Goal: Task Accomplishment & Management: Manage account settings

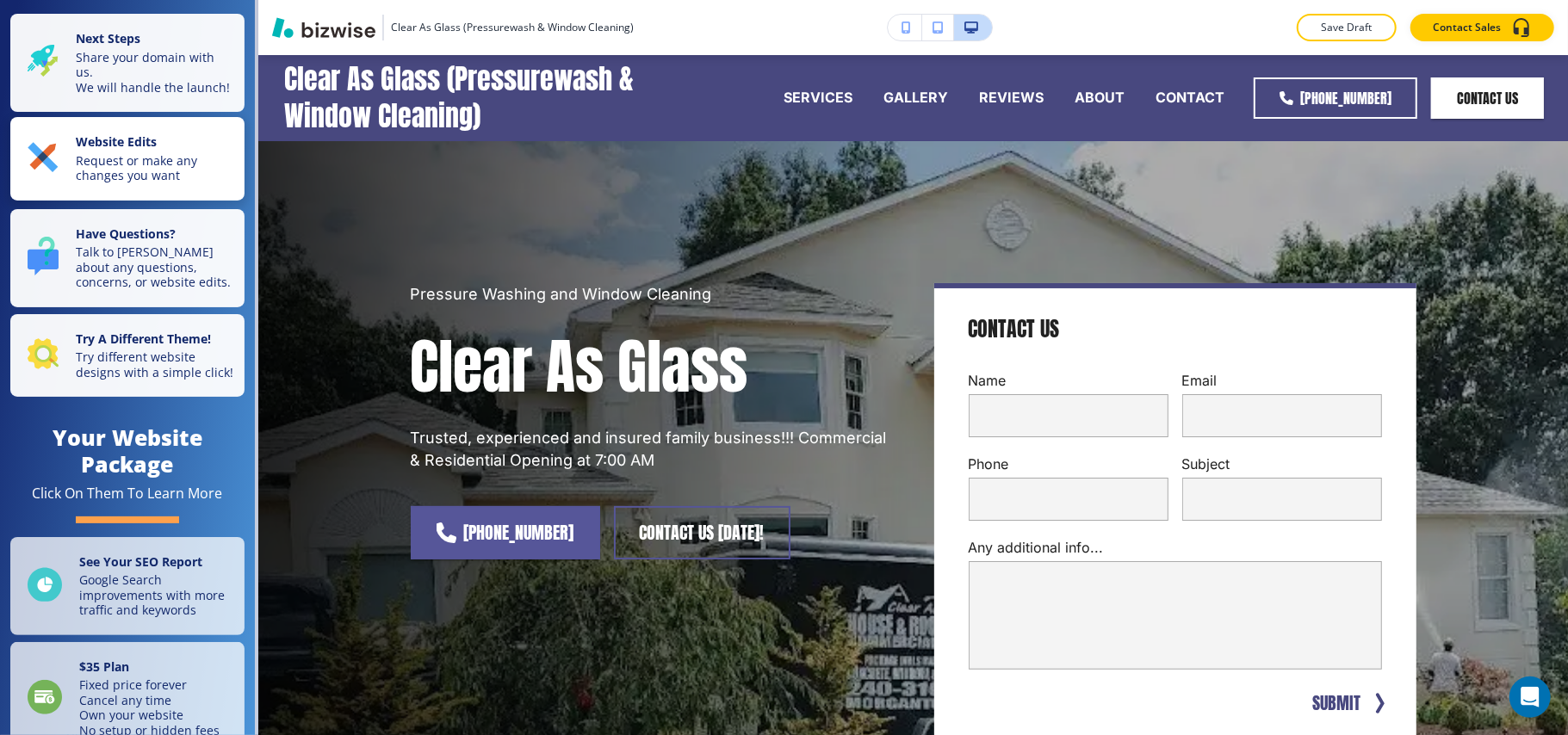
click at [67, 169] on div "Website Edits Request or make any changes you want" at bounding box center [131, 159] width 207 height 49
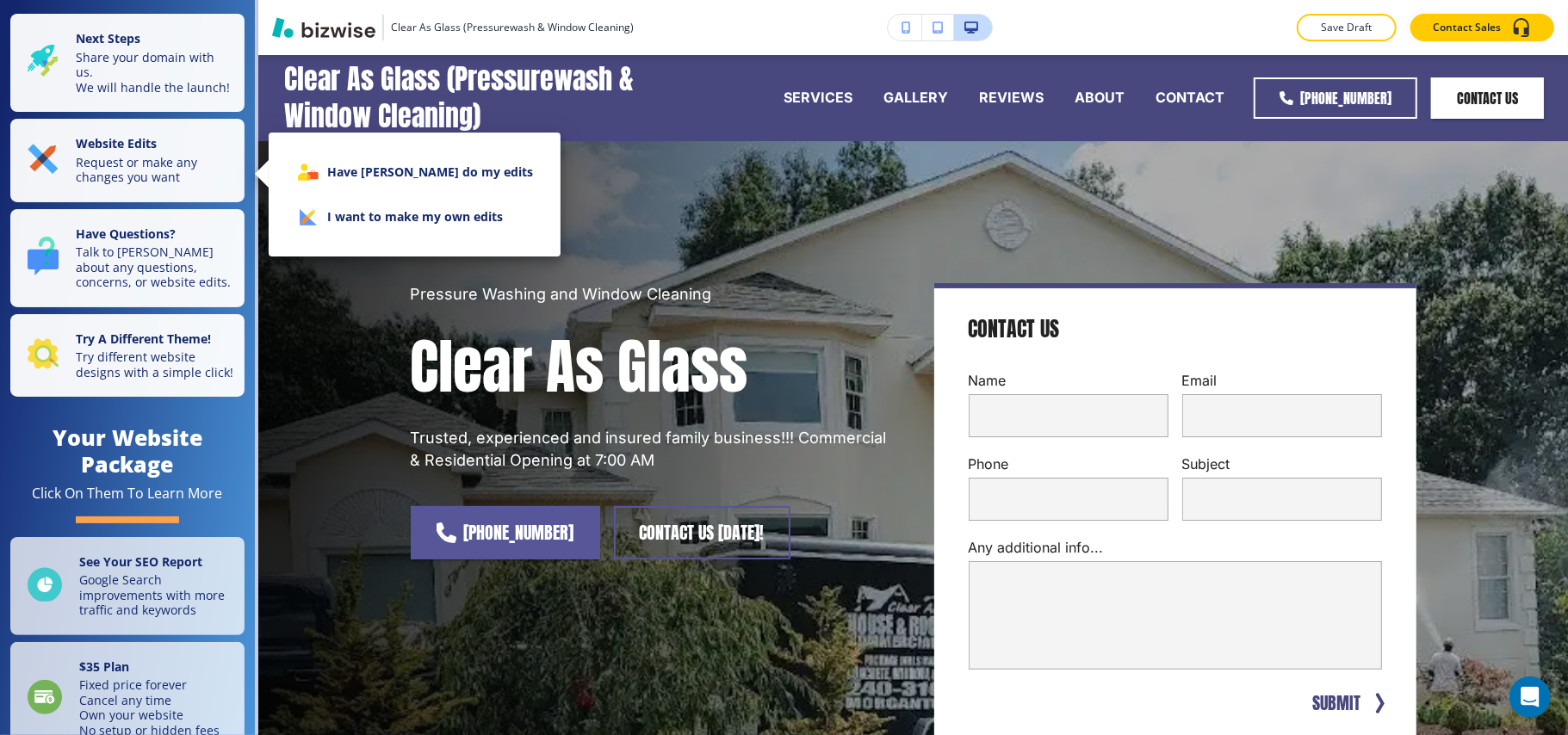
click at [404, 212] on li "I want to make my own edits" at bounding box center [414, 216] width 265 height 45
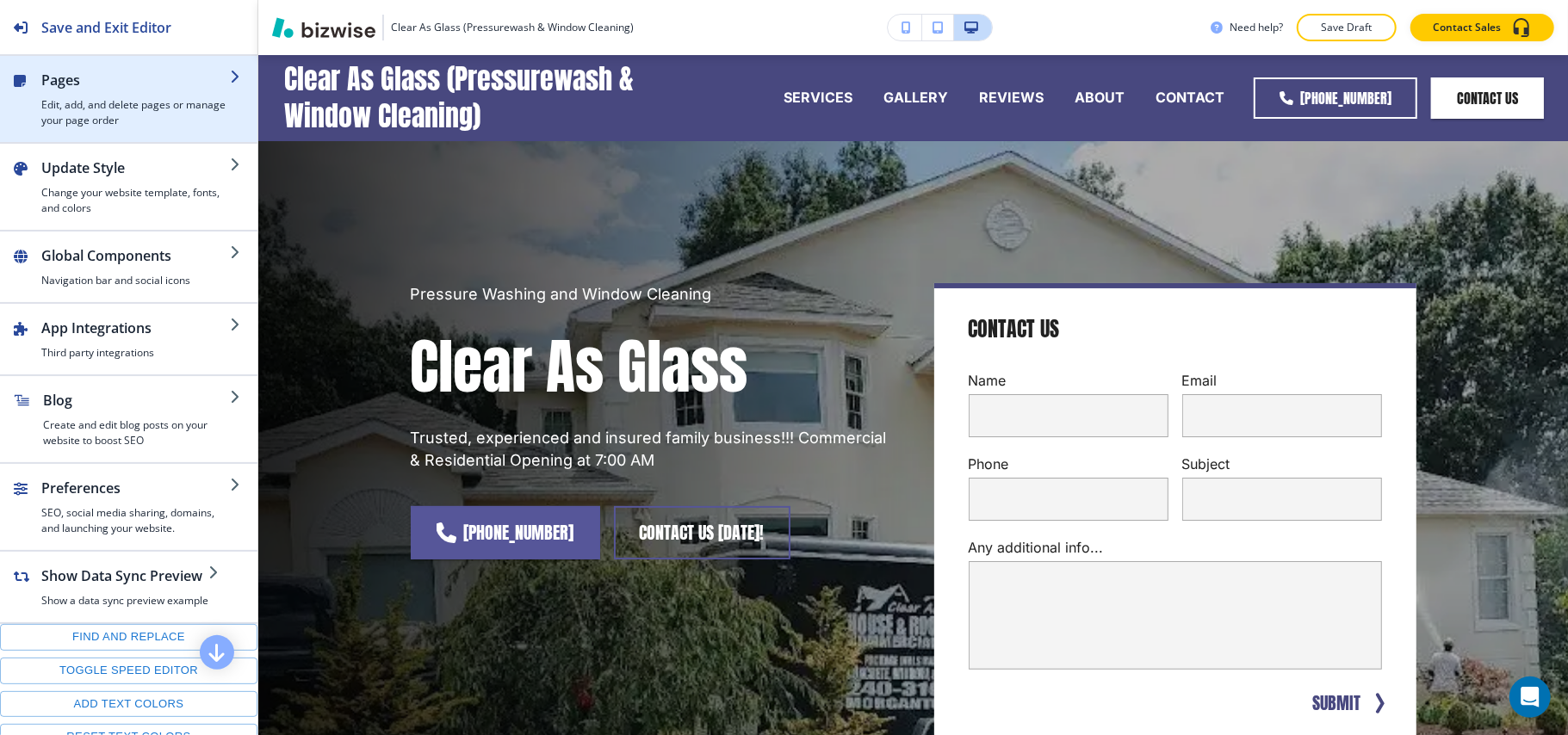
click at [125, 97] on h4 "Edit, add, and delete pages or manage your page order" at bounding box center [135, 112] width 189 height 31
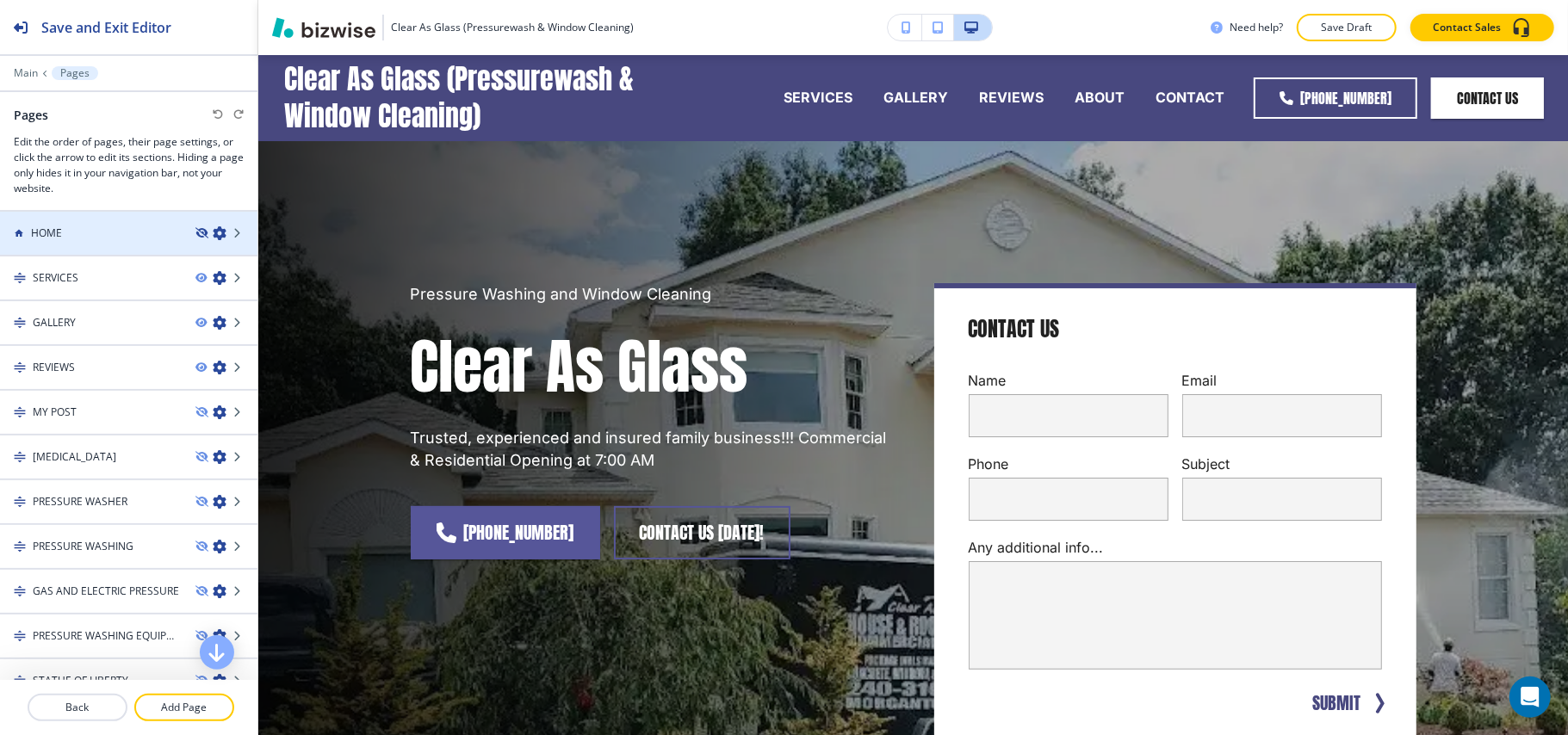
click at [195, 233] on icon "button" at bounding box center [200, 233] width 11 height 11
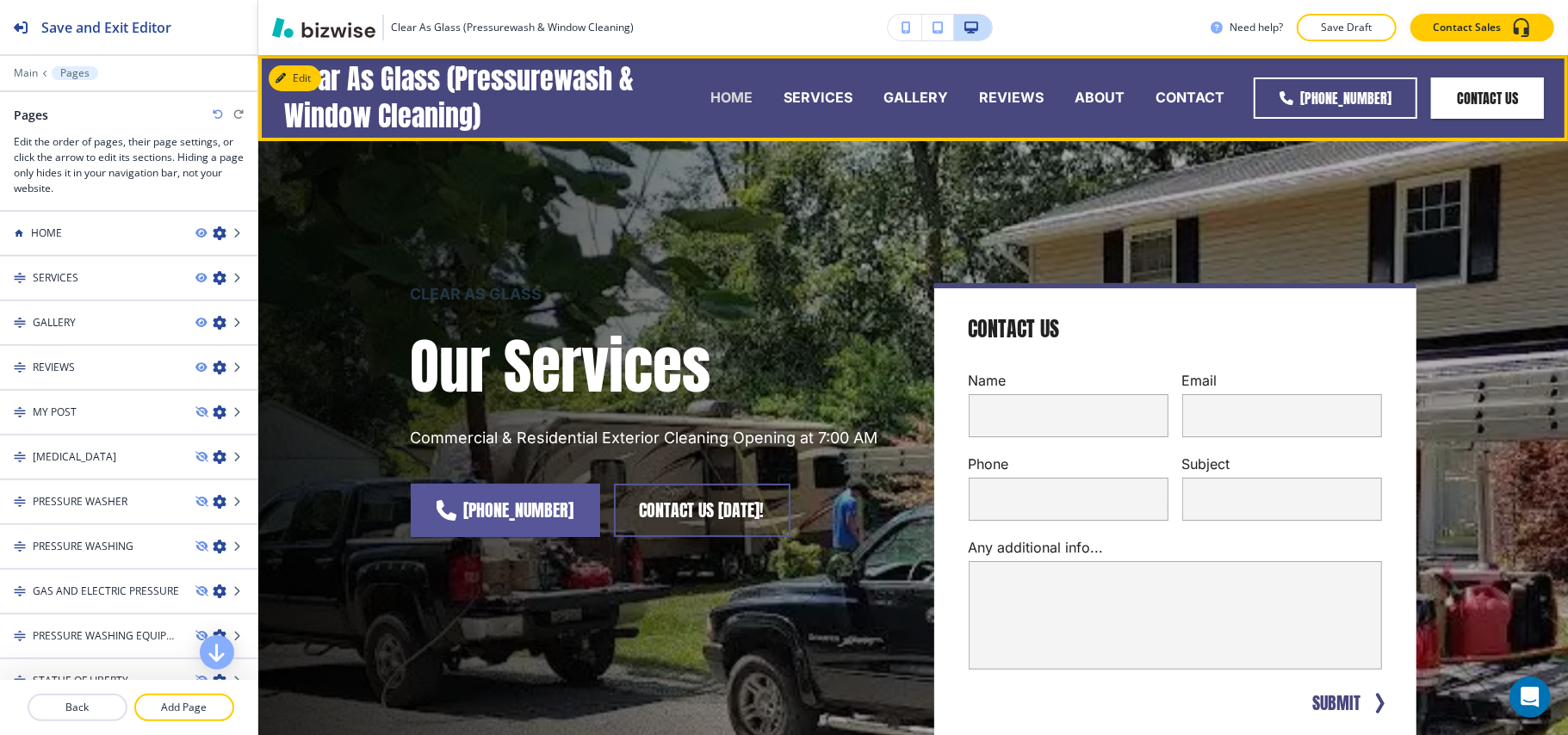
click at [741, 98] on p "HOME" at bounding box center [731, 98] width 42 height 20
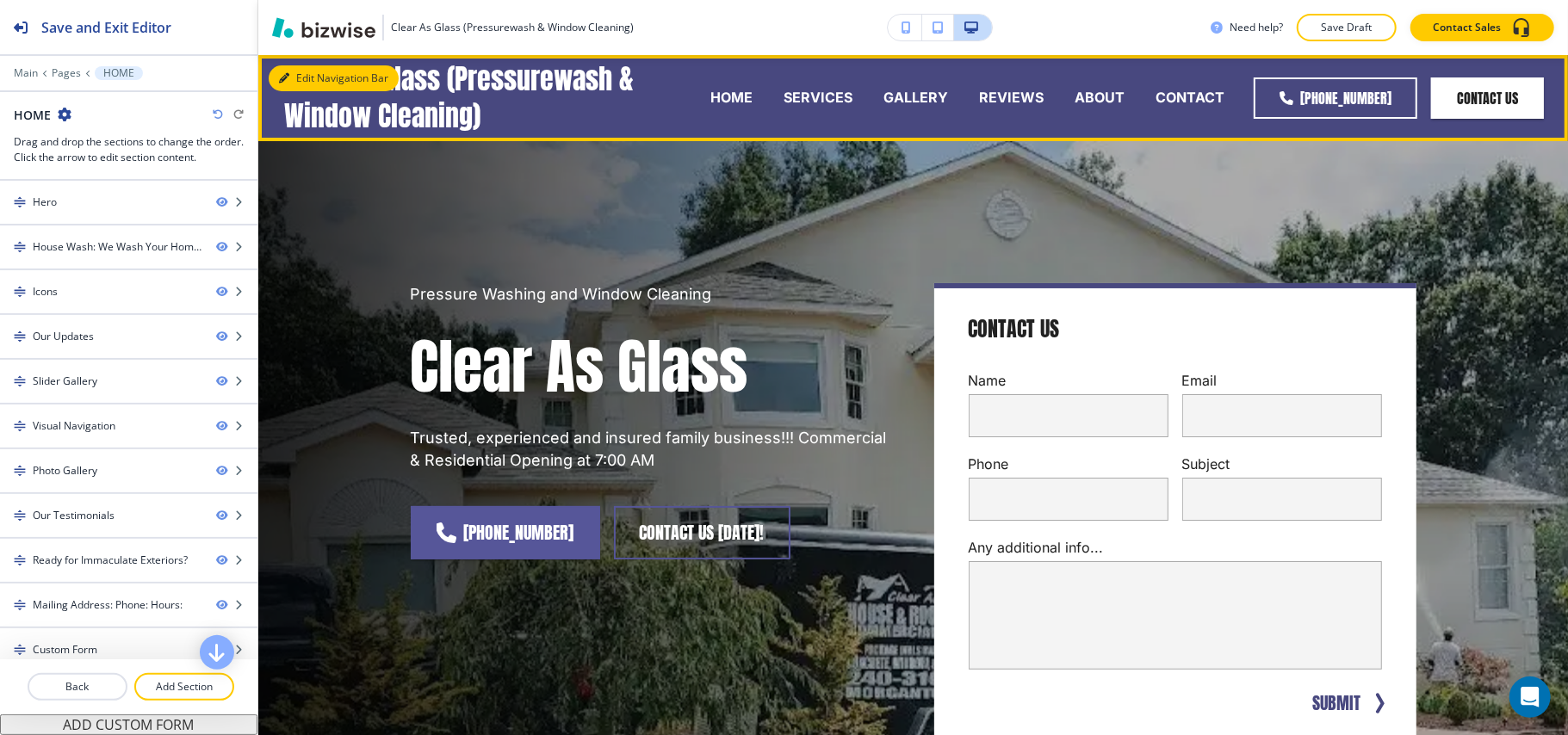
click at [319, 72] on button "Edit Navigation Bar" at bounding box center [333, 78] width 130 height 26
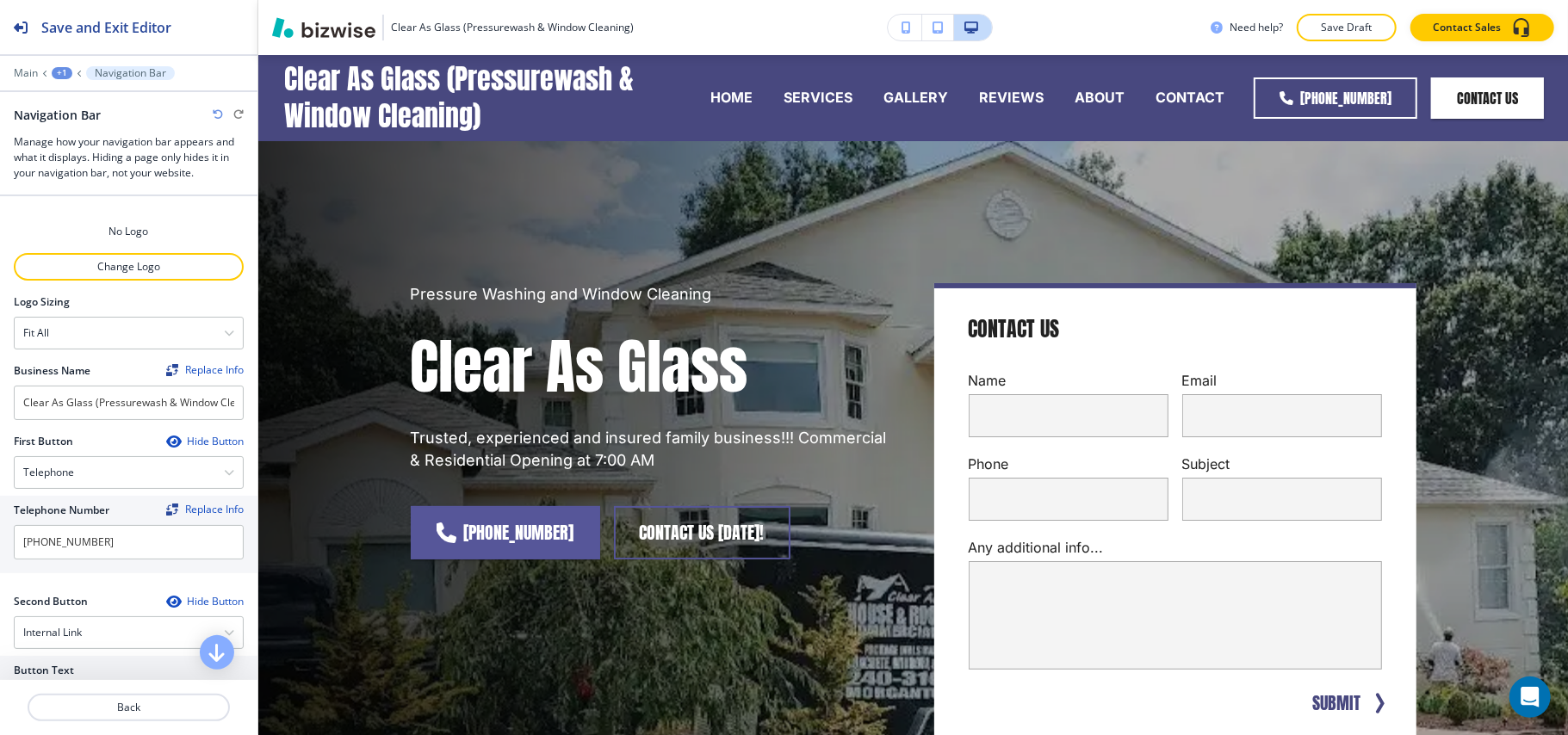
click at [133, 288] on div at bounding box center [128, 287] width 230 height 13
click at [143, 264] on p "Change Logo" at bounding box center [128, 266] width 226 height 15
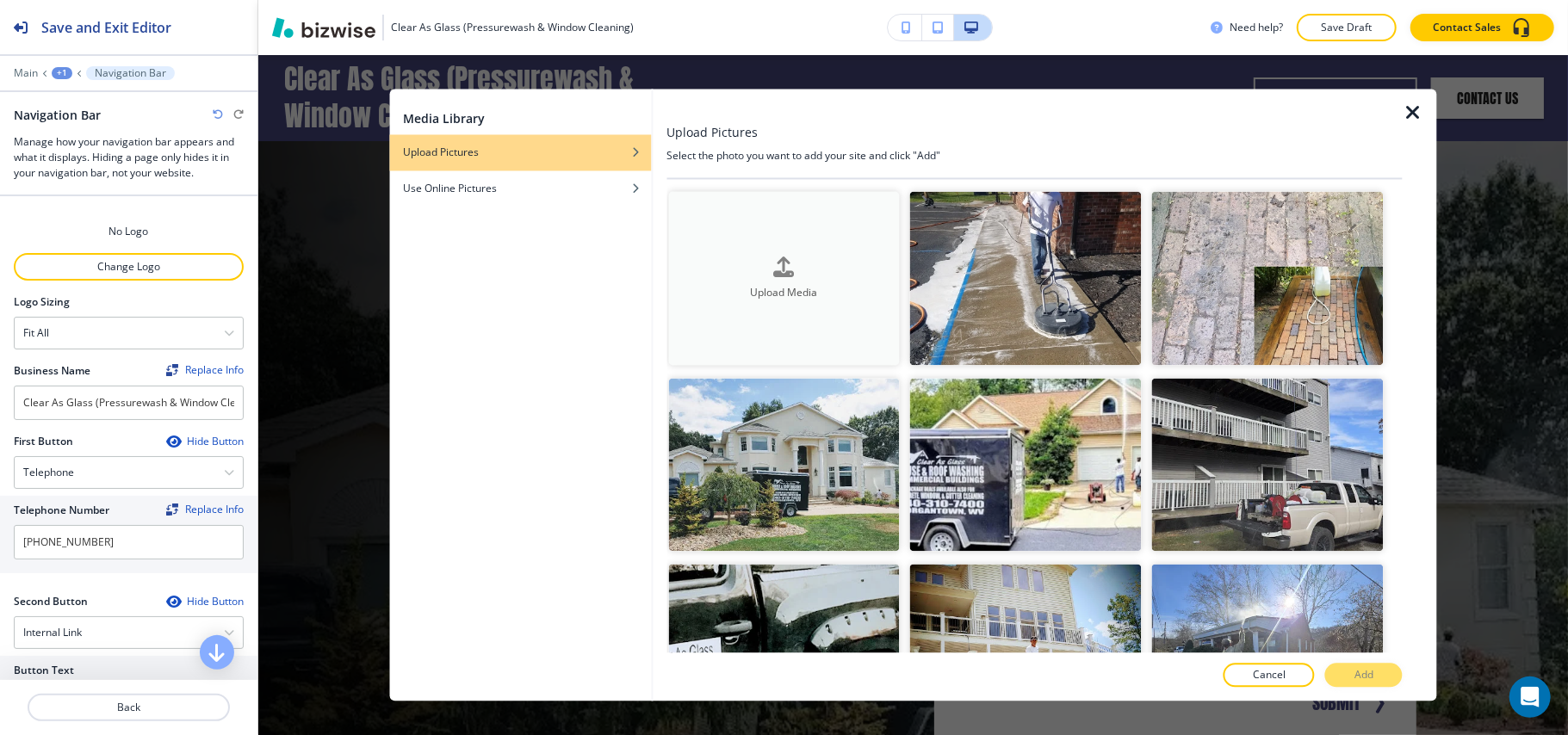
click at [703, 278] on div "button" at bounding box center [784, 282] width 232 height 7
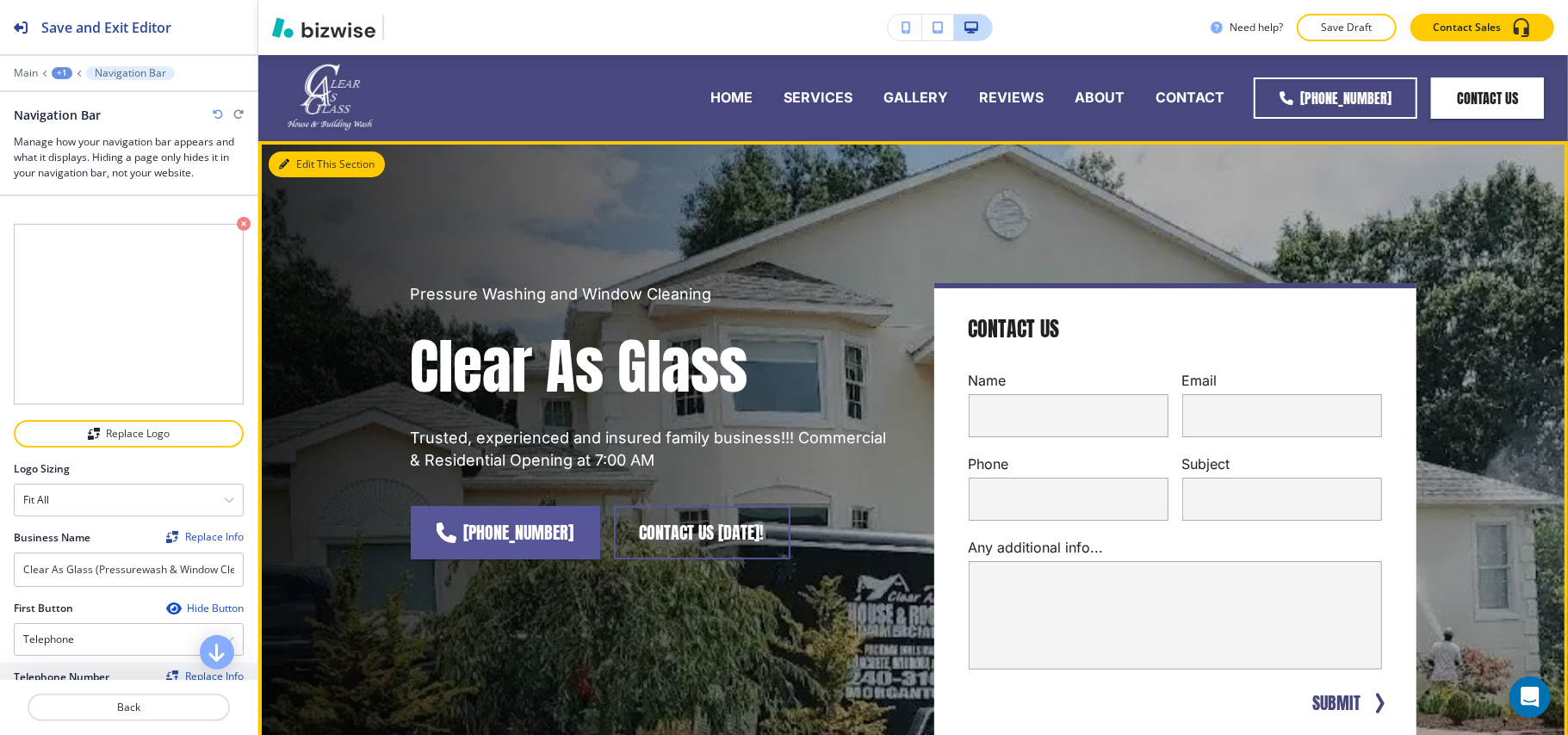
click at [308, 162] on button "Edit This Section" at bounding box center [326, 164] width 116 height 26
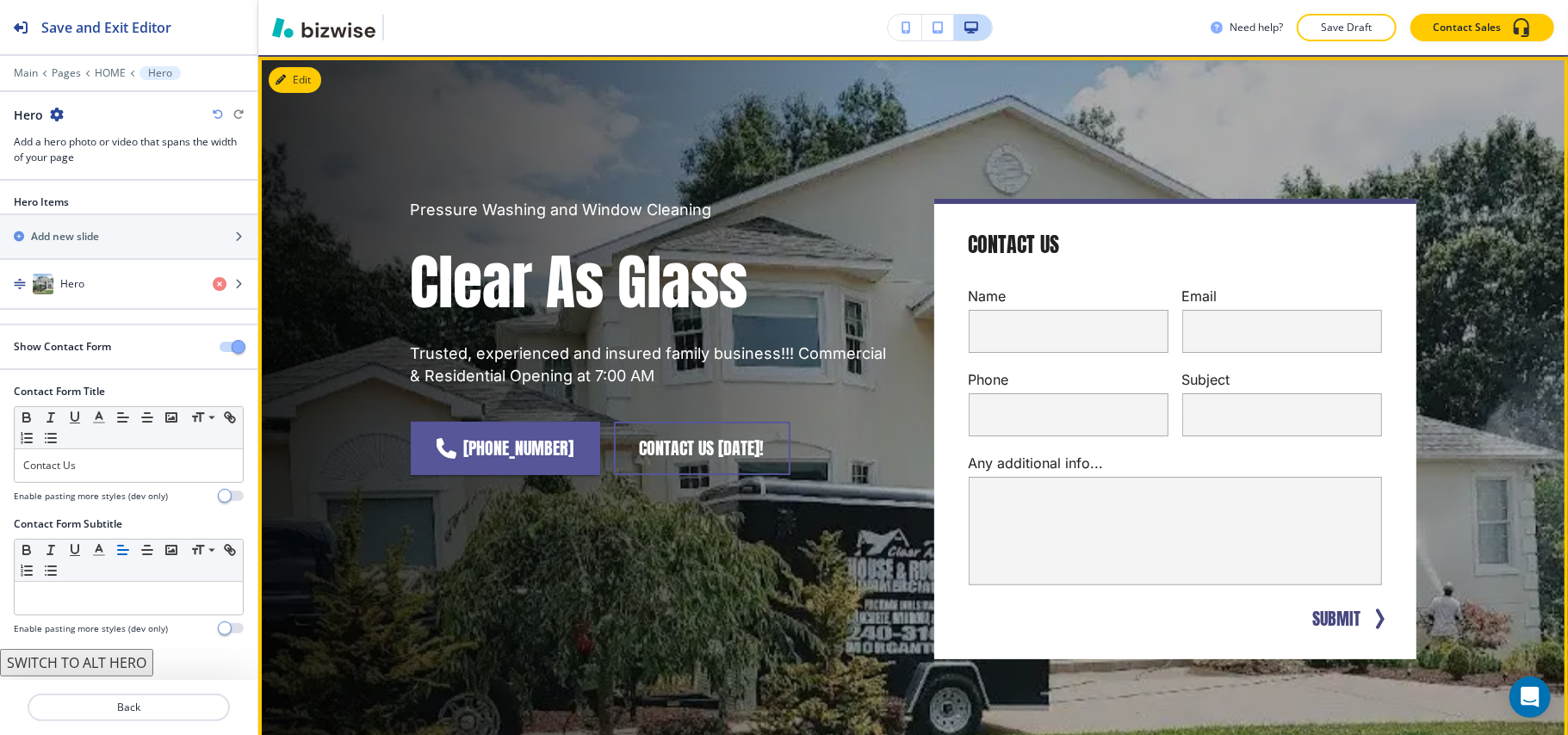
scroll to position [86, 0]
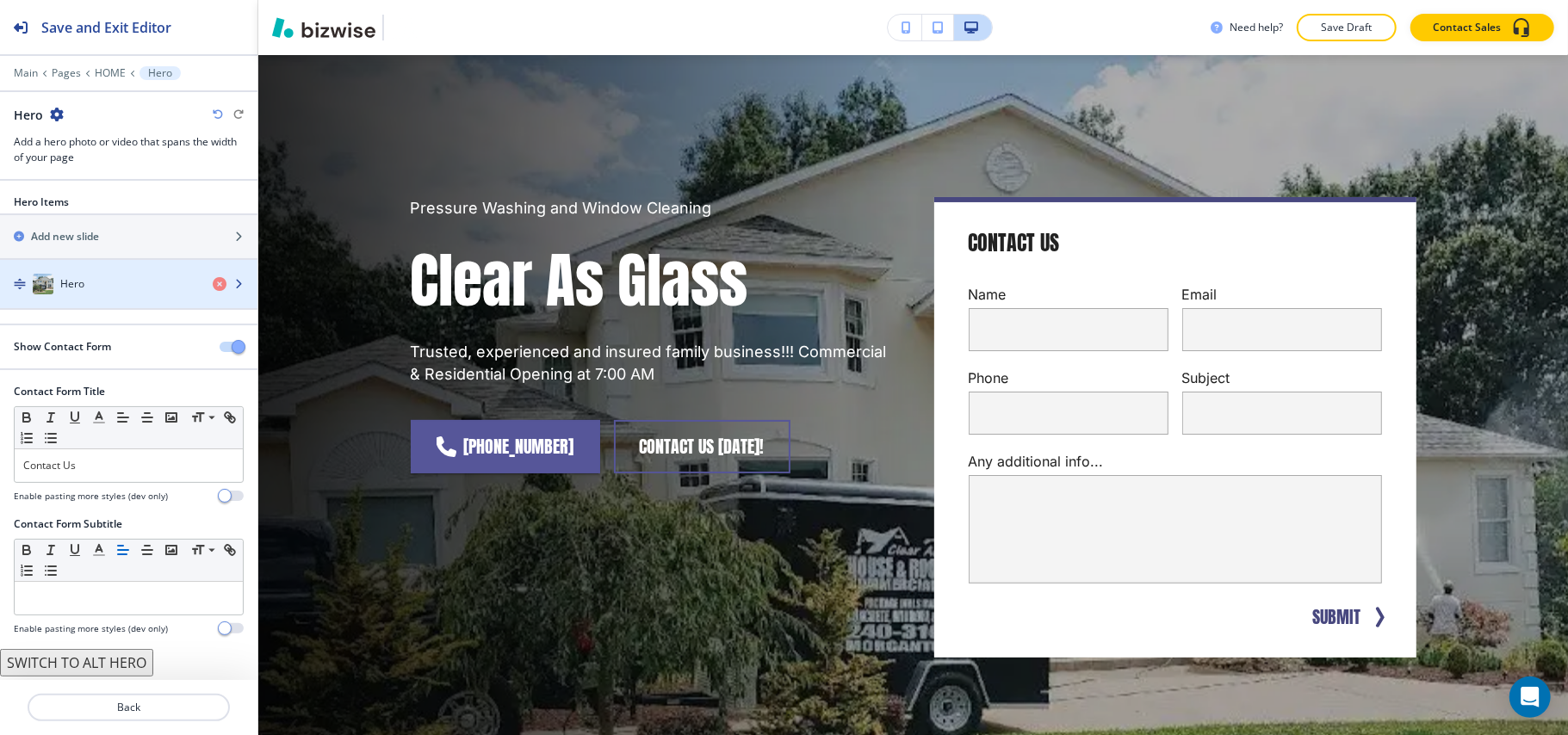
click at [97, 297] on div "button" at bounding box center [128, 300] width 257 height 13
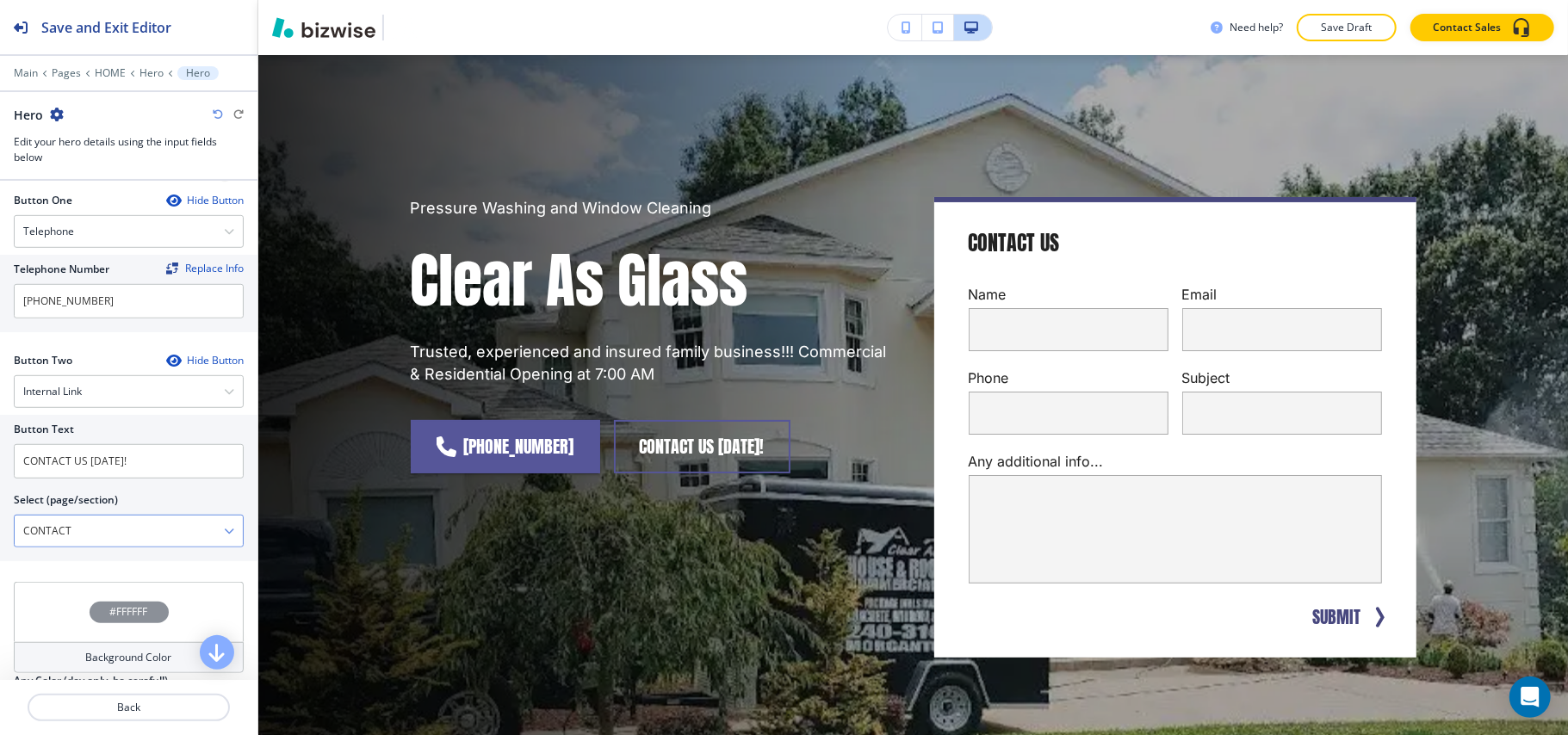
scroll to position [804, 0]
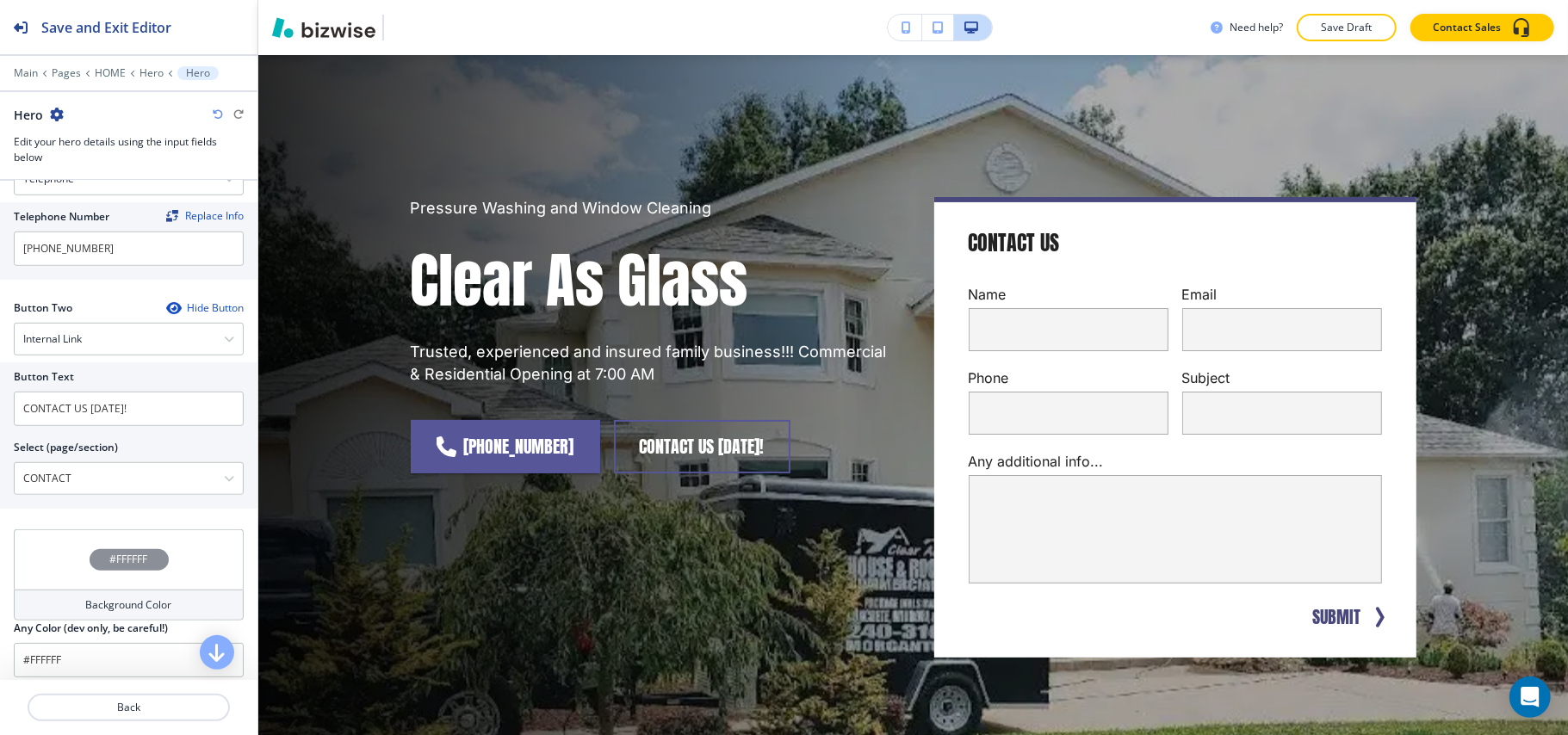
click at [167, 310] on icon "button" at bounding box center [173, 307] width 13 height 13
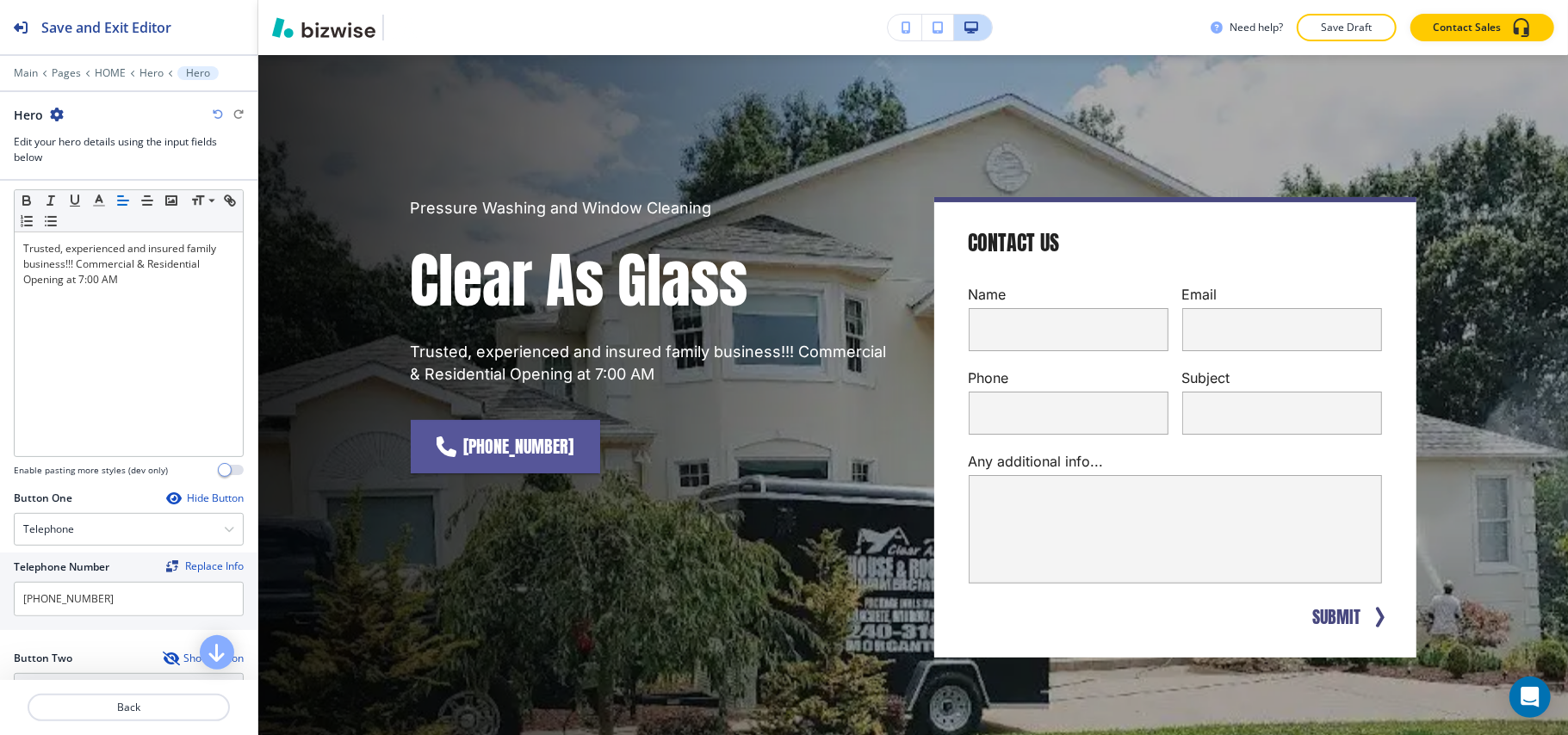
scroll to position [218, 0]
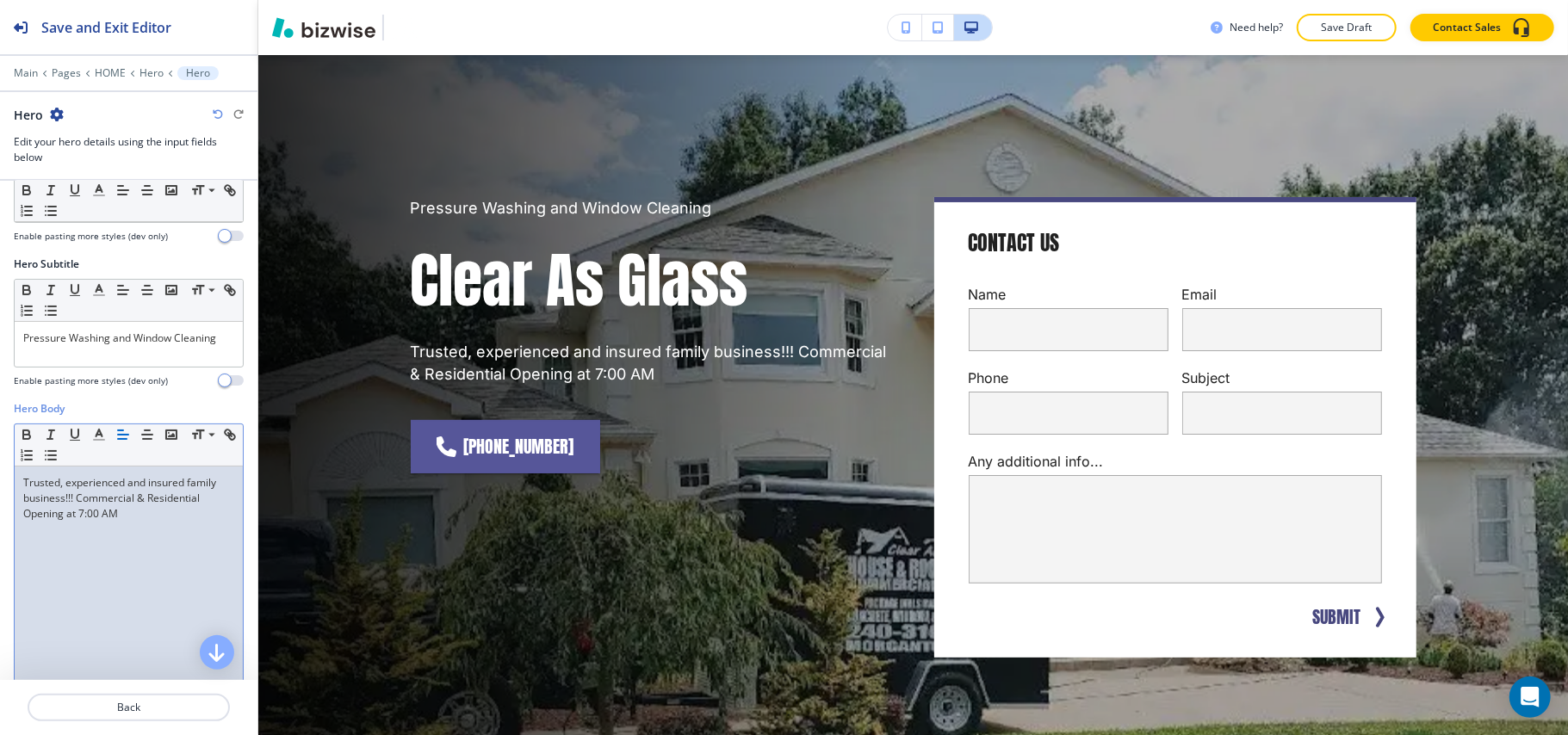
click at [131, 511] on p "Trusted, experienced and insured family business!!! Commercial & Residential Op…" at bounding box center [128, 498] width 211 height 46
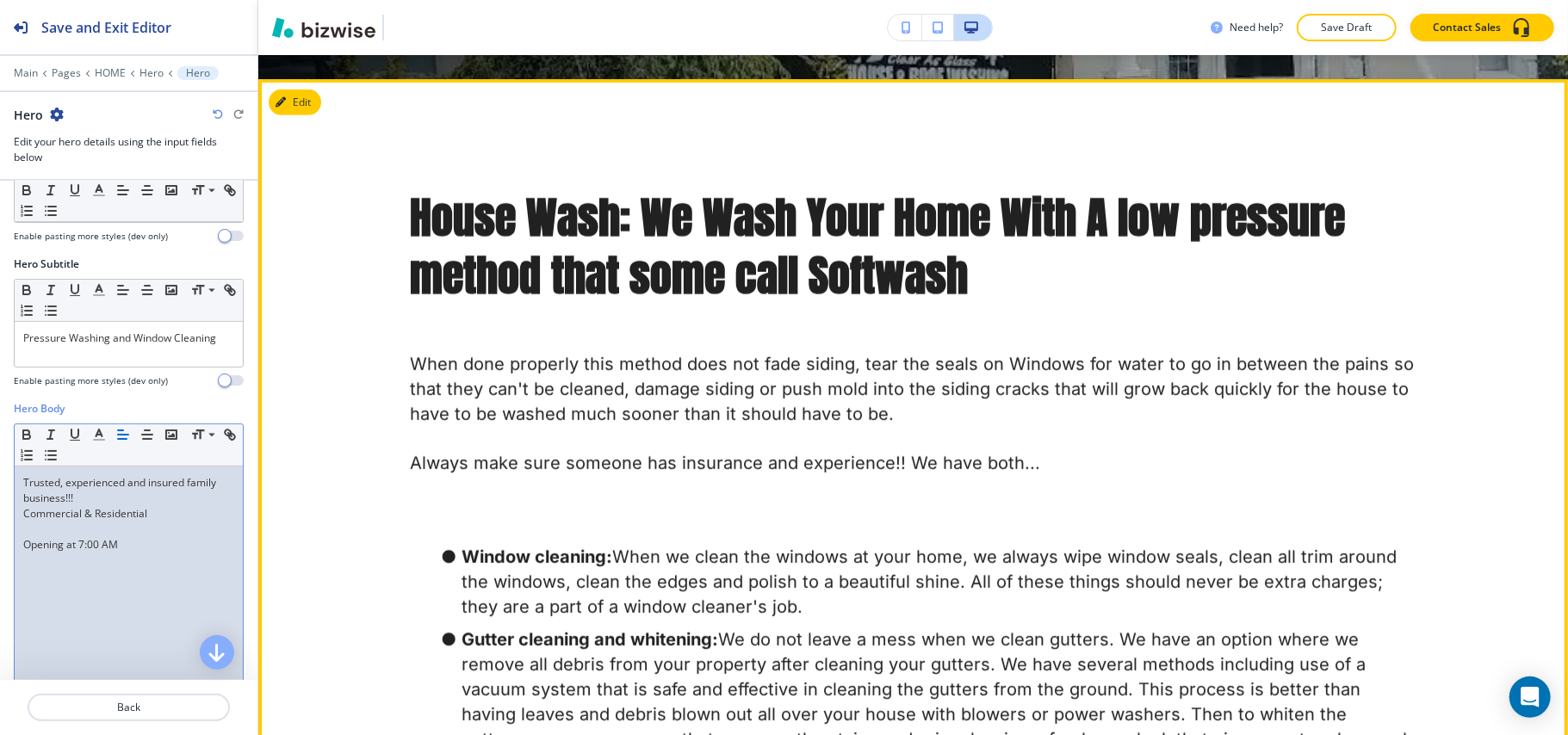
scroll to position [775, 0]
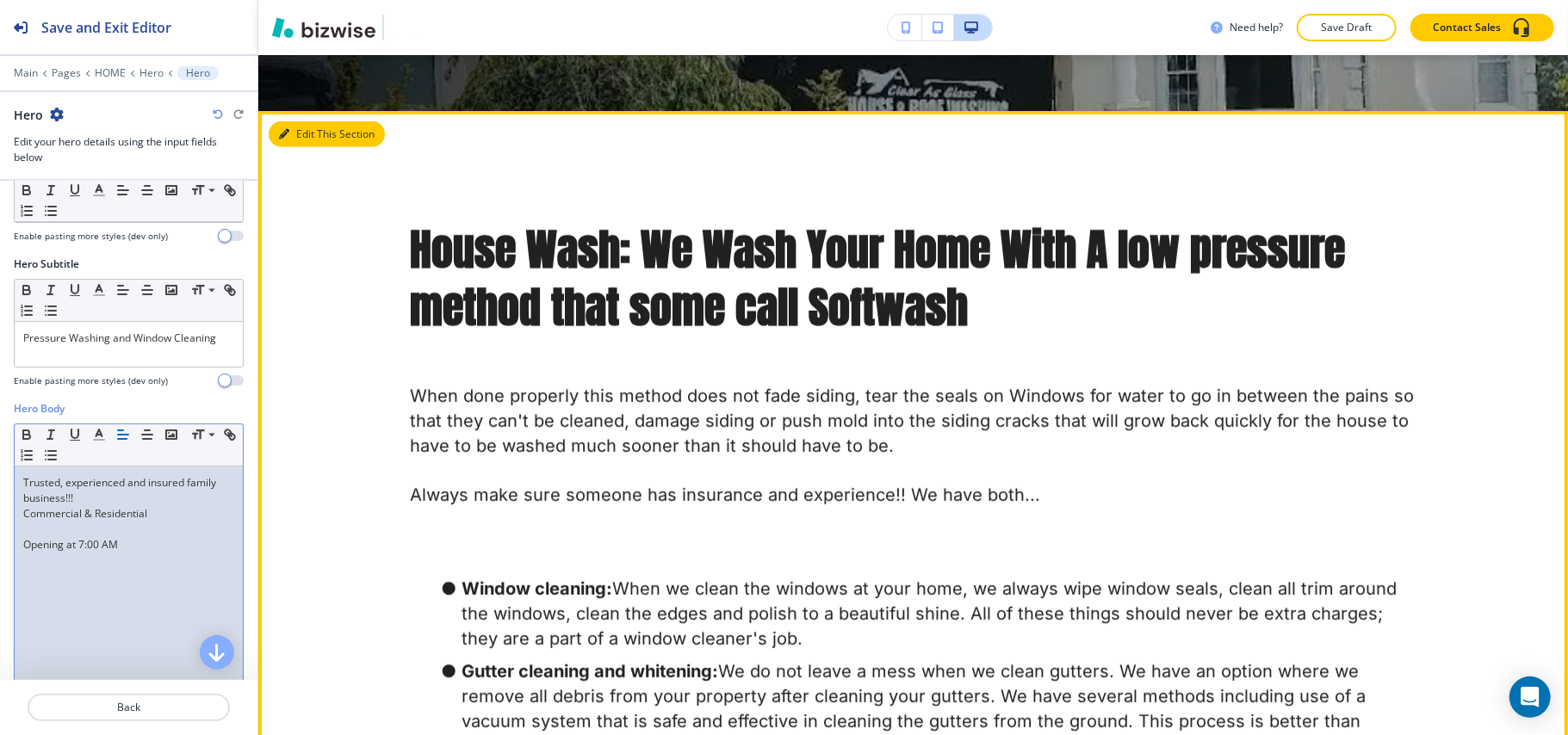
click at [291, 129] on button "Edit This Section" at bounding box center [326, 134] width 116 height 26
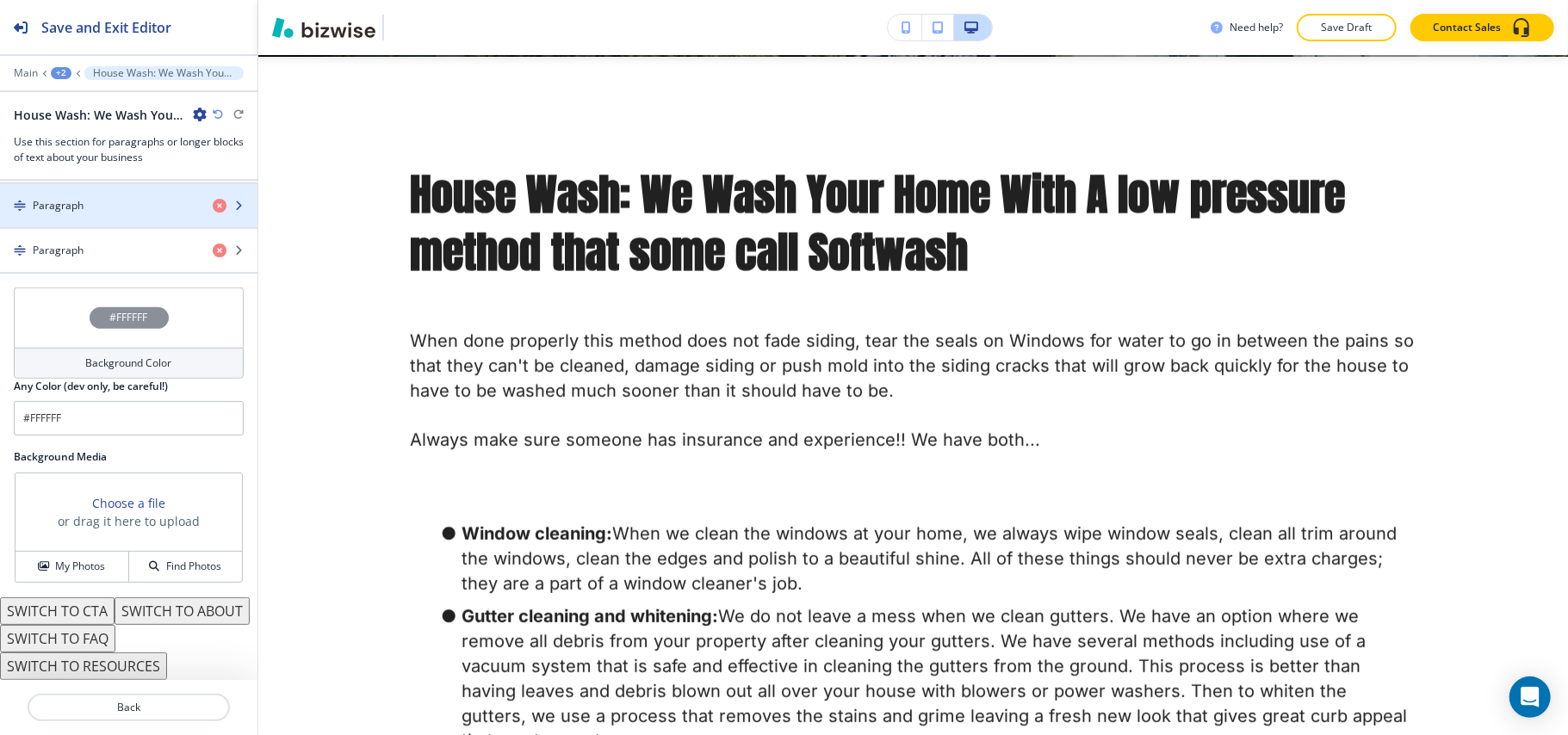
scroll to position [742, 0]
click at [115, 614] on button "SWITCH TO ABOUT" at bounding box center [183, 611] width 135 height 28
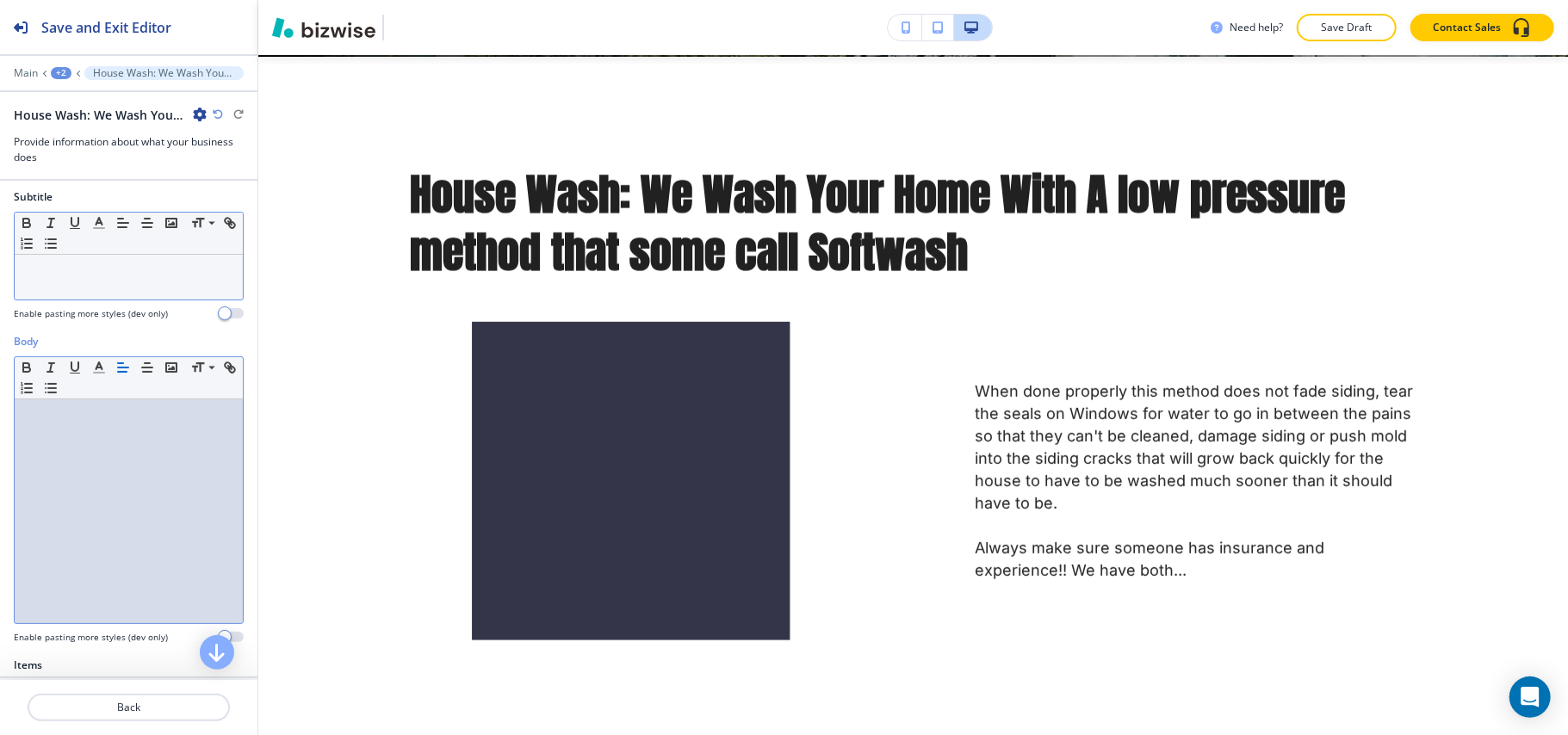
scroll to position [0, 0]
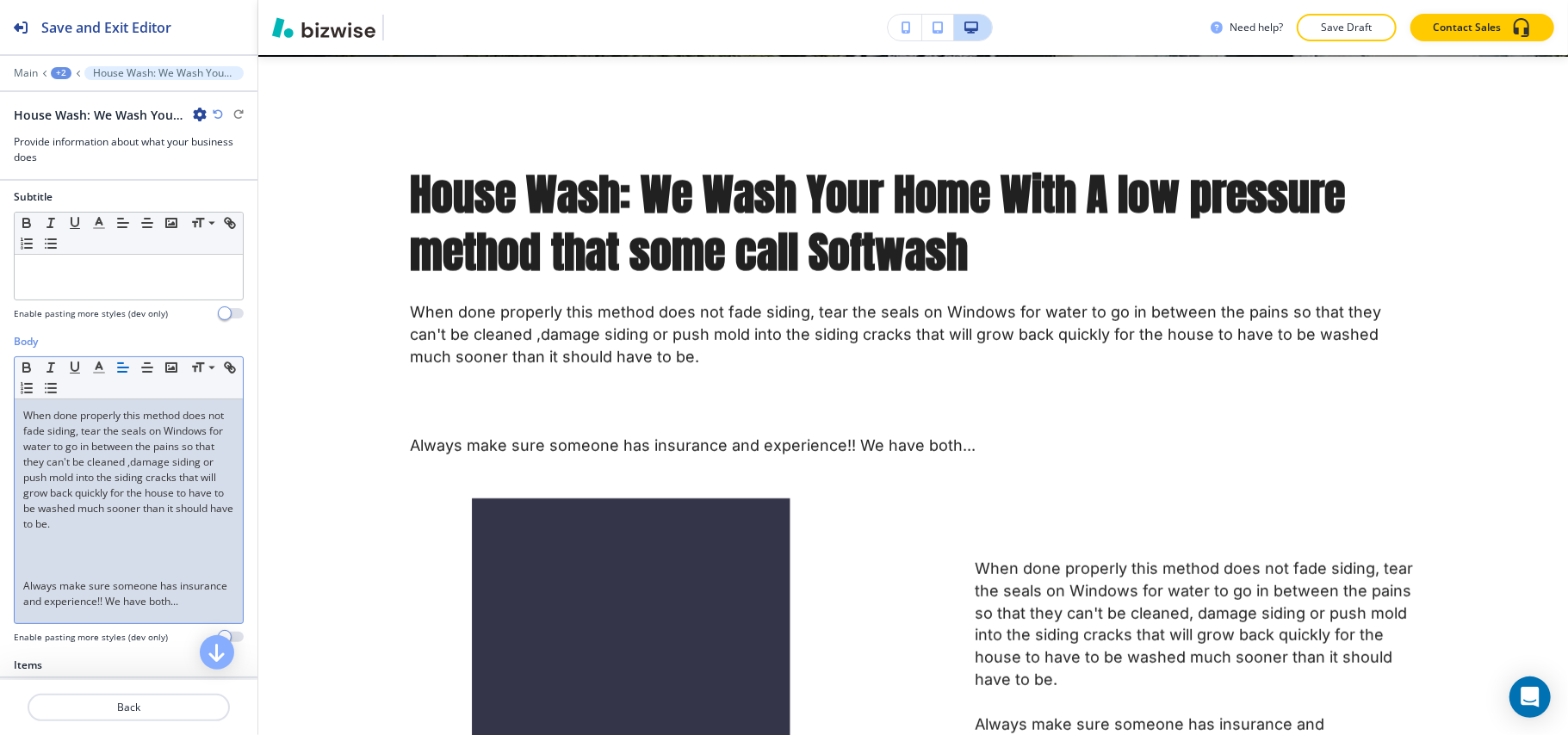
click at [29, 563] on p at bounding box center [128, 555] width 211 height 15
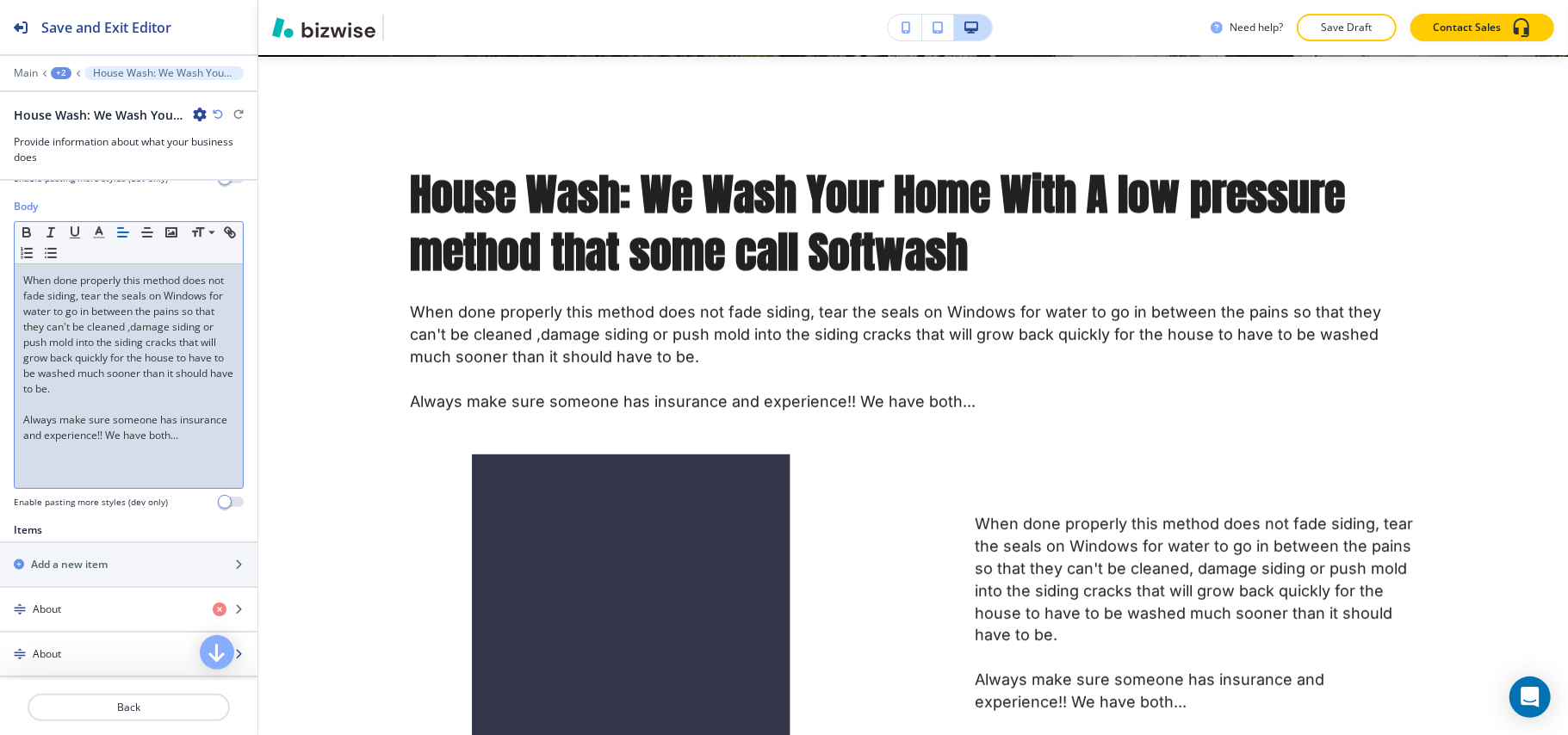
scroll to position [513, 0]
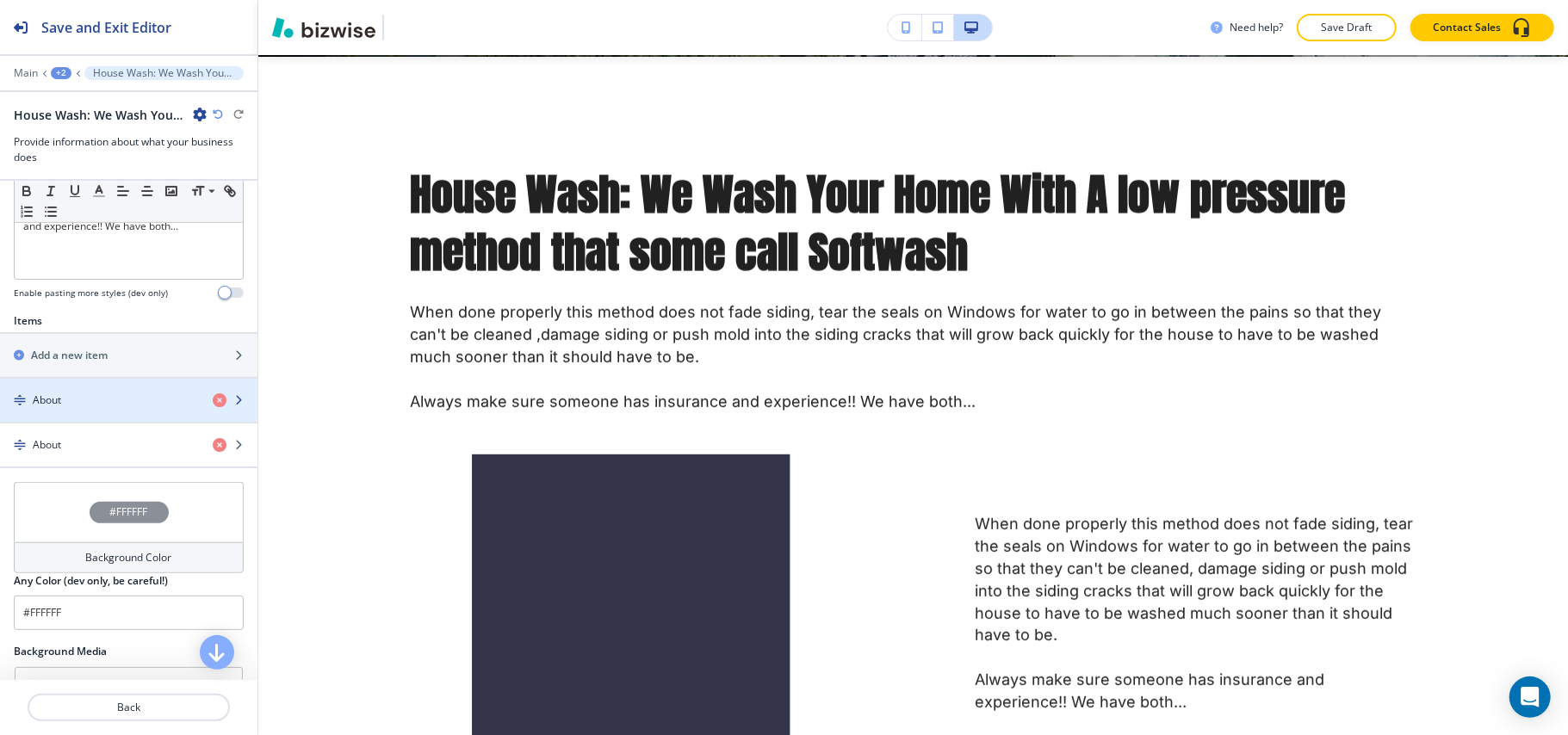
click at [115, 401] on div "About" at bounding box center [99, 400] width 199 height 15
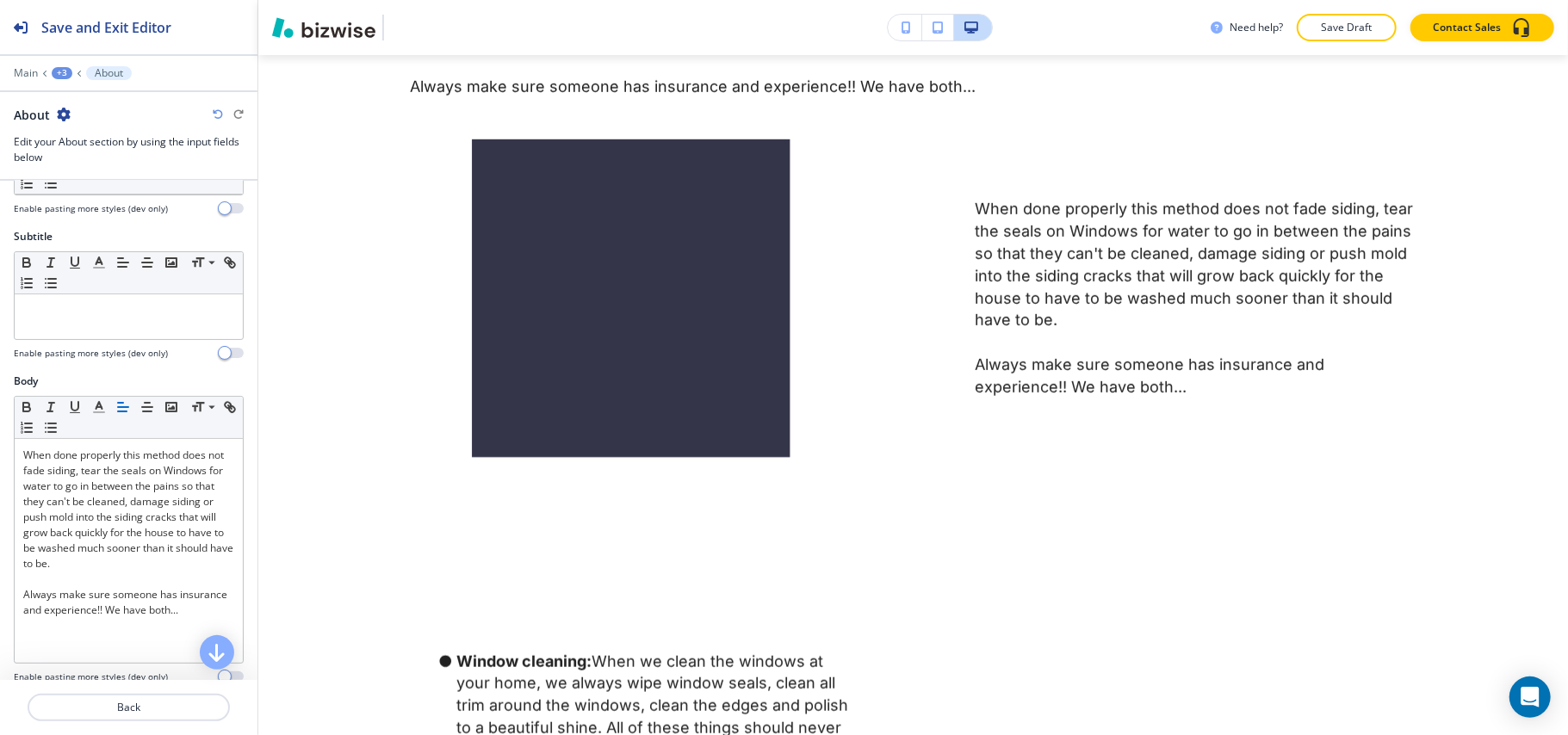
scroll to position [345, 0]
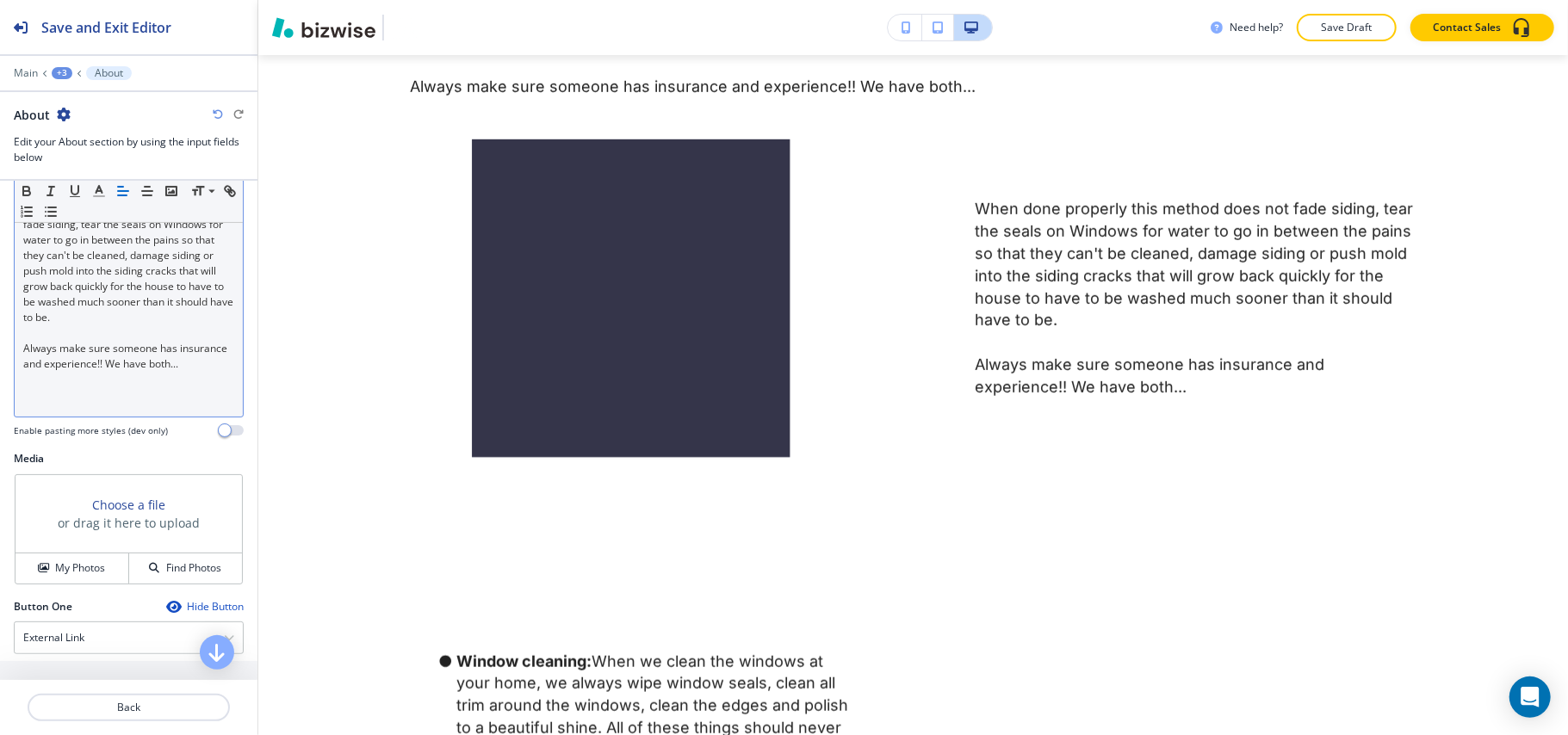
click at [115, 311] on p "When done properly this method does not fade siding, tear the seals on Windows …" at bounding box center [128, 263] width 211 height 124
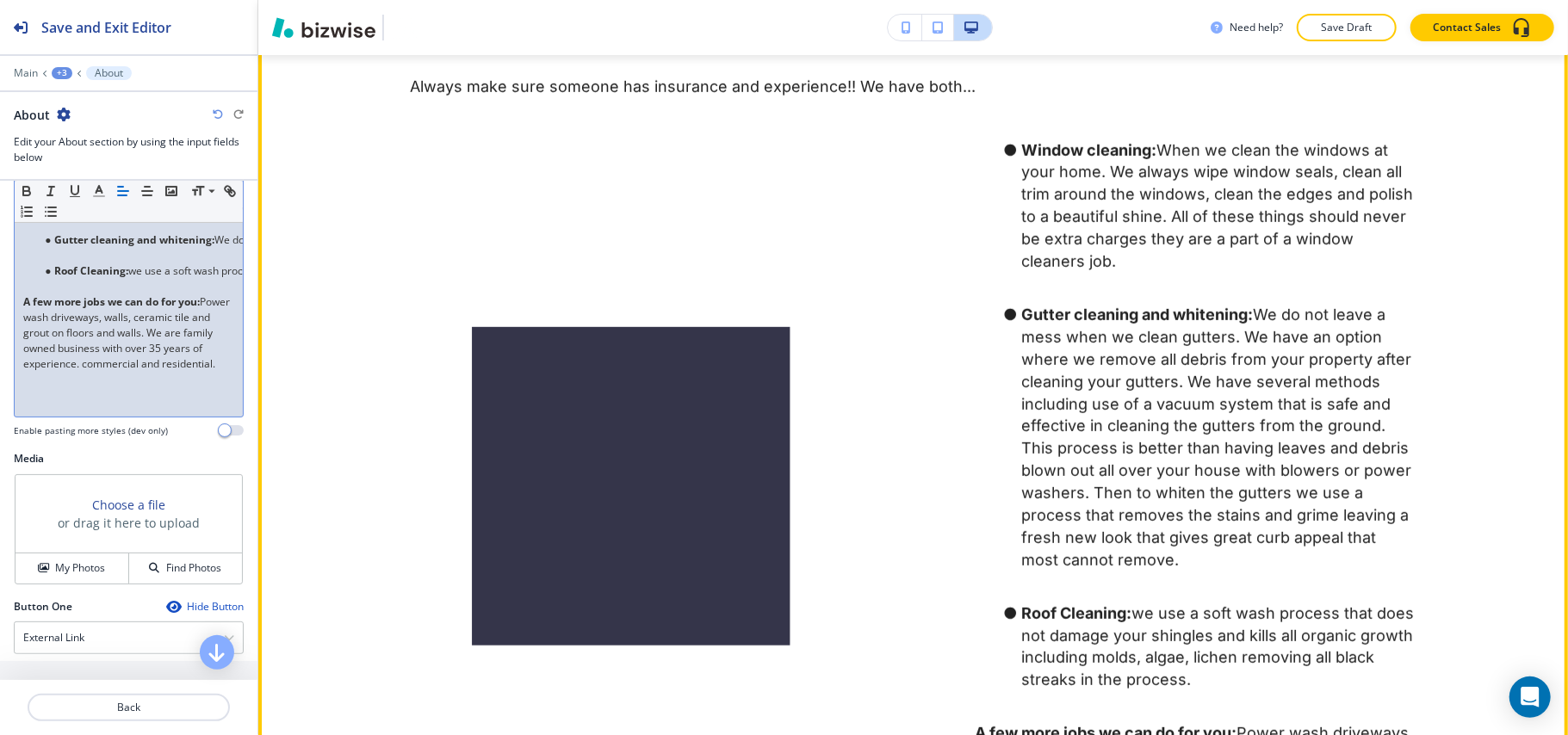
scroll to position [0, 0]
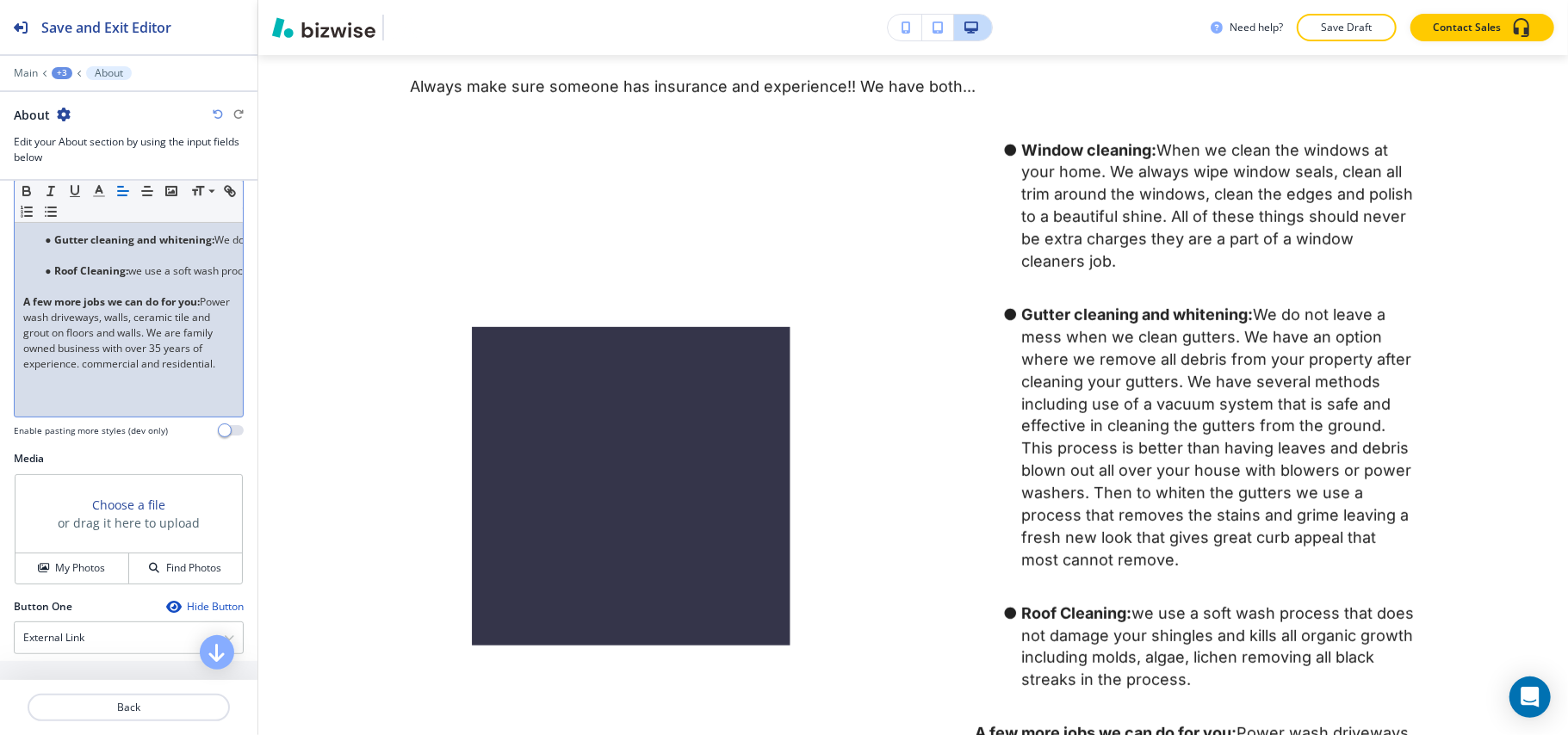
click at [65, 256] on p at bounding box center [128, 255] width 211 height 15
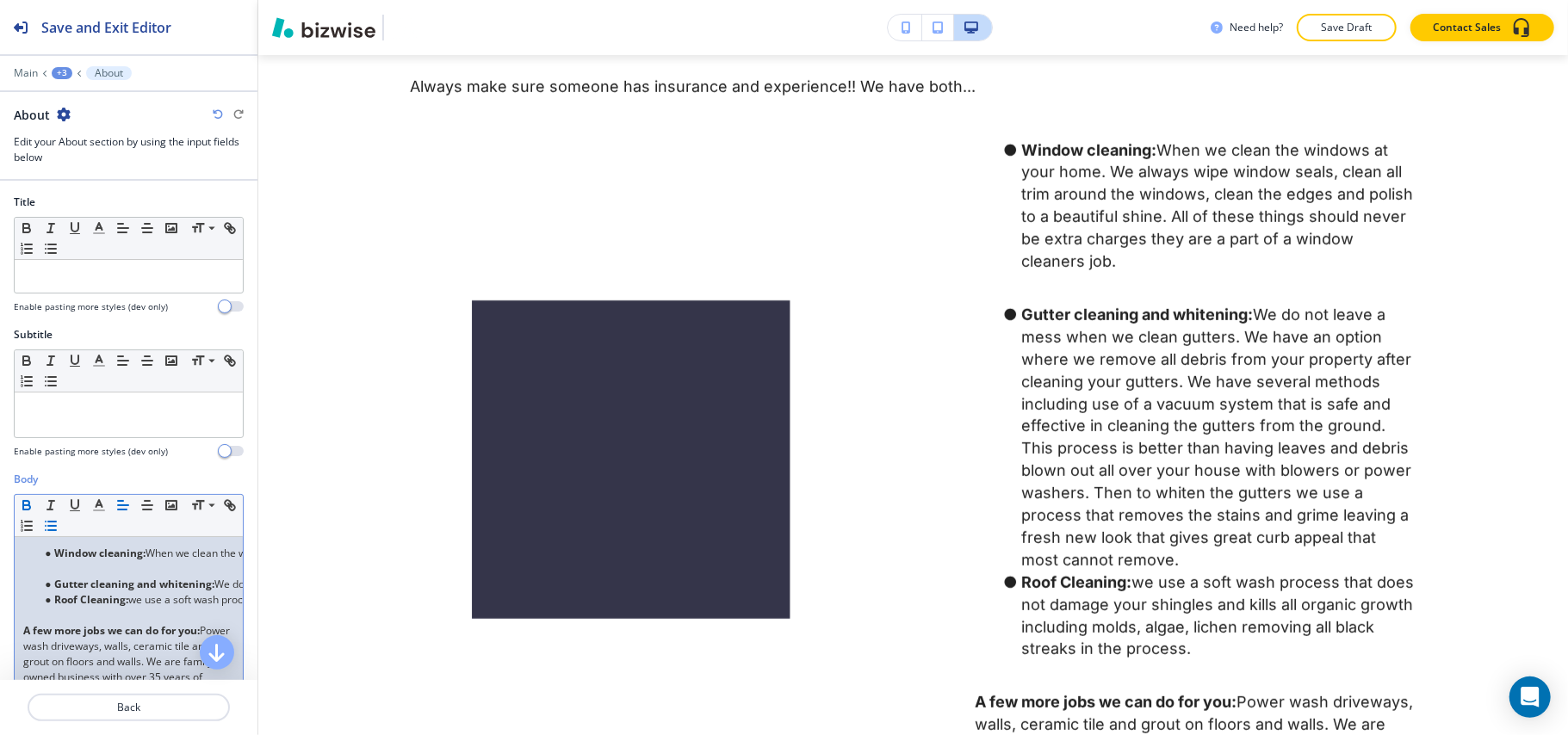
click at [57, 573] on p at bounding box center [128, 568] width 211 height 15
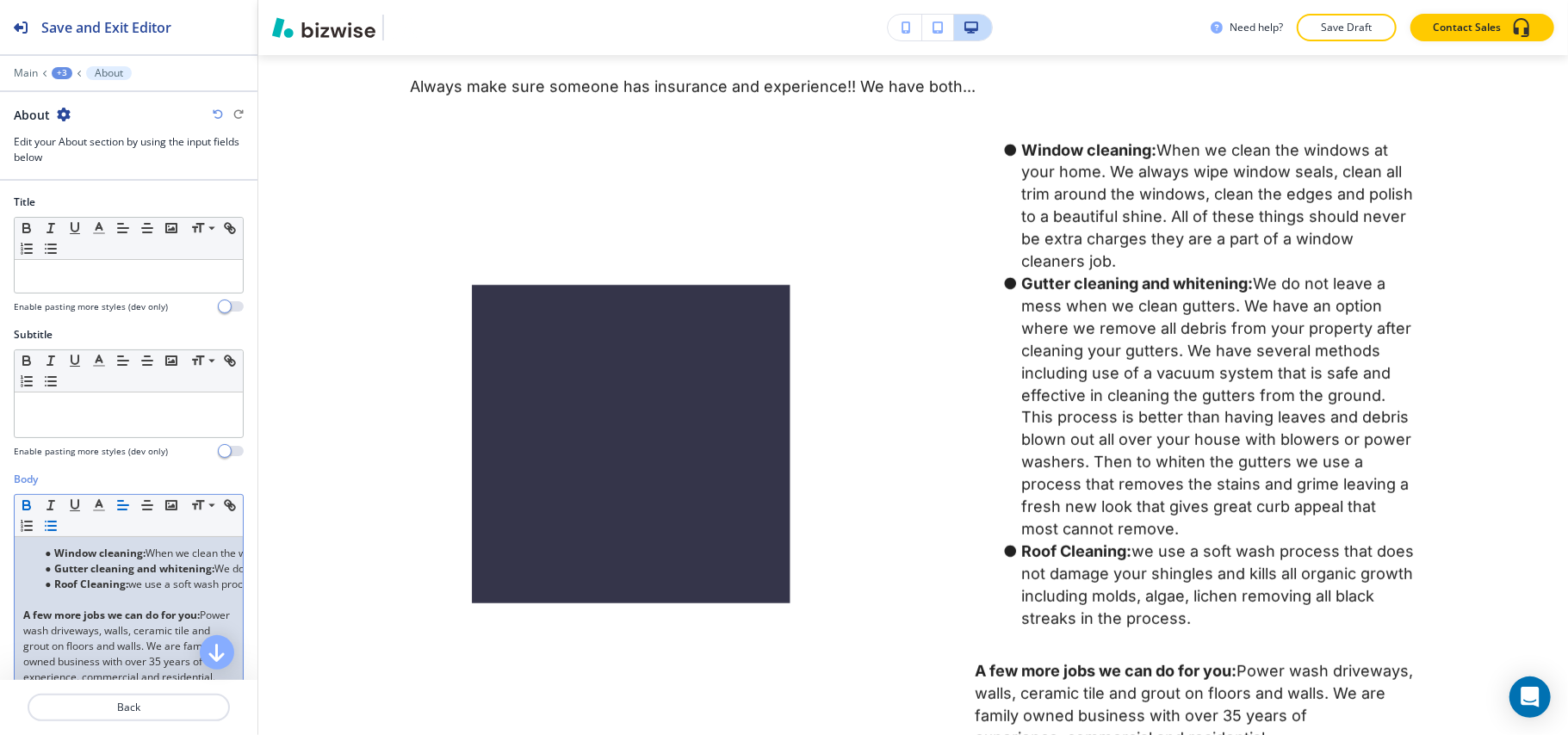
click at [37, 610] on strong "A few more jobs we can do for you:" at bounding box center [111, 615] width 176 height 14
click at [38, 602] on p at bounding box center [128, 600] width 211 height 15
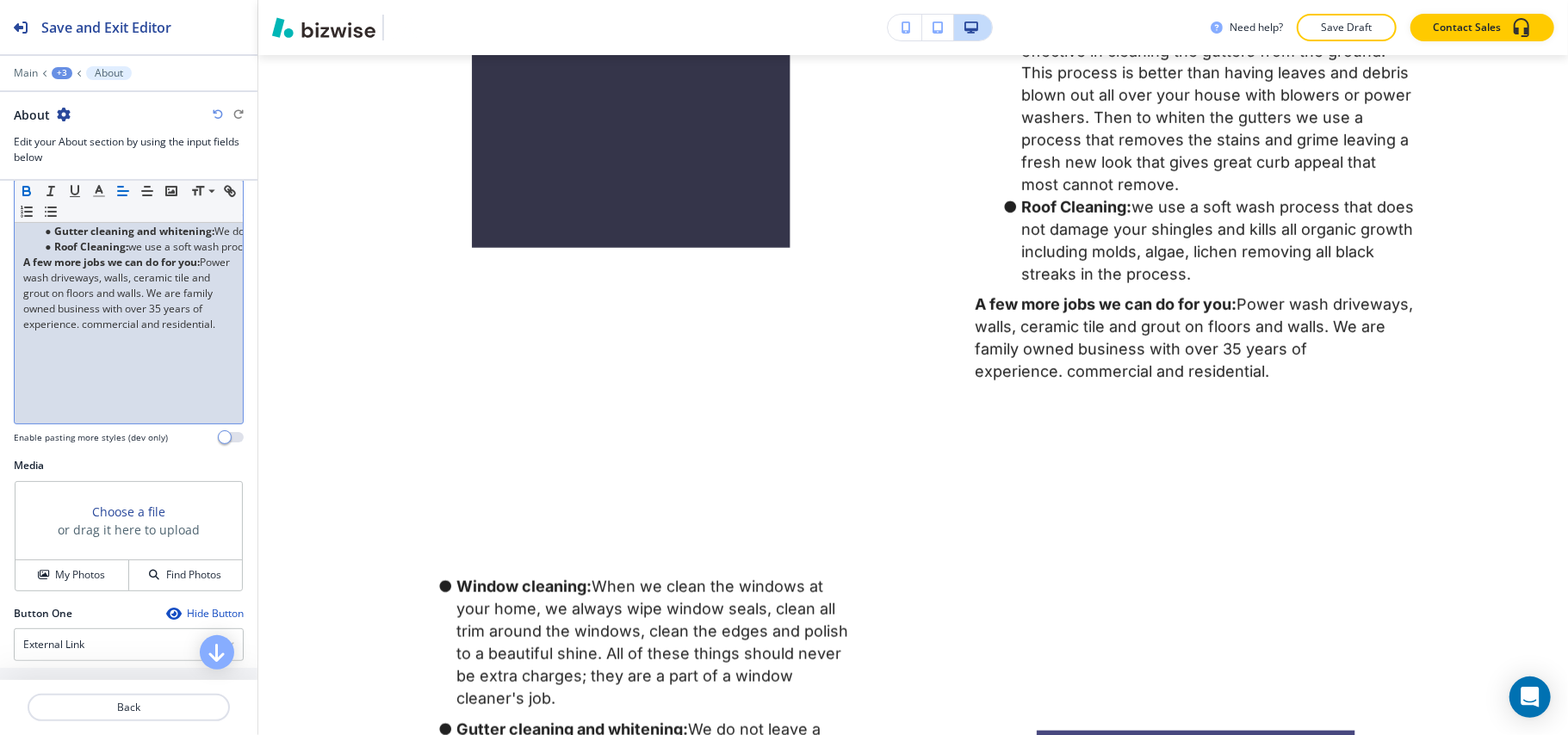
scroll to position [345, 0]
click at [72, 563] on button "My Photos" at bounding box center [72, 568] width 114 height 30
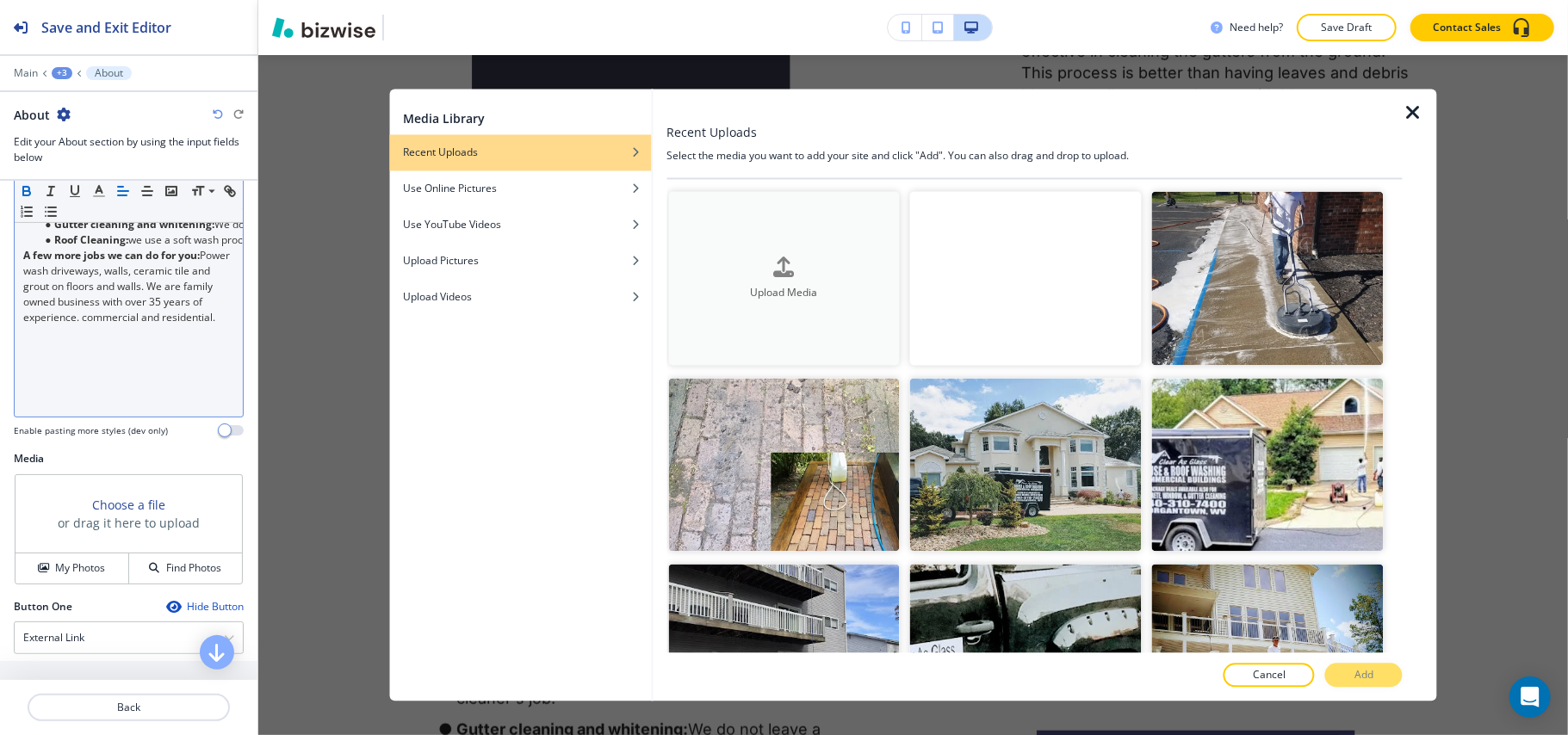
click at [861, 278] on div "button" at bounding box center [784, 282] width 232 height 7
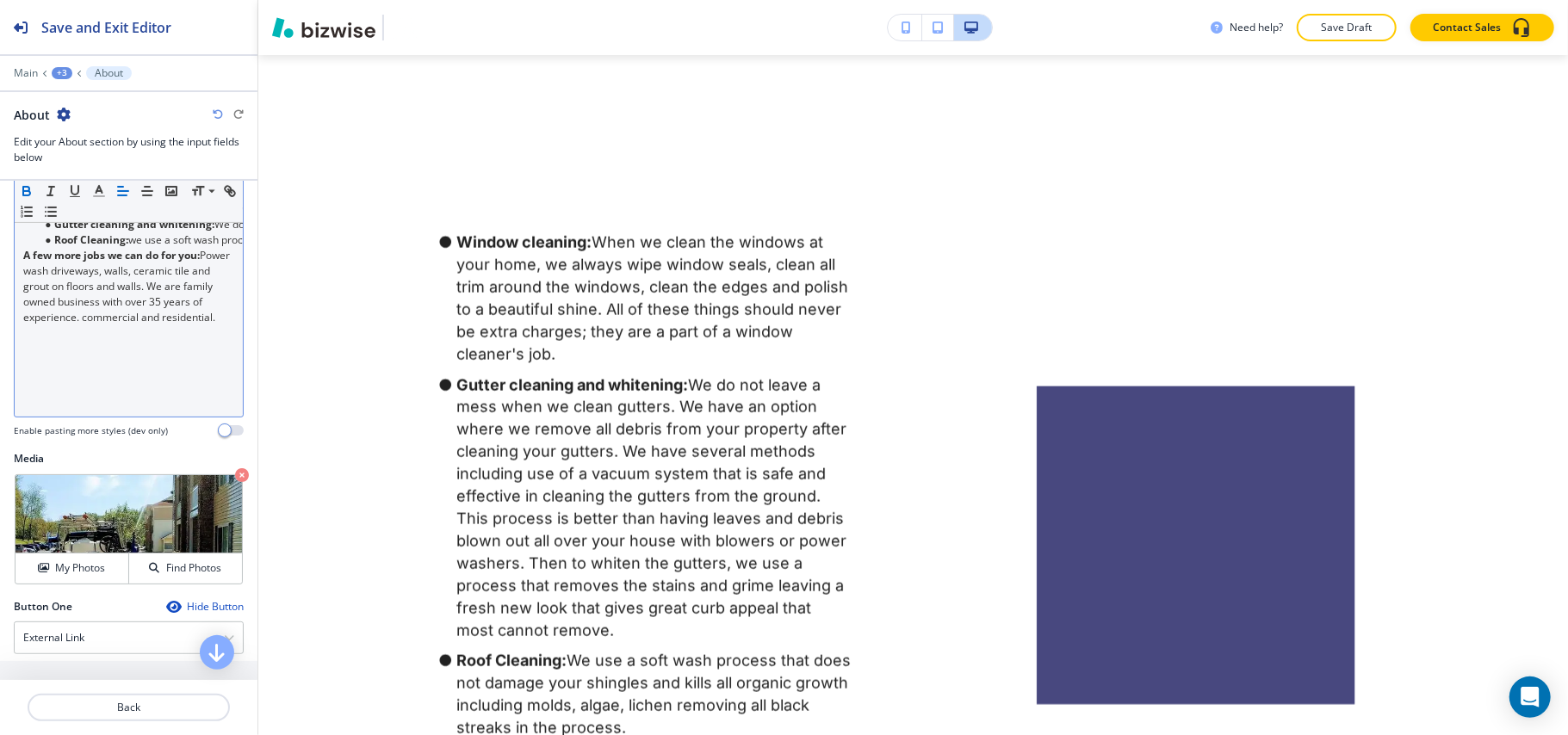
scroll to position [689, 0]
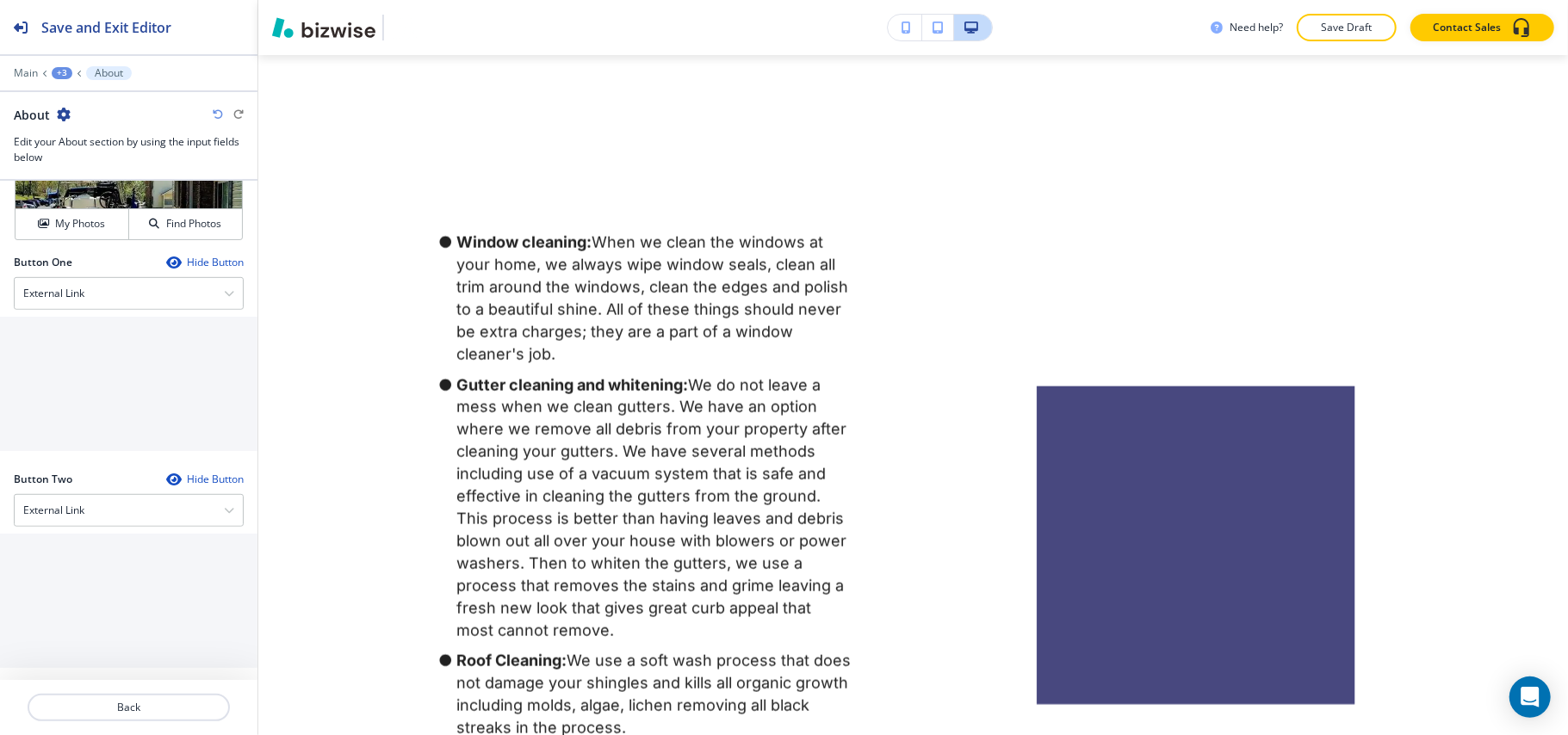
click at [135, 723] on div at bounding box center [128, 728] width 257 height 13
click at [149, 707] on p "Back" at bounding box center [128, 707] width 199 height 15
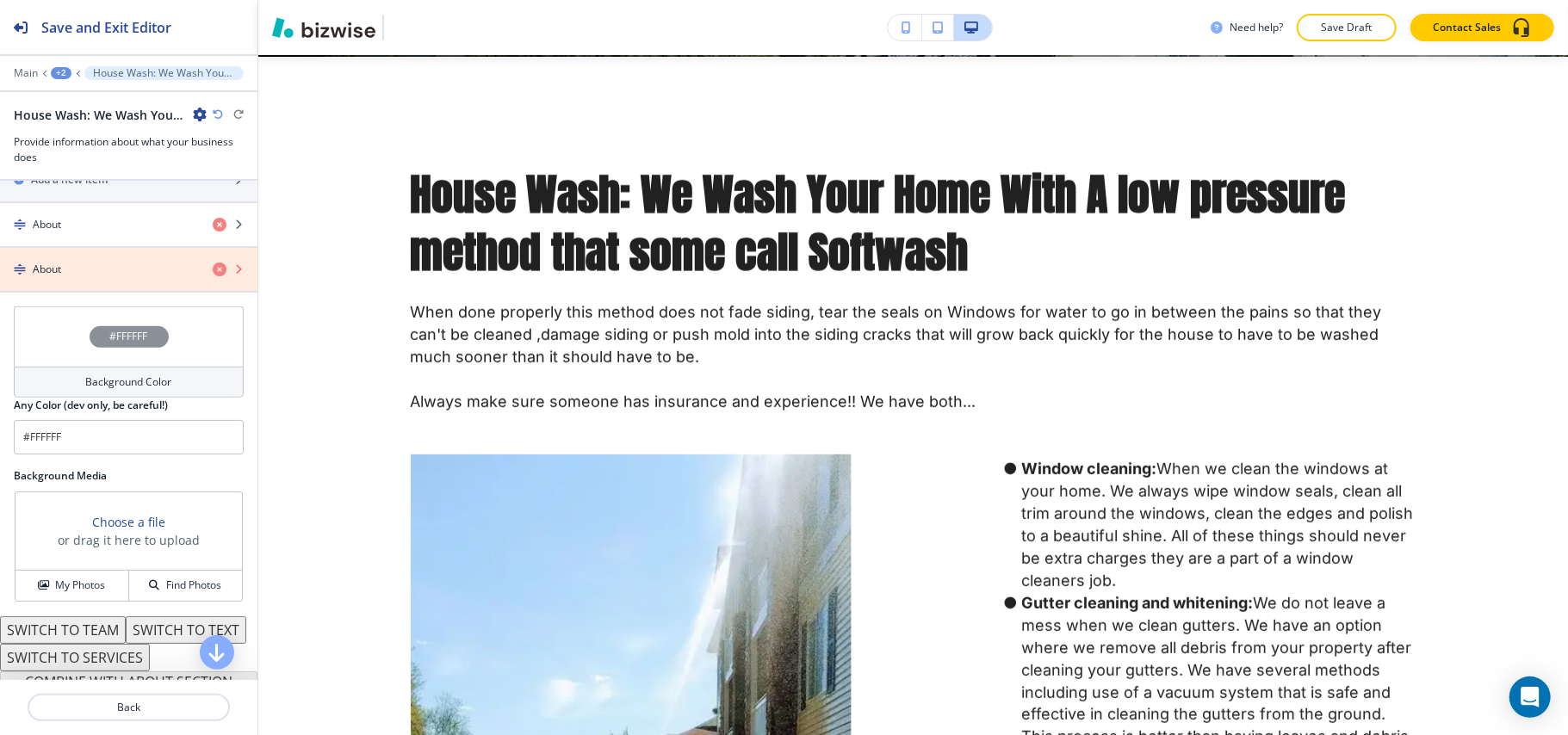
click at [213, 276] on icon "button" at bounding box center [219, 269] width 13 height 13
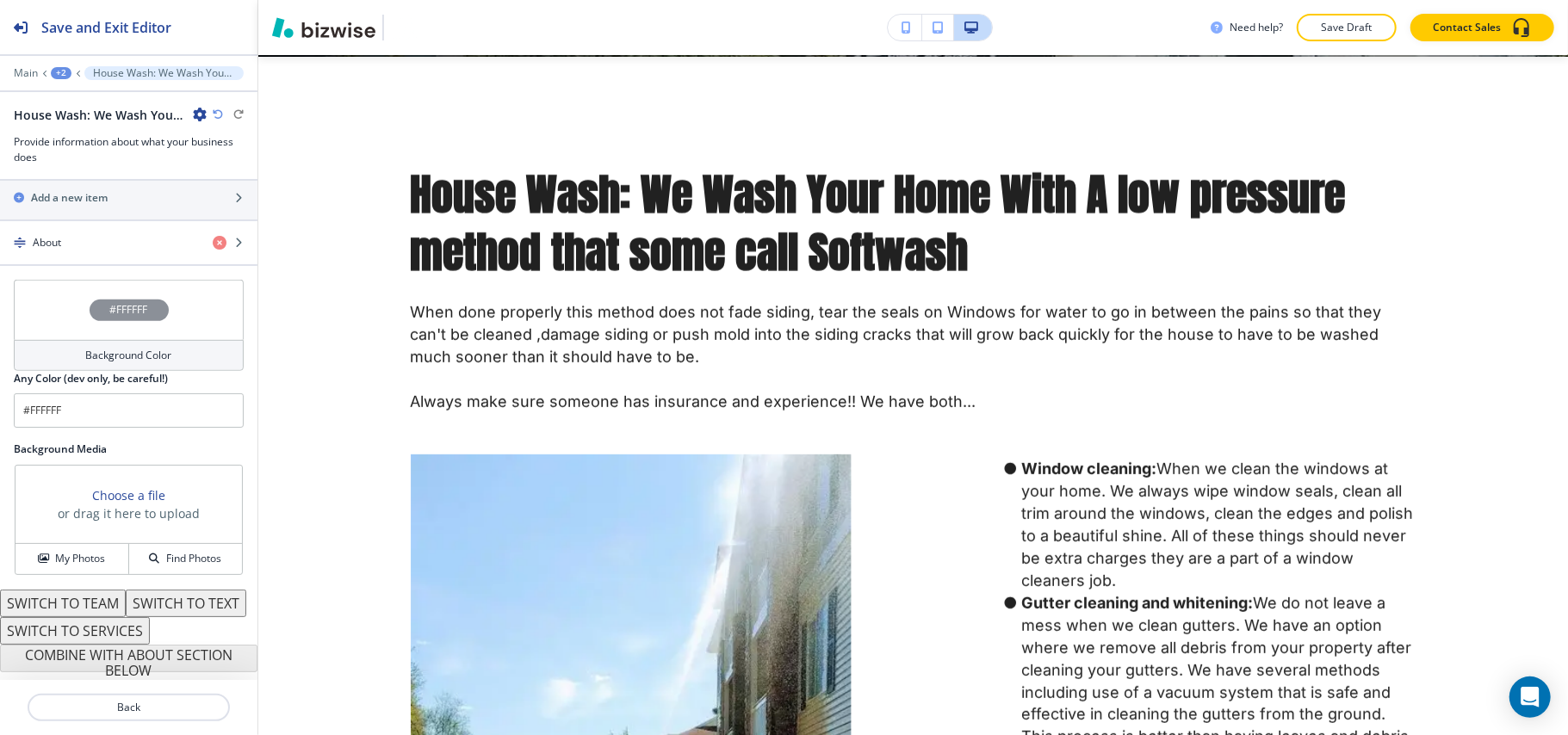
click at [53, 70] on div "+2" at bounding box center [61, 73] width 20 height 12
click at [77, 121] on button "HOME" at bounding box center [106, 131] width 110 height 31
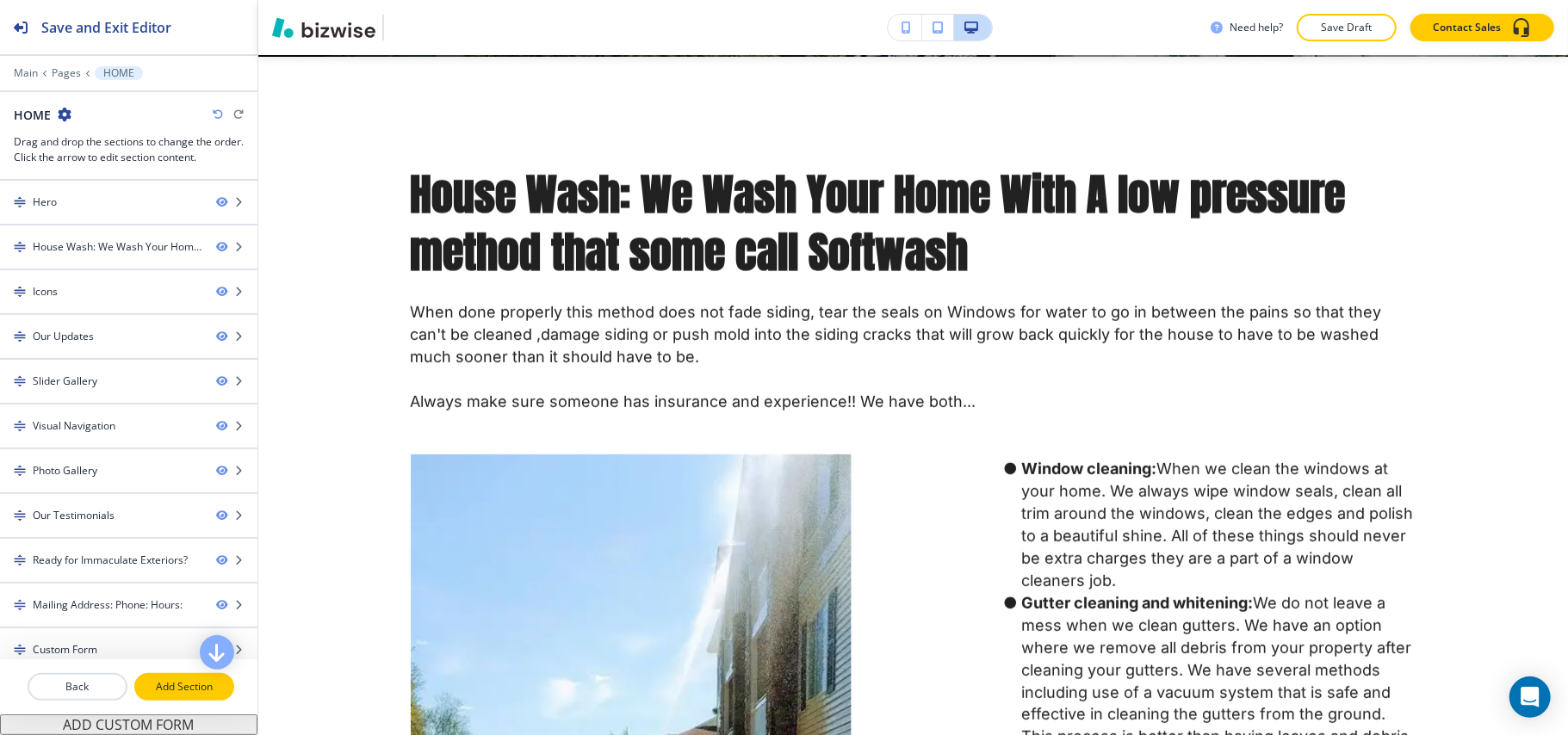
click at [177, 686] on p "Add Section" at bounding box center [184, 686] width 96 height 15
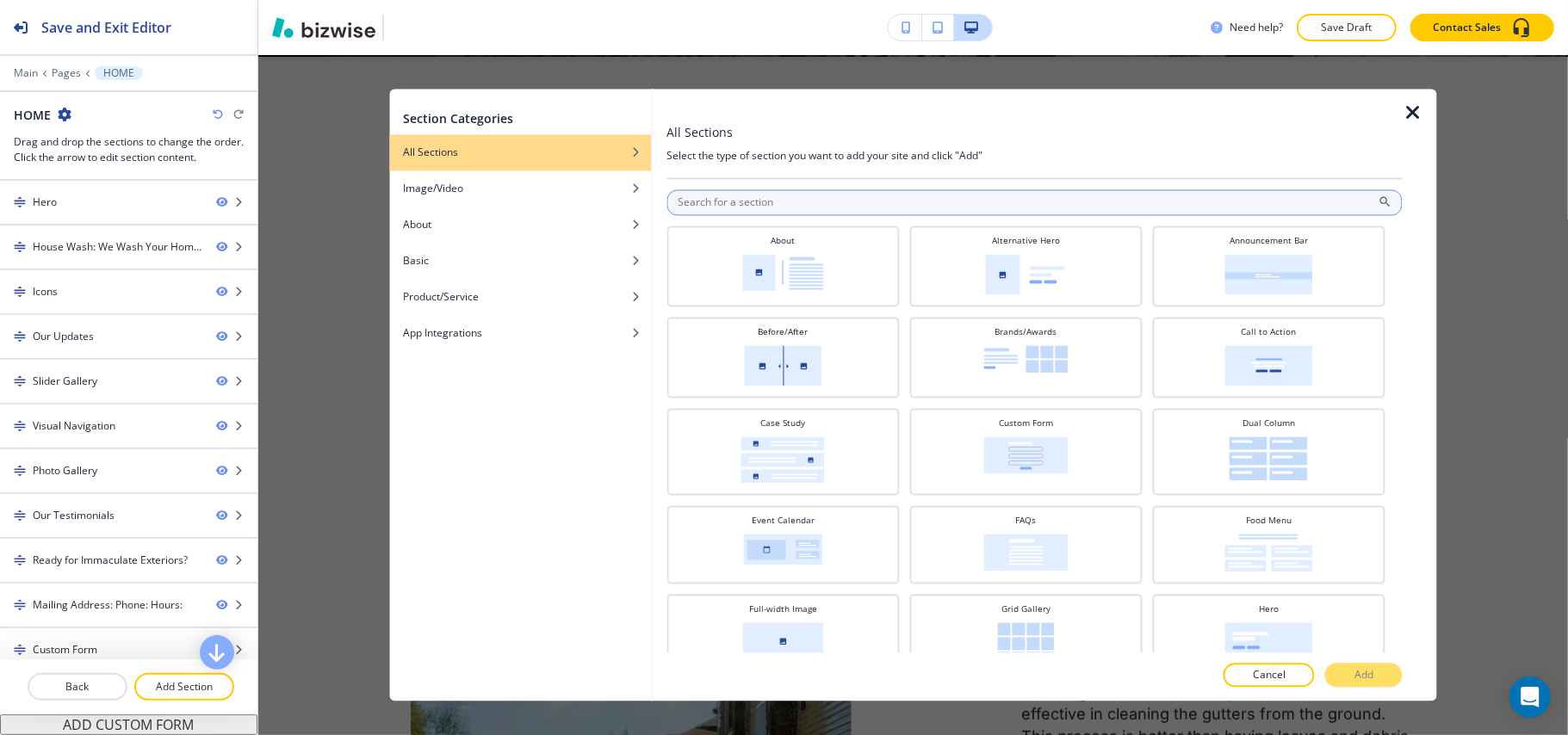
click at [829, 201] on input "text" at bounding box center [1034, 203] width 736 height 26
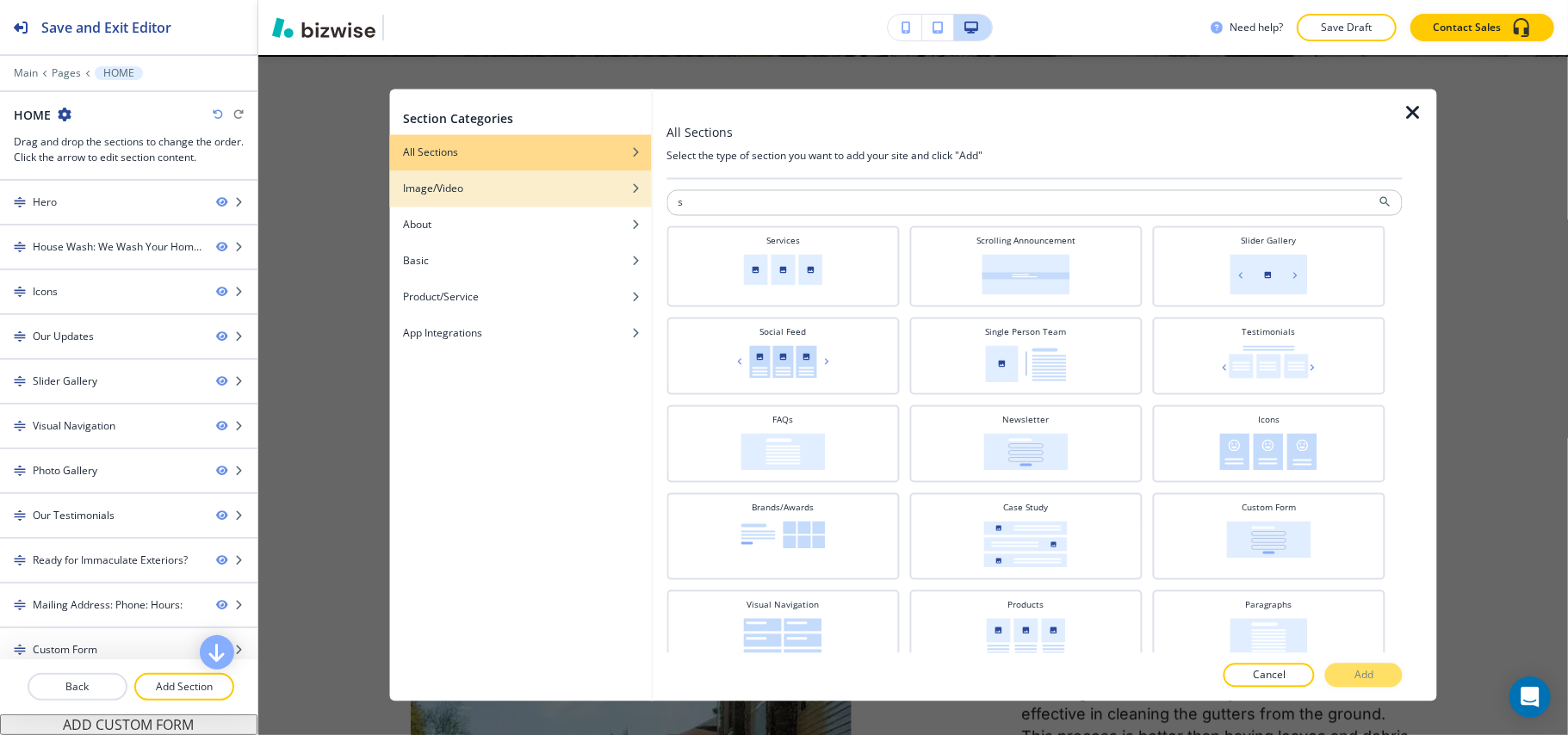
drag, startPoint x: 779, startPoint y: 204, endPoint x: 628, endPoint y: 204, distance: 151.0
click at [628, 204] on div "Section Categories All Sections Image/Video About Basic Product/Service App Int…" at bounding box center [913, 395] width 1048 height 612
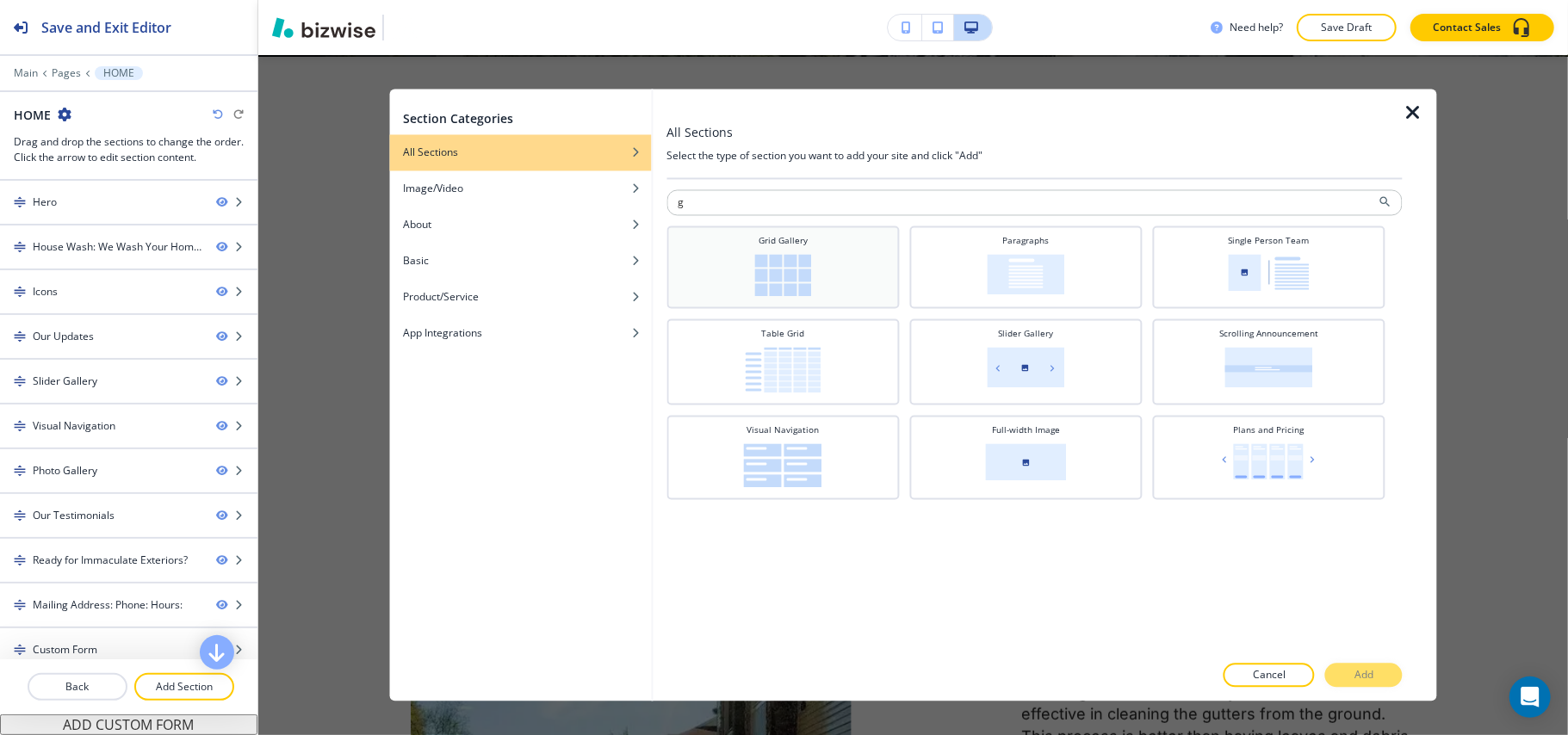
type input "g"
click at [785, 236] on h4 "Grid Gallery" at bounding box center [782, 241] width 49 height 12
click at [1341, 670] on button "Add" at bounding box center [1363, 675] width 78 height 24
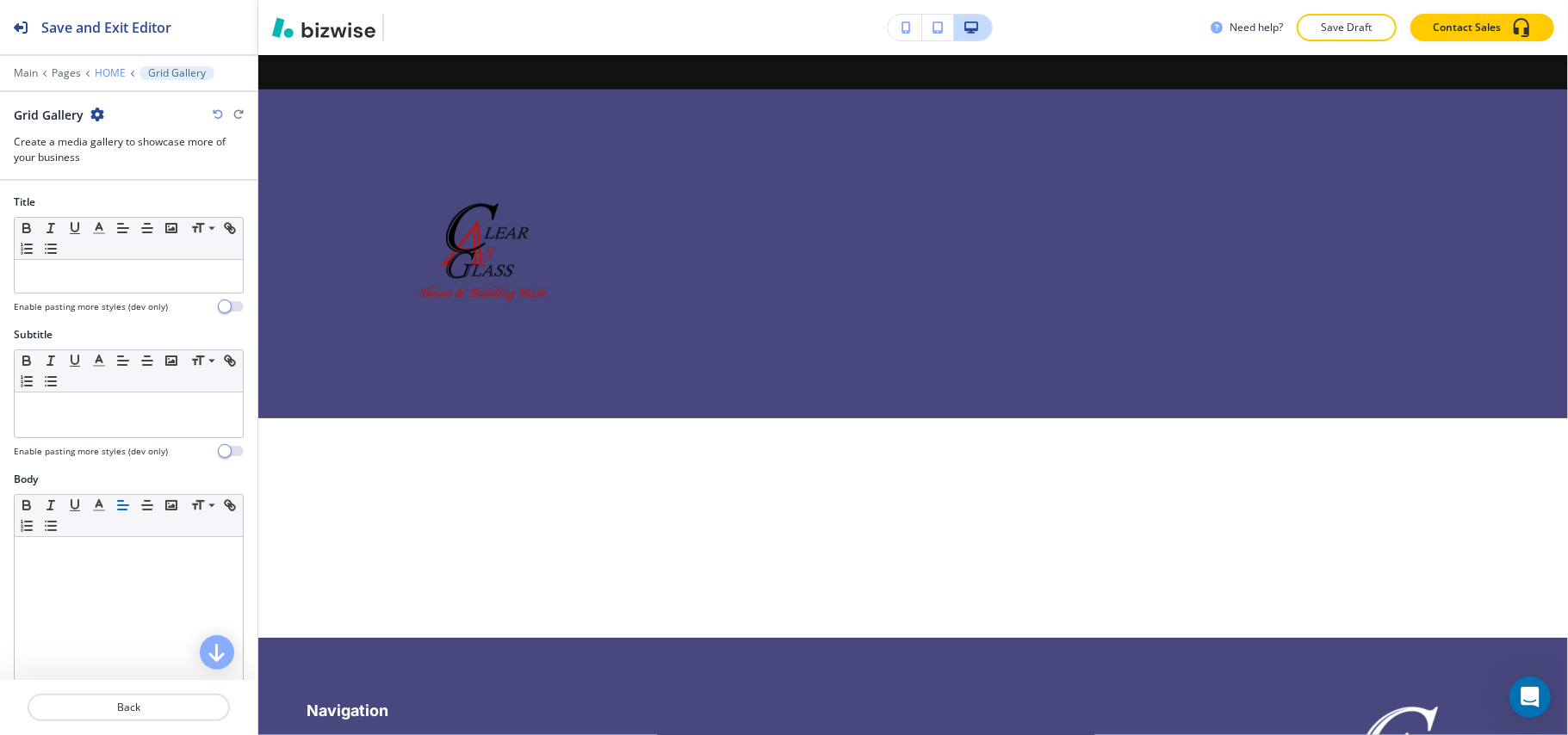
click at [104, 70] on p "HOME" at bounding box center [110, 73] width 31 height 12
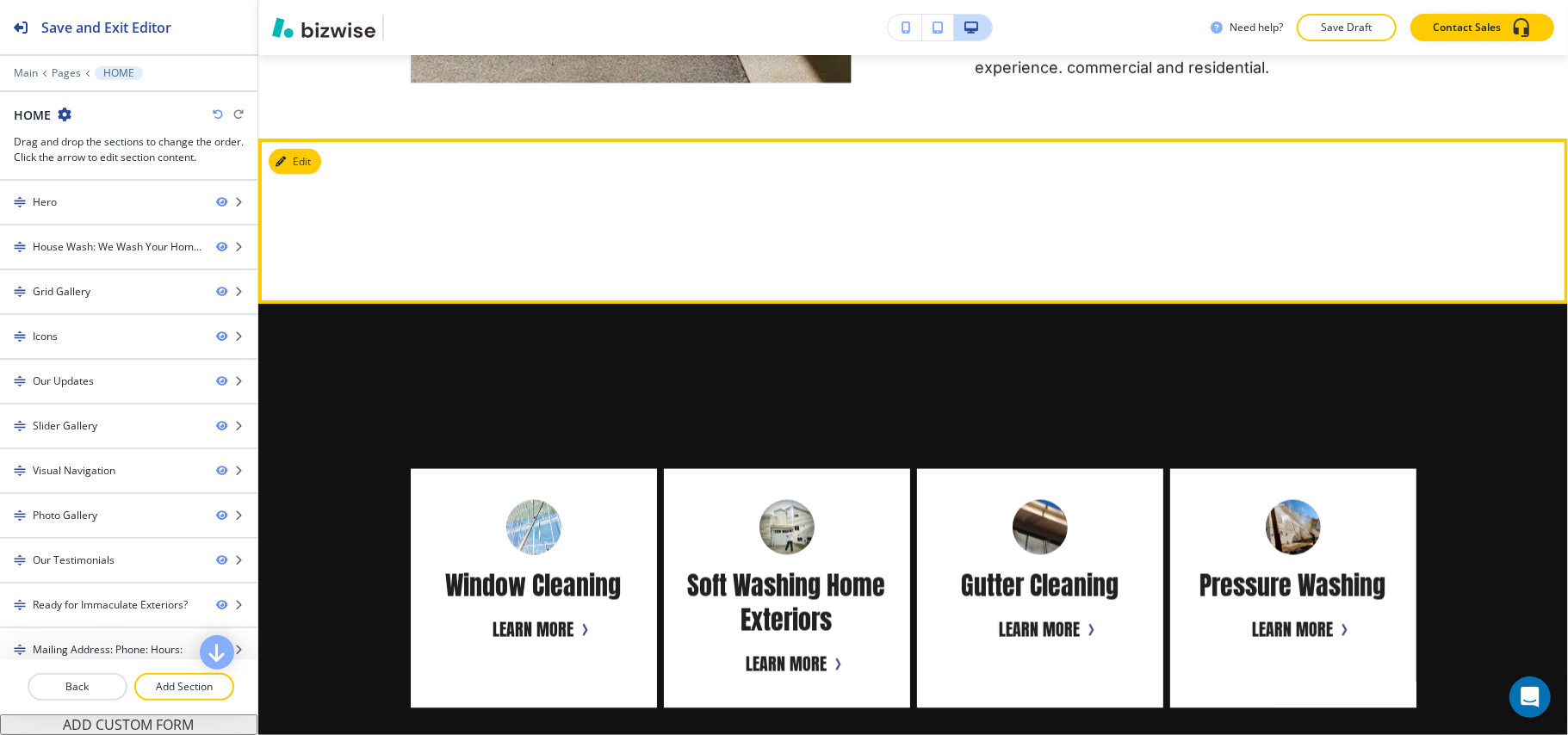
scroll to position [1550, 0]
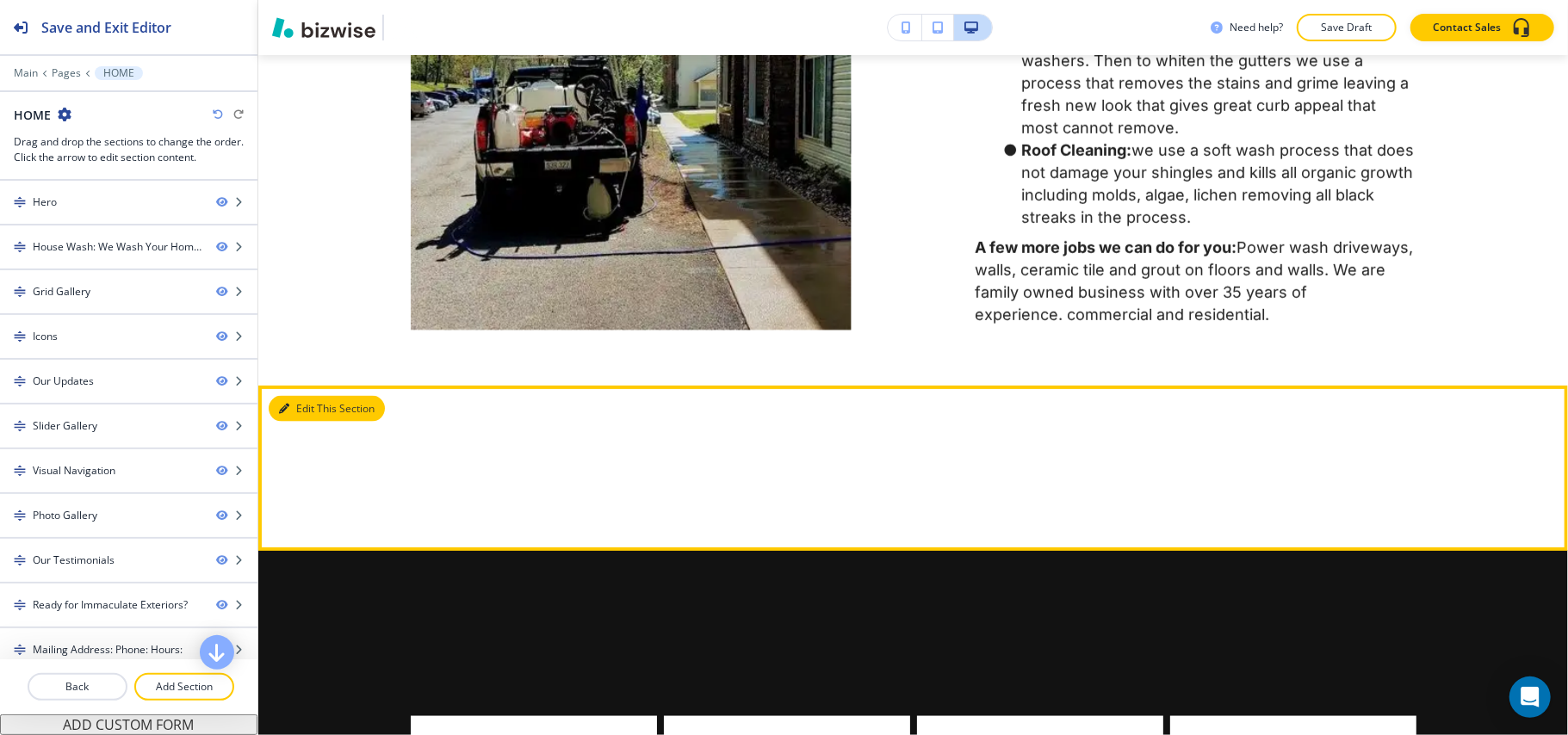
click at [294, 422] on button "Edit This Section" at bounding box center [326, 409] width 116 height 26
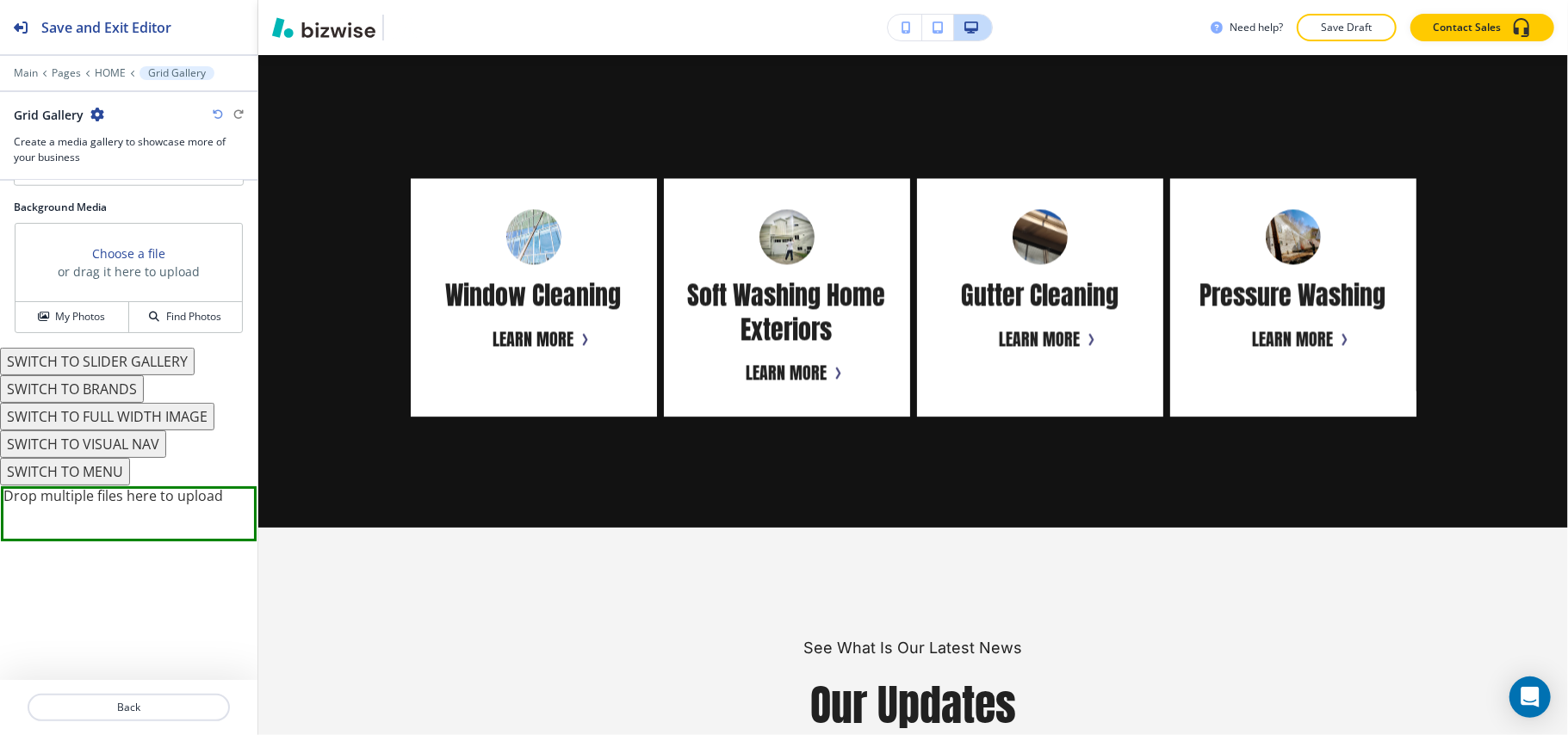
scroll to position [2813, 0]
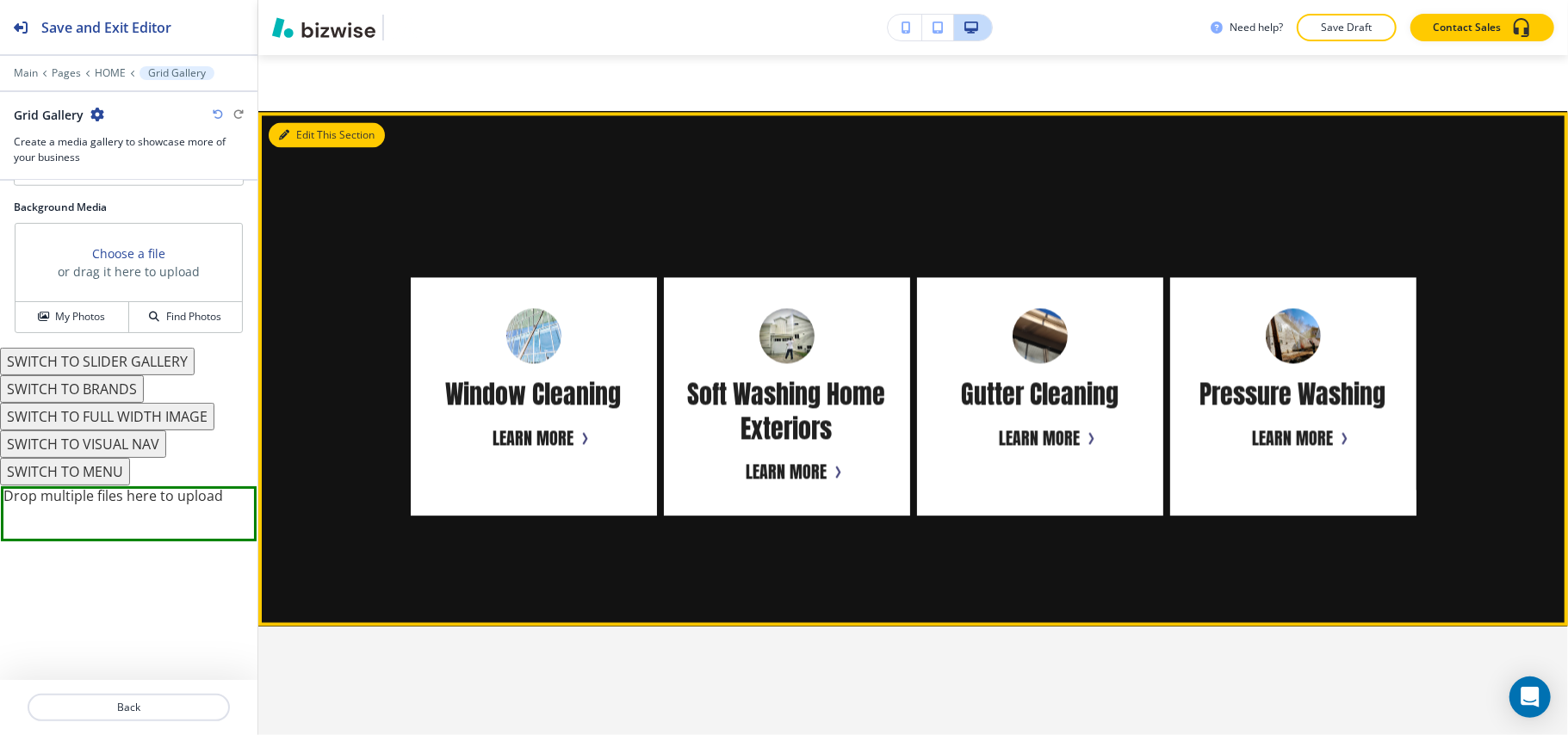
click at [314, 148] on button "Edit This Section" at bounding box center [326, 135] width 116 height 26
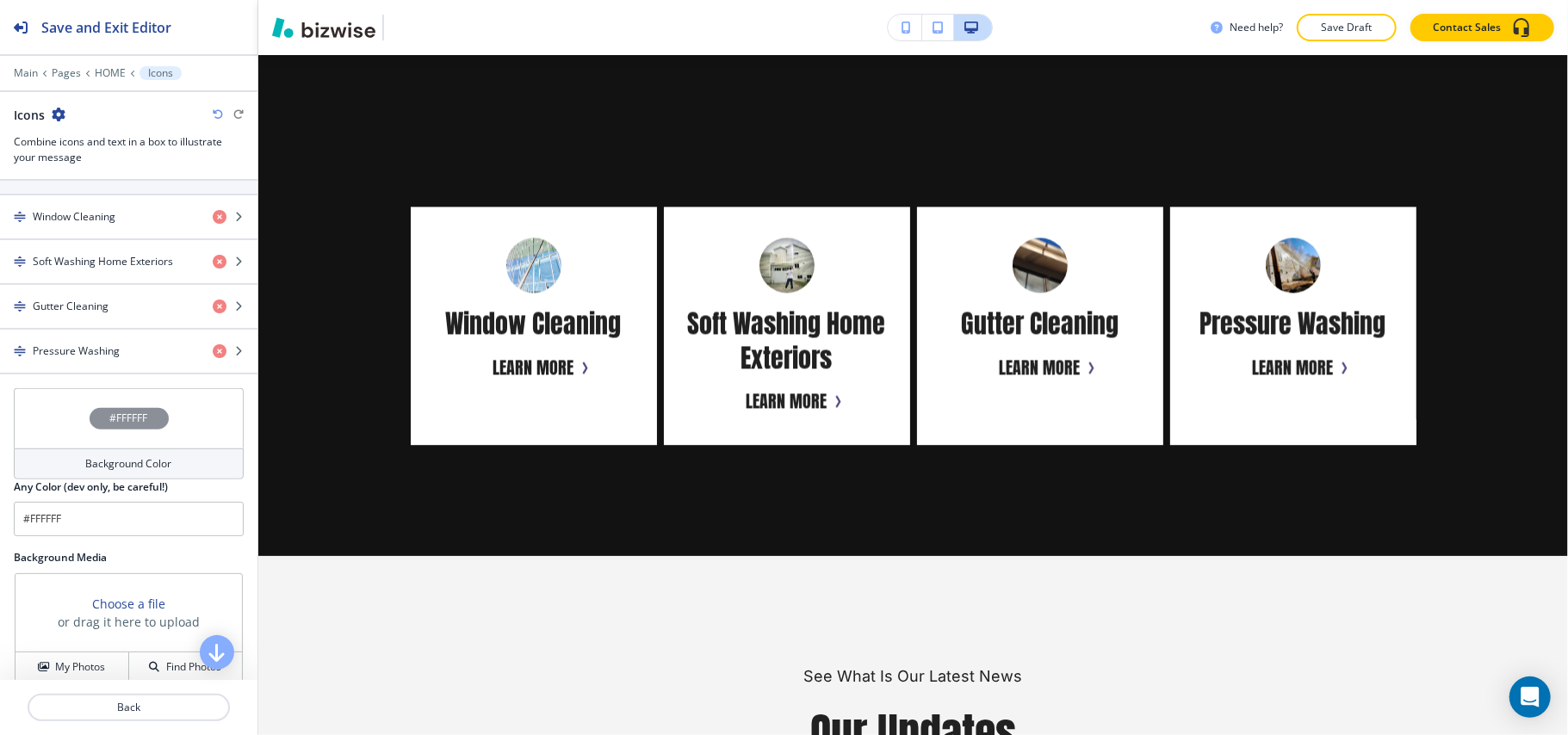
scroll to position [941, 0]
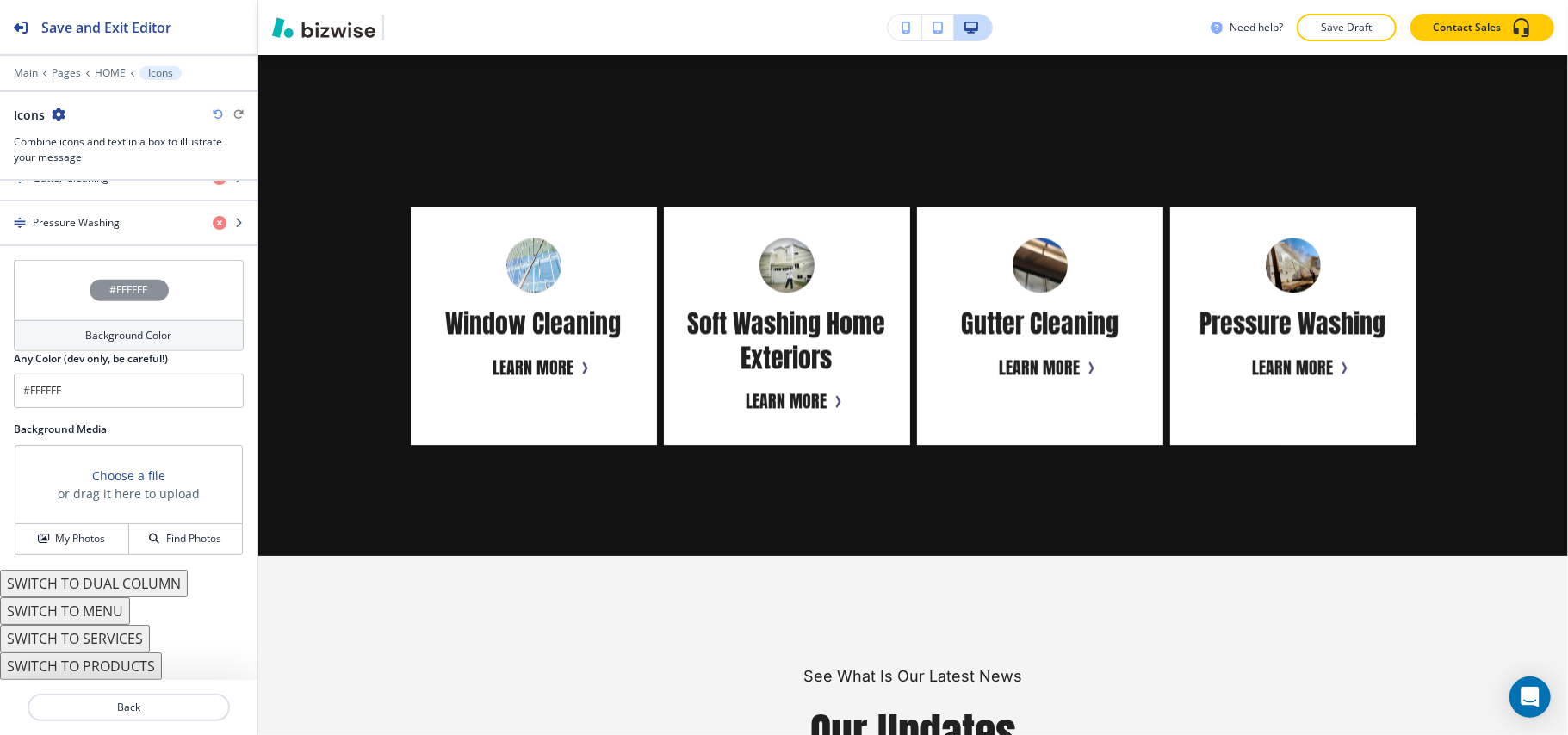
click at [111, 642] on button "SWITCH TO SERVICES" at bounding box center [75, 639] width 150 height 28
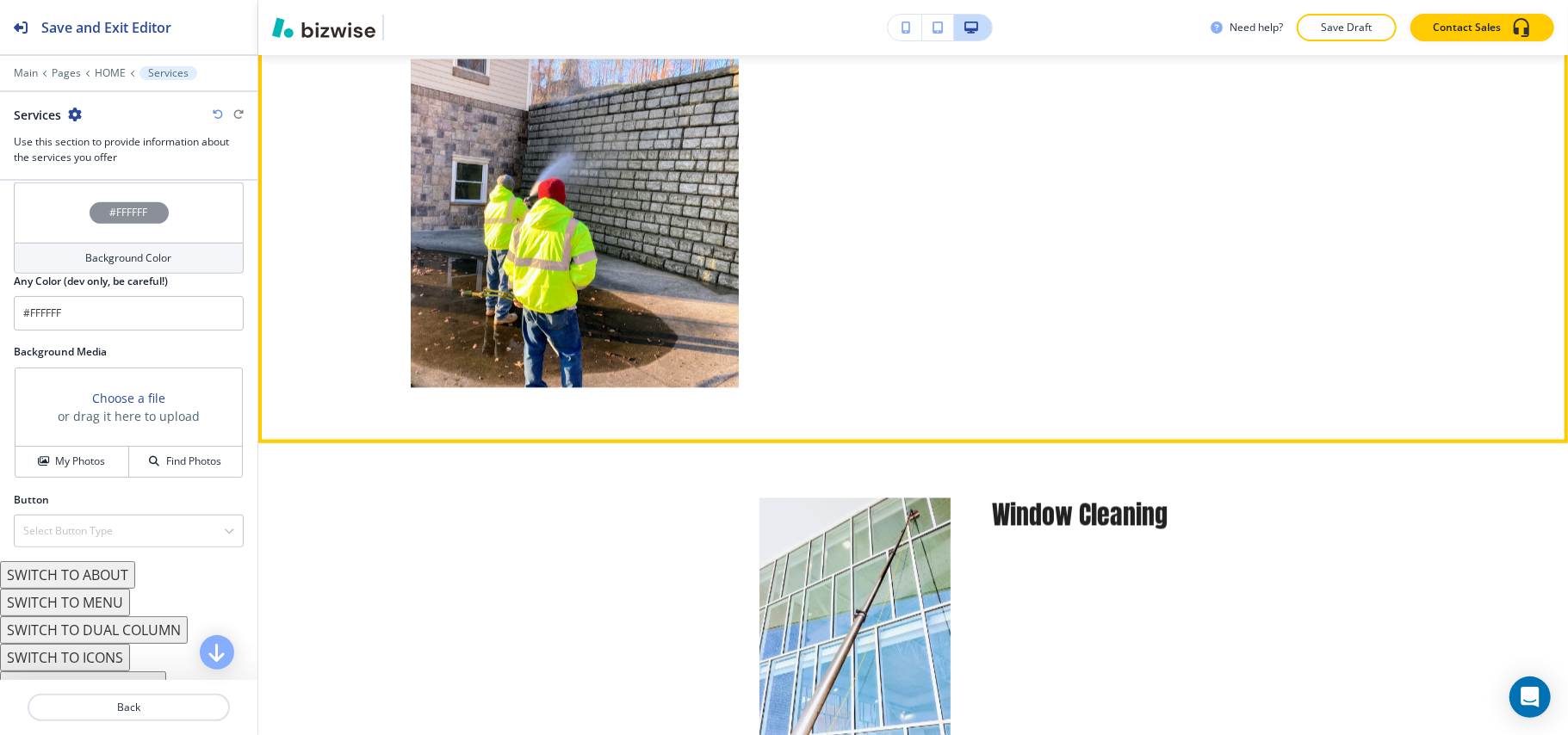
scroll to position [2309, 0]
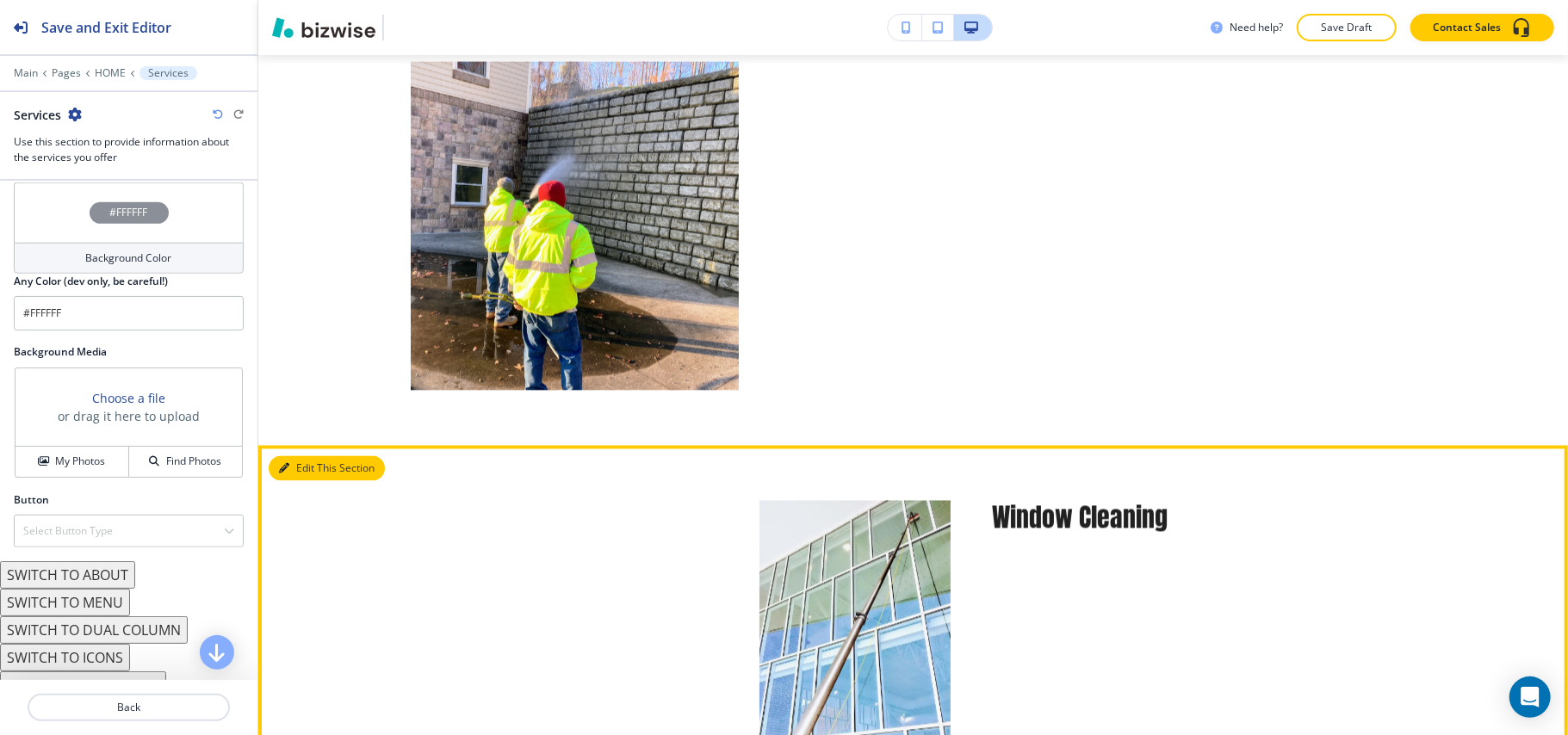
click at [299, 482] on button "Edit This Section" at bounding box center [326, 469] width 116 height 26
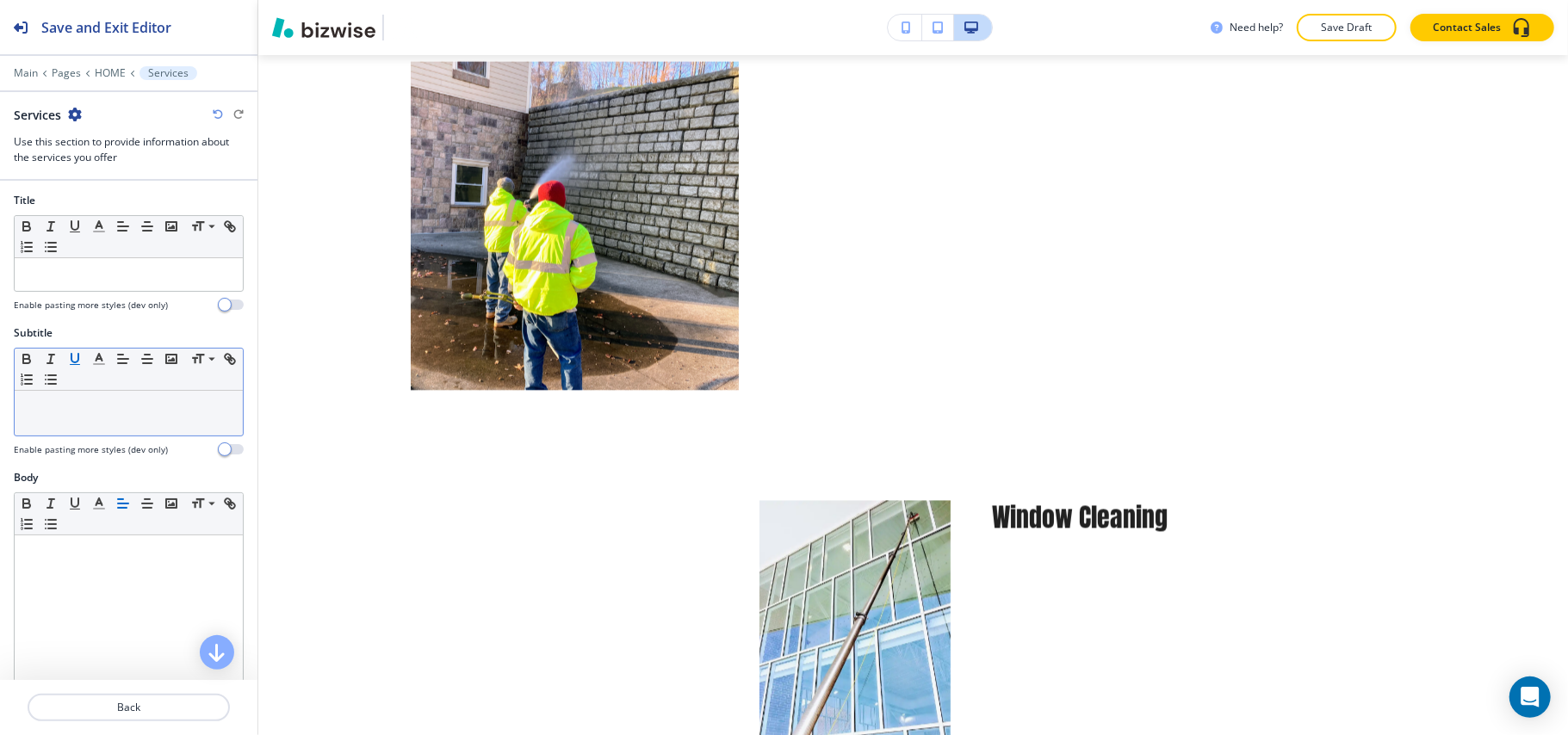
scroll to position [0, 0]
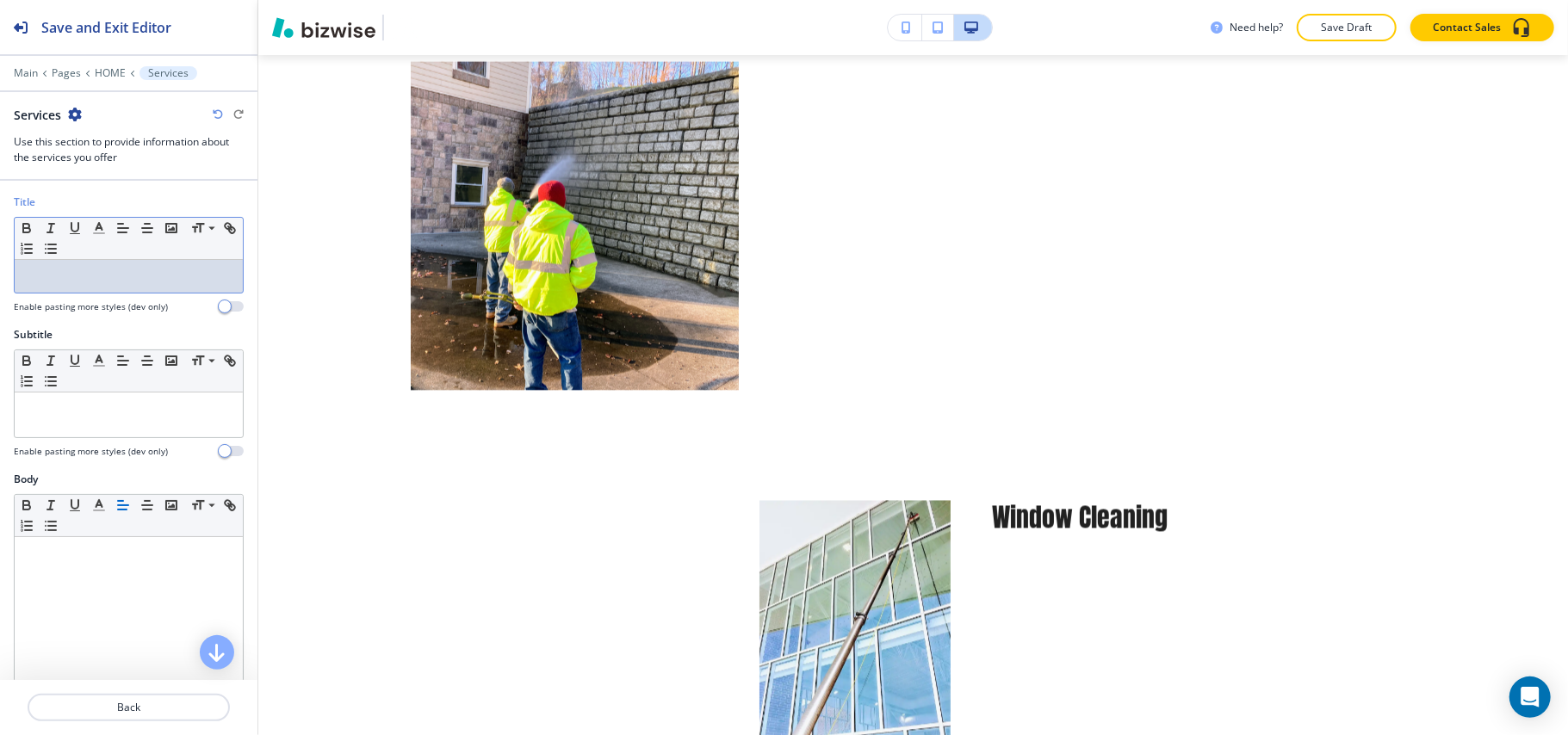
click at [65, 277] on p at bounding box center [128, 275] width 211 height 15
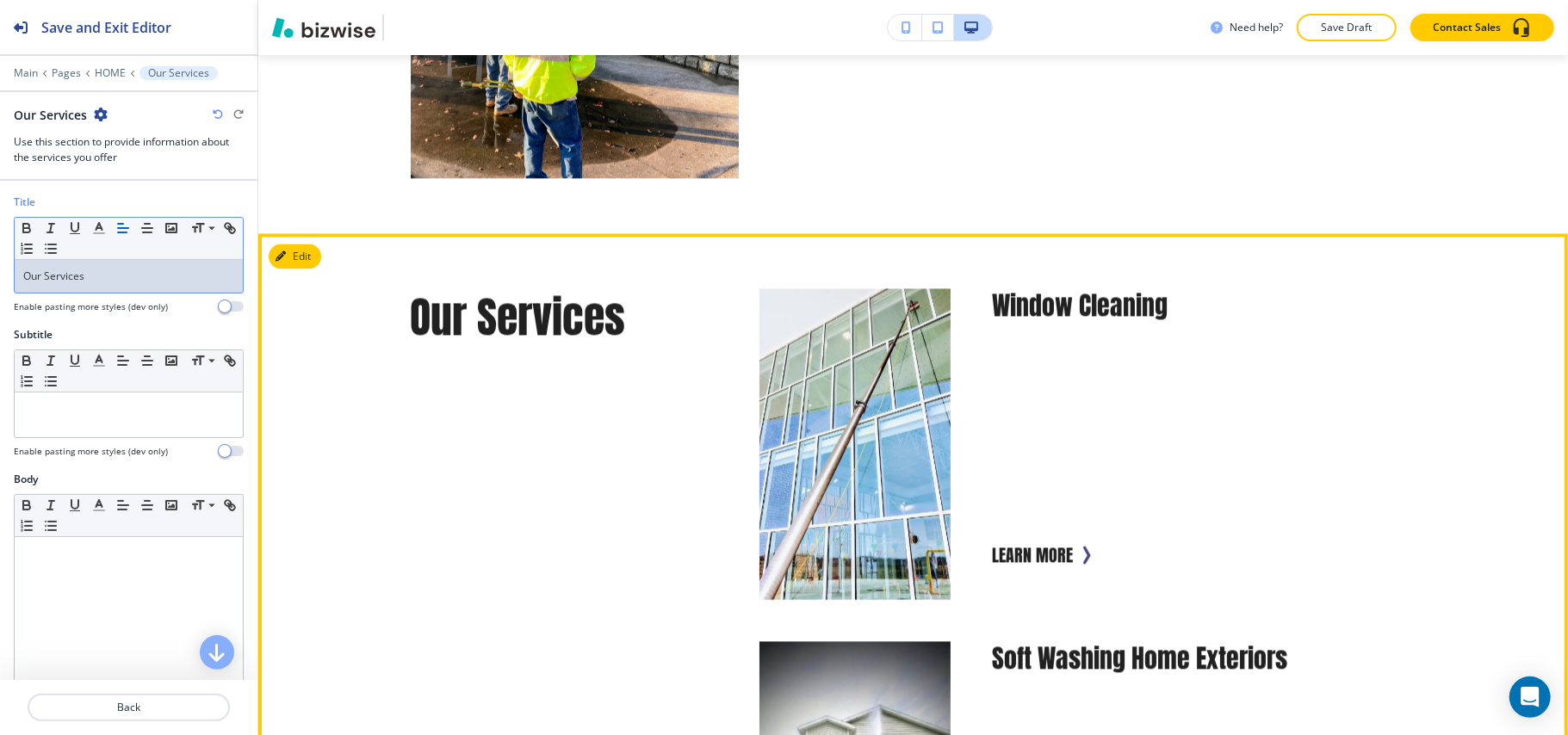
scroll to position [2539, 0]
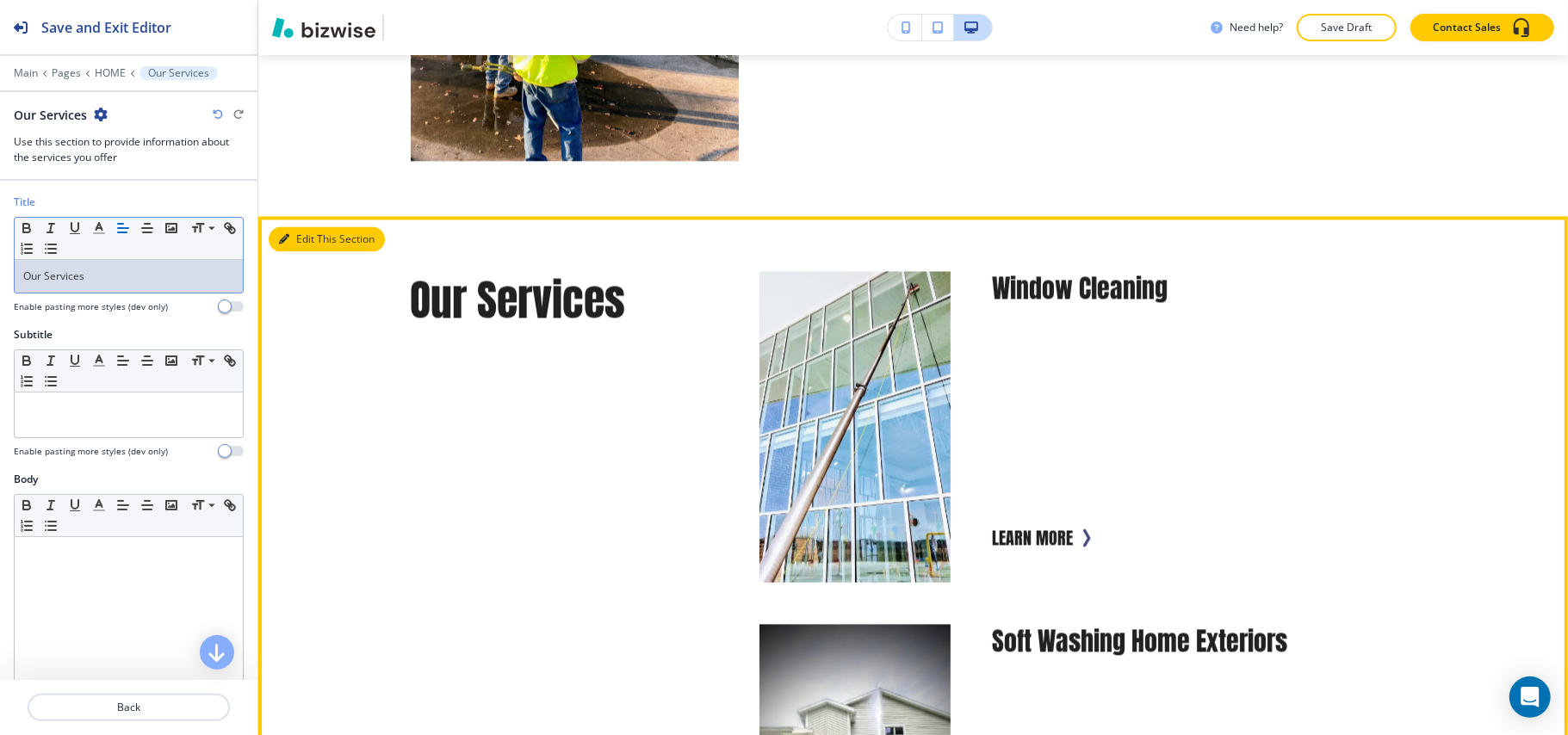
click at [299, 252] on button "Edit This Section" at bounding box center [326, 239] width 116 height 26
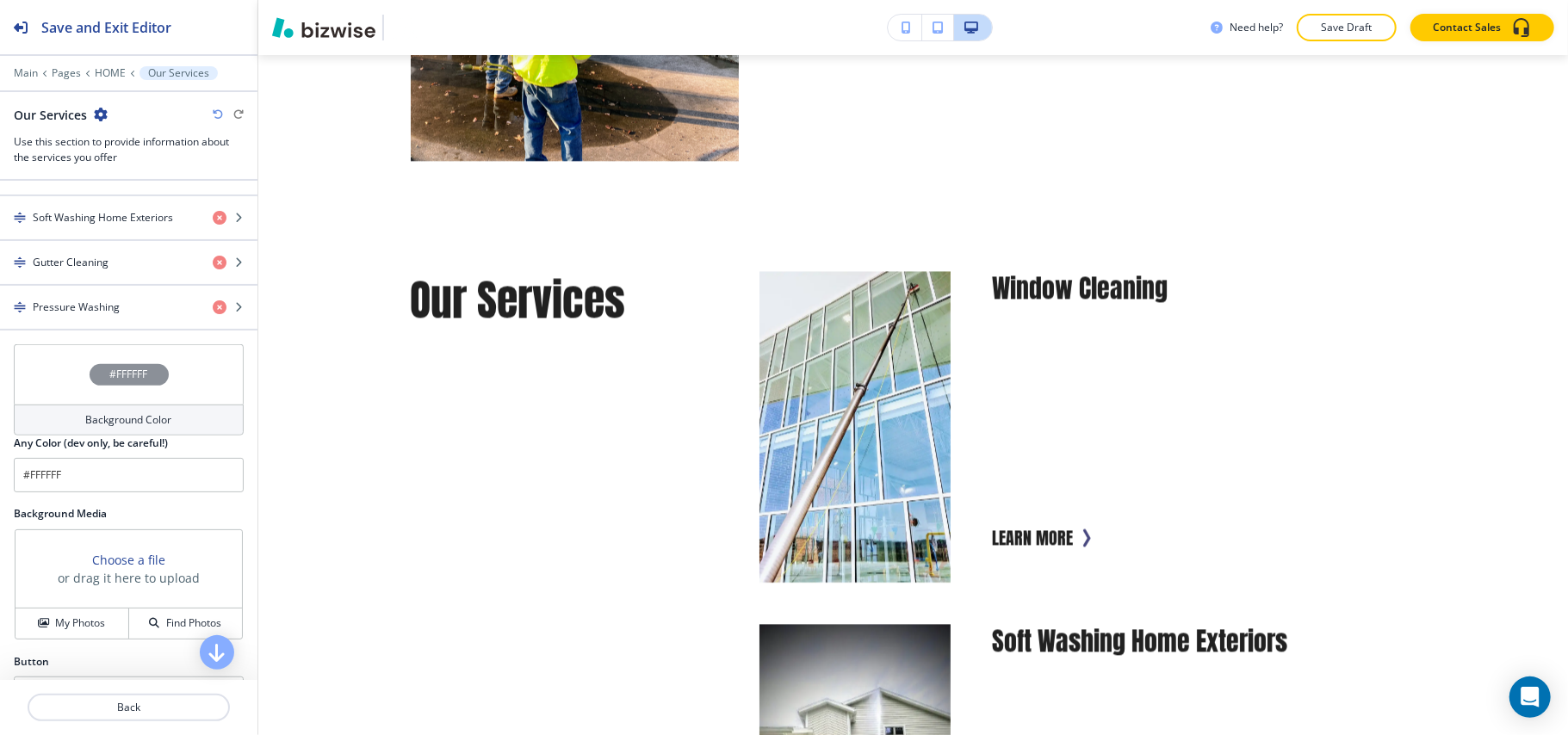
scroll to position [689, 0]
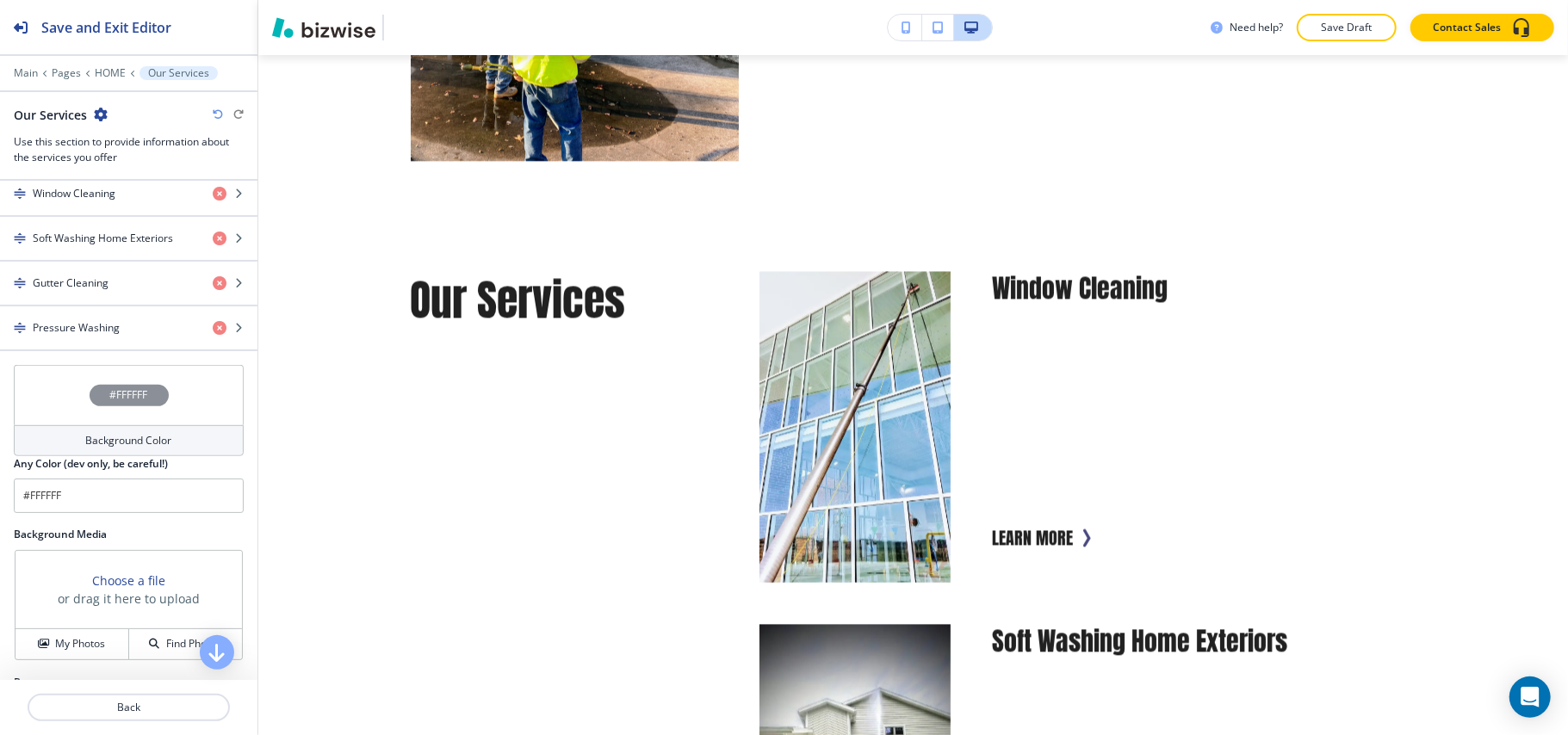
click at [35, 421] on div "#FFFFFF" at bounding box center [128, 396] width 230 height 61
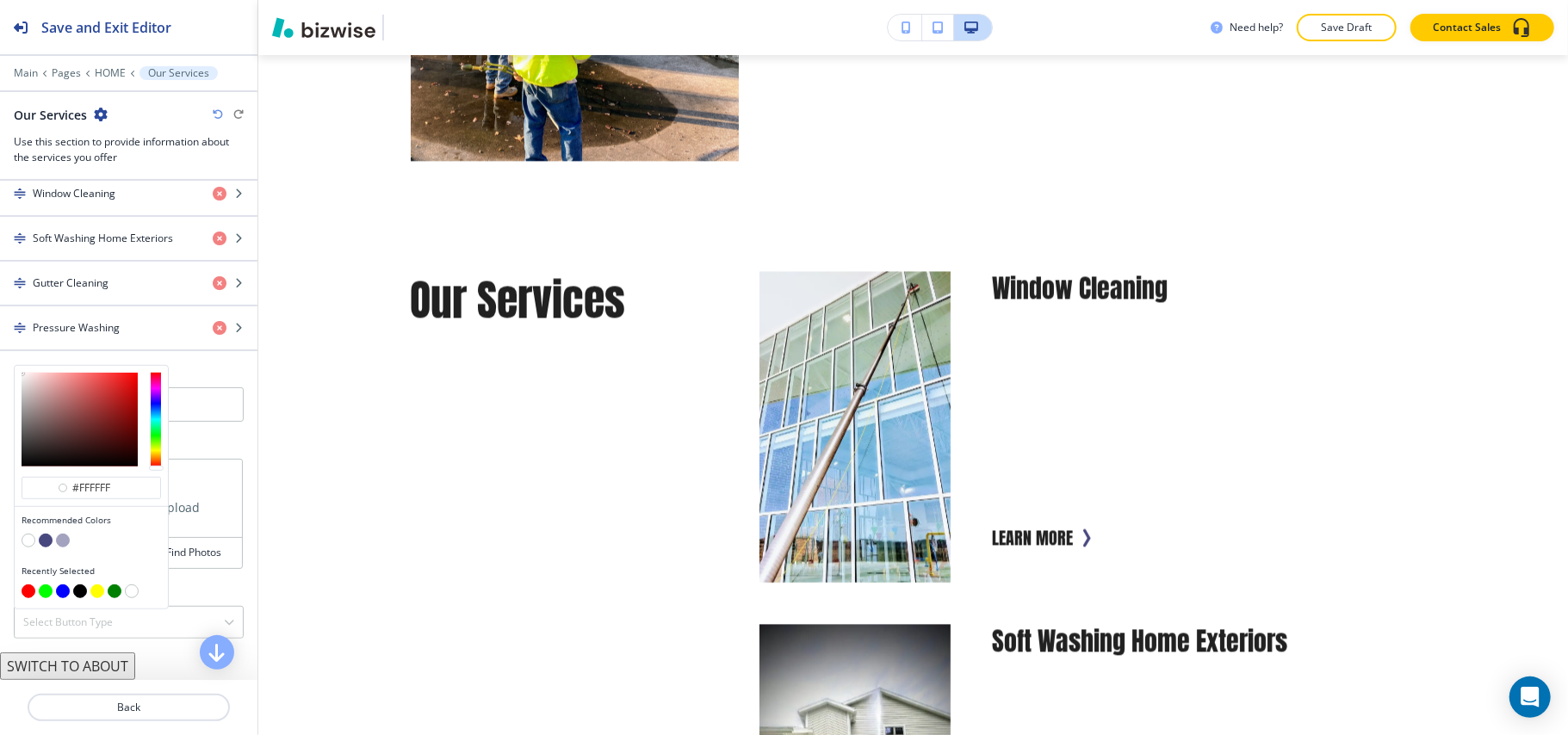
click at [46, 548] on button "button" at bounding box center [45, 540] width 13 height 13
type input "#48487f"
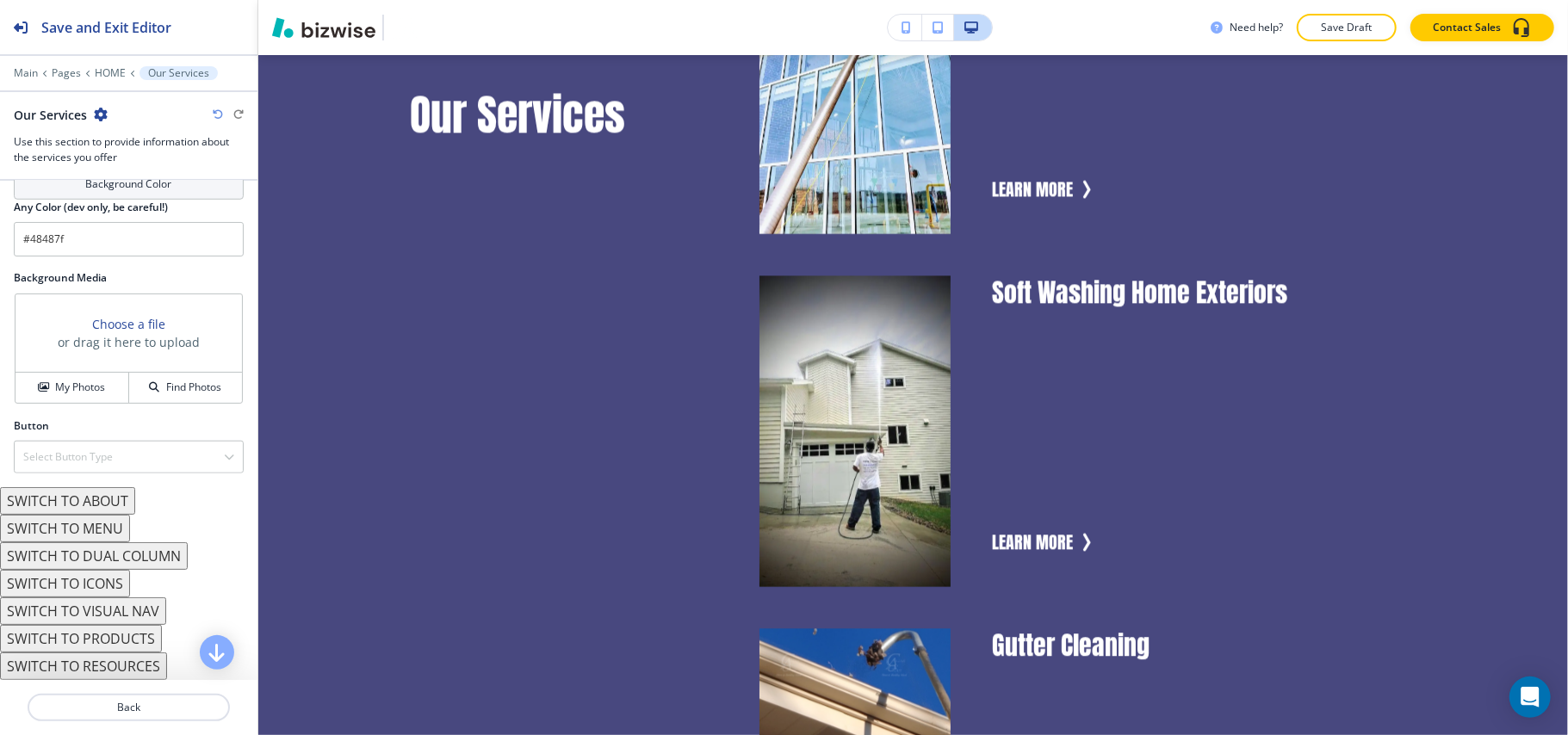
scroll to position [954, 0]
click at [122, 608] on button "SWITCH TO VISUAL NAV" at bounding box center [83, 611] width 167 height 28
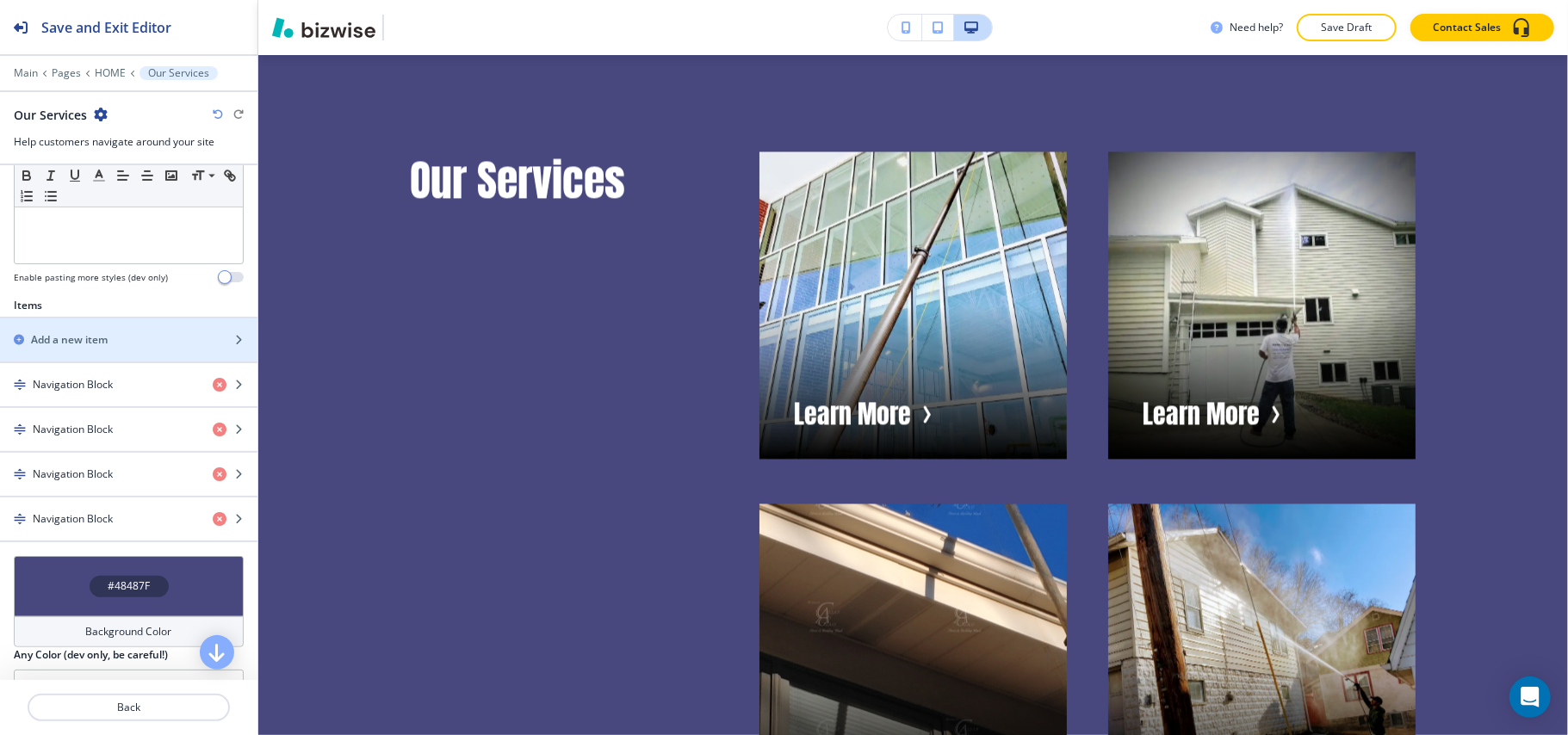
scroll to position [406, 0]
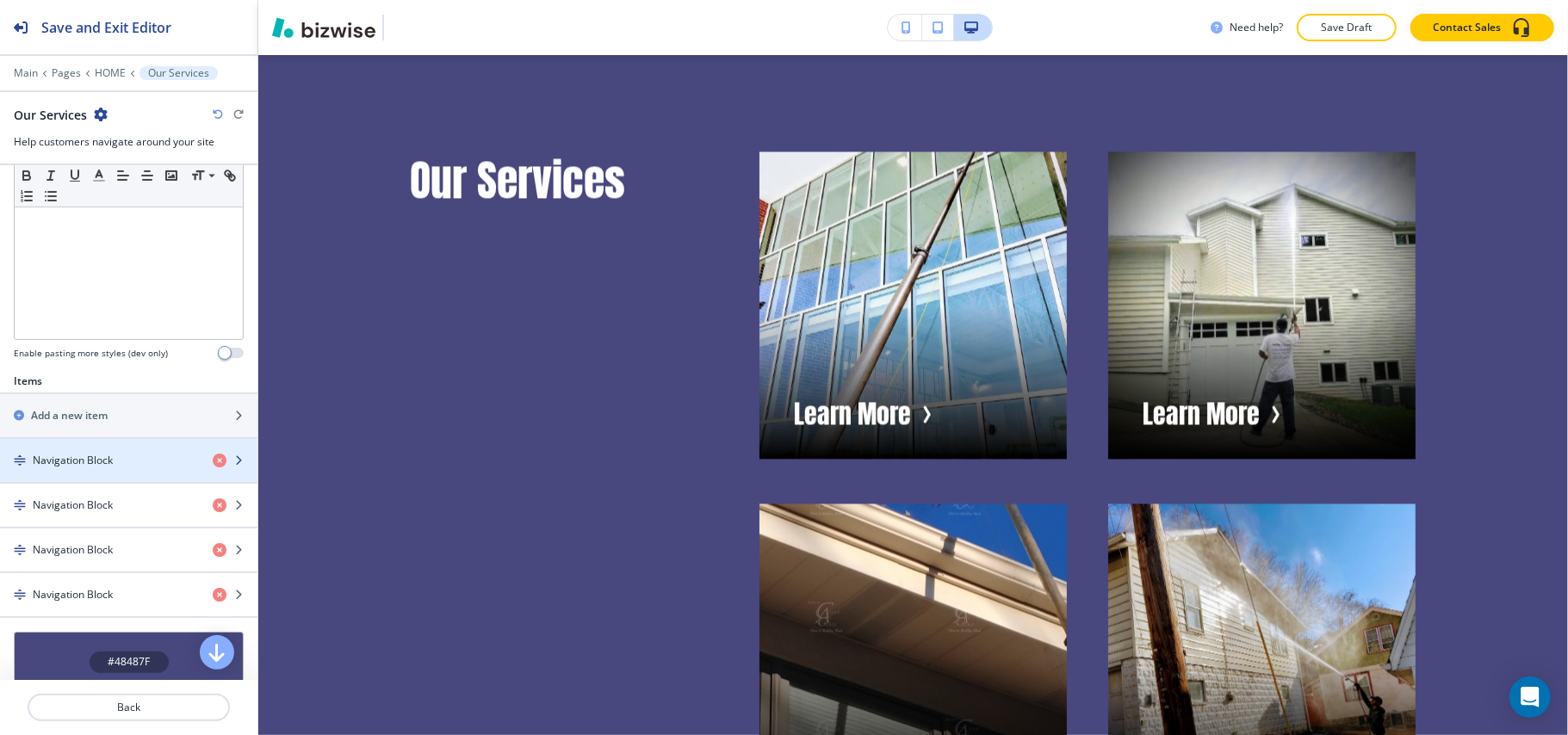
click at [85, 469] on h4 "Navigation Block" at bounding box center [73, 460] width 80 height 15
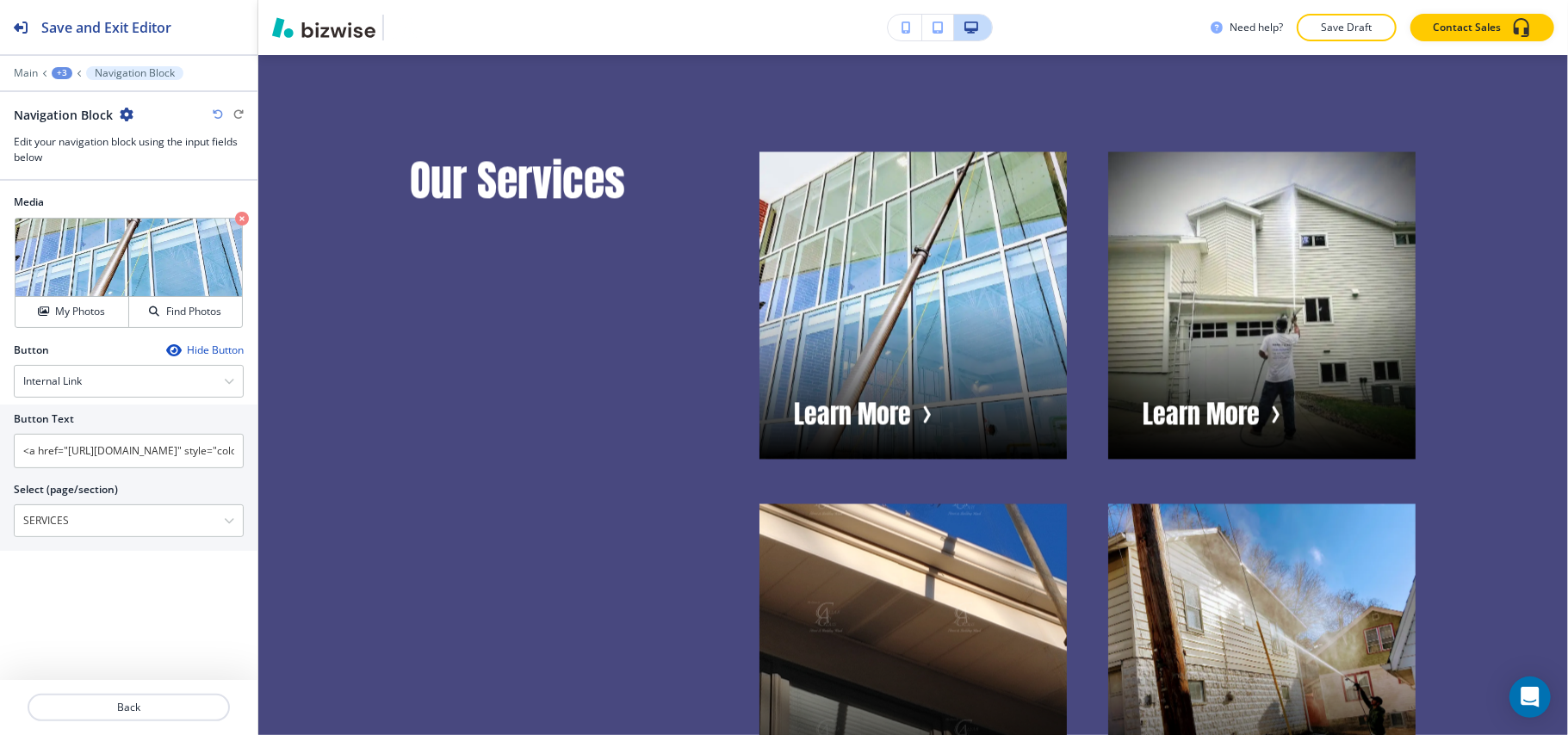
drag, startPoint x: 90, startPoint y: 521, endPoint x: 0, endPoint y: 527, distance: 90.2
click at [0, 527] on div "Button Text <a href="https://www.clearasglass.info/services" style="color: inhe…" at bounding box center [128, 478] width 257 height 146
click at [80, 572] on div "Button Hide Button Internal Link External Link Internal Link Button Text <a hre…" at bounding box center [128, 457] width 257 height 229
click at [73, 448] on input "<a href="https://www.clearasglass.info/services" style="color: inherit; text-de…" at bounding box center [128, 451] width 230 height 35
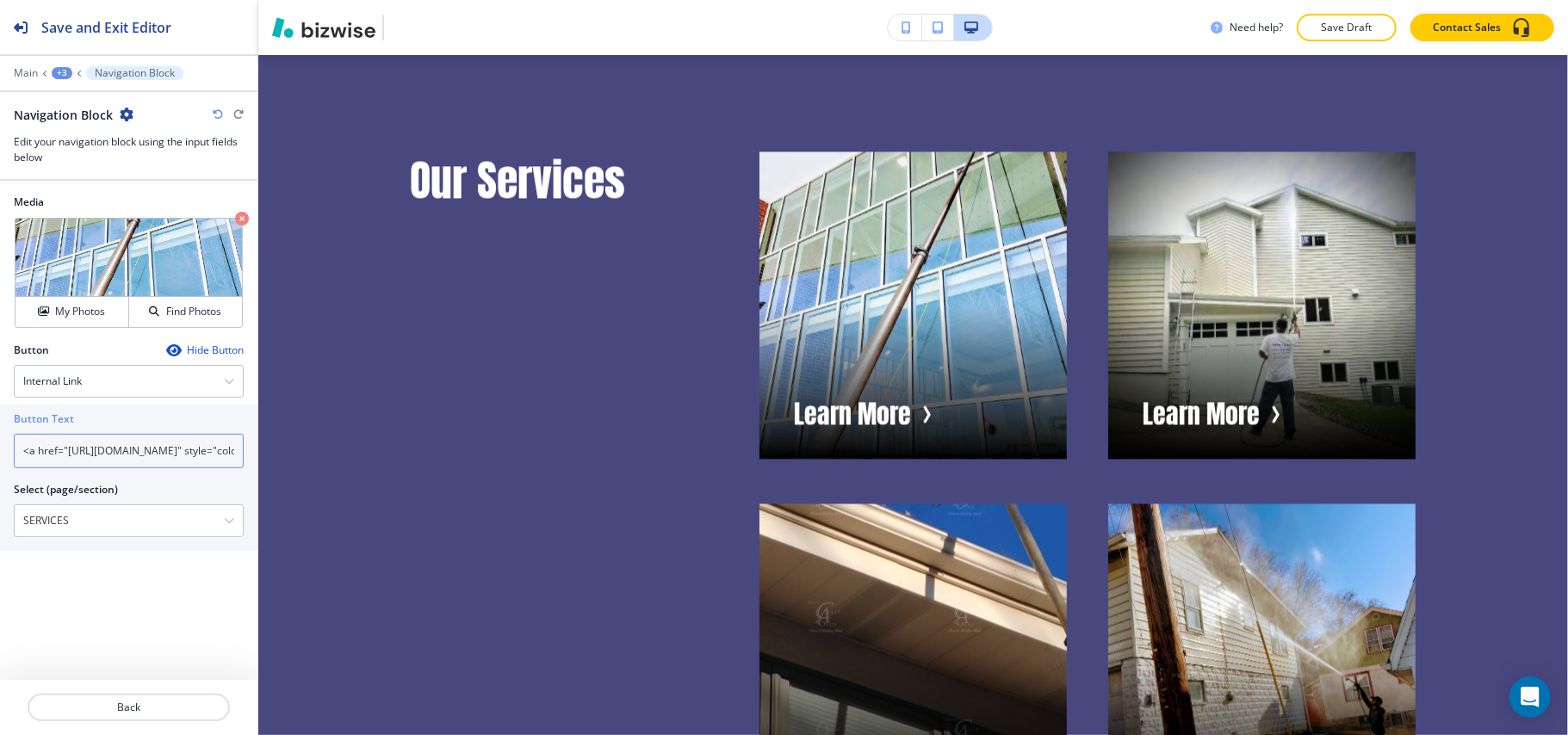
click at [73, 448] on input "<a href="https://www.clearasglass.info/services" style="color: inherit; text-de…" at bounding box center [128, 451] width 230 height 35
type input "Window Cleaning"
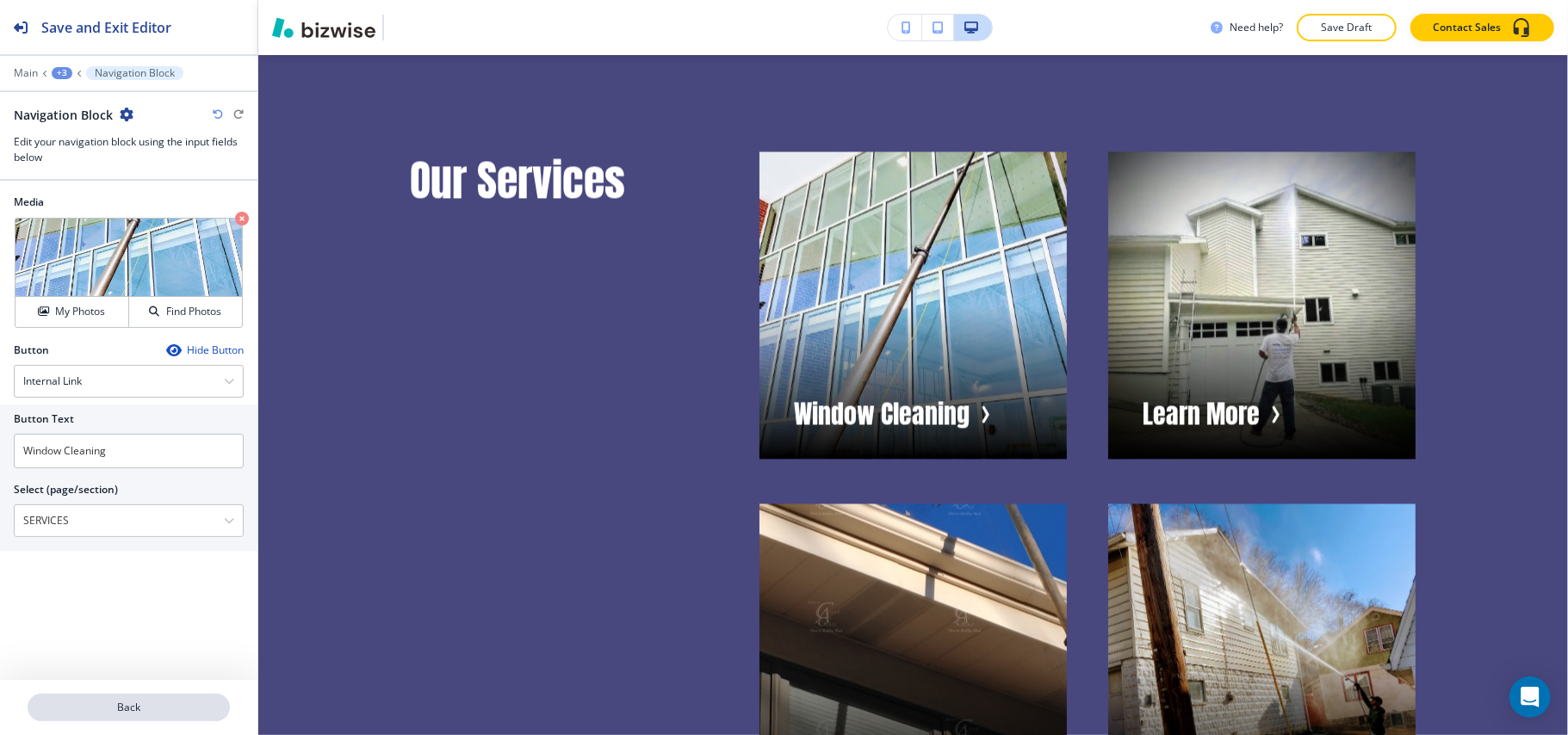
click at [133, 696] on button "Back" at bounding box center [128, 707] width 202 height 28
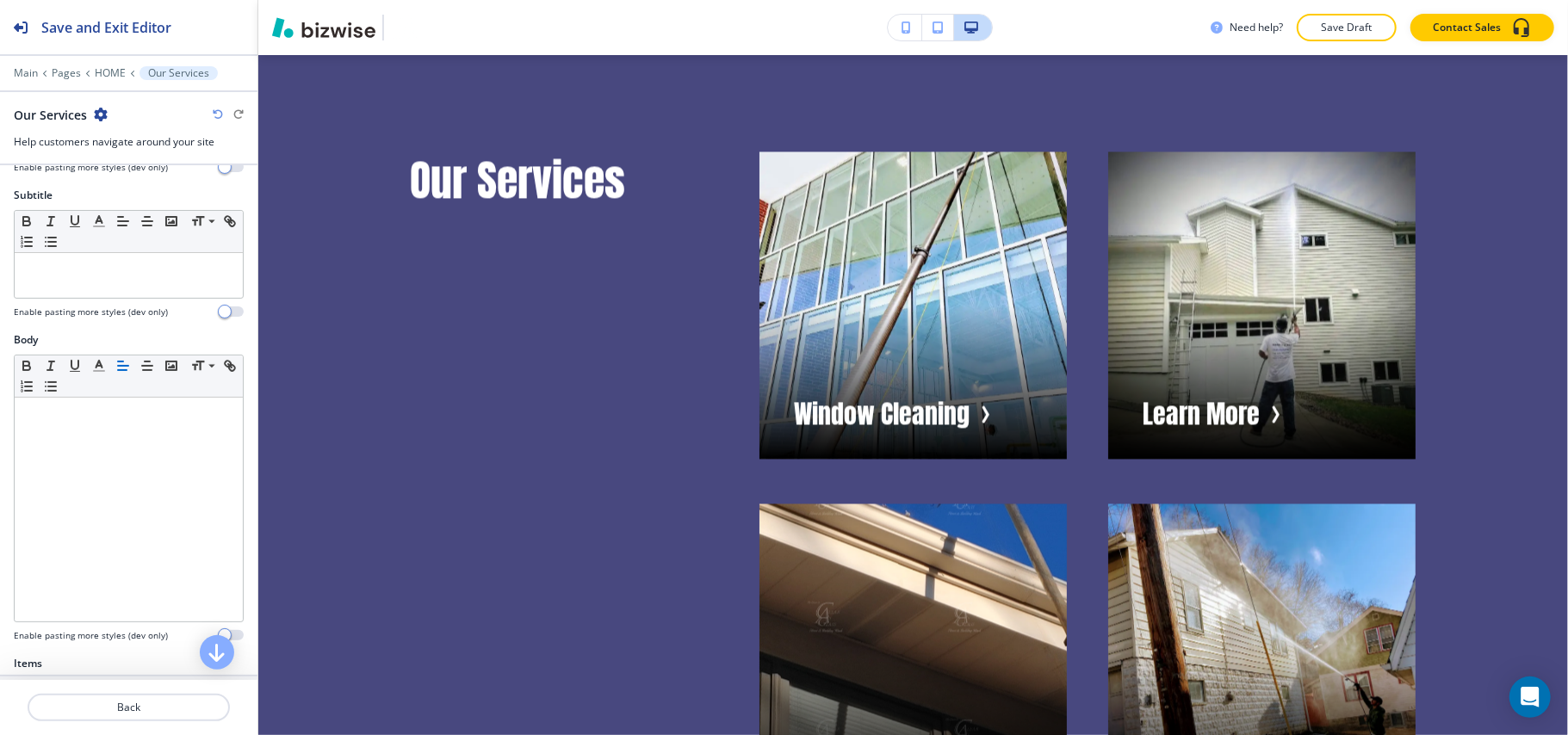
scroll to position [345, 0]
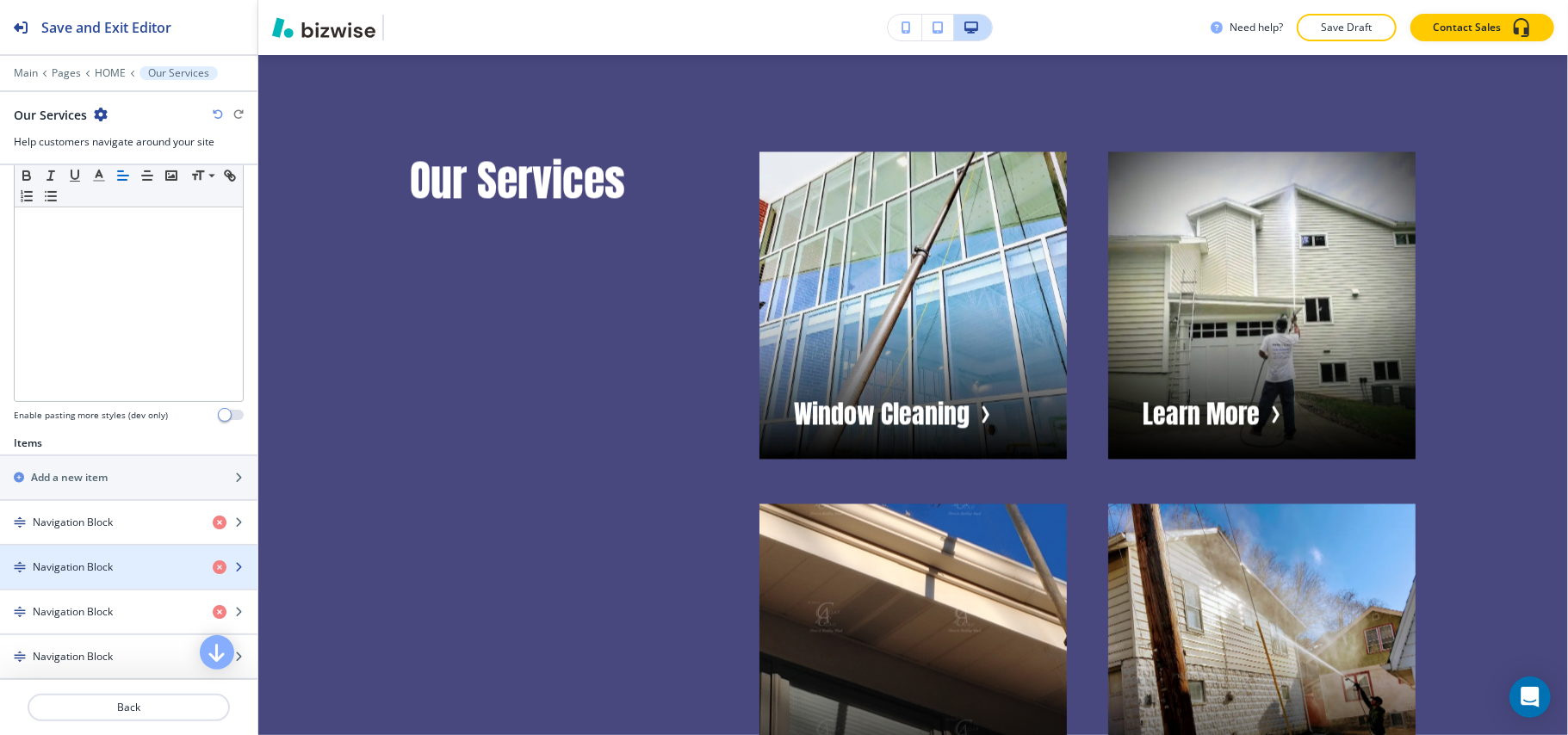
click at [110, 576] on h4 "Navigation Block" at bounding box center [73, 567] width 80 height 15
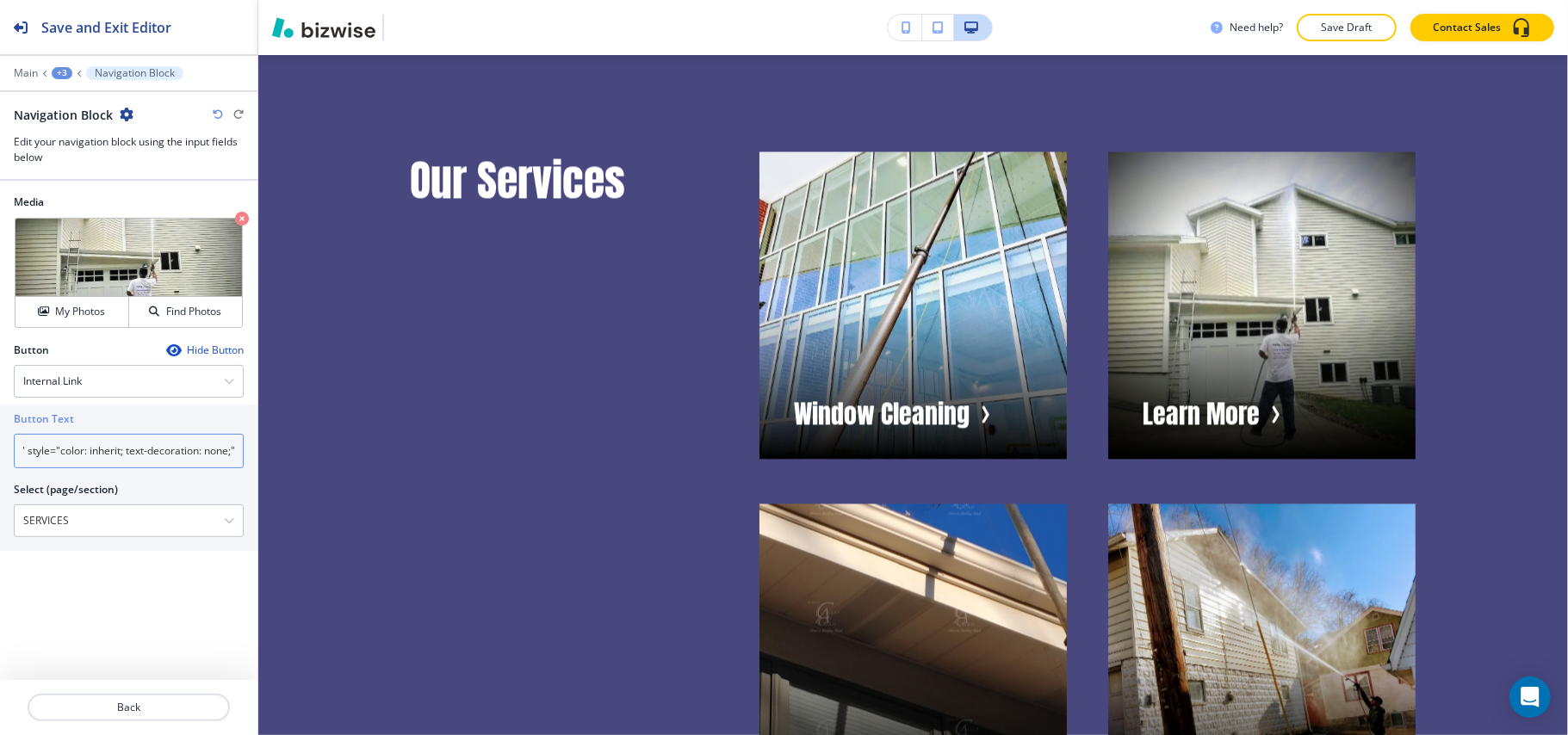
scroll to position [0, 317]
drag, startPoint x: 115, startPoint y: 454, endPoint x: 238, endPoint y: 462, distance: 123.3
click at [238, 462] on input "<a href="https://www.clearasglass.info/services" style="color: inherit; text-de…" at bounding box center [128, 451] width 230 height 35
click at [160, 456] on input "<a href="https://www.clearasglass.info/services" style="color: inherit; text-de…" at bounding box center [128, 451] width 230 height 35
click at [148, 462] on input "<a href="https://www.clearasglass.info/services" style="color: inherit; text-de…" at bounding box center [128, 451] width 230 height 35
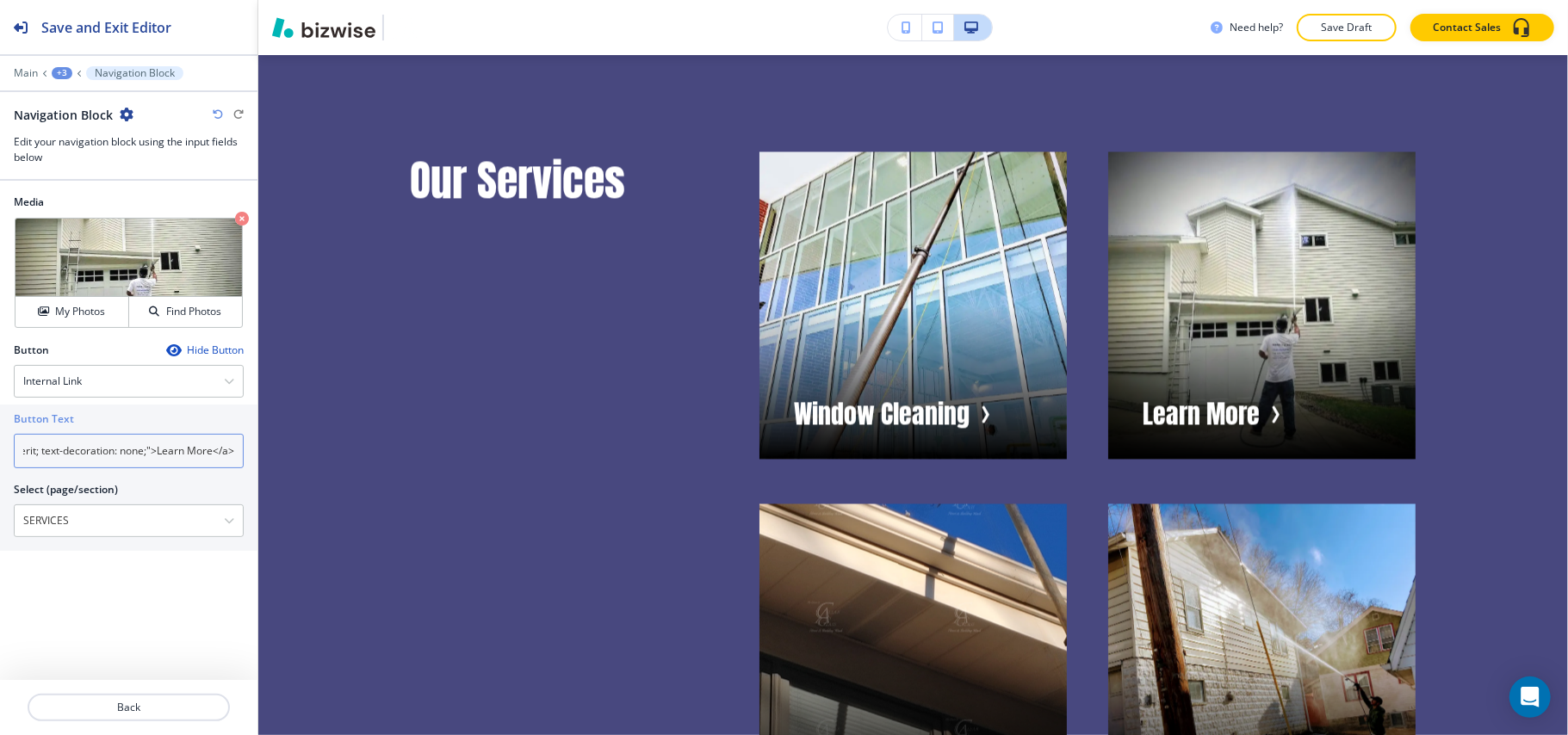
click at [148, 462] on input "<a href="https://www.clearasglass.info/services" style="color: inherit; text-de…" at bounding box center [128, 451] width 230 height 35
click at [149, 462] on input "<a href="https://www.clearasglass.info/services" style="color: inherit; text-de…" at bounding box center [128, 451] width 230 height 35
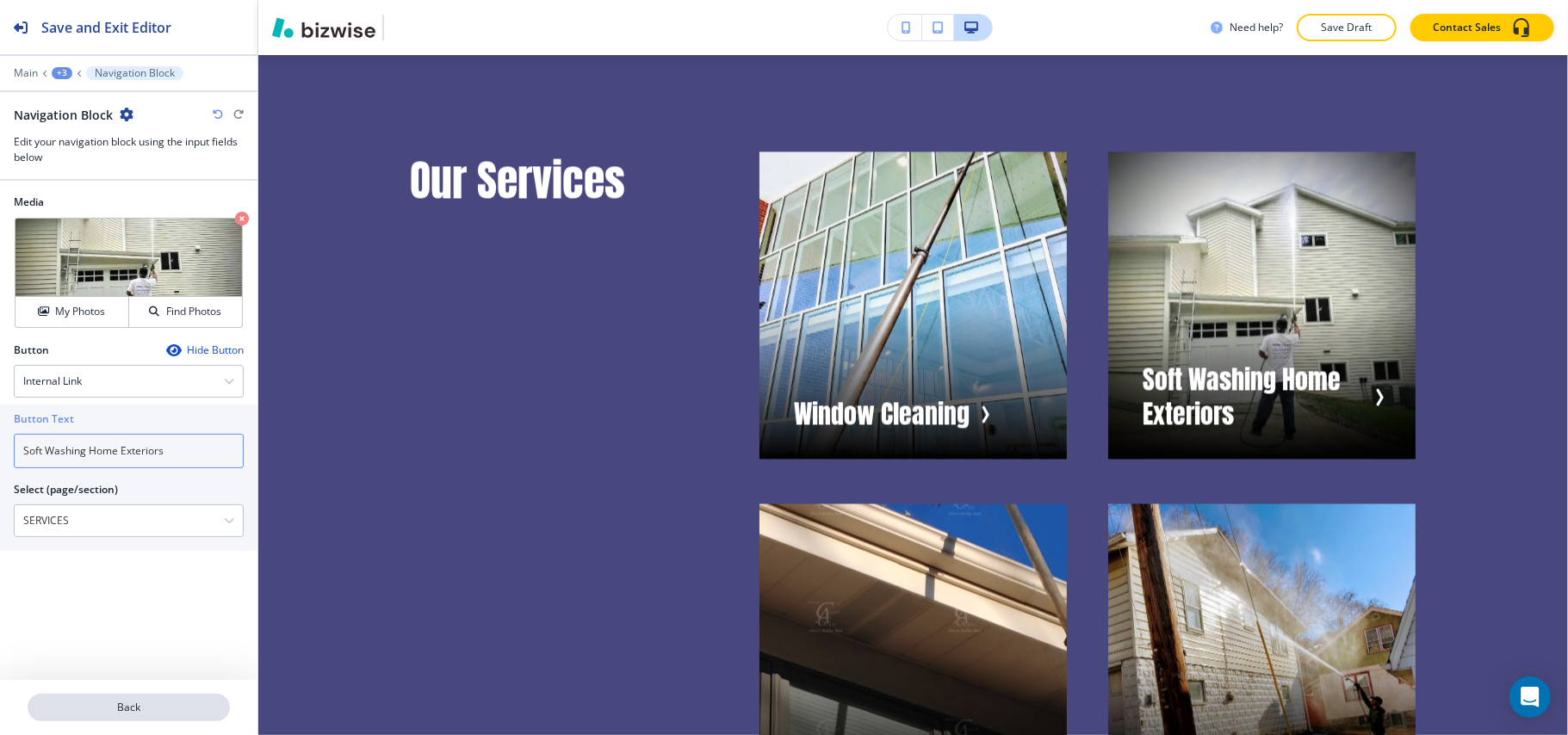
type input "Soft Washing Home Exteriors"
click at [117, 711] on p "Back" at bounding box center [128, 707] width 199 height 15
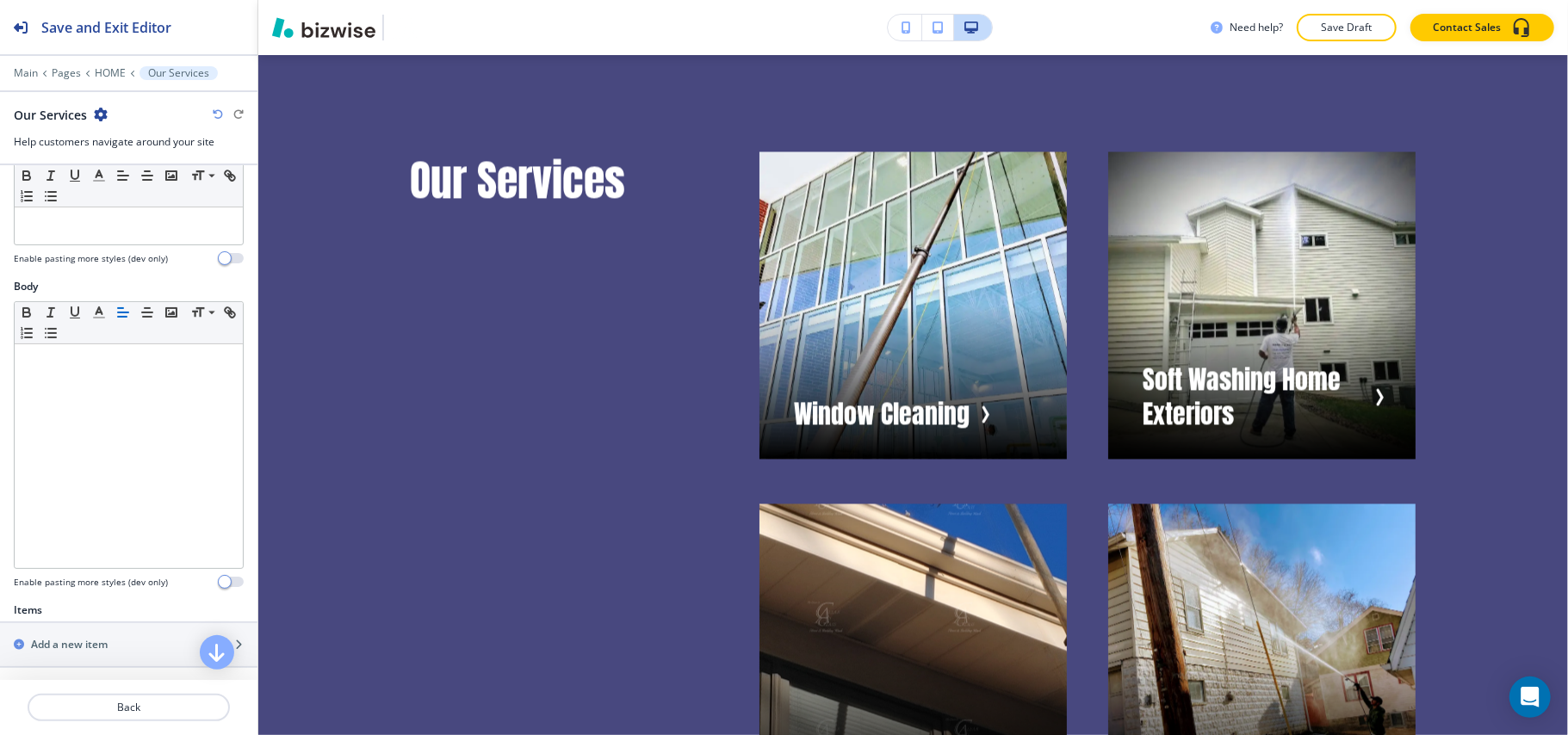
scroll to position [459, 0]
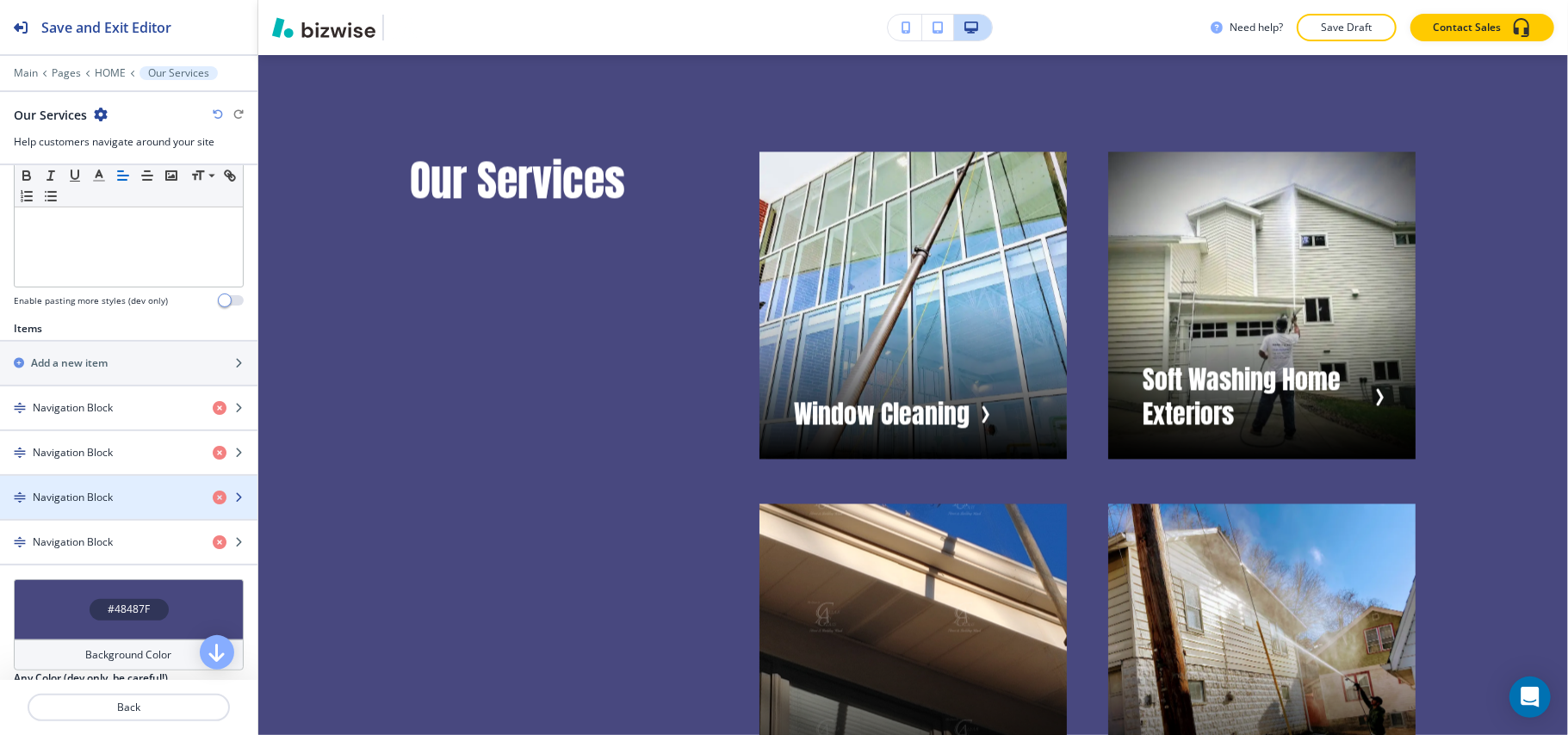
click at [108, 505] on h4 "Navigation Block" at bounding box center [73, 497] width 80 height 15
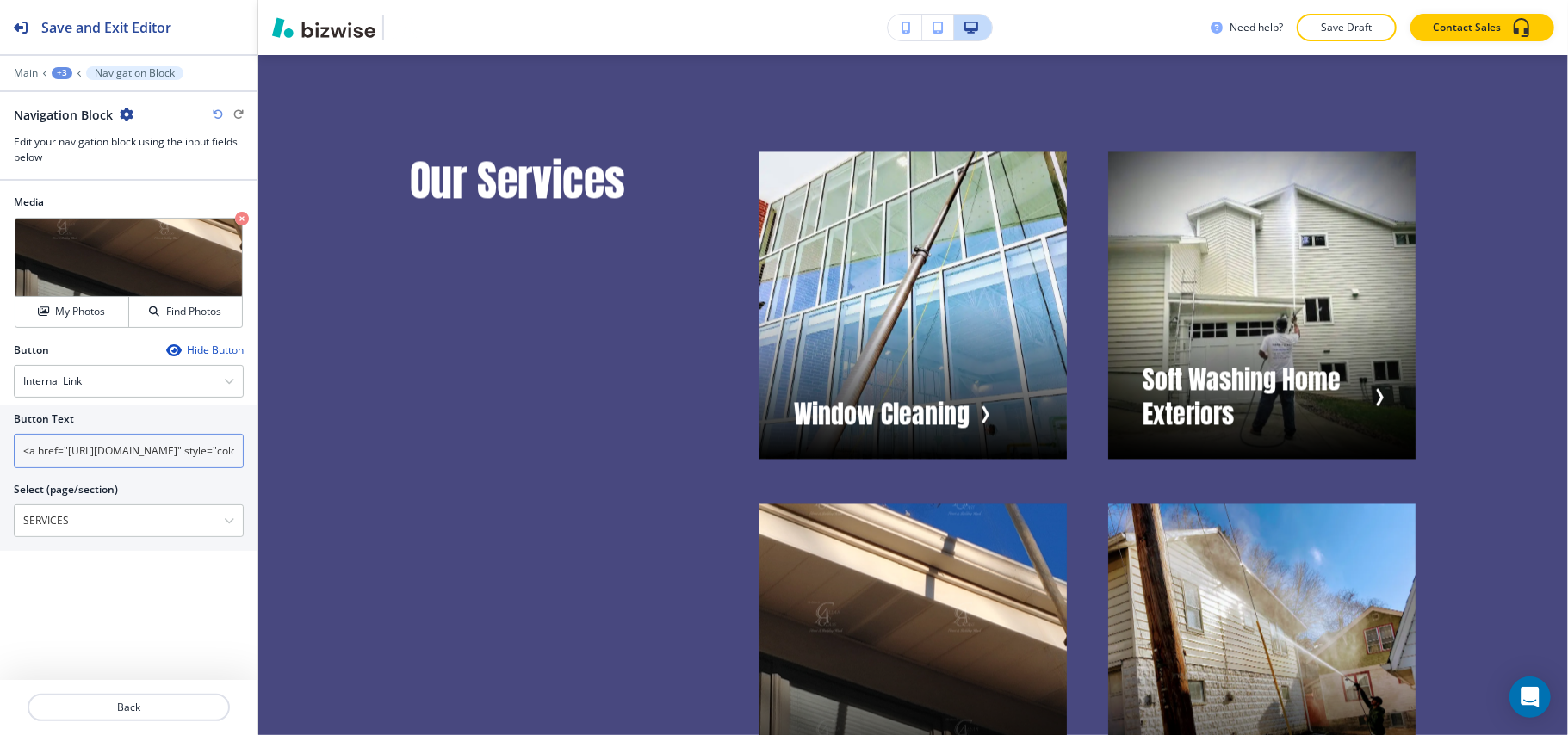
click at [107, 465] on input "<a href="https://www.clearasglass.info/services" style="color: inherit; text-de…" at bounding box center [128, 451] width 230 height 35
click at [107, 463] on input "<a href="https://www.clearasglass.info/services" style="color: inherit; text-de…" at bounding box center [128, 451] width 230 height 35
type input "C"
type input "Gutter Cleaning"
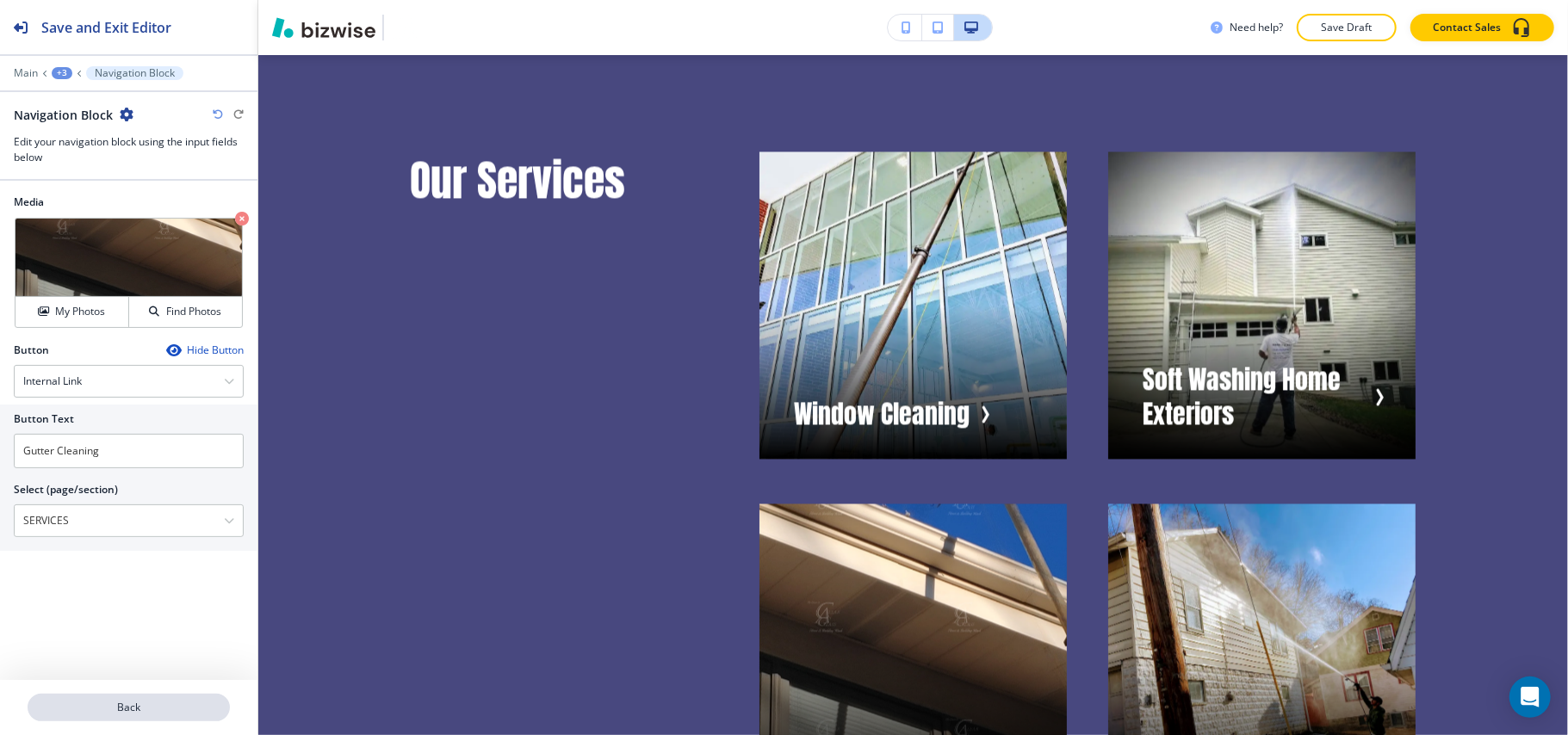
click at [128, 720] on button "Back" at bounding box center [128, 707] width 202 height 28
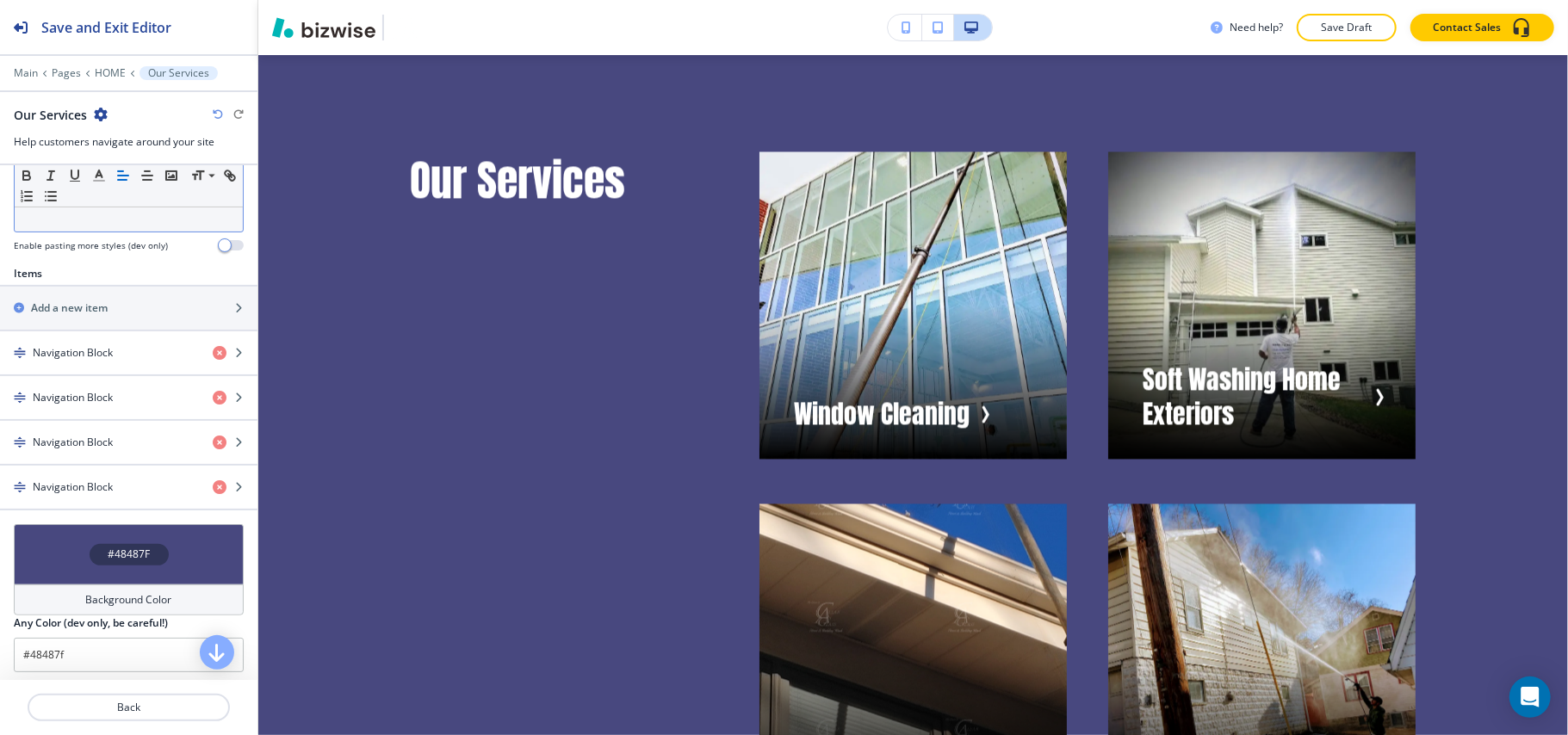
scroll to position [689, 0]
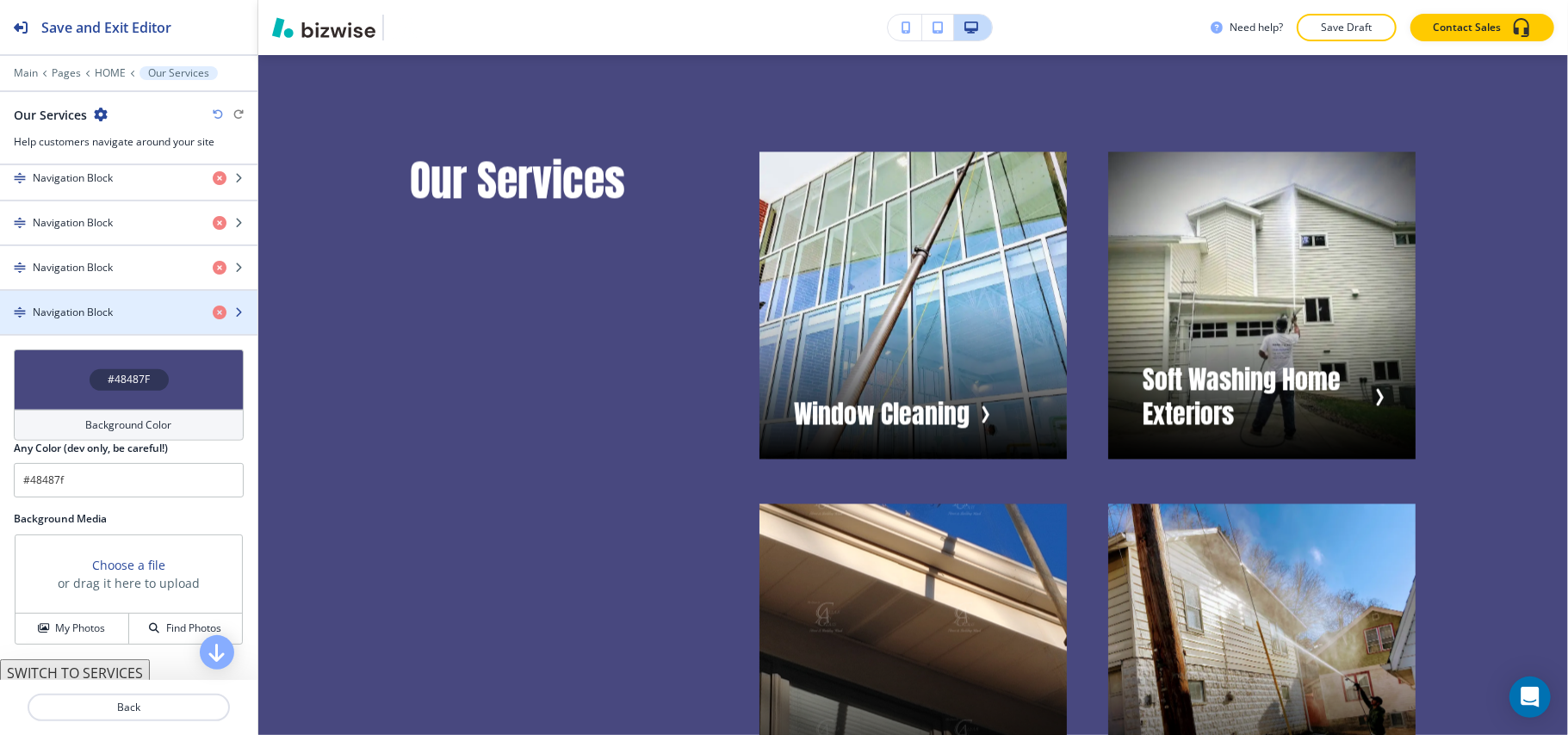
click at [94, 305] on div "button" at bounding box center [128, 298] width 257 height 13
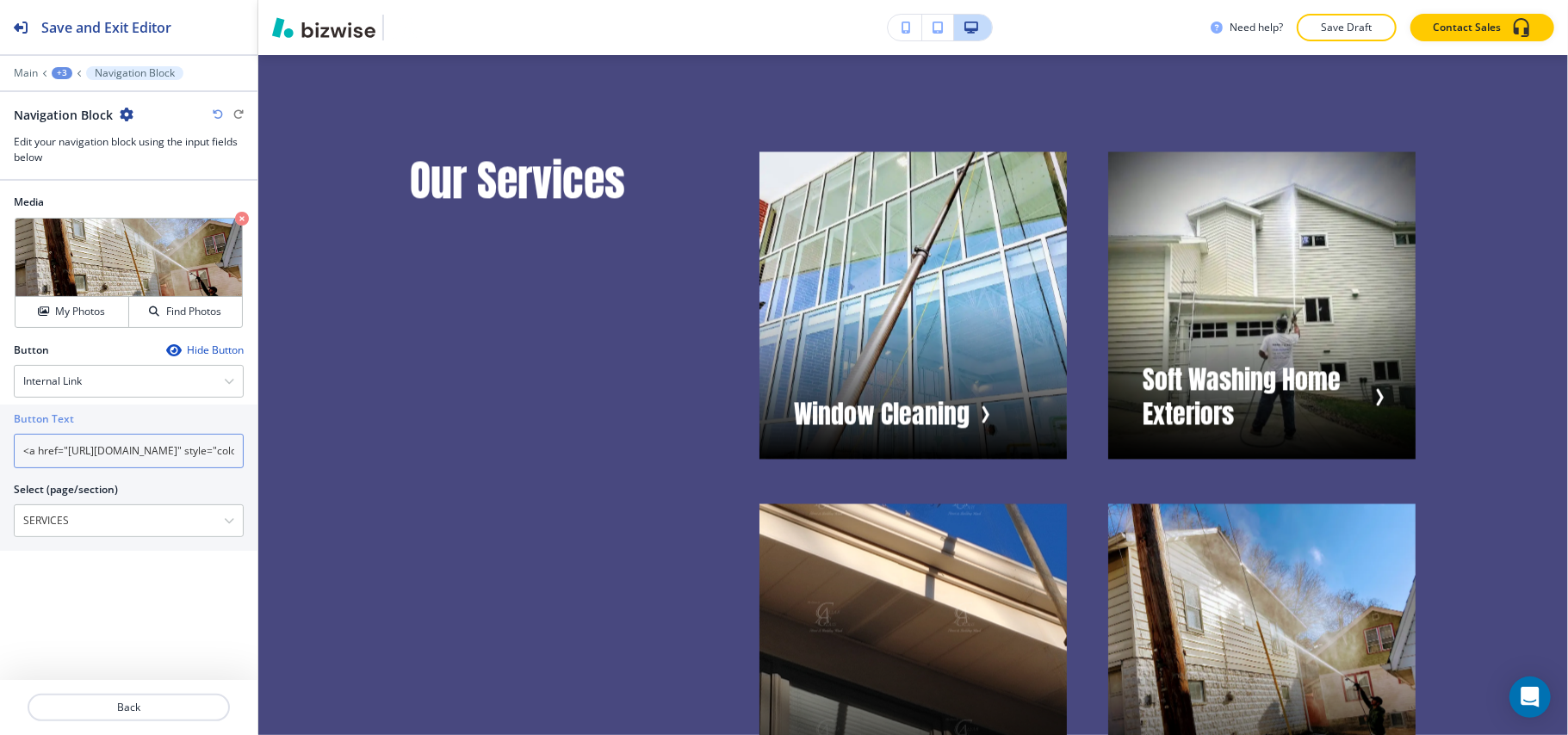
click at [118, 451] on input "<a href="https://www.clearasglass.info/services" style="color: inherit; text-de…" at bounding box center [128, 451] width 230 height 35
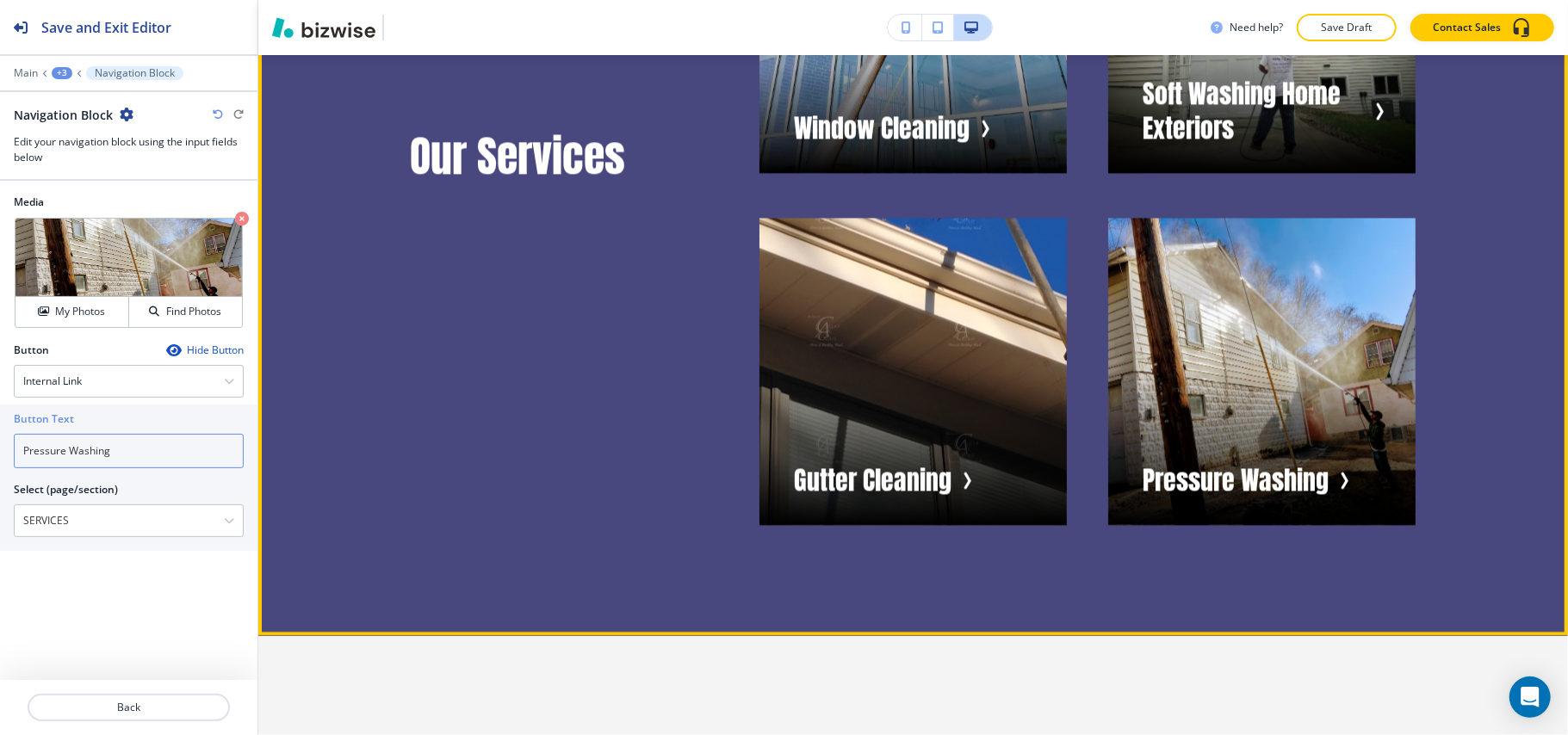
scroll to position [3342, 0]
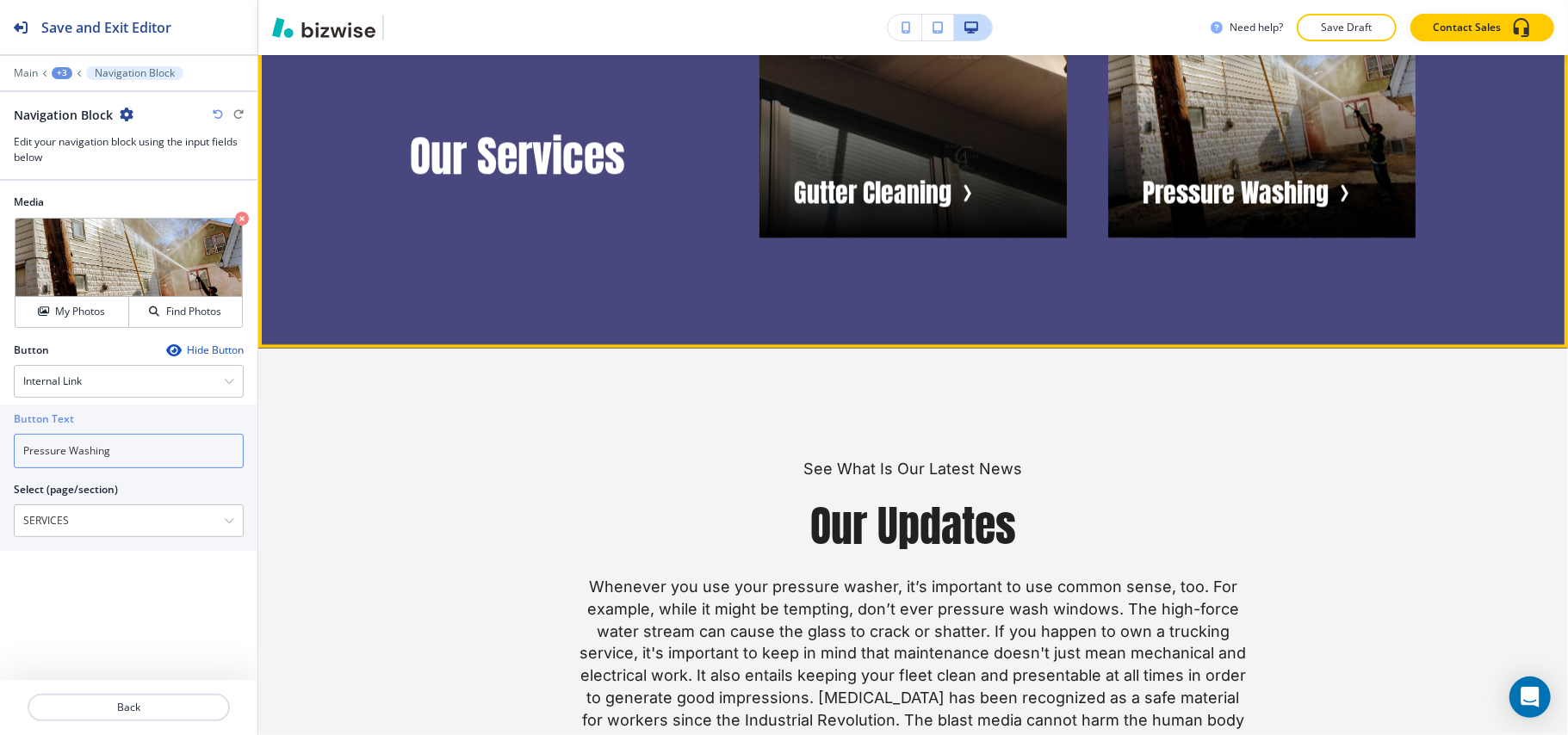
type input "Pressure Washing"
drag, startPoint x: 1008, startPoint y: 301, endPoint x: 988, endPoint y: 291, distance: 22.4
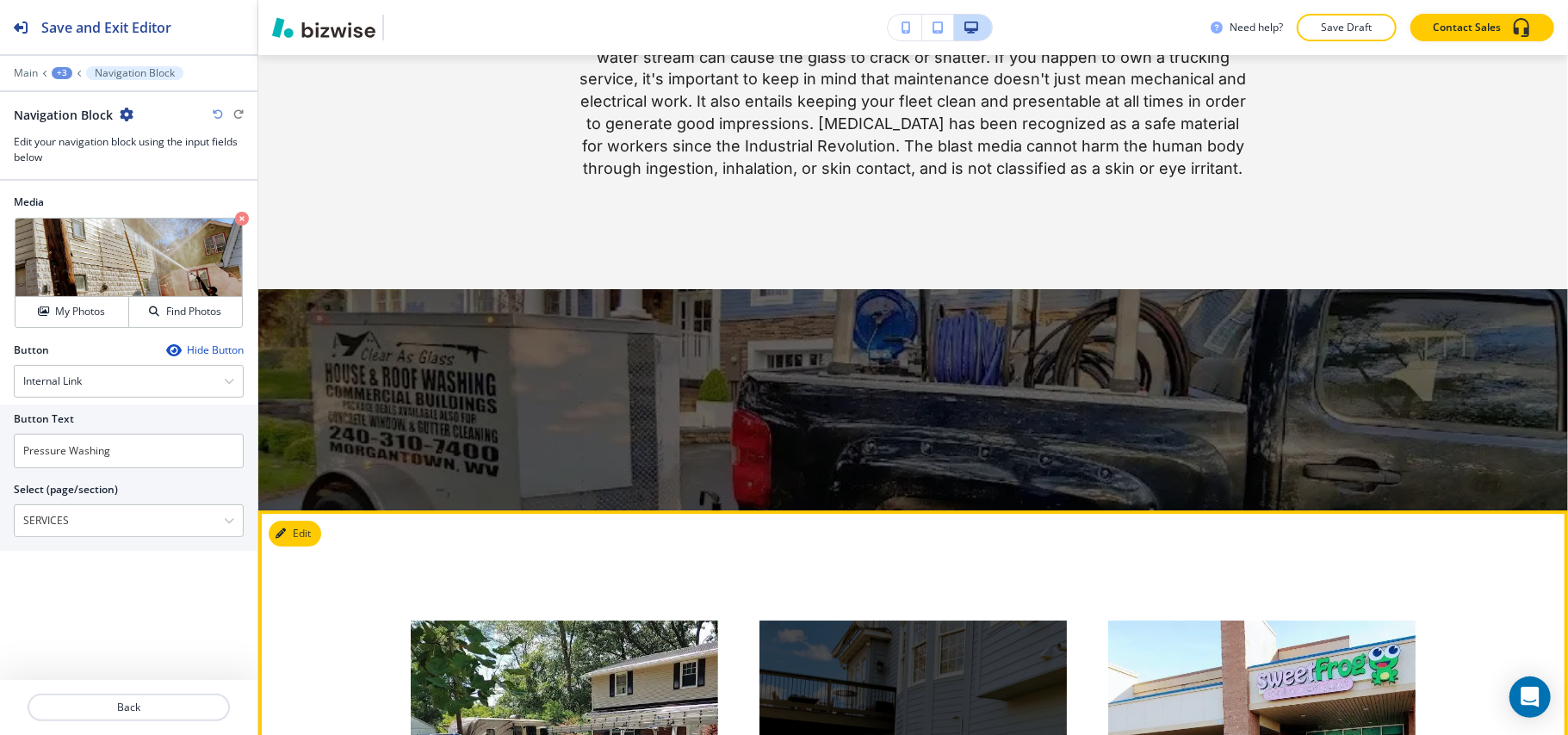
scroll to position [3572, 0]
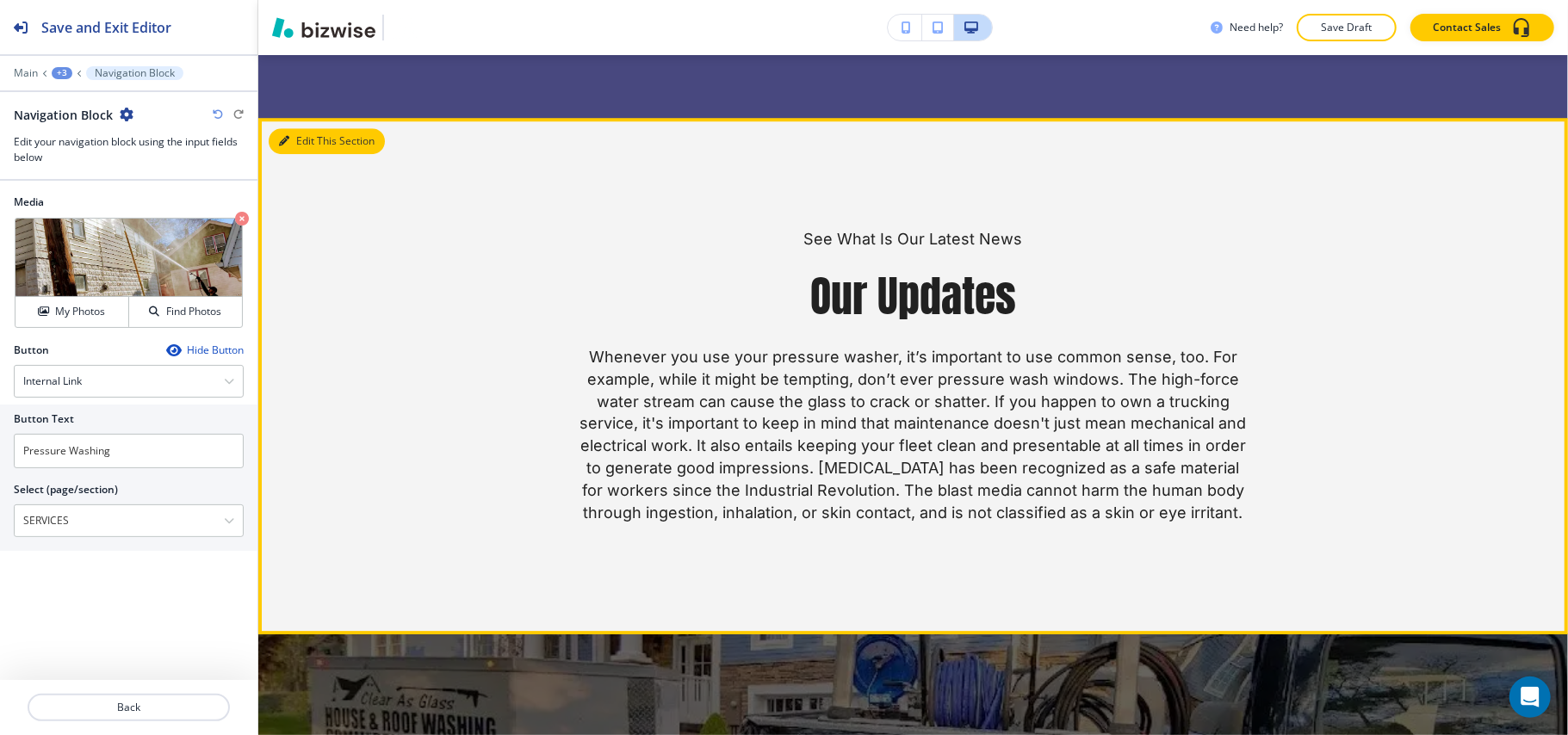
click at [296, 154] on button "Edit This Section" at bounding box center [326, 141] width 116 height 26
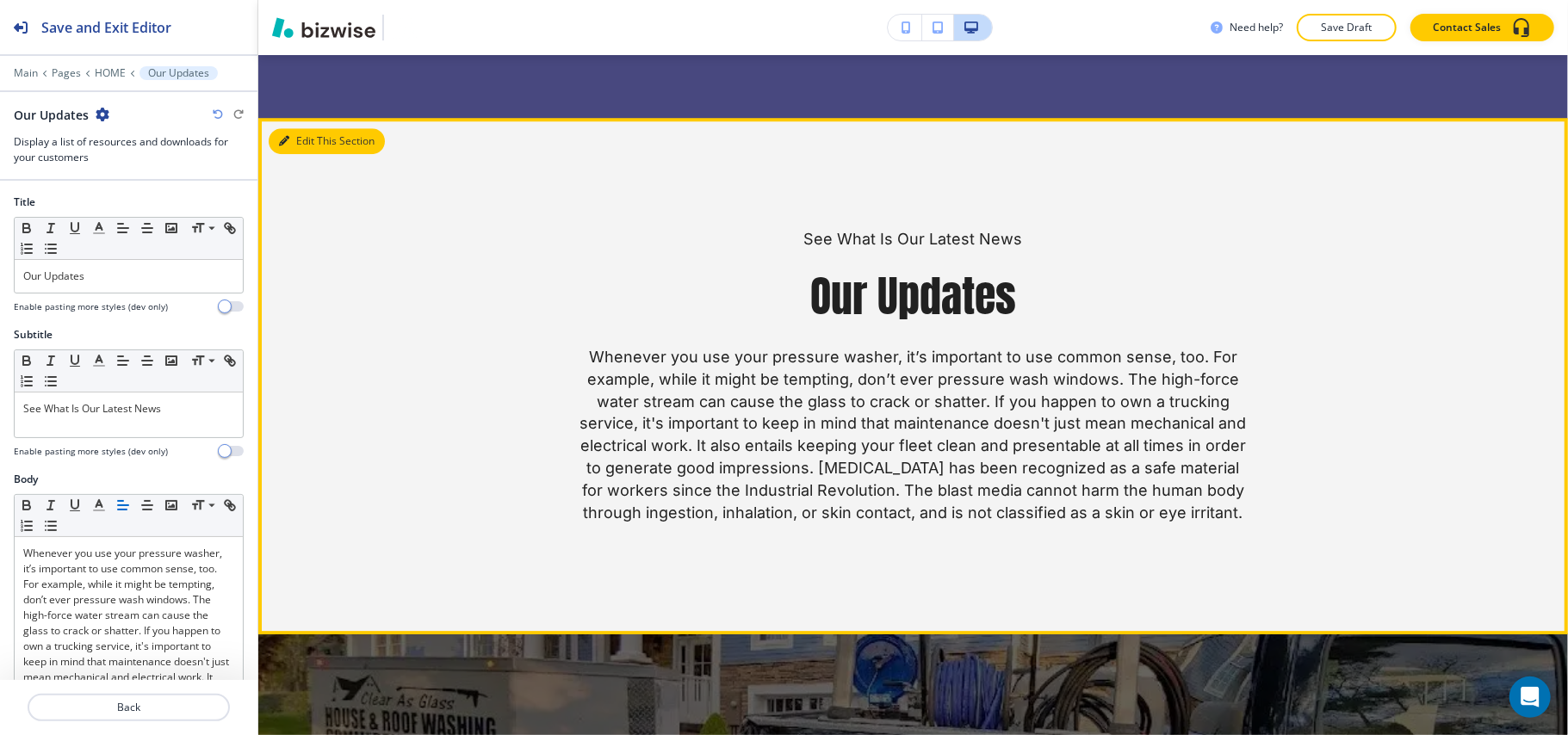
scroll to position [3647, 0]
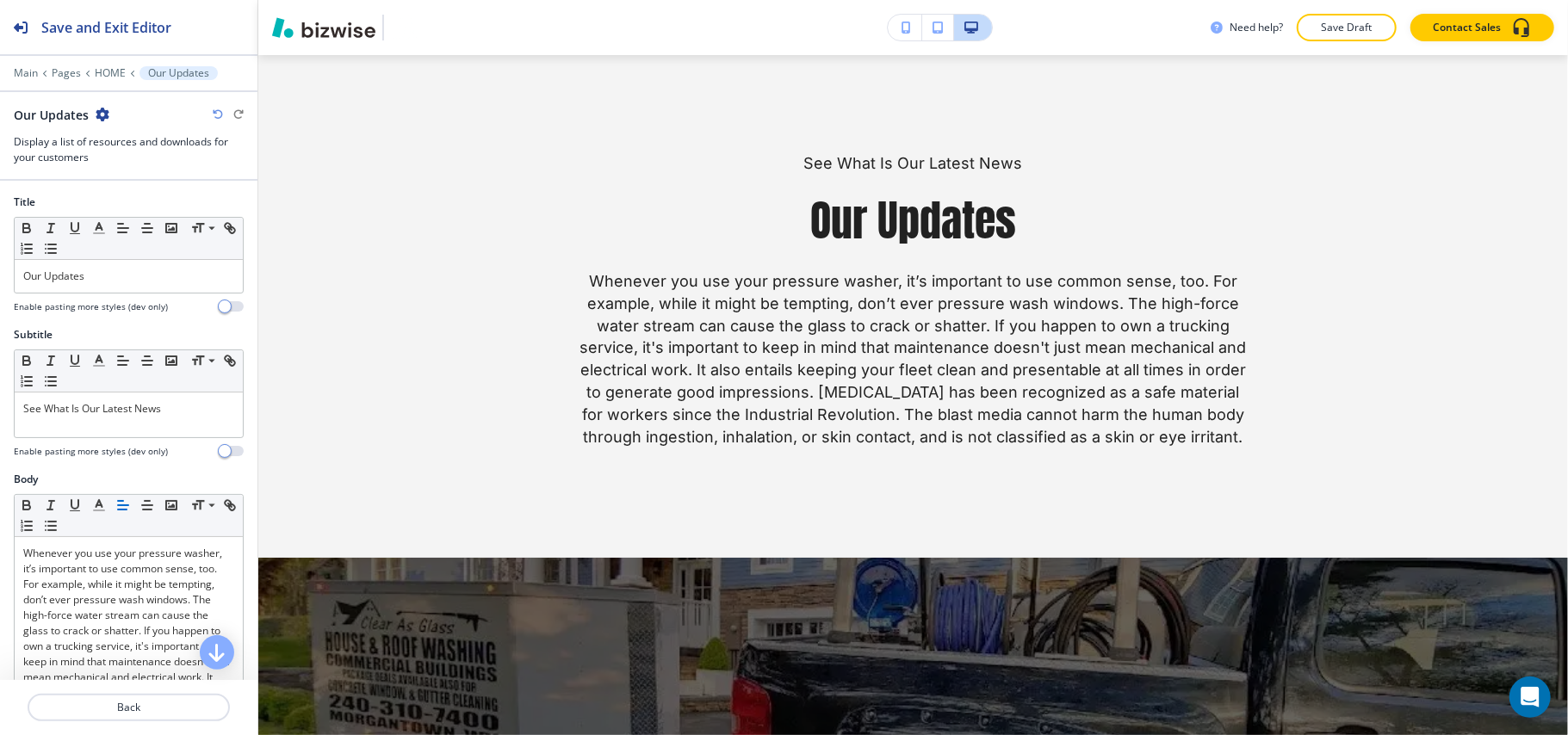
click at [107, 117] on icon "button" at bounding box center [102, 114] width 13 height 13
click at [145, 210] on p "Delete Section" at bounding box center [149, 205] width 88 height 15
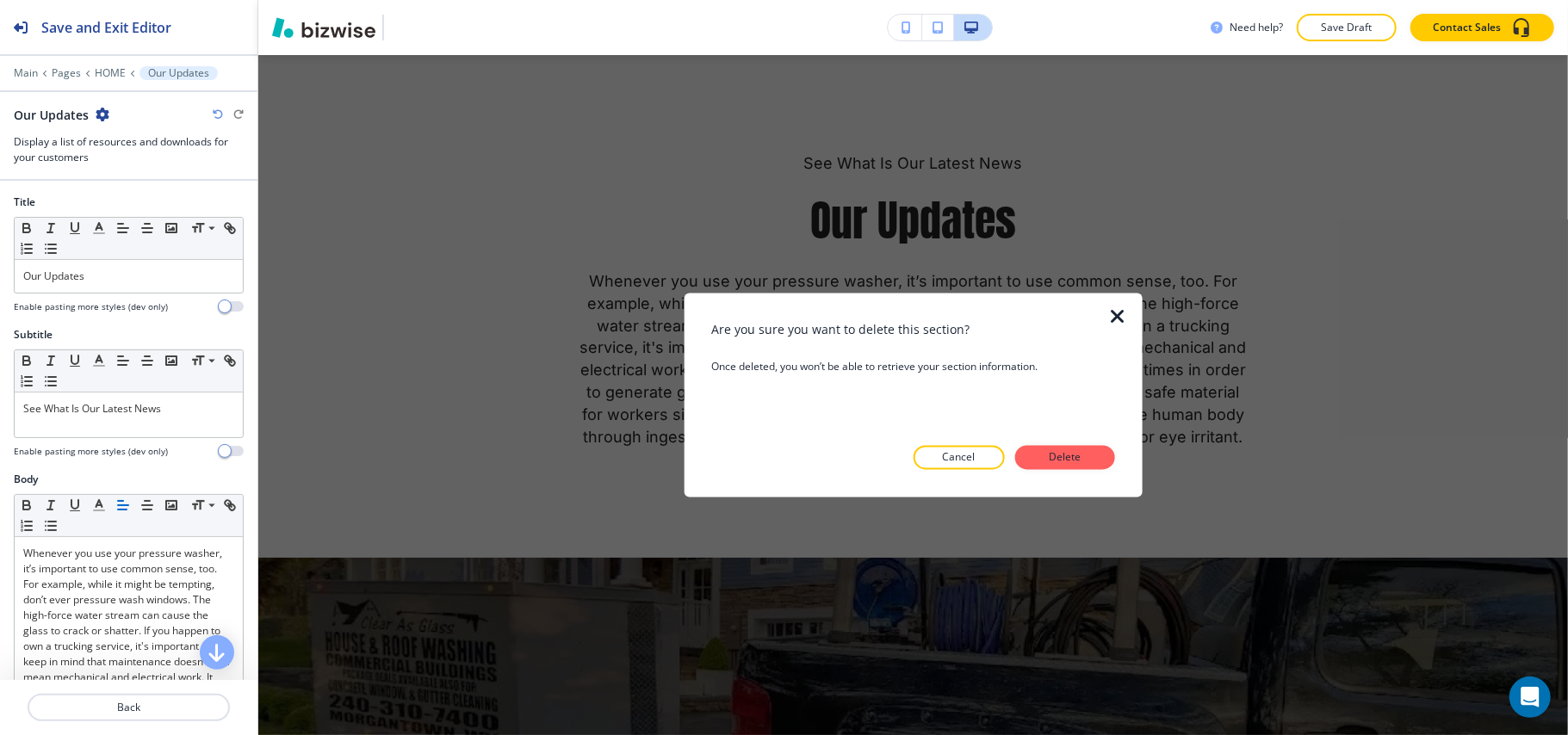
click at [1120, 451] on div at bounding box center [1128, 396] width 28 height 204
click at [1091, 456] on button "Delete" at bounding box center [1065, 458] width 100 height 24
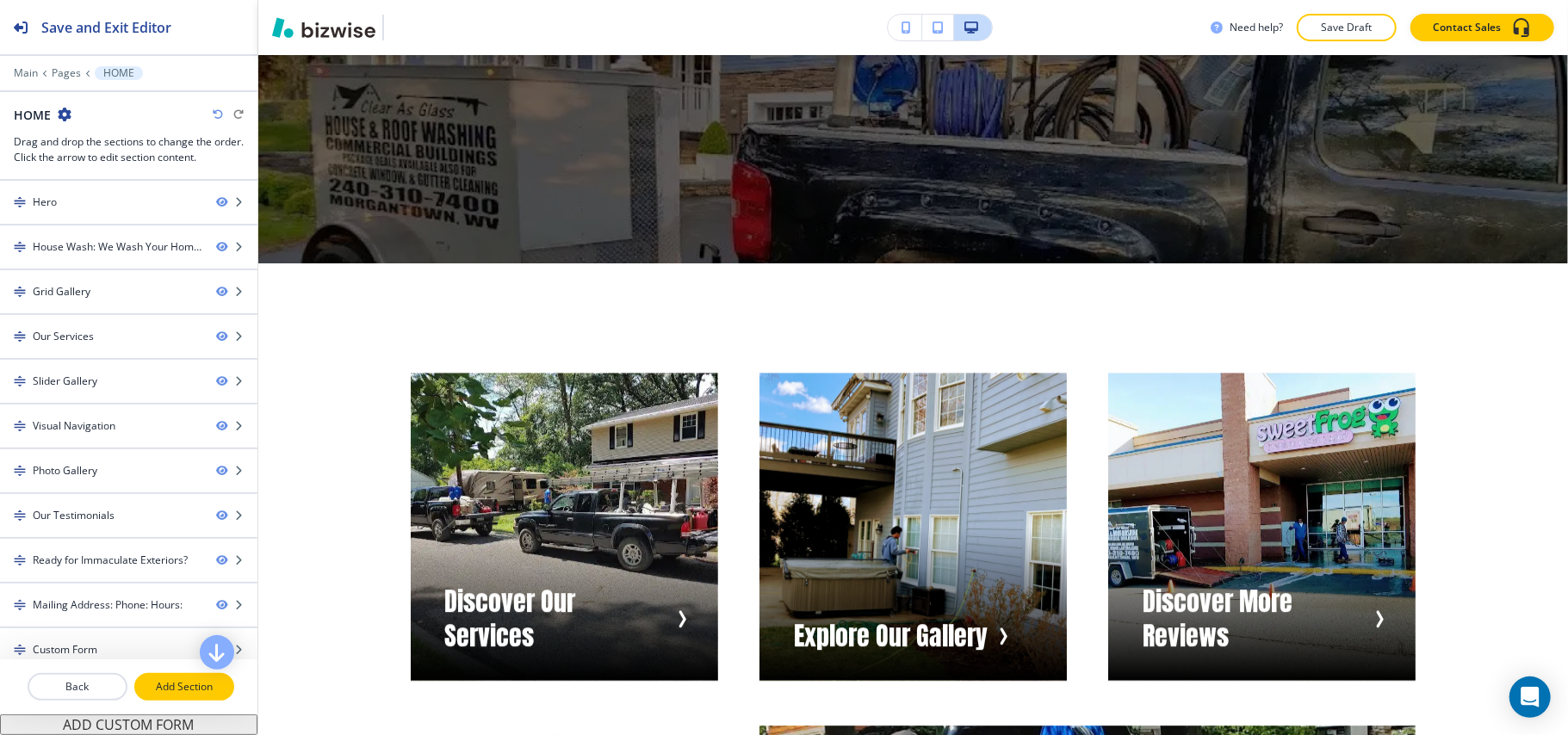
click at [153, 699] on button "Add Section" at bounding box center [184, 687] width 100 height 28
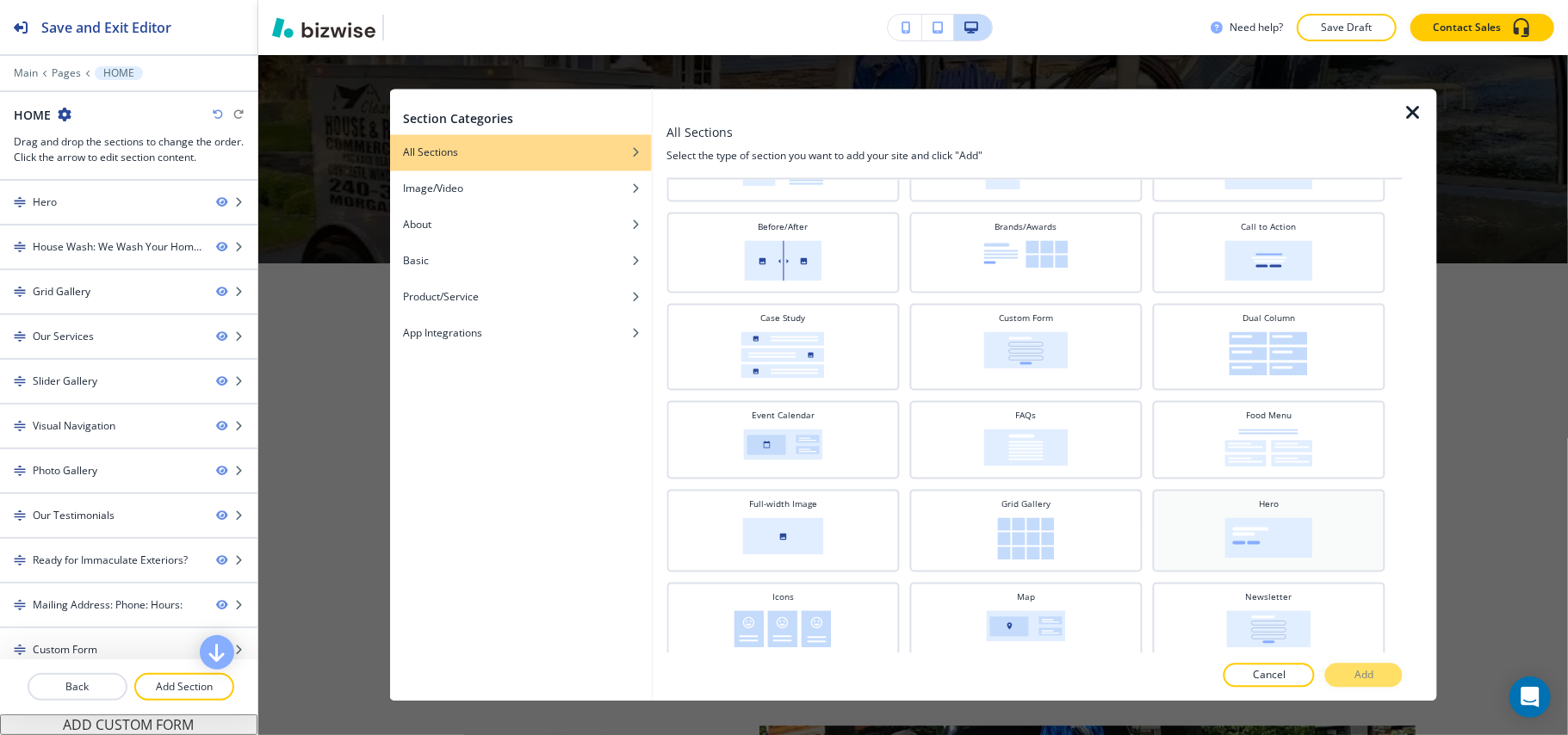
scroll to position [0, 0]
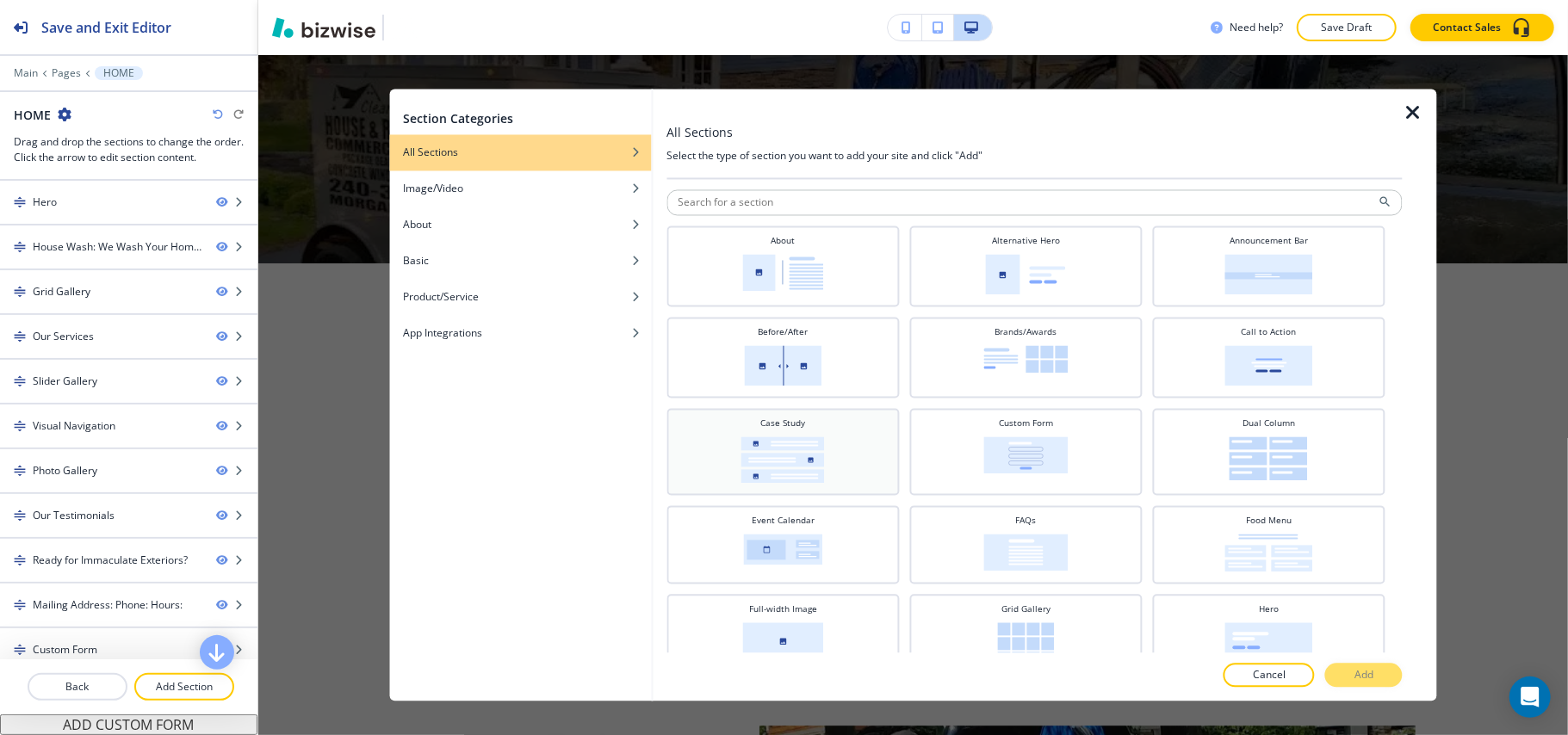
click at [744, 432] on div "Case Study" at bounding box center [783, 451] width 216 height 66
click at [1359, 669] on p "Add" at bounding box center [1363, 675] width 19 height 15
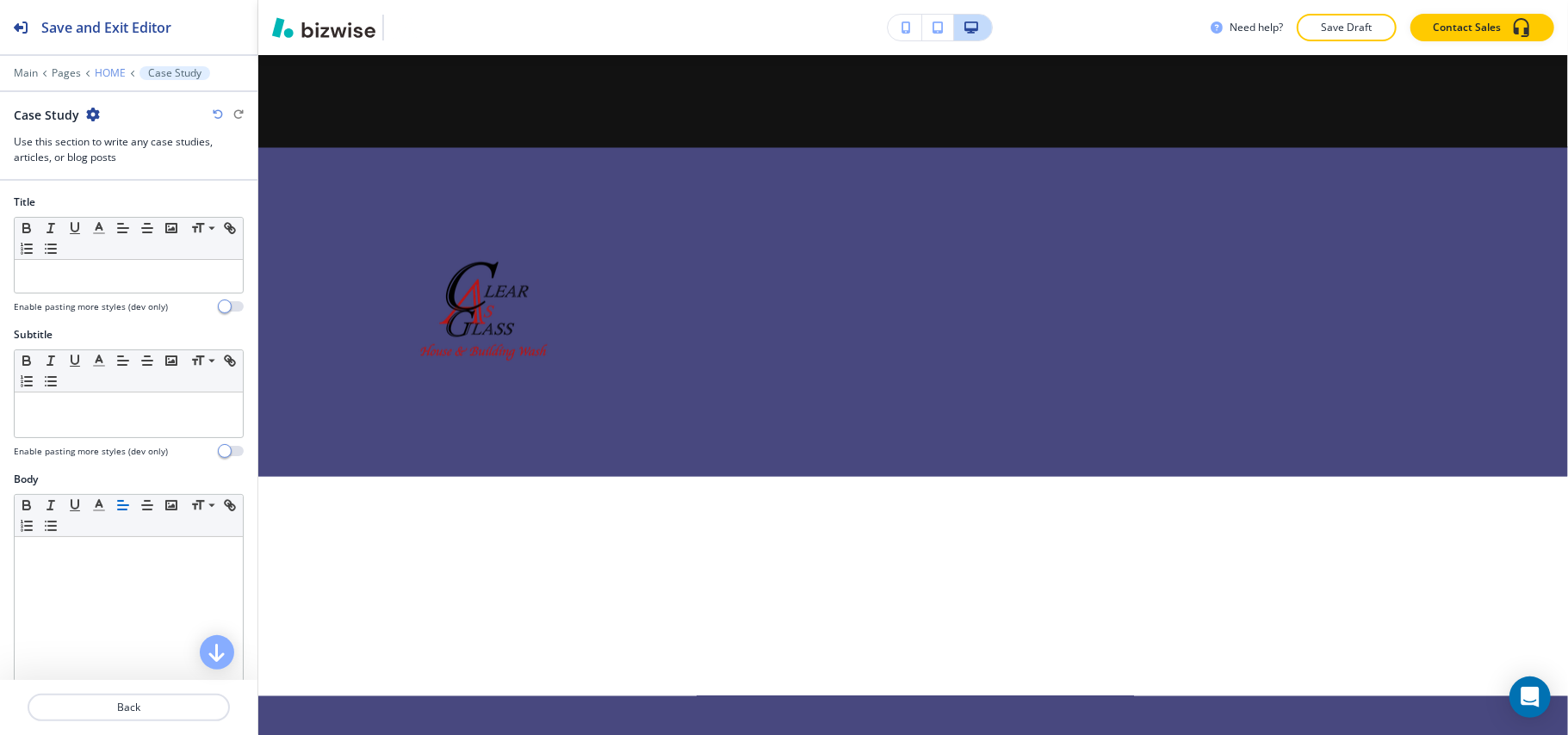
click at [102, 69] on p "HOME" at bounding box center [110, 73] width 31 height 12
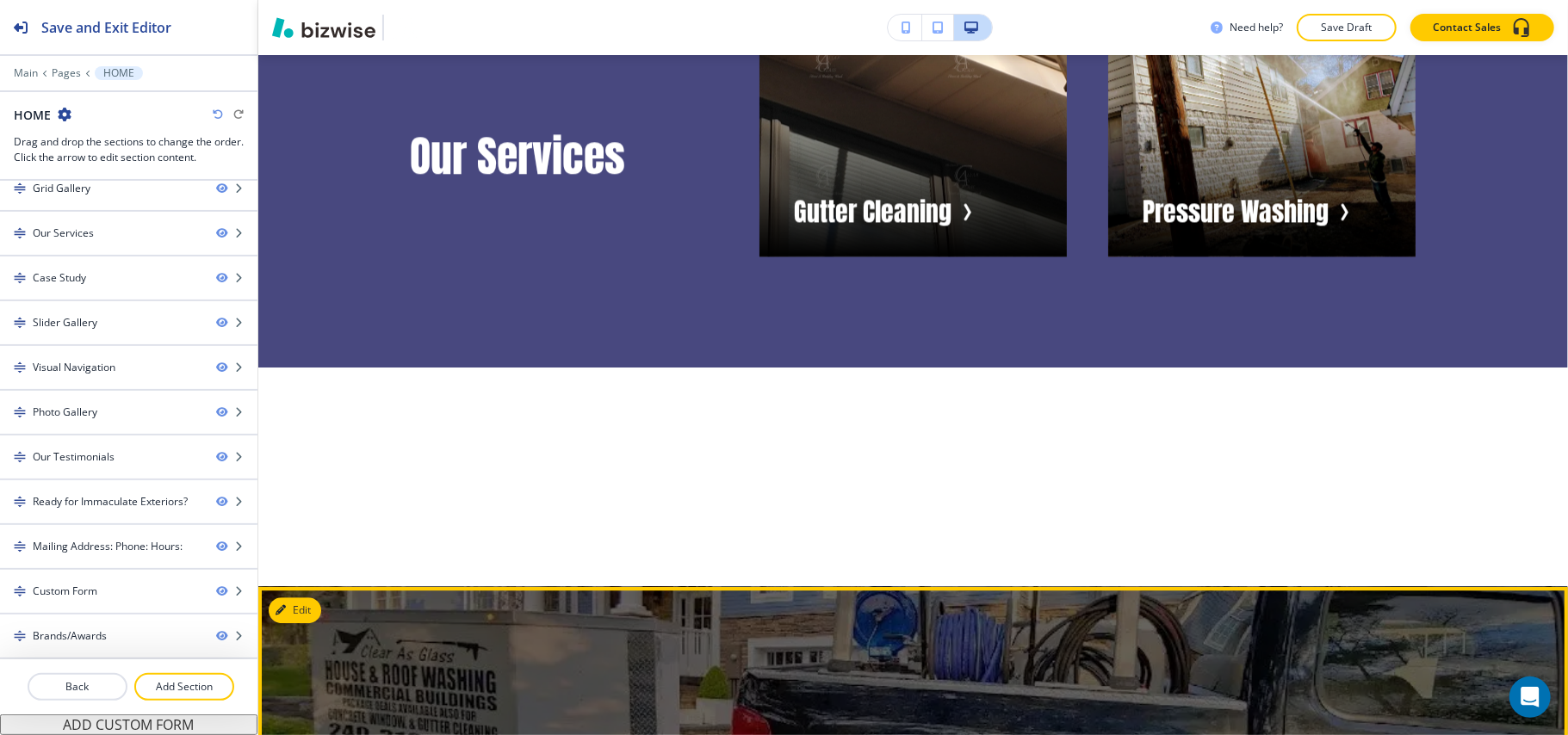
scroll to position [3303, 0]
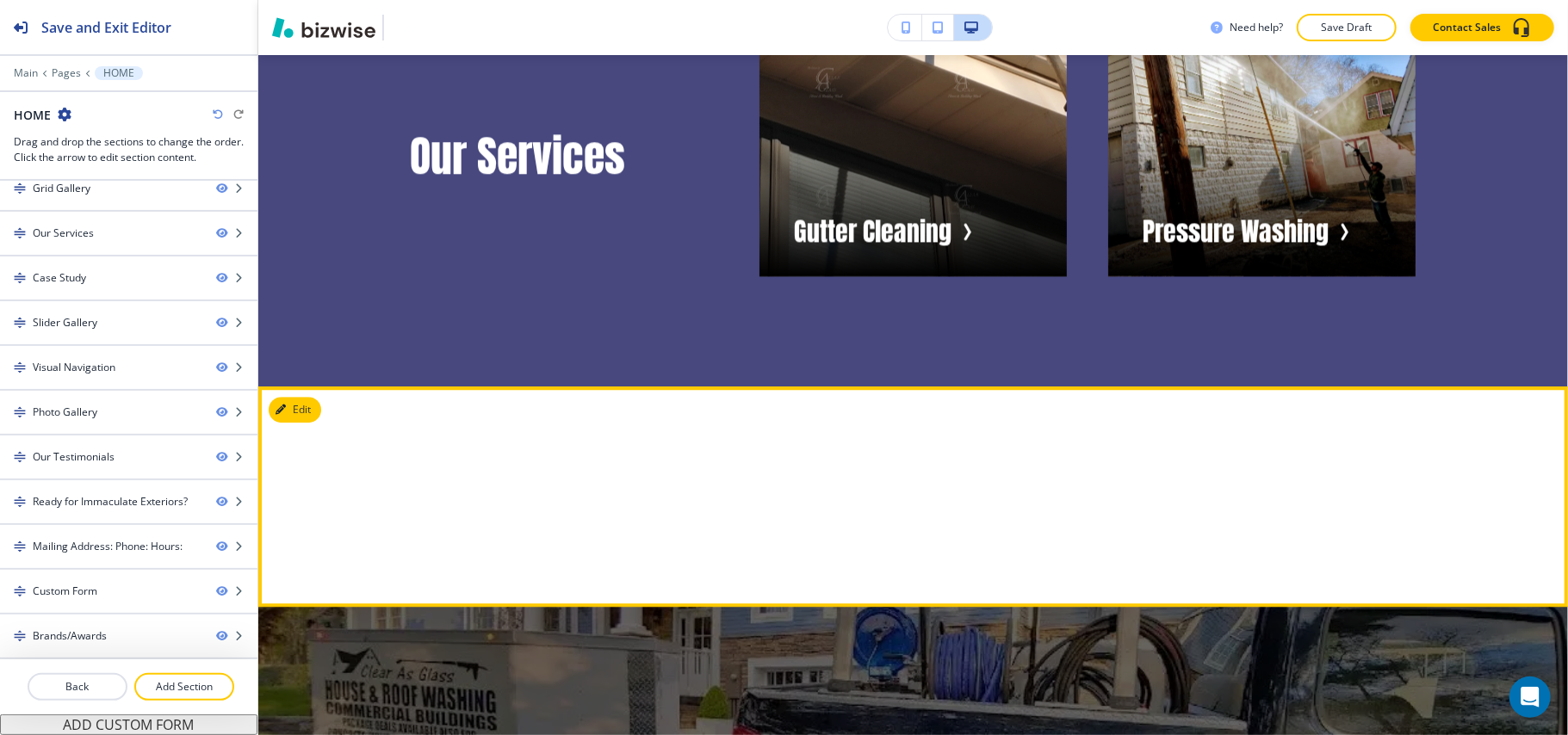
click at [301, 421] on button "Edit" at bounding box center [294, 409] width 53 height 26
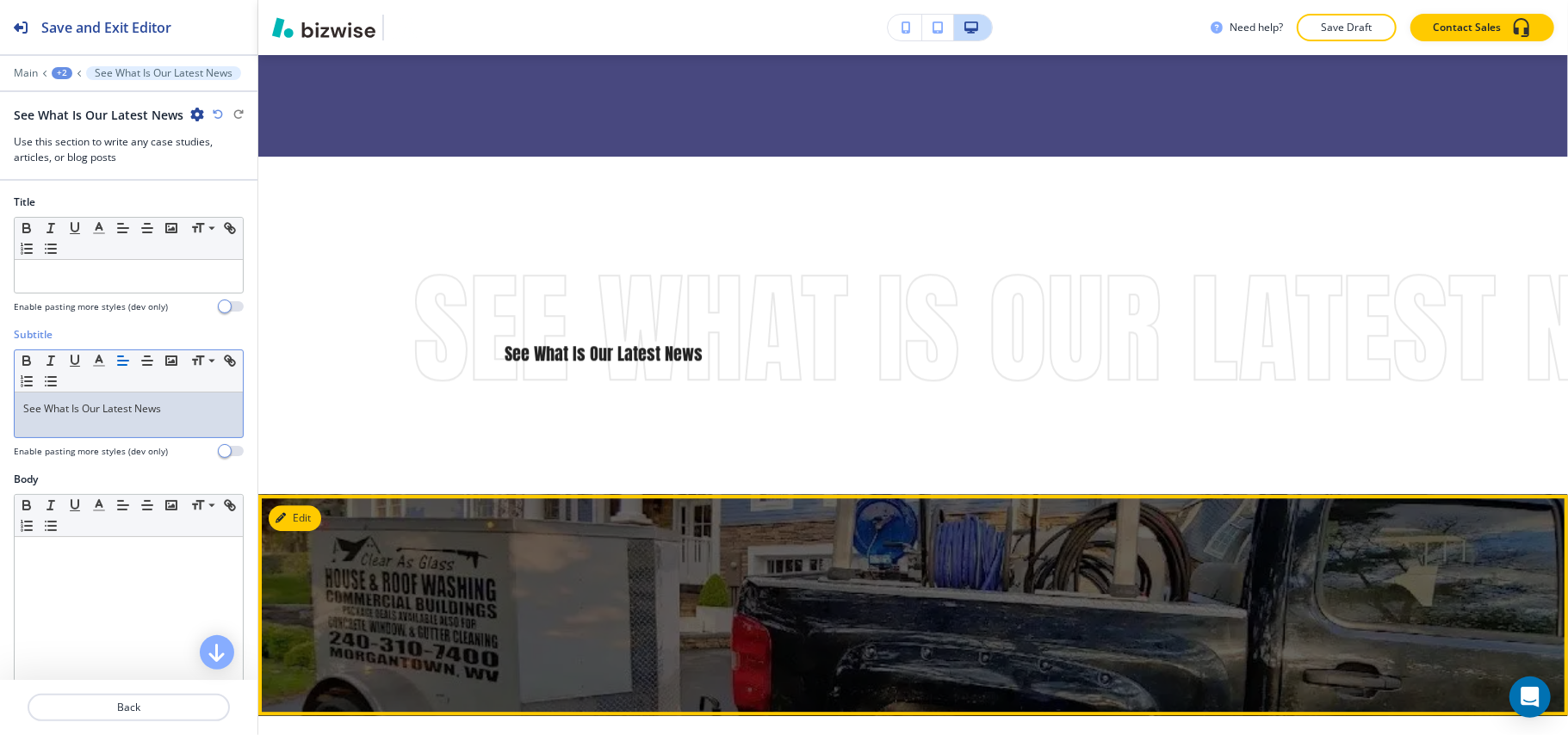
scroll to position [3533, 0]
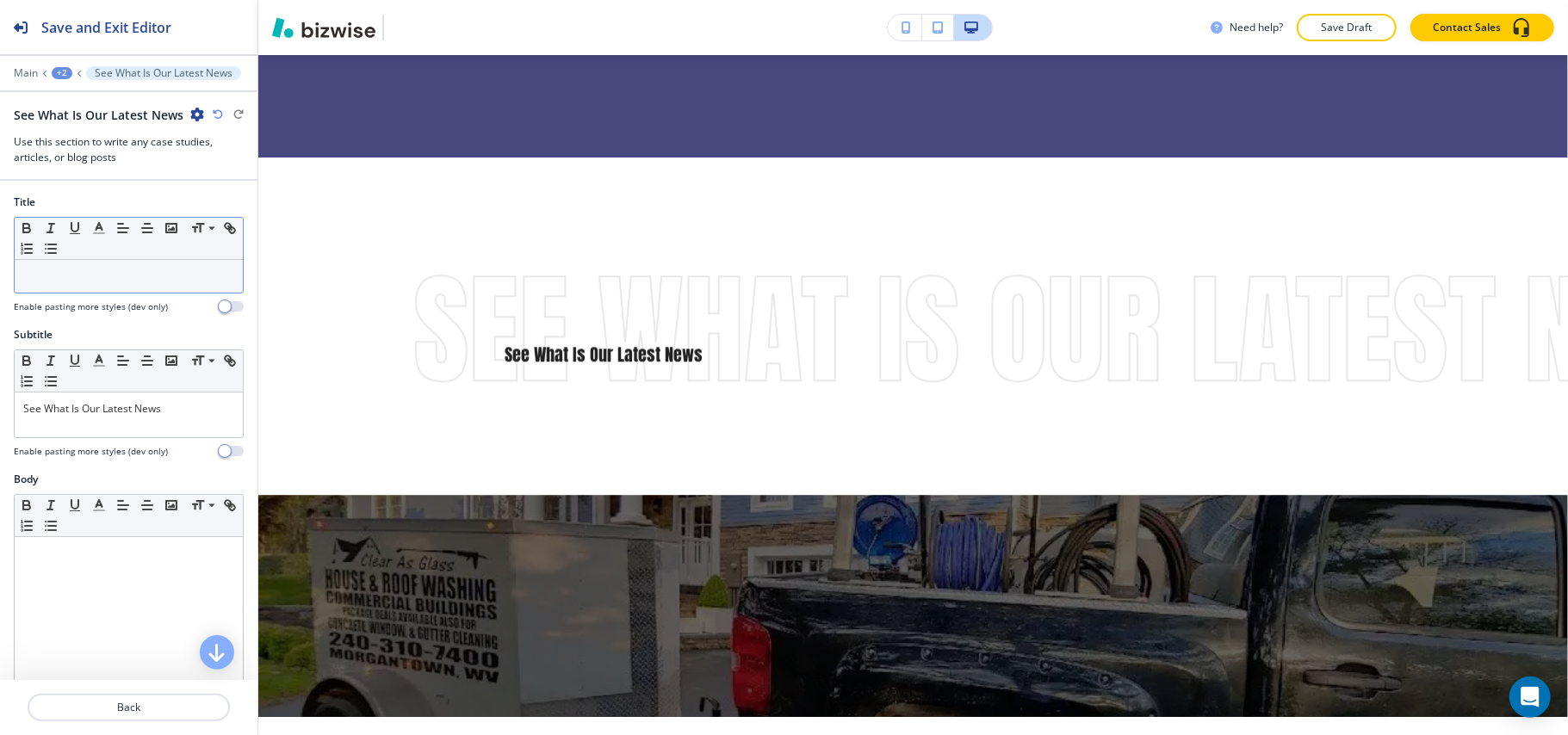
drag, startPoint x: 83, startPoint y: 297, endPoint x: 64, endPoint y: 267, distance: 35.5
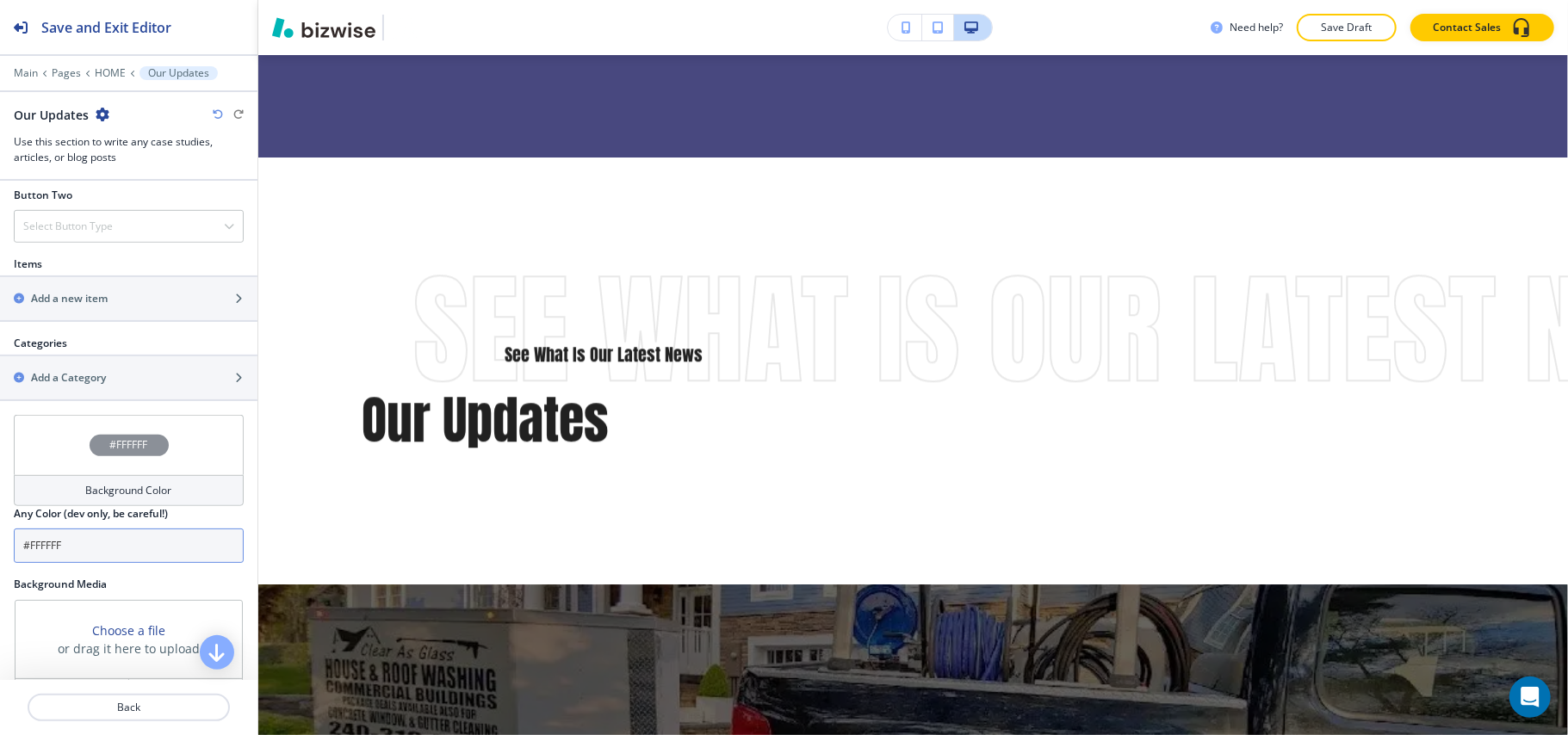
scroll to position [689, 0]
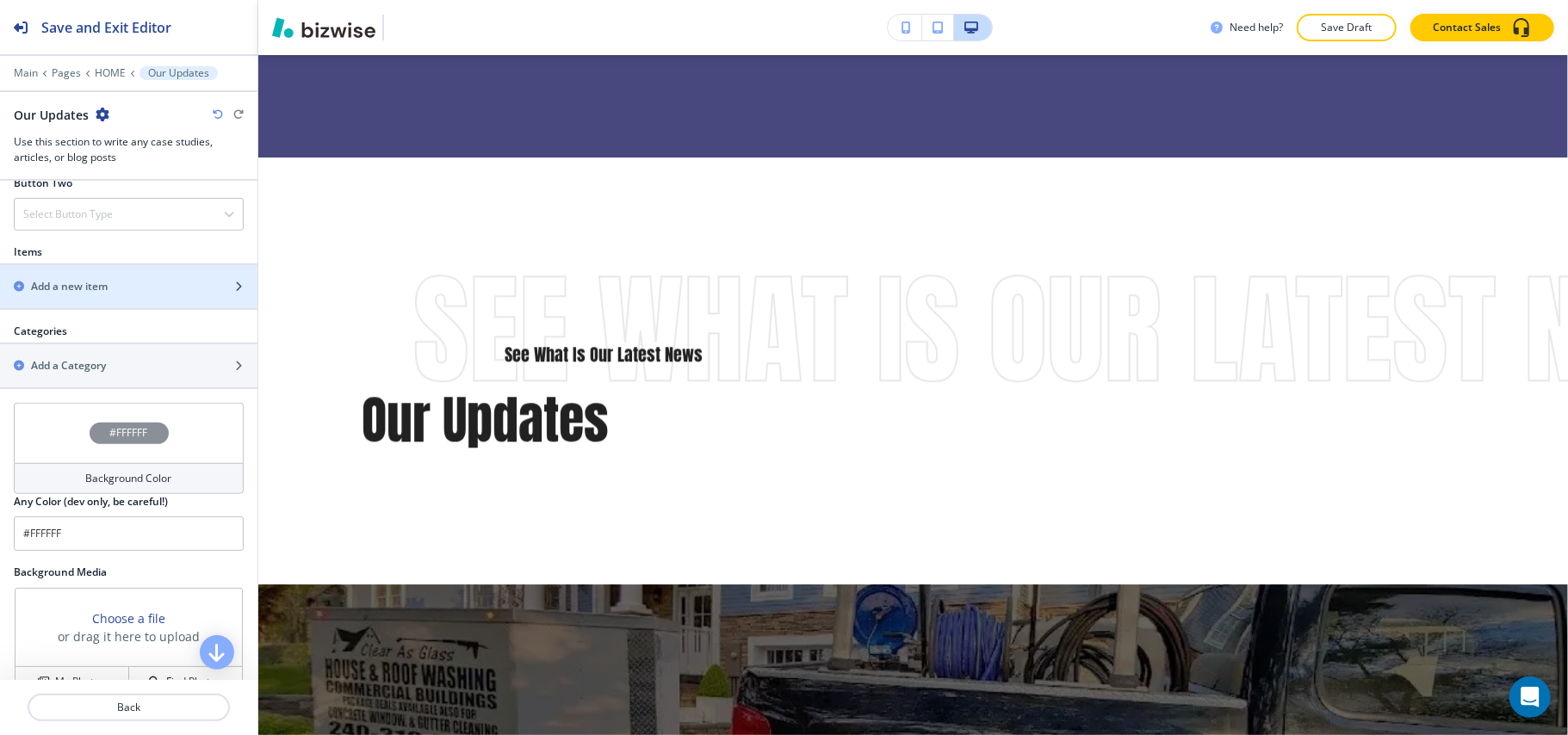
click at [91, 287] on h2 "Add a new item" at bounding box center [69, 286] width 77 height 15
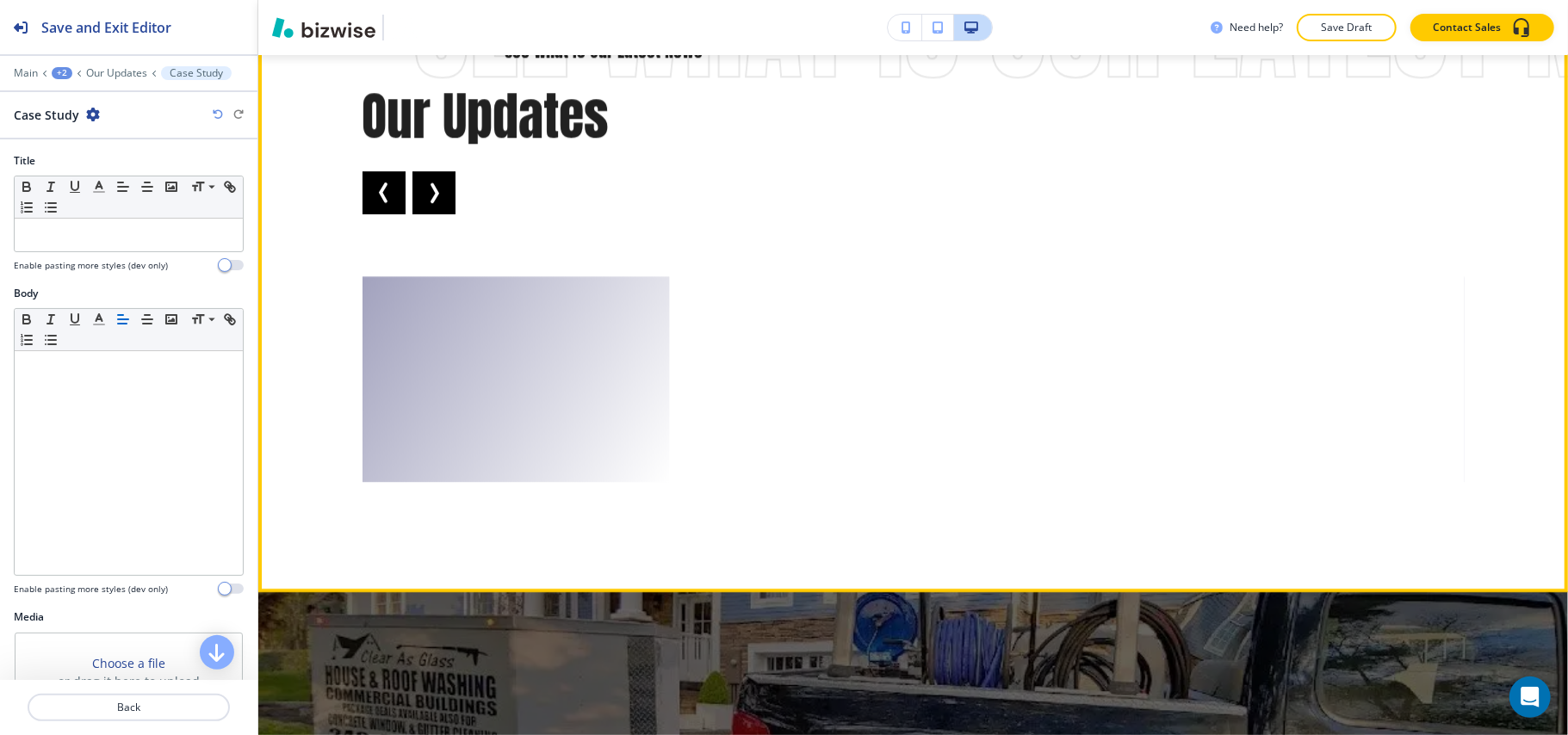
scroll to position [3877, 0]
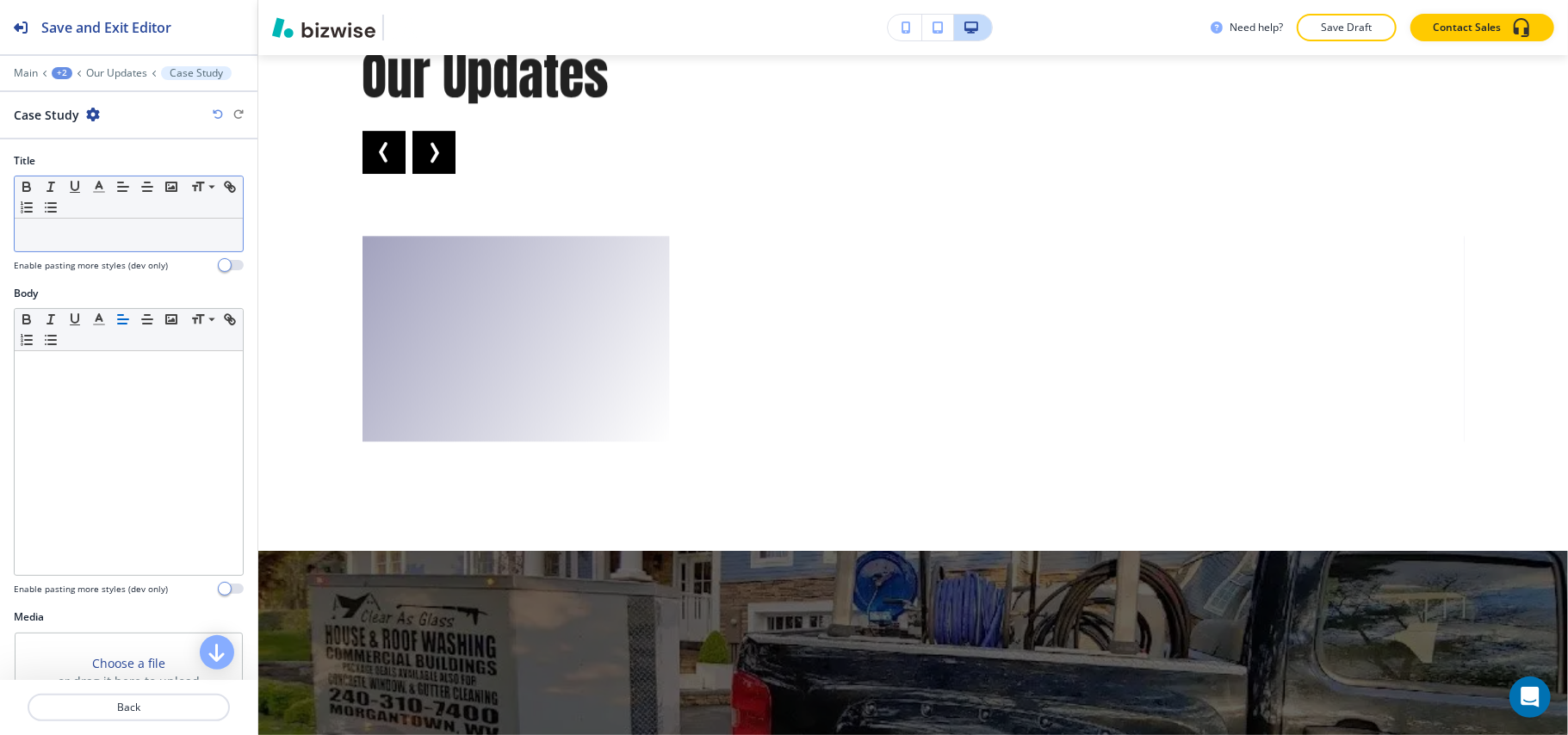
click at [66, 236] on p at bounding box center [128, 234] width 211 height 15
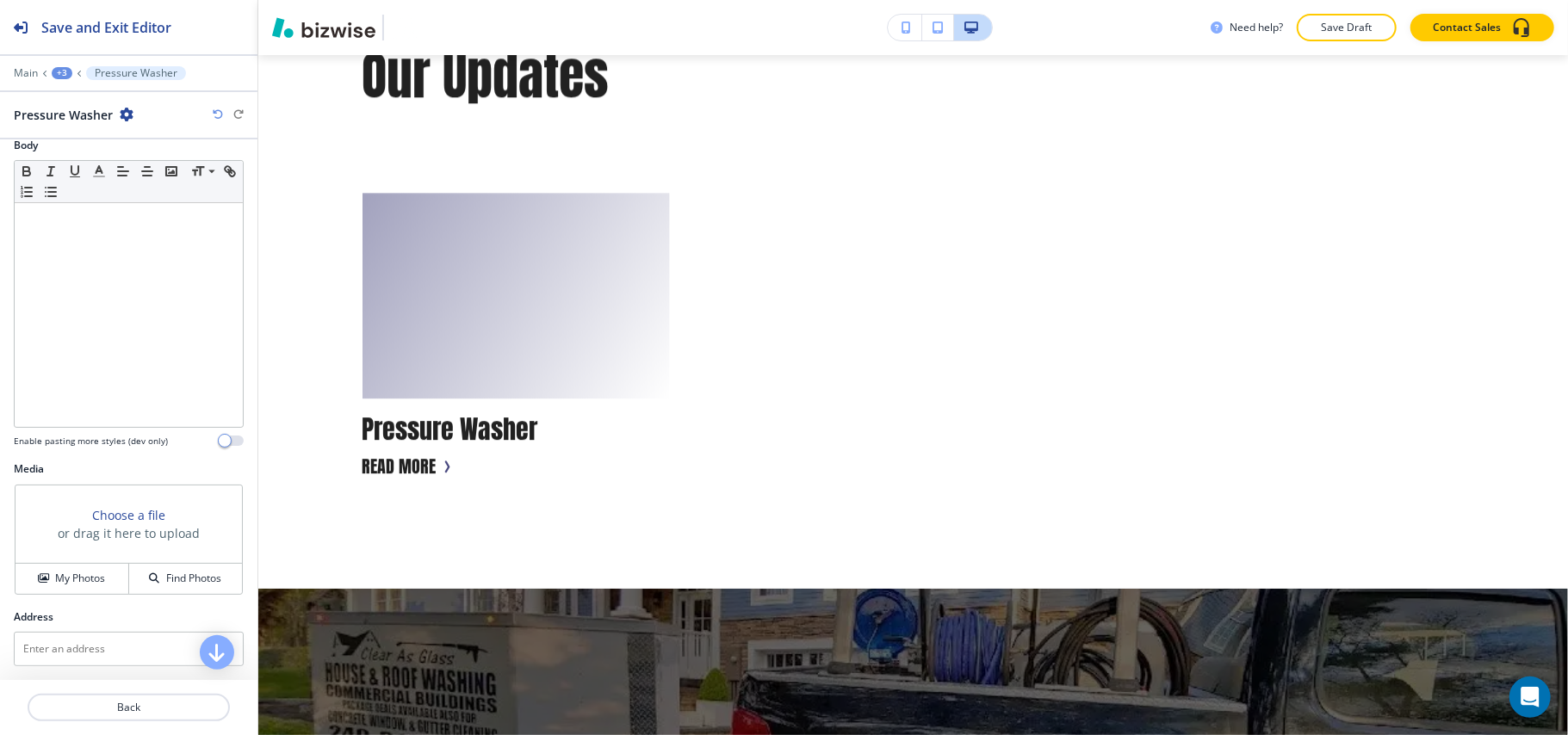
scroll to position [151, 0]
click at [66, 646] on textarea at bounding box center [128, 649] width 230 height 35
drag, startPoint x: 66, startPoint y: 645, endPoint x: 0, endPoint y: 651, distance: 66.3
click at [0, 651] on div "Address v v Venezuela Vietnam Vatican City Valencia, Spain Vanuatu" at bounding box center [128, 641] width 257 height 70
paste textarea "by Engage Team • 30 June 2022"
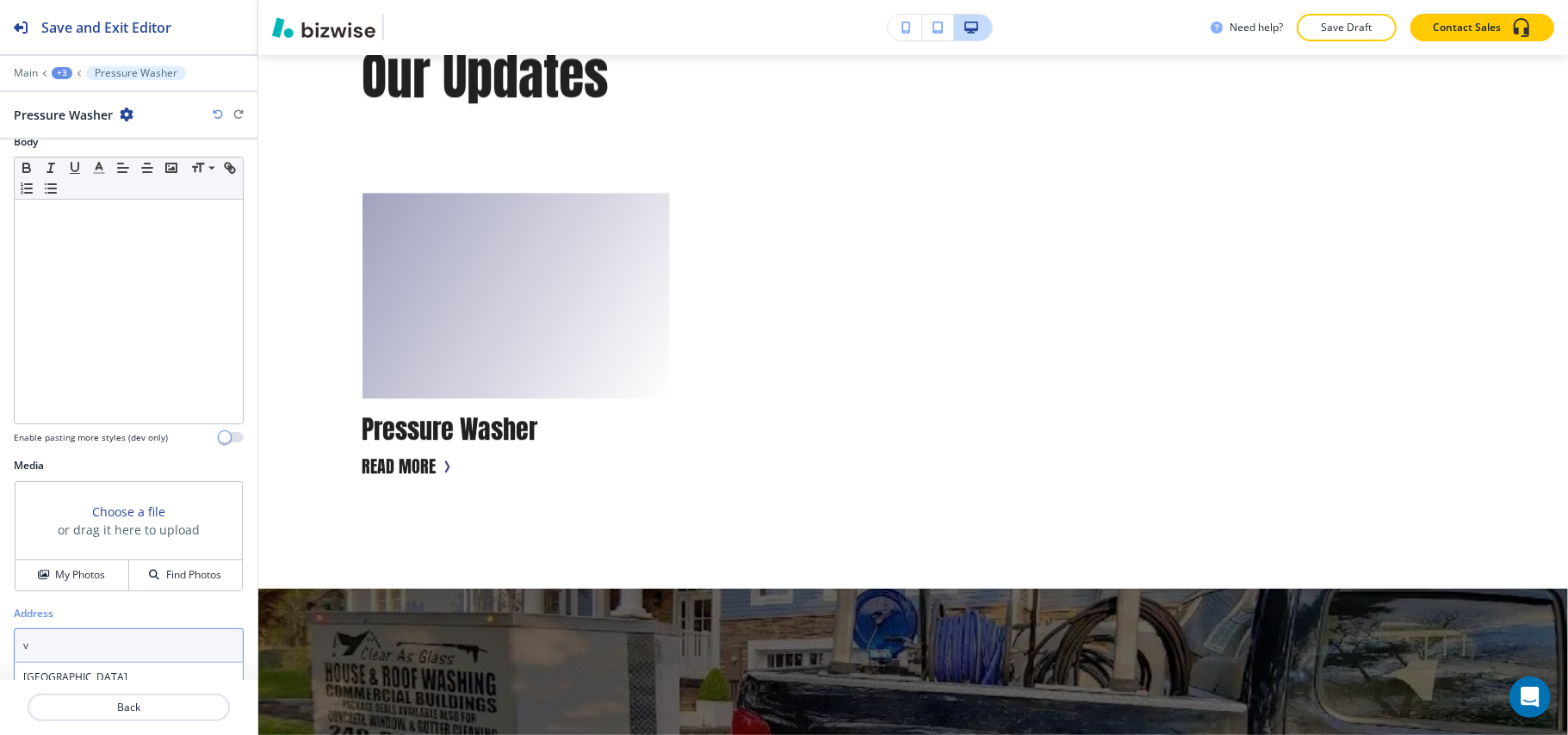
type textarea "by Engage Team • 30 June 2022"
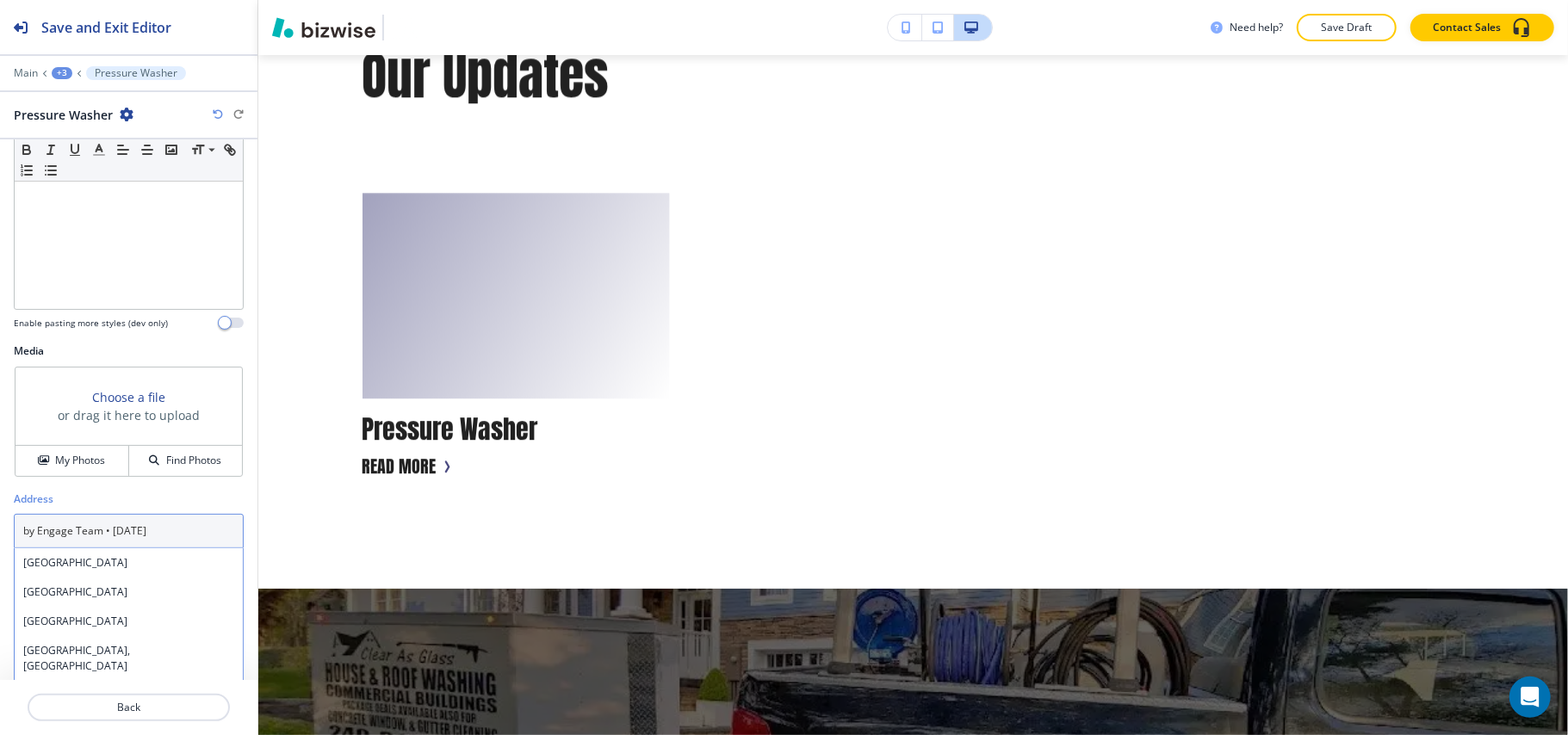
drag, startPoint x: 193, startPoint y: 534, endPoint x: 0, endPoint y: 531, distance: 193.0
click at [0, 531] on div "Address by Engage Team • 30 June 2022 by Engage Team • 30 June 2022 Venezuela V…" at bounding box center [128, 527] width 257 height 70
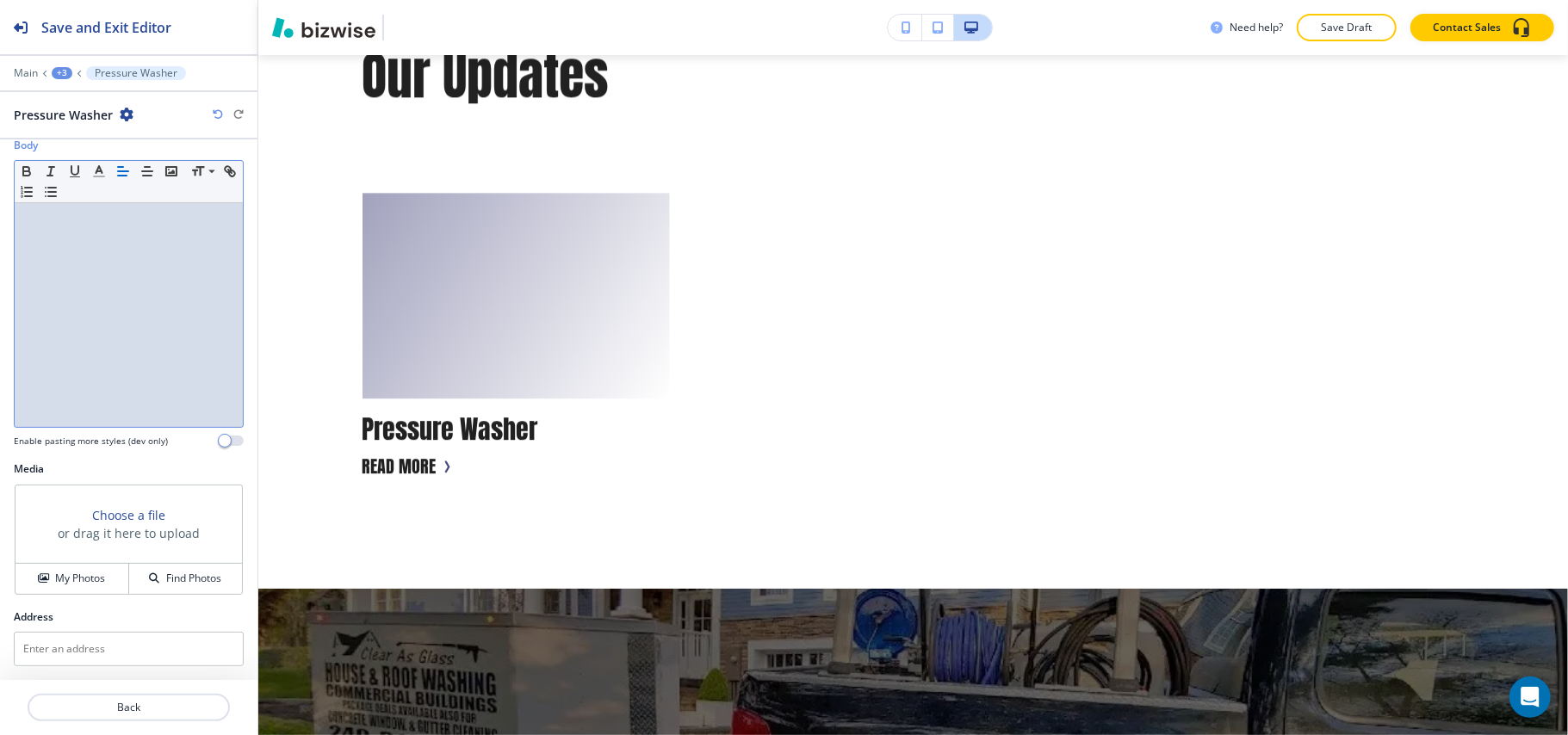
scroll to position [0, 0]
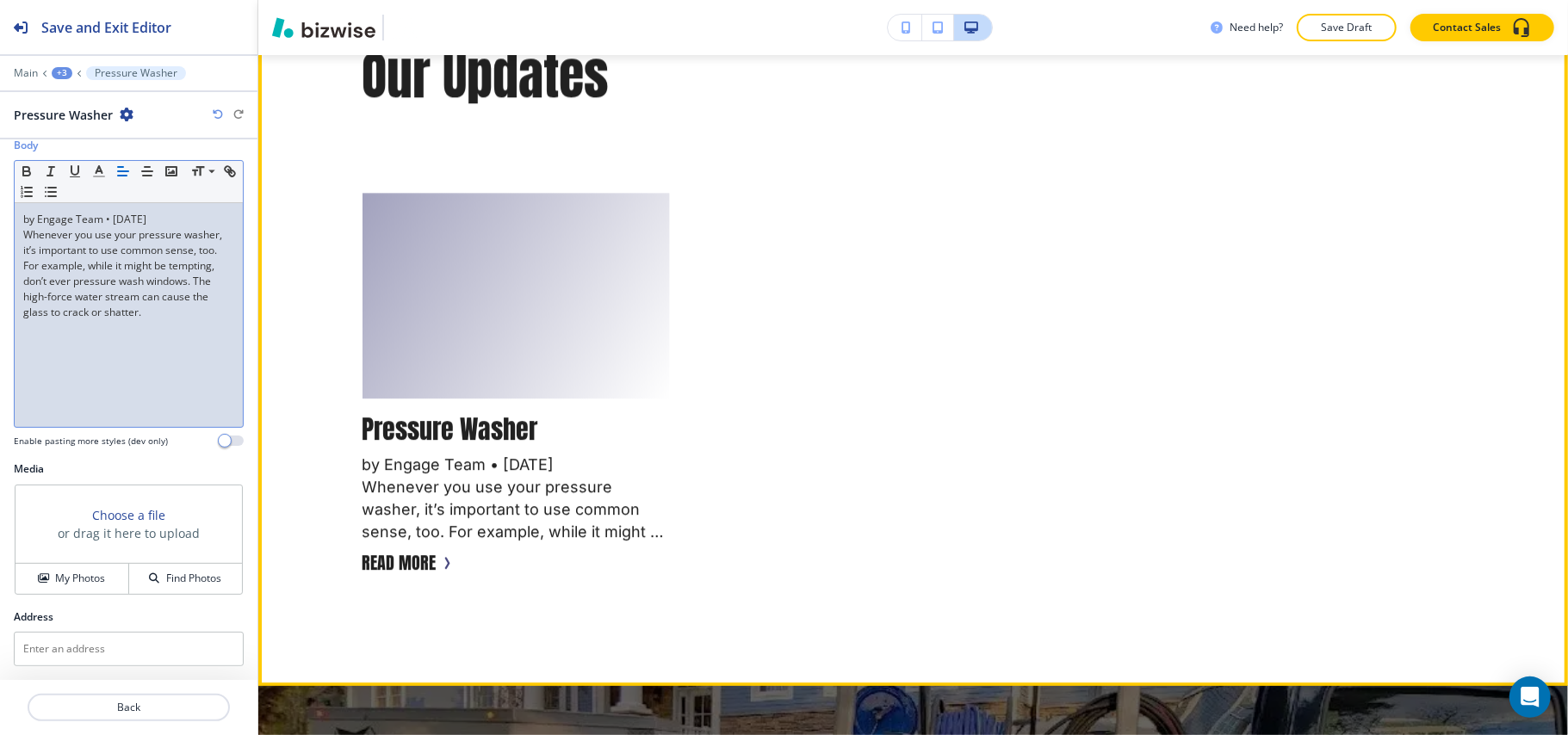
click at [513, 447] on p "Pressure Washer" at bounding box center [450, 429] width 176 height 35
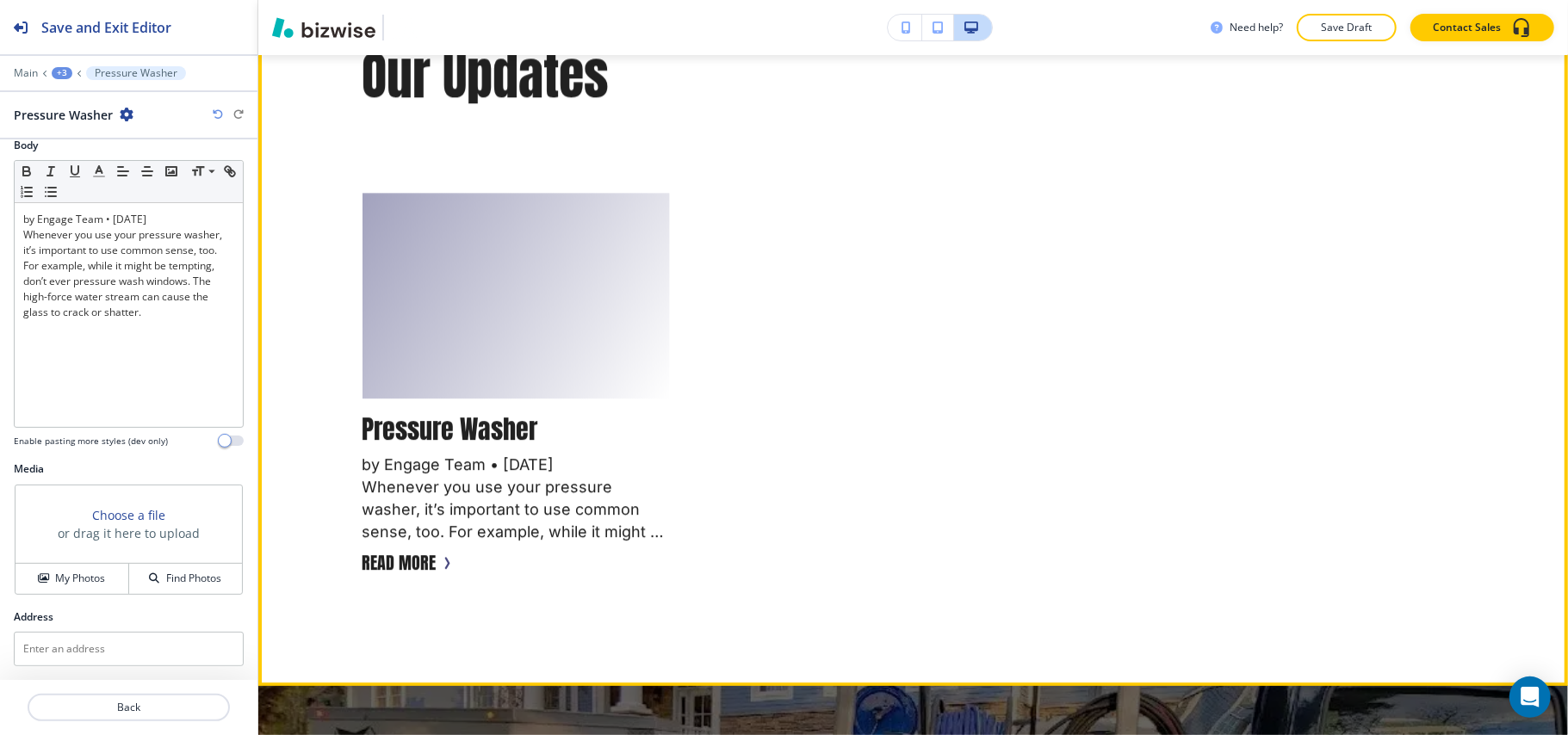
click at [514, 445] on p "Pressure Washer" at bounding box center [450, 429] width 176 height 35
click at [423, 576] on button "Read more" at bounding box center [399, 562] width 74 height 26
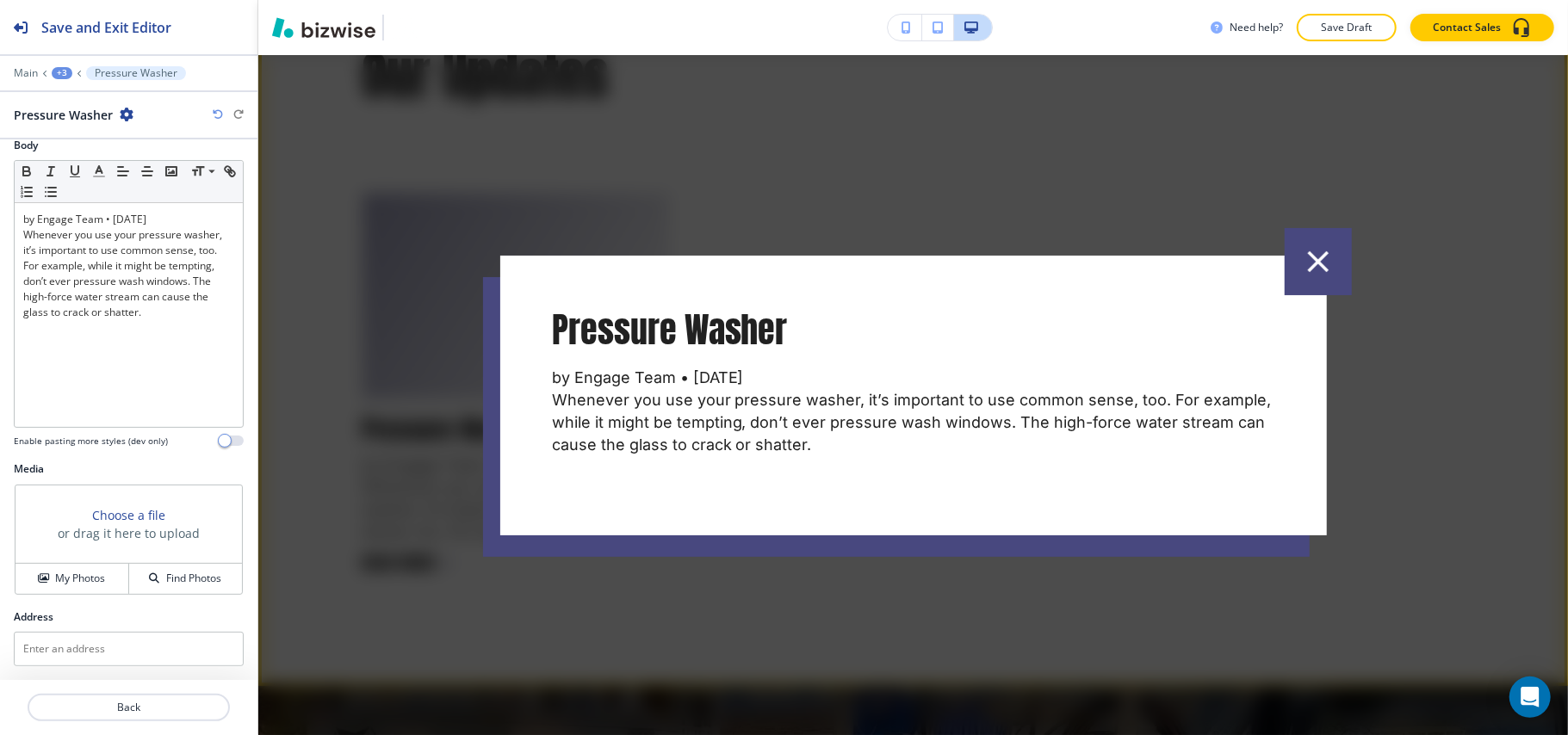
click at [1306, 265] on icon "button" at bounding box center [1318, 261] width 37 height 37
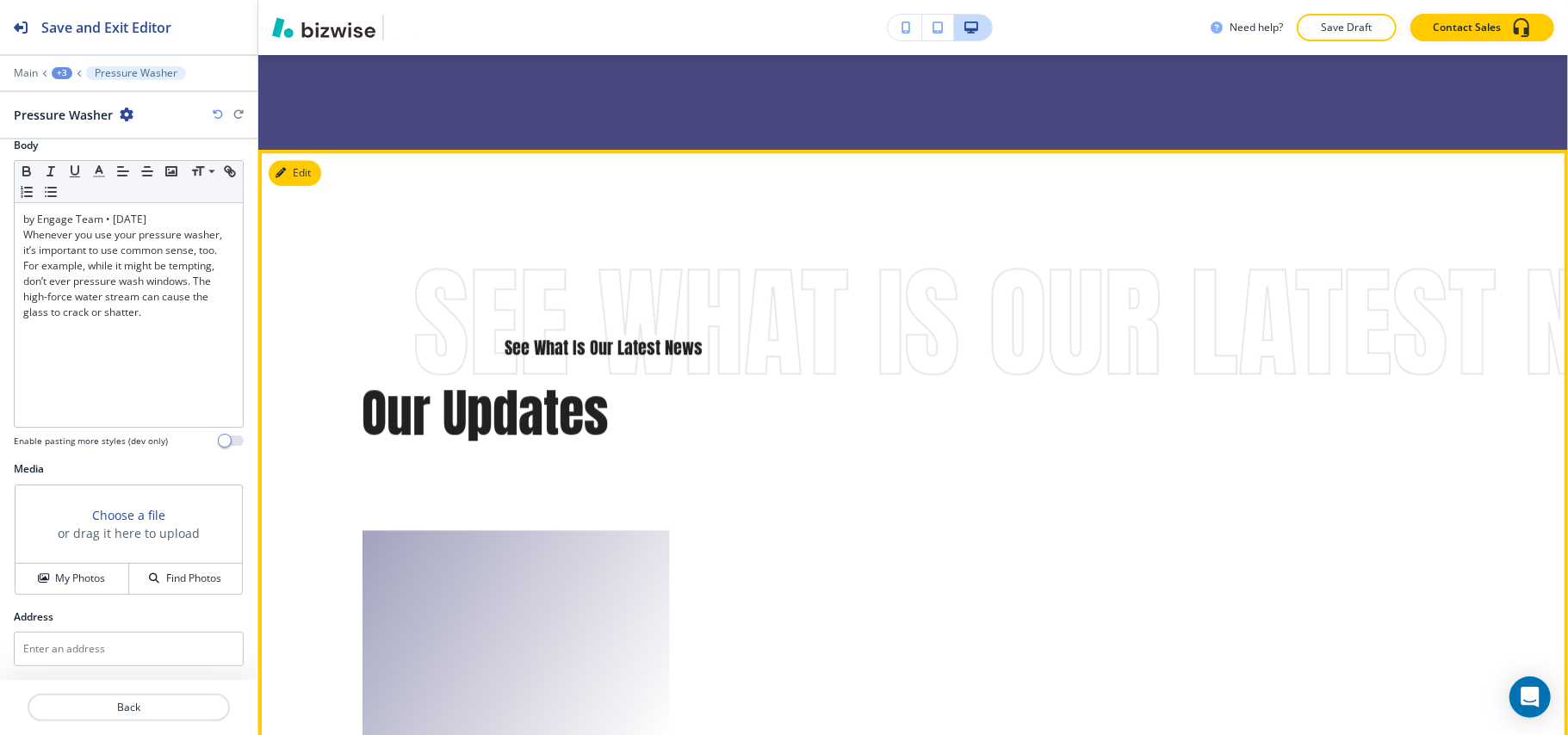
scroll to position [3533, 0]
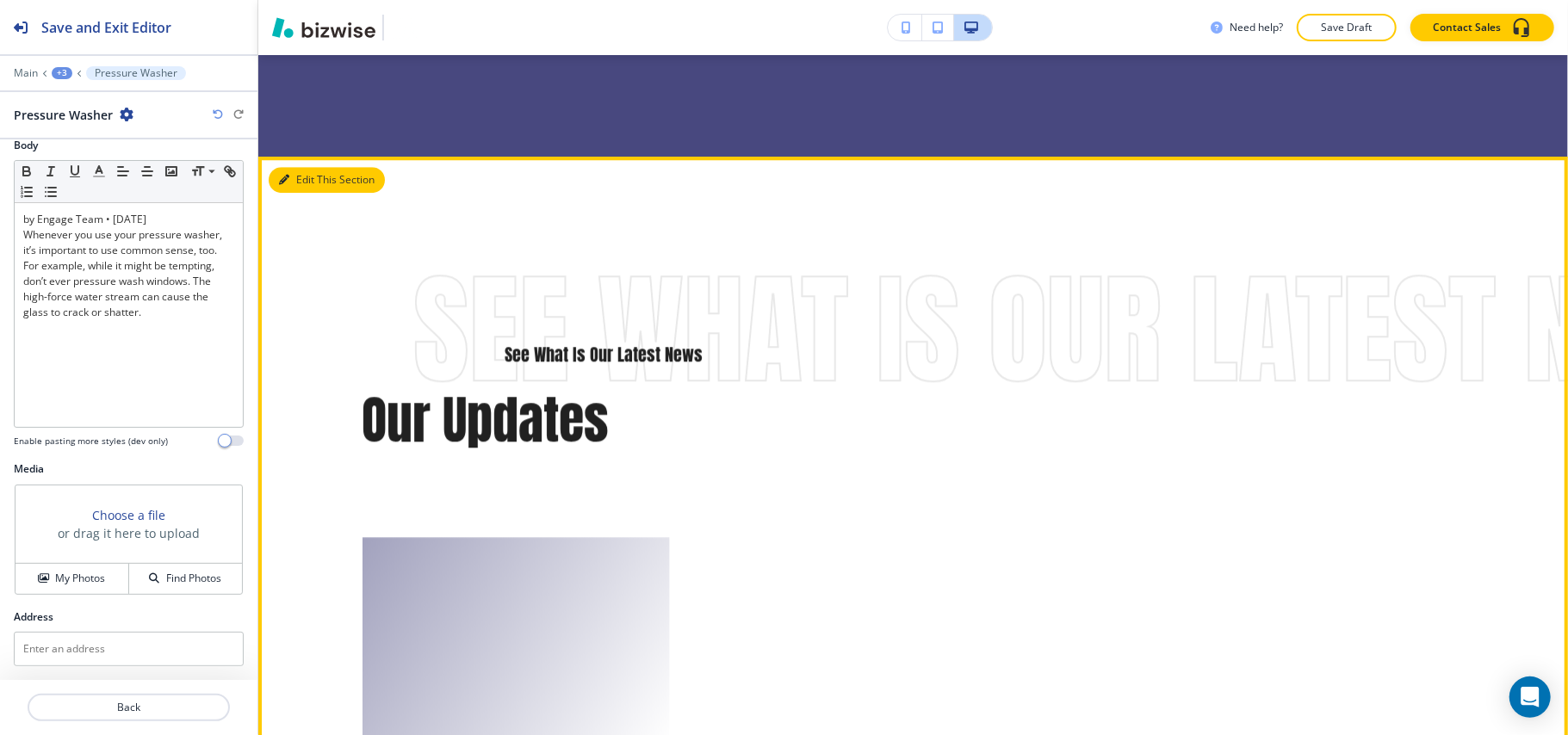
click at [306, 192] on div "Edit This Section See What Is Our Latest News See What Is Our Latest News Our U…" at bounding box center [913, 593] width 1310 height 873
click at [310, 188] on button "Edit This Section" at bounding box center [326, 179] width 116 height 26
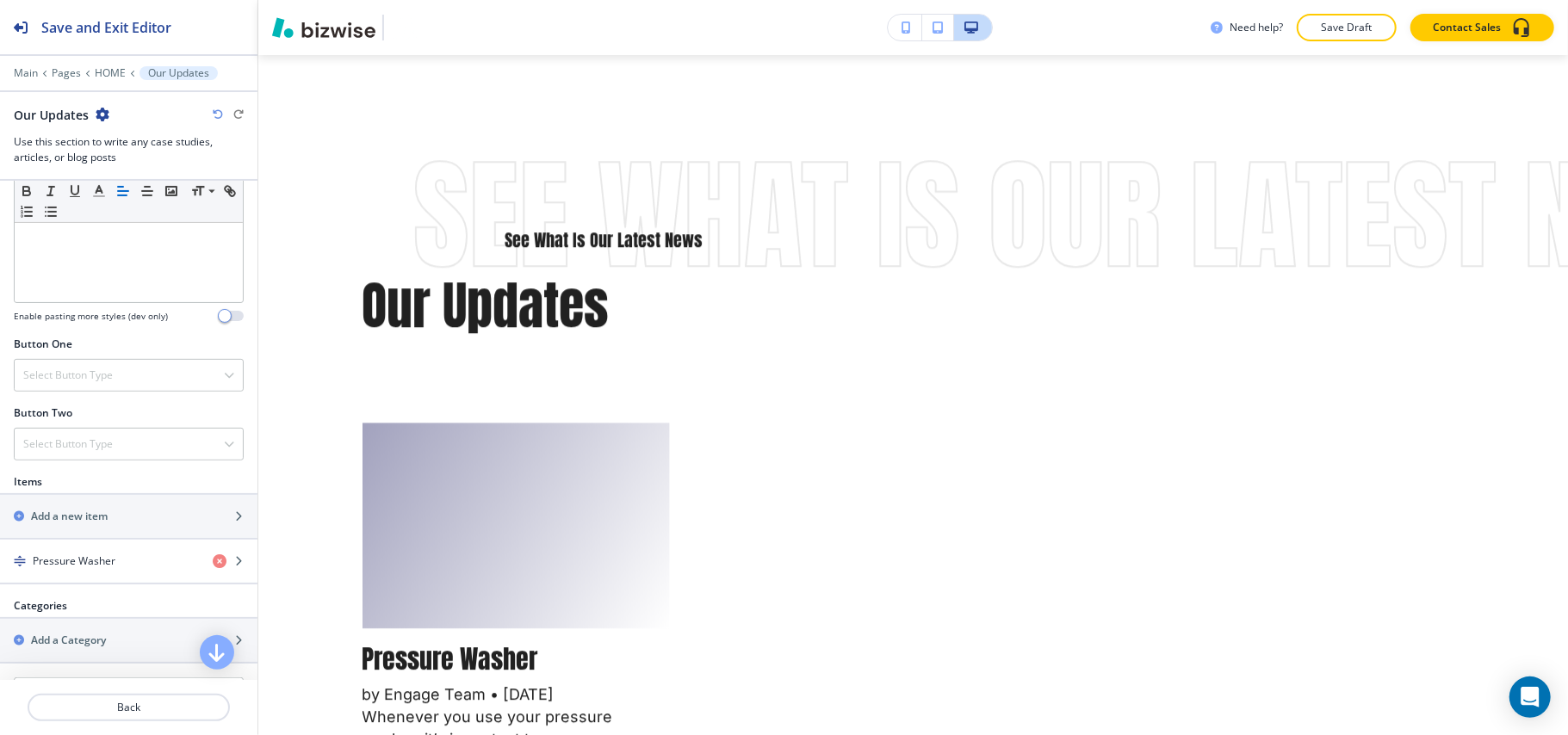
scroll to position [775, 0]
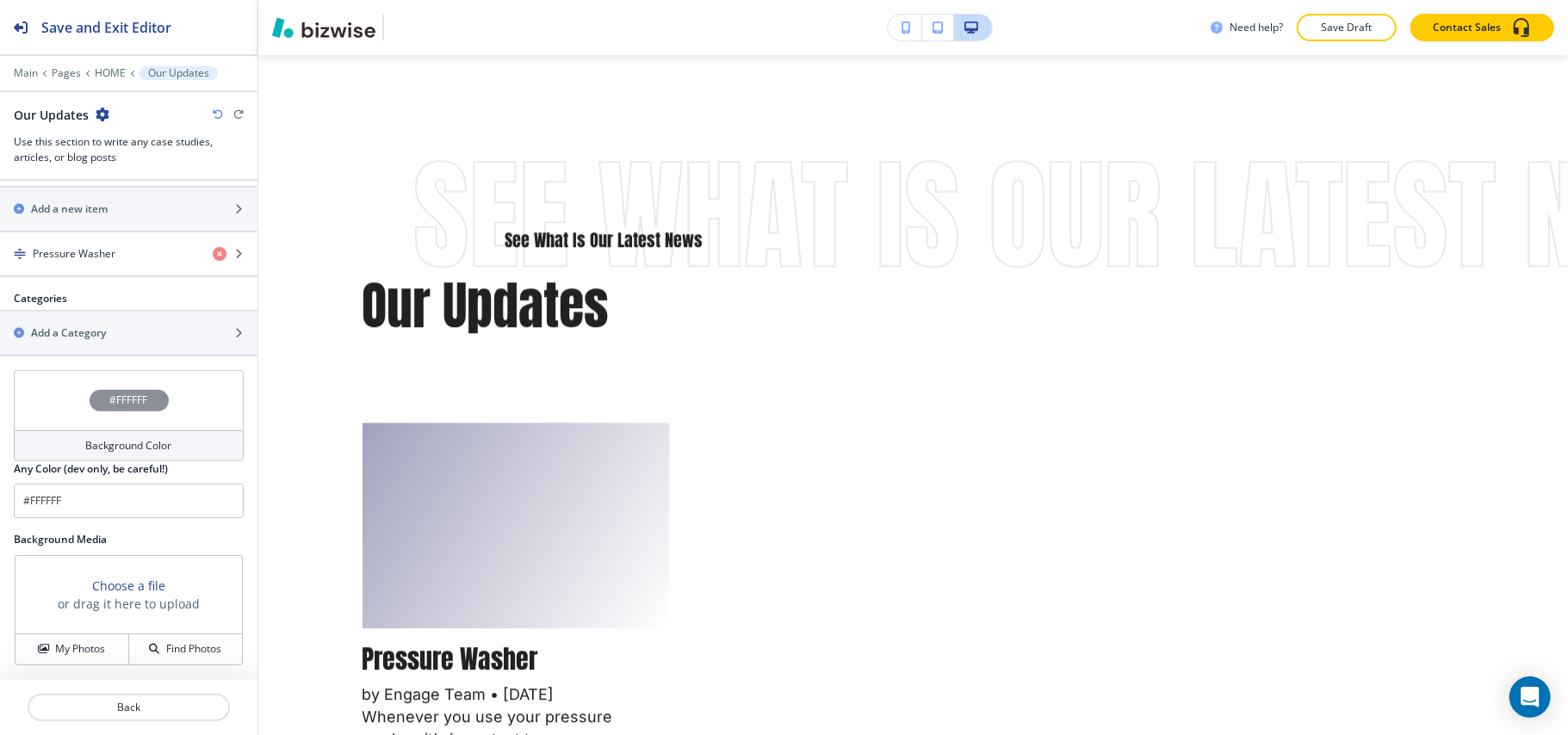
click at [103, 66] on div "Main Pages HOME Our Updates" at bounding box center [128, 72] width 230 height 13
click at [109, 70] on p "HOME" at bounding box center [110, 73] width 31 height 12
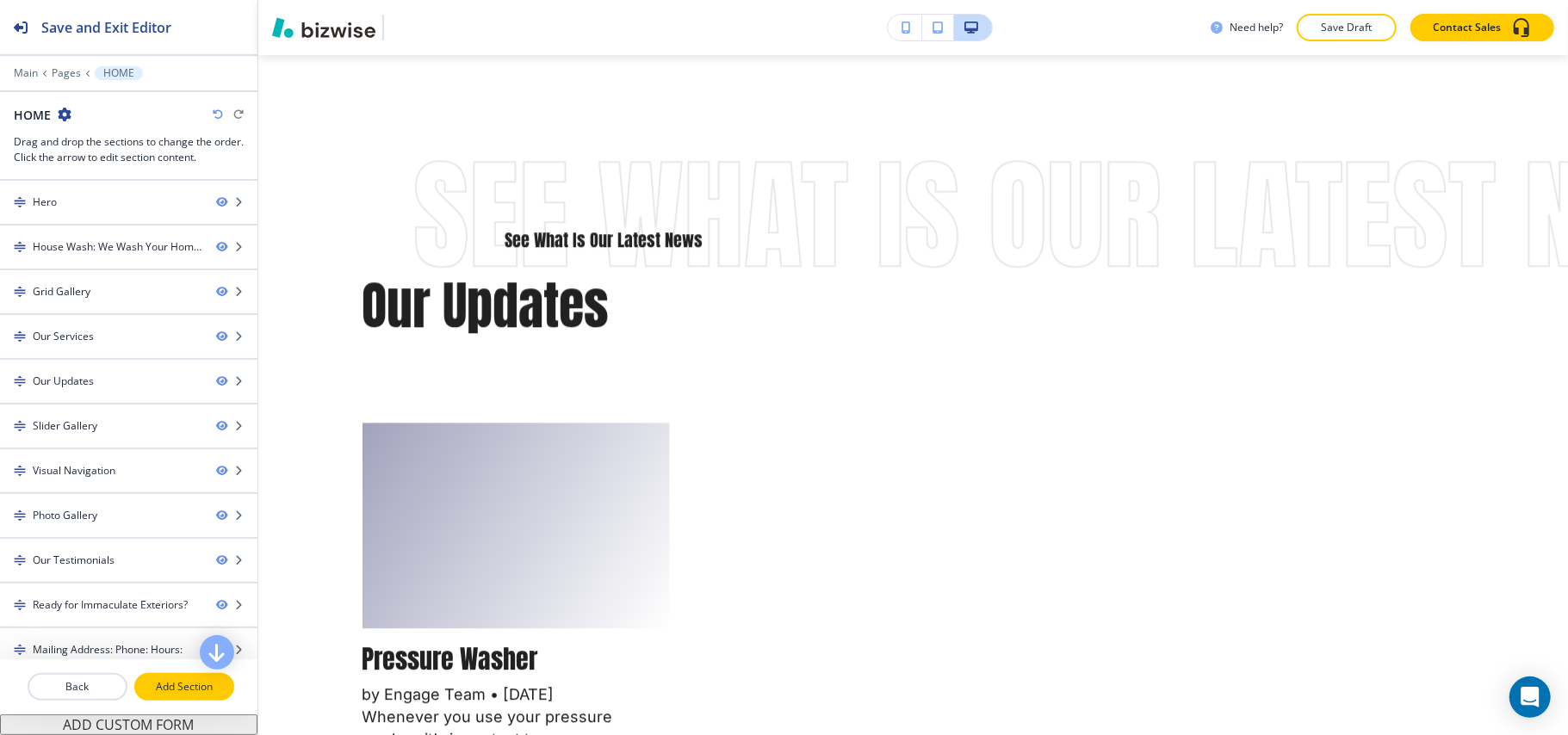
click at [198, 695] on p "Add Section" at bounding box center [184, 686] width 96 height 15
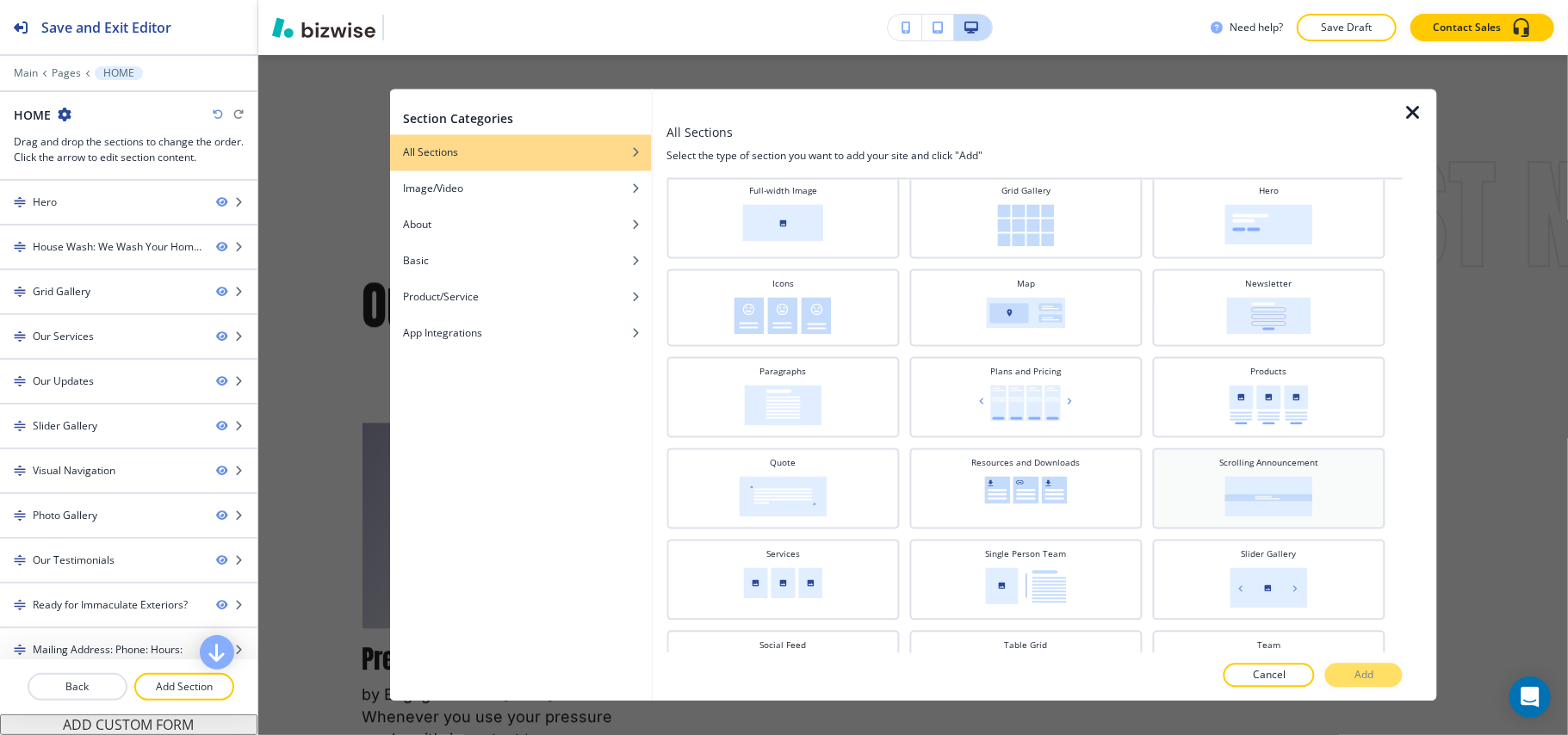
scroll to position [459, 0]
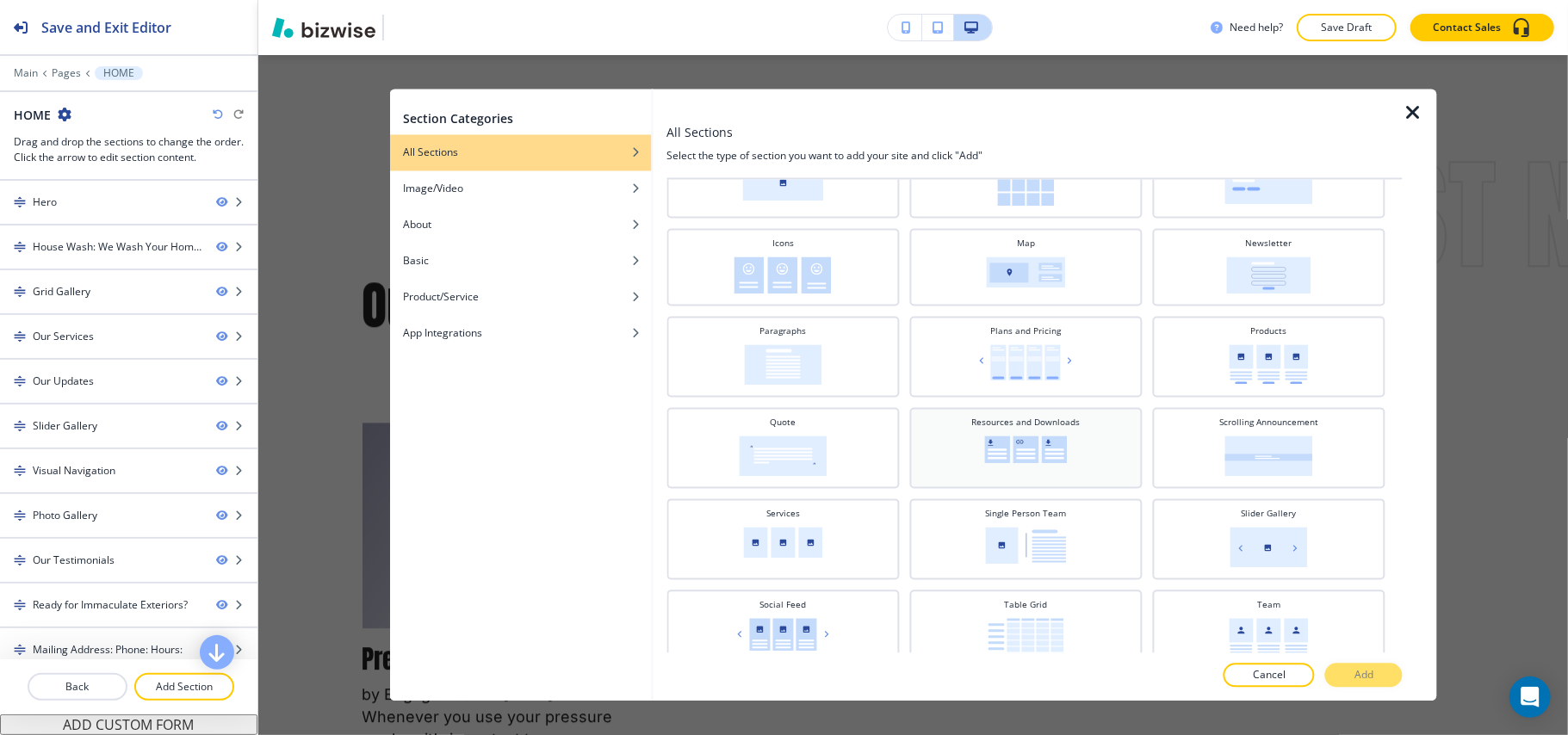
click at [1004, 449] on img at bounding box center [1025, 450] width 83 height 28
click at [1350, 665] on button "Add" at bounding box center [1363, 675] width 78 height 24
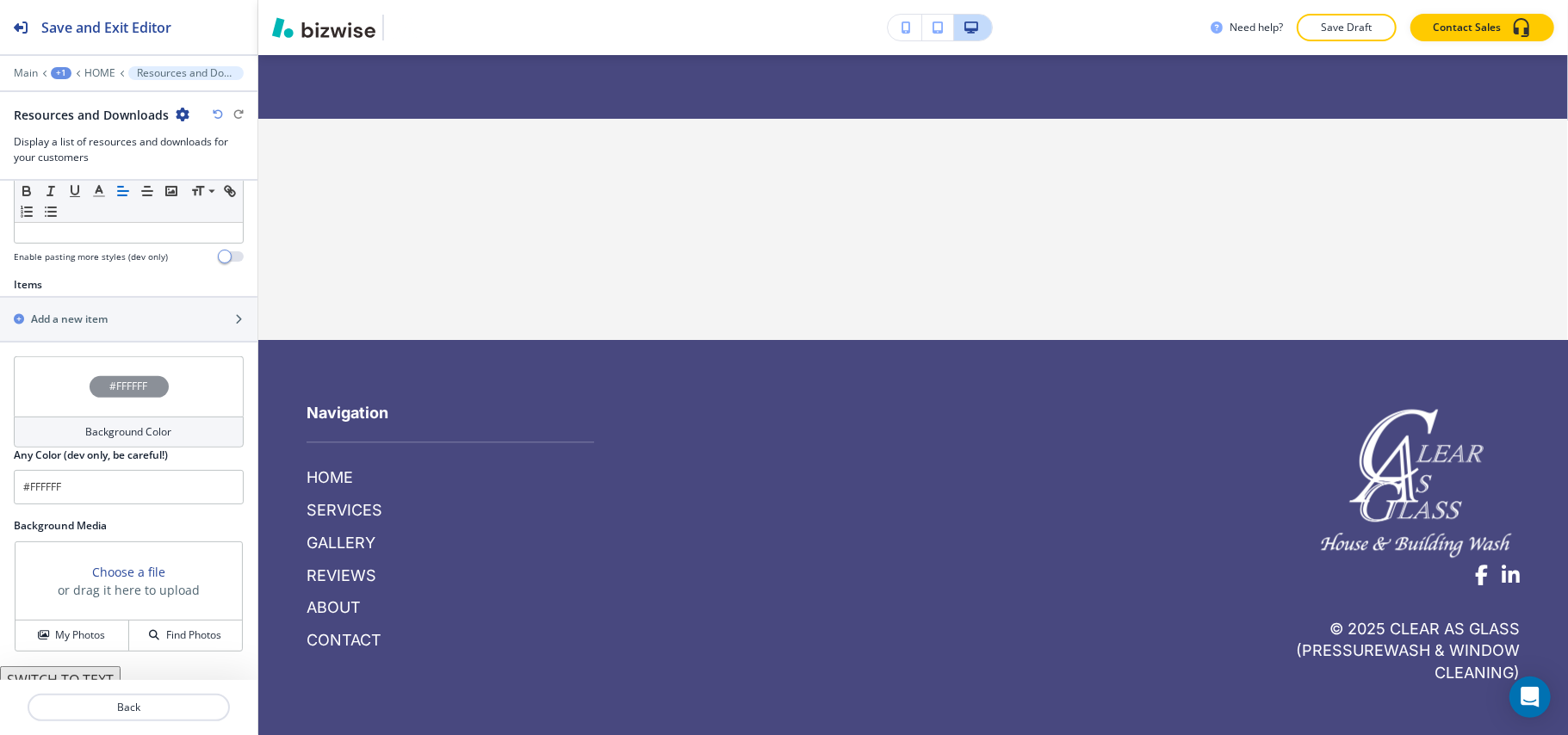
scroll to position [538, 0]
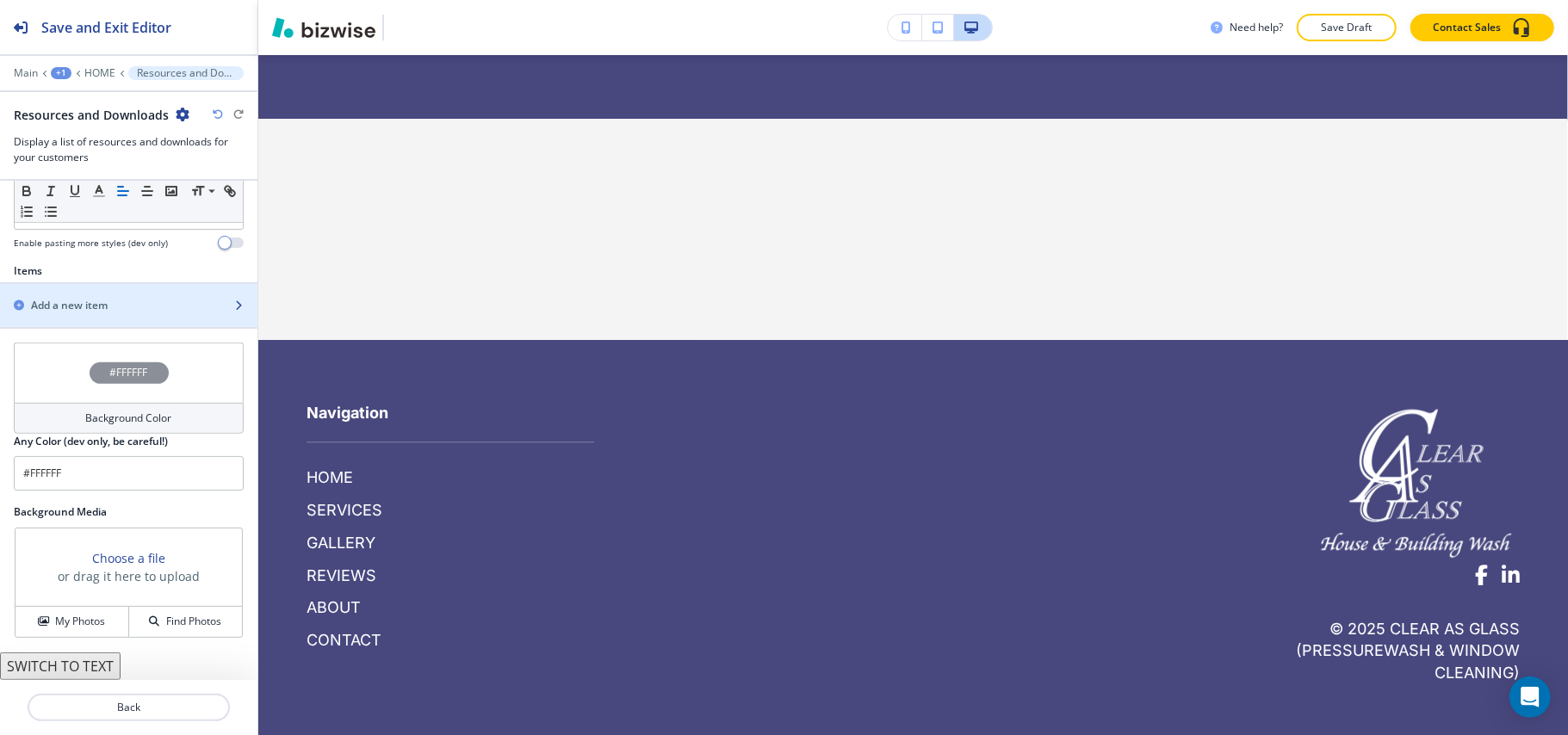
click at [76, 314] on div "button" at bounding box center [128, 320] width 257 height 13
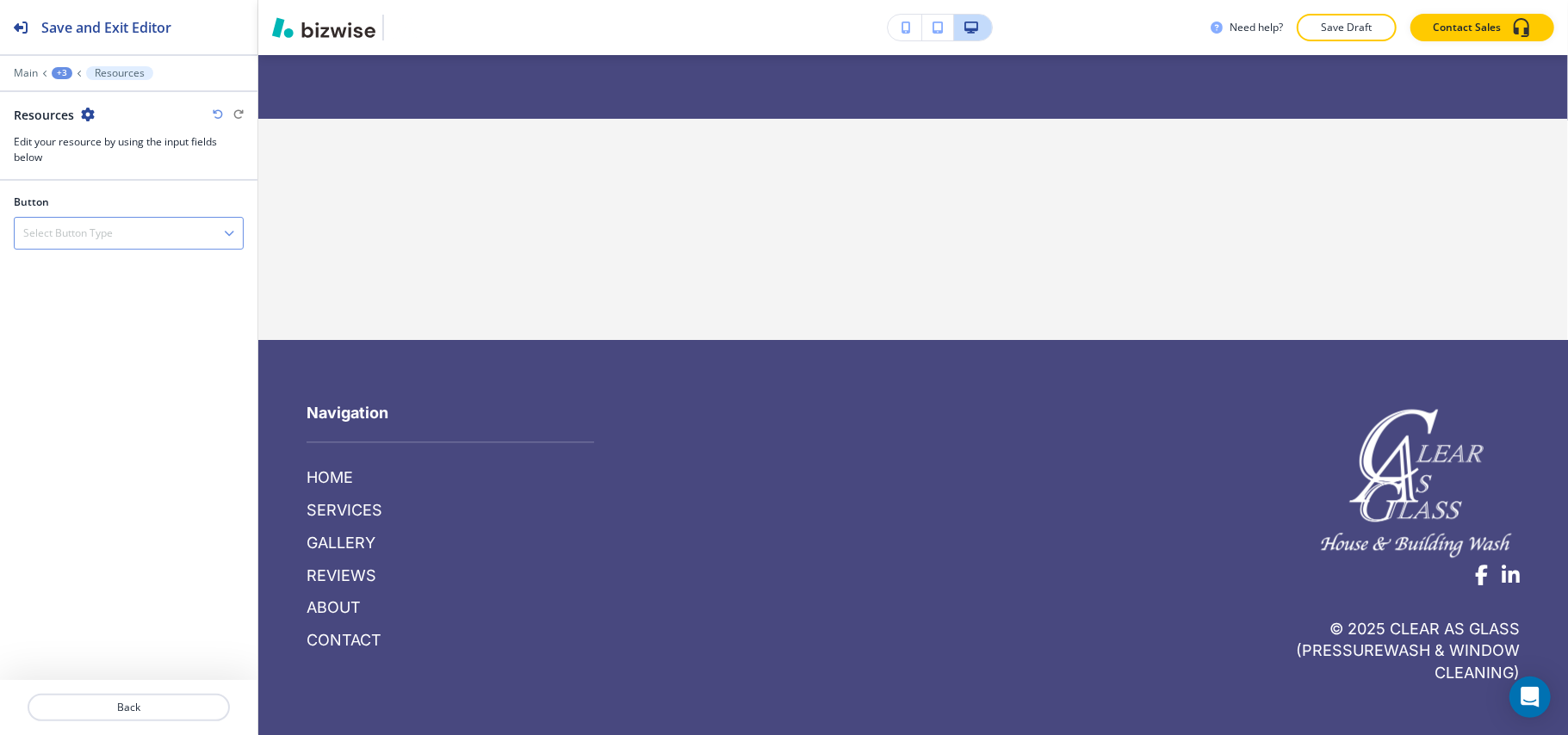
click at [86, 235] on h4 "Select Button Type" at bounding box center [68, 233] width 89 height 15
click at [83, 321] on h4 "Internal Link" at bounding box center [128, 322] width 211 height 15
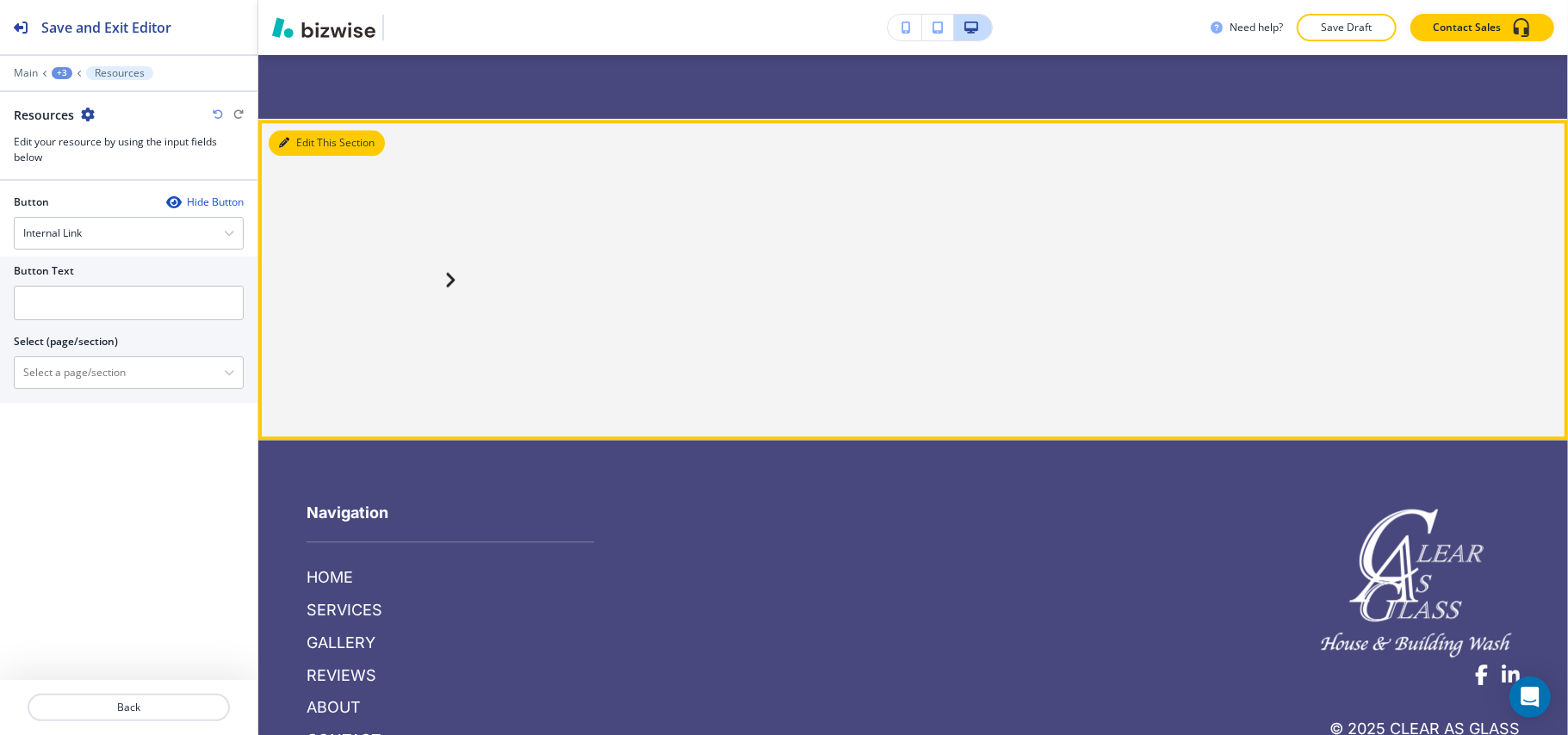
click at [305, 130] on button "Edit This Section" at bounding box center [326, 143] width 116 height 26
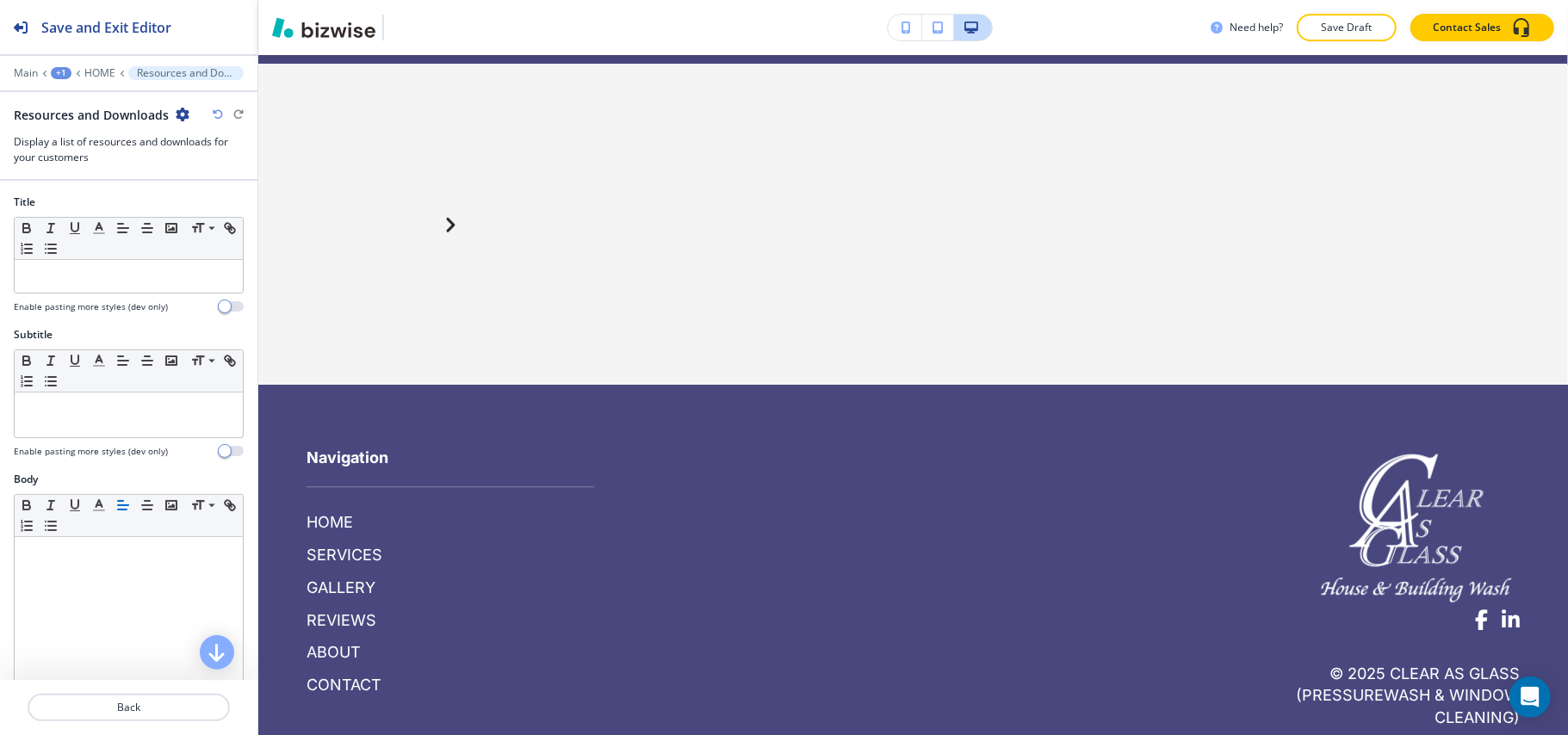
click at [179, 111] on icon "button" at bounding box center [182, 114] width 13 height 13
click at [214, 208] on p "Delete Section" at bounding box center [228, 205] width 88 height 15
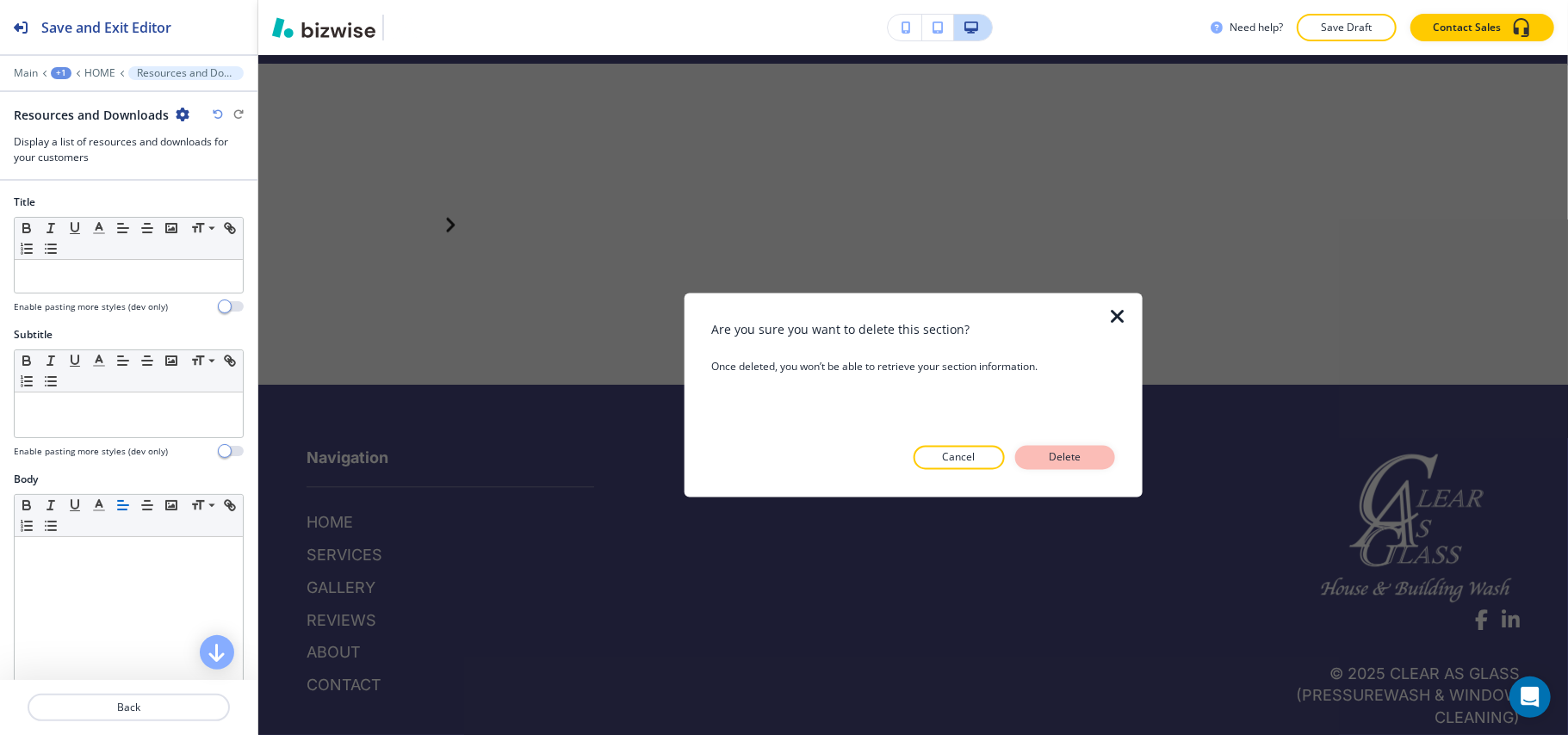
click at [1058, 469] on button "Delete" at bounding box center [1065, 458] width 100 height 24
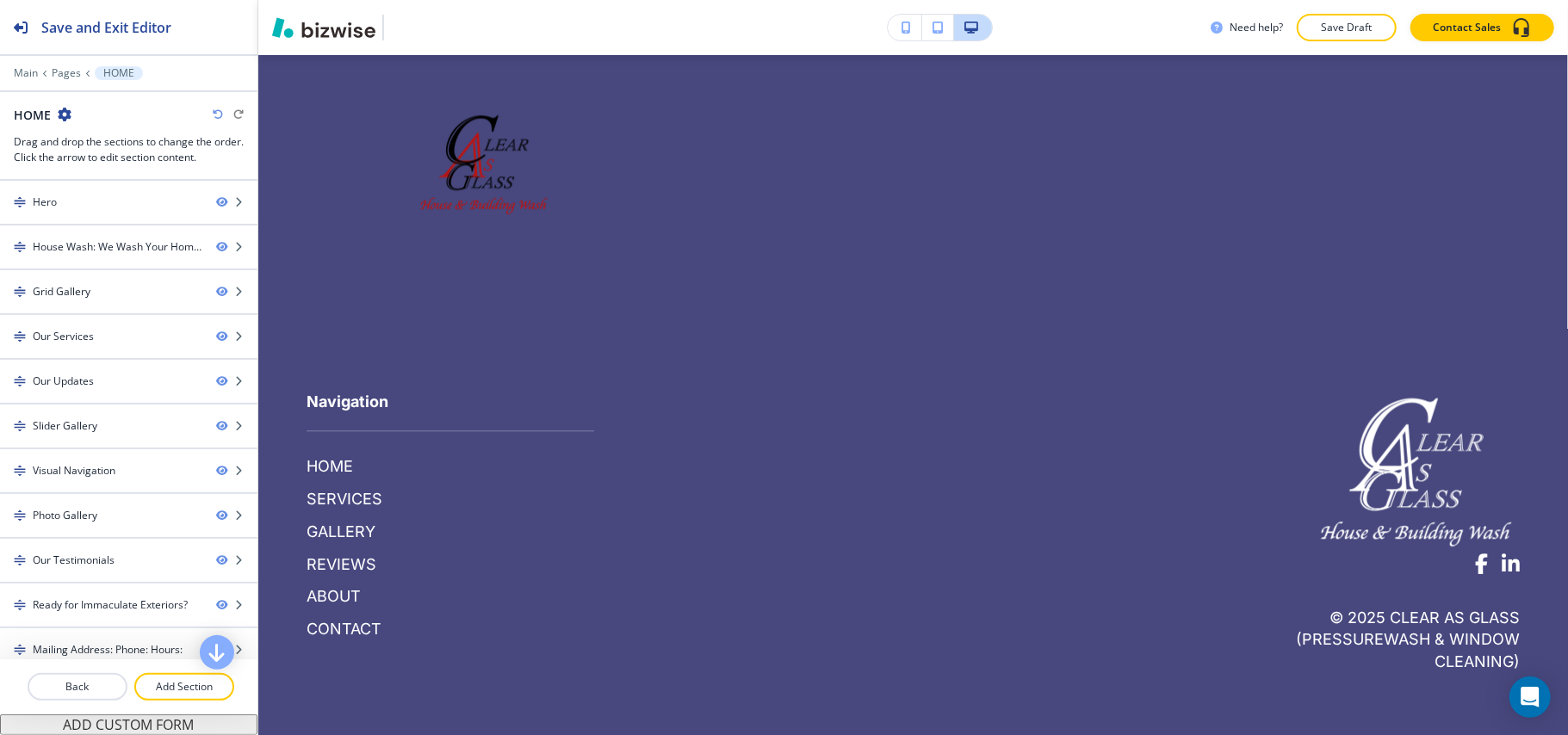
scroll to position [12167, 0]
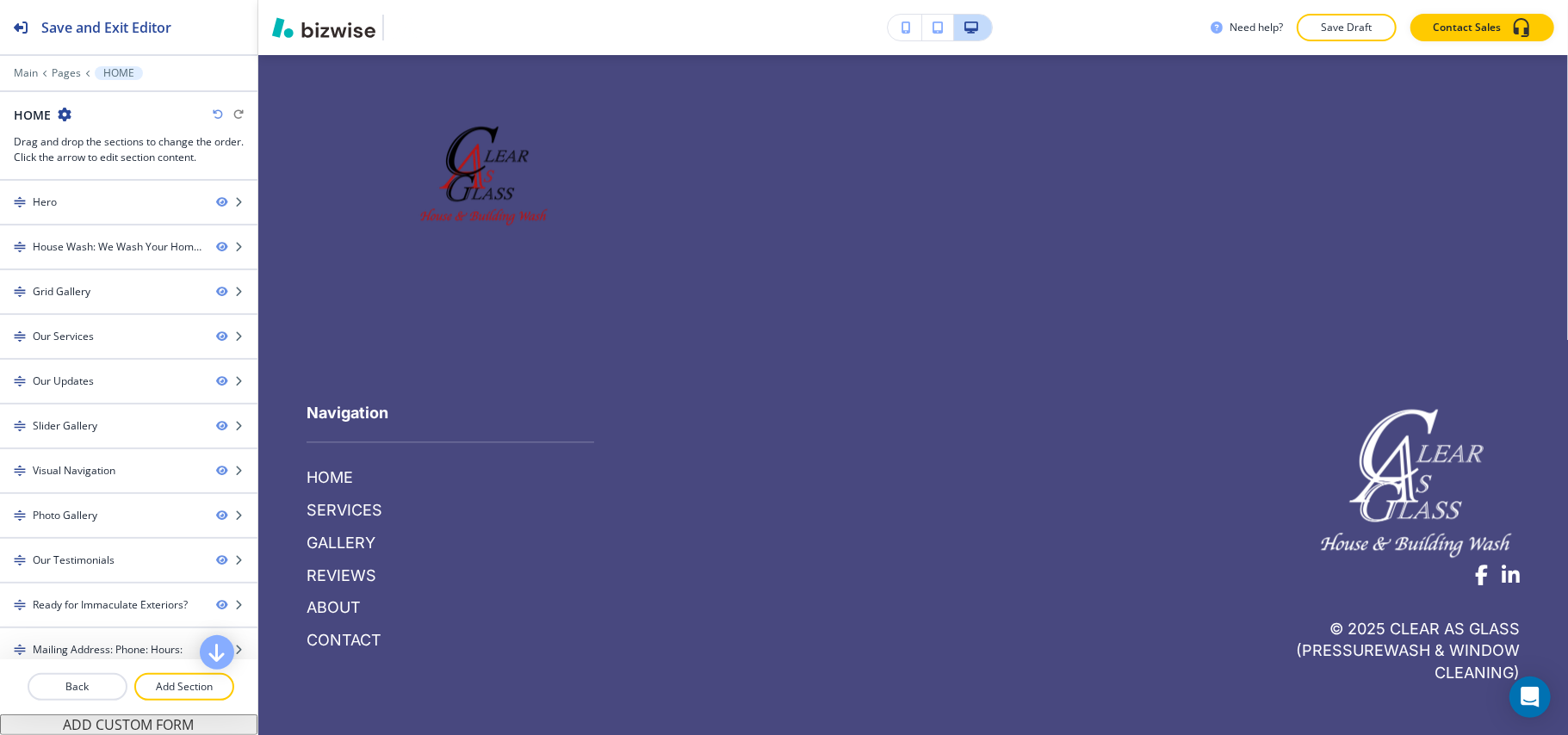
click at [1062, 459] on div at bounding box center [902, 527] width 617 height 317
click at [177, 685] on p "Add Section" at bounding box center [184, 686] width 96 height 15
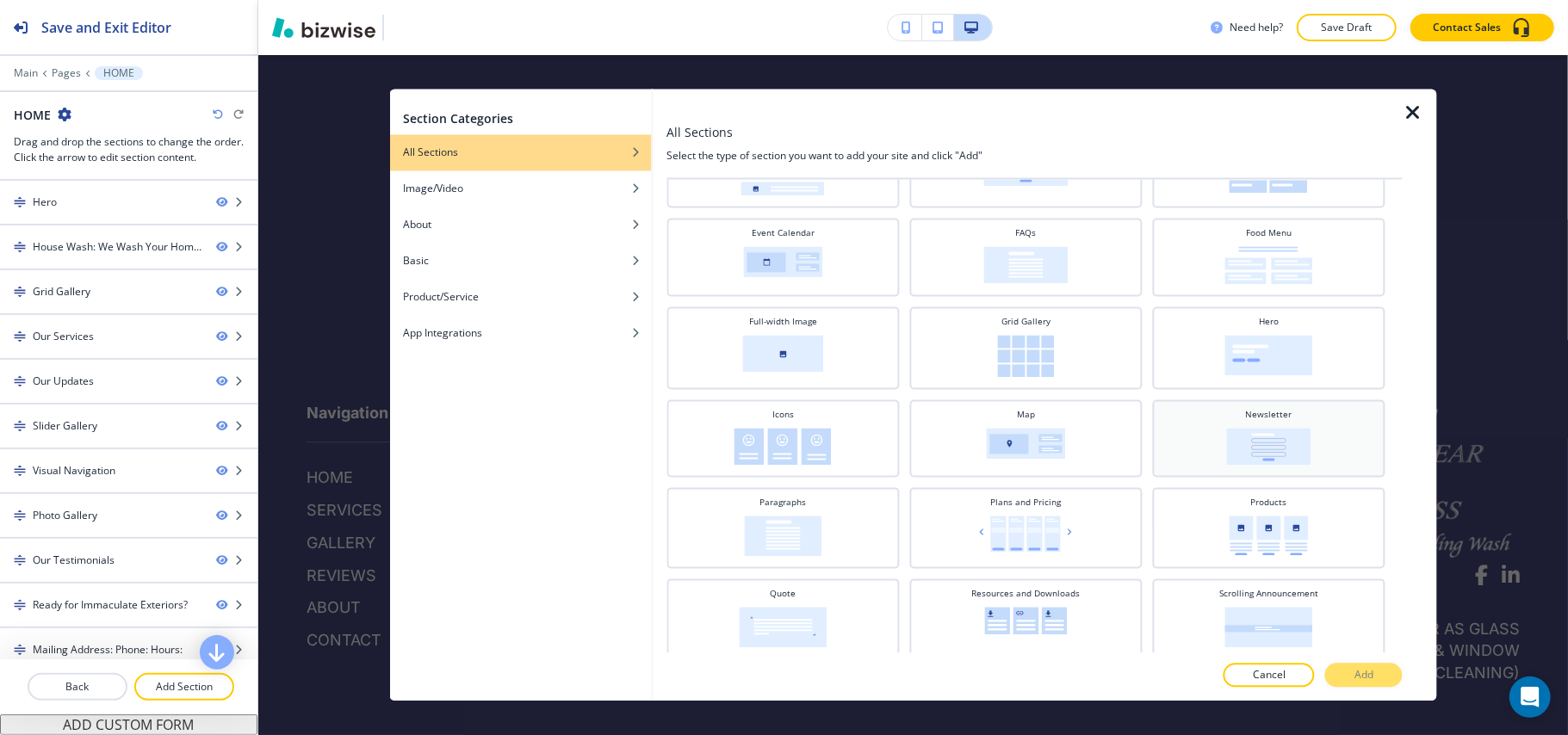
scroll to position [345, 0]
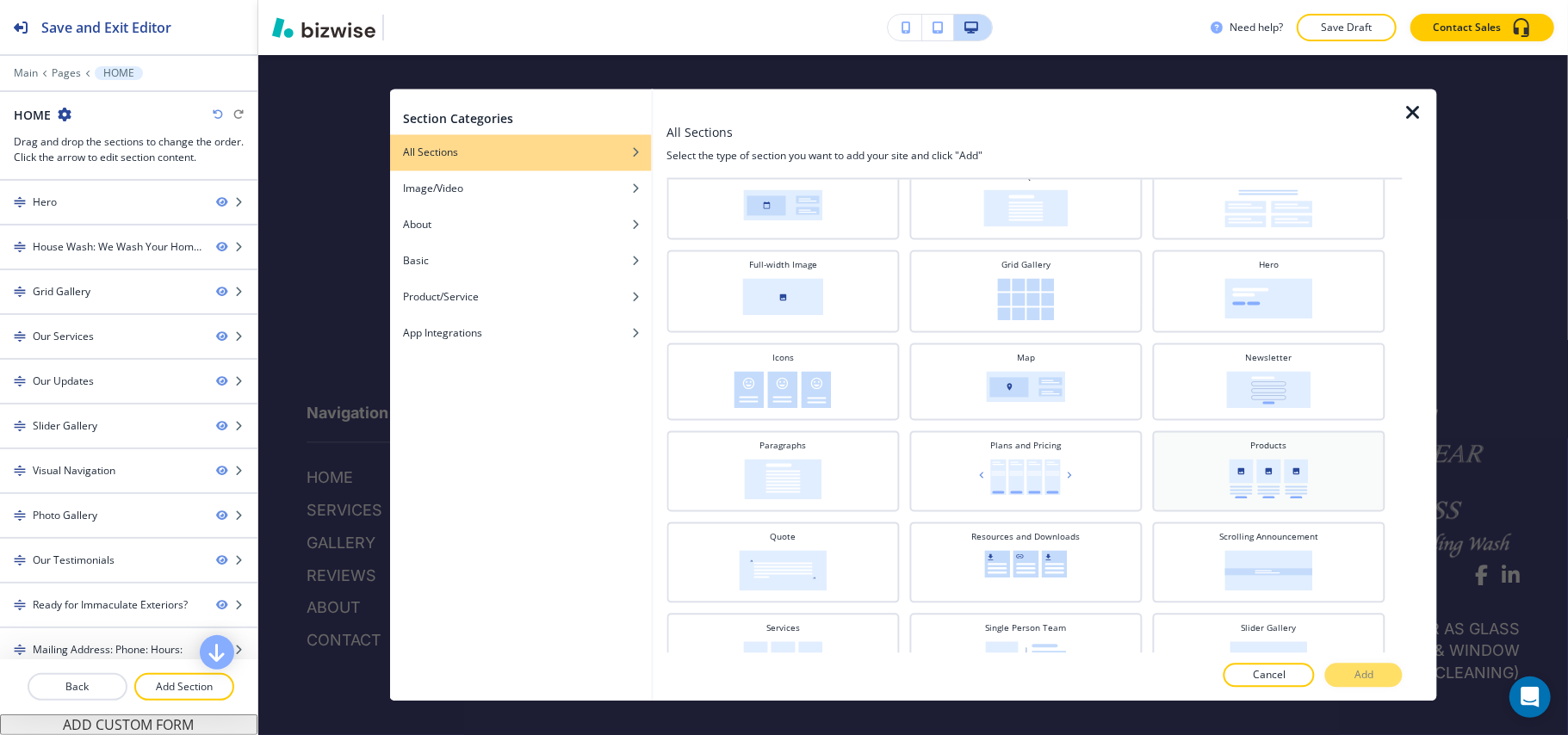
click at [1269, 460] on img at bounding box center [1268, 479] width 79 height 39
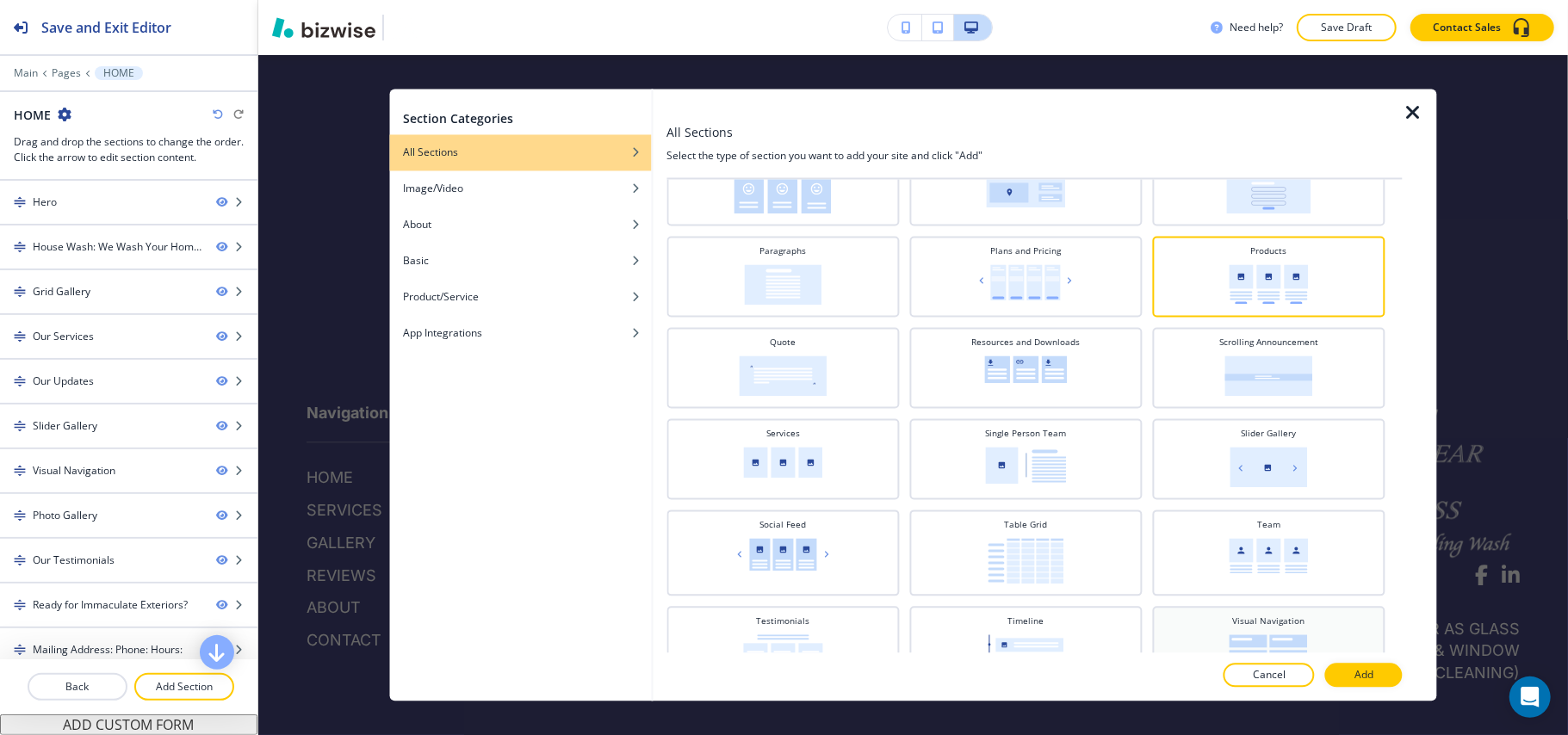
scroll to position [565, 0]
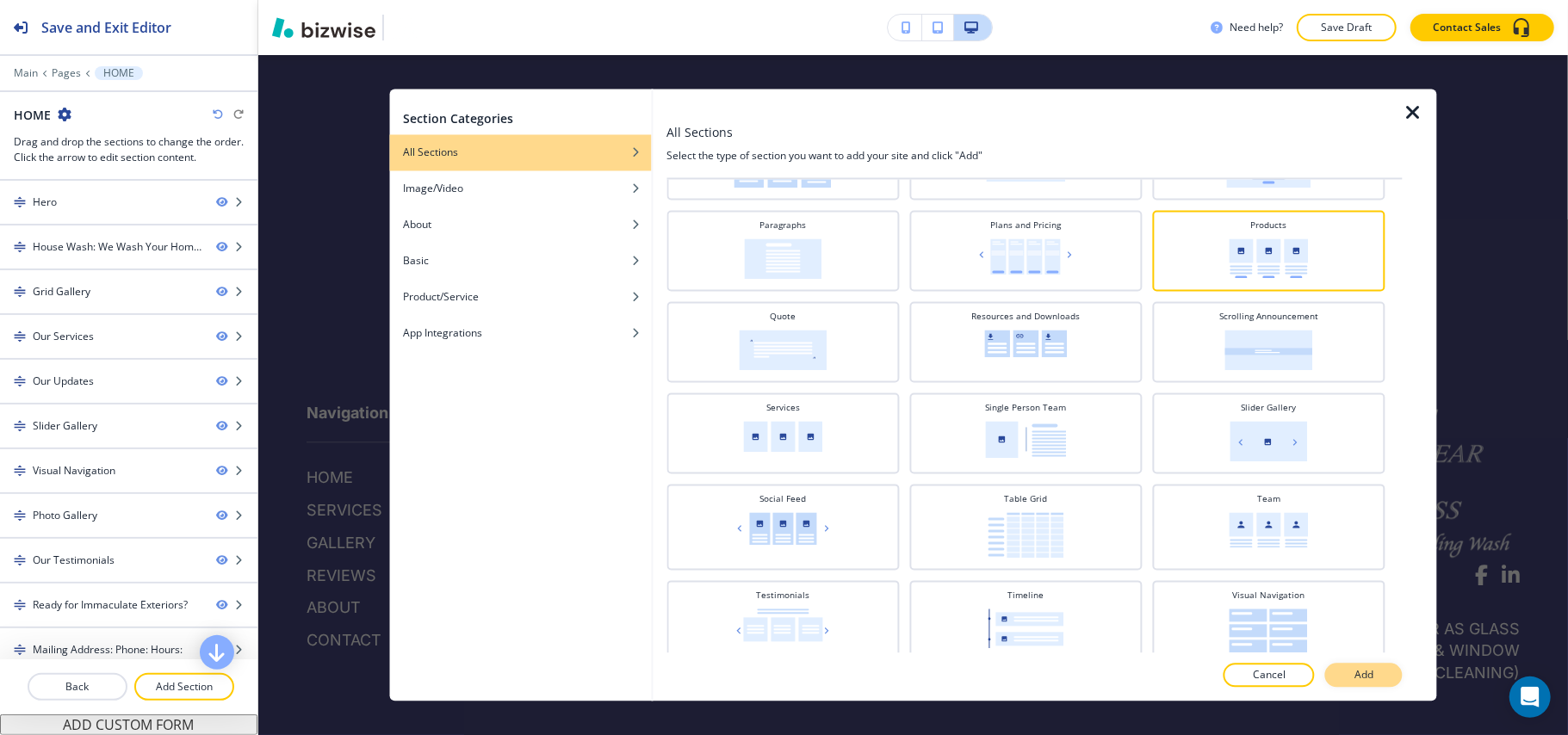
click at [1366, 677] on p "Add" at bounding box center [1363, 675] width 19 height 15
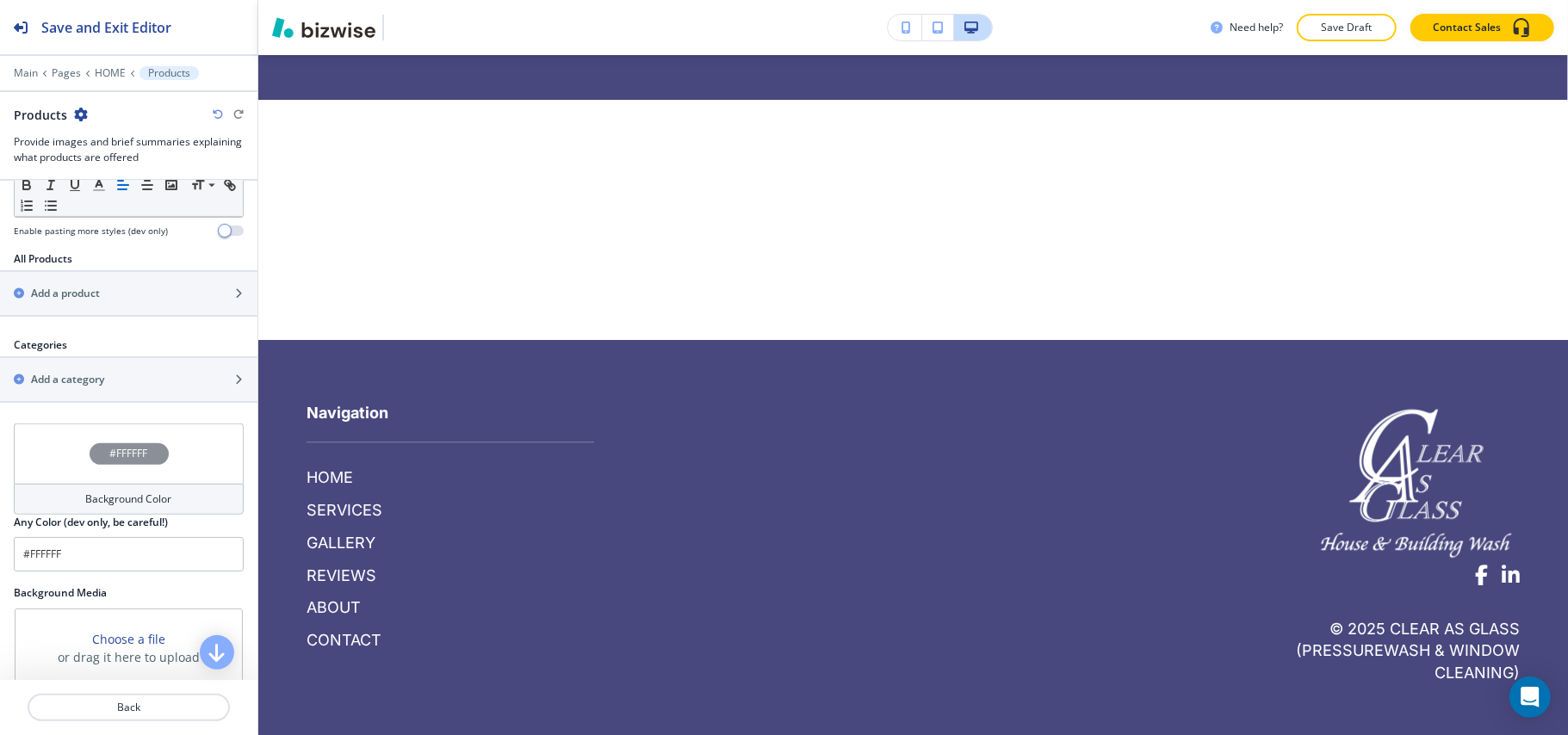
scroll to position [574, 0]
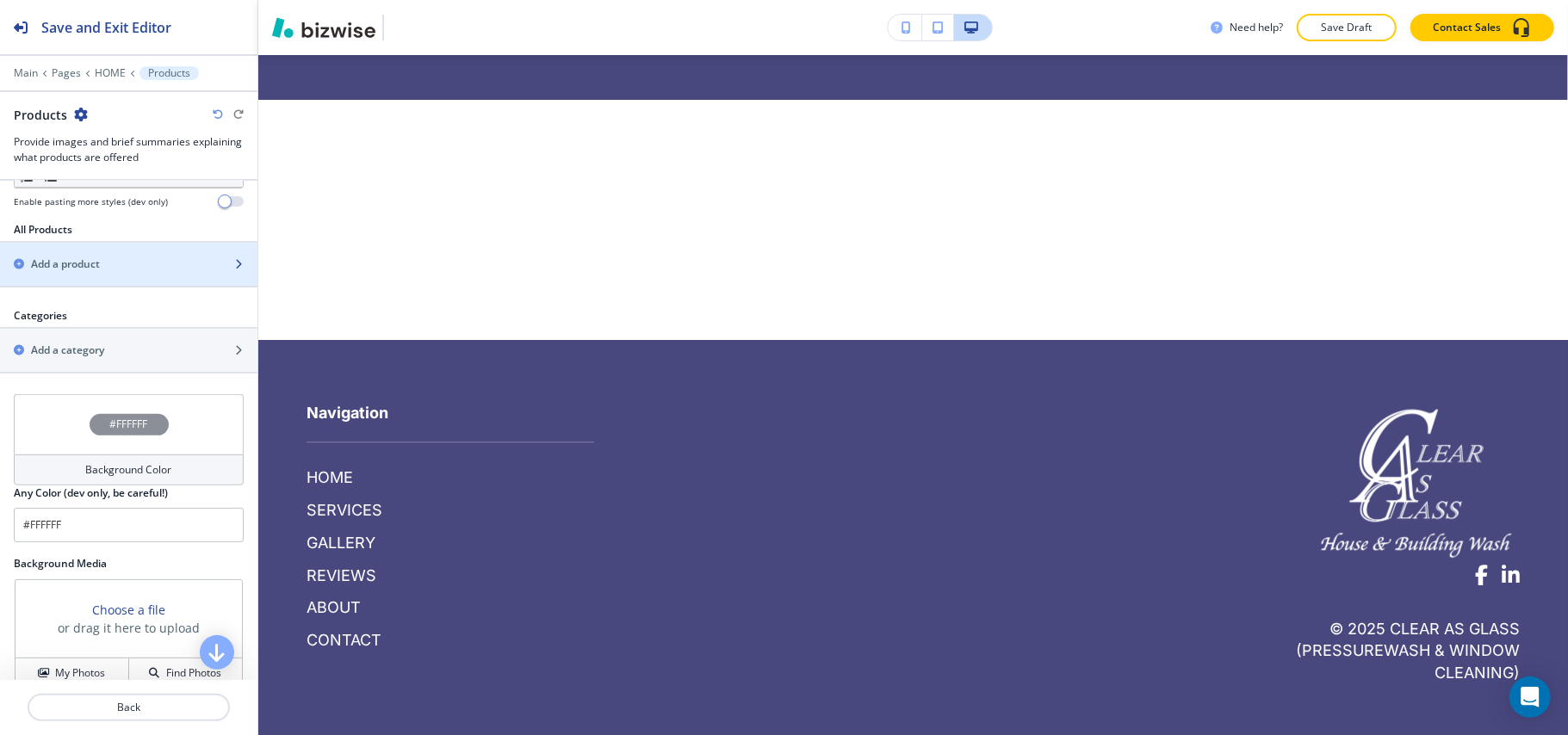
click at [115, 265] on div "Add a product" at bounding box center [110, 264] width 219 height 15
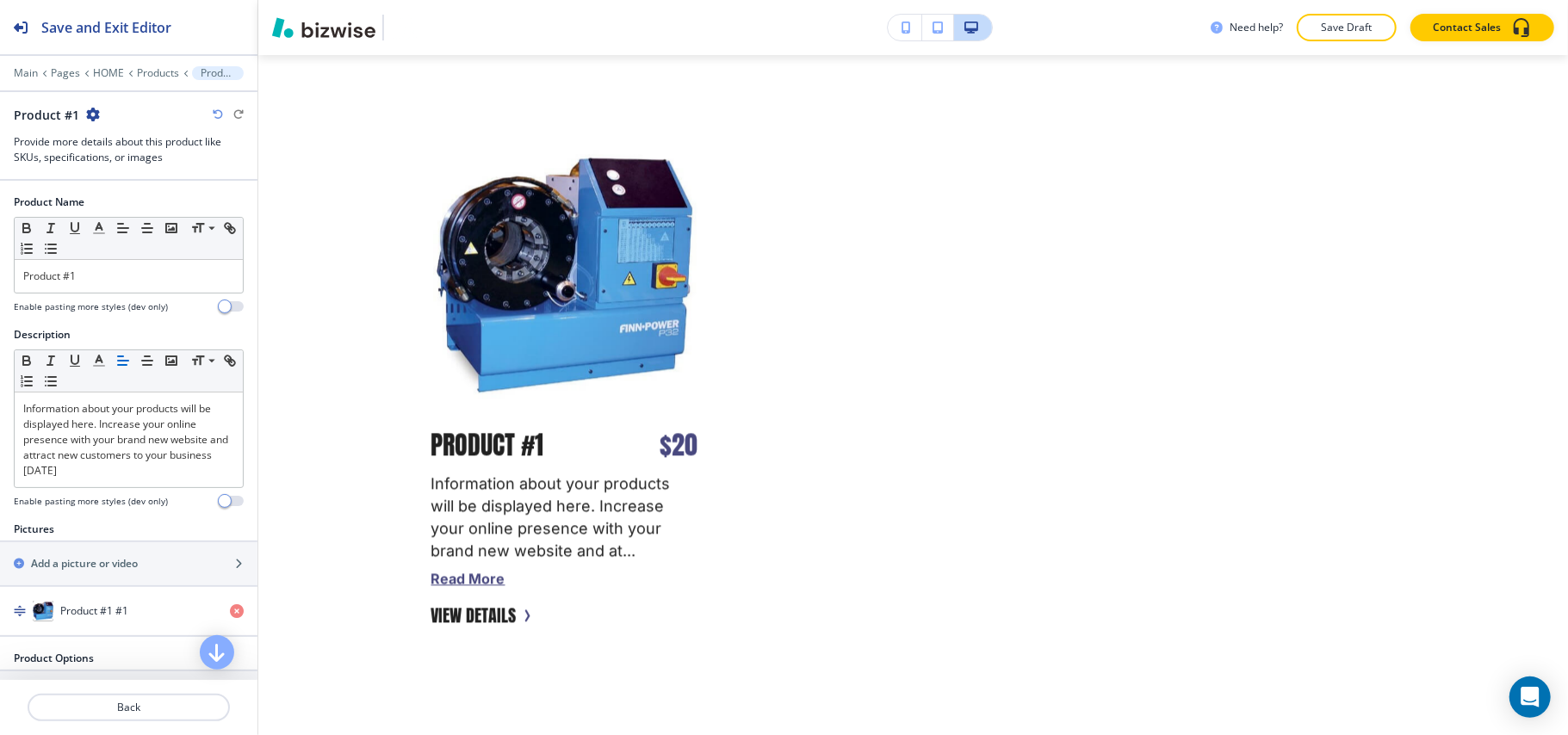
scroll to position [12557, 0]
click at [141, 72] on p "Products" at bounding box center [158, 73] width 42 height 12
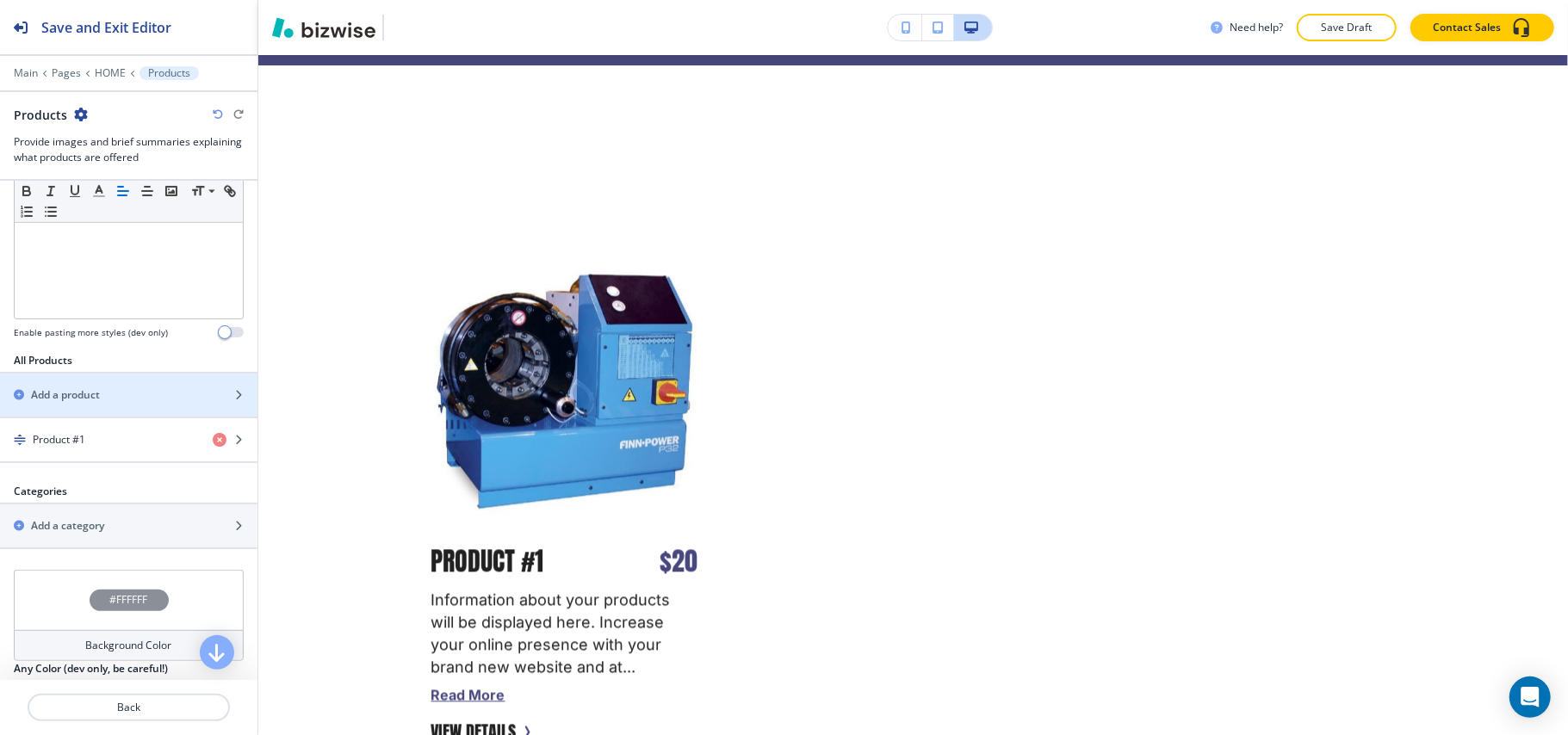
scroll to position [649, 0]
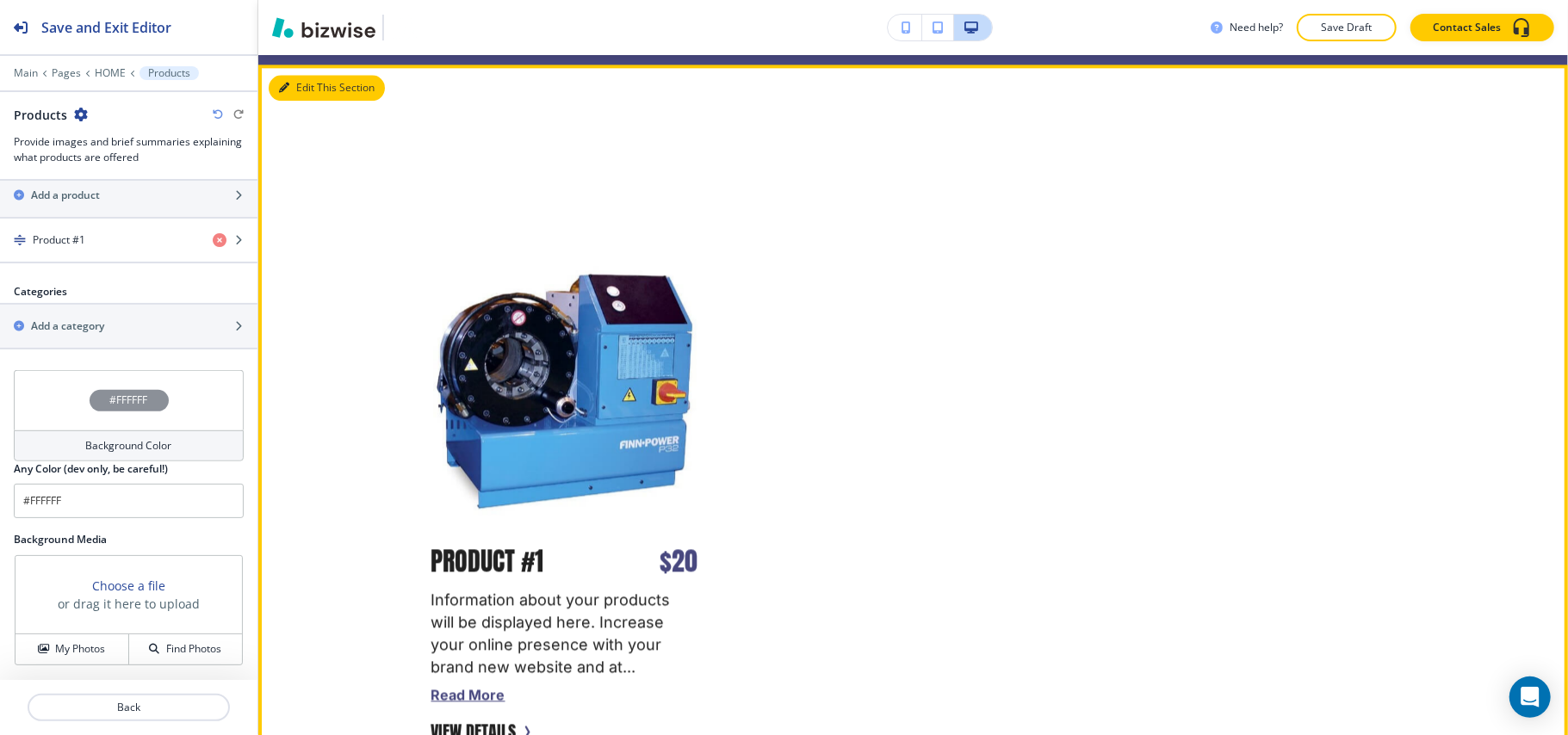
click at [308, 80] on button "Edit This Section" at bounding box center [326, 87] width 116 height 26
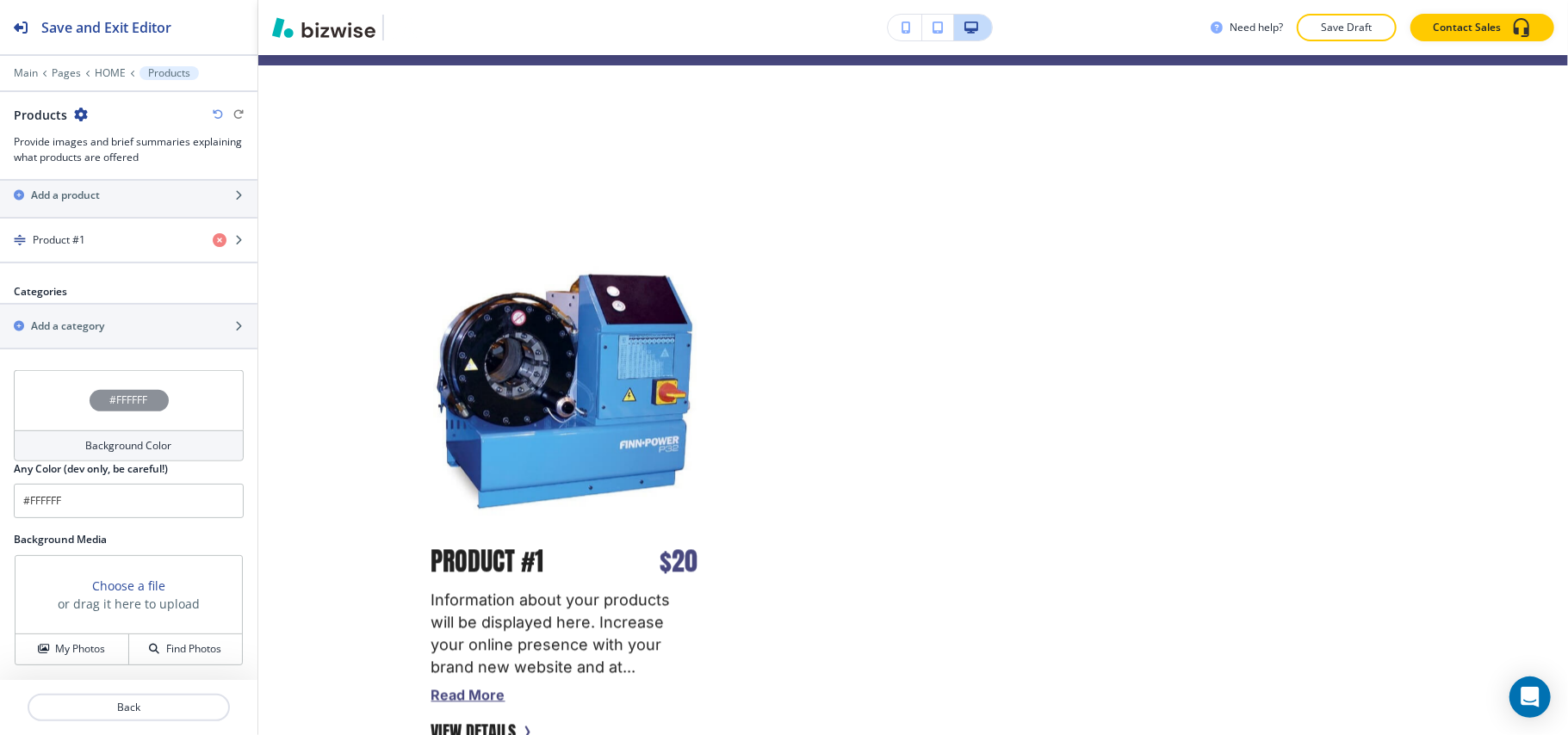
click at [79, 114] on icon "button" at bounding box center [80, 114] width 13 height 13
click at [101, 201] on p "Delete Section" at bounding box center [127, 205] width 88 height 15
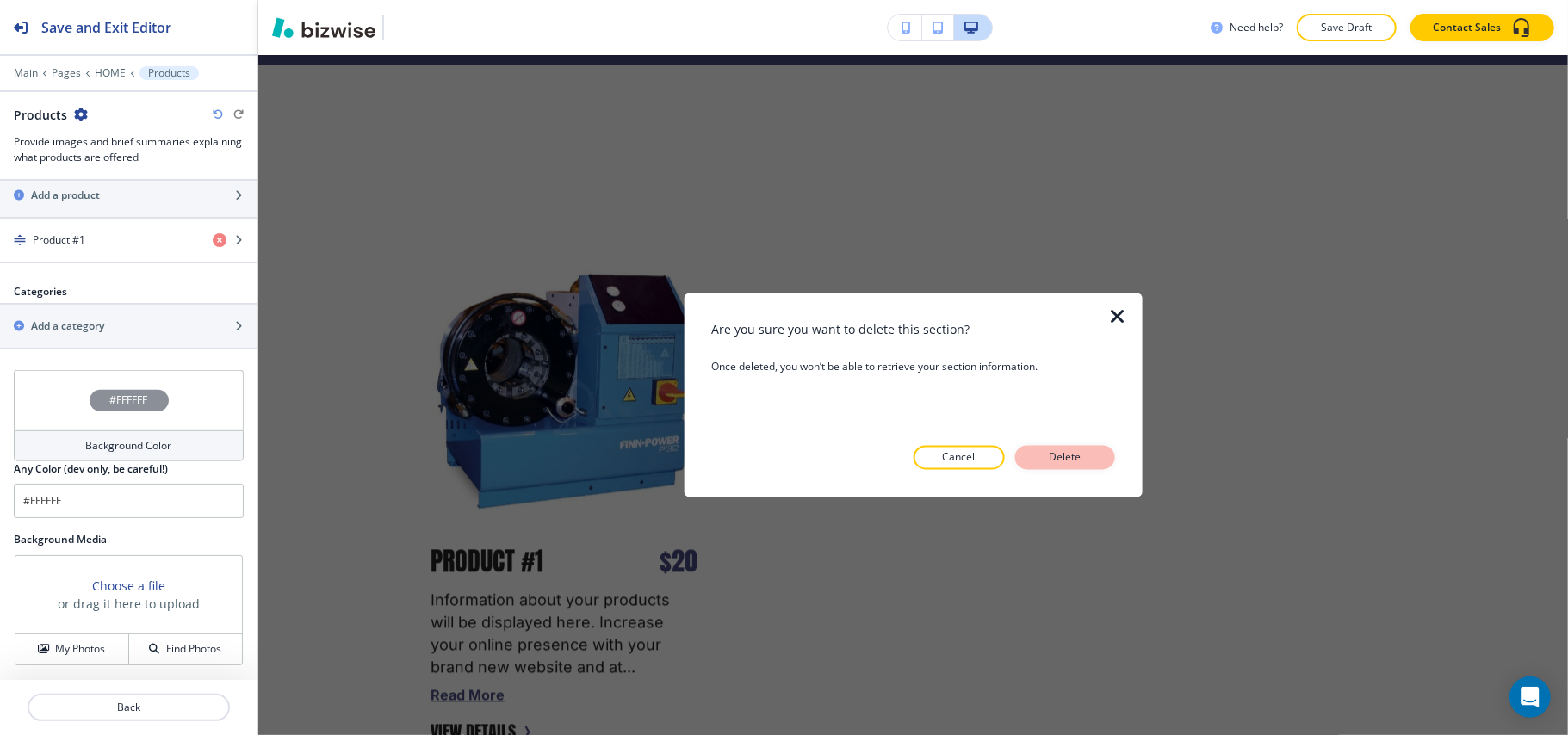
click at [1071, 446] on button "Delete" at bounding box center [1065, 458] width 100 height 24
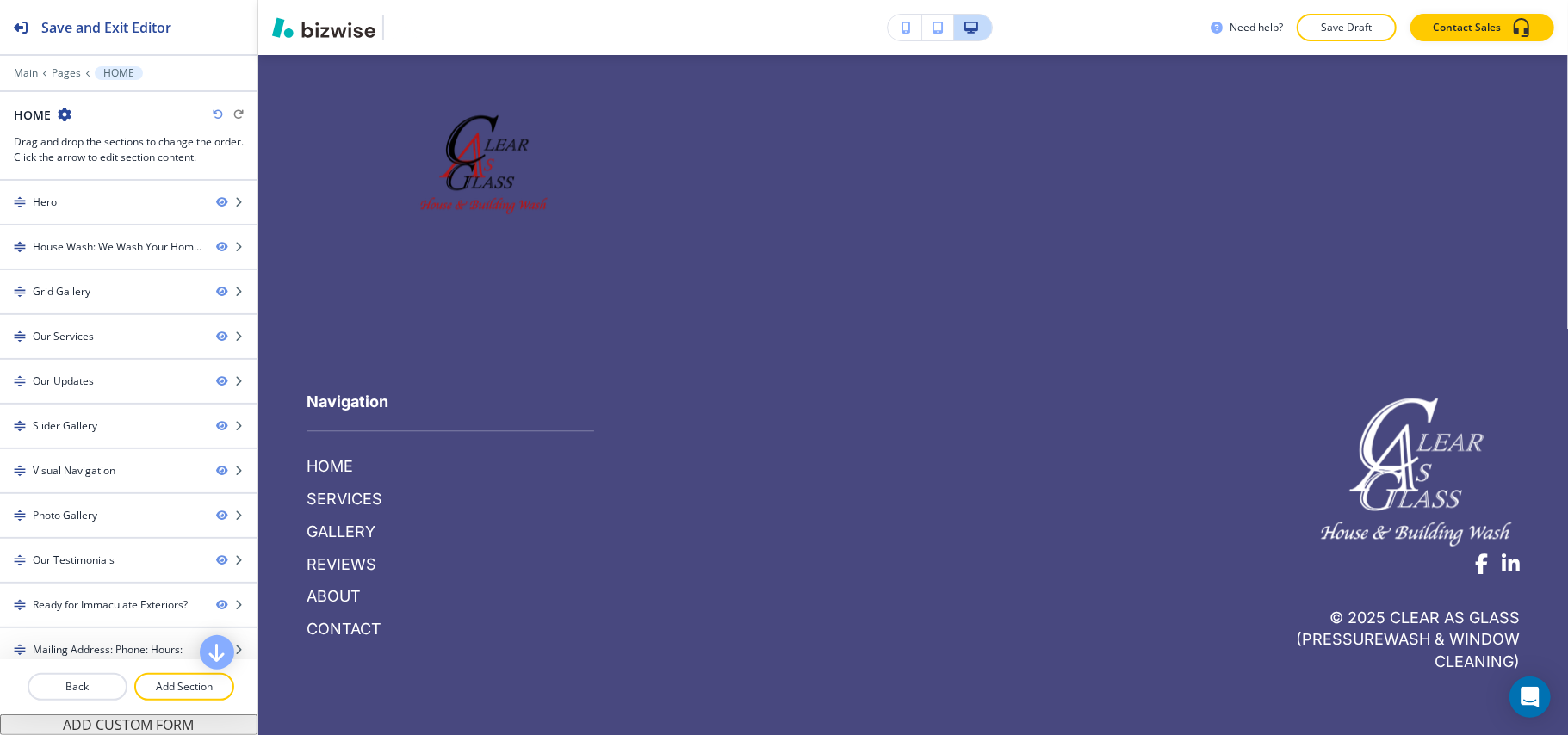
scroll to position [12167, 0]
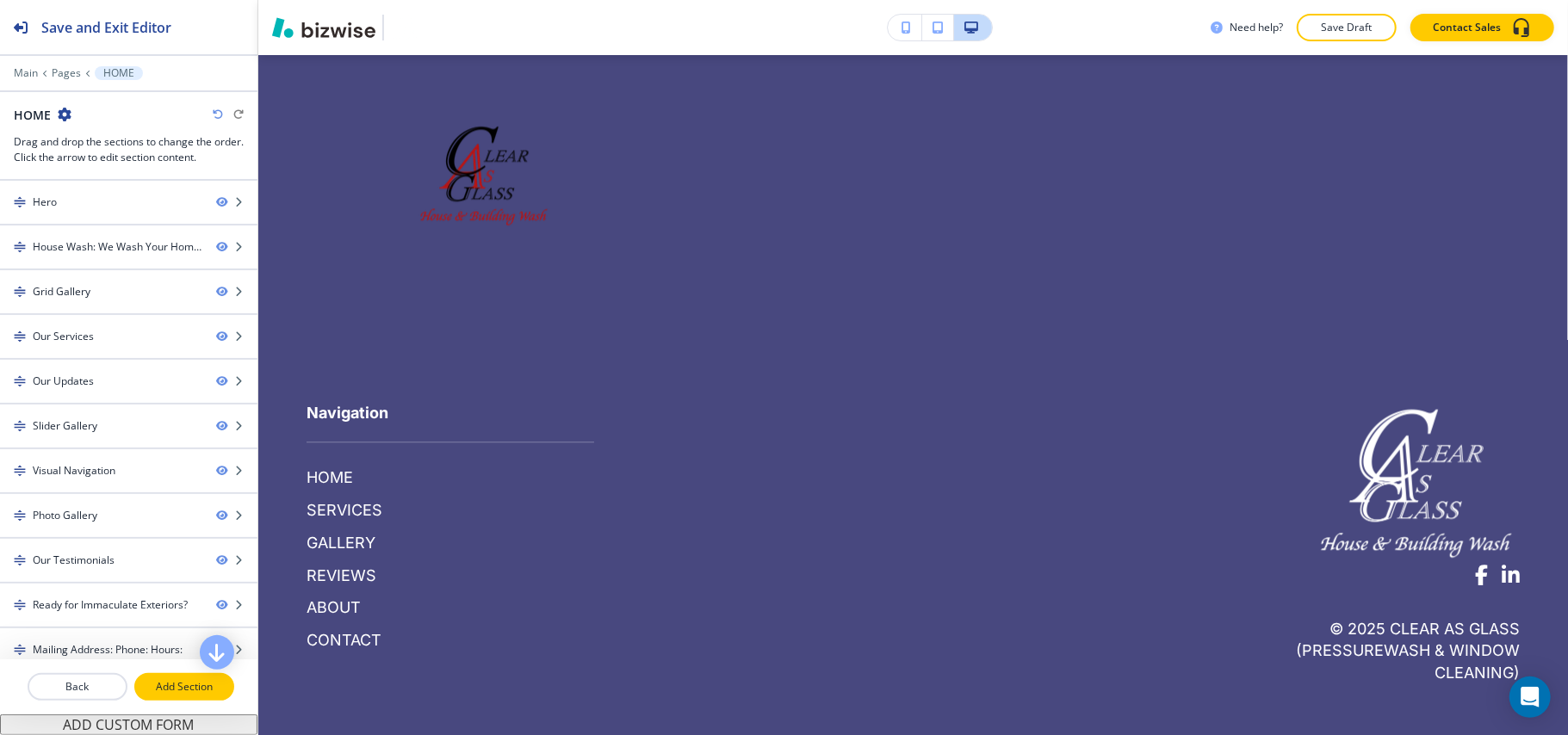
click at [162, 690] on p "Add Section" at bounding box center [184, 686] width 96 height 15
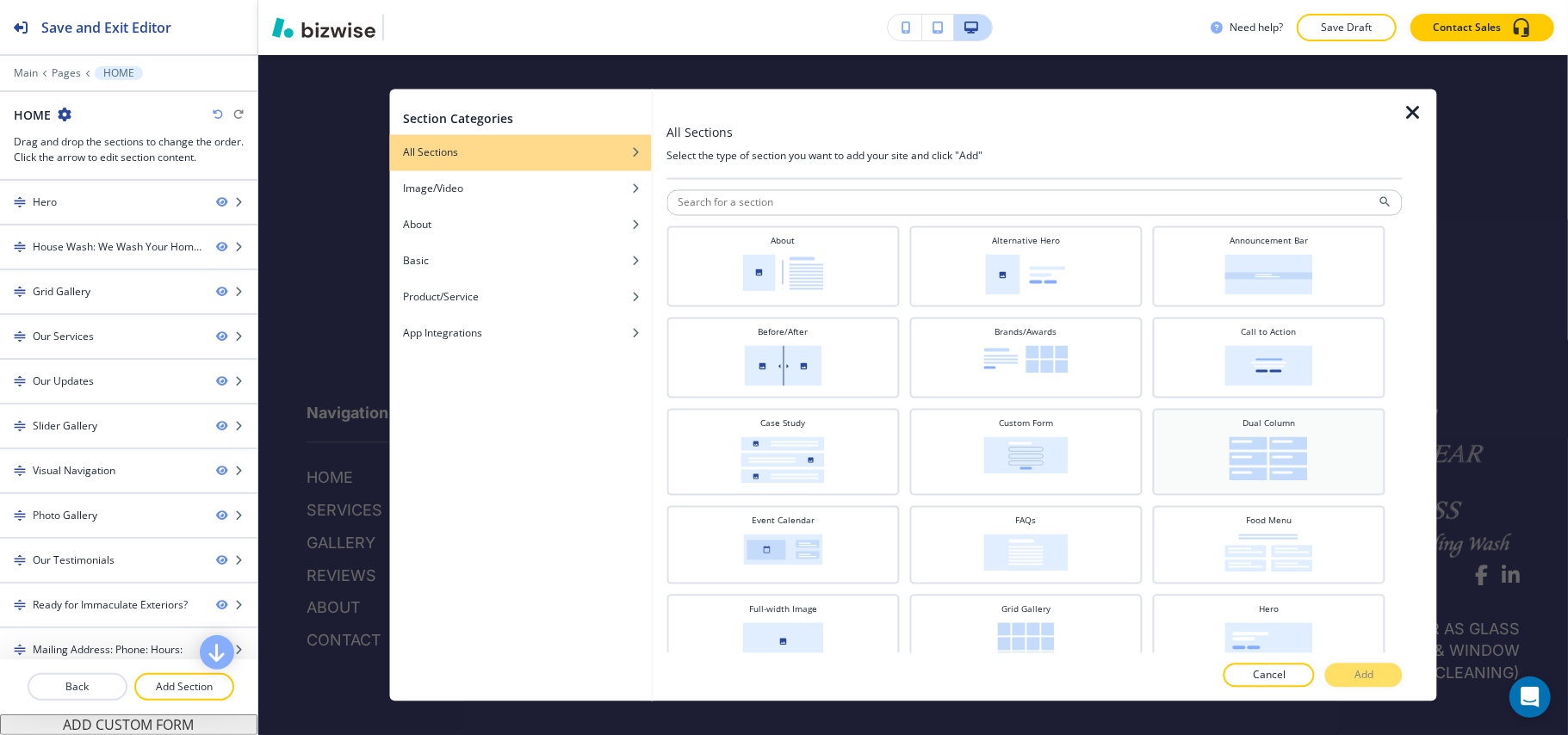
click at [1282, 454] on img at bounding box center [1269, 459] width 78 height 44
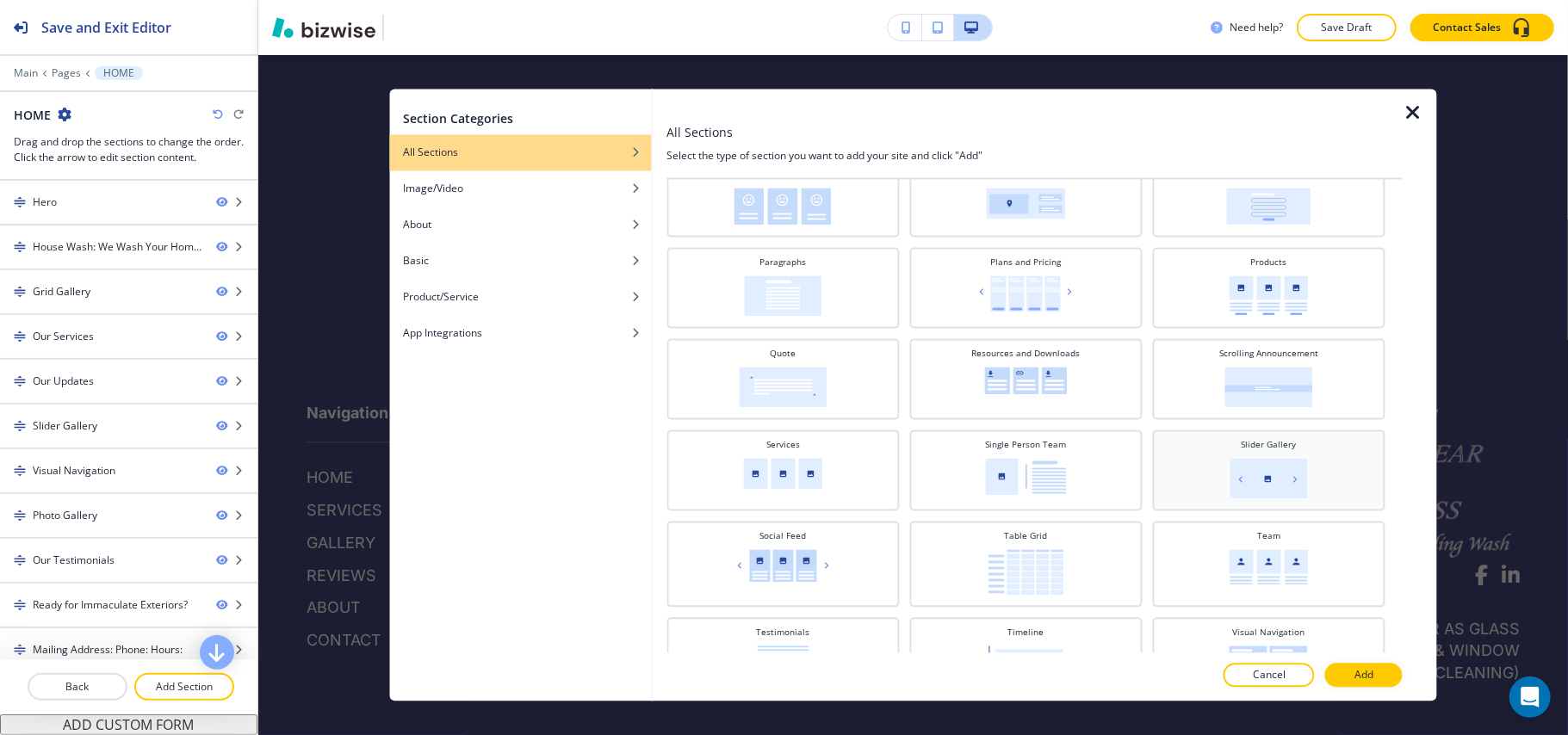
scroll to position [565, 0]
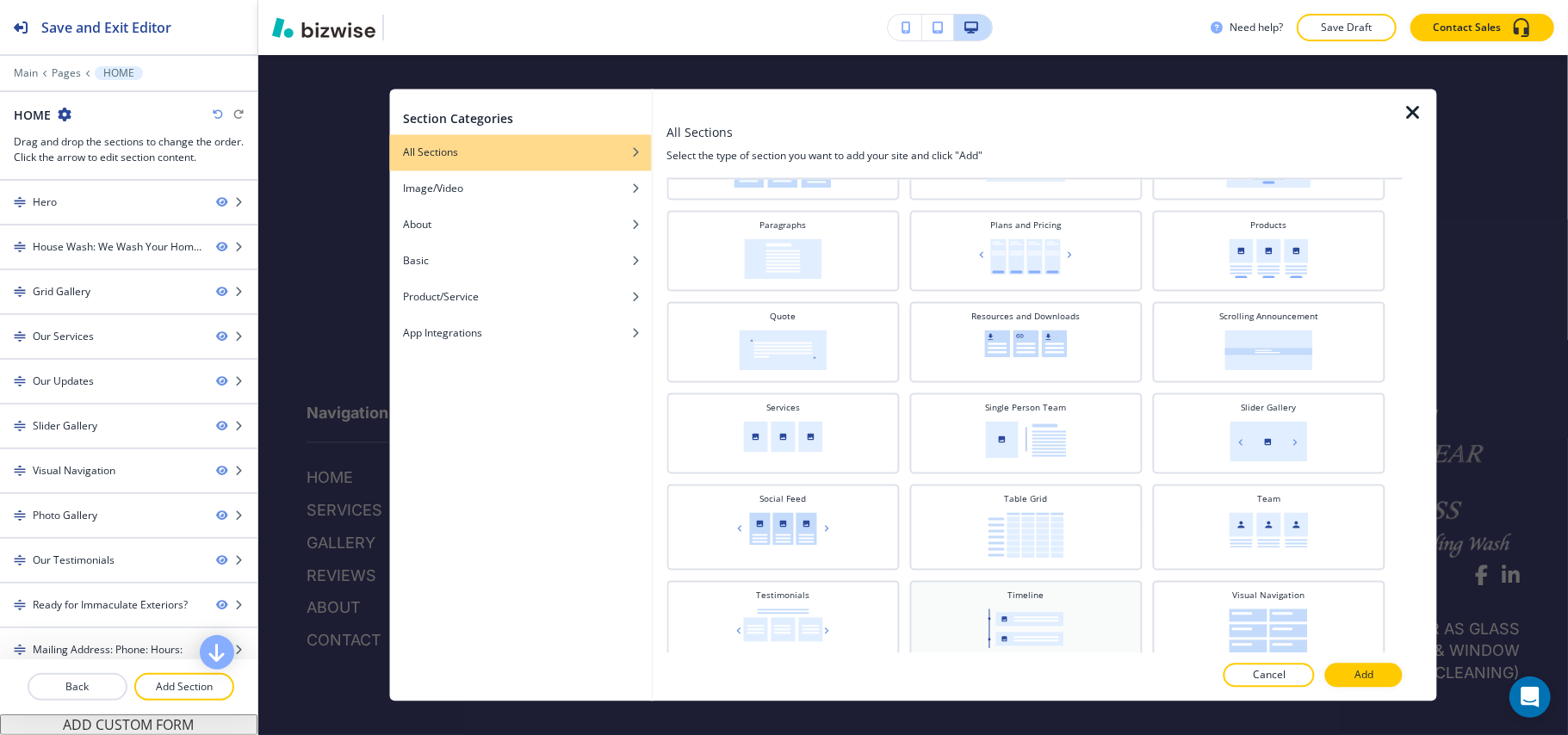
click at [1033, 609] on img at bounding box center [1025, 629] width 76 height 39
click at [1348, 666] on button "Add" at bounding box center [1363, 675] width 78 height 24
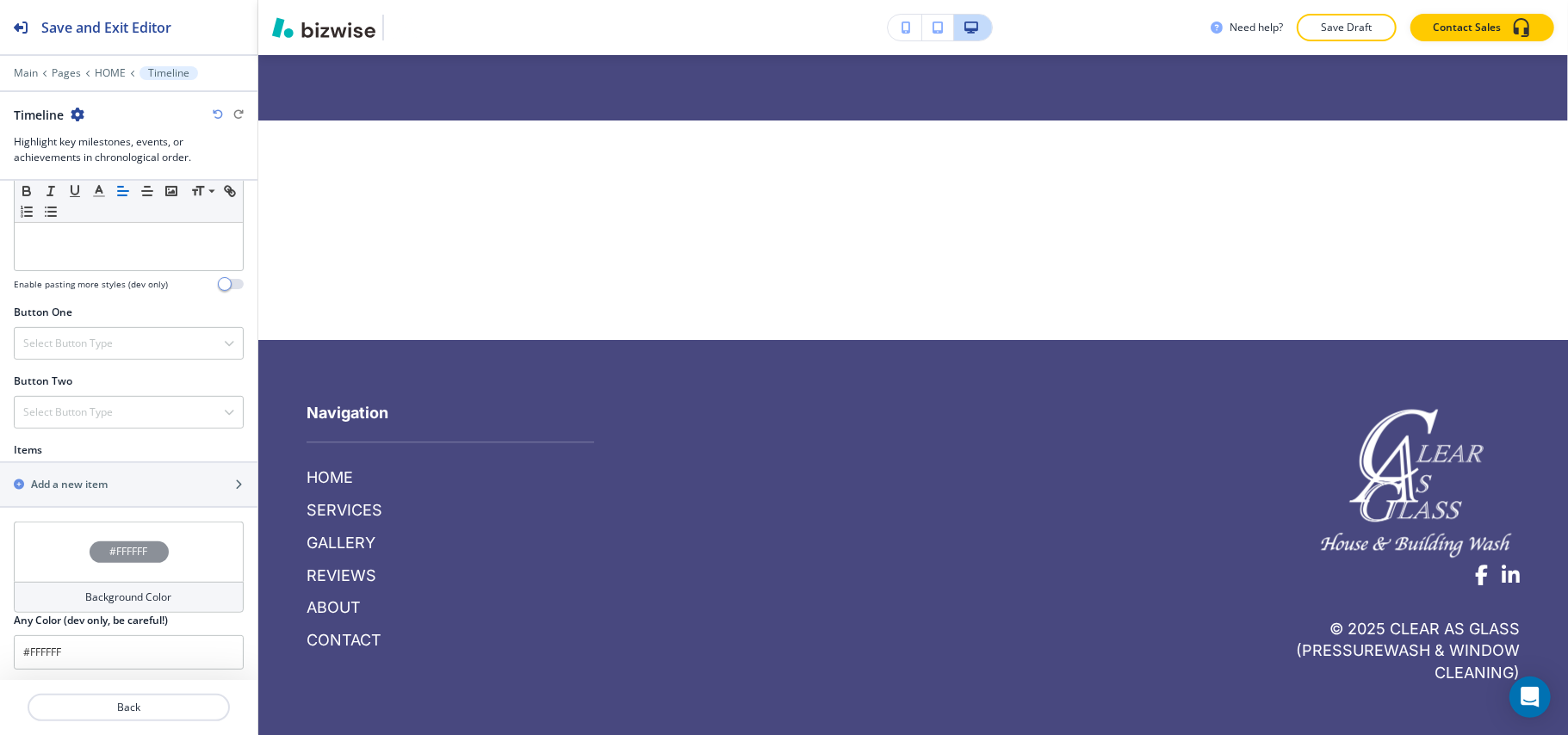
scroll to position [500, 0]
click at [109, 521] on div "#FFFFFF" at bounding box center [128, 549] width 230 height 61
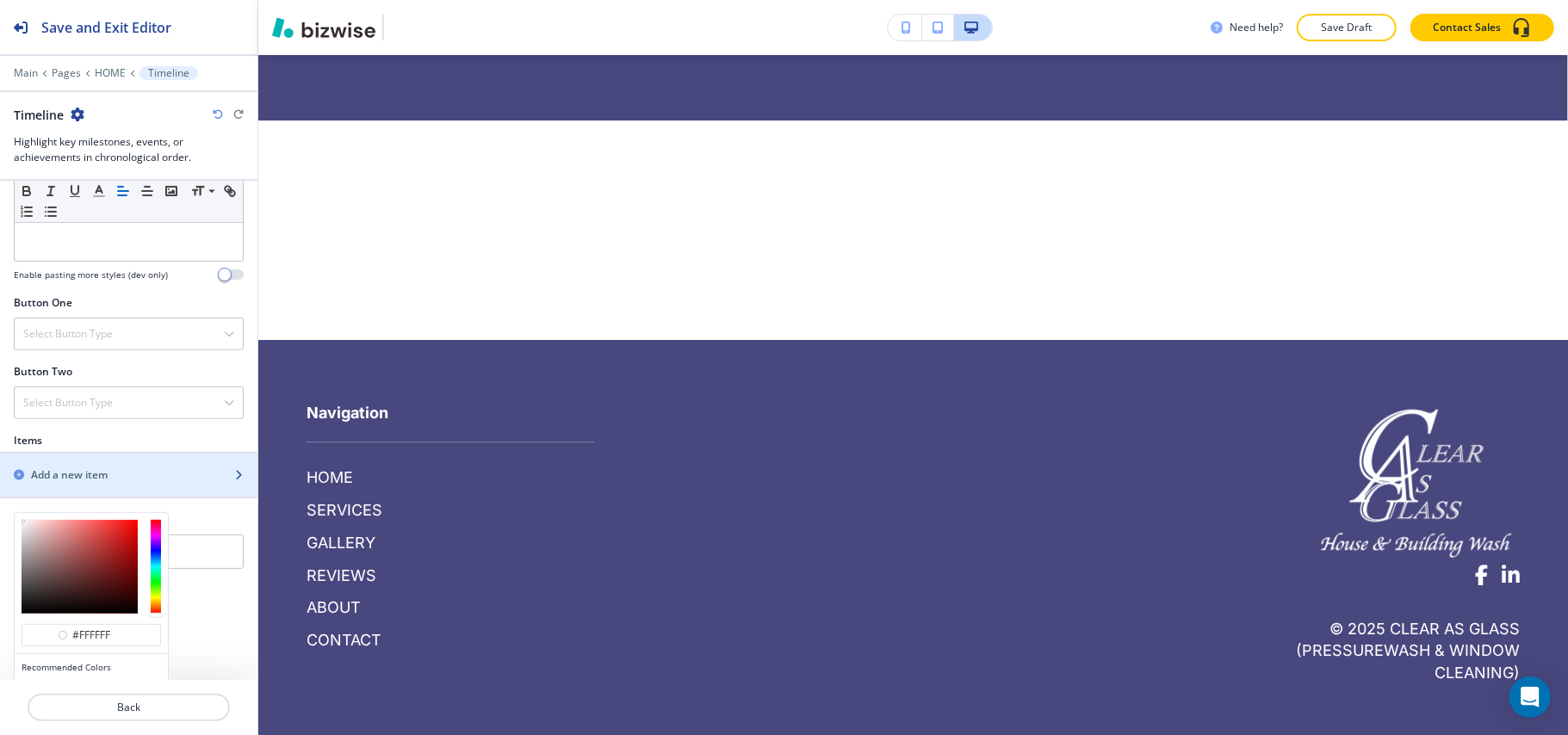
click at [98, 480] on h2 "Add a new item" at bounding box center [69, 475] width 77 height 15
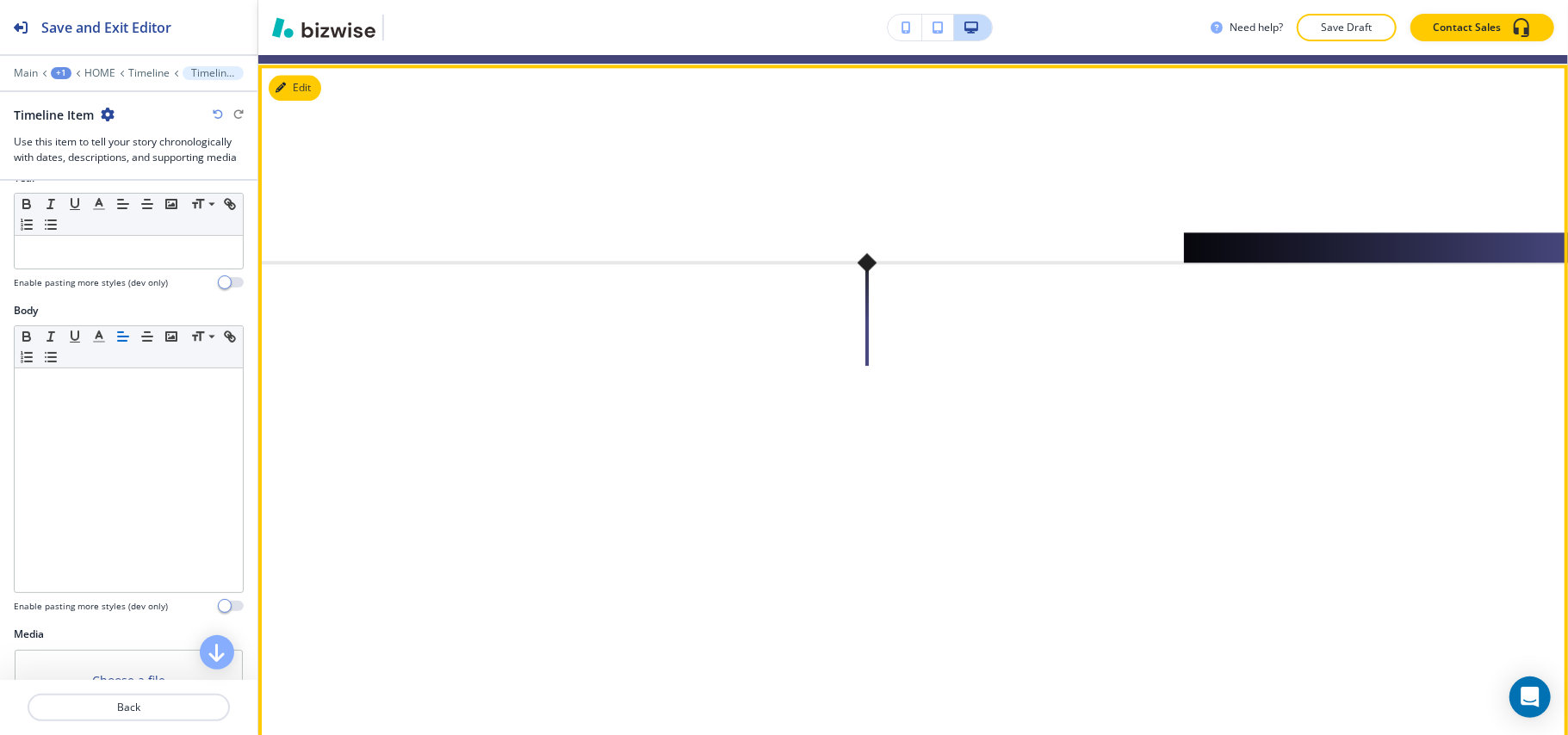
scroll to position [0, 0]
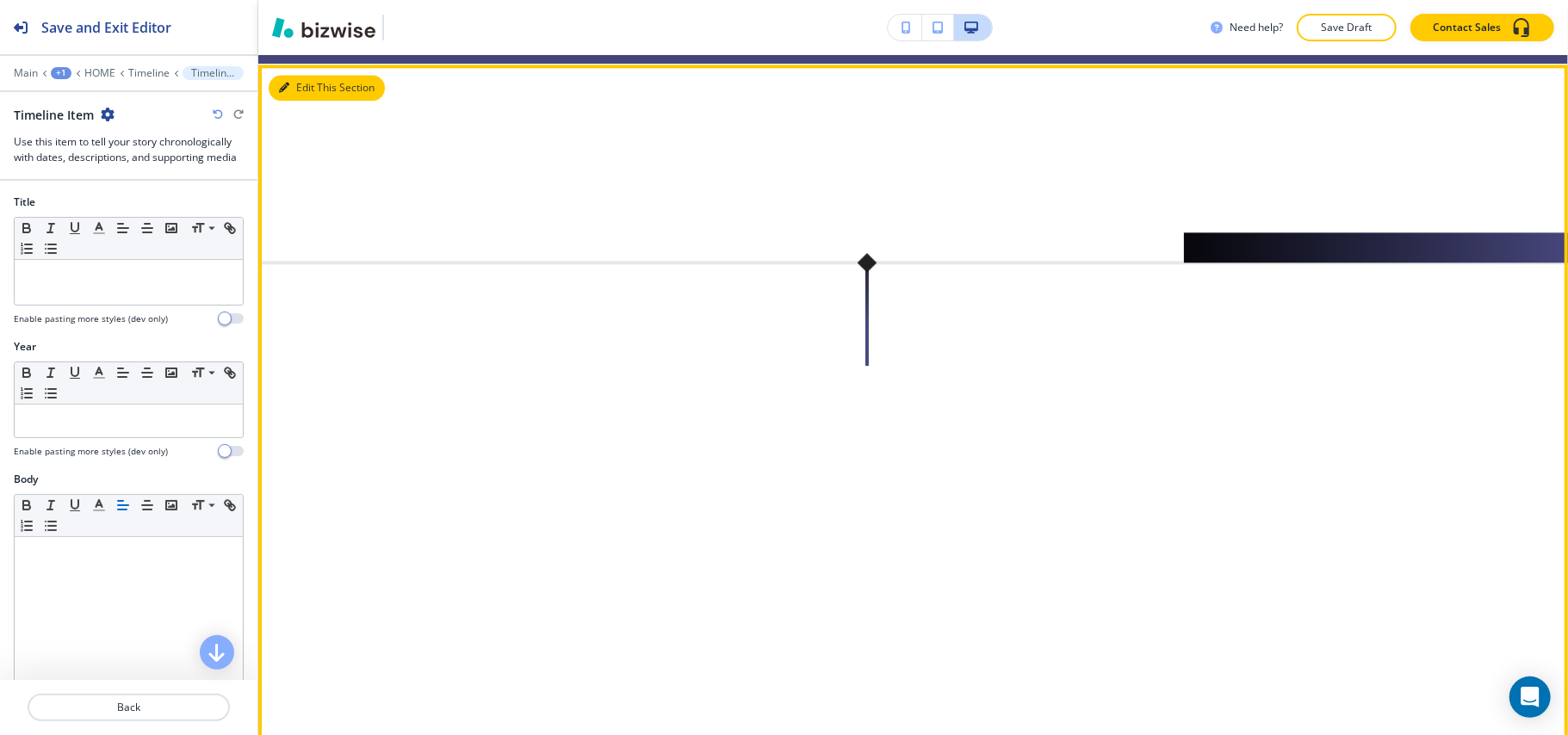
click at [291, 76] on button "Edit This Section" at bounding box center [326, 87] width 116 height 26
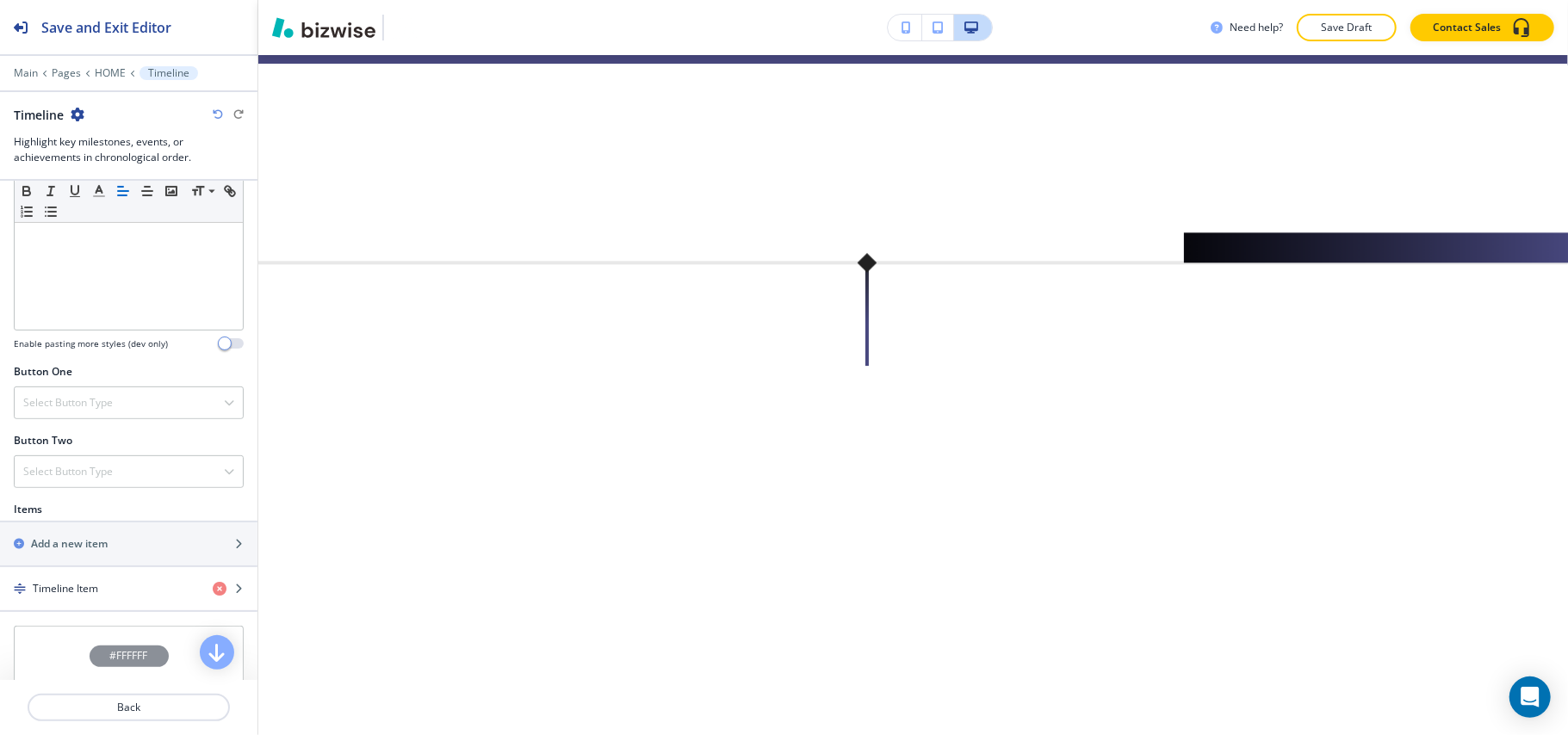
scroll to position [546, 0]
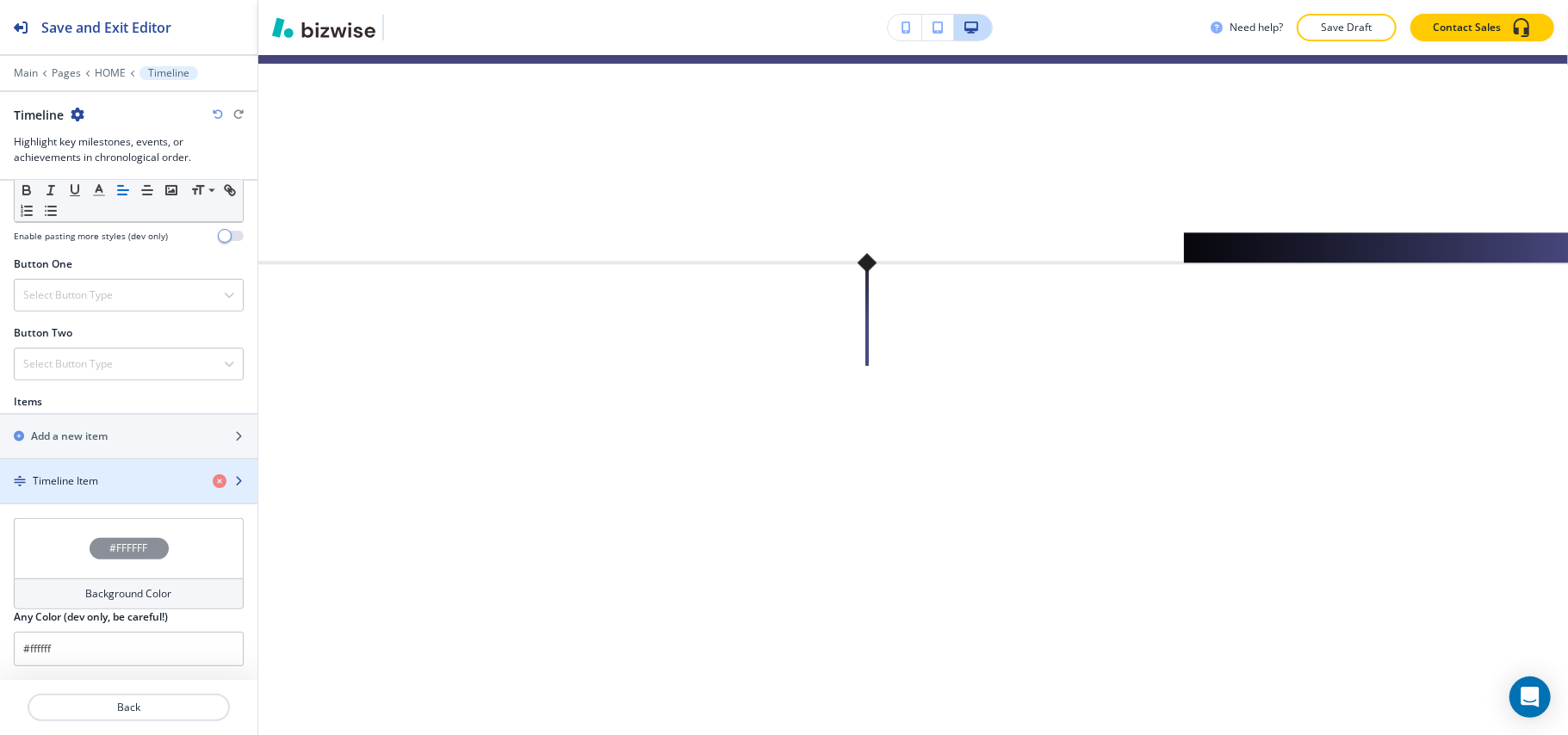
click at [129, 483] on div "Timeline Item" at bounding box center [99, 480] width 199 height 15
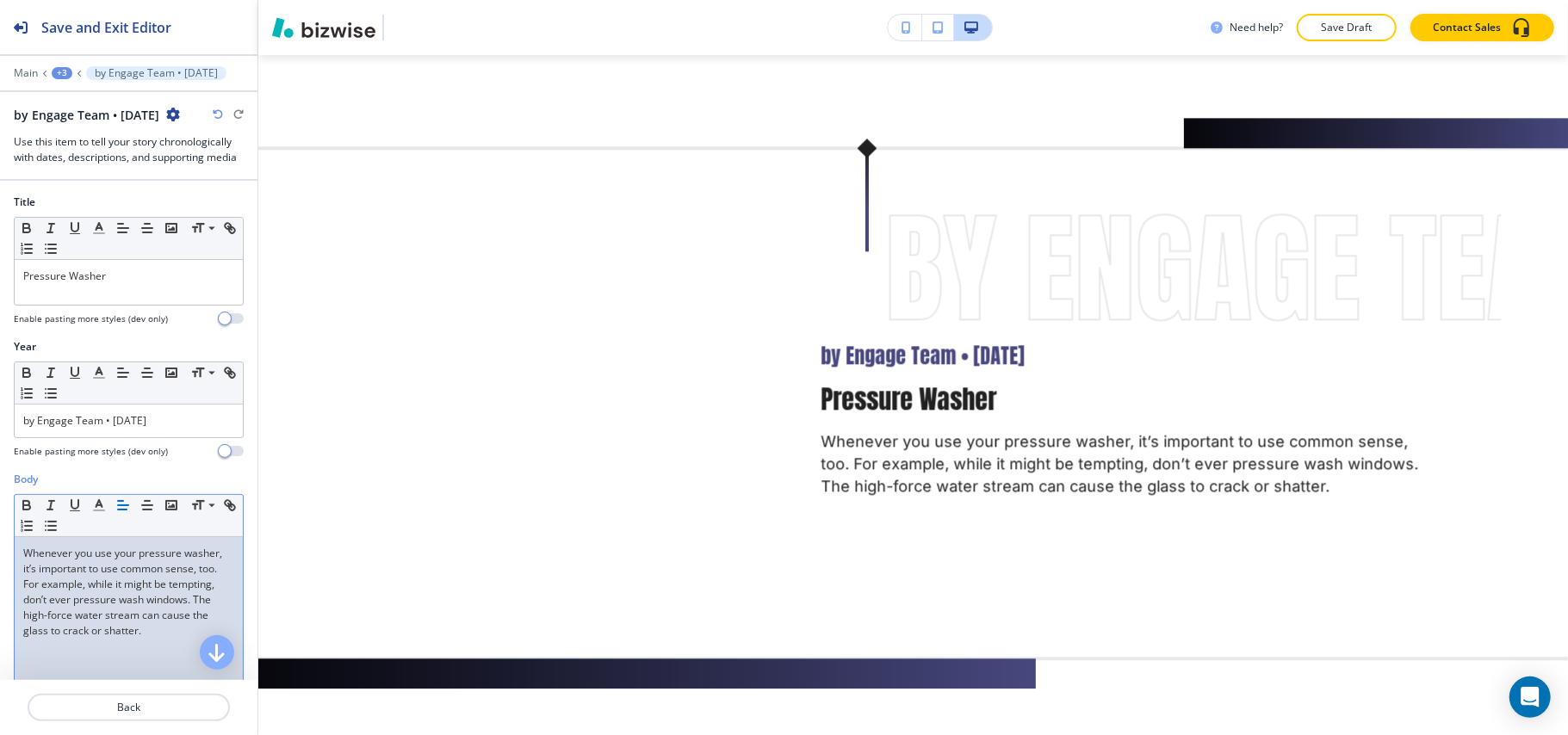
scroll to position [338, 0]
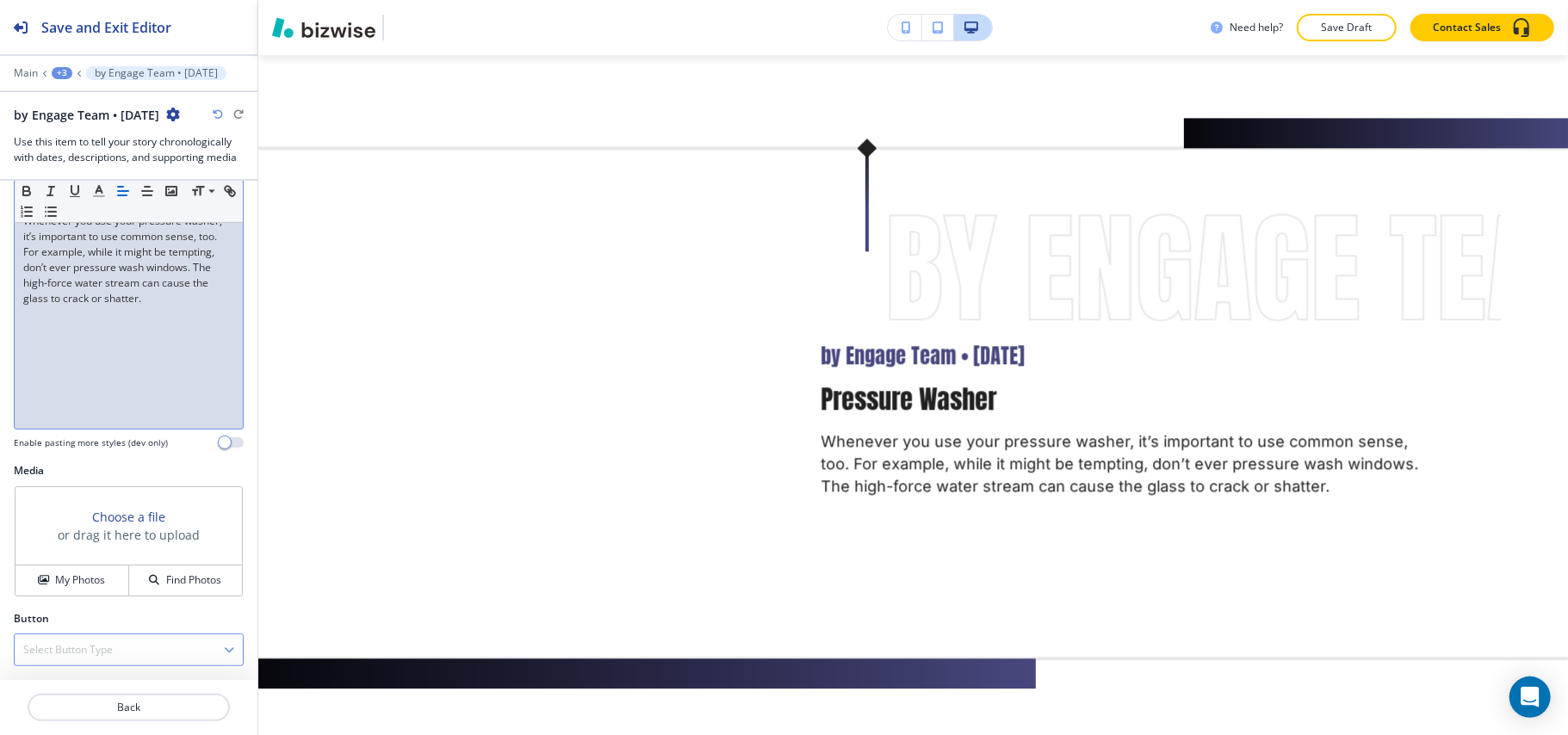
click at [120, 634] on div "Select Button Type" at bounding box center [128, 649] width 228 height 31
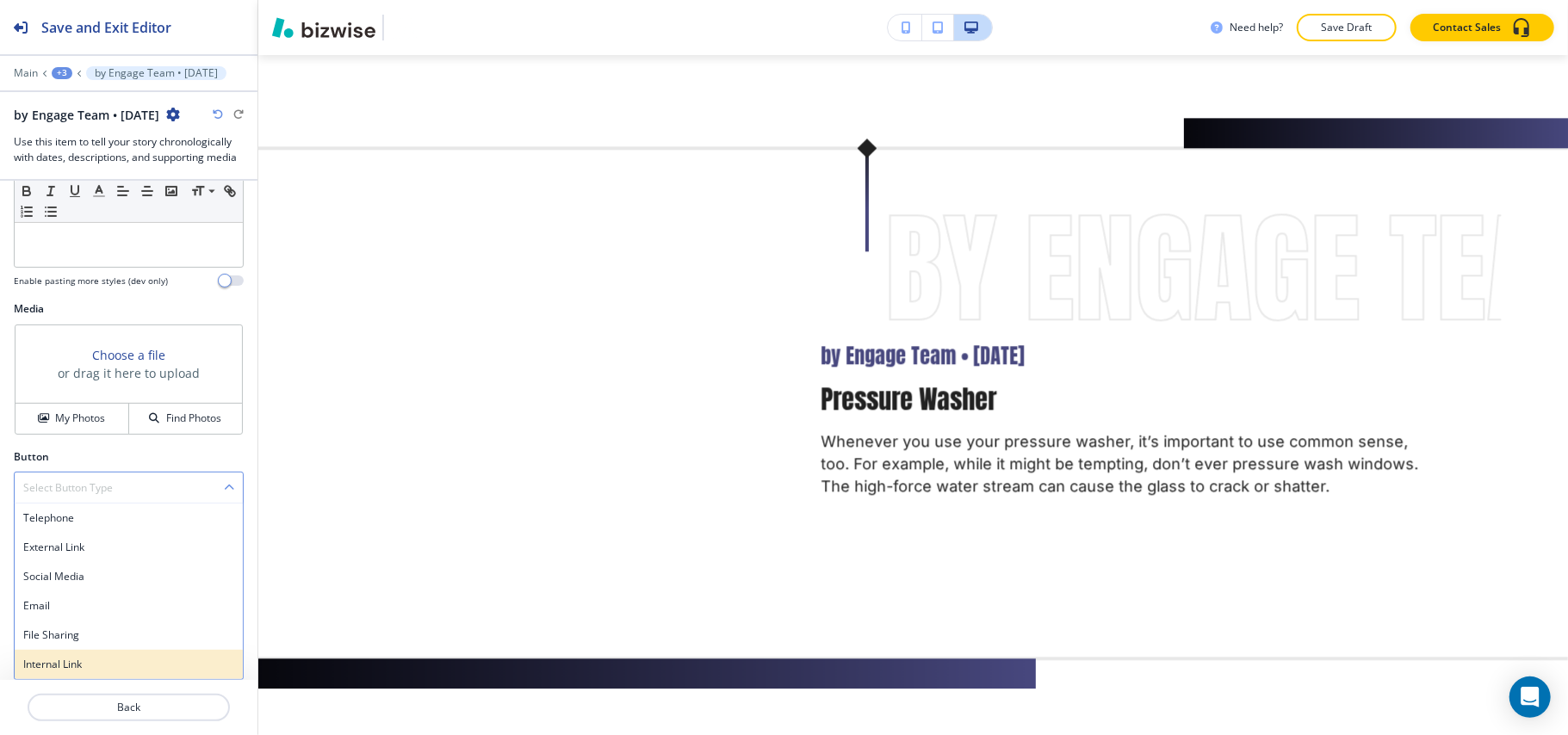
click at [108, 657] on h4 "Internal Link" at bounding box center [128, 664] width 211 height 15
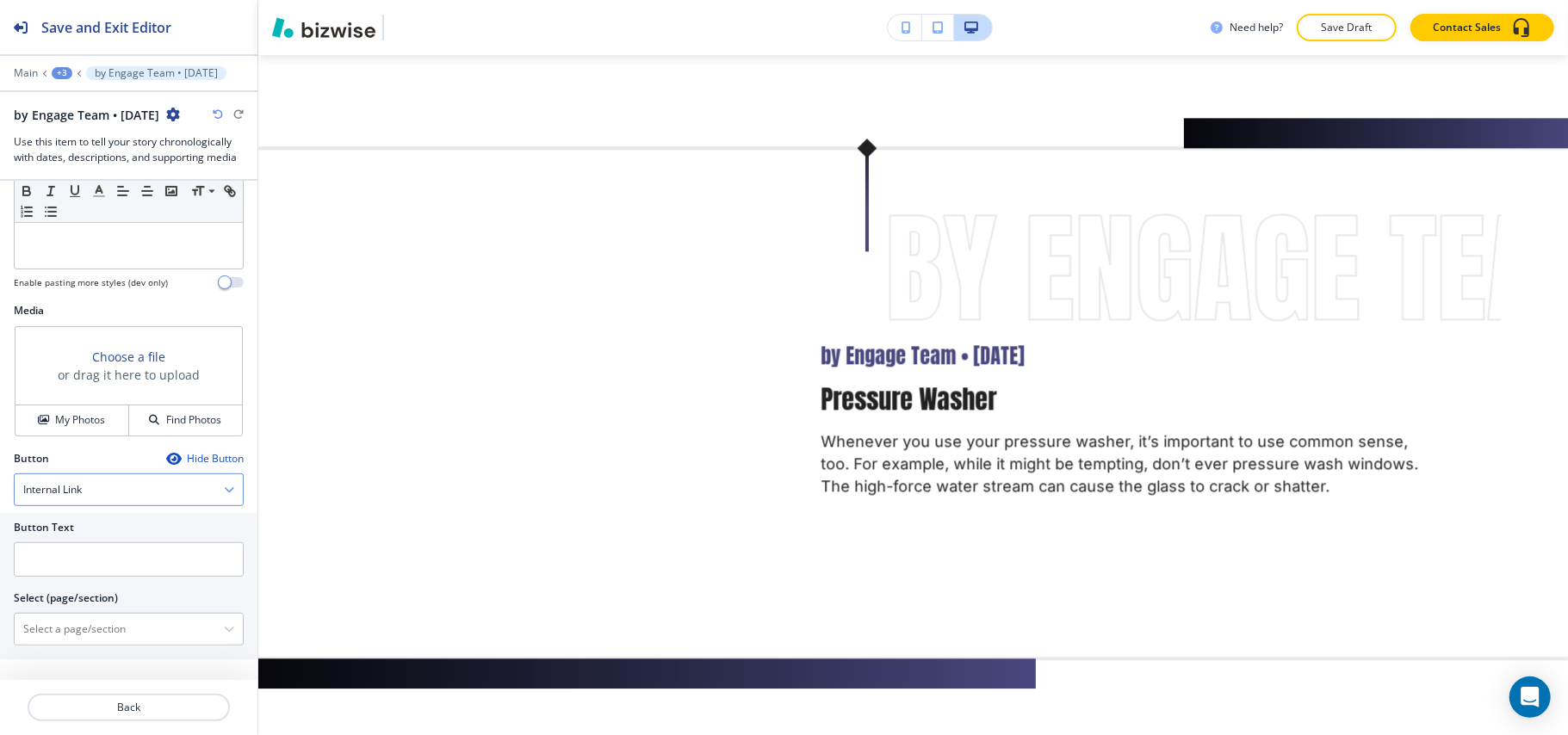
scroll to position [498, 0]
click at [76, 625] on \(page\/section\) "Manual Input" at bounding box center [118, 629] width 209 height 29
drag, startPoint x: 79, startPoint y: 662, endPoint x: 81, endPoint y: 635, distance: 27.1
click at [79, 662] on h4 "PRESSURE WASHER" at bounding box center [128, 654] width 211 height 15
type \(page\/section\) "PRESSURE WASHER"
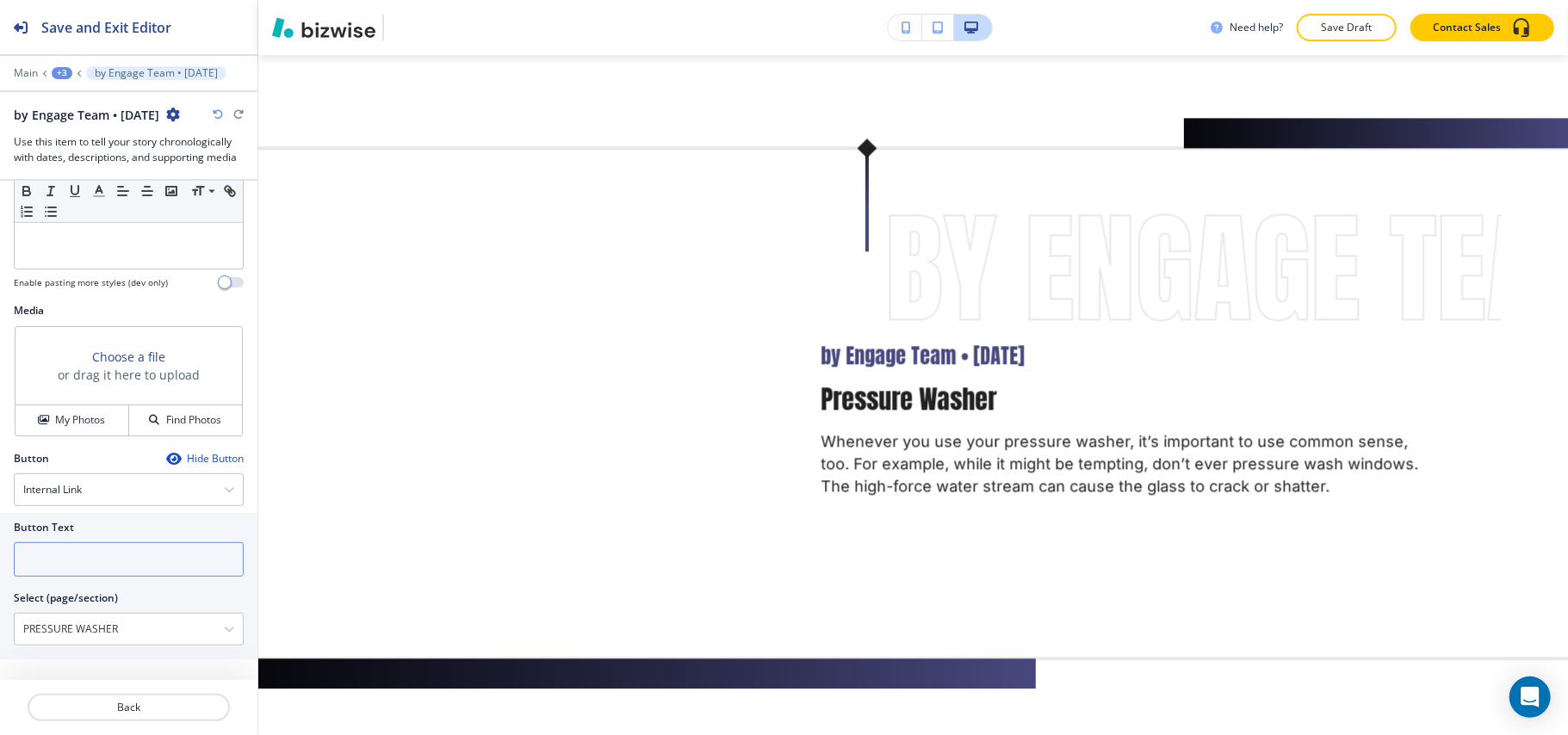
click at [79, 566] on input "text" at bounding box center [128, 559] width 230 height 35
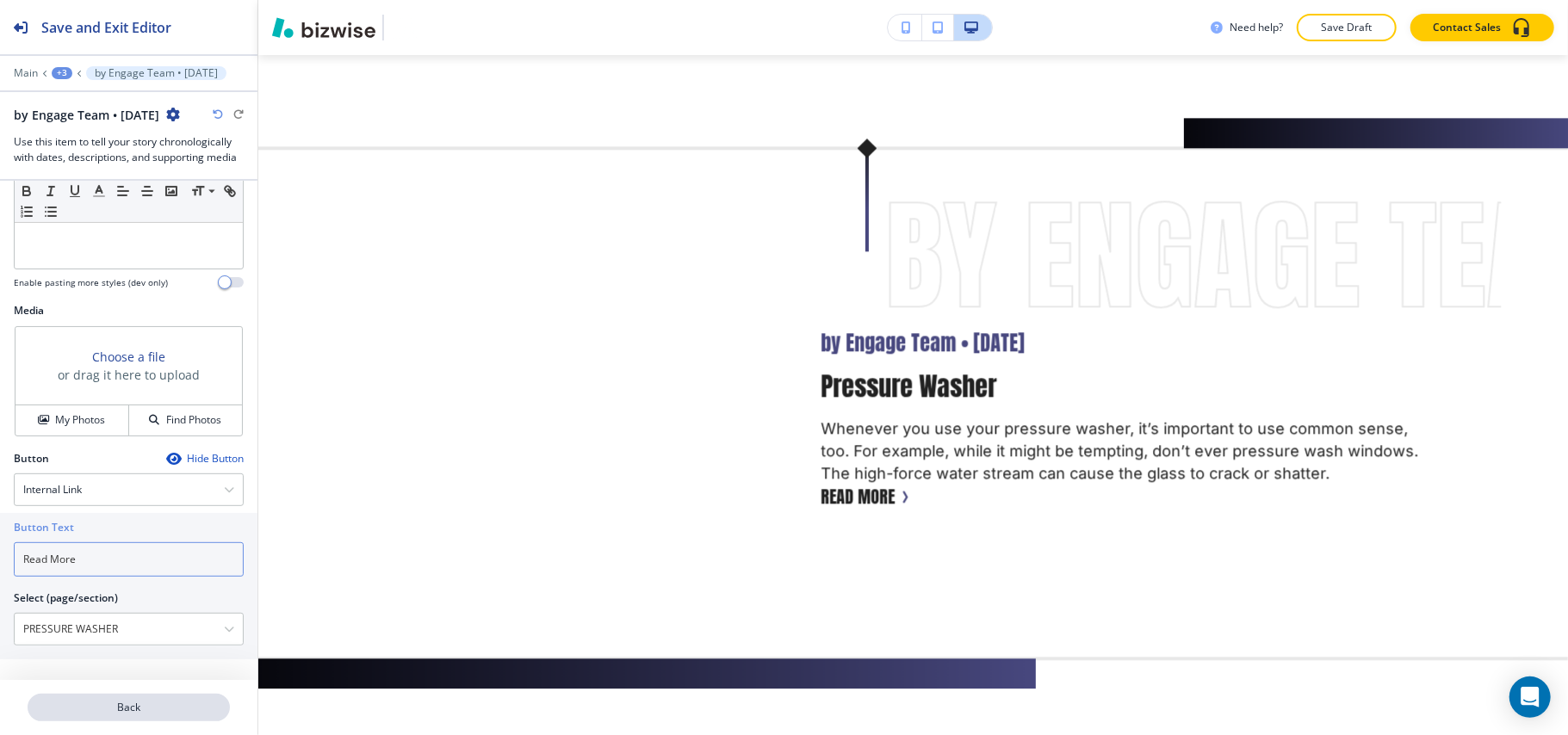
type input "Read More"
click at [118, 715] on p "Back" at bounding box center [128, 707] width 199 height 15
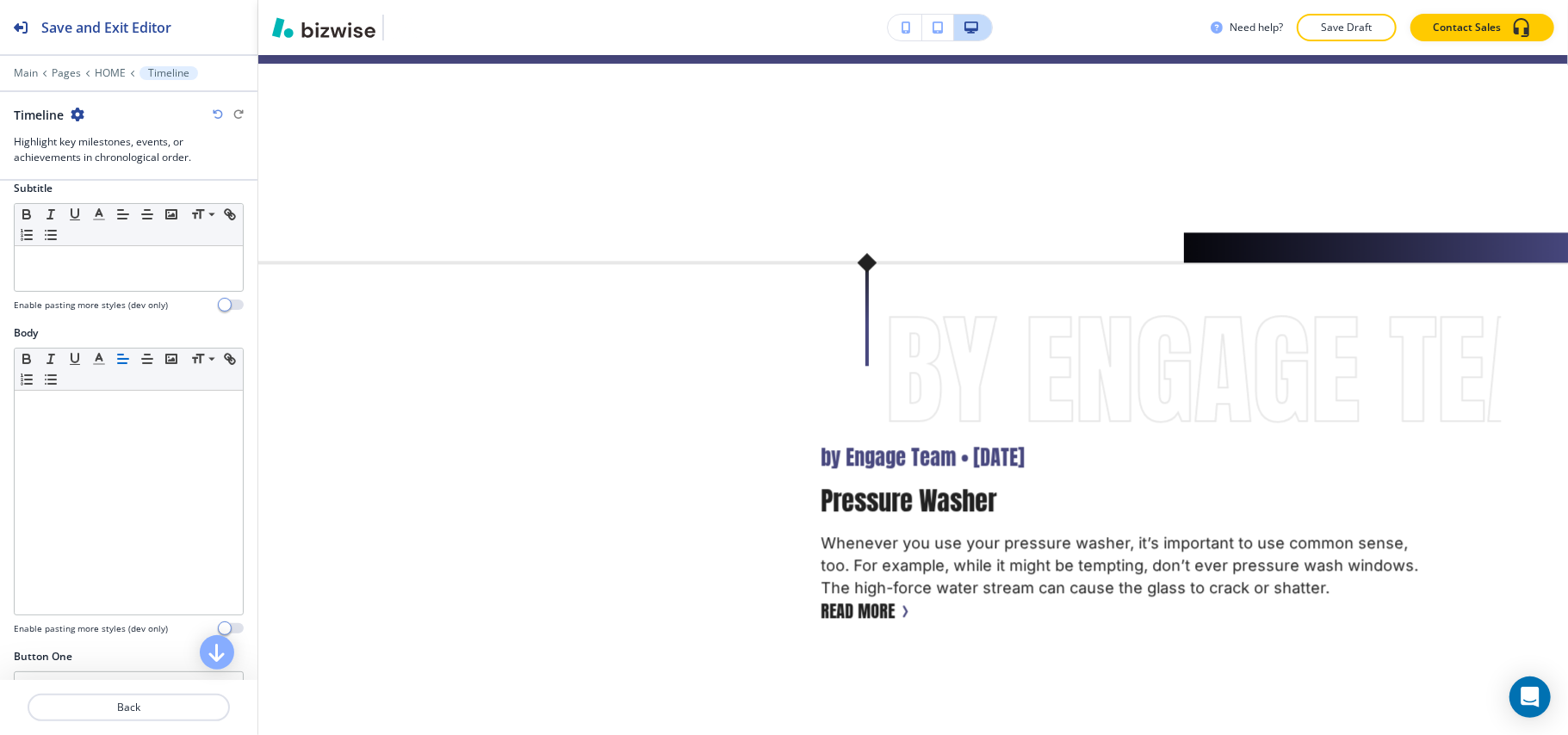
scroll to position [459, 0]
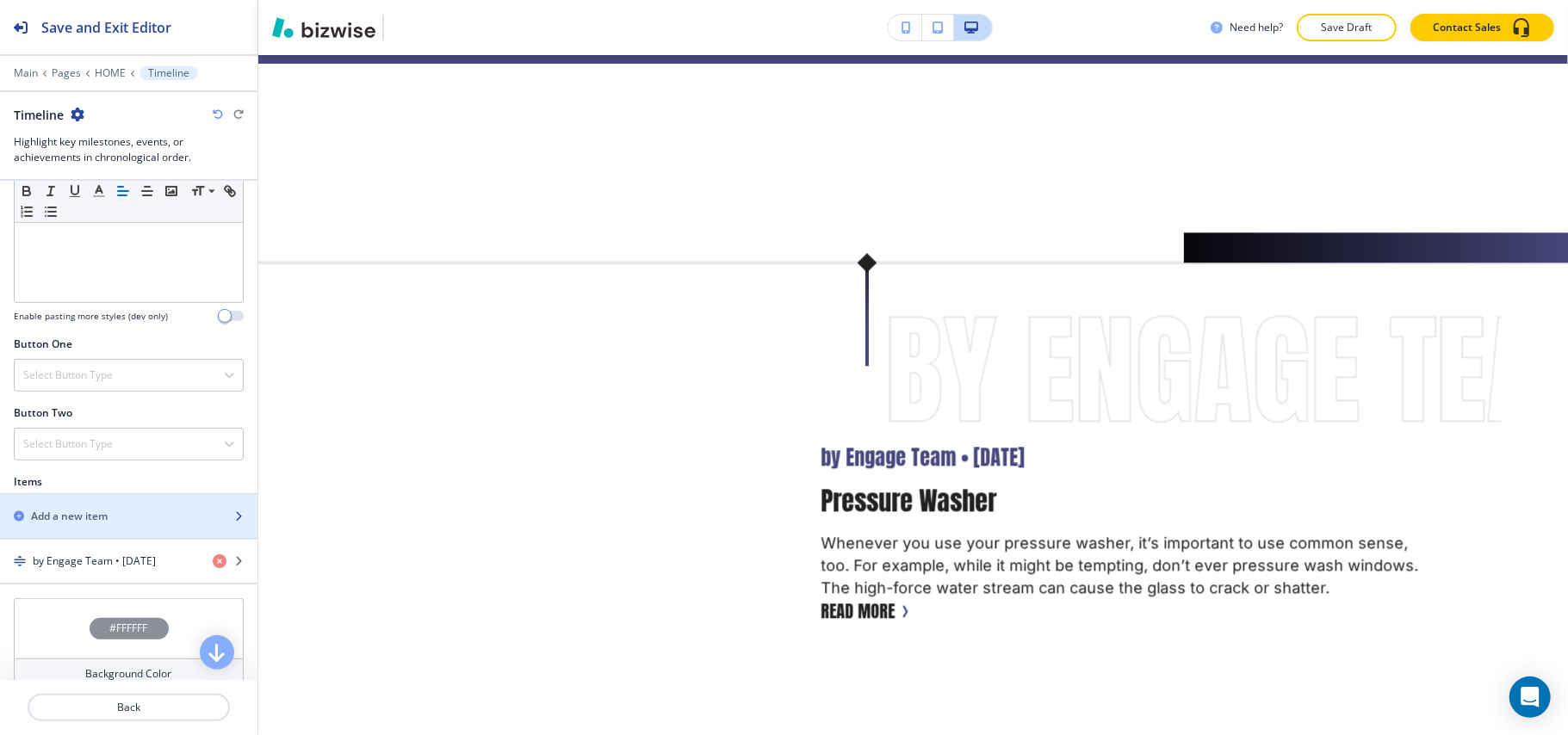
click at [69, 509] on div "button" at bounding box center [128, 502] width 257 height 13
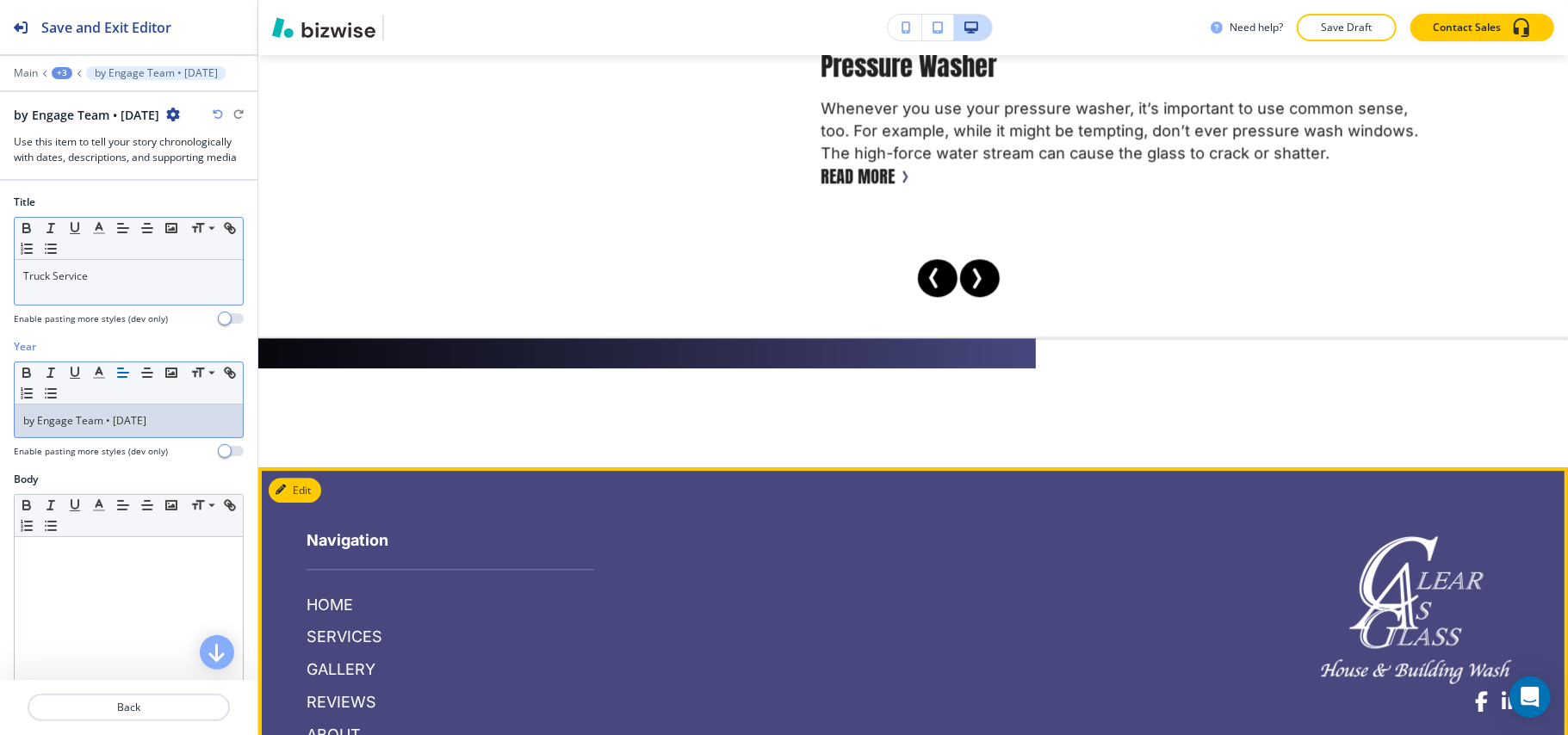
scroll to position [12902, 0]
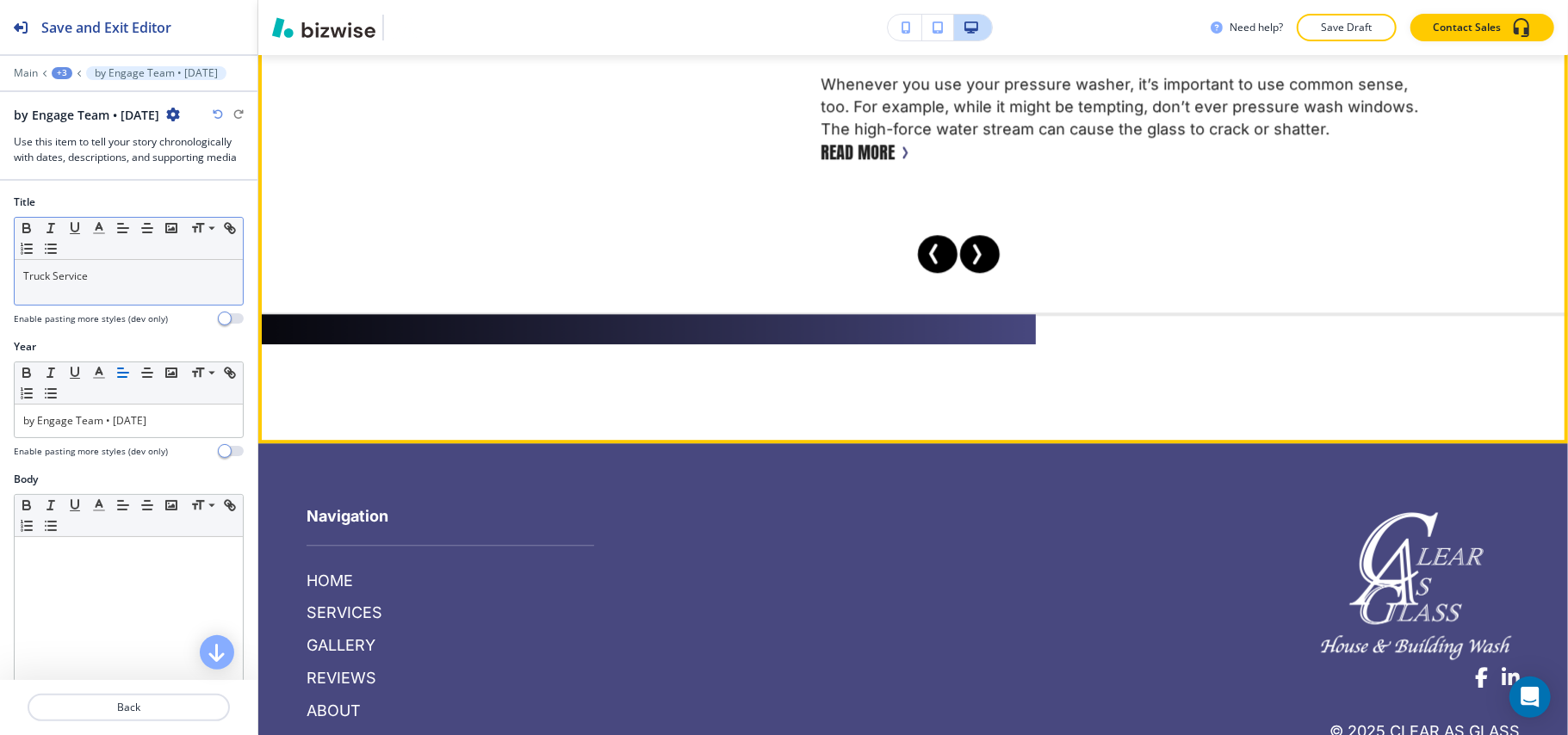
click at [960, 248] on button "Next Slide" at bounding box center [979, 254] width 39 height 38
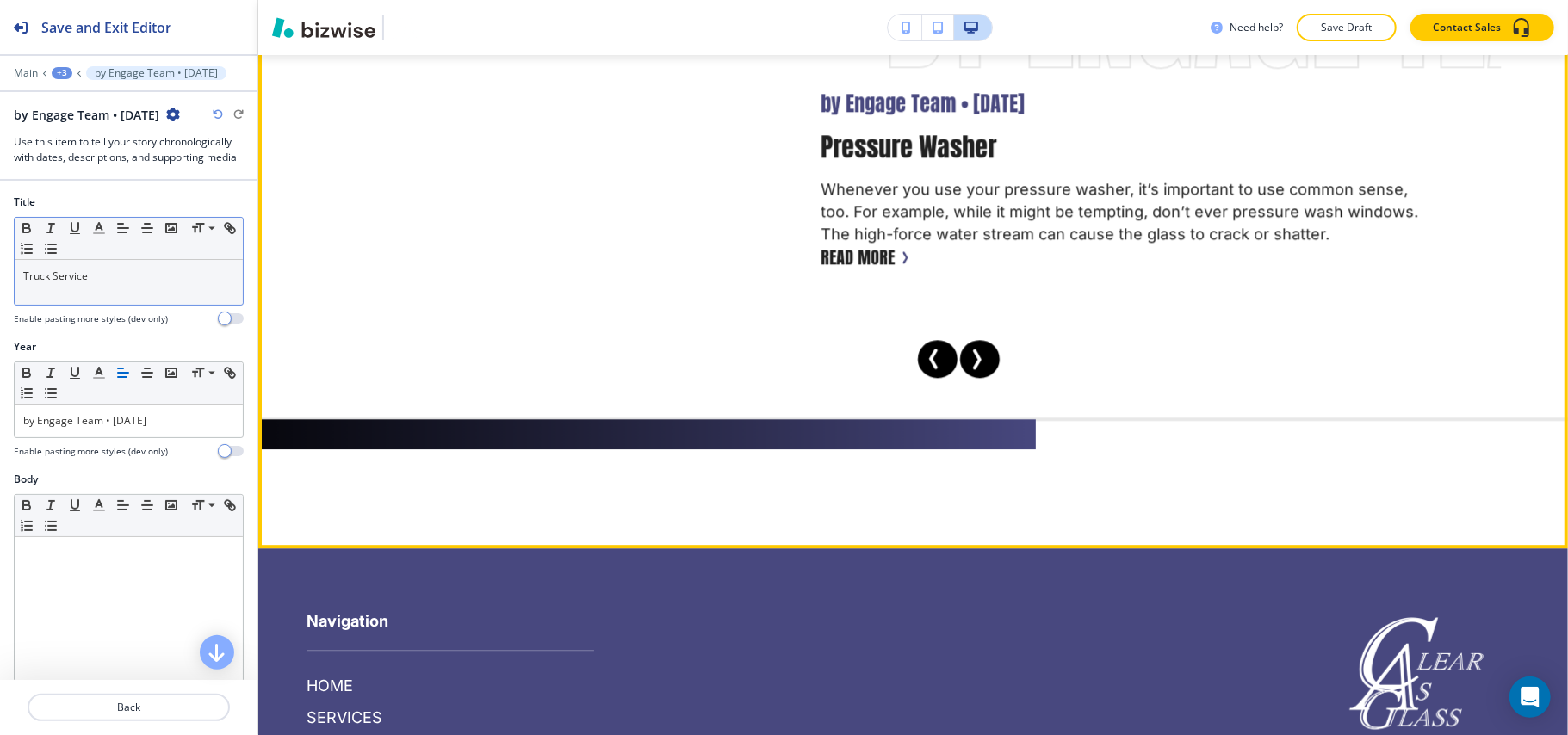
scroll to position [12557, 0]
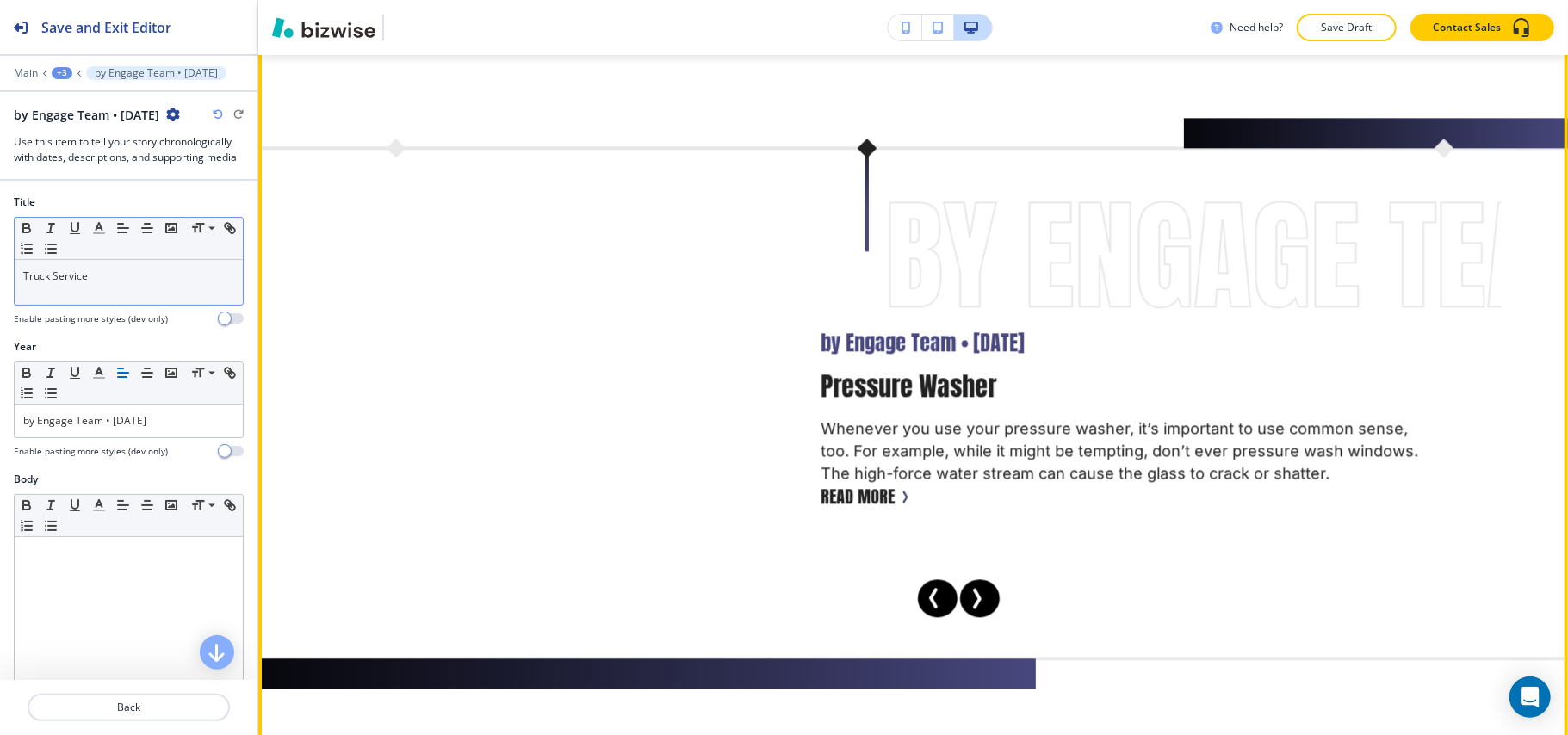
click at [966, 588] on span "Next Slide" at bounding box center [976, 598] width 20 height 20
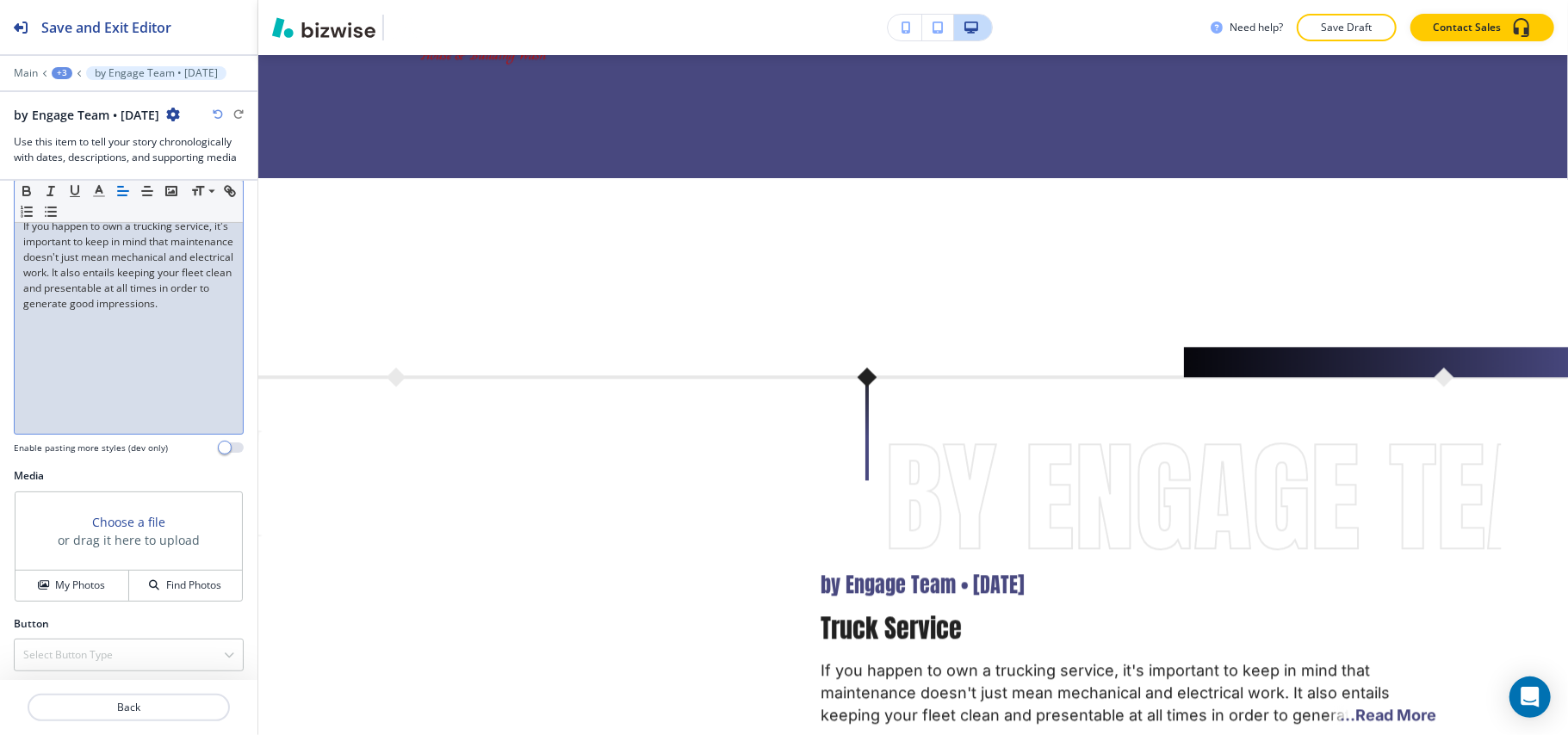
scroll to position [338, 0]
click at [111, 651] on h4 "Select Button Type" at bounding box center [68, 649] width 89 height 15
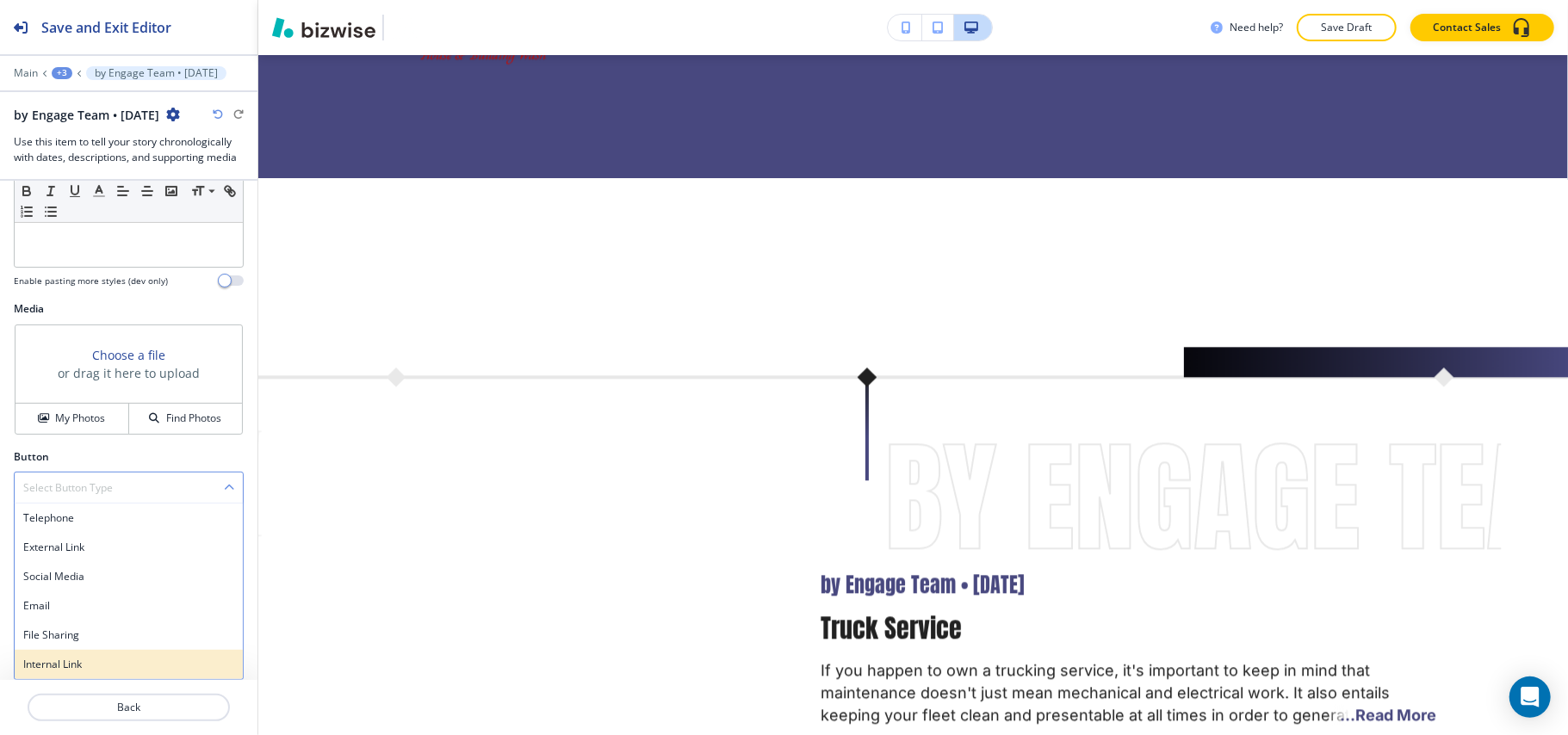
click at [94, 659] on h4 "Internal Link" at bounding box center [128, 664] width 211 height 15
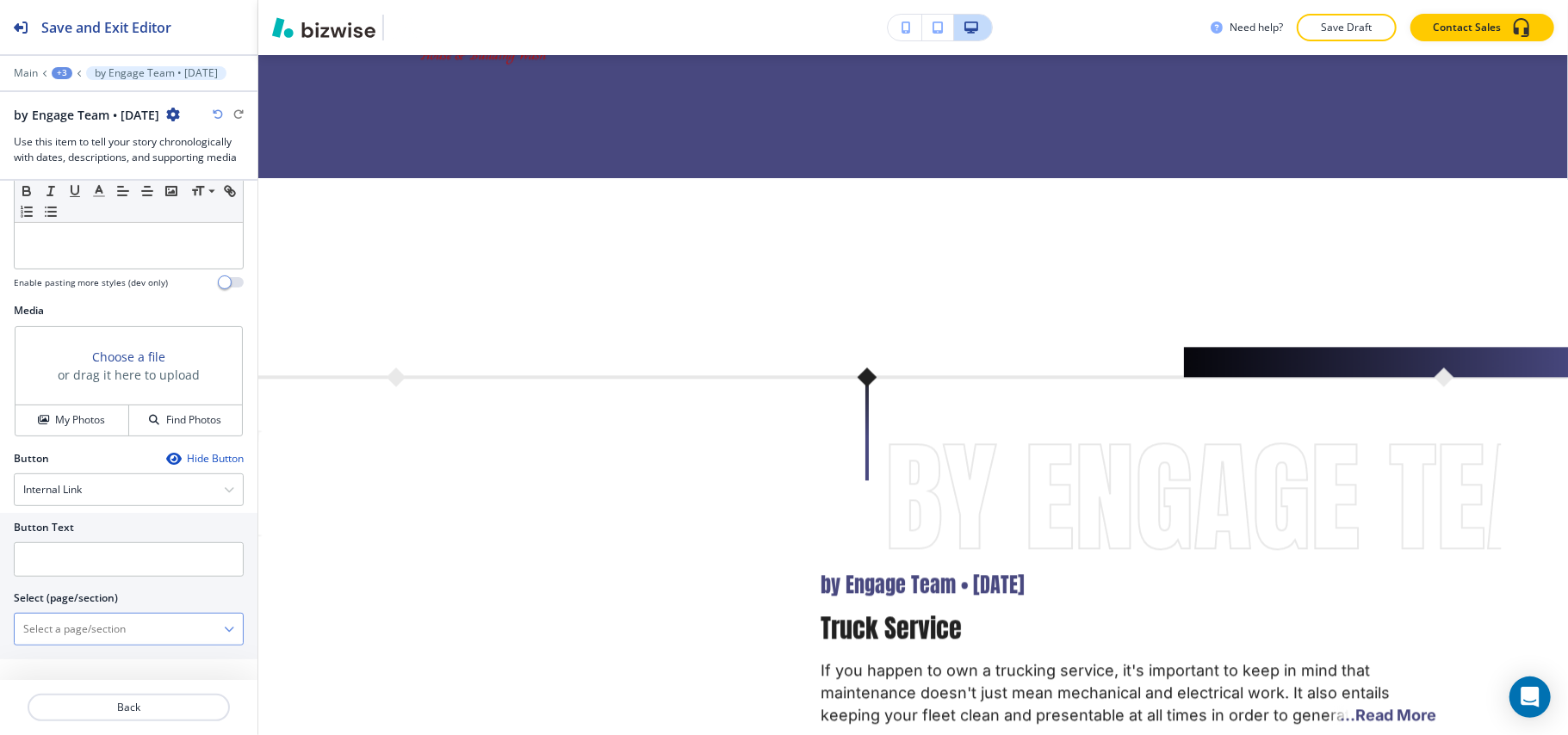
scroll to position [498, 0]
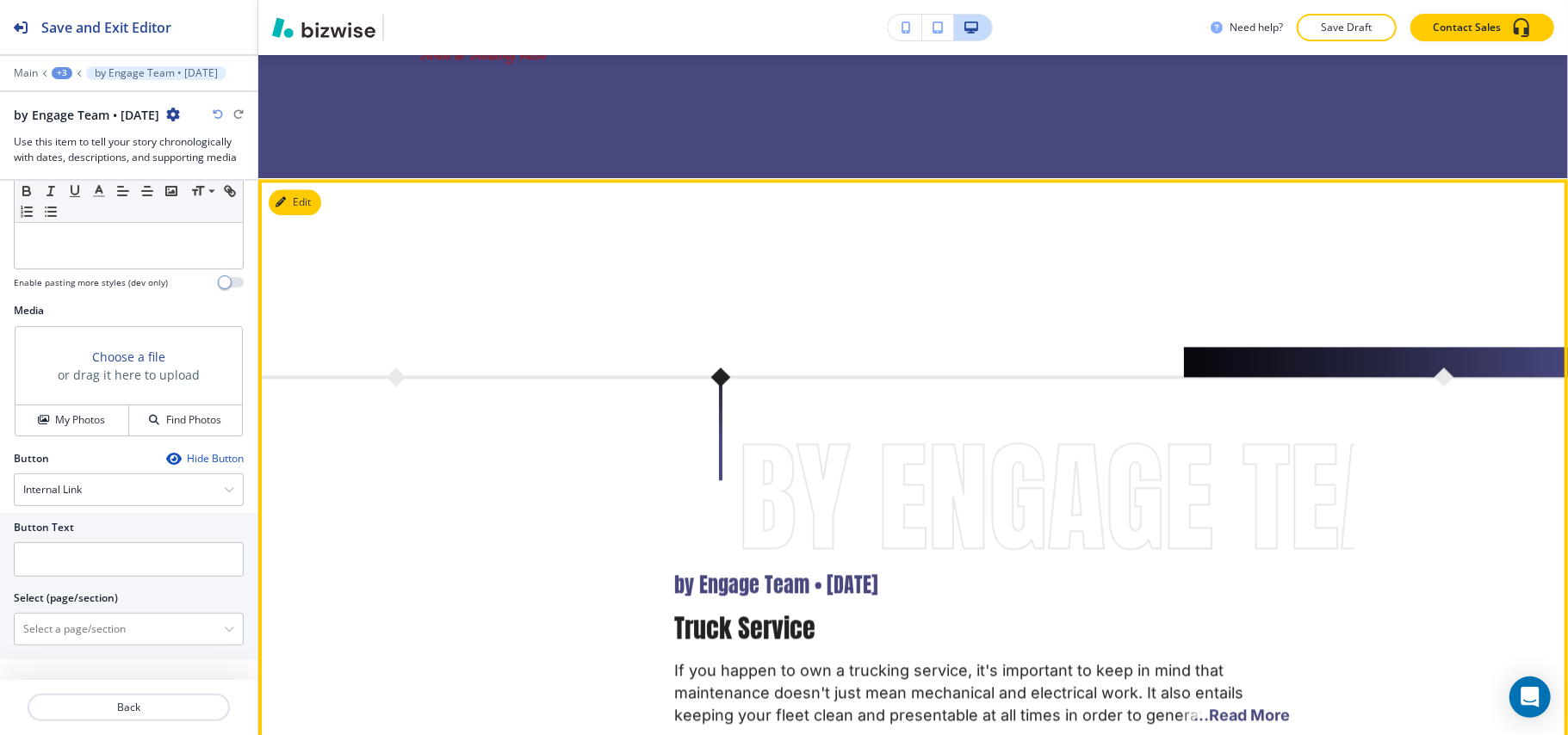
drag, startPoint x: 956, startPoint y: 617, endPoint x: 729, endPoint y: 614, distance: 227.0
click at [821, 617] on div "by Engage Team • 27 June 2022 Truck Service If you happen to own a trucking ser…" at bounding box center [982, 649] width 616 height 153
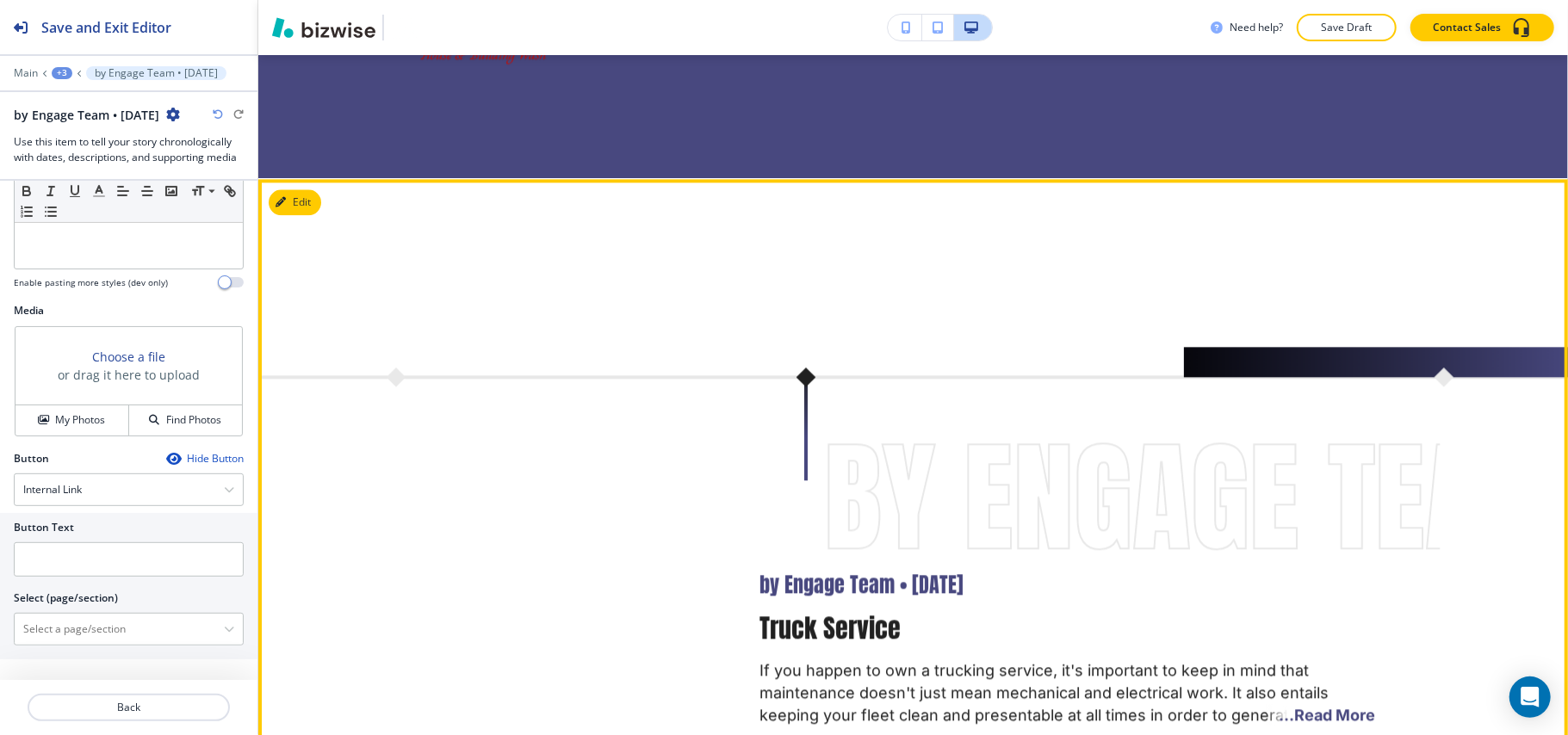
click at [715, 614] on div at bounding box center [460, 649] width 510 height 445
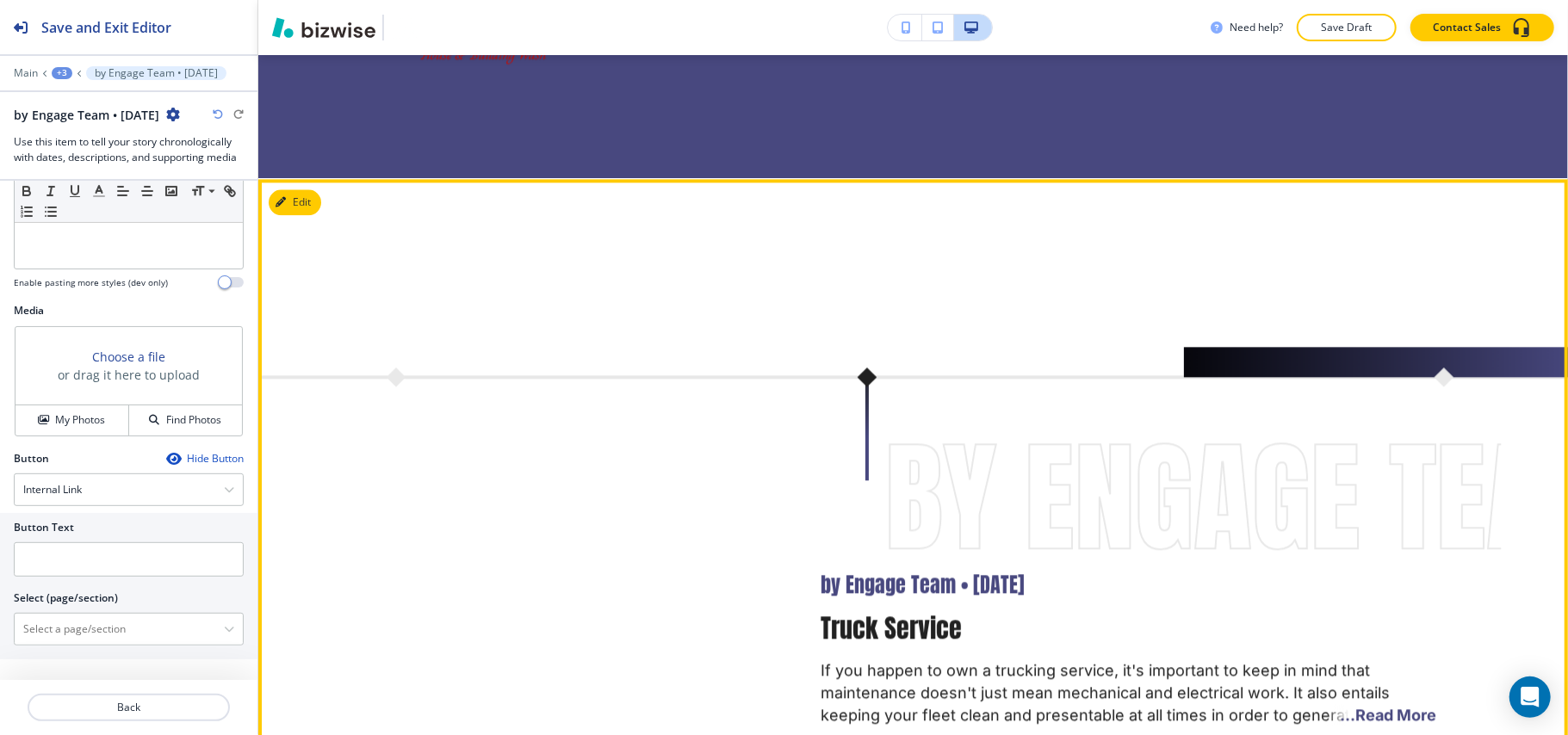
click at [902, 617] on p "Truck Service" at bounding box center [891, 628] width 141 height 35
copy p "Truck Service"
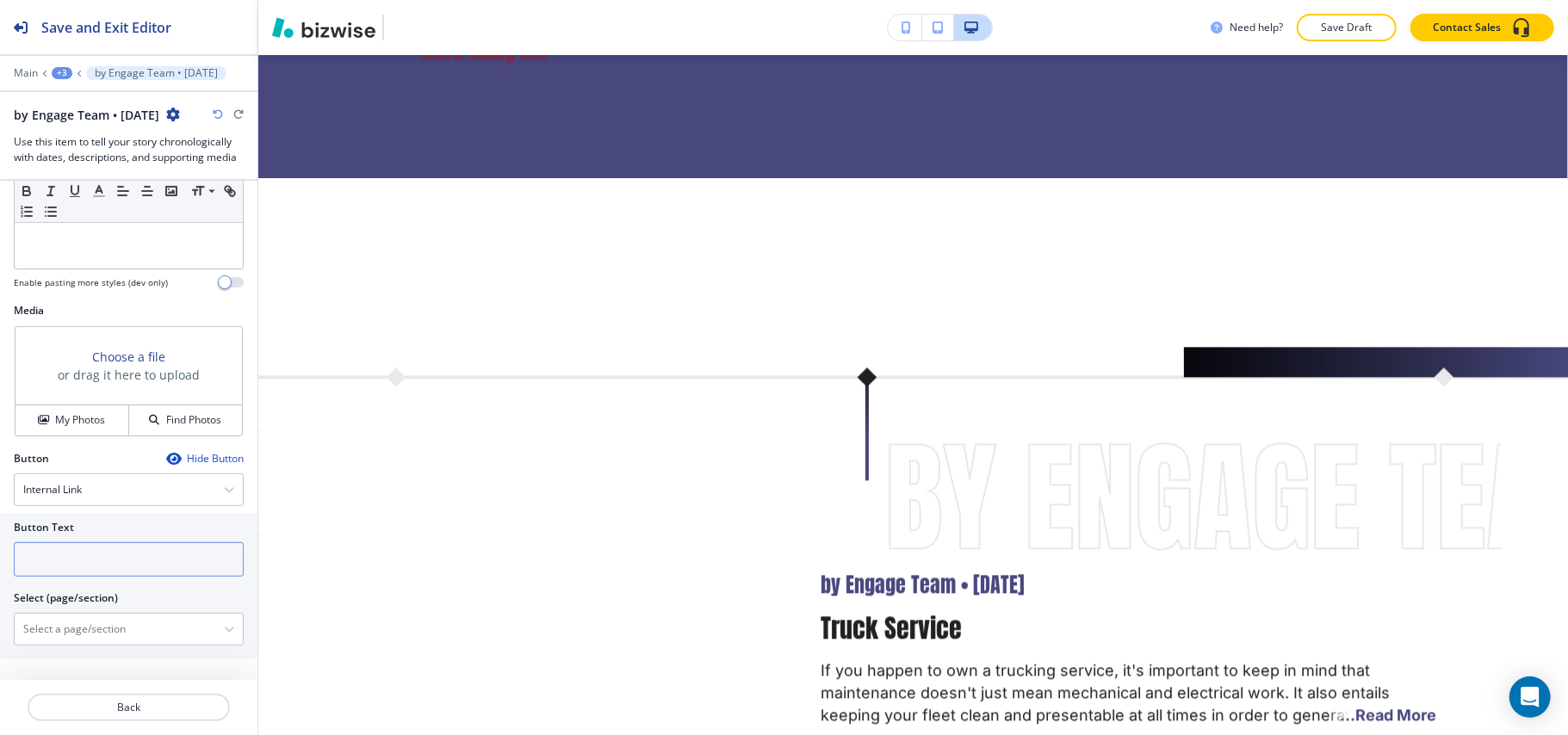
click at [85, 552] on input "text" at bounding box center [128, 559] width 230 height 35
click at [61, 628] on \(page\/section\) "Manual Input" at bounding box center [118, 629] width 209 height 29
paste \(page\/section\) "Truck Service"
type \(page\/section\) "Truck Service"
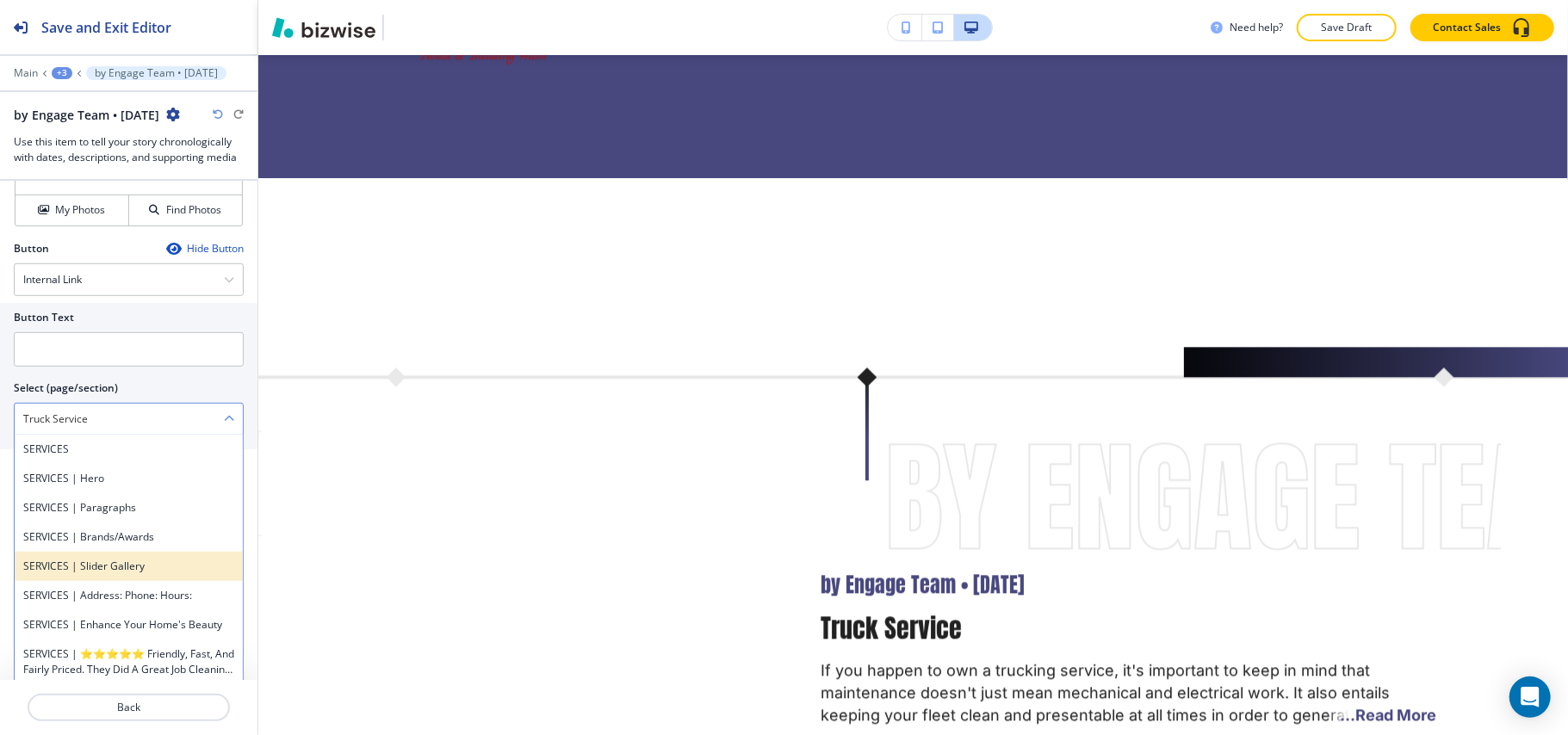
scroll to position [721, 0]
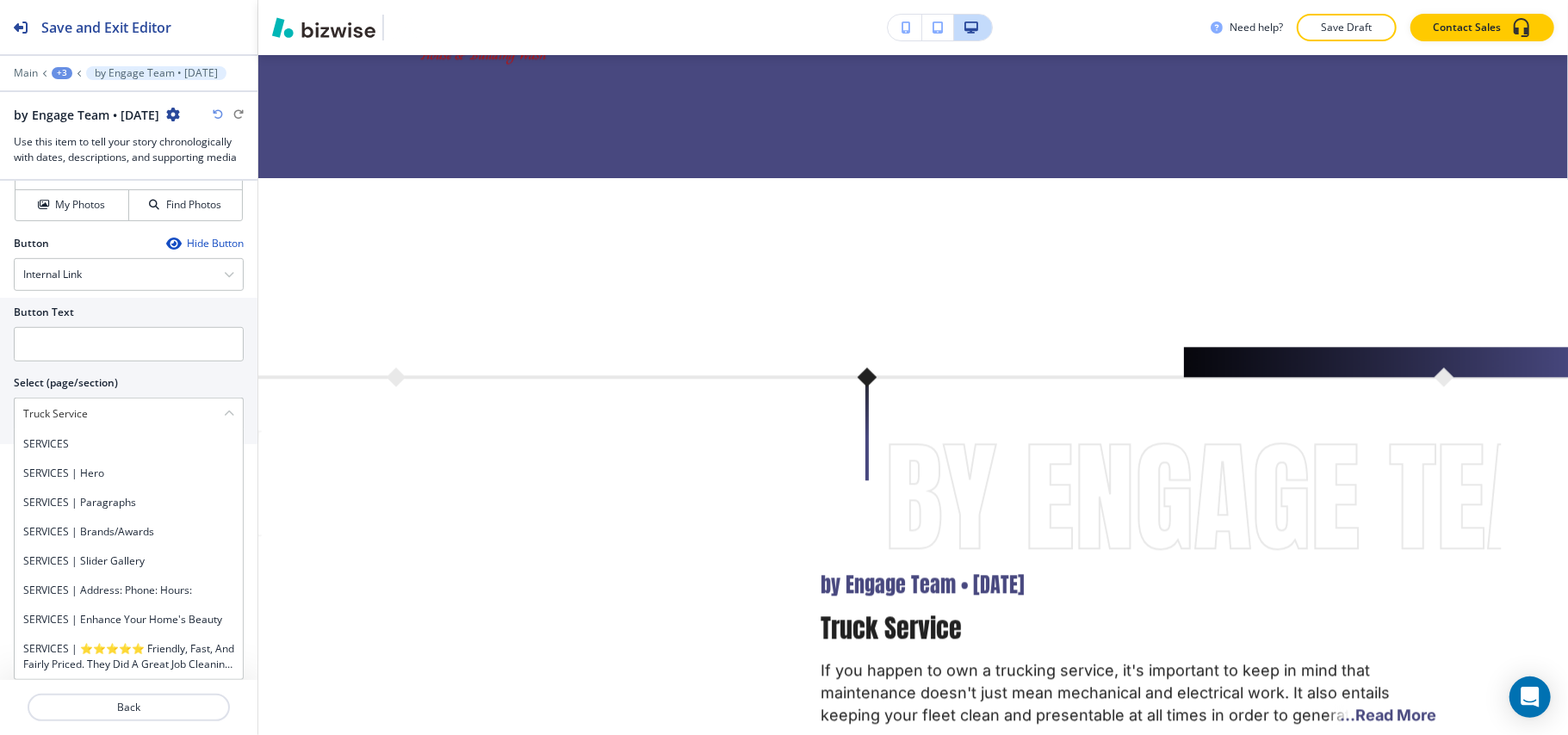
drag, startPoint x: 112, startPoint y: 400, endPoint x: 0, endPoint y: 400, distance: 112.0
click at [0, 400] on div "Button Text Select (page/section) Truck Service SERVICES SERVICES | Hero SERVIC…" at bounding box center [128, 371] width 257 height 146
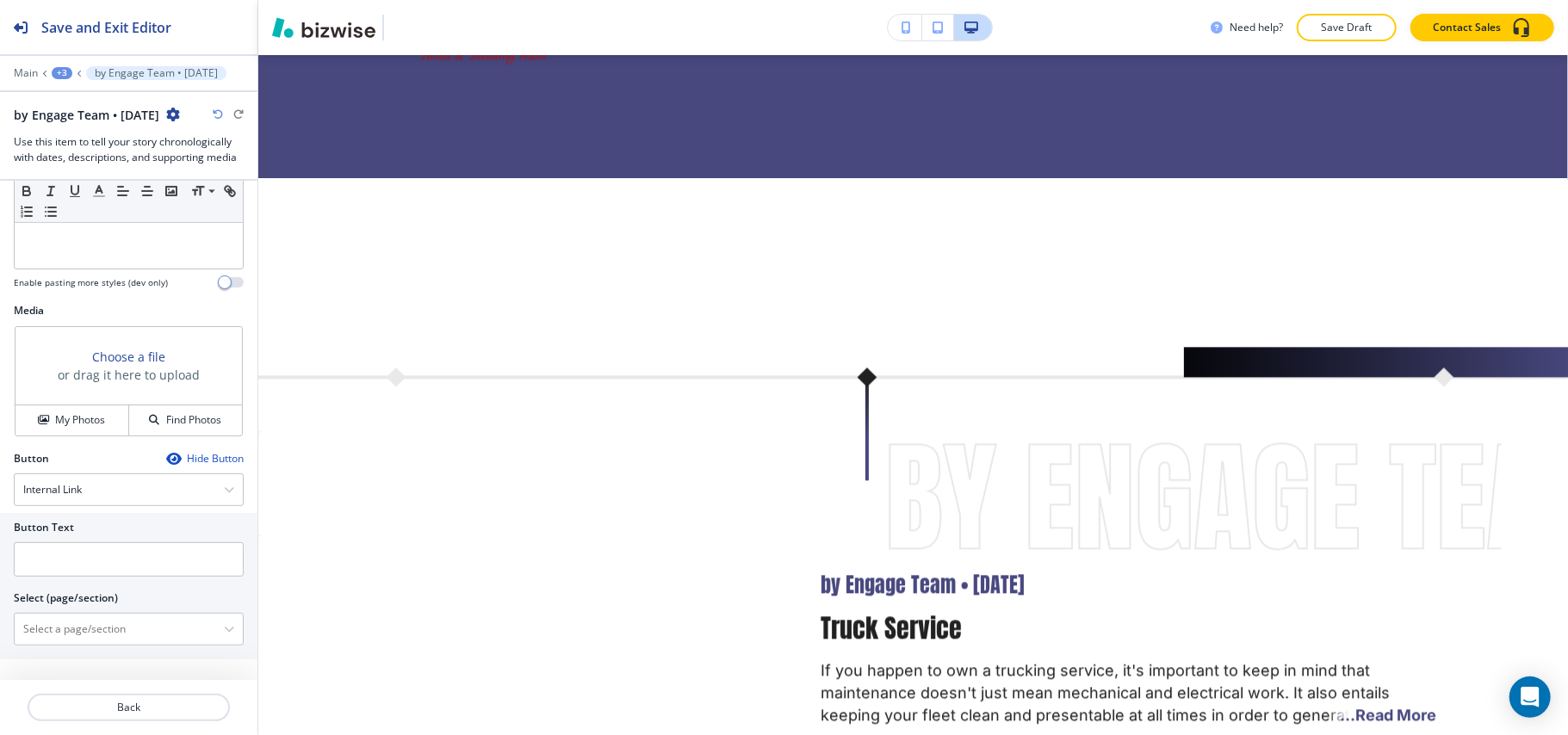
scroll to position [498, 0]
click at [87, 625] on \(page\/section\) "Manual Input" at bounding box center [118, 629] width 209 height 29
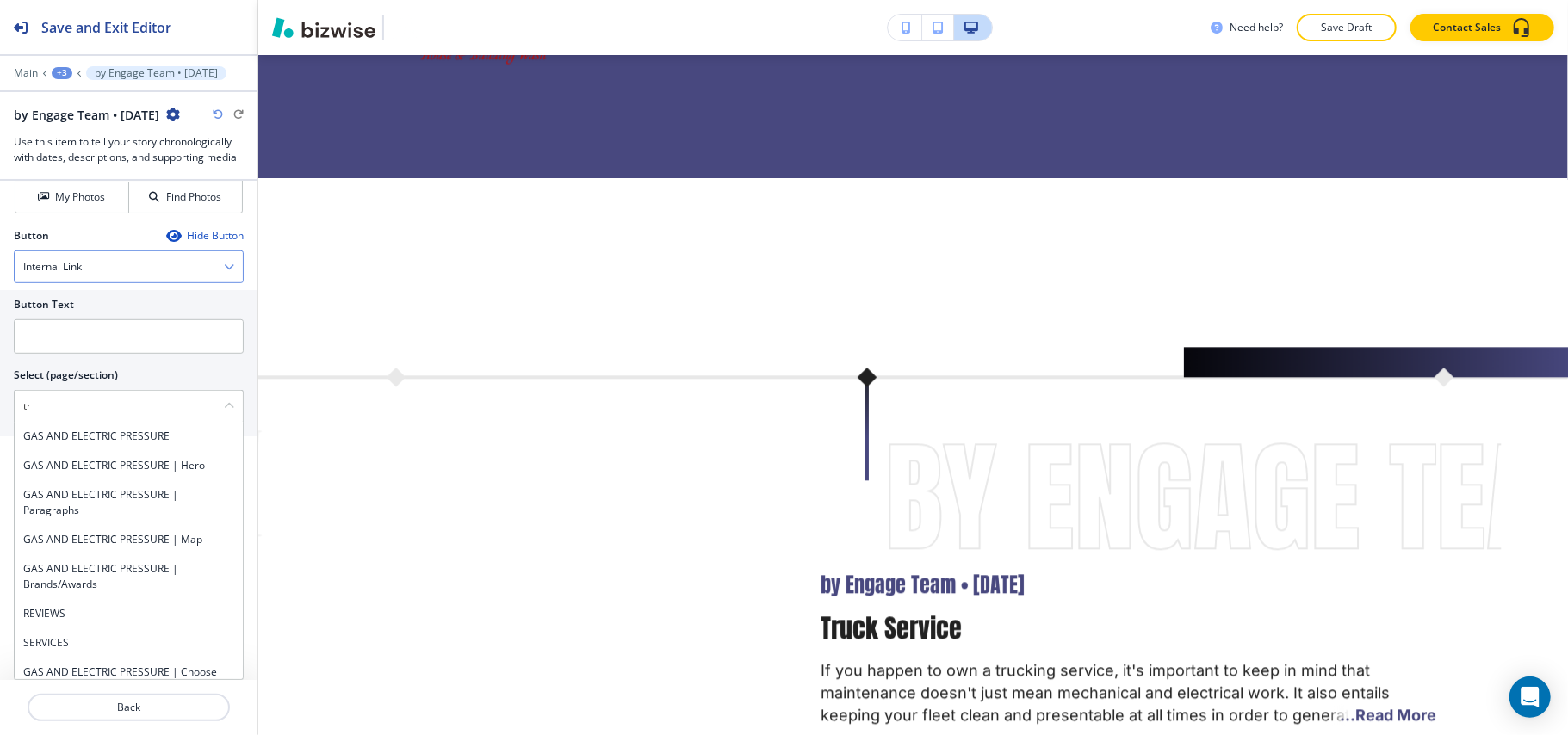
type \(page\/section\) "t"
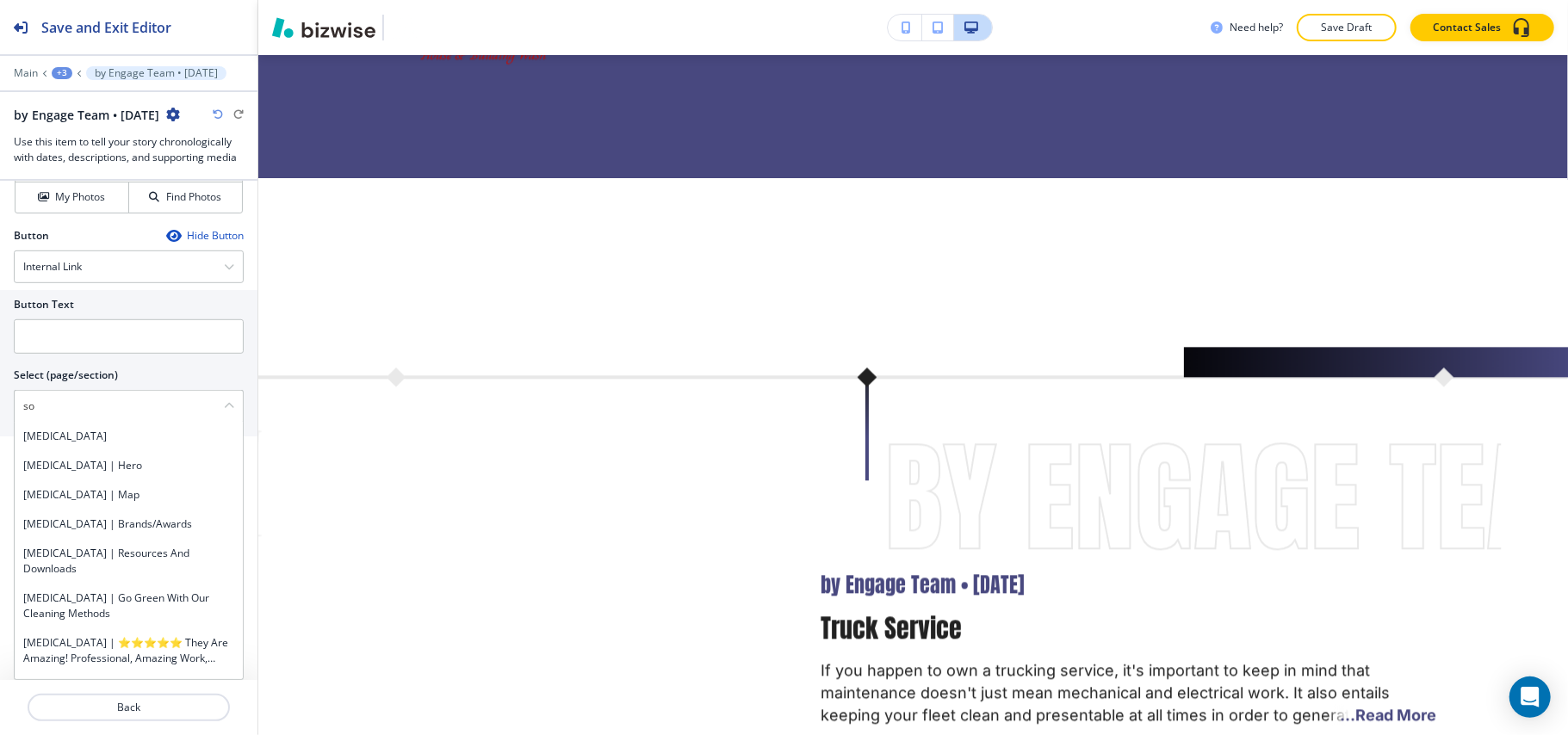
drag, startPoint x: 42, startPoint y: 441, endPoint x: 35, endPoint y: 372, distance: 69.4
click at [42, 441] on h4 "SODIUM BICARBONATE" at bounding box center [128, 436] width 211 height 15
type \(page\/section\) "SODIUM BICARBONATE"
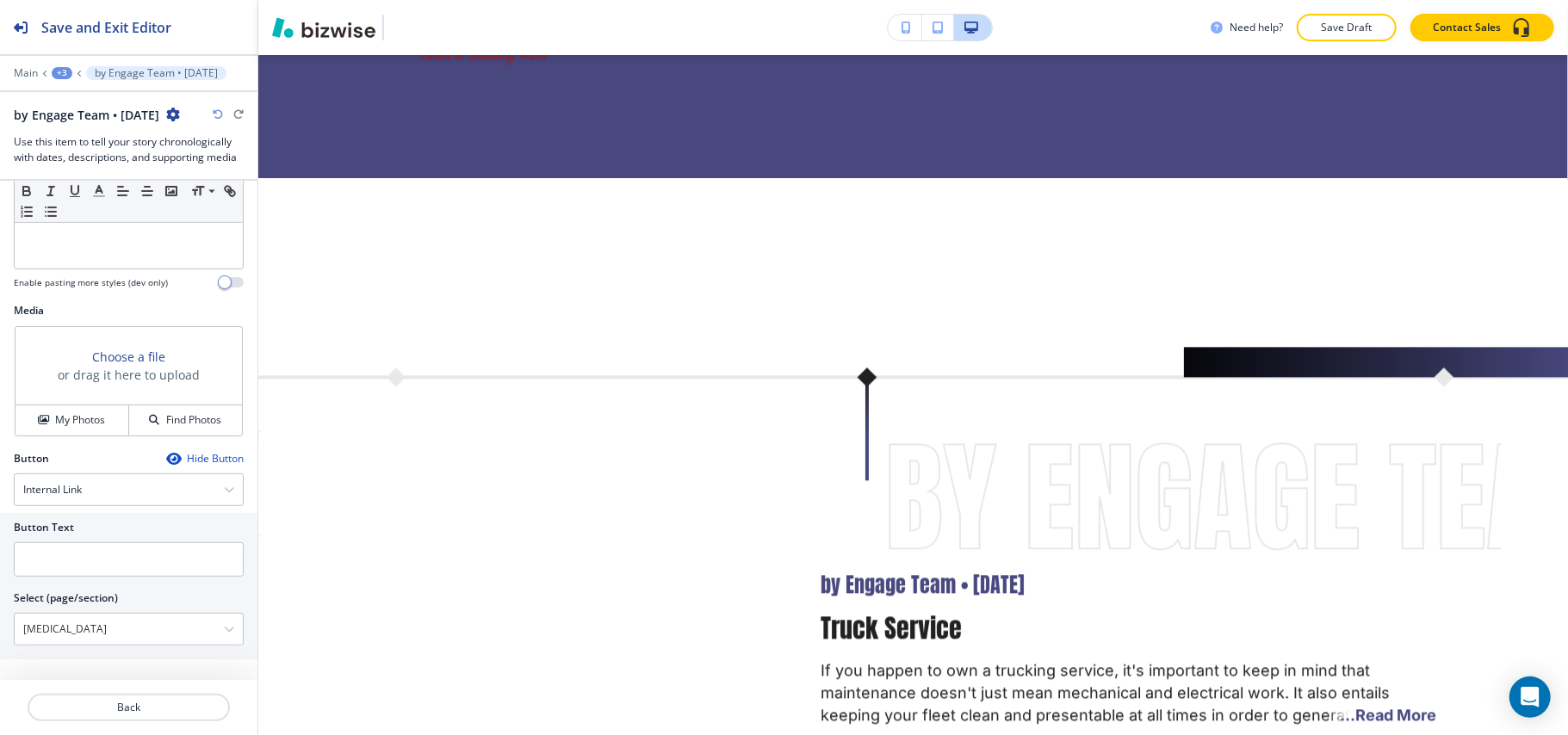
scroll to position [498, 0]
click at [72, 563] on input "text" at bounding box center [128, 559] width 230 height 35
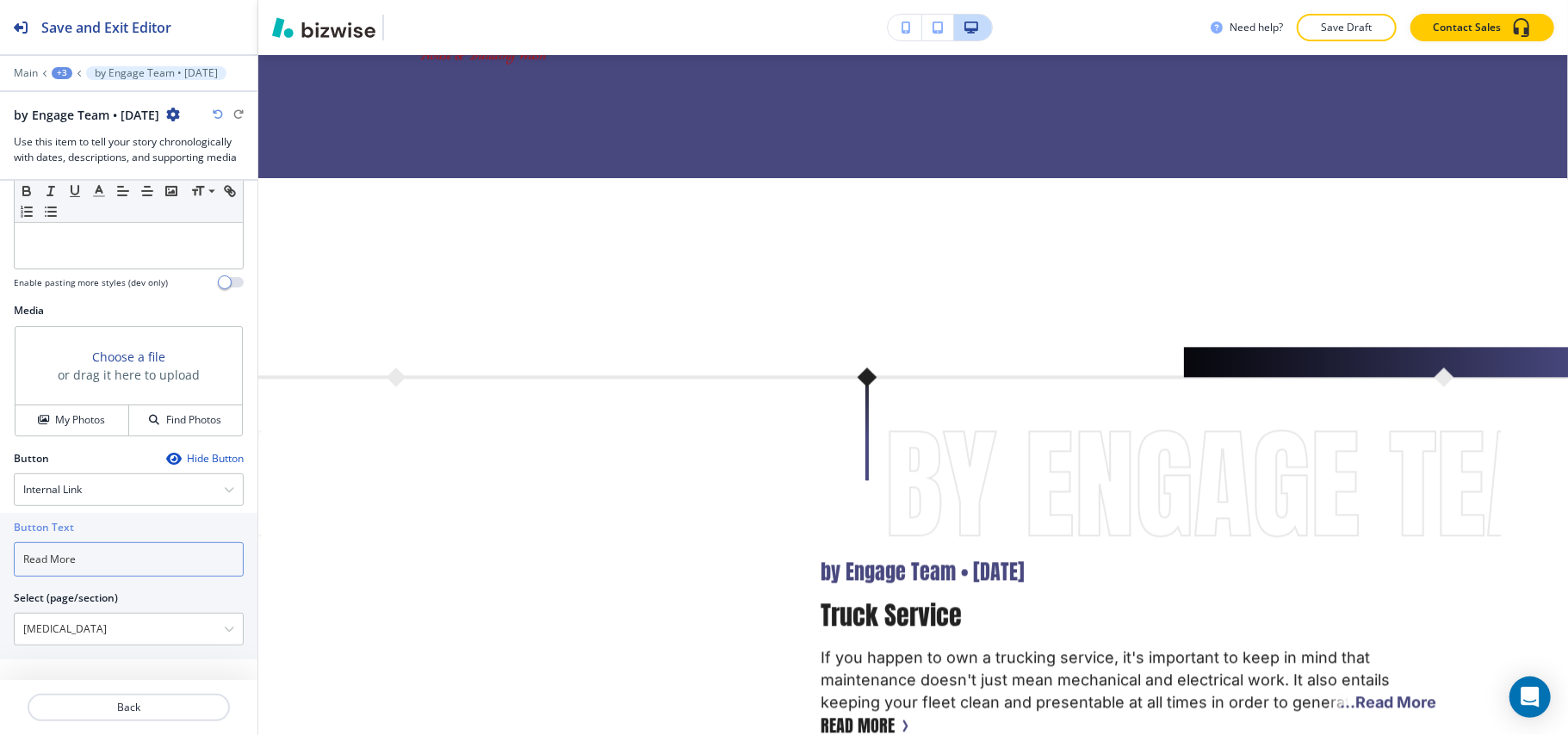
type input "Read More"
click at [120, 707] on p "Back" at bounding box center [128, 707] width 199 height 15
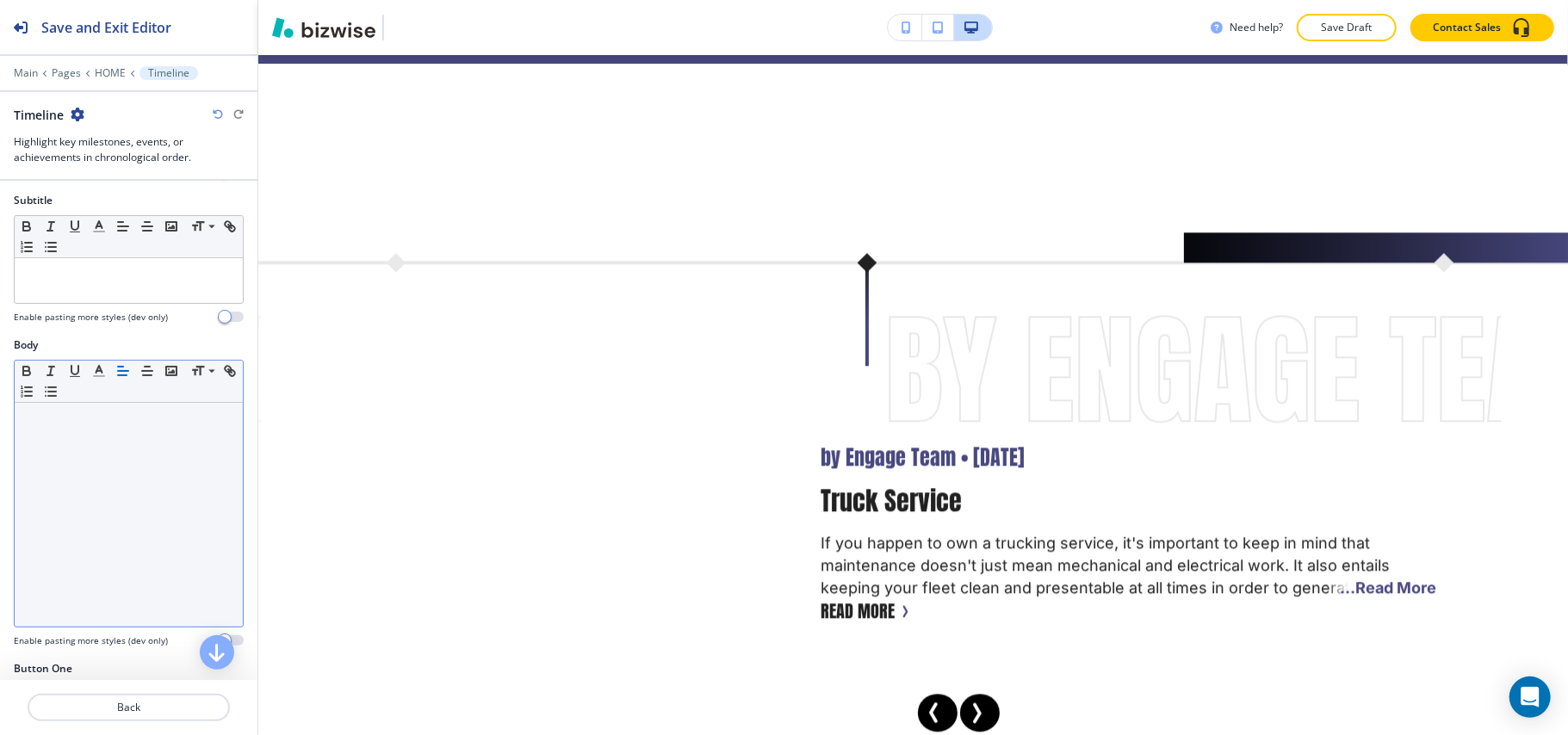
scroll to position [459, 0]
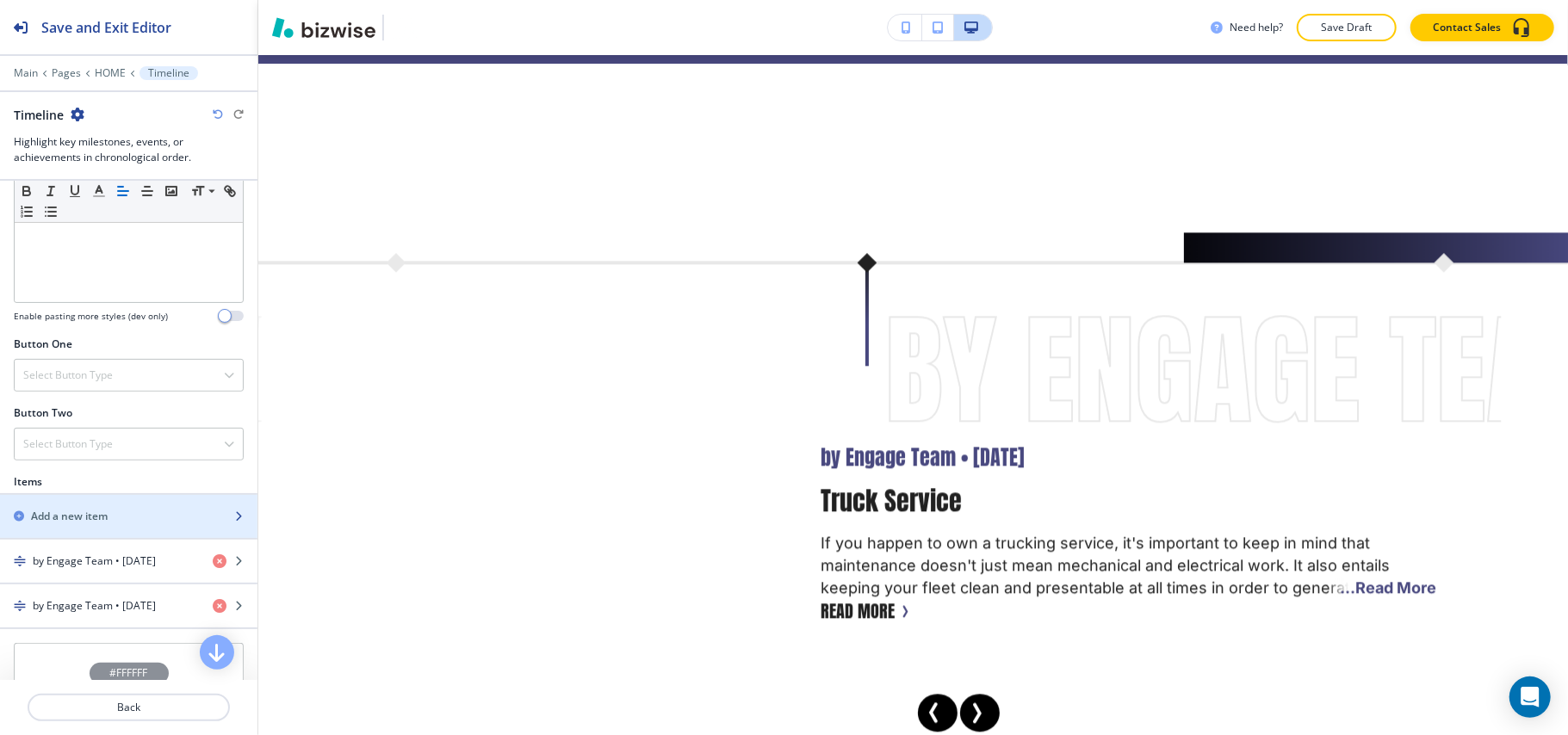
click at [96, 519] on h2 "Add a new item" at bounding box center [69, 516] width 77 height 15
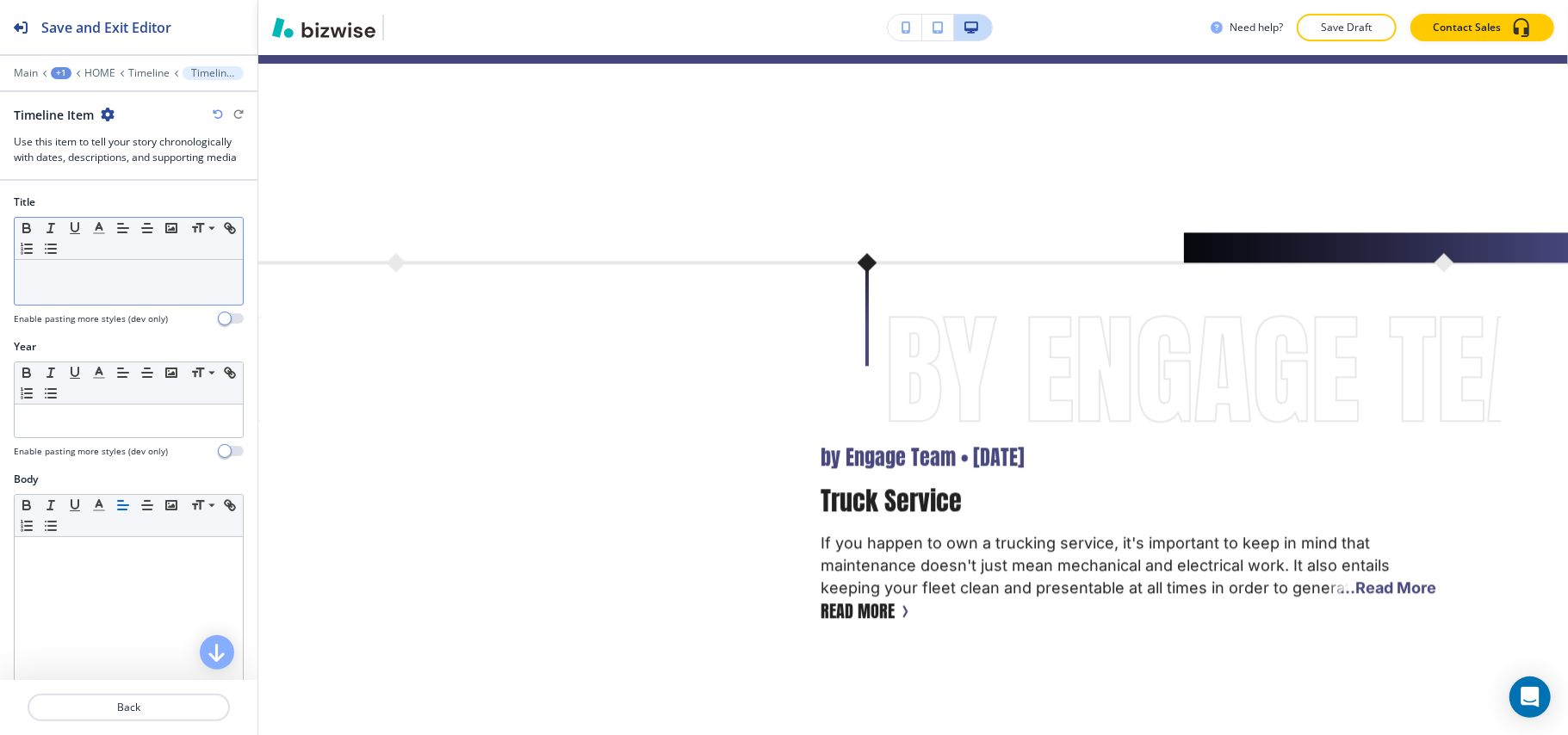
click at [87, 282] on p at bounding box center [128, 275] width 211 height 15
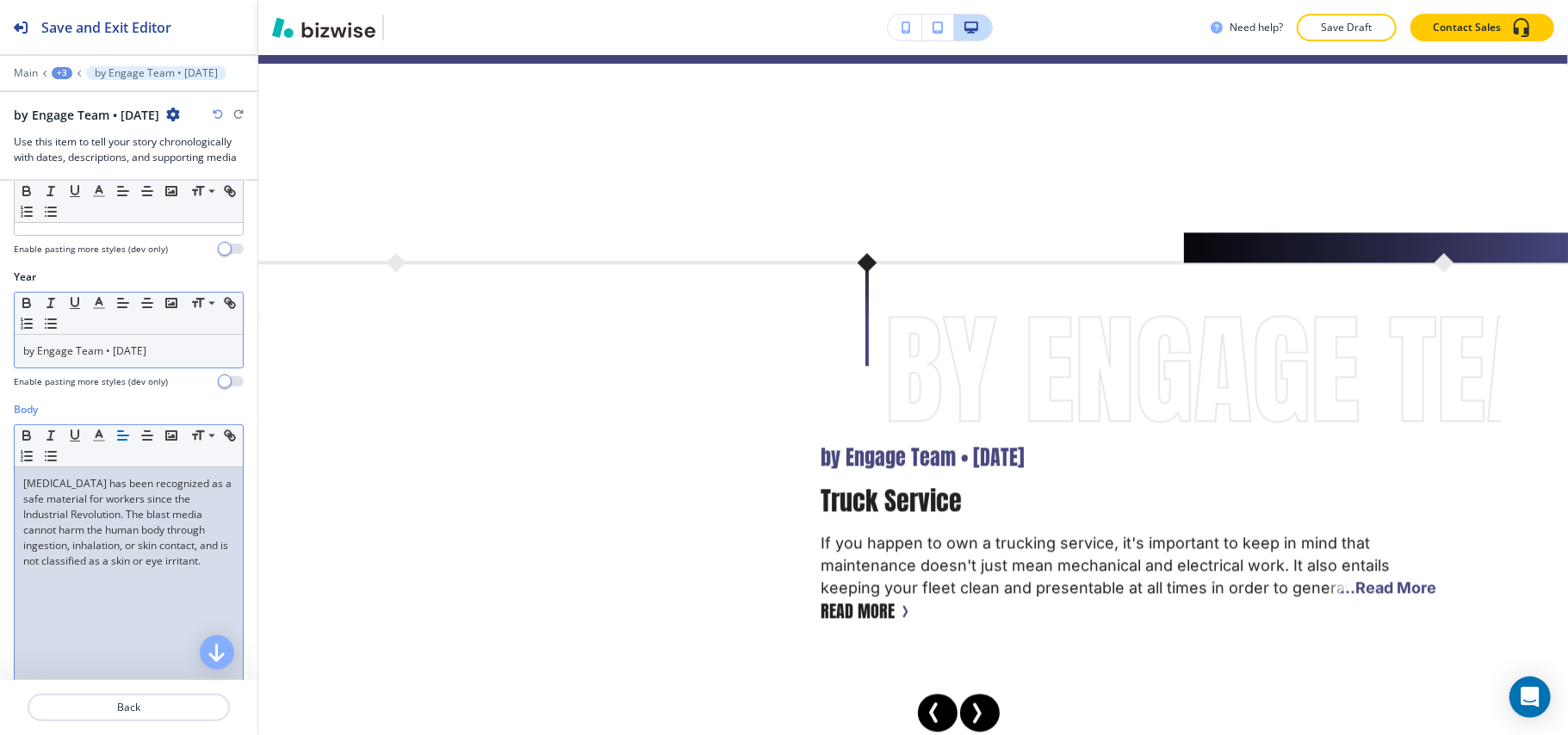
scroll to position [338, 0]
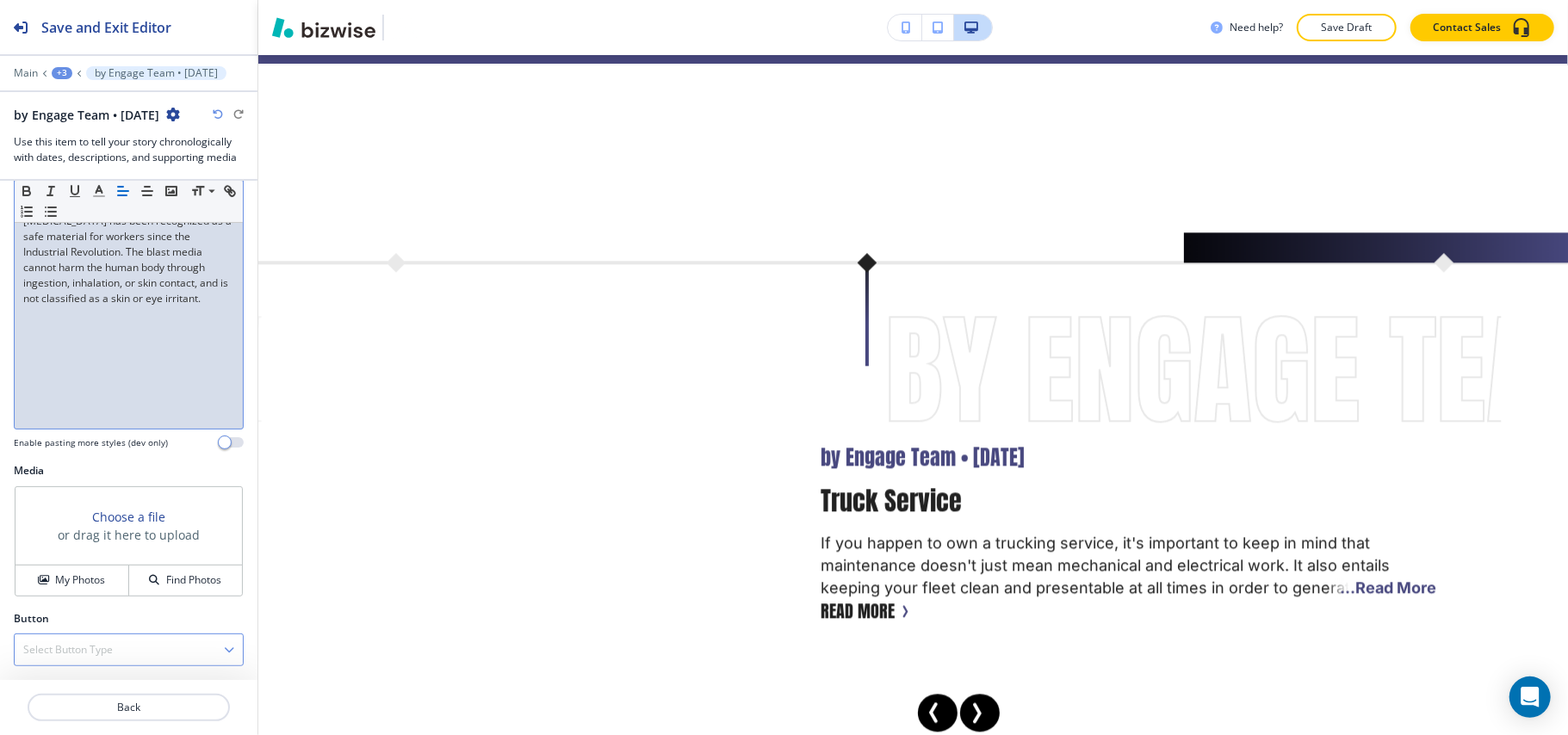
click at [80, 662] on div "Select Button Type" at bounding box center [128, 649] width 228 height 31
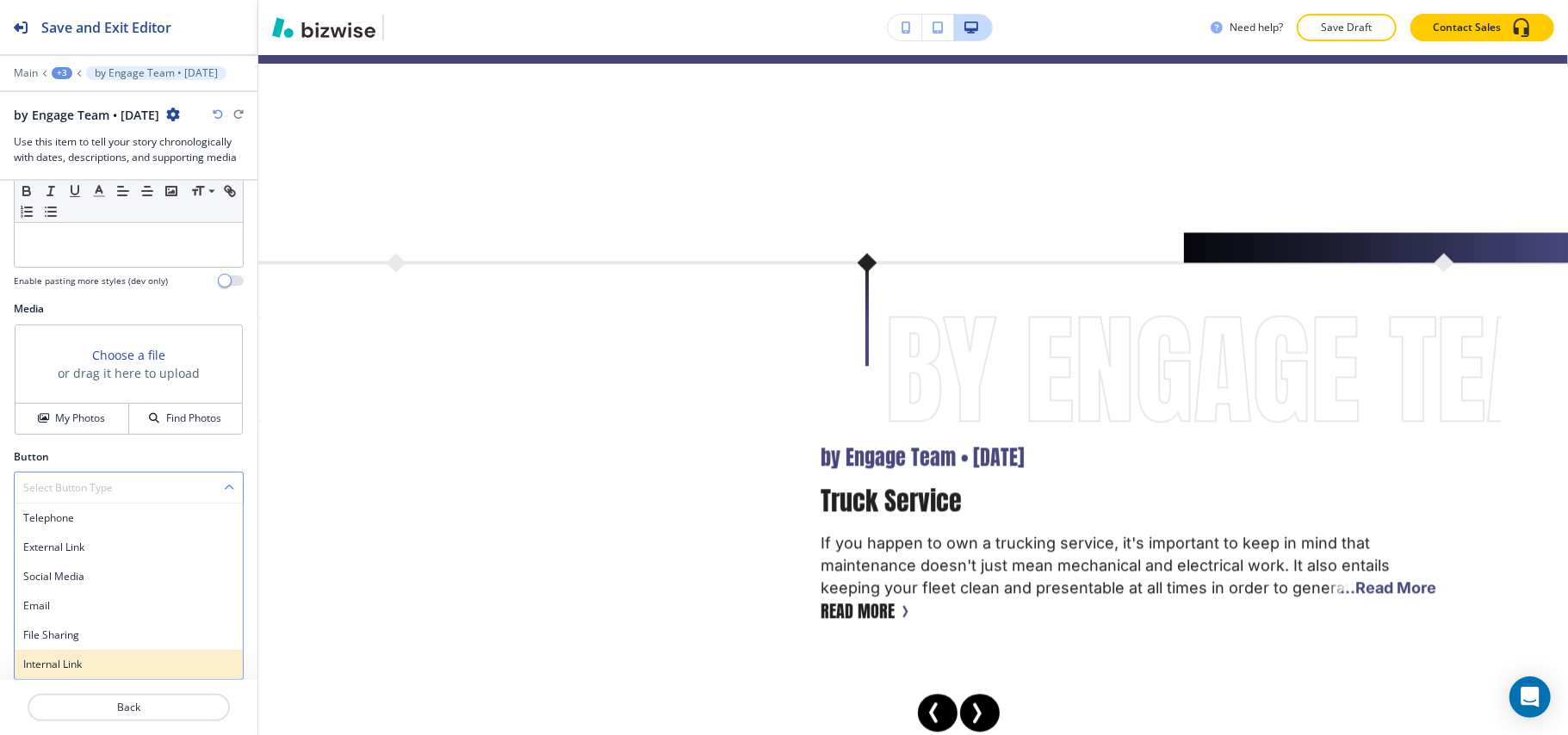
click at [84, 661] on h4 "Internal Link" at bounding box center [128, 664] width 211 height 15
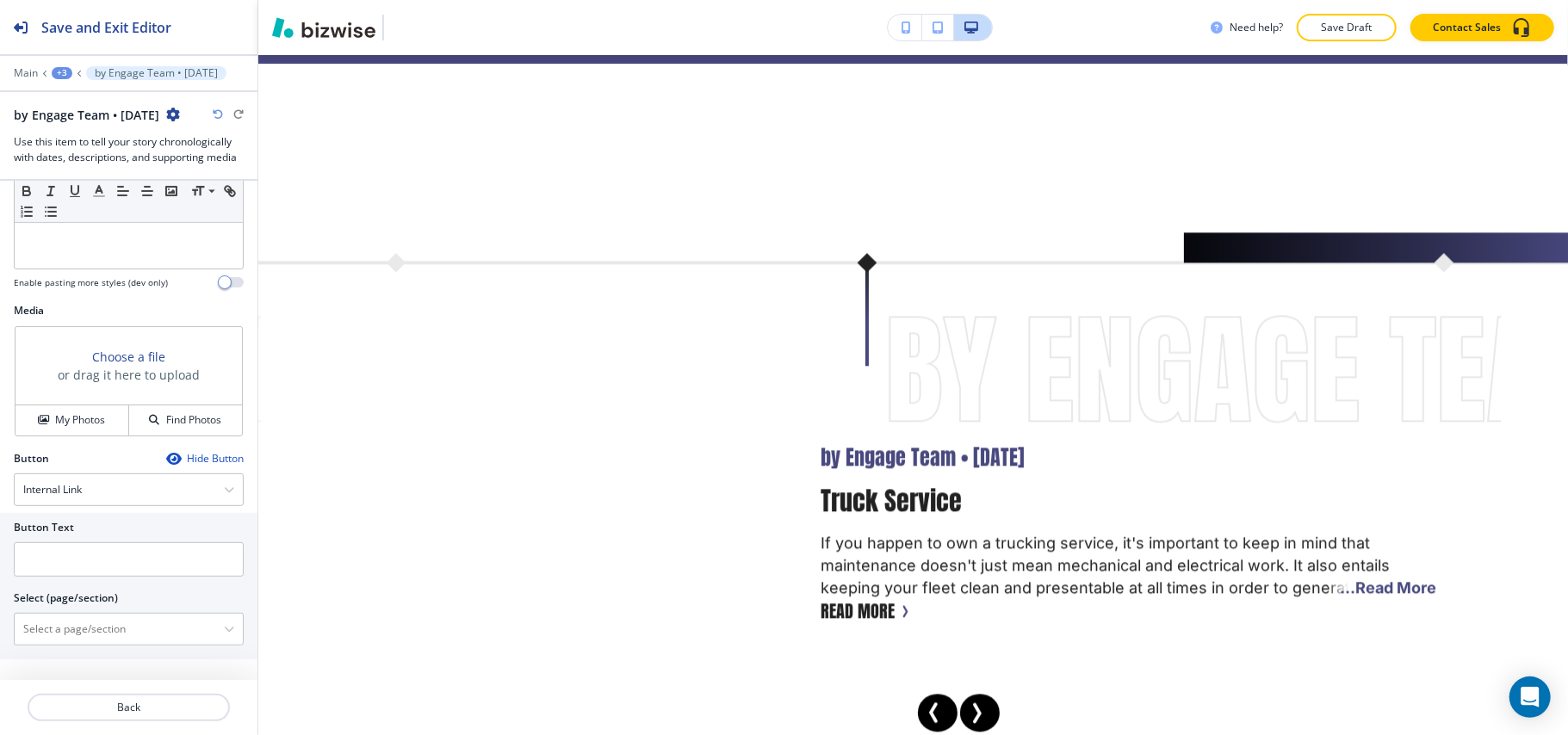
scroll to position [498, 0]
click at [69, 638] on \(page\/section\) "Manual Input" at bounding box center [118, 629] width 209 height 29
drag, startPoint x: 49, startPoint y: 654, endPoint x: 49, endPoint y: 592, distance: 62.0
click at [49, 655] on h4 "MY POST" at bounding box center [128, 654] width 211 height 15
type \(page\/section\) "MY POST"
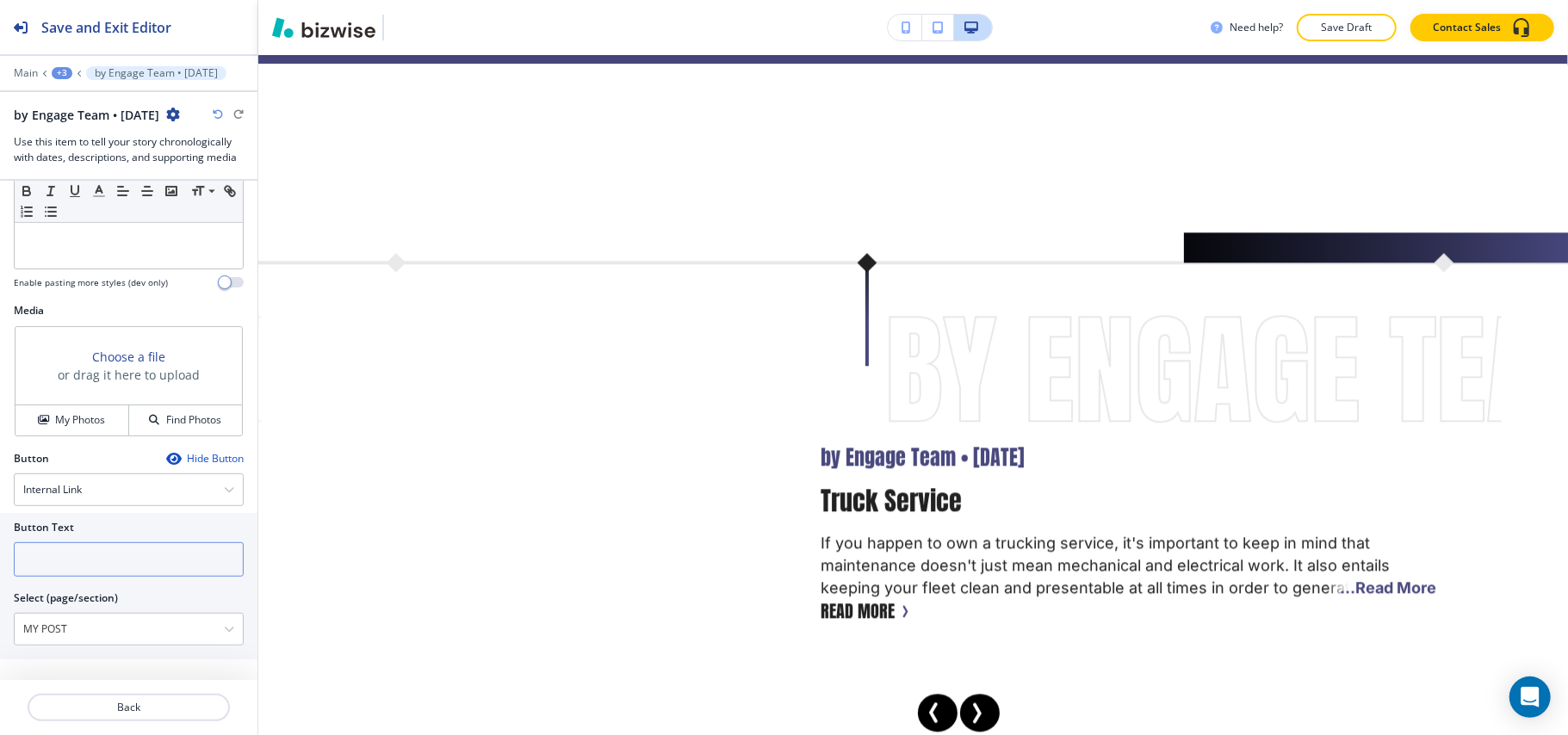
click at [45, 555] on input "text" at bounding box center [128, 559] width 230 height 35
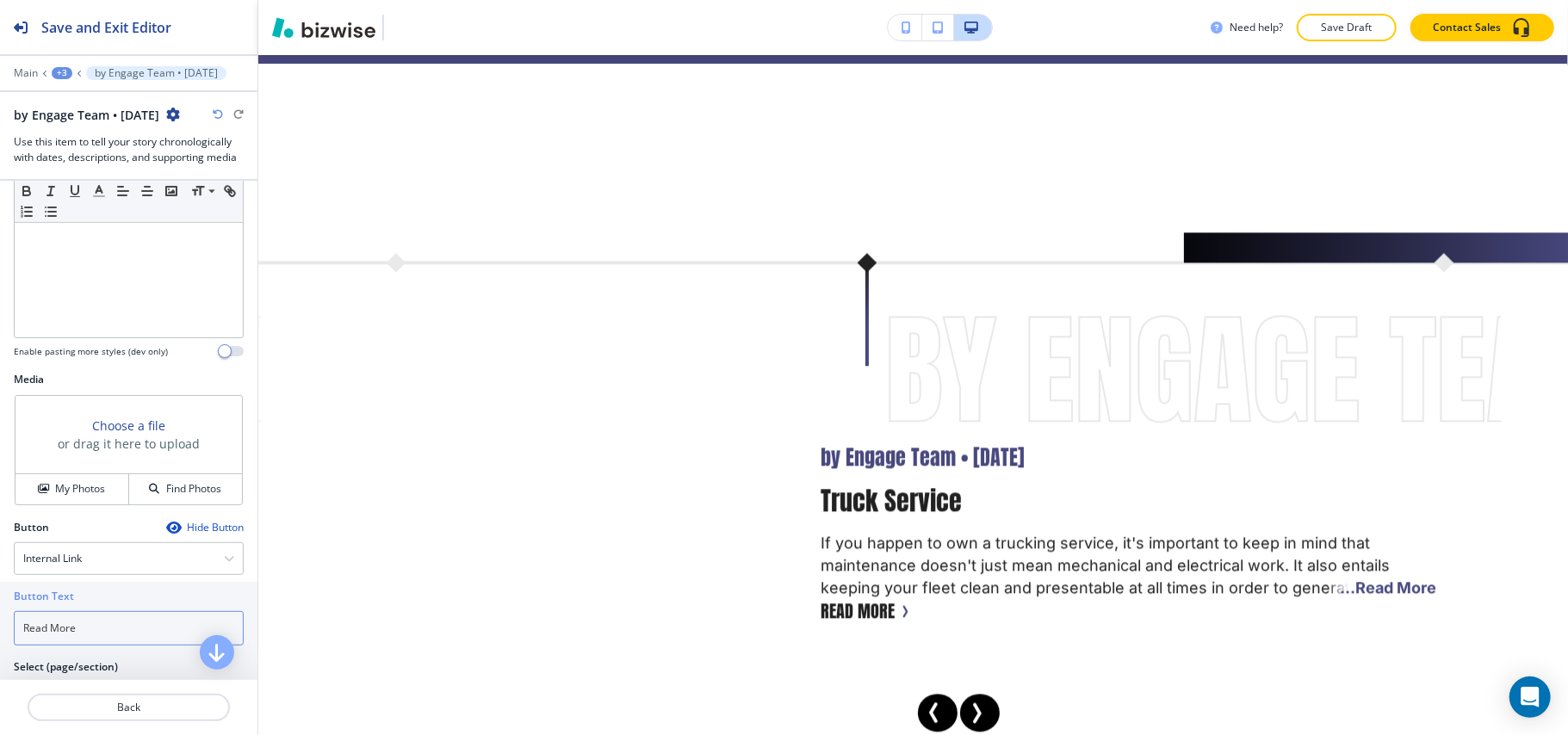
scroll to position [383, 0]
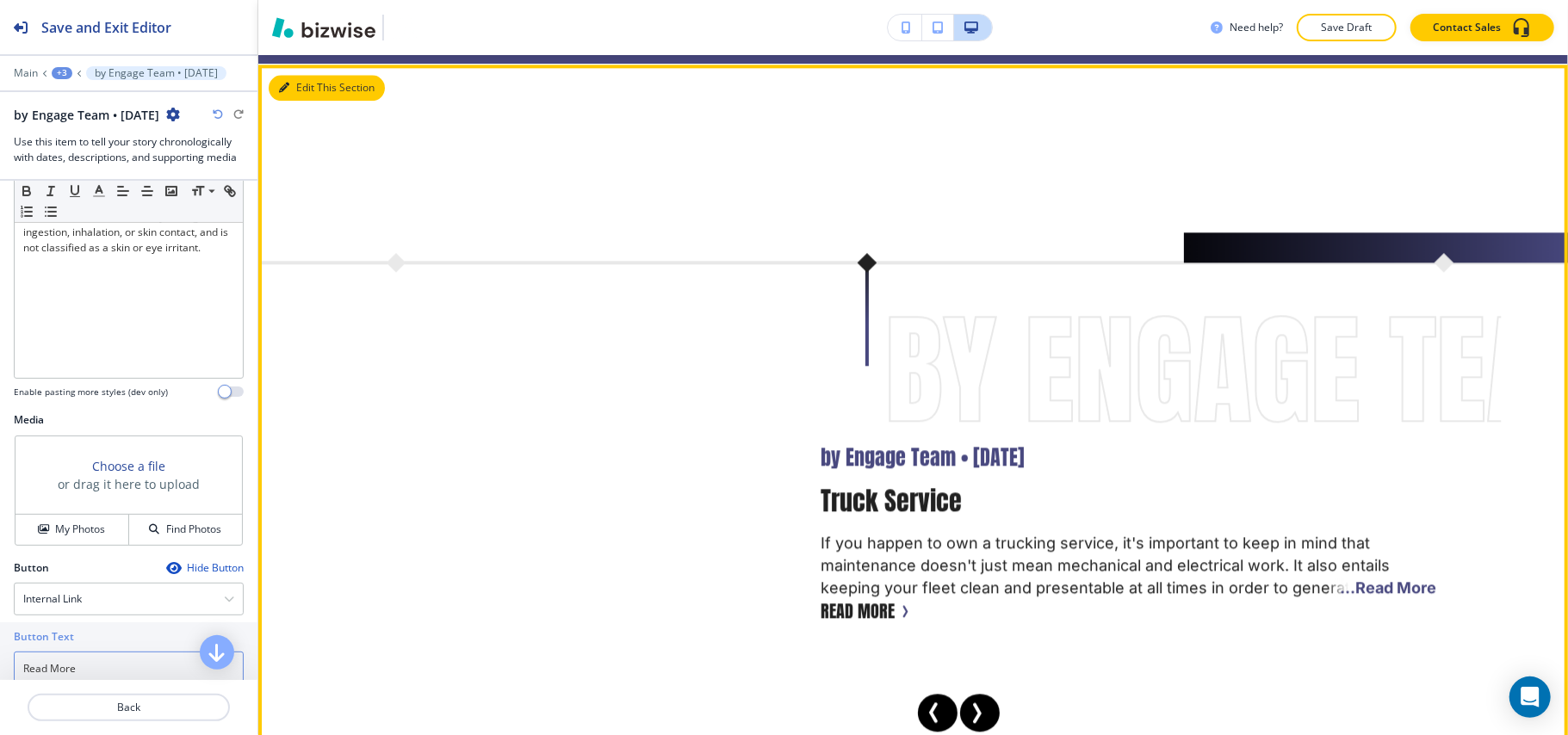
type input "Read More"
click at [304, 80] on button "Edit This Section" at bounding box center [326, 87] width 116 height 26
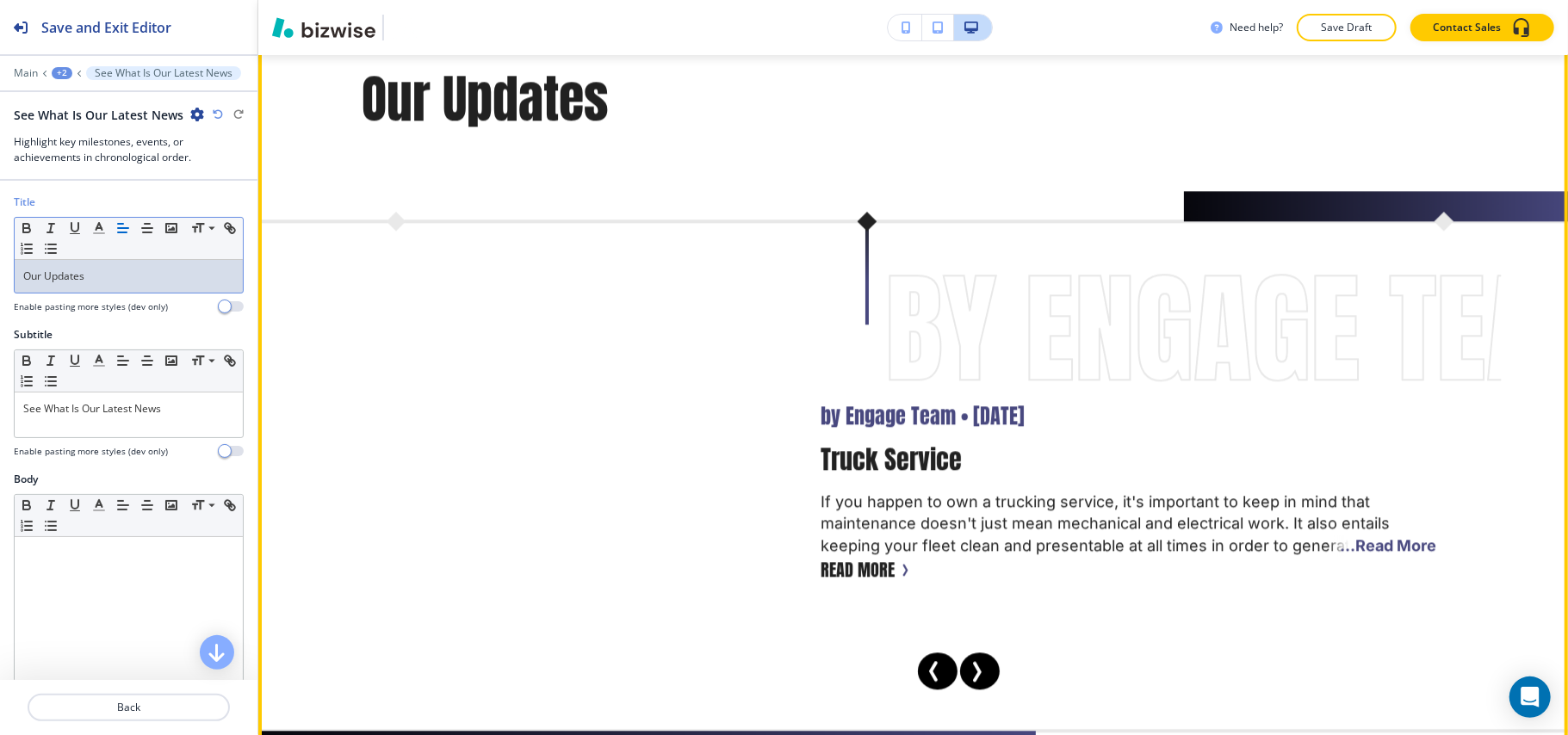
scroll to position [12787, 0]
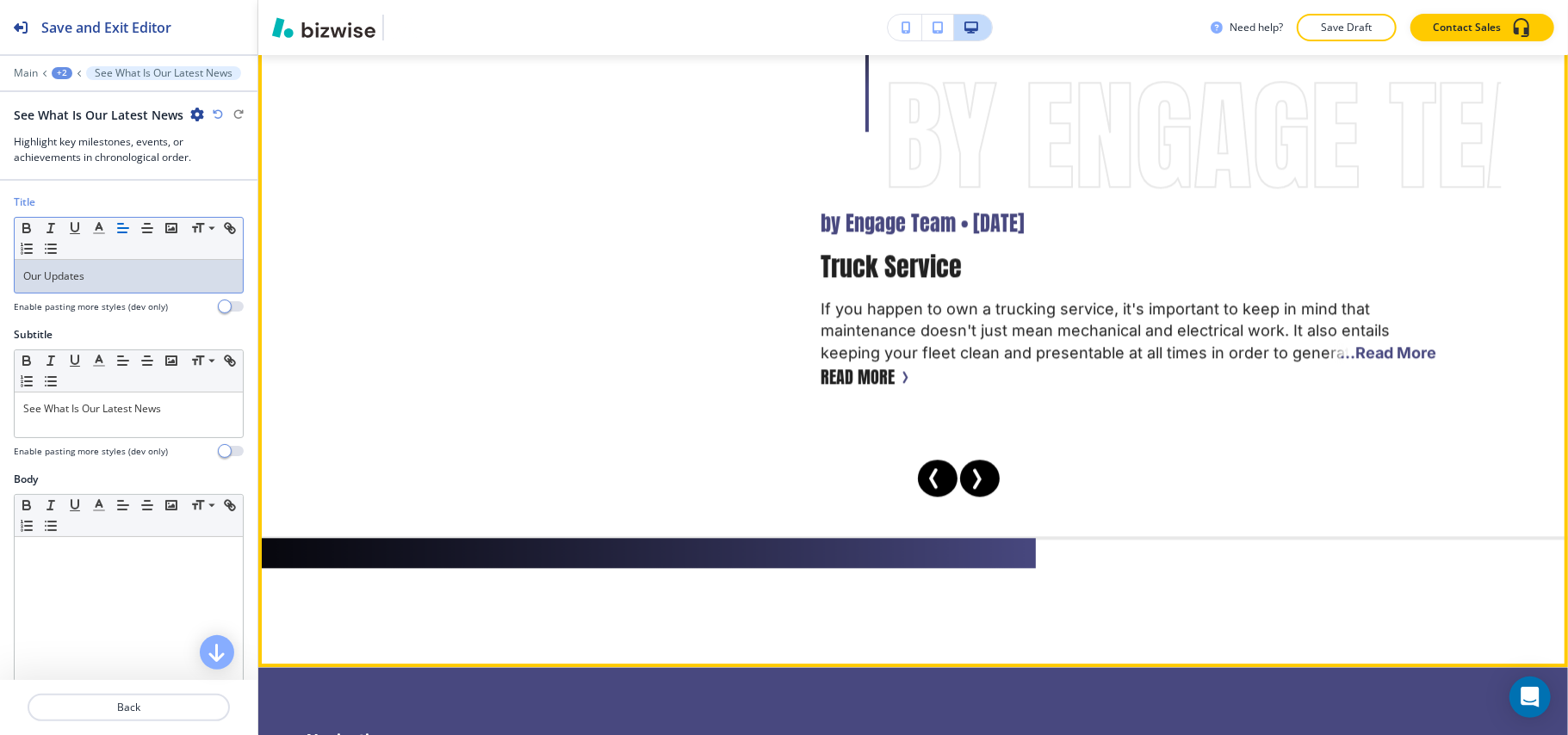
click at [973, 460] on button "Next Slide" at bounding box center [979, 478] width 39 height 38
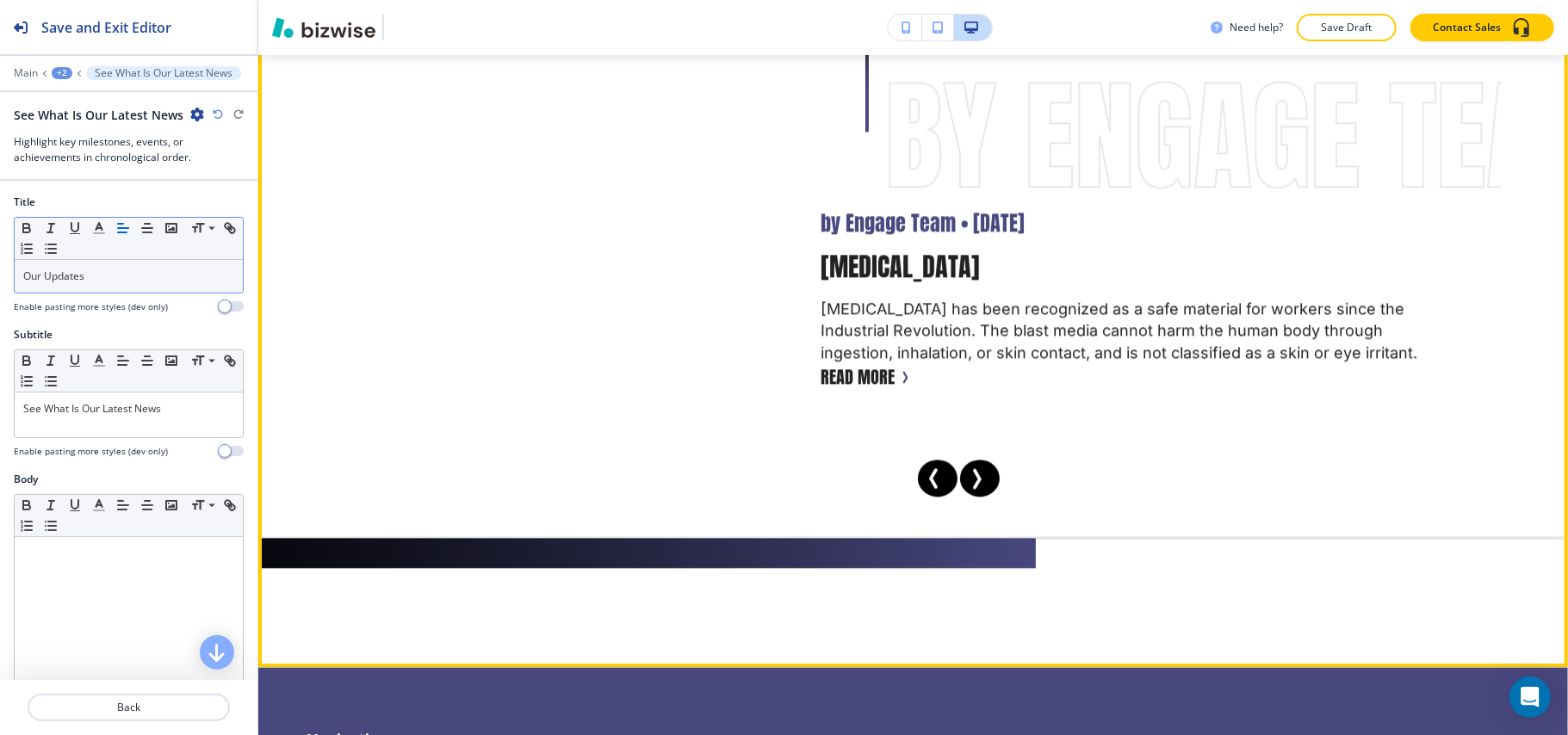
click at [924, 469] on icon "Previous Slide" at bounding box center [934, 478] width 20 height 20
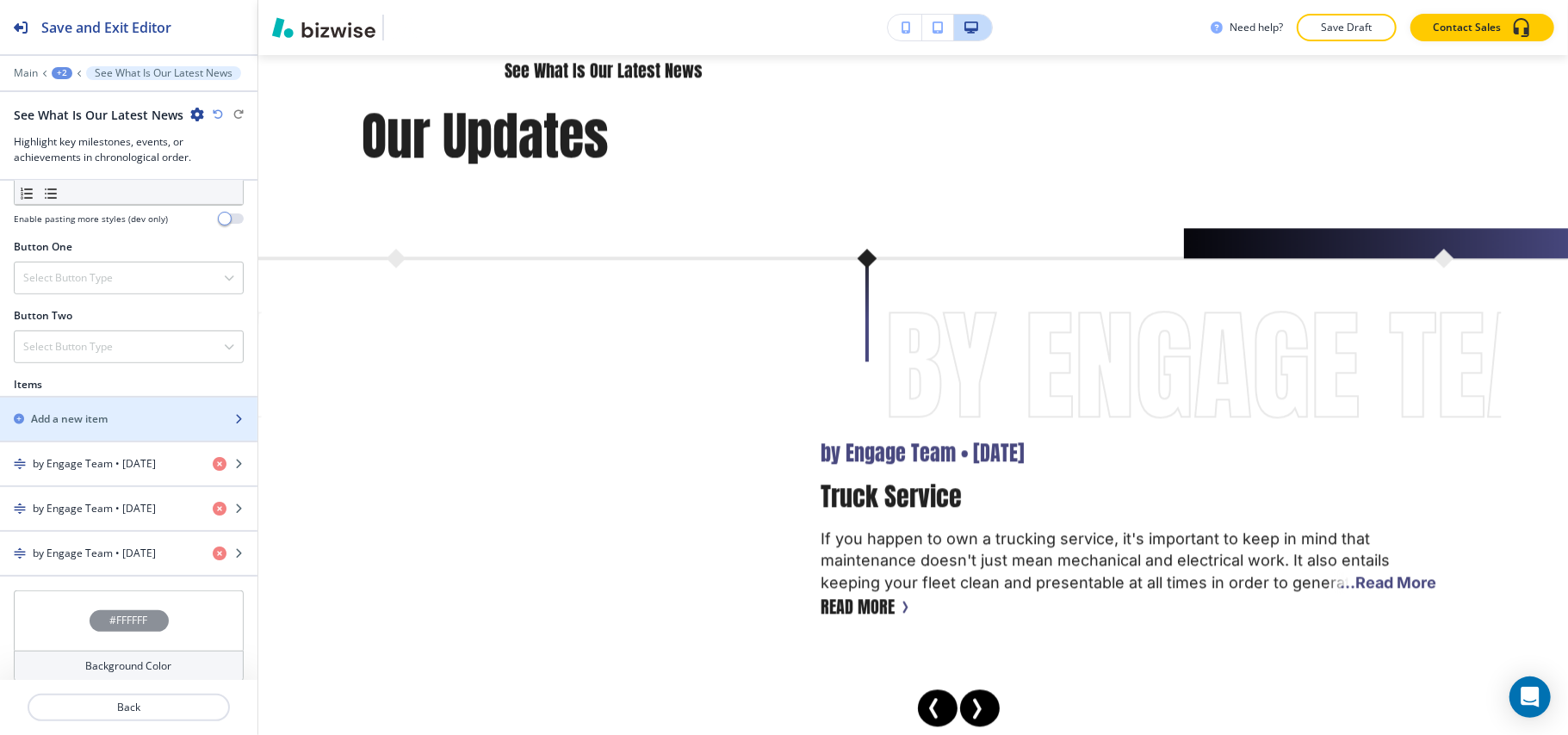
scroll to position [637, 0]
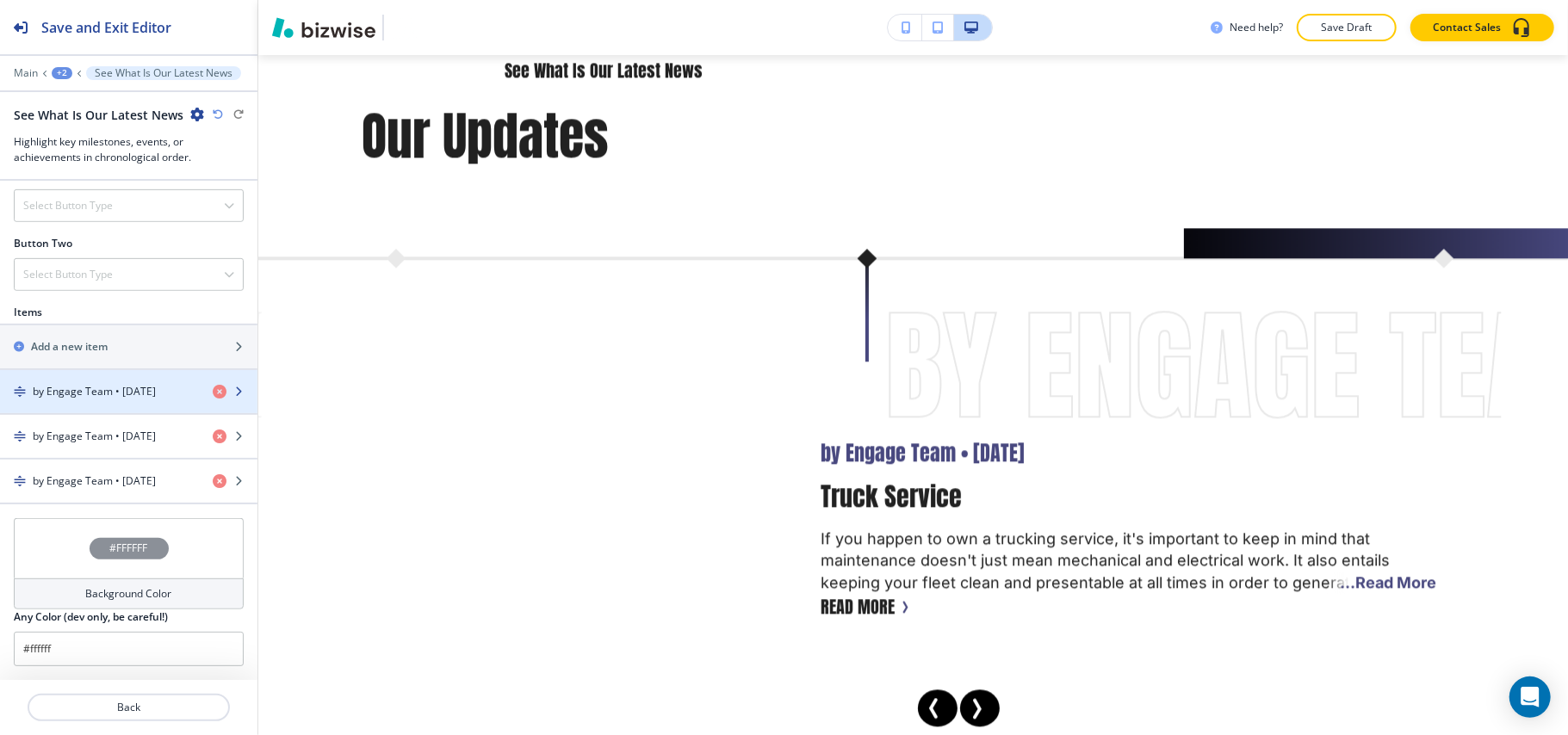
click at [100, 399] on div "button" at bounding box center [128, 405] width 257 height 13
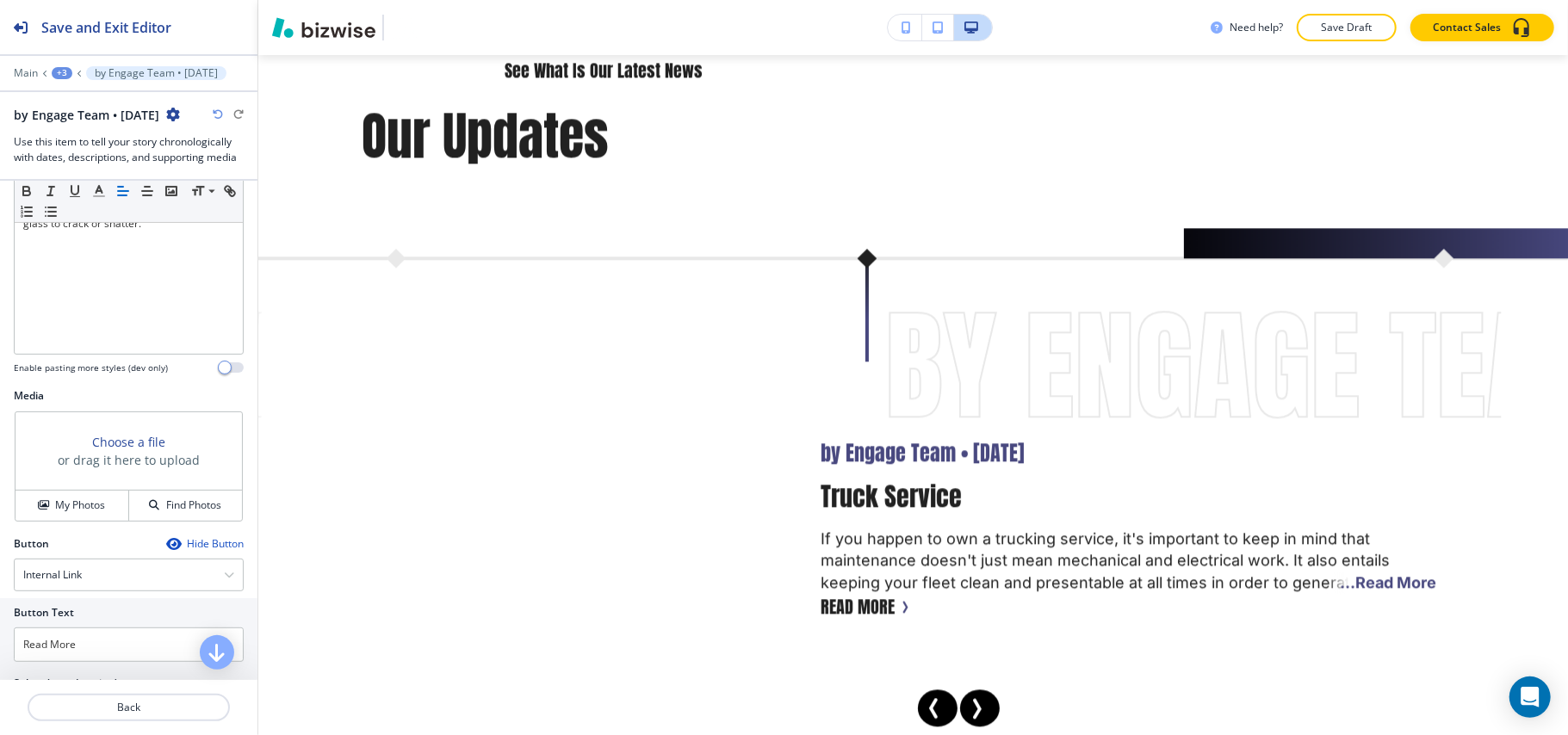
scroll to position [459, 0]
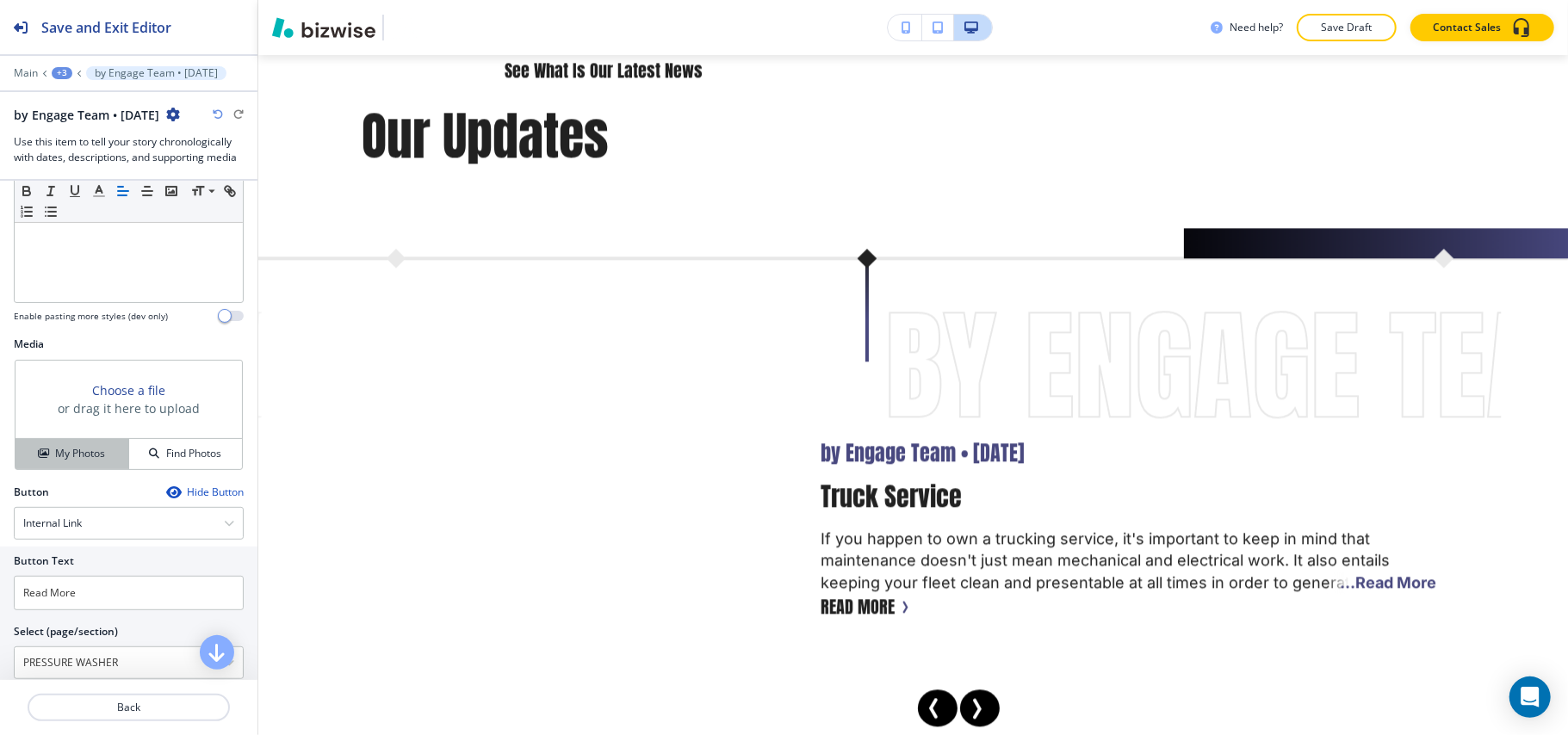
click at [61, 456] on h4 "My Photos" at bounding box center [80, 453] width 50 height 15
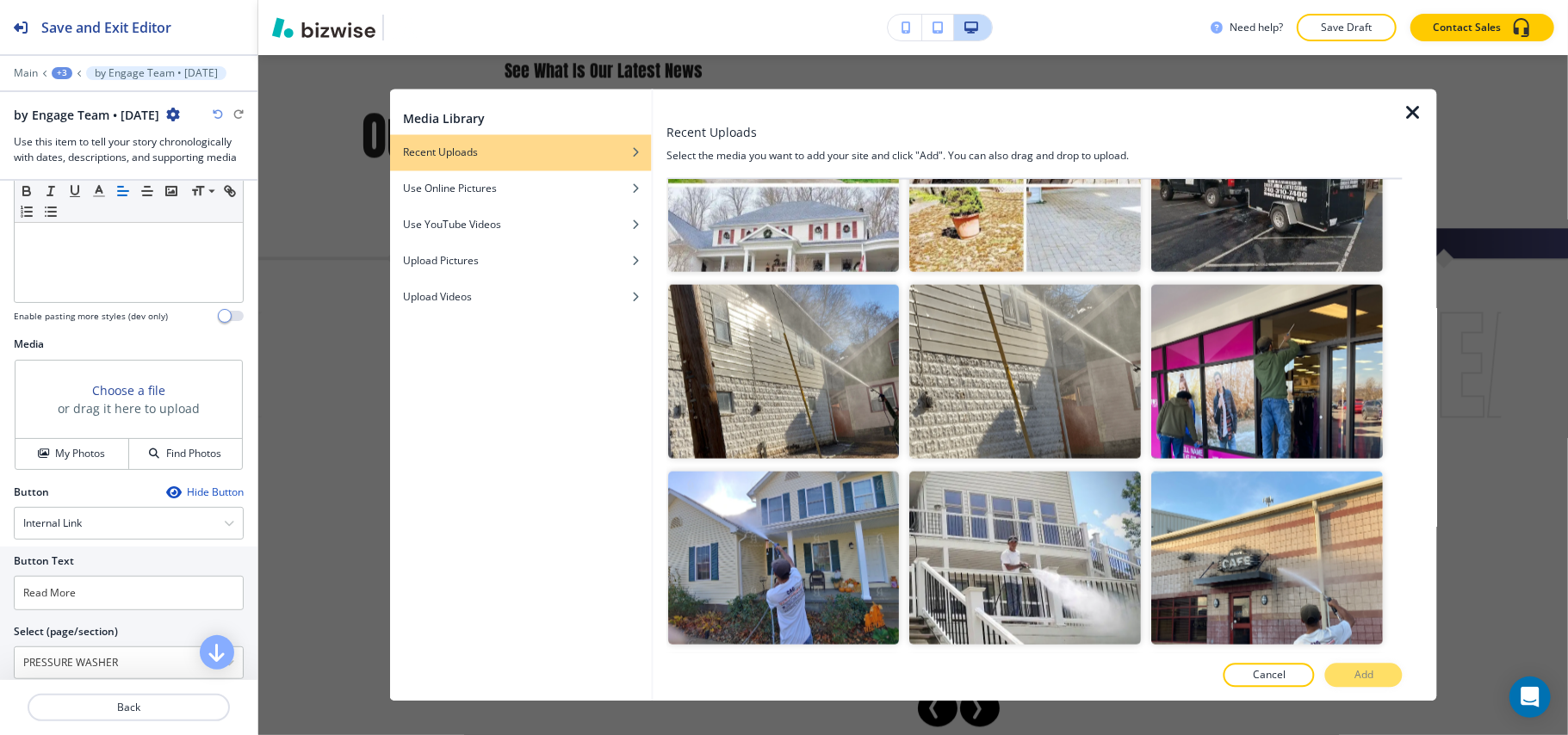
scroll to position [1836, 0]
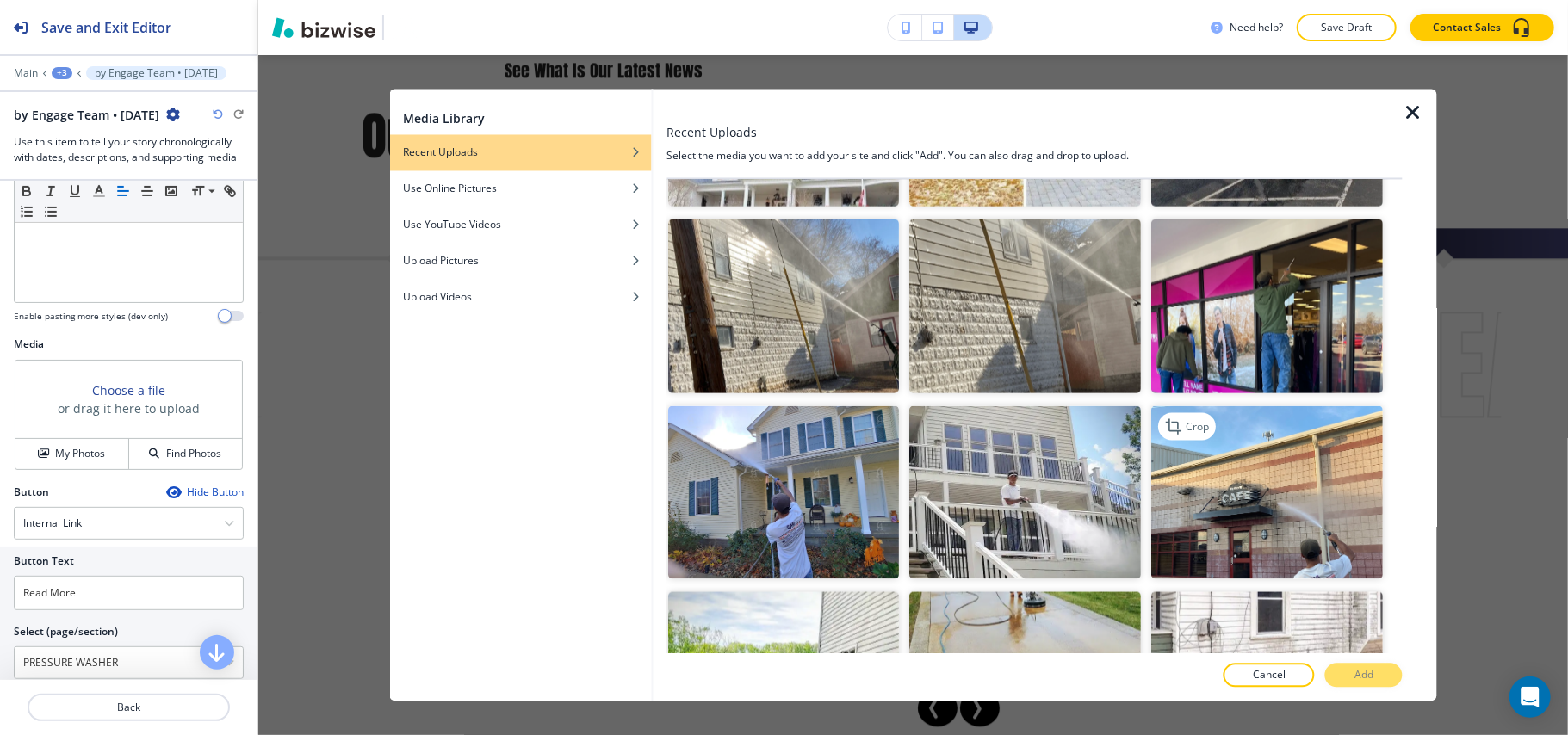
click at [1316, 456] on img "button" at bounding box center [1268, 492] width 232 height 174
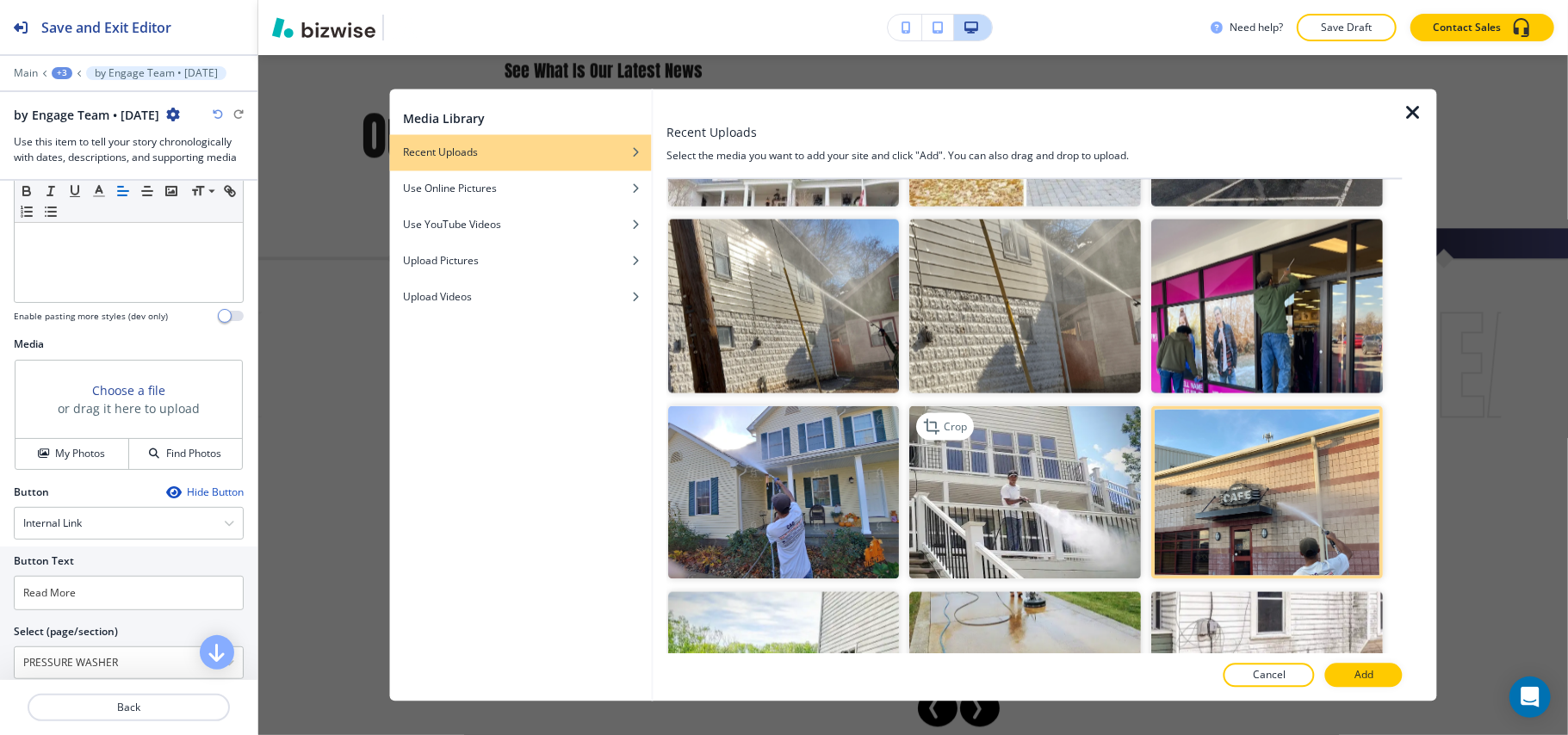
click at [976, 442] on img "button" at bounding box center [1025, 492] width 232 height 174
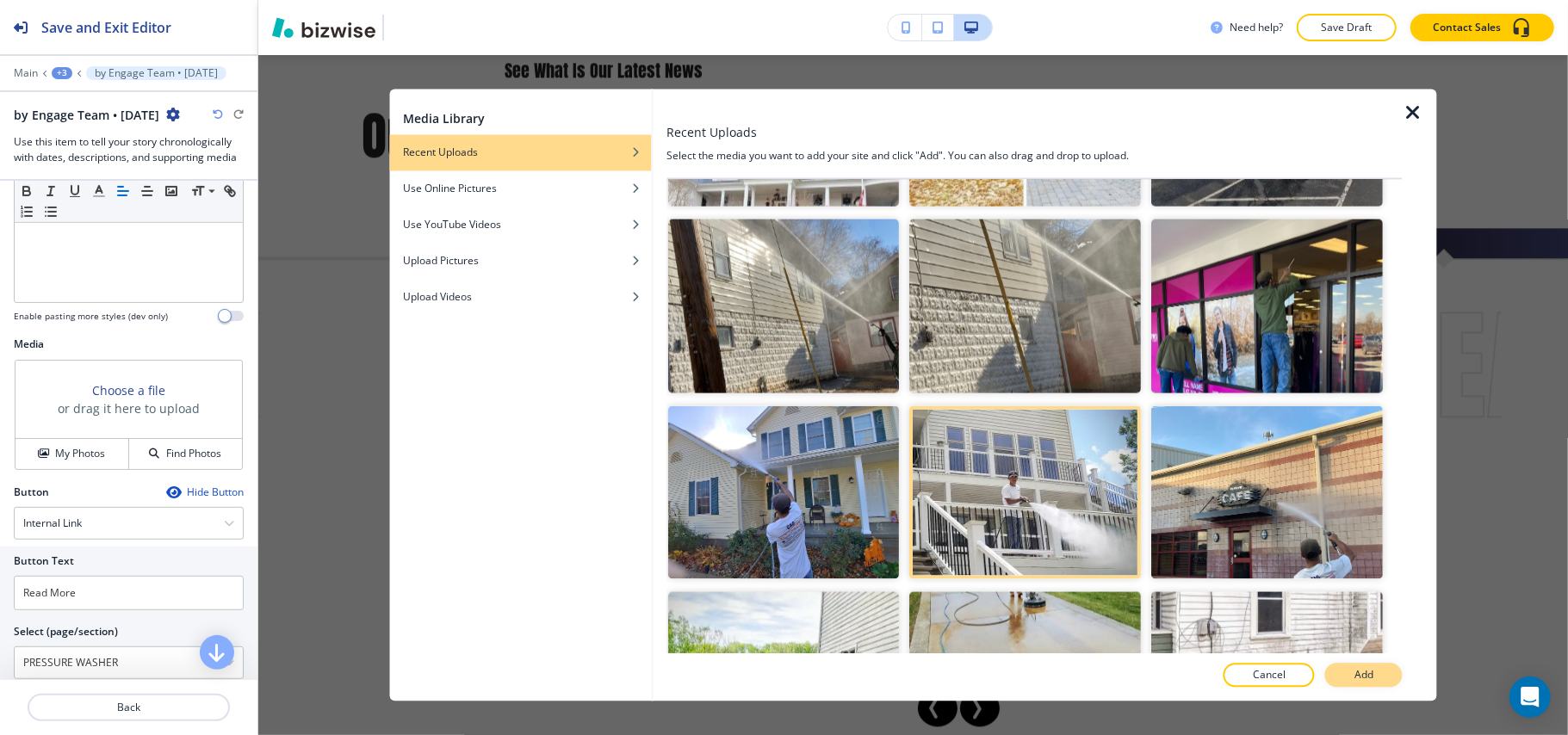
click at [1342, 674] on button "Add" at bounding box center [1363, 675] width 78 height 24
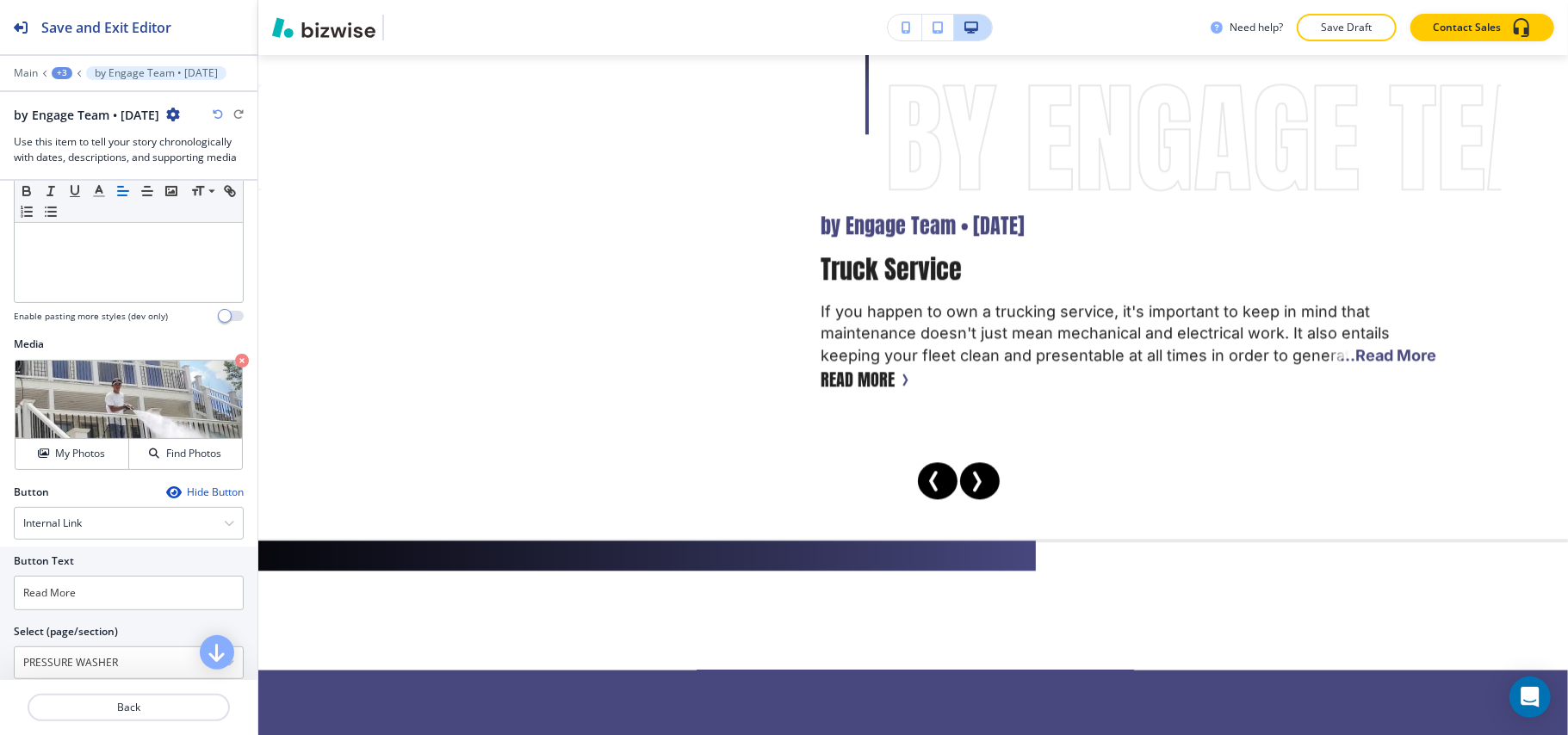
scroll to position [12787, 0]
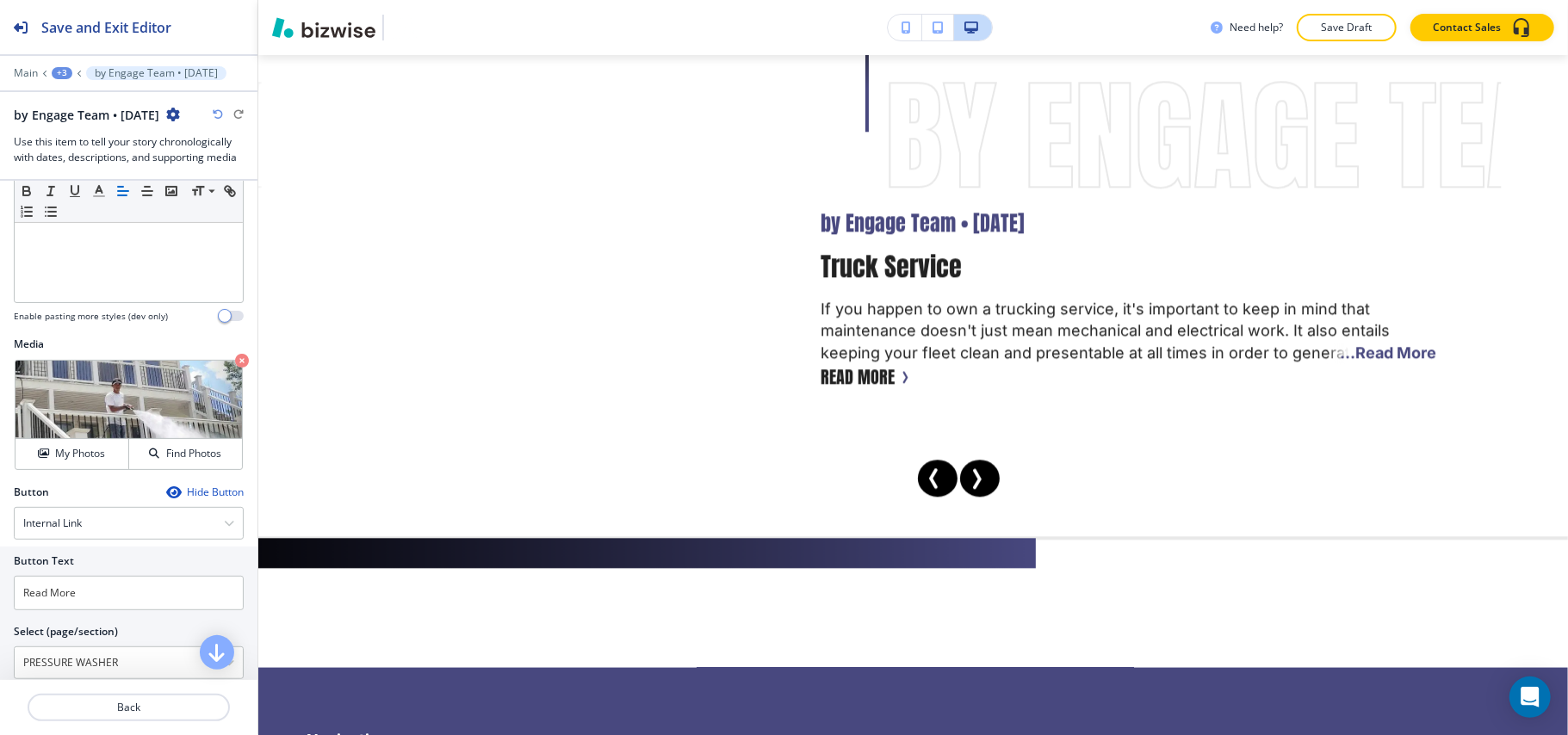
click at [931, 473] on icon "Previous Slide" at bounding box center [934, 478] width 5 height 17
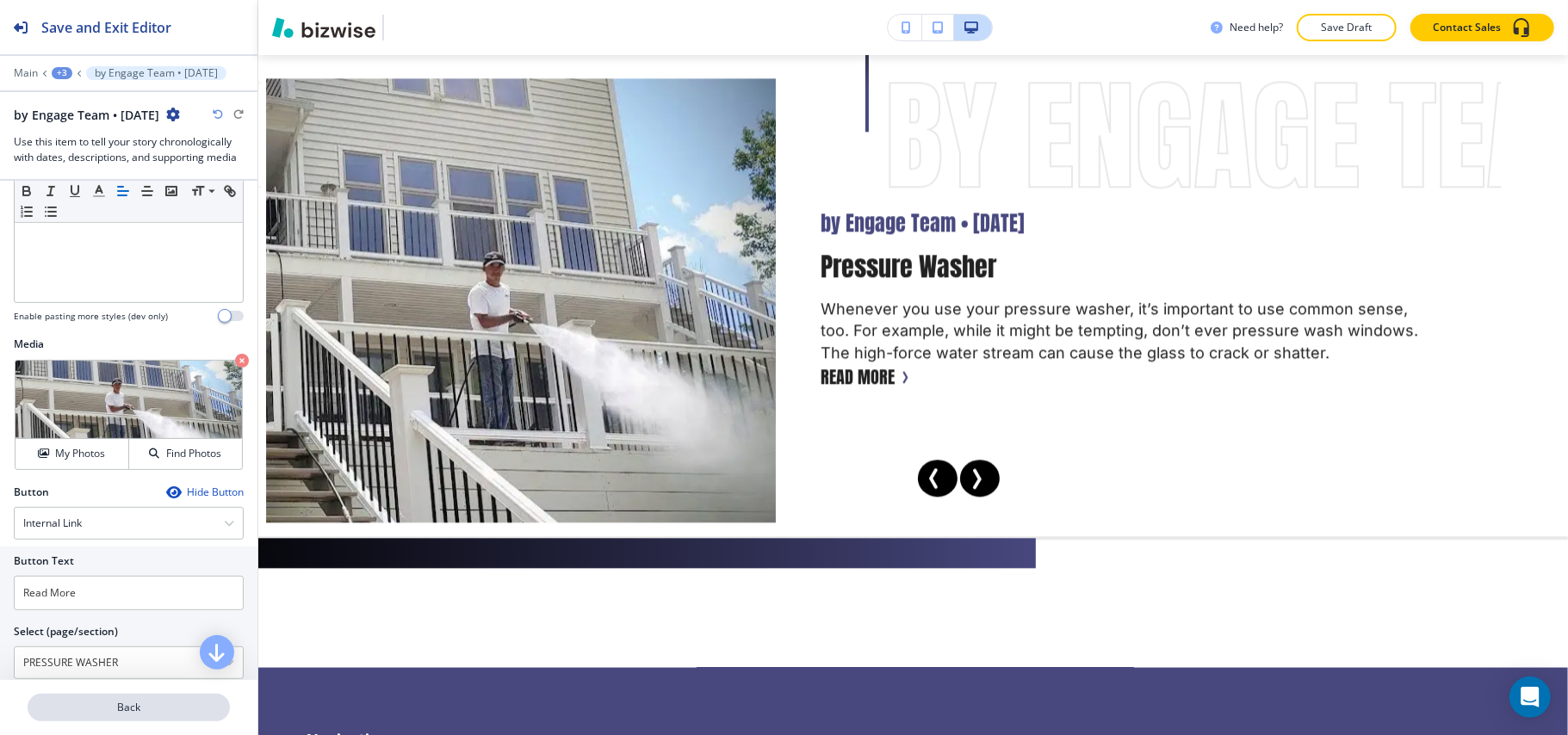
click at [150, 706] on p "Back" at bounding box center [128, 707] width 199 height 15
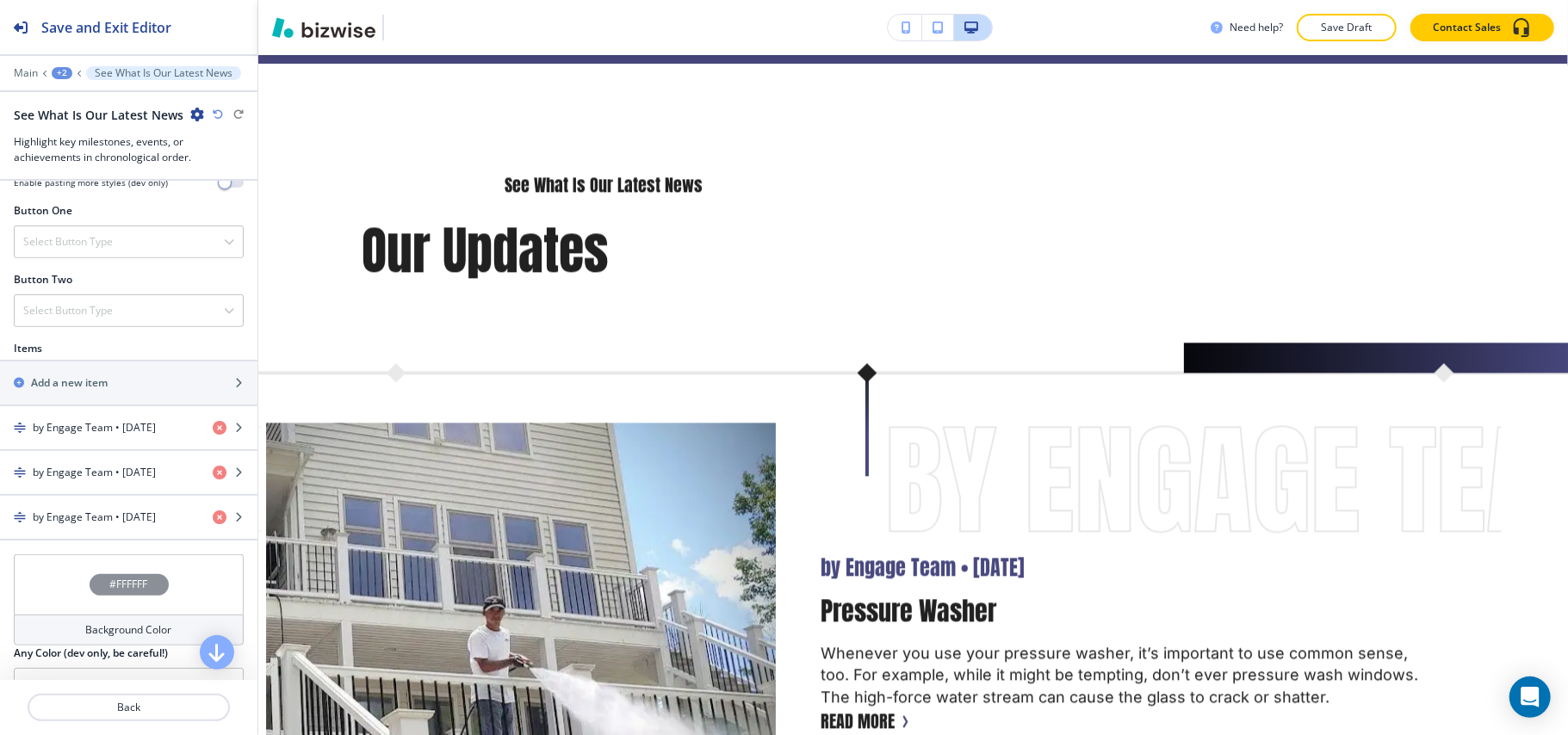
scroll to position [637, 0]
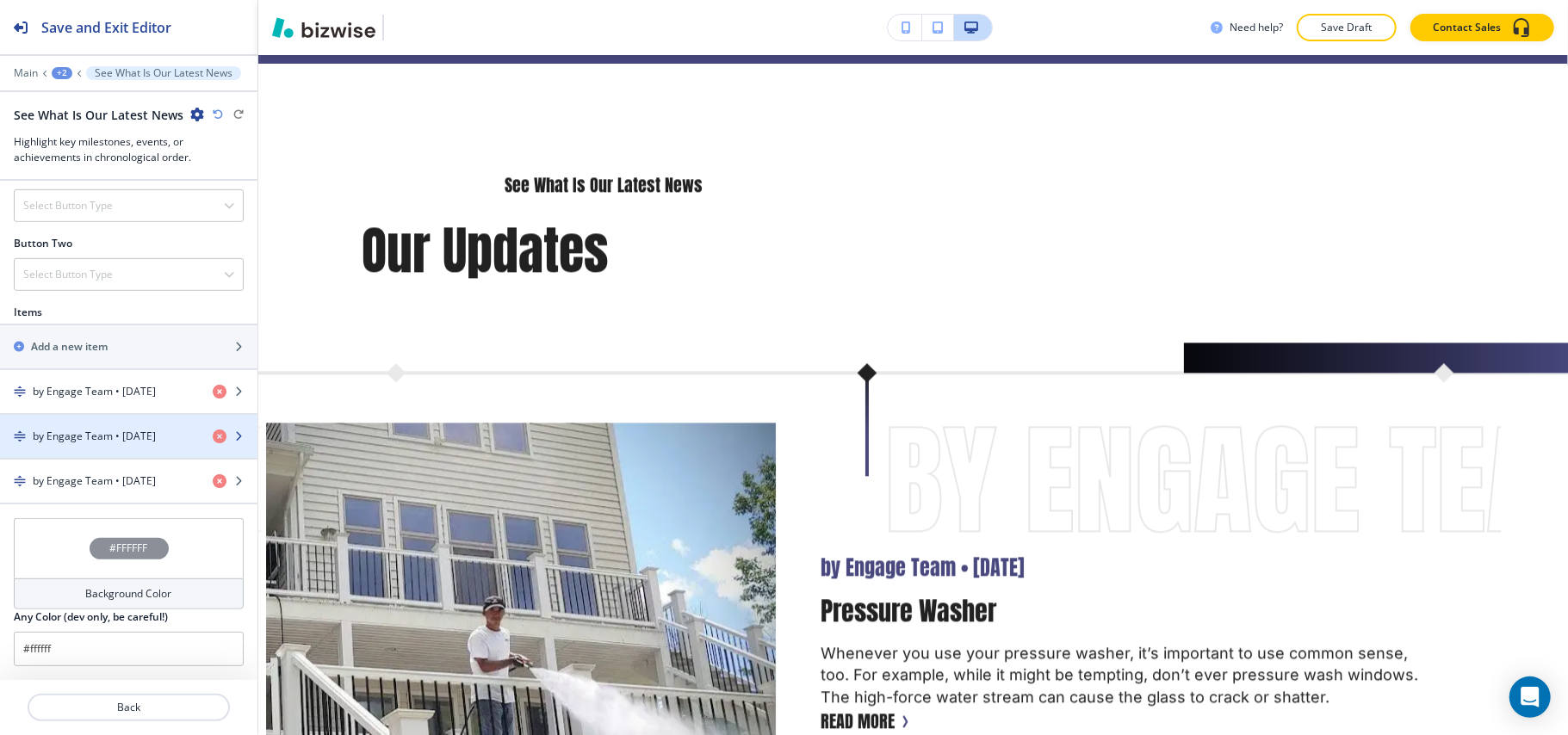
click at [73, 425] on div "button" at bounding box center [128, 421] width 257 height 13
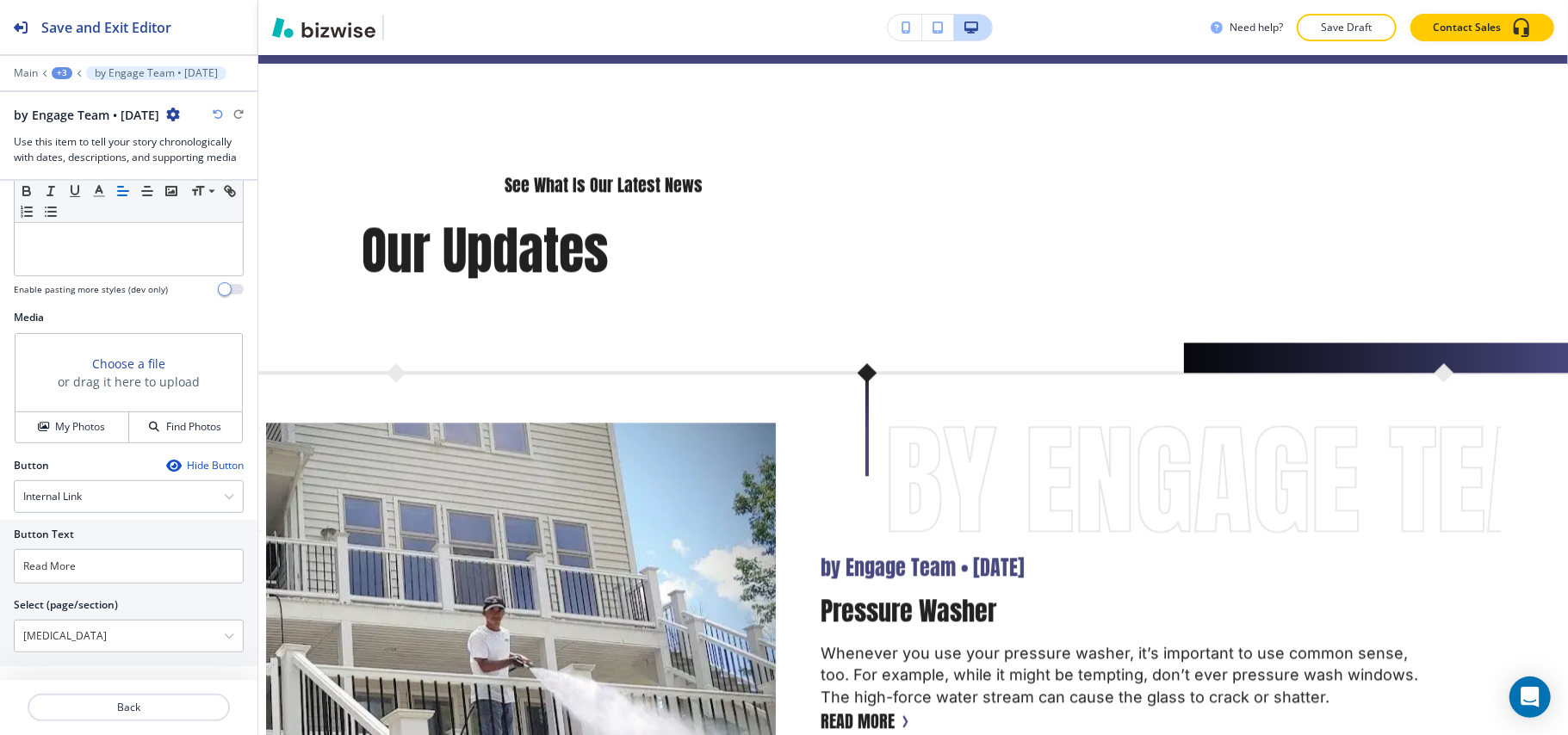
scroll to position [498, 0]
click at [66, 418] on h4 "My Photos" at bounding box center [80, 420] width 50 height 15
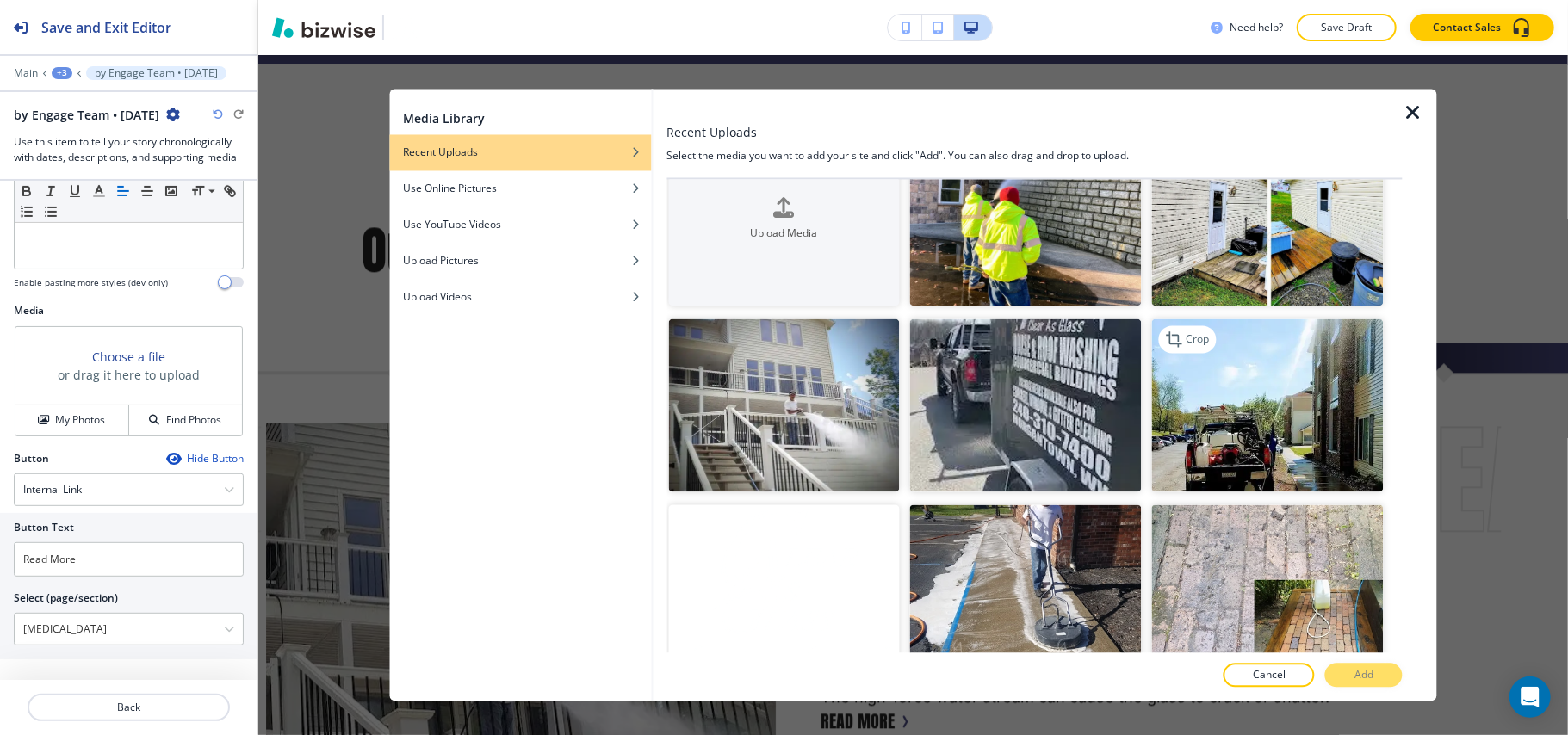
scroll to position [115, 0]
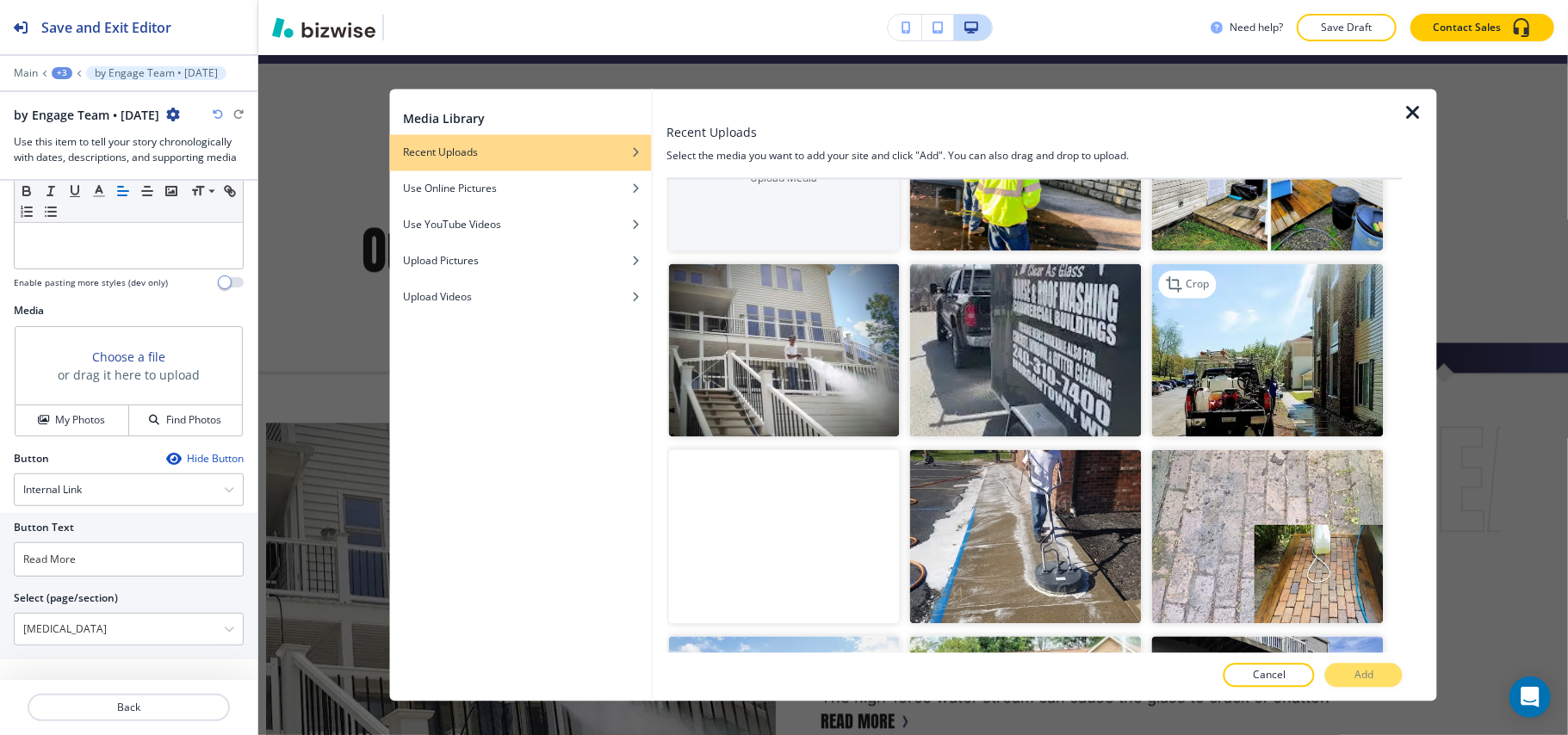
click at [1237, 355] on img "button" at bounding box center [1268, 350] width 232 height 174
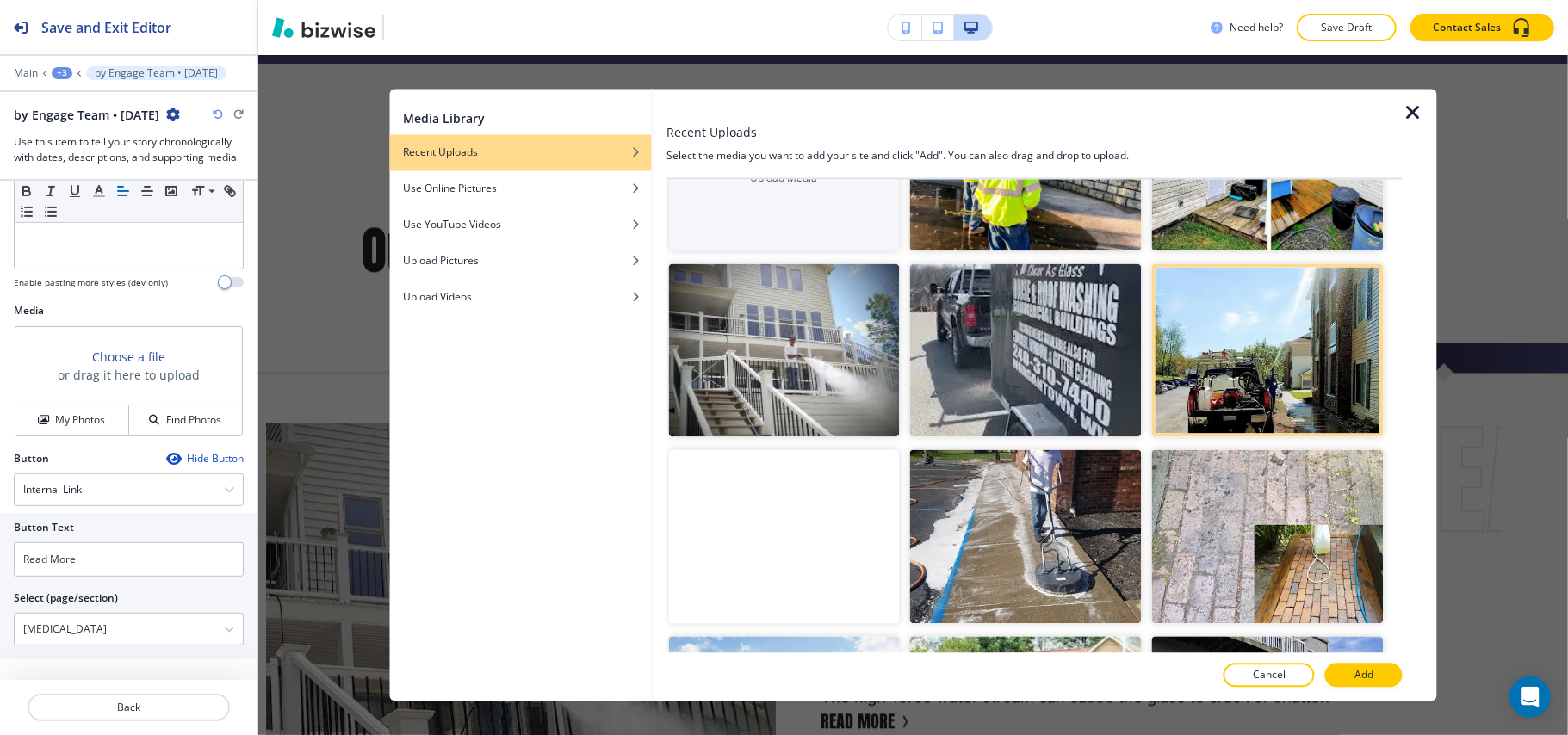
click at [1368, 677] on p "Add" at bounding box center [1363, 675] width 19 height 15
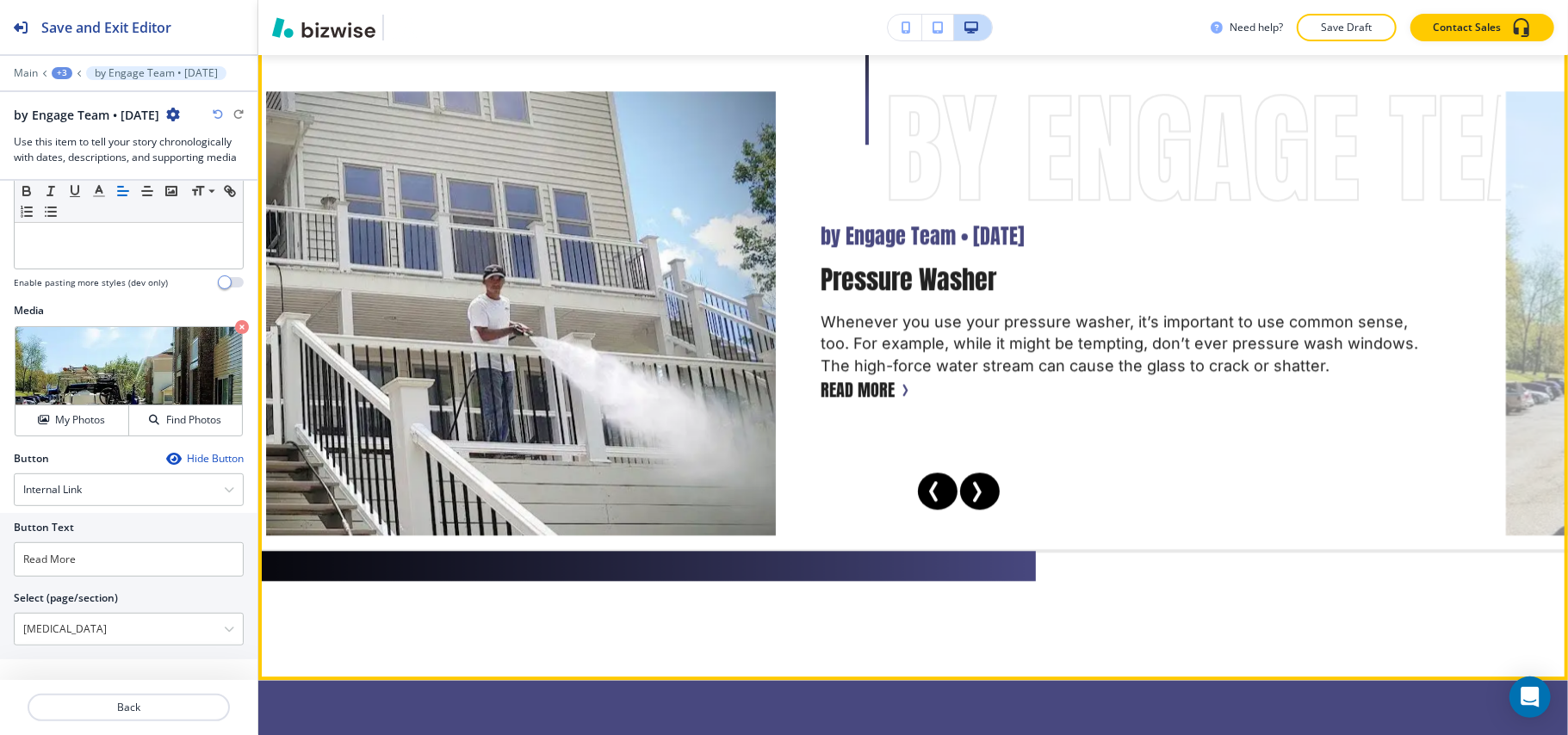
scroll to position [12787, 0]
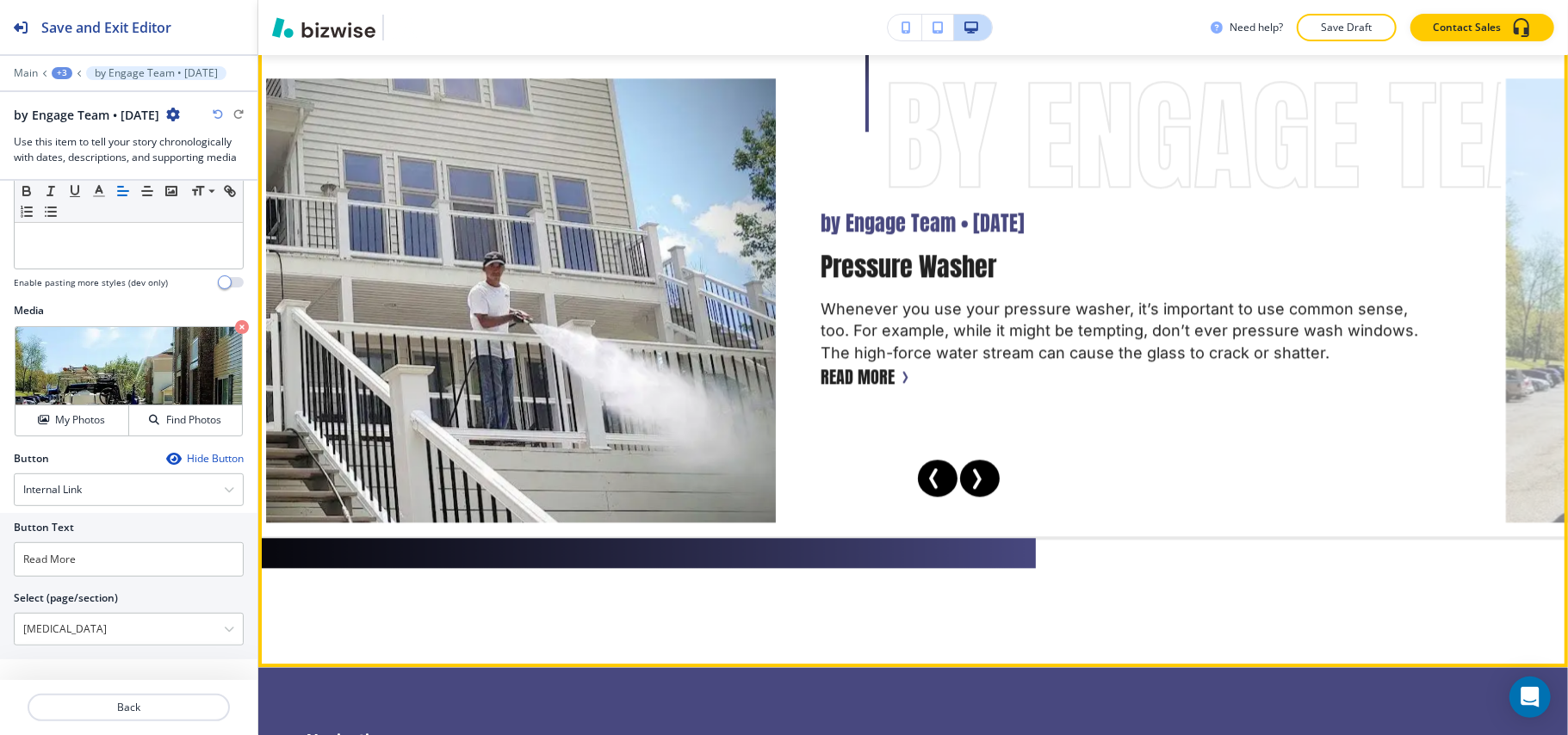
click at [984, 469] on button "Next Slide" at bounding box center [979, 478] width 39 height 38
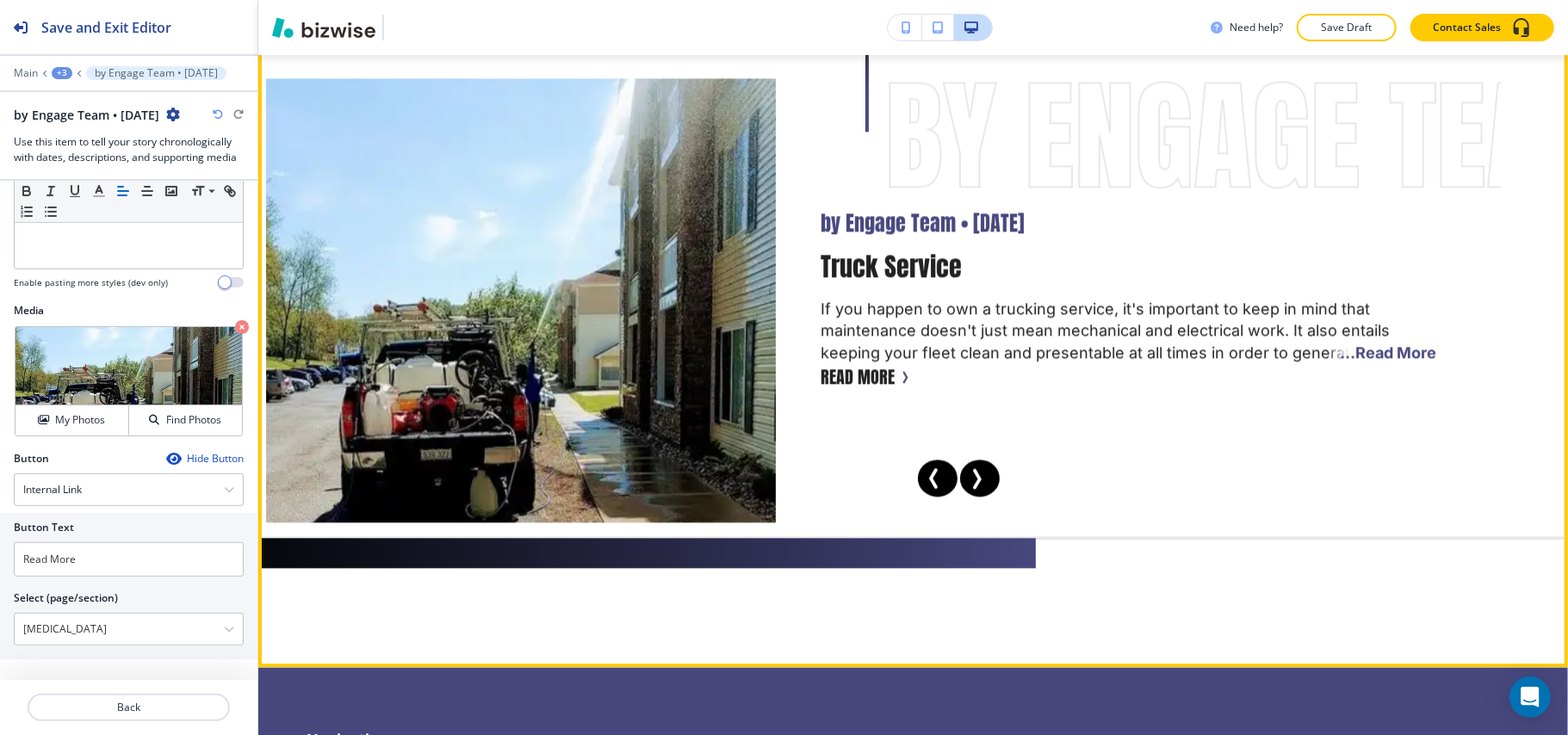
click at [961, 467] on button "Next Slide" at bounding box center [979, 478] width 39 height 38
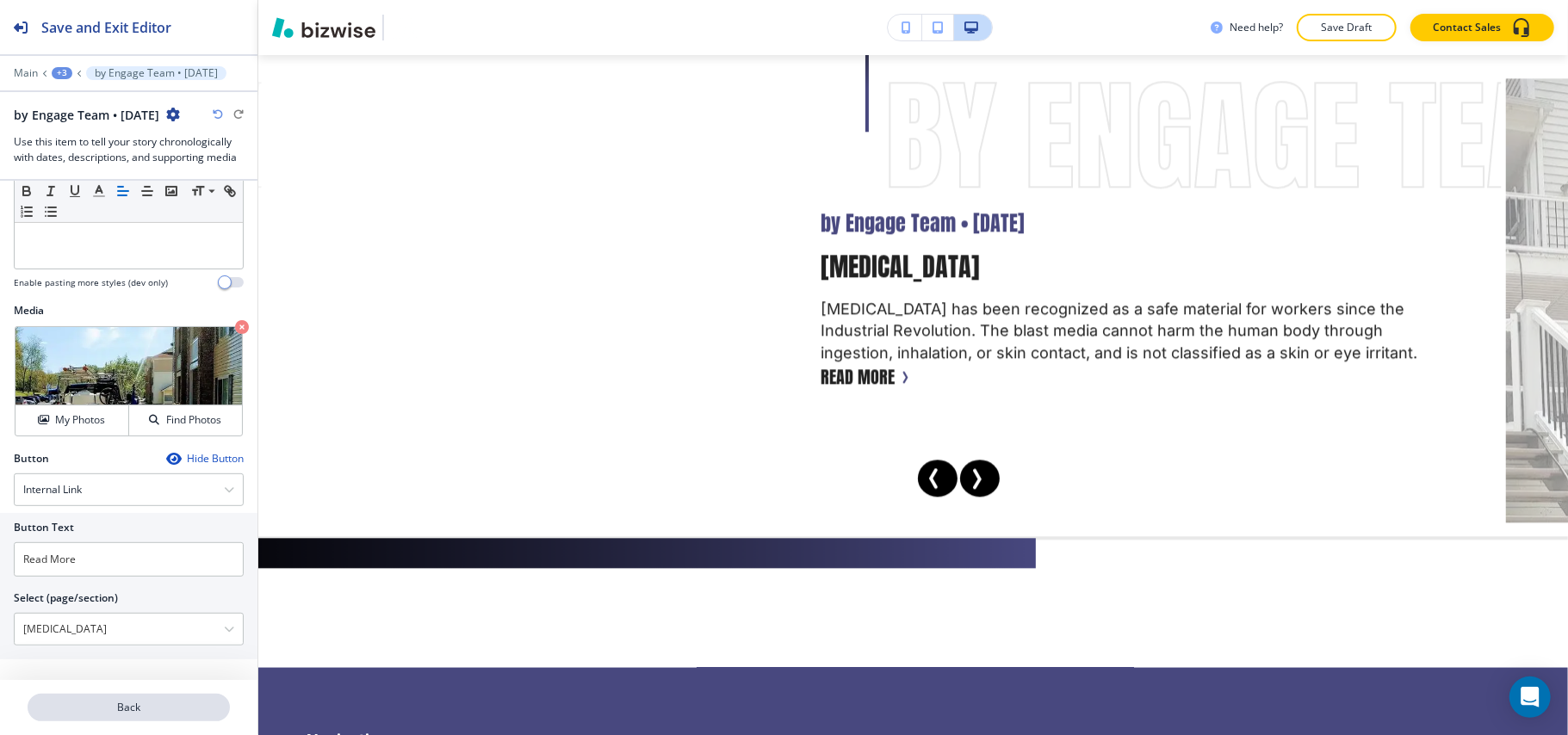
click at [115, 720] on button "Back" at bounding box center [128, 707] width 202 height 28
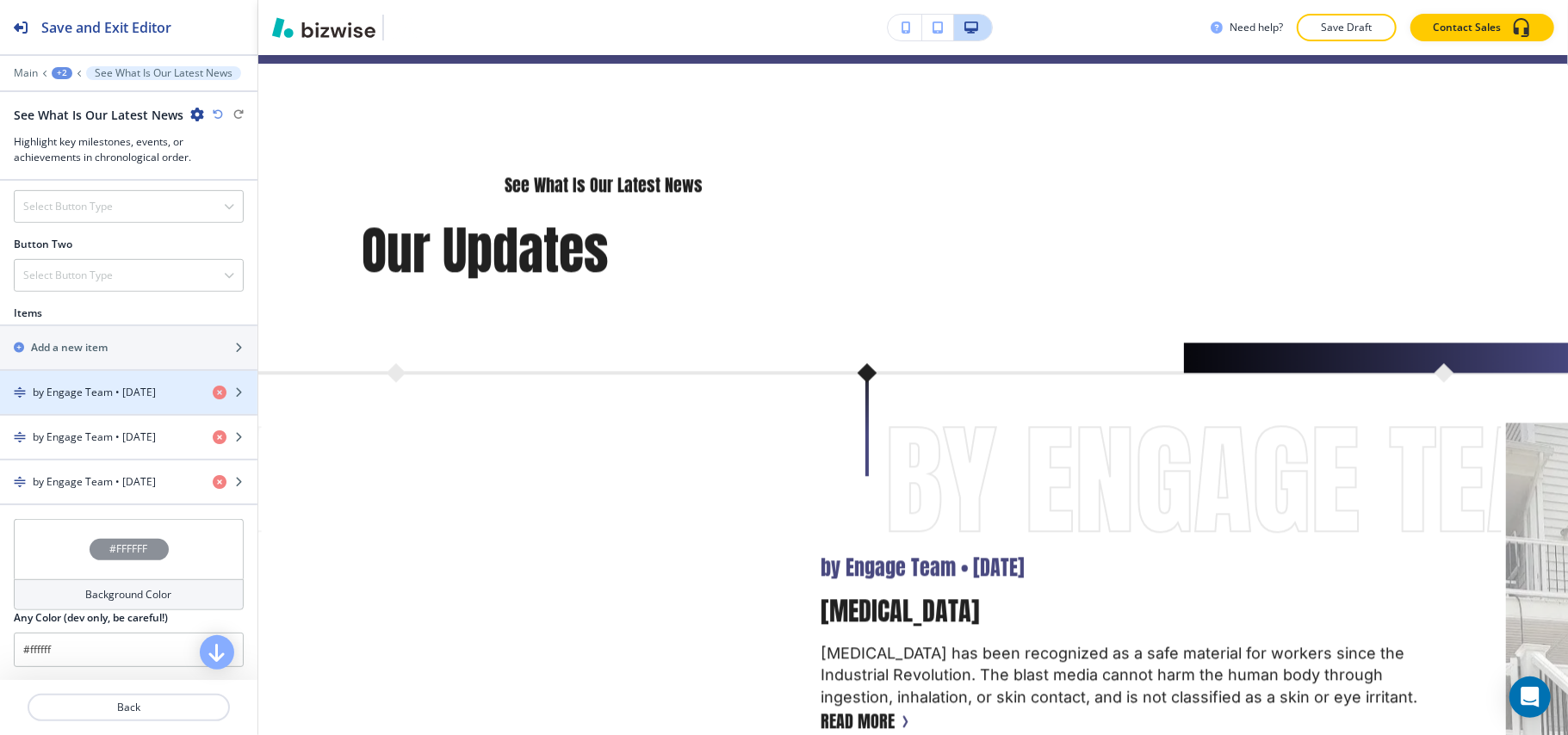
scroll to position [637, 0]
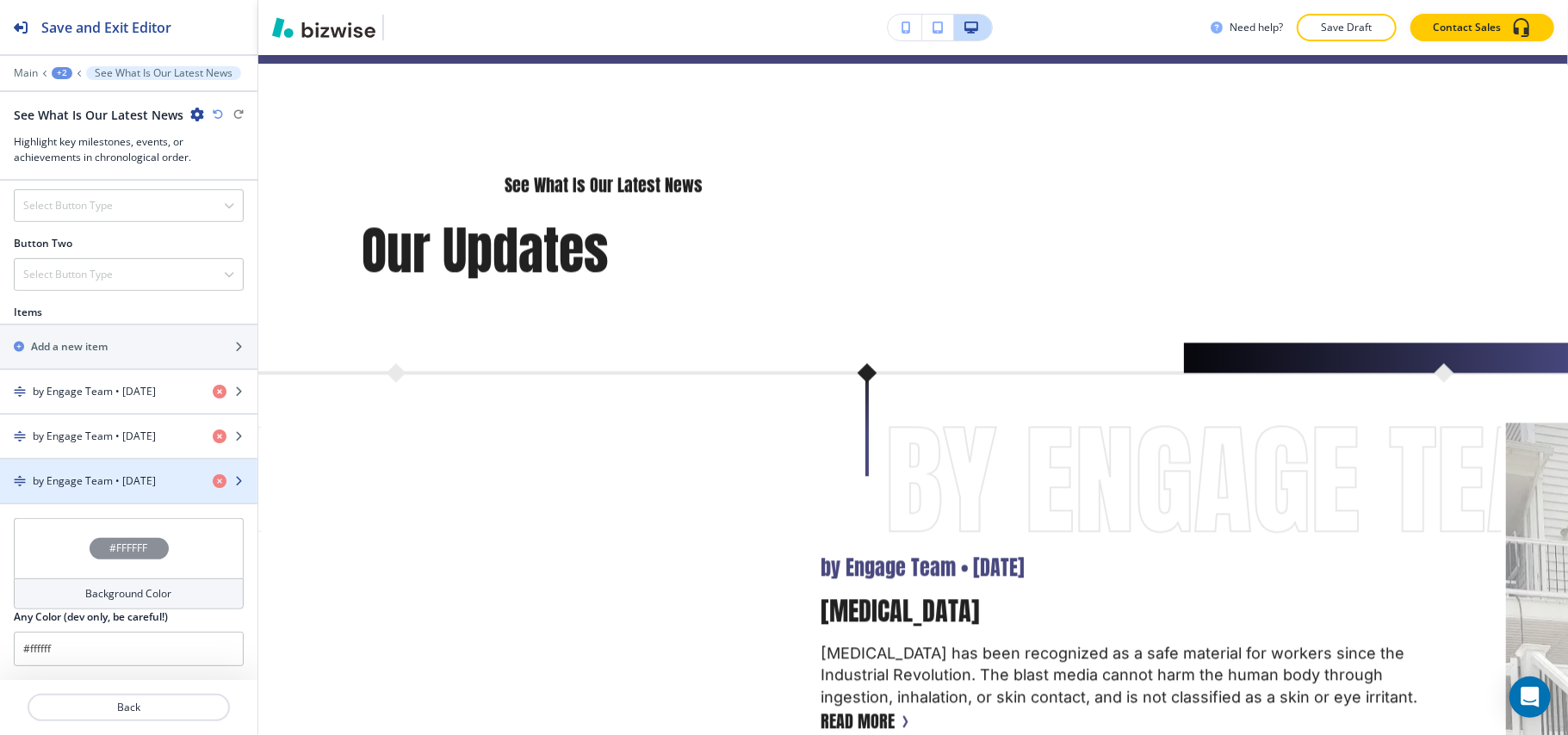
click at [111, 475] on h4 "by Engage Team • 23 June 2022" at bounding box center [94, 480] width 123 height 15
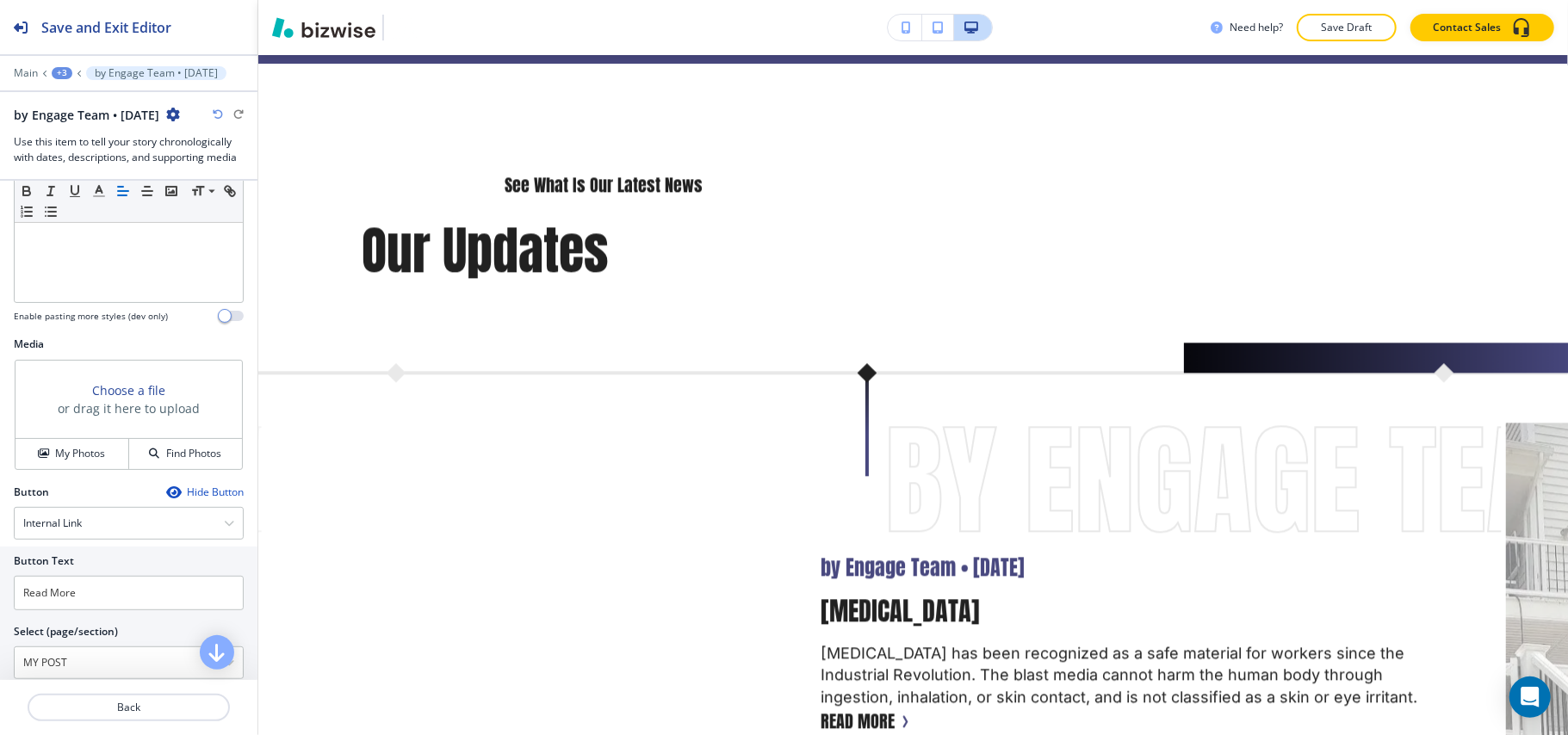
scroll to position [498, 0]
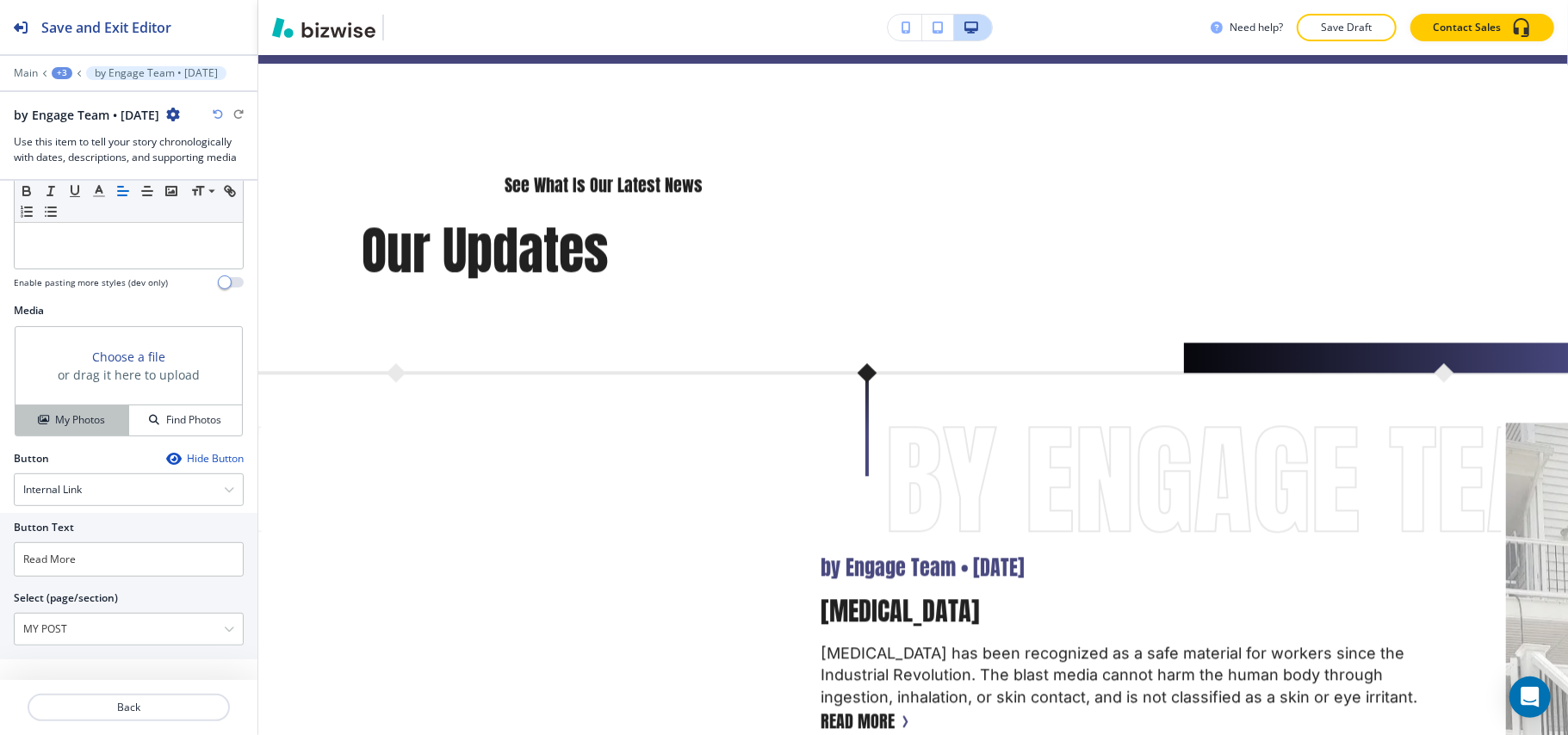
click at [69, 421] on h4 "My Photos" at bounding box center [80, 420] width 50 height 15
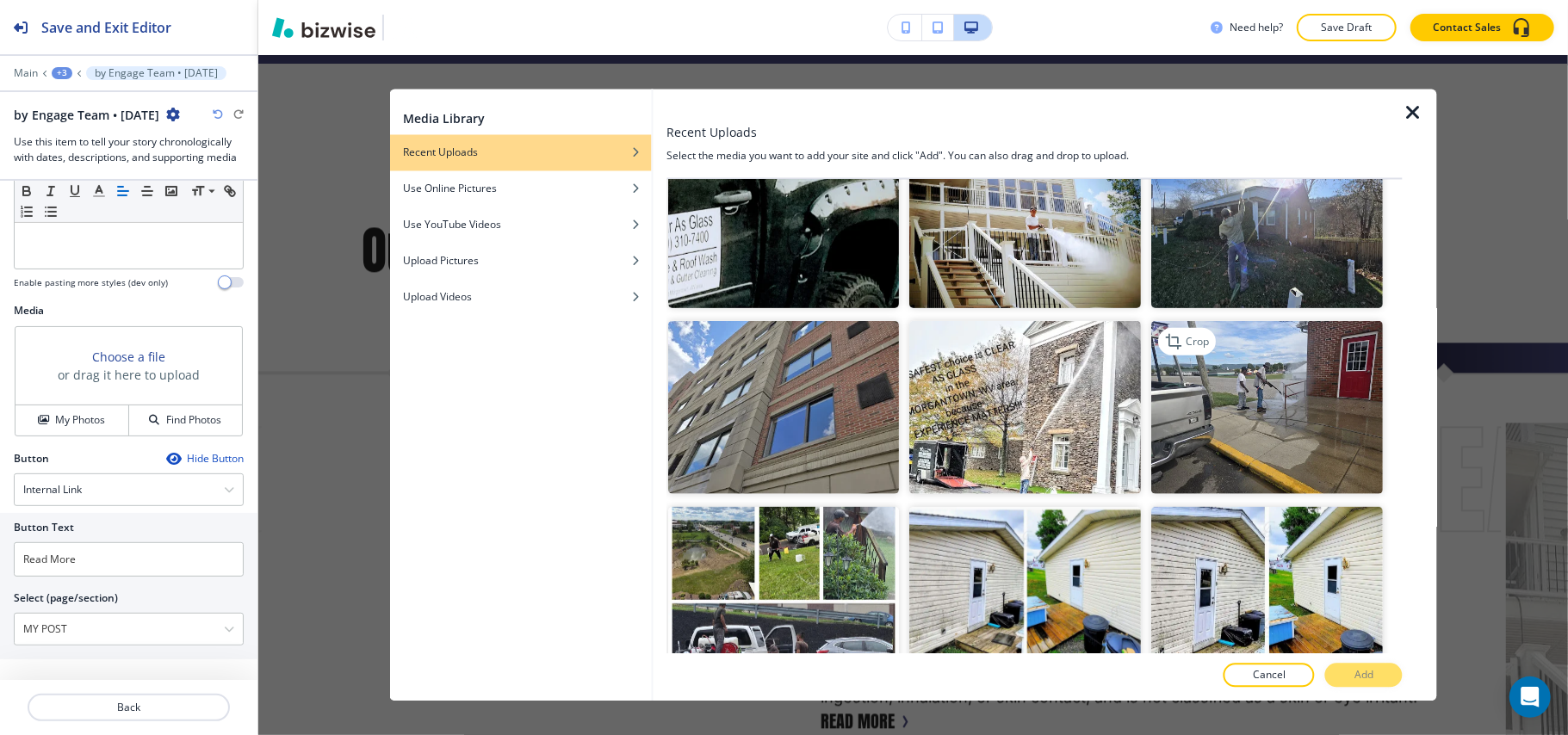
scroll to position [1033, 0]
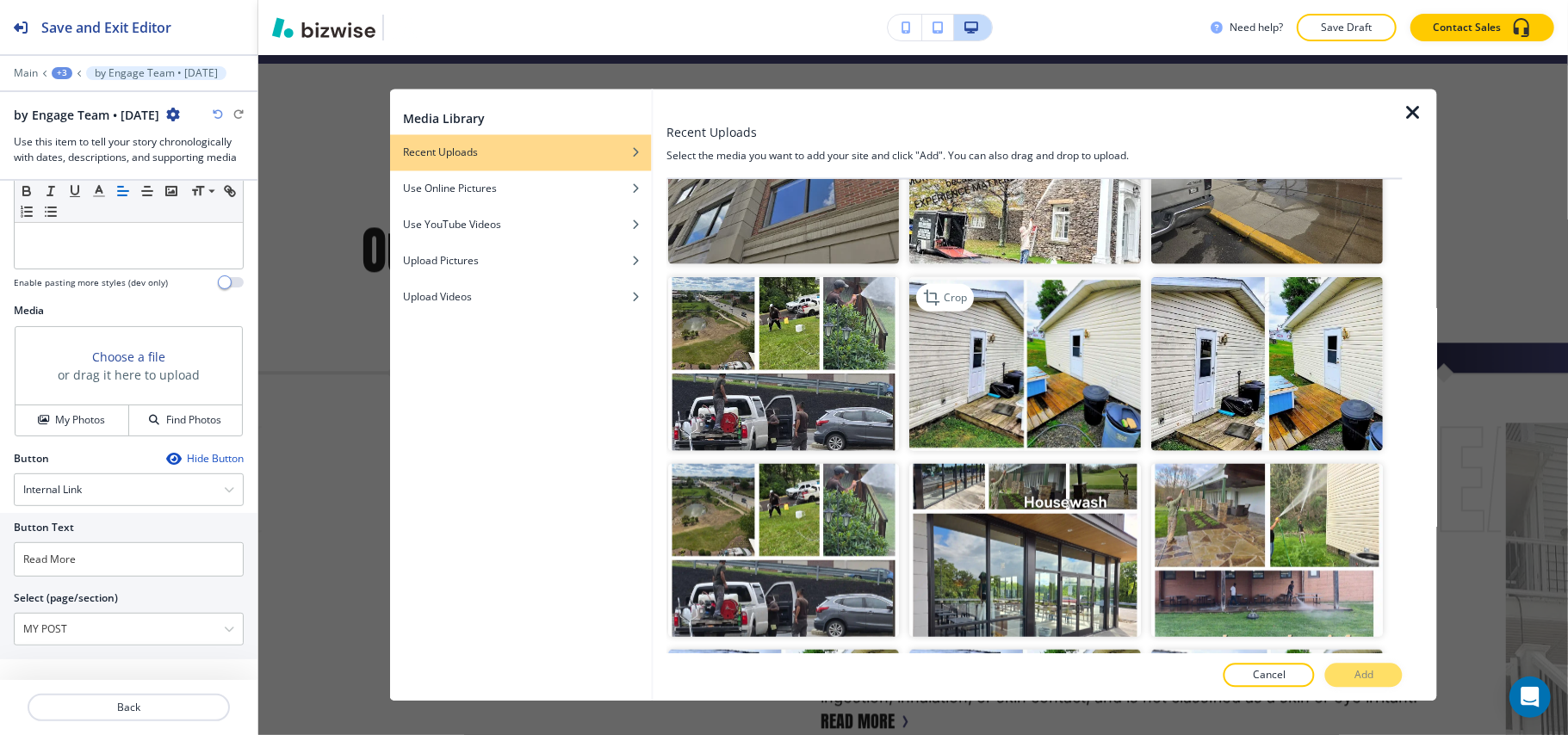
click at [1020, 339] on img "button" at bounding box center [1025, 363] width 232 height 174
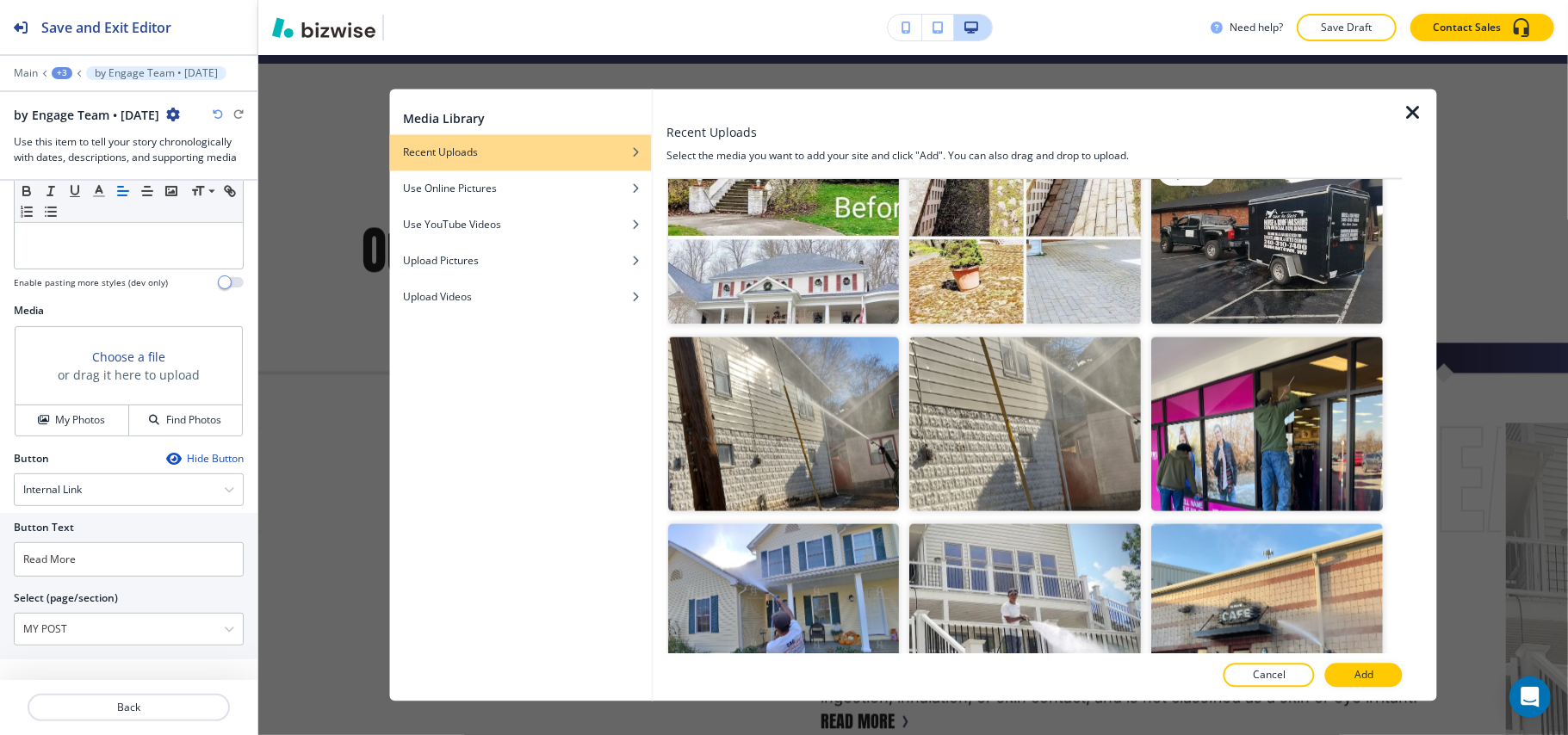
scroll to position [1951, 0]
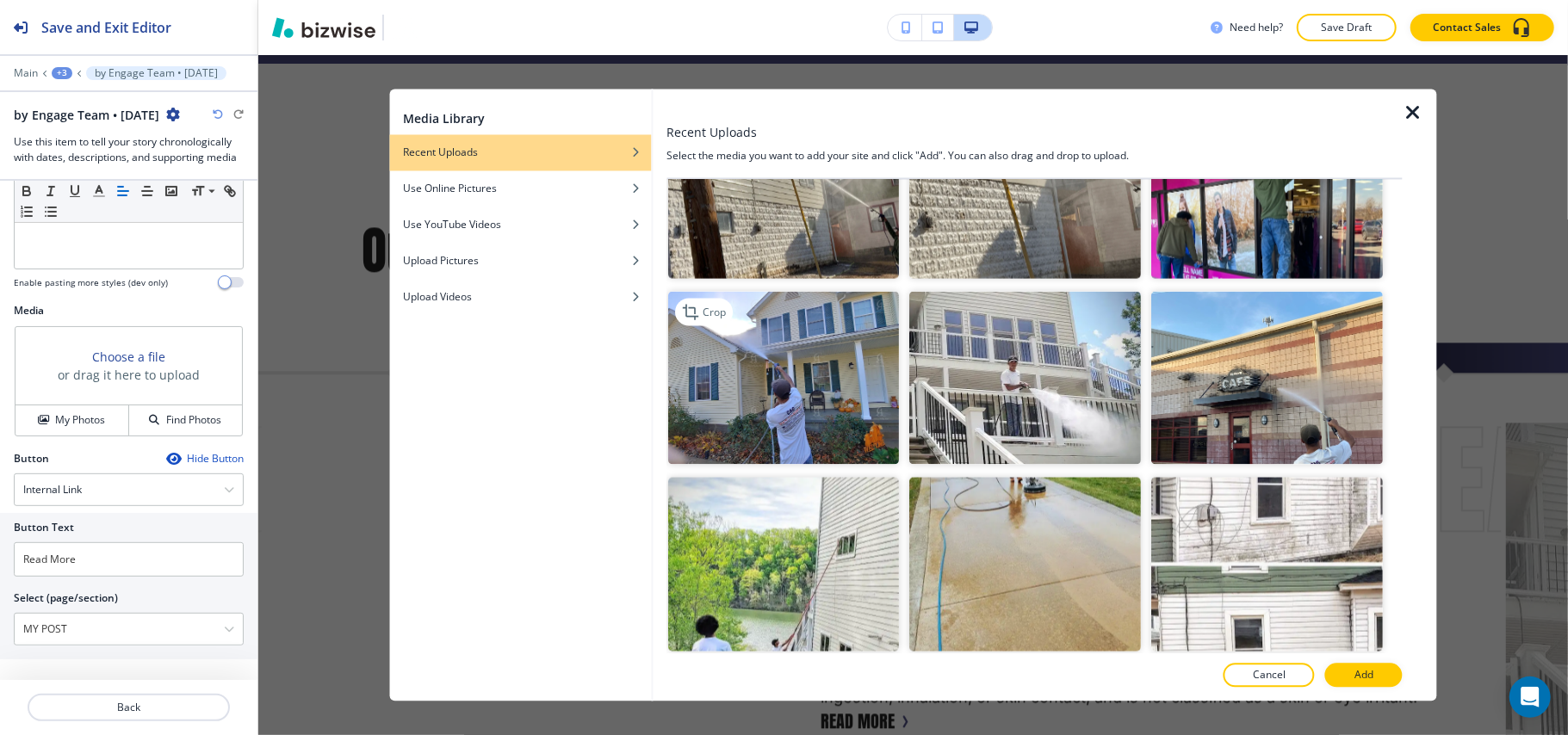
click at [704, 375] on img "button" at bounding box center [784, 378] width 232 height 174
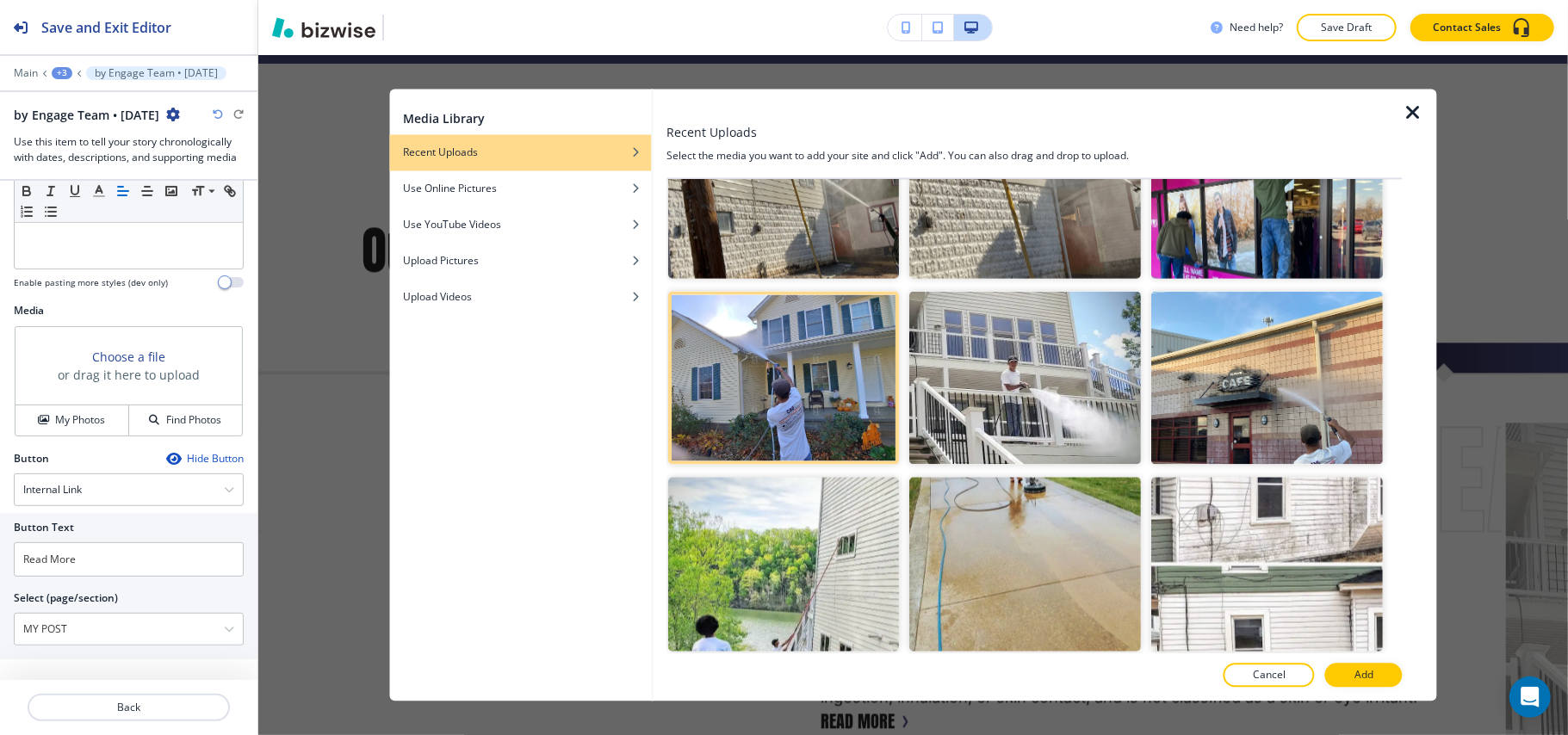
click at [1365, 679] on p "Add" at bounding box center [1363, 675] width 19 height 15
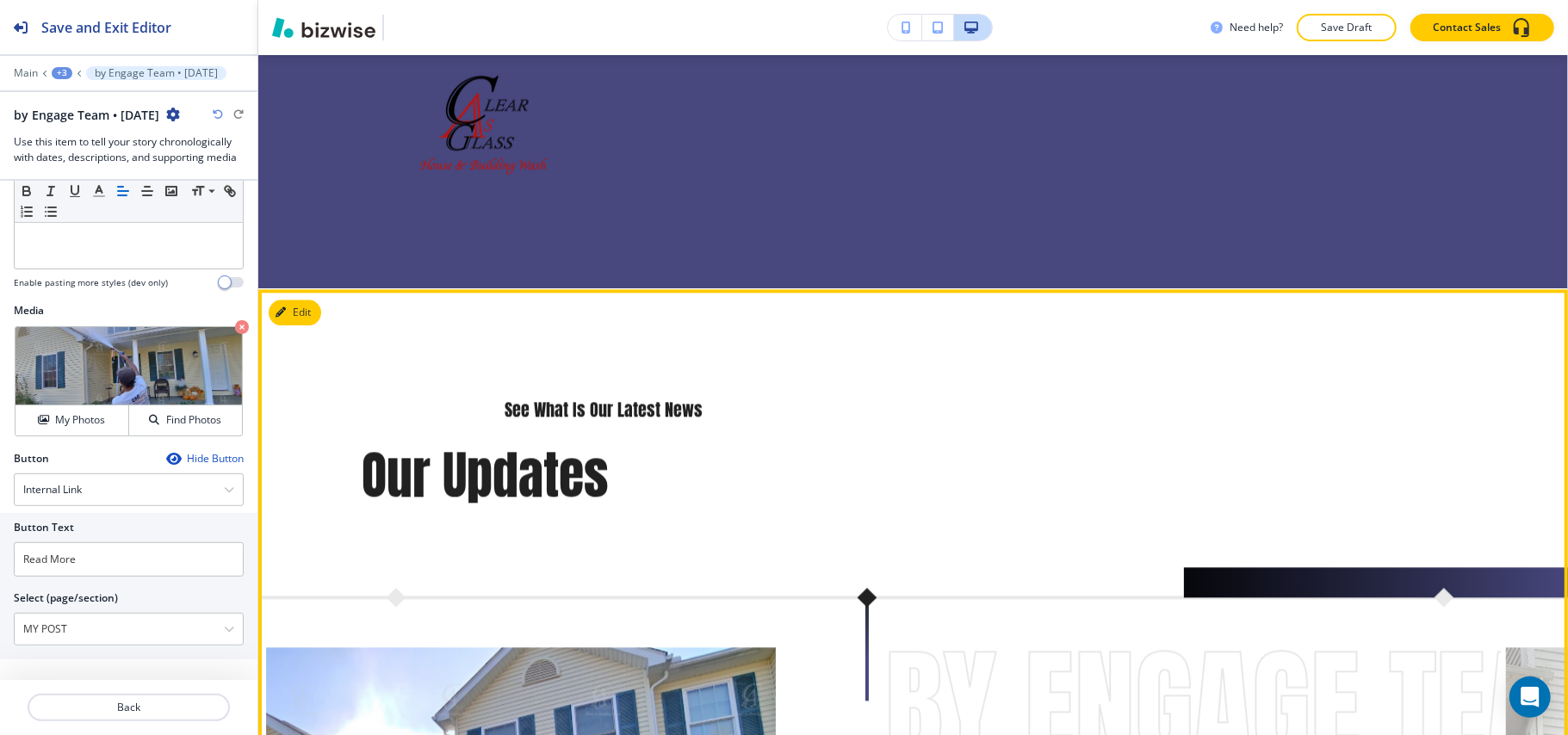
scroll to position [12213, 0]
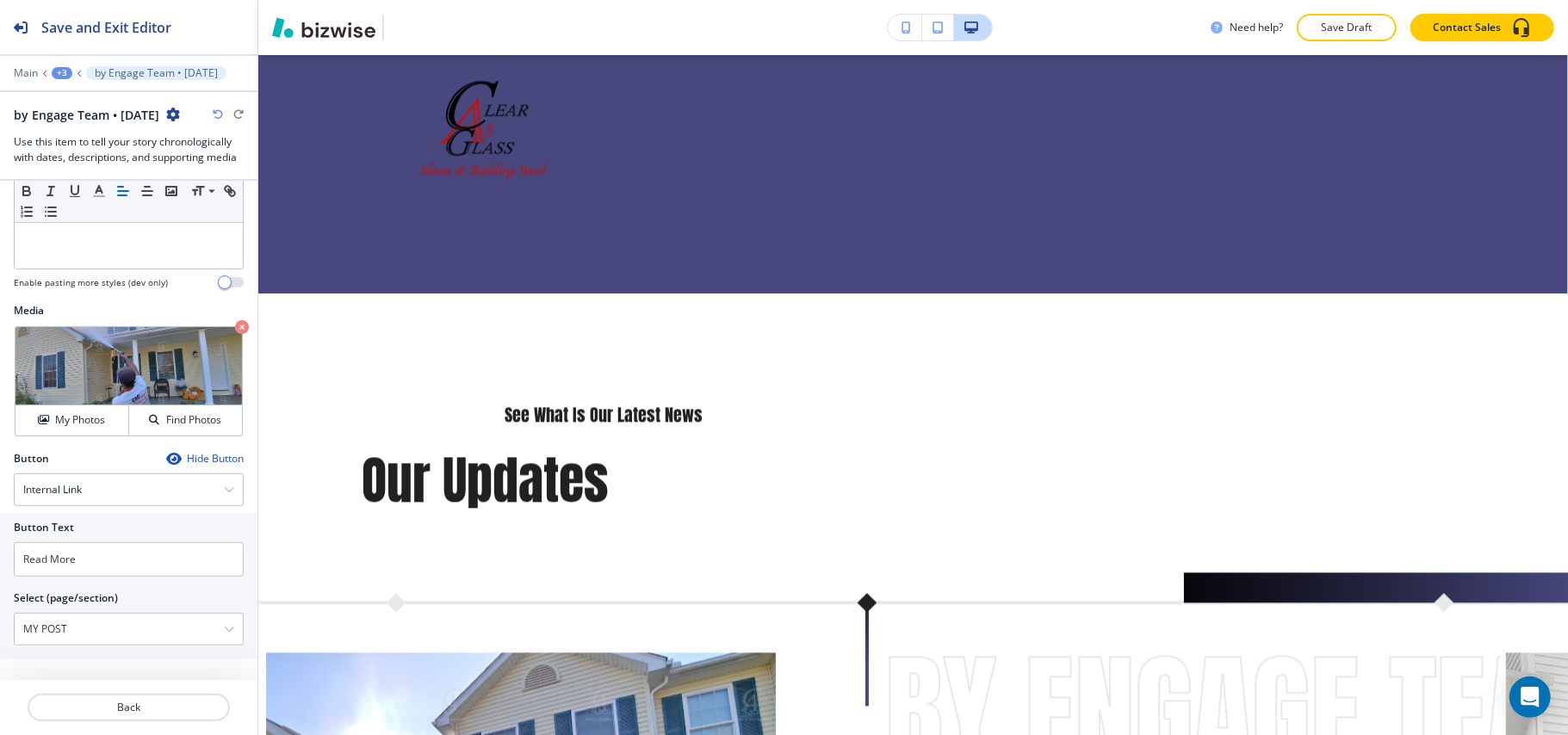
click at [60, 70] on div "+3" at bounding box center [61, 73] width 20 height 12
click at [105, 136] on p "HOME" at bounding box center [107, 131] width 88 height 15
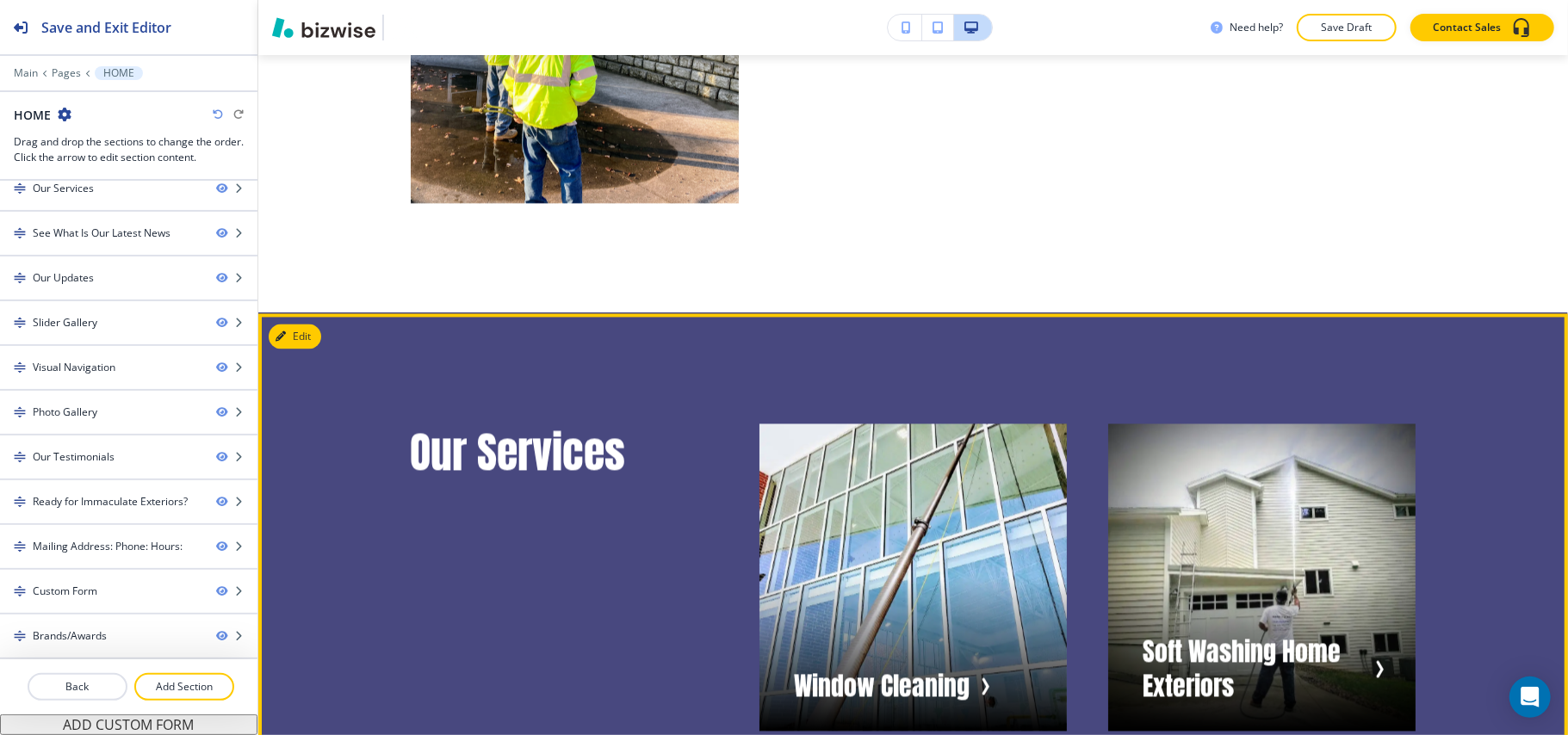
scroll to position [2385, 0]
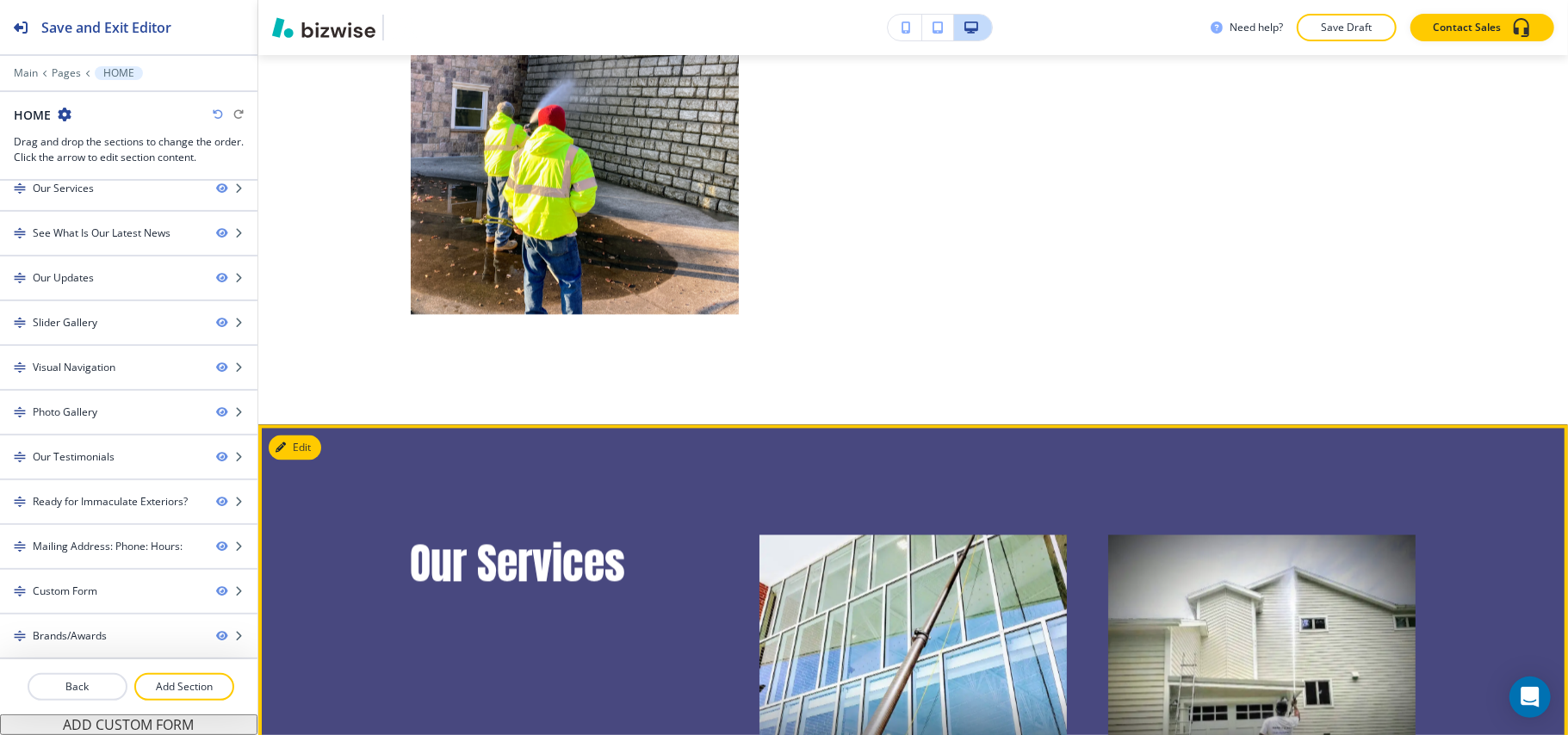
click at [286, 453] on icon "button" at bounding box center [284, 449] width 11 height 11
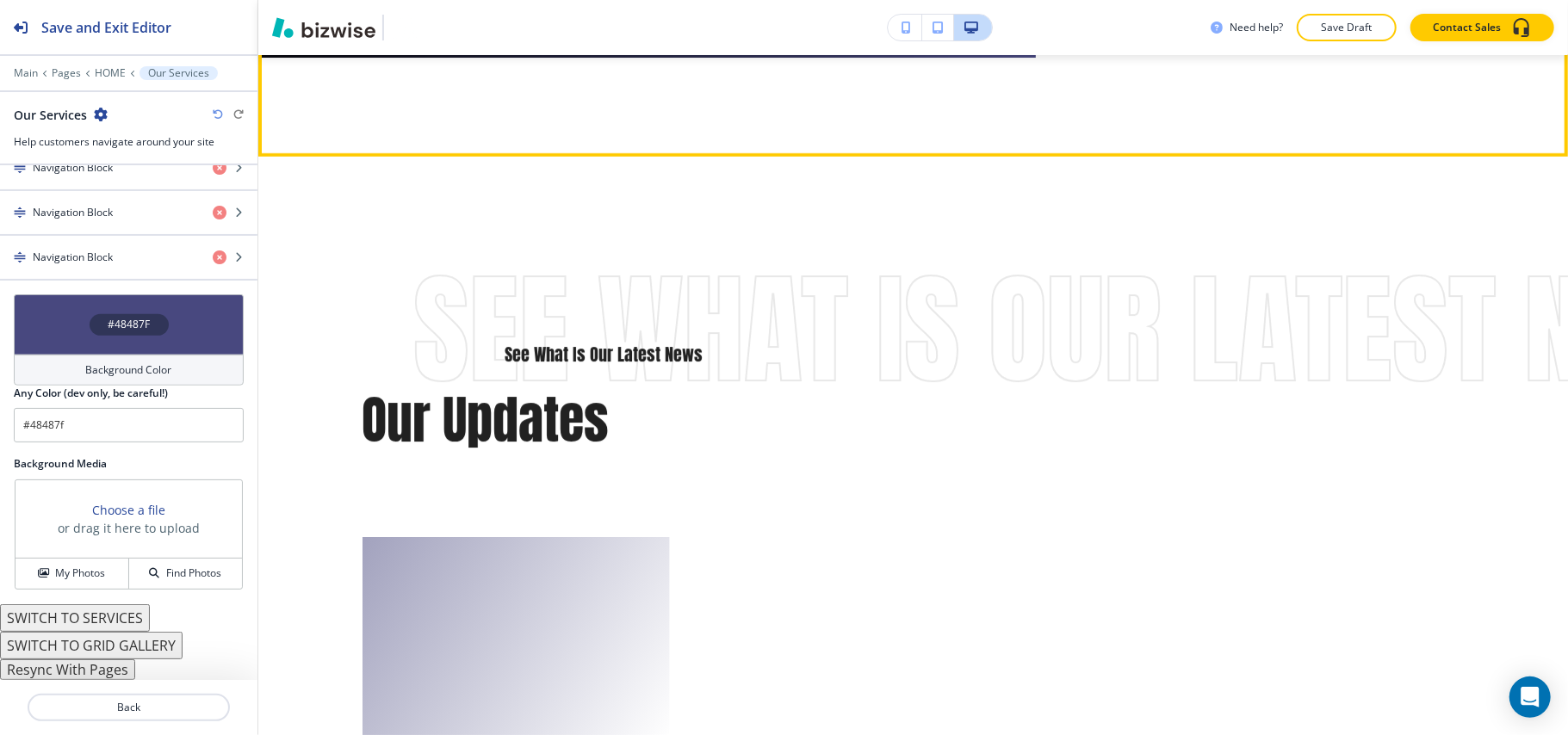
scroll to position [4490, 0]
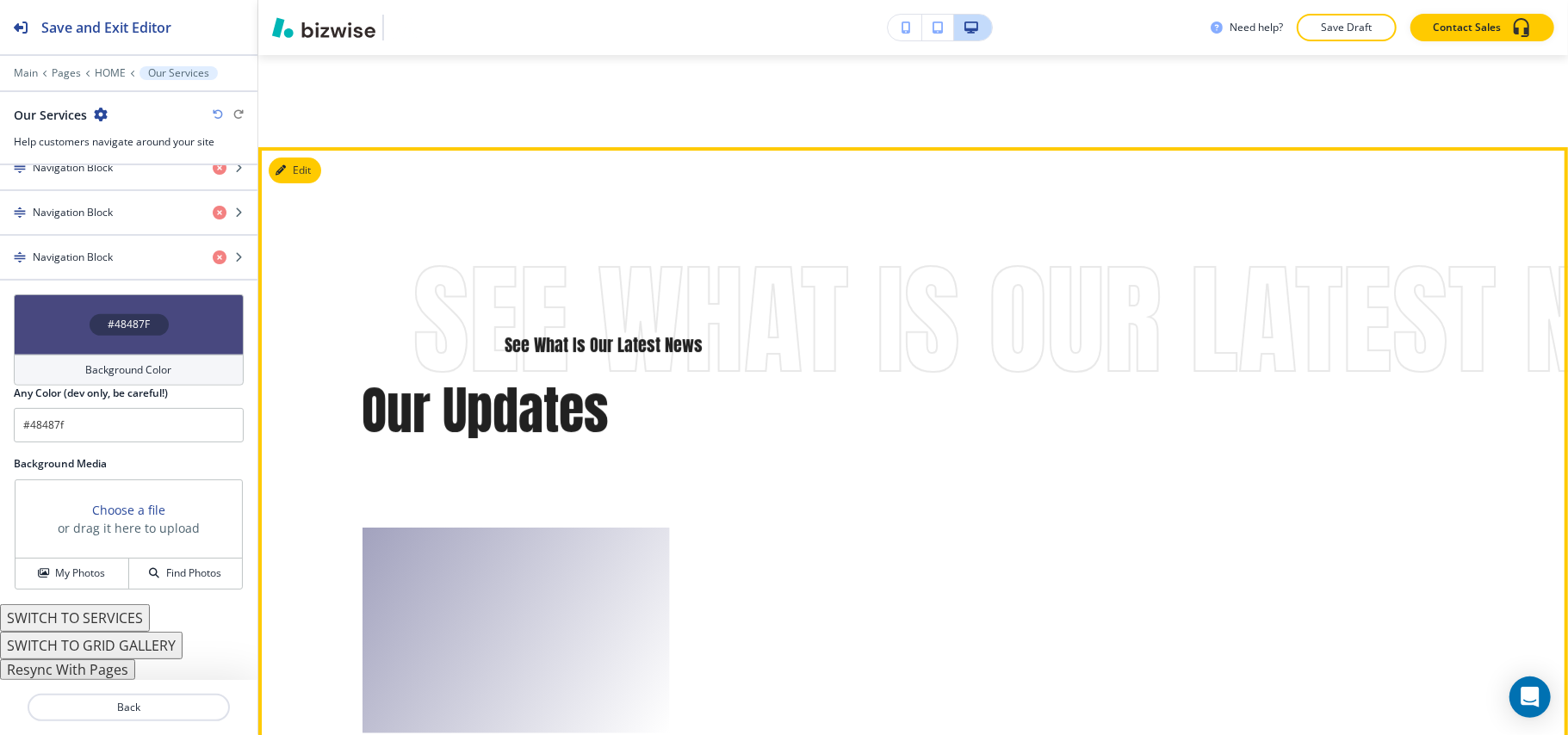
click at [314, 184] on button "Edit" at bounding box center [294, 170] width 53 height 26
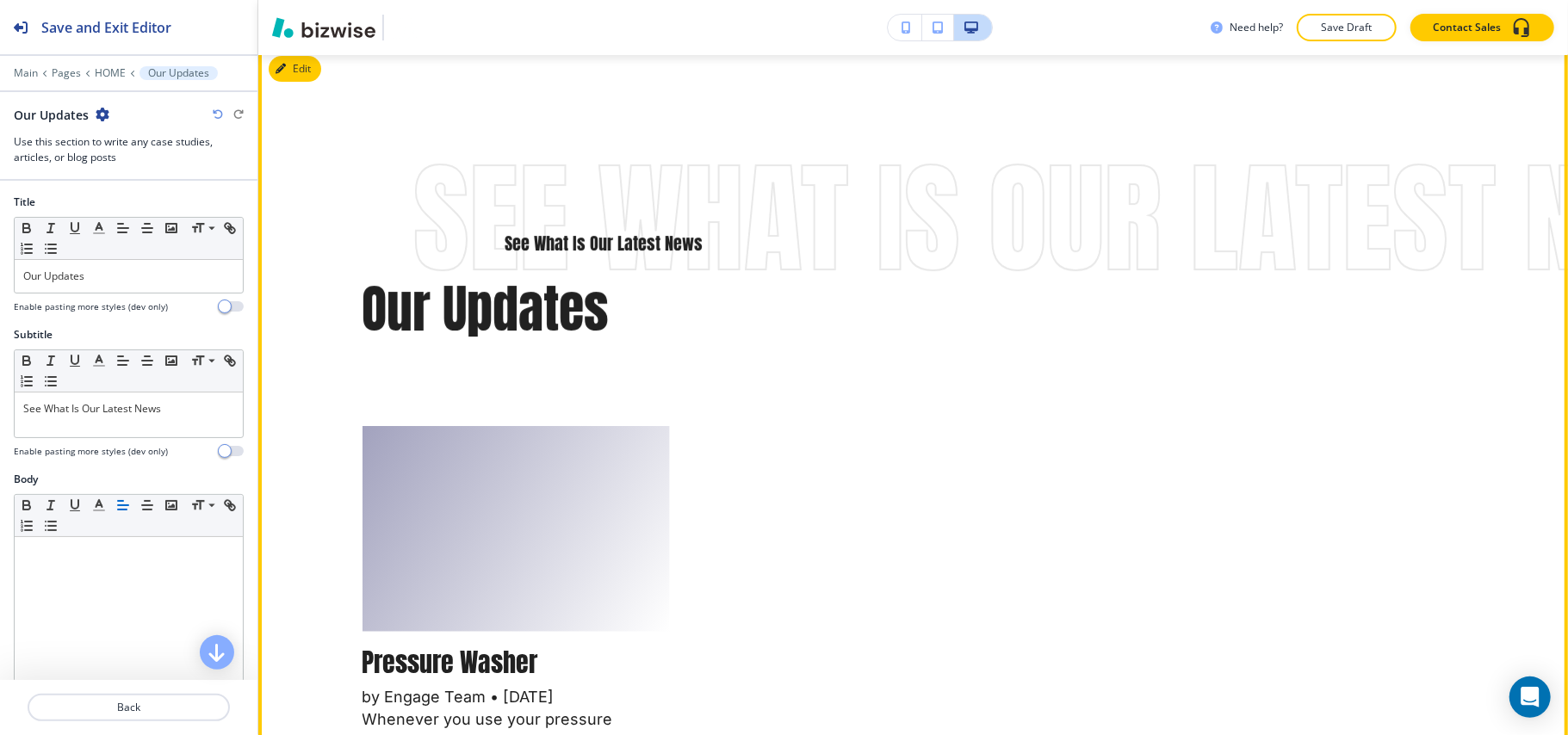
scroll to position [4595, 0]
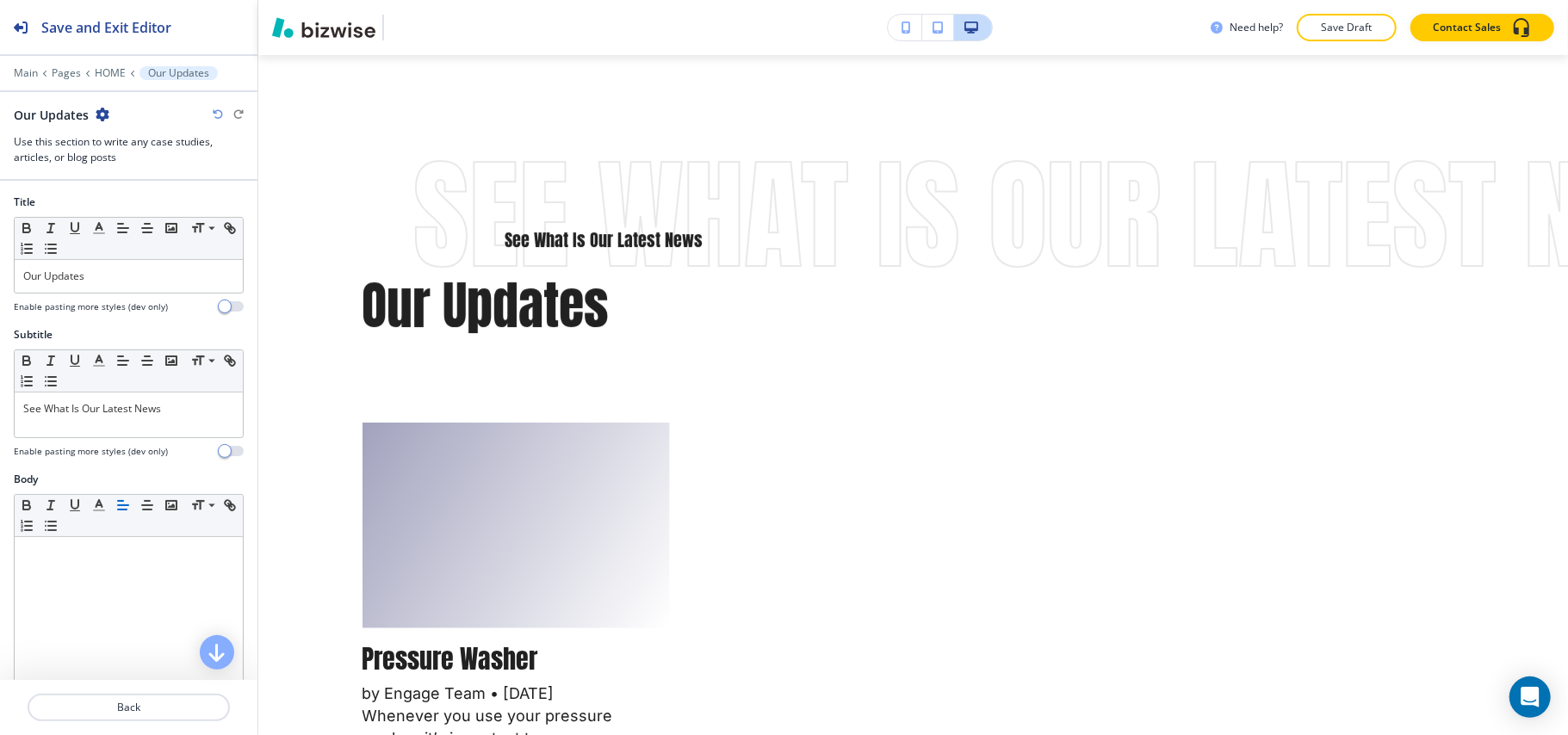
click at [95, 112] on icon "button" at bounding box center [102, 114] width 13 height 13
click at [138, 200] on p "Delete Section" at bounding box center [149, 205] width 88 height 15
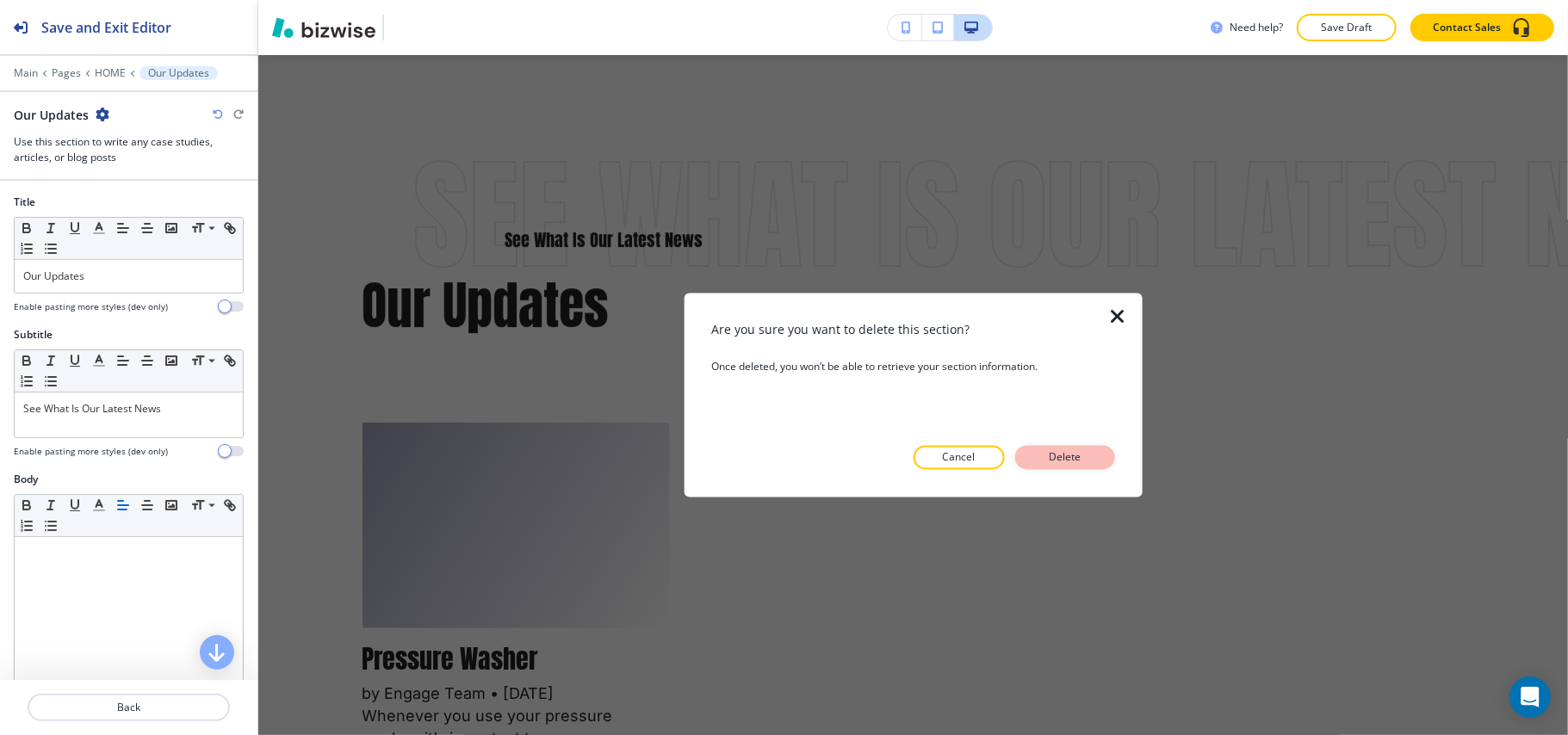
click at [1054, 452] on p "Delete" at bounding box center [1065, 457] width 41 height 15
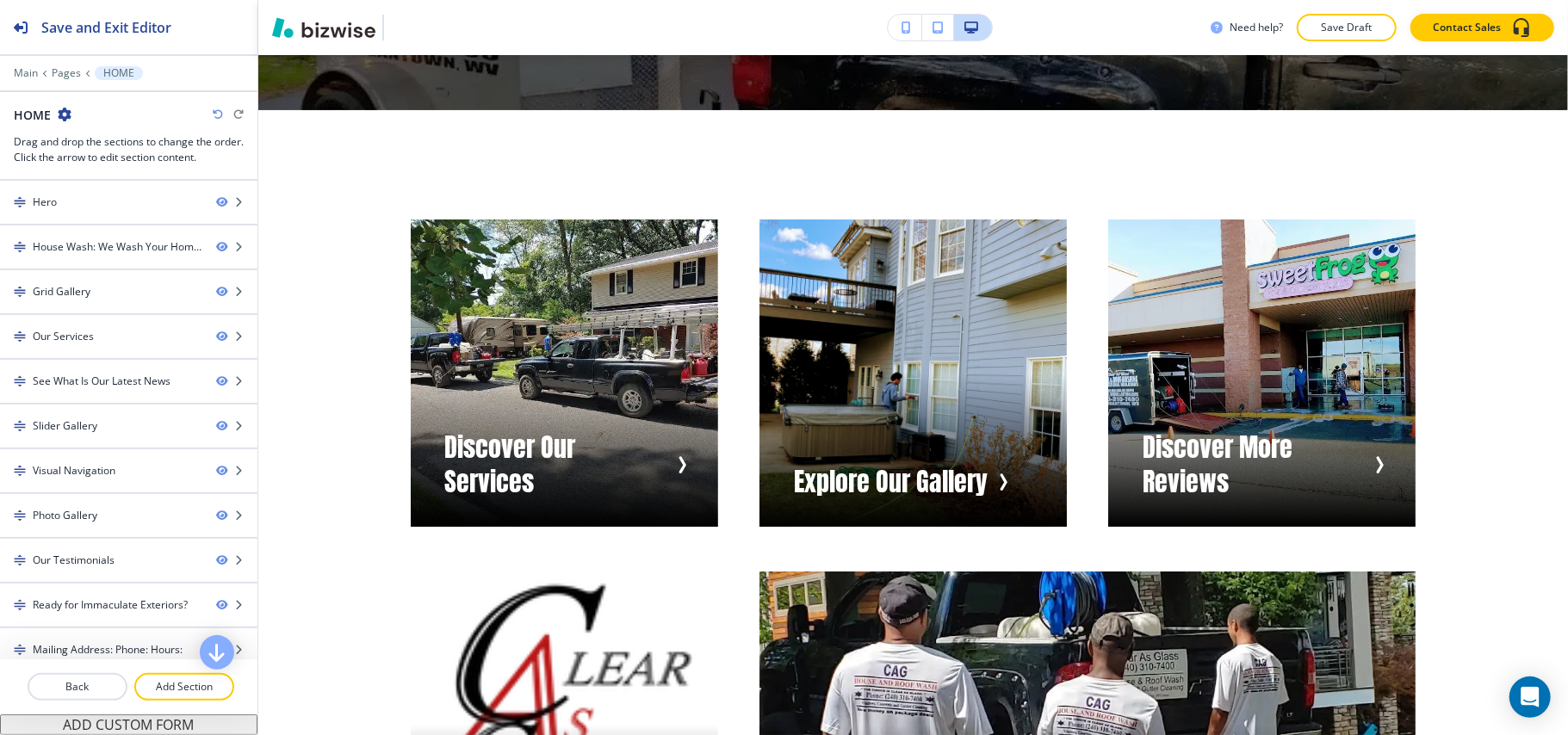
scroll to position [4711, 0]
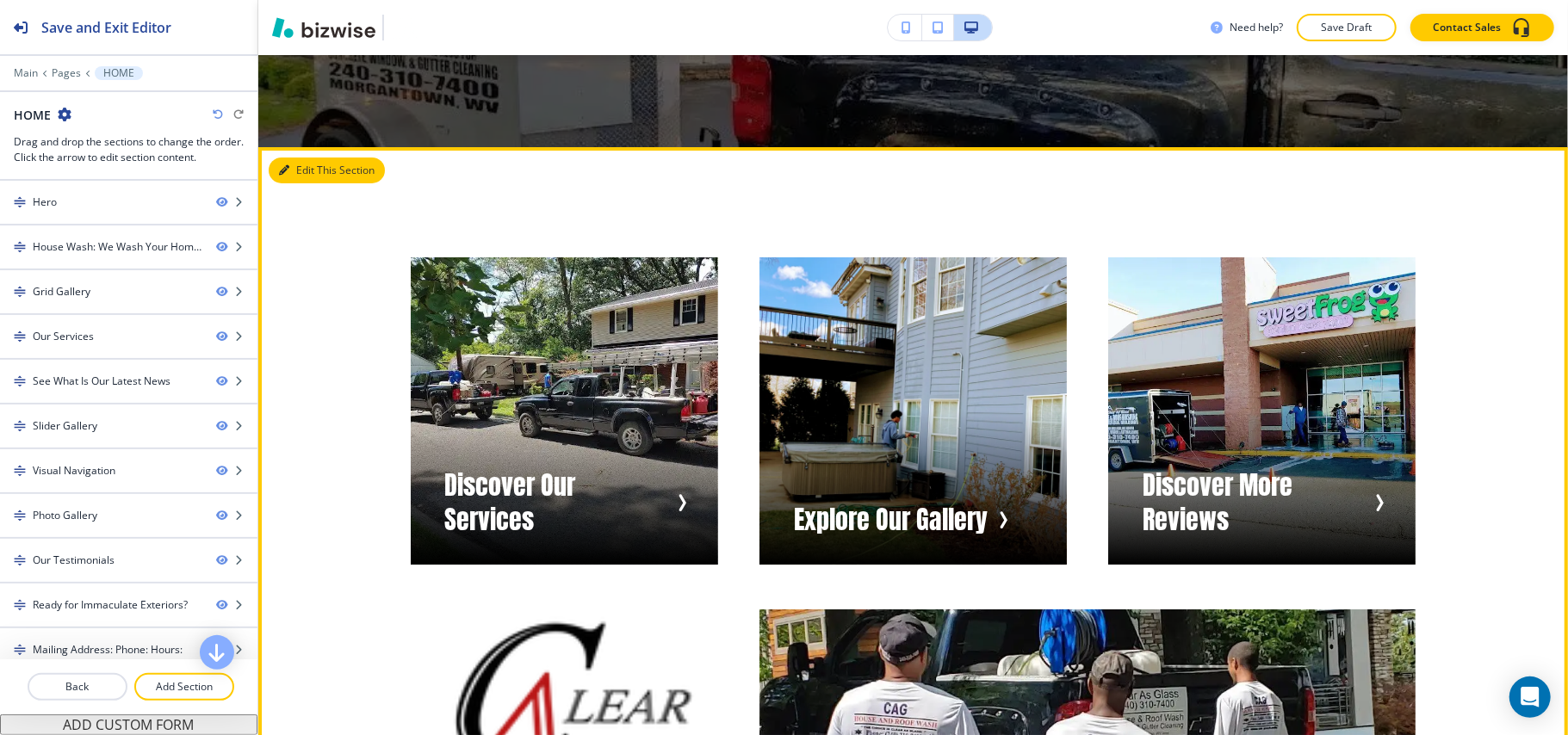
click at [315, 184] on button "Edit This Section" at bounding box center [326, 170] width 116 height 26
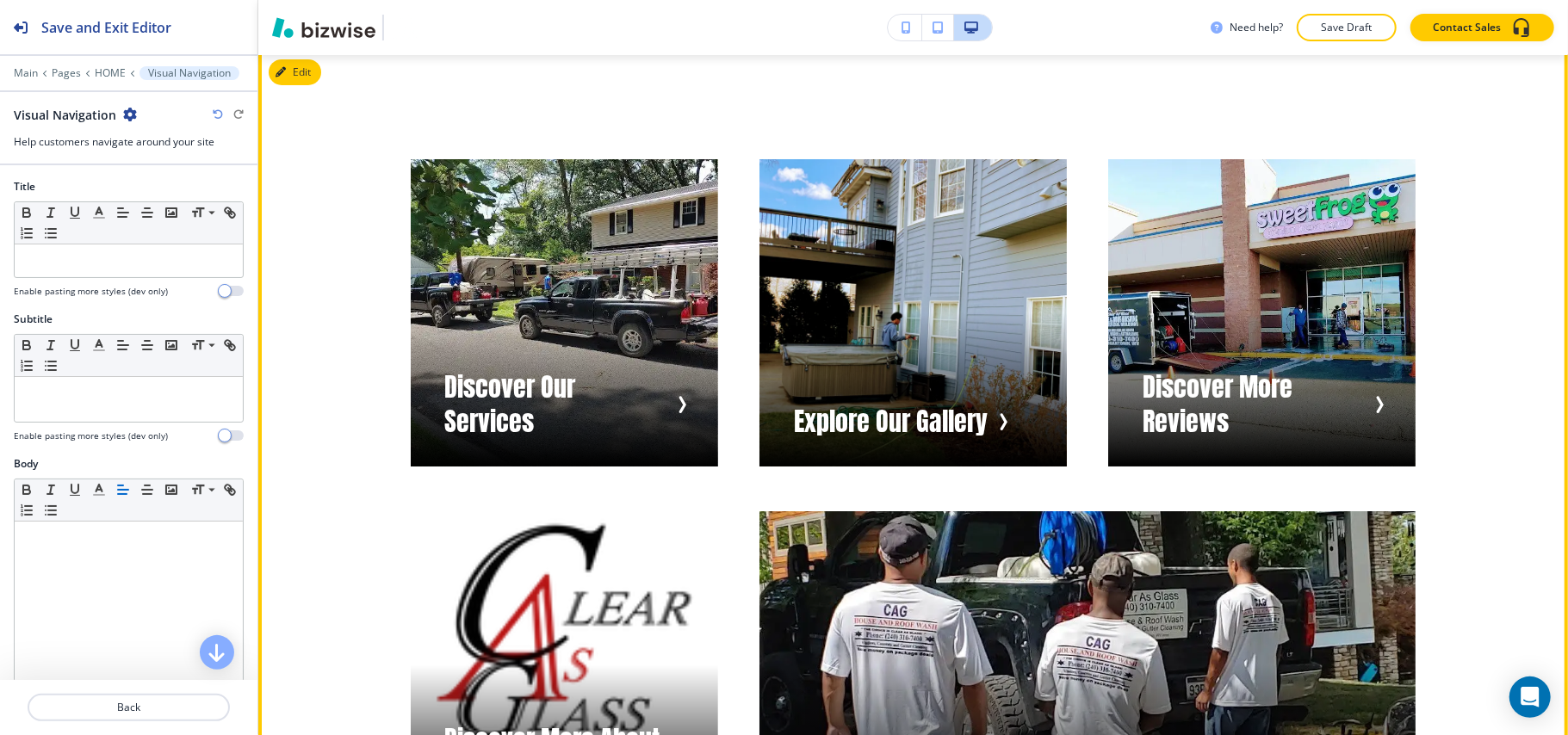
scroll to position [4816, 0]
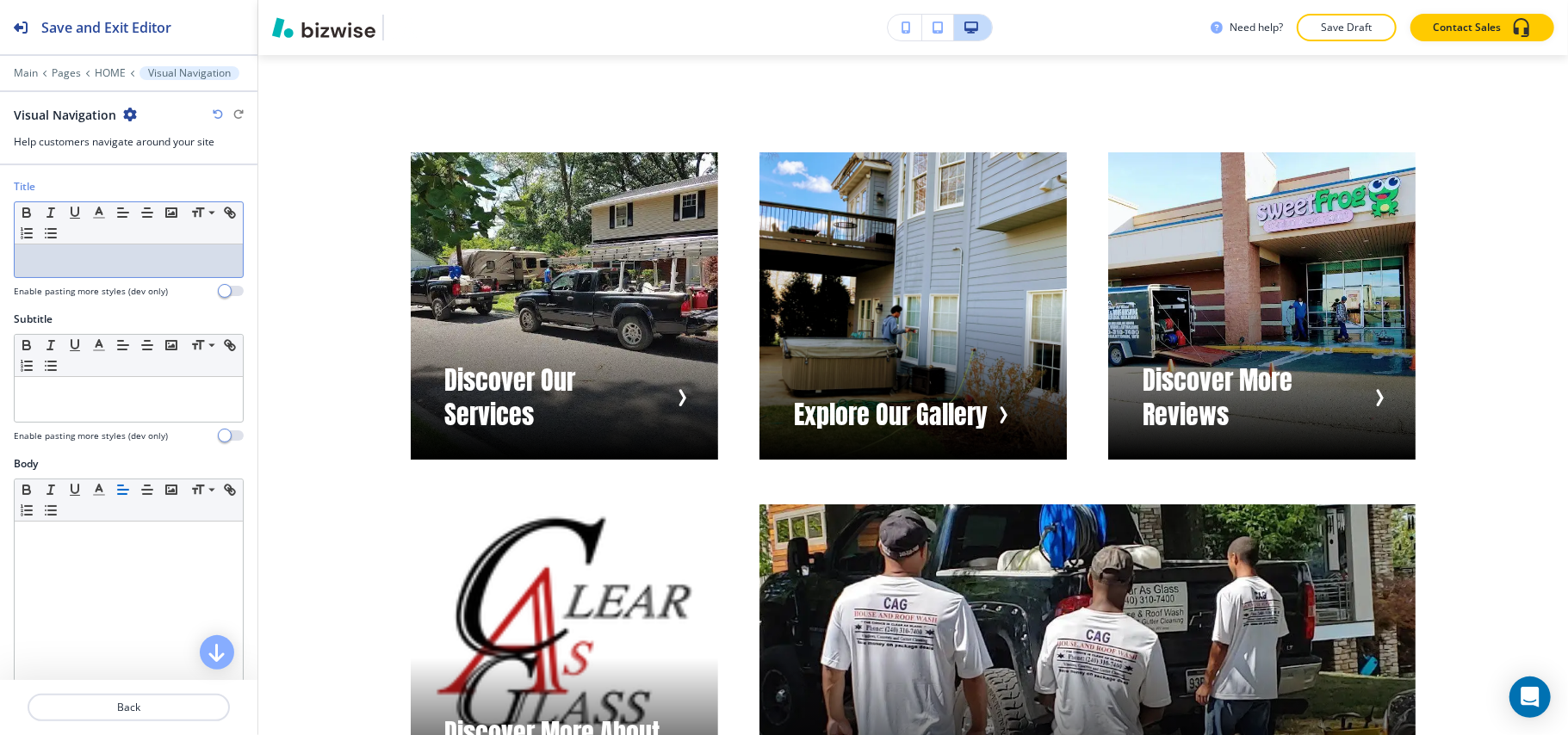
click at [110, 262] on p at bounding box center [128, 260] width 211 height 15
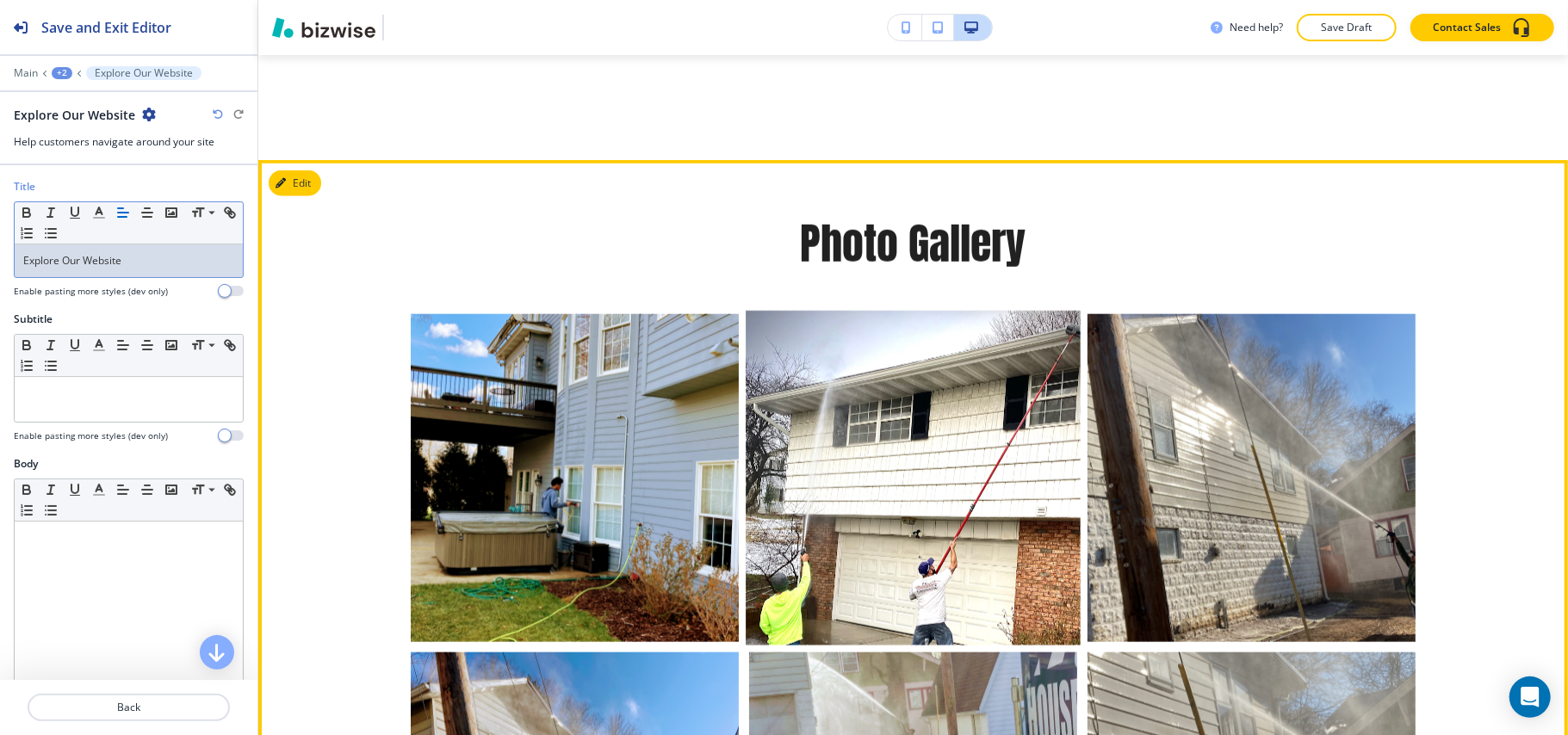
scroll to position [5965, 0]
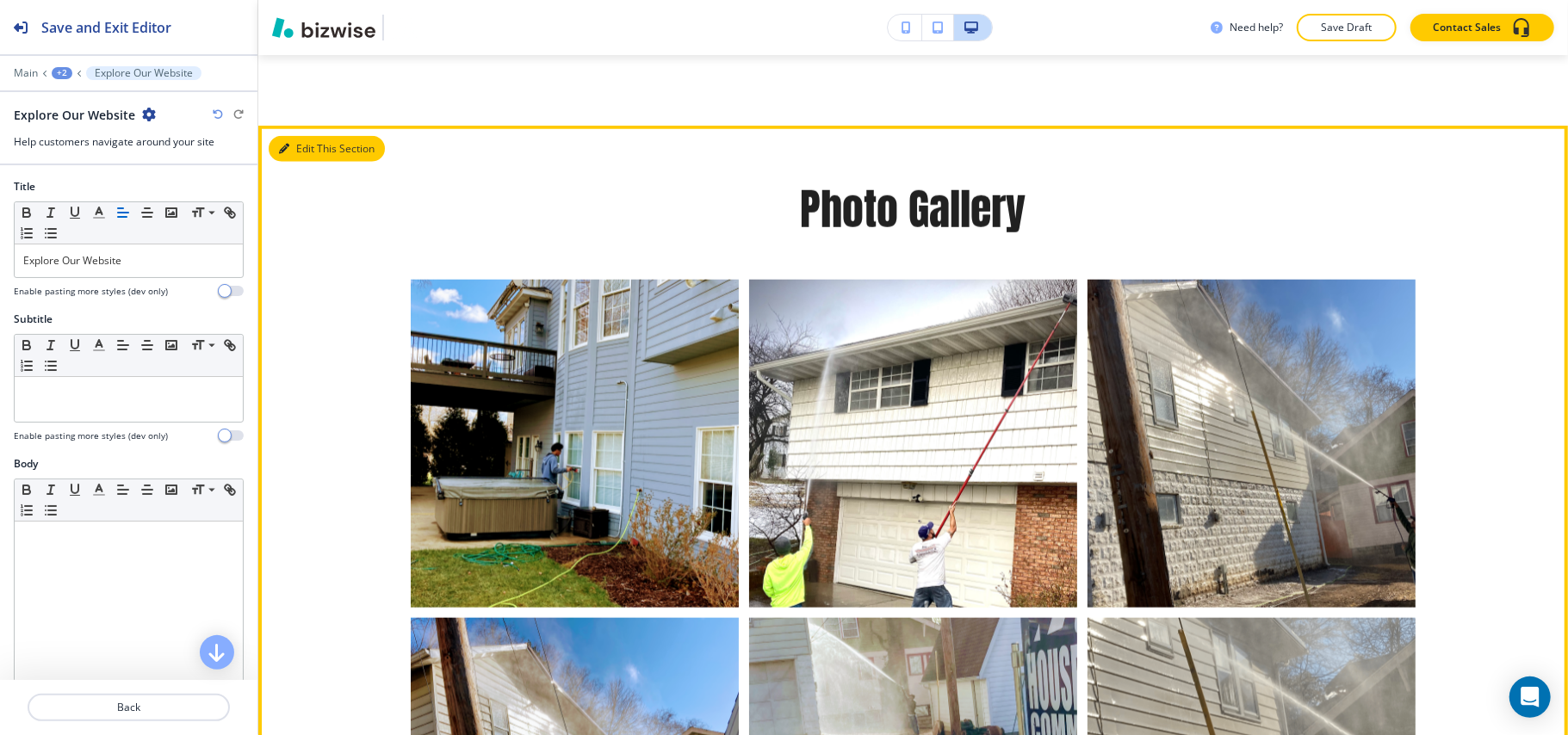
click at [305, 162] on button "Edit This Section" at bounding box center [326, 149] width 116 height 26
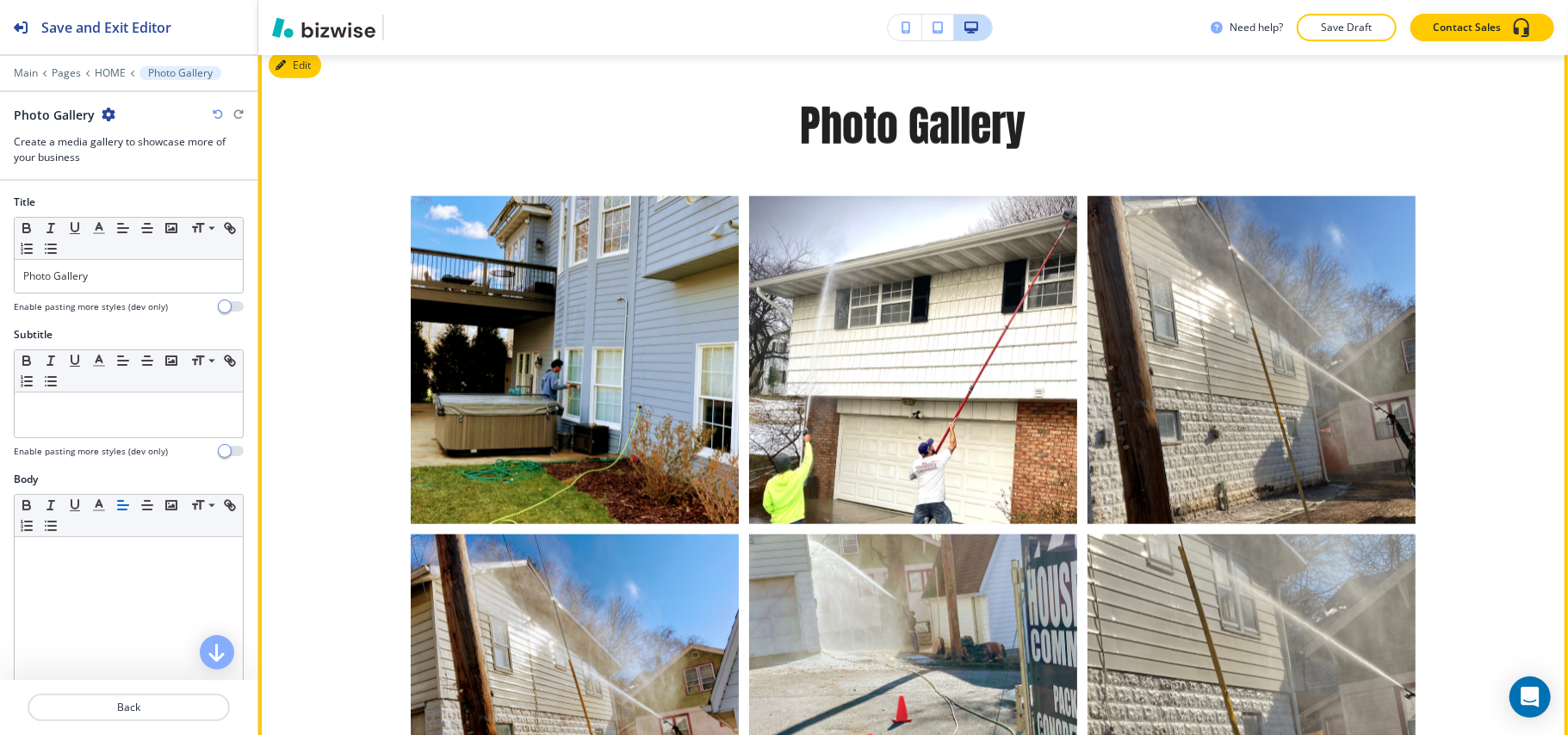
scroll to position [6049, 0]
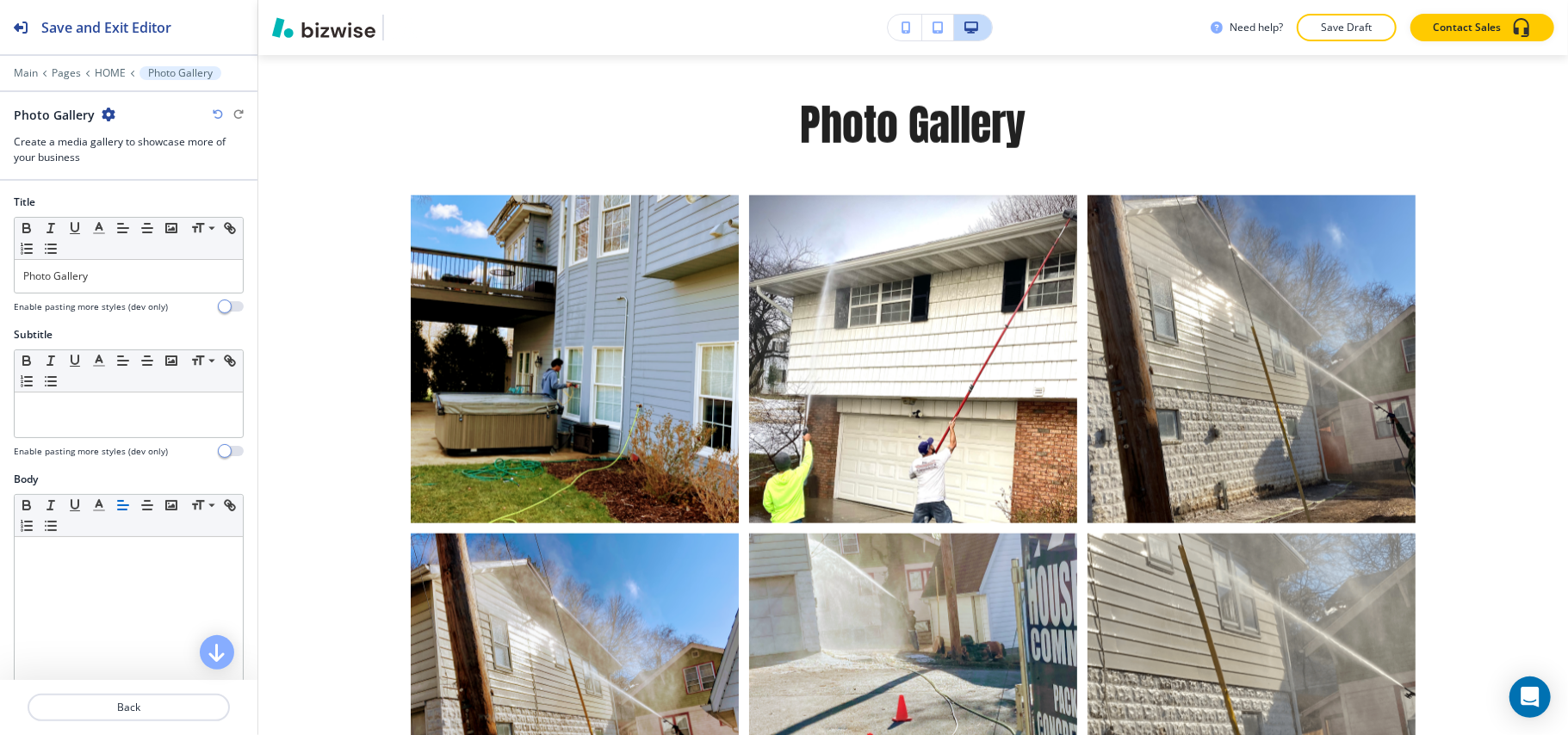
click at [104, 115] on icon "button" at bounding box center [108, 114] width 13 height 13
click at [139, 205] on p "Delete Section" at bounding box center [155, 205] width 88 height 15
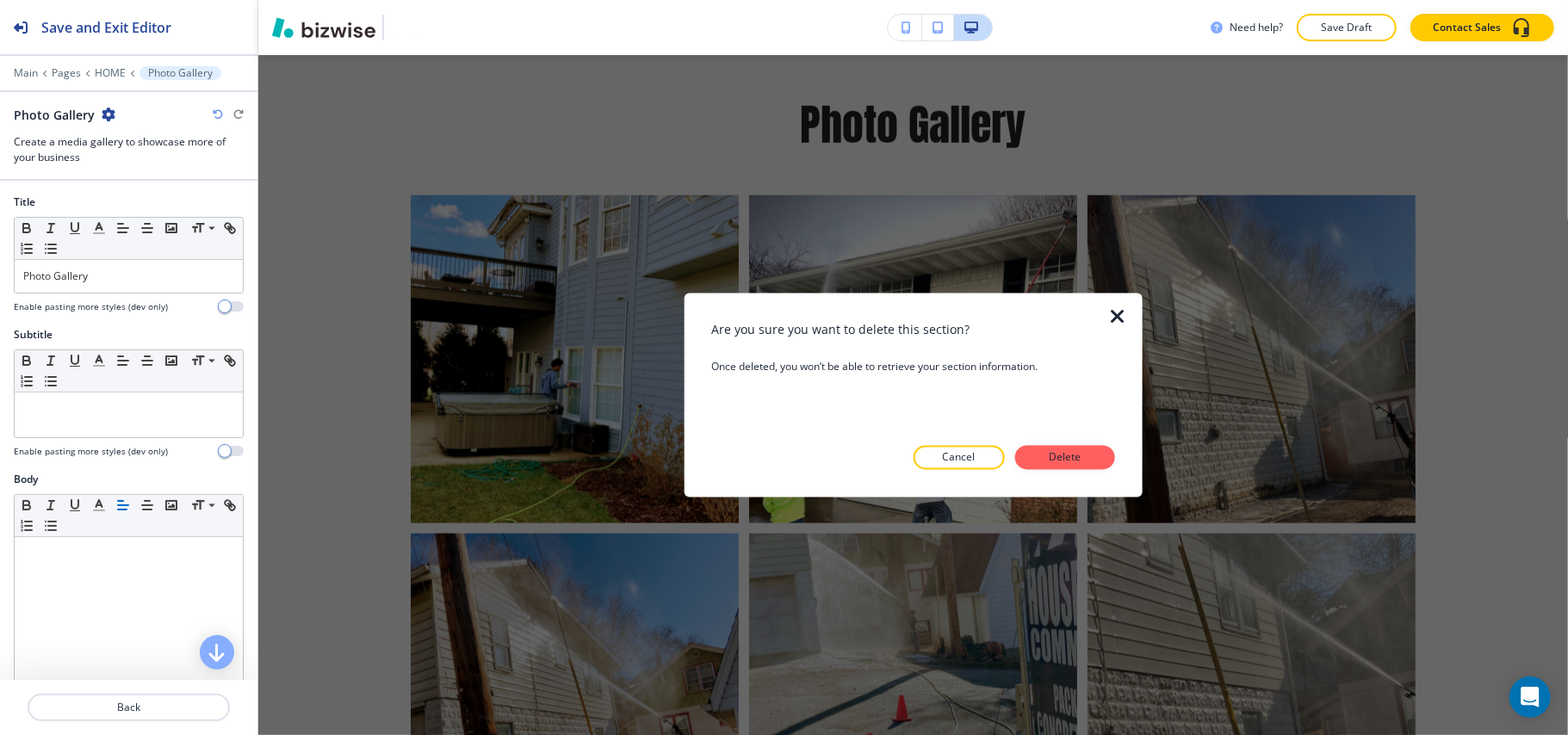
click at [1080, 455] on p "Delete" at bounding box center [1065, 457] width 41 height 15
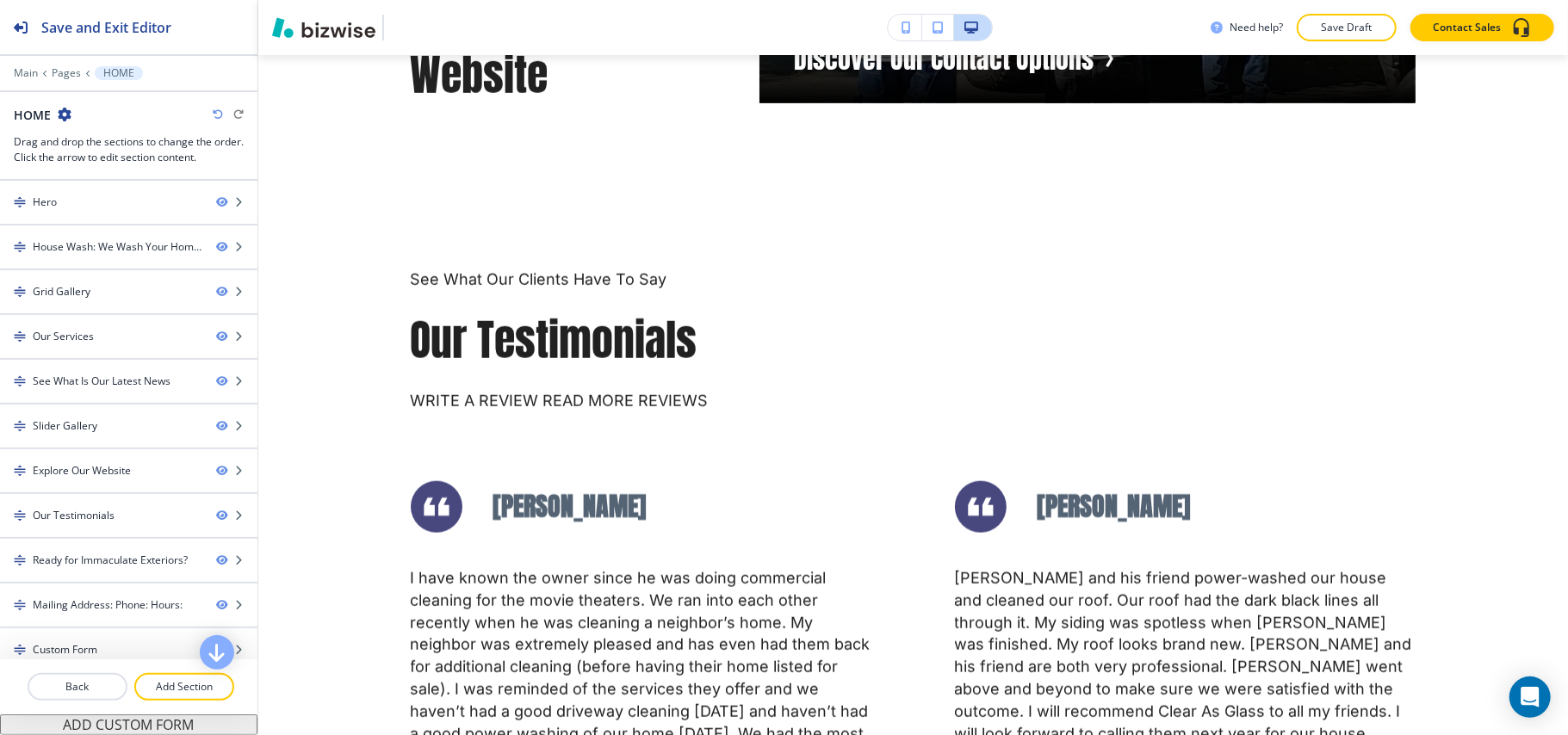
scroll to position [5819, 0]
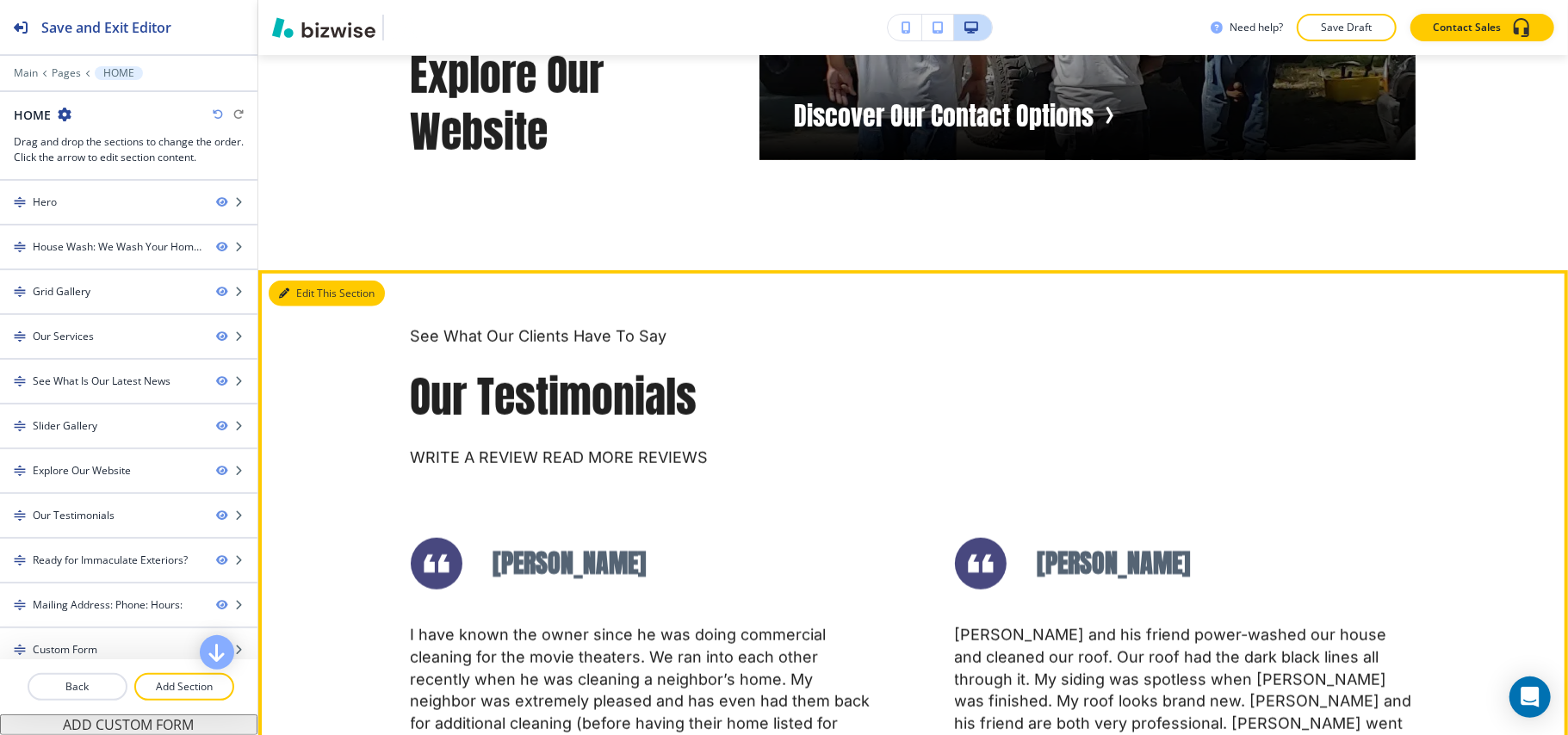
click at [303, 298] on button "Edit This Section" at bounding box center [326, 293] width 116 height 26
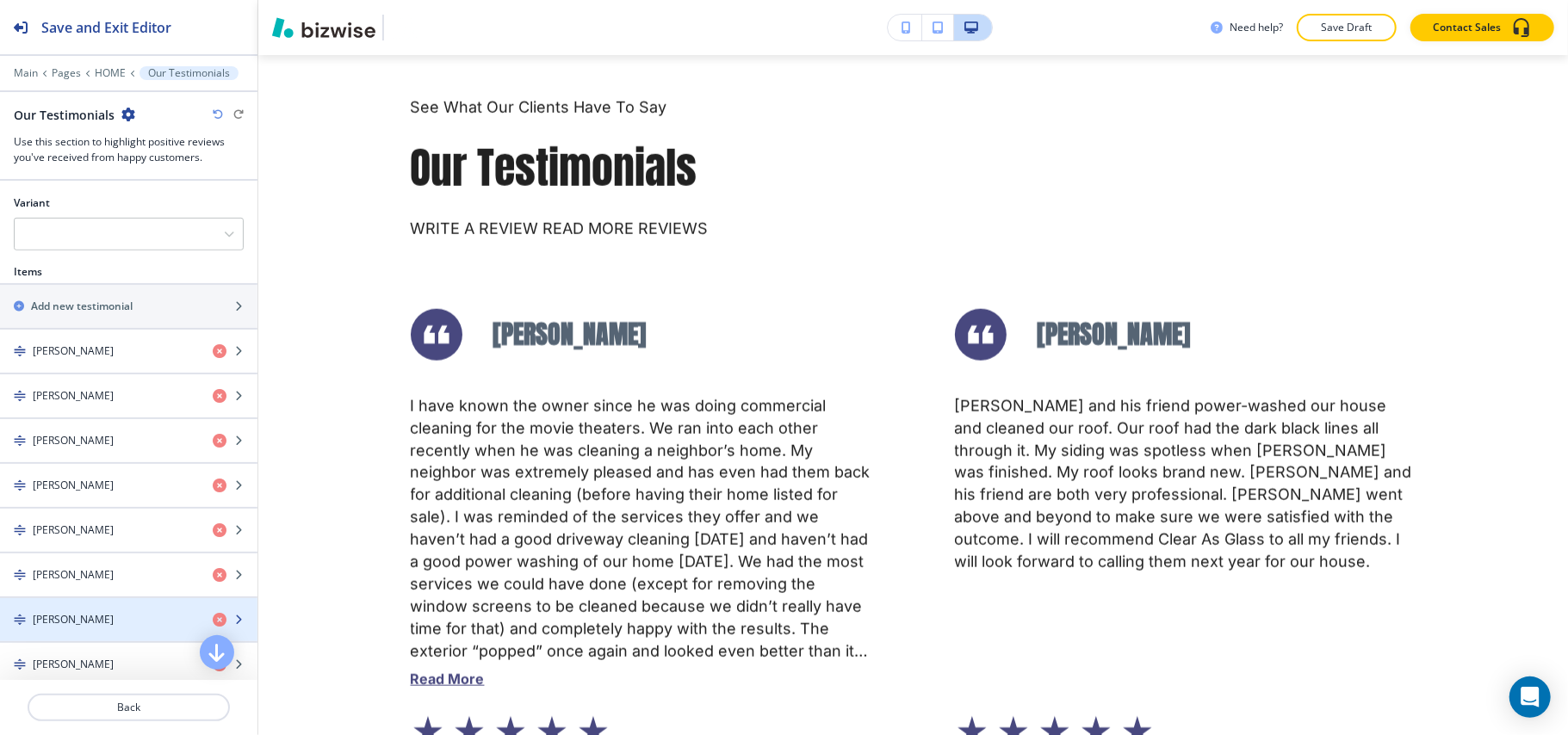
scroll to position [574, 0]
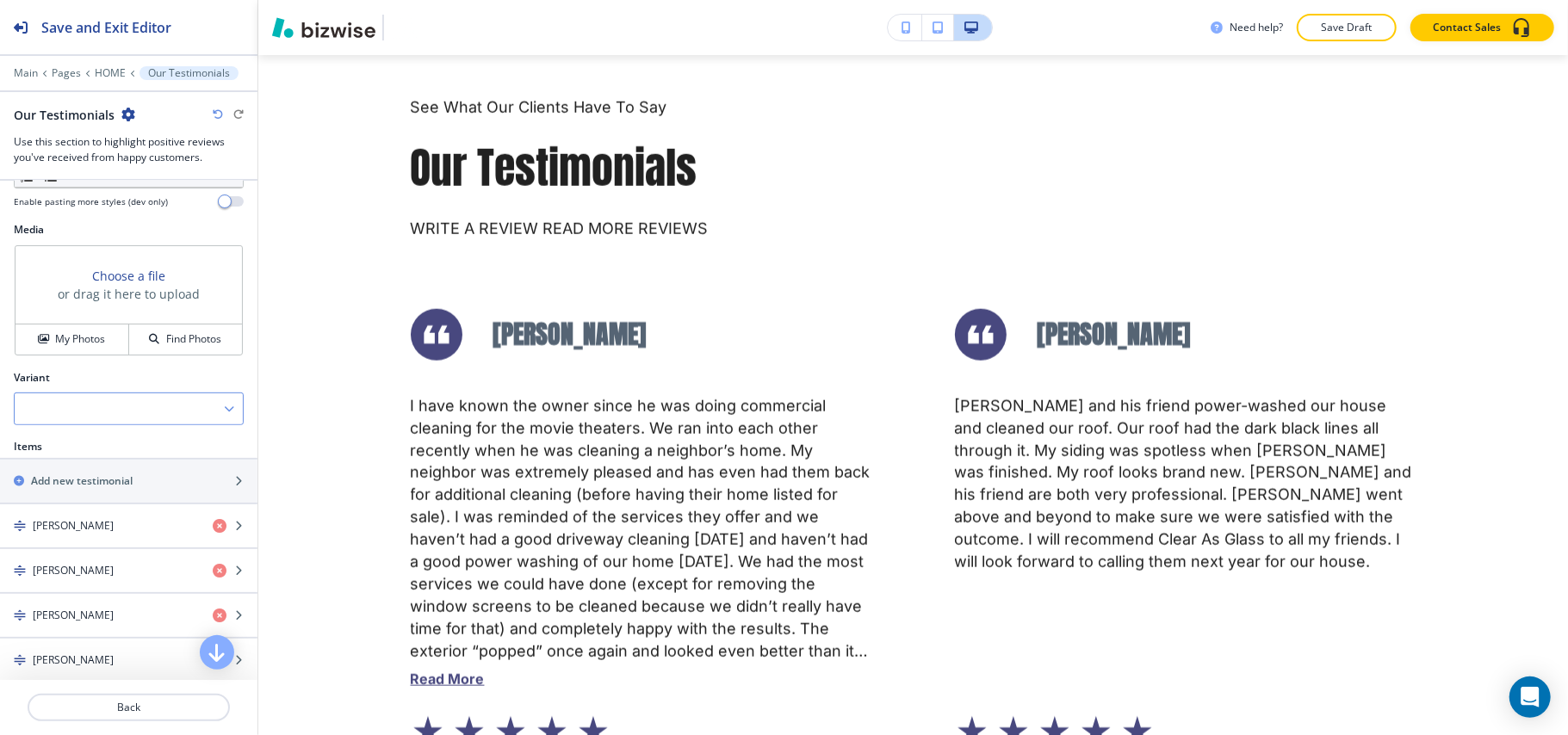
click at [83, 404] on div at bounding box center [128, 409] width 228 height 31
click at [66, 473] on h4 "Slider" at bounding box center [128, 468] width 211 height 15
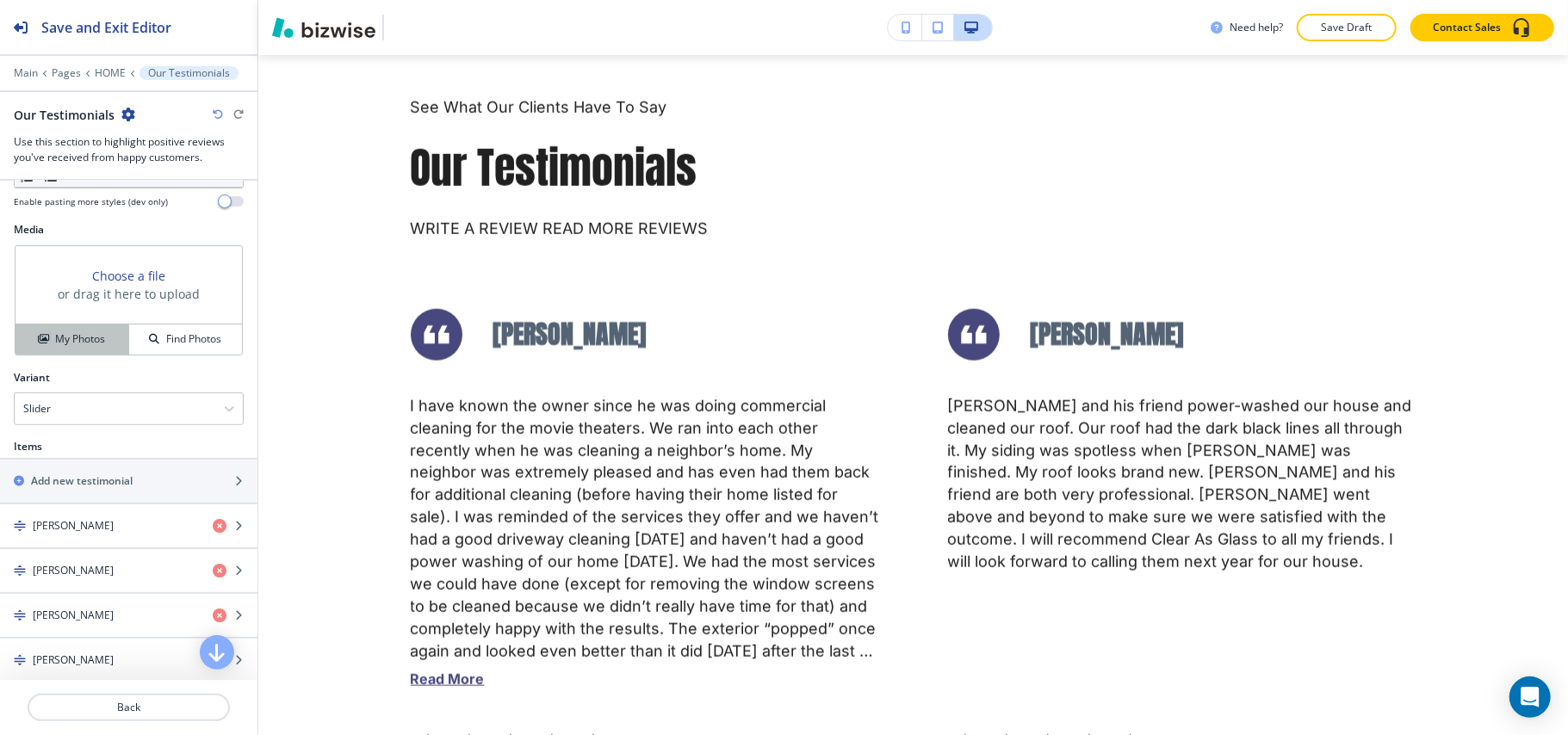
click at [79, 332] on button "My Photos" at bounding box center [72, 339] width 114 height 30
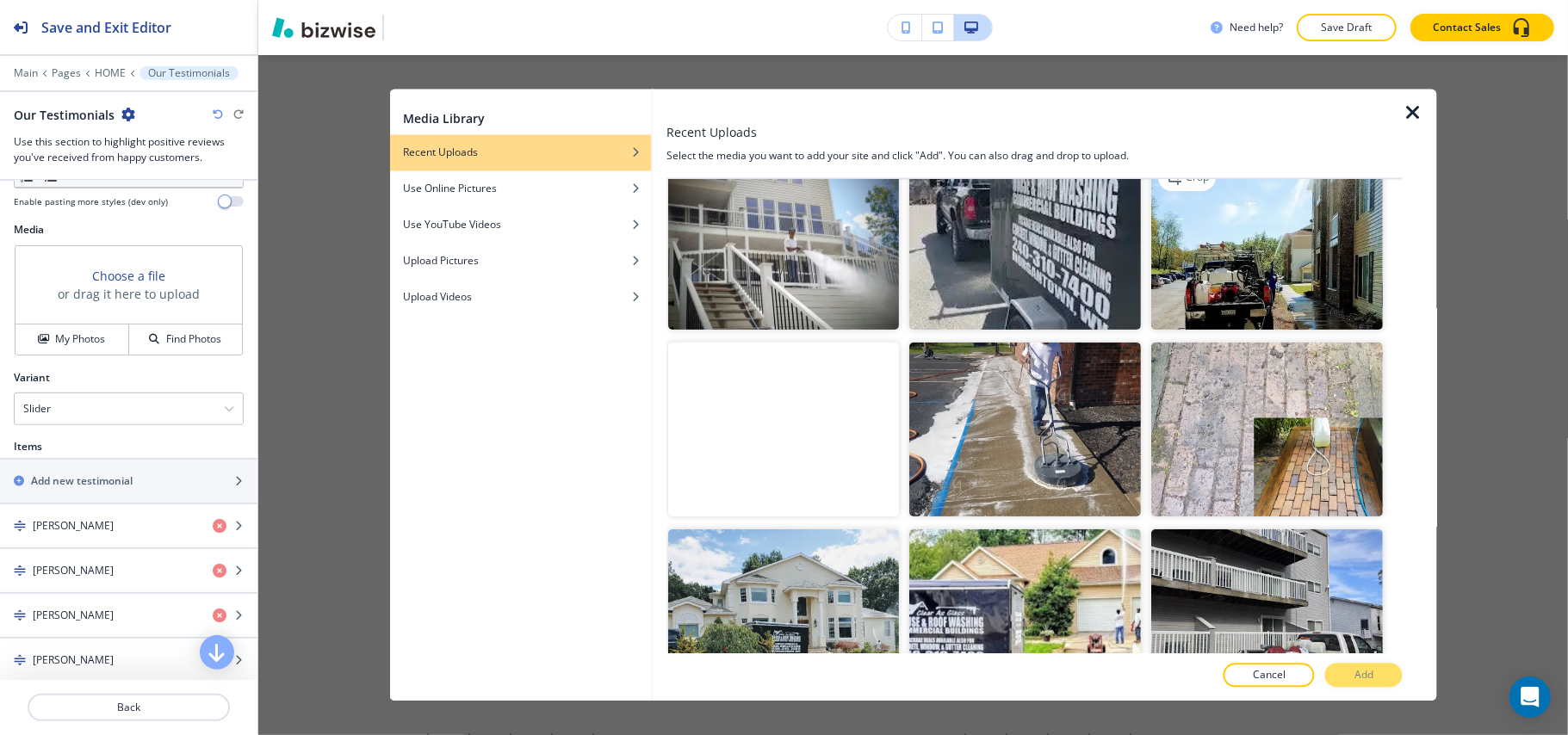
scroll to position [229, 0]
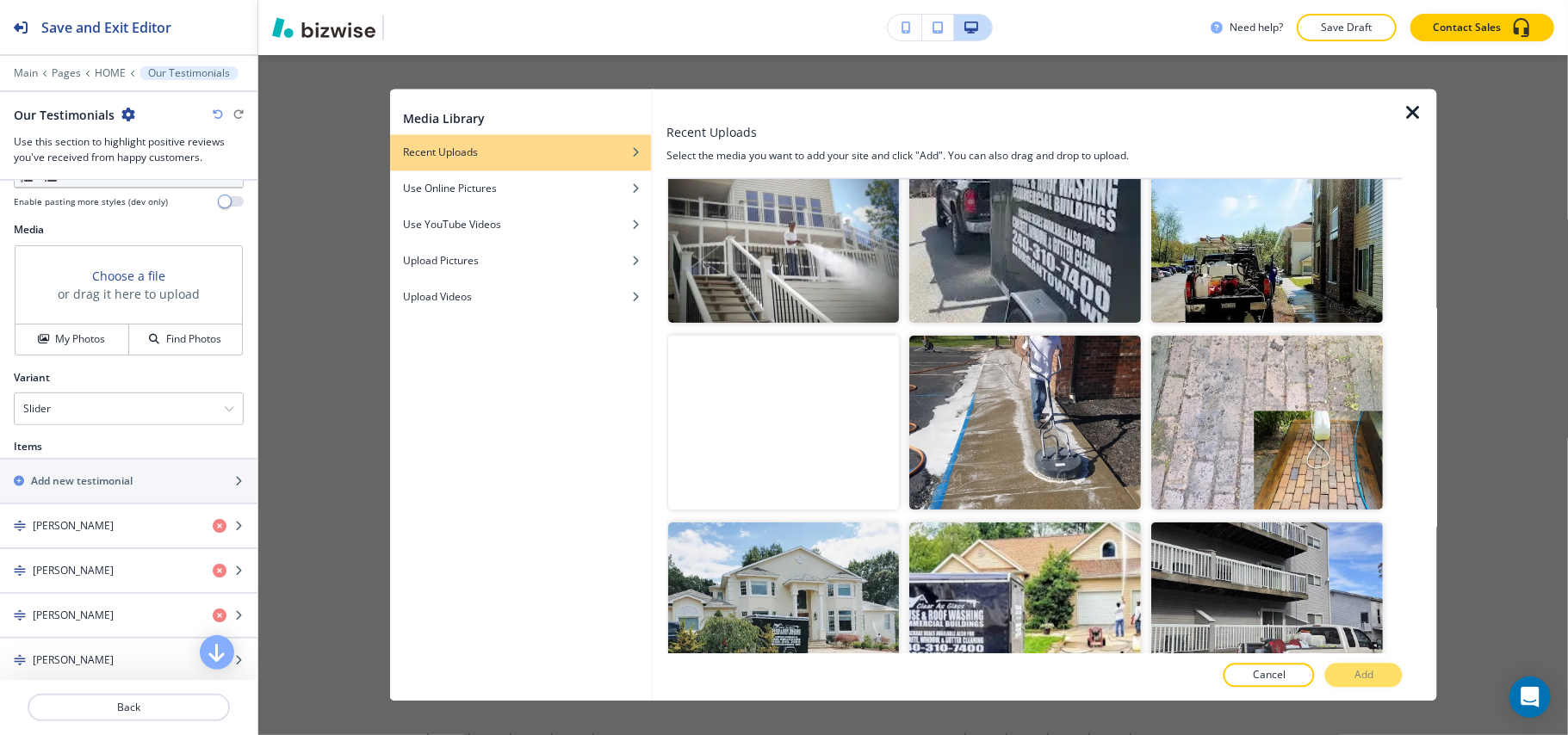
click at [1416, 109] on icon "button" at bounding box center [1412, 113] width 20 height 20
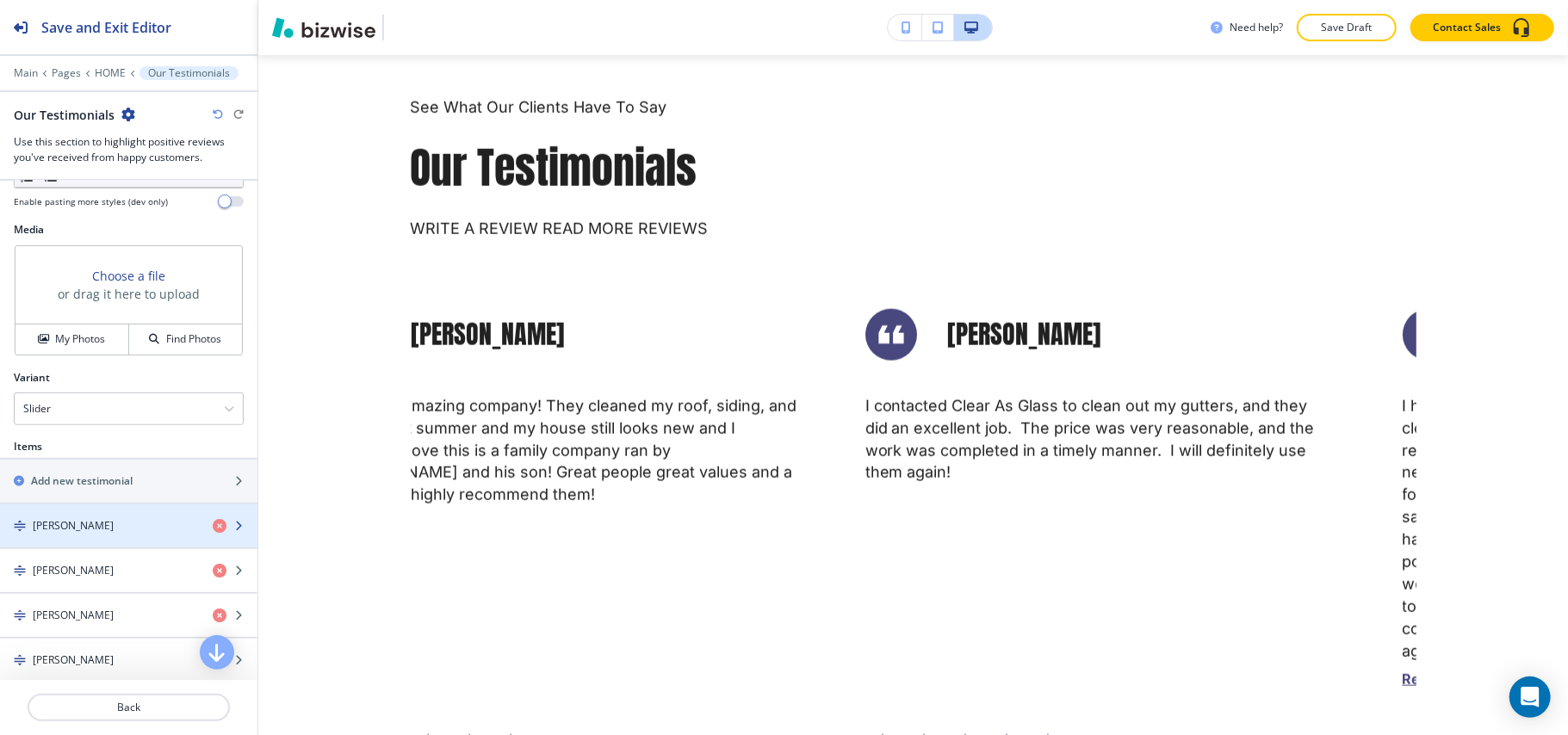
click at [76, 546] on div "button" at bounding box center [128, 540] width 257 height 13
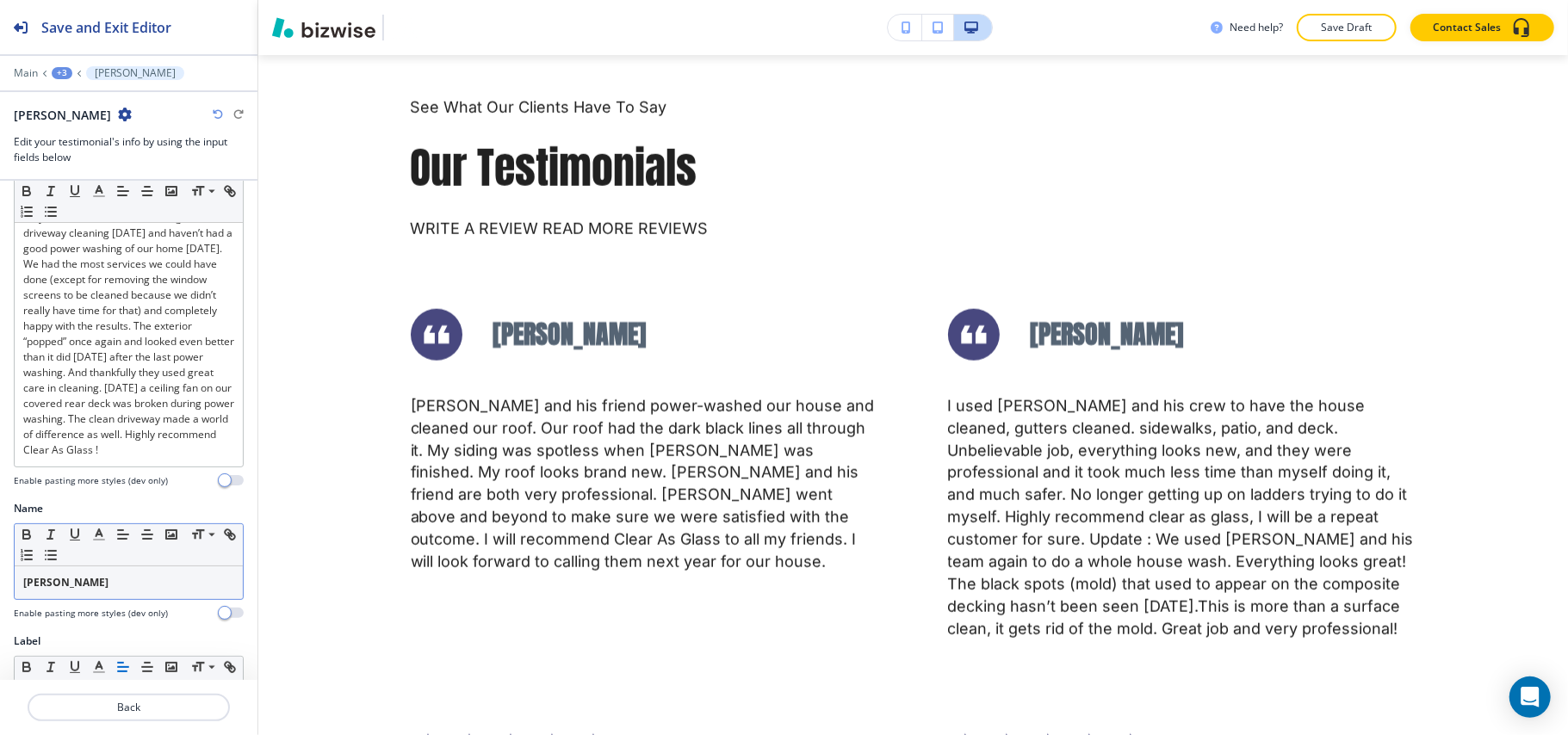
scroll to position [380, 0]
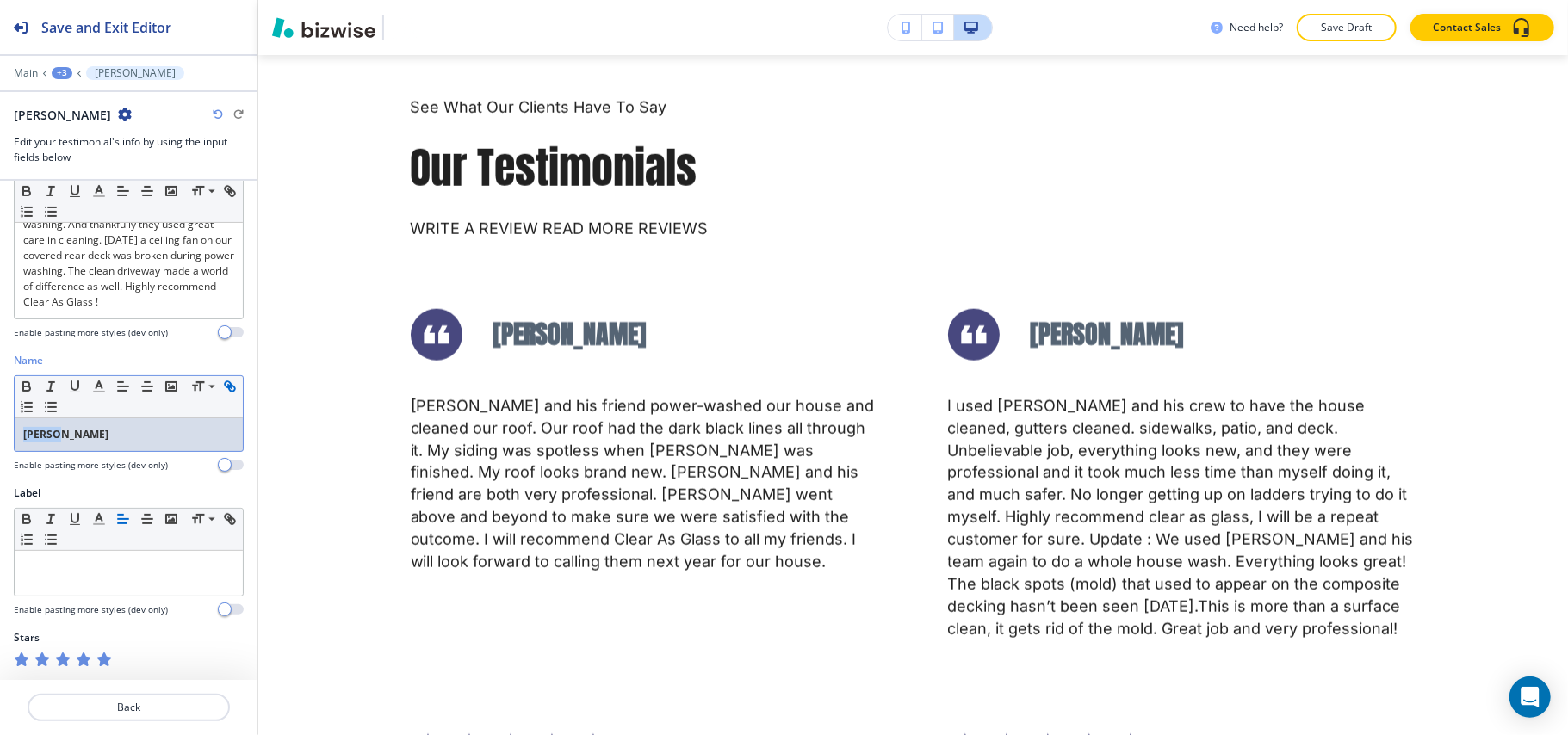
drag, startPoint x: 0, startPoint y: 437, endPoint x: 38, endPoint y: 401, distance: 52.3
click at [0, 436] on div "Name Small Normal Large Huge Don C. Enable pasting more styles (dev only)" at bounding box center [128, 419] width 257 height 133
click at [20, 387] on icon "button" at bounding box center [26, 386] width 15 height 15
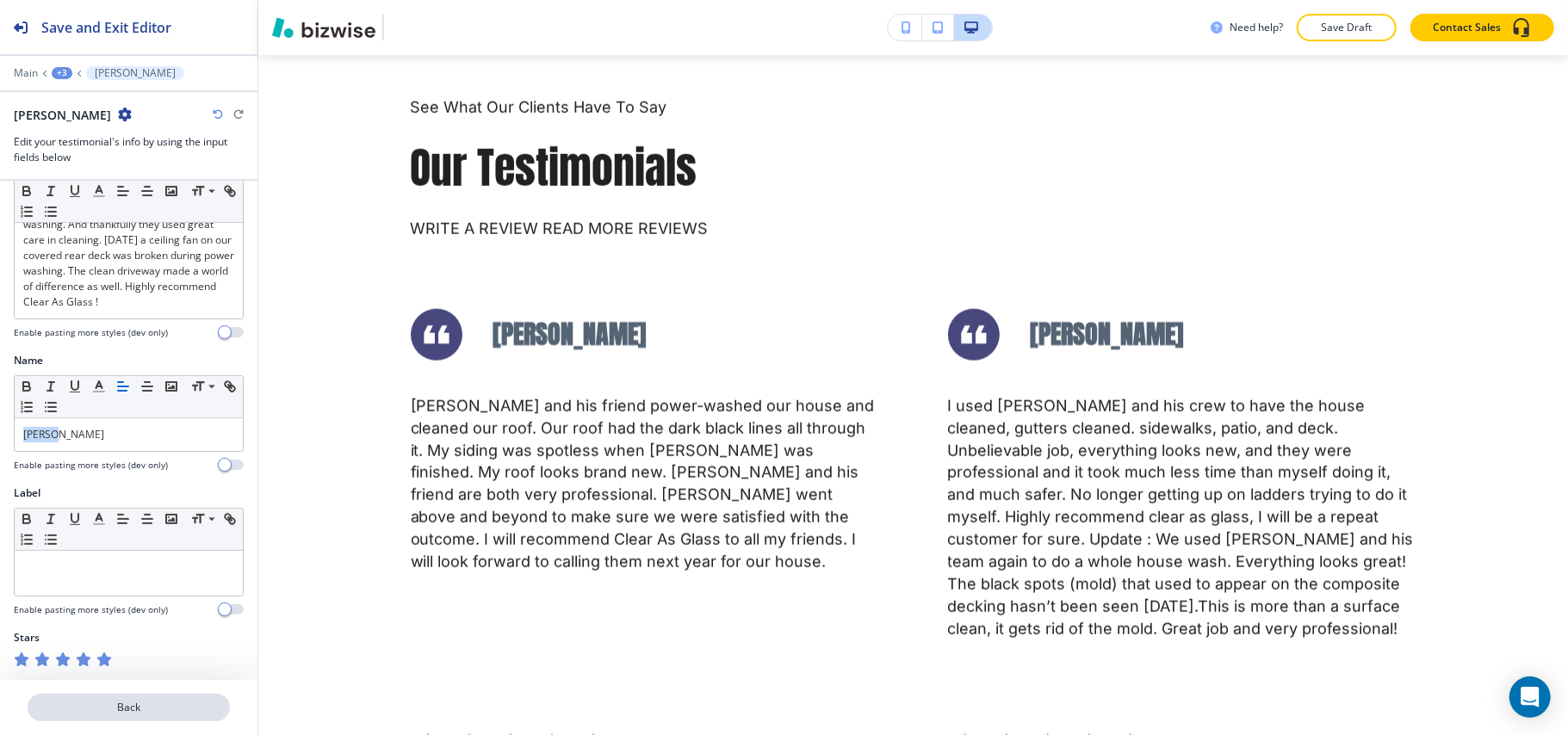
click at [125, 717] on button "Back" at bounding box center [128, 707] width 202 height 28
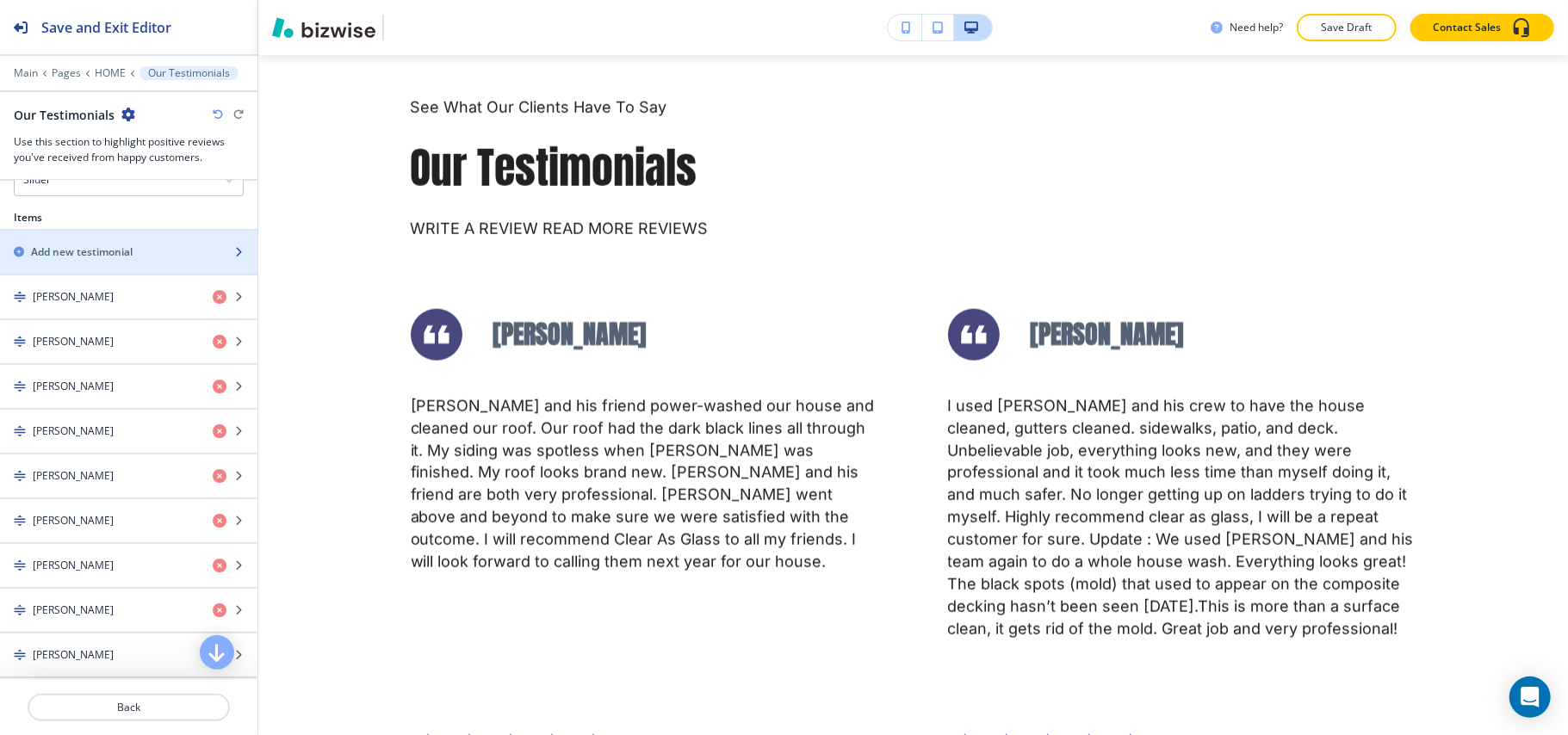
scroll to position [804, 0]
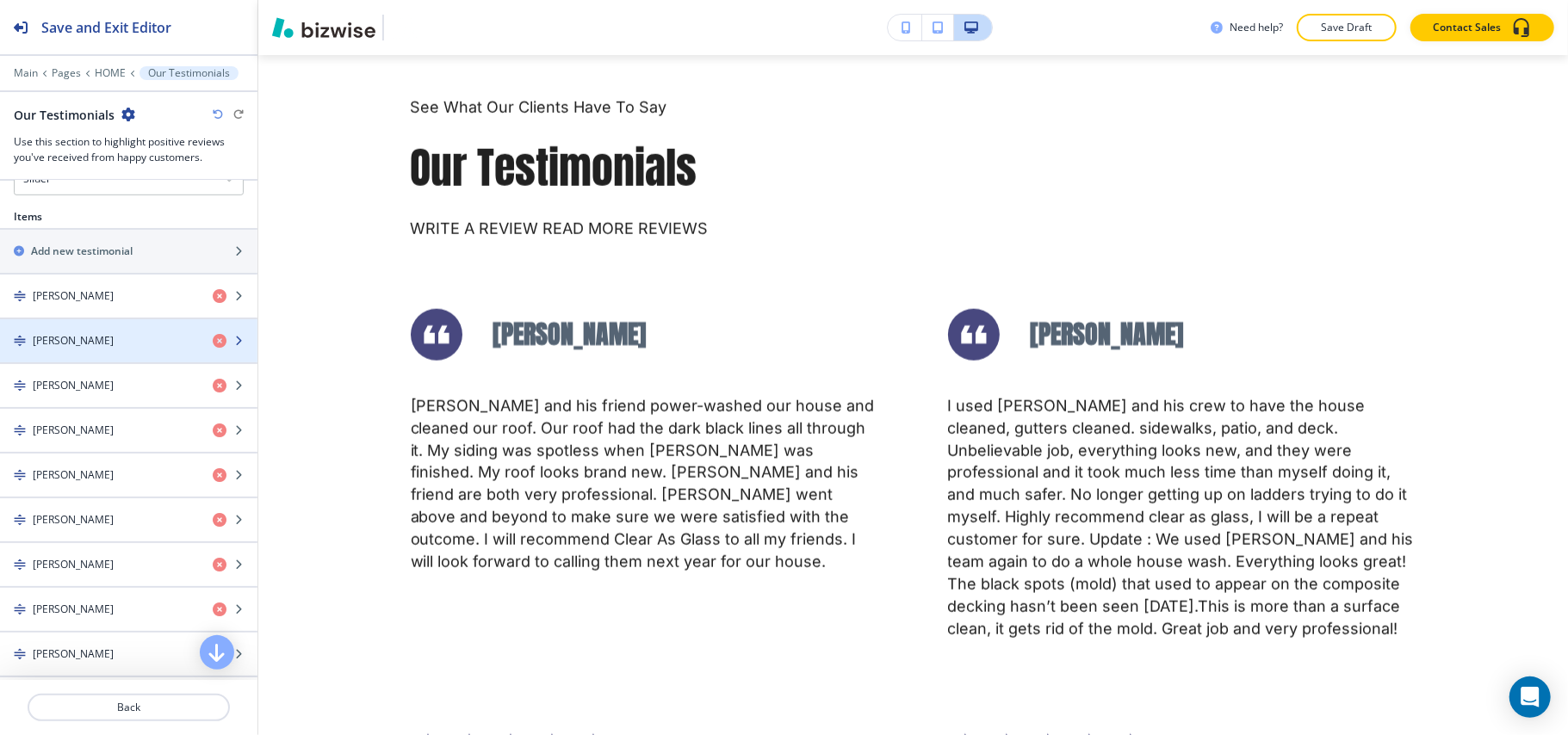
click at [104, 356] on div "button" at bounding box center [128, 355] width 257 height 13
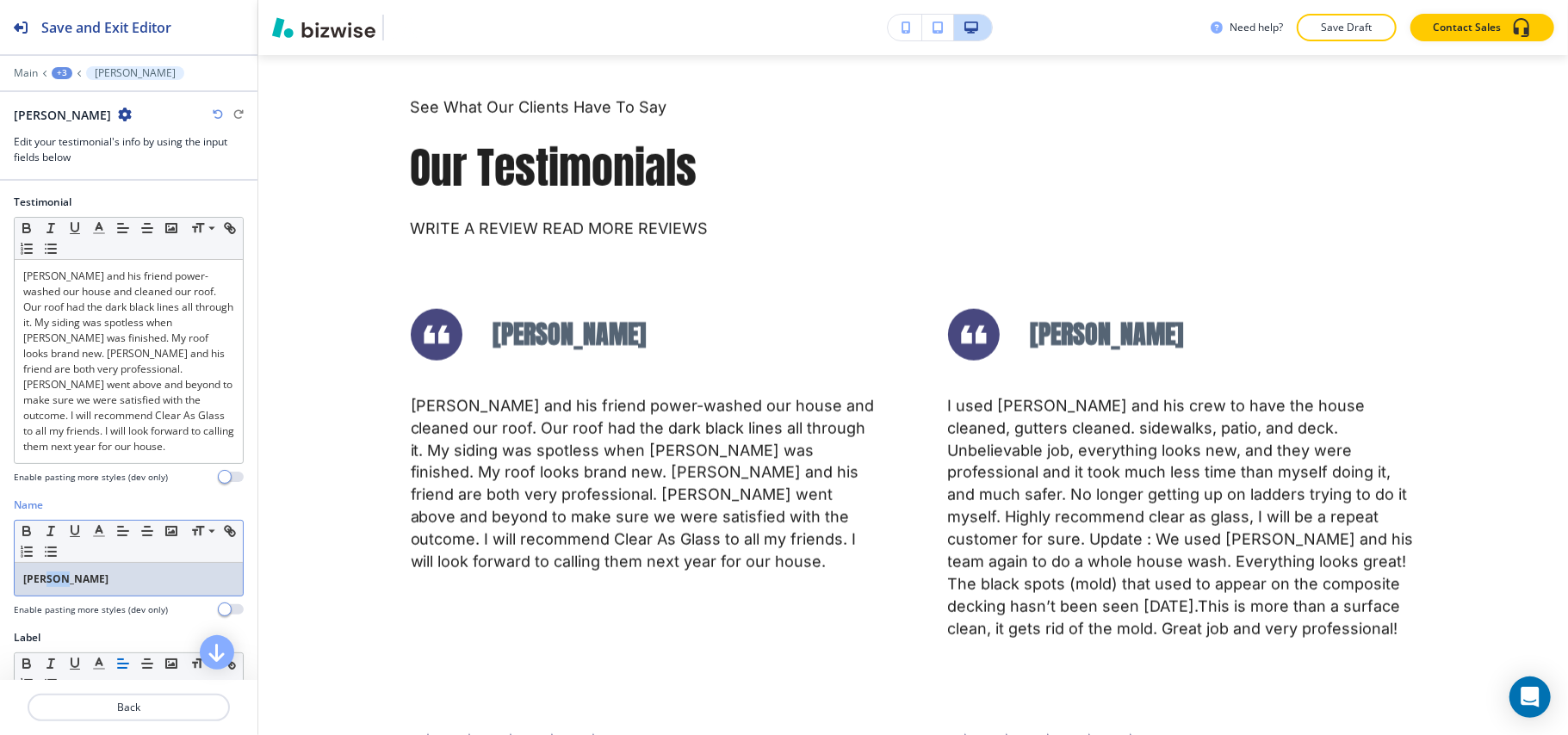
drag, startPoint x: 79, startPoint y: 587, endPoint x: 13, endPoint y: 565, distance: 69.6
click at [0, 580] on div "Name Small Normal Large Huge Jane M. Enable pasting more styles (dev only)" at bounding box center [128, 564] width 257 height 133
click at [24, 527] on icon "button" at bounding box center [26, 531] width 15 height 15
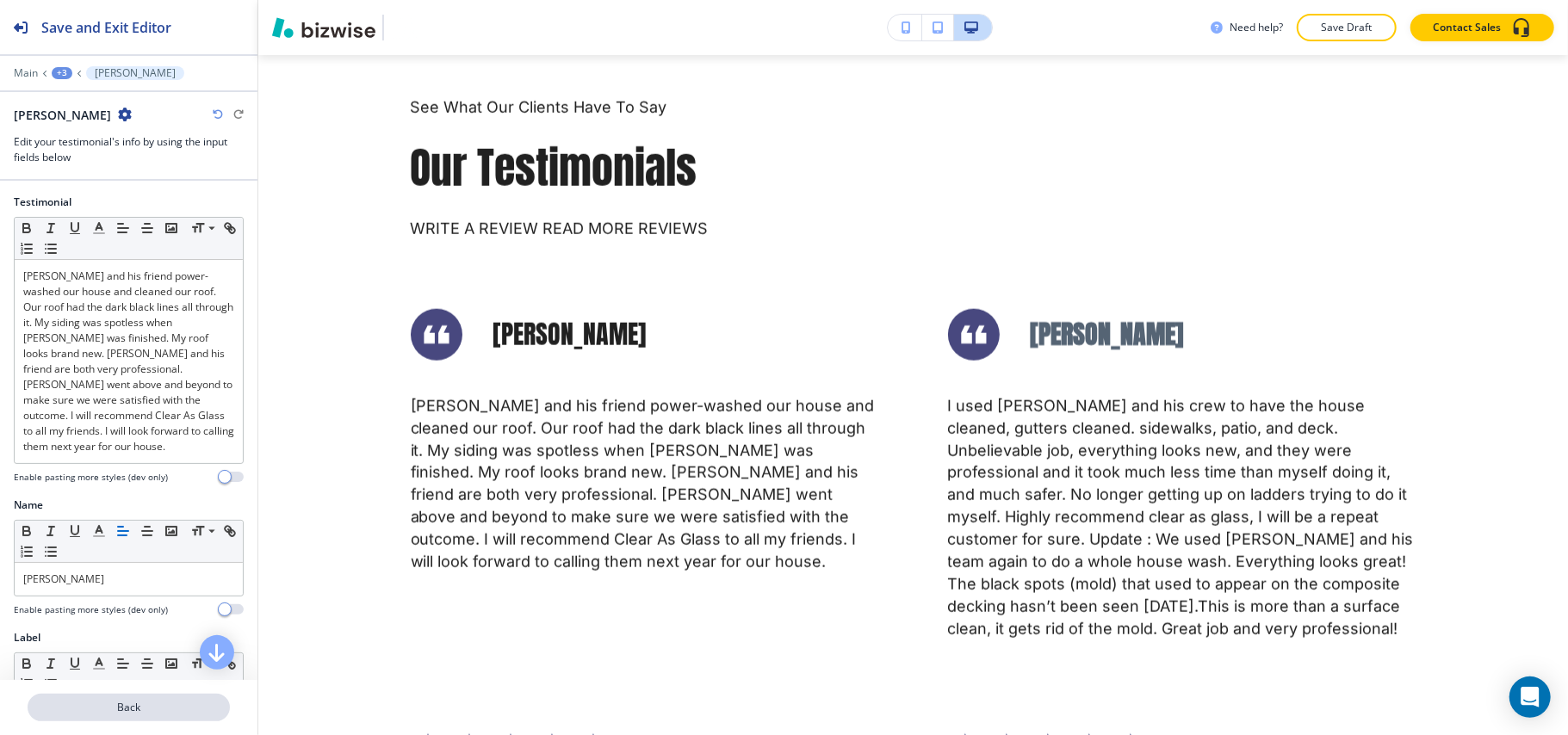
click at [83, 706] on p "Back" at bounding box center [128, 707] width 199 height 15
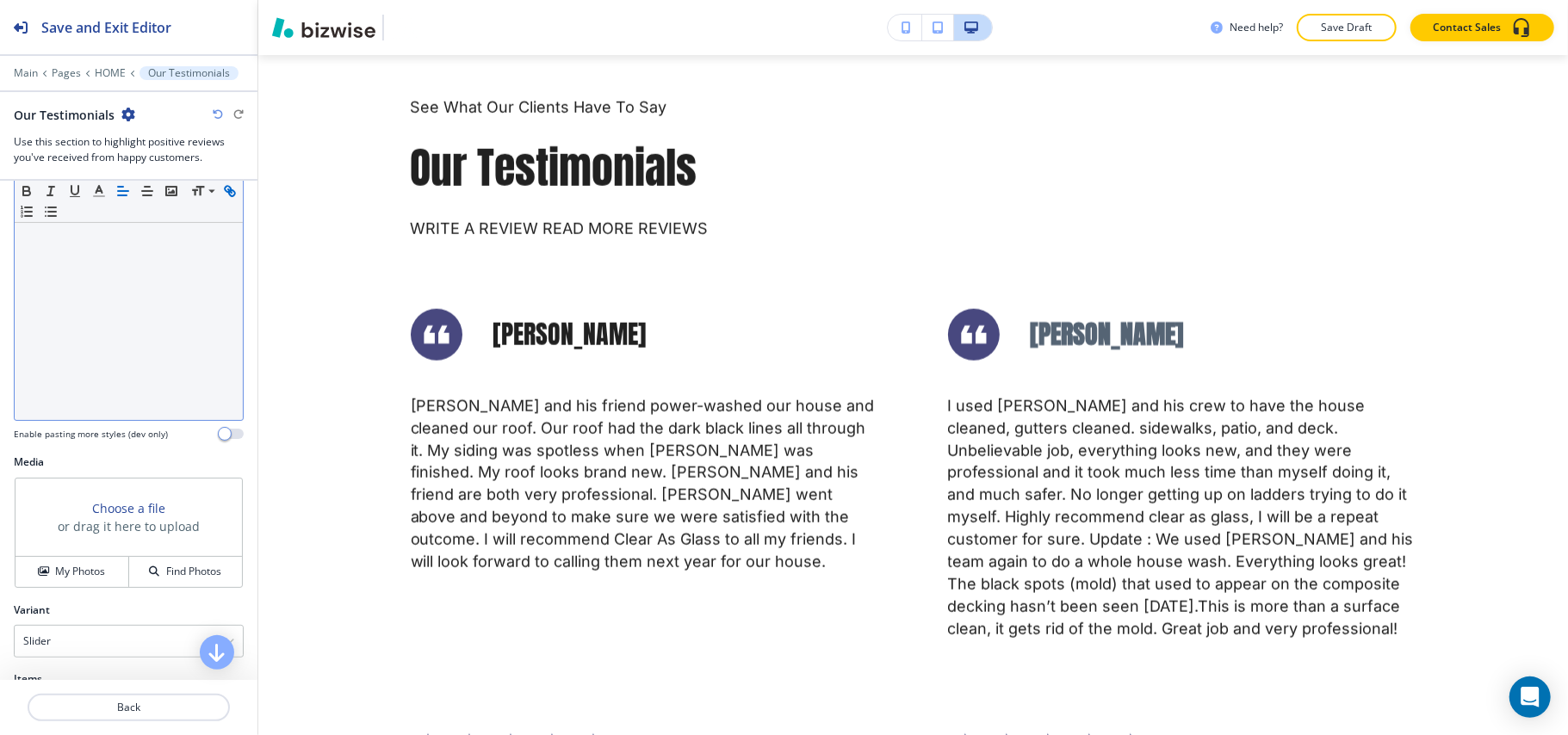
scroll to position [574, 0]
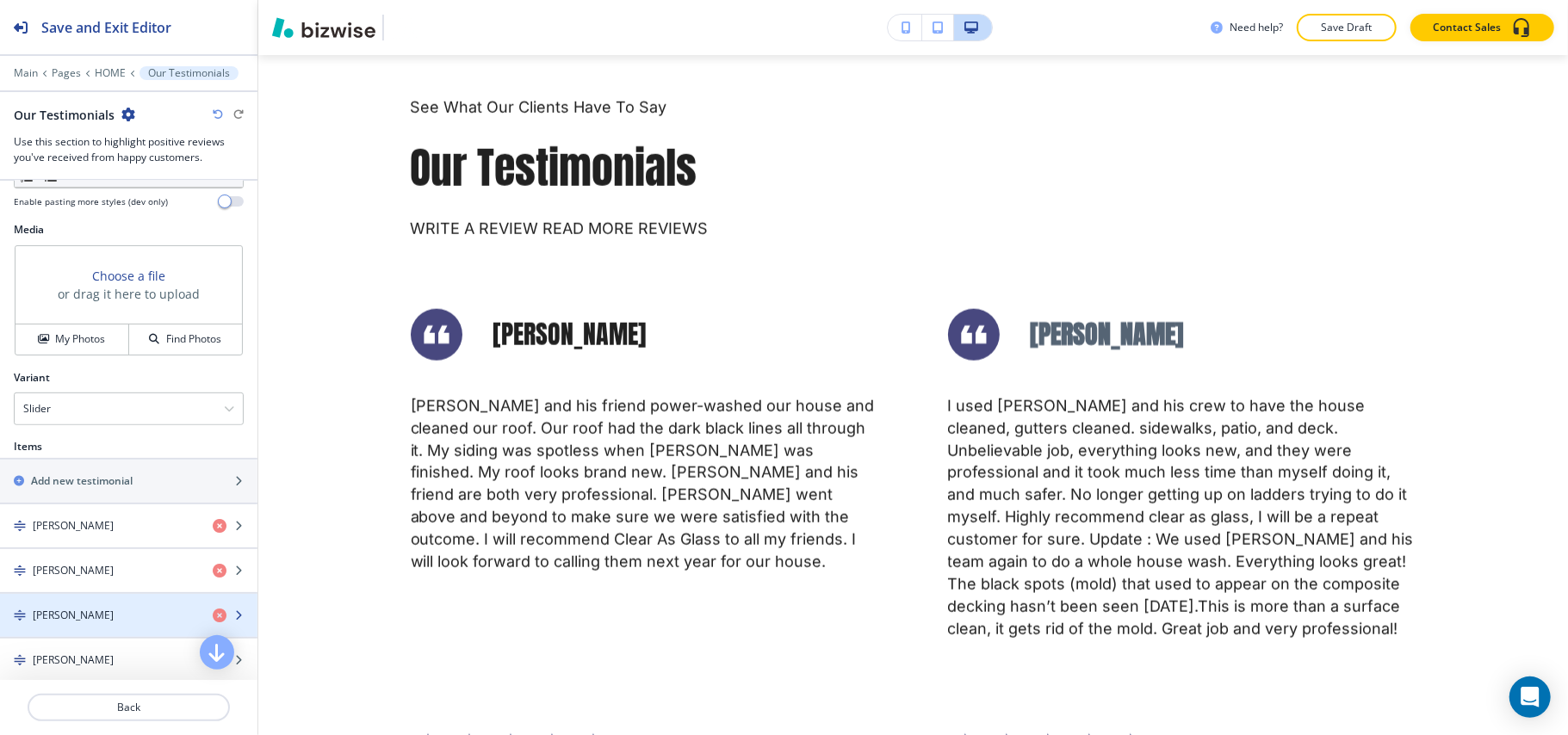
click at [86, 622] on div "David H." at bounding box center [99, 615] width 199 height 15
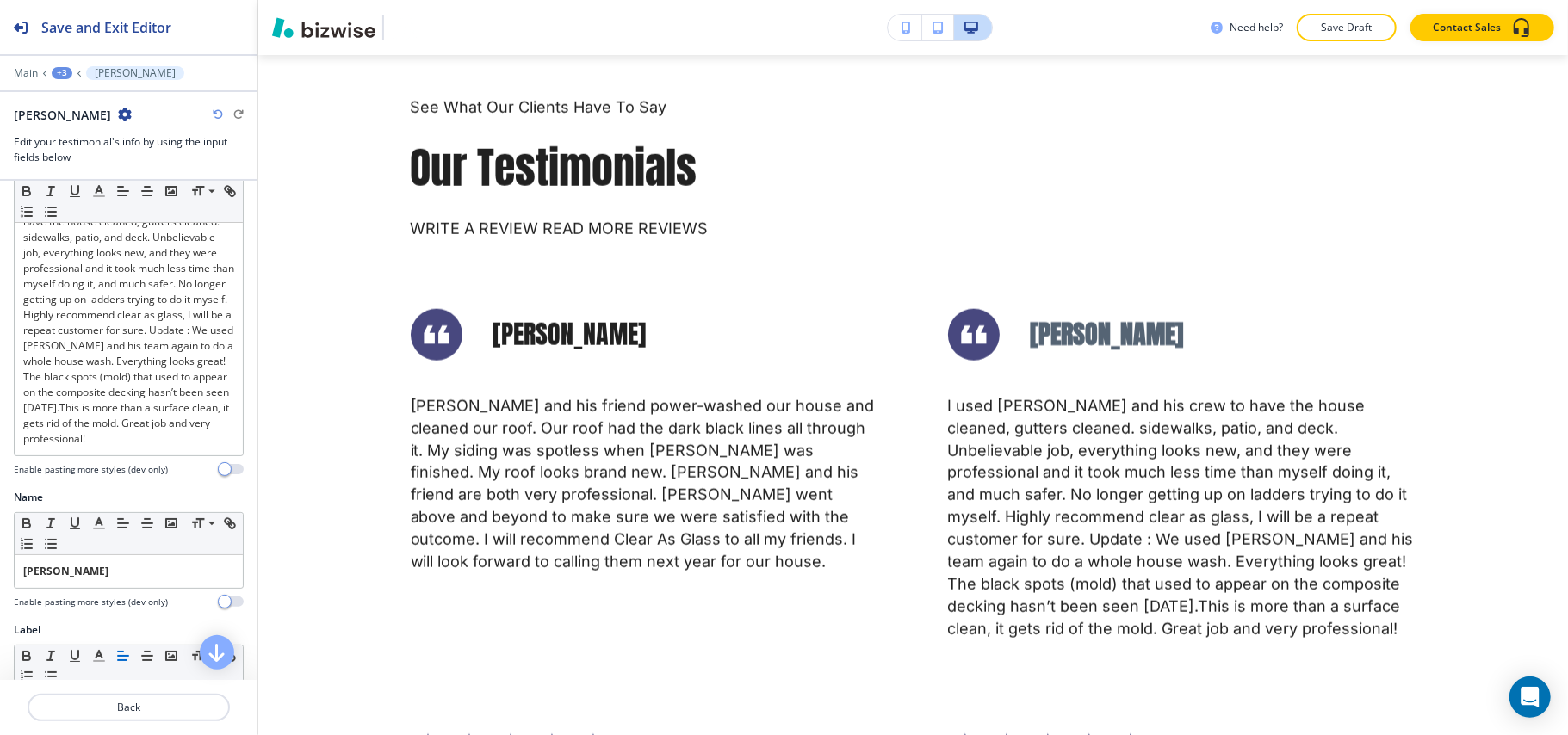
scroll to position [241, 0]
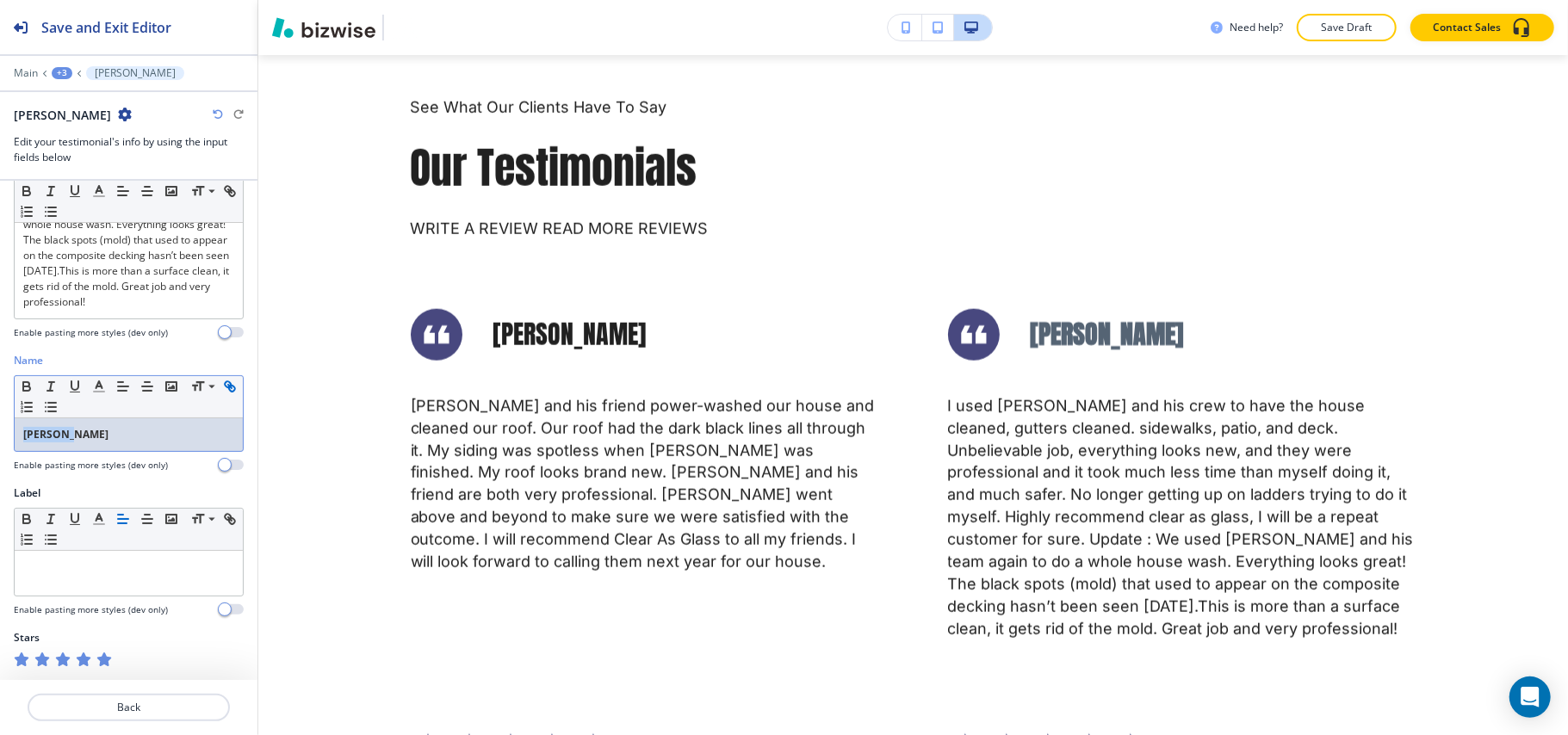
drag, startPoint x: 0, startPoint y: 430, endPoint x: 20, endPoint y: 406, distance: 31.2
click at [0, 429] on div "Name Small Normal Large Huge David H. Enable pasting more styles (dev only)" at bounding box center [128, 419] width 257 height 133
click at [25, 390] on icon "button" at bounding box center [27, 388] width 7 height 4
click at [24, 69] on p "Main" at bounding box center [25, 73] width 24 height 12
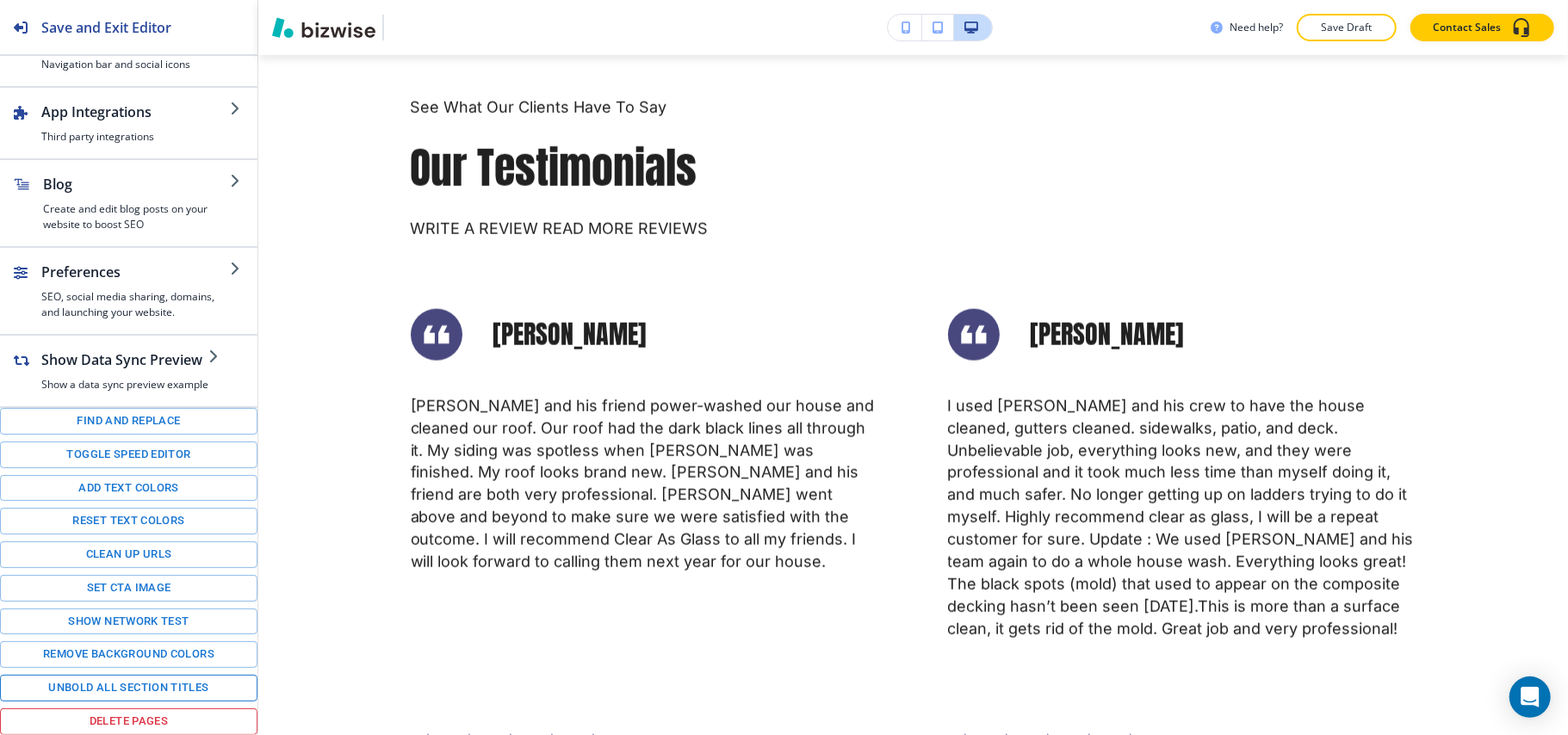
click at [118, 686] on button "Unbold all section titles" at bounding box center [128, 689] width 257 height 27
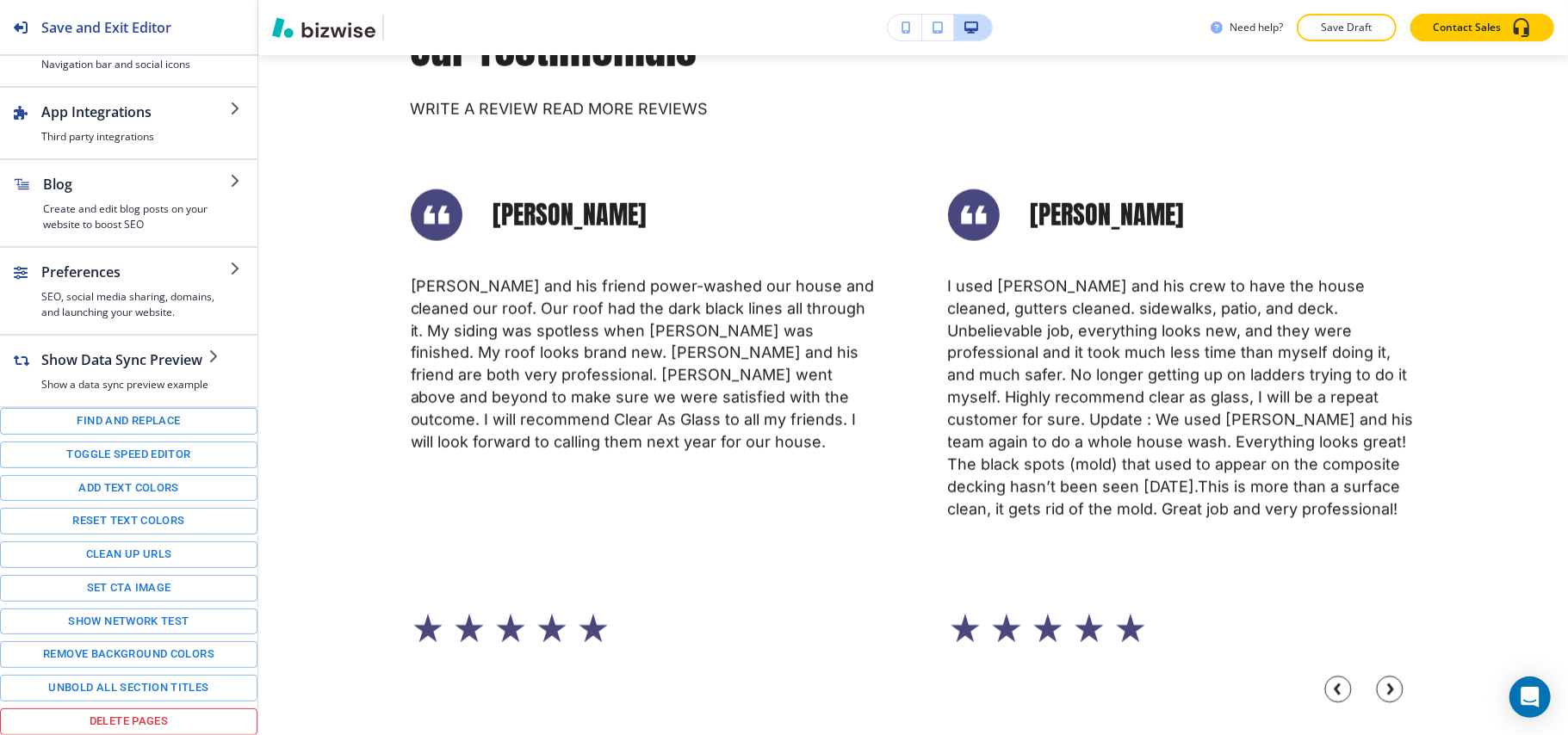
scroll to position [6164, 0]
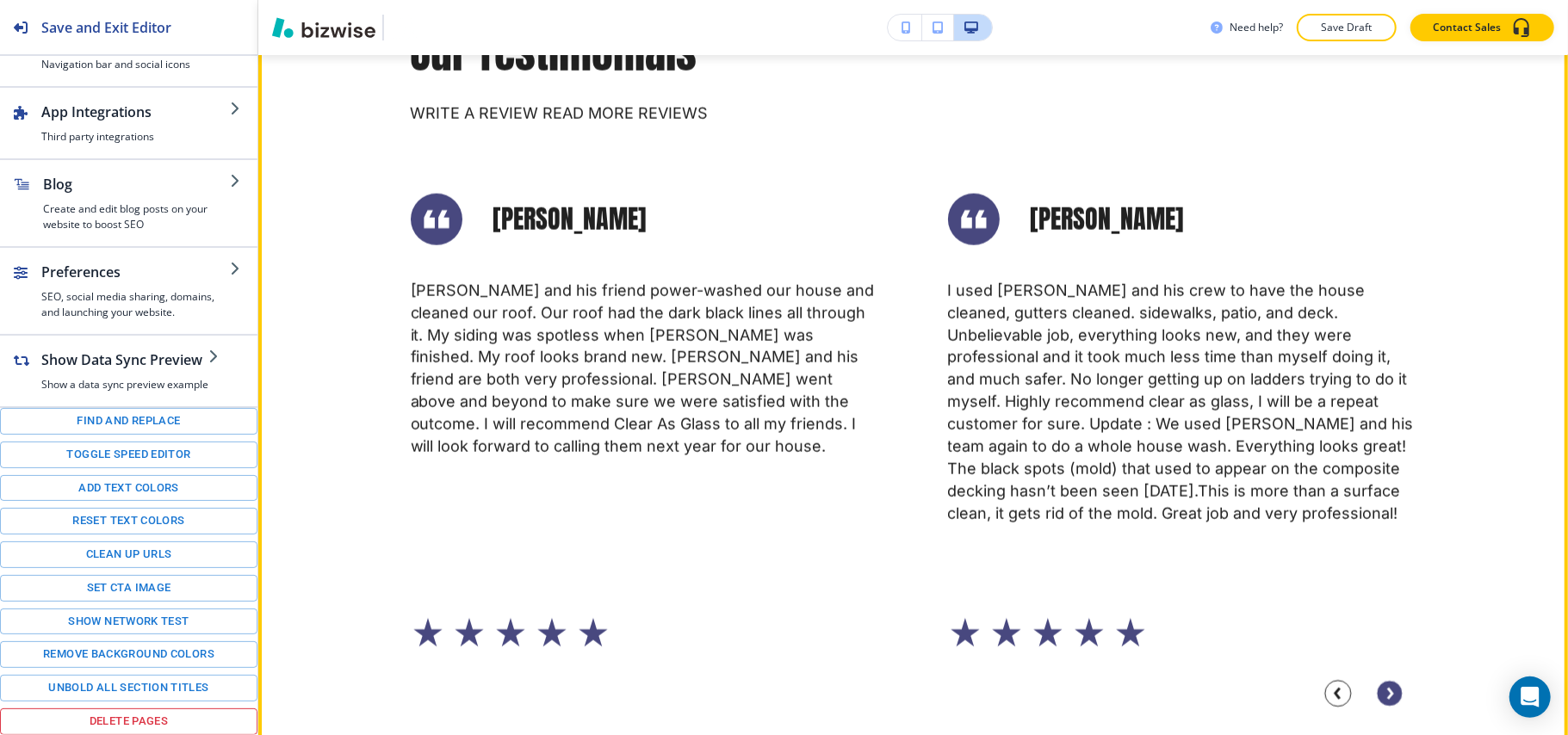
click at [1392, 700] on circle "Next Slide" at bounding box center [1389, 693] width 26 height 26
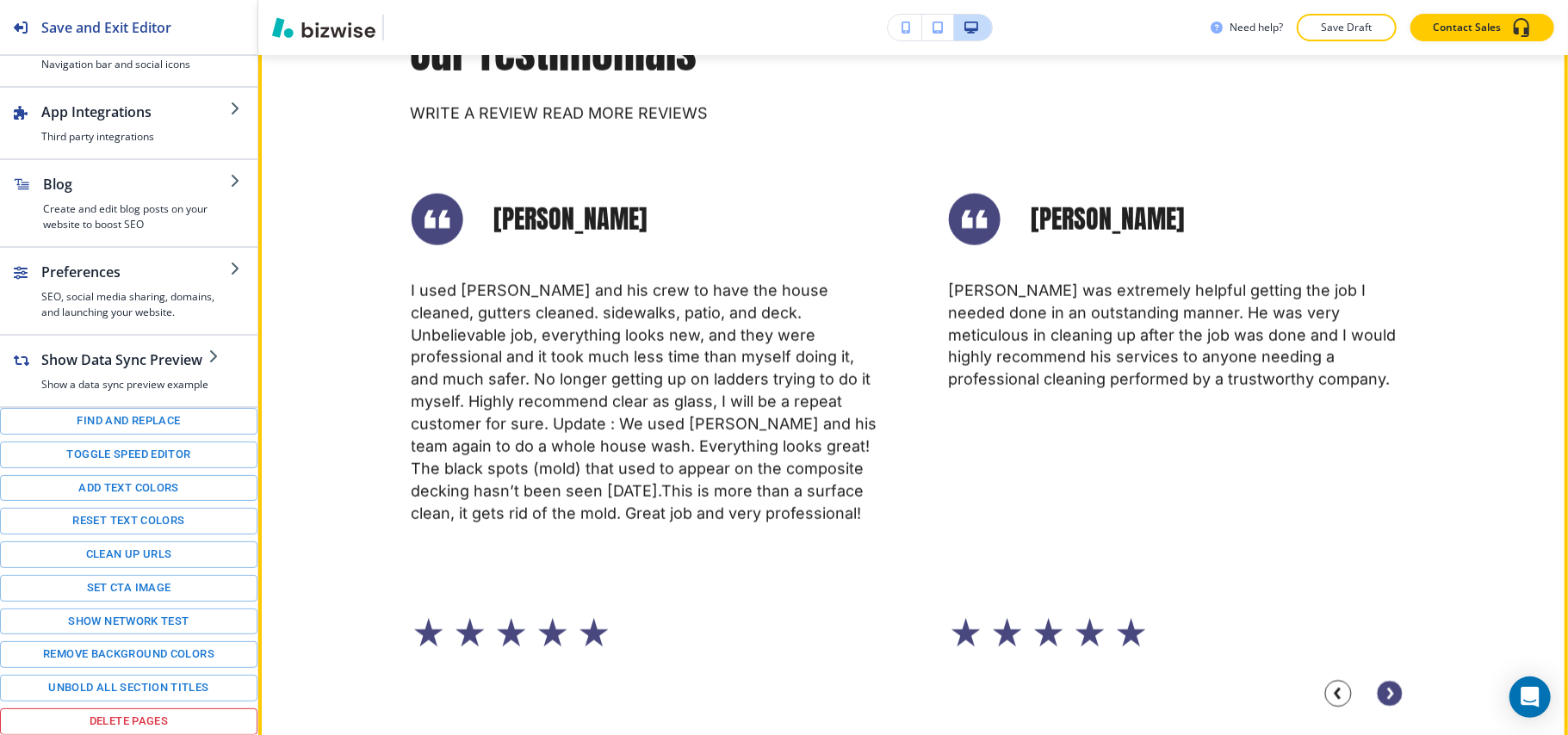
click at [1392, 704] on circle "Next Slide" at bounding box center [1389, 693] width 26 height 26
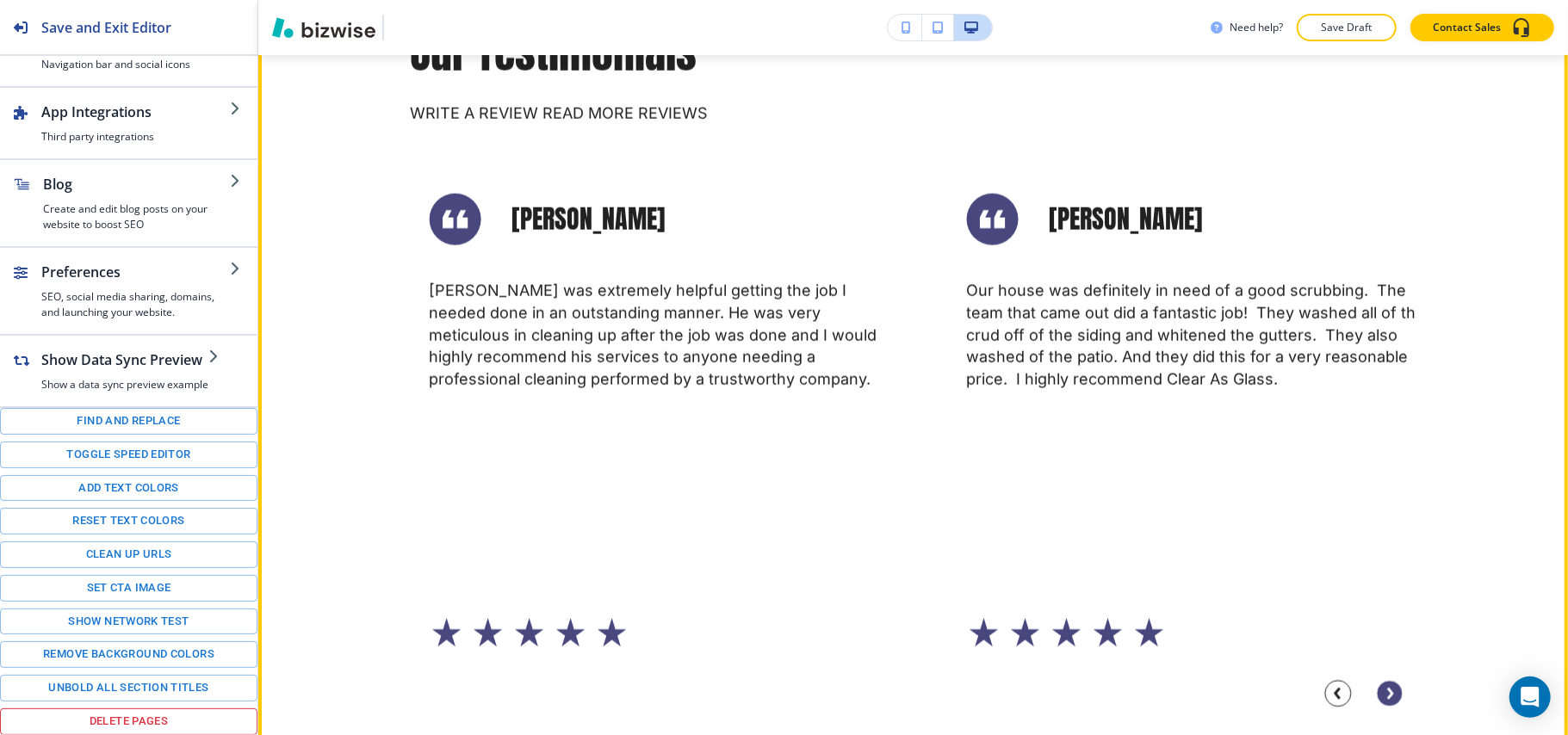
click at [1392, 706] on circle "Next Slide" at bounding box center [1389, 693] width 26 height 26
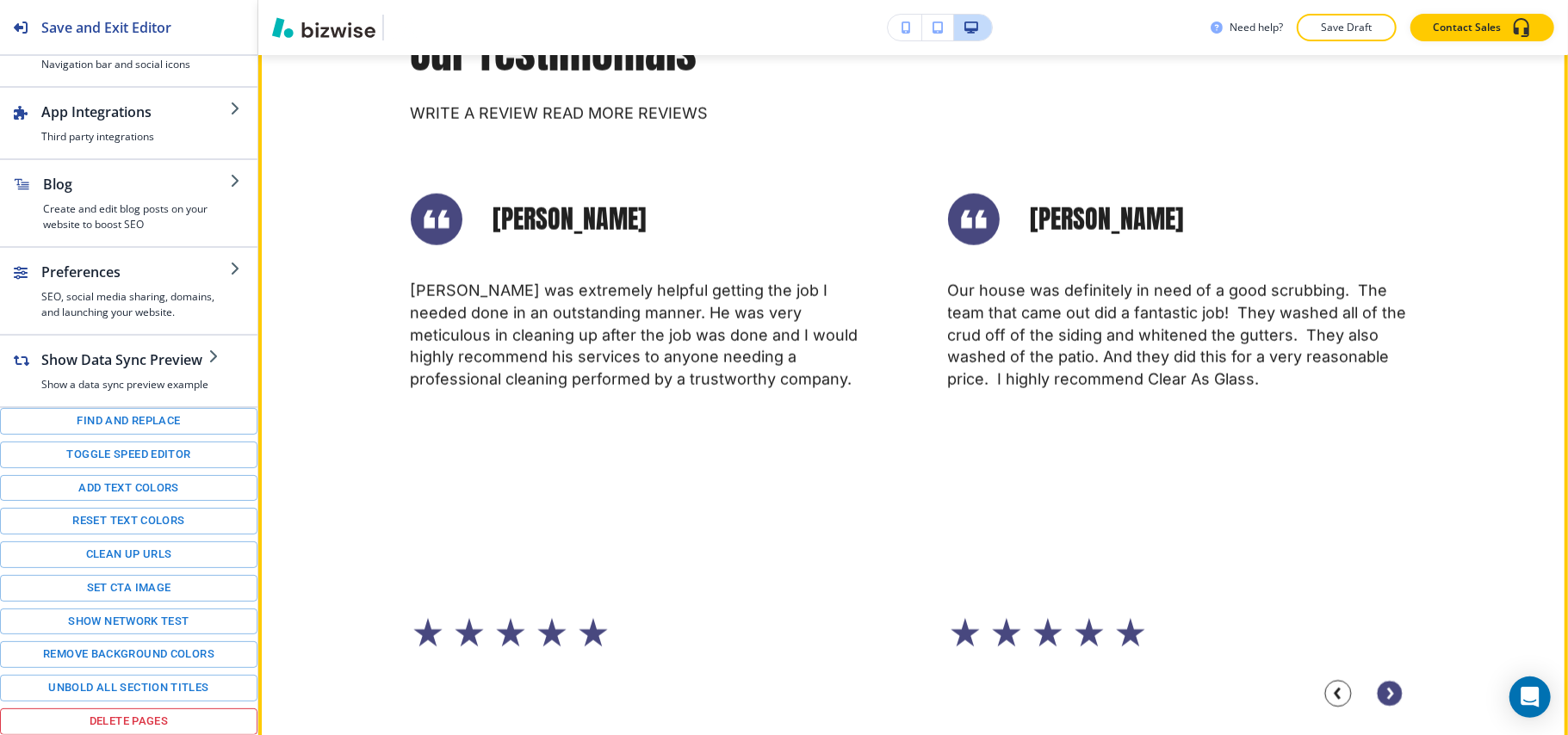
click at [1392, 706] on circle "Next Slide" at bounding box center [1389, 693] width 26 height 26
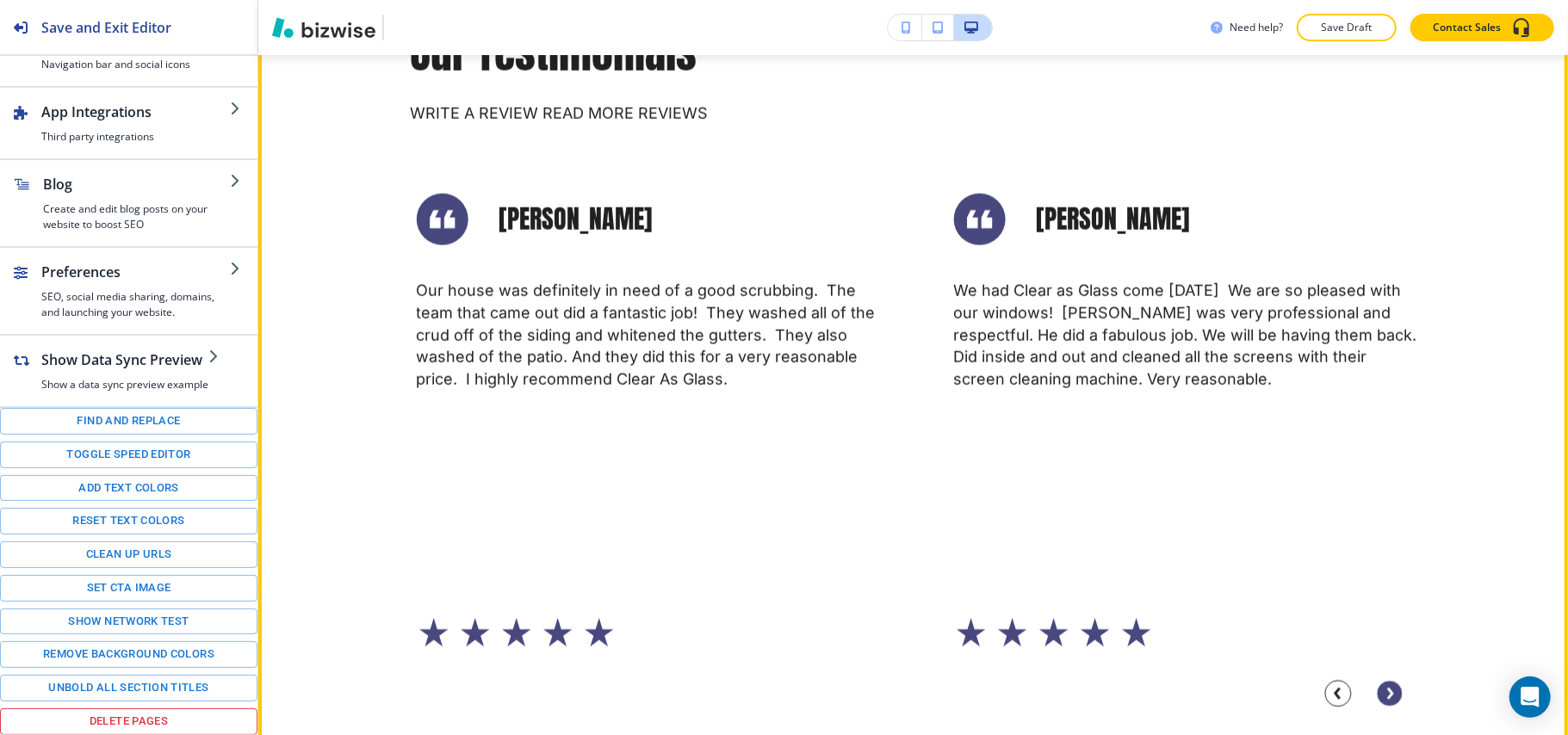
click at [1392, 704] on circle "Next Slide" at bounding box center [1389, 693] width 26 height 26
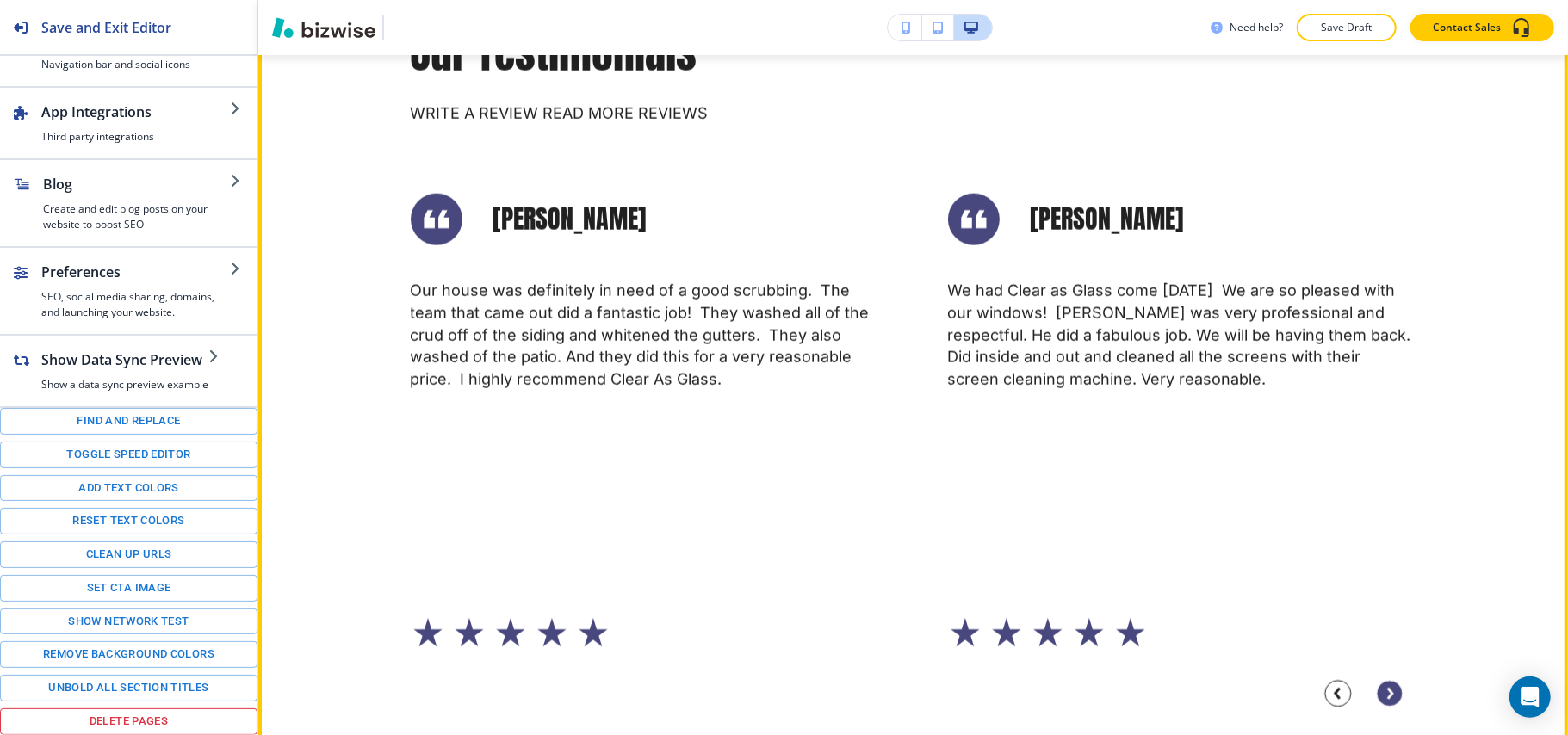
click at [1392, 704] on circle "Next Slide" at bounding box center [1389, 693] width 26 height 26
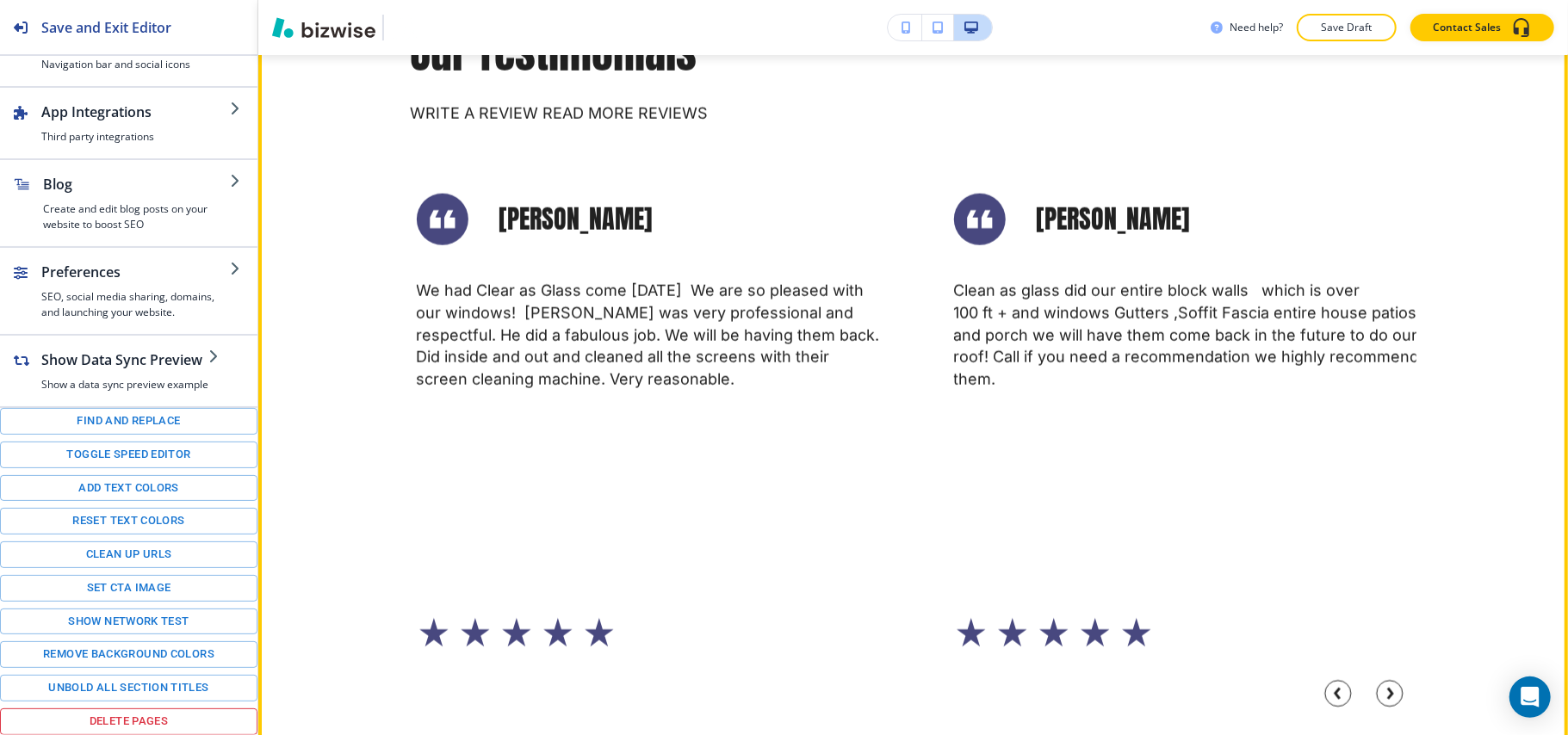
scroll to position [5934, 0]
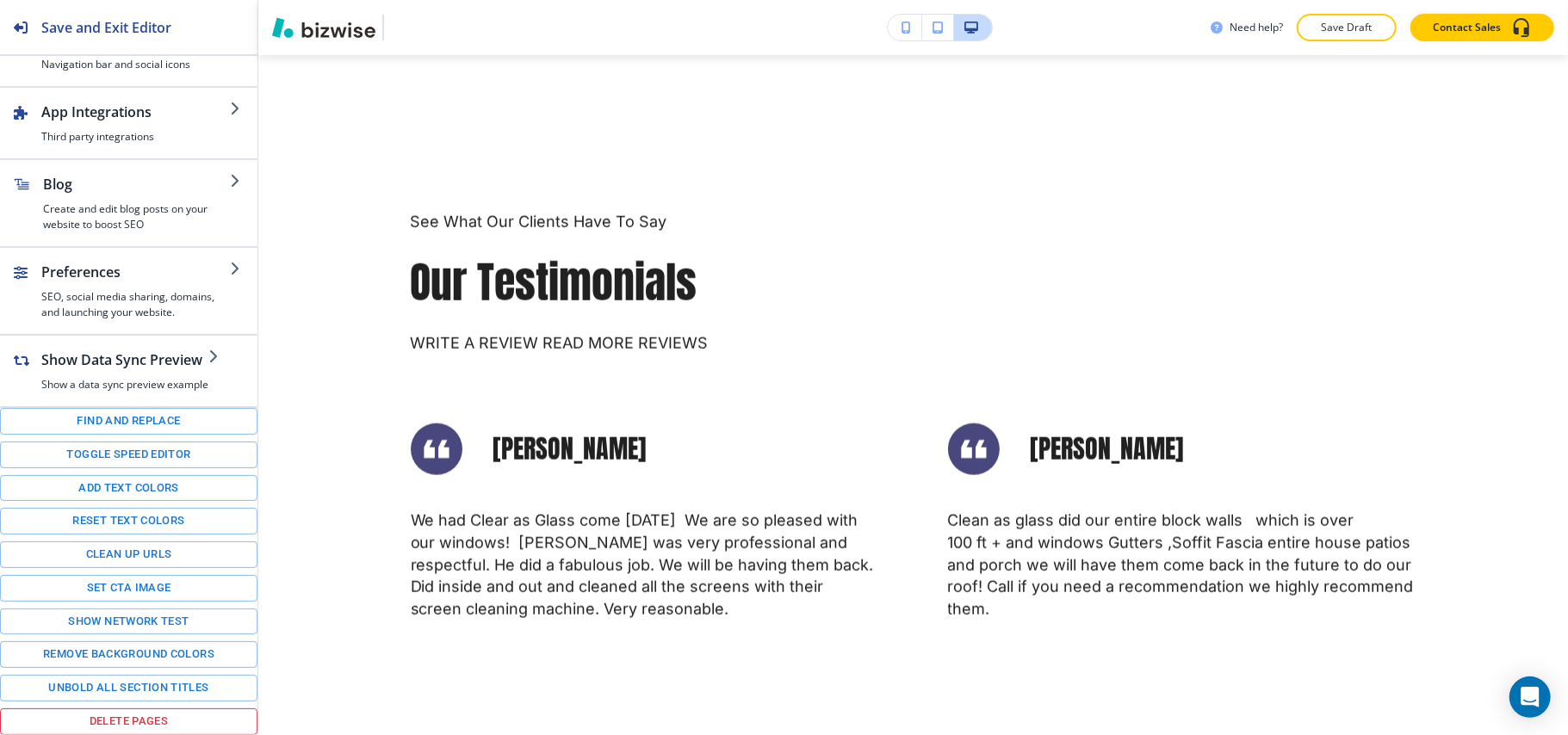
click at [312, 200] on div "Edit See What Our Clients Have To Say Our Testimonials WRITE A REVIEW READ MORE…" at bounding box center [913, 586] width 1310 height 861
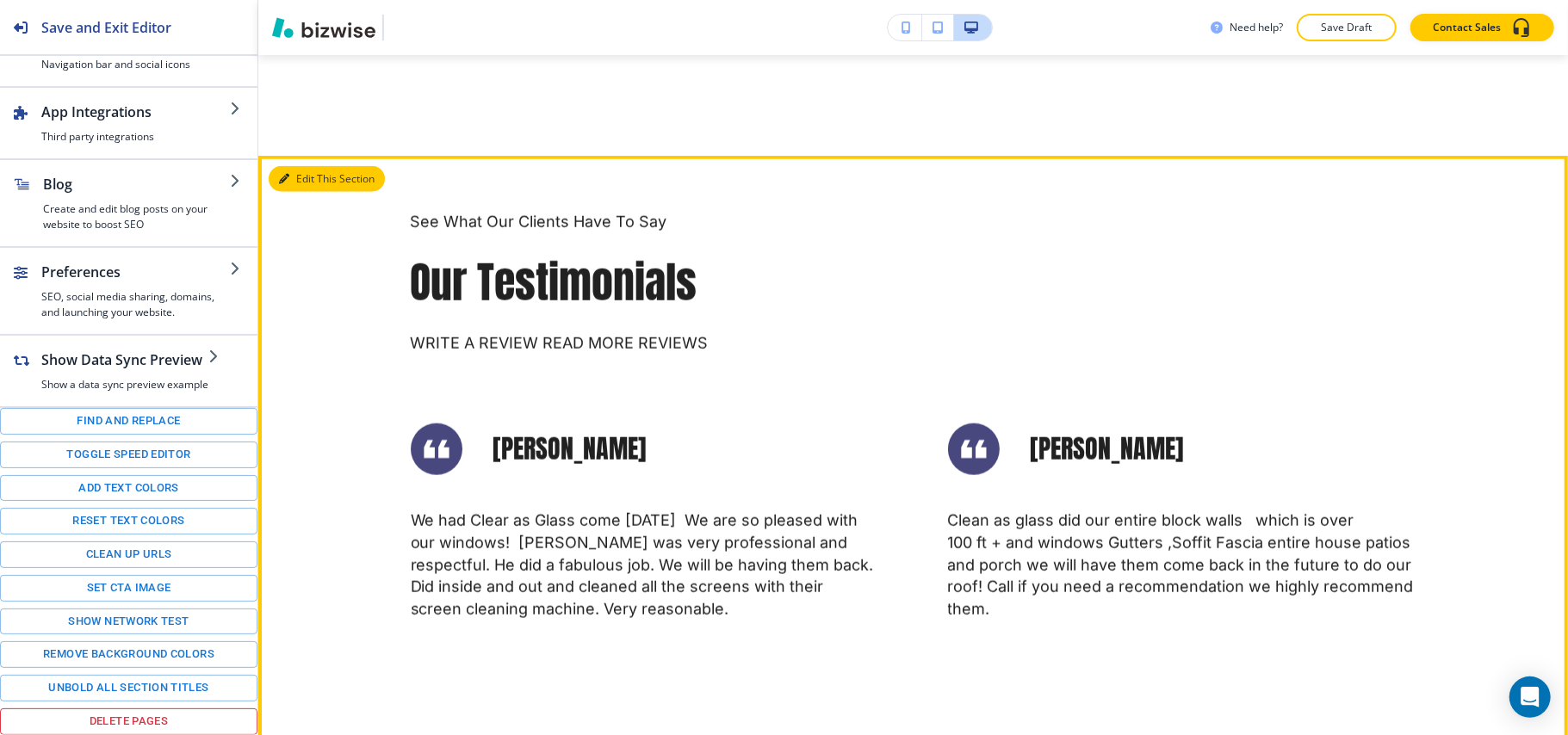
click at [314, 186] on button "Edit This Section" at bounding box center [326, 179] width 116 height 26
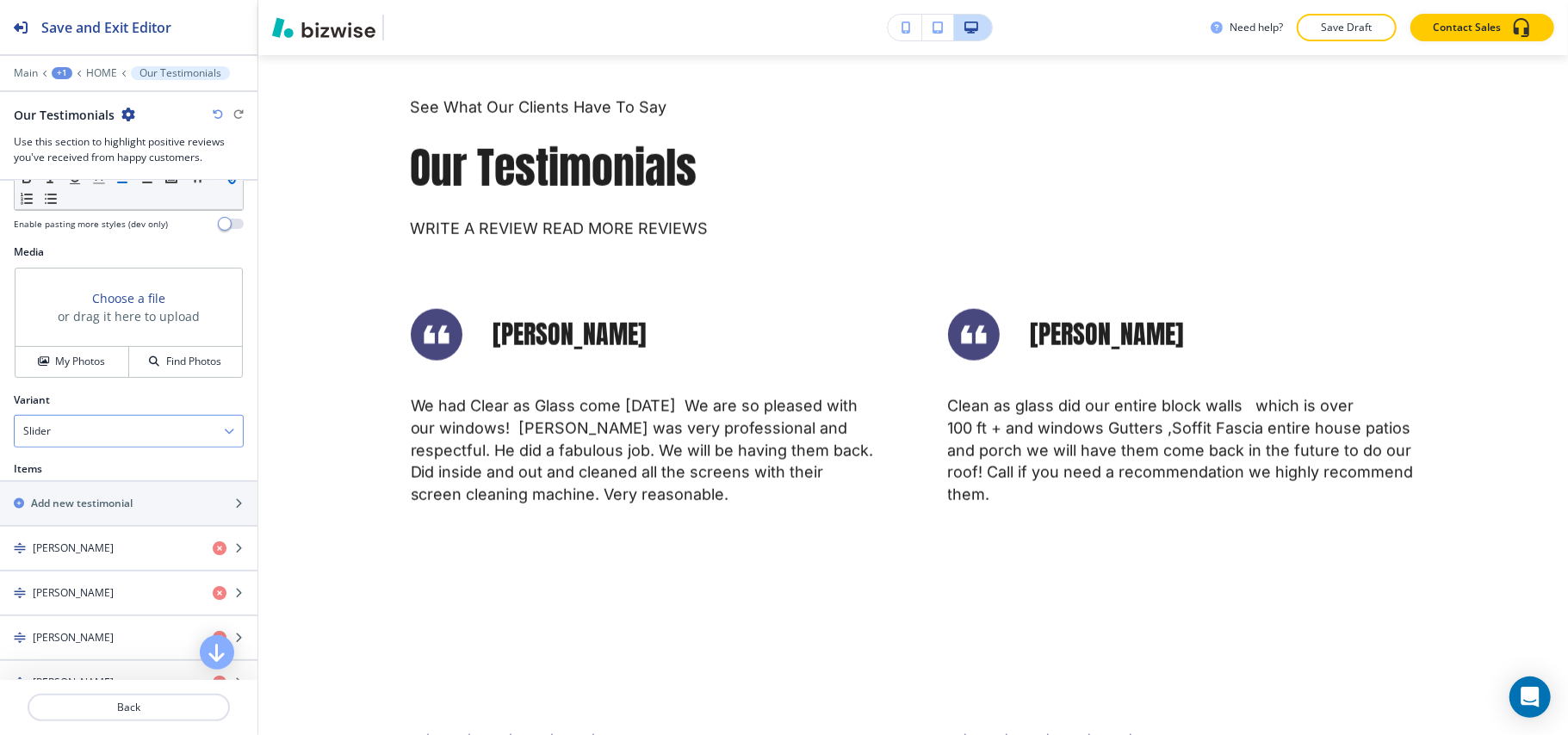
scroll to position [574, 0]
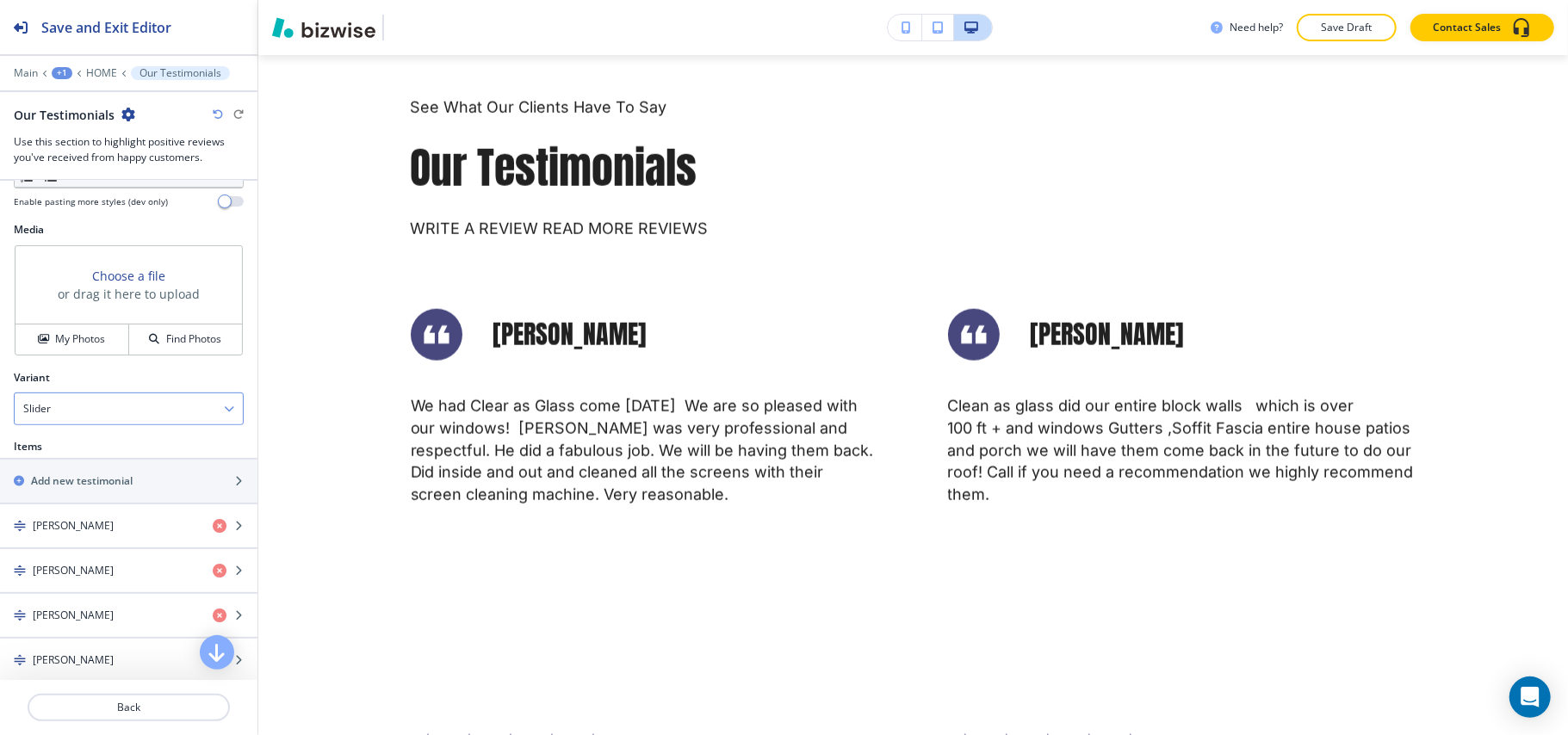
click at [101, 413] on div "Slider" at bounding box center [128, 409] width 228 height 31
click at [78, 447] on h4 "Flat" at bounding box center [128, 438] width 211 height 15
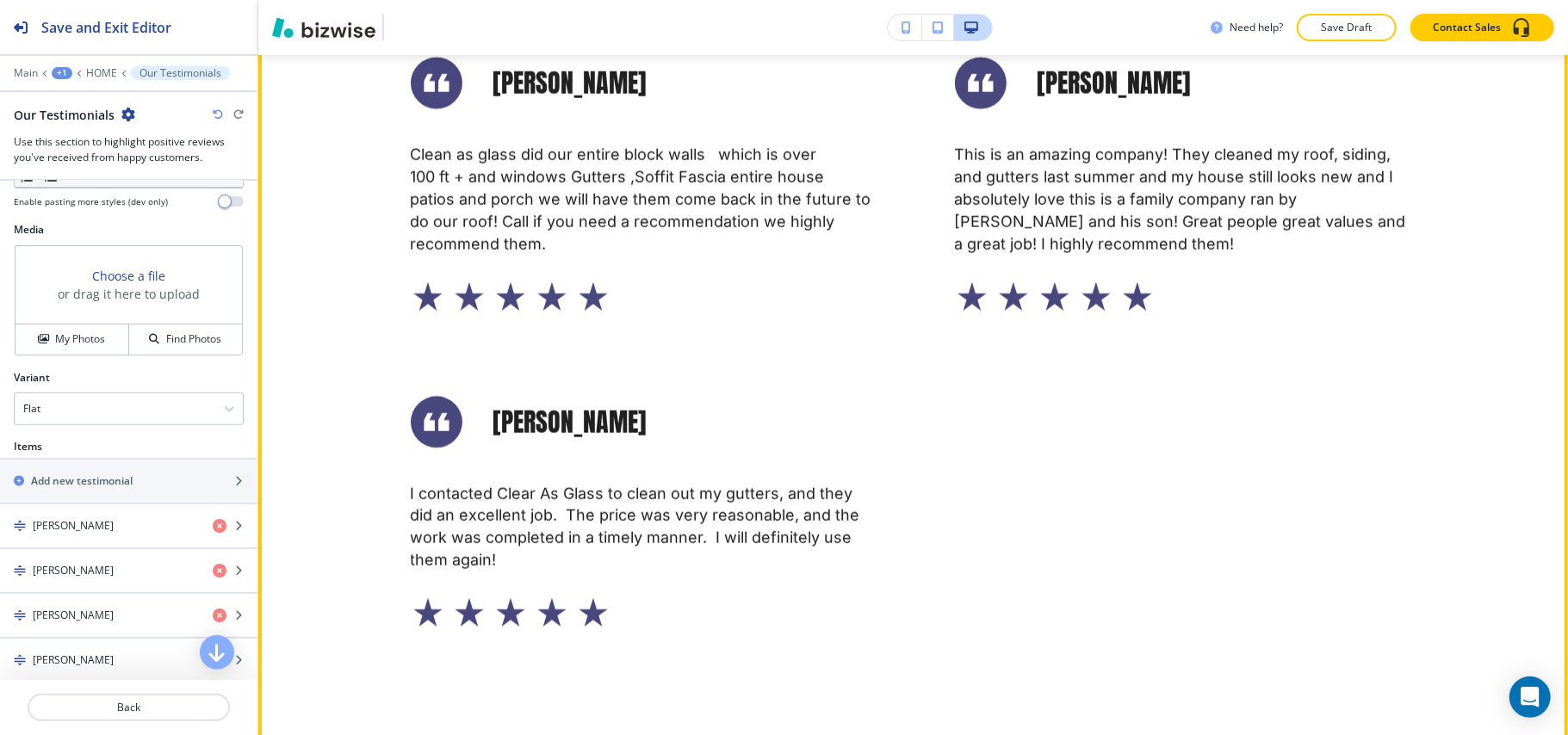
scroll to position [8115, 0]
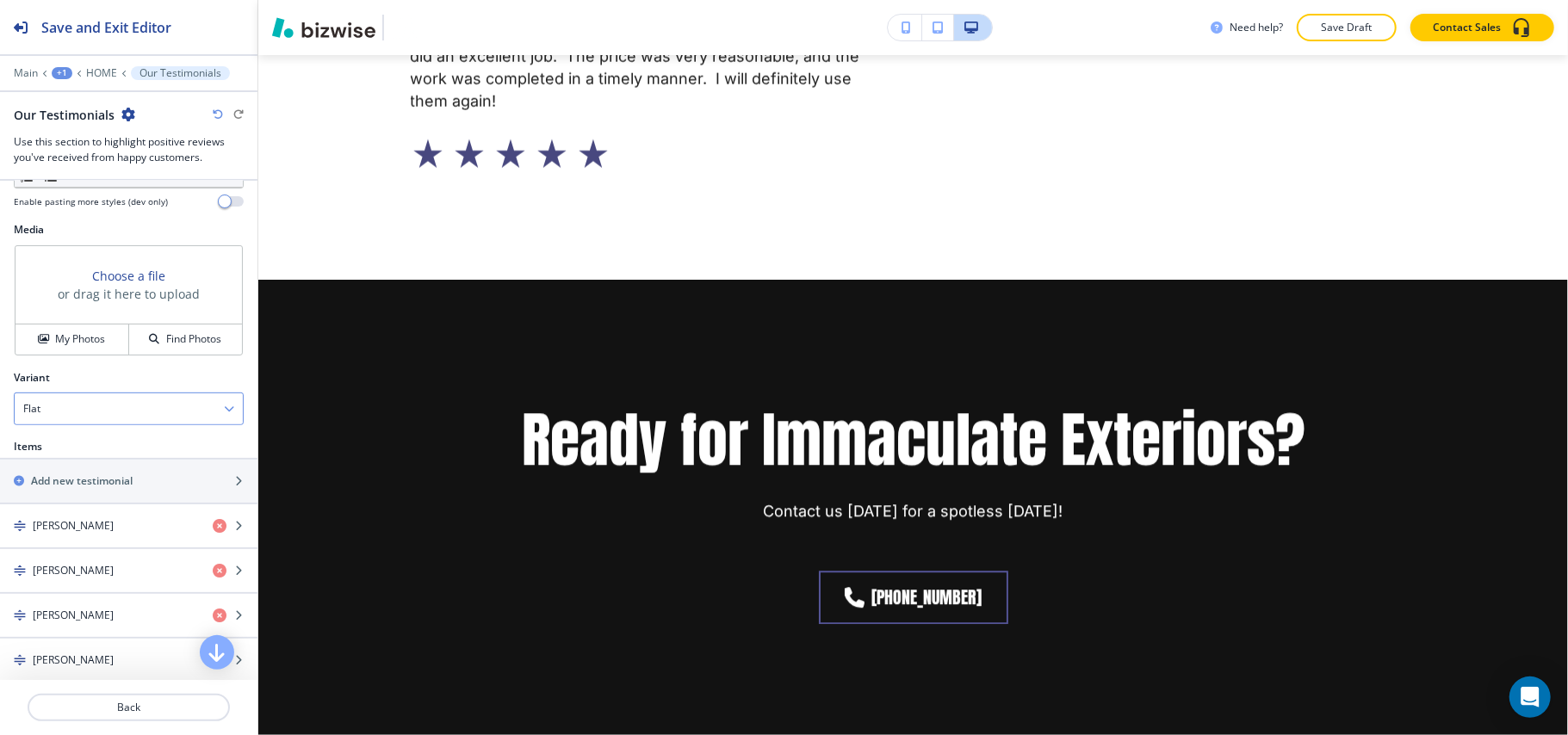
click at [104, 417] on div "Flat" at bounding box center [128, 409] width 228 height 31
click at [94, 472] on h4 "Slider" at bounding box center [128, 468] width 211 height 15
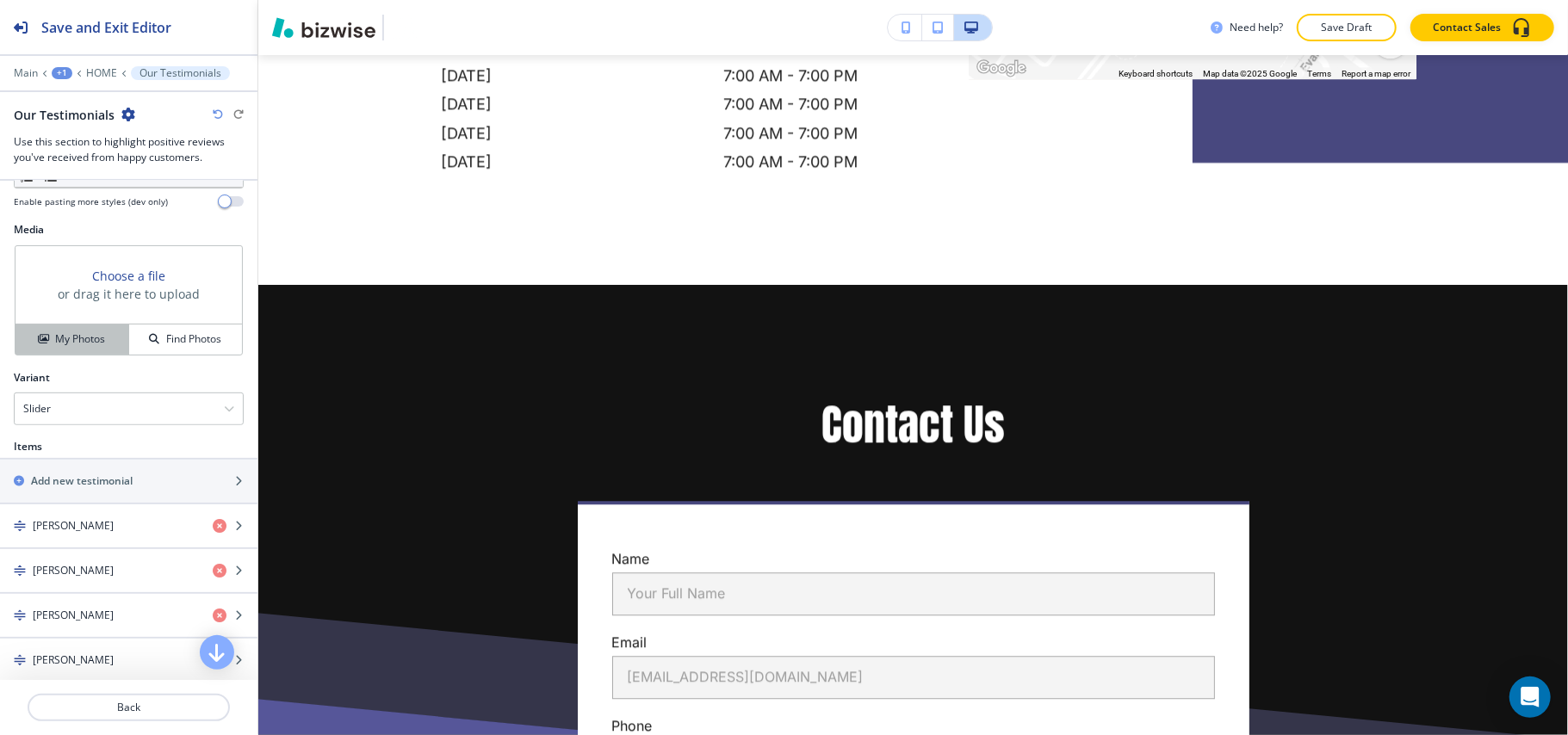
click at [63, 343] on h4 "My Photos" at bounding box center [80, 339] width 50 height 15
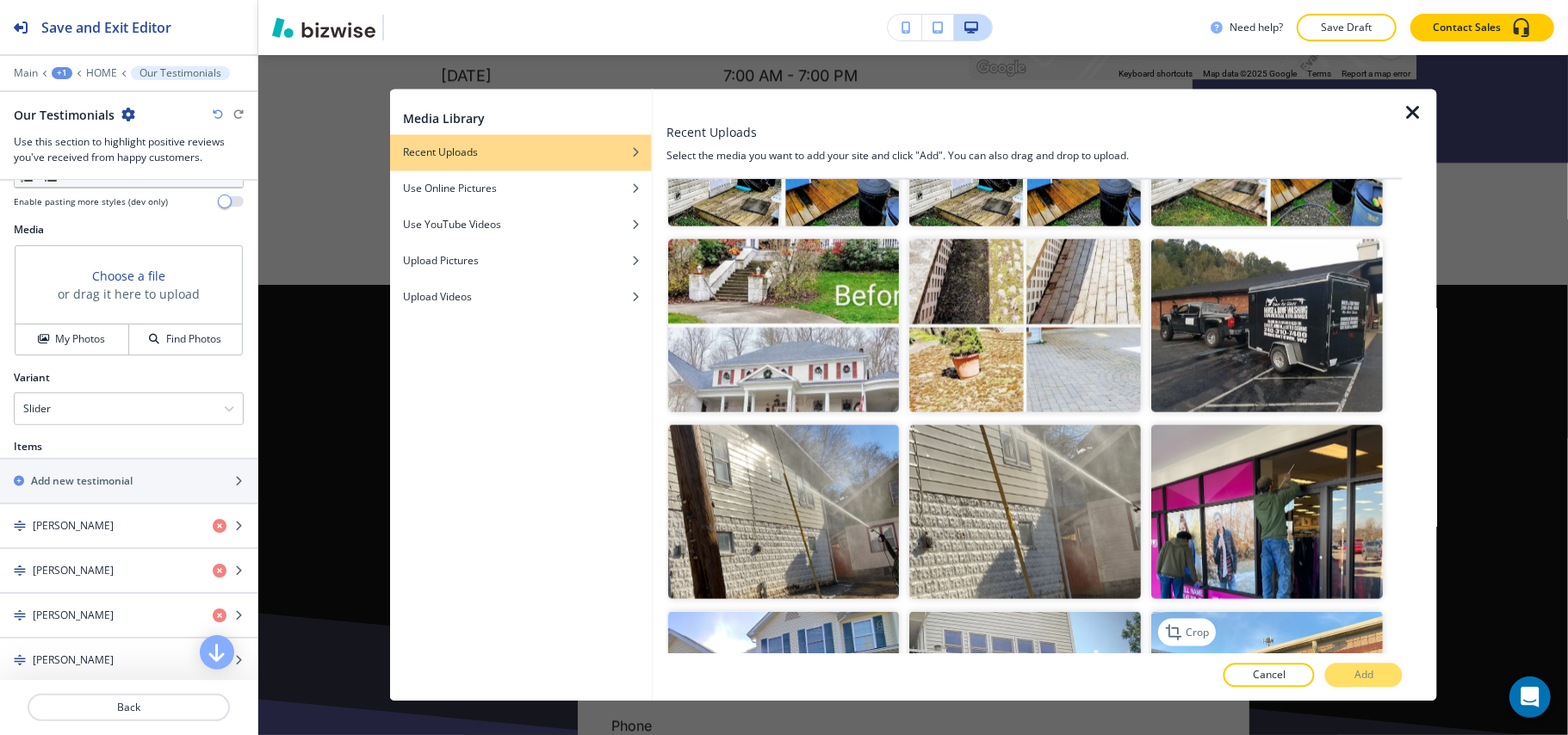
scroll to position [1836, 0]
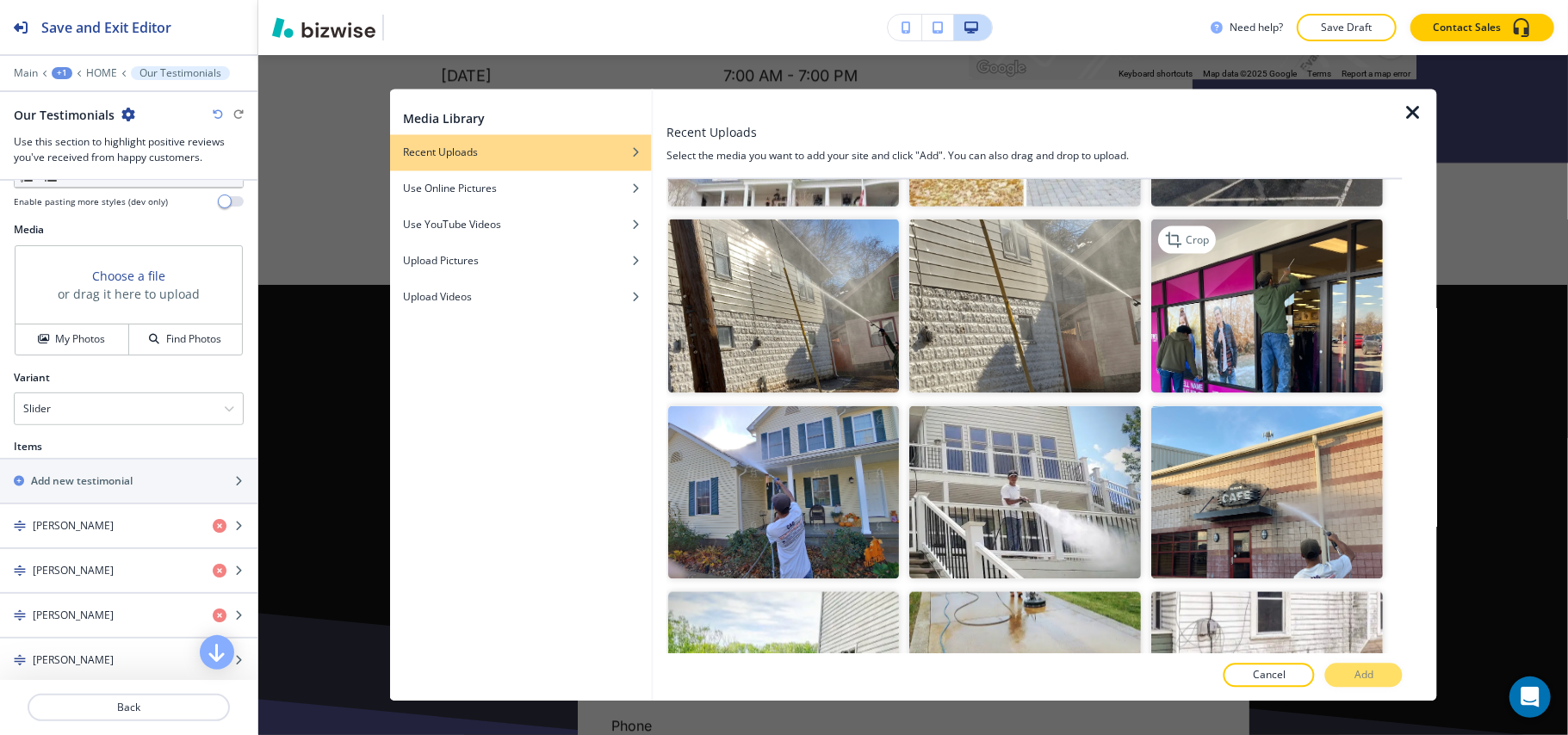
click at [1213, 272] on img "button" at bounding box center [1268, 306] width 232 height 174
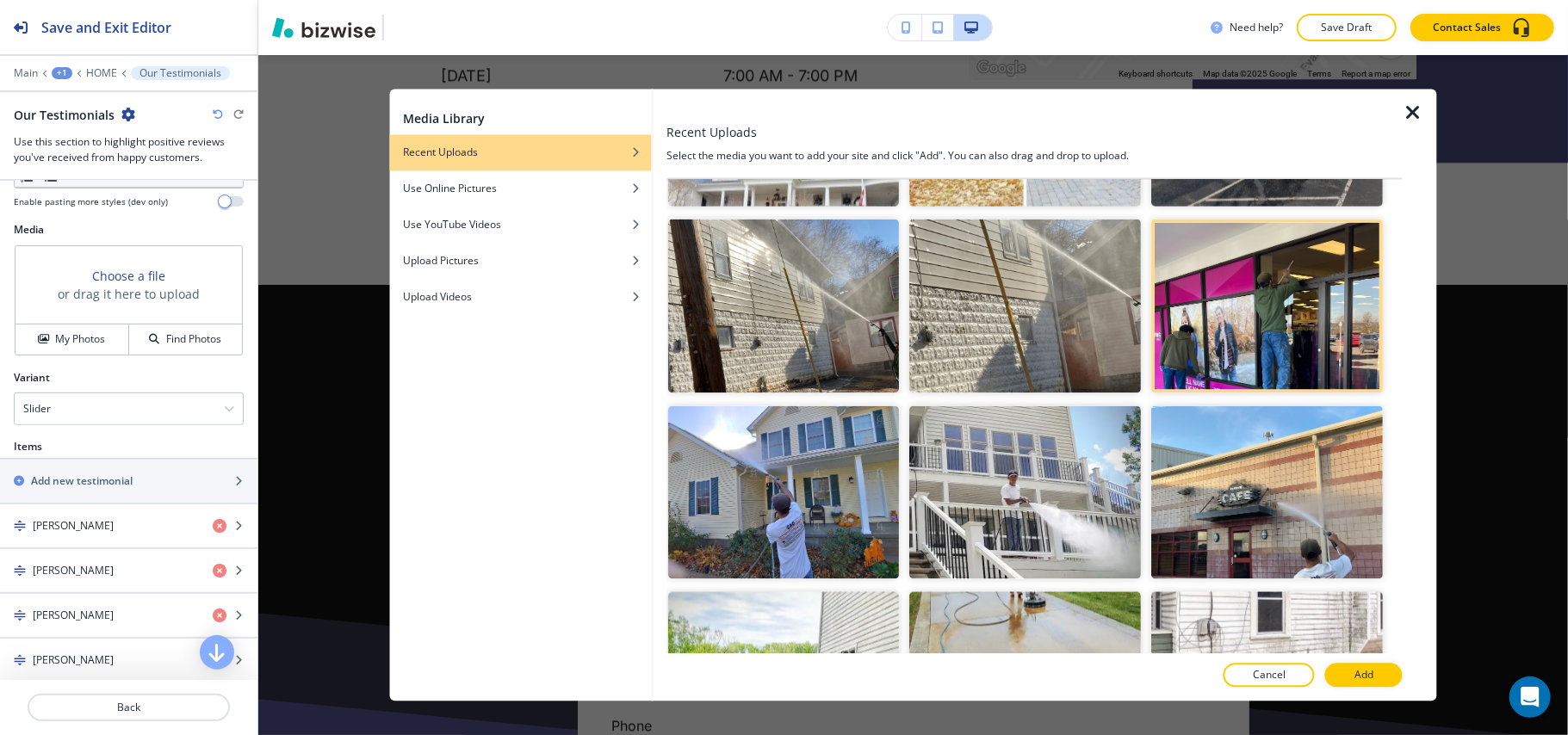
click at [1361, 677] on p "Add" at bounding box center [1363, 675] width 19 height 15
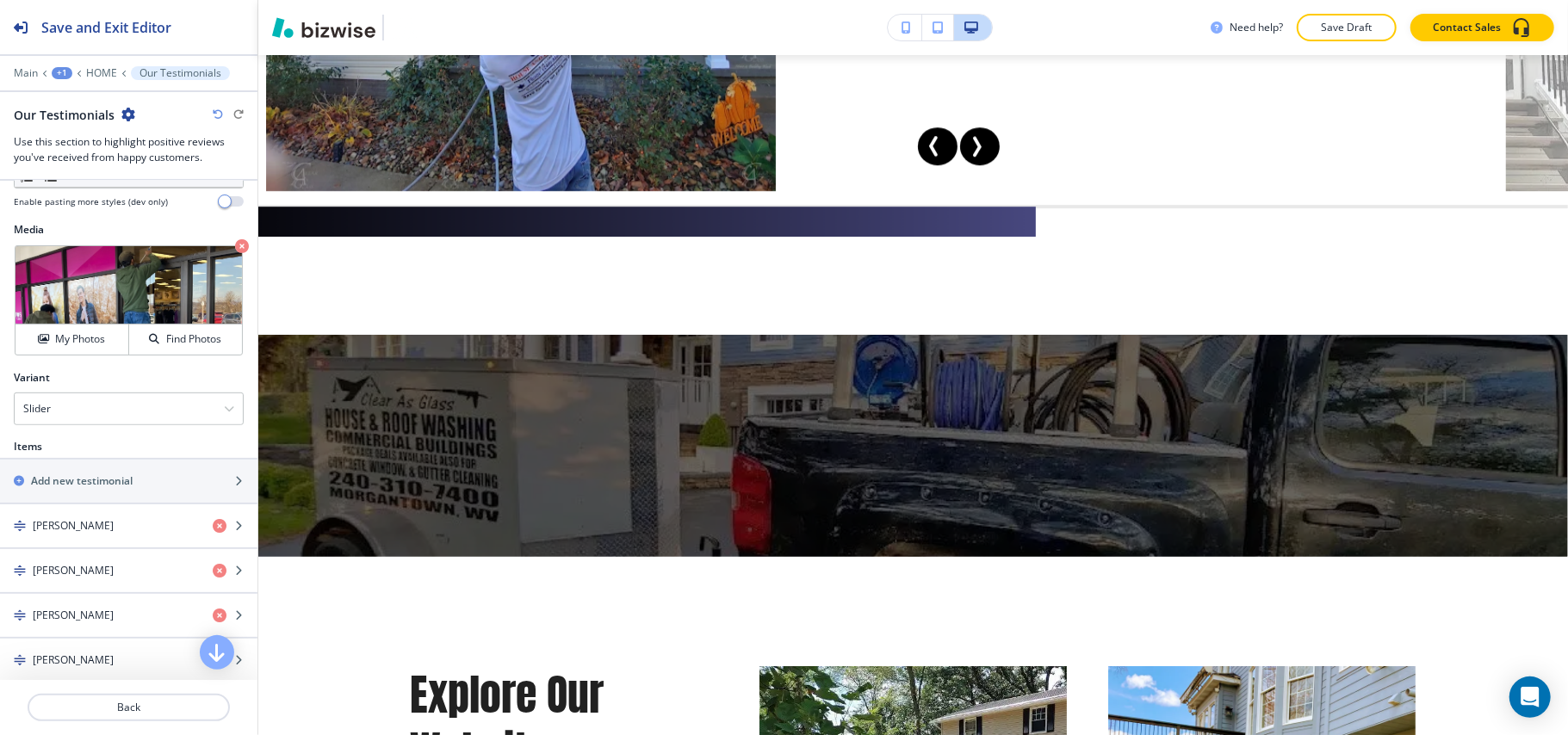
scroll to position [4357, 0]
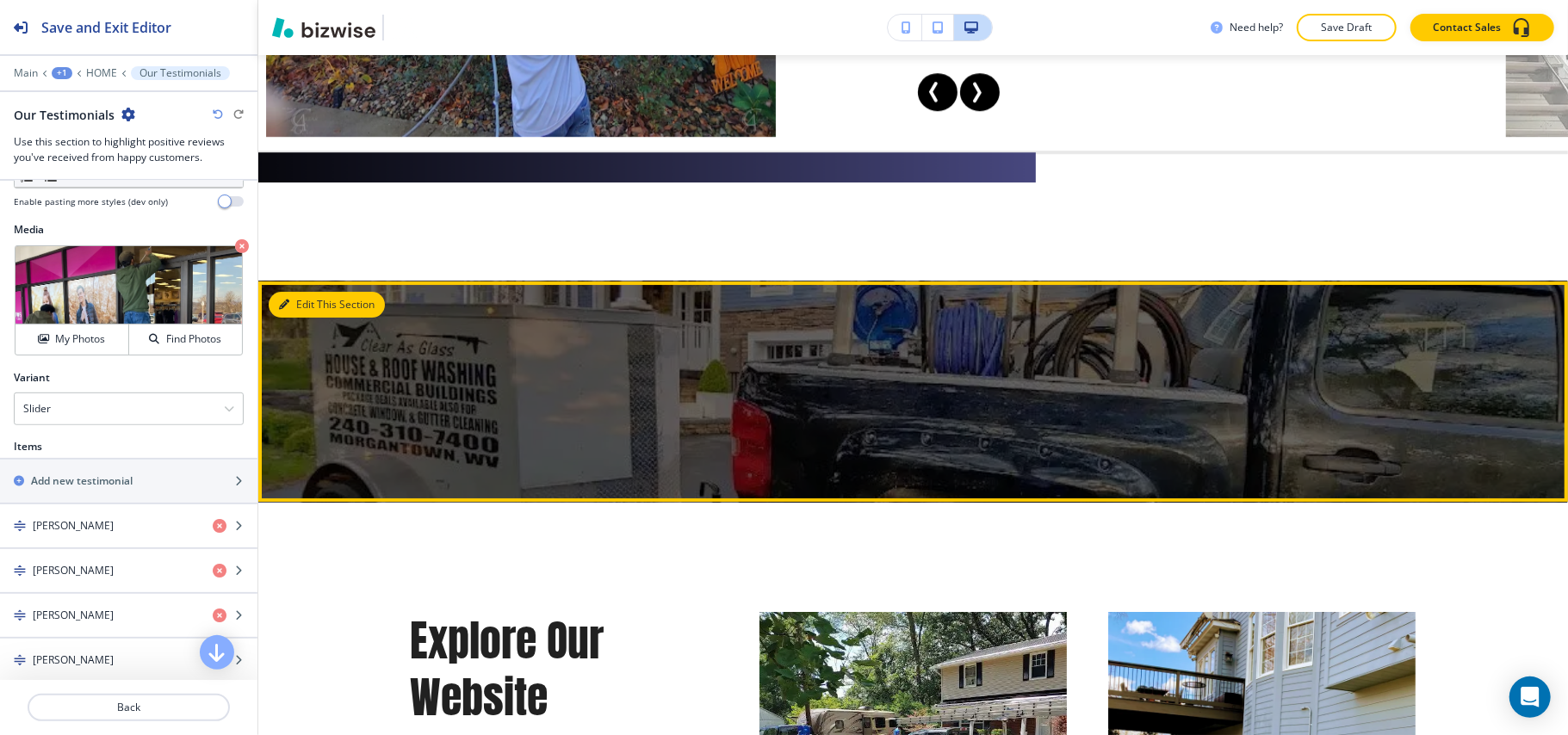
click at [319, 318] on button "Edit This Section" at bounding box center [326, 305] width 116 height 26
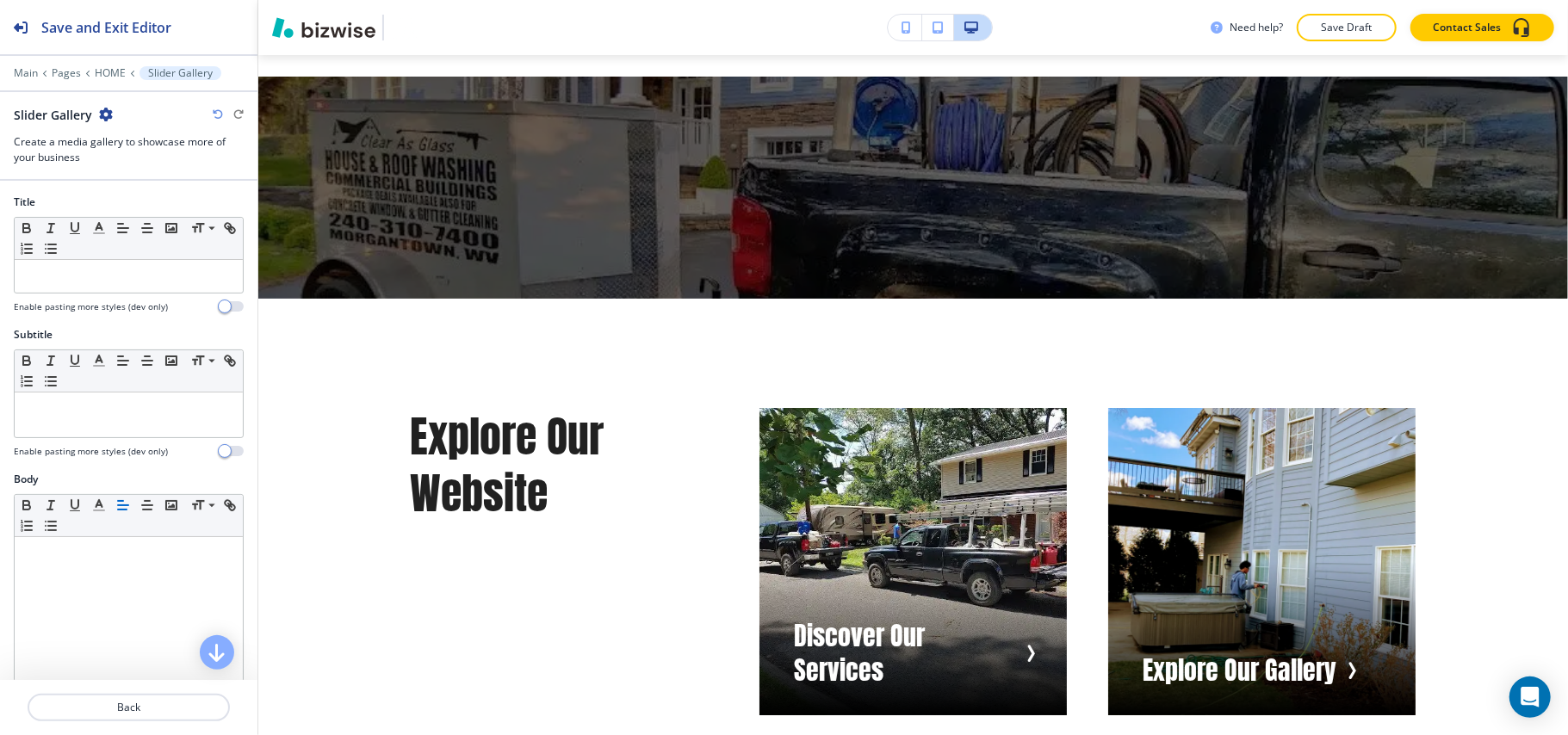
scroll to position [4595, 0]
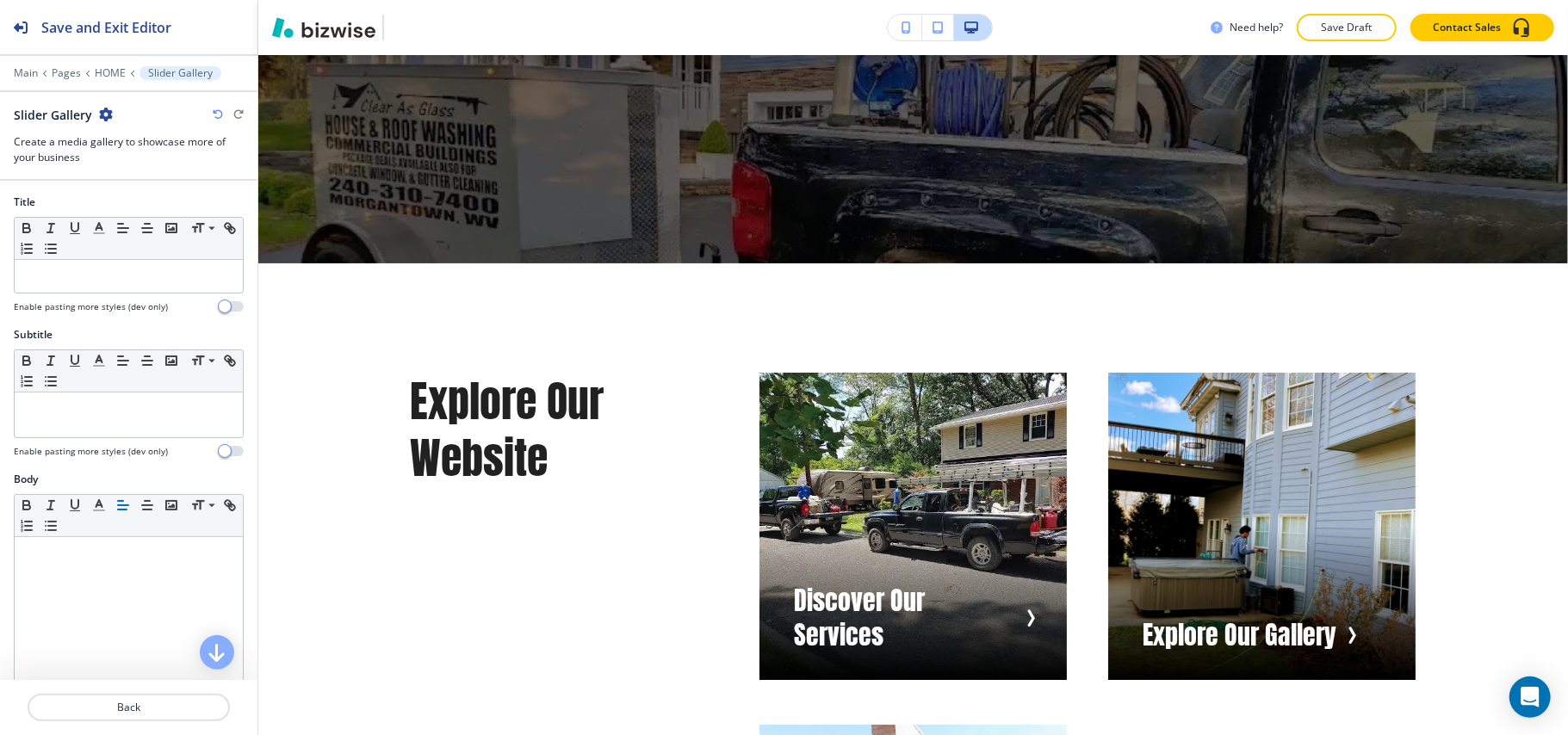
click at [104, 110] on icon "button" at bounding box center [105, 114] width 13 height 13
click at [151, 204] on p "Delete Section" at bounding box center [152, 205] width 88 height 15
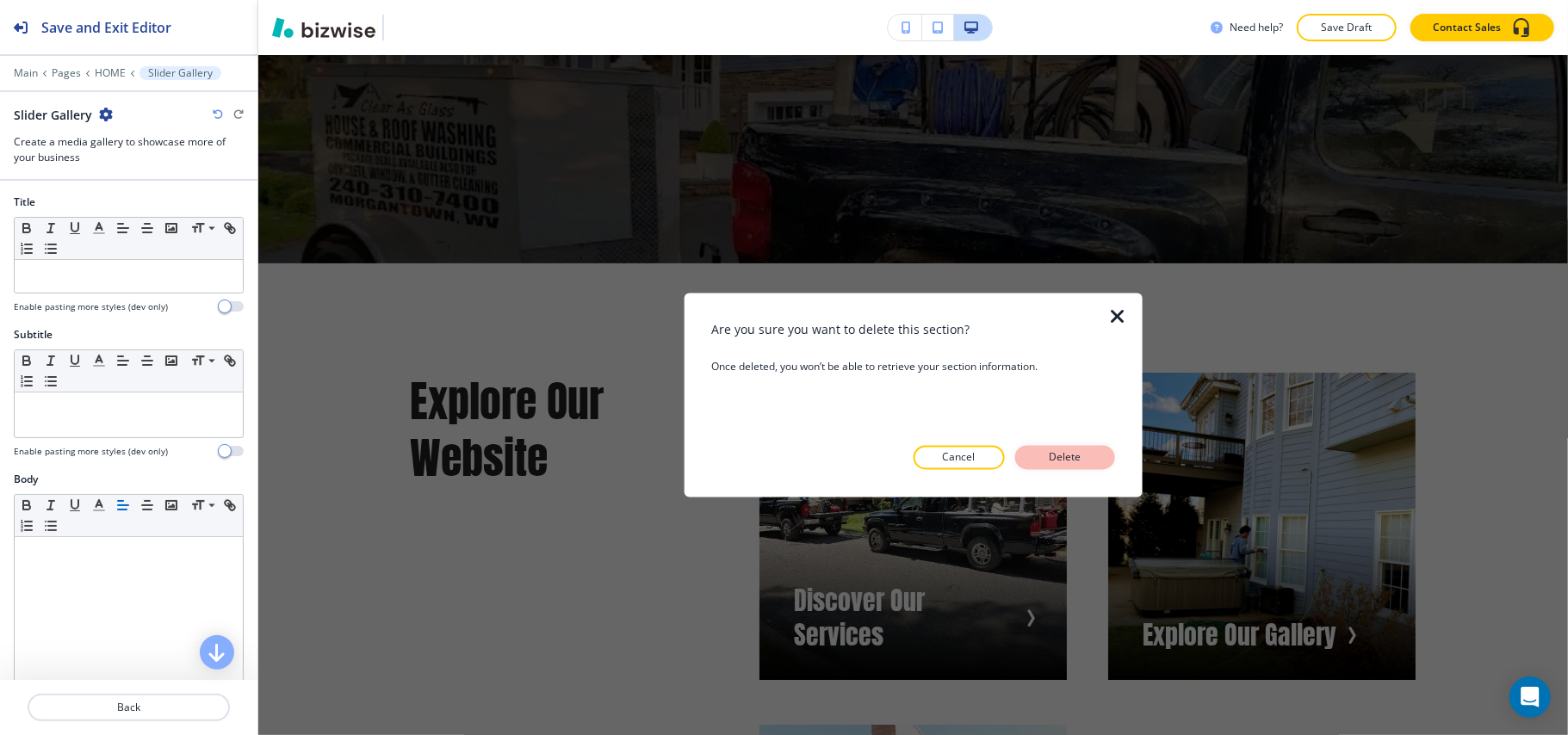
click at [1085, 451] on p "Delete" at bounding box center [1065, 457] width 41 height 15
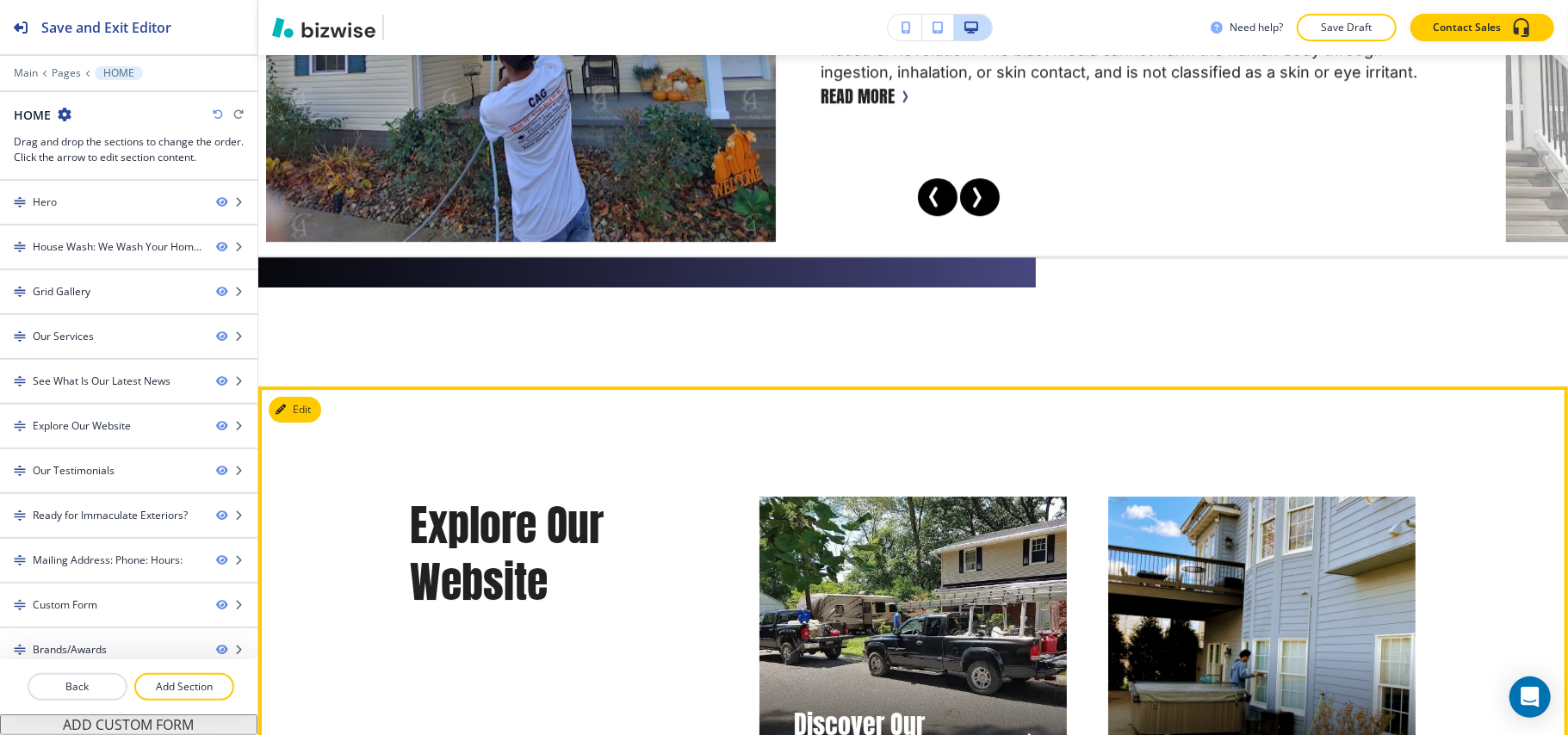
click at [294, 418] on button "Edit This Section" at bounding box center [326, 409] width 116 height 26
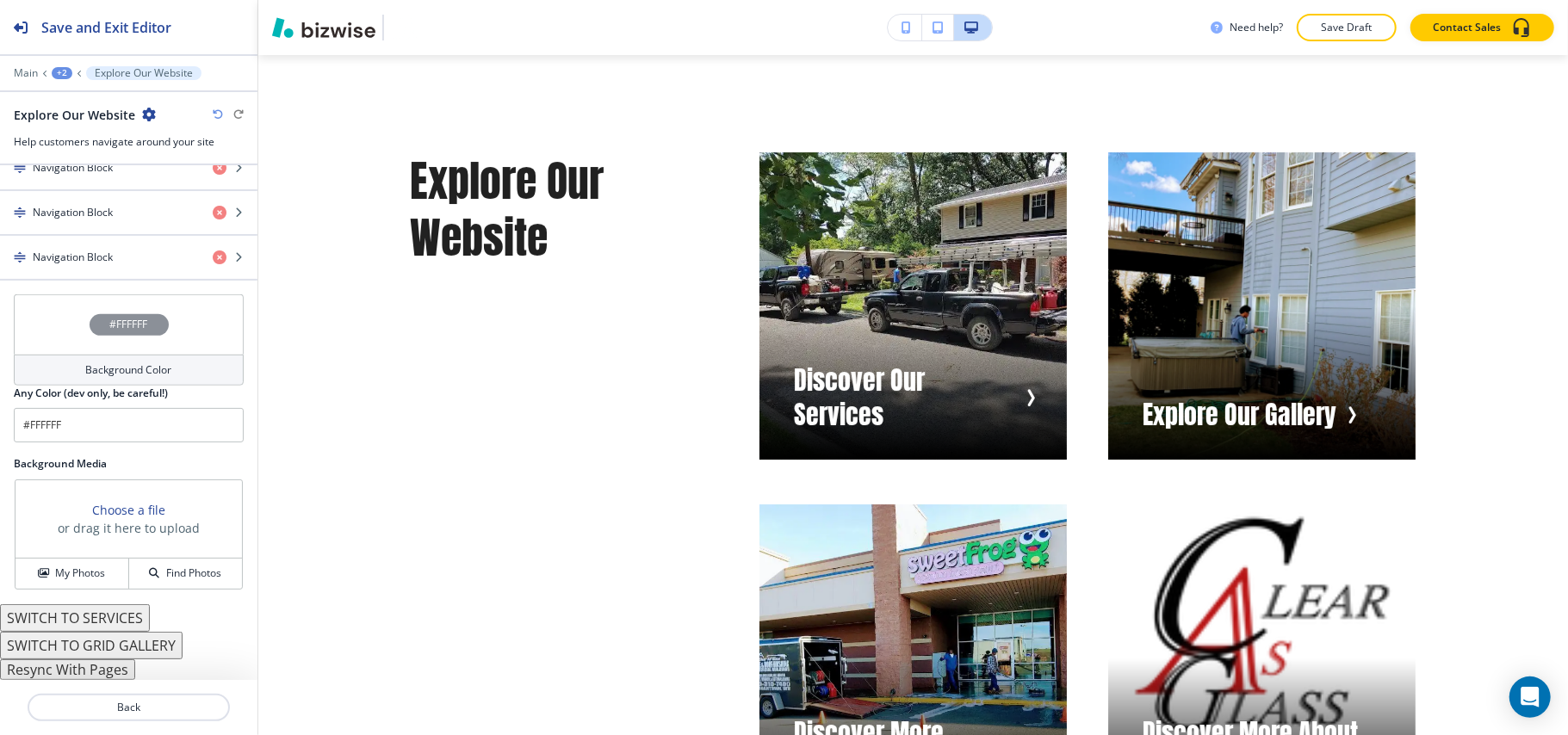
click at [62, 319] on div "#FFFFFF" at bounding box center [128, 324] width 230 height 61
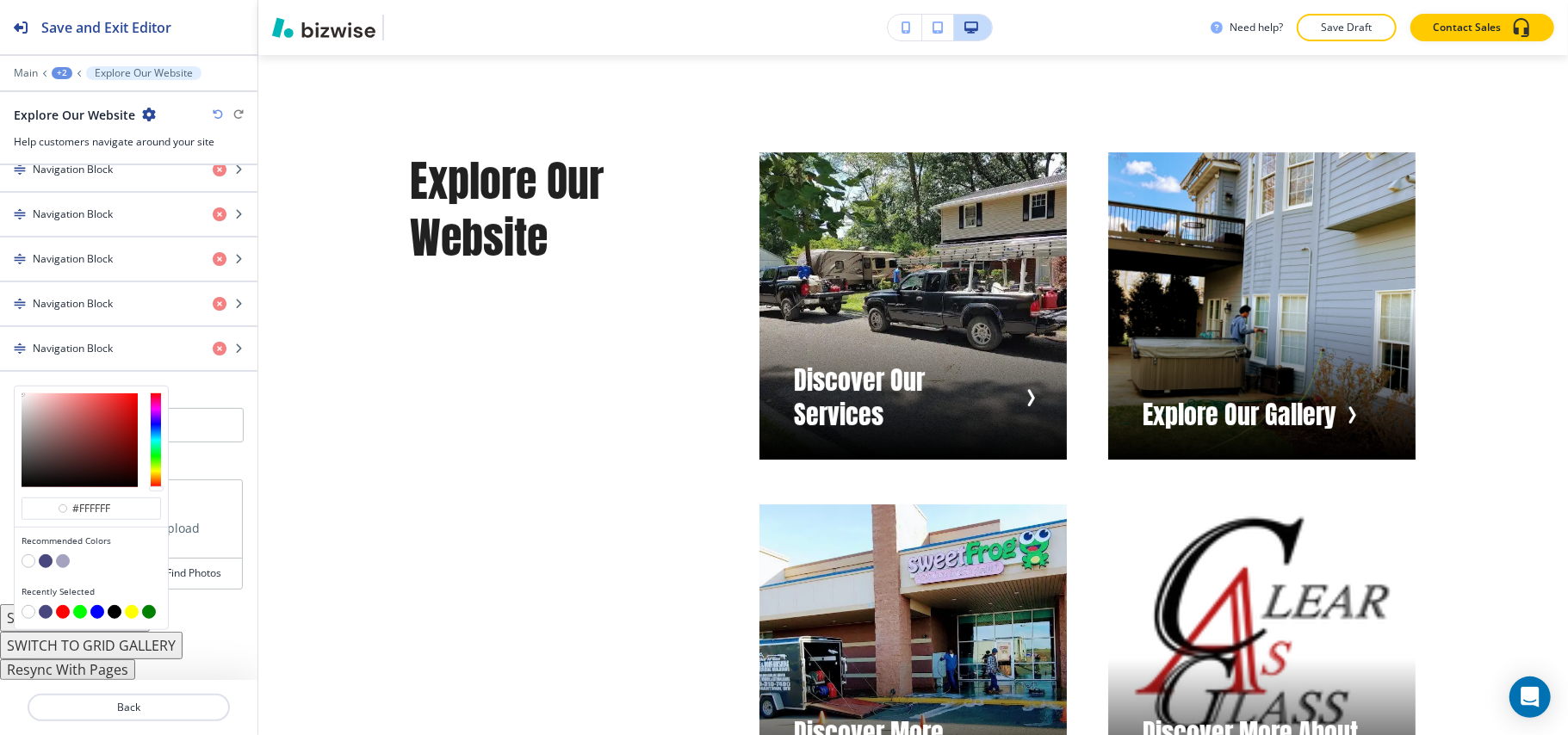
scroll to position [704, 0]
click at [45, 559] on button "button" at bounding box center [45, 560] width 13 height 13
type input "#48487f"
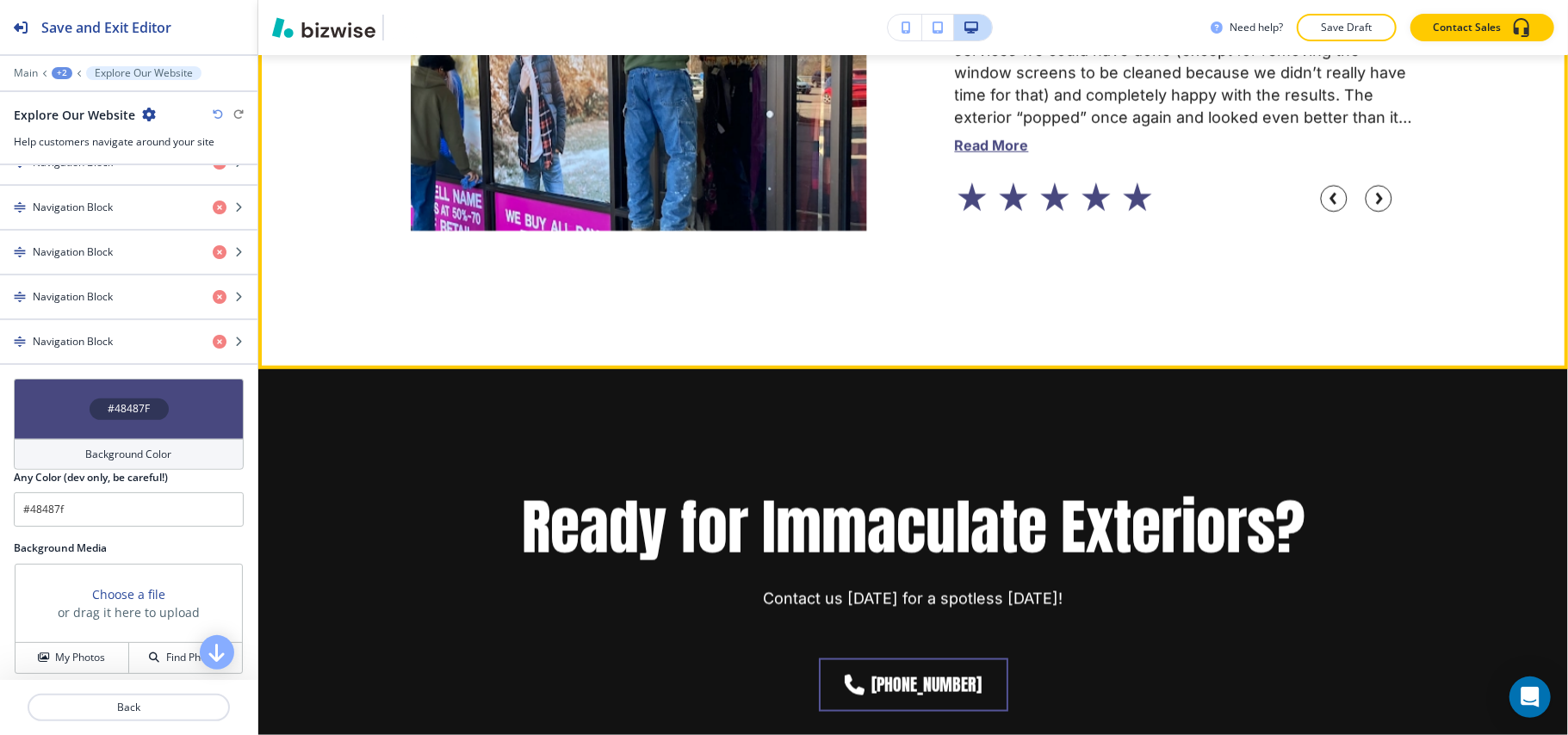
scroll to position [6662, 0]
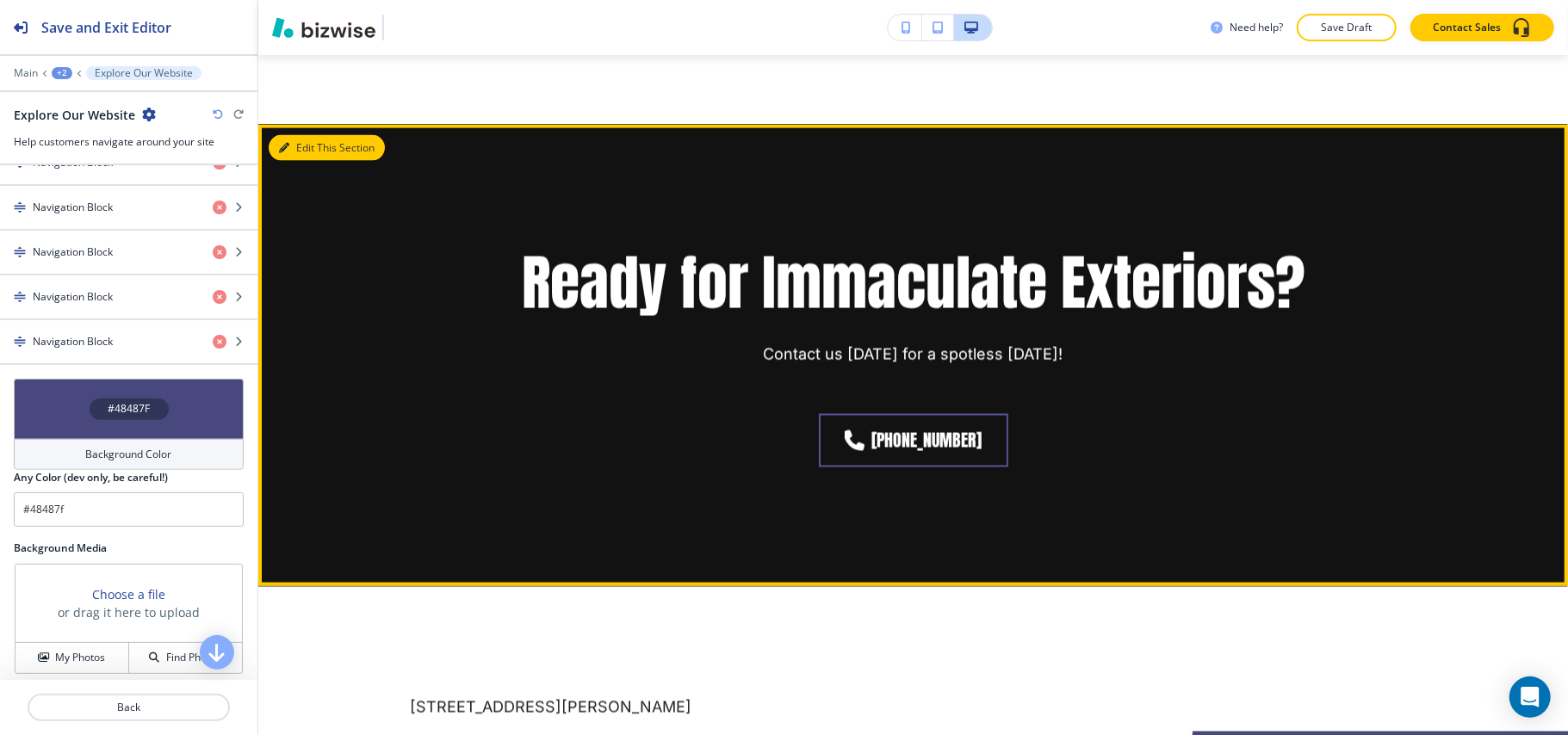
click at [283, 146] on button "Edit This Section" at bounding box center [326, 148] width 116 height 26
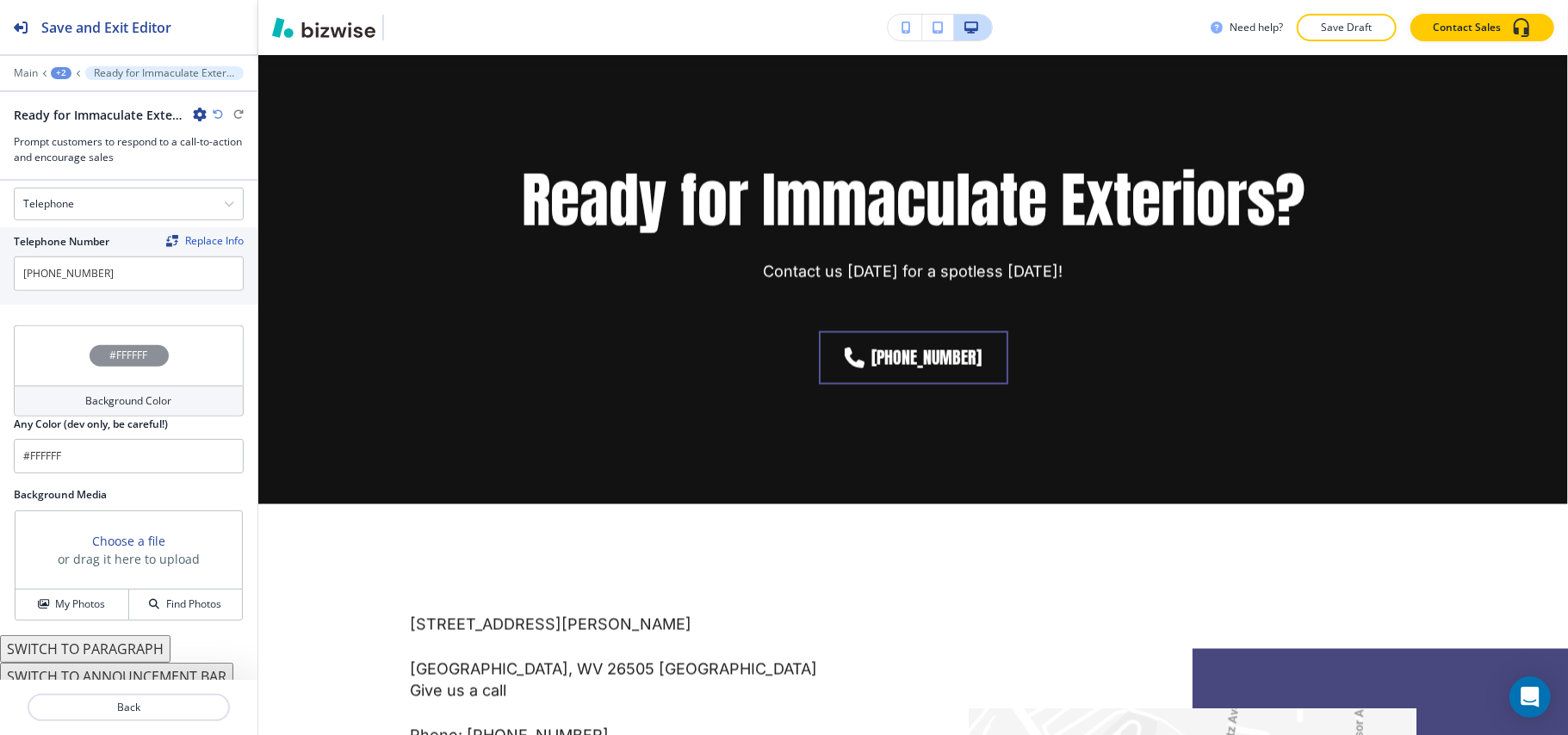
scroll to position [865, 0]
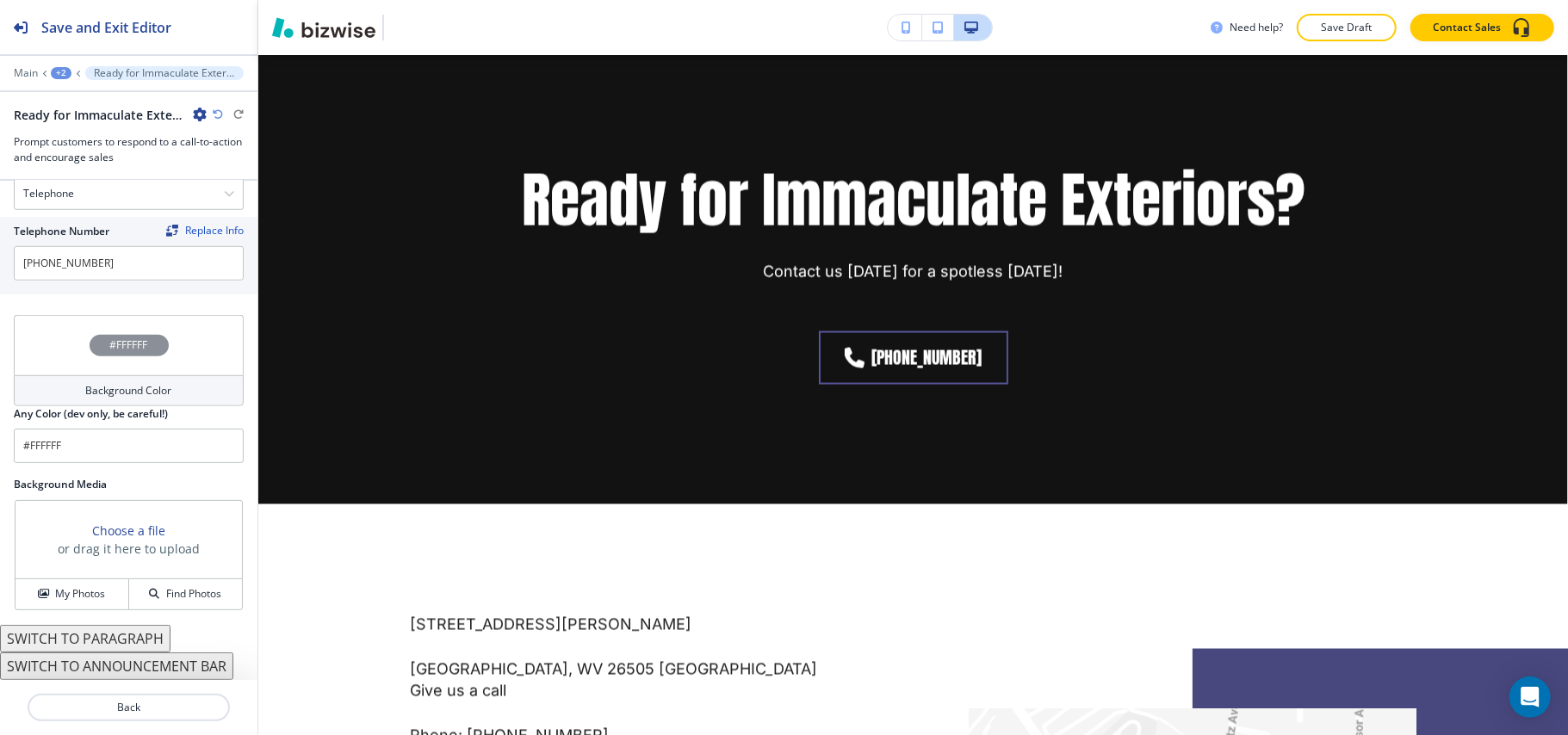
click at [73, 610] on div "Choose a file or drag it here to upload My Photos Find Photos" at bounding box center [128, 555] width 230 height 112
click at [77, 597] on h4 "My Photos" at bounding box center [80, 593] width 50 height 15
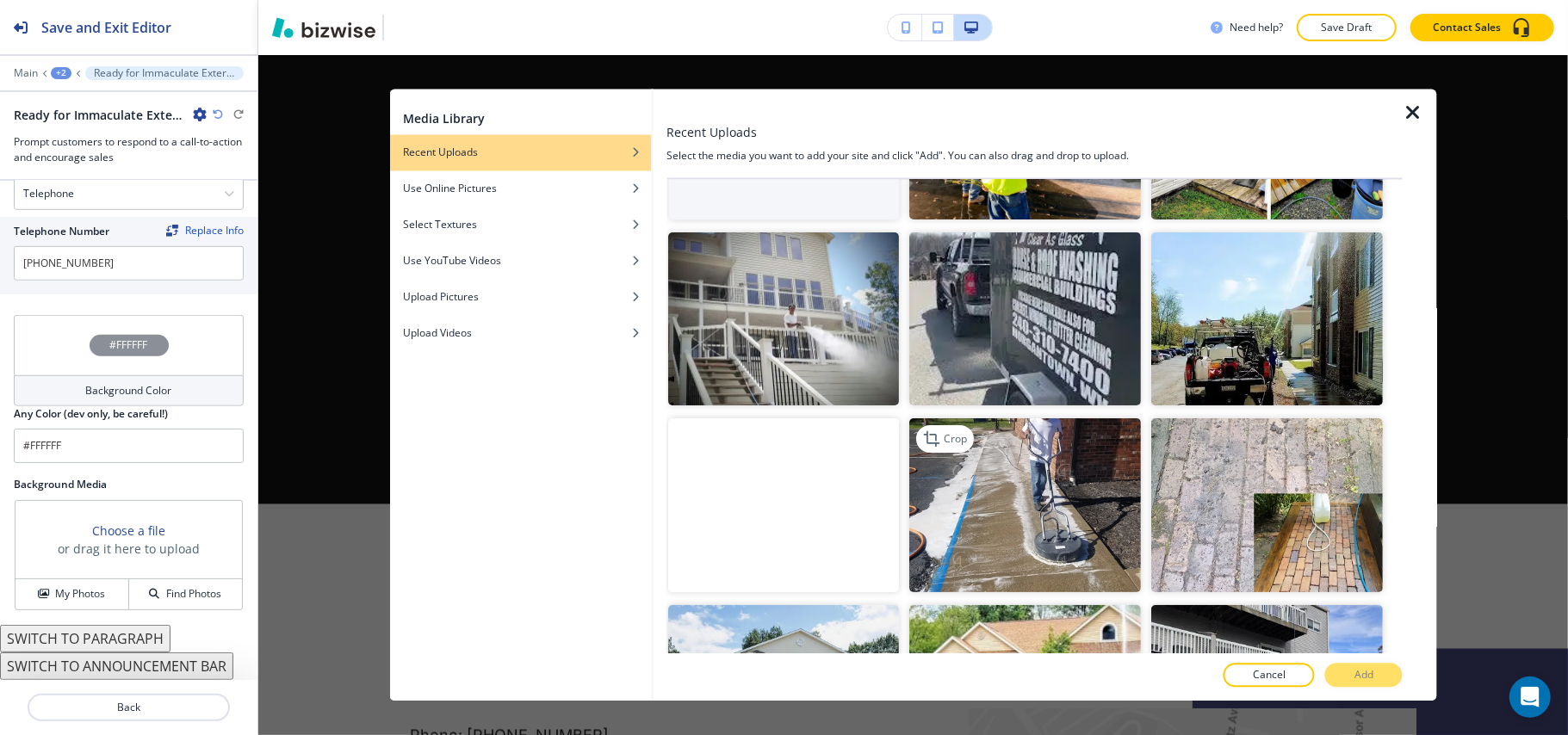
scroll to position [0, 0]
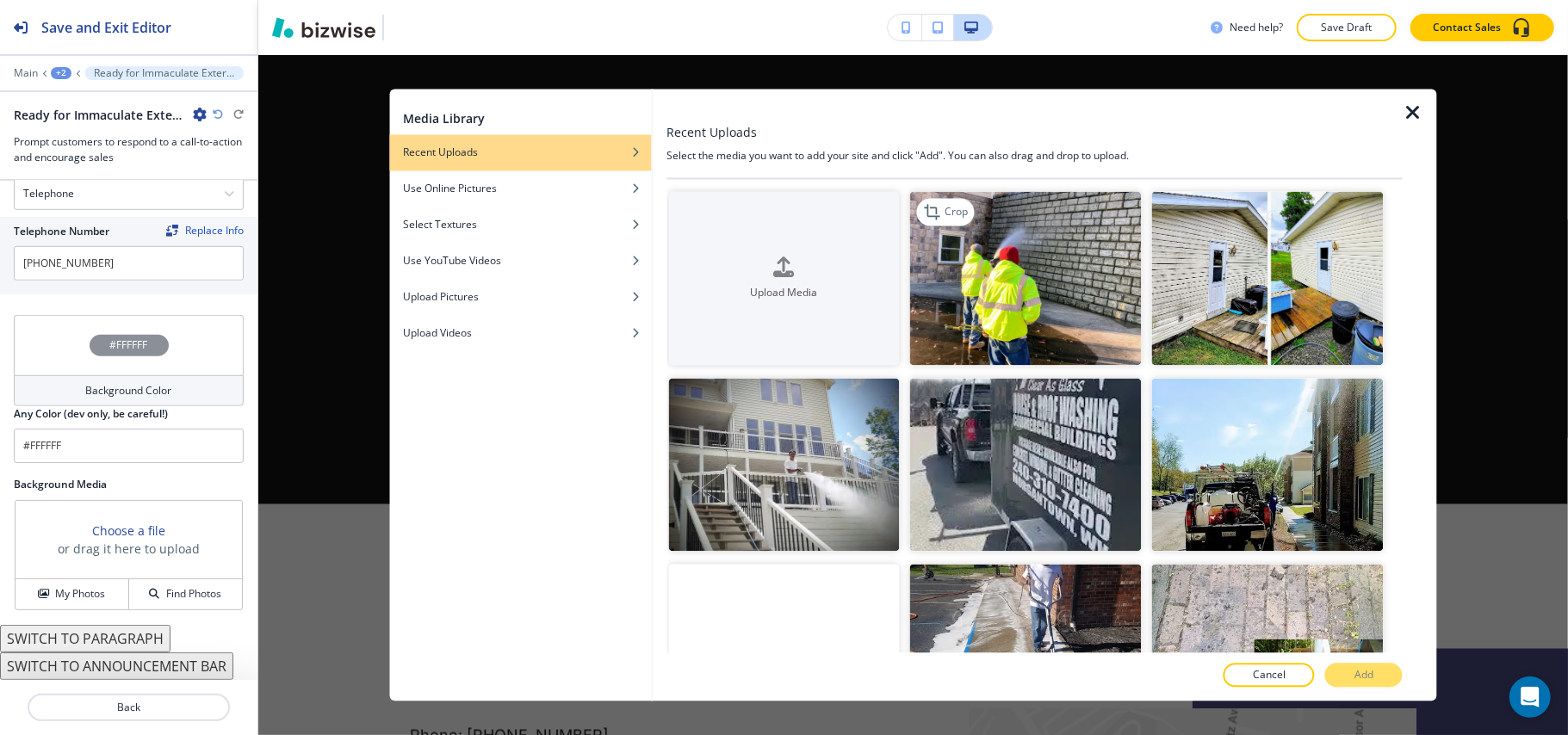
click at [1010, 265] on img "button" at bounding box center [1025, 278] width 232 height 174
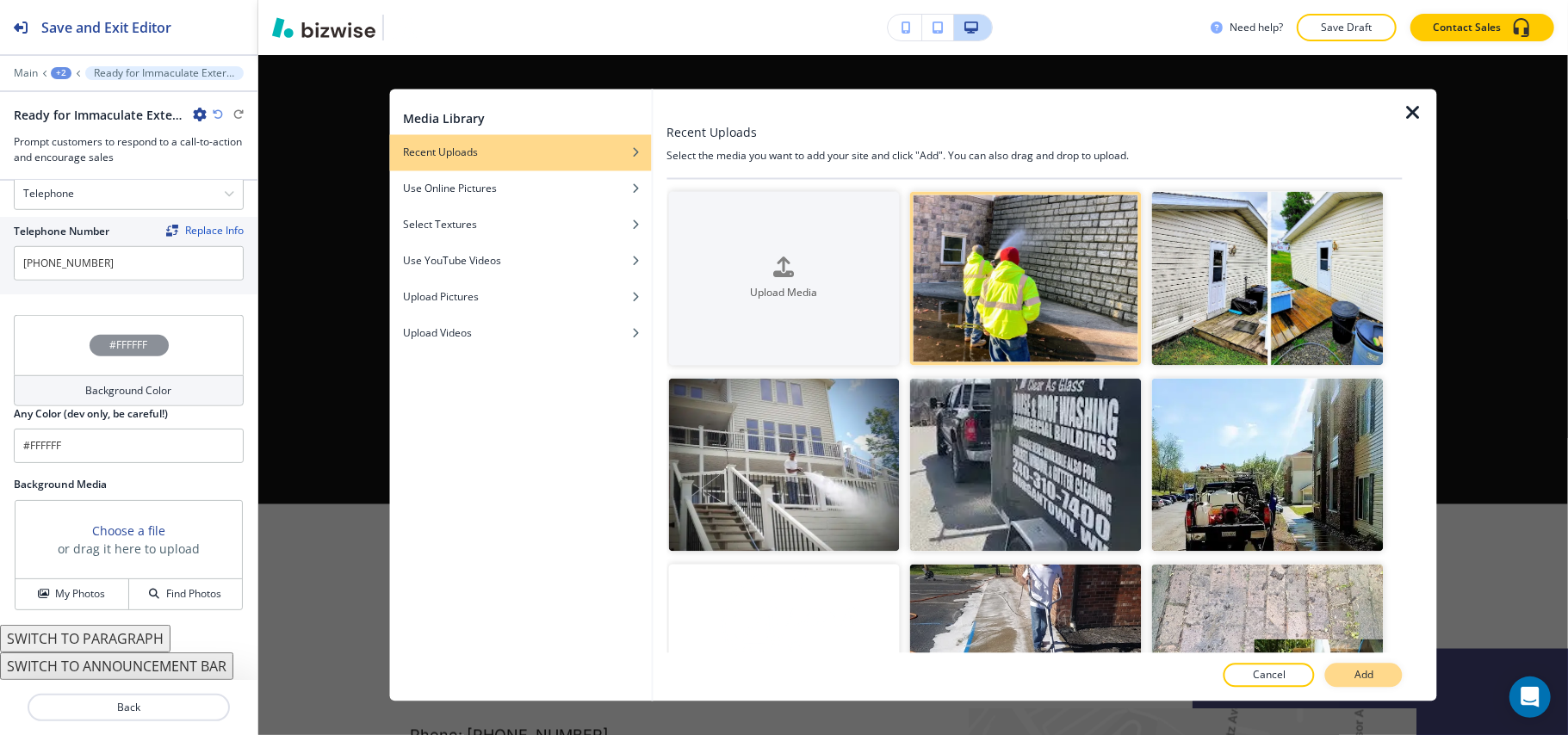
click at [1365, 679] on p "Add" at bounding box center [1363, 675] width 19 height 15
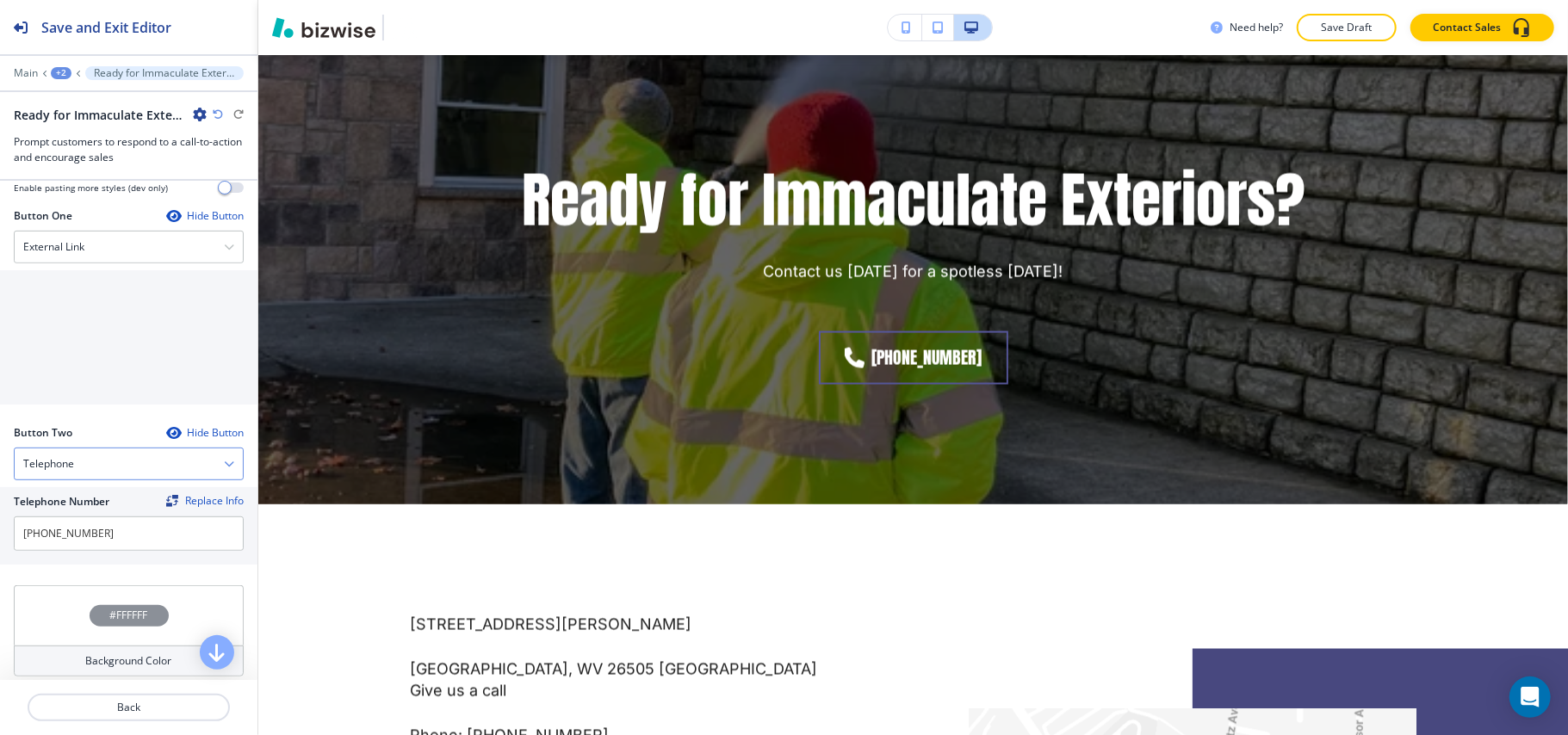
scroll to position [521, 0]
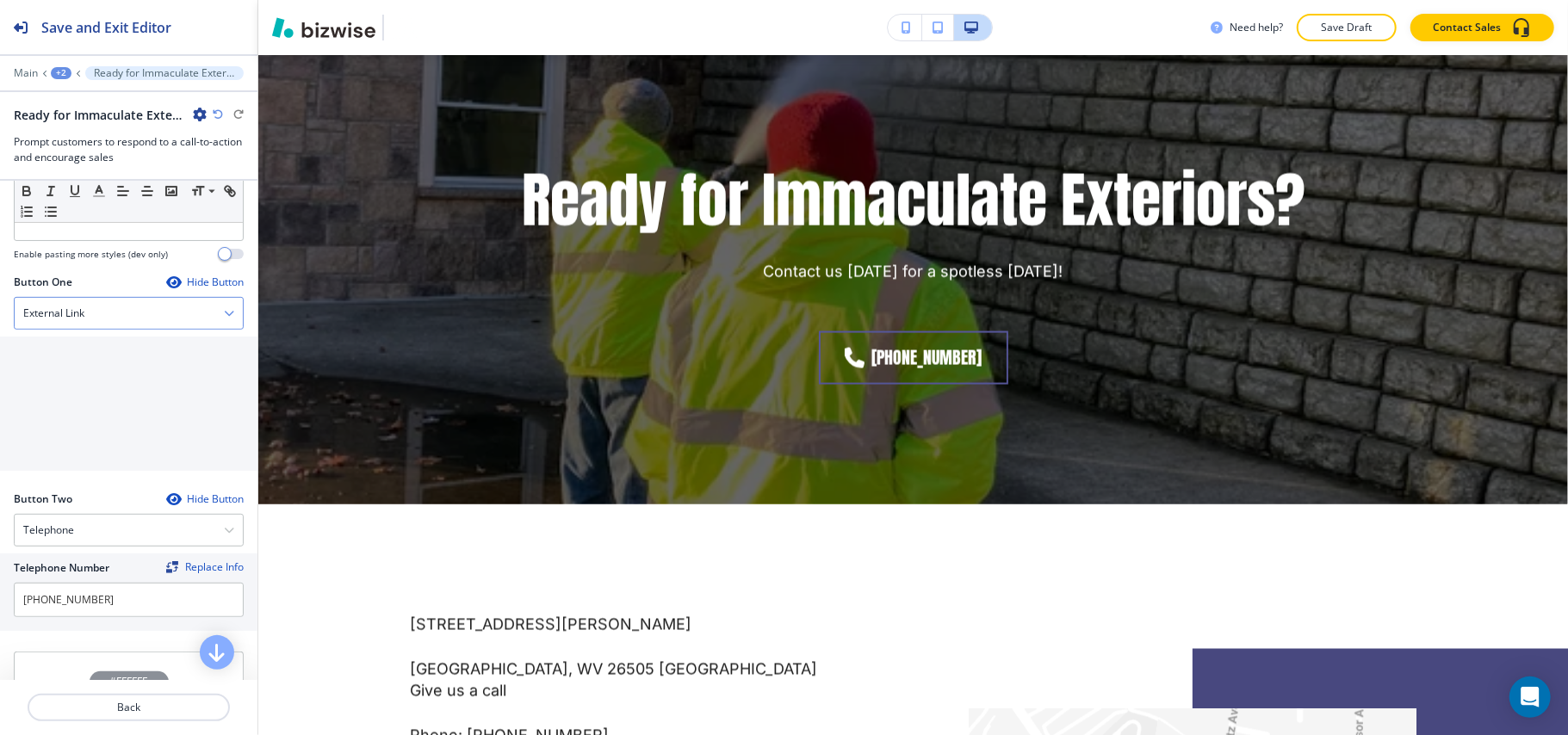
click at [52, 314] on h4 "External Link" at bounding box center [53, 313] width 61 height 15
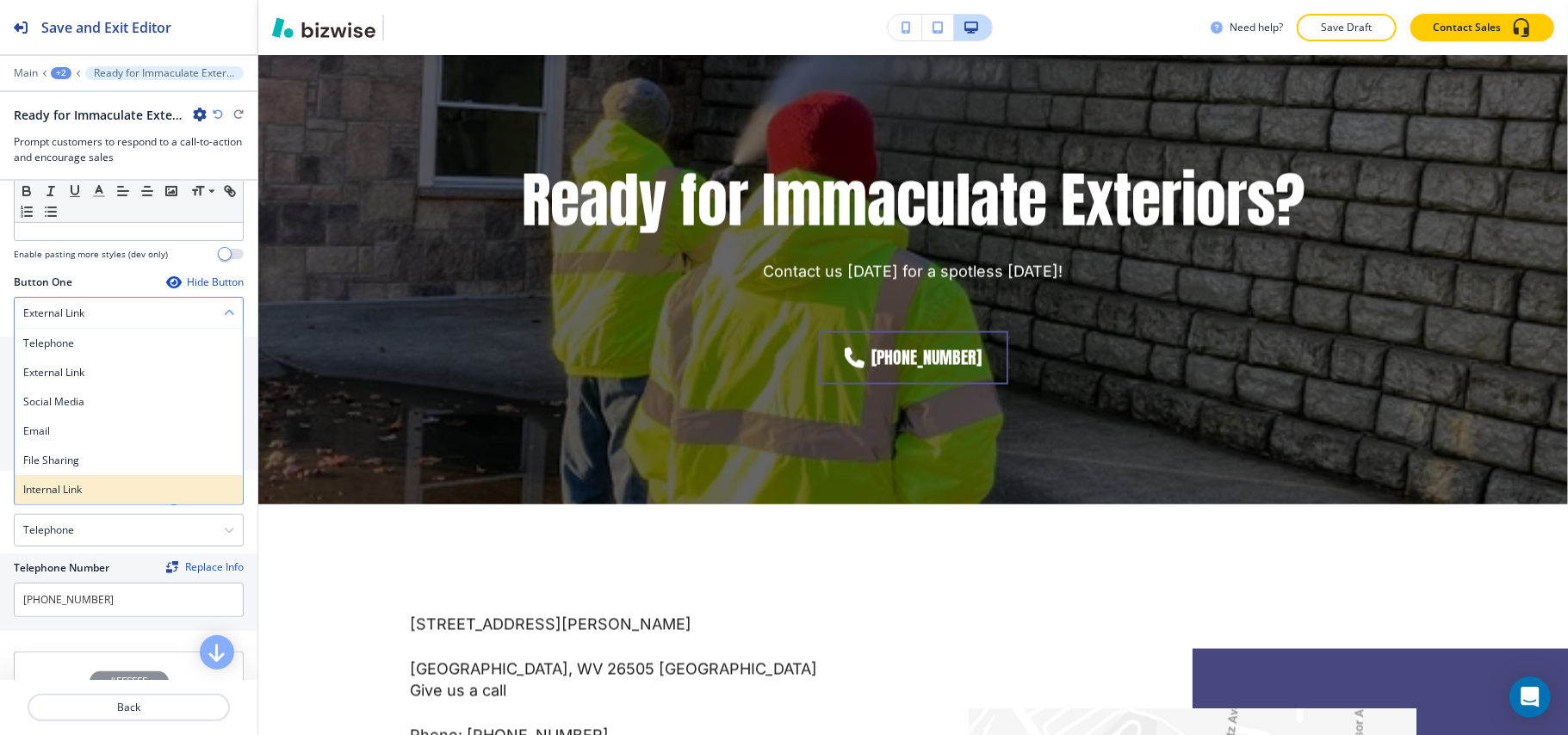
click at [48, 489] on h4 "Internal Link" at bounding box center [128, 489] width 211 height 15
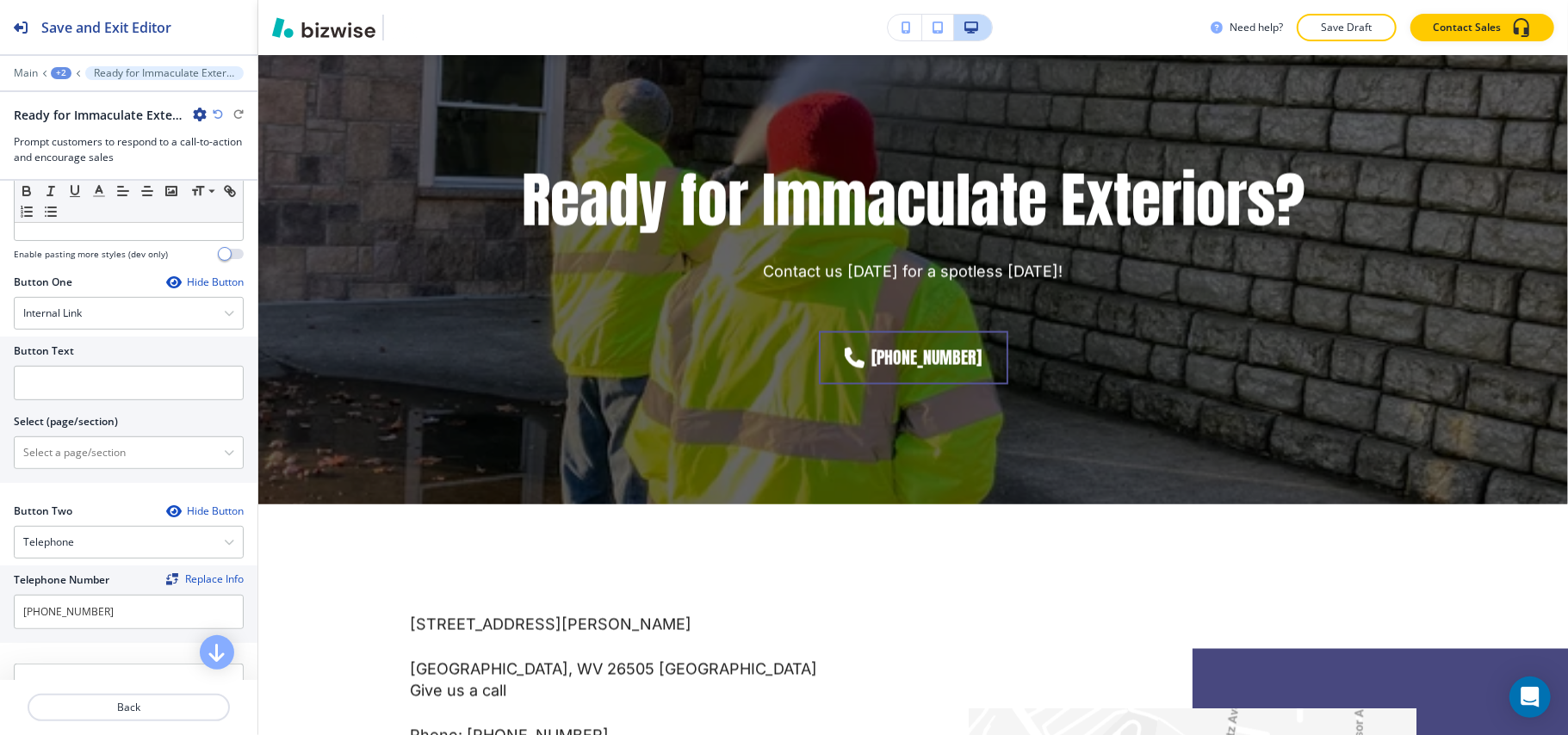
click at [90, 475] on div "Button Text Select (page/section) HOME HOME | Hero HOME | House Wash: We Wash Y…" at bounding box center [128, 410] width 257 height 146
click at [87, 456] on \(page\/section\) "Manual Input" at bounding box center [118, 453] width 209 height 29
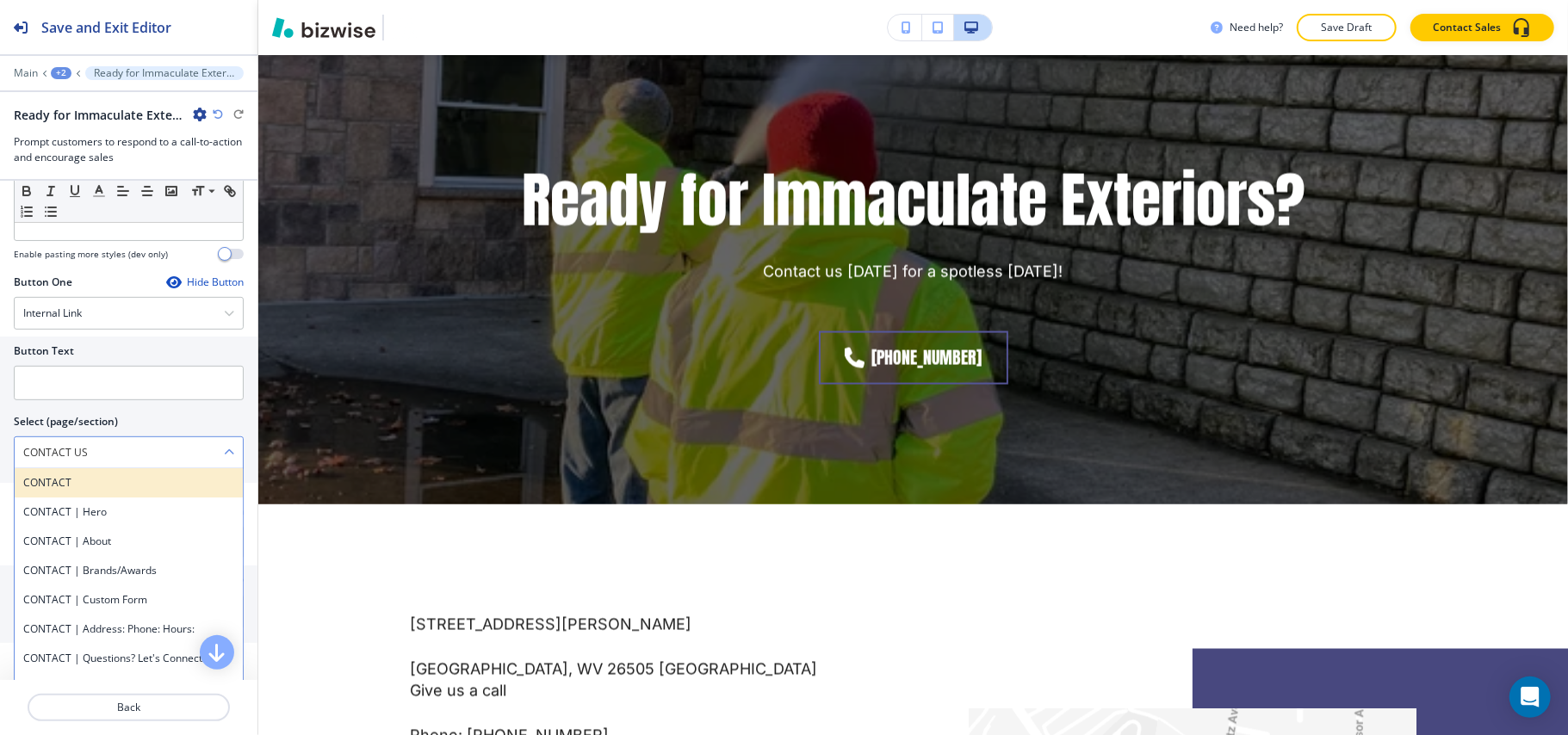
click at [76, 491] on h4 "CONTACT" at bounding box center [128, 482] width 211 height 15
type \(page\/section\) "CONTACT"
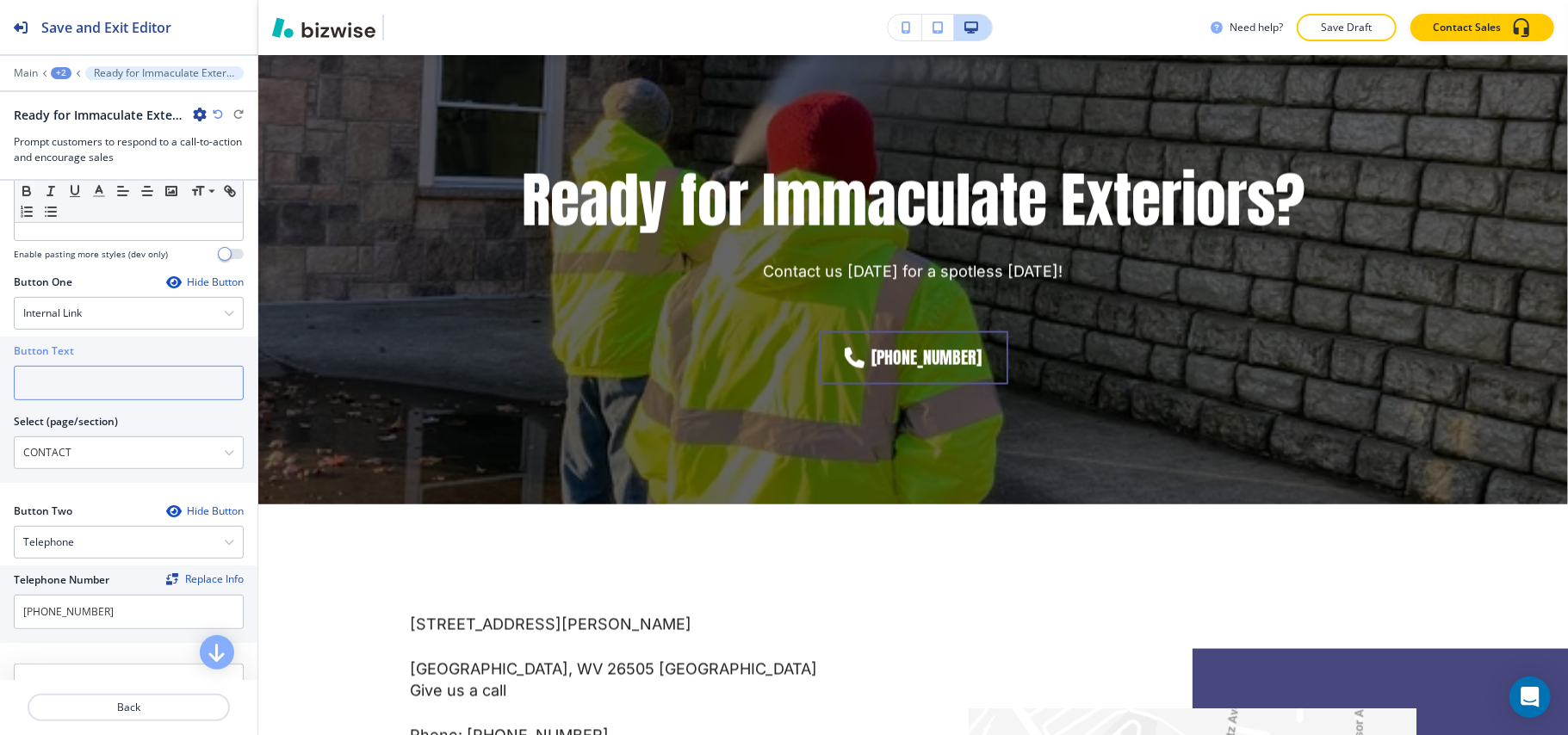
click at [114, 386] on input "text" at bounding box center [128, 383] width 230 height 35
paste input "CONTACT US"
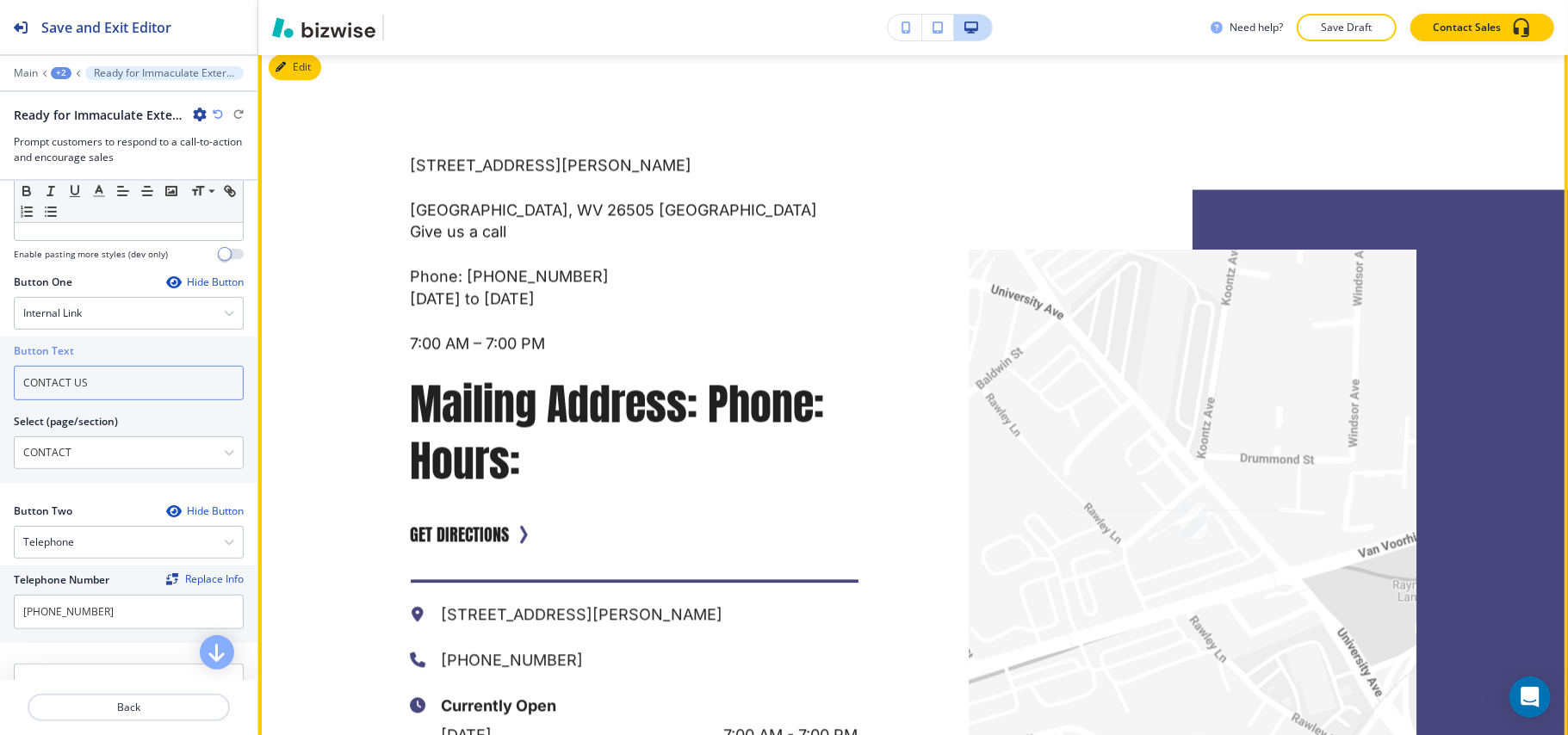
scroll to position [7089, 0]
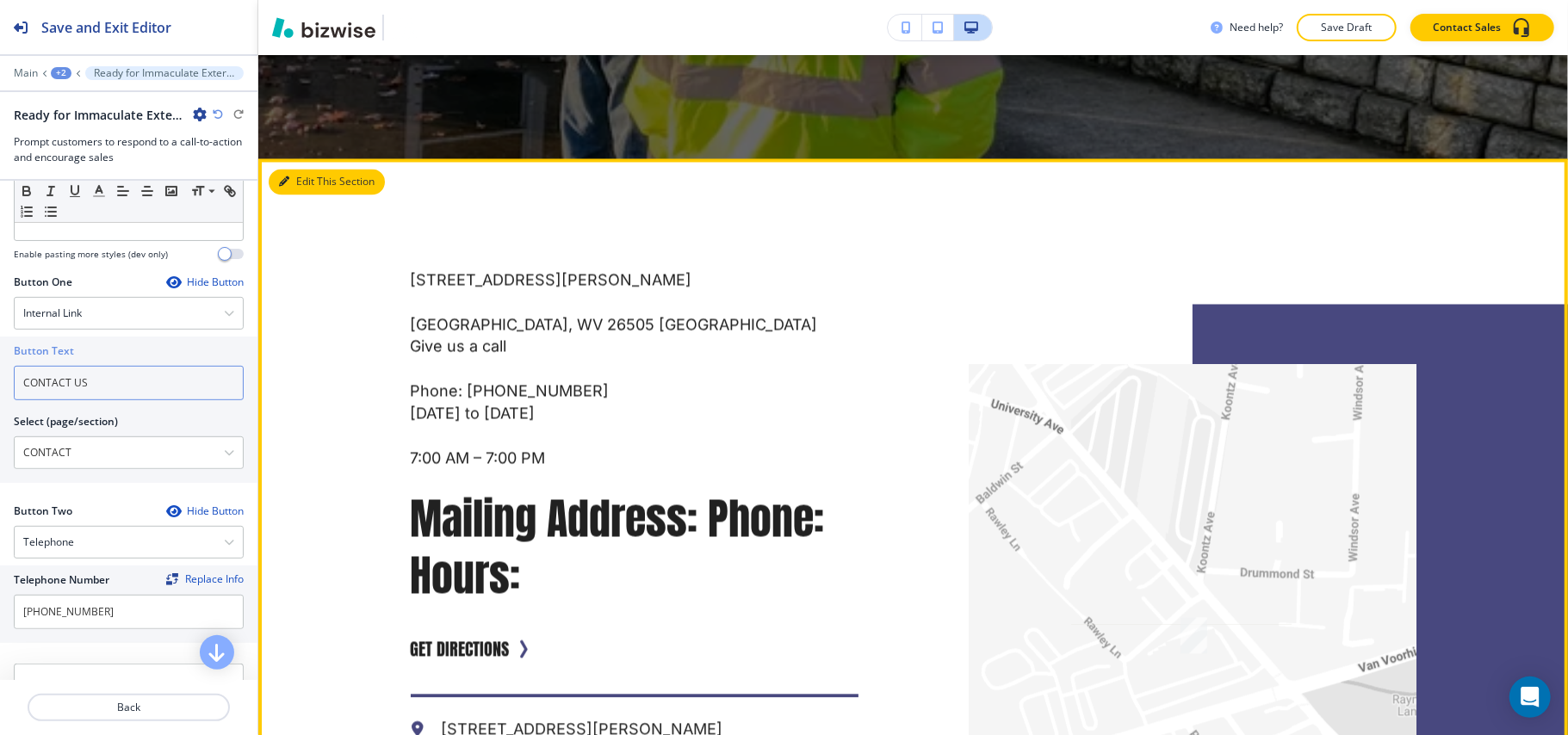
type input "CONTACT US"
click at [299, 194] on button "Edit This Section" at bounding box center [326, 182] width 116 height 26
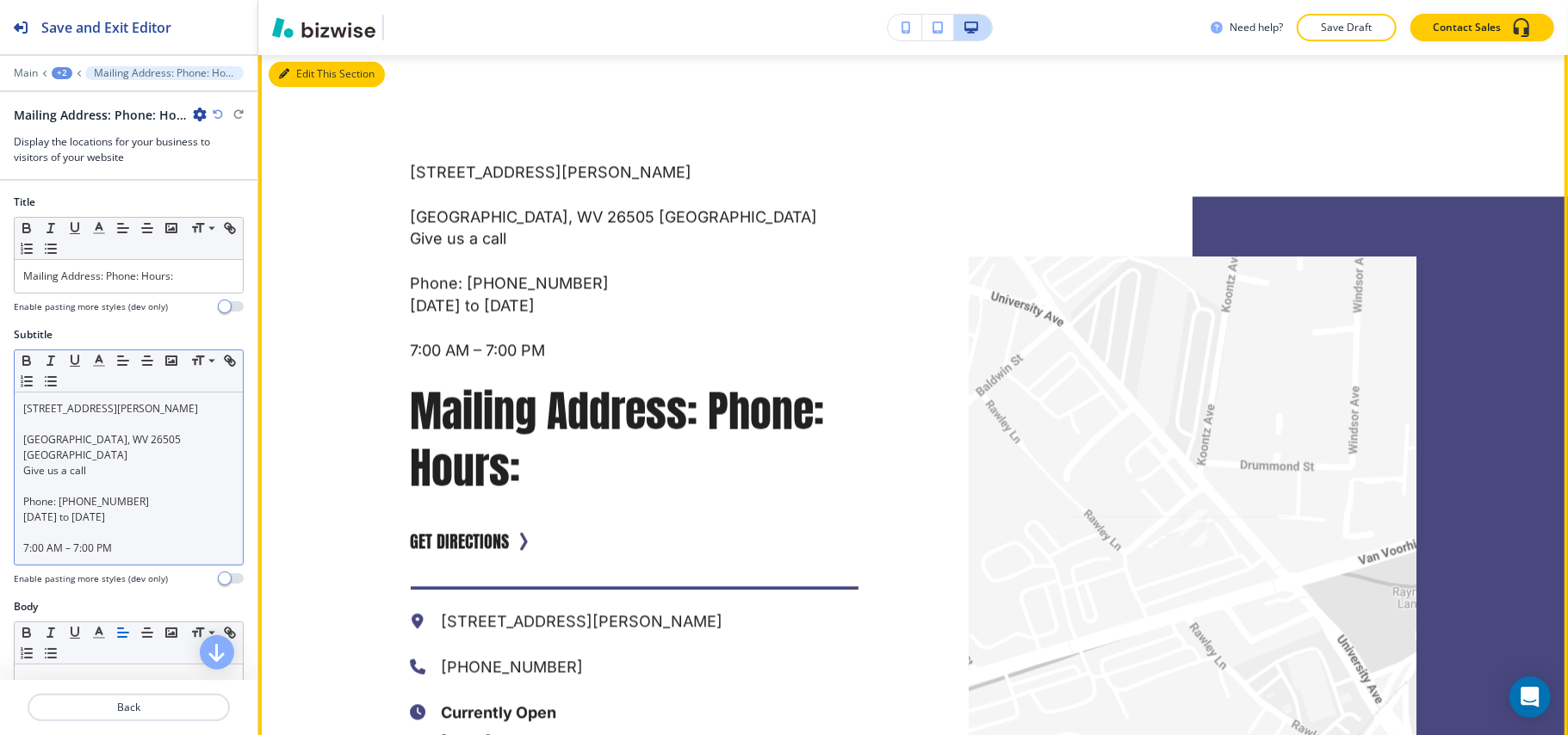
scroll to position [7206, 0]
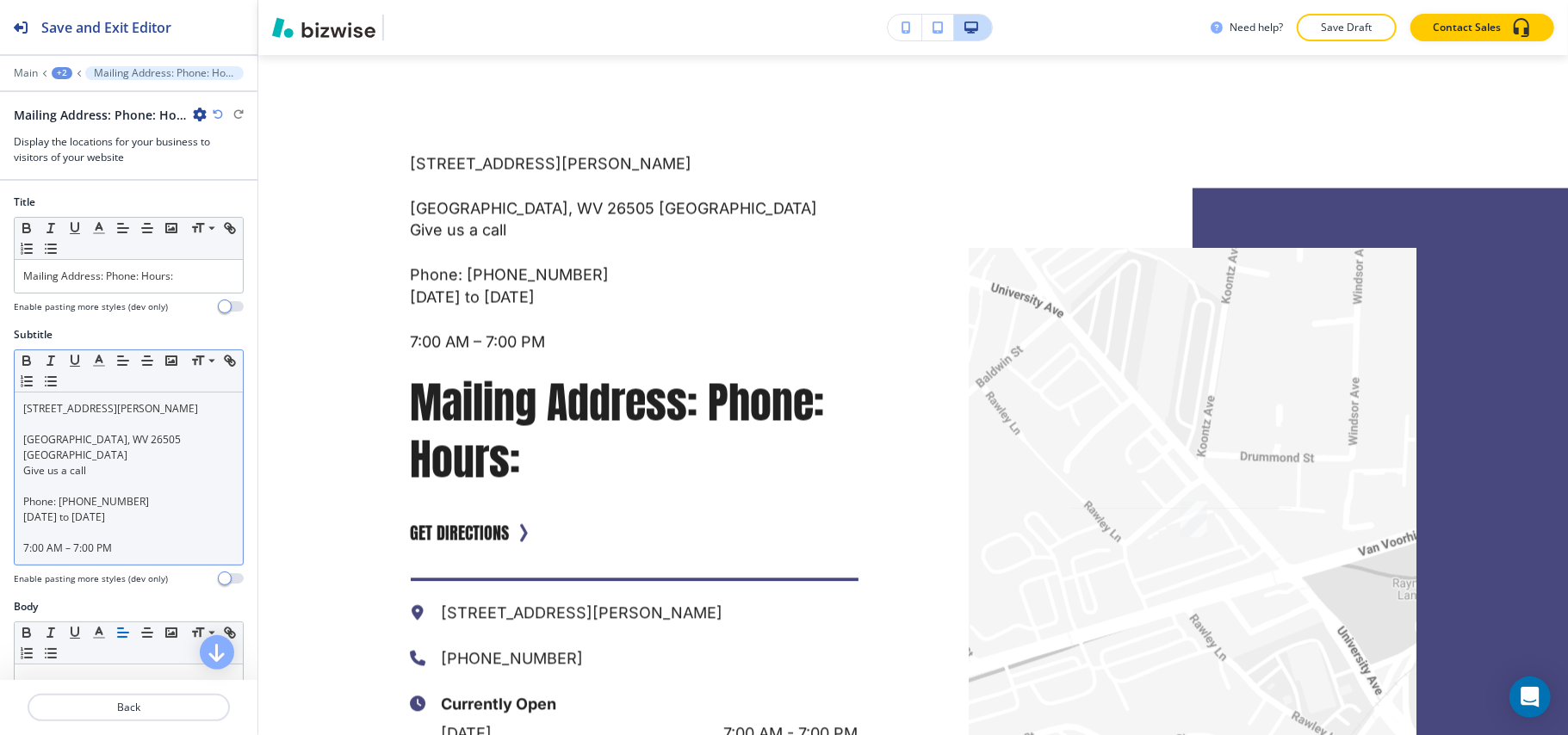
click at [159, 494] on p "Phone: (240) 310-7400" at bounding box center [128, 502] width 211 height 15
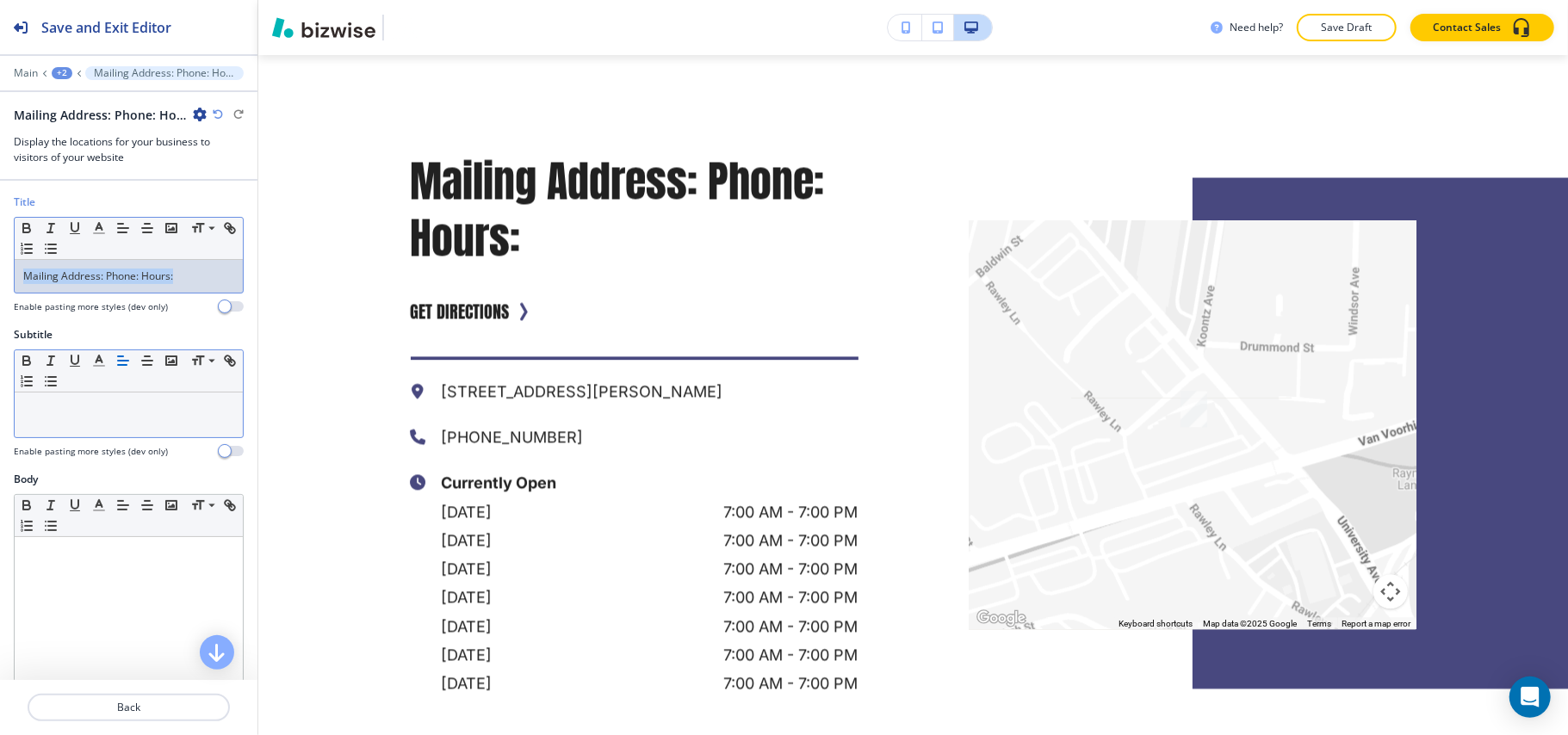
drag, startPoint x: 192, startPoint y: 276, endPoint x: 1, endPoint y: 265, distance: 191.3
click at [0, 267] on div "Title Small Normal Large Huge Mailing Address: Phone: Hours: Enable pasting mor…" at bounding box center [128, 260] width 257 height 133
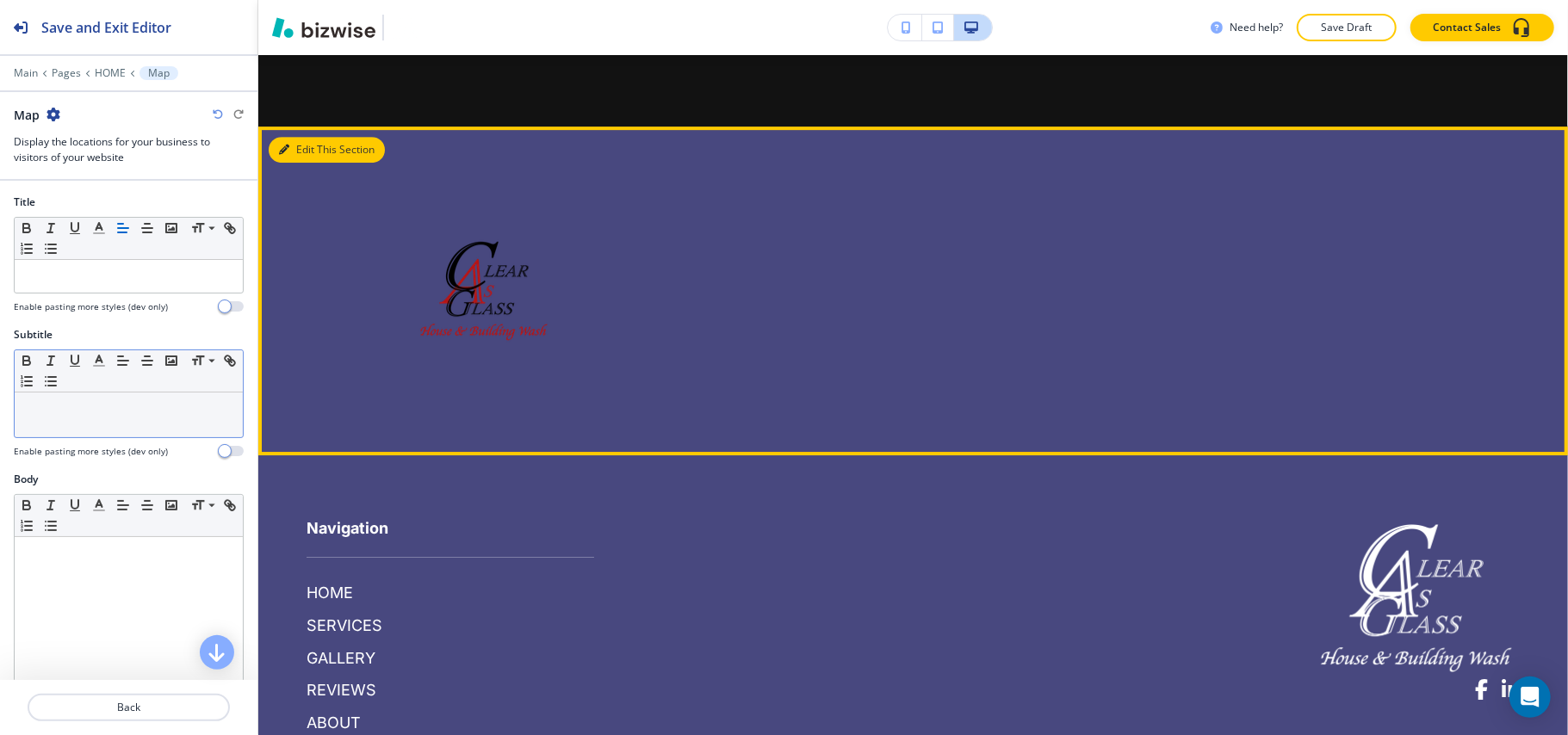
click at [305, 163] on button "Edit This Section" at bounding box center [326, 150] width 116 height 26
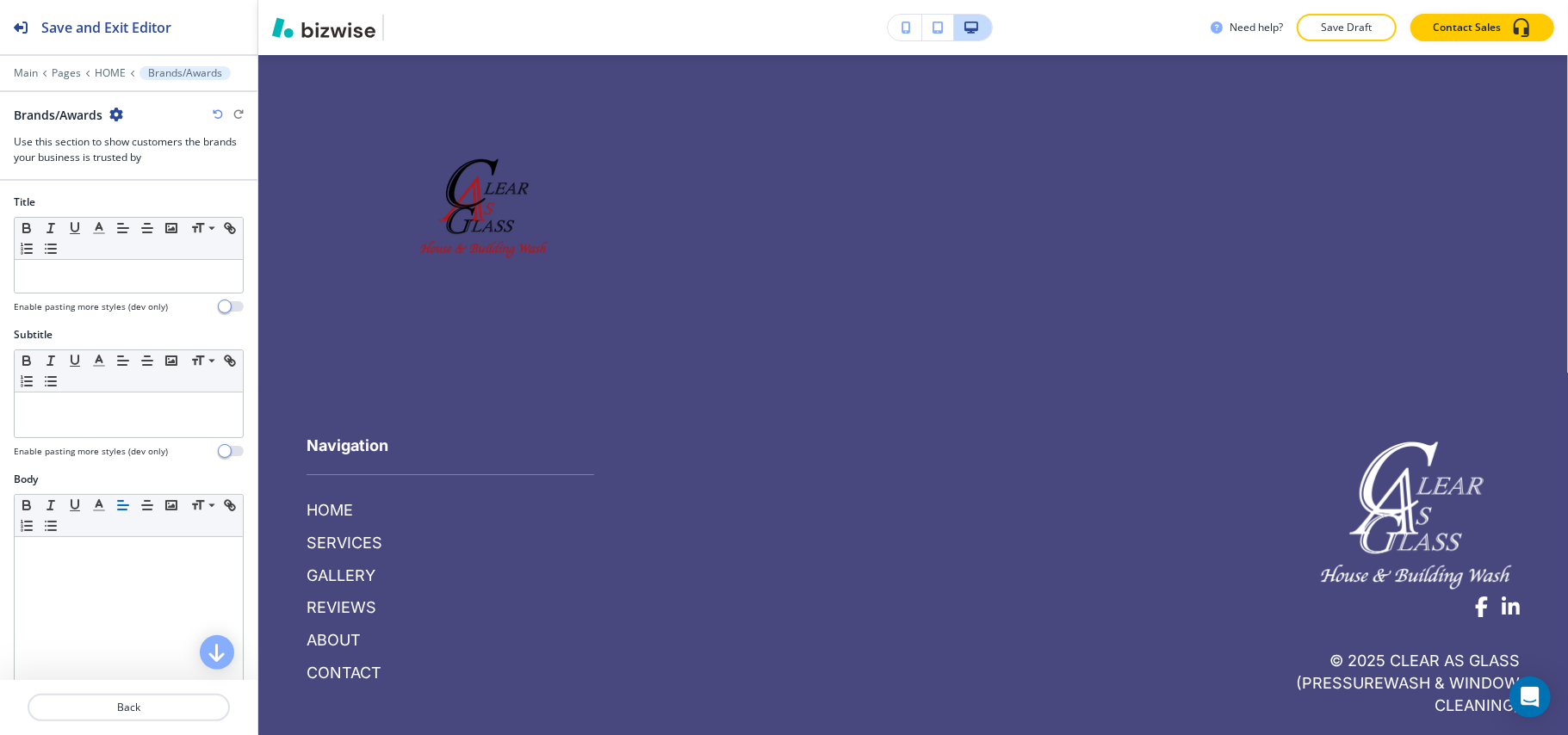
scroll to position [8783, 0]
click at [120, 104] on div at bounding box center [128, 98] width 257 height 13
click at [120, 110] on icon "button" at bounding box center [116, 114] width 13 height 13
click at [143, 203] on p "Delete Section" at bounding box center [165, 205] width 88 height 15
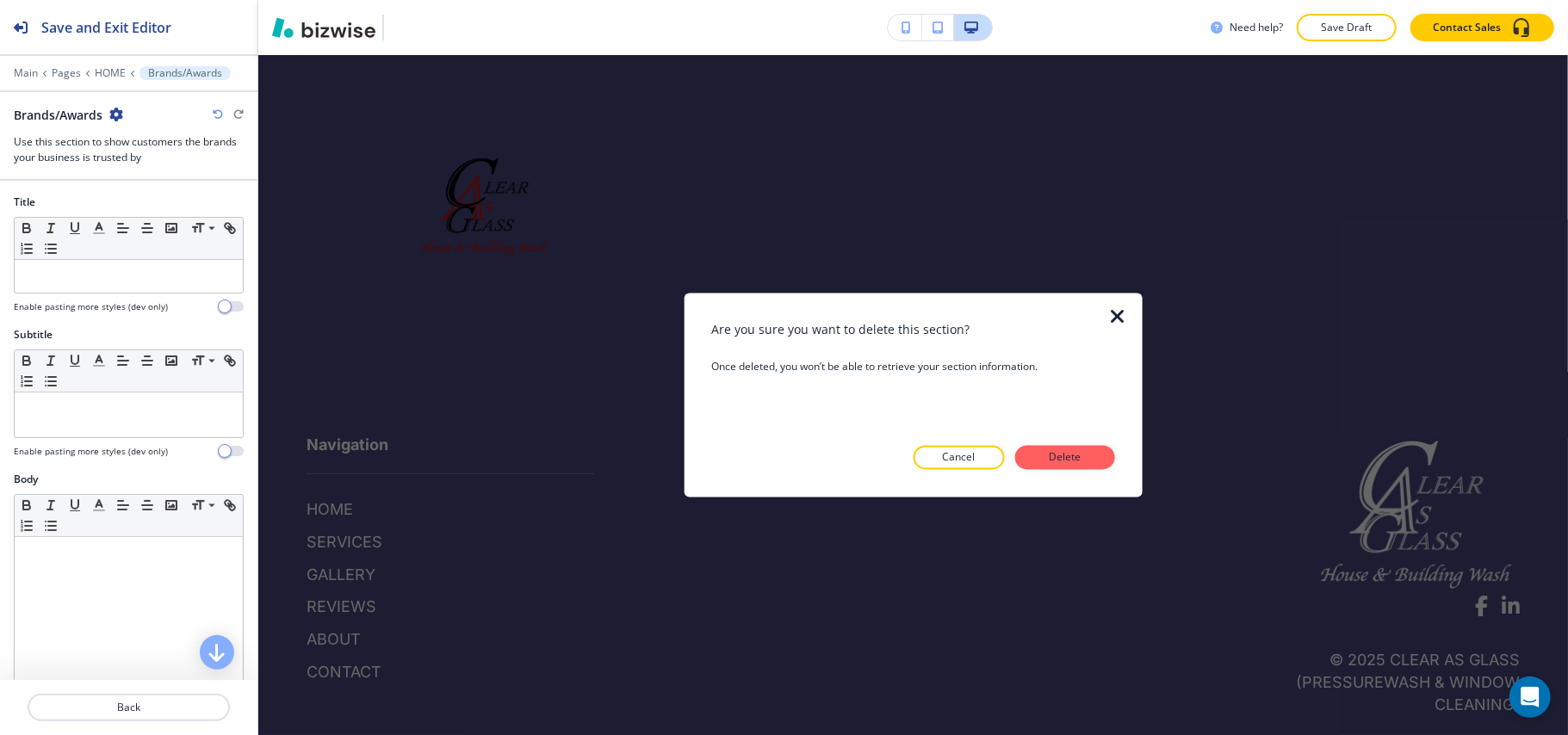
click at [1036, 462] on button "Delete" at bounding box center [1065, 458] width 100 height 24
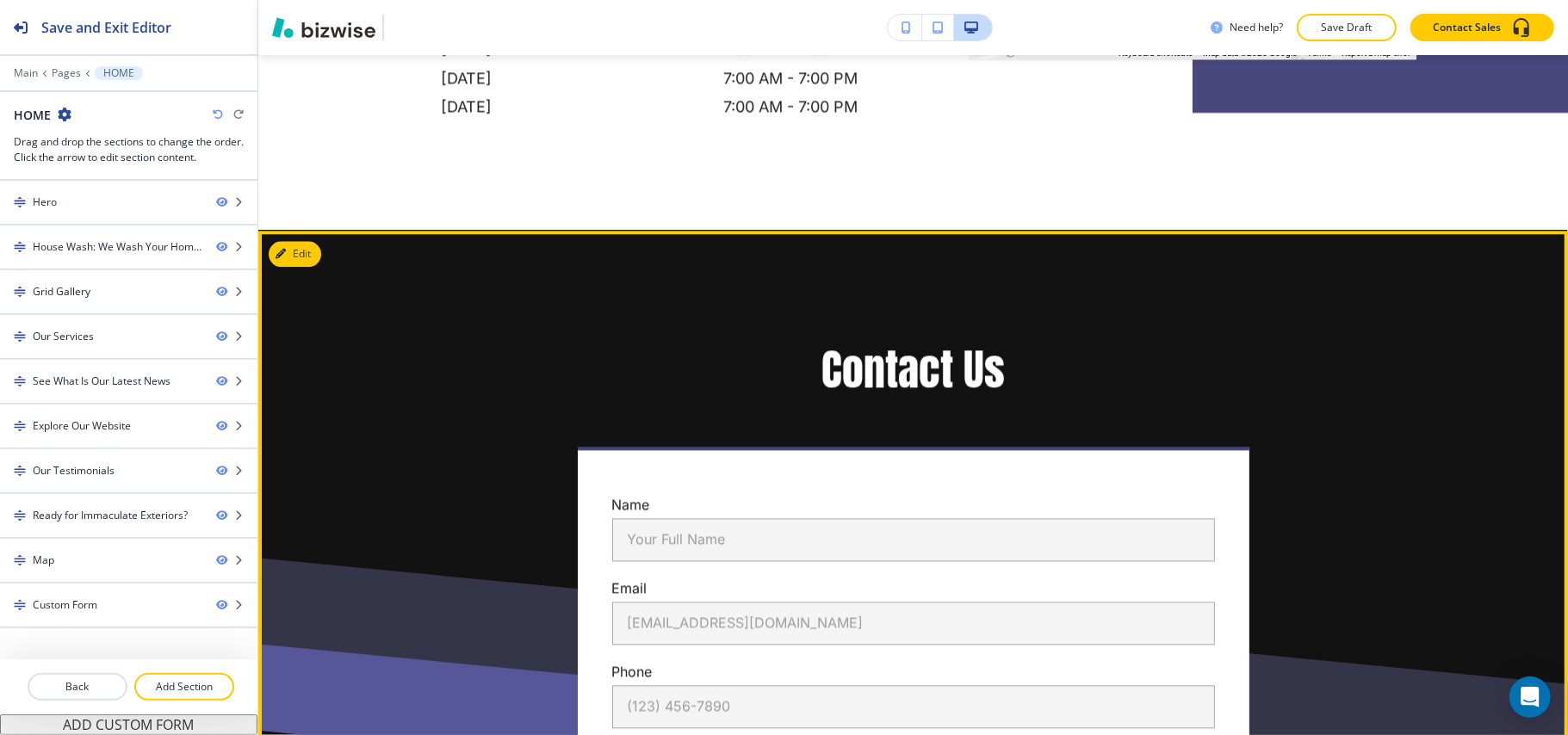
scroll to position [7705, 0]
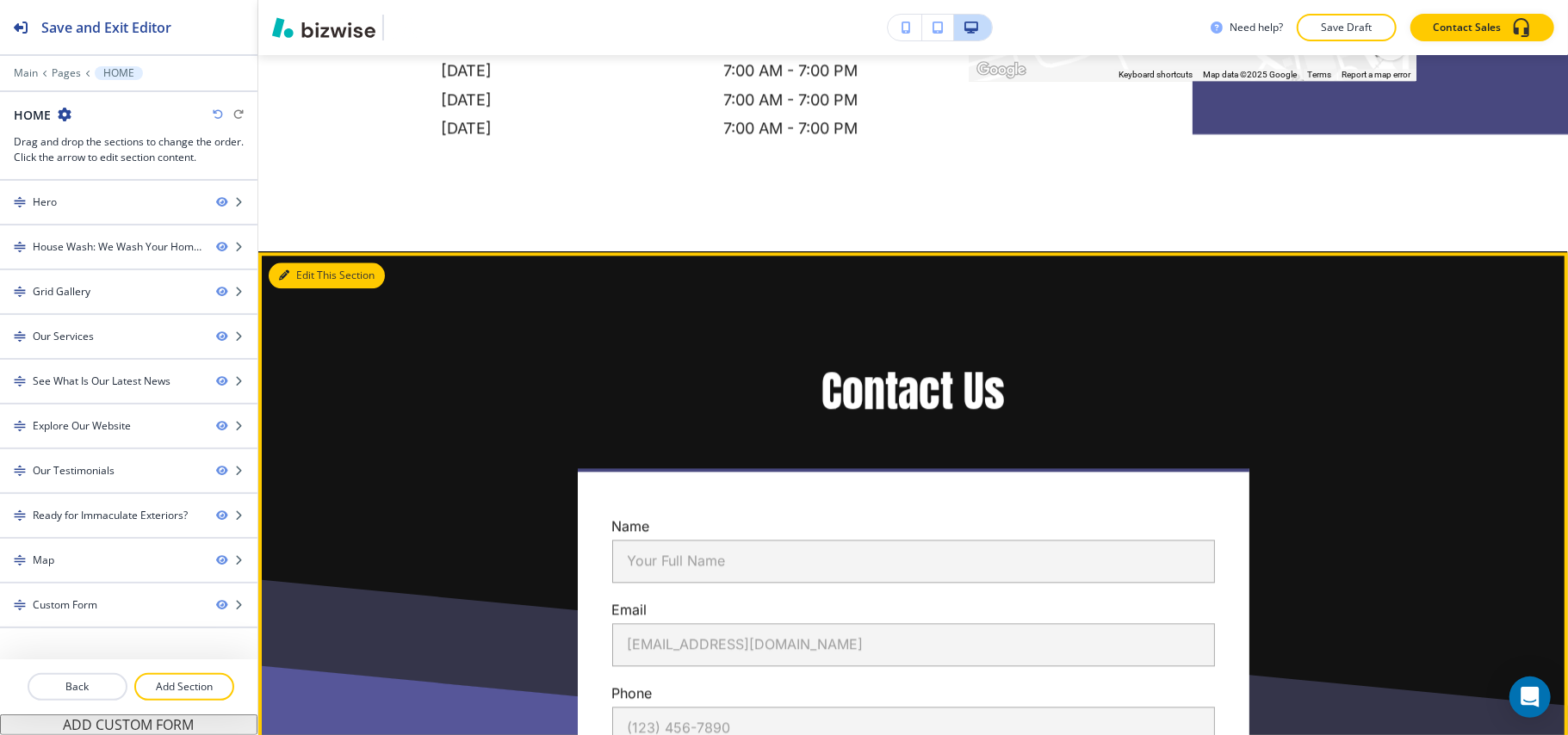
click at [294, 282] on button "Edit This Section" at bounding box center [326, 275] width 116 height 26
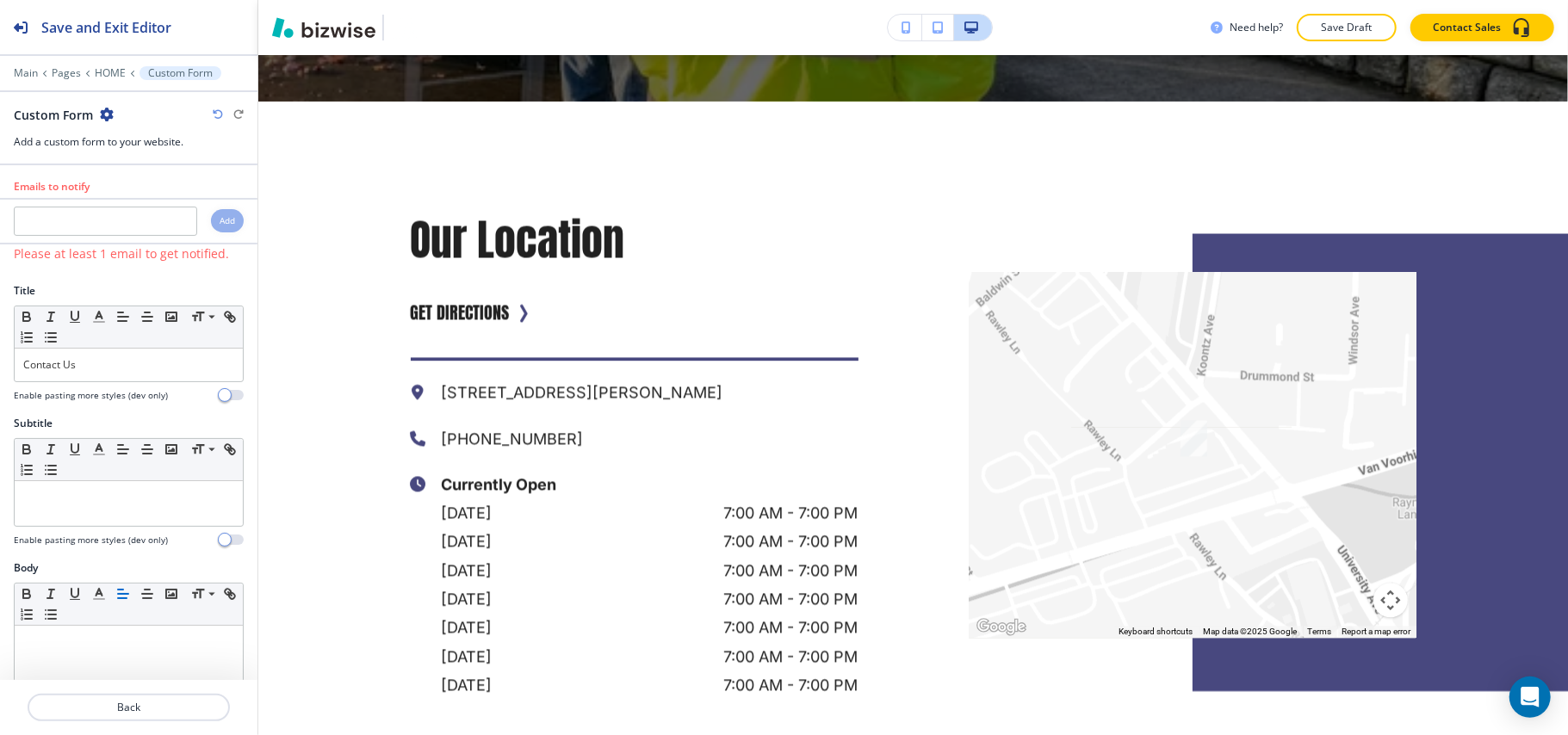
scroll to position [7130, 0]
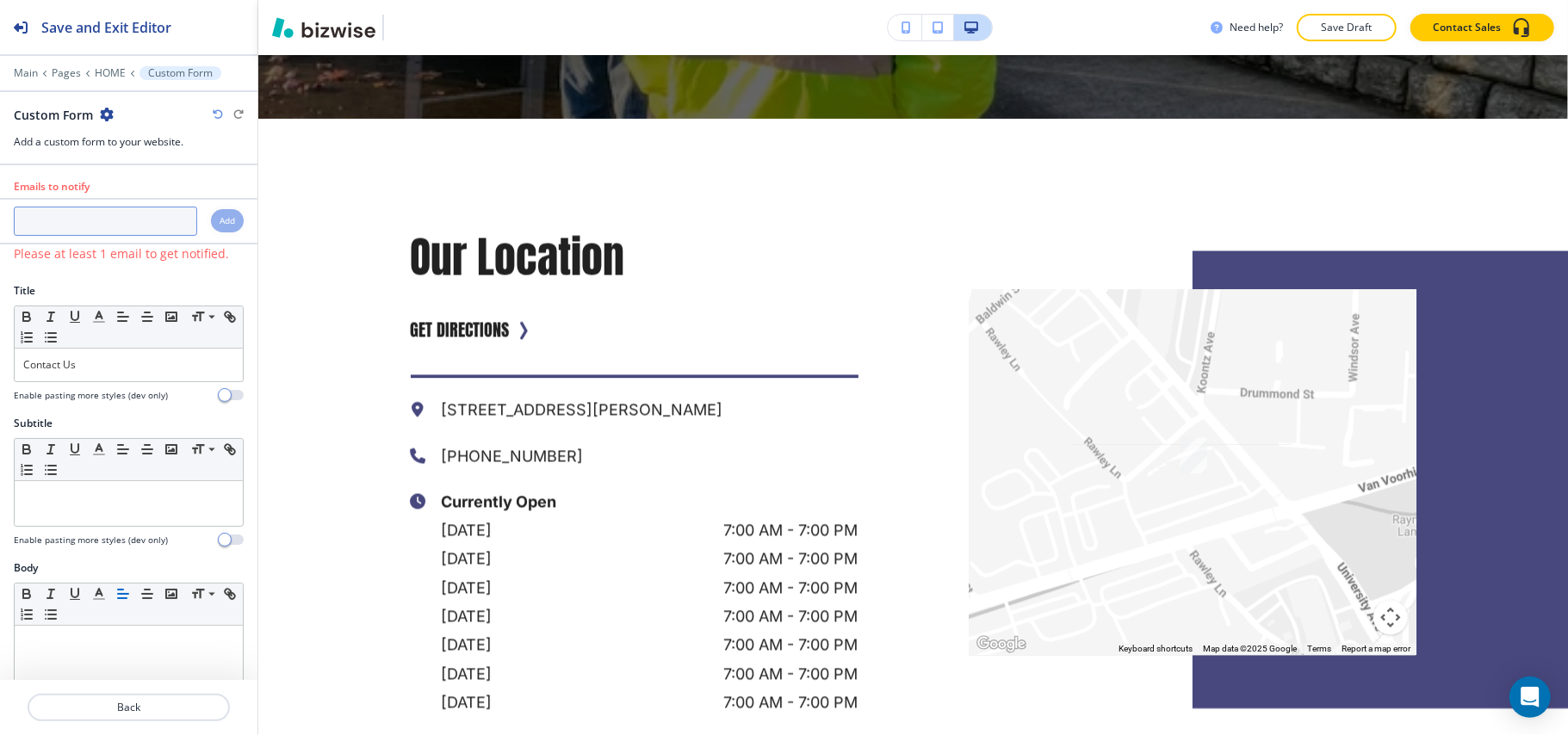
click at [62, 231] on input "text" at bounding box center [105, 221] width 184 height 29
paste input "clearasglass.stl@gmail.com"
type input "clearasglass.stl@gmail.com"
click at [219, 220] on h4 "Add" at bounding box center [226, 221] width 15 height 12
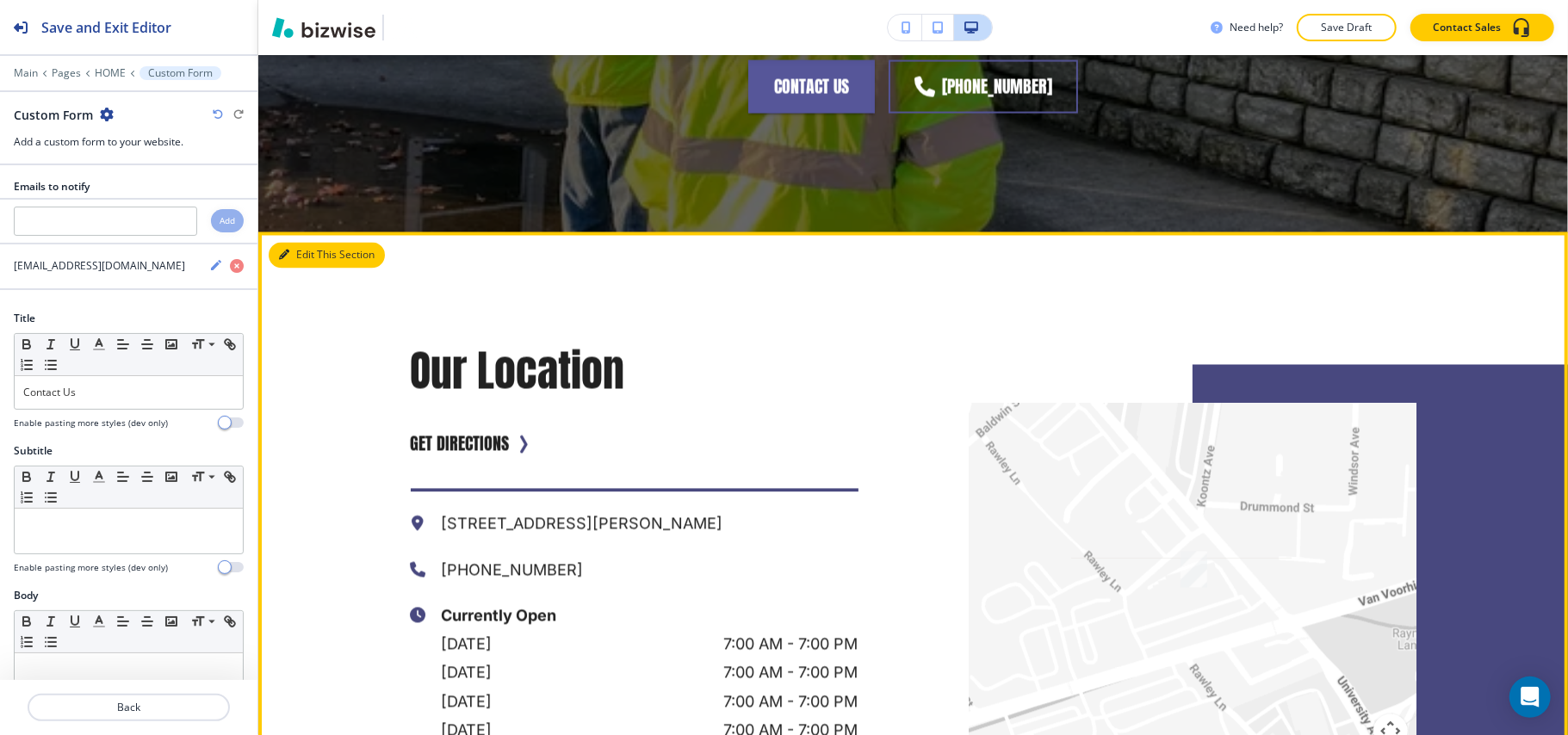
click at [291, 268] on button "Edit This Section" at bounding box center [326, 256] width 116 height 26
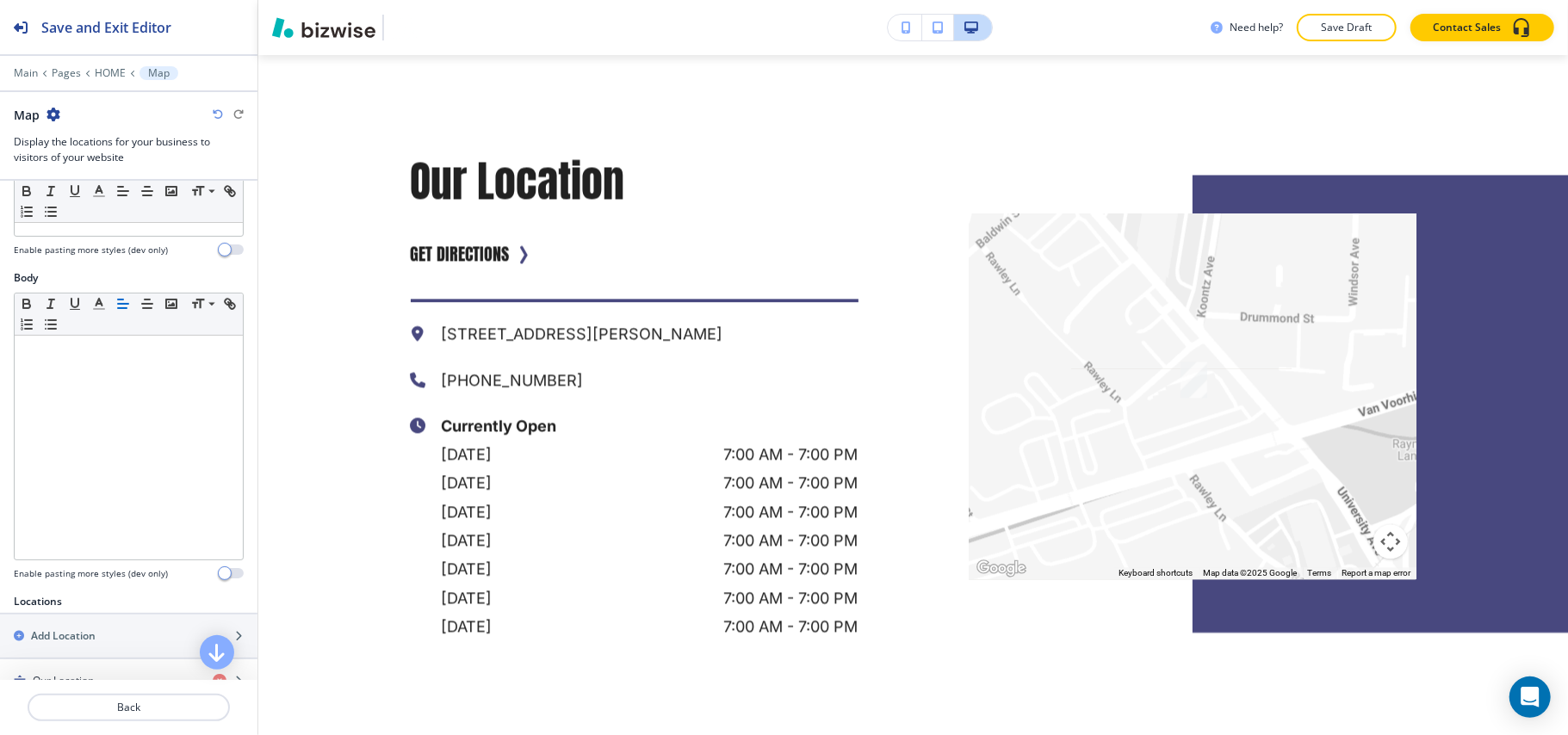
scroll to position [459, 0]
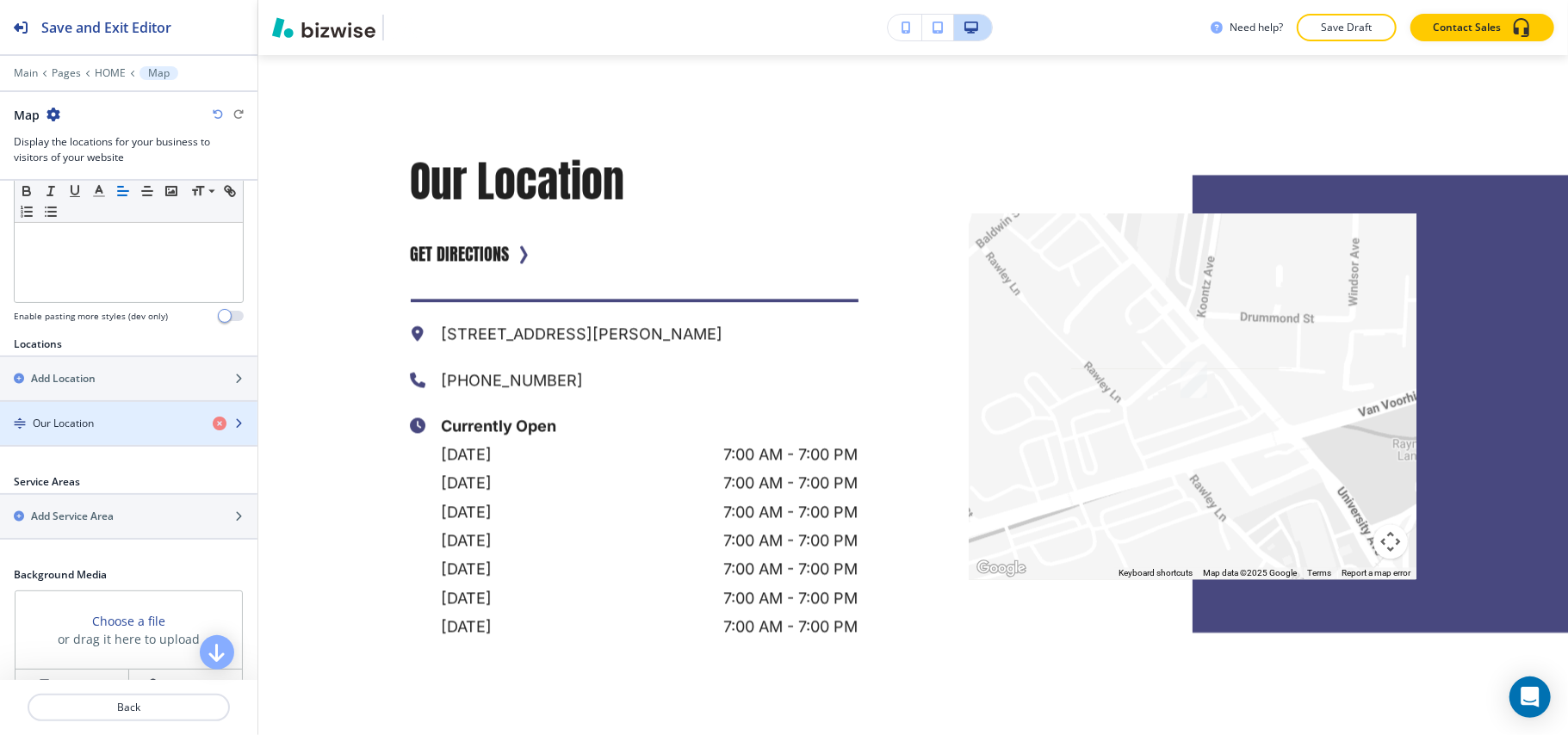
click at [117, 437] on div "button" at bounding box center [128, 437] width 257 height 13
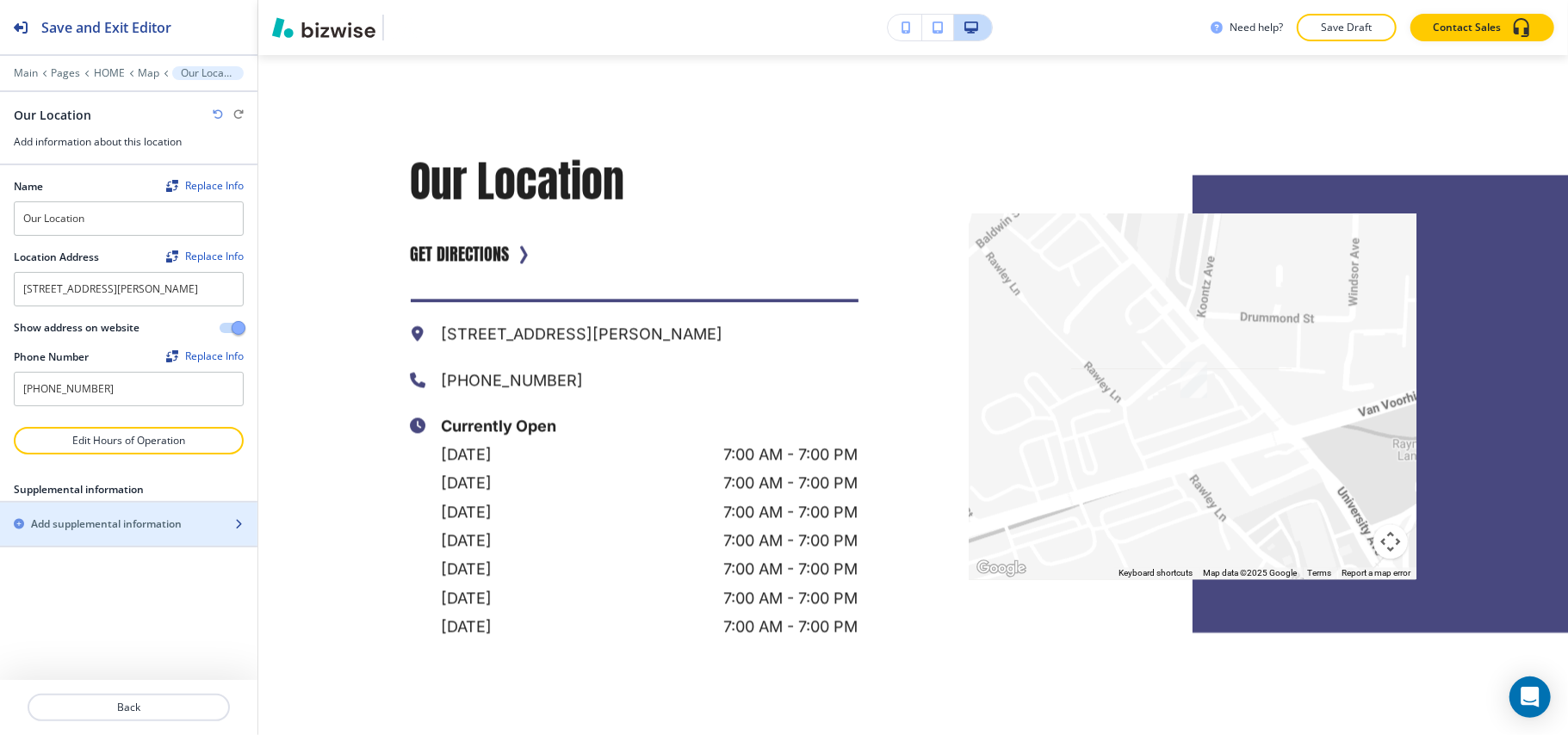
click at [94, 532] on h2 "Add supplemental information" at bounding box center [106, 524] width 151 height 15
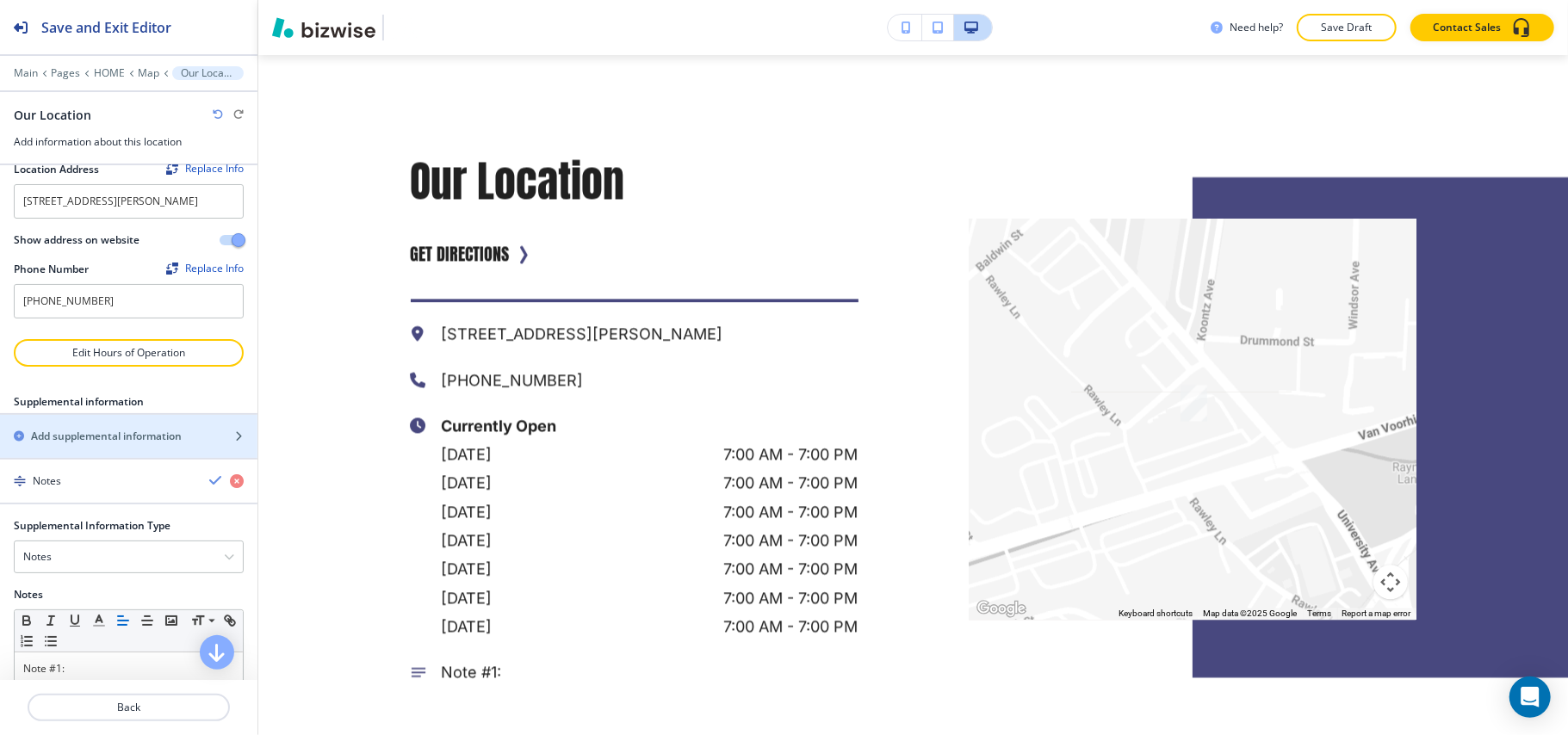
scroll to position [176, 0]
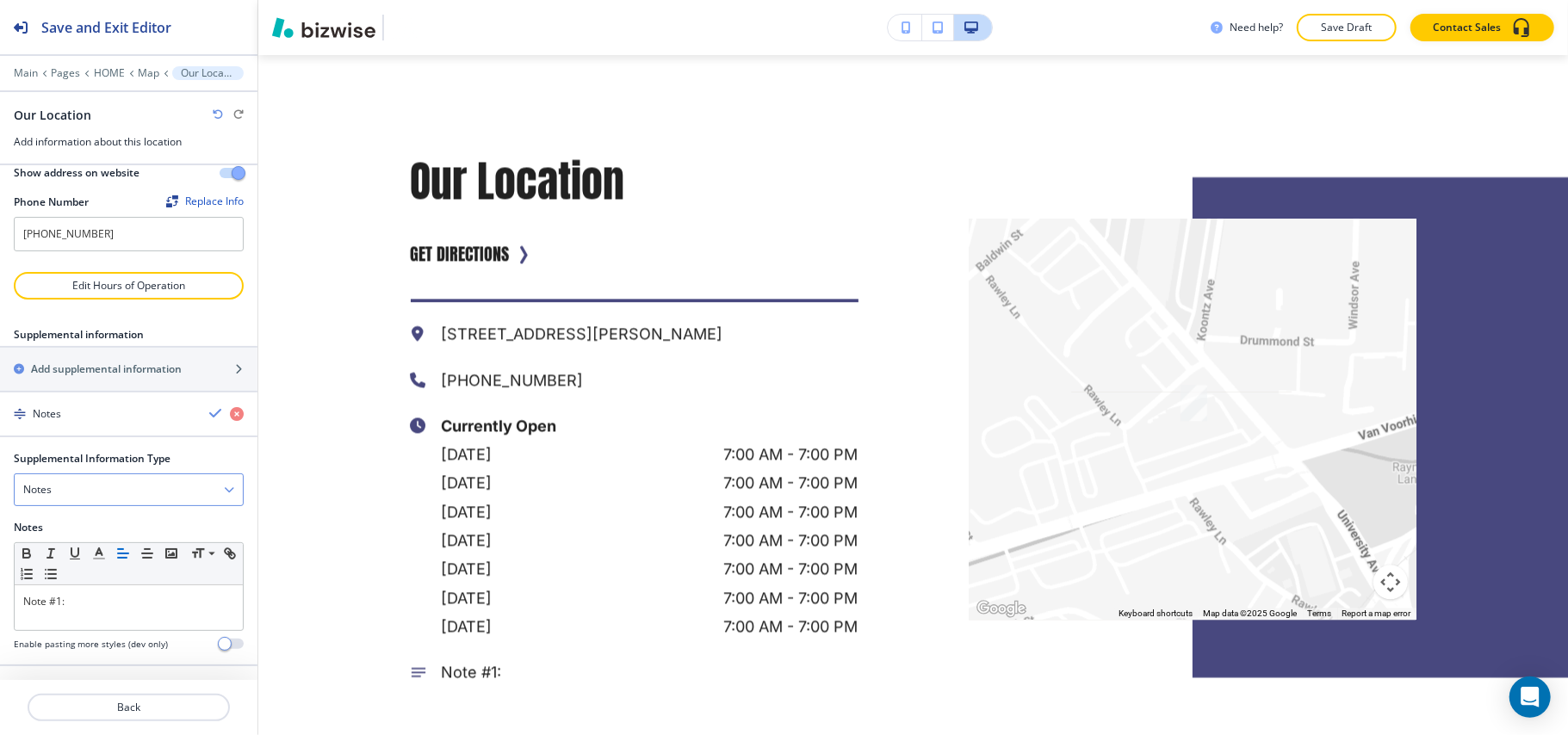
click at [89, 494] on div "Notes" at bounding box center [128, 489] width 228 height 31
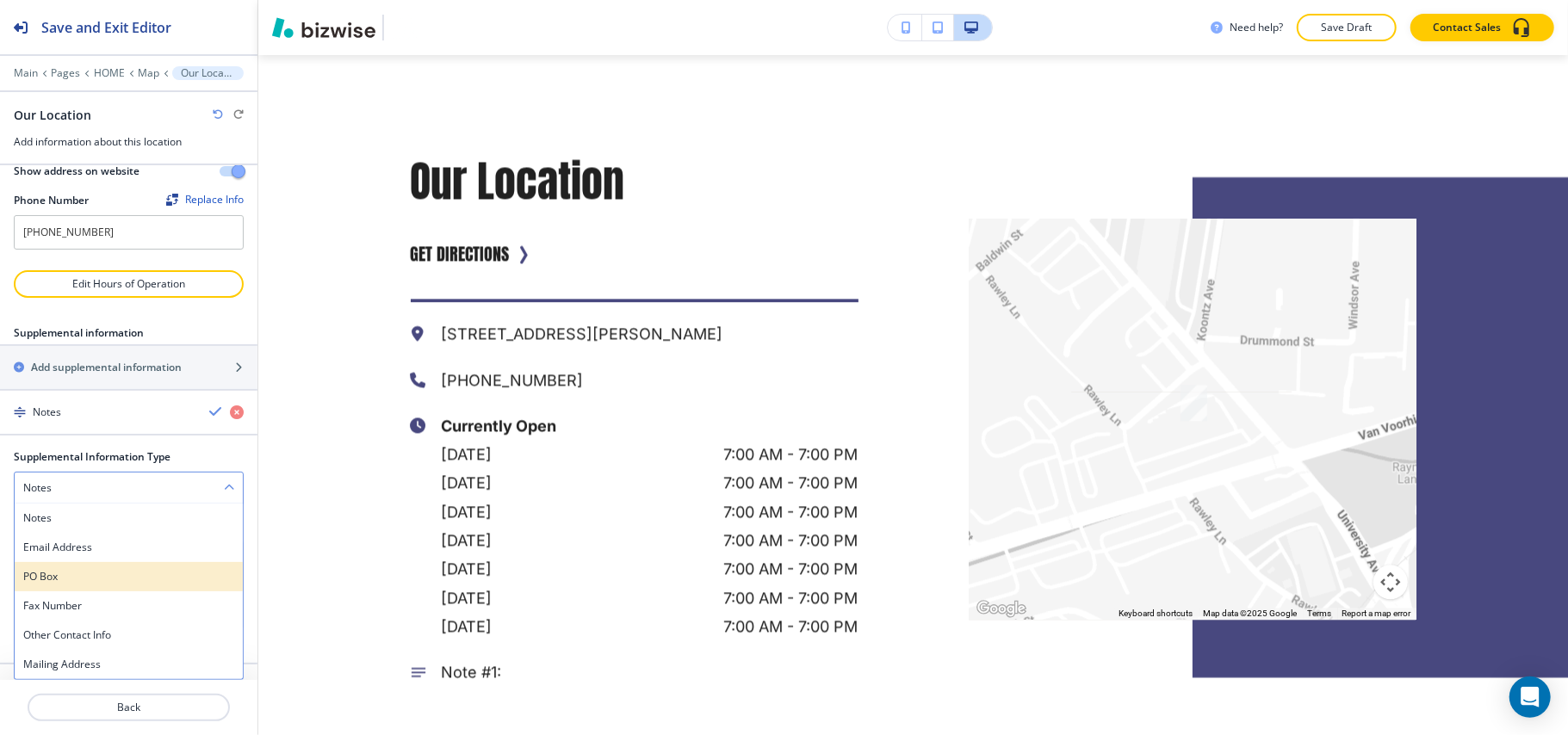
click at [67, 568] on div "PO Box" at bounding box center [128, 576] width 228 height 29
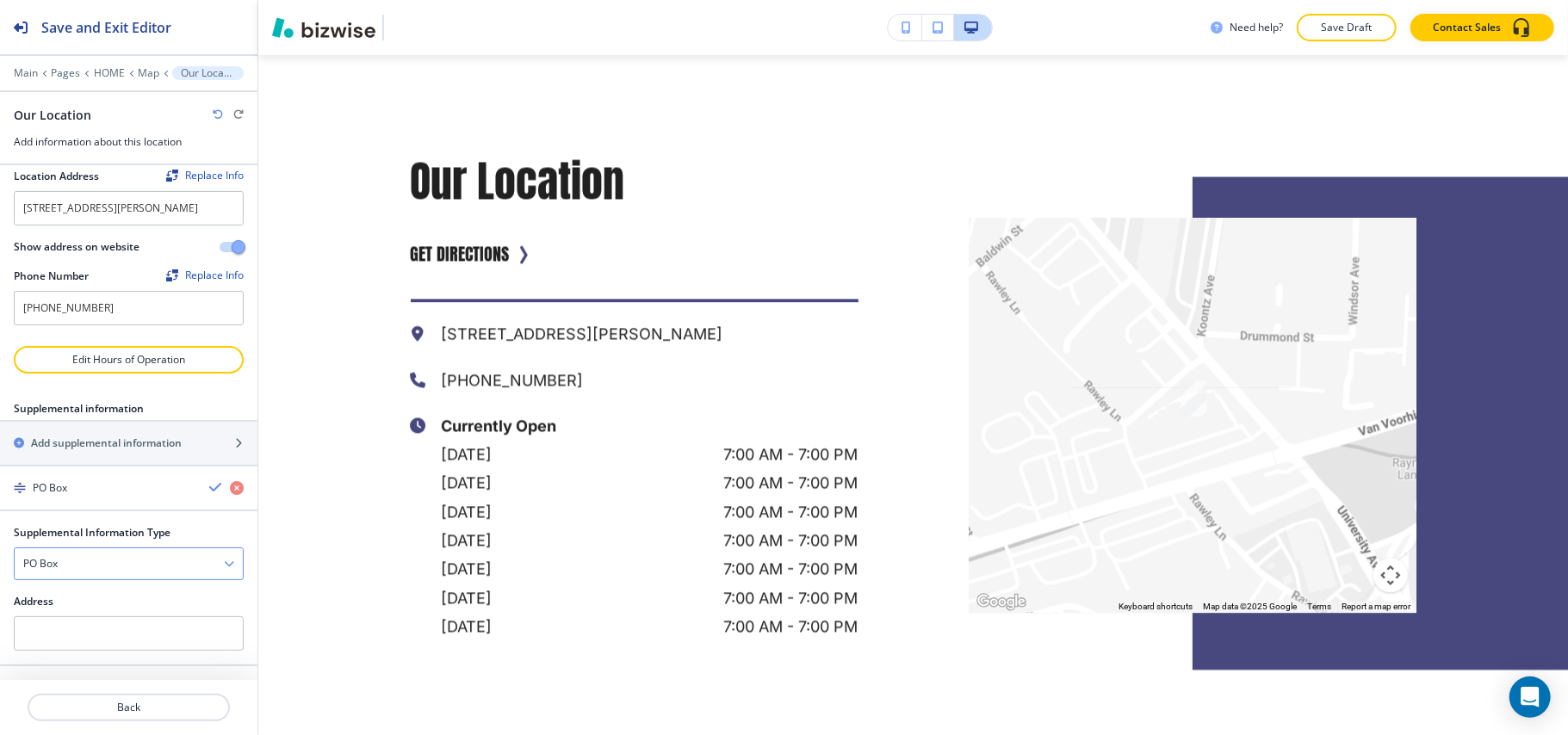
scroll to position [102, 0]
click at [58, 561] on h4 "PO Box" at bounding box center [40, 563] width 35 height 15
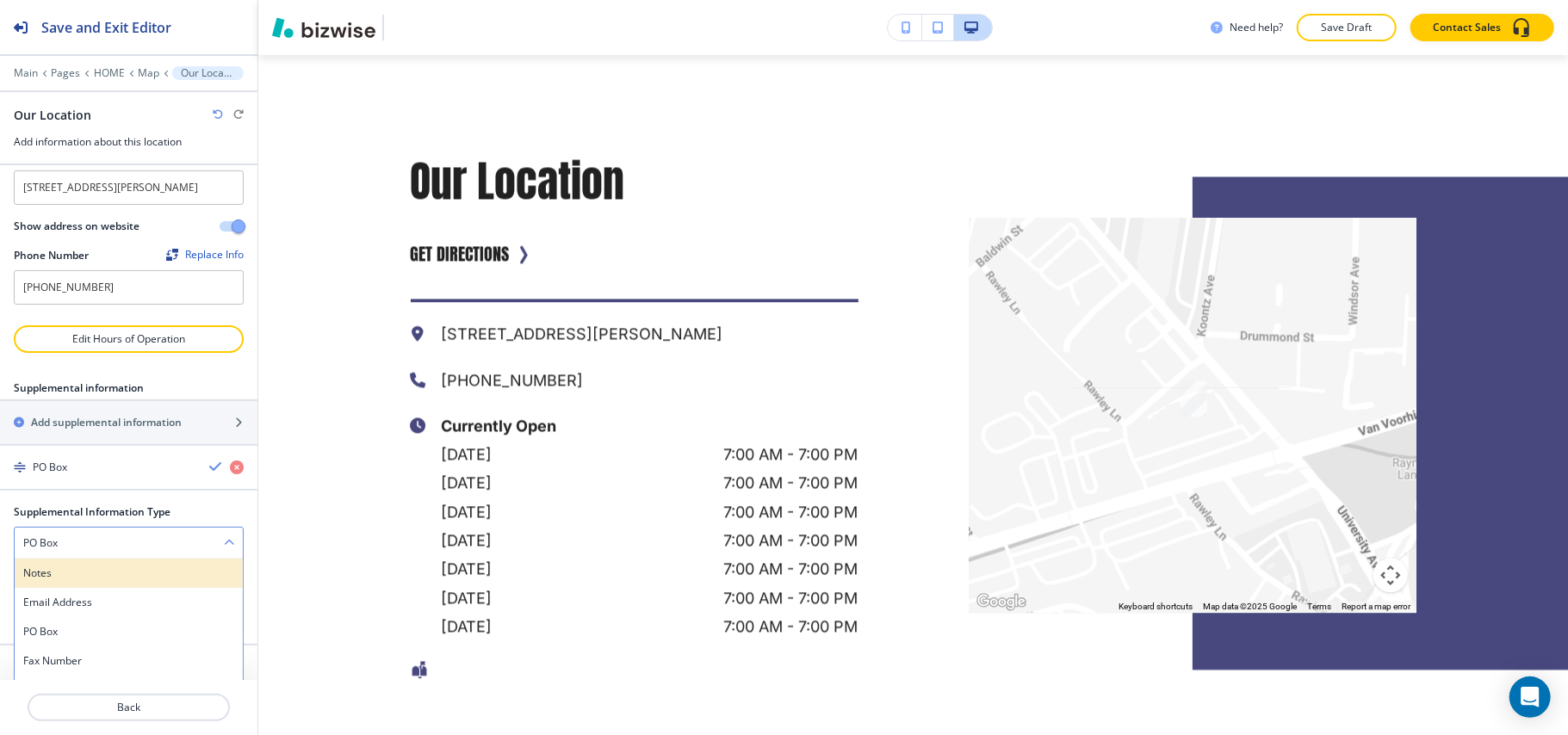
click at [64, 581] on h4 "Notes" at bounding box center [128, 573] width 211 height 15
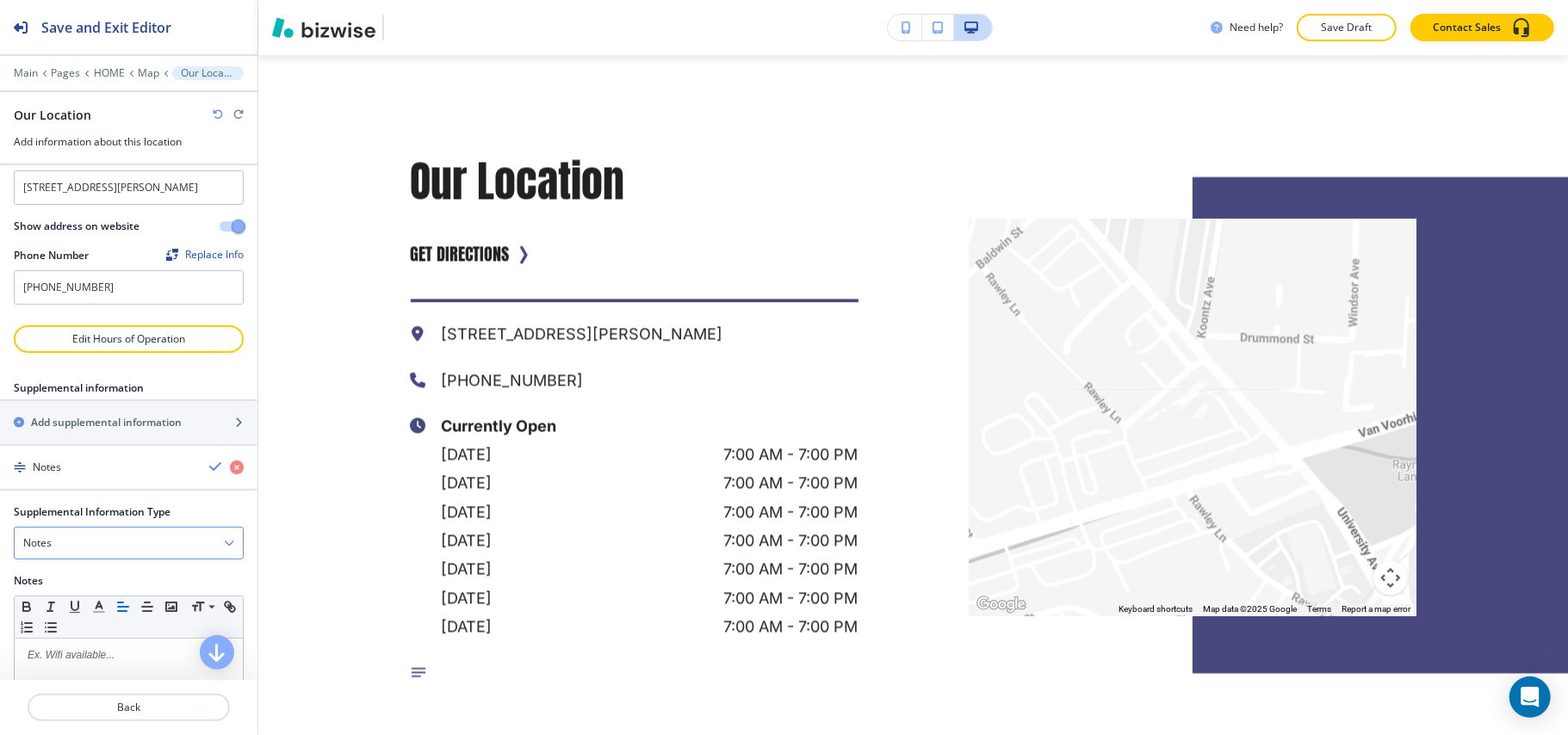
click at [69, 559] on div "Notes" at bounding box center [128, 543] width 228 height 31
click at [63, 610] on h4 "Email Address" at bounding box center [128, 602] width 211 height 15
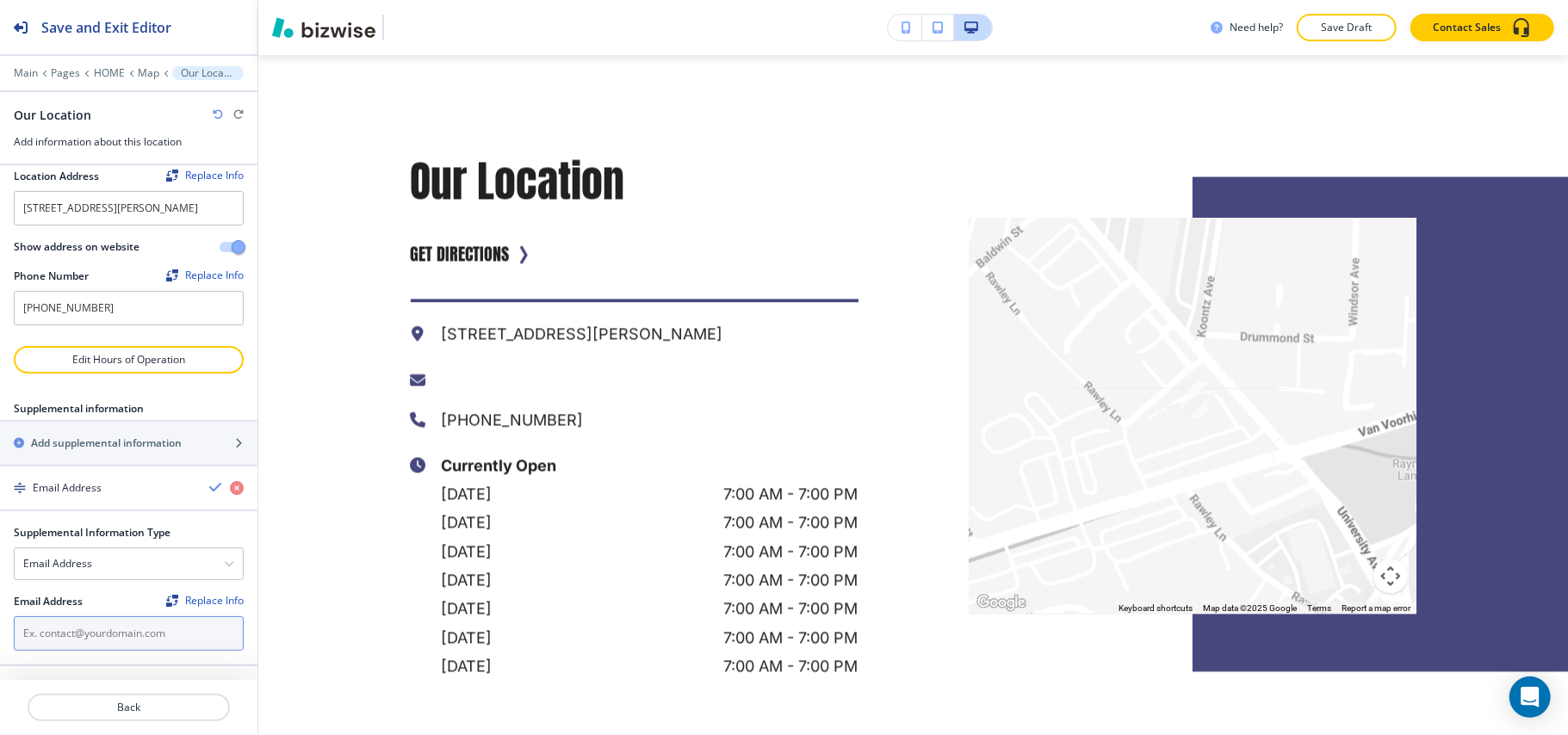
click at [80, 635] on input "text" at bounding box center [128, 633] width 230 height 35
paste input "clearasglass.stl@gmail.com"
type input "clearasglass.stl@gmail.com"
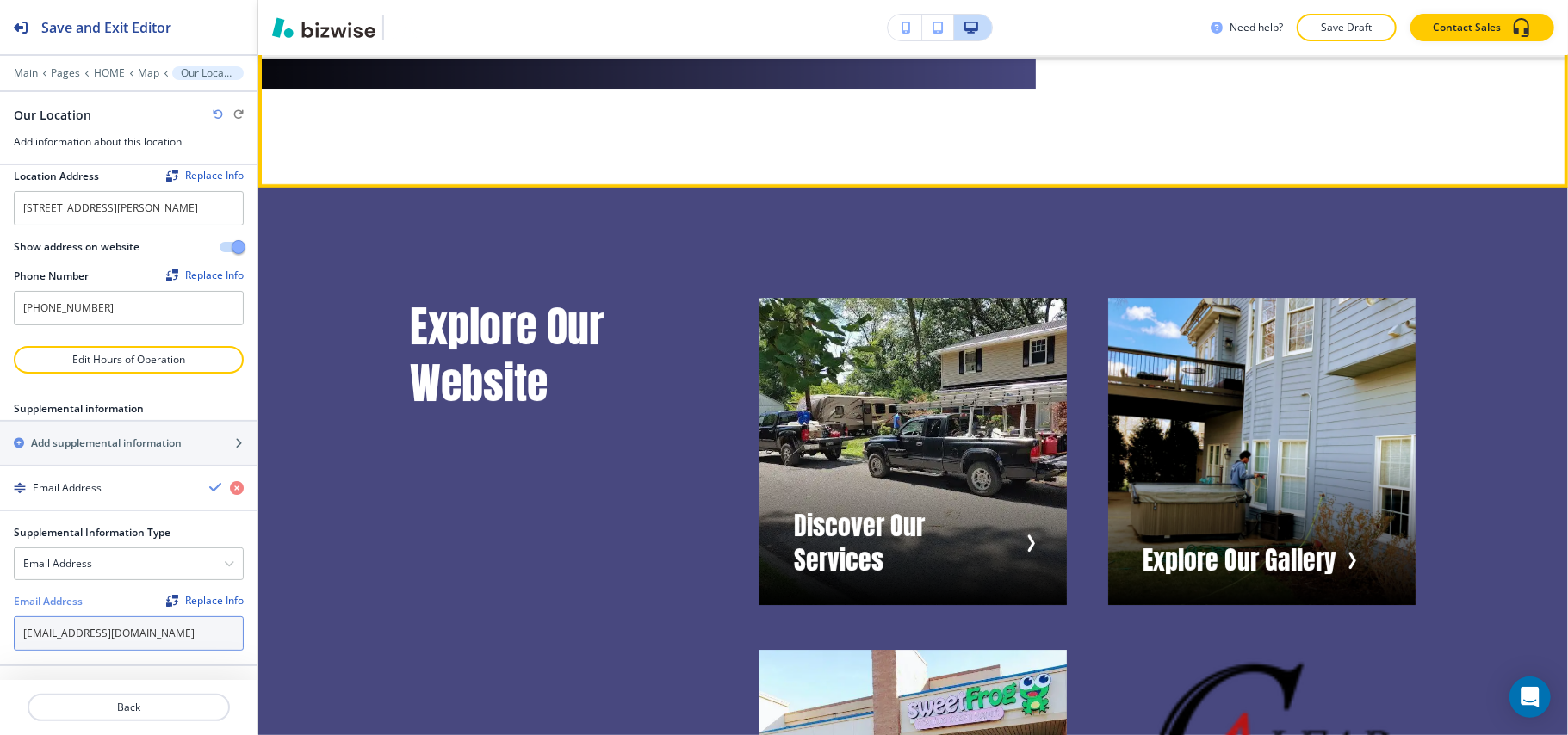
scroll to position [4451, 0]
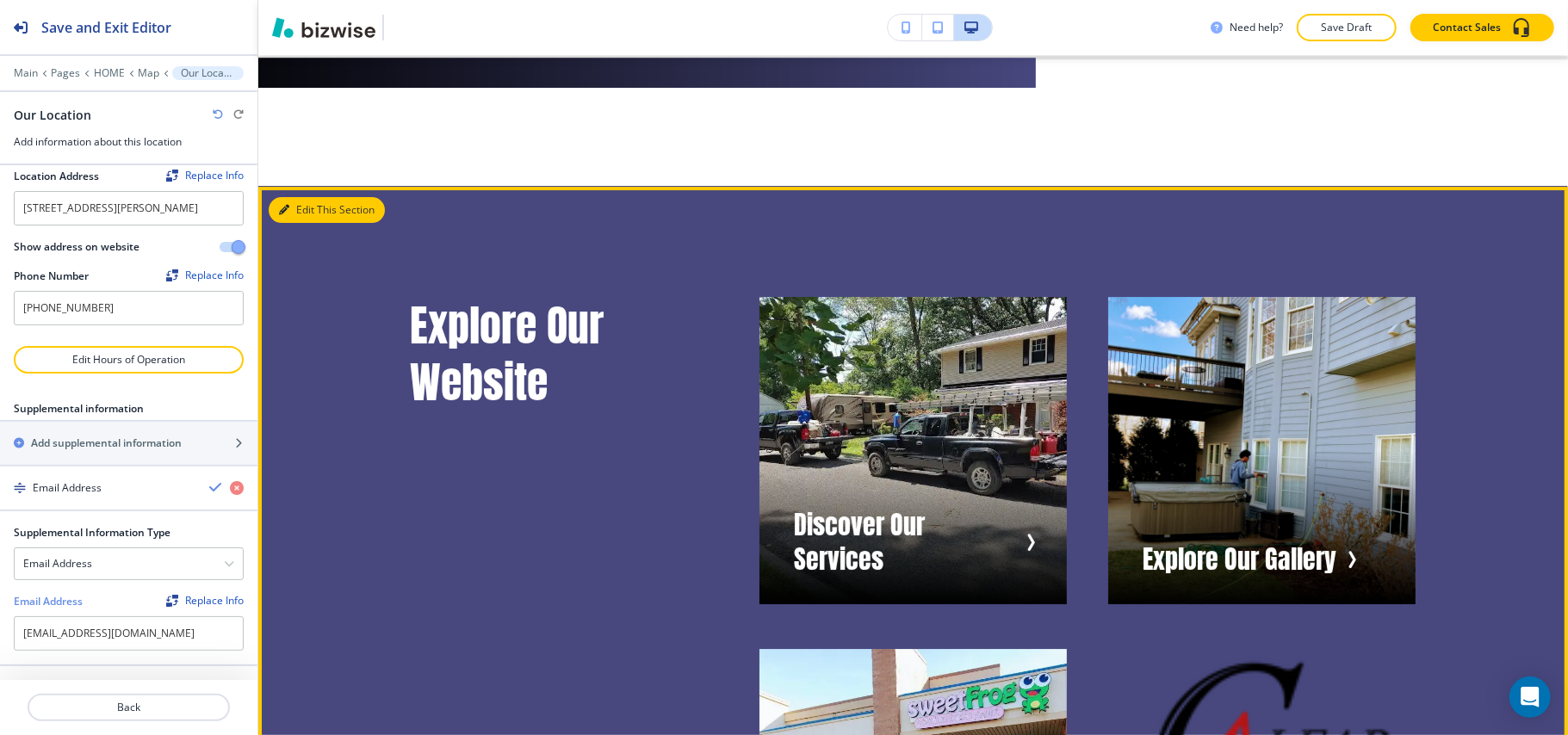
click at [312, 221] on button "Edit This Section" at bounding box center [326, 209] width 116 height 26
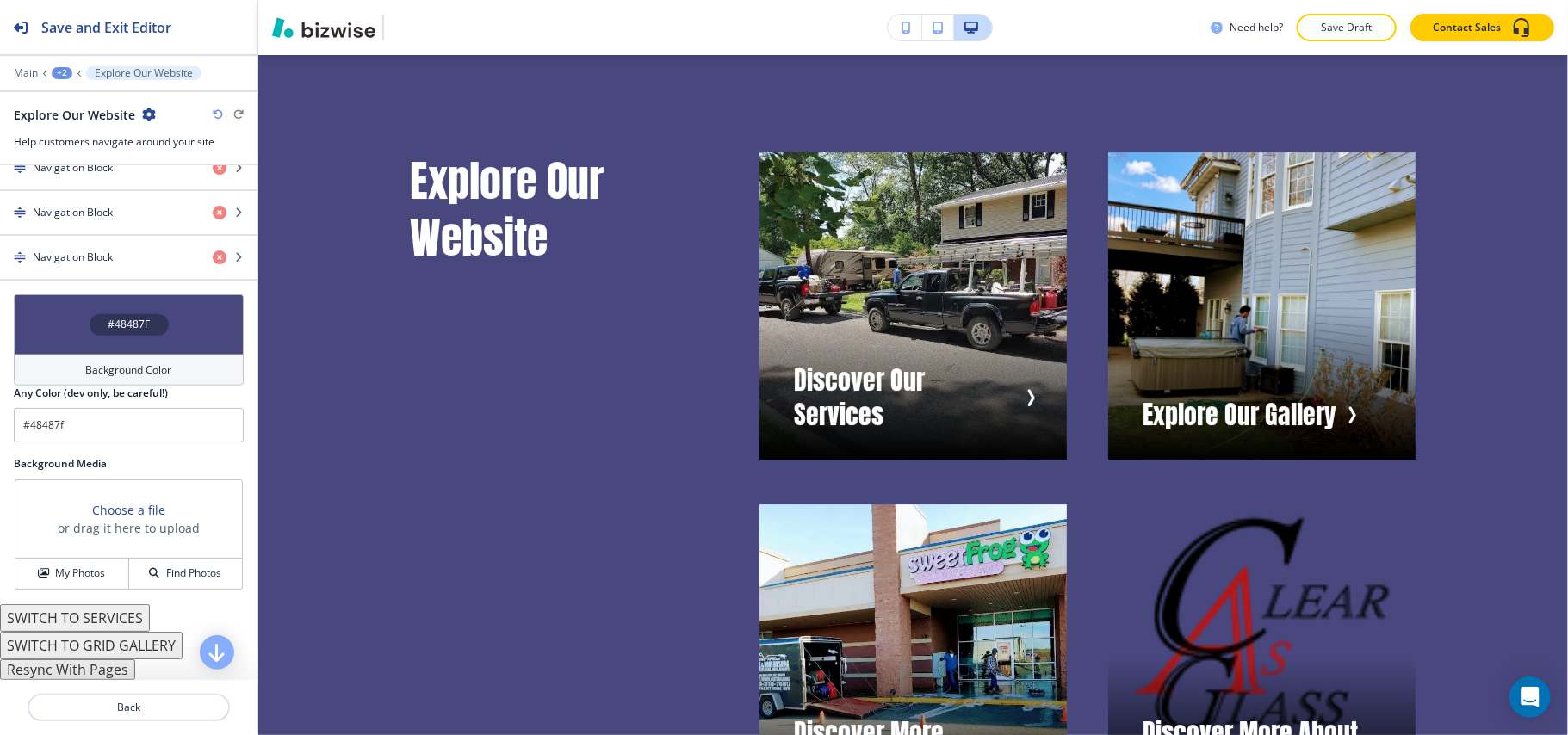
scroll to position [796, 0]
click at [94, 672] on button "Resync With Pages" at bounding box center [68, 669] width 135 height 20
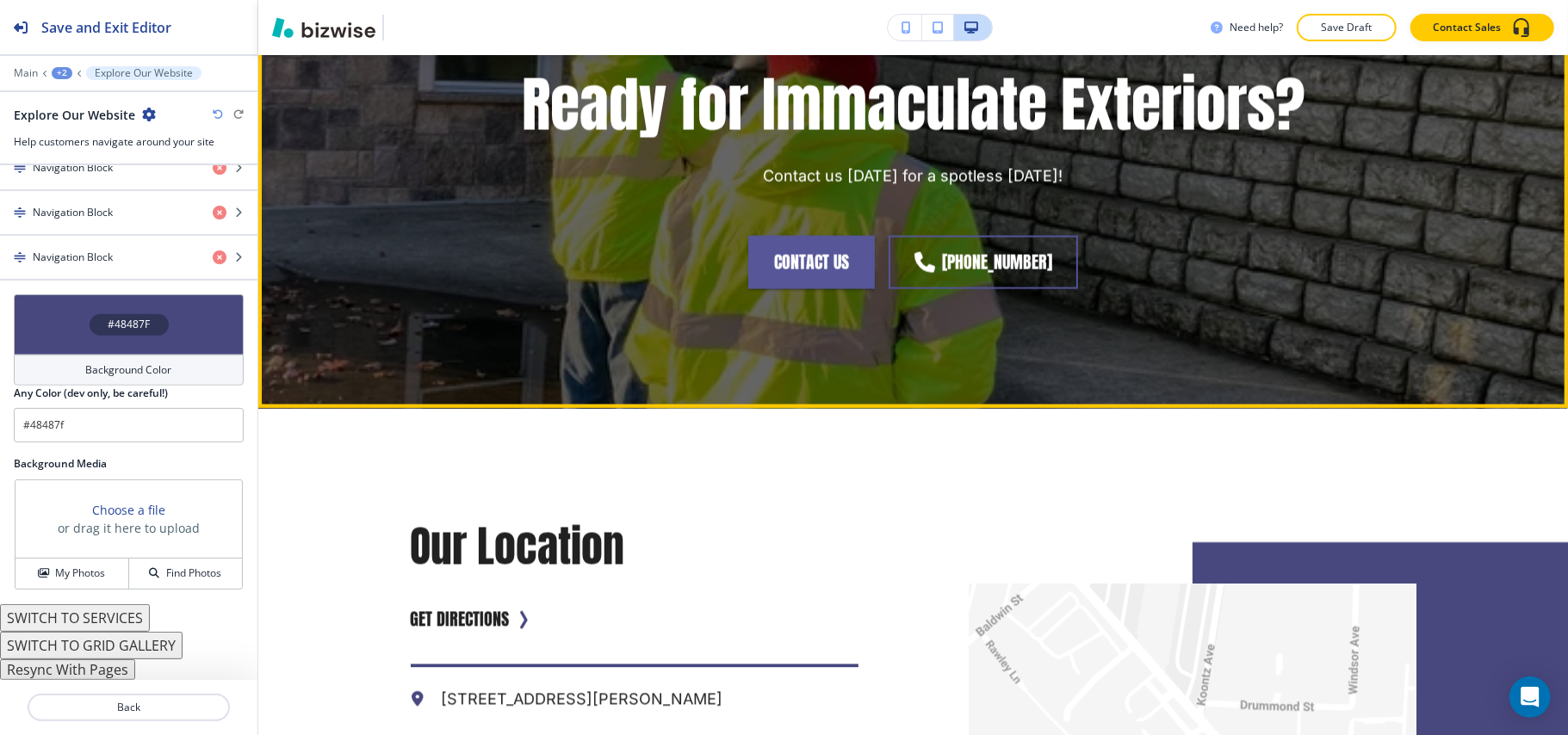
scroll to position [6637, 0]
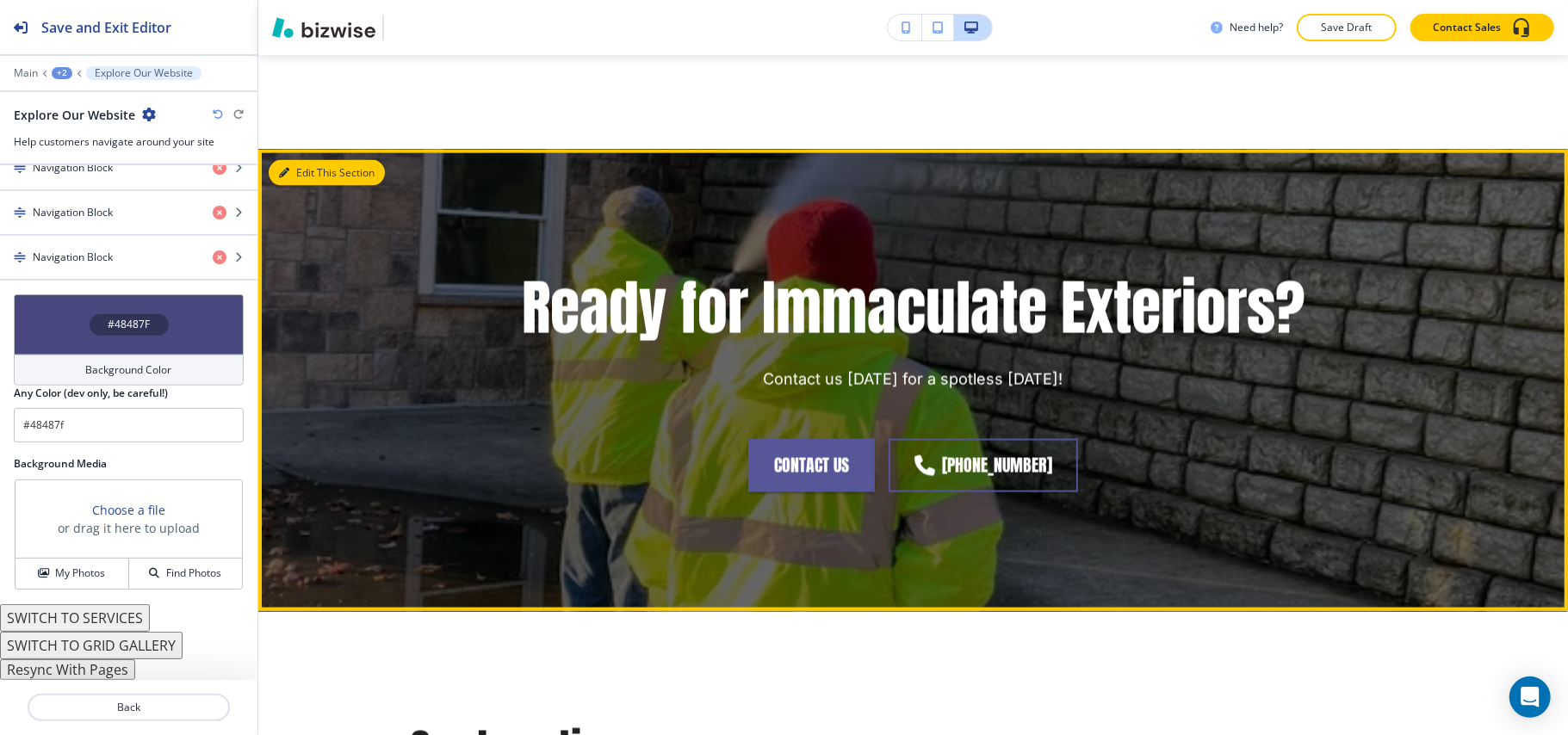
click at [301, 177] on button "Edit This Section" at bounding box center [326, 173] width 116 height 26
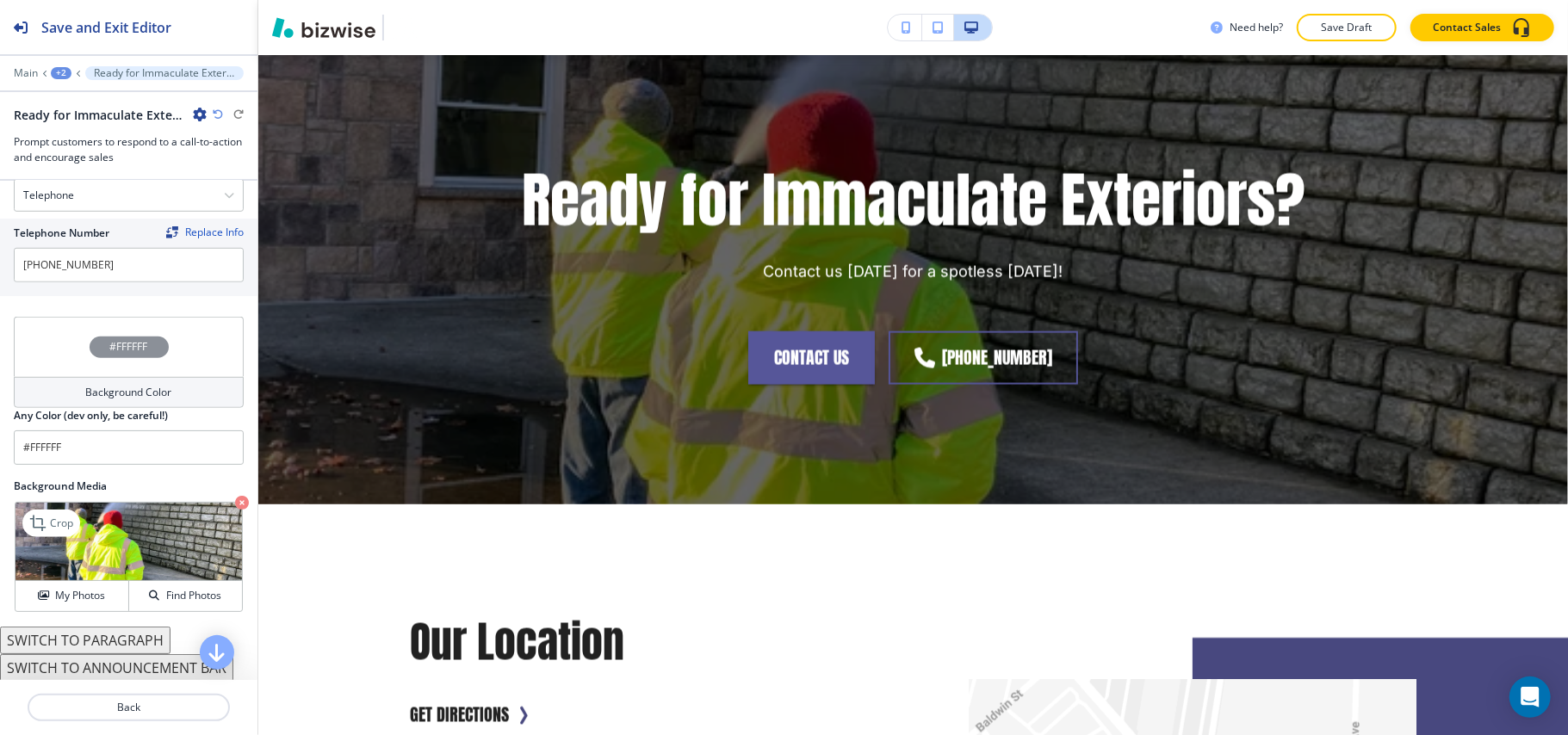
scroll to position [877, 0]
click at [235, 498] on icon "button" at bounding box center [241, 501] width 13 height 13
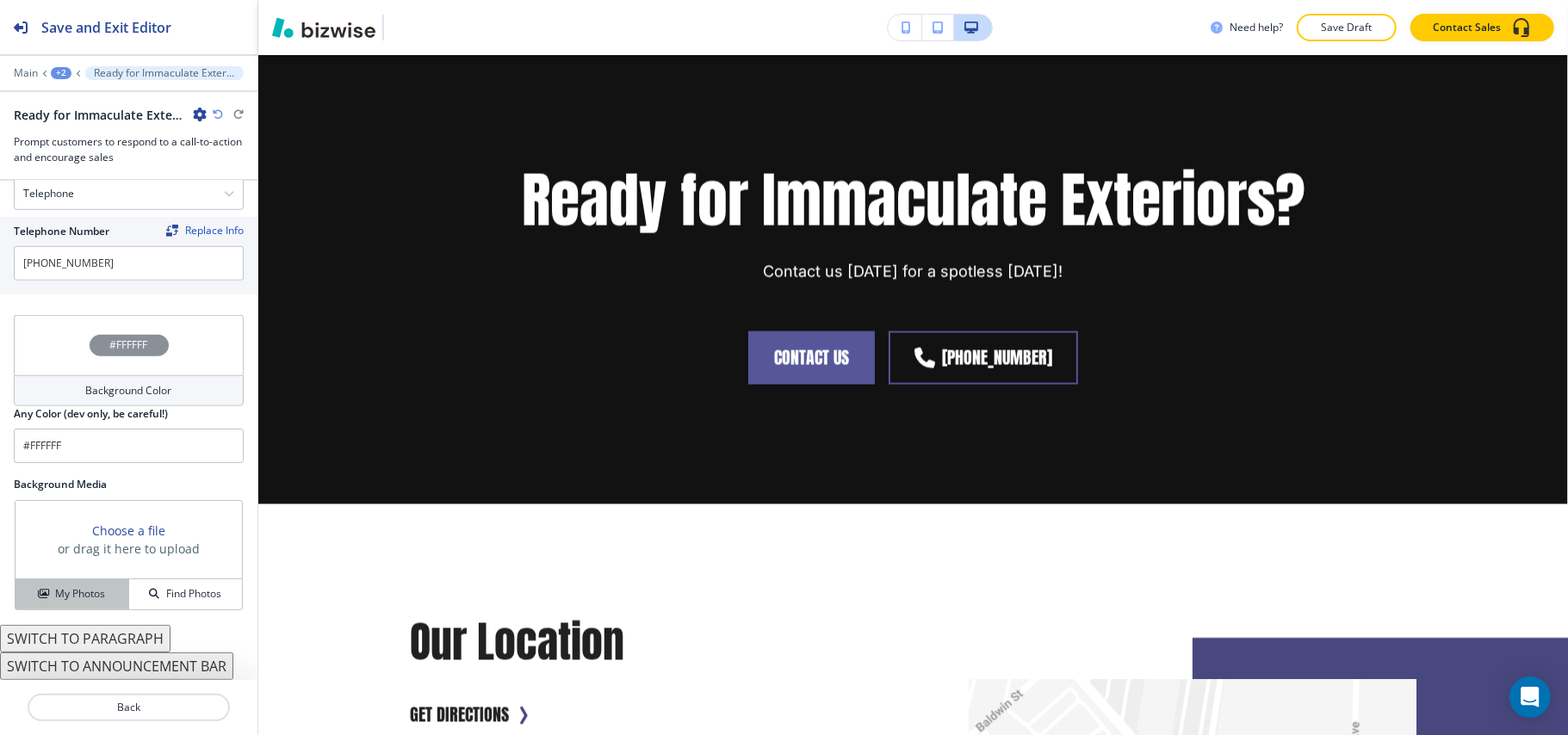
click at [91, 591] on h4 "My Photos" at bounding box center [80, 593] width 50 height 15
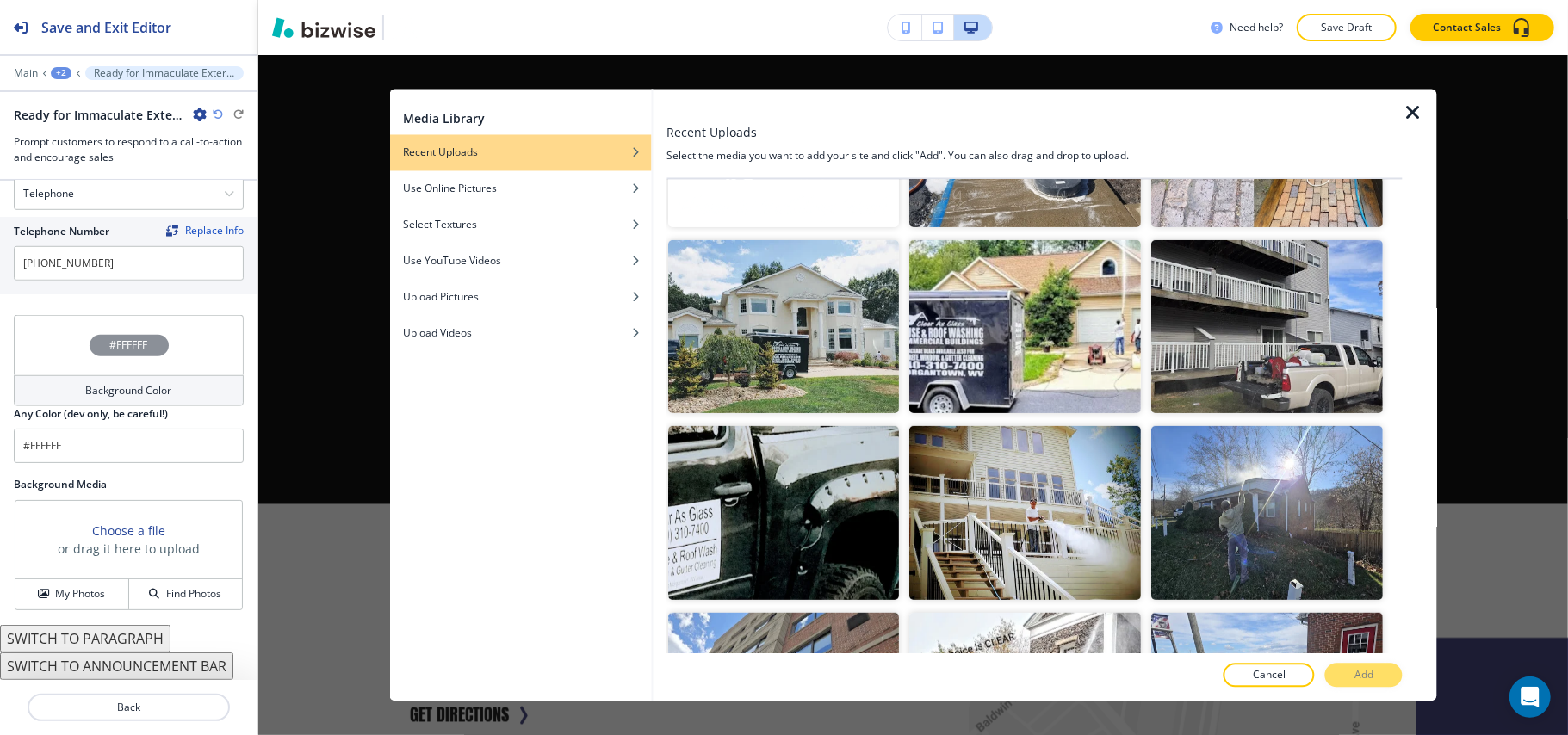
scroll to position [500, 0]
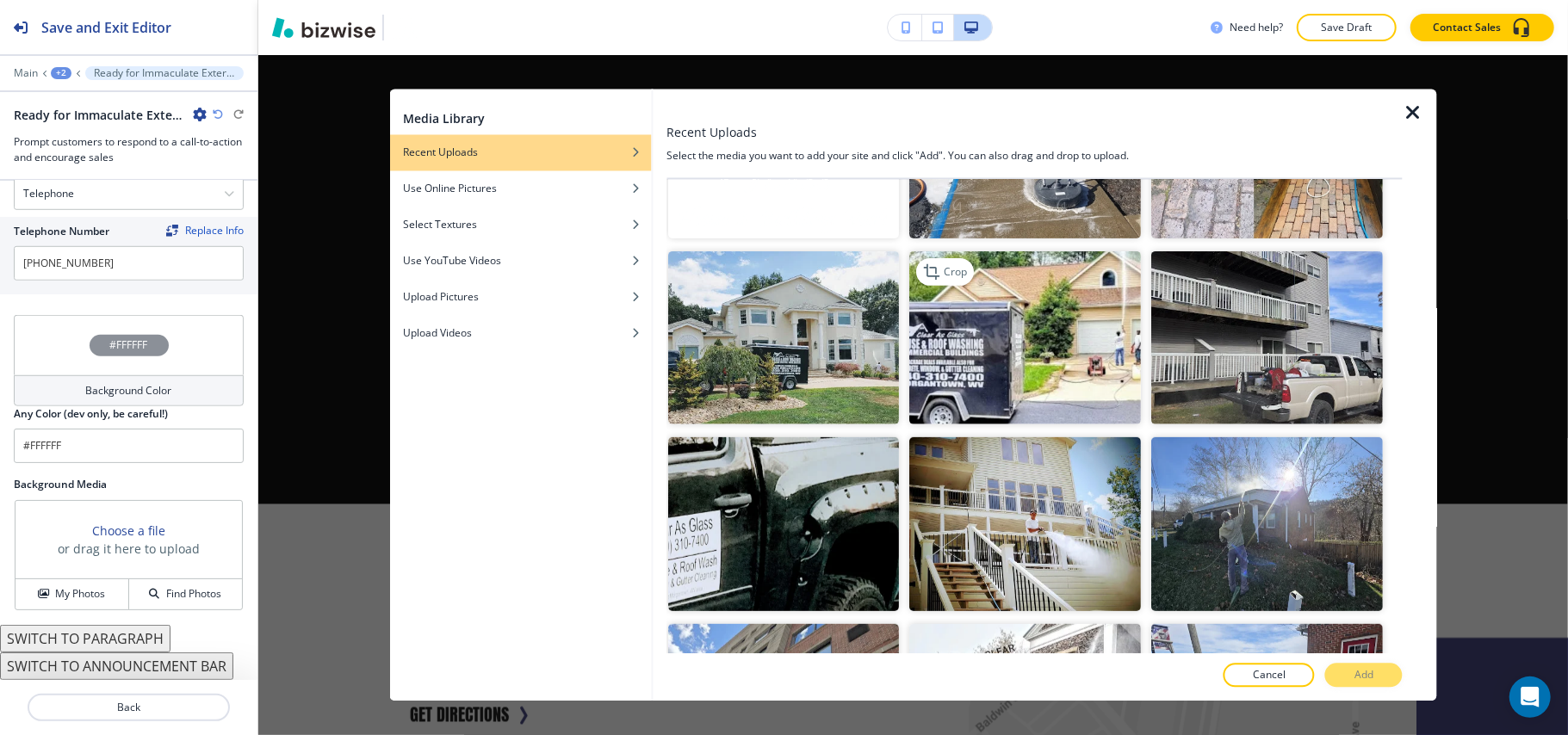
click at [1065, 363] on img "button" at bounding box center [1025, 337] width 232 height 174
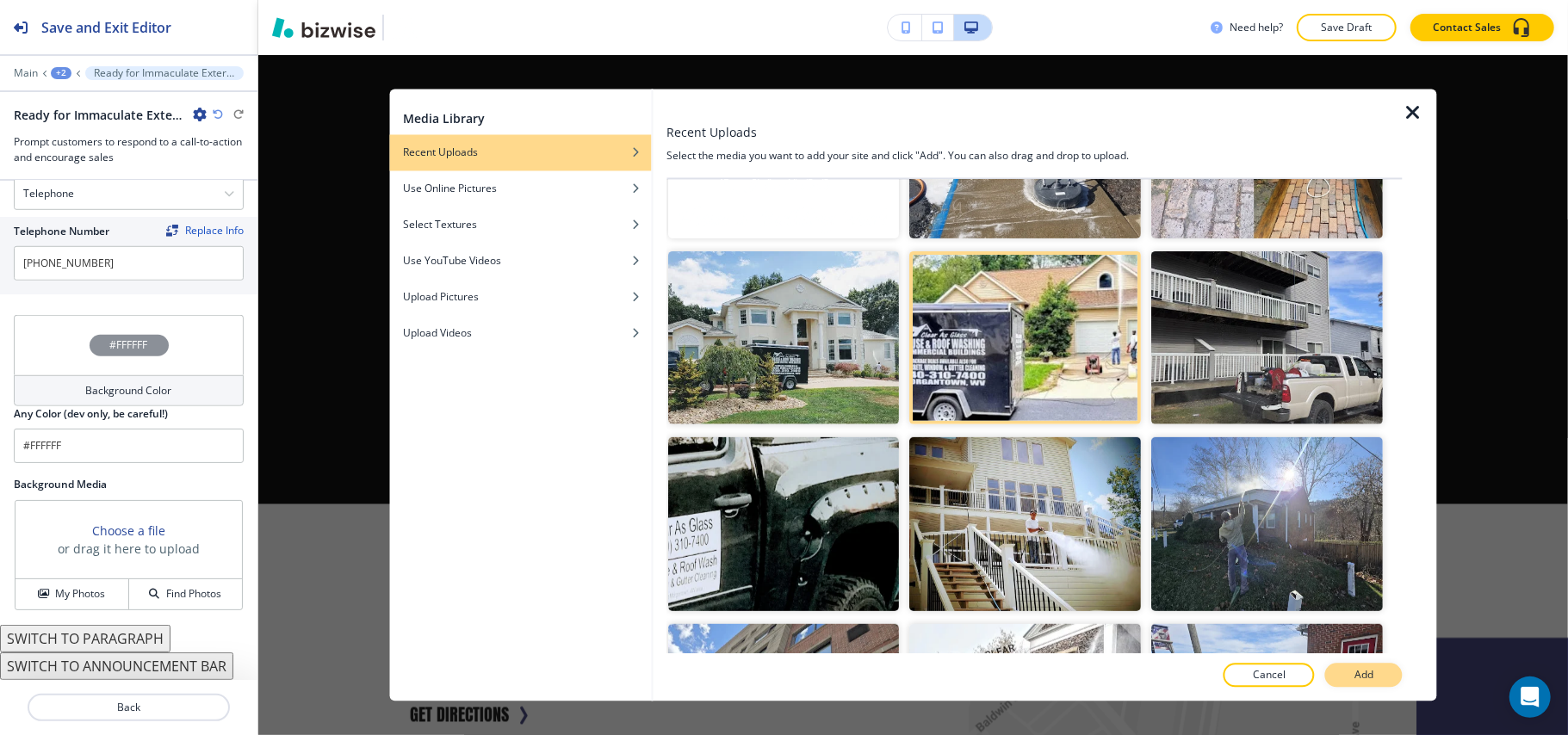
click at [1354, 678] on p "Add" at bounding box center [1363, 675] width 19 height 15
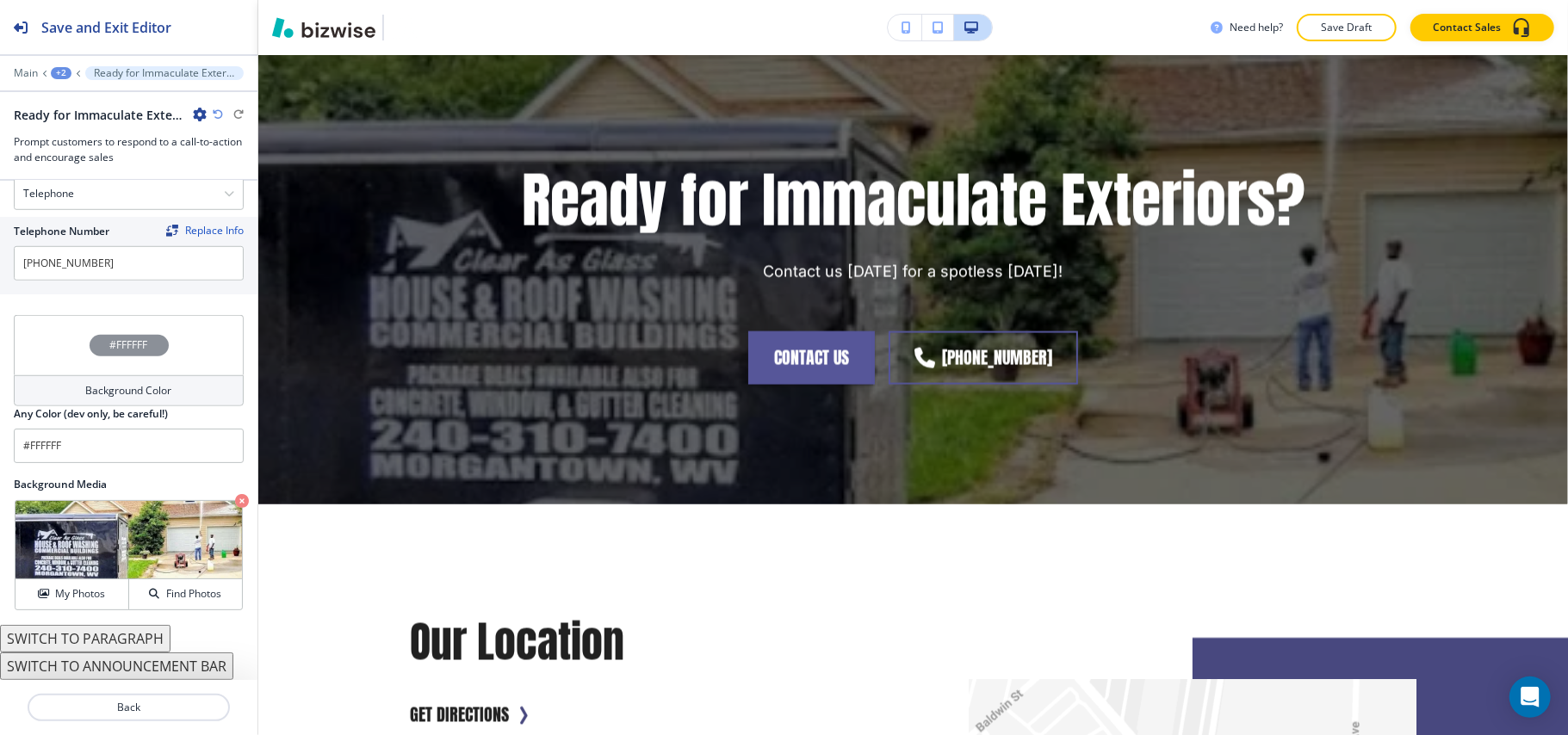
click at [235, 500] on icon "button" at bounding box center [241, 501] width 13 height 13
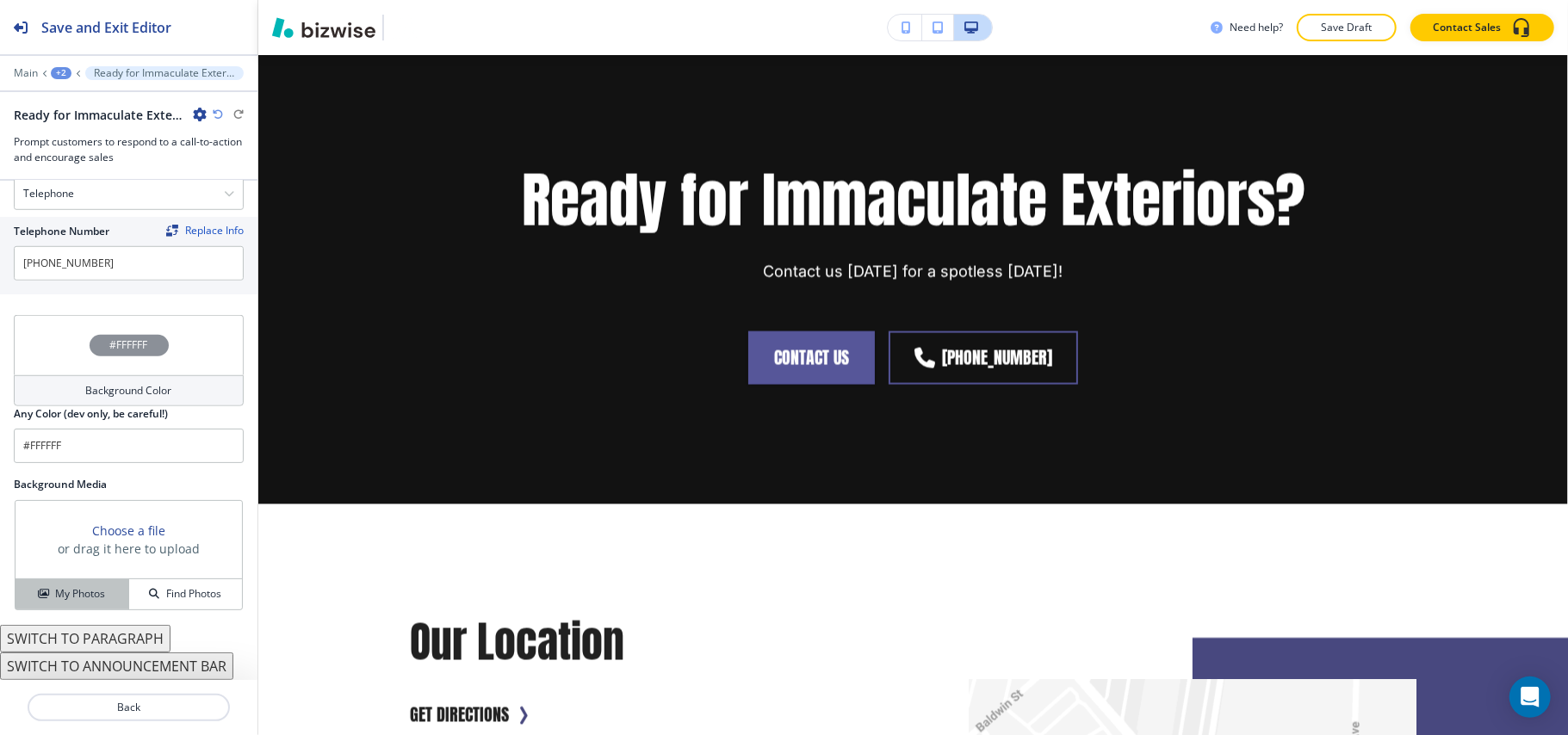
click at [108, 587] on div "My Photos" at bounding box center [71, 593] width 113 height 15
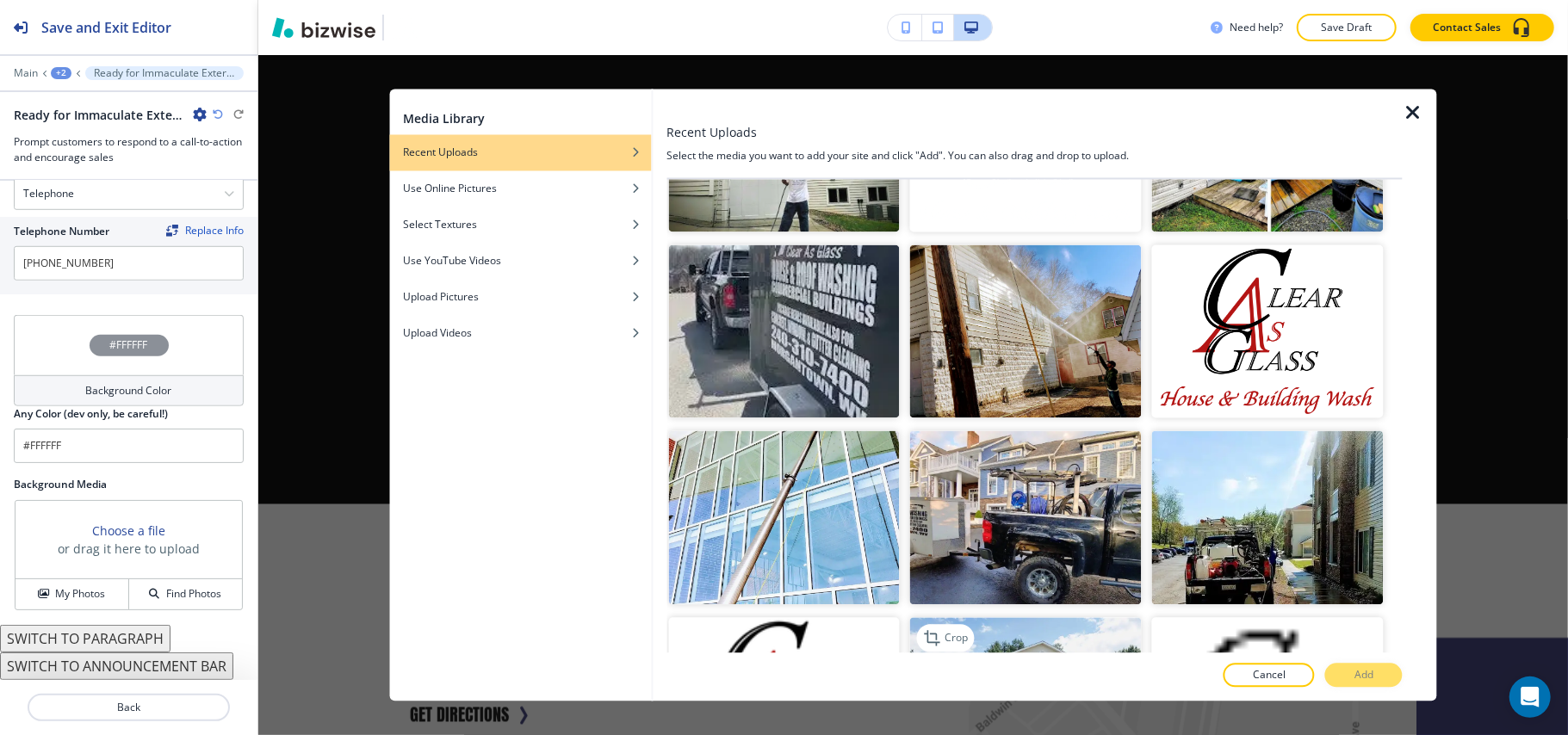
scroll to position [3860, 0]
click at [1056, 456] on img "button" at bounding box center [1025, 519] width 232 height 174
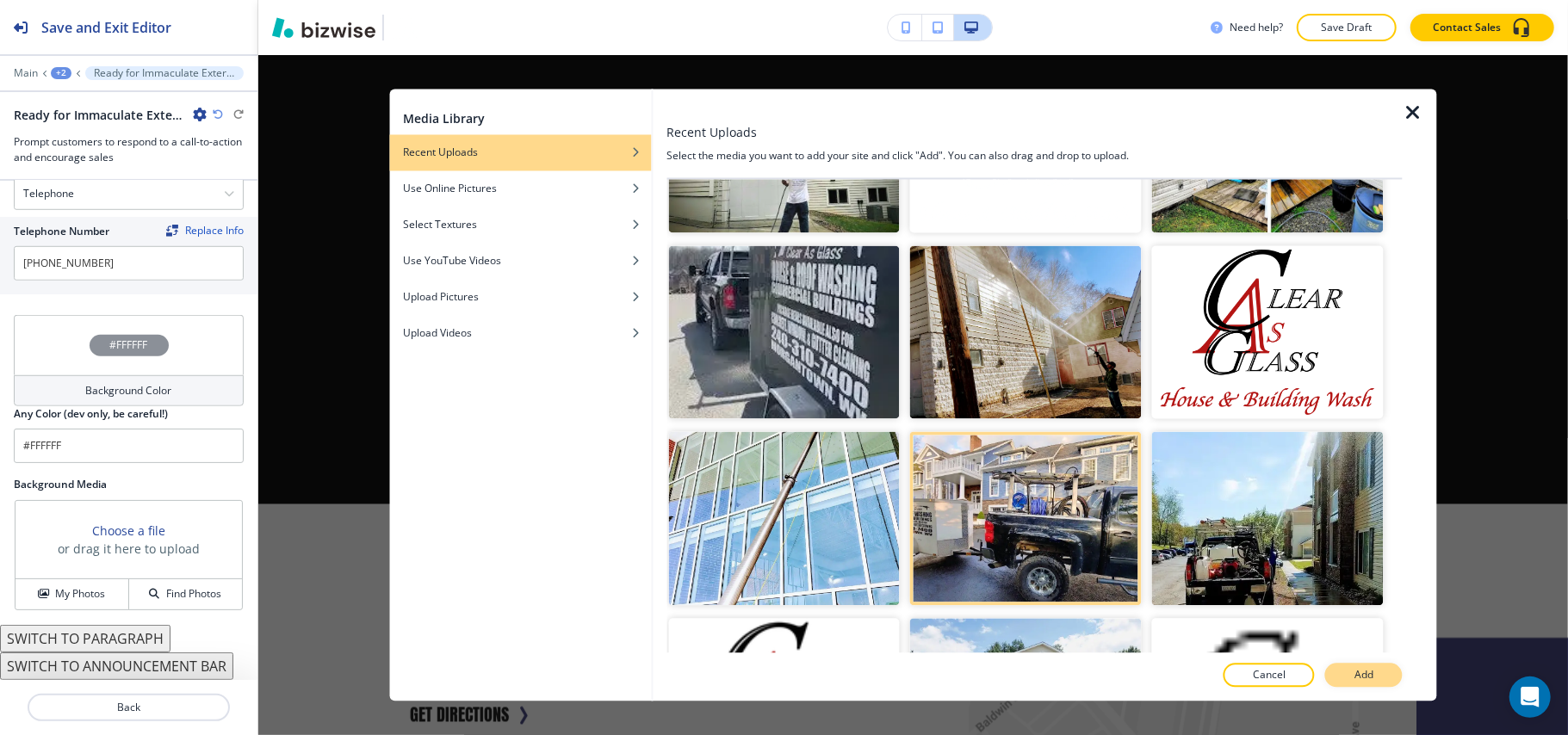
click at [1375, 674] on button "Add" at bounding box center [1363, 675] width 78 height 24
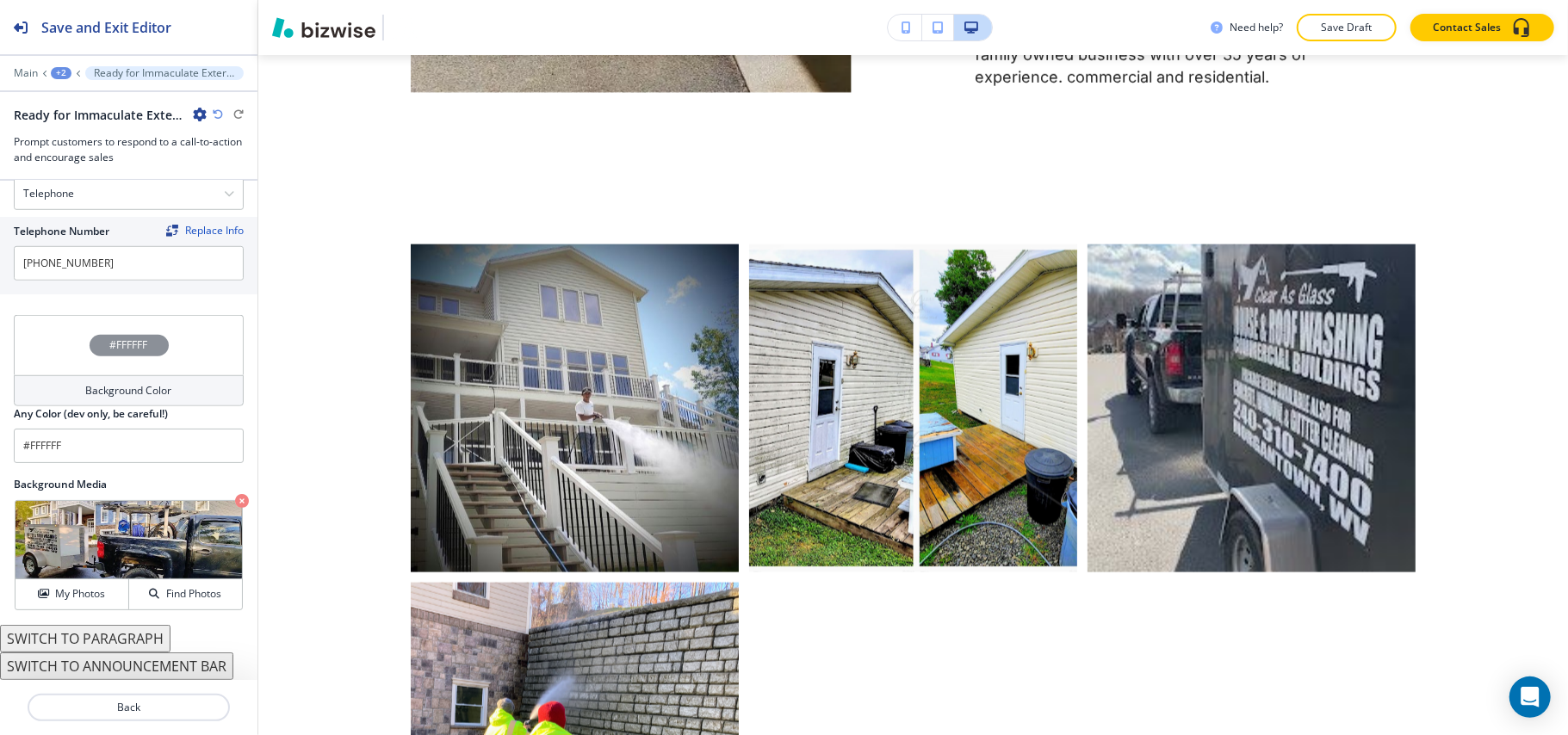
scroll to position [1688, 0]
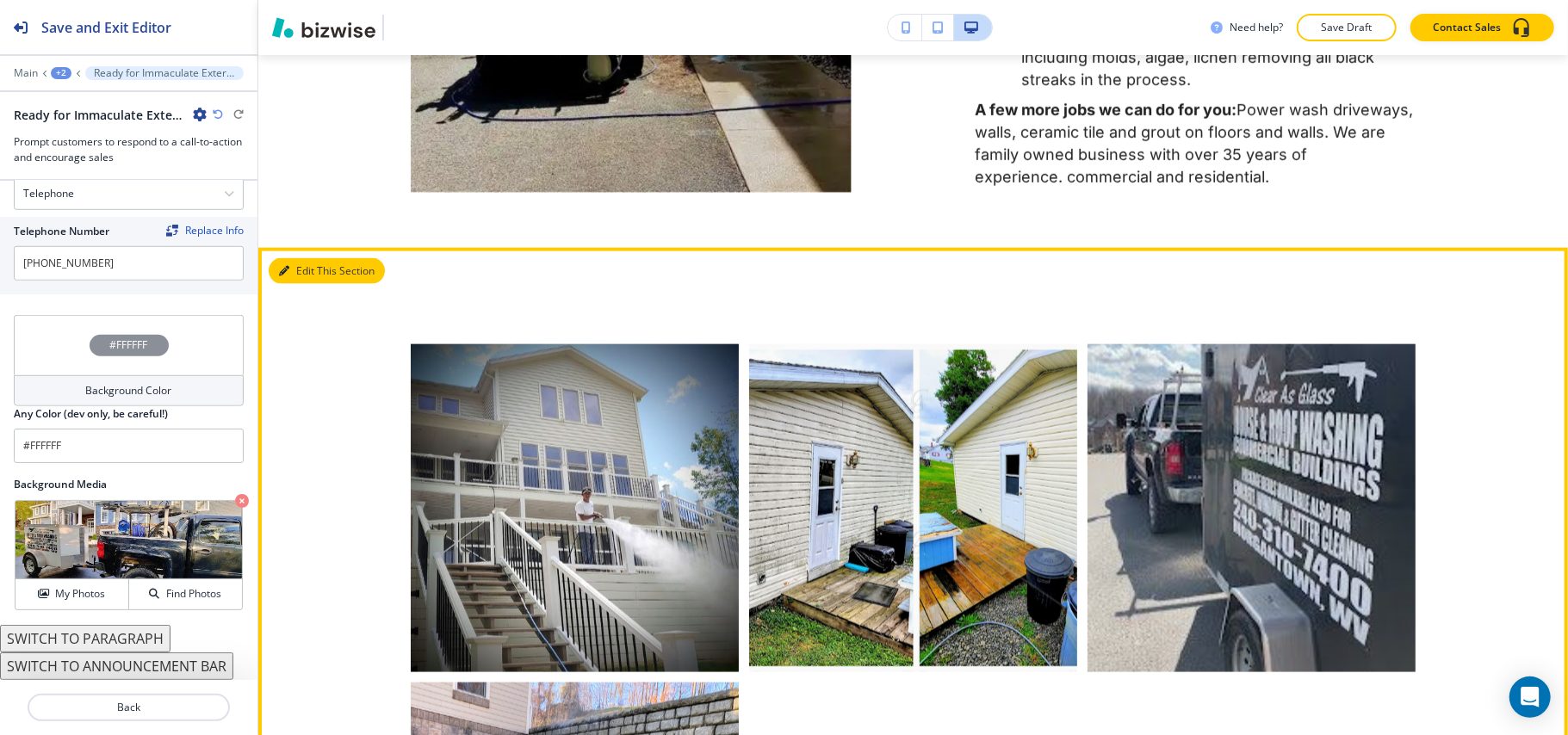
click at [290, 279] on button "Edit This Section" at bounding box center [326, 271] width 116 height 26
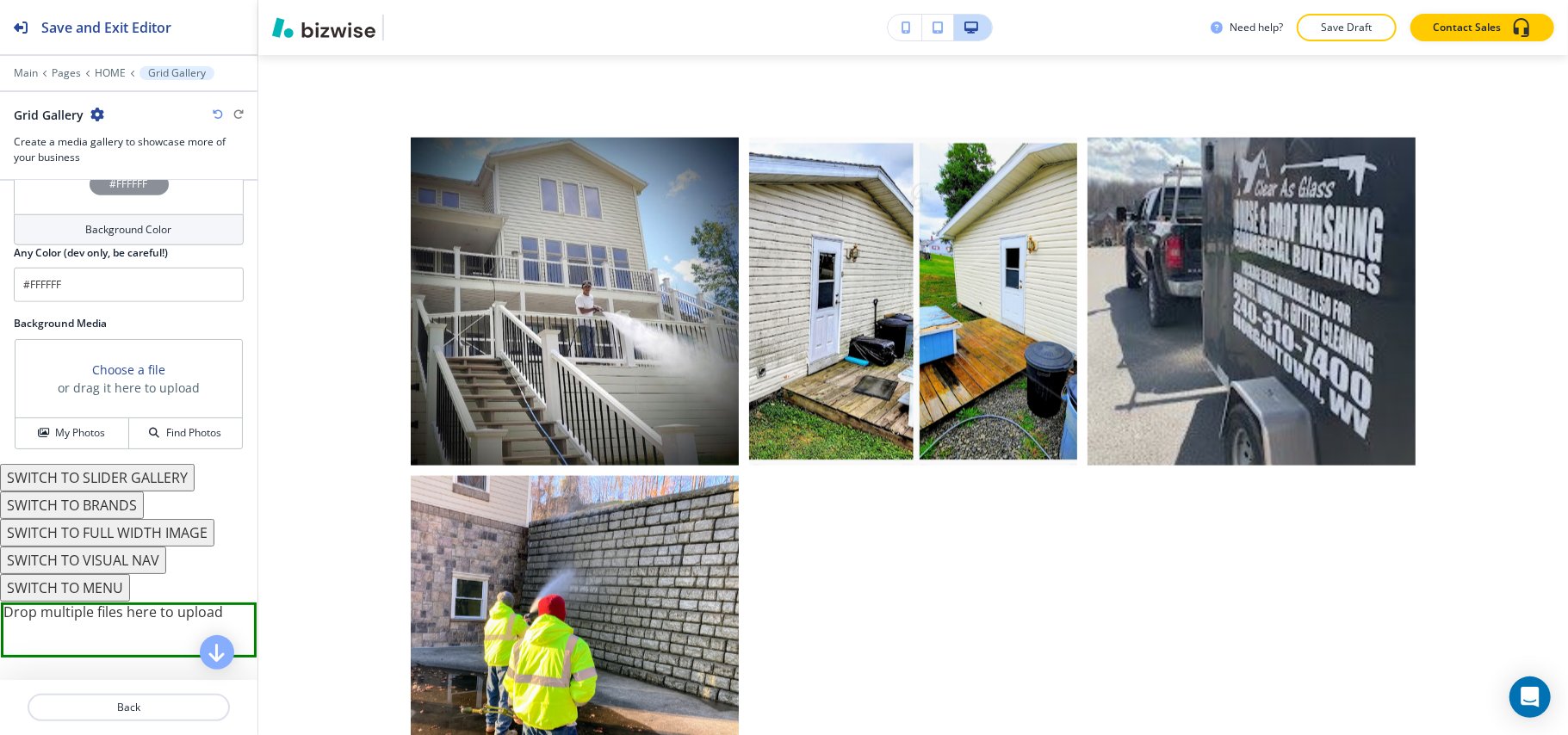
scroll to position [1041, 0]
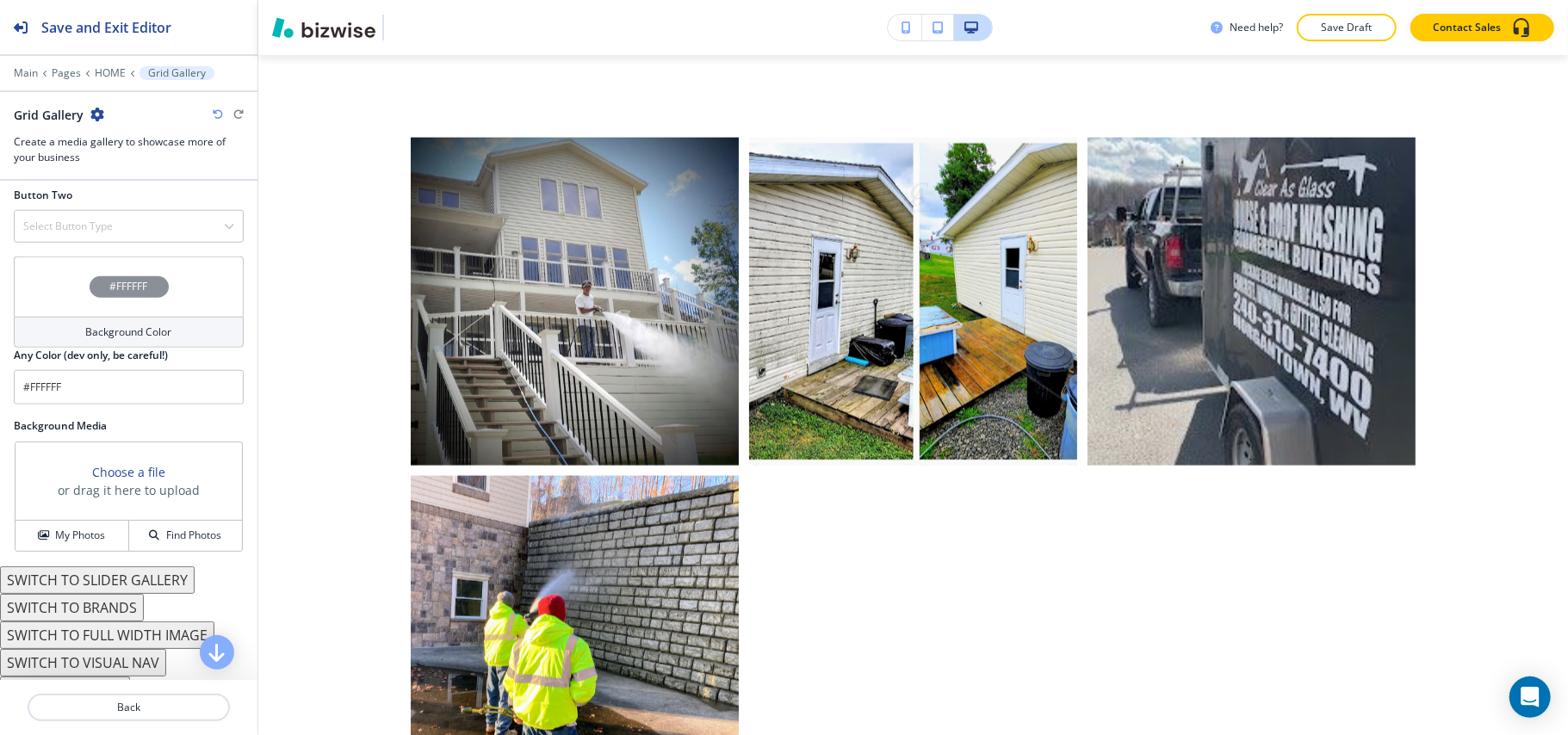
click at [56, 298] on div "#FFFFFF" at bounding box center [128, 287] width 230 height 61
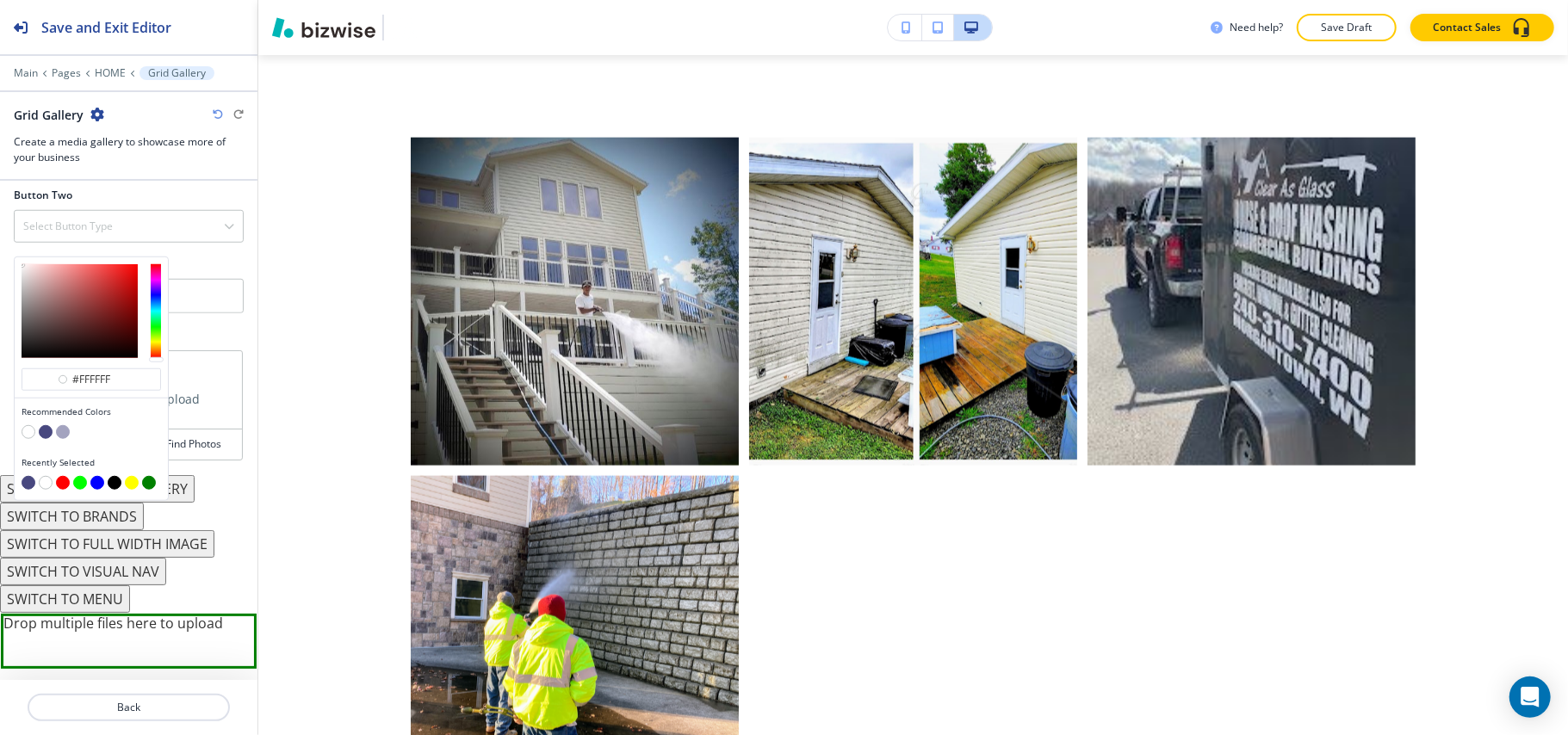
click at [29, 490] on button "button" at bounding box center [28, 482] width 13 height 13
type input "#48487f"
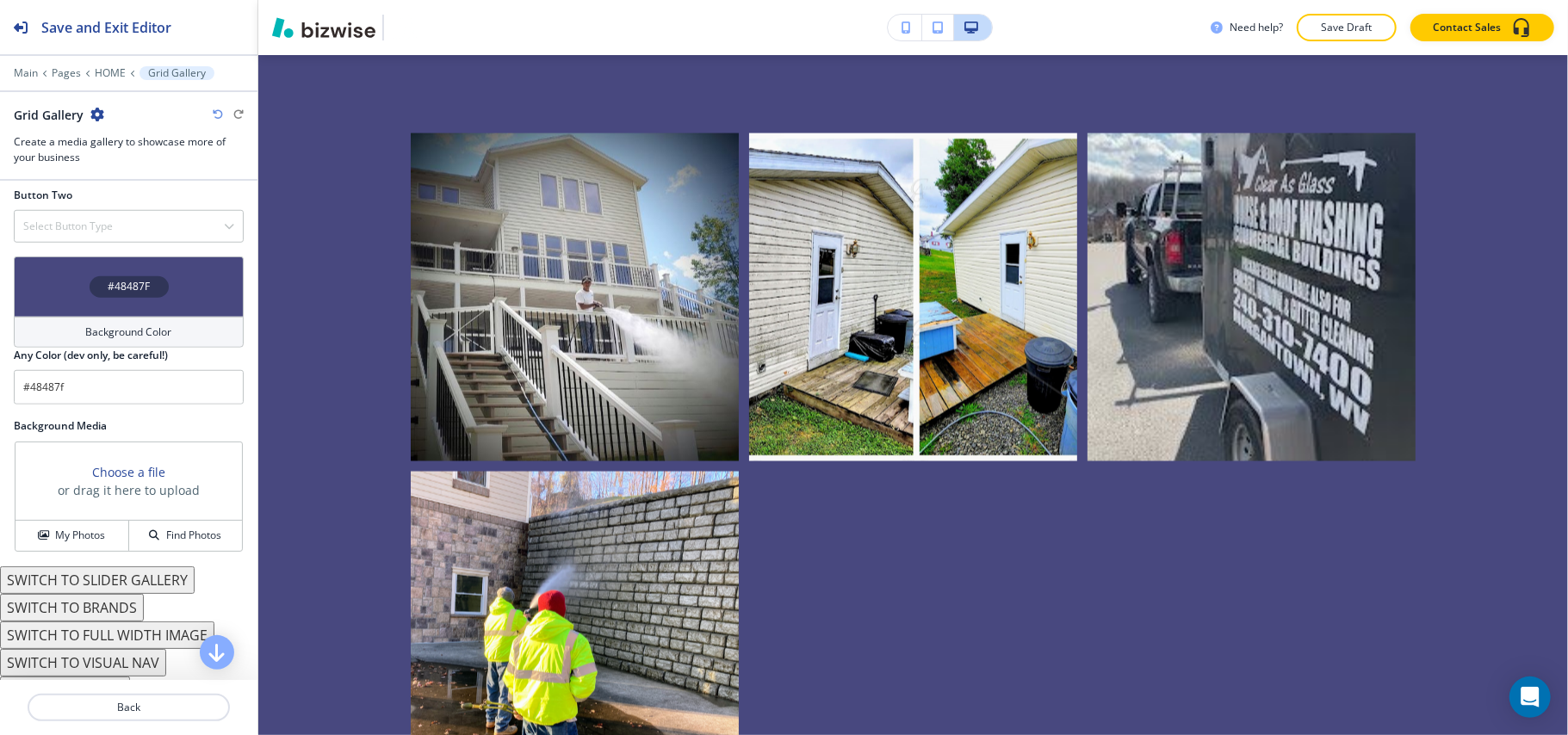
scroll to position [2125, 0]
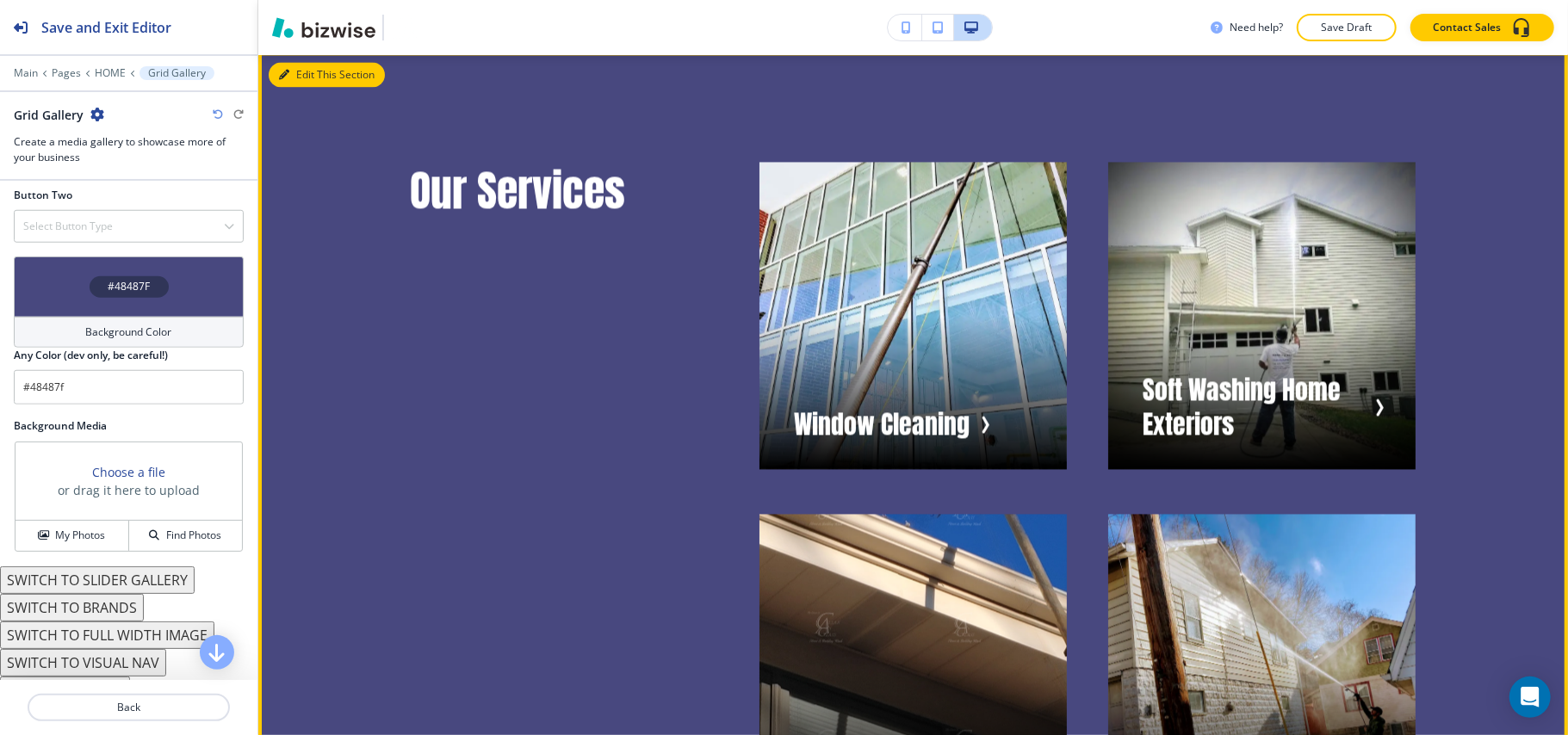
click at [306, 88] on button "Edit This Section" at bounding box center [326, 75] width 116 height 26
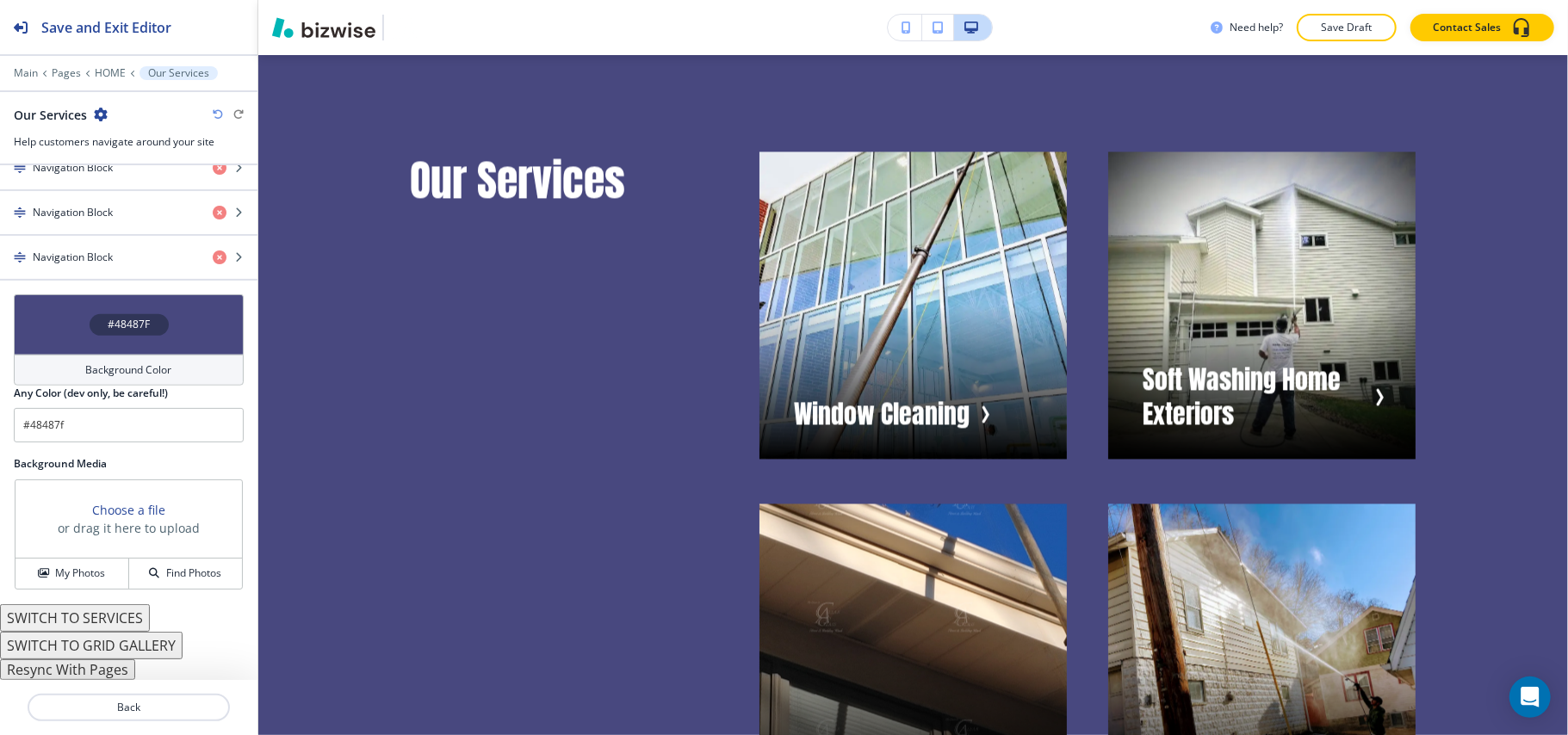
click at [48, 312] on div "#48487F" at bounding box center [128, 324] width 230 height 61
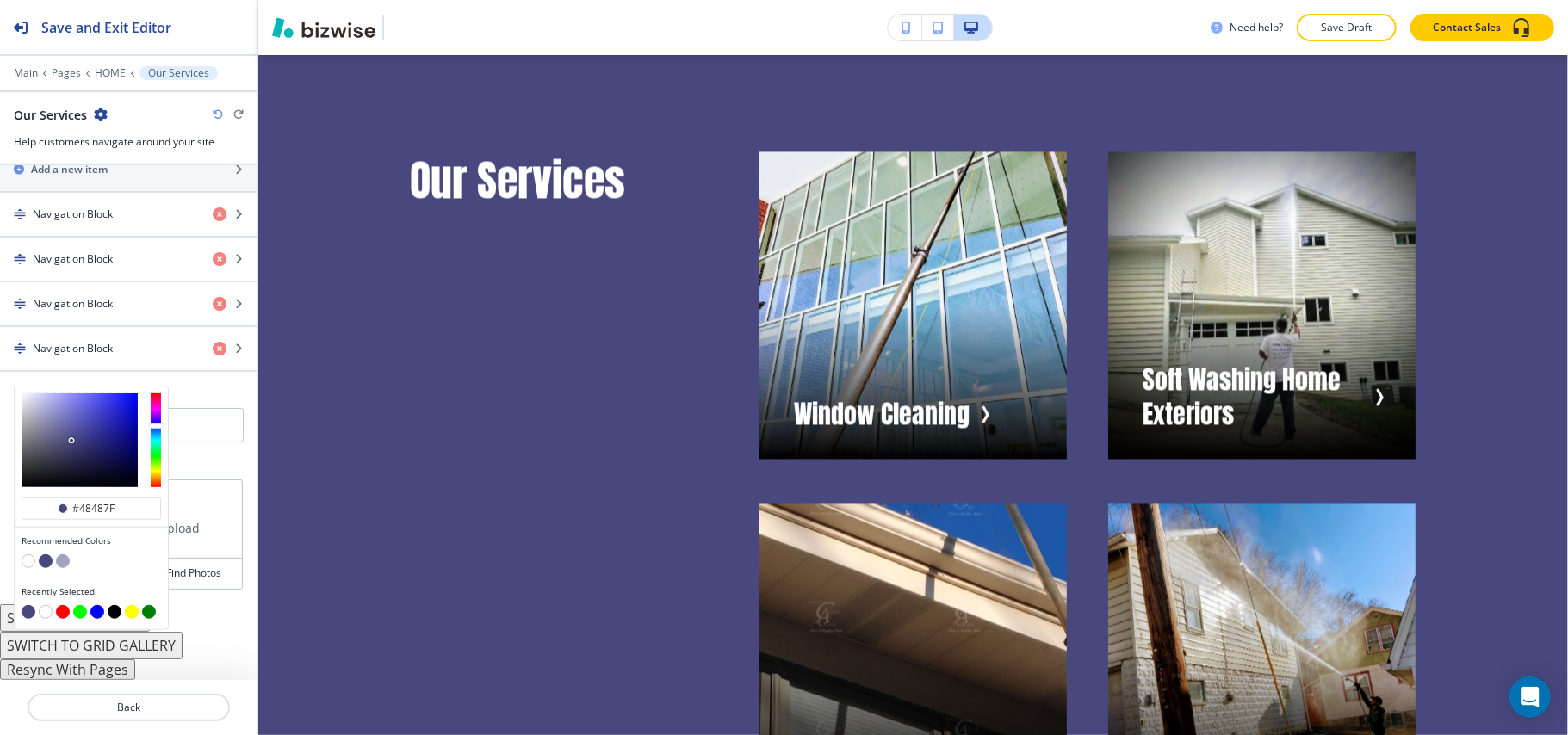
click at [29, 559] on button "button" at bounding box center [28, 560] width 13 height 13
type input "#FFFFFF"
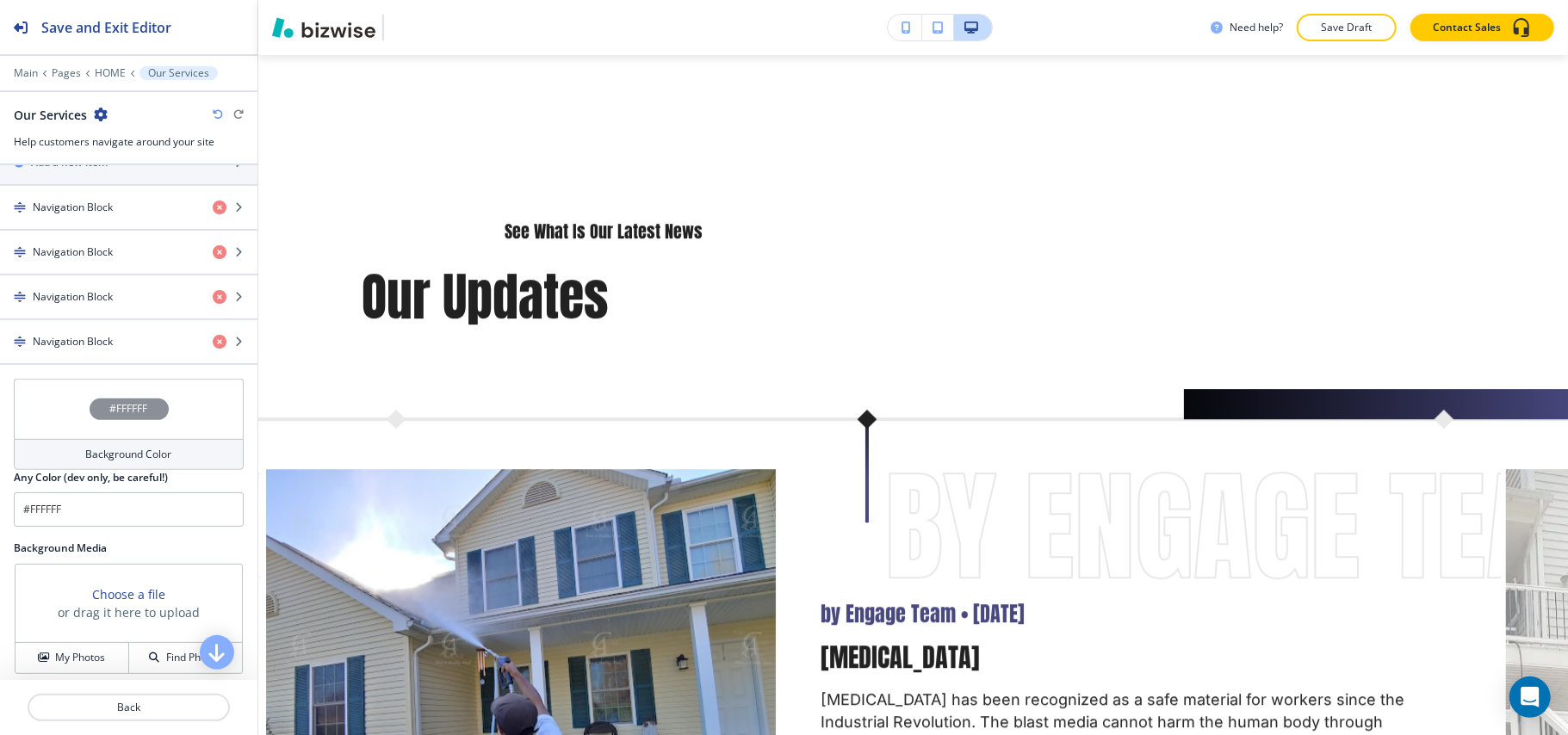
scroll to position [3621, 0]
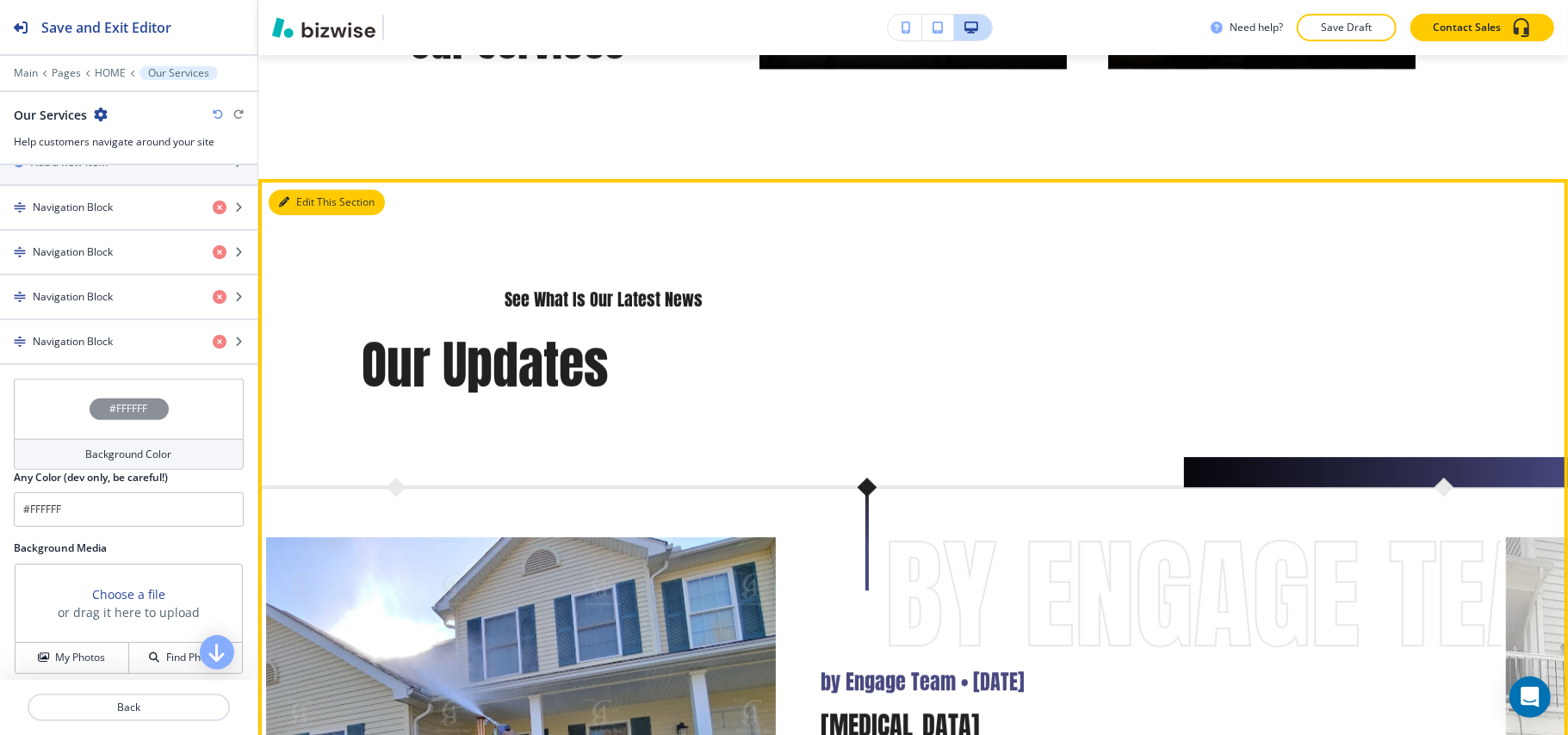
click at [277, 211] on button "Edit This Section" at bounding box center [326, 202] width 116 height 26
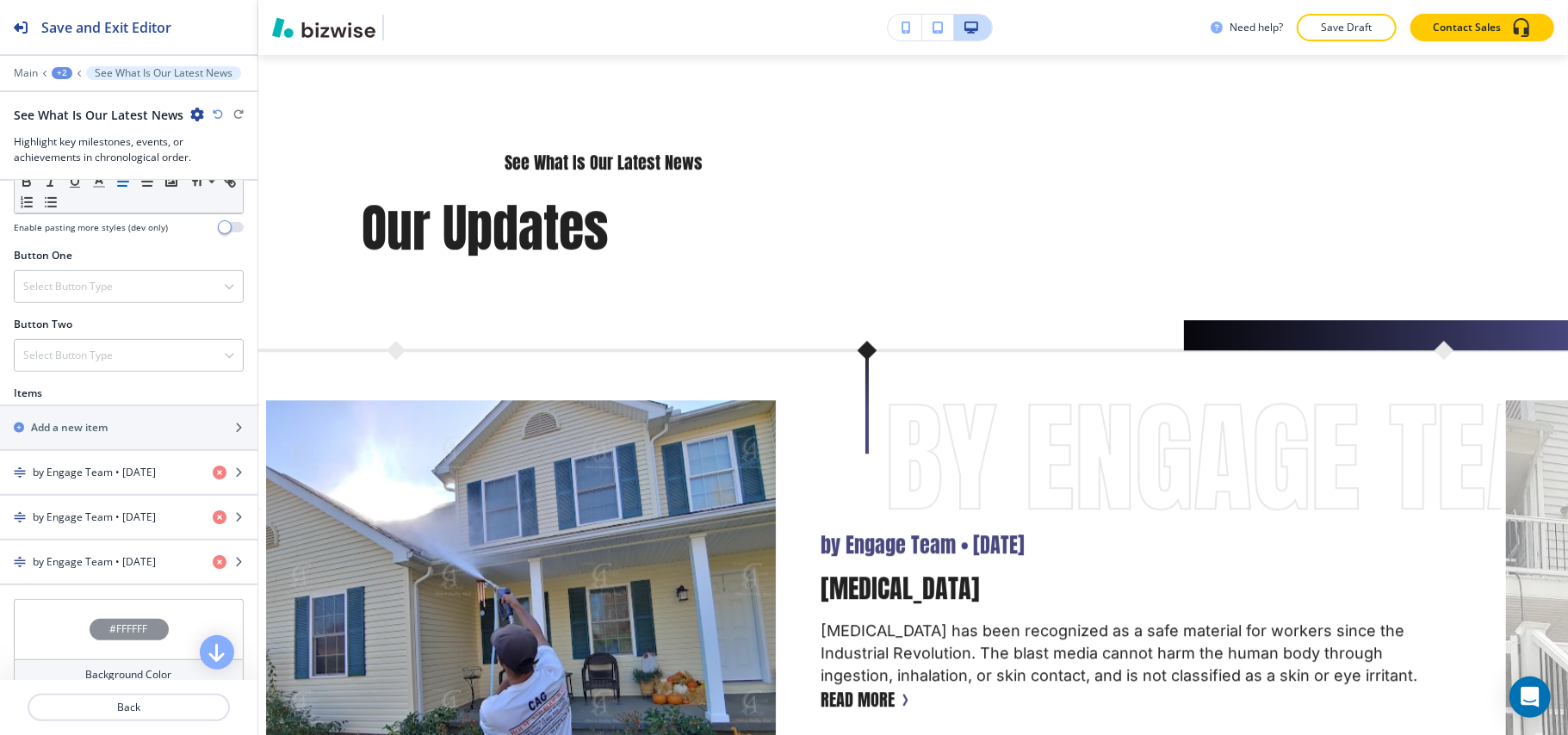
scroll to position [637, 0]
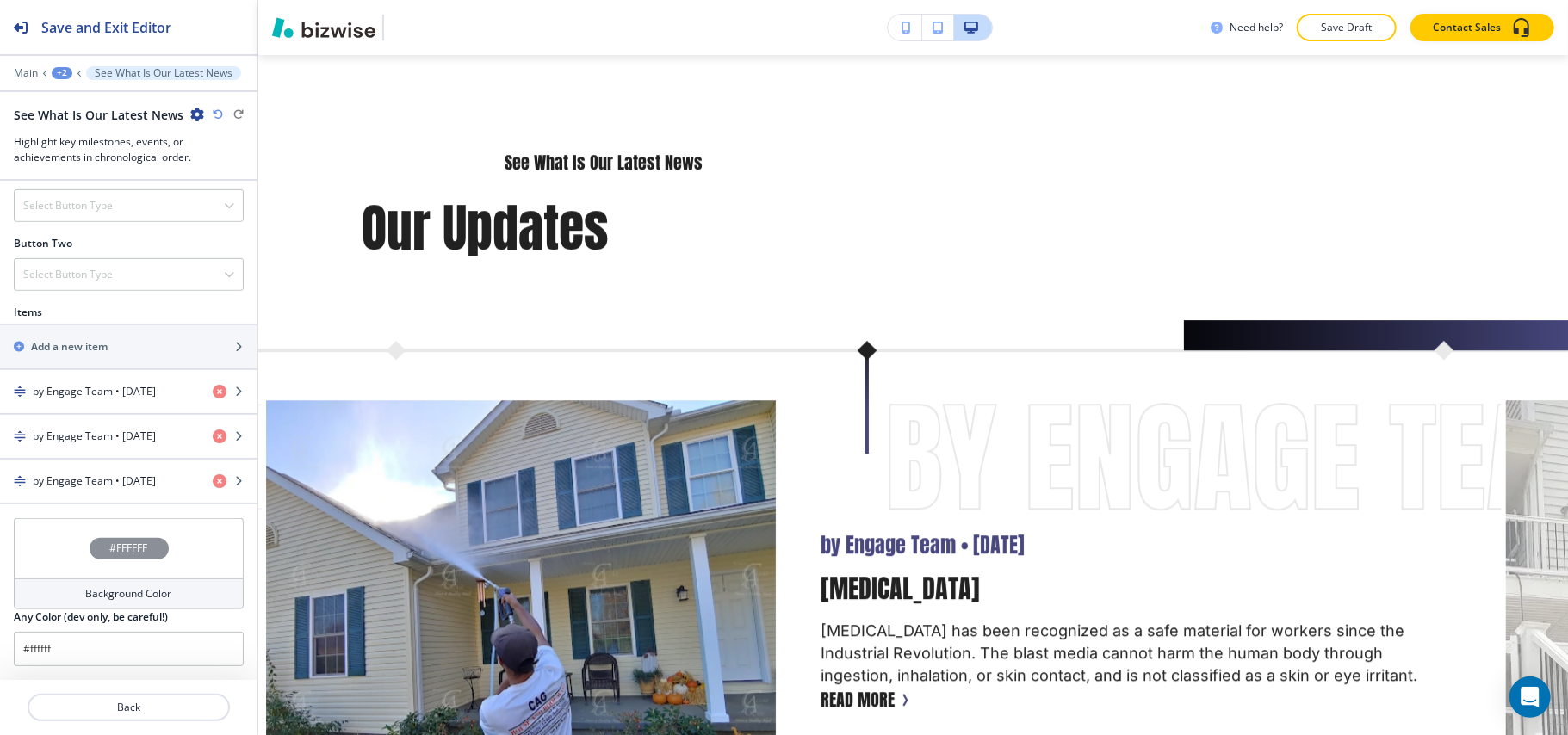
click at [29, 568] on div "#FFFFFF" at bounding box center [128, 549] width 230 height 61
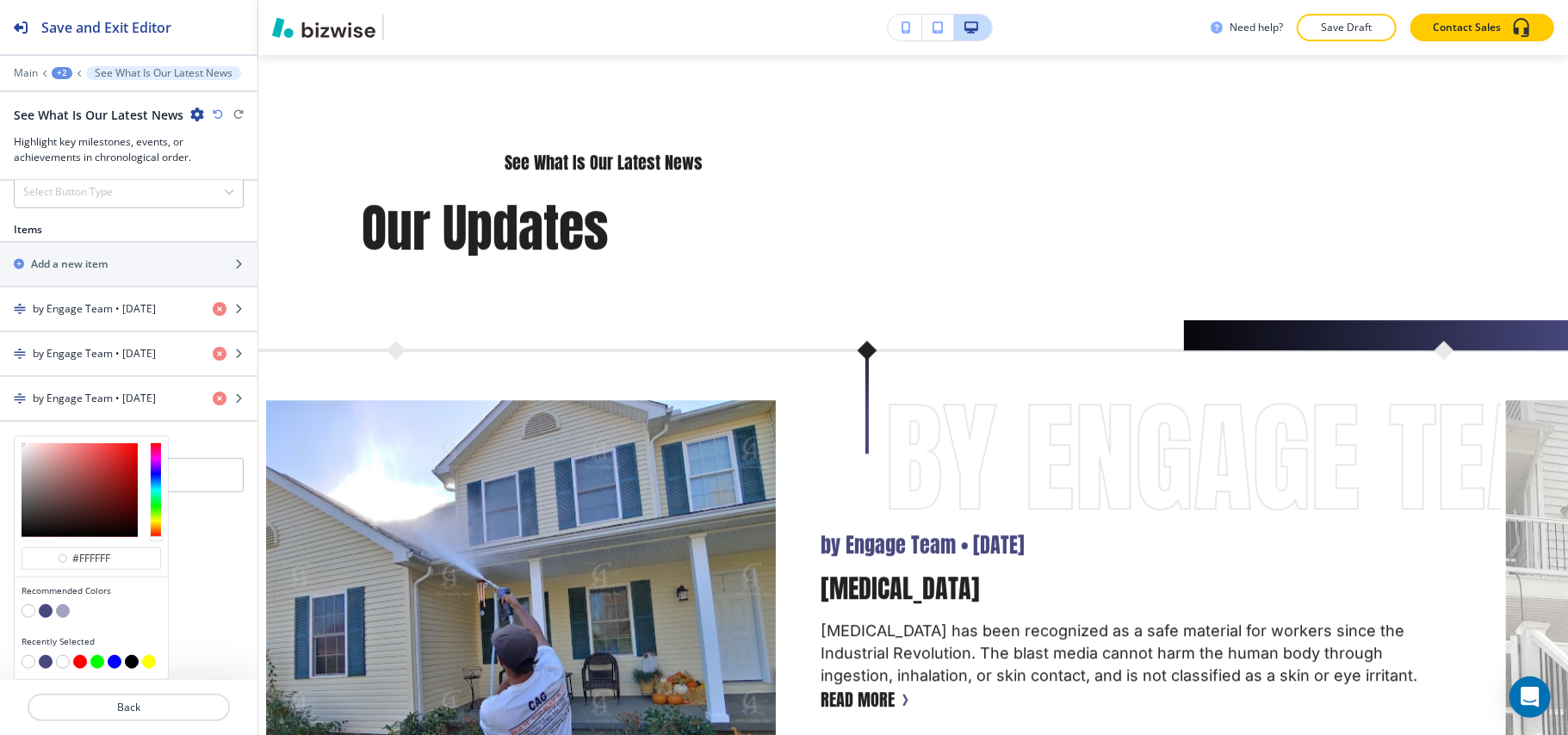
click at [49, 609] on button "button" at bounding box center [45, 610] width 13 height 13
type input "#48487f"
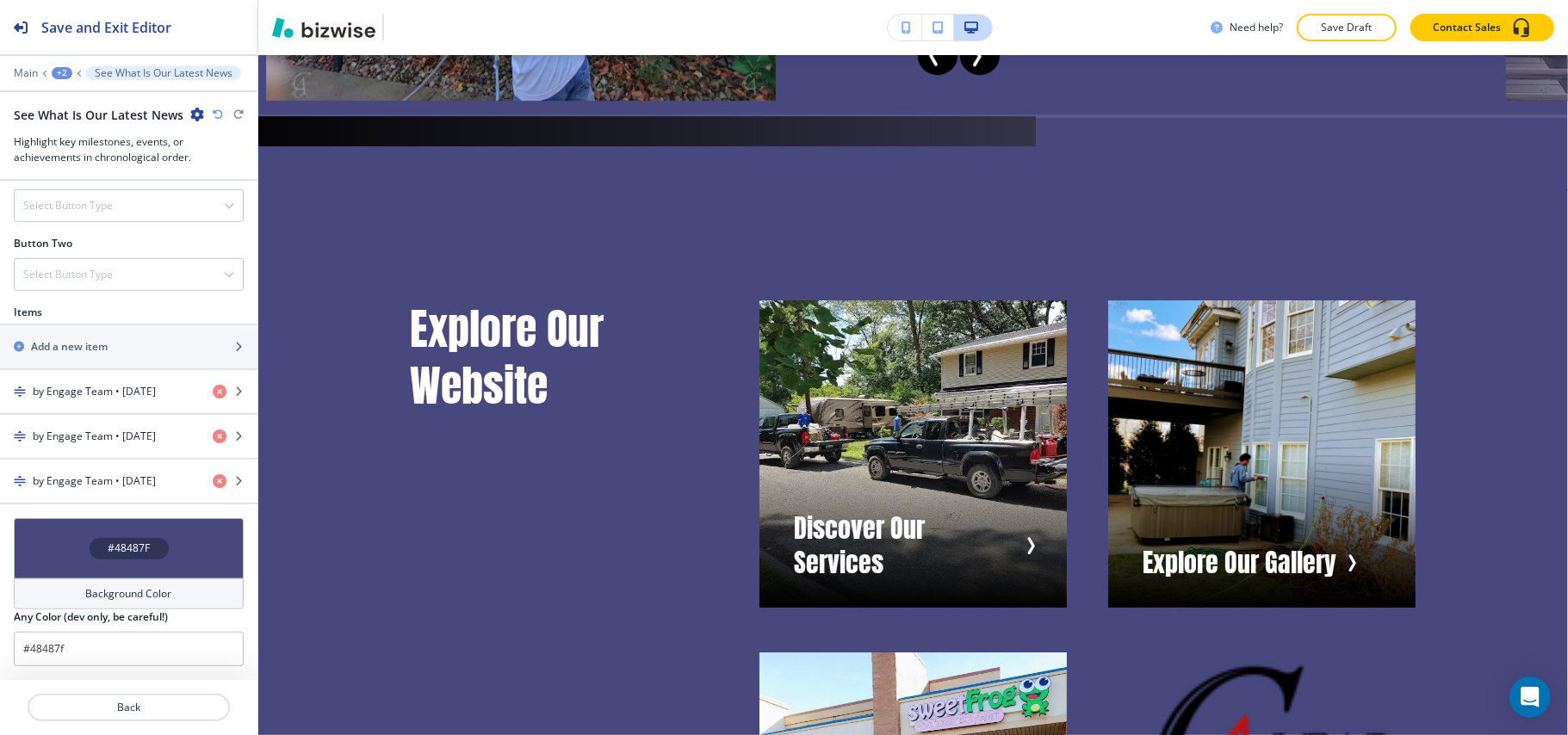
scroll to position [4537, 0]
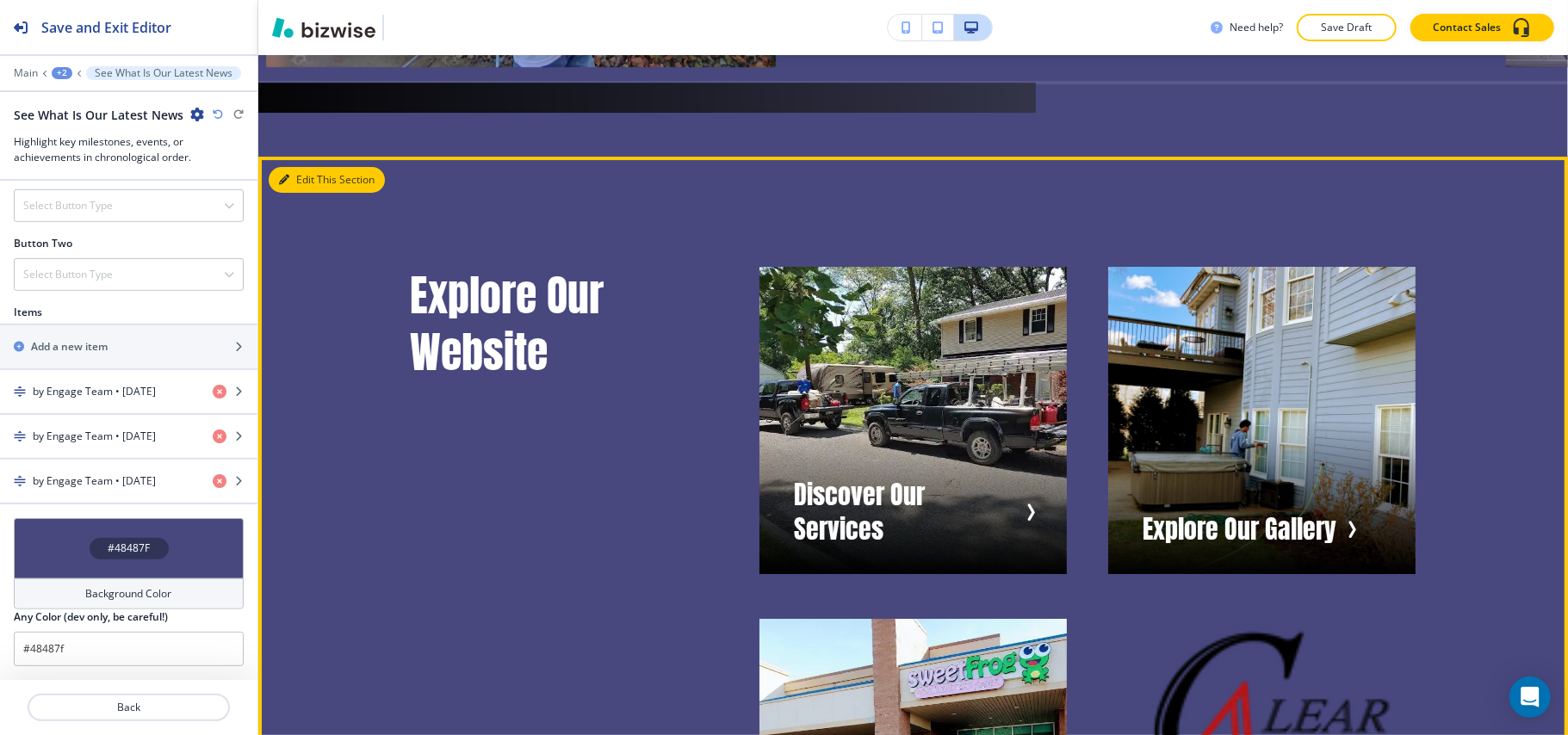
click at [310, 192] on button "Edit This Section" at bounding box center [326, 179] width 116 height 26
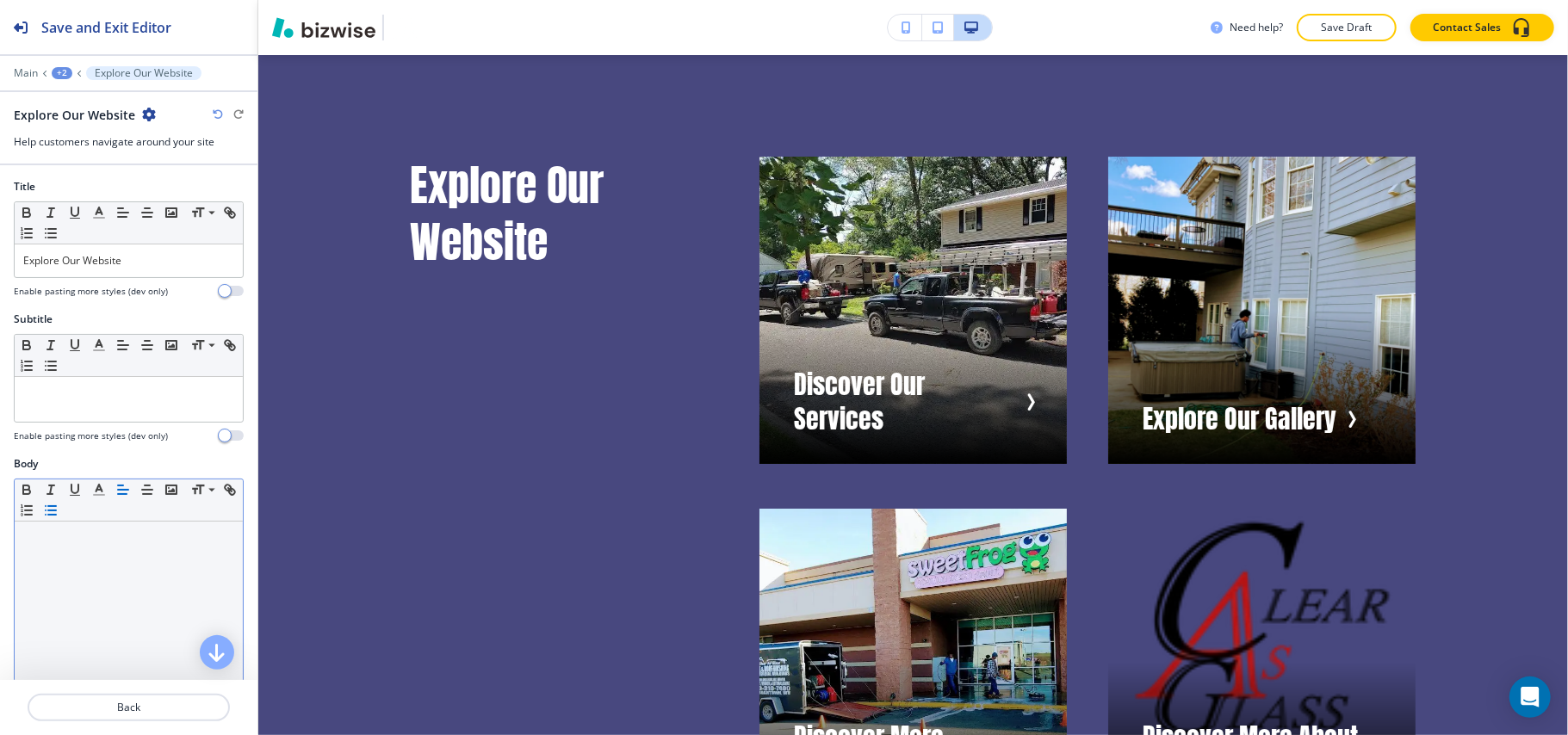
scroll to position [4651, 0]
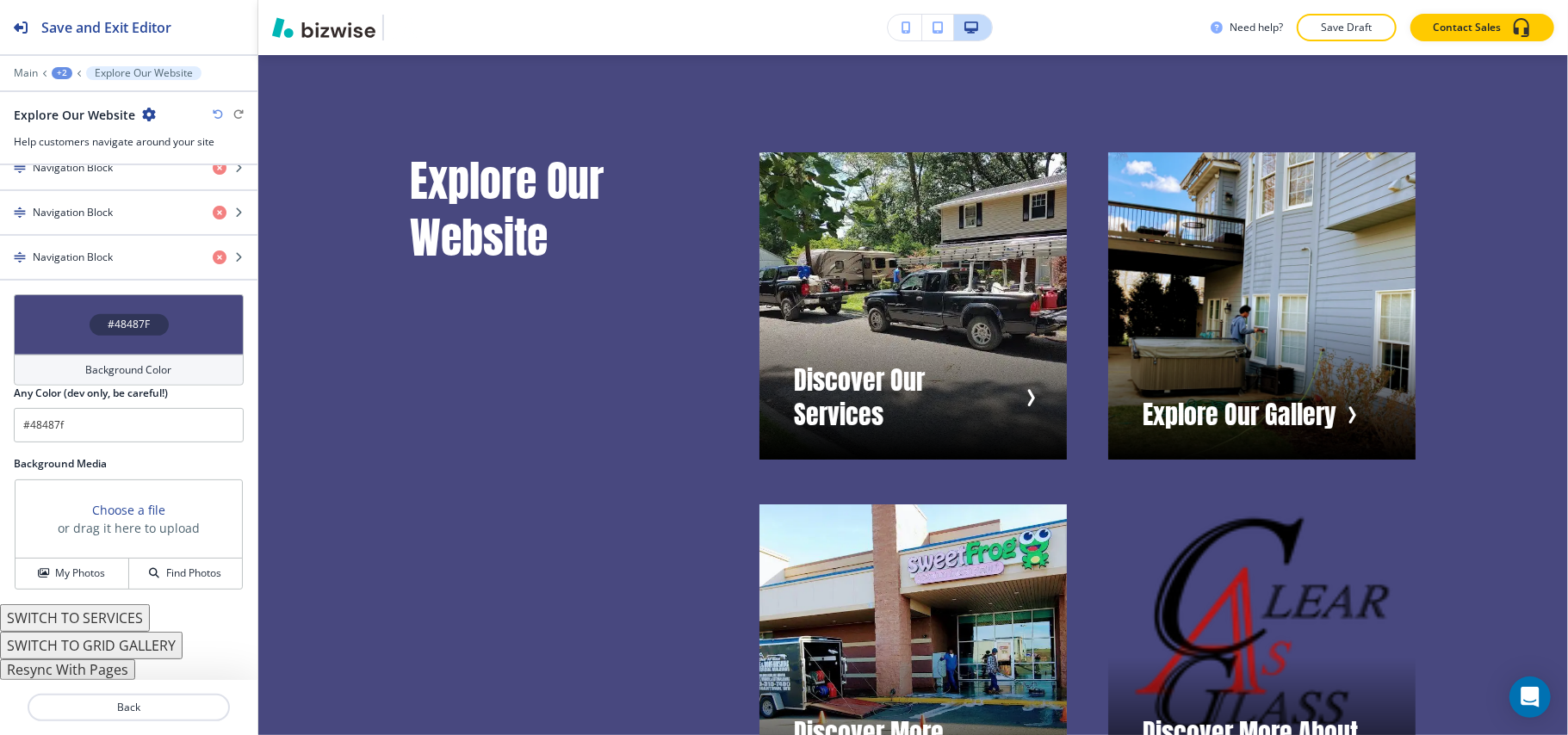
click at [66, 346] on div "#48487F" at bounding box center [128, 324] width 230 height 61
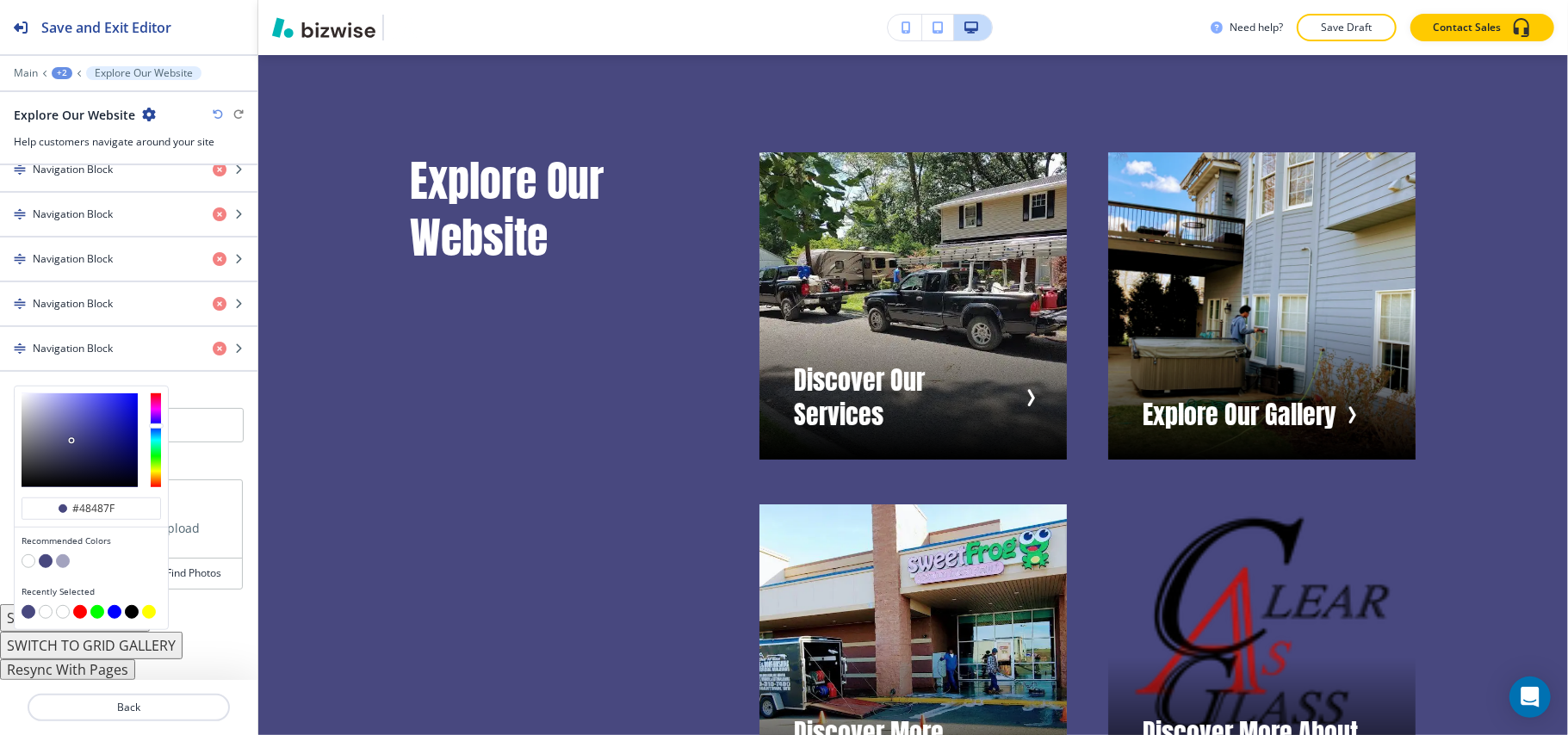
click at [29, 568] on button "button" at bounding box center [28, 560] width 13 height 13
type input "#FFFFFF"
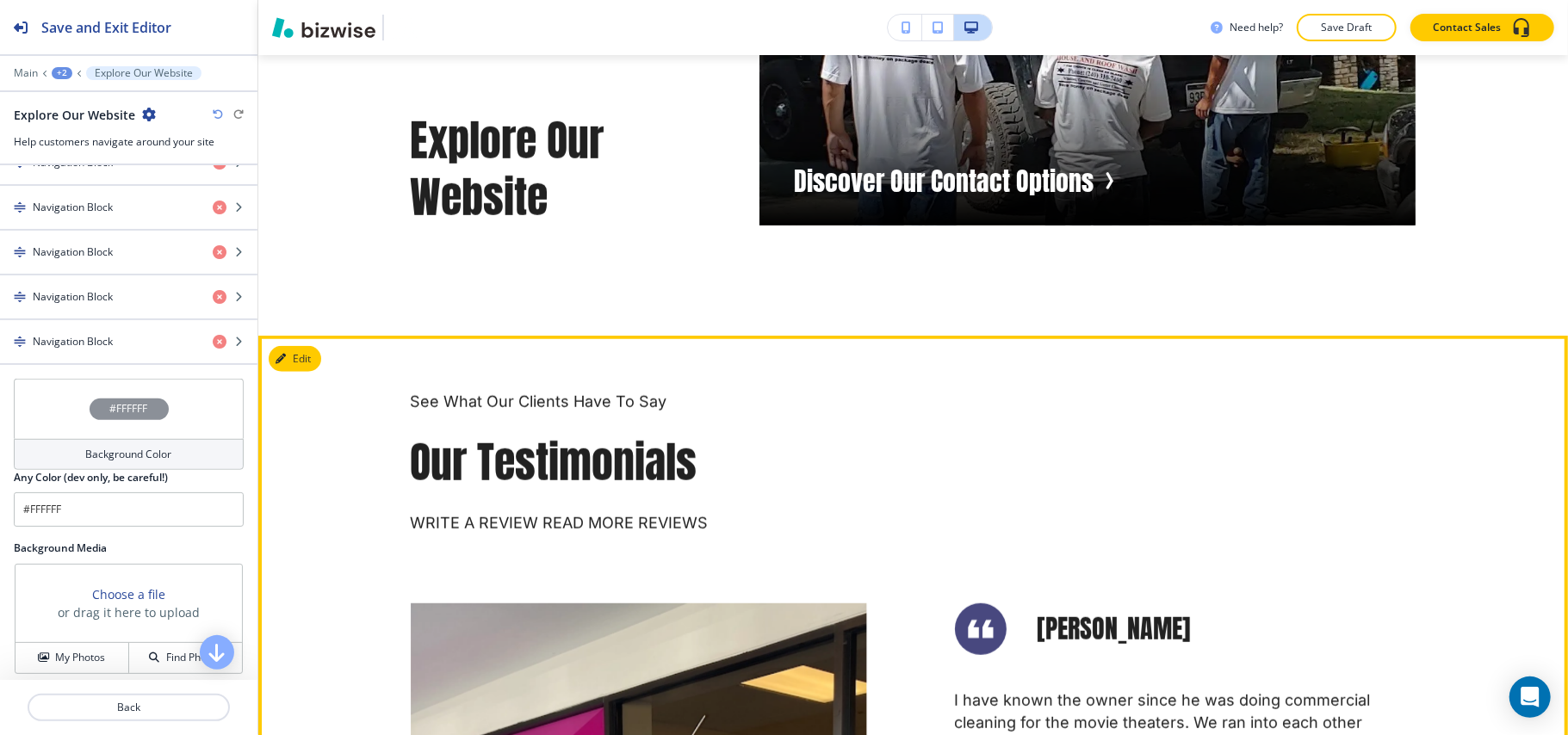
scroll to position [5684, 0]
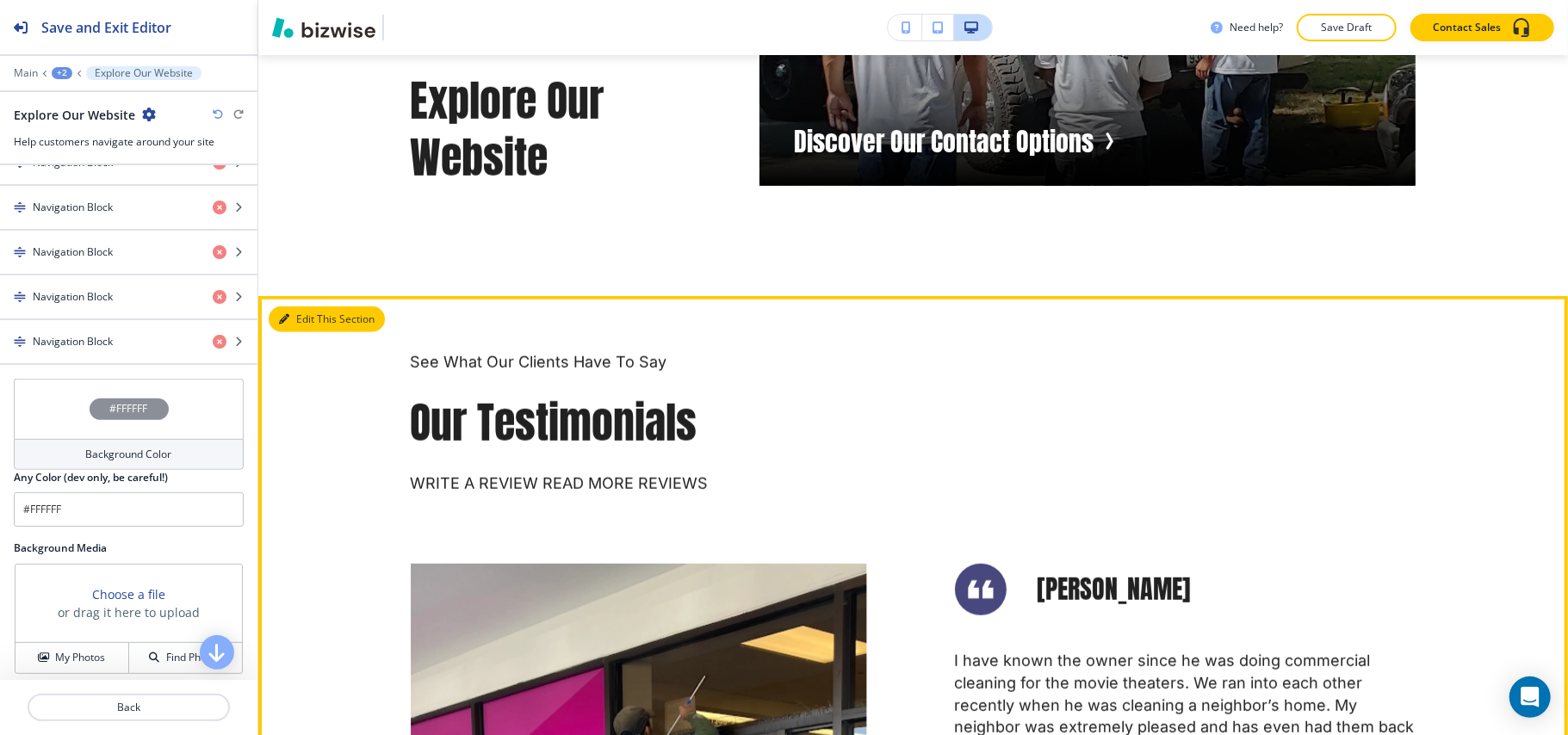
click at [286, 324] on icon "button" at bounding box center [284, 320] width 11 height 11
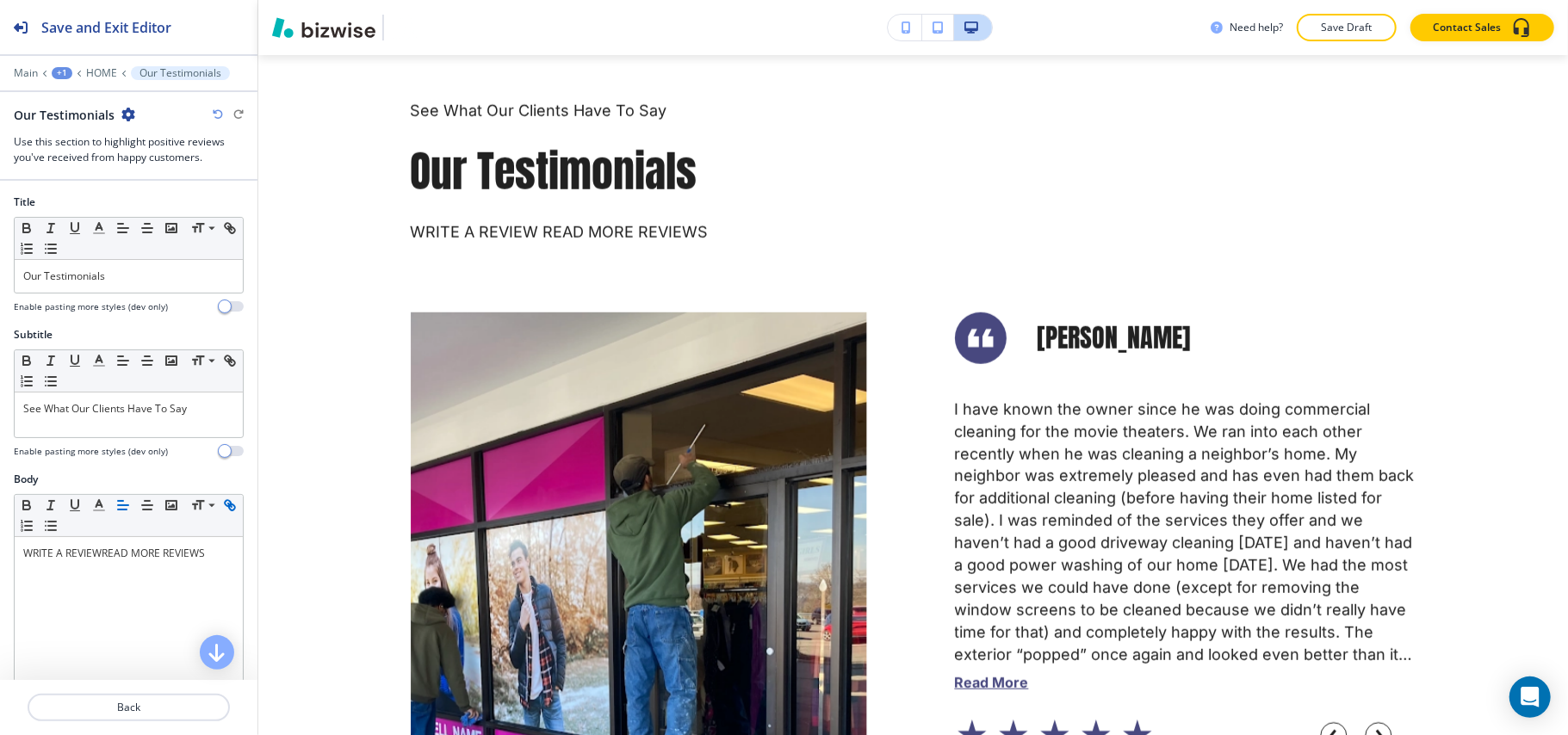
scroll to position [5939, 0]
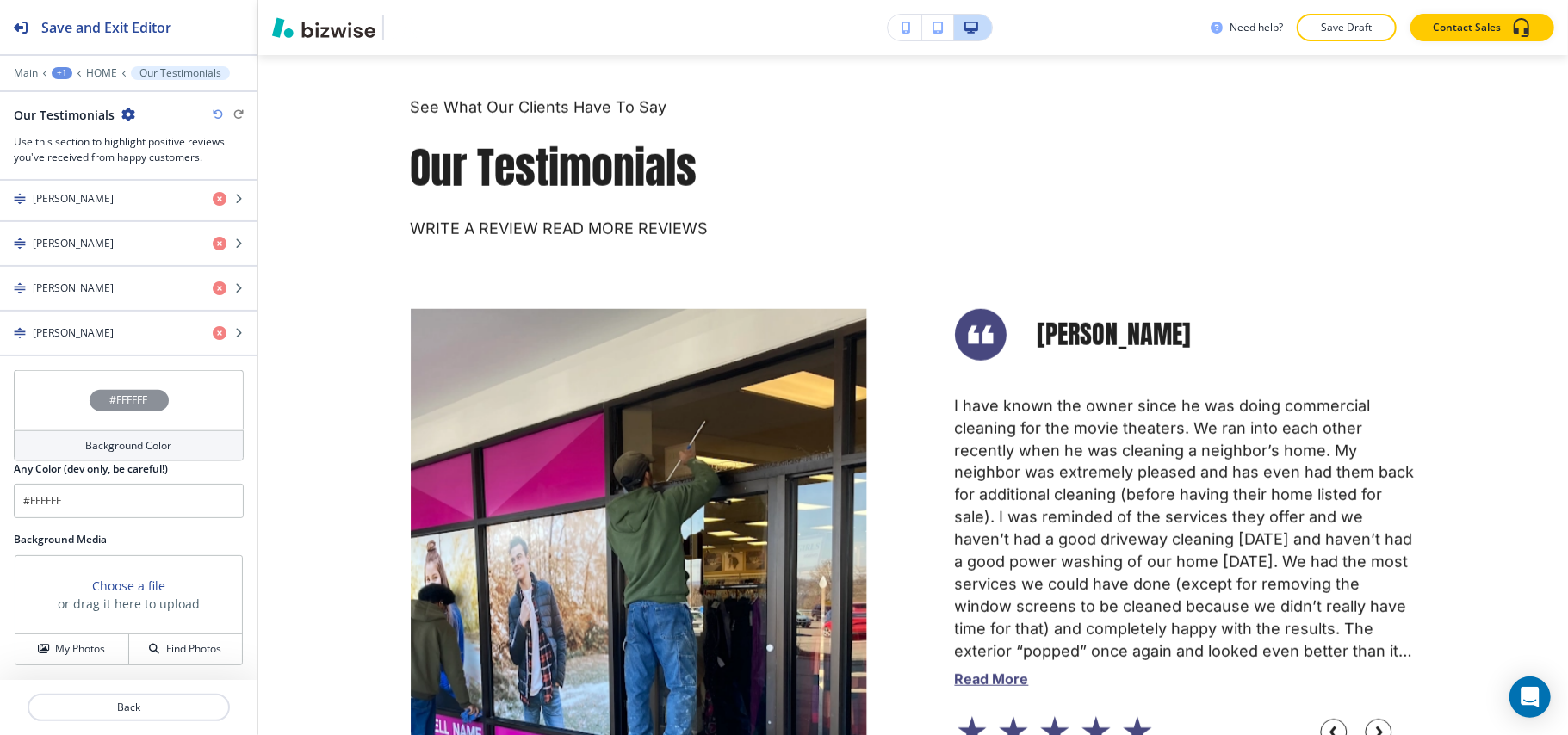
click at [62, 403] on div "#FFFFFF" at bounding box center [128, 401] width 230 height 61
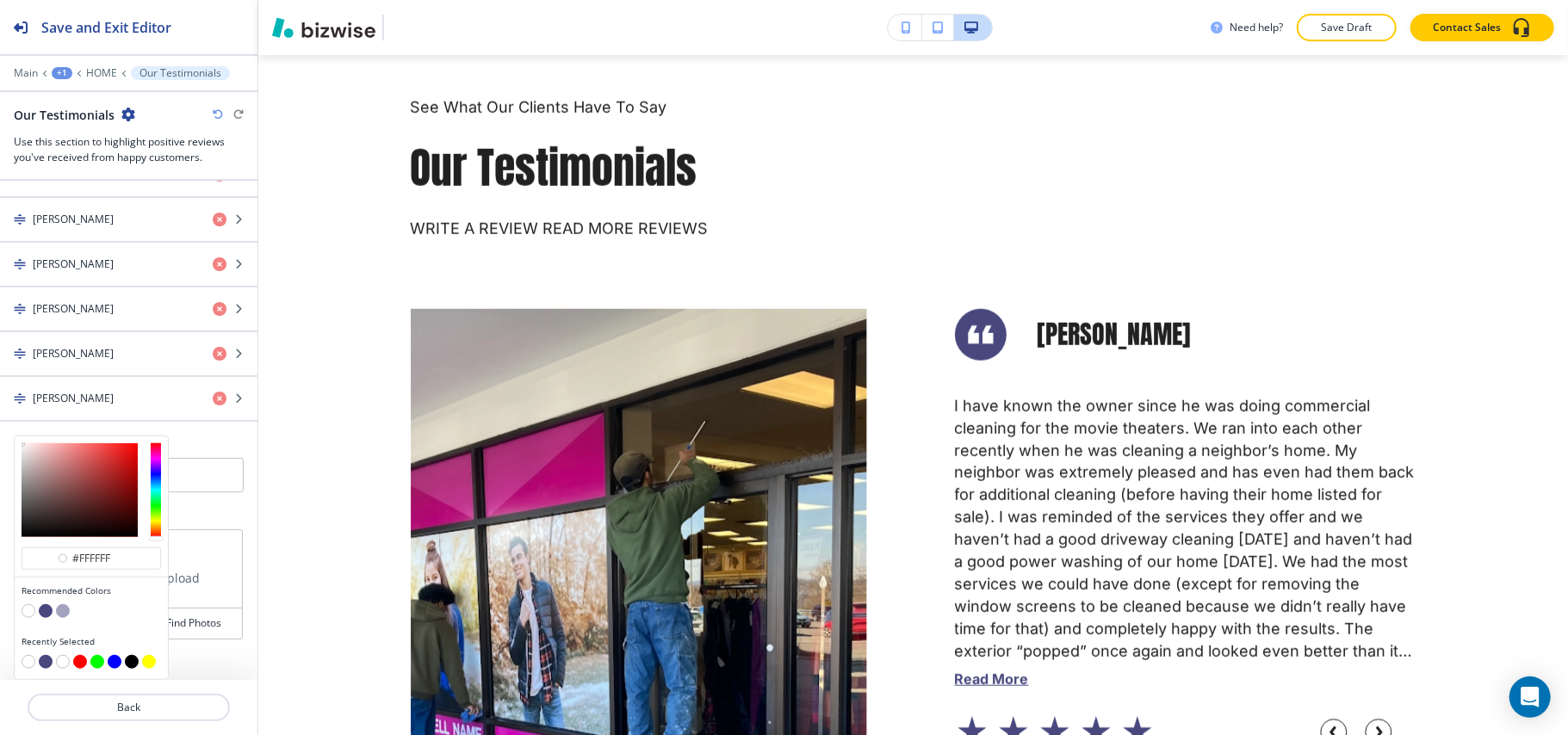
scroll to position [1071, 0]
click at [45, 614] on button "button" at bounding box center [45, 610] width 13 height 13
type input "#48487f"
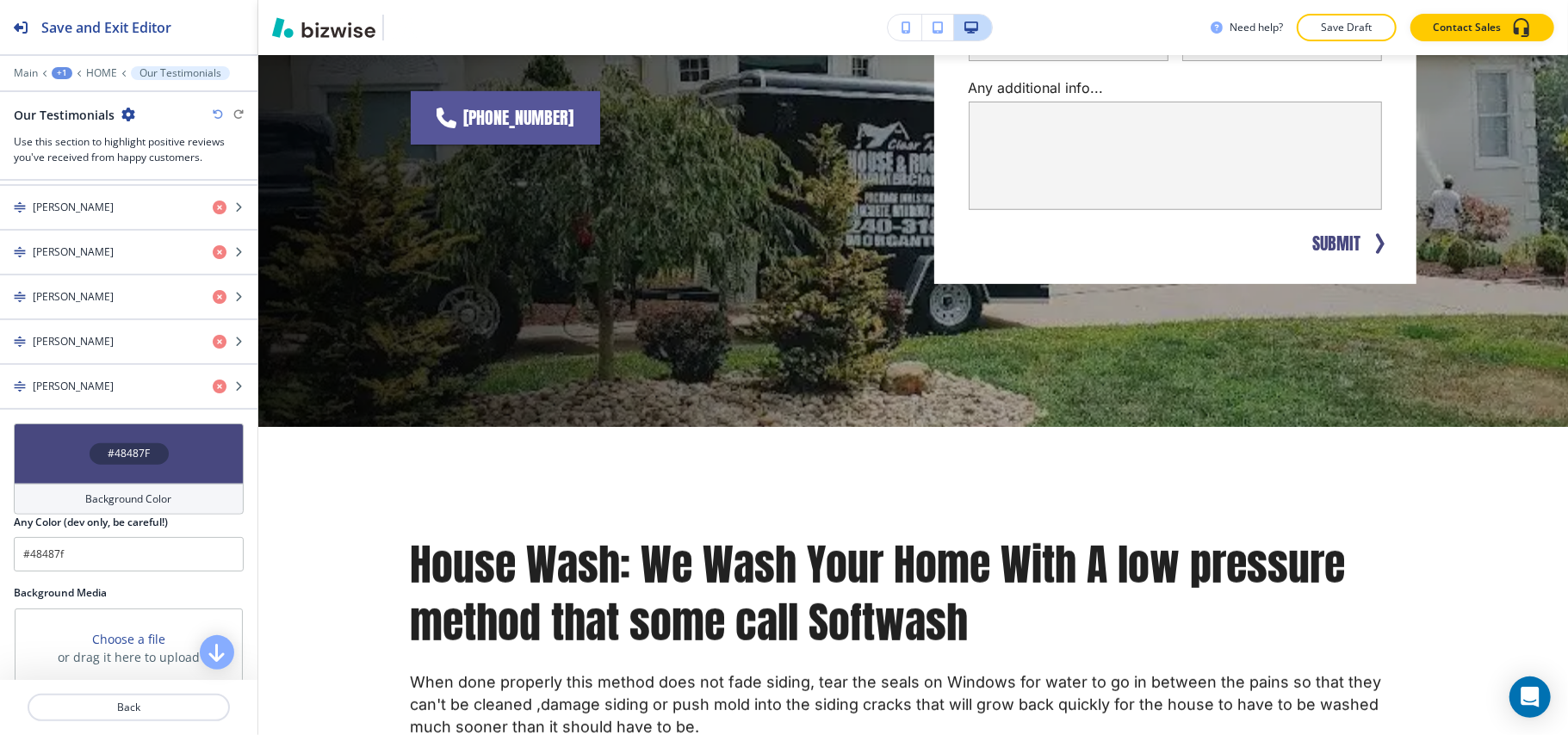
scroll to position [0, 0]
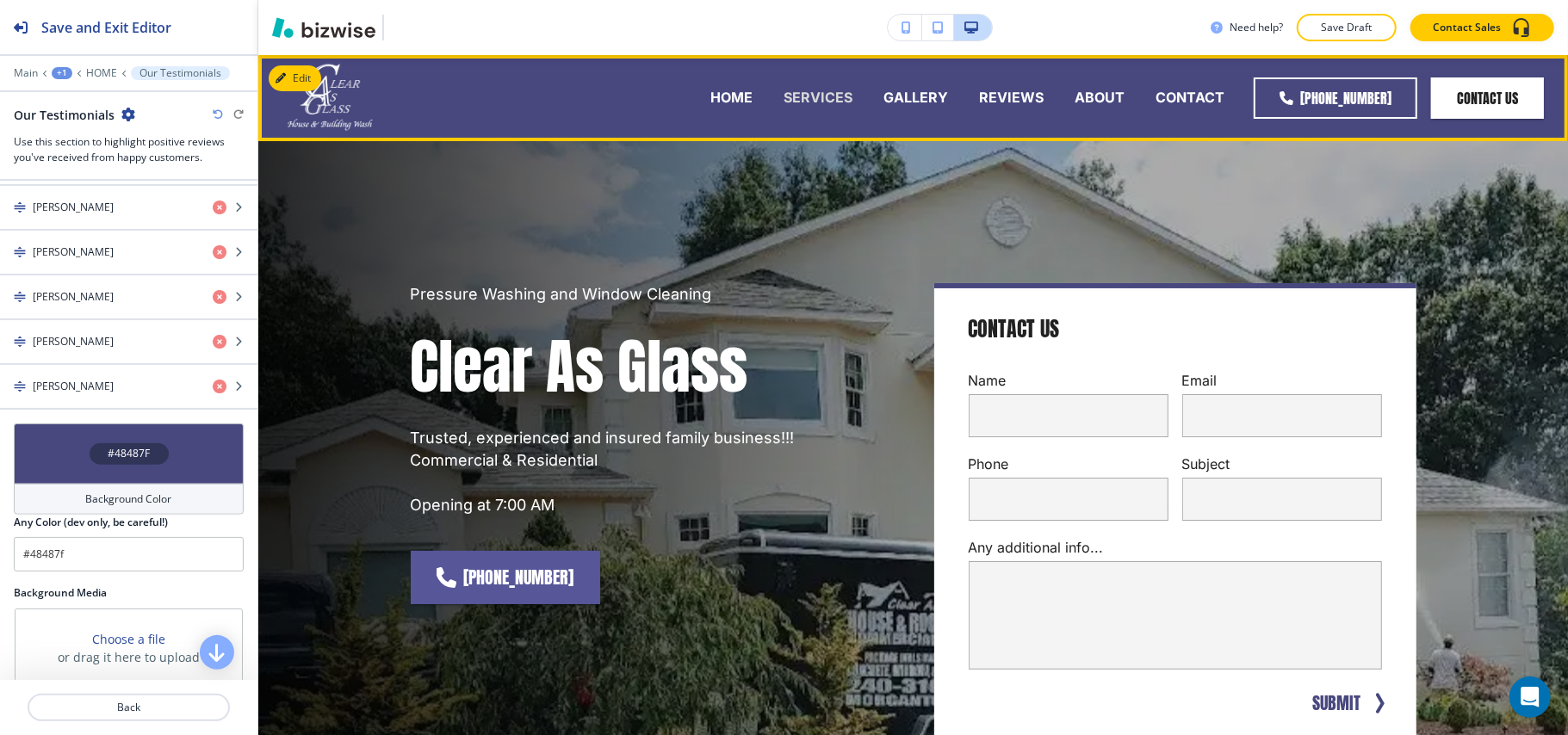
click at [792, 100] on p "SERVICES" at bounding box center [817, 98] width 69 height 20
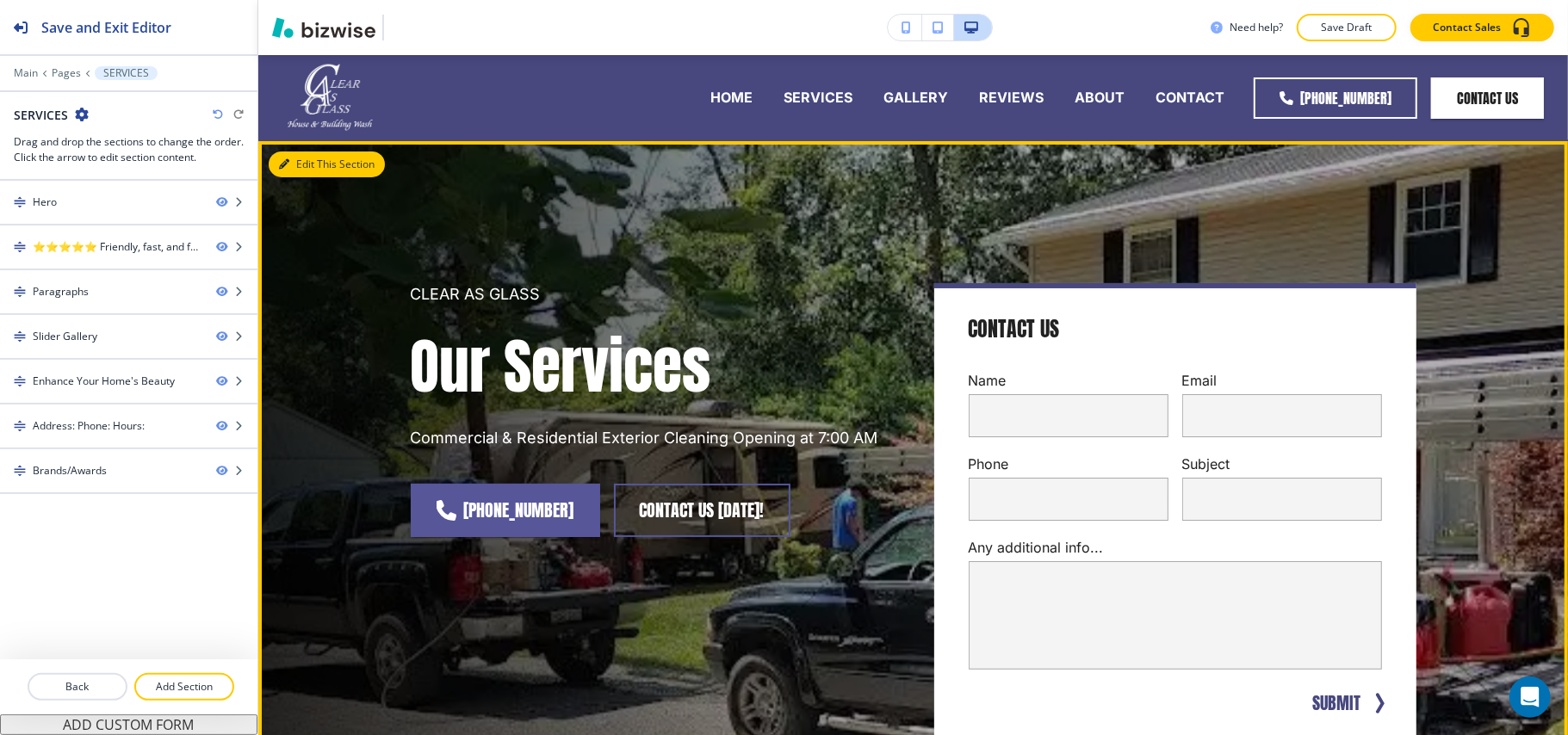
click at [290, 160] on button "Edit This Section" at bounding box center [326, 164] width 116 height 26
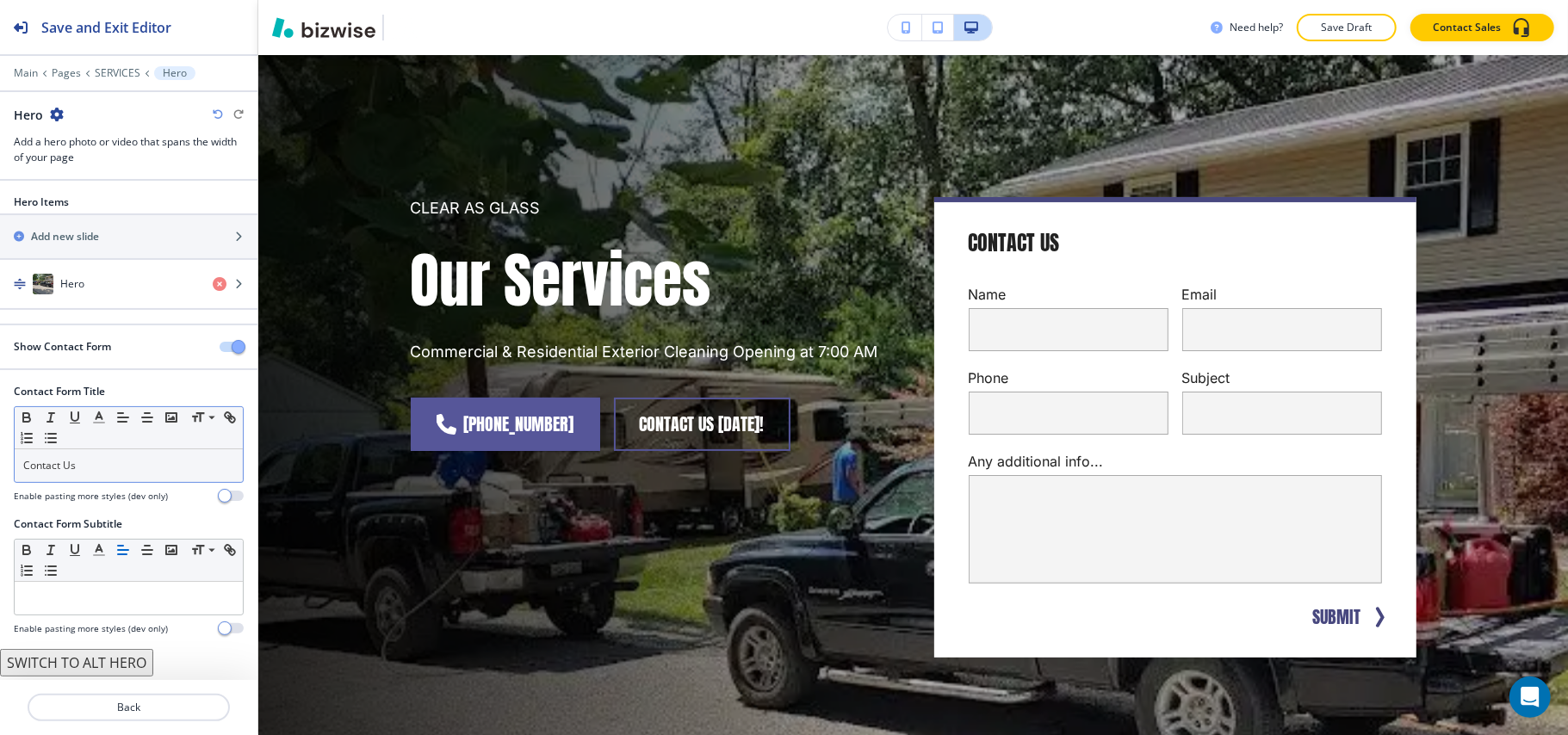
scroll to position [2, 0]
click at [232, 346] on span "button" at bounding box center [238, 347] width 13 height 13
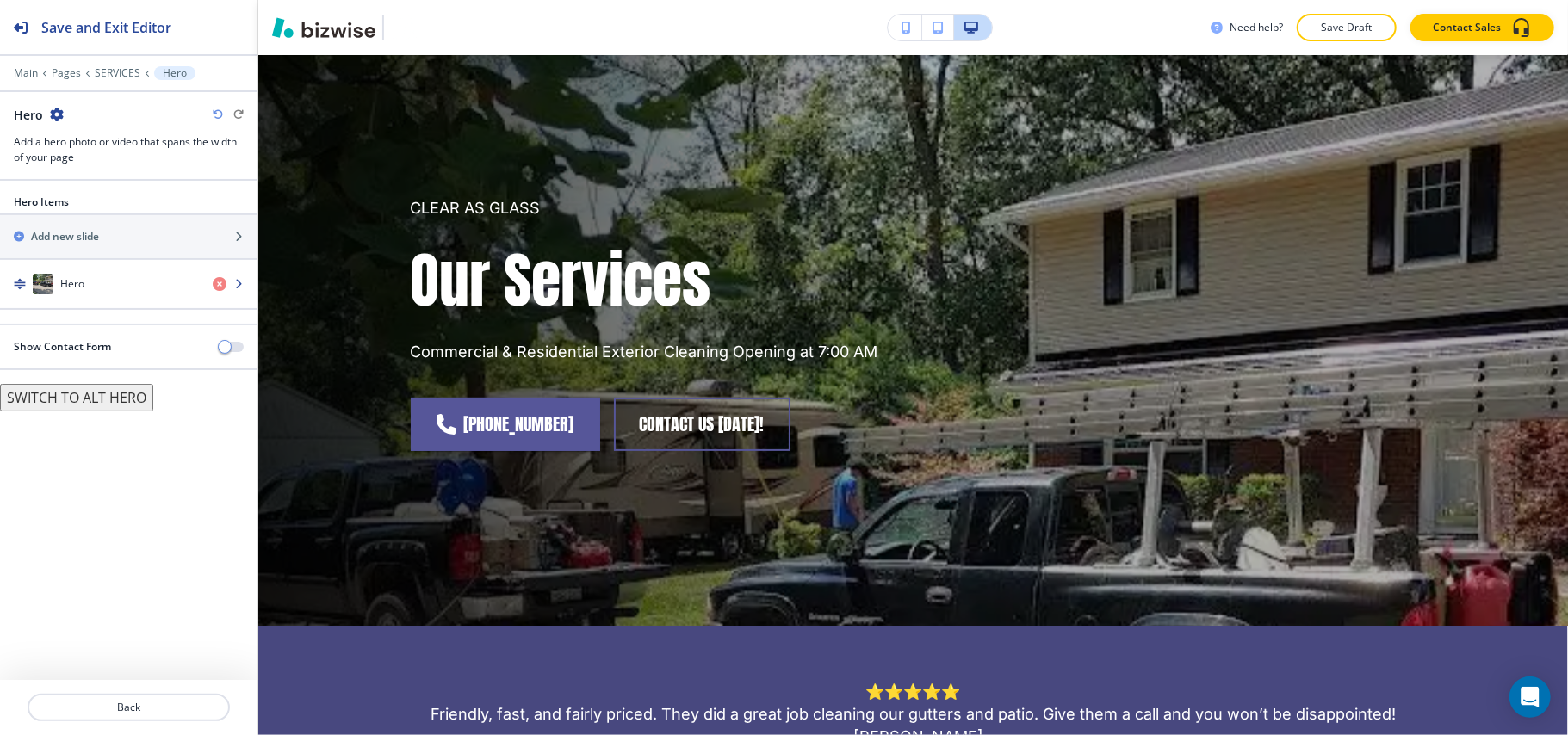
click at [101, 281] on div "Hero" at bounding box center [99, 283] width 199 height 20
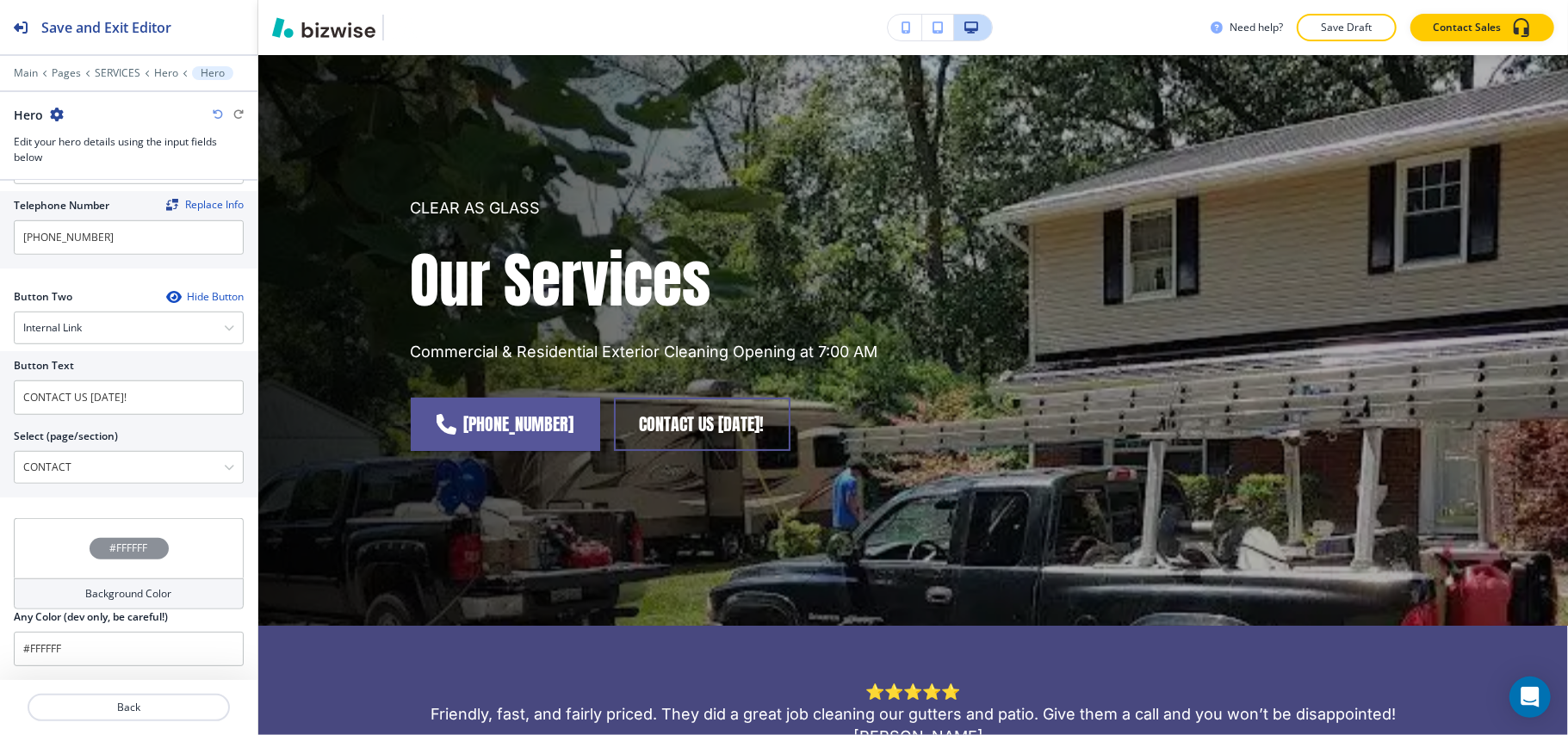
scroll to position [821, 0]
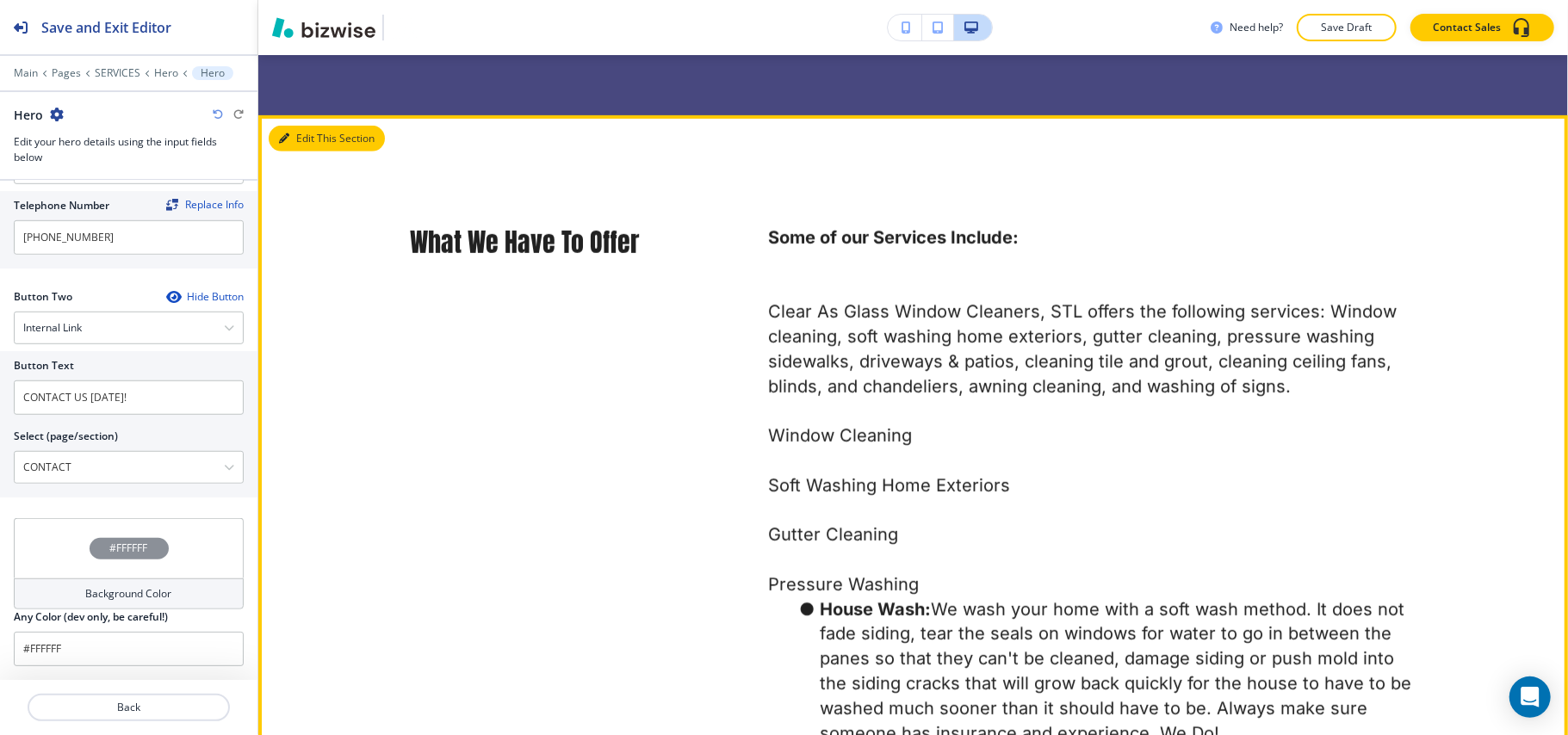
click at [296, 135] on button "Edit This Section" at bounding box center [326, 138] width 116 height 26
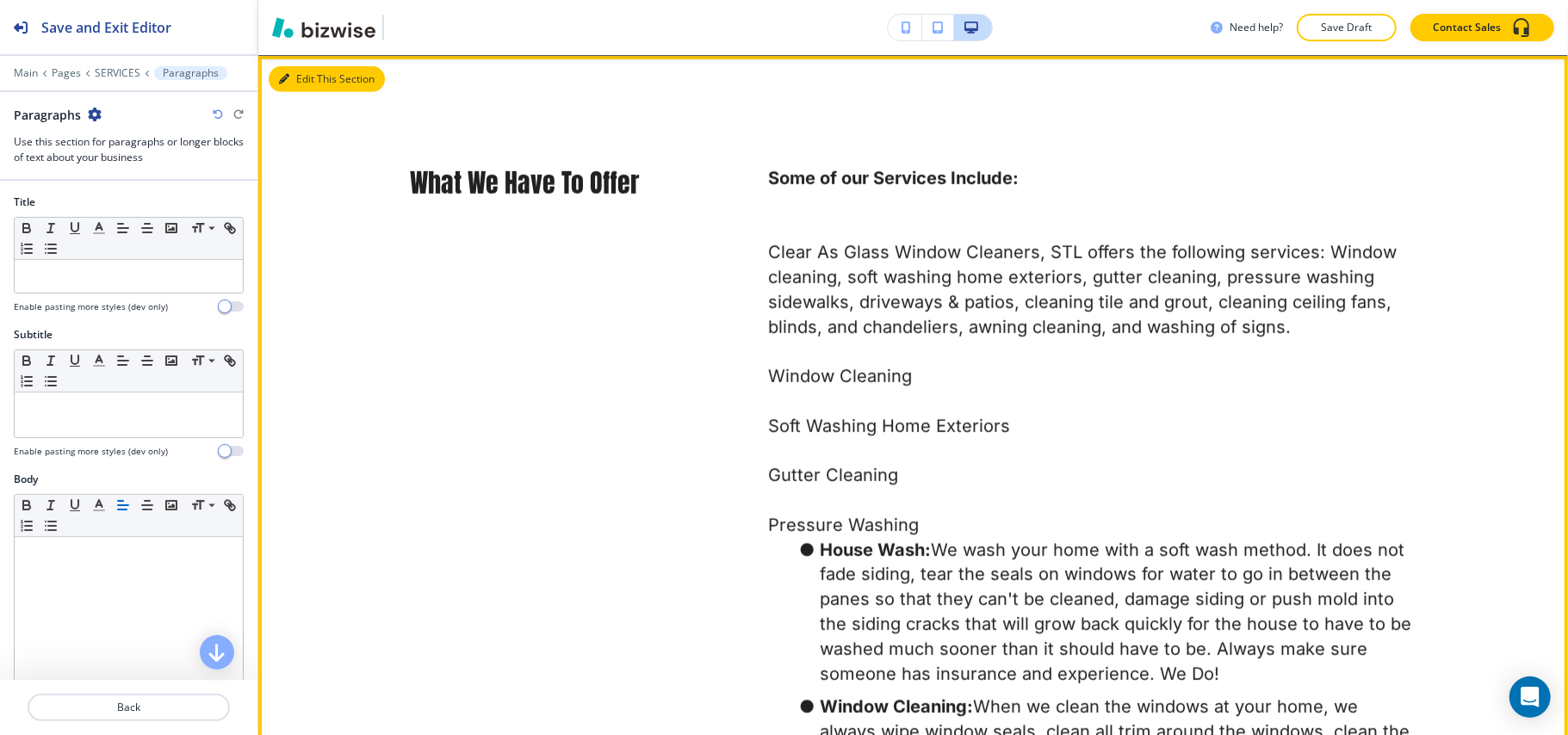
click at [315, 76] on button "Edit This Section" at bounding box center [326, 78] width 116 height 26
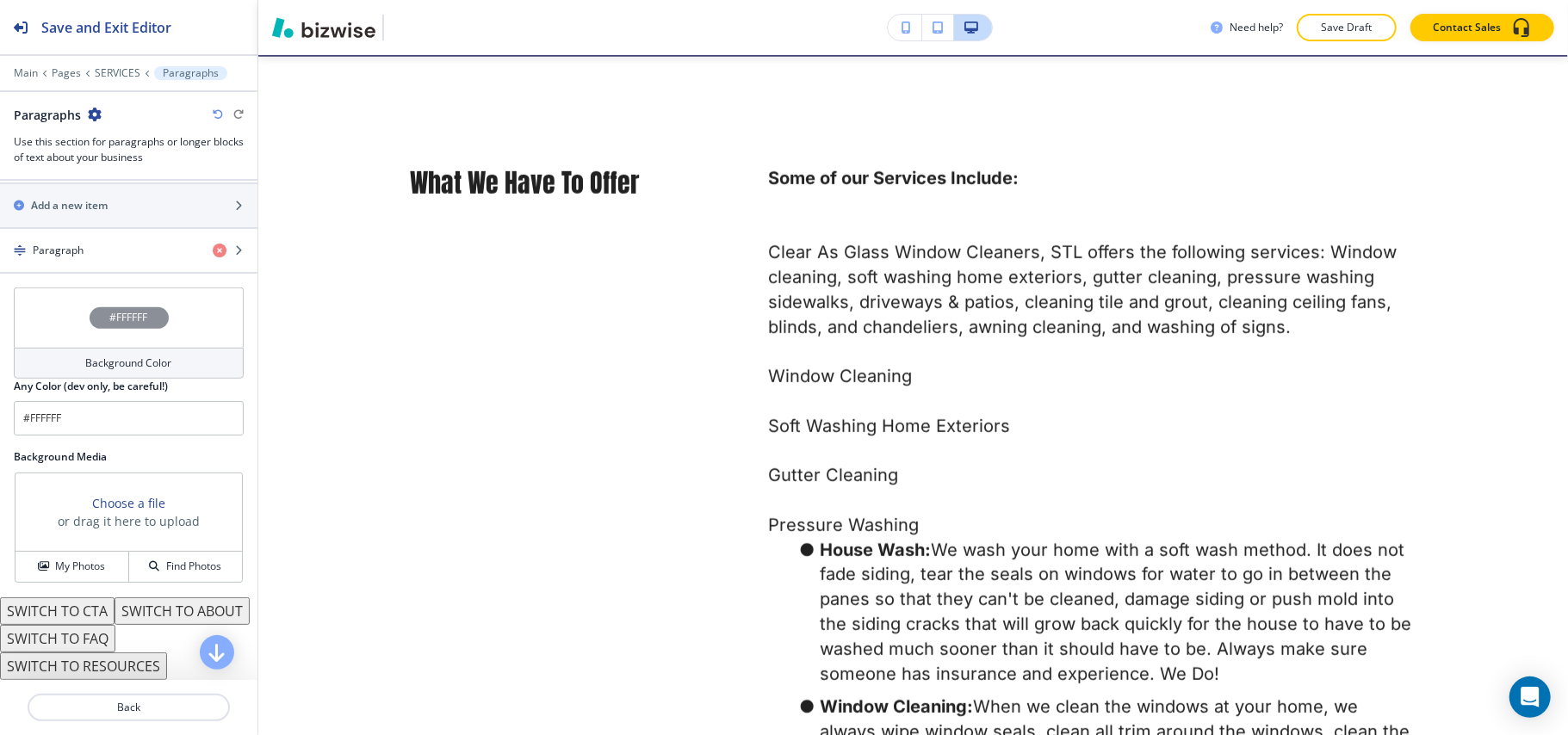
scroll to position [666, 0]
click at [115, 602] on button "SWITCH TO ABOUT" at bounding box center [183, 611] width 135 height 28
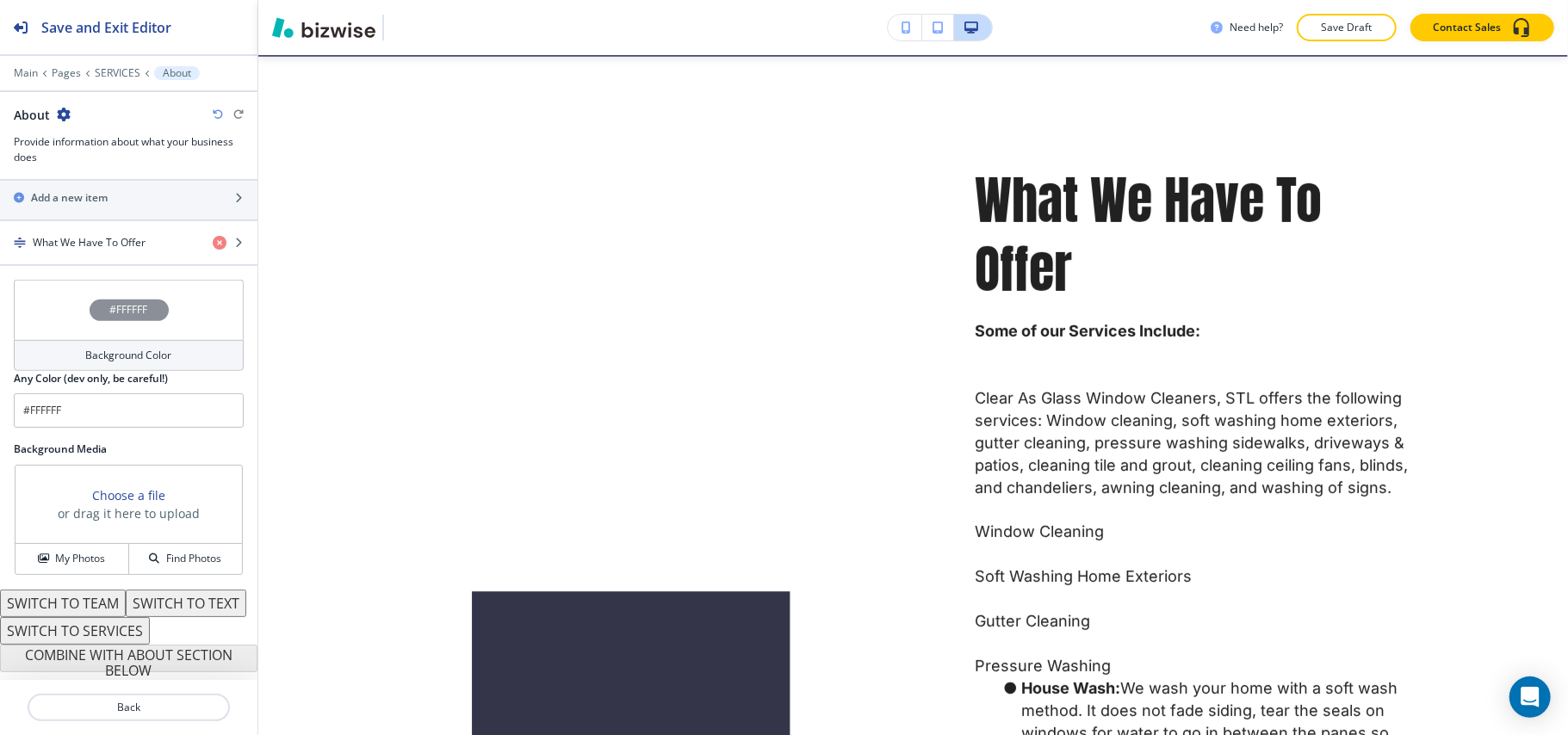
click at [126, 604] on button "SWITCH TO TEXT" at bounding box center [185, 603] width 120 height 28
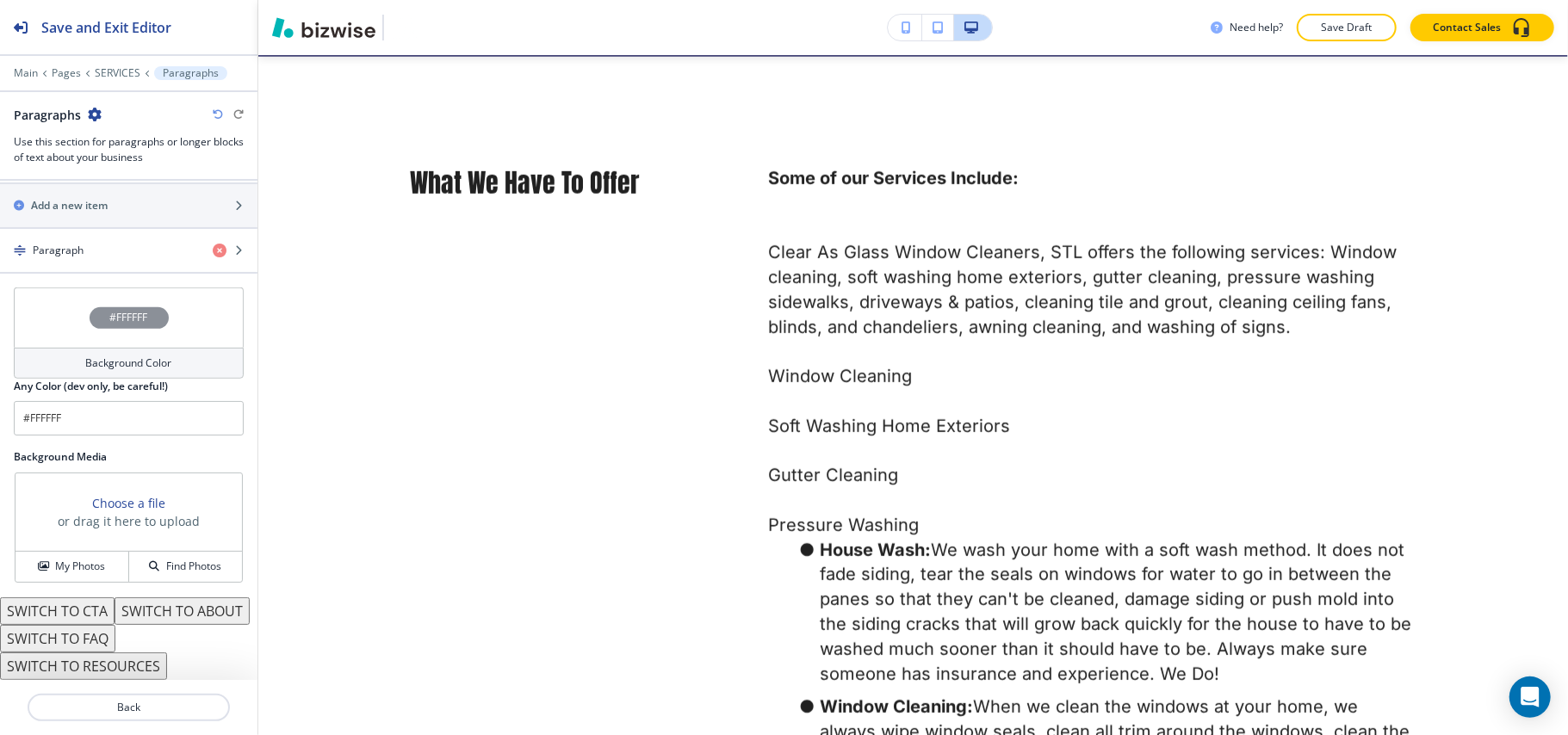
click at [112, 66] on div "Main Pages SERVICES Paragraphs" at bounding box center [128, 72] width 230 height 13
click at [114, 76] on p "SERVICES" at bounding box center [117, 73] width 45 height 12
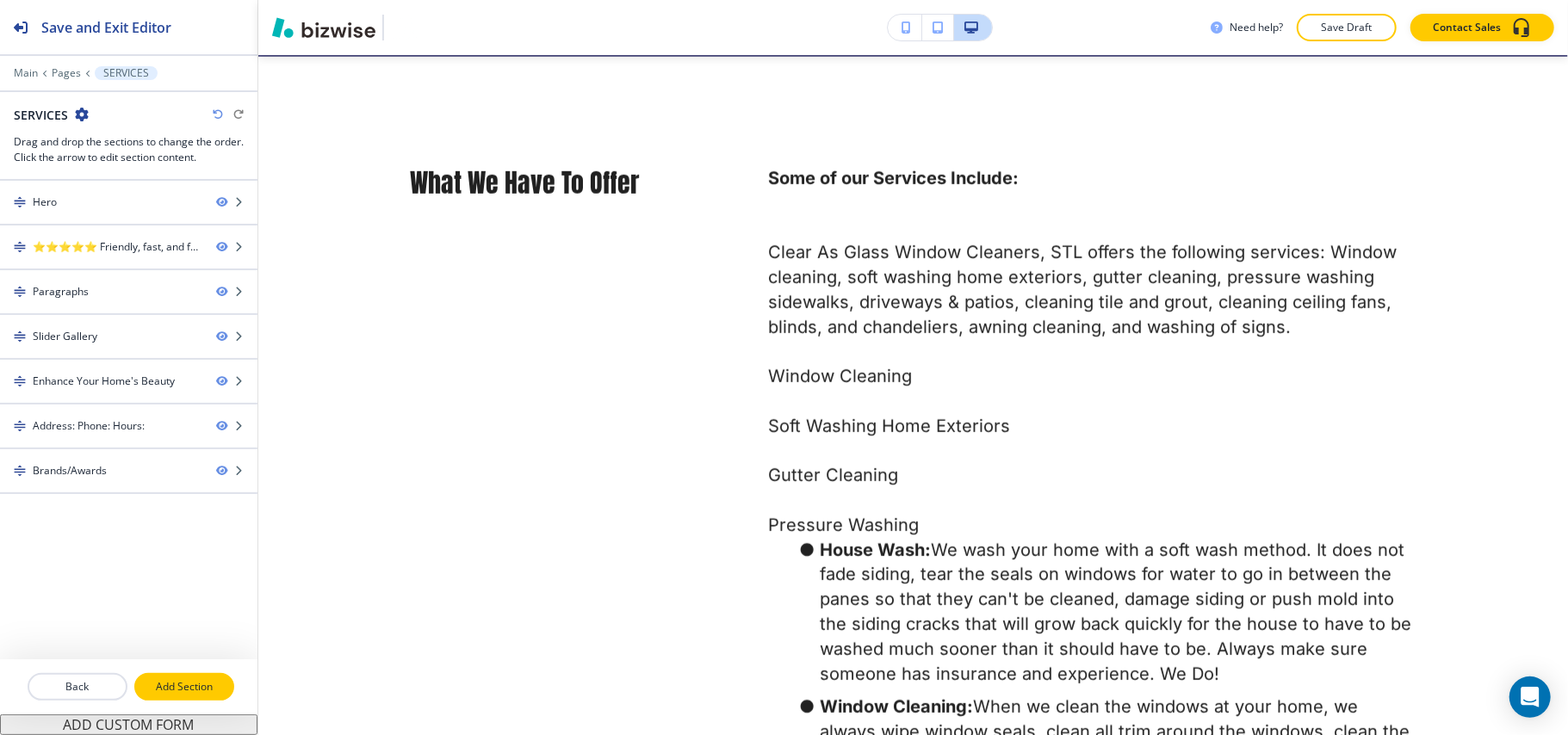
click at [162, 687] on p "Add Section" at bounding box center [184, 686] width 96 height 15
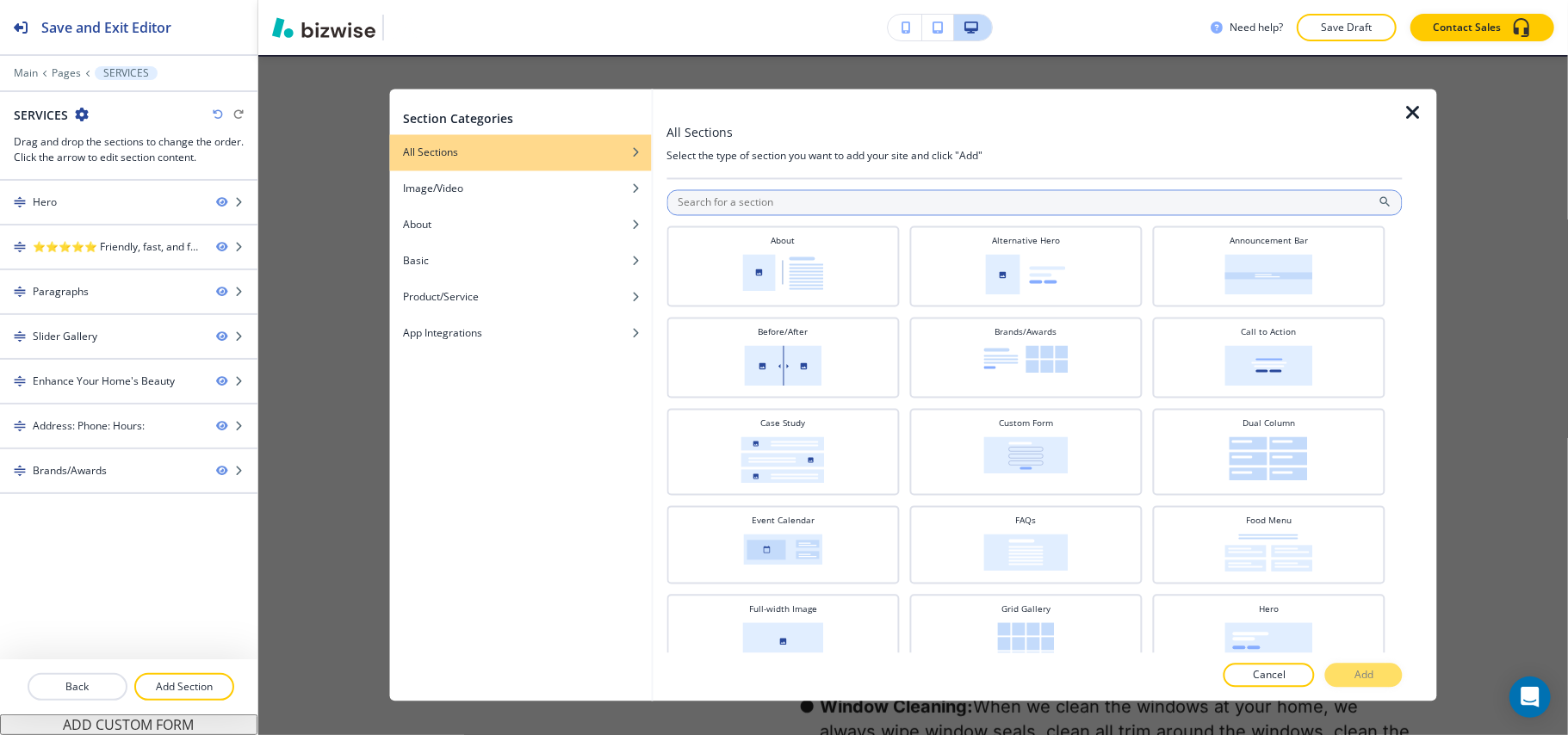
click at [796, 203] on input "text" at bounding box center [1034, 203] width 736 height 26
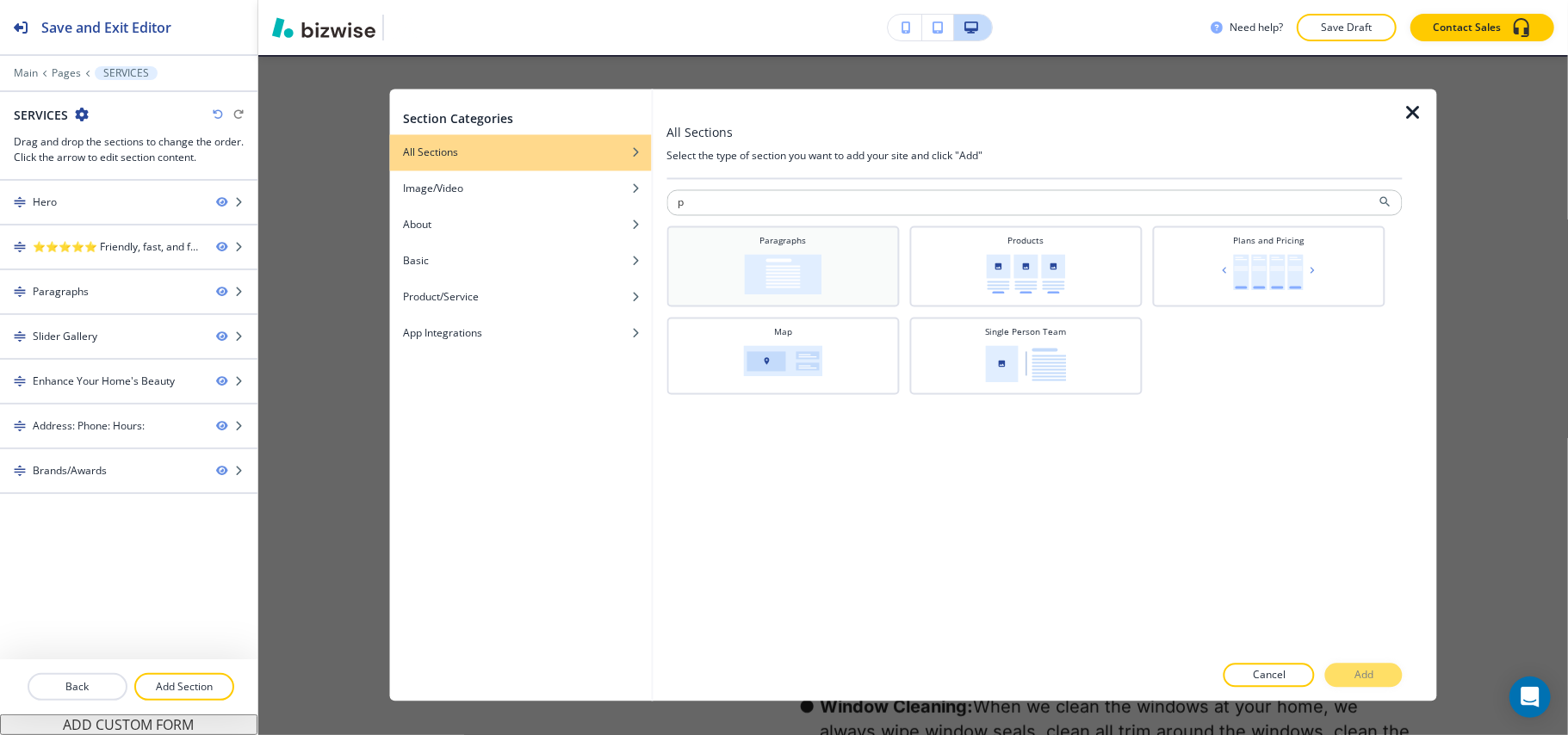
type input "p"
drag, startPoint x: 794, startPoint y: 255, endPoint x: 804, endPoint y: 256, distance: 10.0
click at [794, 256] on img at bounding box center [782, 274] width 78 height 40
click at [1358, 673] on p "Add" at bounding box center [1363, 675] width 19 height 15
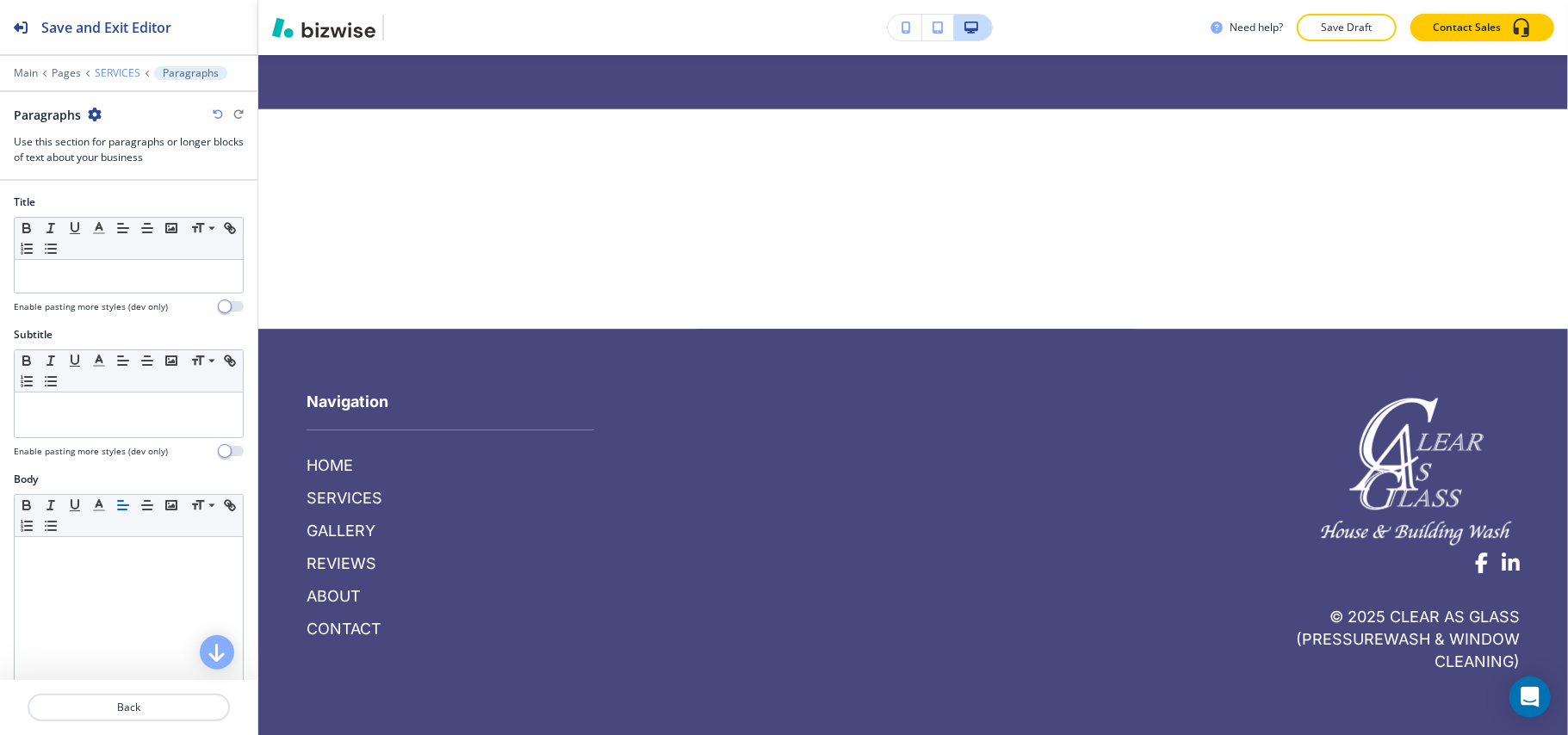
scroll to position [3886, 0]
click at [109, 72] on p "SERVICES" at bounding box center [117, 73] width 45 height 12
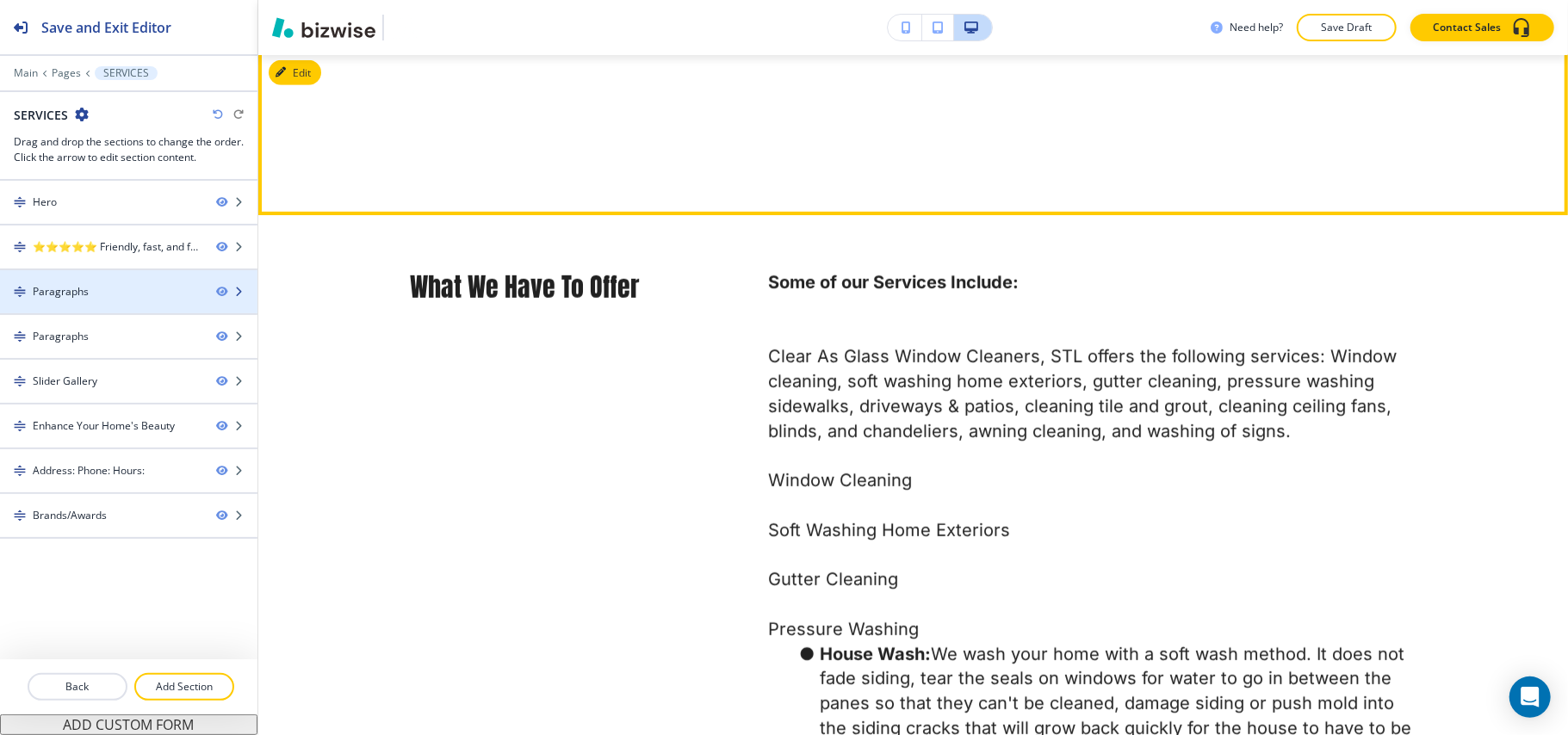
scroll to position [834, 0]
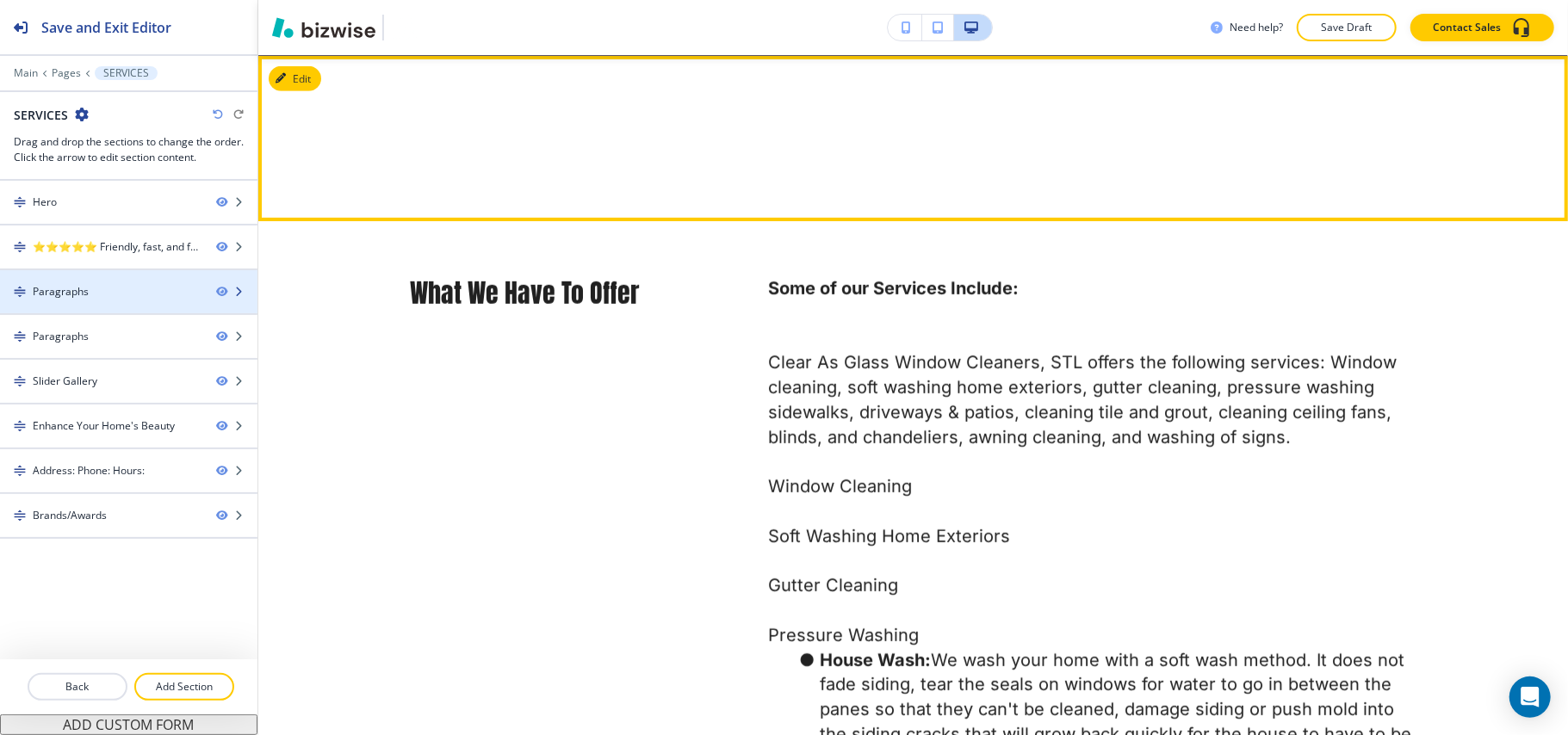
click at [114, 306] on div at bounding box center [128, 306] width 257 height 13
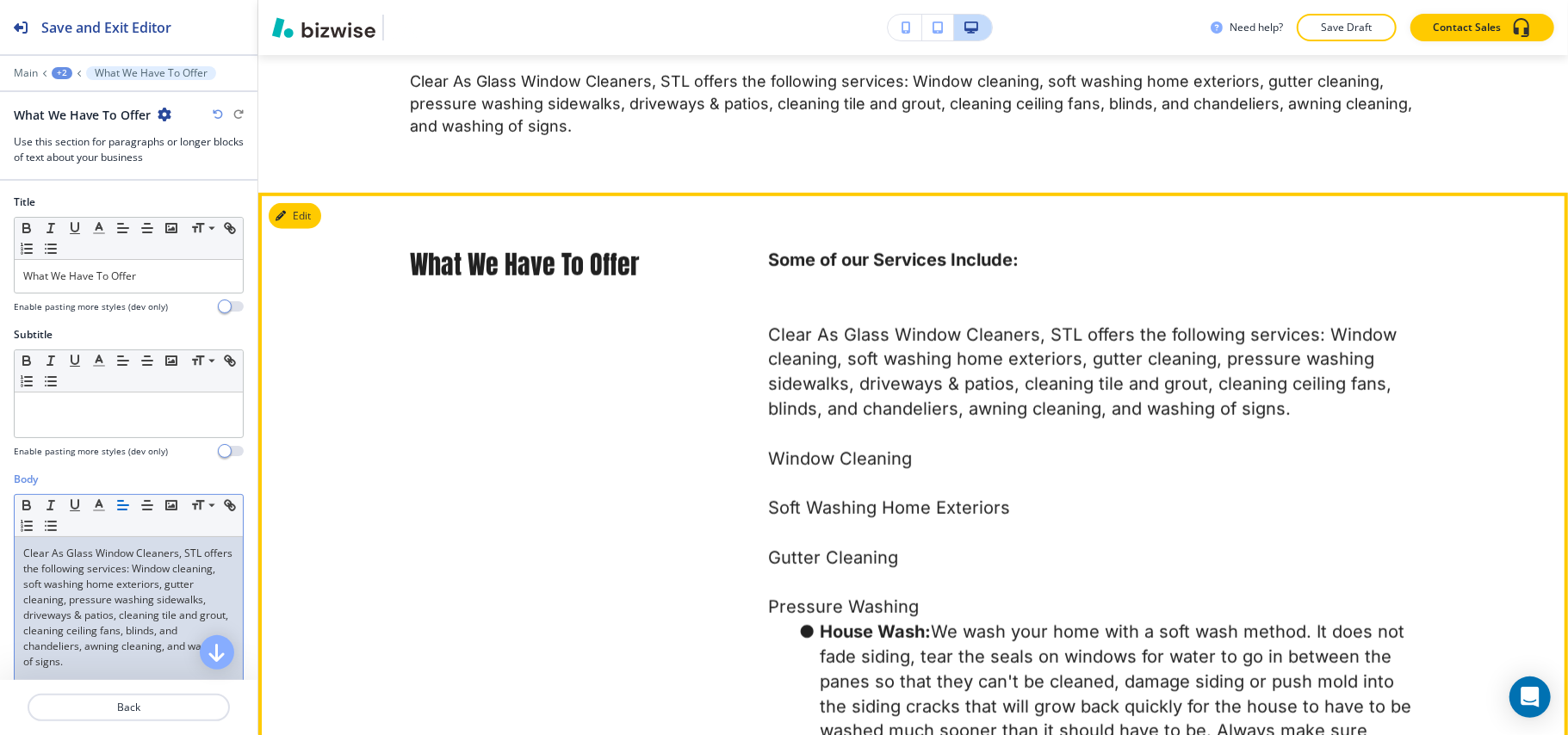
scroll to position [1064, 0]
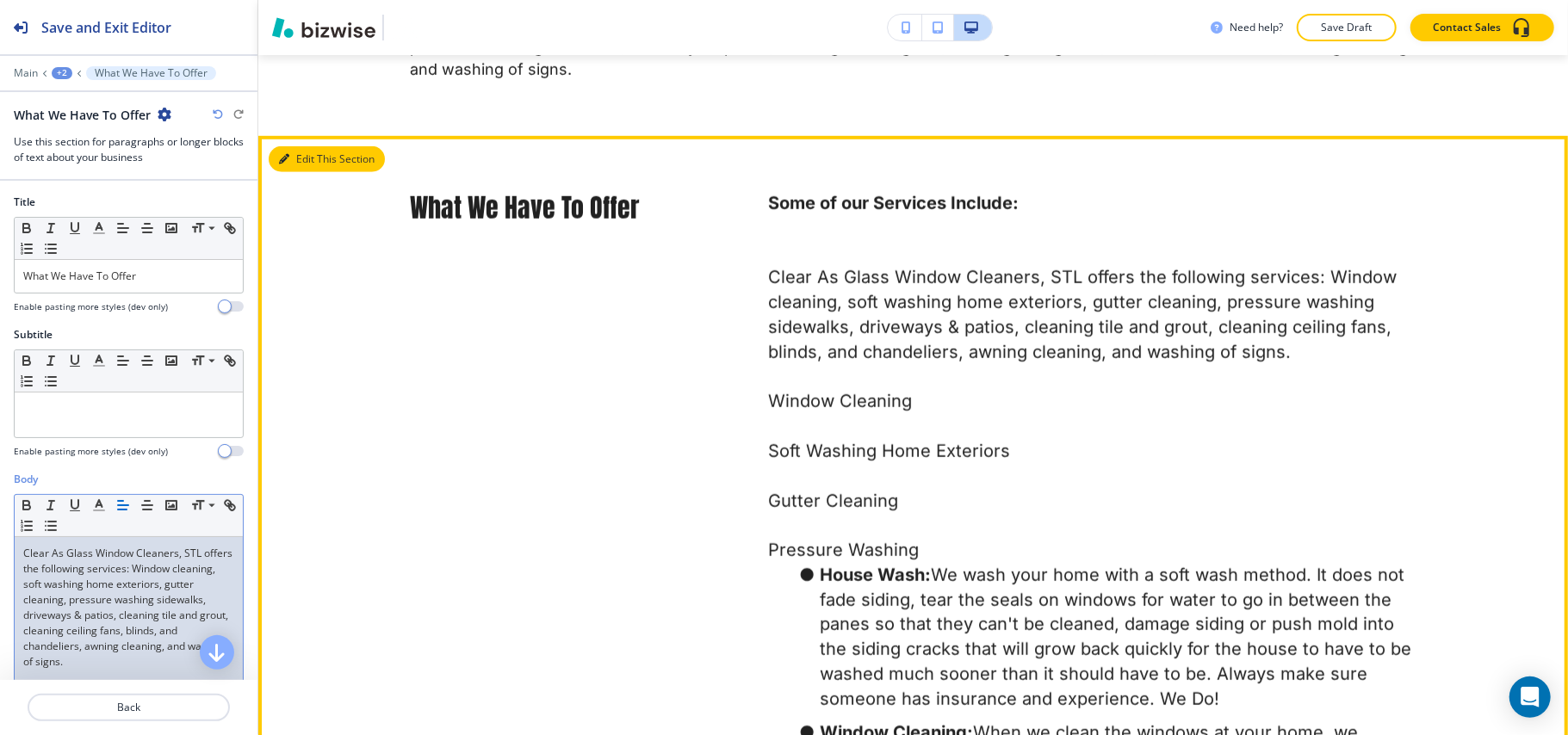
click at [301, 148] on button "Edit This Section" at bounding box center [326, 159] width 116 height 26
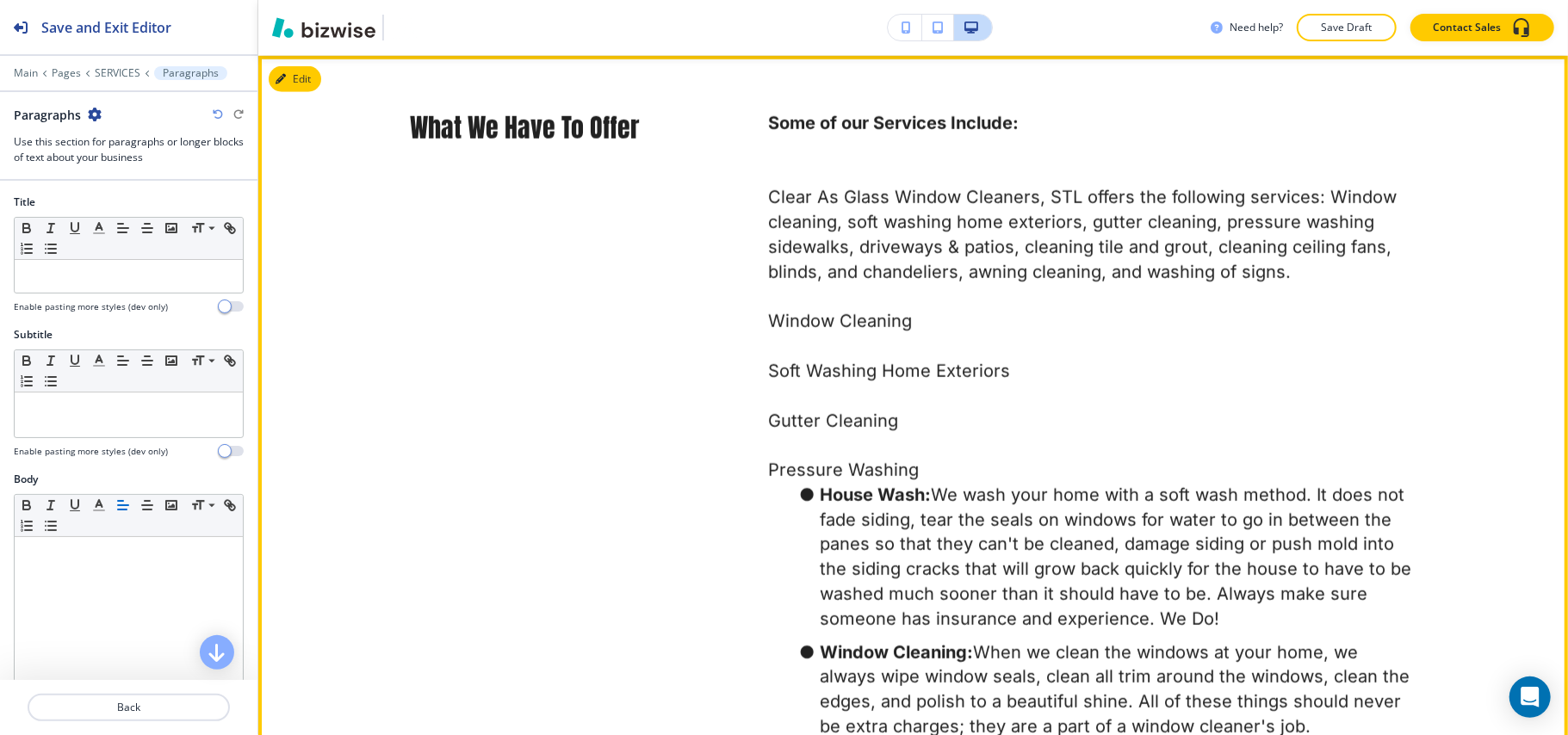
scroll to position [1145, 0]
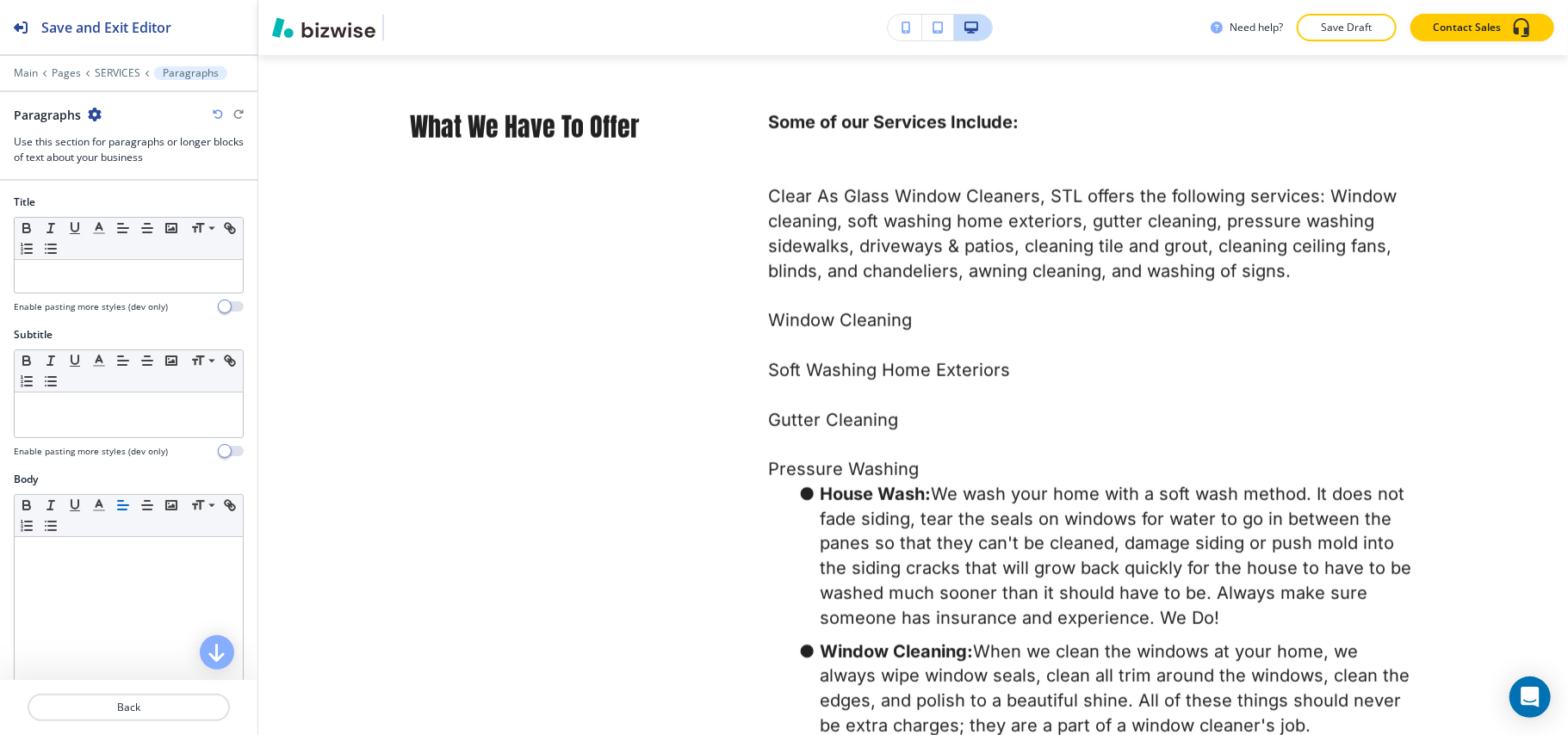
click at [91, 103] on div at bounding box center [128, 98] width 257 height 13
click at [94, 112] on icon "button" at bounding box center [94, 114] width 13 height 13
click at [146, 200] on p "Delete Section" at bounding box center [142, 205] width 88 height 15
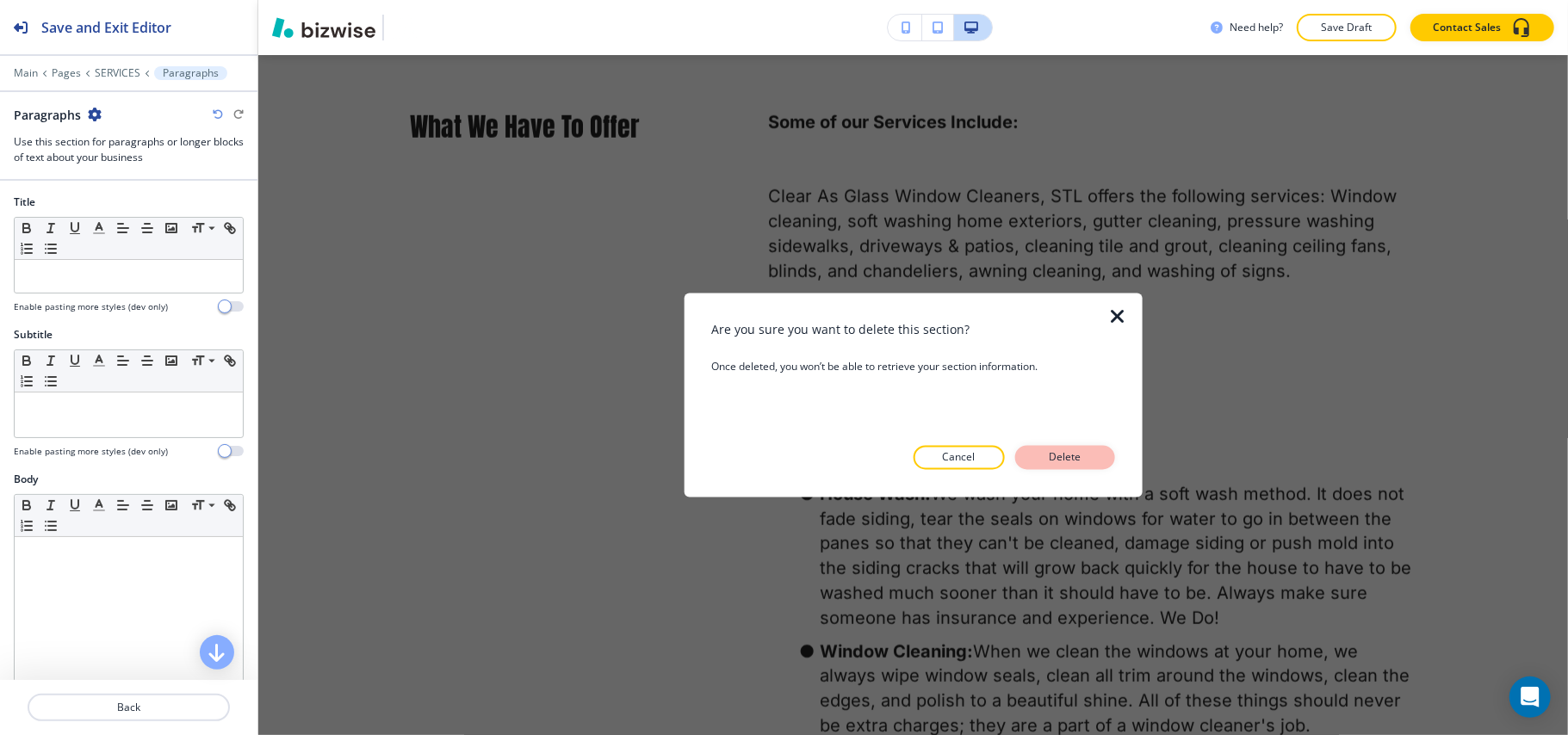
click at [1055, 455] on p "Delete" at bounding box center [1065, 457] width 41 height 15
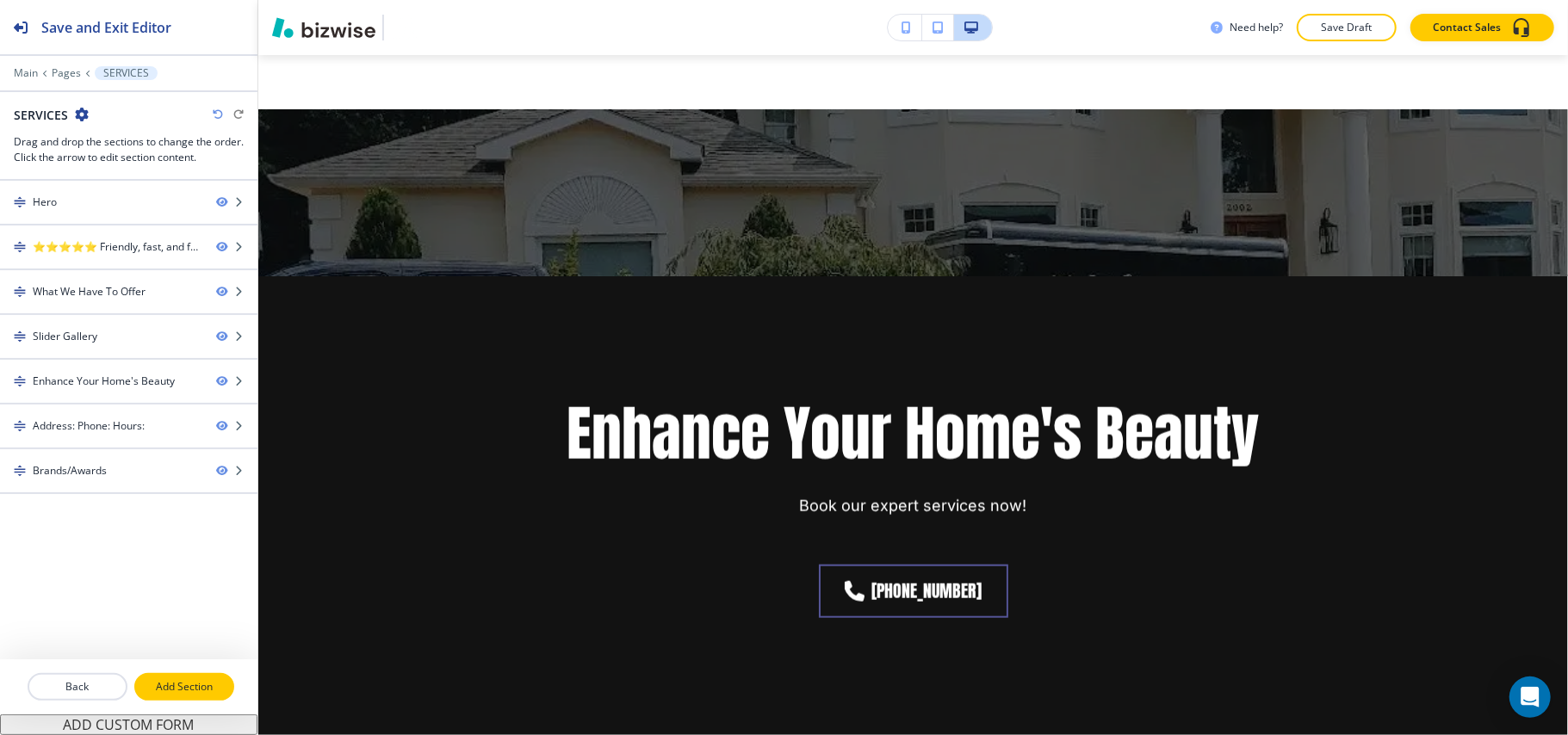
click at [170, 682] on p "Add Section" at bounding box center [184, 686] width 96 height 15
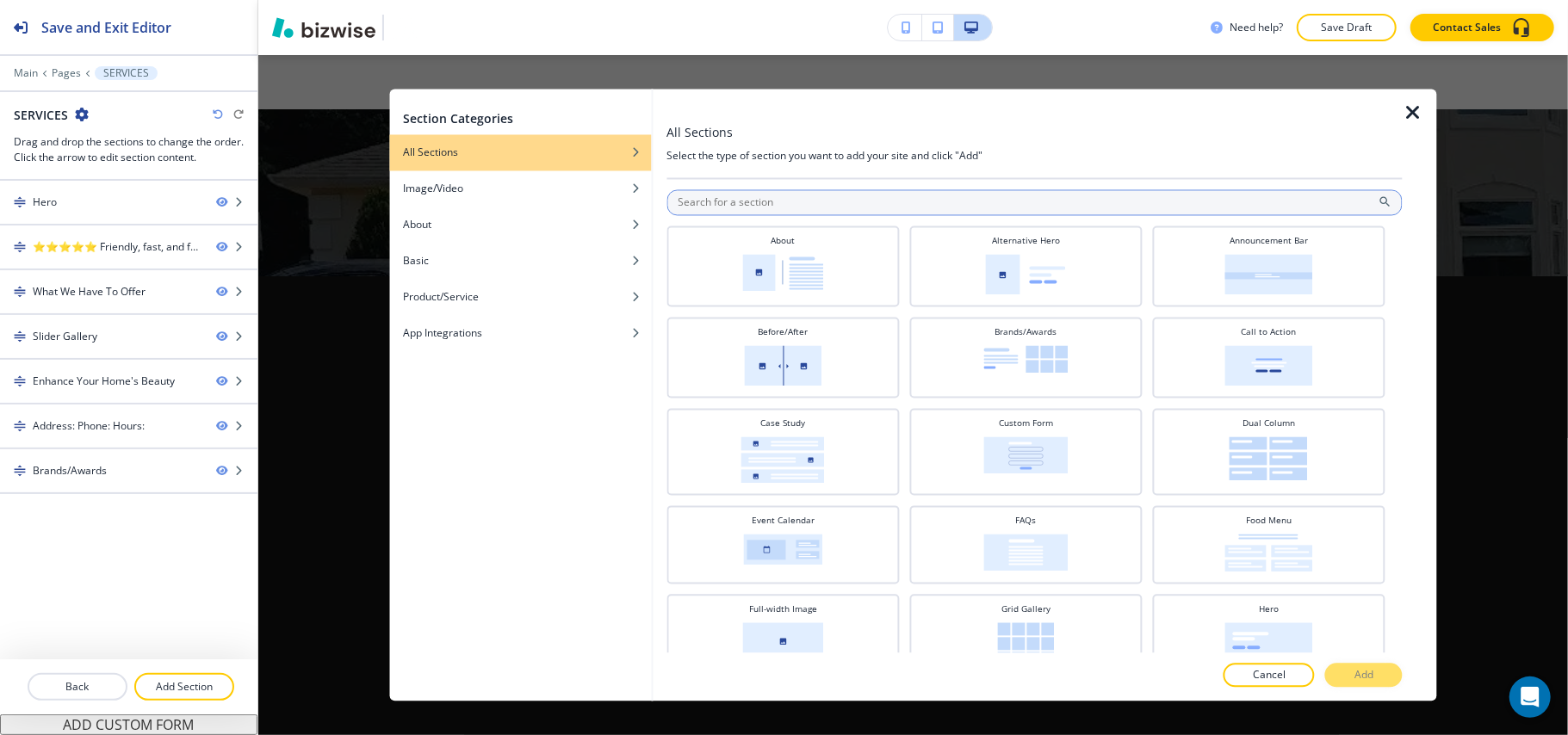
click at [747, 216] on input "text" at bounding box center [1034, 203] width 736 height 26
click at [748, 203] on input "text" at bounding box center [1034, 203] width 736 height 26
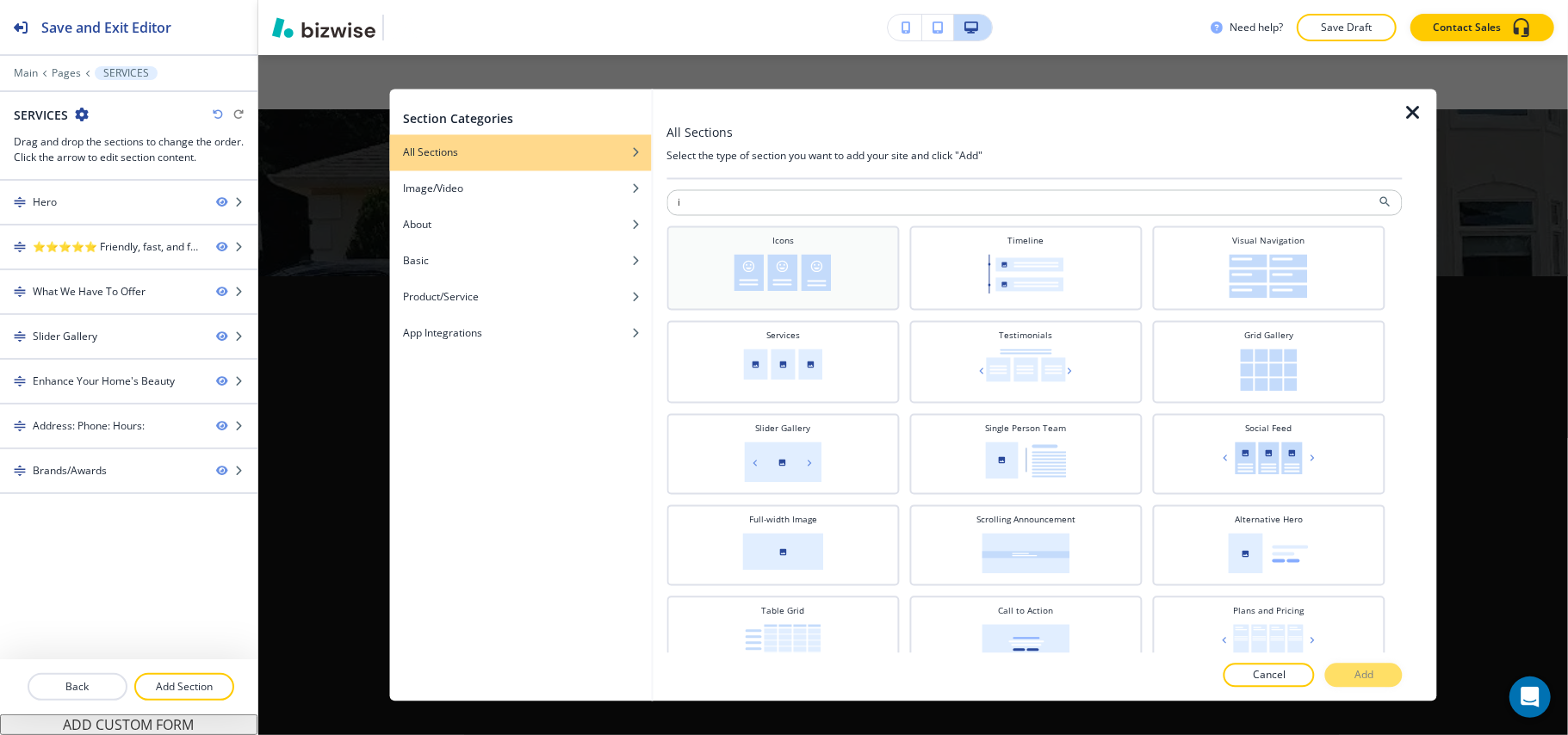
type input "i"
click at [749, 251] on div "Icons" at bounding box center [783, 267] width 216 height 64
click at [1337, 690] on div at bounding box center [1034, 694] width 736 height 13
click at [1343, 677] on button "Add" at bounding box center [1363, 675] width 78 height 24
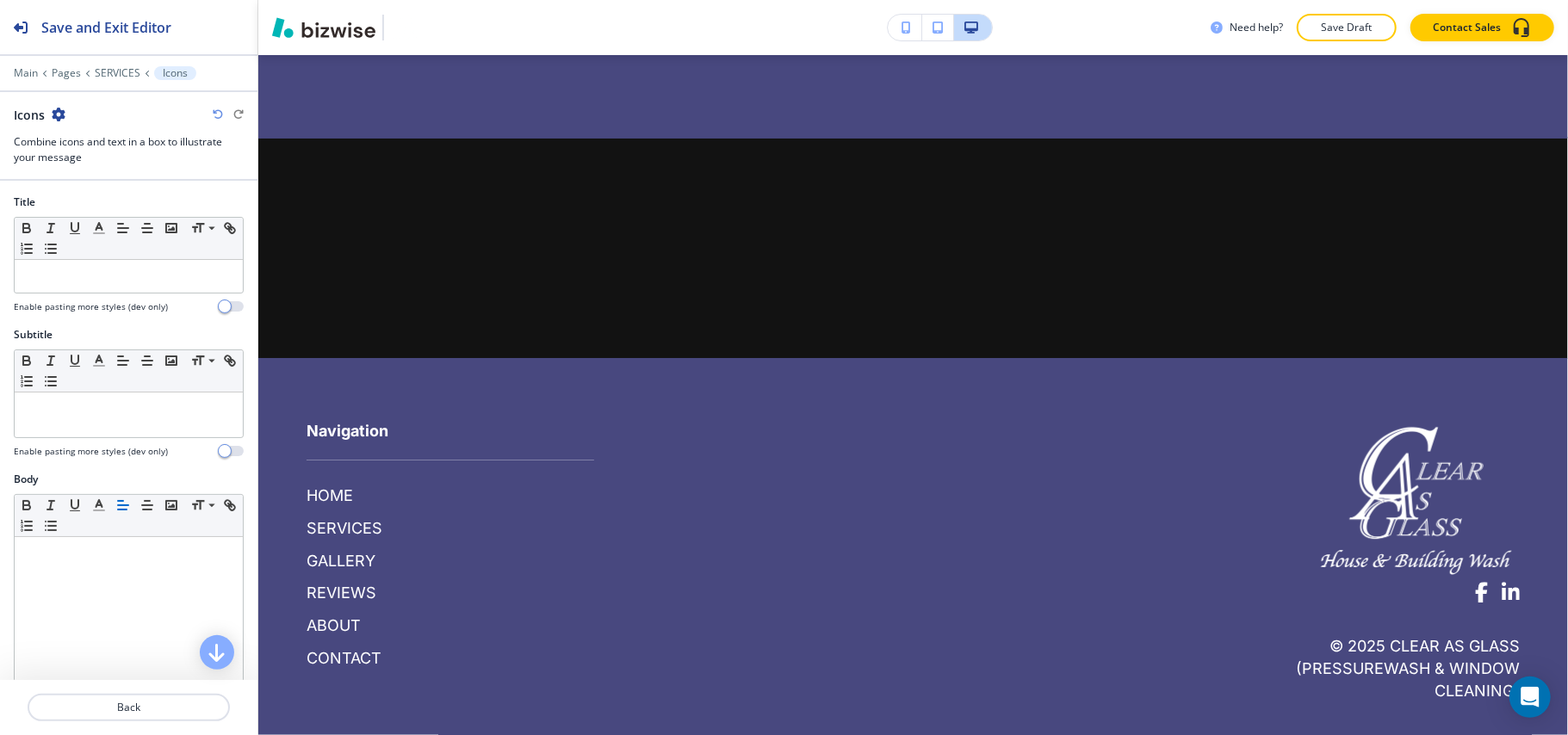
scroll to position [3077, 0]
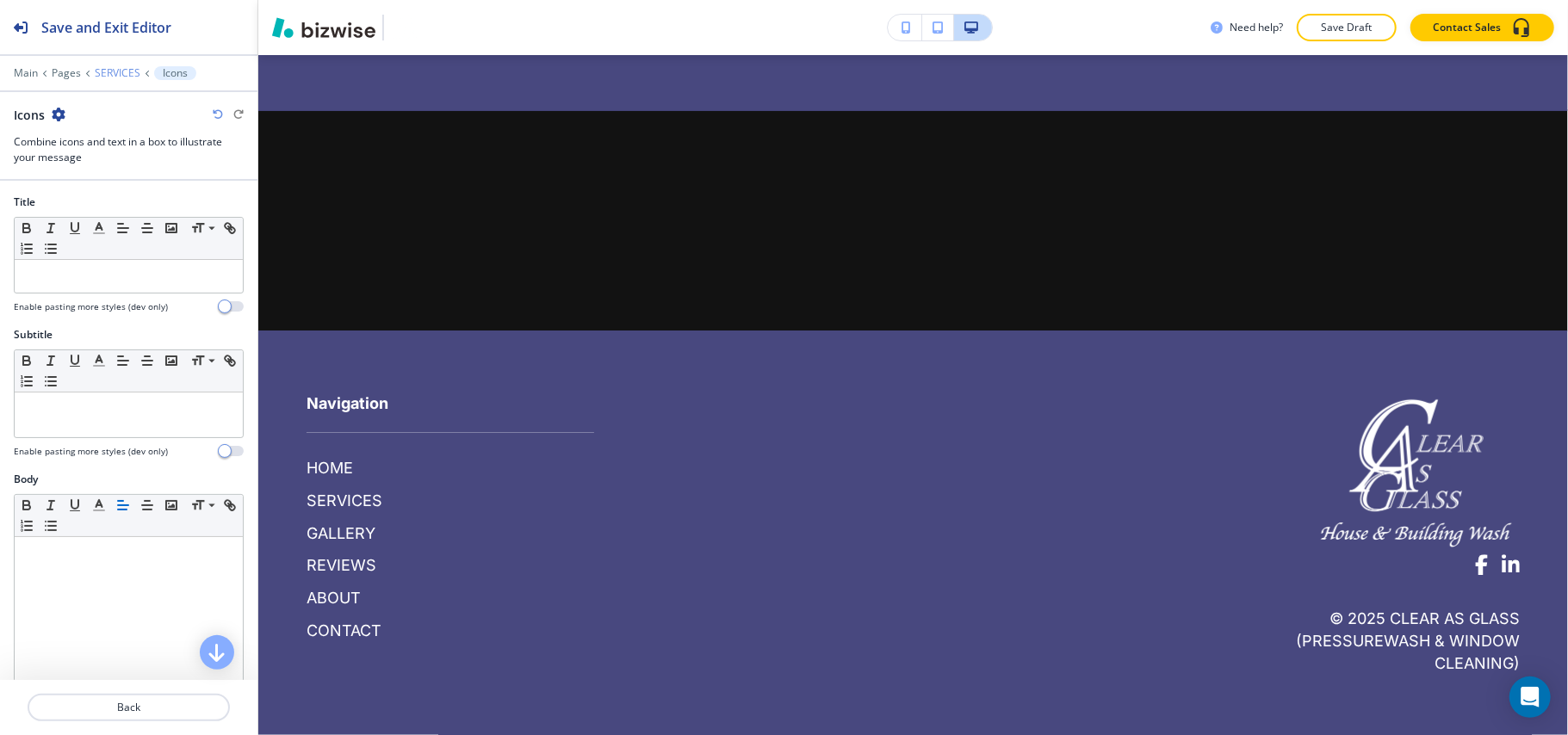
click at [100, 72] on p "SERVICES" at bounding box center [117, 73] width 45 height 12
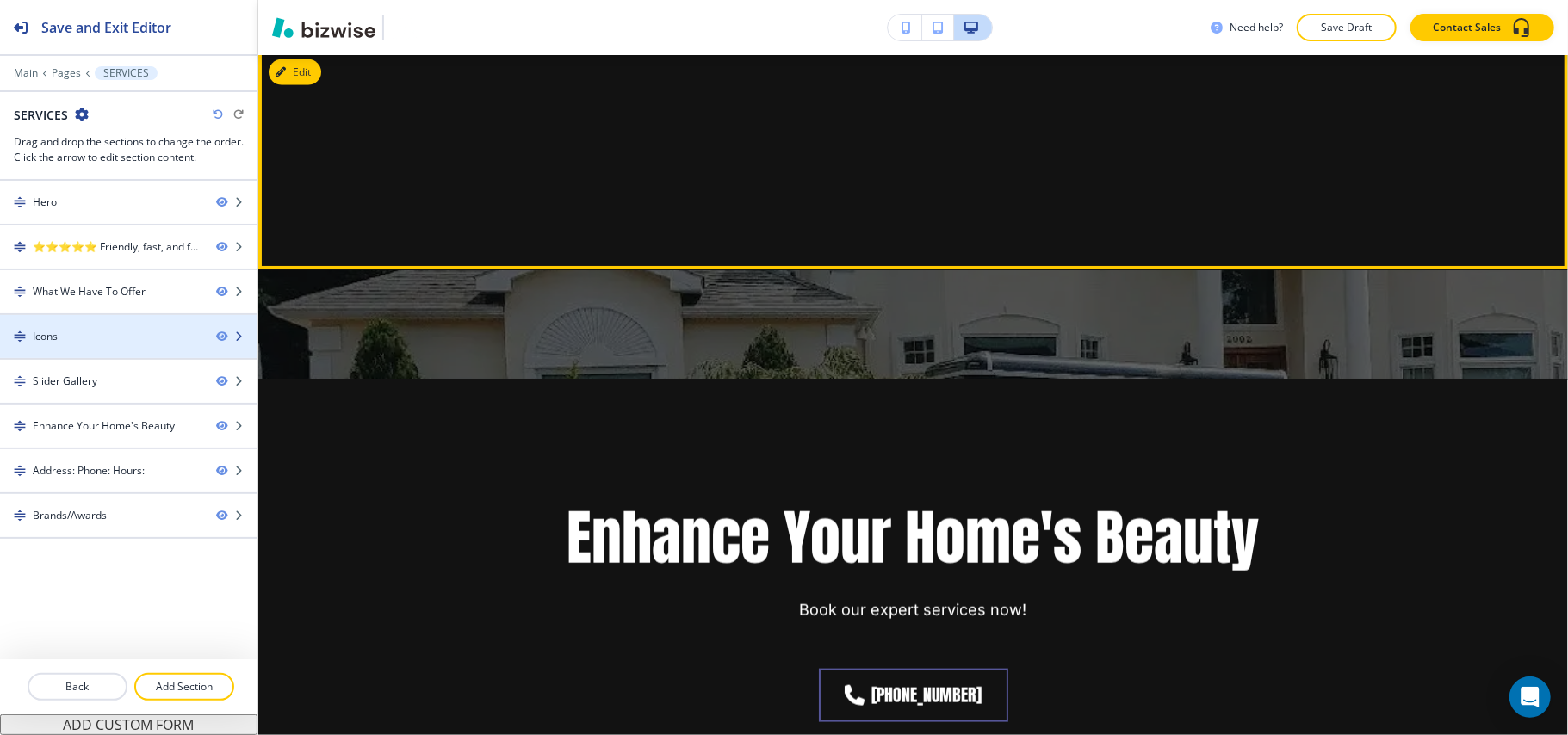
scroll to position [1200, 0]
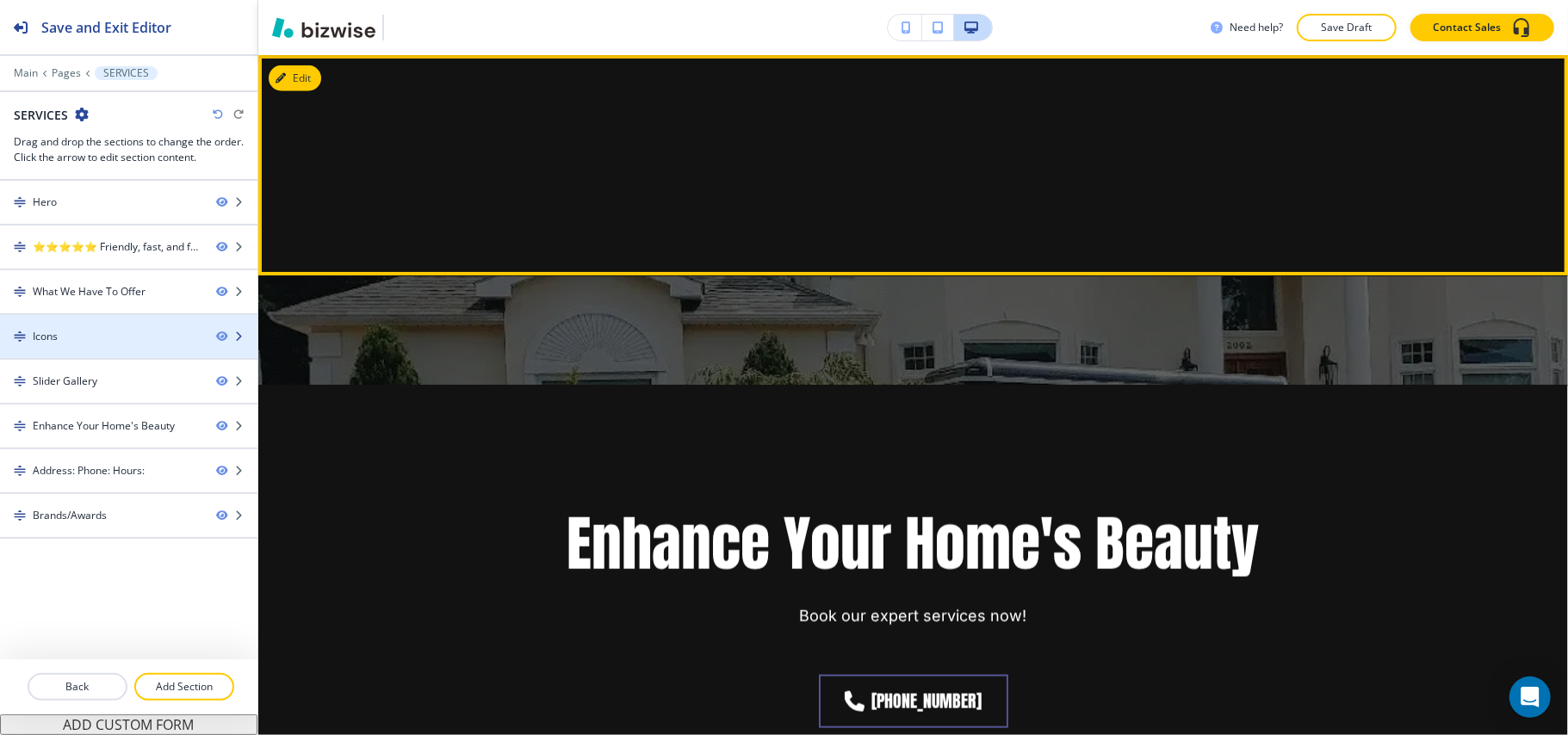
click at [124, 342] on div "Icons" at bounding box center [101, 336] width 202 height 15
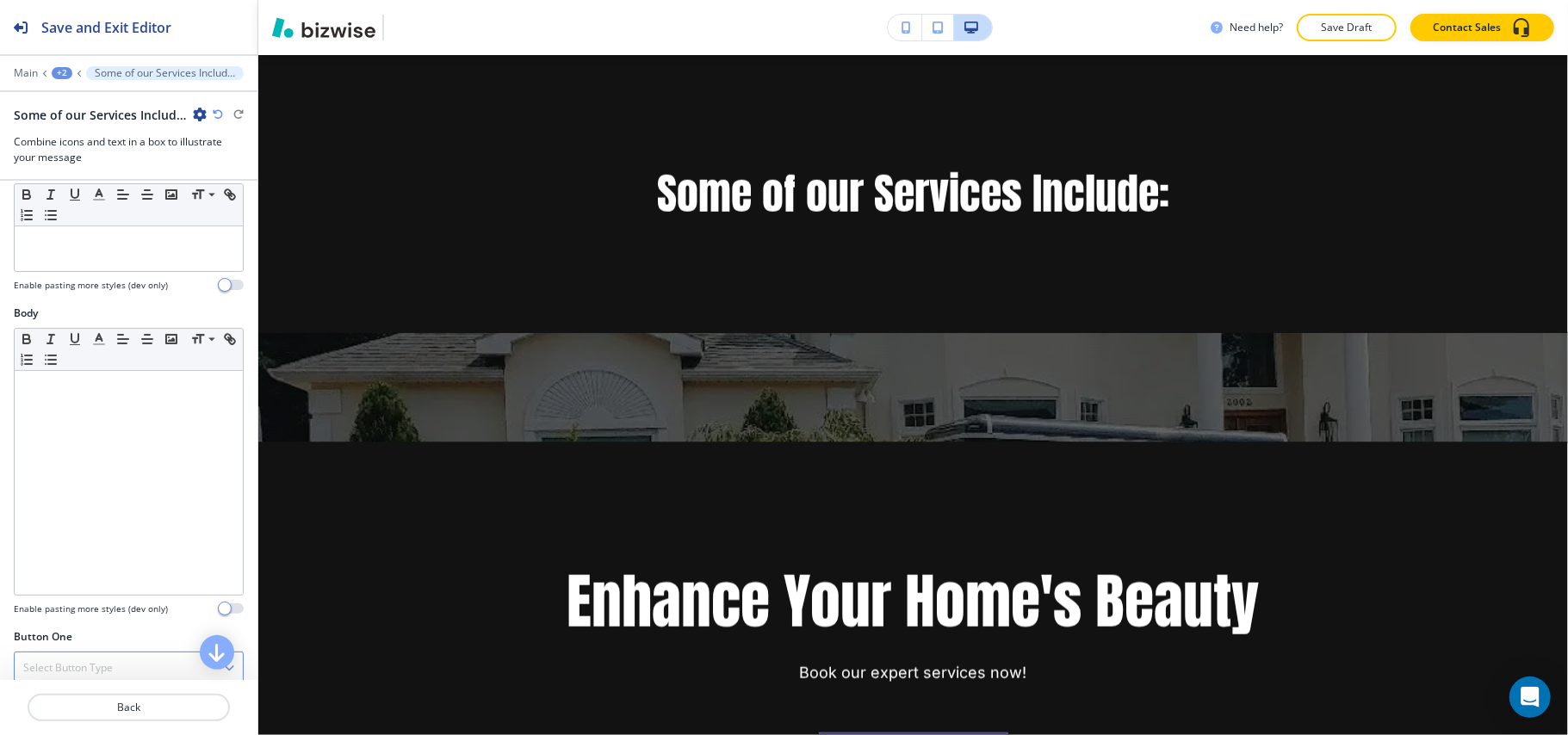
scroll to position [459, 0]
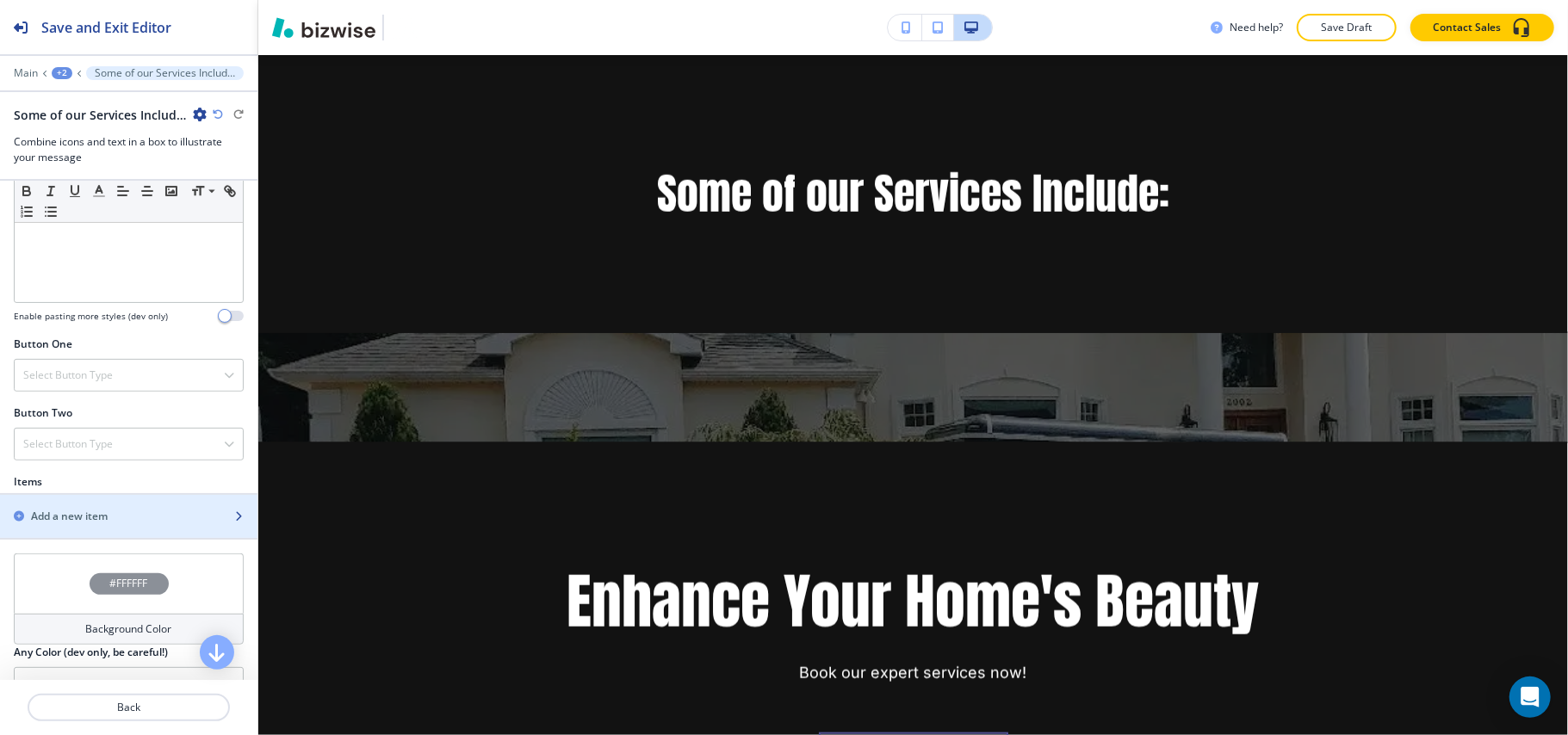
click at [81, 532] on div "button" at bounding box center [128, 531] width 257 height 13
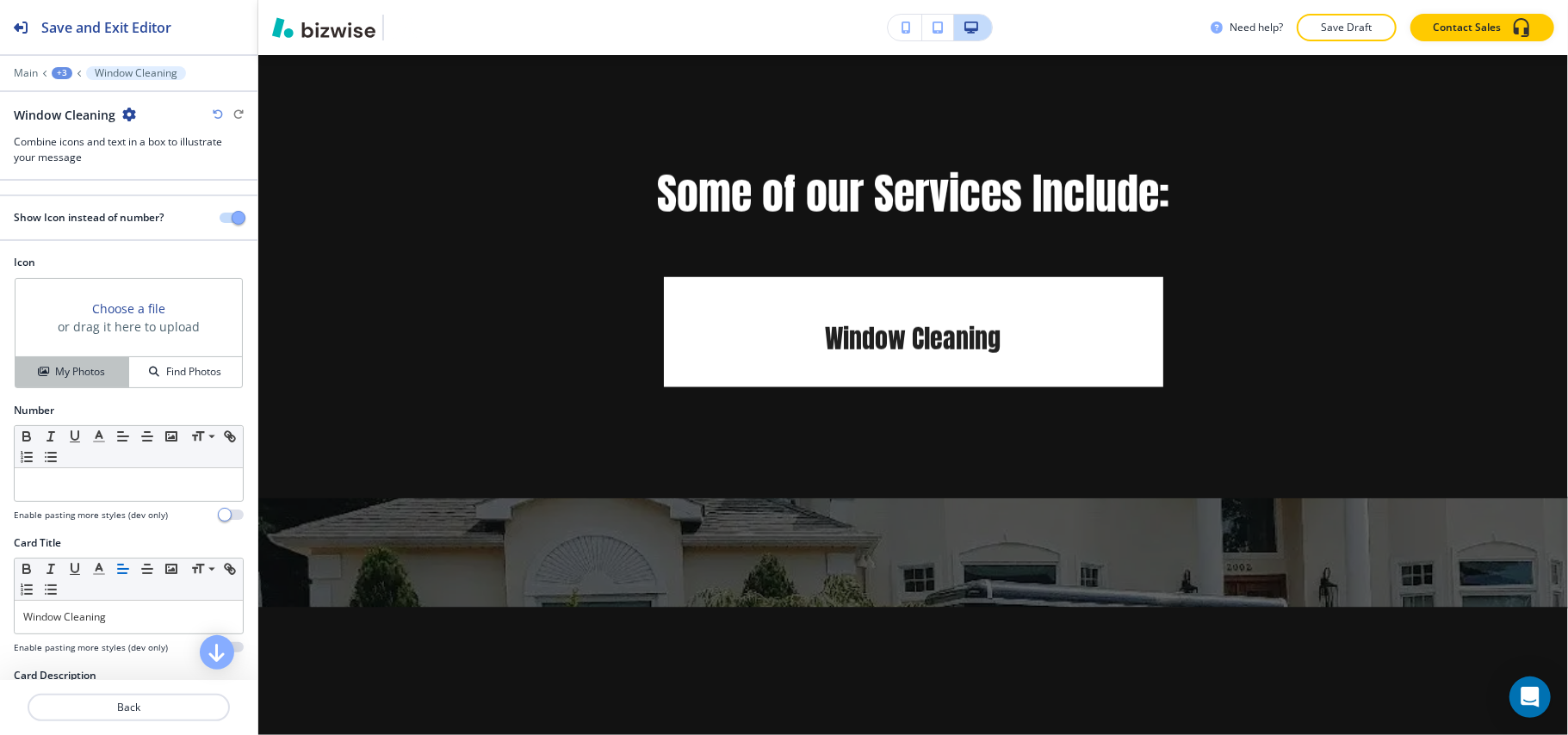
click at [55, 380] on h4 "My Photos" at bounding box center [80, 372] width 50 height 15
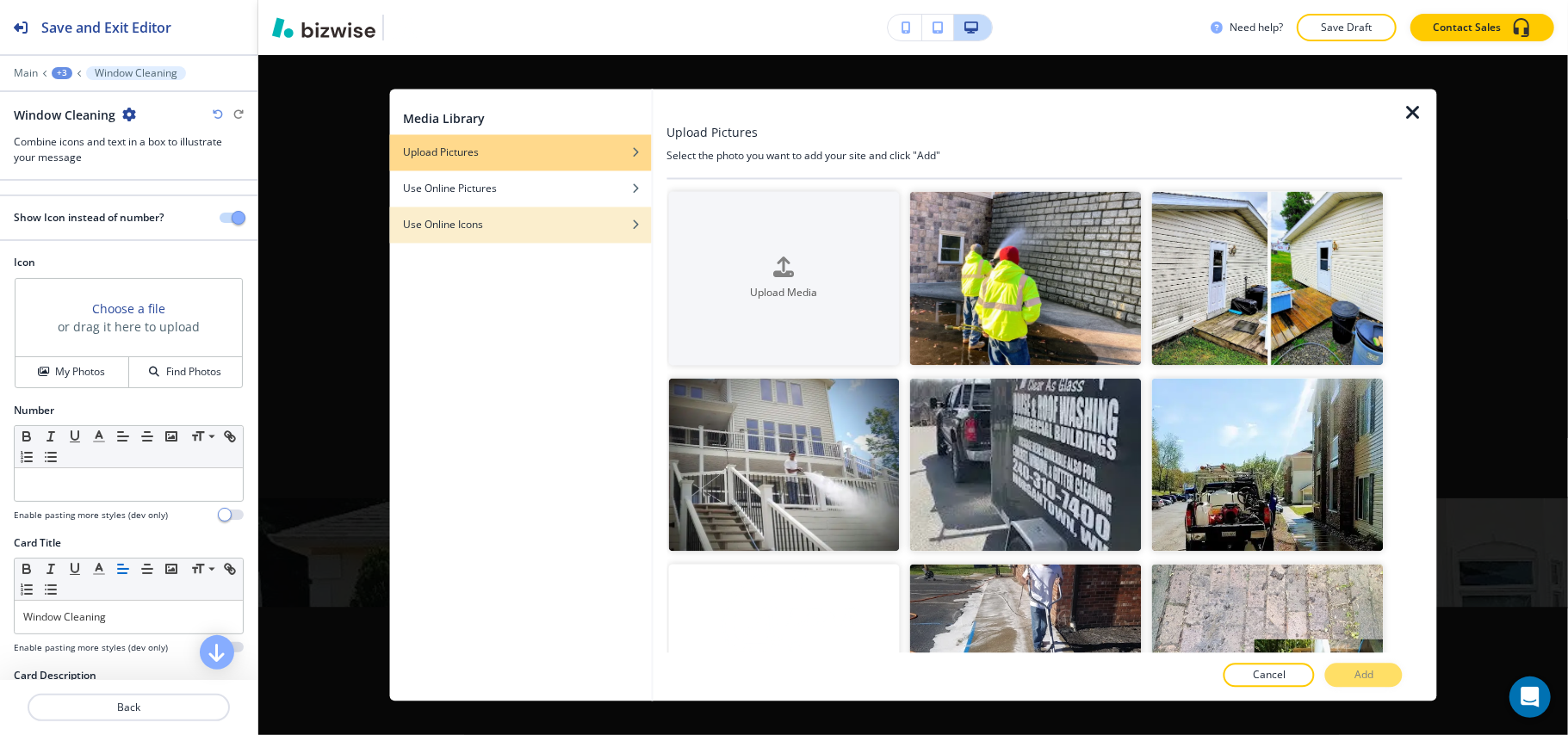
click at [489, 217] on div "Use Online Icons" at bounding box center [520, 225] width 262 height 15
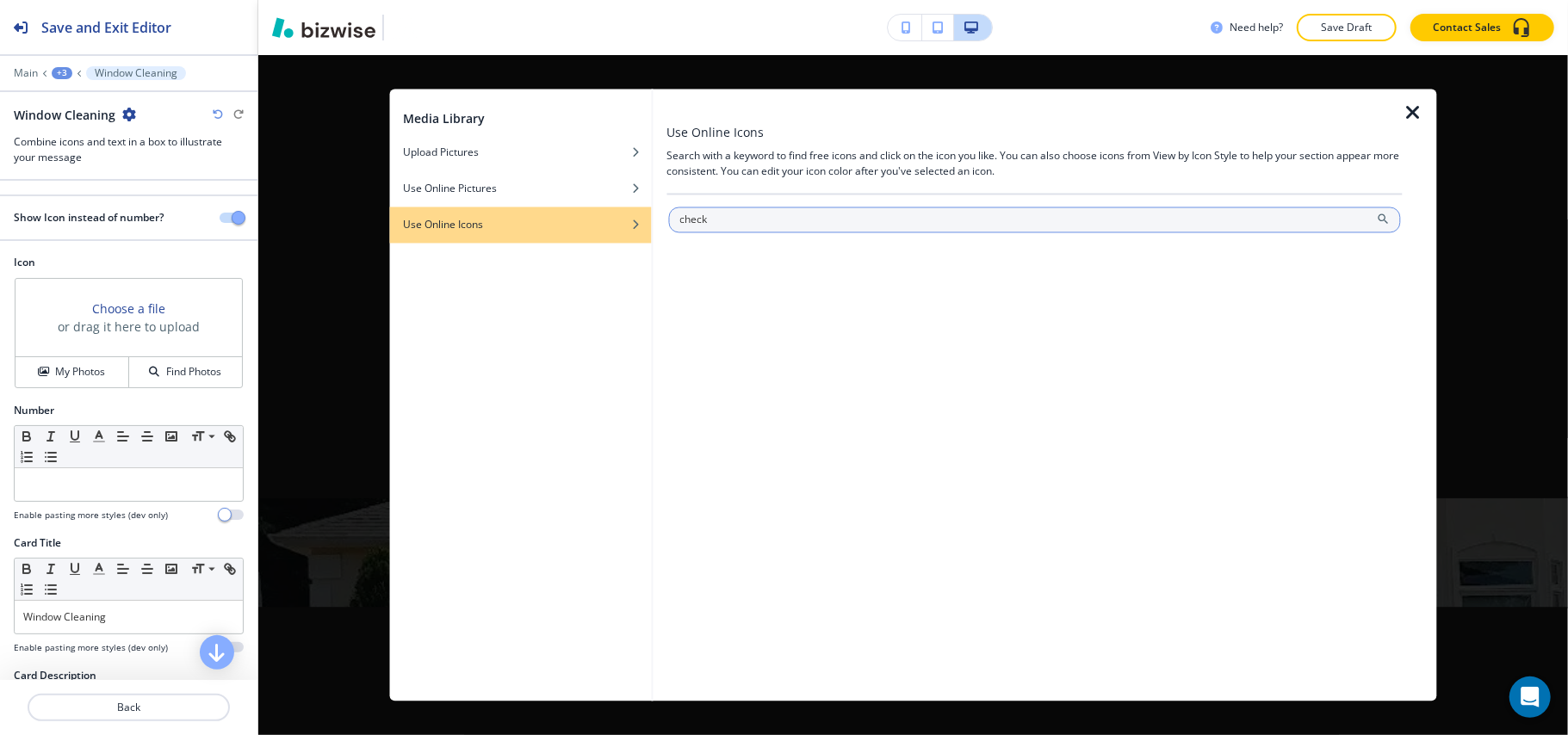
type input "check"
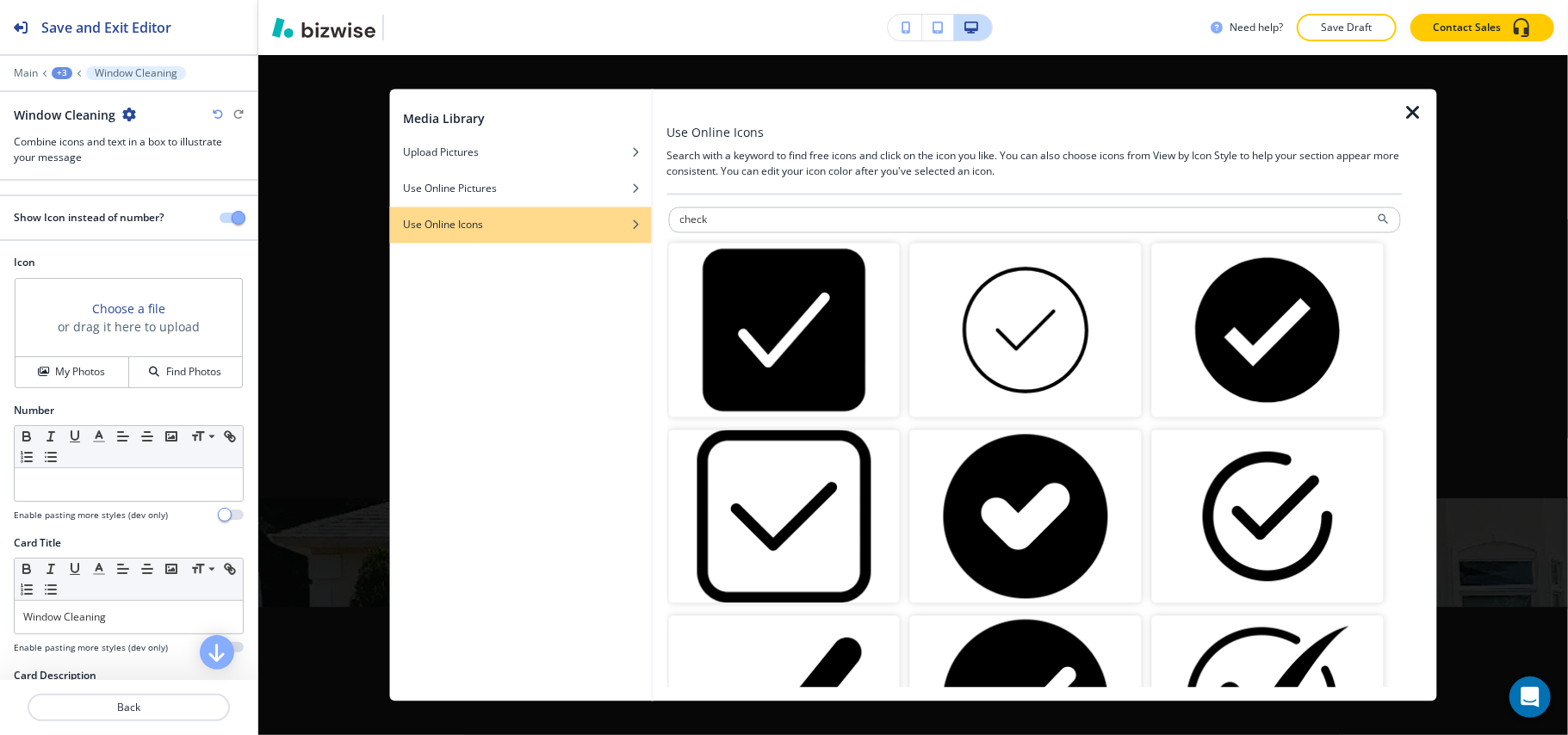
click at [1248, 339] on img "button" at bounding box center [1268, 330] width 232 height 174
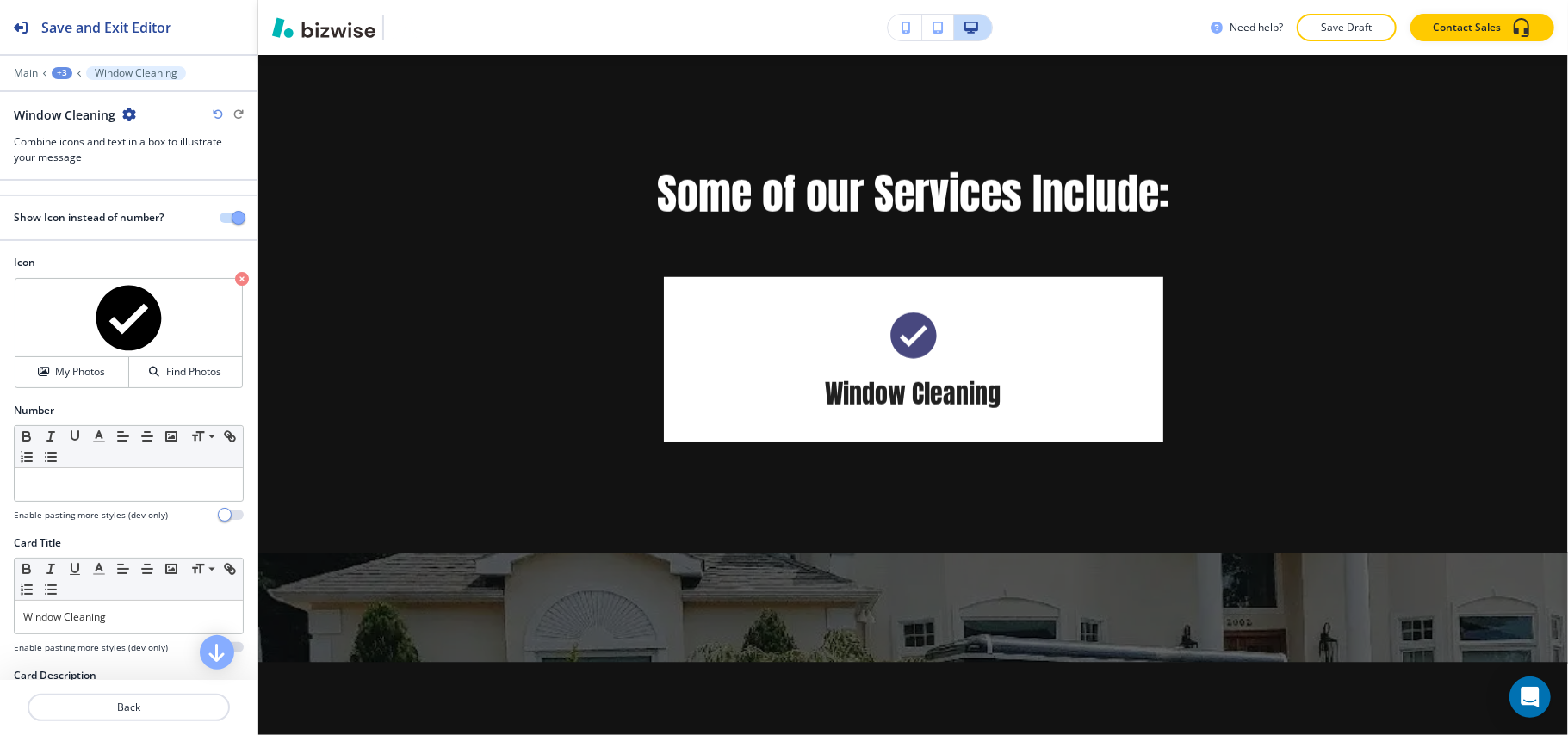
click at [124, 115] on icon "button" at bounding box center [128, 114] width 13 height 13
click at [133, 174] on p "Duplicate Window Cleaning" at bounding box center [176, 175] width 88 height 15
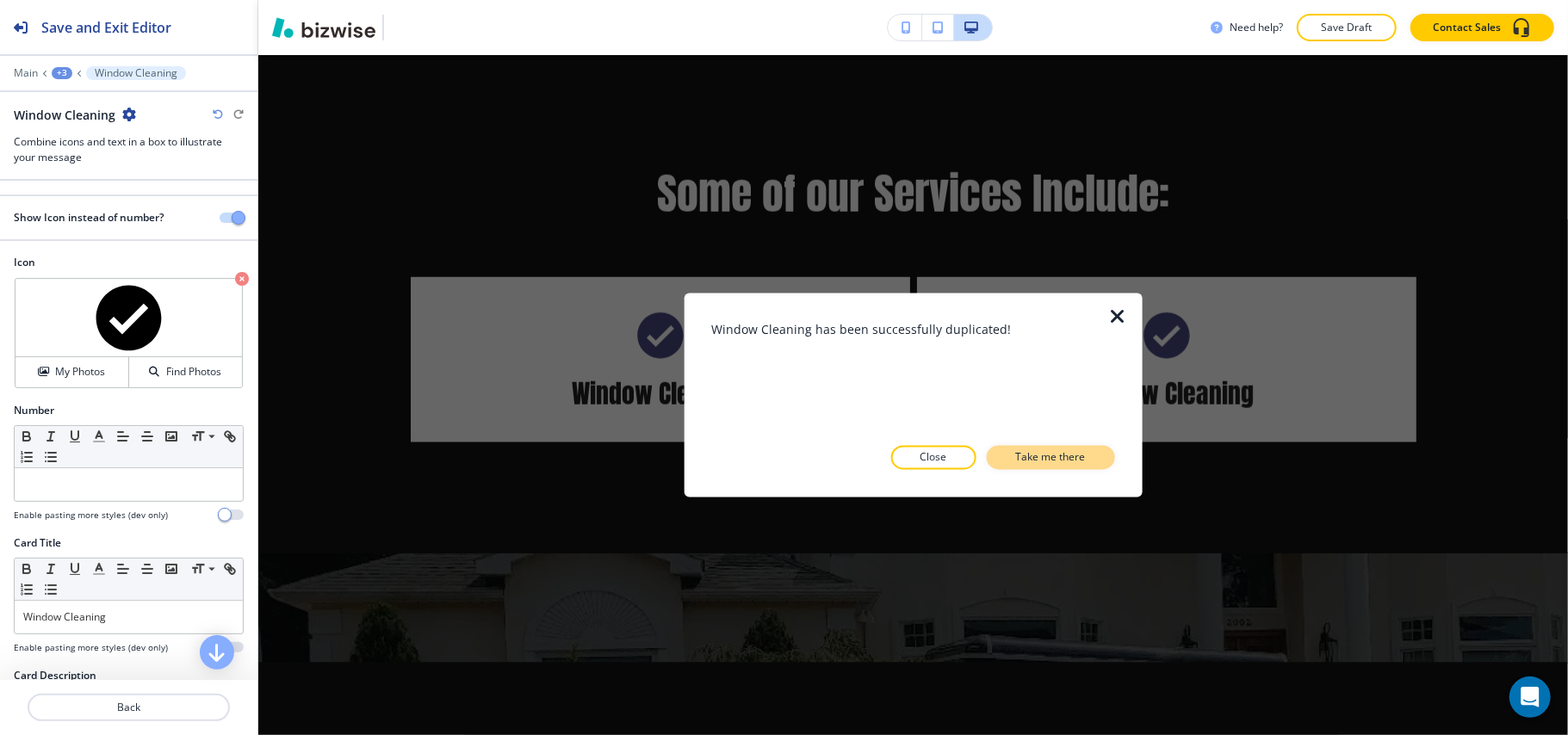
click at [1056, 455] on p "Take me there" at bounding box center [1050, 457] width 69 height 15
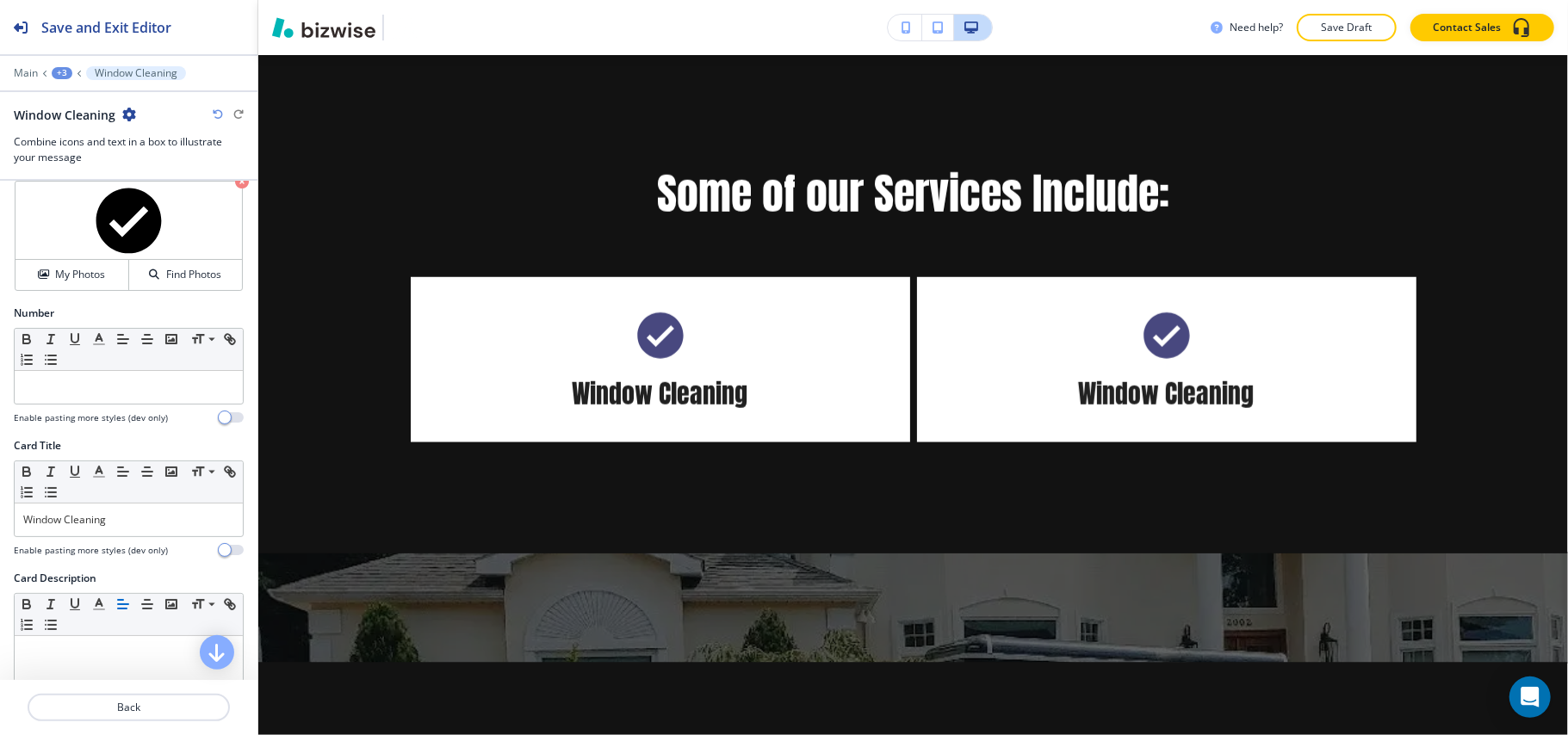
scroll to position [229, 0]
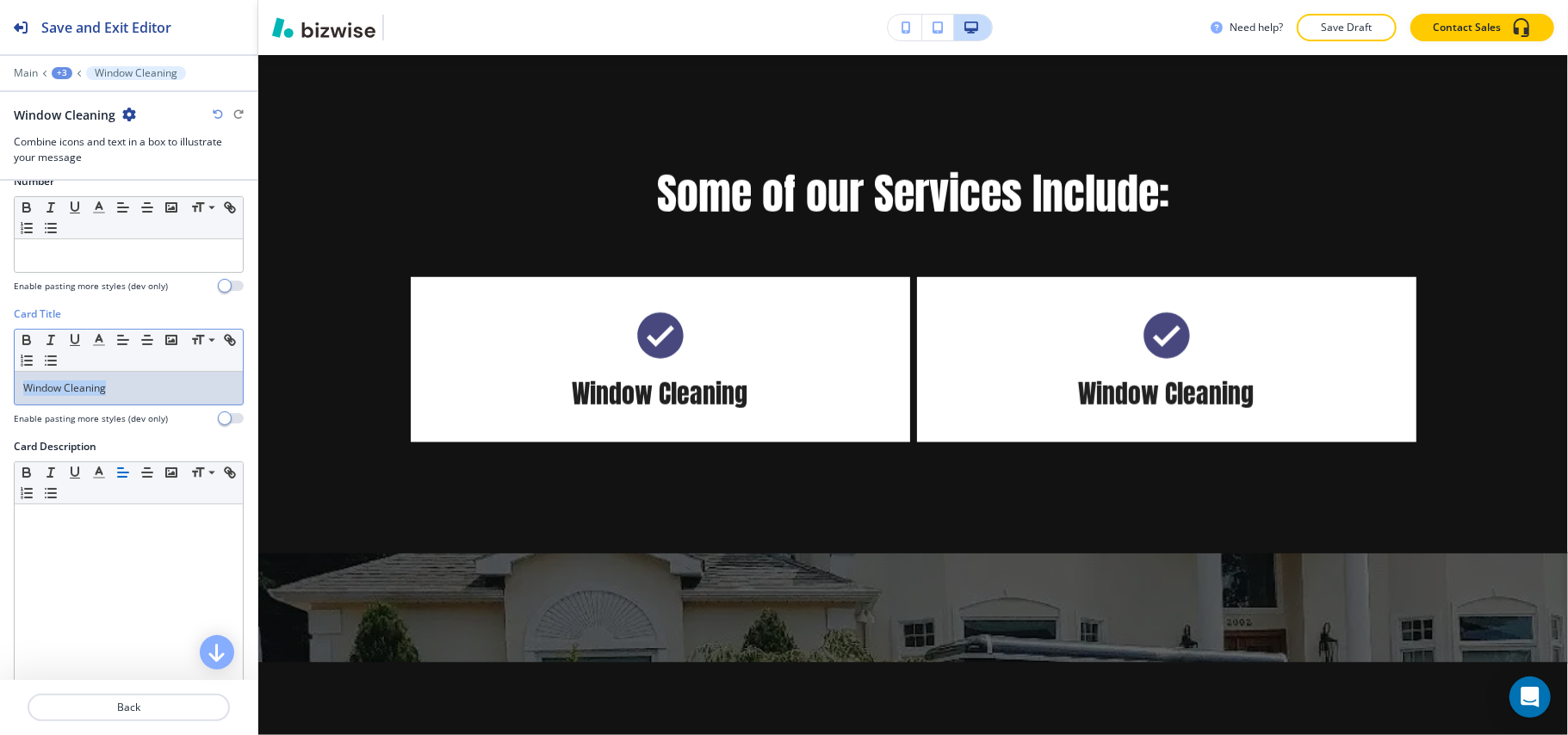
drag, startPoint x: 131, startPoint y: 400, endPoint x: 0, endPoint y: 387, distance: 131.6
click at [0, 387] on div "Card Title Small Normal Large Huge Window Cleaning Enable pasting more styles (…" at bounding box center [128, 372] width 257 height 133
click at [197, 111] on icon "button" at bounding box center [199, 114] width 13 height 13
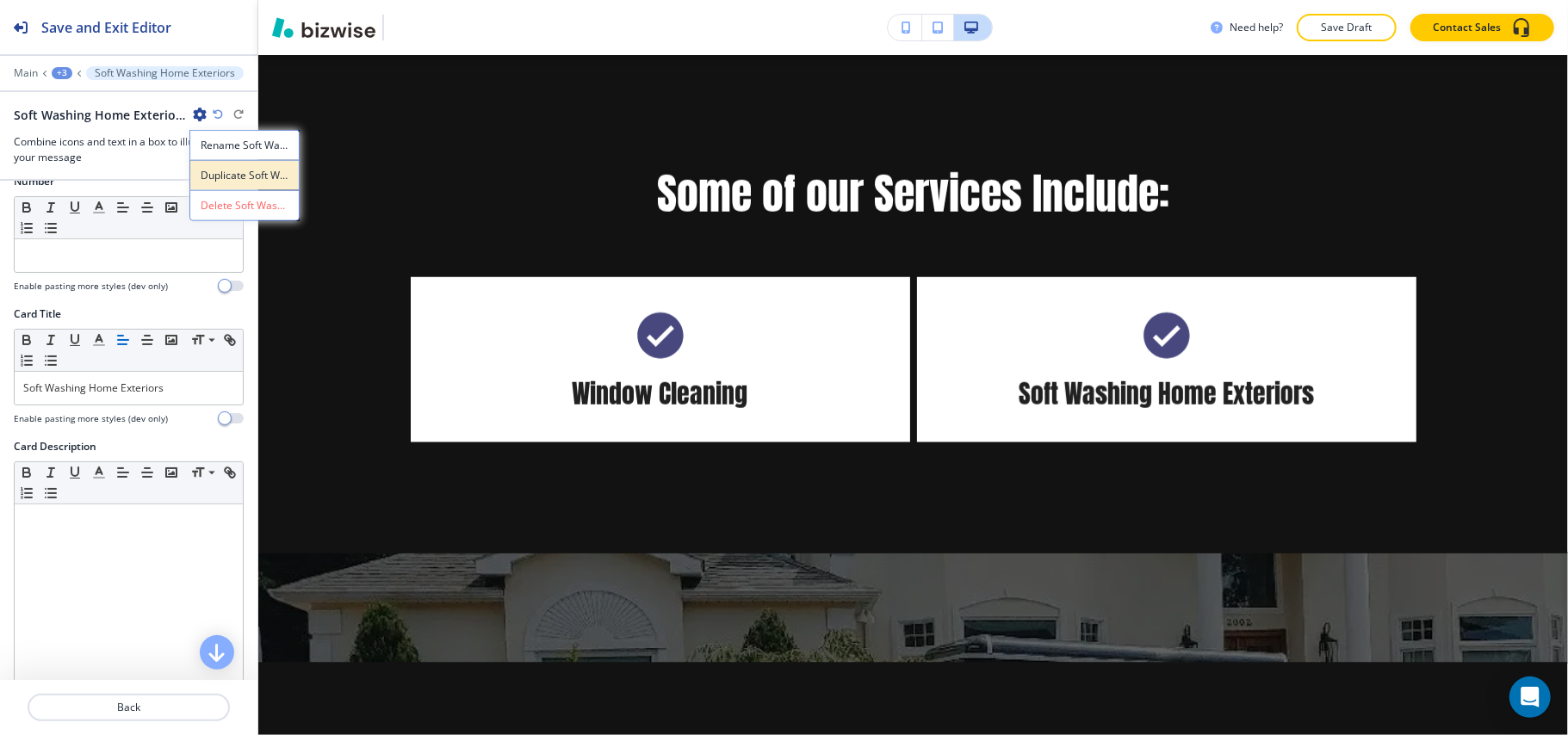
click at [225, 169] on p "Duplicate Soft Washing Home Exteriors" at bounding box center [244, 175] width 88 height 15
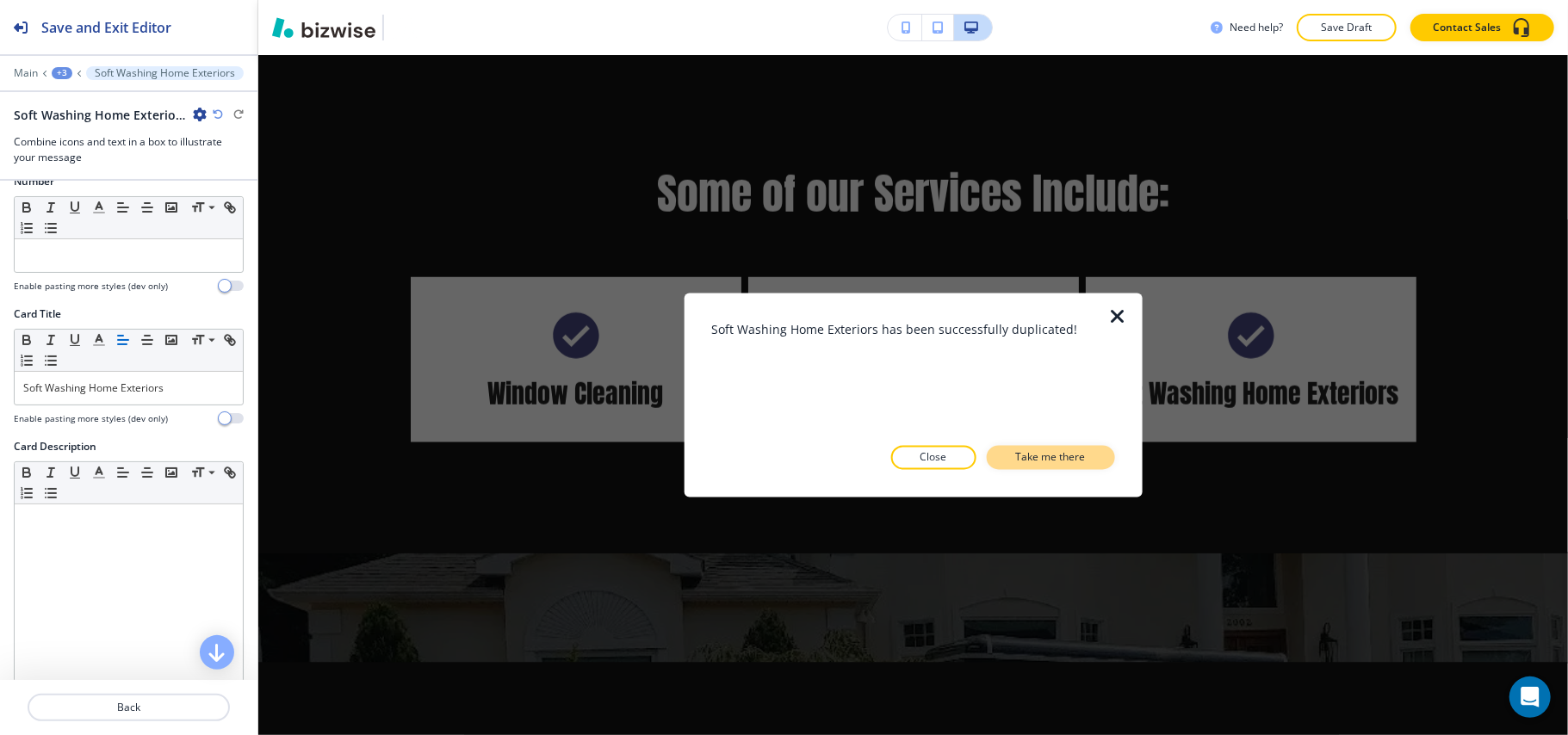
click at [1036, 452] on p "Take me there" at bounding box center [1050, 457] width 69 height 15
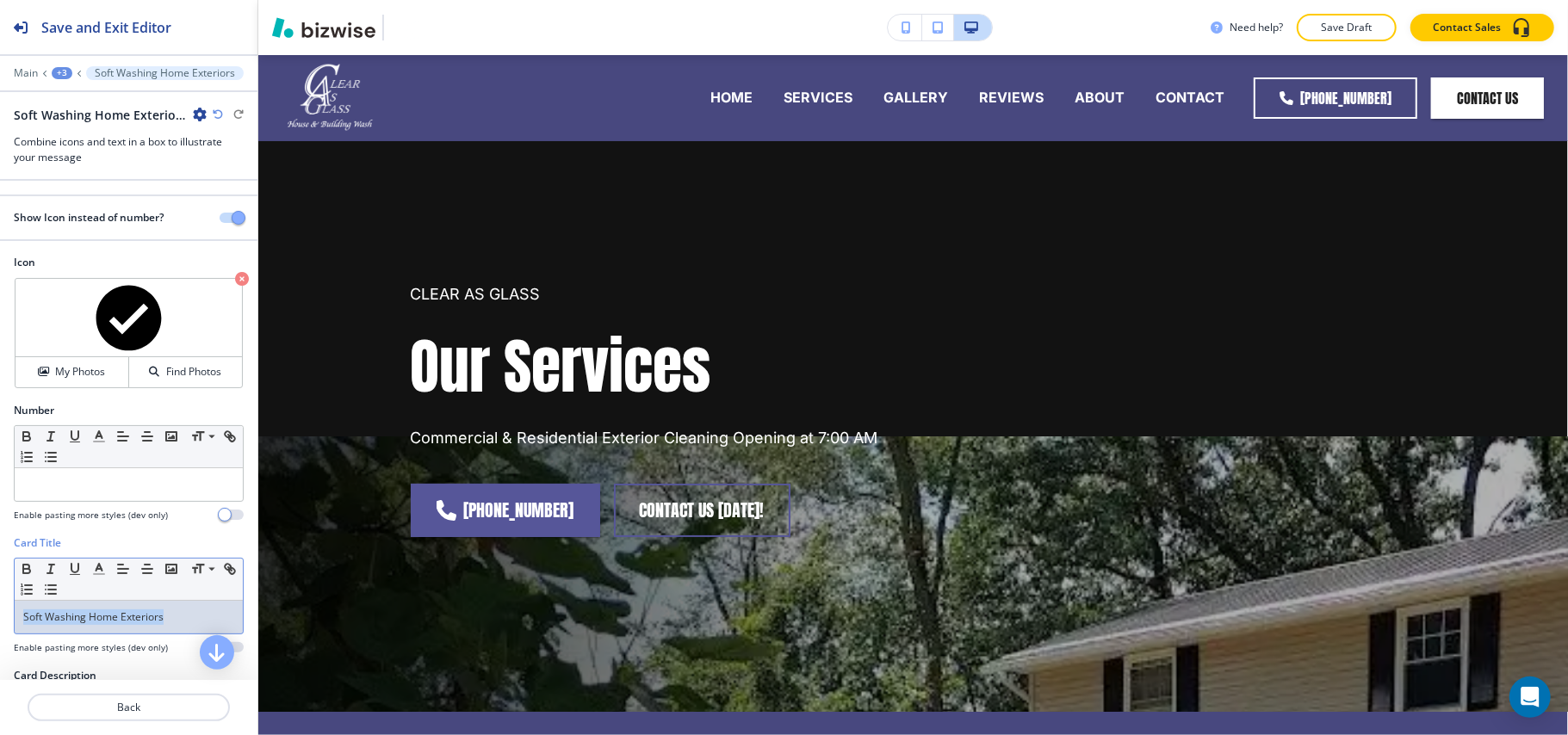
click at [0, 606] on div "Card Title Small Normal Large Huge Soft Washing Home Exteriors Enable pasting m…" at bounding box center [128, 601] width 257 height 133
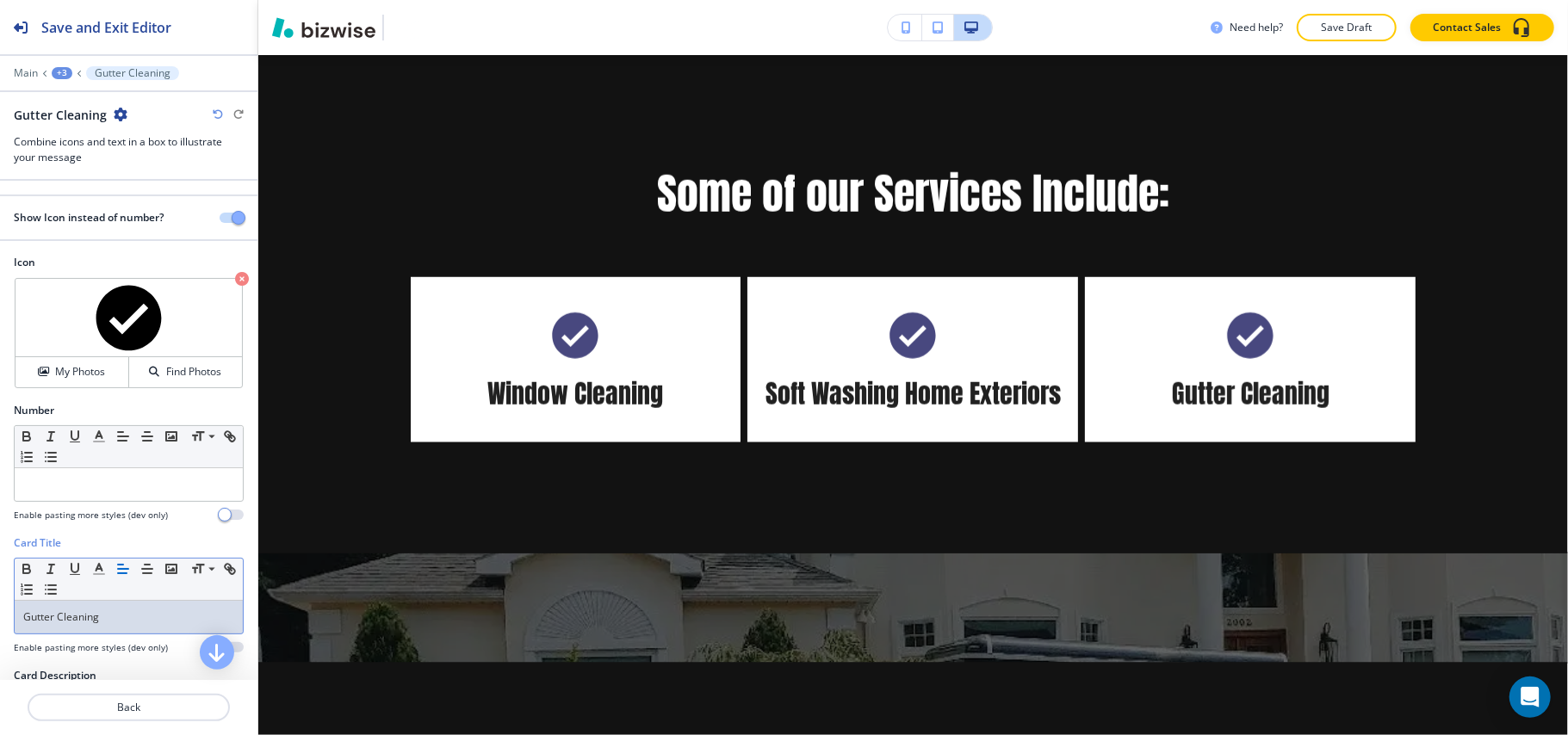
click at [126, 118] on div "Gutter Cleaning" at bounding box center [128, 115] width 230 height 18
click at [121, 114] on icon "button" at bounding box center [120, 114] width 13 height 13
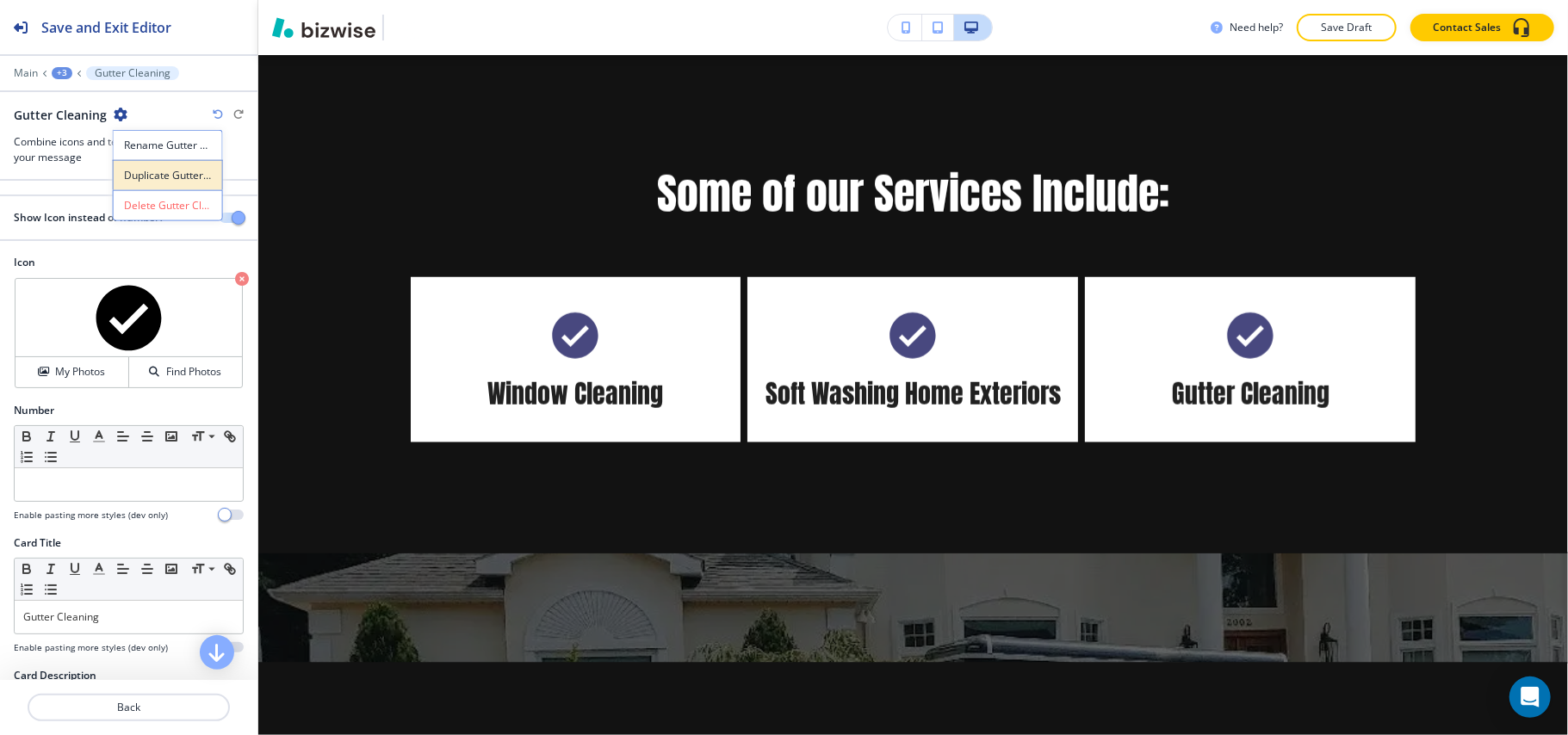
click at [145, 170] on p "Duplicate Gutter Cleaning" at bounding box center [167, 175] width 88 height 15
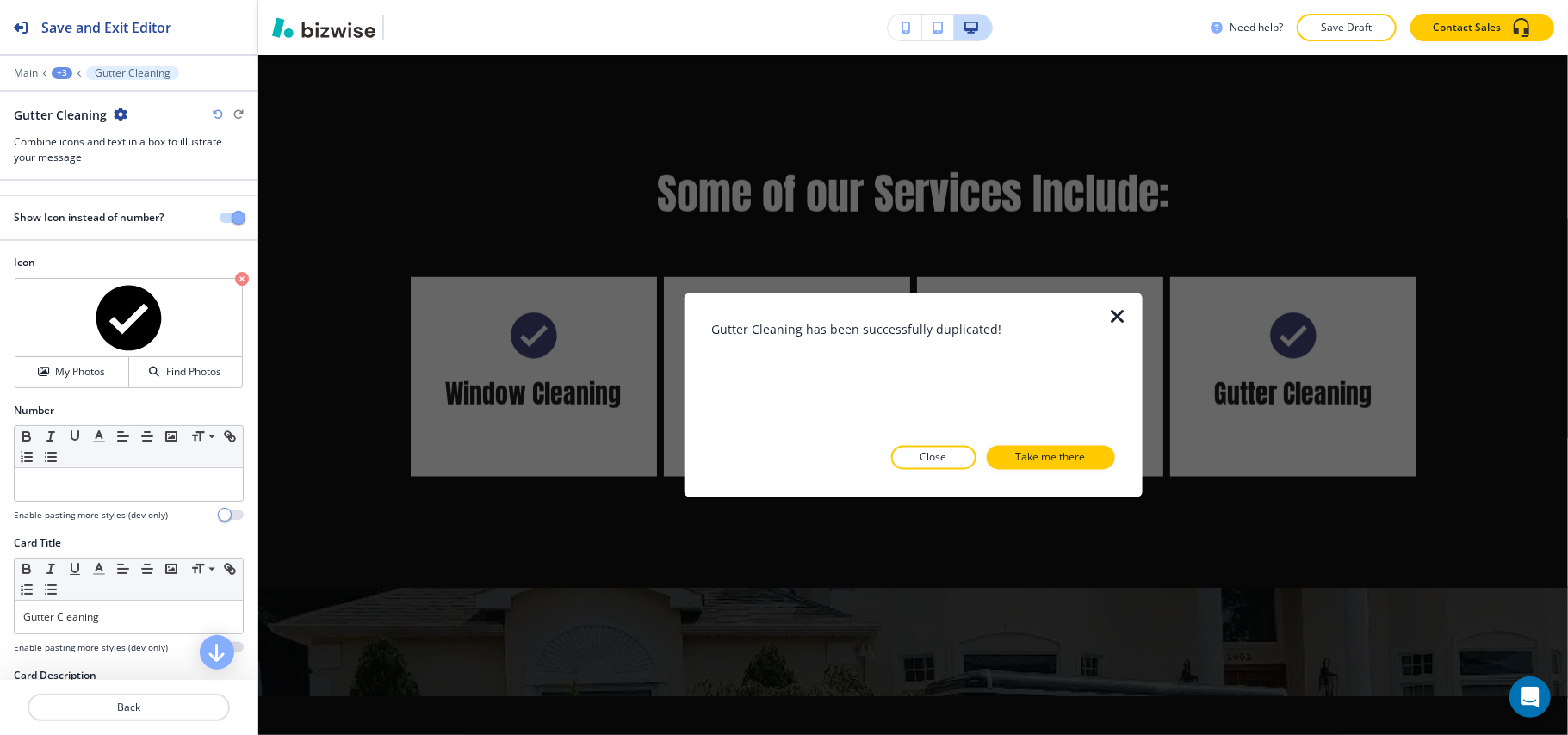
click at [1088, 458] on button "Take me there" at bounding box center [1050, 458] width 128 height 24
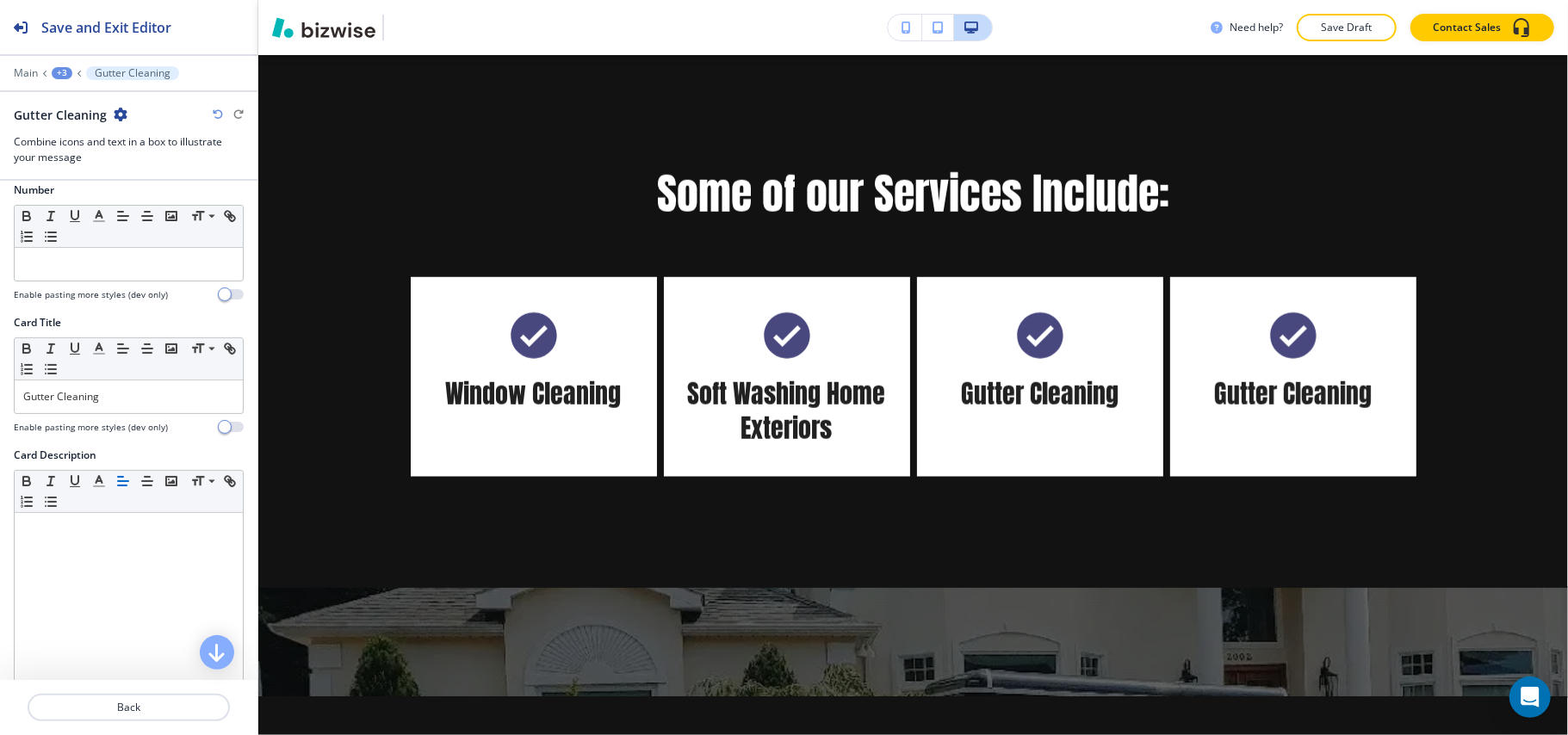
scroll to position [229, 0]
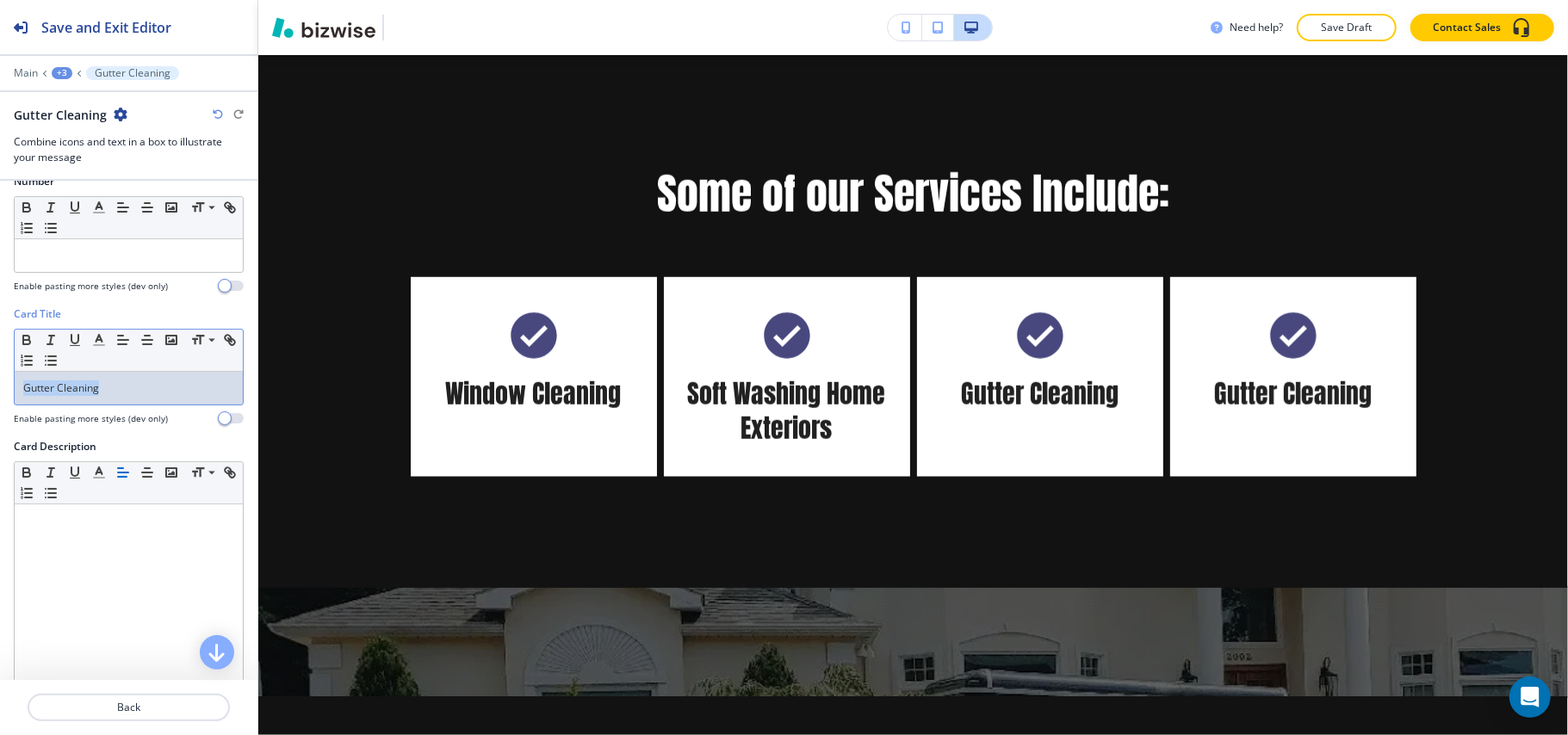
drag, startPoint x: 83, startPoint y: 389, endPoint x: 2, endPoint y: 377, distance: 81.9
click at [0, 380] on div "Card Title Small Normal Large Huge Gutter Cleaning Enable pasting more styles (…" at bounding box center [128, 372] width 257 height 133
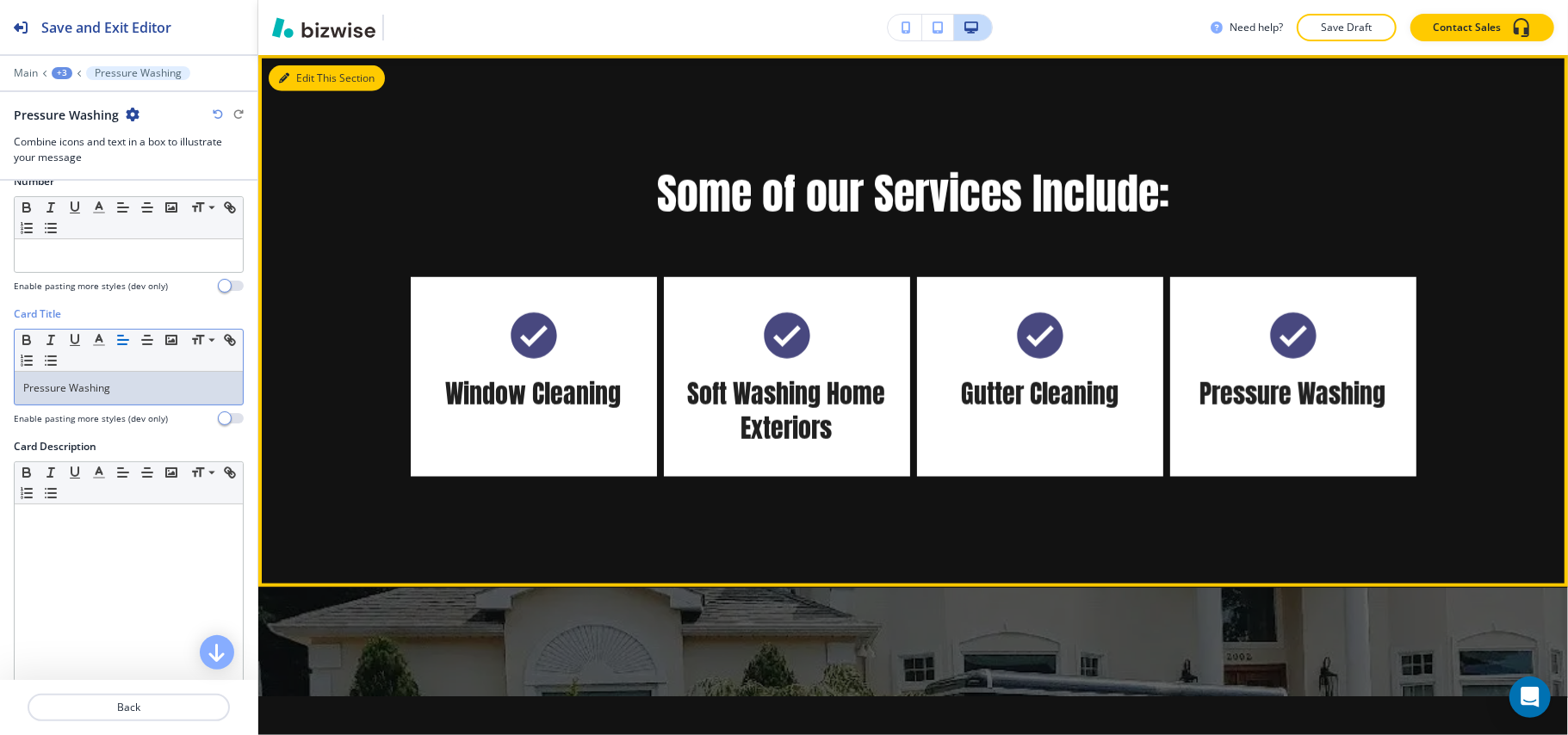
click at [308, 74] on button "Edit This Section" at bounding box center [326, 78] width 116 height 26
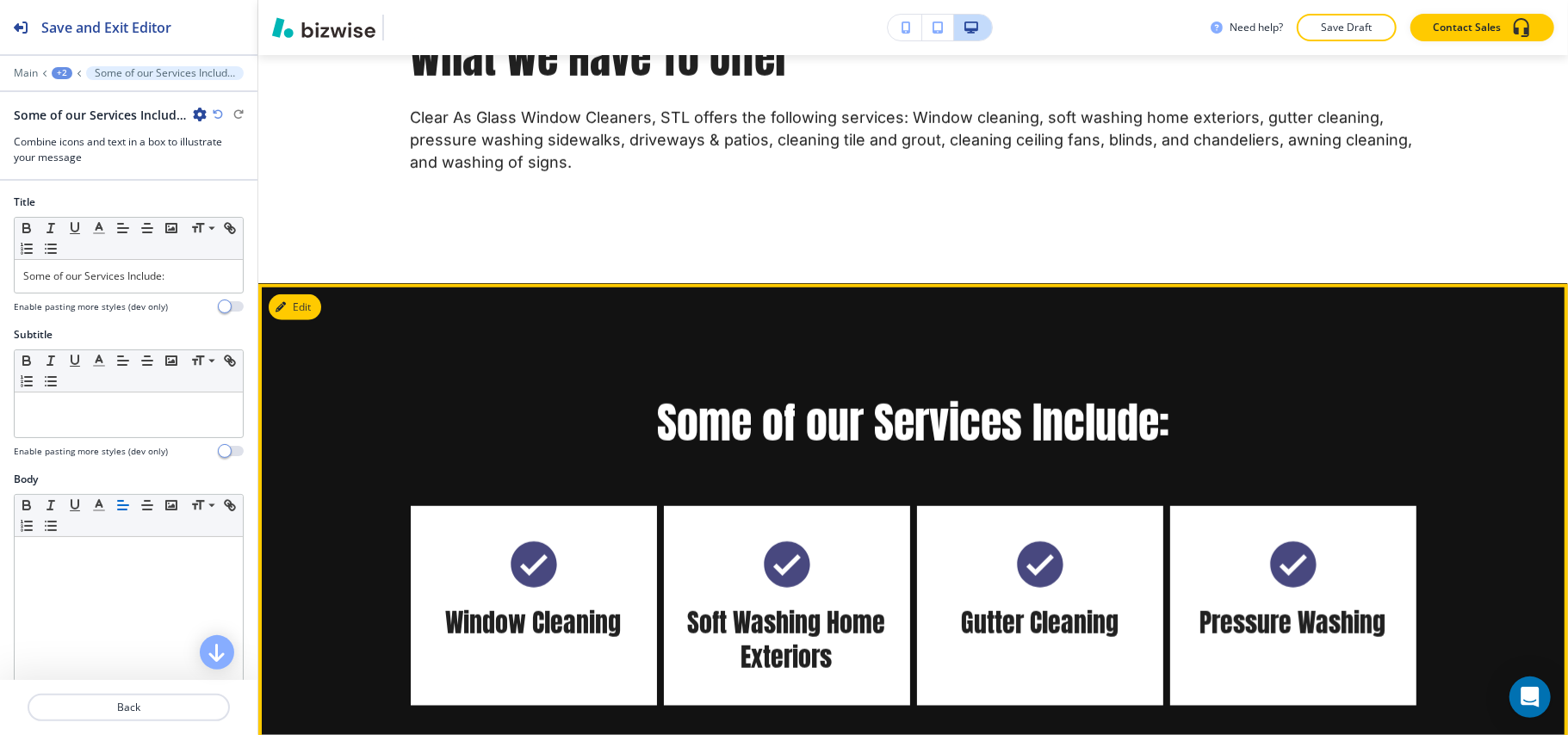
scroll to position [1086, 0]
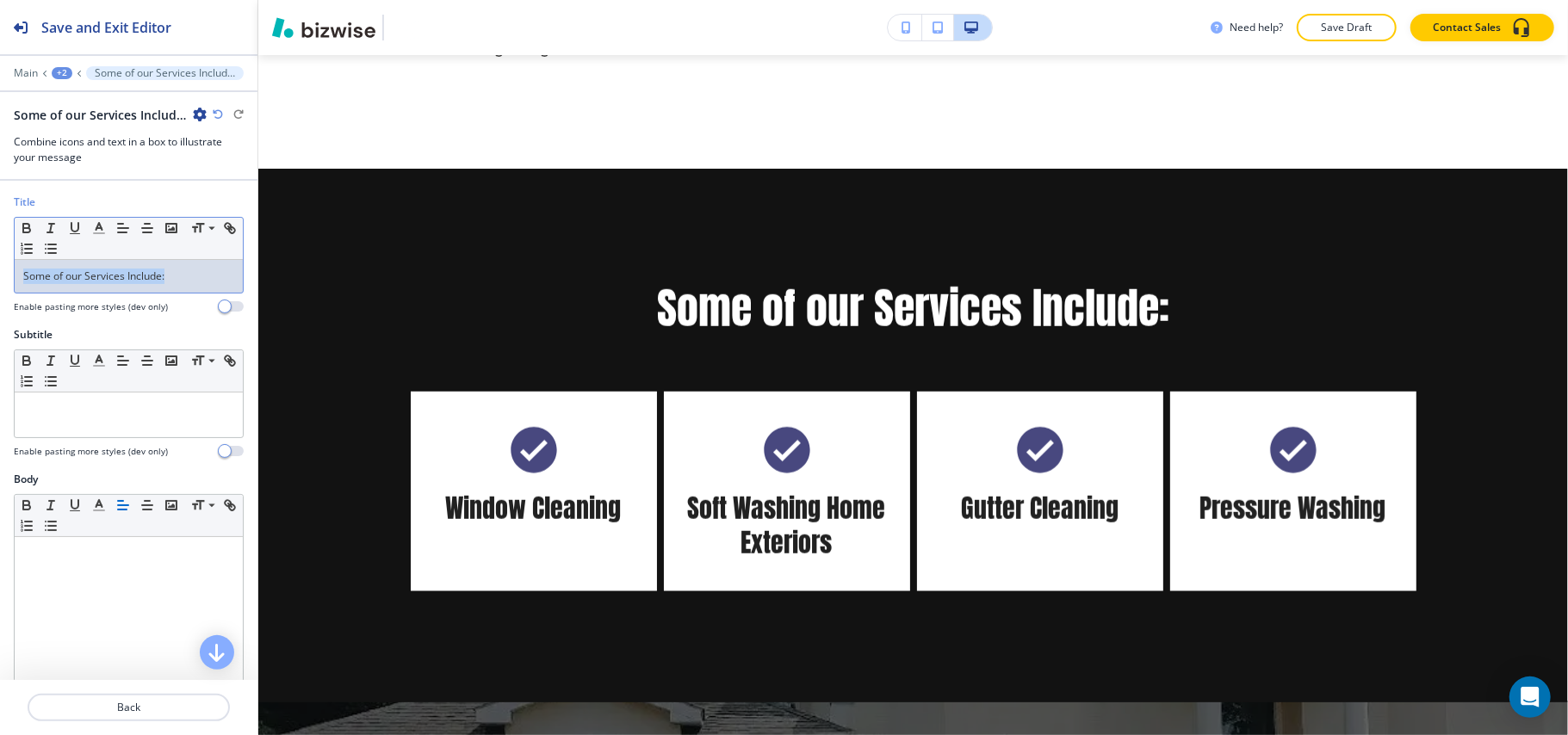
drag, startPoint x: 194, startPoint y: 276, endPoint x: 0, endPoint y: 280, distance: 194.0
click at [0, 280] on div "Title Small Normal Large Huge Some of our Services Include: Enable pasting more…" at bounding box center [128, 260] width 257 height 133
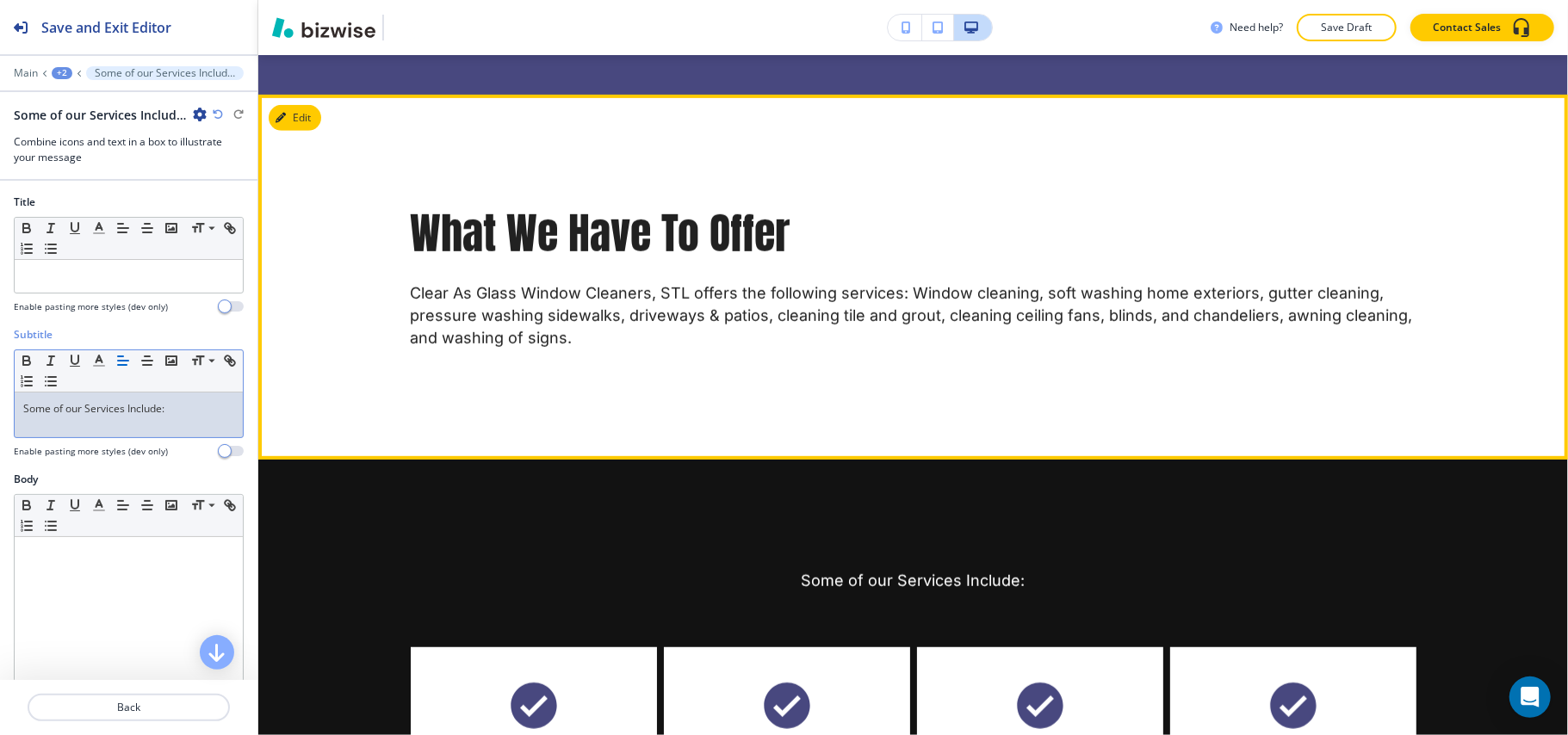
scroll to position [741, 0]
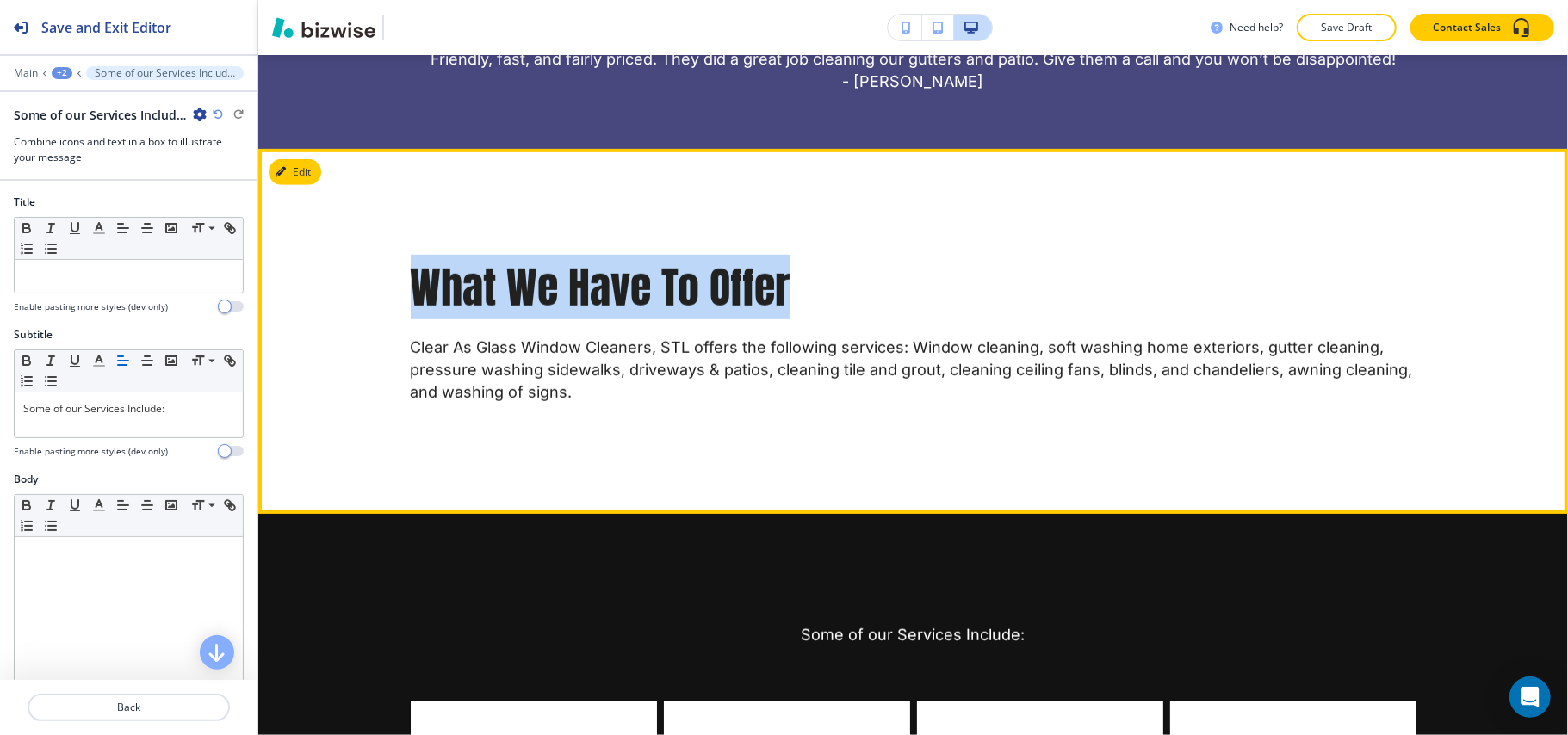
drag, startPoint x: 384, startPoint y: 274, endPoint x: 807, endPoint y: 281, distance: 423.1
click at [807, 281] on div "What We Have To Offer Clear As Glass Window Cleaners, STL offers the following …" at bounding box center [913, 331] width 1102 height 144
copy p "What We Have To Offer"
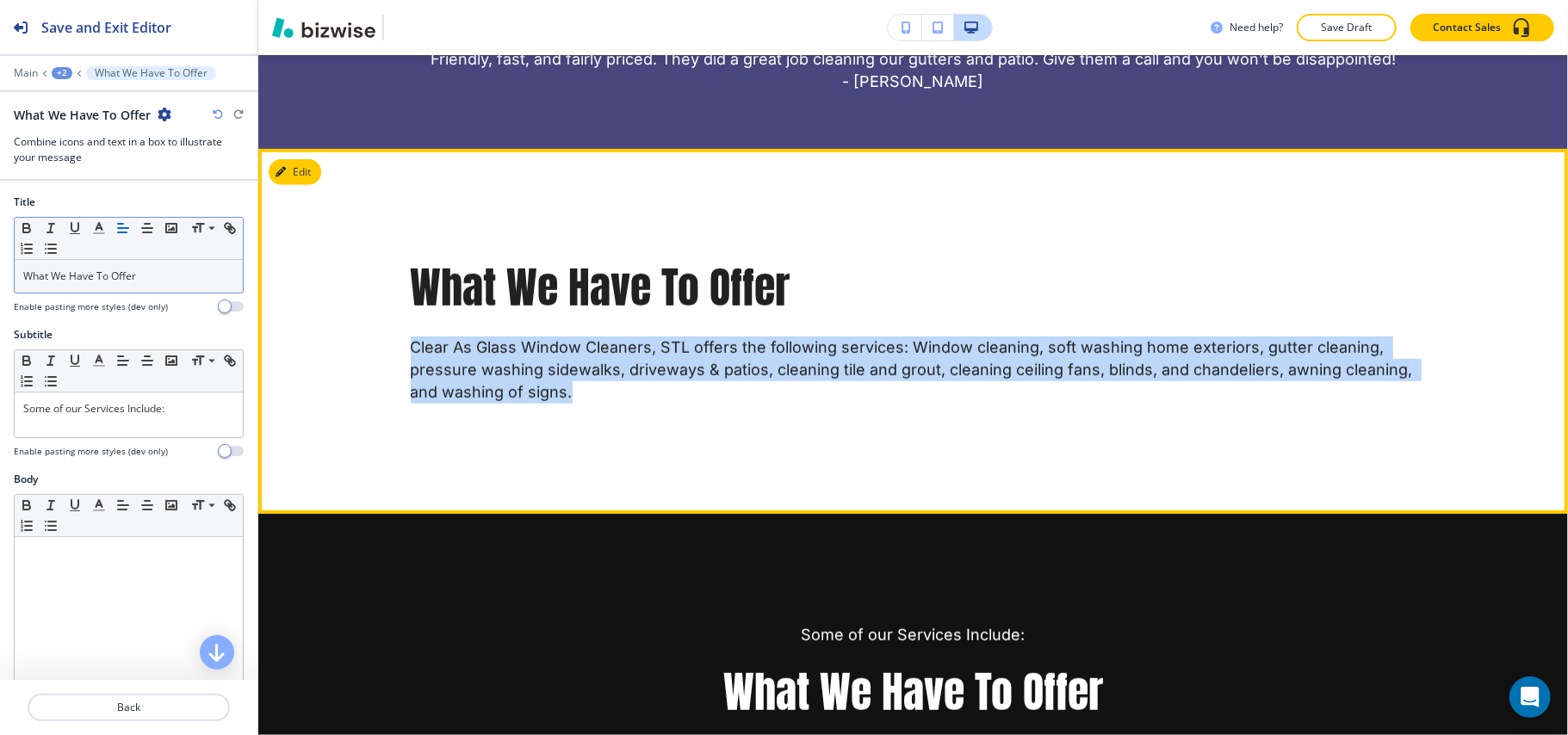
drag, startPoint x: 470, startPoint y: 363, endPoint x: 614, endPoint y: 389, distance: 146.3
click at [614, 389] on div "What We Have To Offer Clear As Glass Window Cleaners, STL offers the following …" at bounding box center [913, 331] width 1102 height 144
copy p "Clear As Glass Window Cleaners, STL offers the following services: Window clean…"
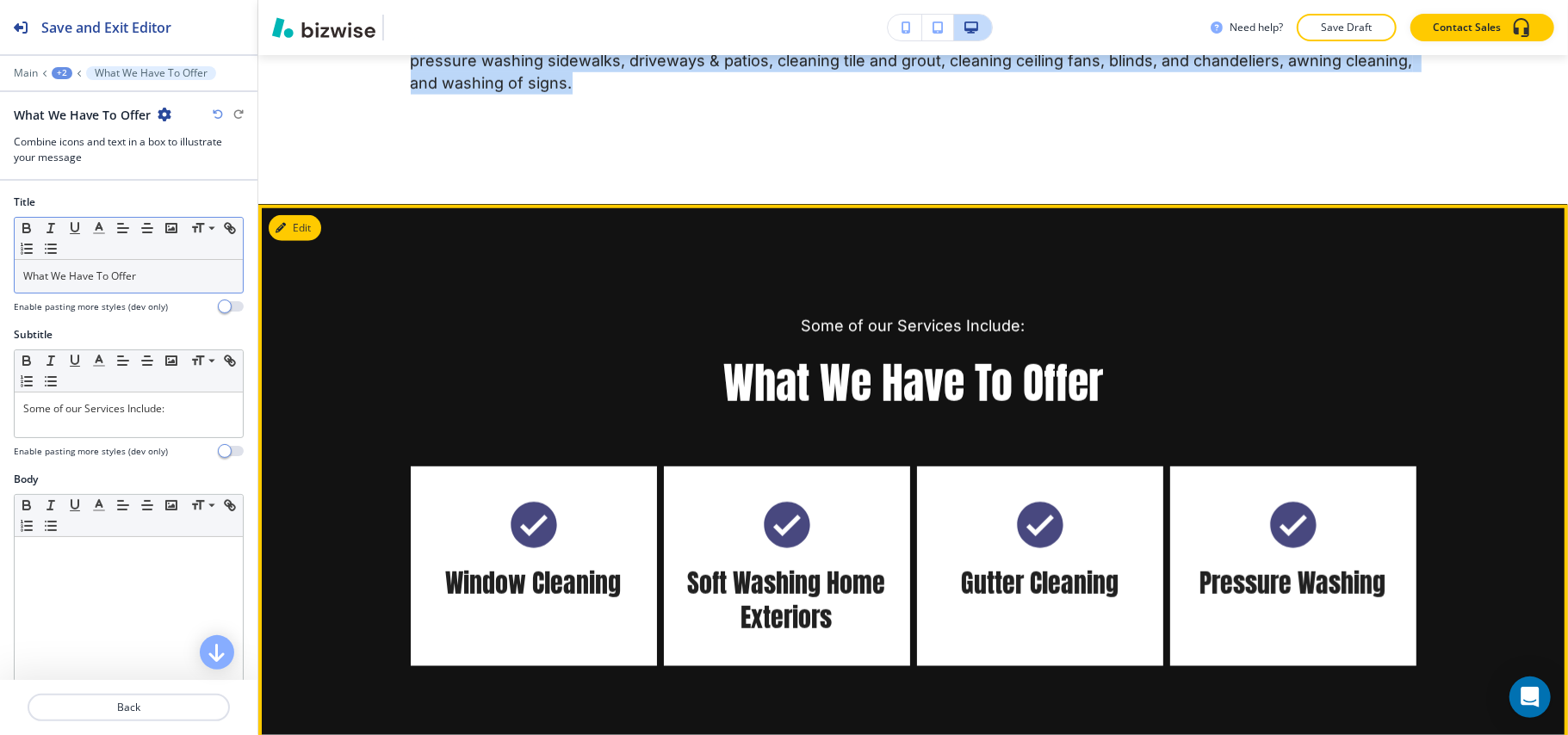
scroll to position [1086, 0]
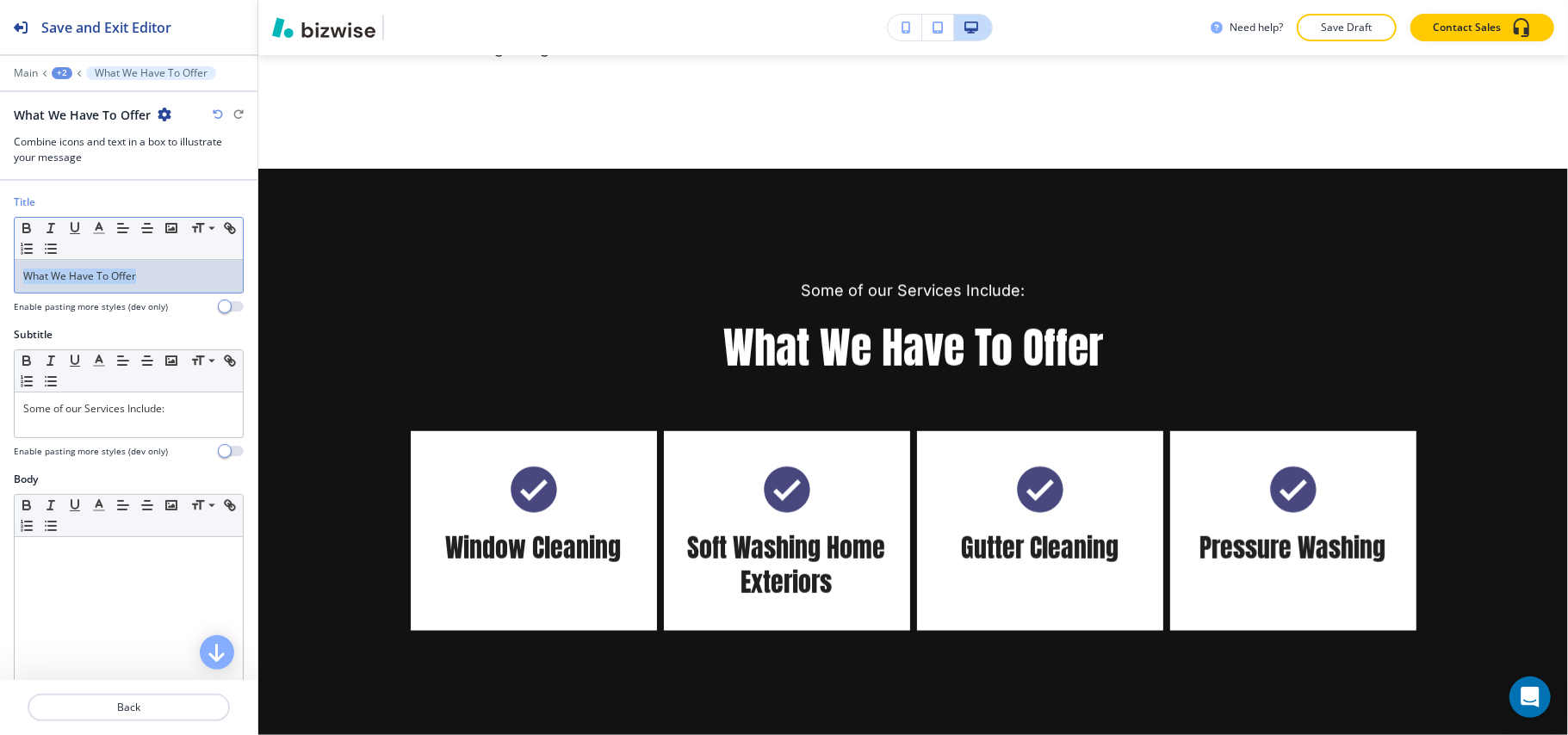
drag, startPoint x: 186, startPoint y: 286, endPoint x: 0, endPoint y: 290, distance: 186.0
click at [0, 290] on div "Title Small Normal Large Huge What We Have To Offer Enable pasting more styles …" at bounding box center [128, 260] width 257 height 133
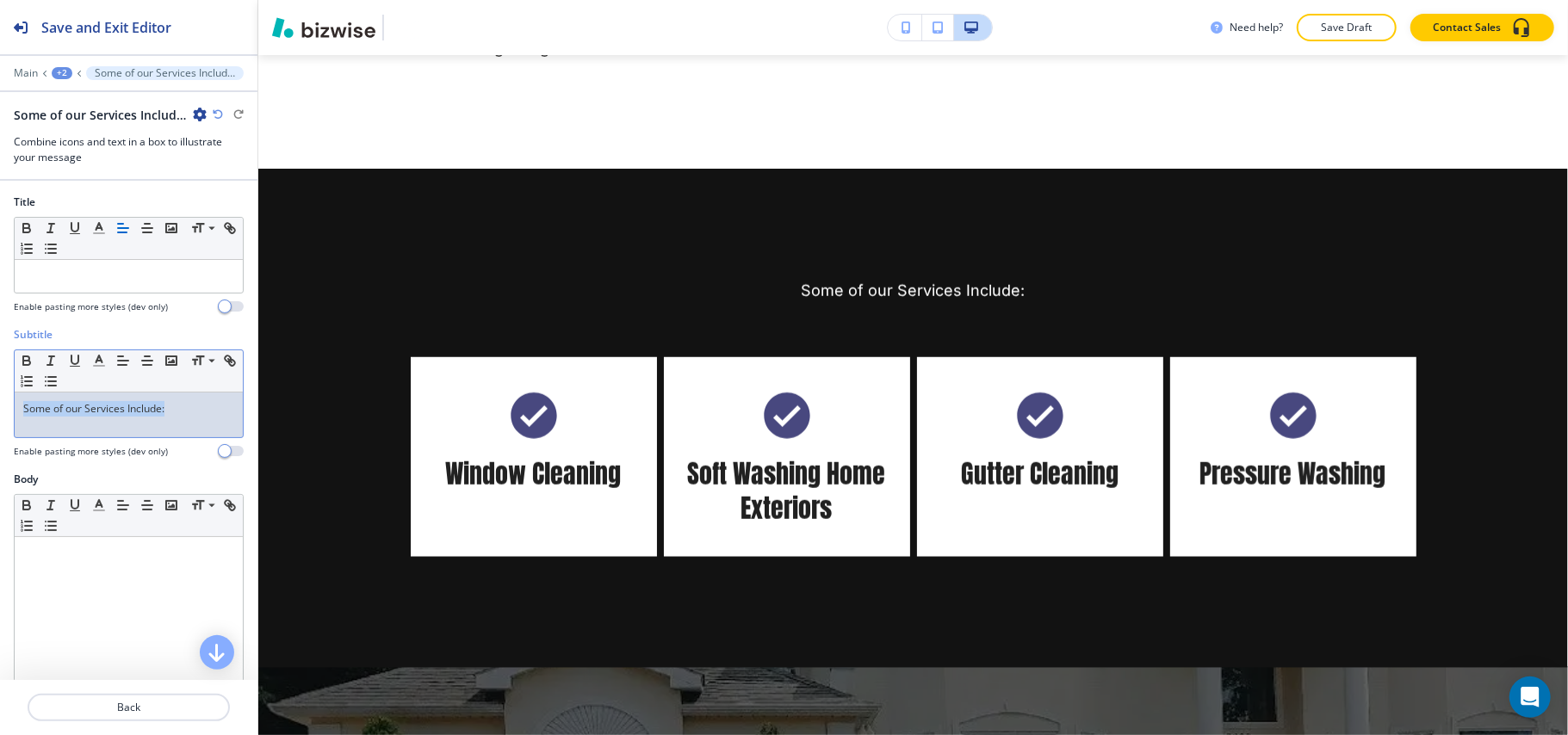
drag, startPoint x: 191, startPoint y: 408, endPoint x: 0, endPoint y: 404, distance: 191.0
click at [0, 404] on div "Subtitle Small Normal Large Huge Some of our Services Include: Enable pasting m…" at bounding box center [128, 399] width 257 height 144
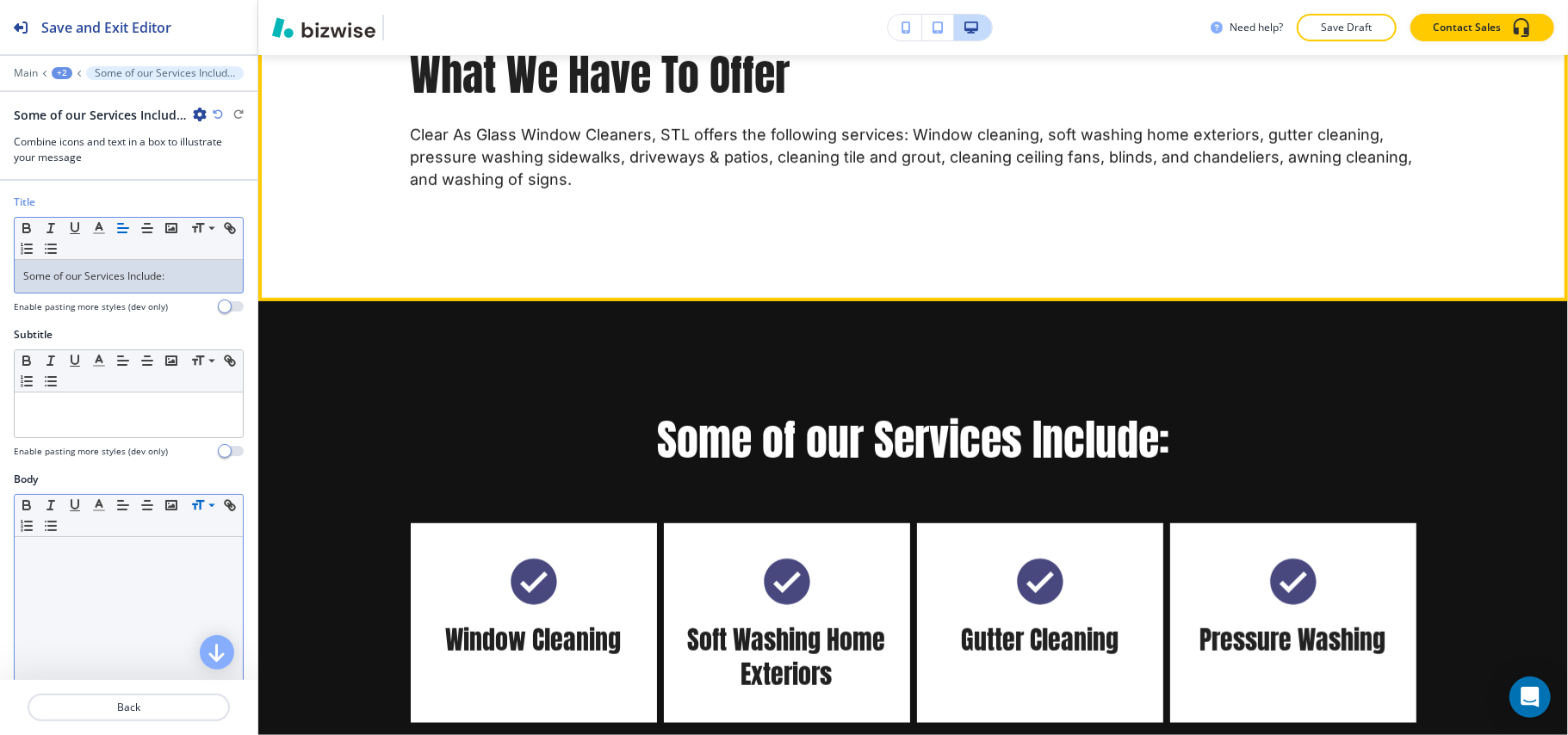
scroll to position [741, 0]
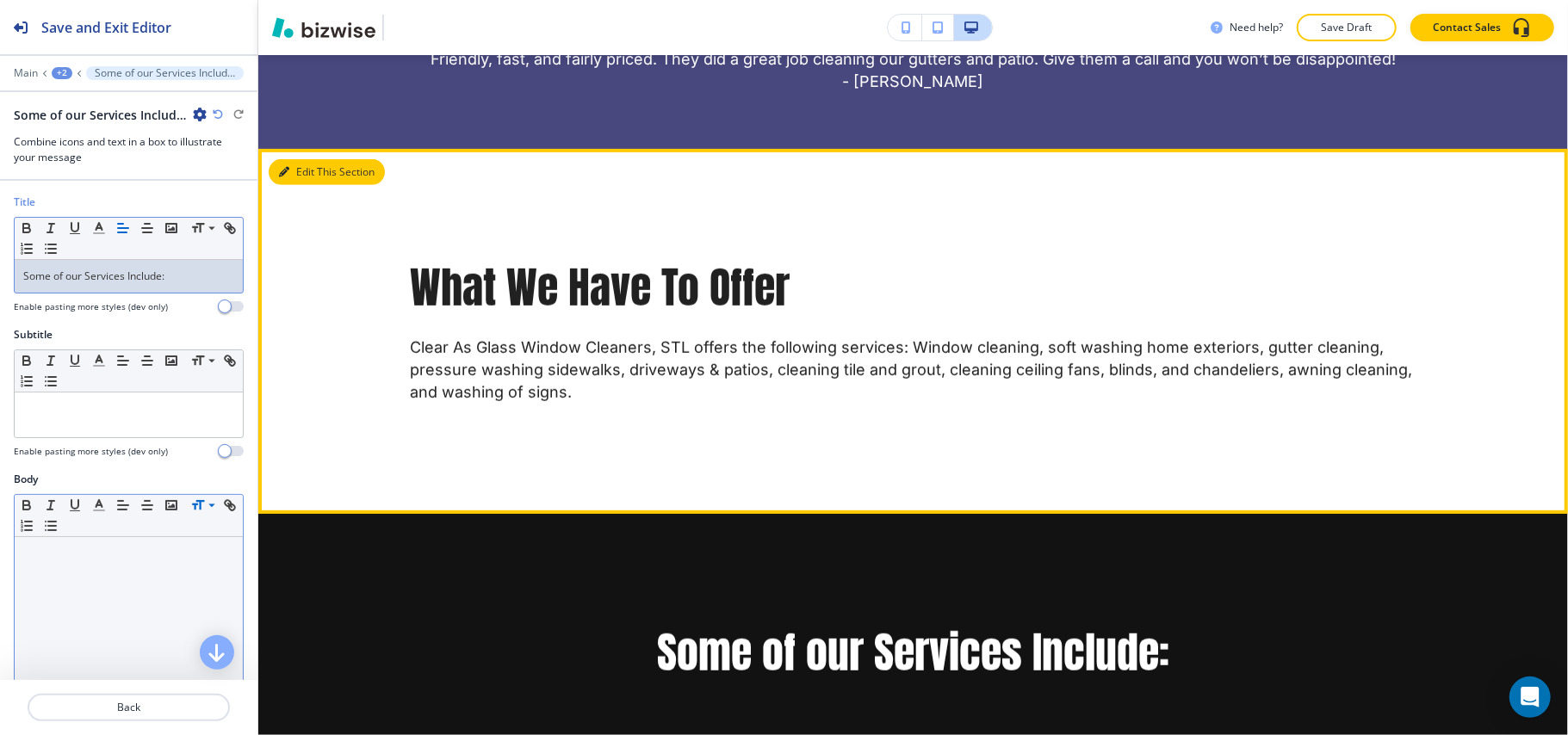
drag, startPoint x: 291, startPoint y: 167, endPoint x: 268, endPoint y: 181, distance: 26.9
click at [293, 167] on button "Edit This Section" at bounding box center [326, 172] width 116 height 26
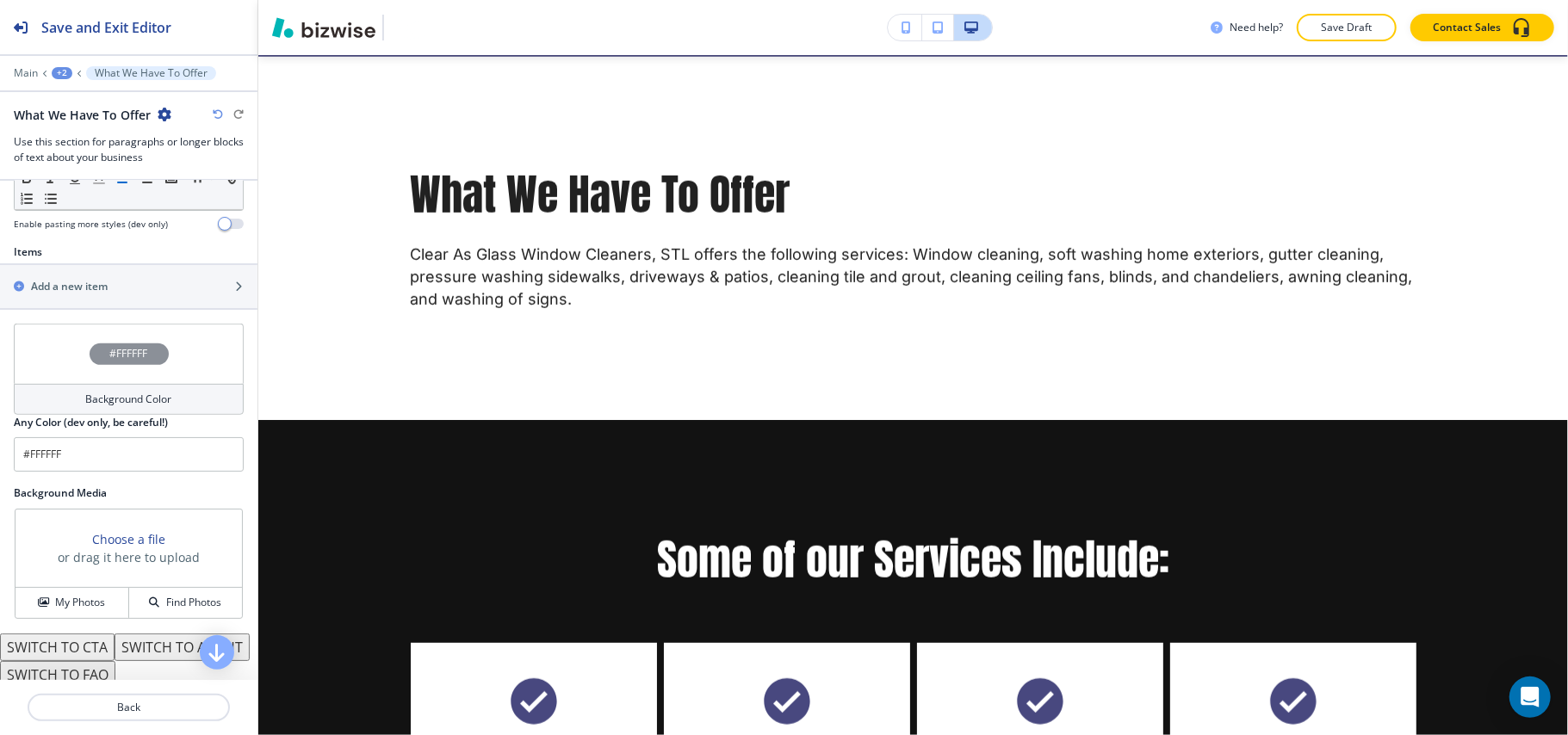
scroll to position [621, 0]
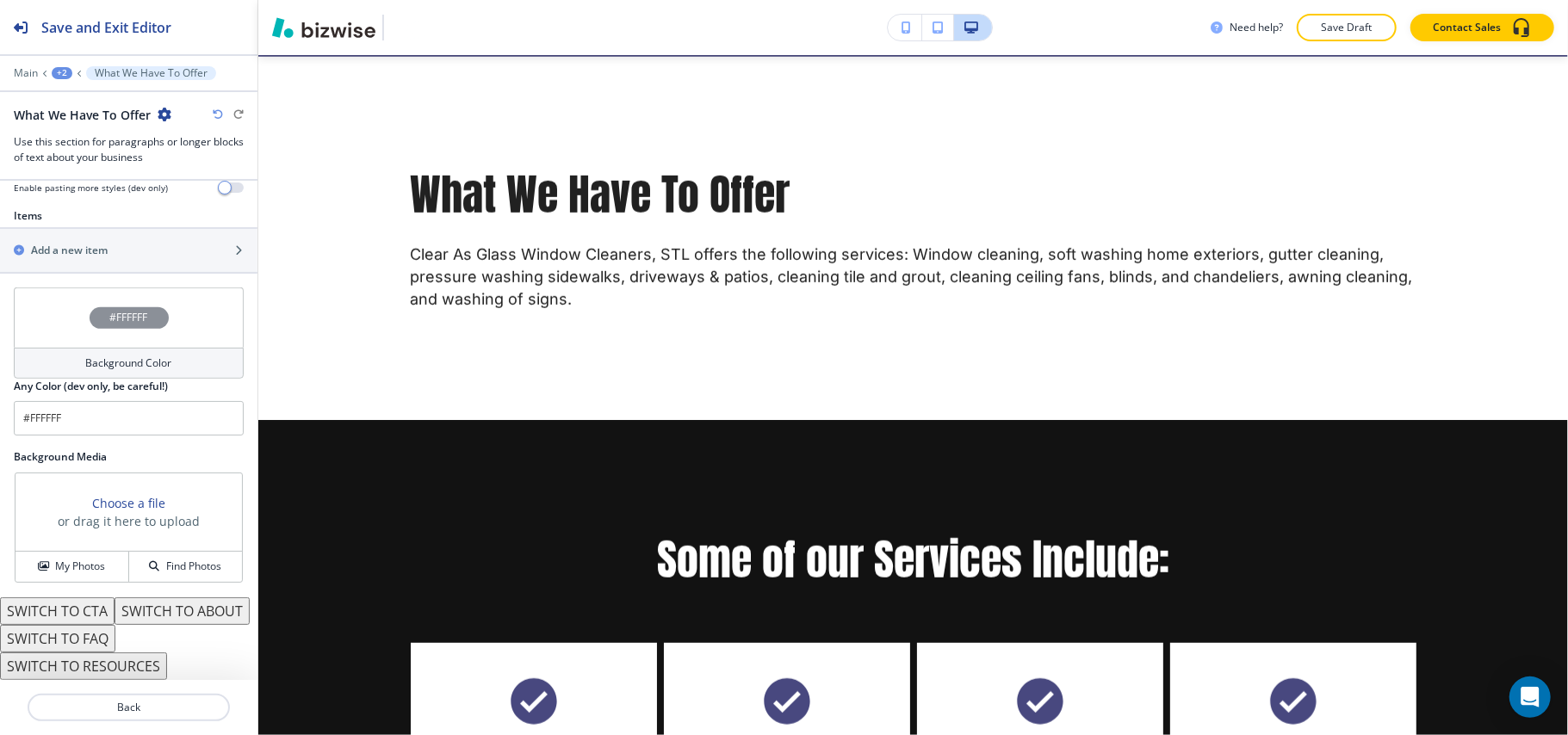
click at [115, 603] on button "SWITCH TO ABOUT" at bounding box center [183, 611] width 135 height 28
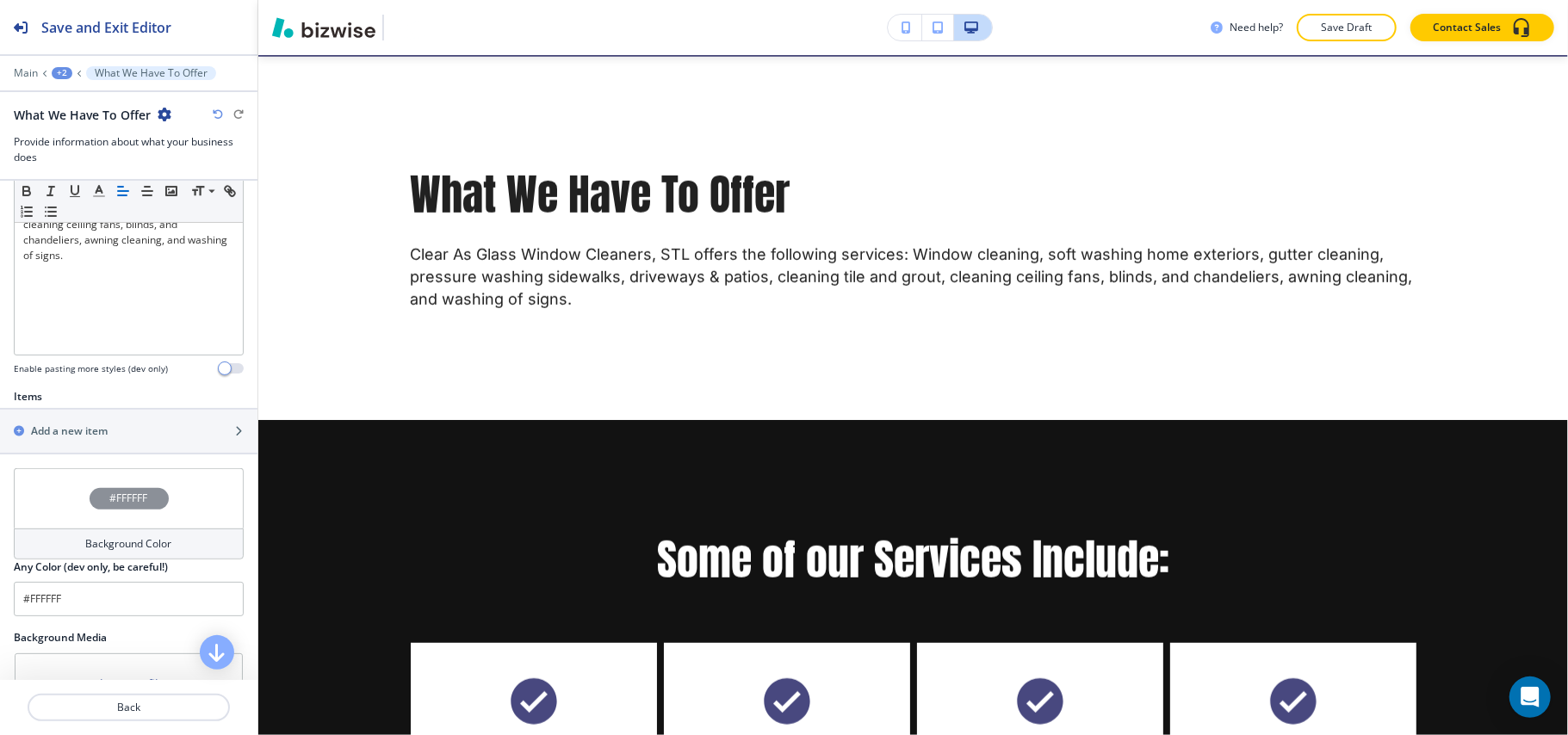
scroll to position [391, 0]
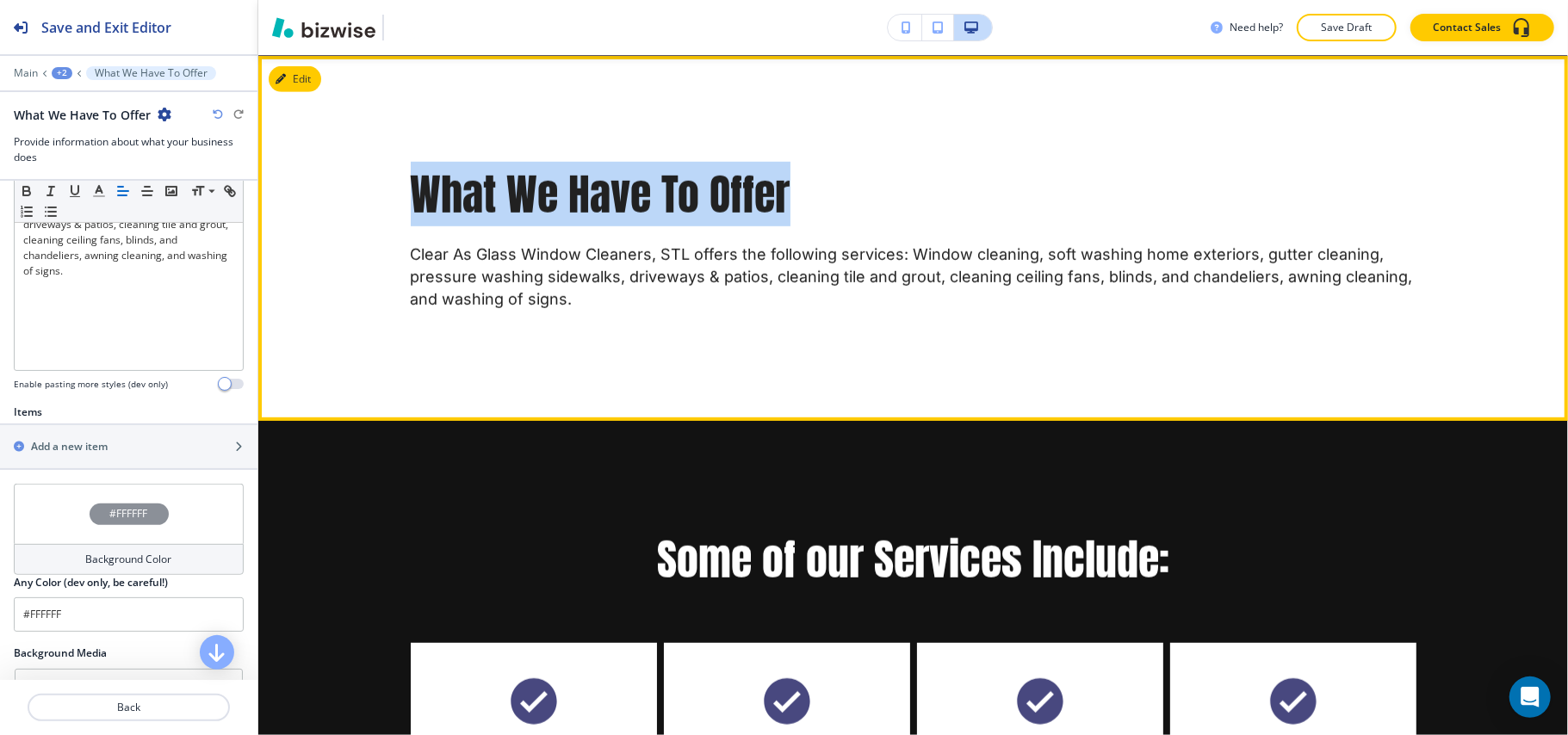
drag, startPoint x: 390, startPoint y: 194, endPoint x: 951, endPoint y: 191, distance: 561.0
click at [949, 192] on div "What We Have To Offer Clear As Glass Window Cleaners, STL offers the following …" at bounding box center [913, 239] width 1102 height 144
copy p "What We Have To Offer"
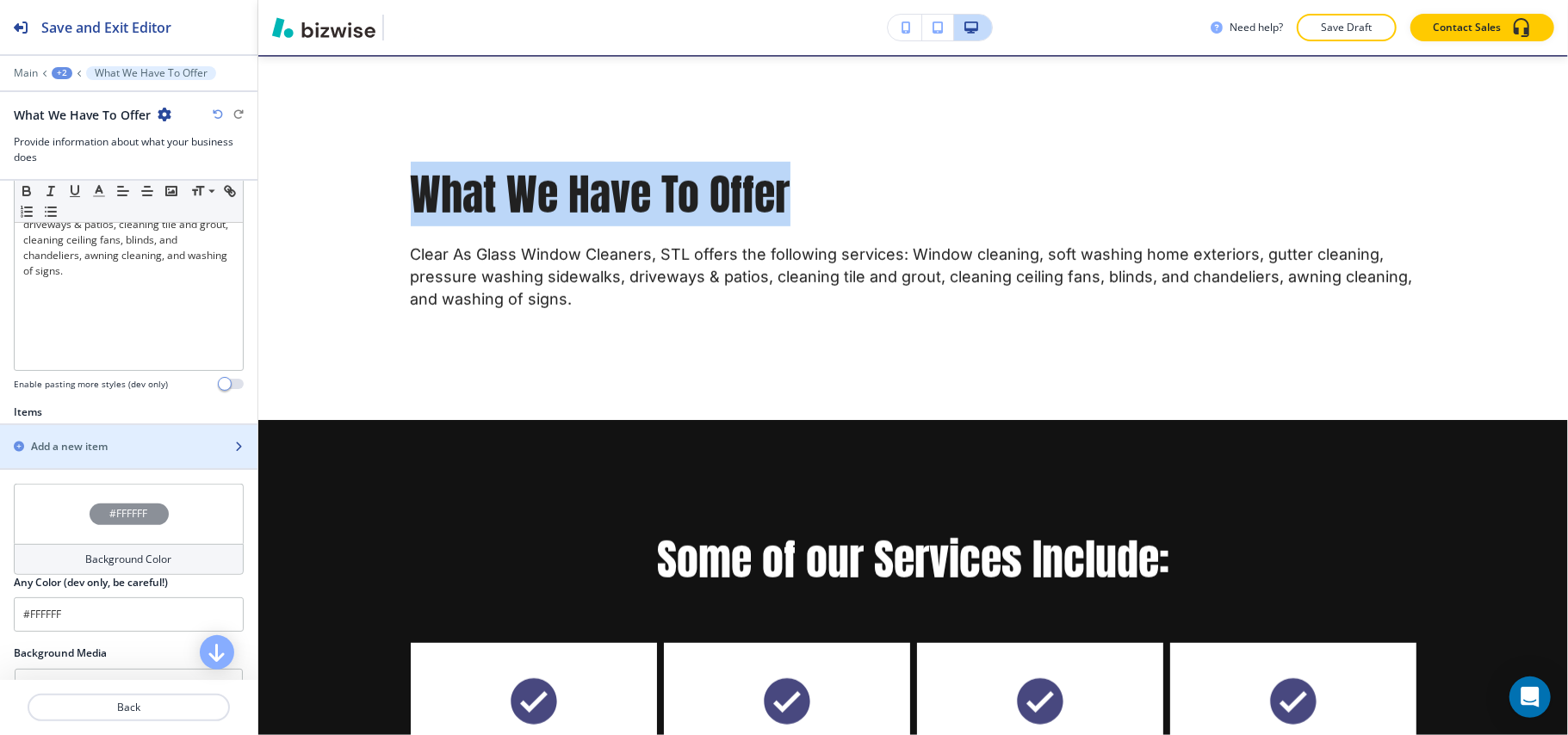
click at [109, 451] on div "Add a new item" at bounding box center [110, 446] width 219 height 15
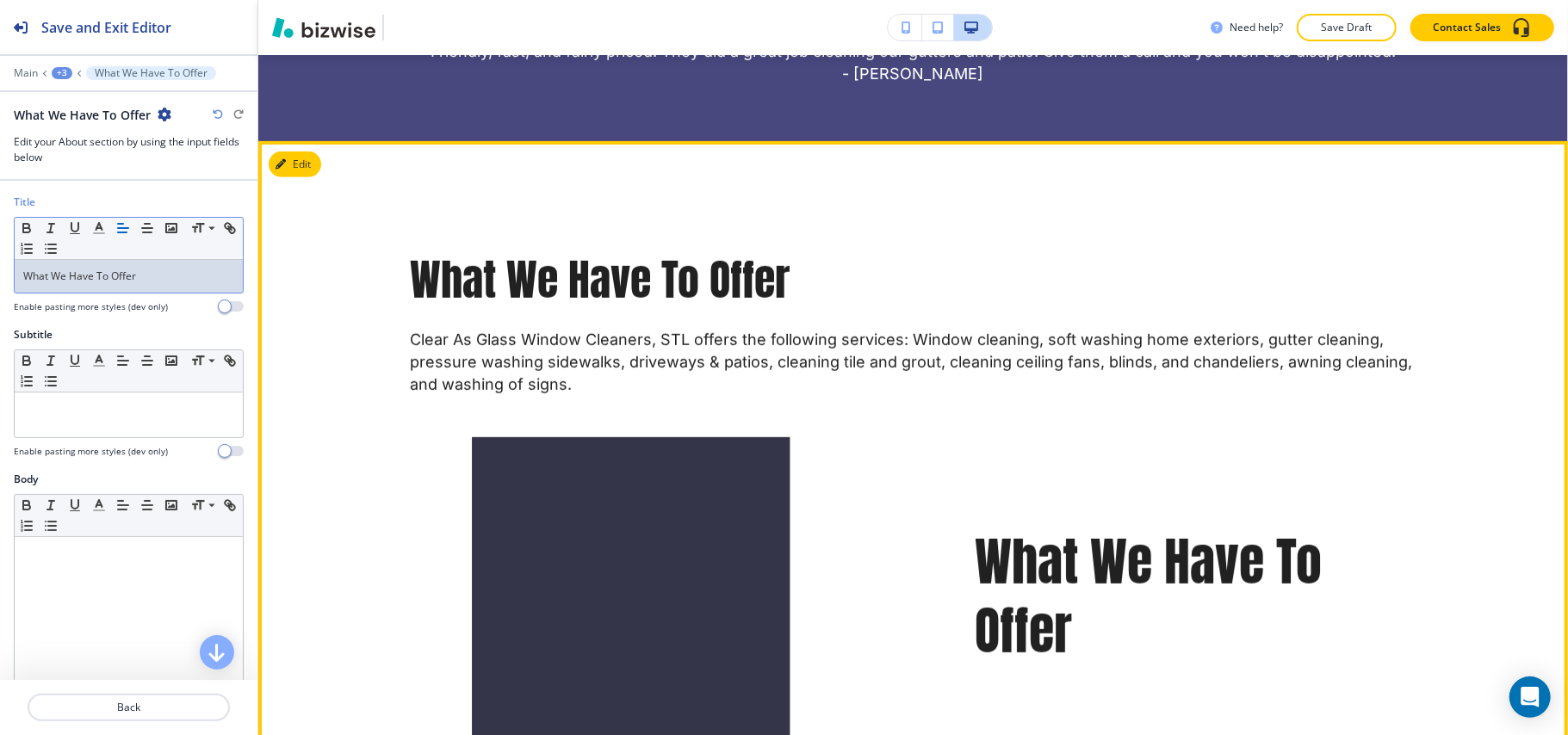
scroll to position [740, 0]
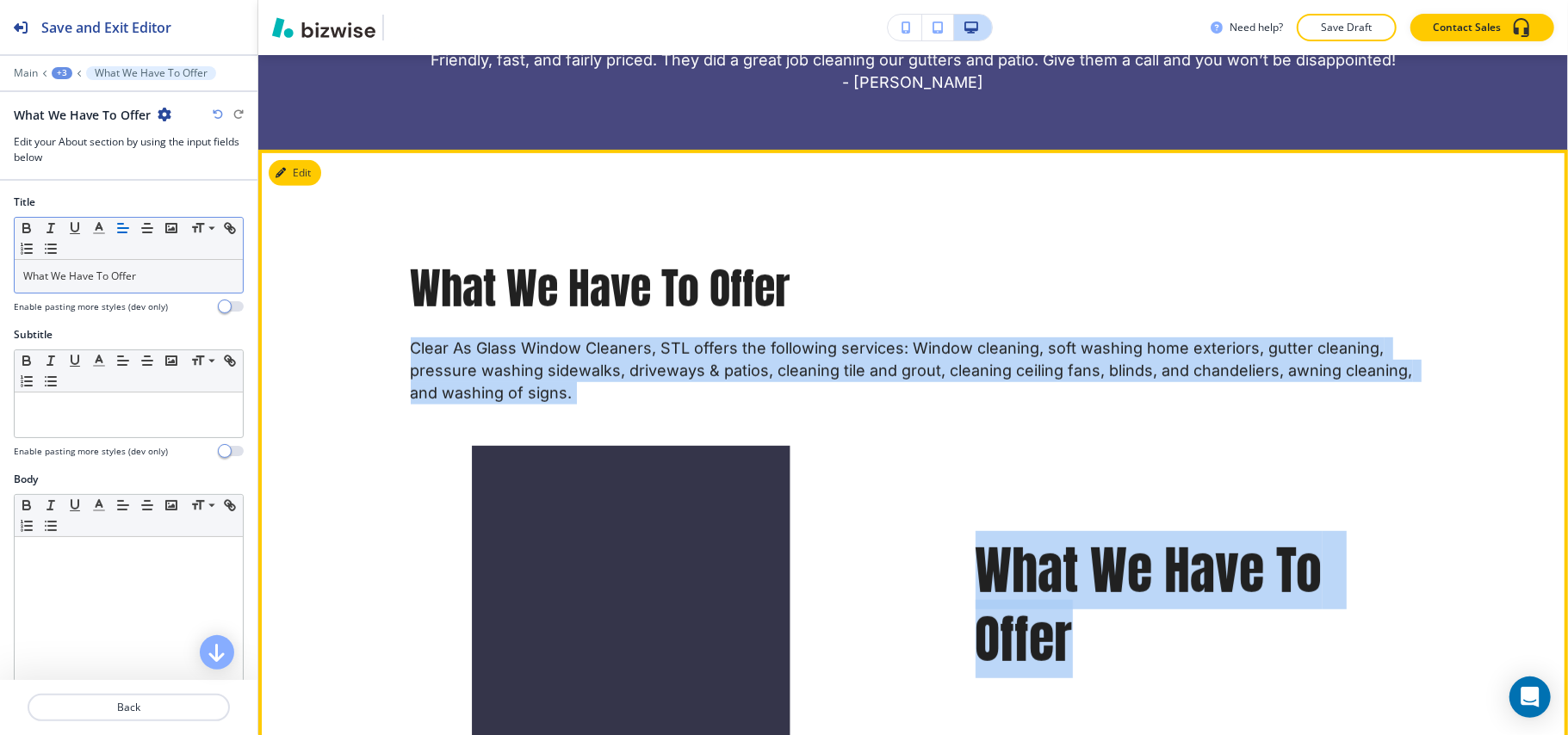
drag, startPoint x: 550, startPoint y: 383, endPoint x: 582, endPoint y: 390, distance: 32.8
click at [582, 390] on div "What We Have To Offer Clear As Glass Window Cleaners, STL offers the following …" at bounding box center [913, 512] width 1102 height 504
copy div "Clear As Glass Window Cleaners, STL offers the following services: Window clean…"
click at [534, 372] on div at bounding box center [569, 564] width 565 height 401
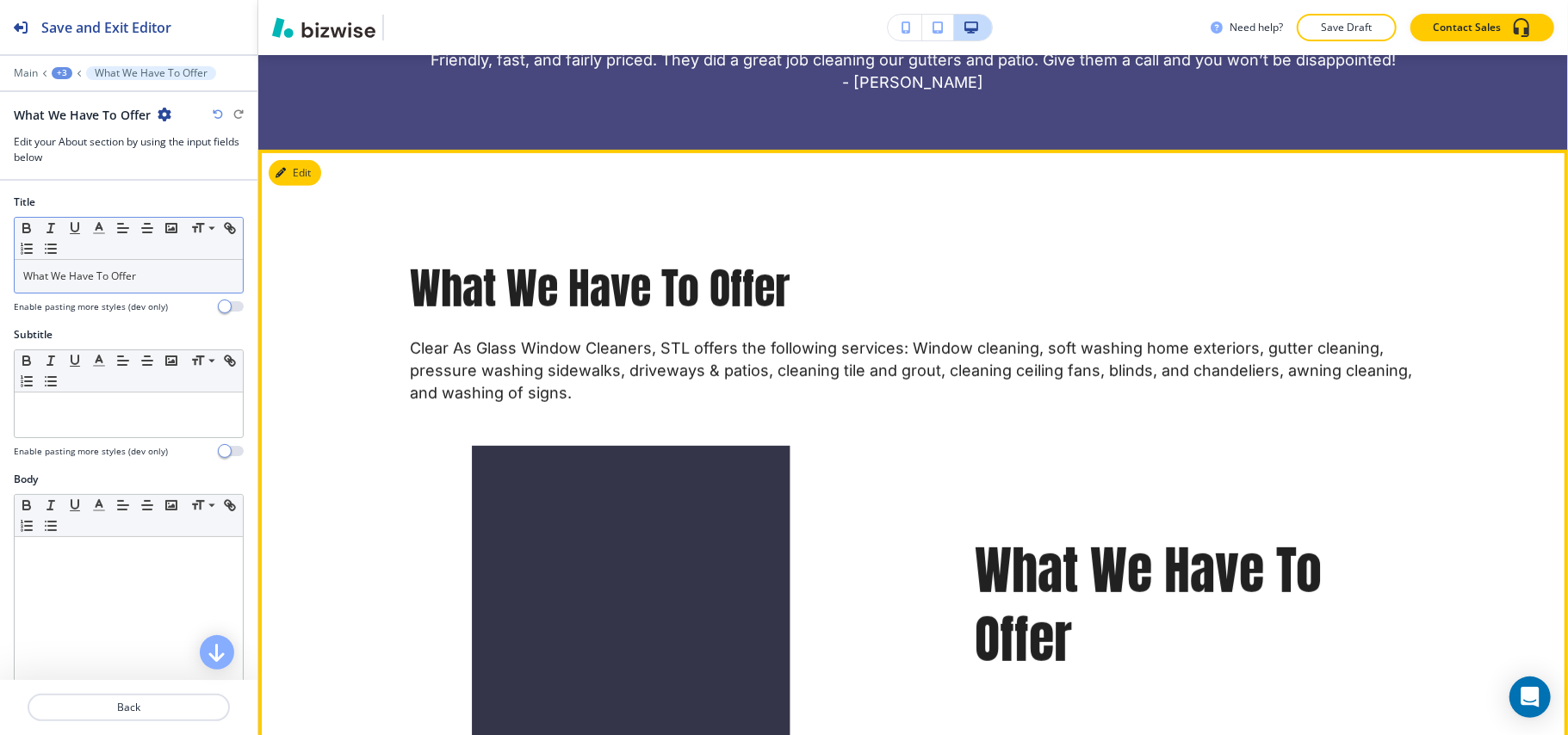
click at [534, 372] on div at bounding box center [569, 564] width 565 height 401
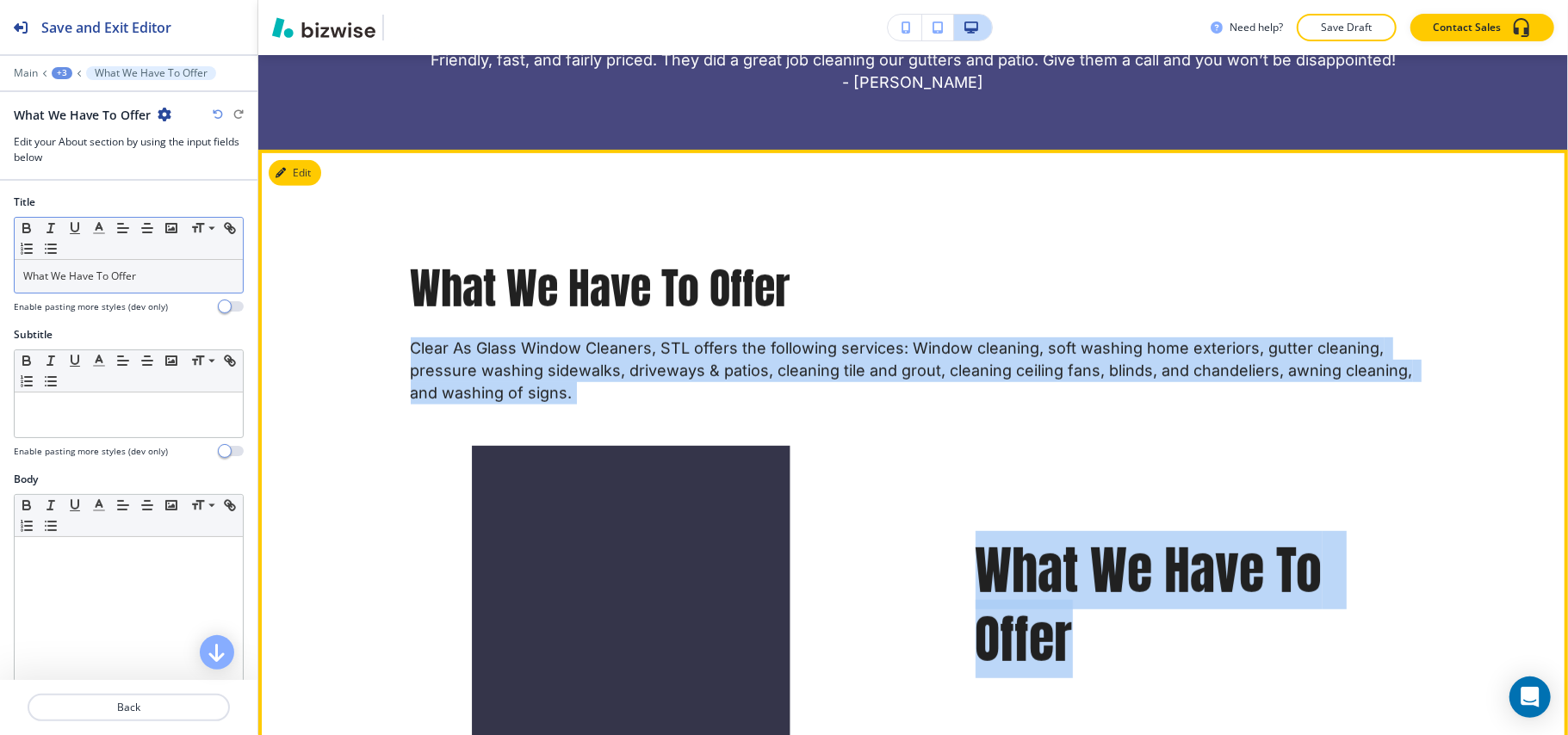
drag, startPoint x: 404, startPoint y: 342, endPoint x: 552, endPoint y: 389, distance: 155.3
click at [552, 389] on div "What We Have To Offer Clear As Glass Window Cleaners, STL offers the following …" at bounding box center [913, 512] width 1102 height 504
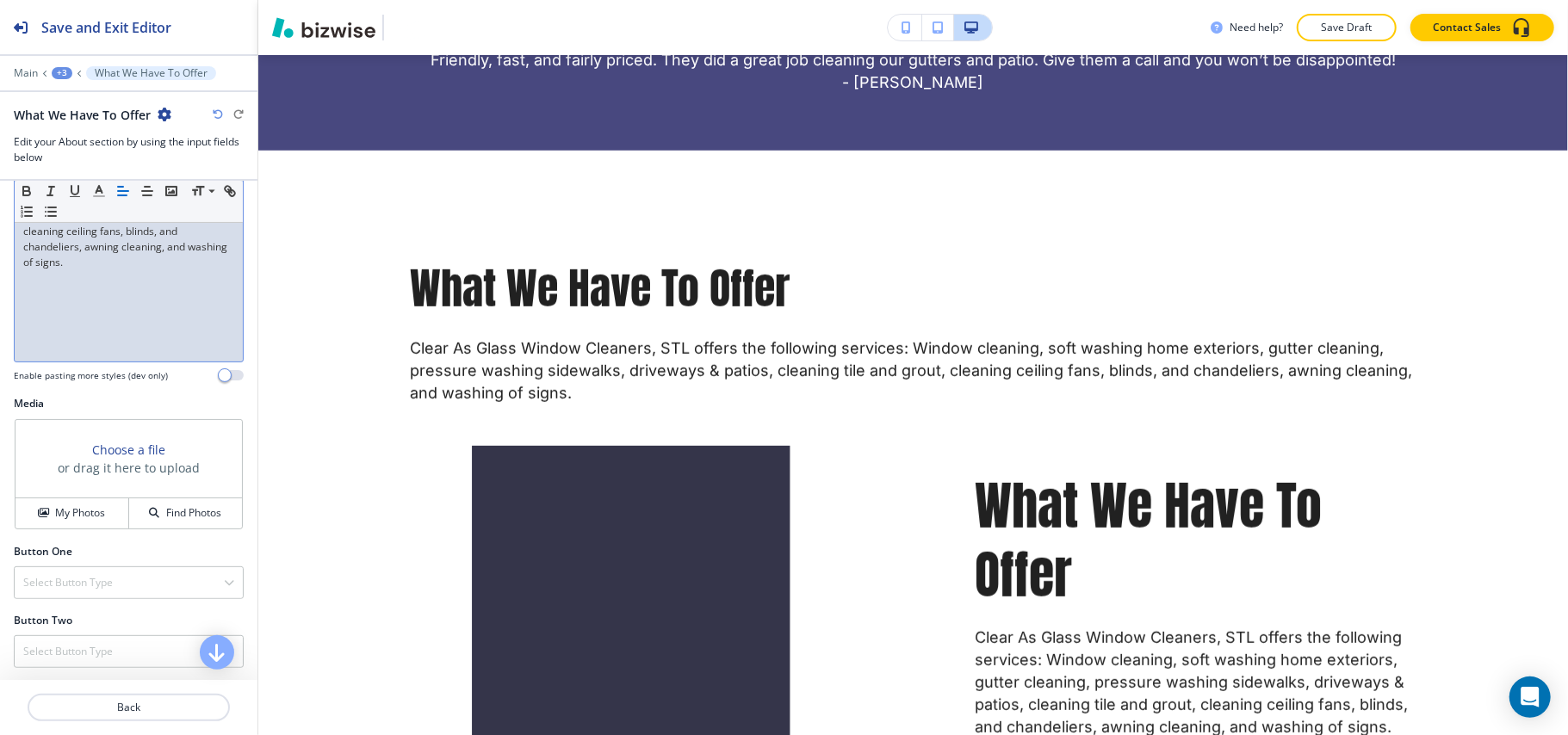
scroll to position [406, 0]
click at [76, 503] on h4 "My Photos" at bounding box center [80, 510] width 50 height 15
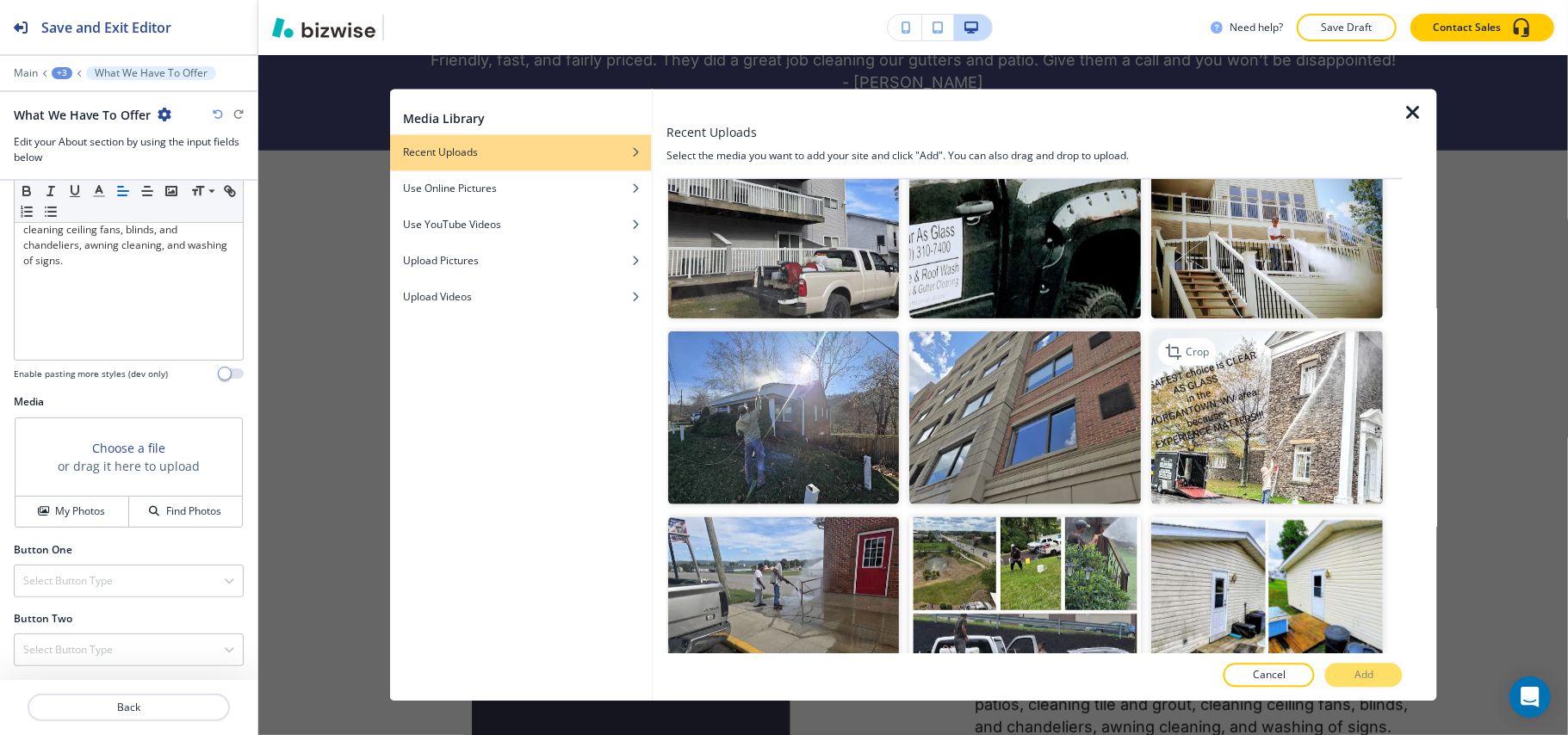
scroll to position [804, 0]
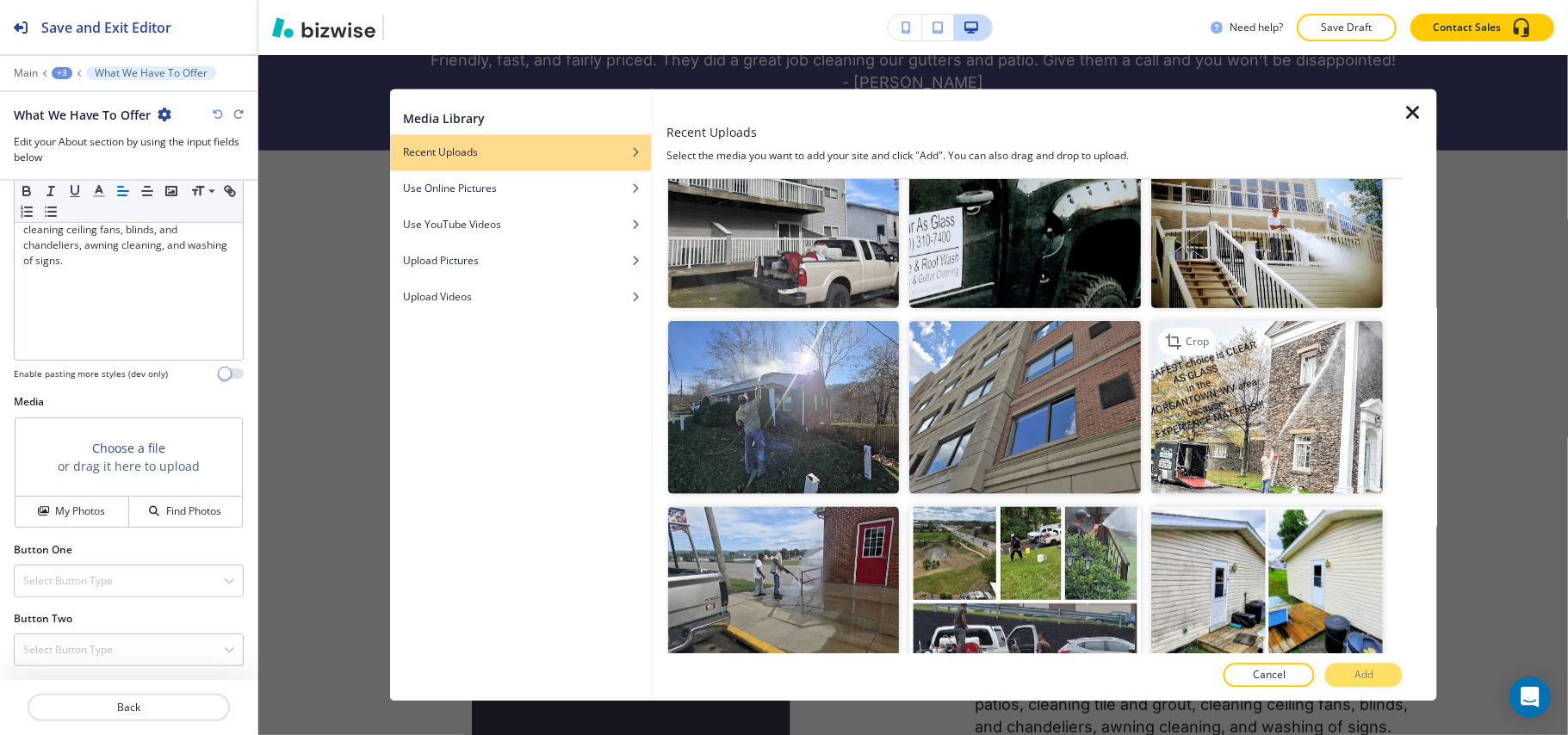
click at [1324, 421] on img "button" at bounding box center [1268, 406] width 232 height 174
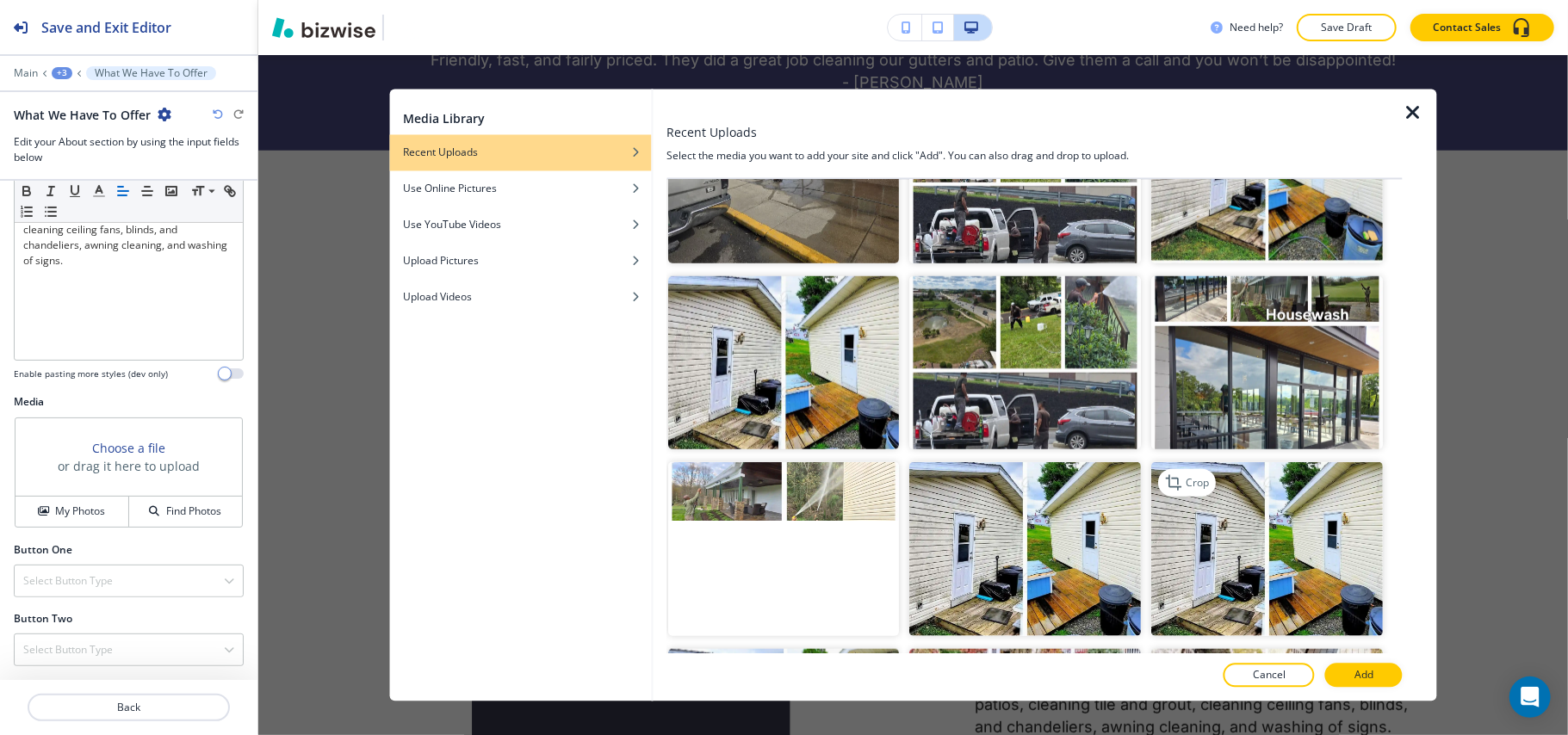
scroll to position [1262, 0]
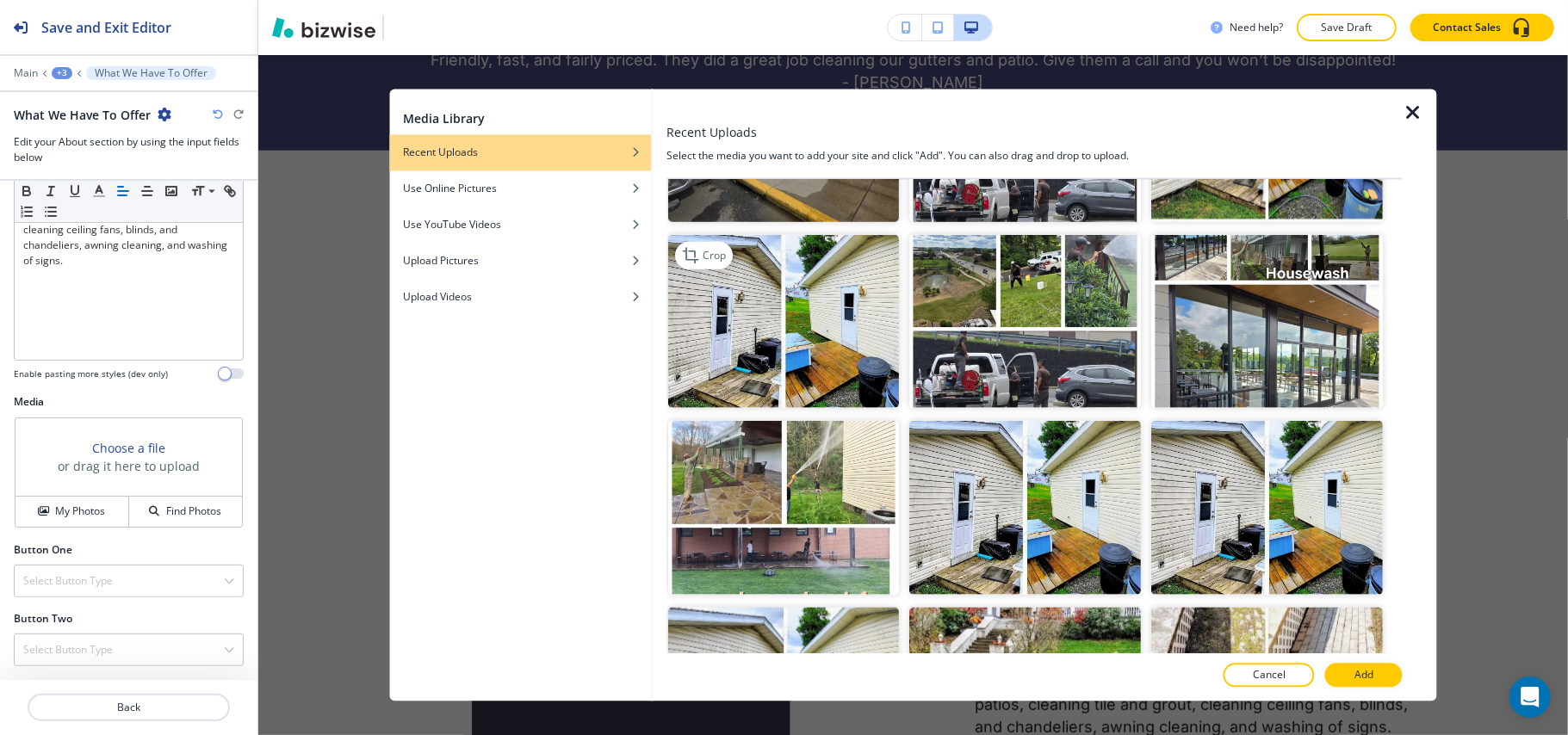
click at [799, 299] on img "button" at bounding box center [784, 321] width 232 height 174
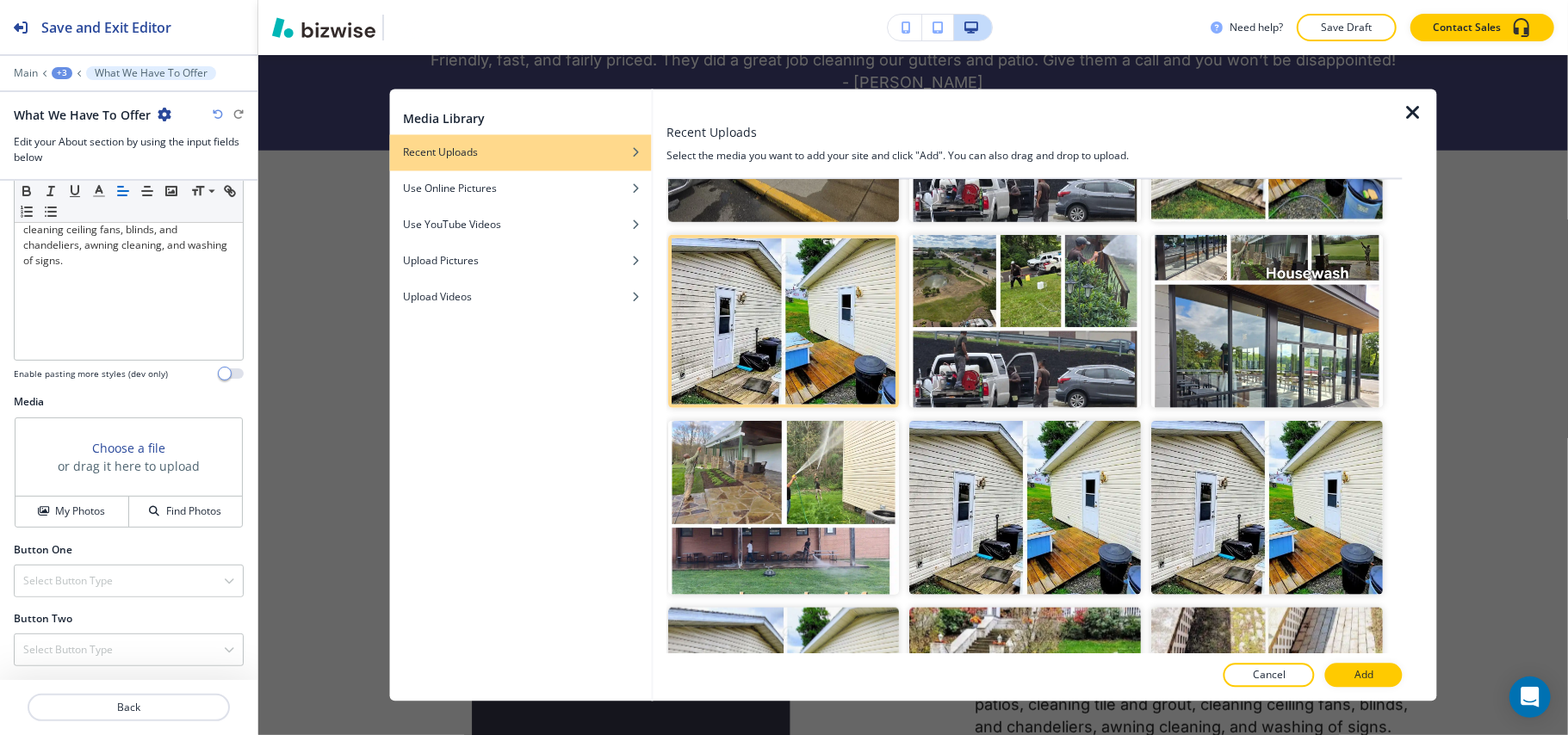
drag, startPoint x: 1358, startPoint y: 675, endPoint x: 1378, endPoint y: 672, distance: 20.2
click at [1359, 675] on p "Add" at bounding box center [1363, 675] width 19 height 15
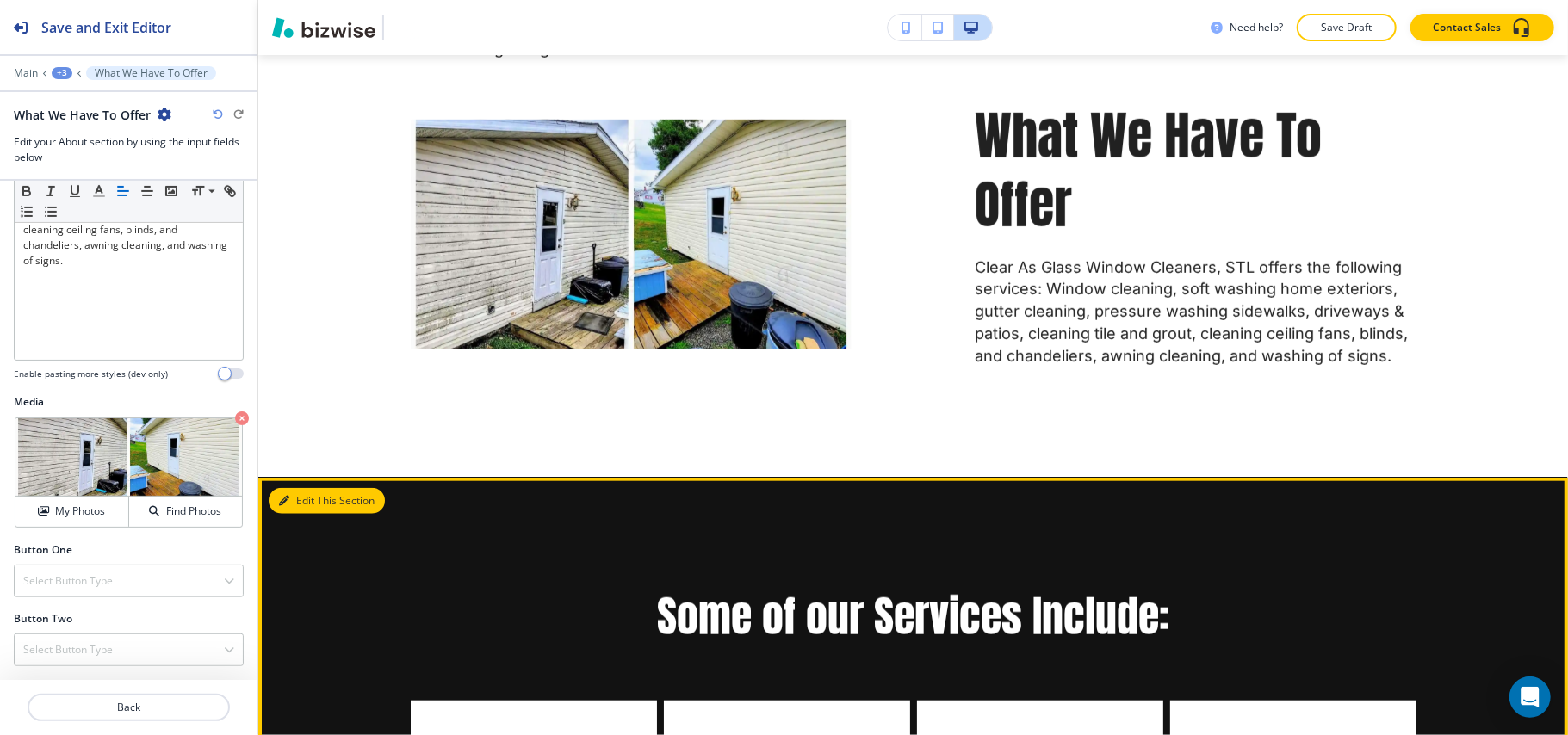
scroll to position [855, 0]
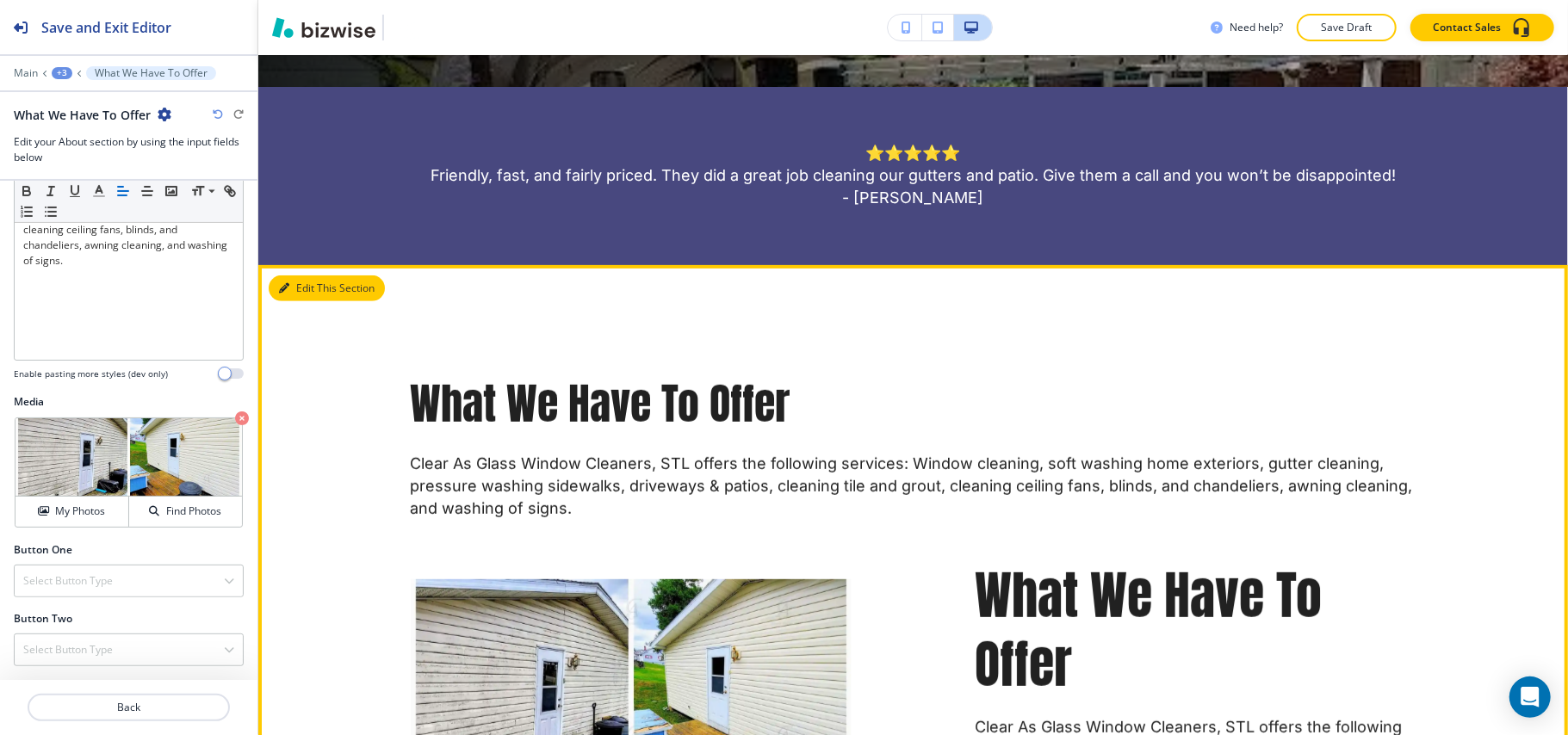
click at [294, 293] on button "Edit This Section" at bounding box center [326, 288] width 116 height 26
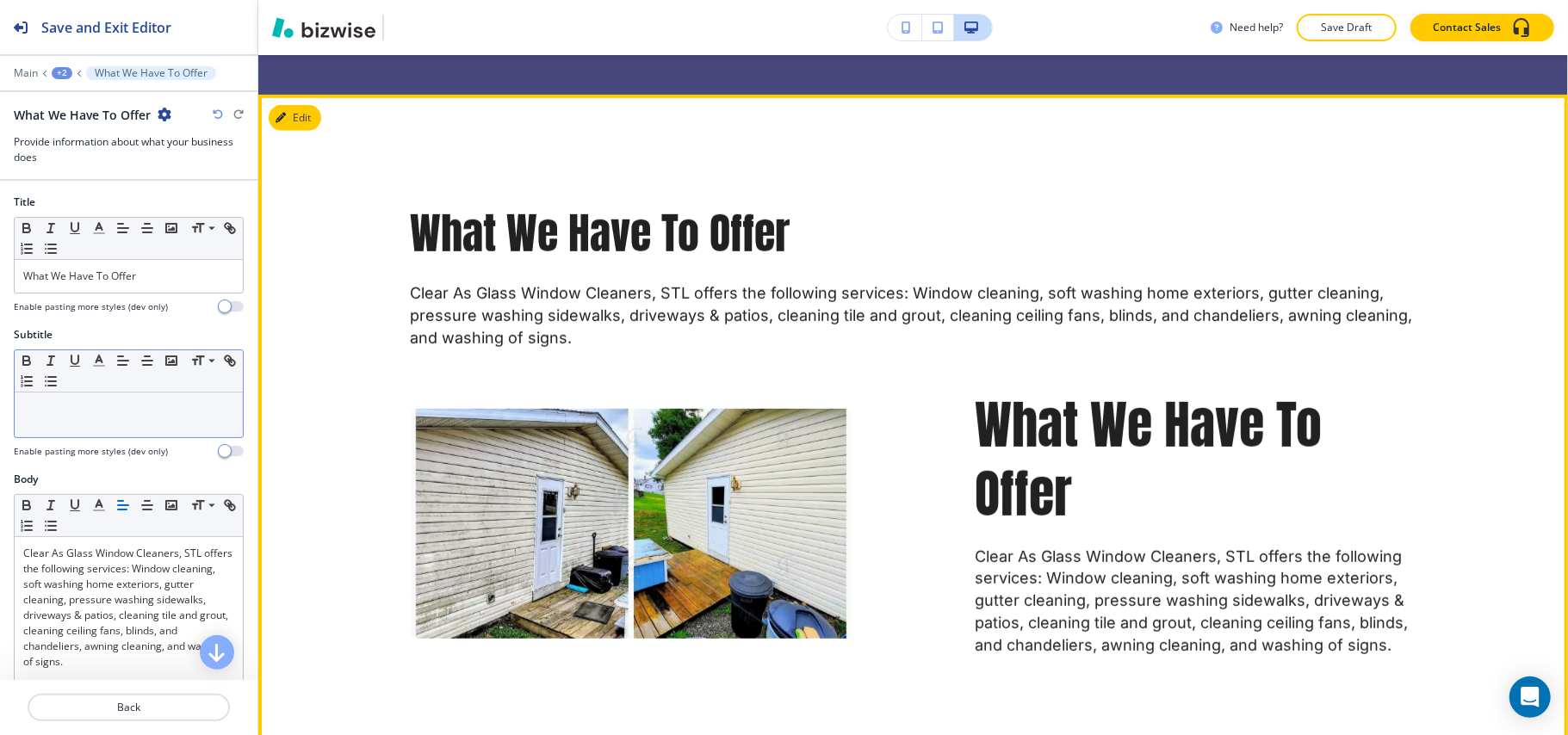
scroll to position [834, 0]
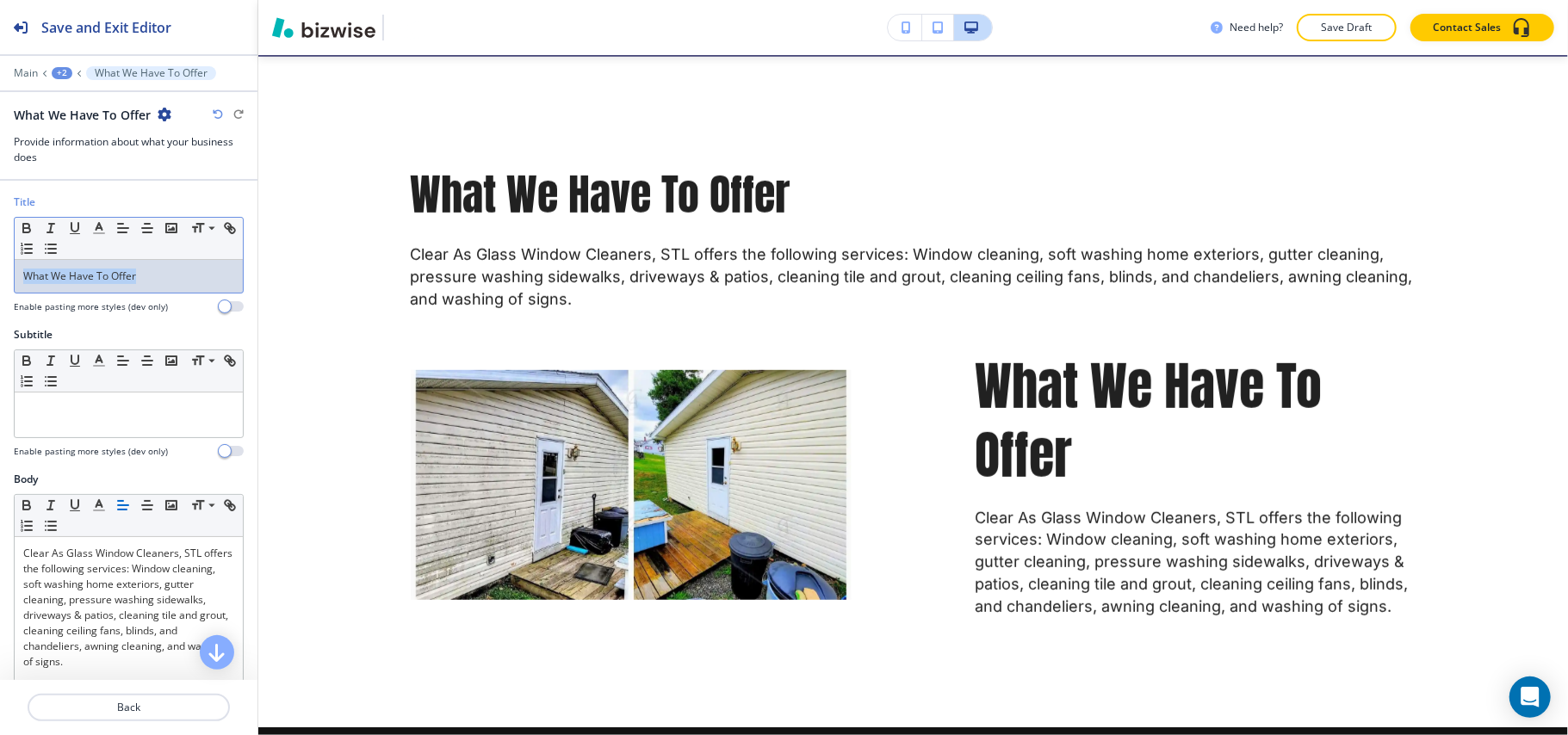
drag, startPoint x: 196, startPoint y: 284, endPoint x: 0, endPoint y: 276, distance: 196.2
click at [0, 276] on div "Title Small Normal Large Huge What We Have To Offer Enable pasting more styles …" at bounding box center [128, 260] width 257 height 133
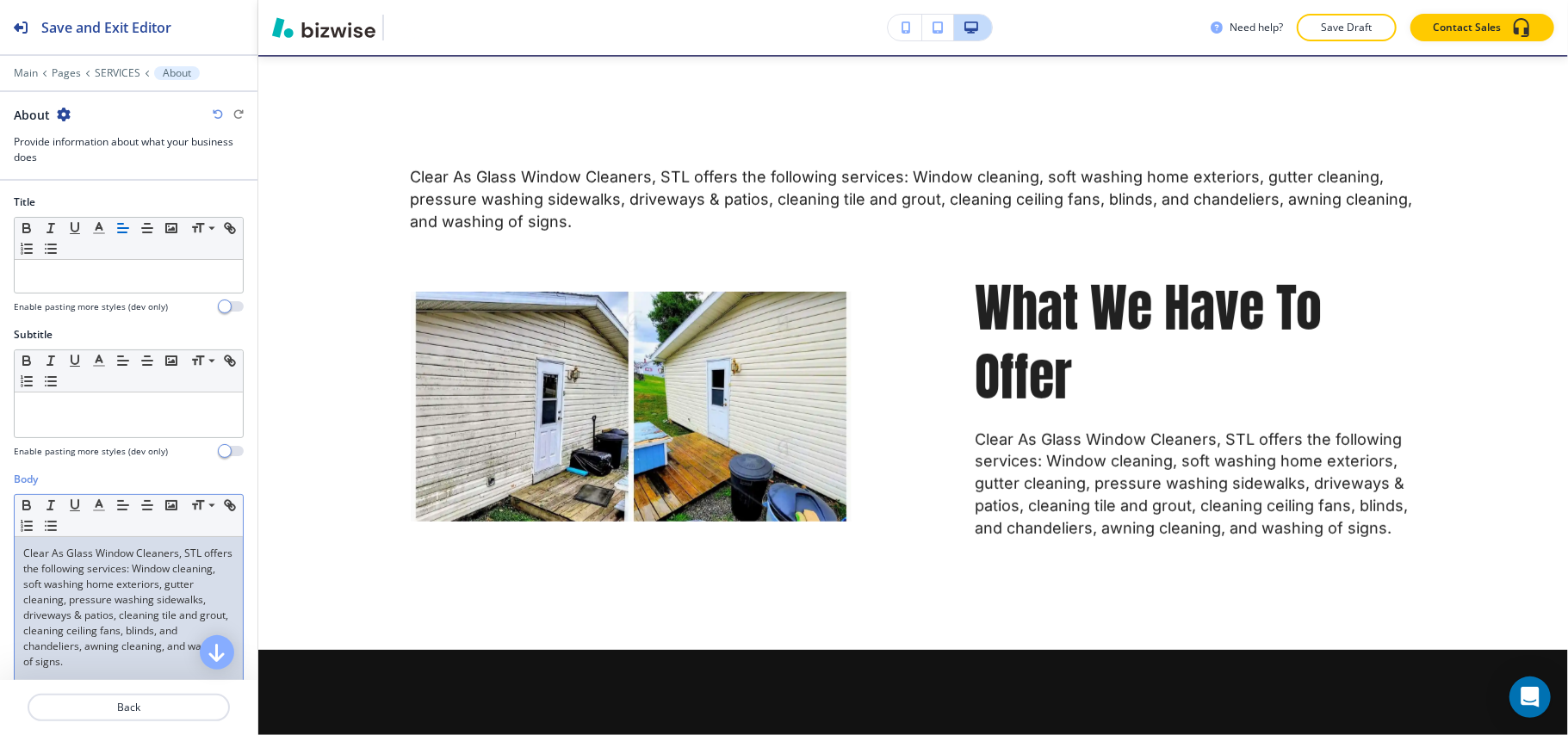
click at [103, 603] on p "Clear As Glass Window Cleaners, STL offers the following services: Window clean…" at bounding box center [128, 608] width 211 height 124
click at [104, 604] on p "Clear As Glass Window Cleaners, STL offers the following services: Window clean…" at bounding box center [128, 608] width 211 height 124
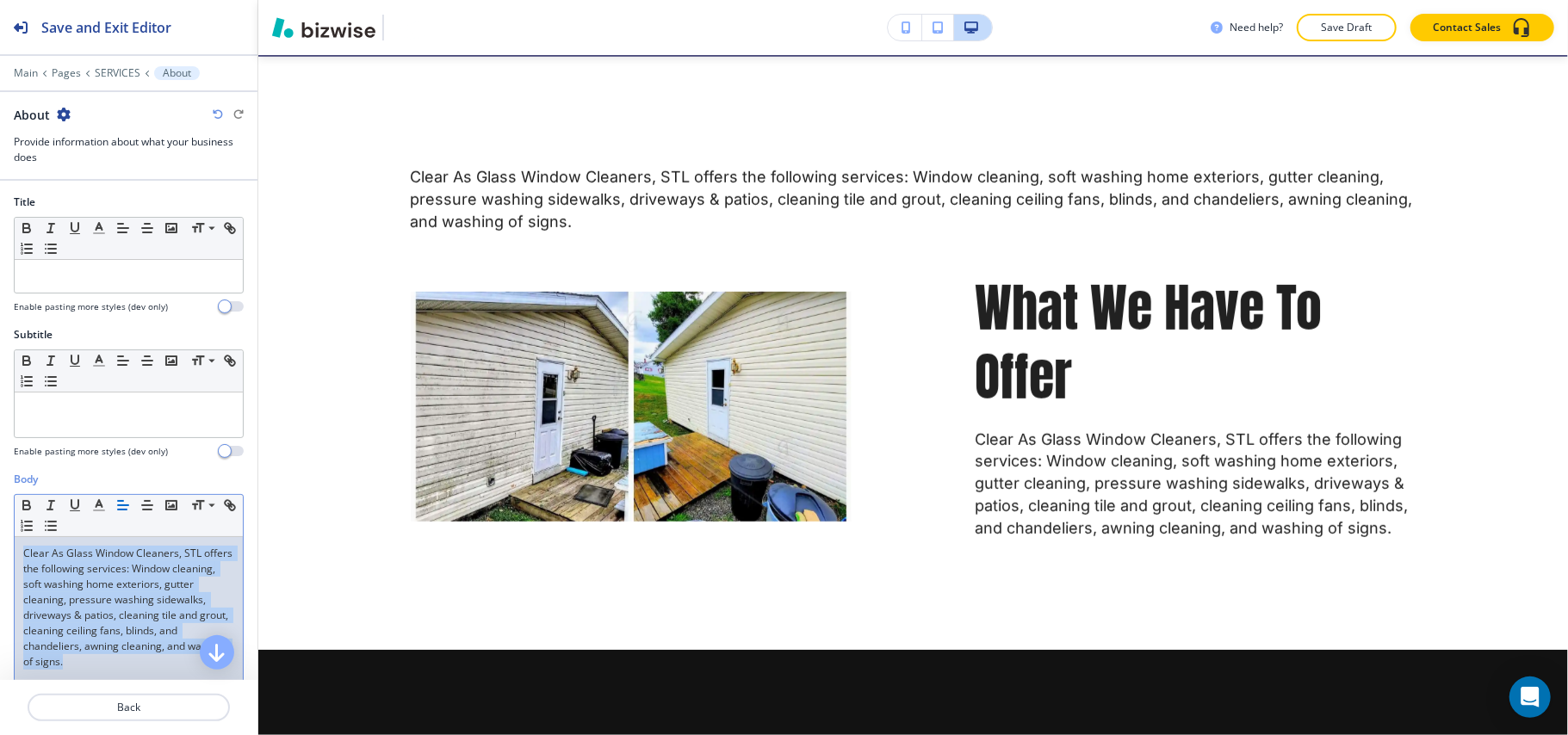
click at [105, 604] on p "Clear As Glass Window Cleaners, STL offers the following services: Window clean…" at bounding box center [128, 608] width 211 height 124
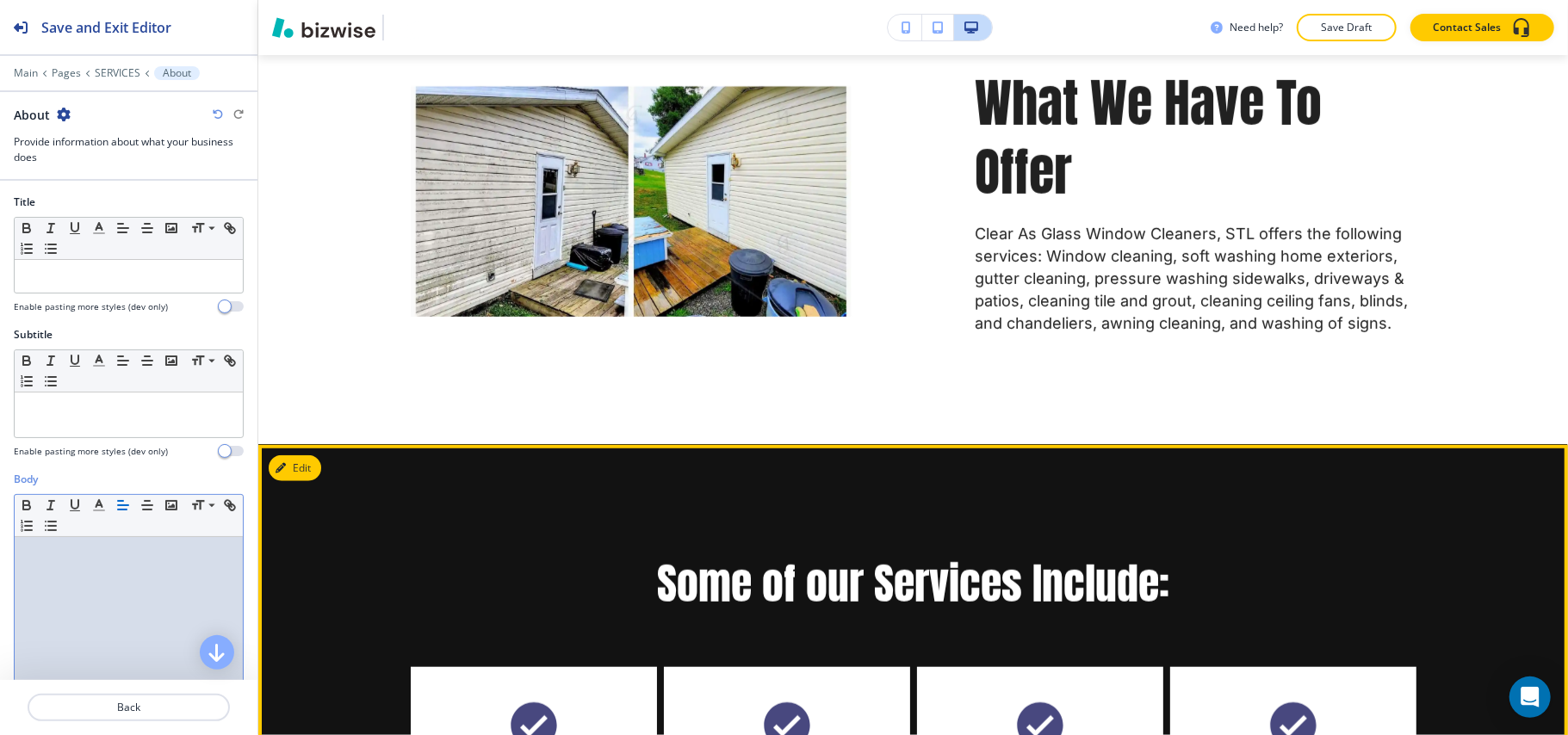
scroll to position [1064, 0]
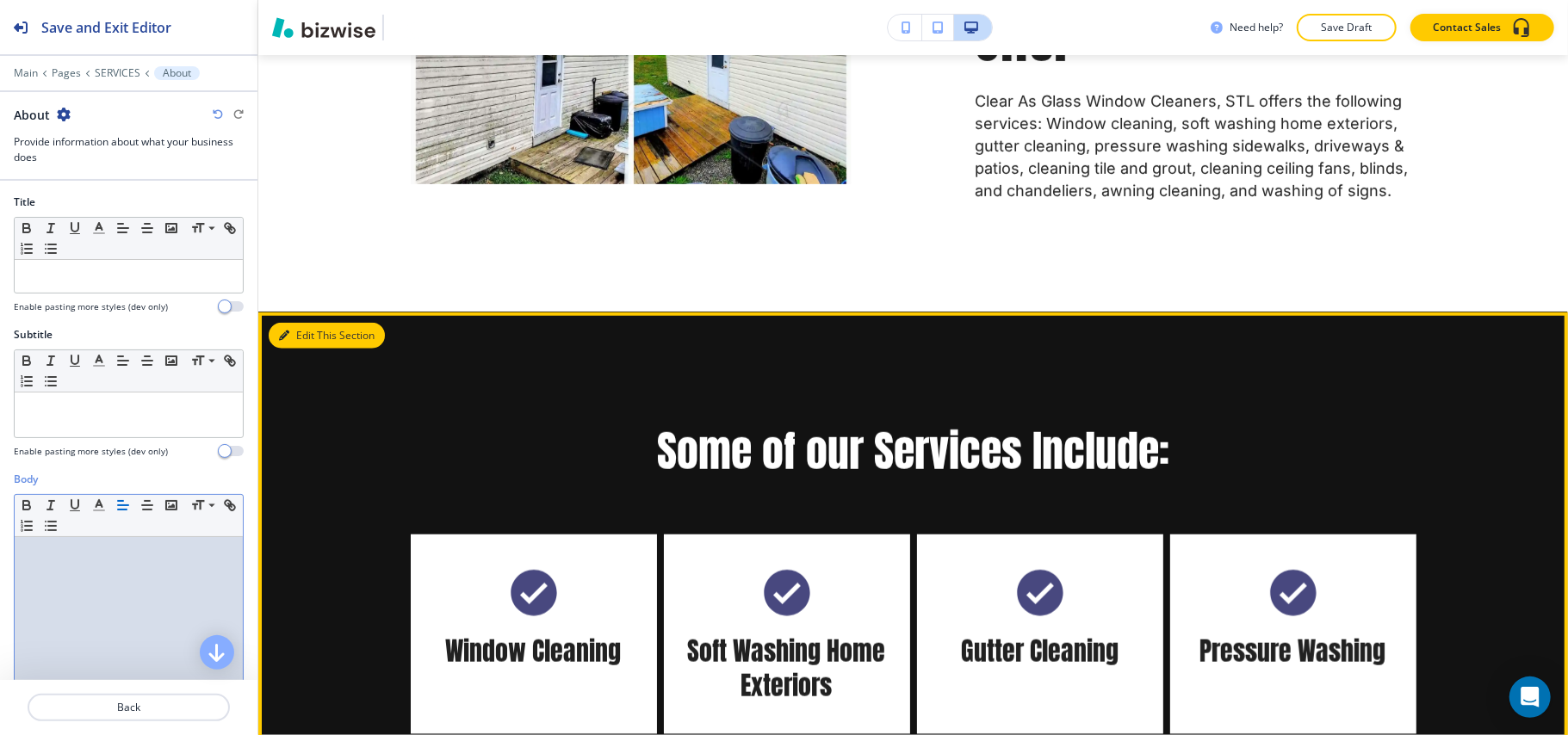
click at [307, 332] on button "Edit This Section" at bounding box center [326, 335] width 116 height 26
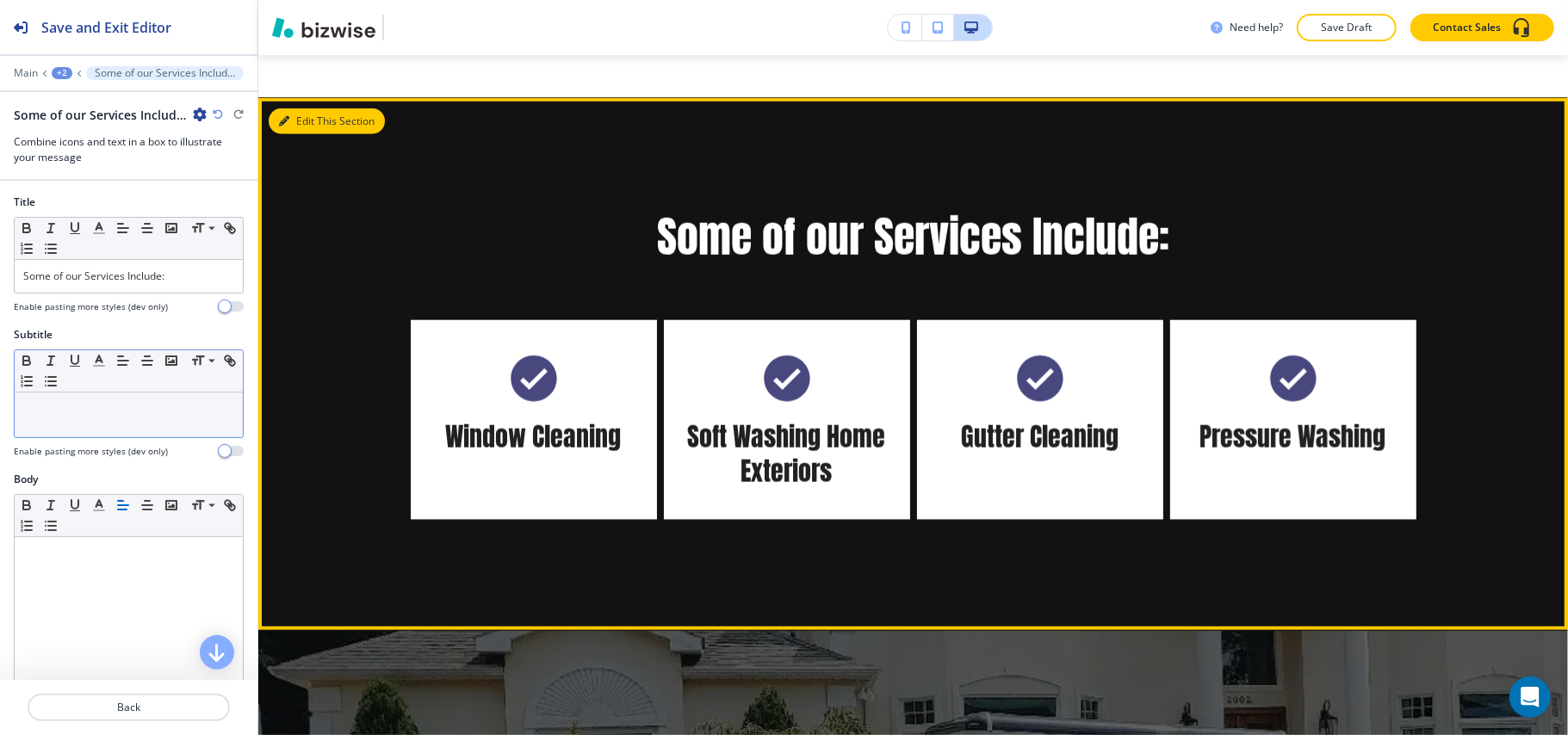
scroll to position [1320, 0]
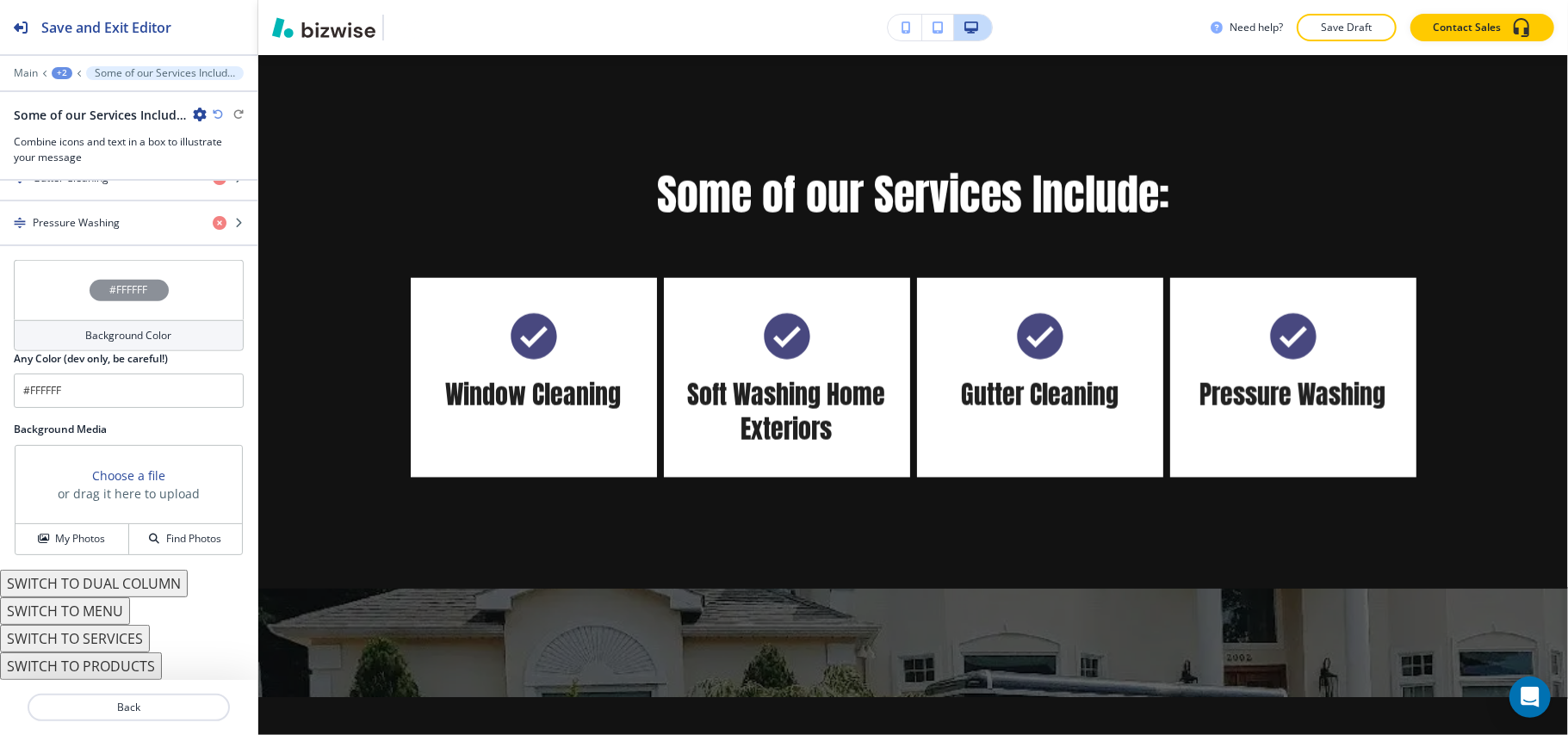
click at [42, 290] on div "#FFFFFF" at bounding box center [128, 290] width 230 height 61
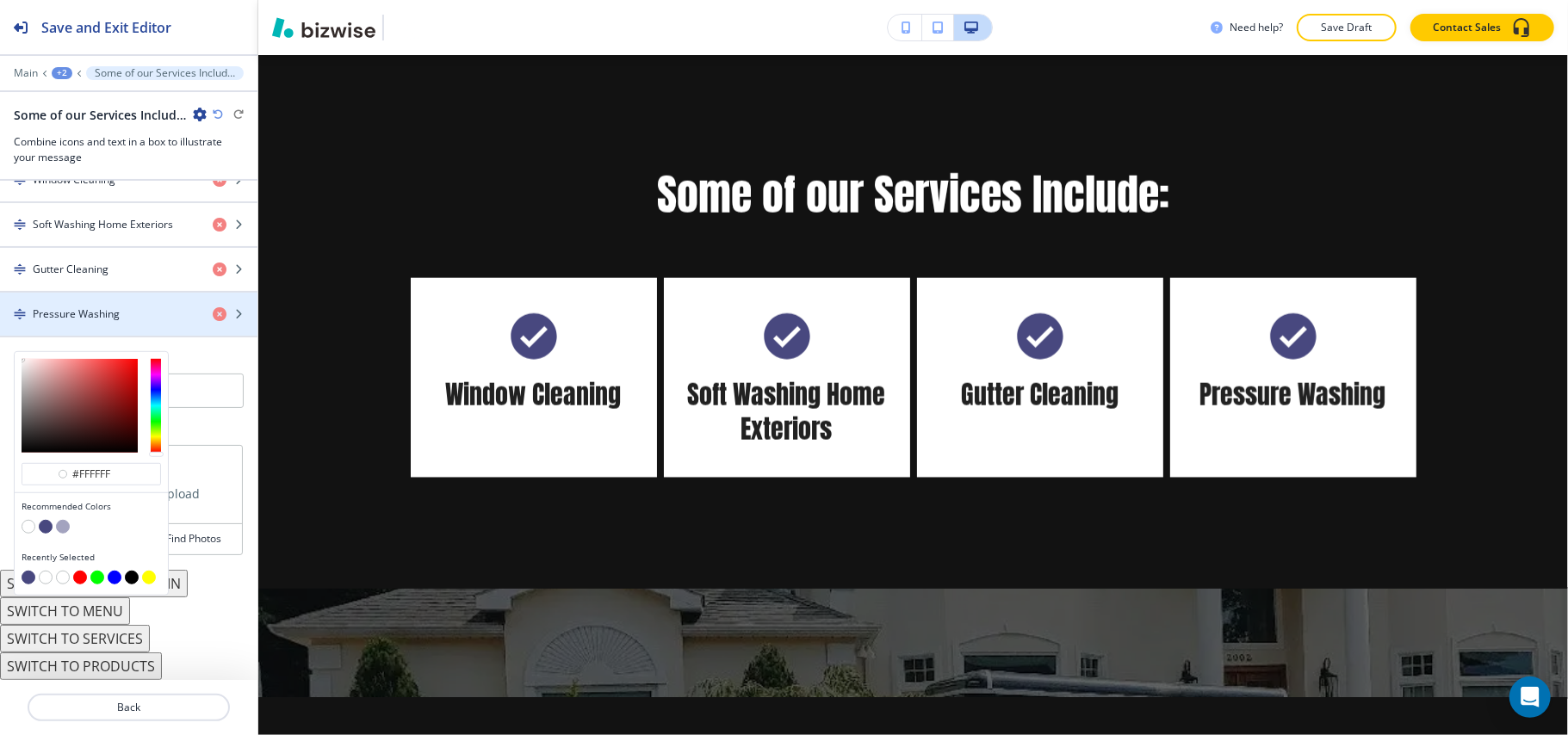
scroll to position [849, 0]
click at [41, 527] on button "button" at bounding box center [45, 527] width 13 height 13
type input "#48487f"
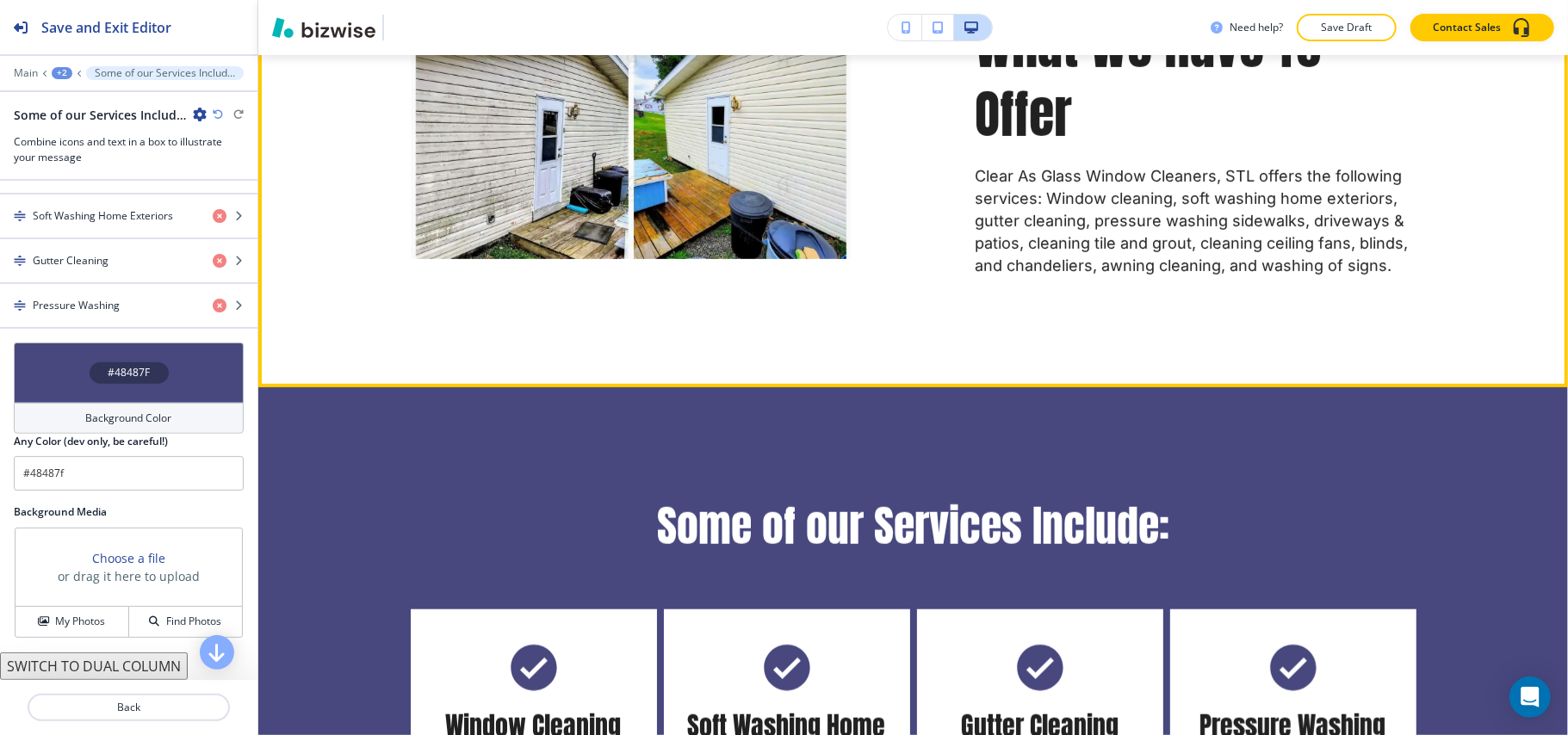
scroll to position [976, 0]
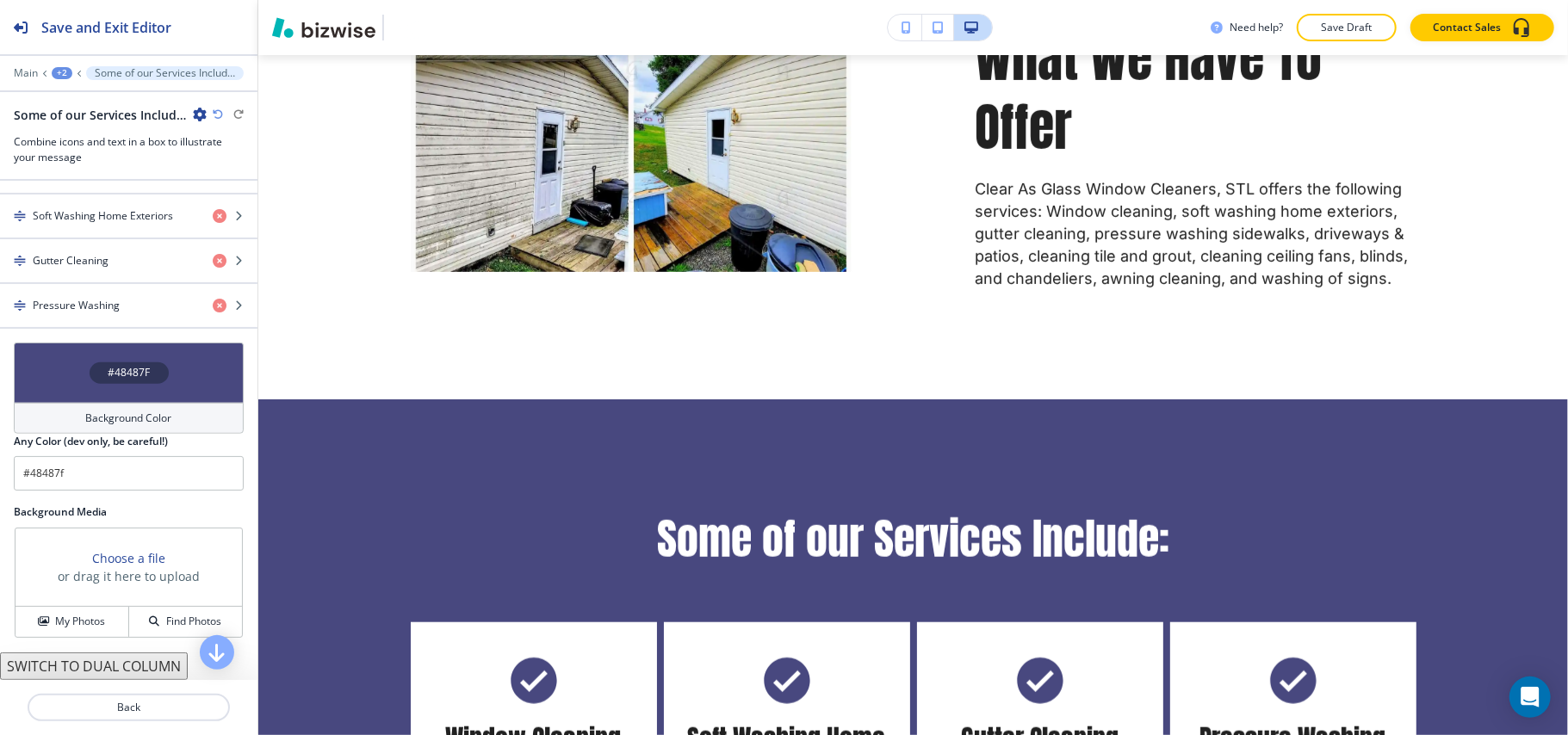
click at [57, 74] on div "+2" at bounding box center [61, 73] width 20 height 12
click at [83, 125] on p "SERVICES" at bounding box center [107, 131] width 88 height 15
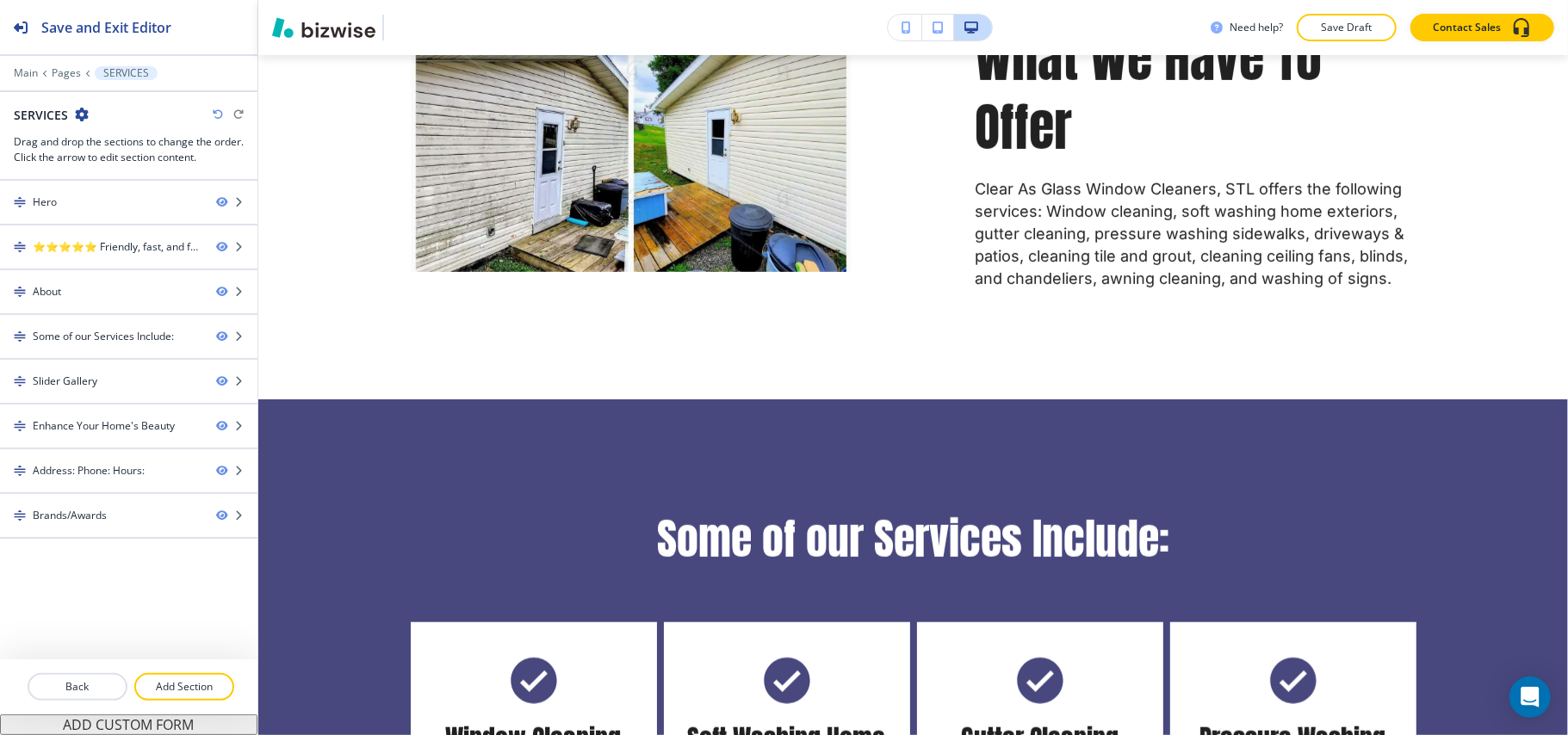
click at [188, 704] on div at bounding box center [128, 707] width 257 height 13
click at [173, 682] on p "Add Section" at bounding box center [184, 686] width 96 height 15
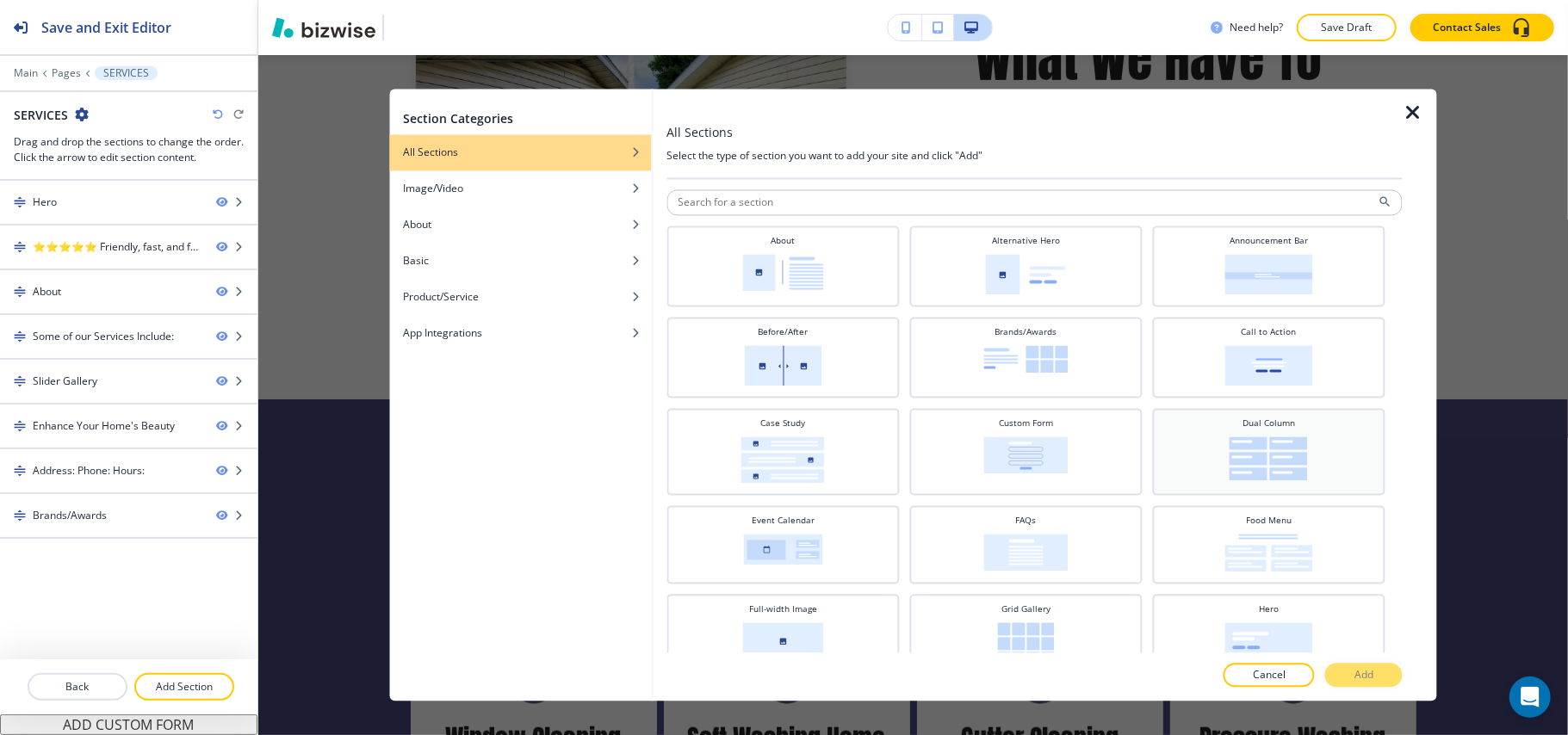
click at [1278, 445] on img at bounding box center [1269, 459] width 78 height 44
click at [1392, 673] on button "Add" at bounding box center [1363, 675] width 78 height 24
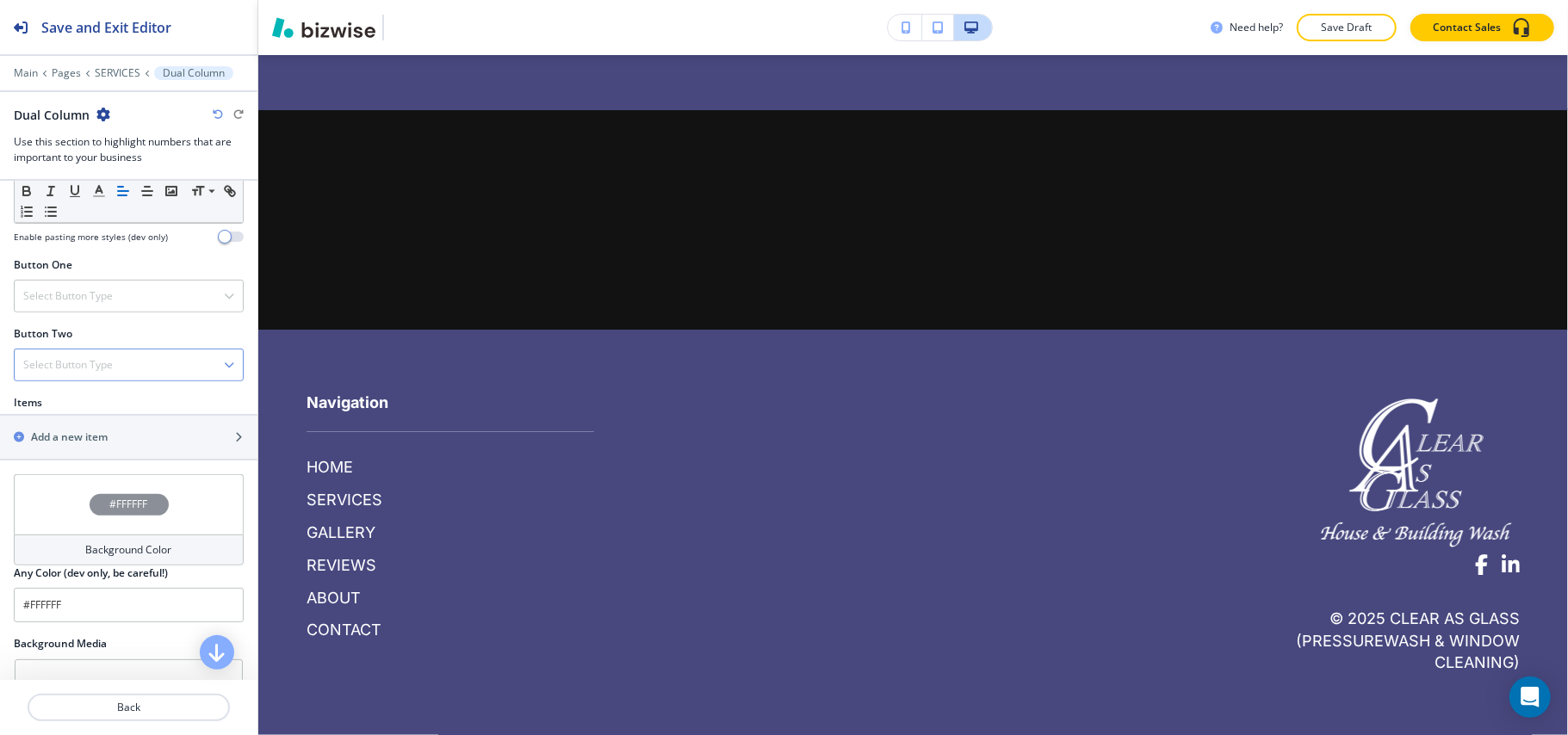
scroll to position [574, 0]
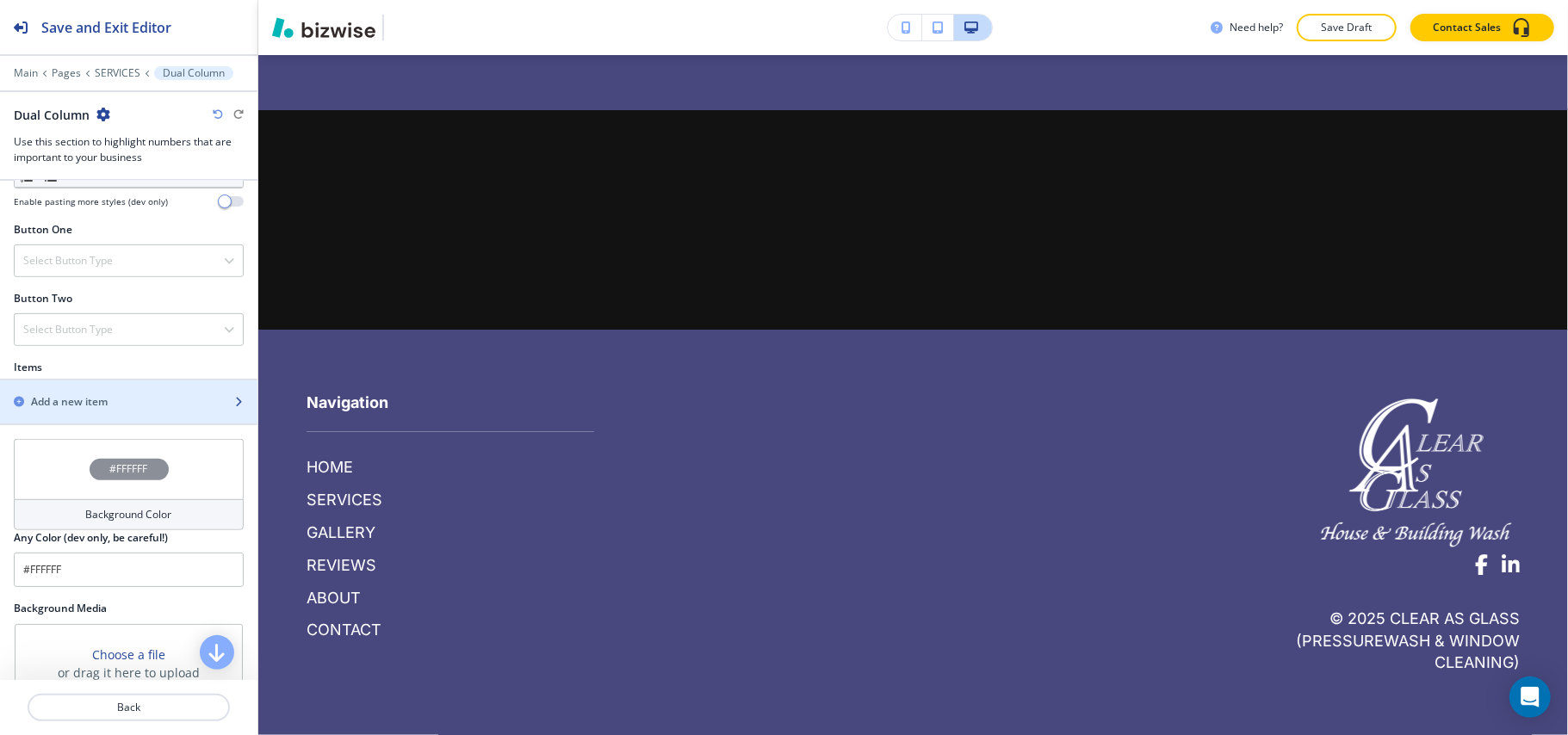
click at [94, 395] on div "button" at bounding box center [128, 387] width 257 height 13
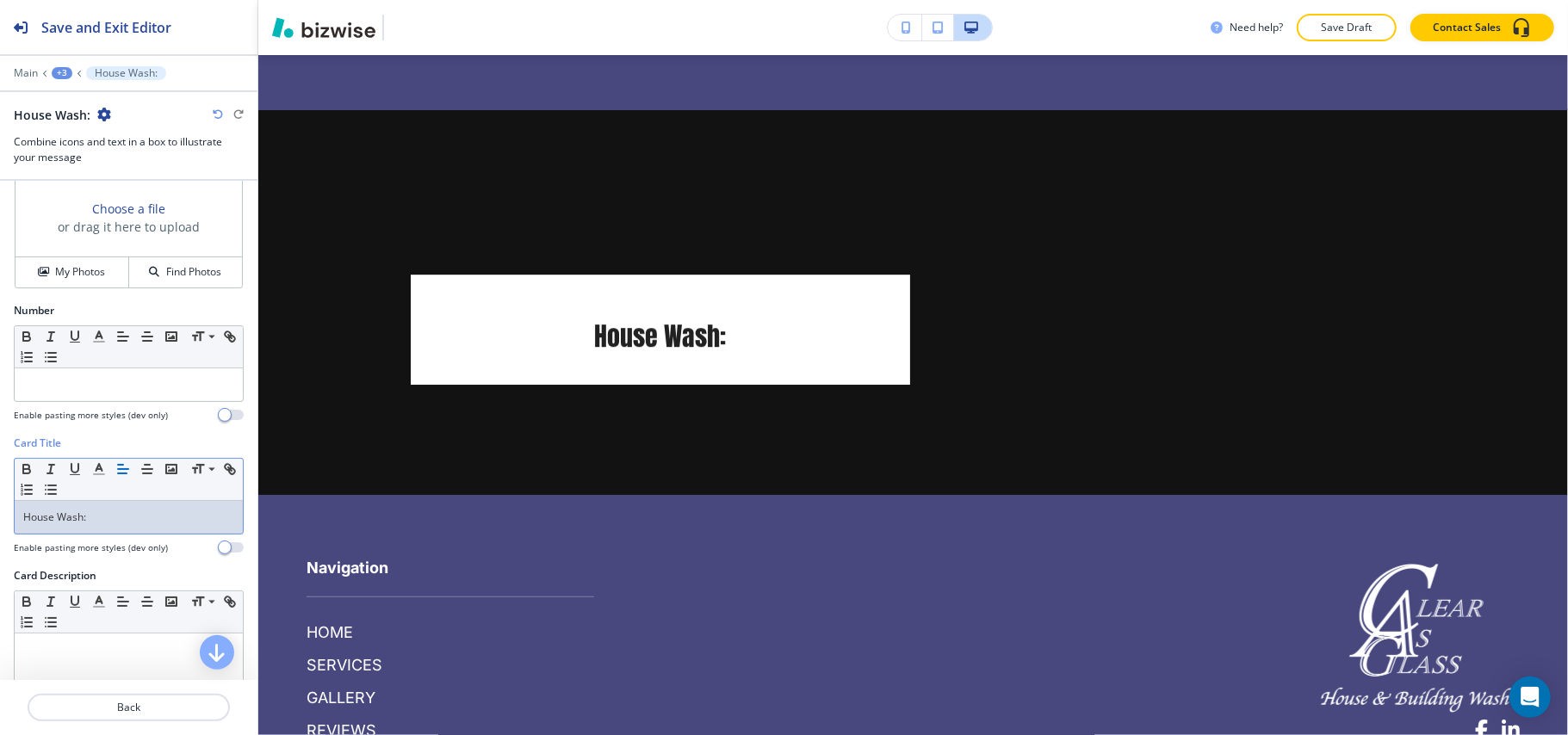
scroll to position [229, 0]
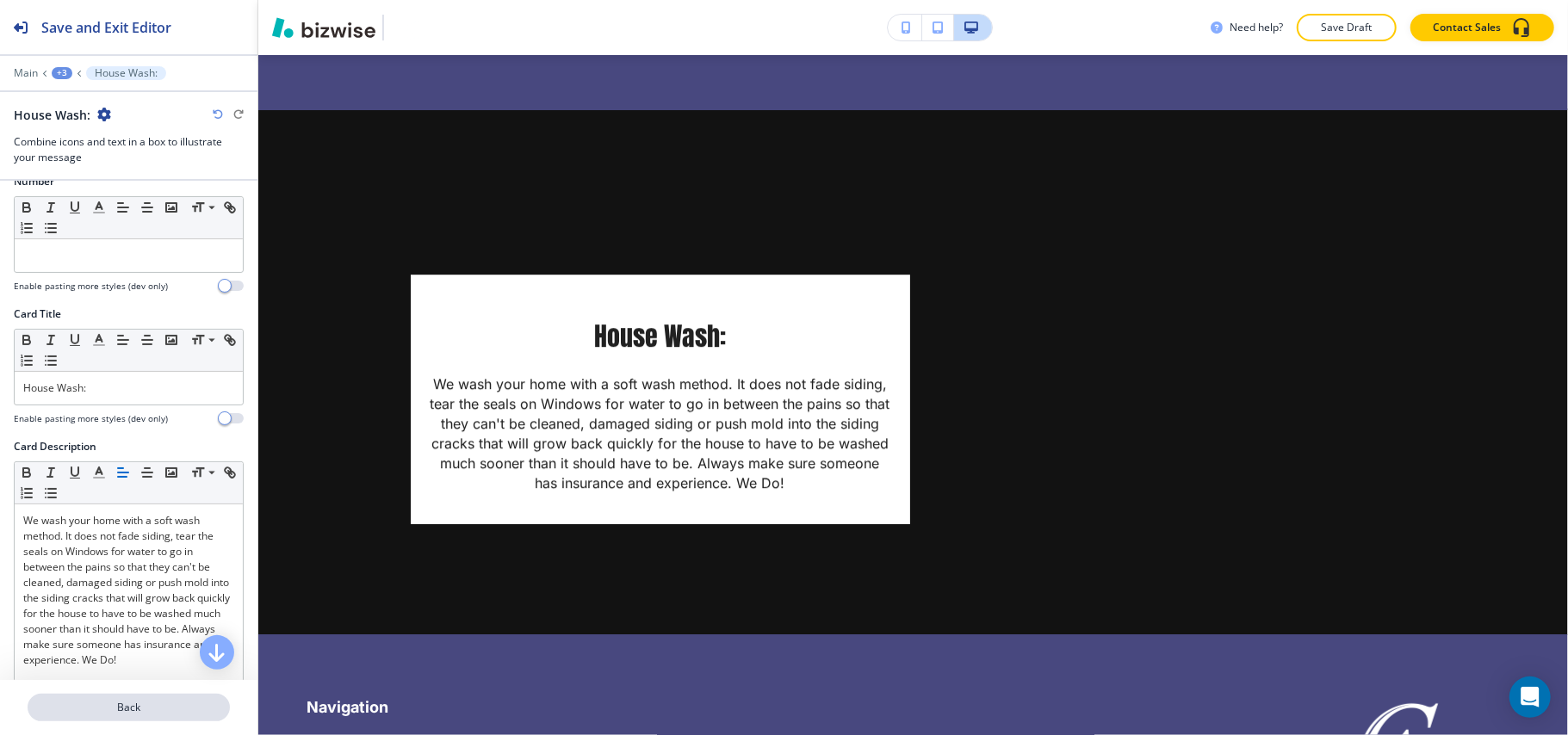
click at [111, 704] on p "Back" at bounding box center [128, 707] width 199 height 15
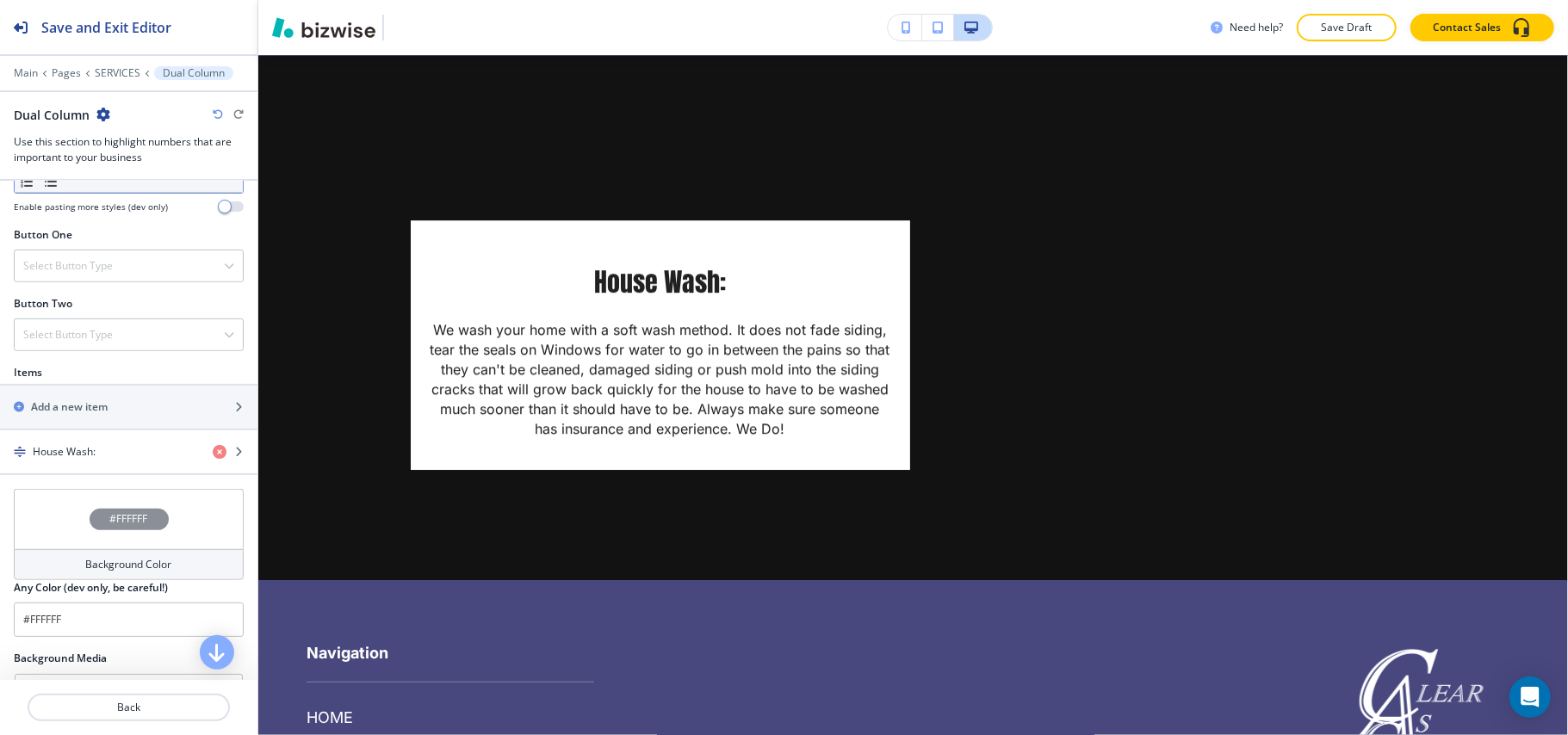
scroll to position [574, 0]
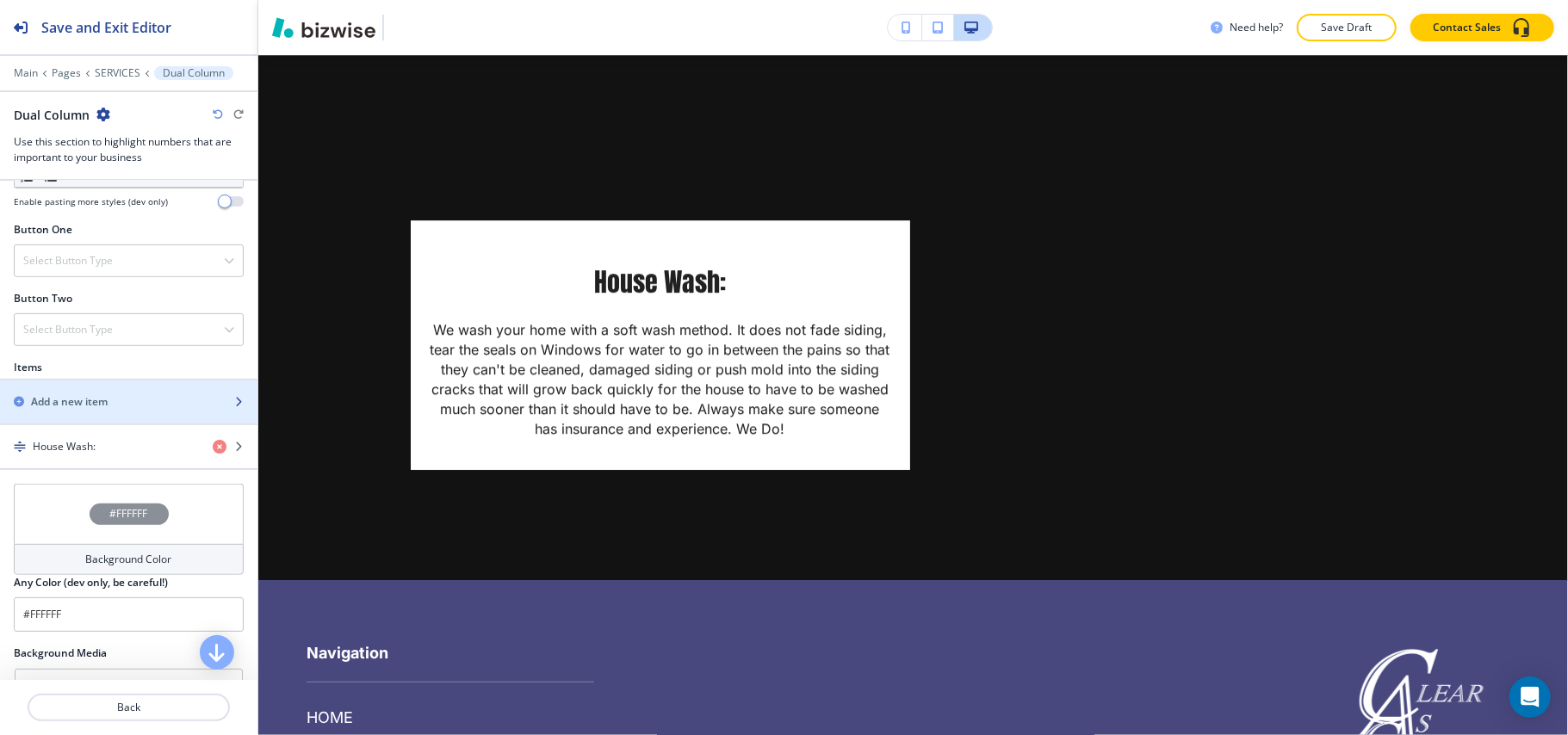
click at [86, 400] on h2 "Add a new item" at bounding box center [69, 402] width 77 height 15
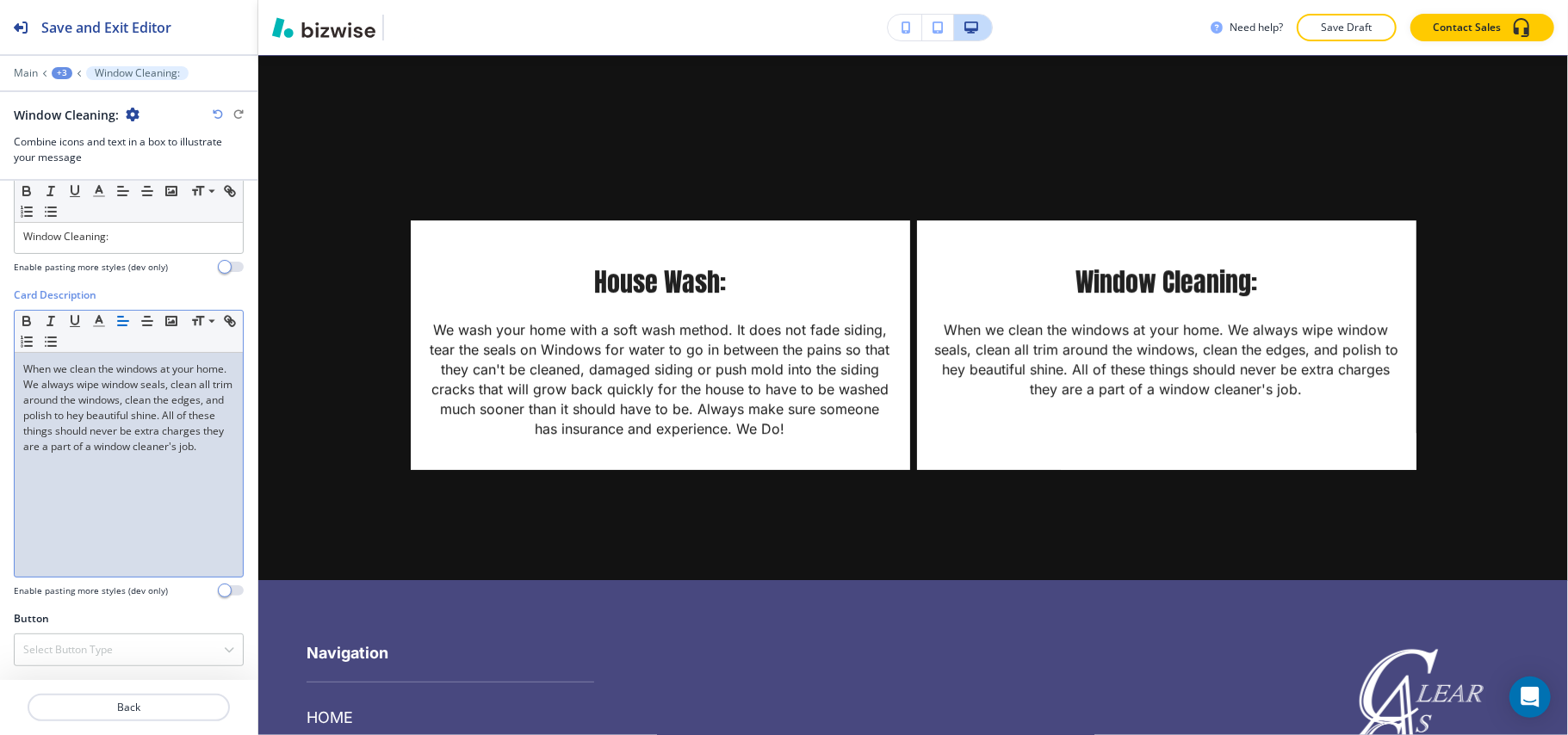
scroll to position [387, 0]
click at [139, 709] on p "Back" at bounding box center [128, 707] width 199 height 15
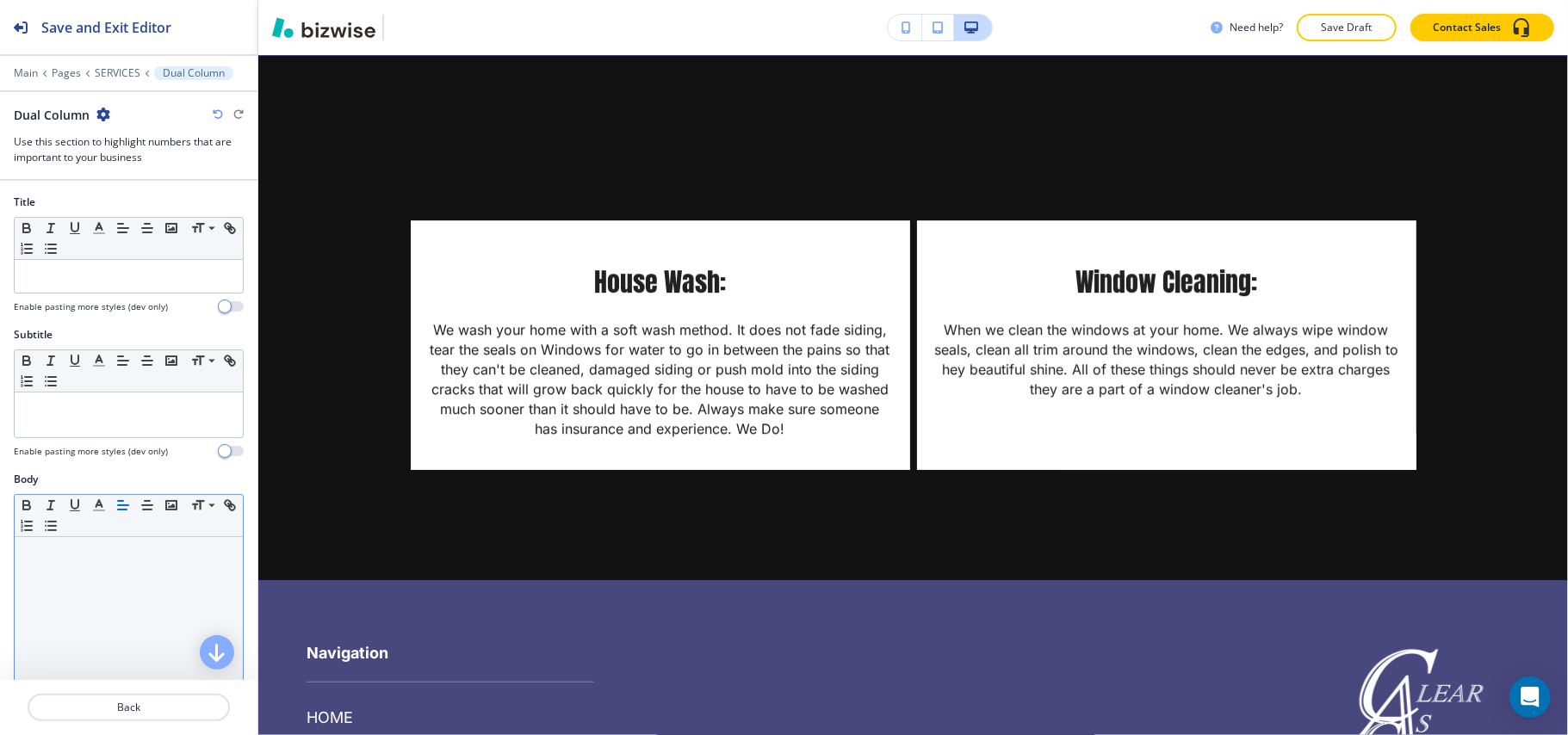
scroll to position [459, 0]
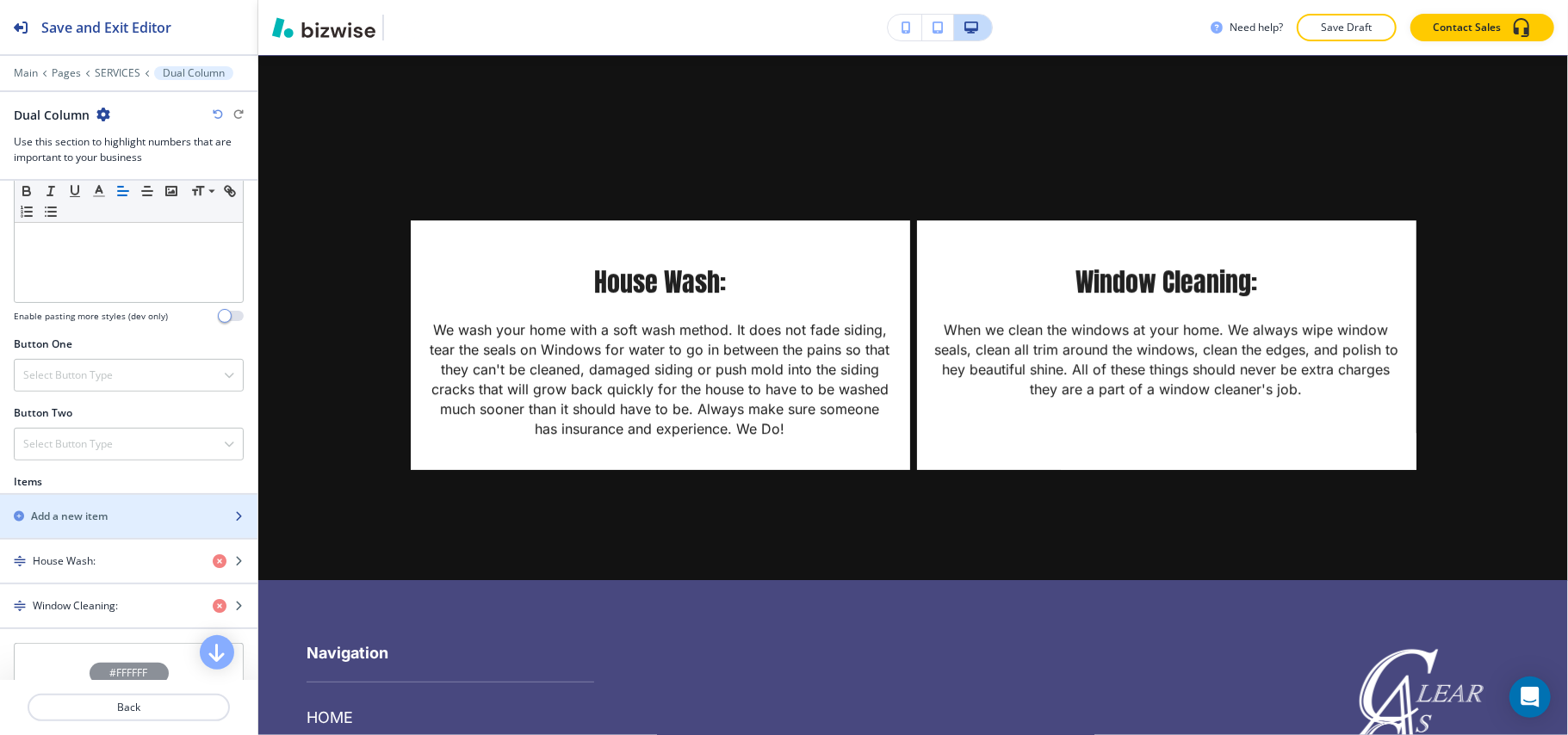
click at [135, 517] on div "Add a new item" at bounding box center [110, 516] width 219 height 15
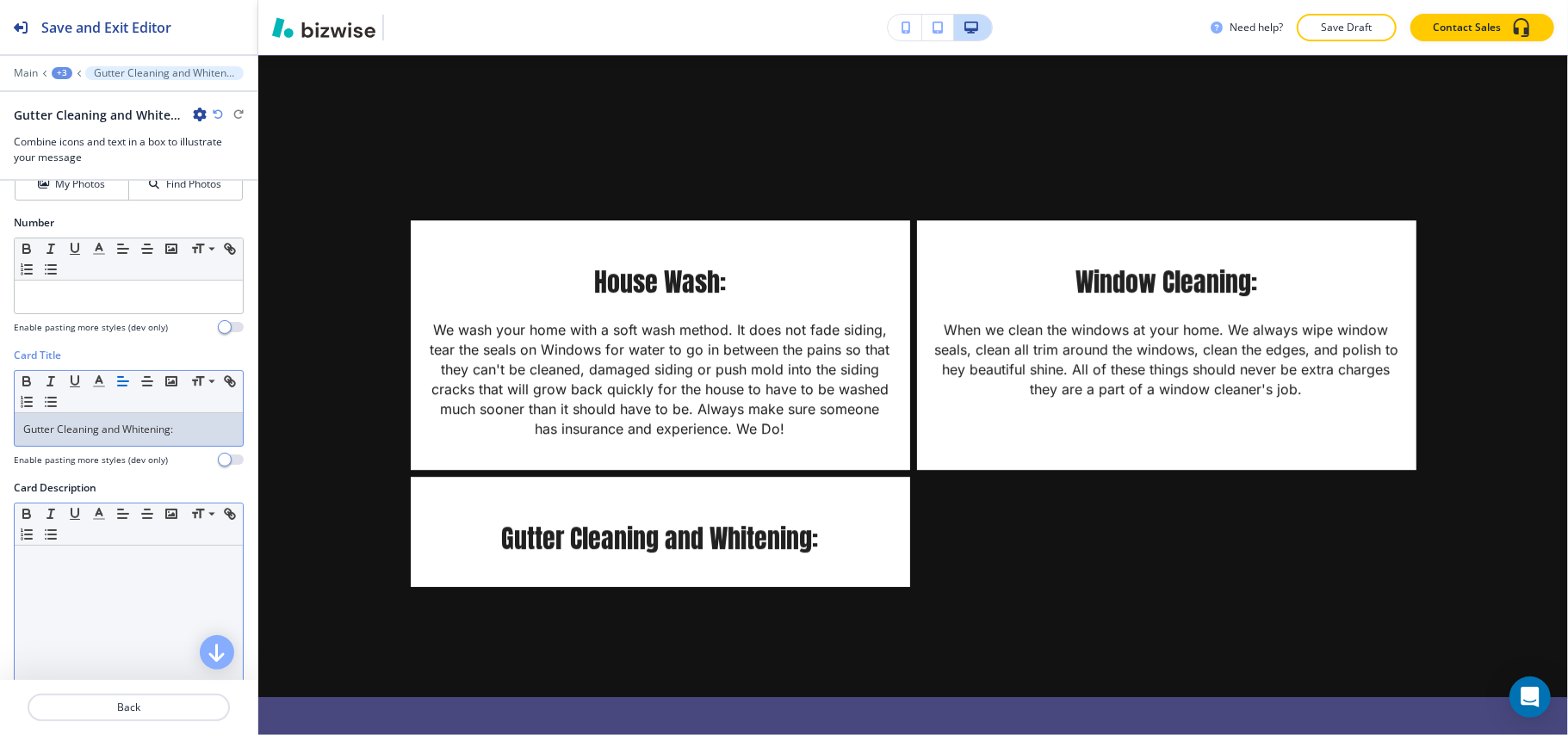
scroll to position [229, 0]
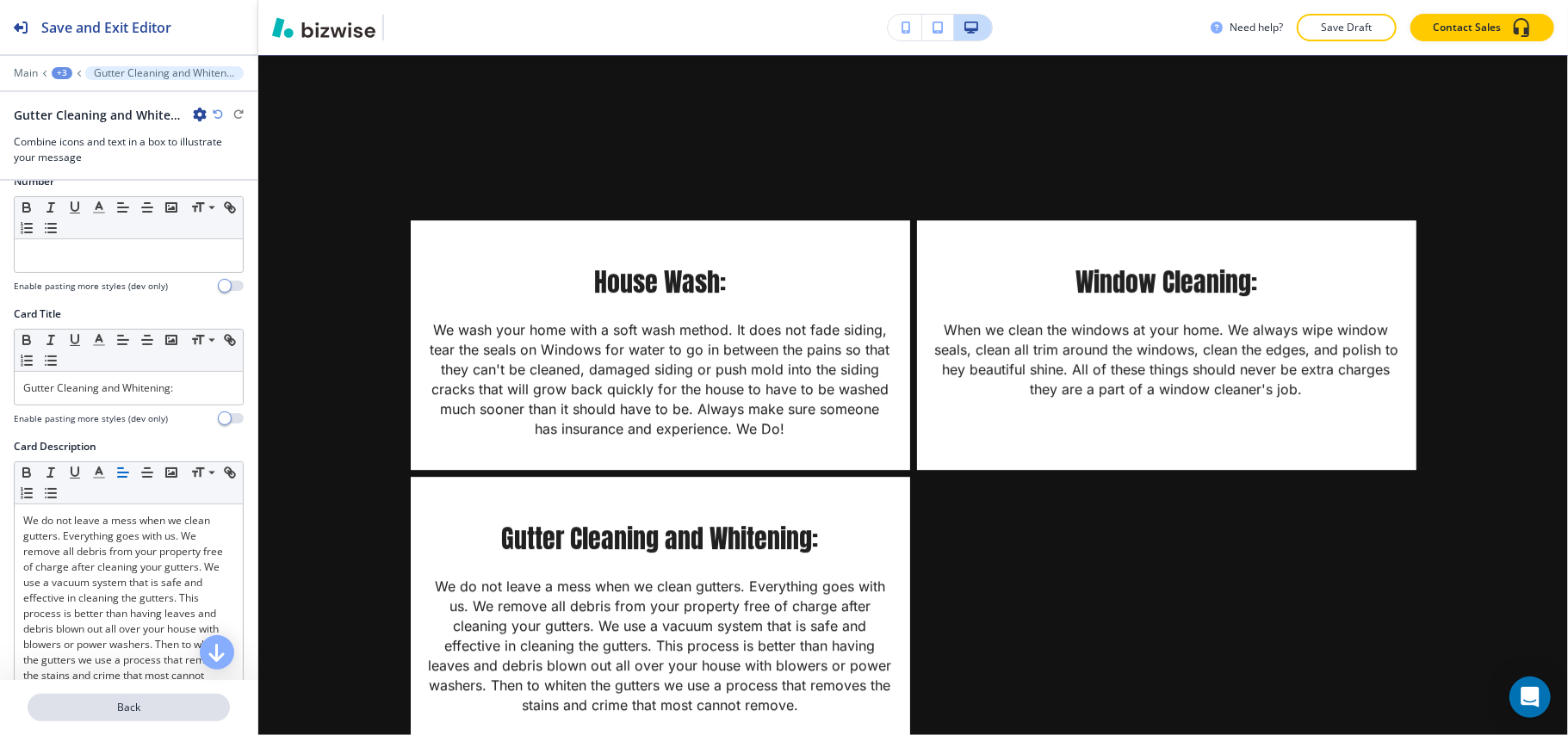
click at [138, 720] on button "Back" at bounding box center [128, 707] width 202 height 28
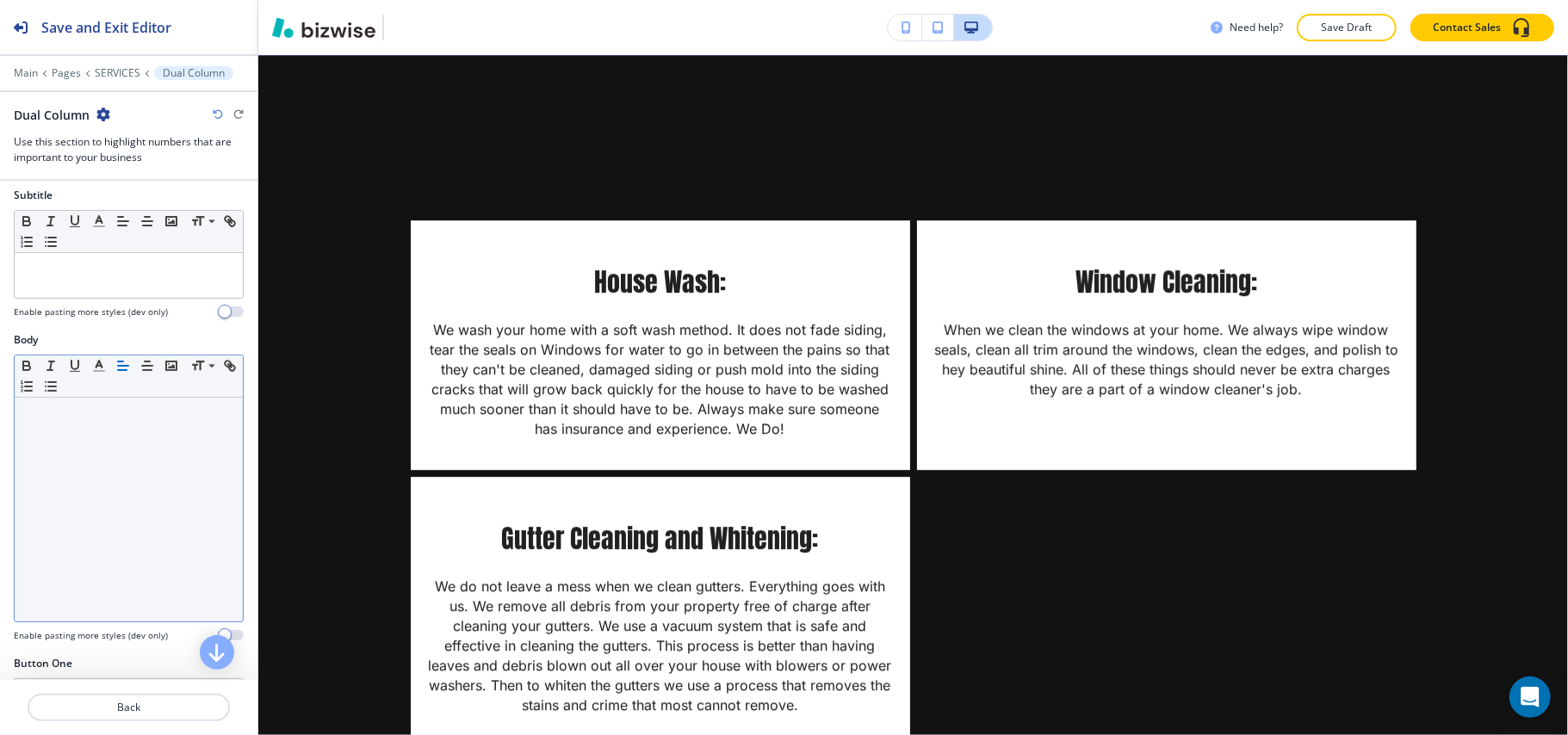
scroll to position [459, 0]
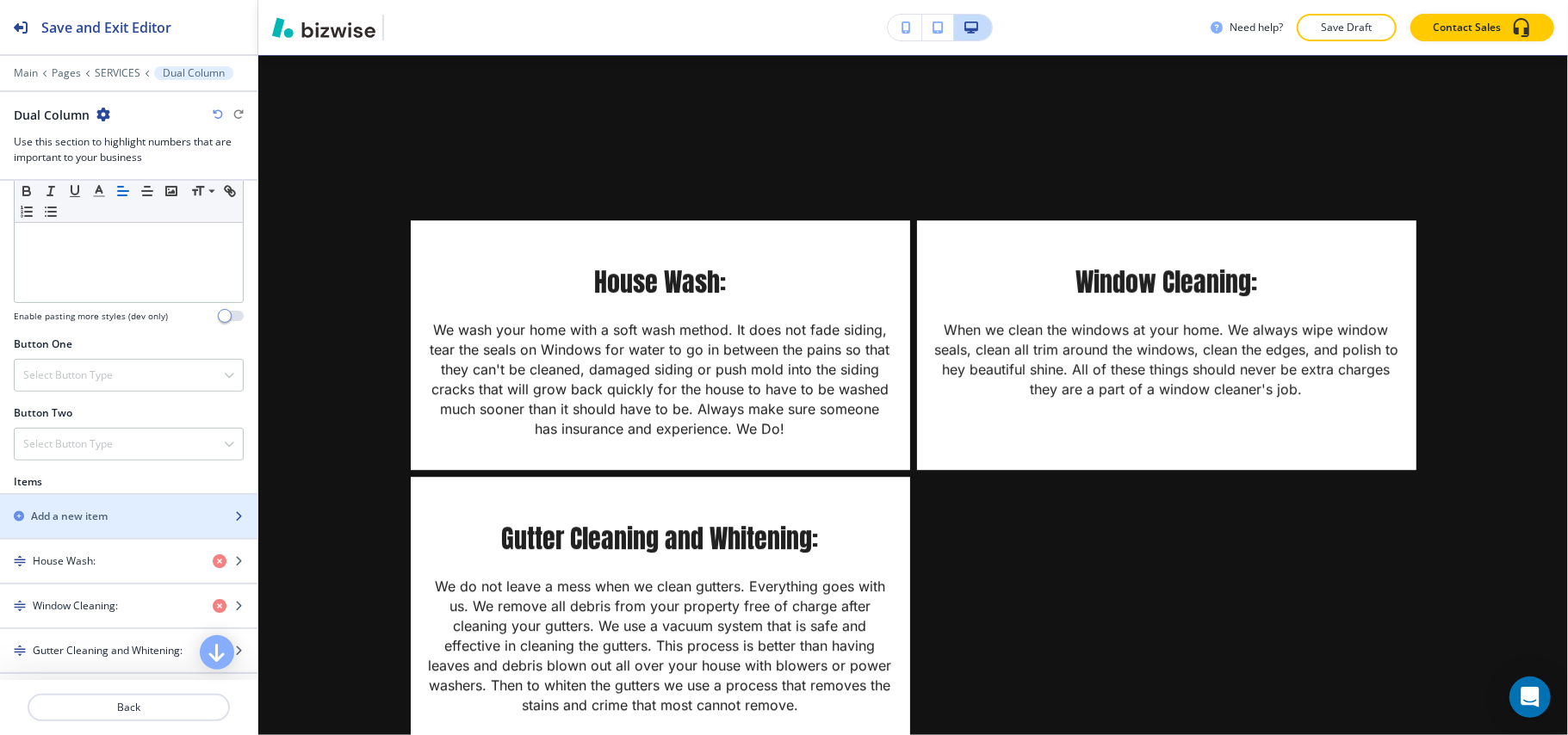
click at [76, 527] on div "Add a new item" at bounding box center [128, 517] width 257 height 43
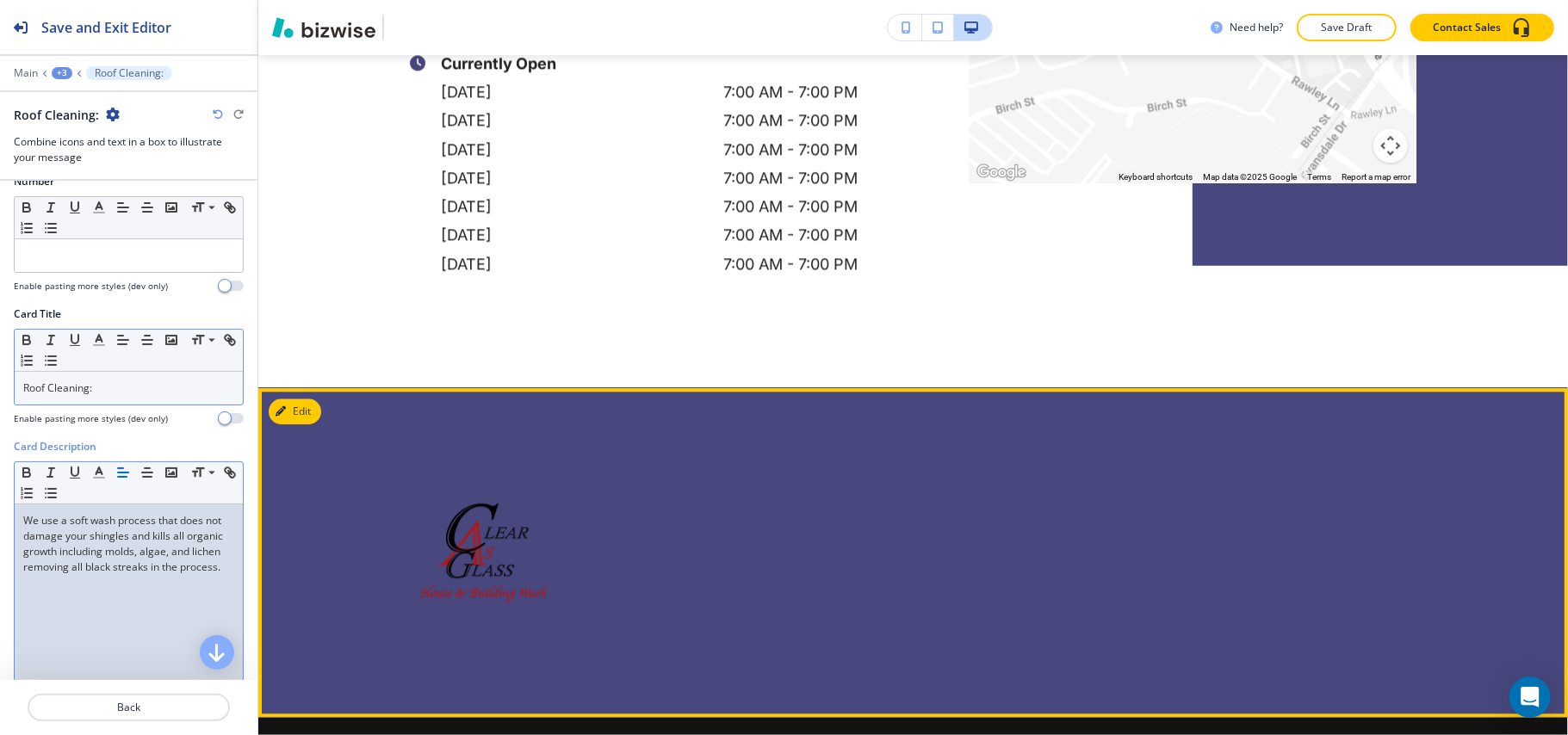
scroll to position [3097, 0]
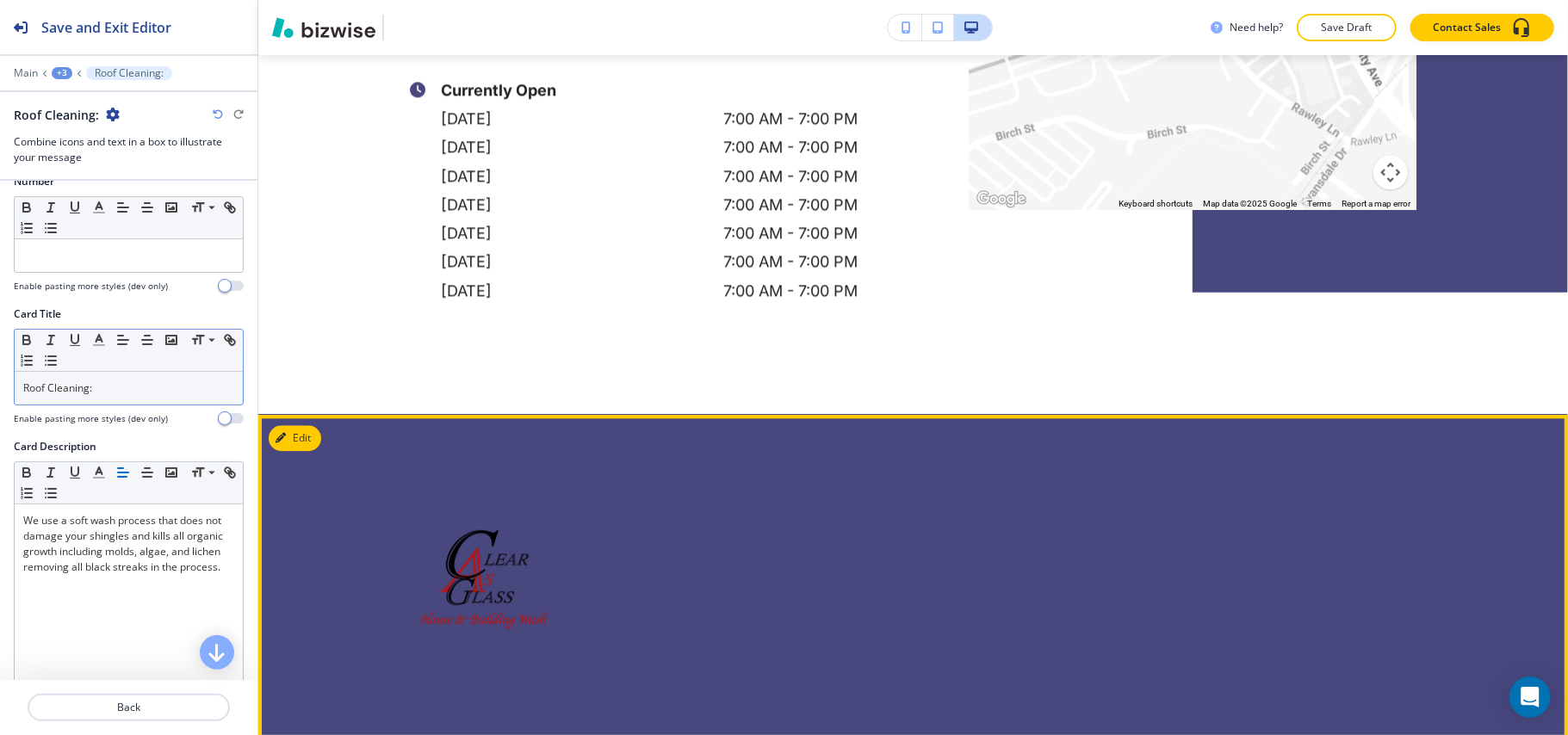
click at [290, 423] on div at bounding box center [913, 579] width 1310 height 329
click at [299, 429] on button "Edit This Section" at bounding box center [326, 437] width 116 height 26
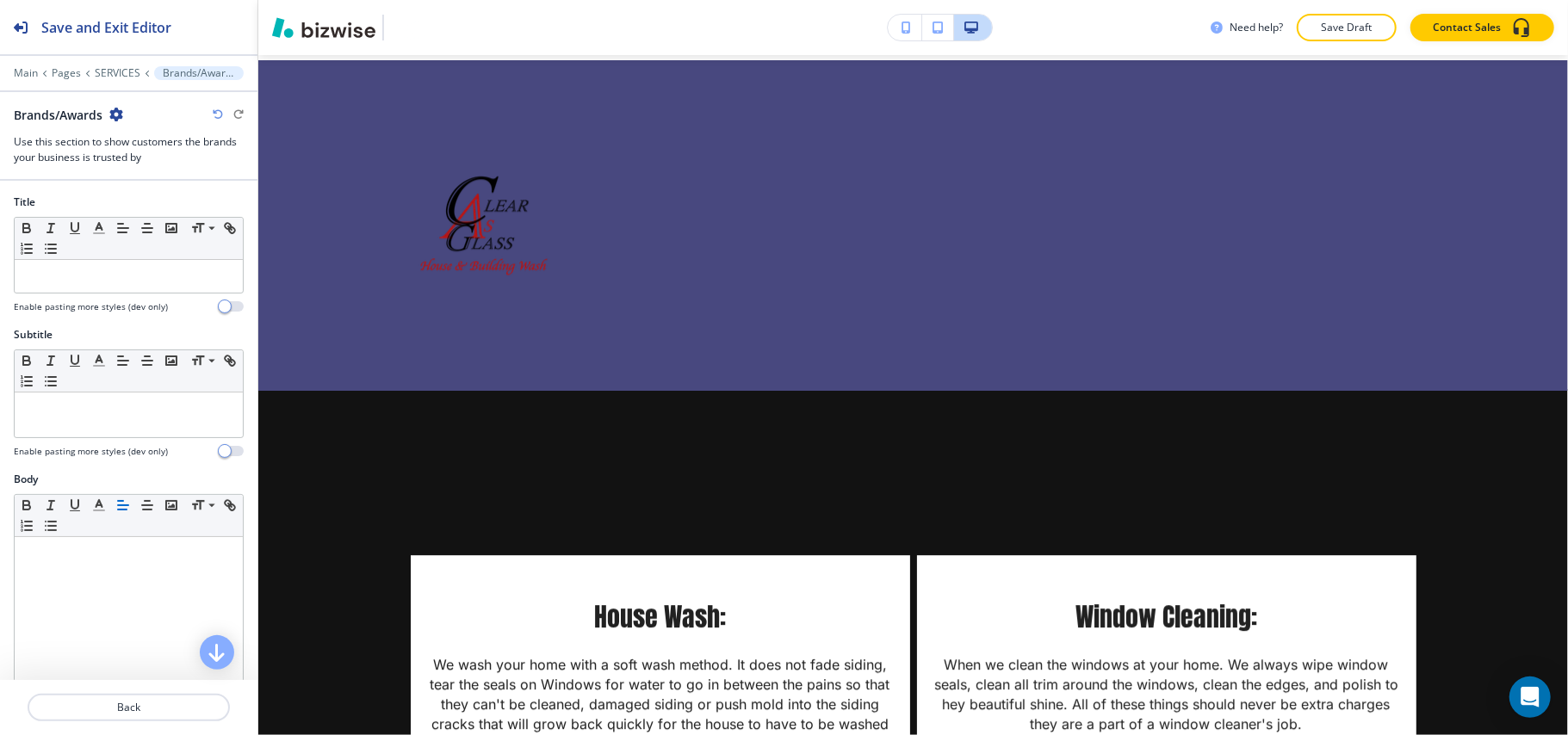
scroll to position [3456, 0]
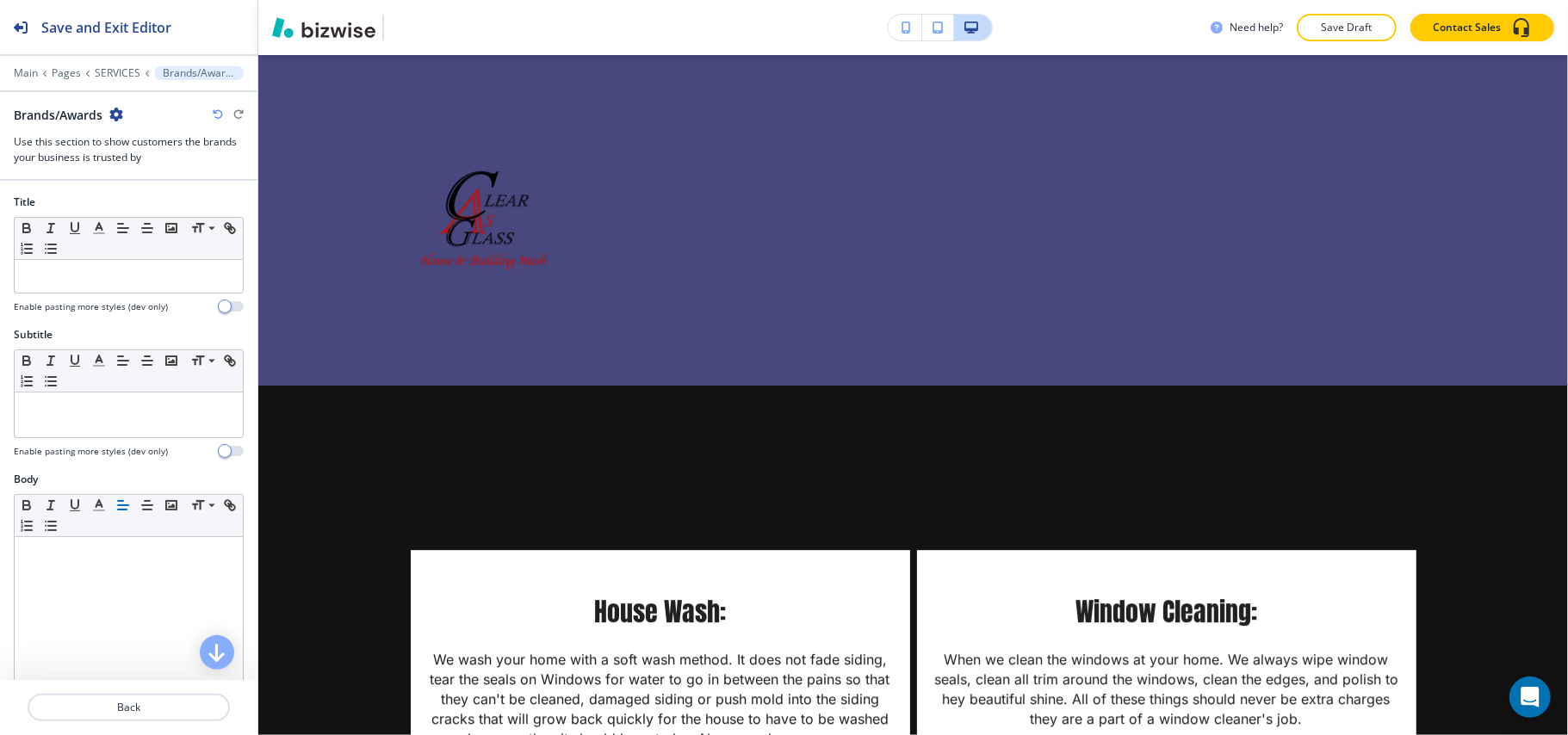
click at [121, 115] on div "Brands/Awards" at bounding box center [128, 115] width 230 height 18
click at [118, 115] on icon "button" at bounding box center [116, 114] width 13 height 13
click at [204, 210] on p "Delete Section" at bounding box center [165, 205] width 88 height 15
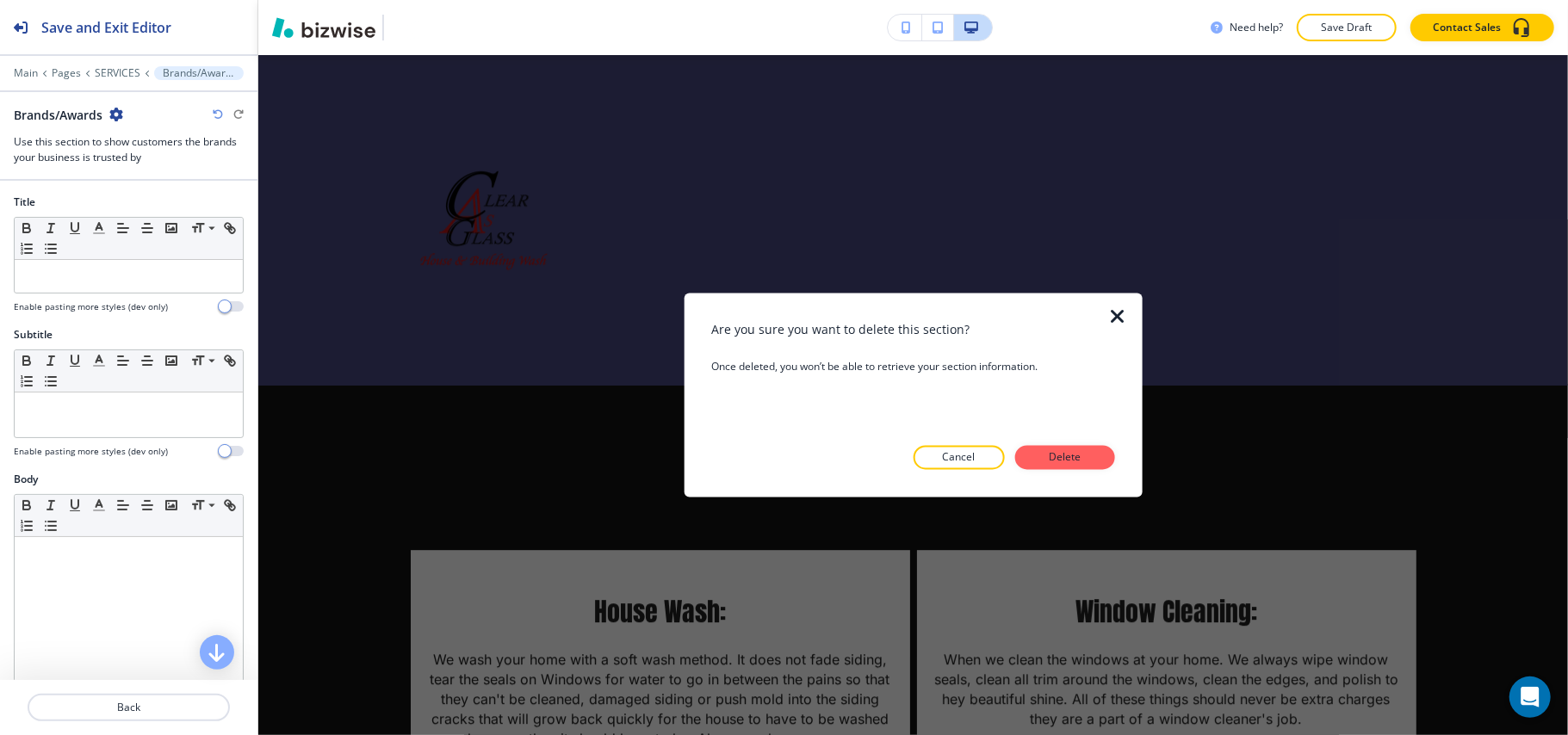
click at [1005, 449] on div at bounding box center [1010, 458] width 11 height 24
click at [1082, 451] on p "Delete" at bounding box center [1065, 457] width 41 height 15
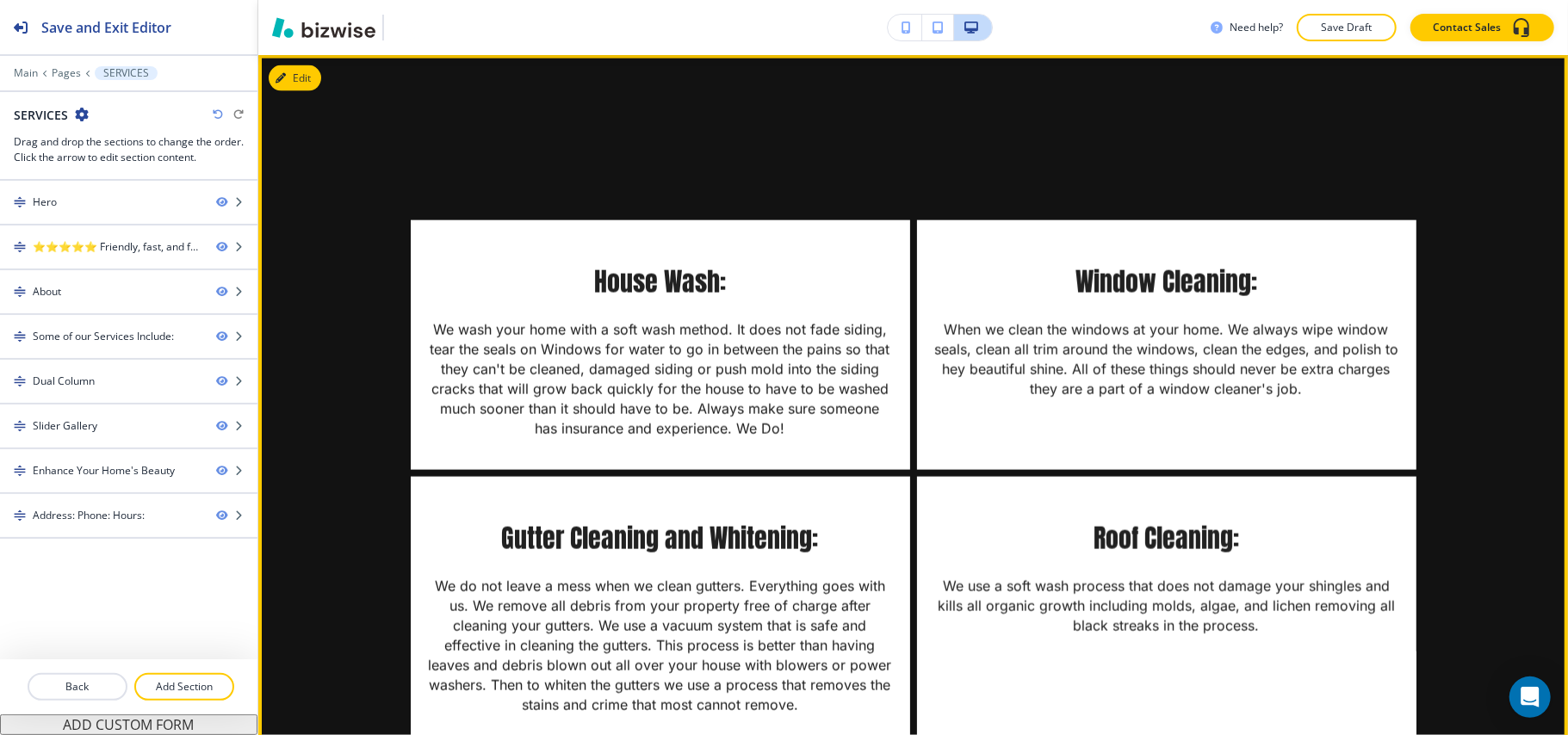
scroll to position [1509, 0]
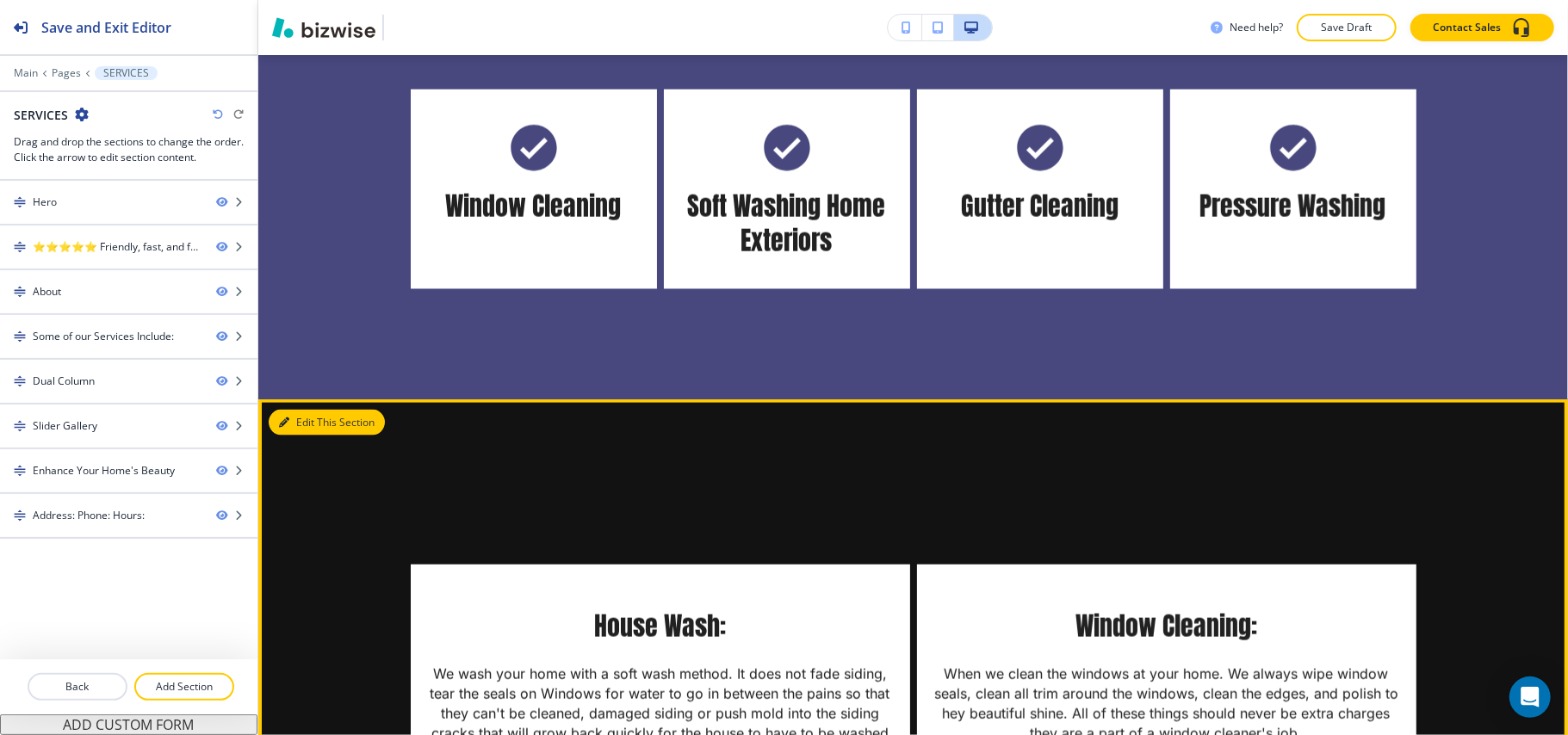
click at [311, 411] on button "Edit This Section" at bounding box center [326, 422] width 116 height 26
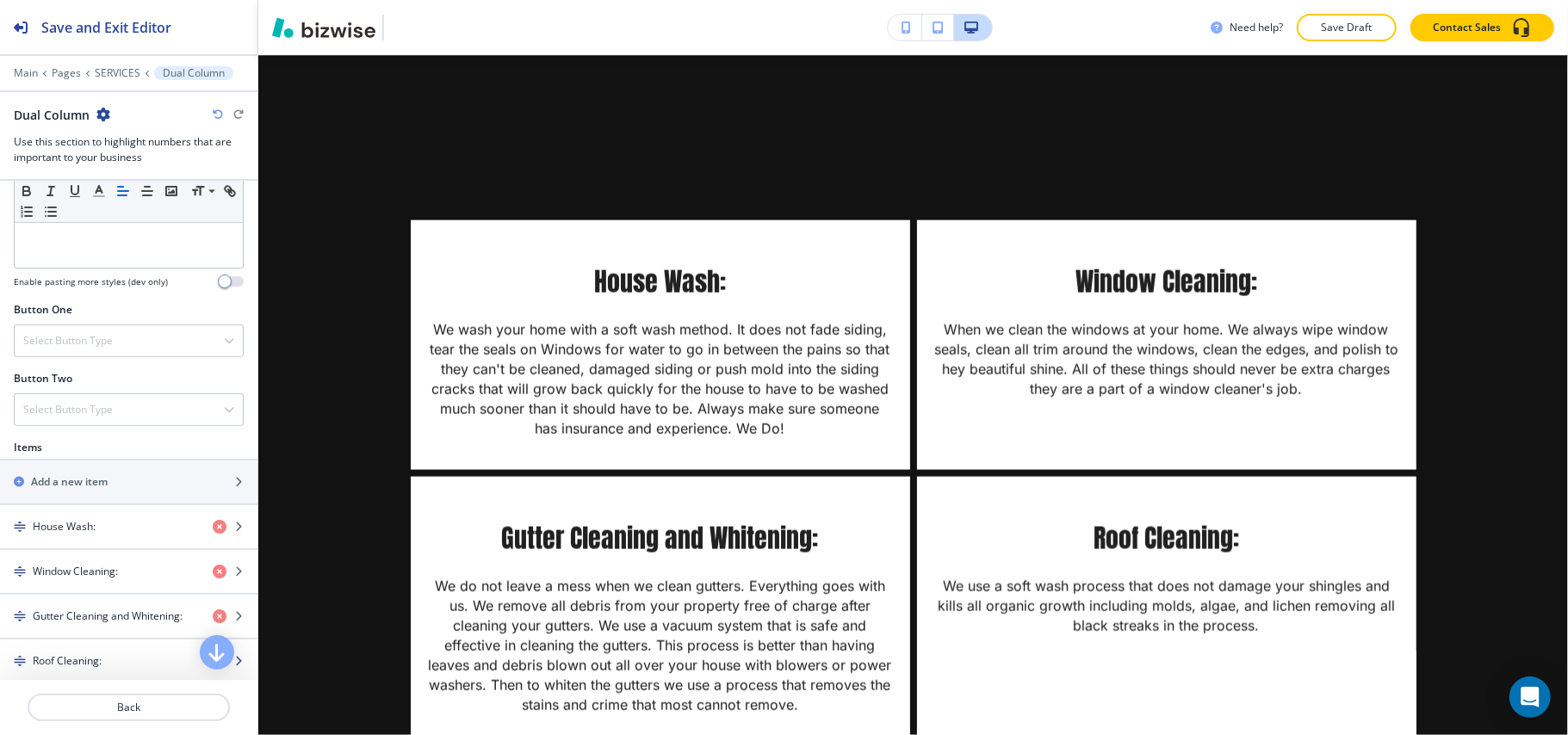
scroll to position [689, 0]
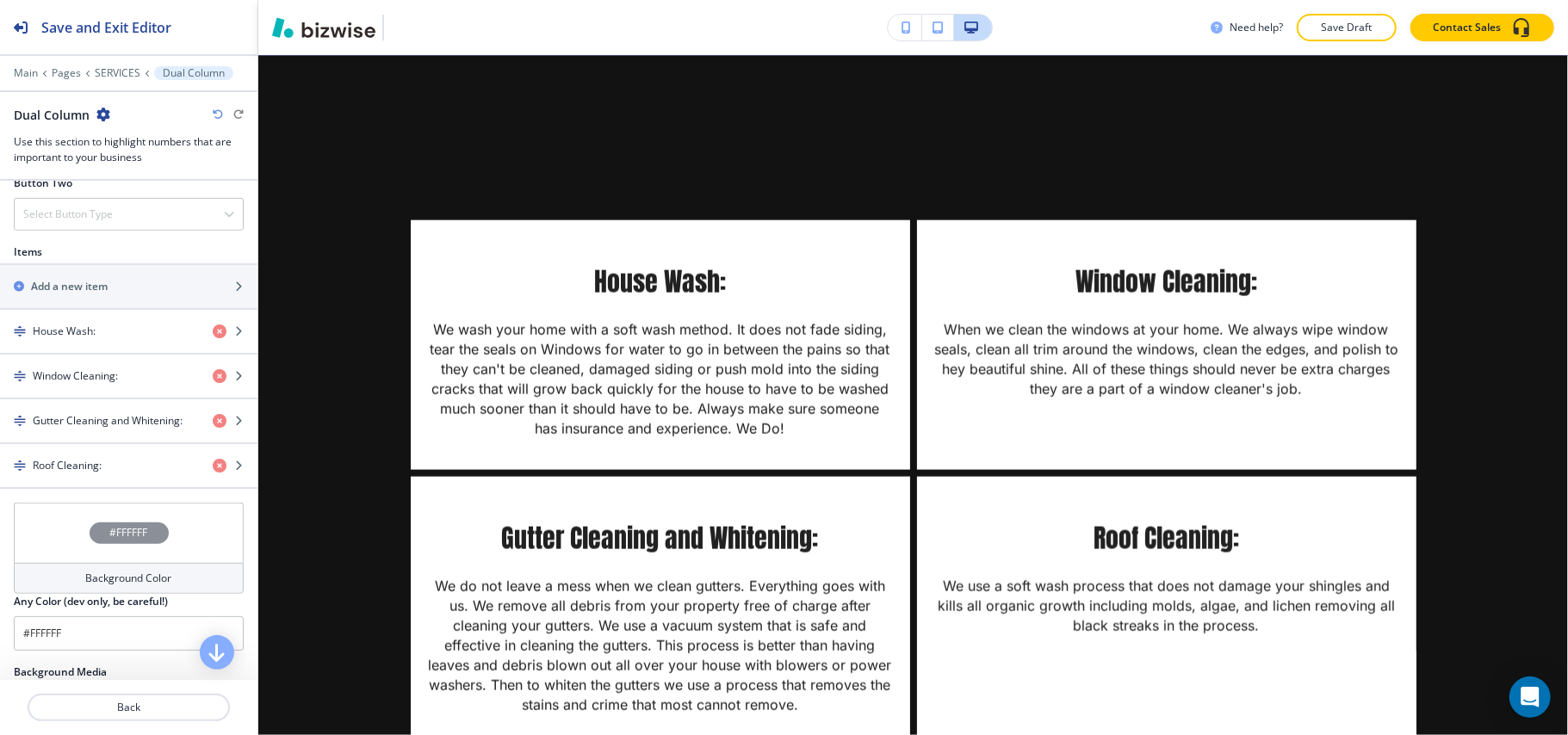
click at [55, 546] on div "#FFFFFF" at bounding box center [128, 533] width 230 height 61
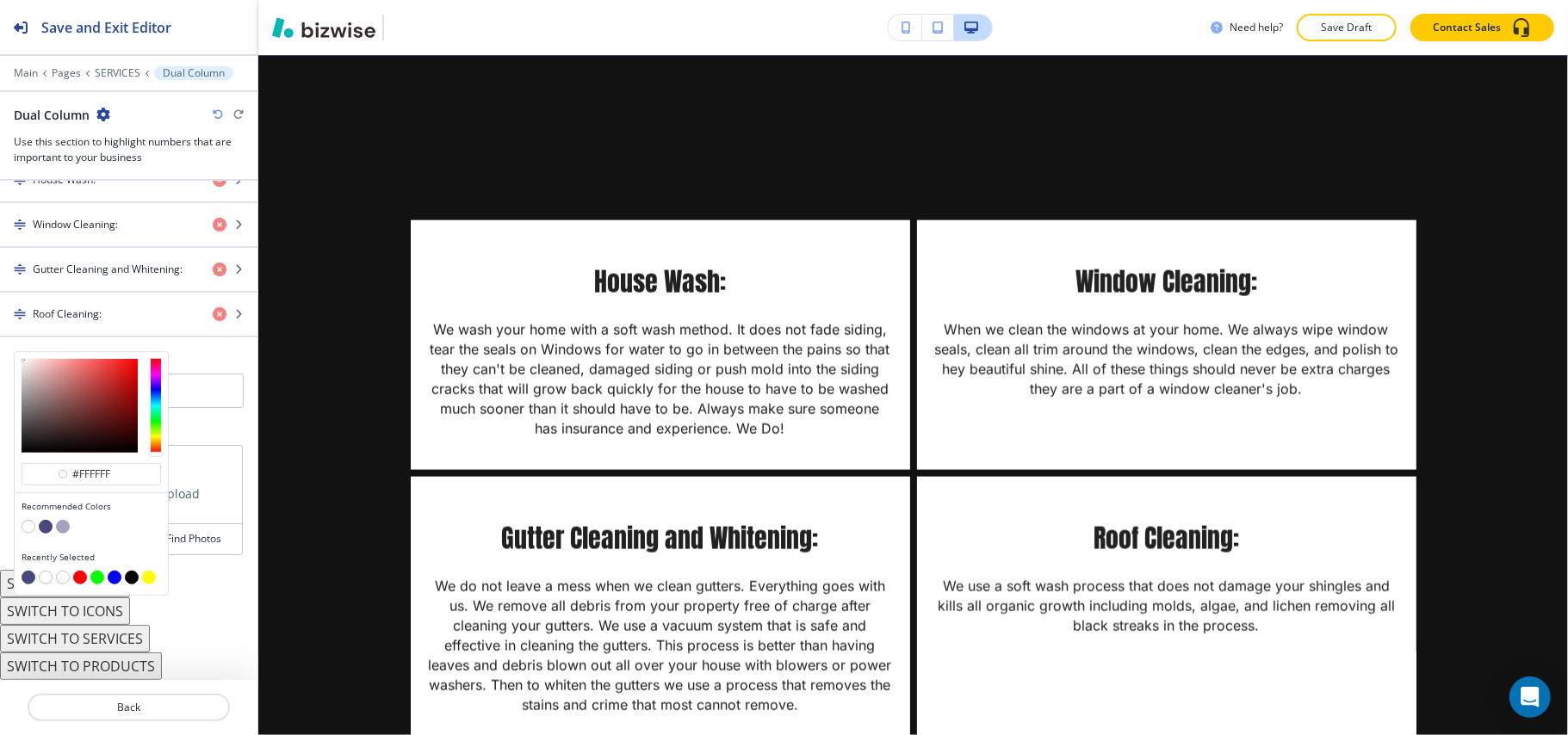
scroll to position [849, 0]
click at [22, 522] on button "button" at bounding box center [28, 527] width 13 height 13
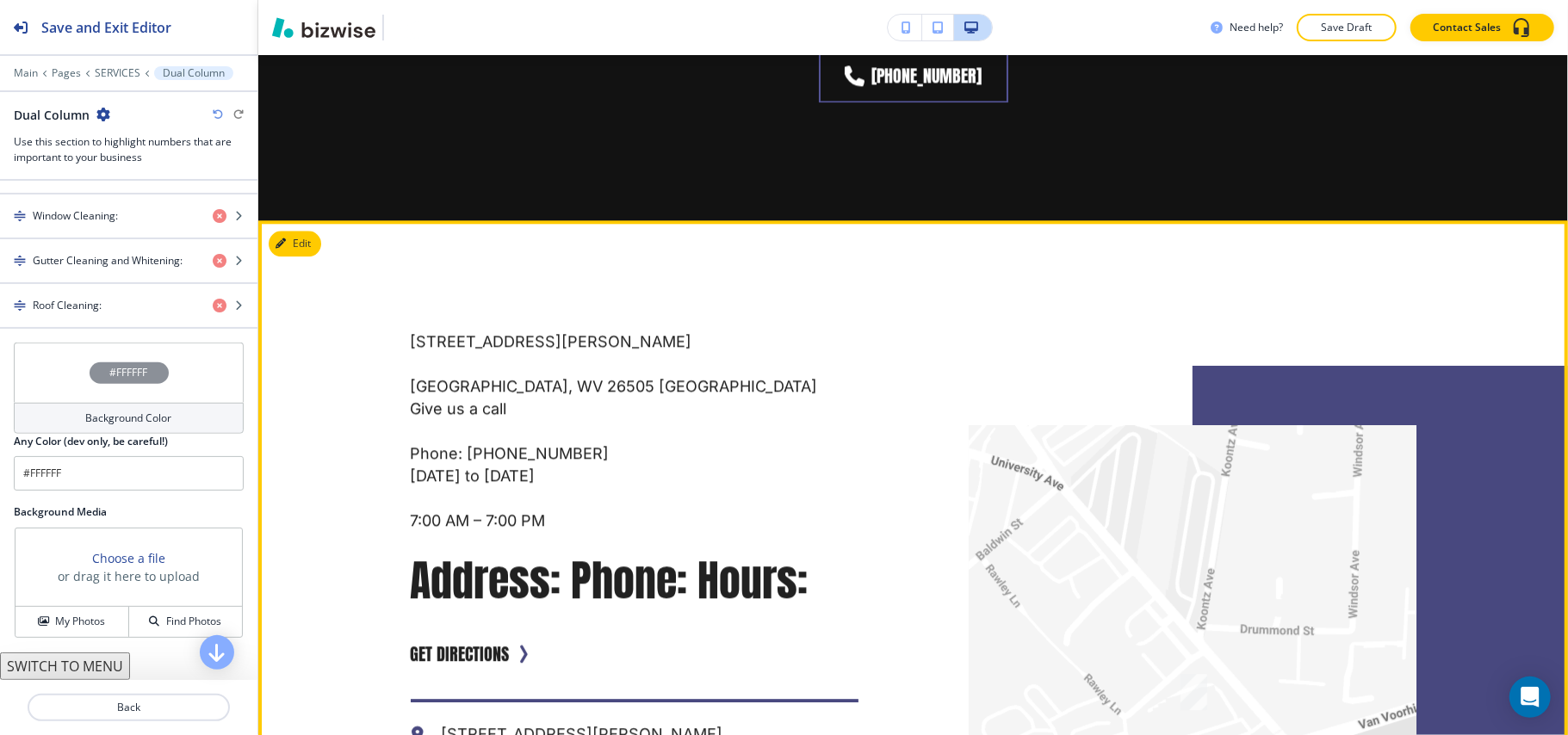
scroll to position [2657, 0]
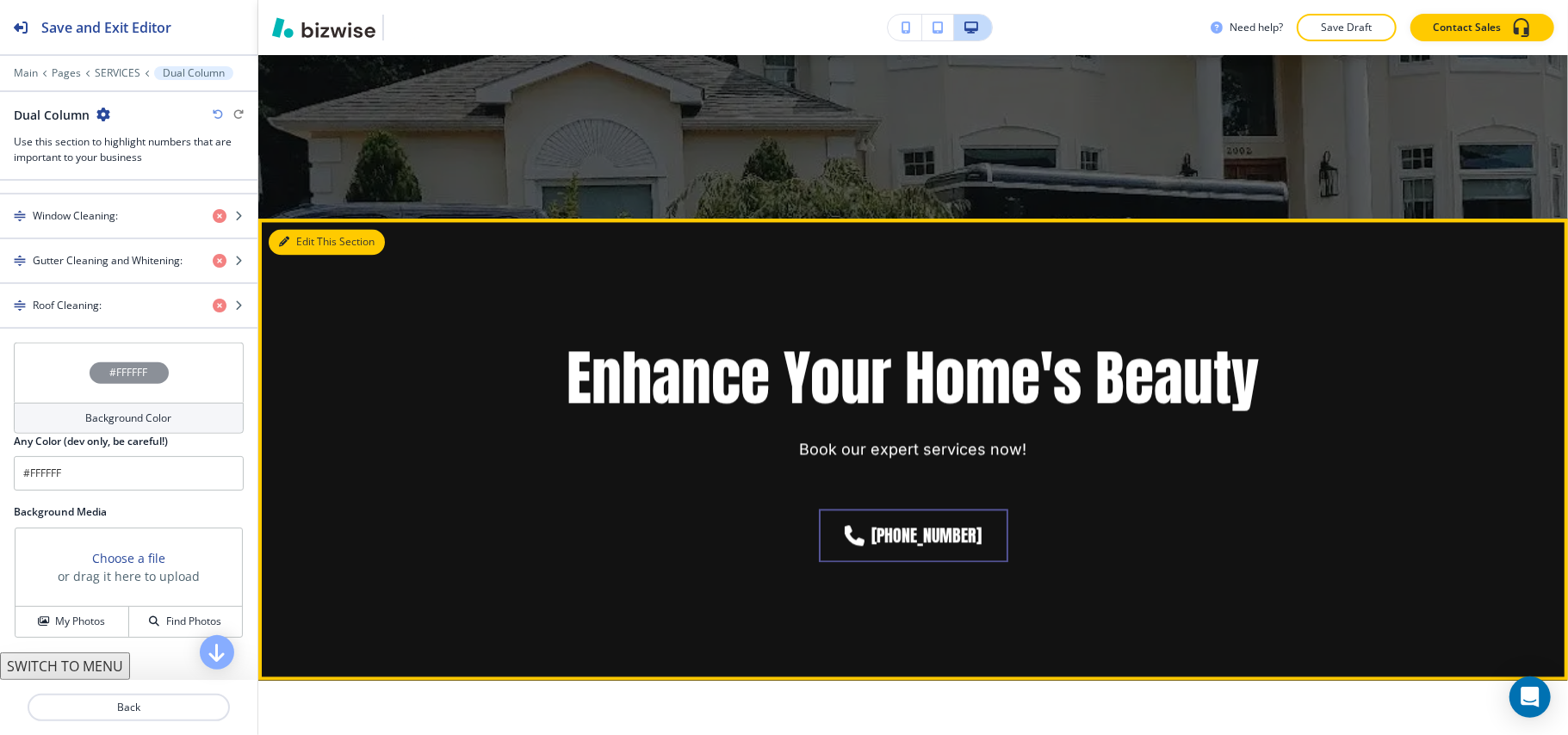
click at [311, 240] on button "Edit This Section" at bounding box center [326, 241] width 116 height 26
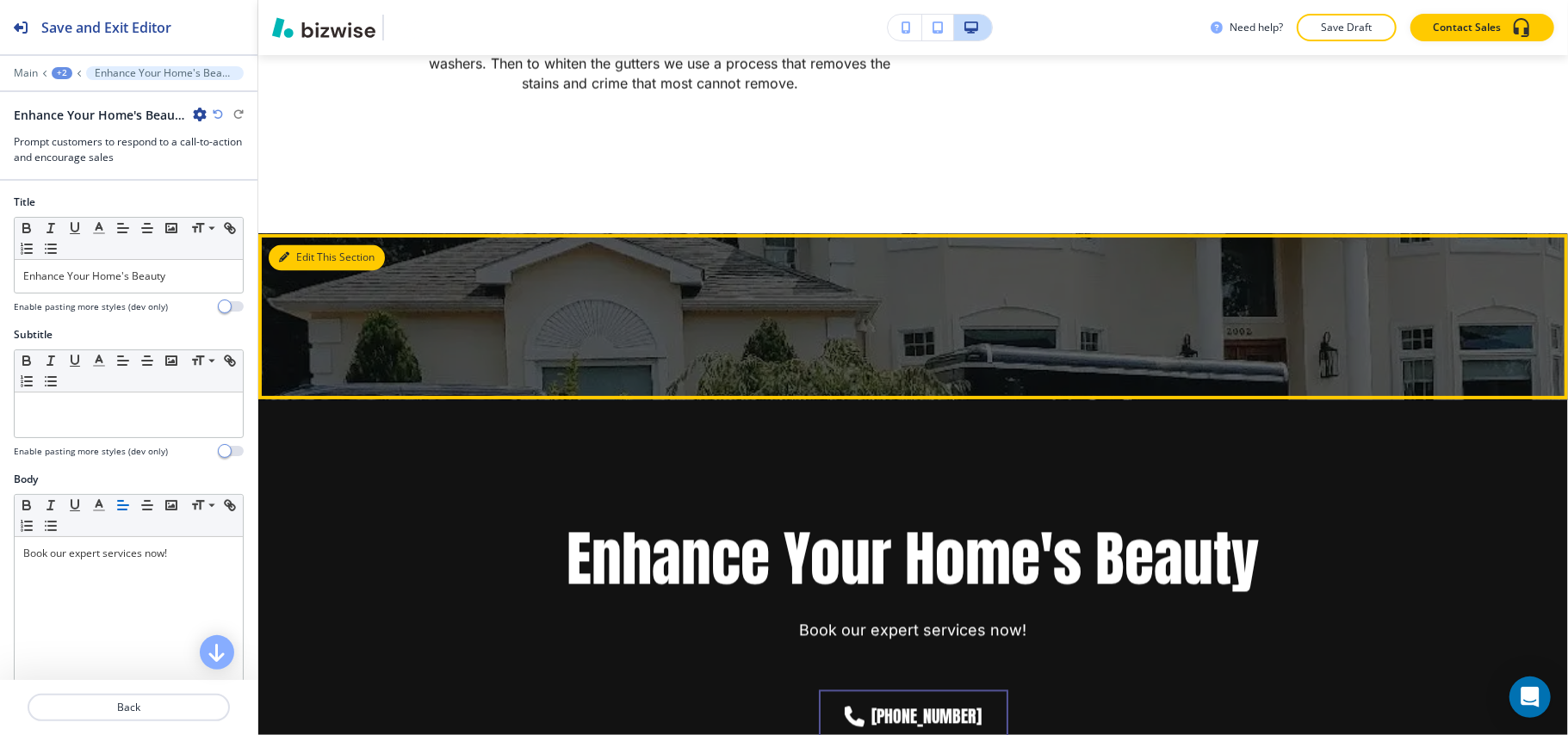
click at [300, 265] on button "Edit This Section" at bounding box center [326, 257] width 116 height 26
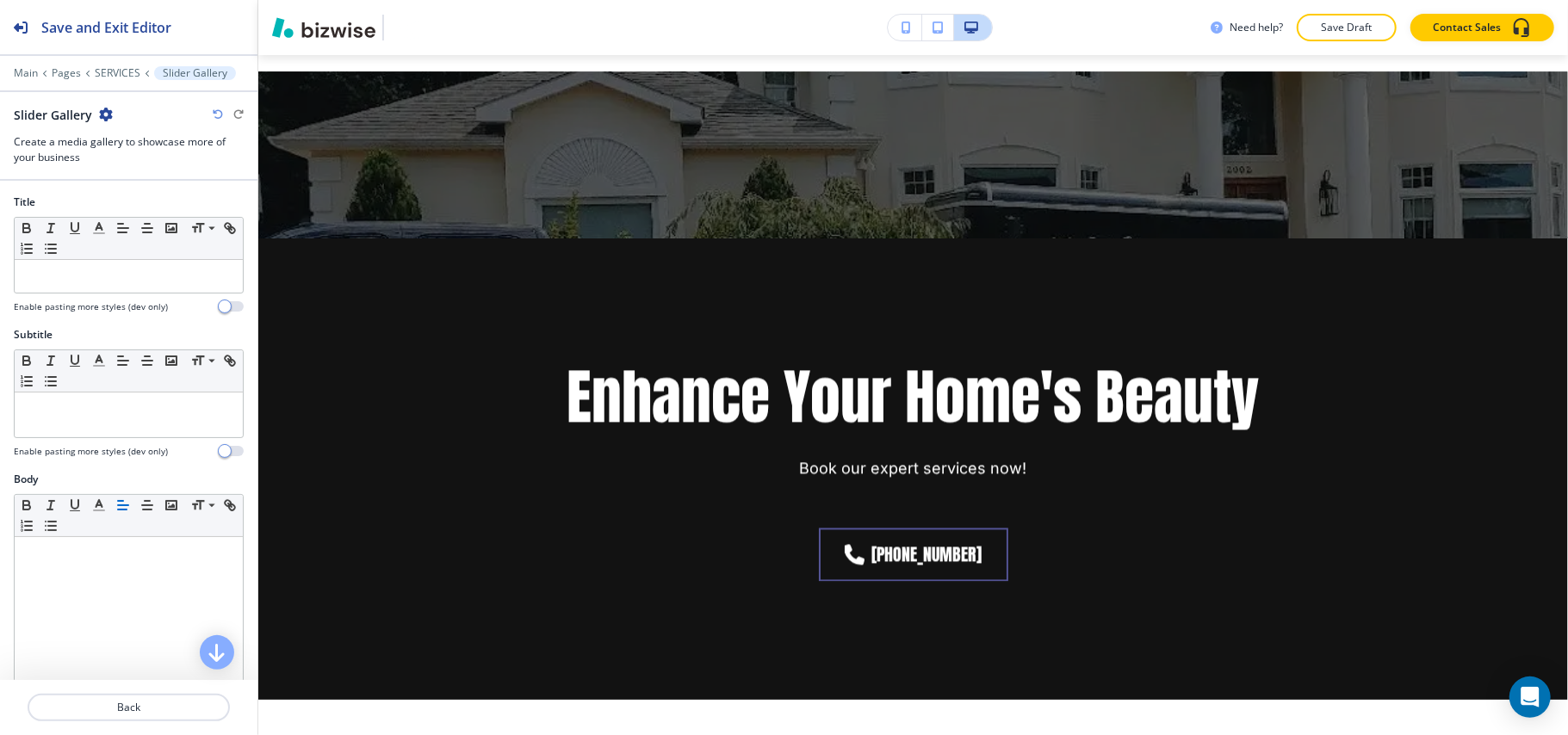
scroll to position [2655, 0]
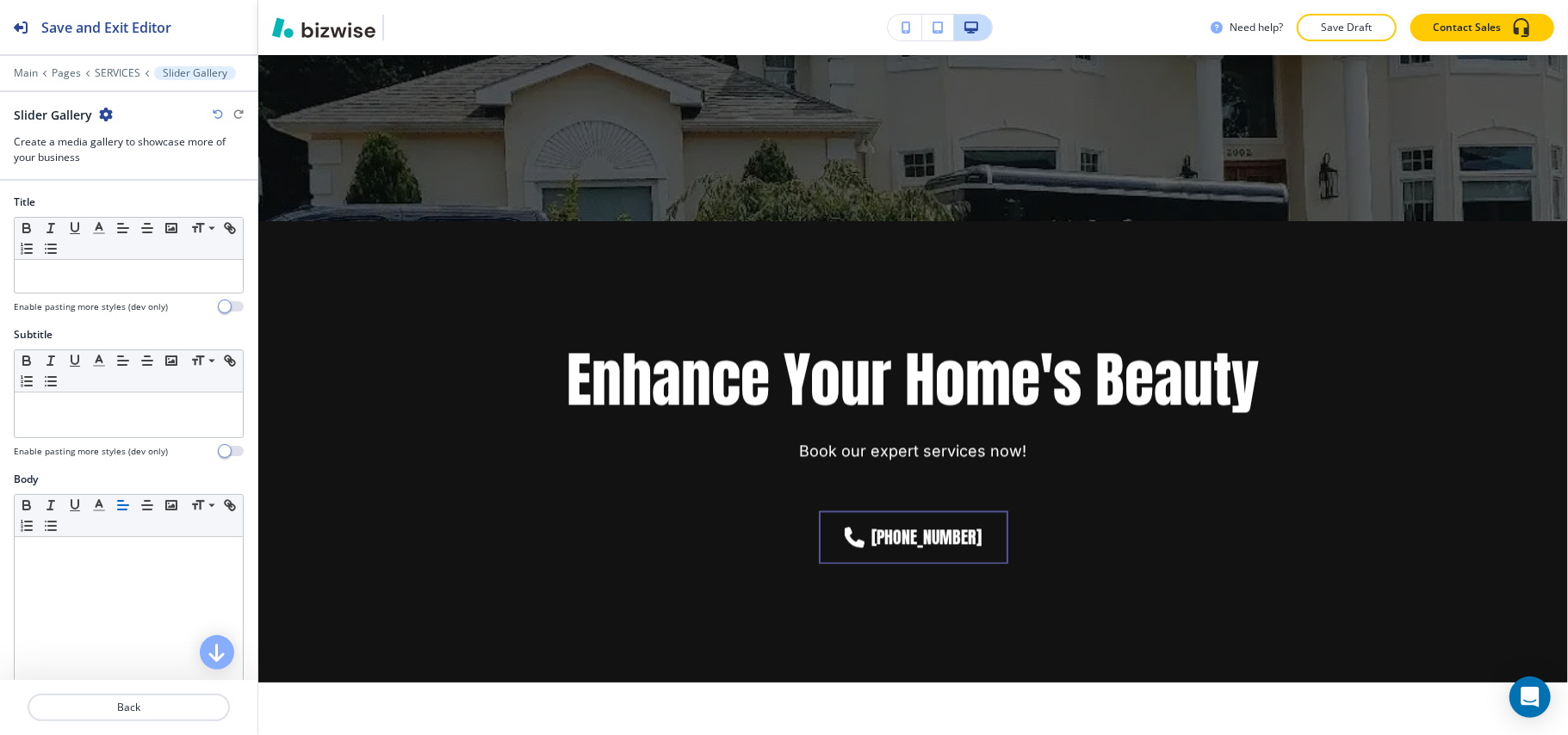
click at [99, 115] on icon "button" at bounding box center [105, 114] width 13 height 13
click at [129, 203] on p "Delete Section" at bounding box center [152, 205] width 88 height 15
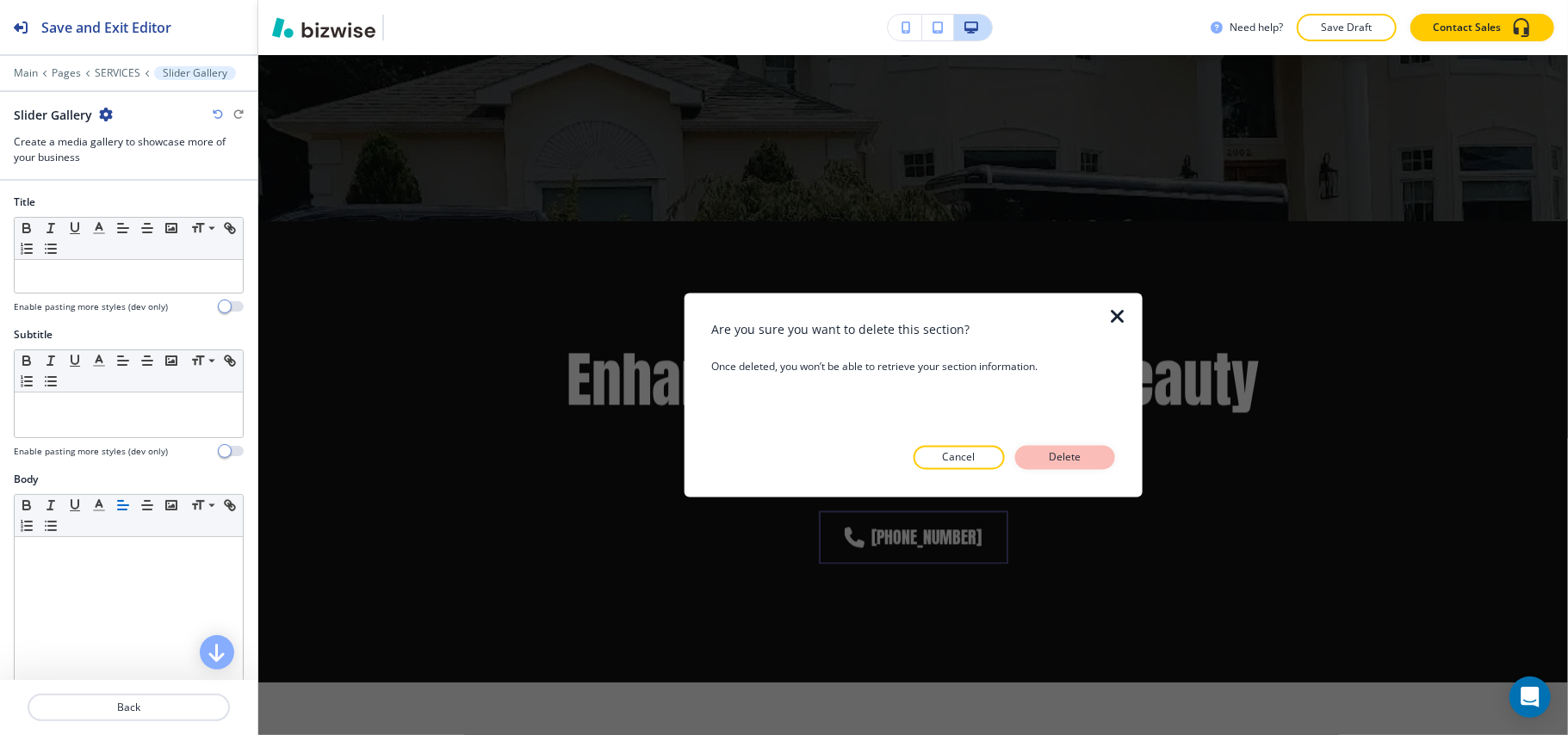
click at [1085, 453] on p "Delete" at bounding box center [1065, 457] width 41 height 15
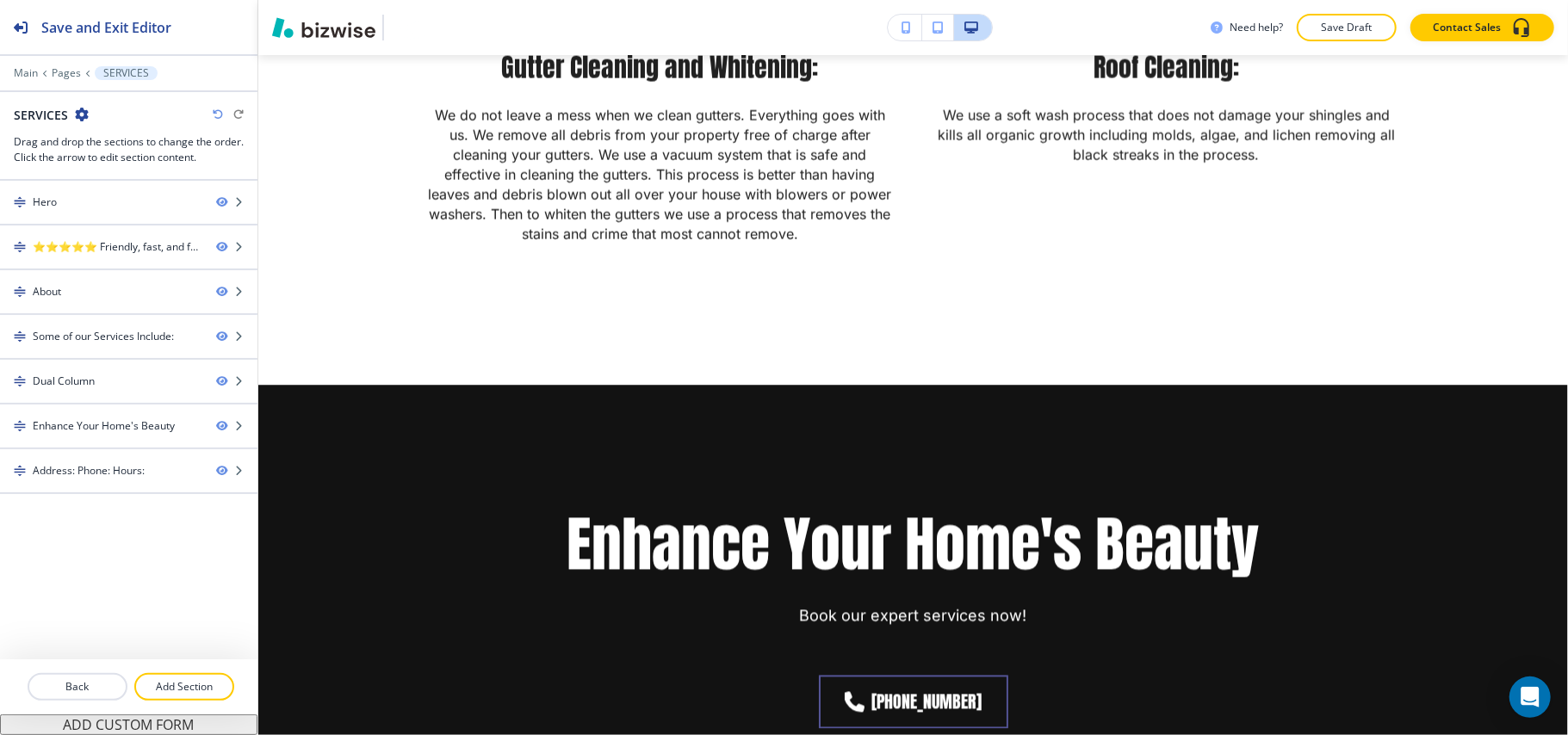
scroll to position [2311, 0]
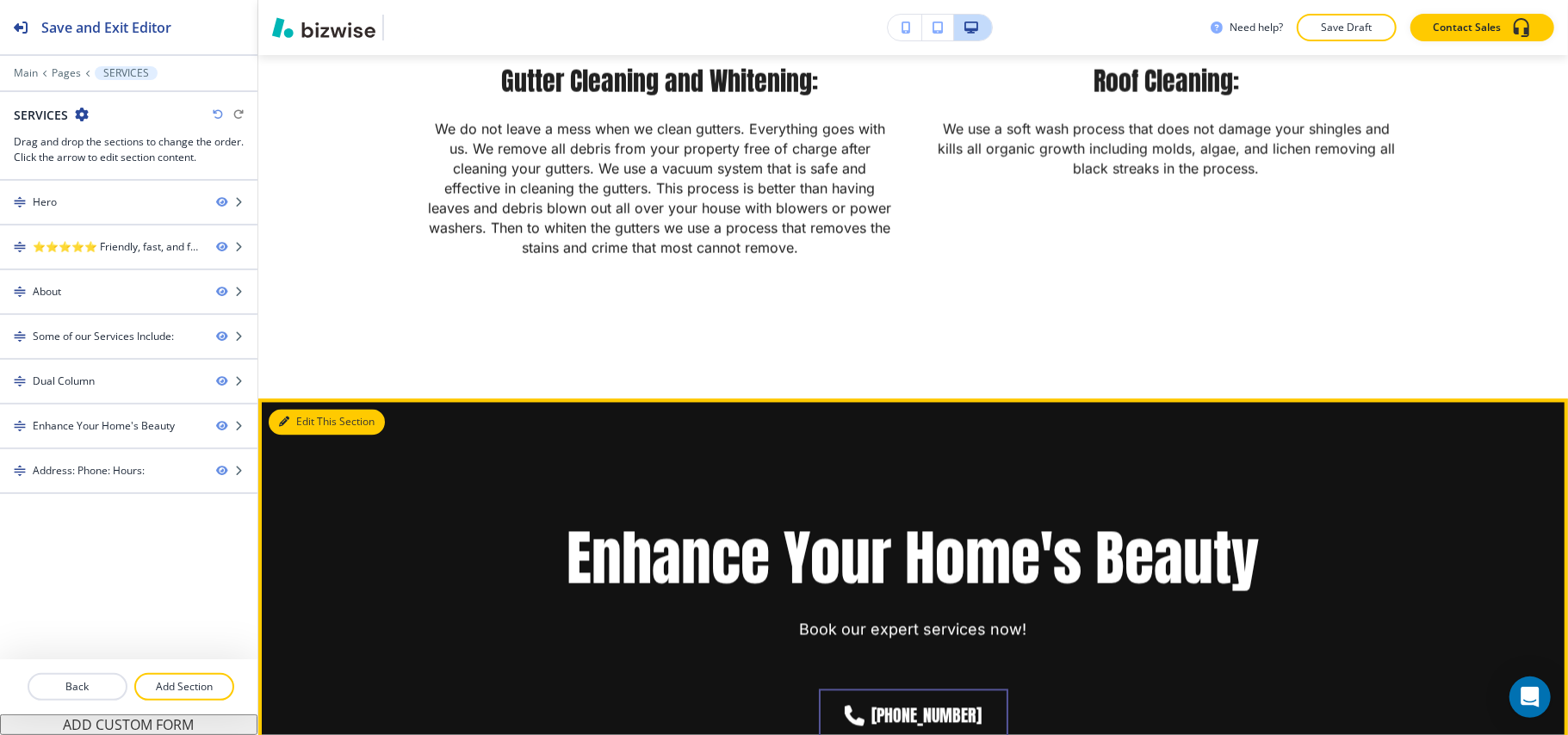
drag, startPoint x: 304, startPoint y: 418, endPoint x: 323, endPoint y: 72, distance: 346.5
click at [305, 418] on button "Edit This Section" at bounding box center [326, 422] width 116 height 26
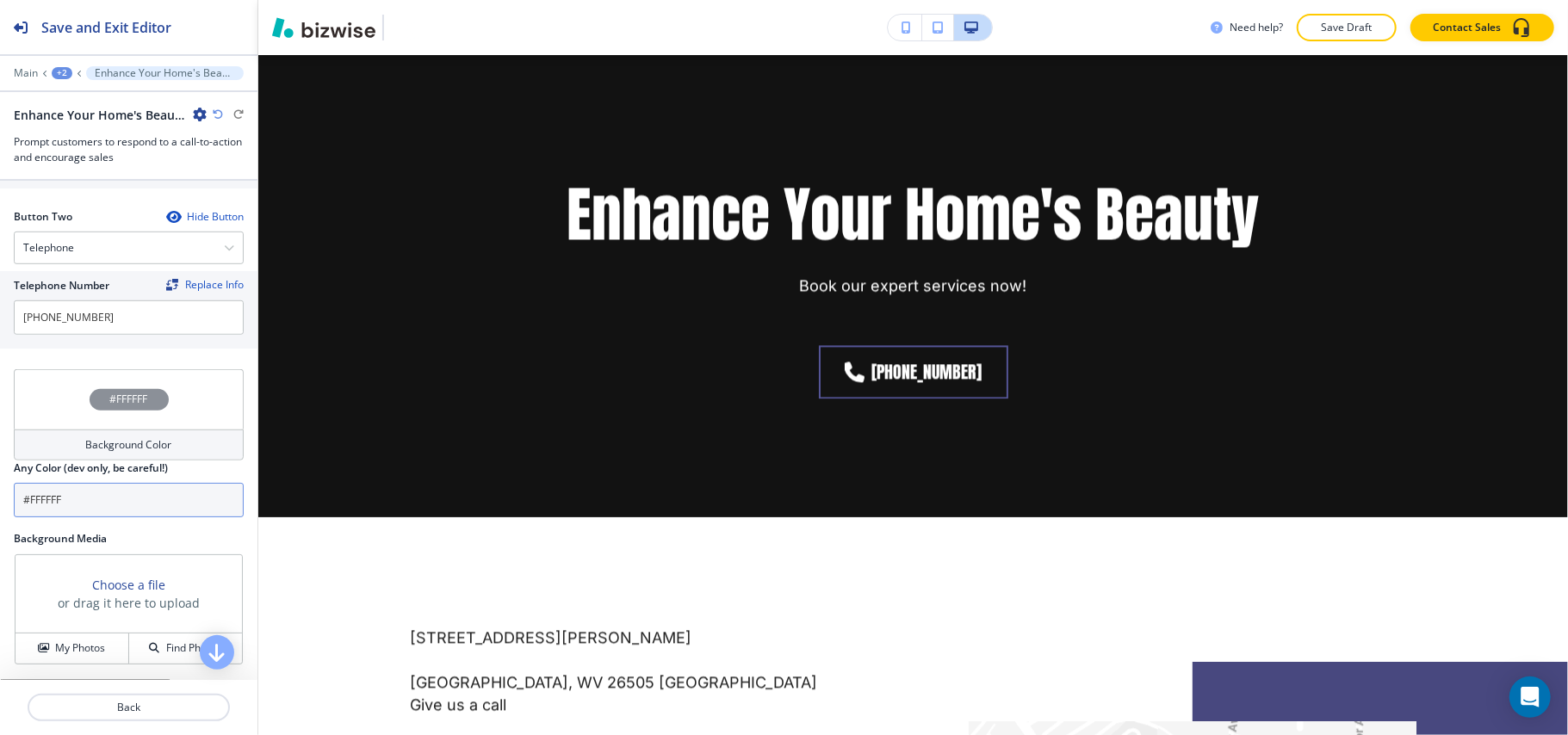
scroll to position [865, 0]
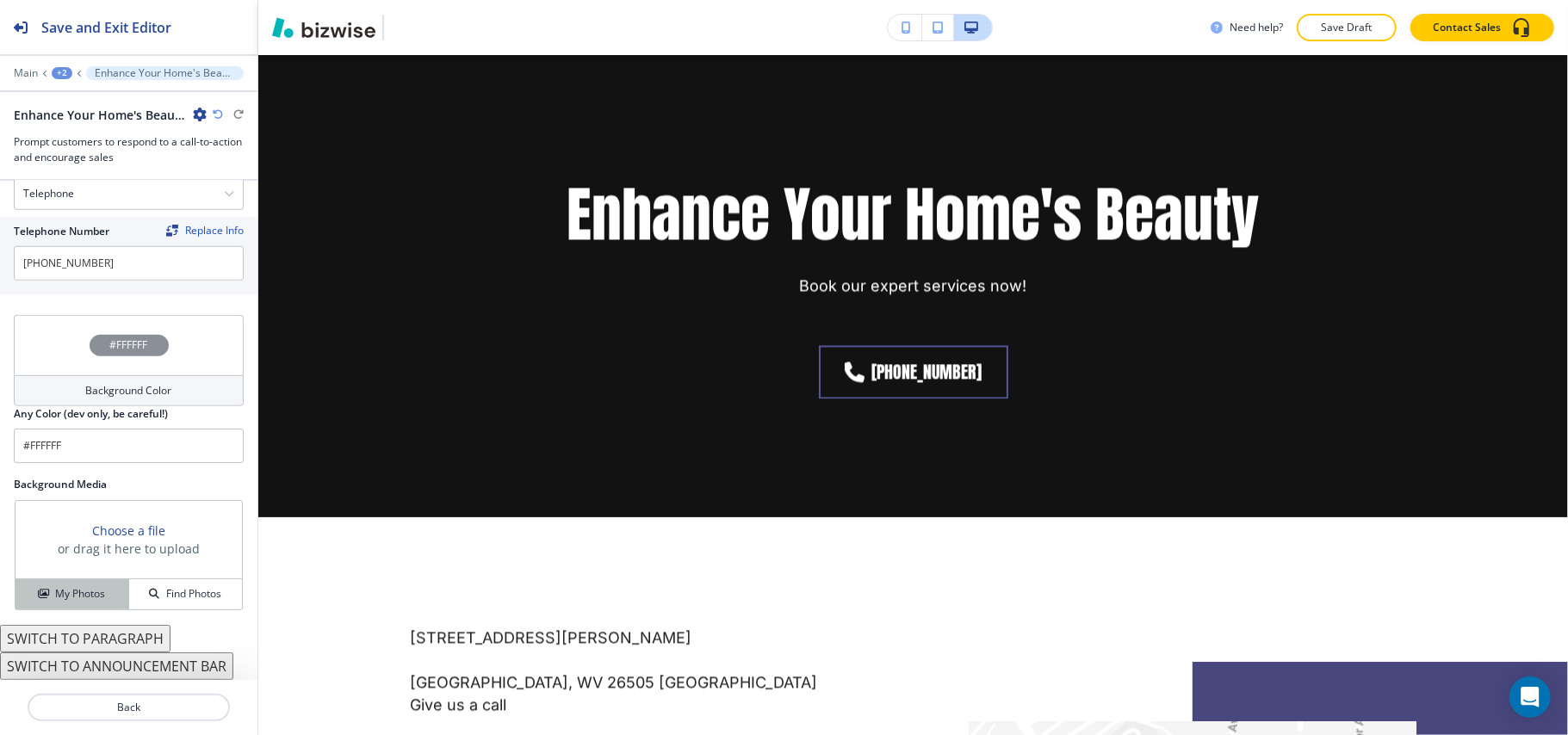
click at [49, 602] on button "My Photos" at bounding box center [72, 594] width 114 height 30
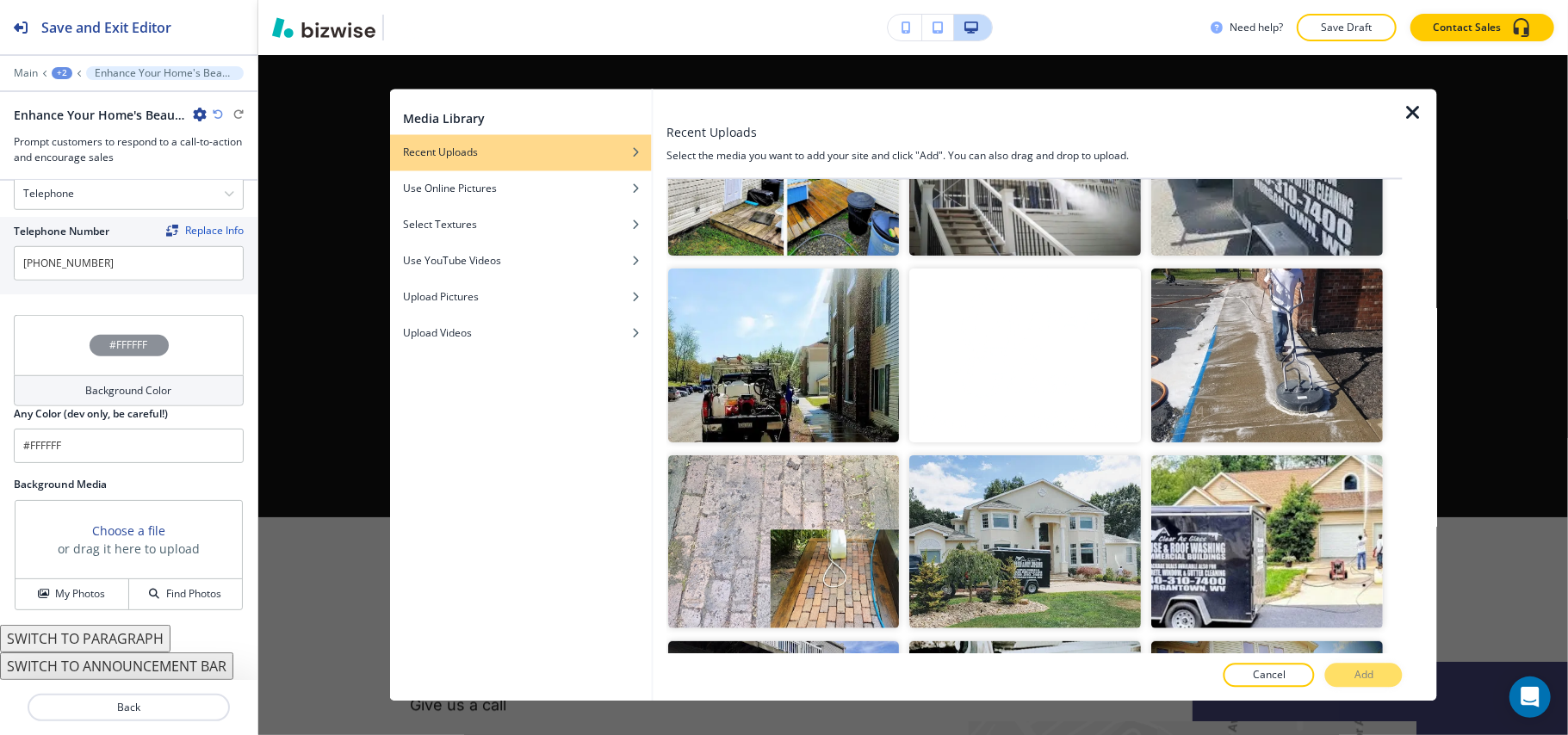
scroll to position [331, 0]
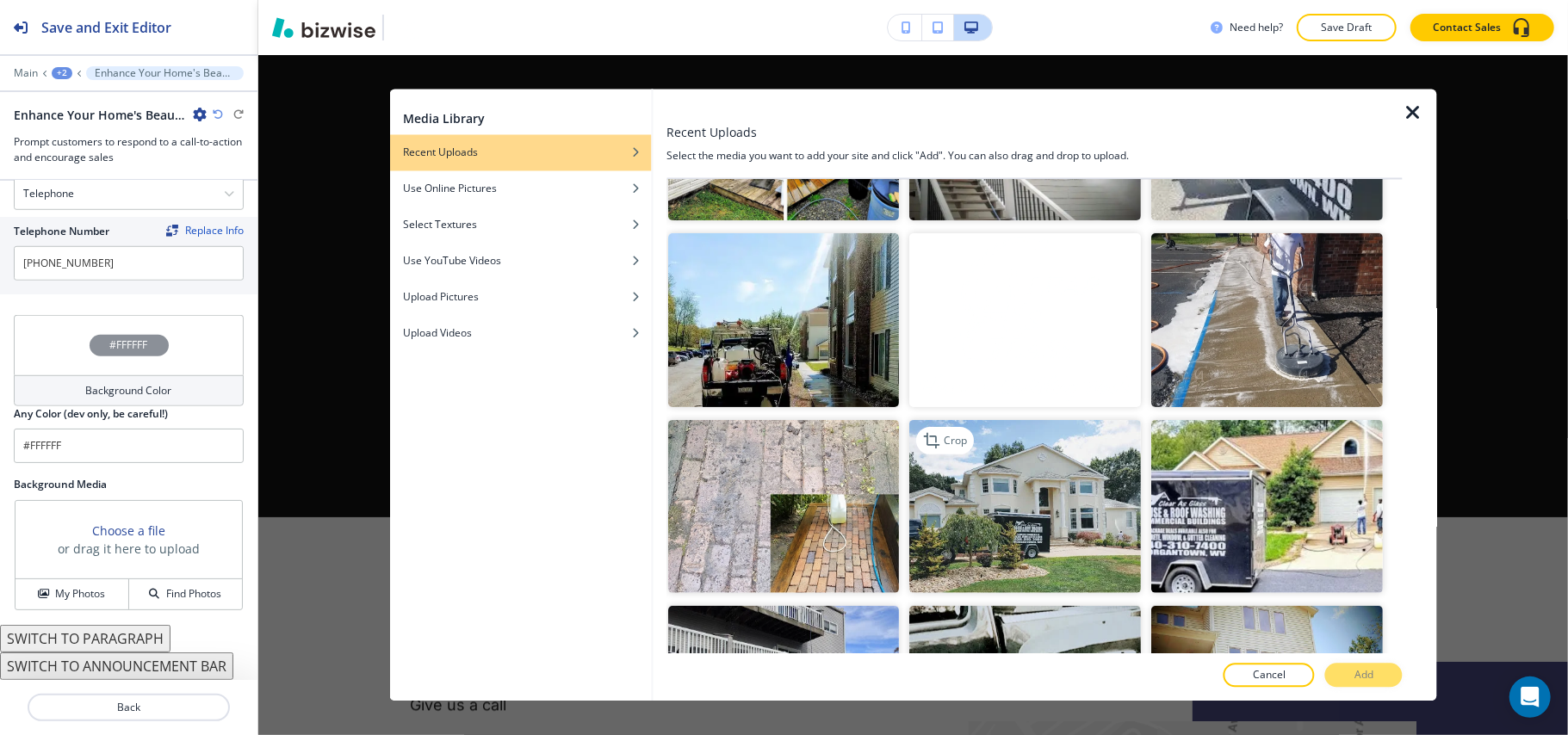
click at [996, 473] on img "button" at bounding box center [1025, 506] width 232 height 174
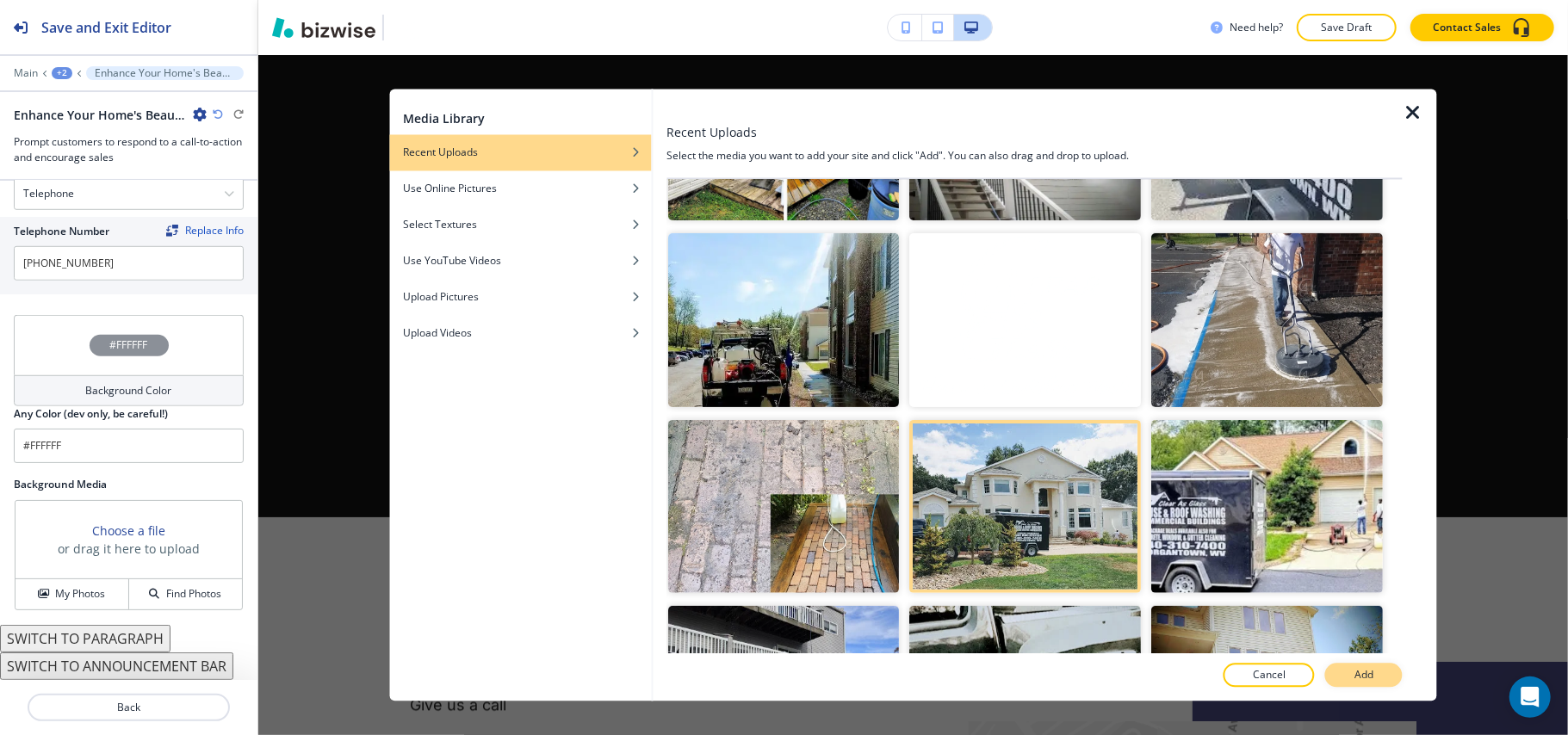
click at [1379, 676] on button "Add" at bounding box center [1363, 675] width 78 height 24
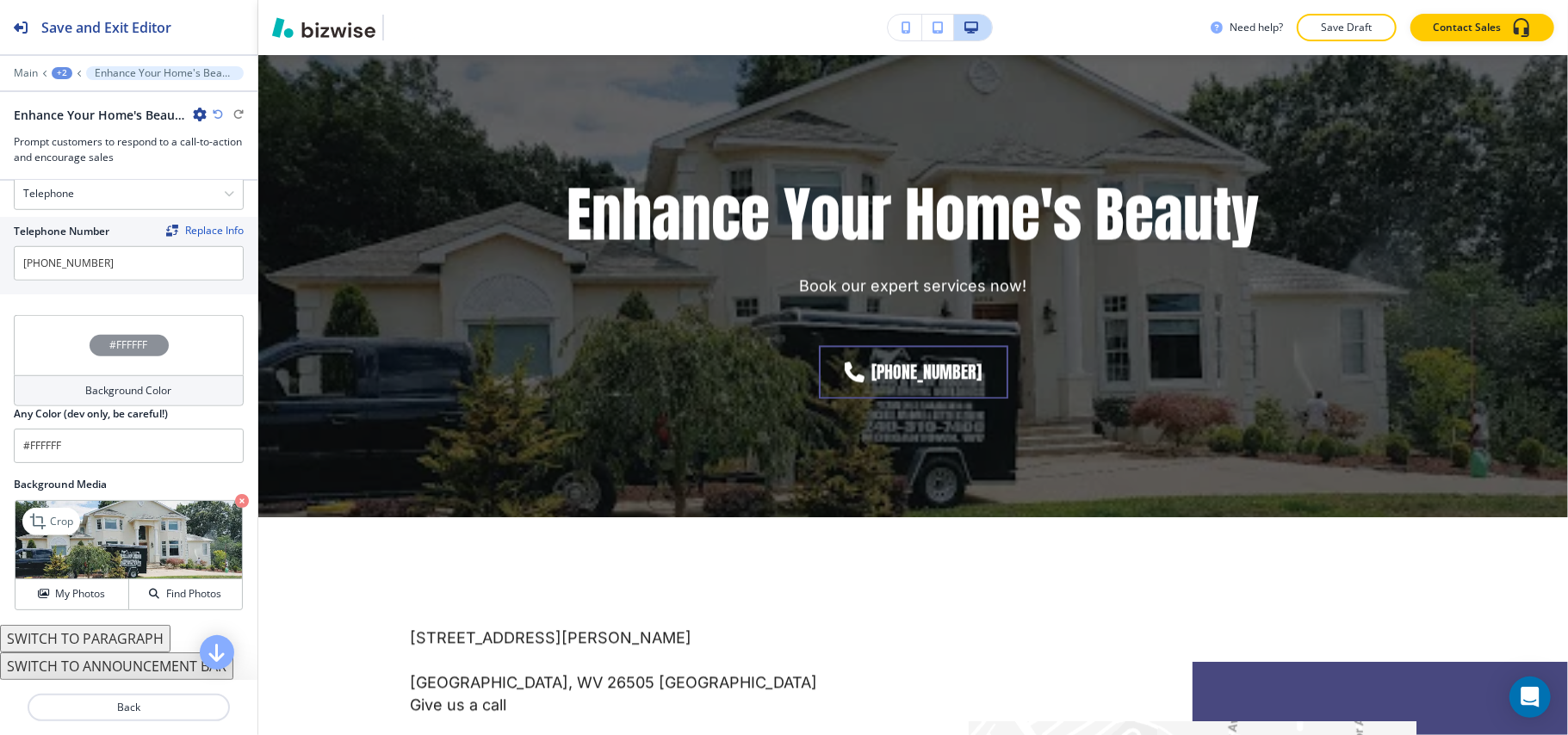
scroll to position [521, 0]
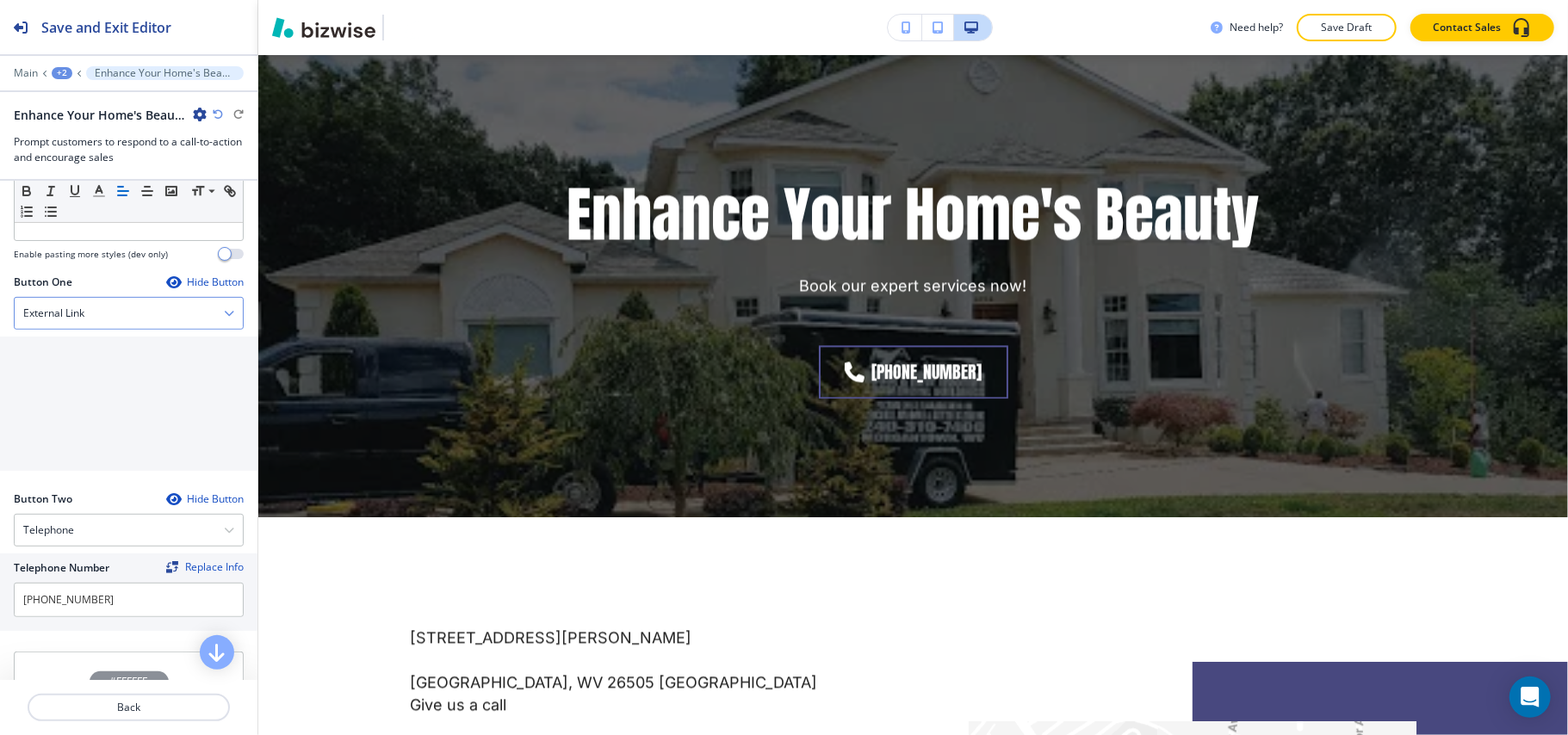
click at [78, 318] on h4 "External Link" at bounding box center [53, 313] width 61 height 15
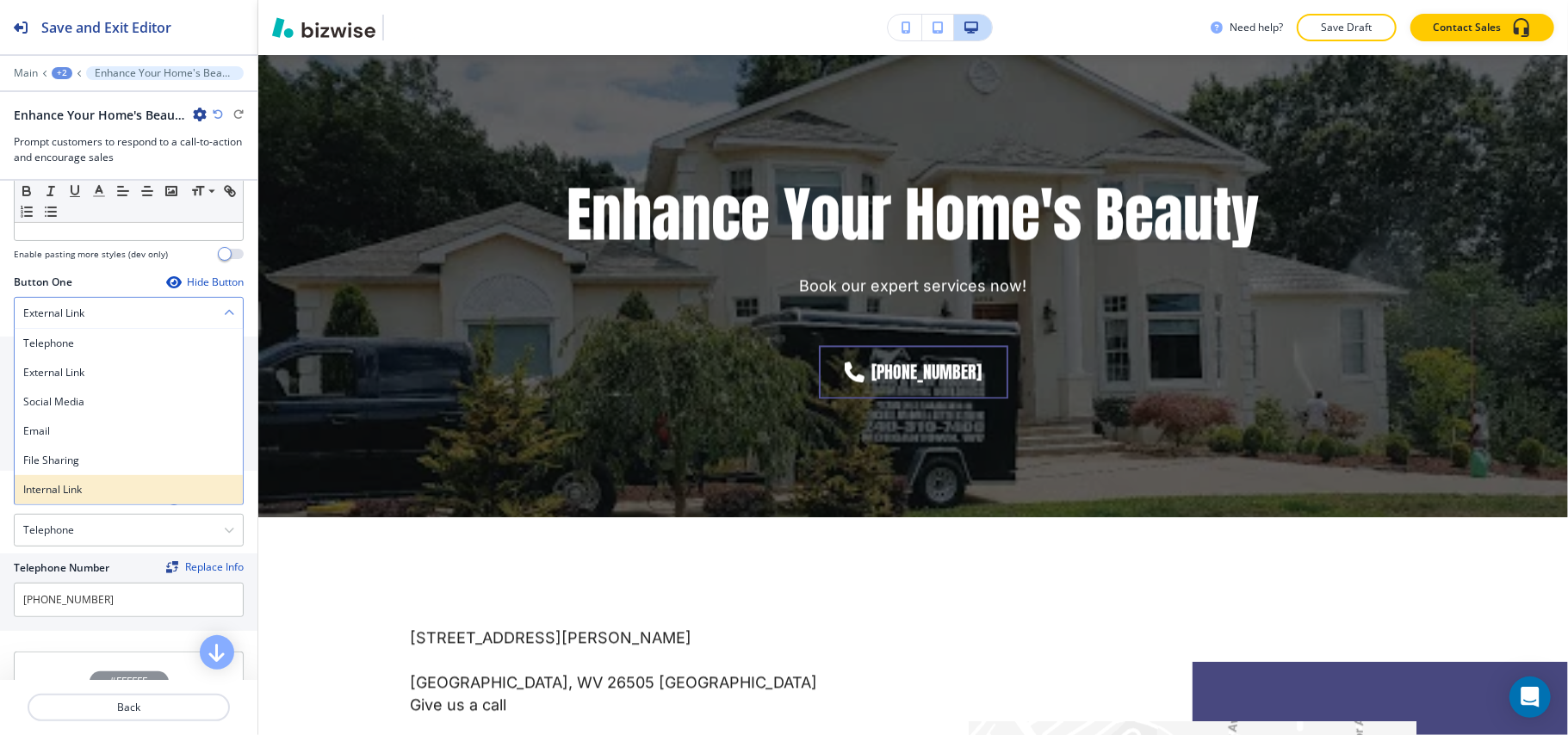
click at [57, 486] on h4 "Internal Link" at bounding box center [128, 489] width 211 height 15
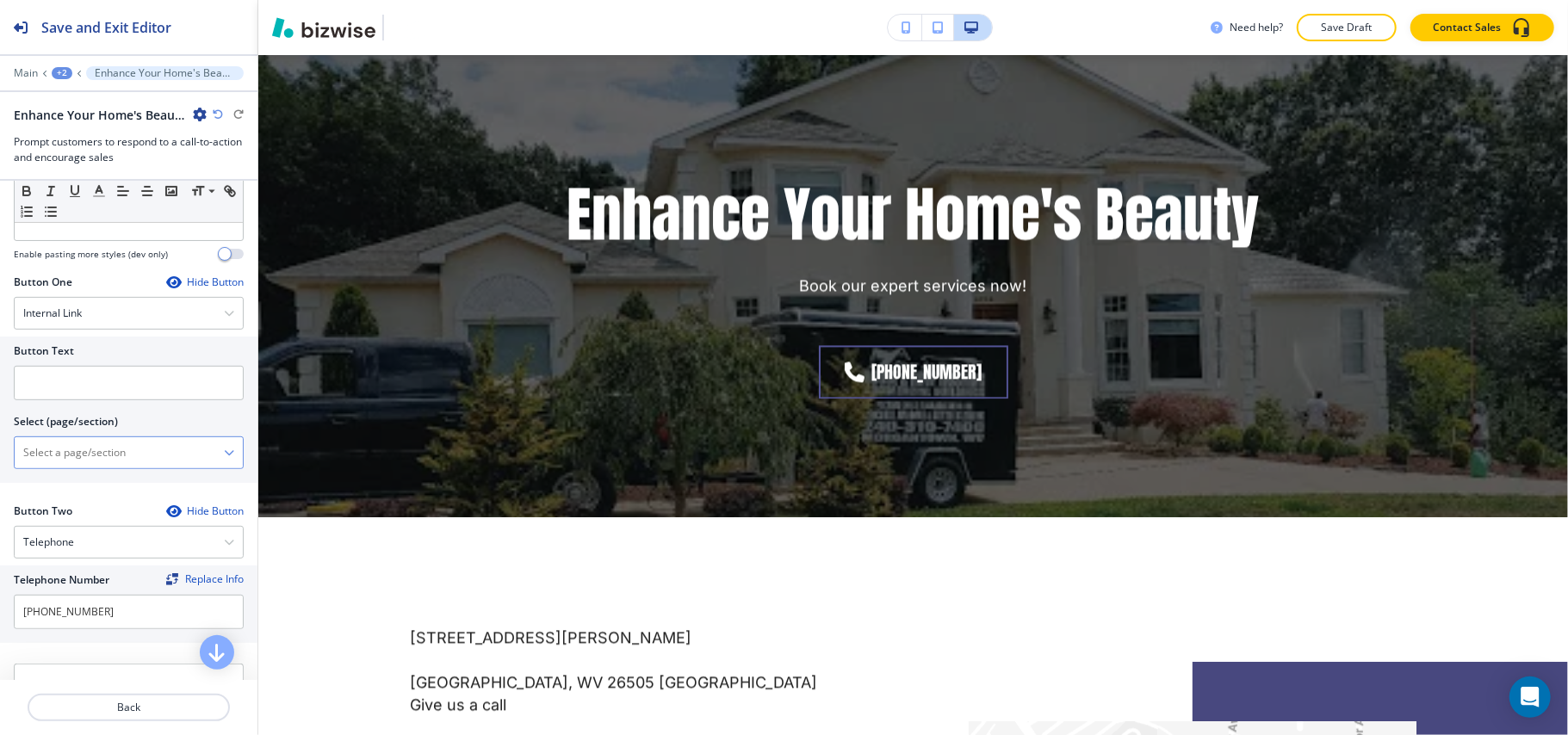
drag, startPoint x: 118, startPoint y: 466, endPoint x: 124, endPoint y: 455, distance: 12.5
click at [118, 466] on \(page\/section\) "Manual Input" at bounding box center [118, 453] width 209 height 29
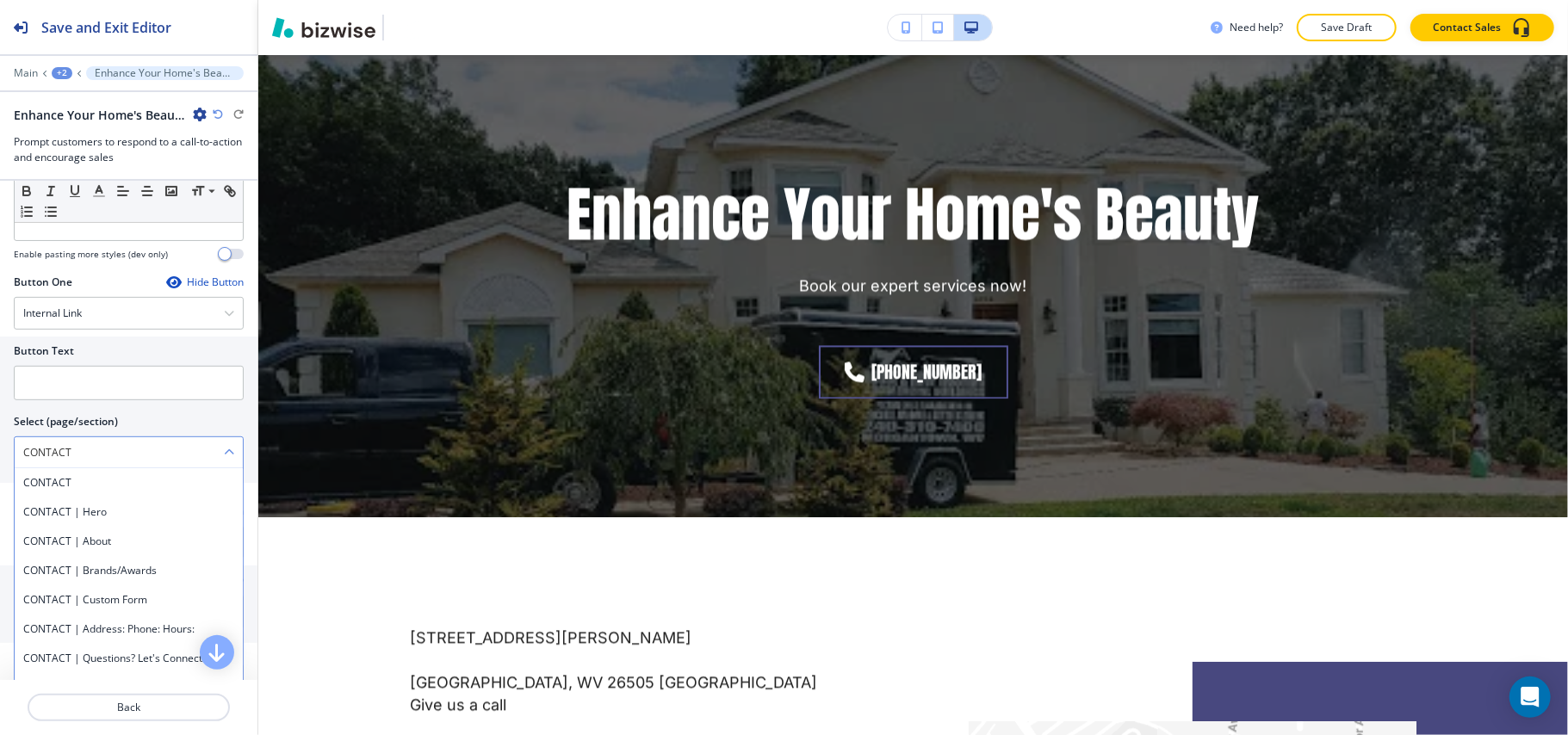
click at [105, 446] on \(page\/section\) "CONTACT" at bounding box center [118, 453] width 209 height 29
click at [105, 483] on h4 "CONTACT" at bounding box center [128, 482] width 211 height 15
type \(page\/section\) "CONTACT"
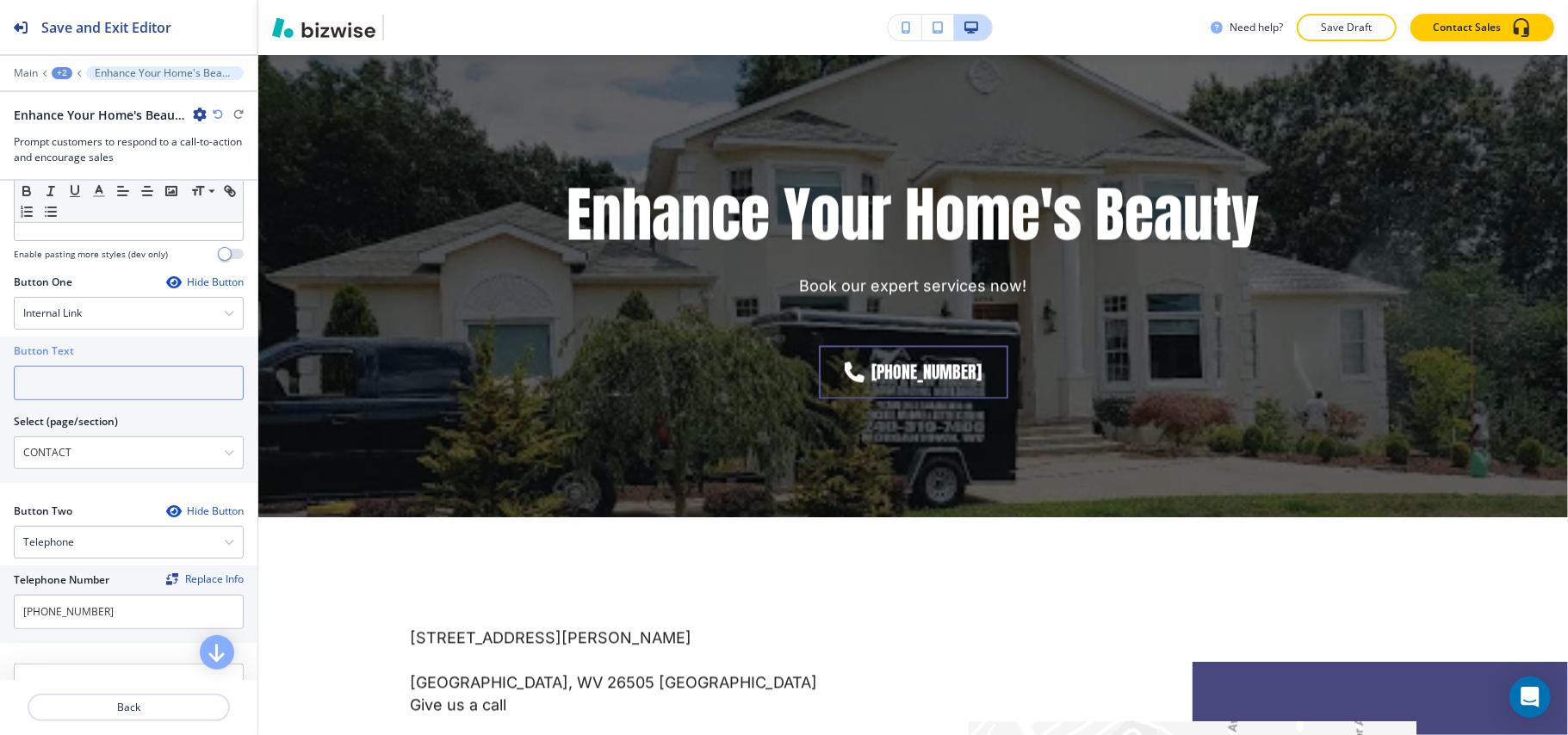
click at [90, 393] on input "text" at bounding box center [128, 383] width 230 height 35
paste input "CONTACT US"
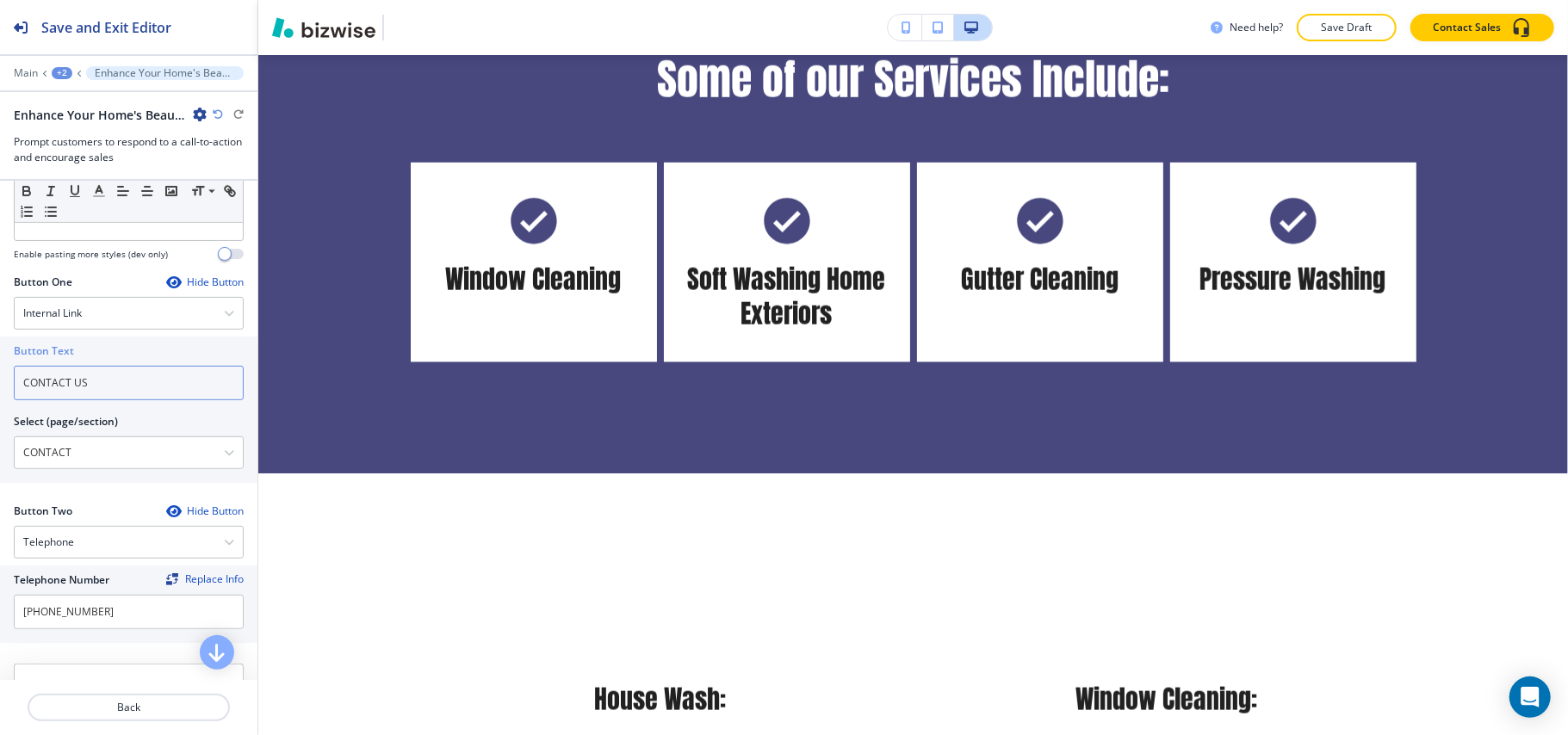
scroll to position [0, 0]
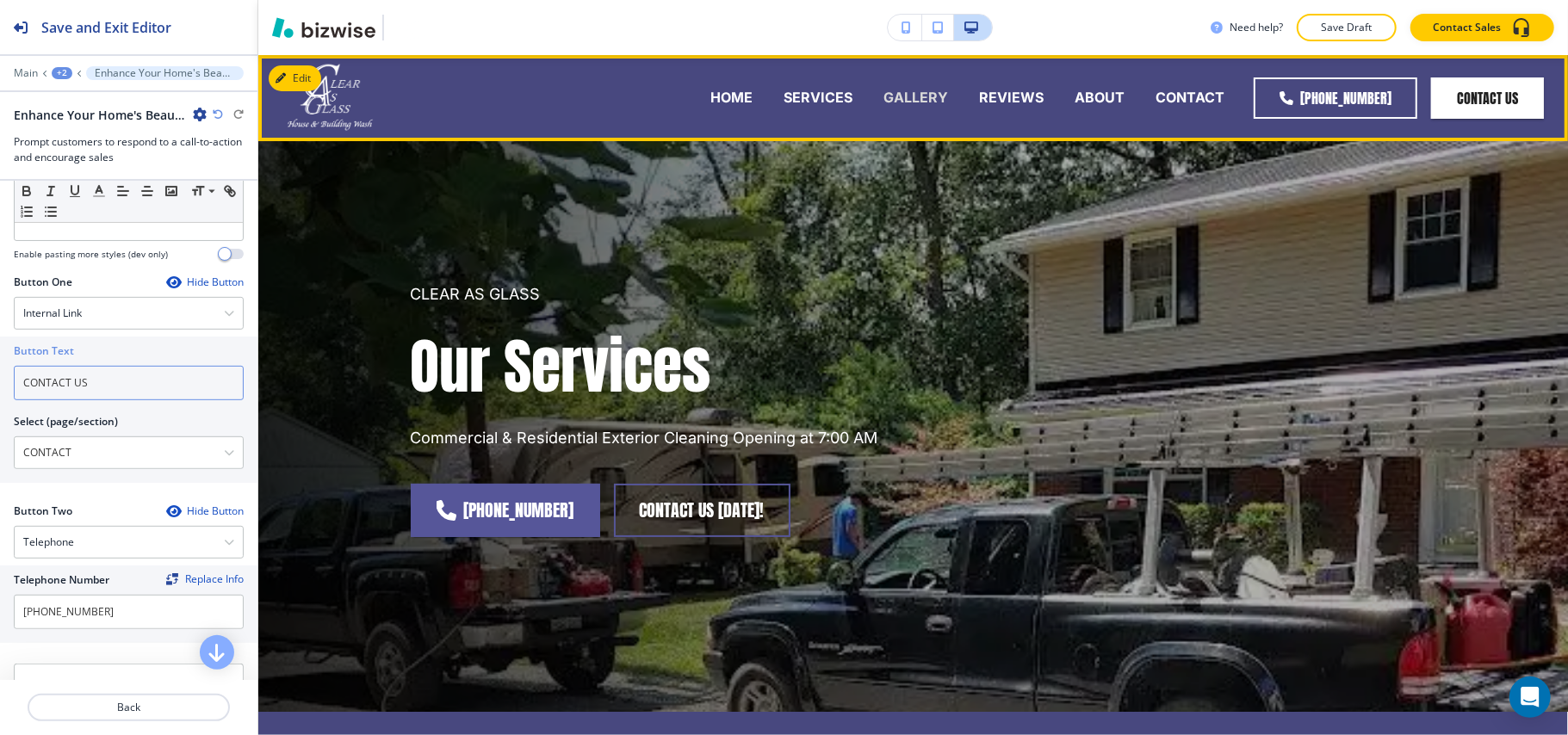
type input "CONTACT US"
click at [937, 94] on p "GALLERY" at bounding box center [915, 98] width 64 height 20
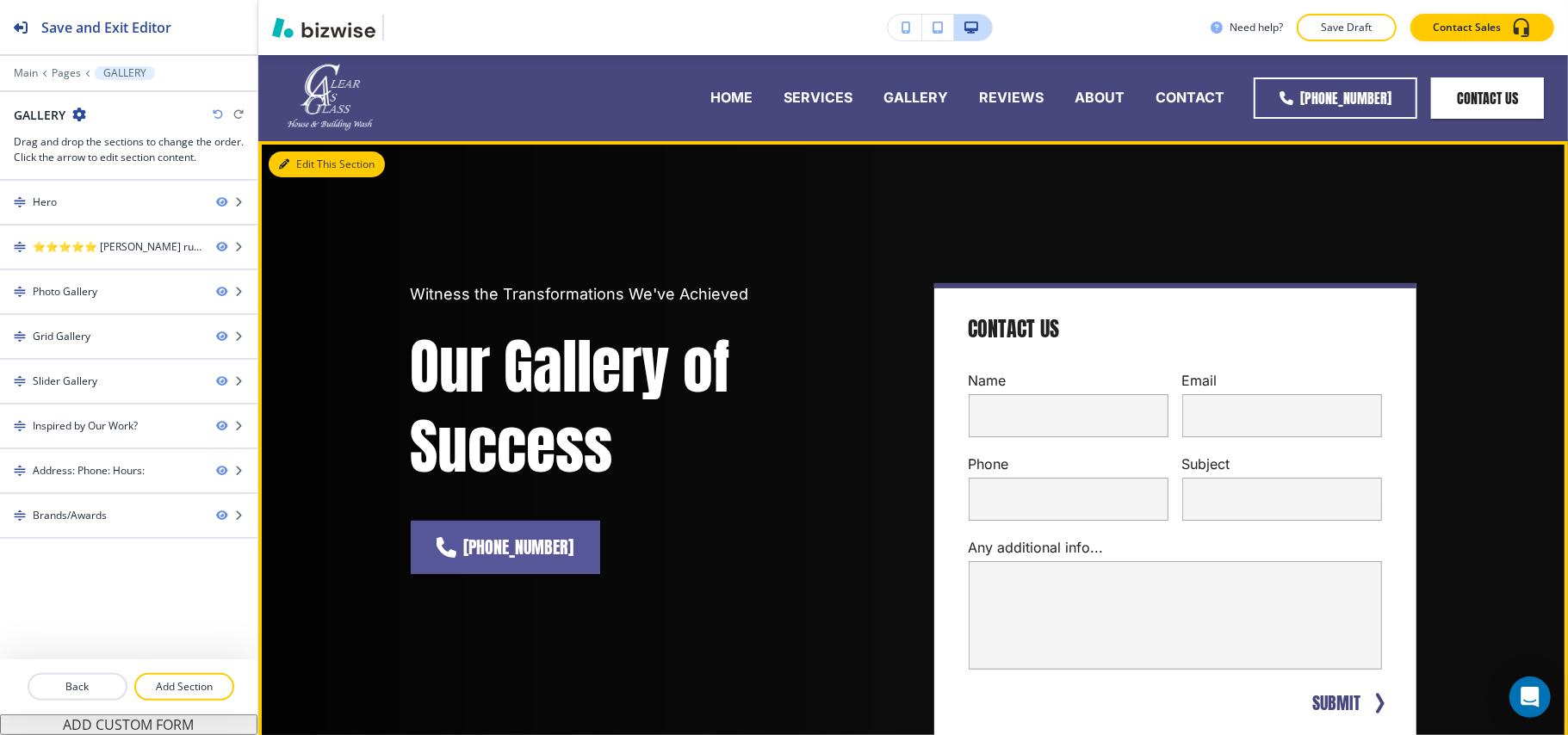
click at [308, 173] on button "Edit This Section" at bounding box center [326, 164] width 116 height 26
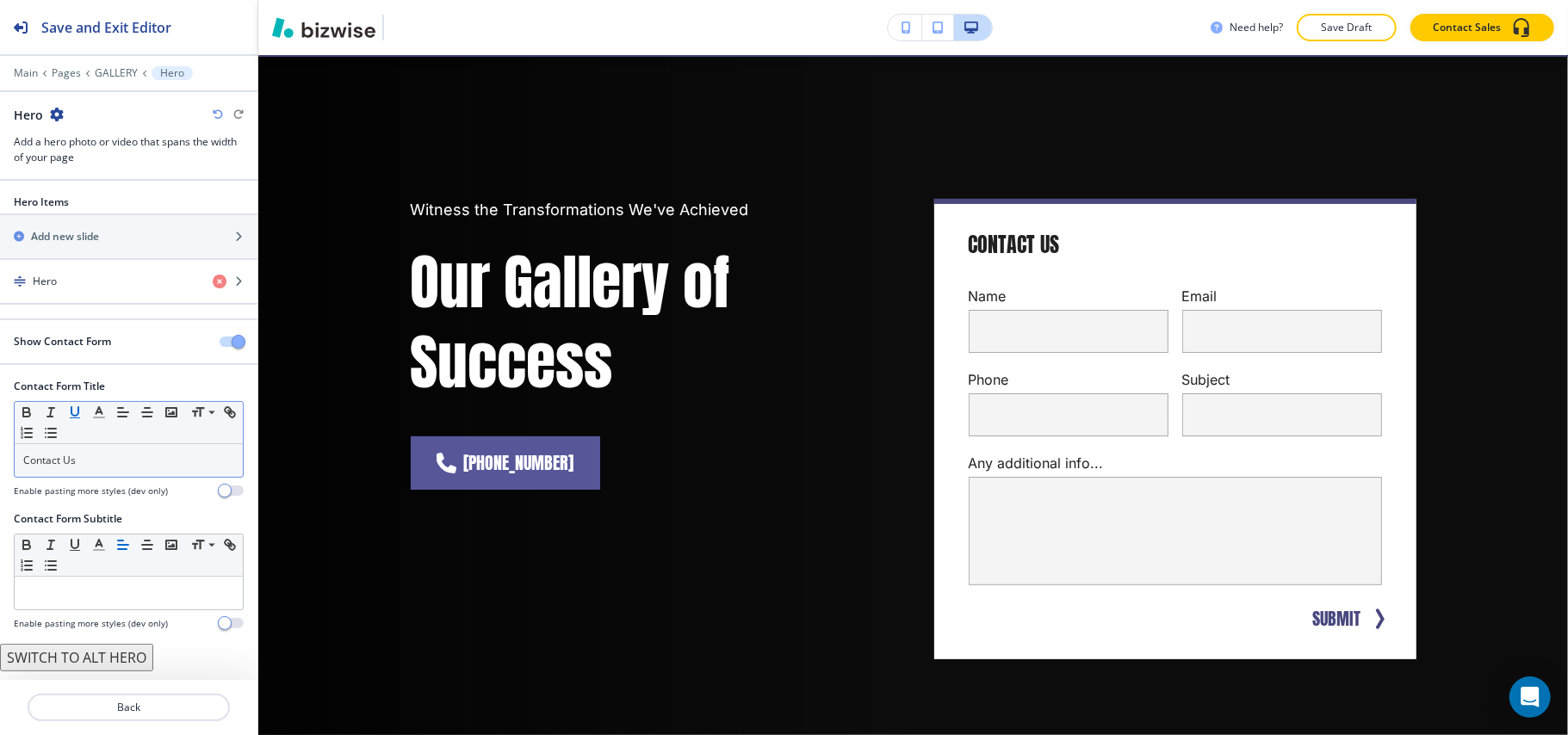
scroll to position [86, 0]
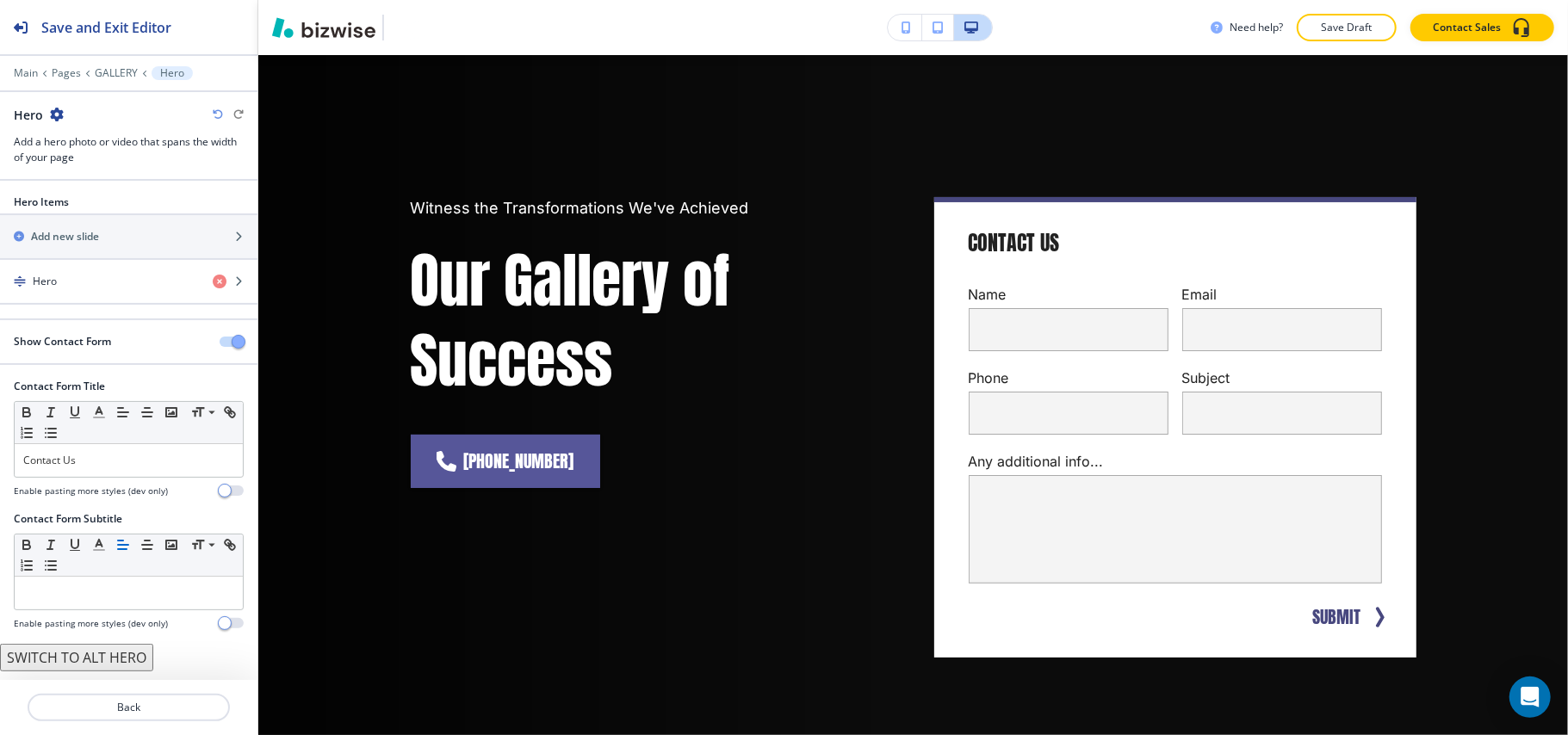
click at [222, 343] on button "button" at bounding box center [231, 342] width 24 height 11
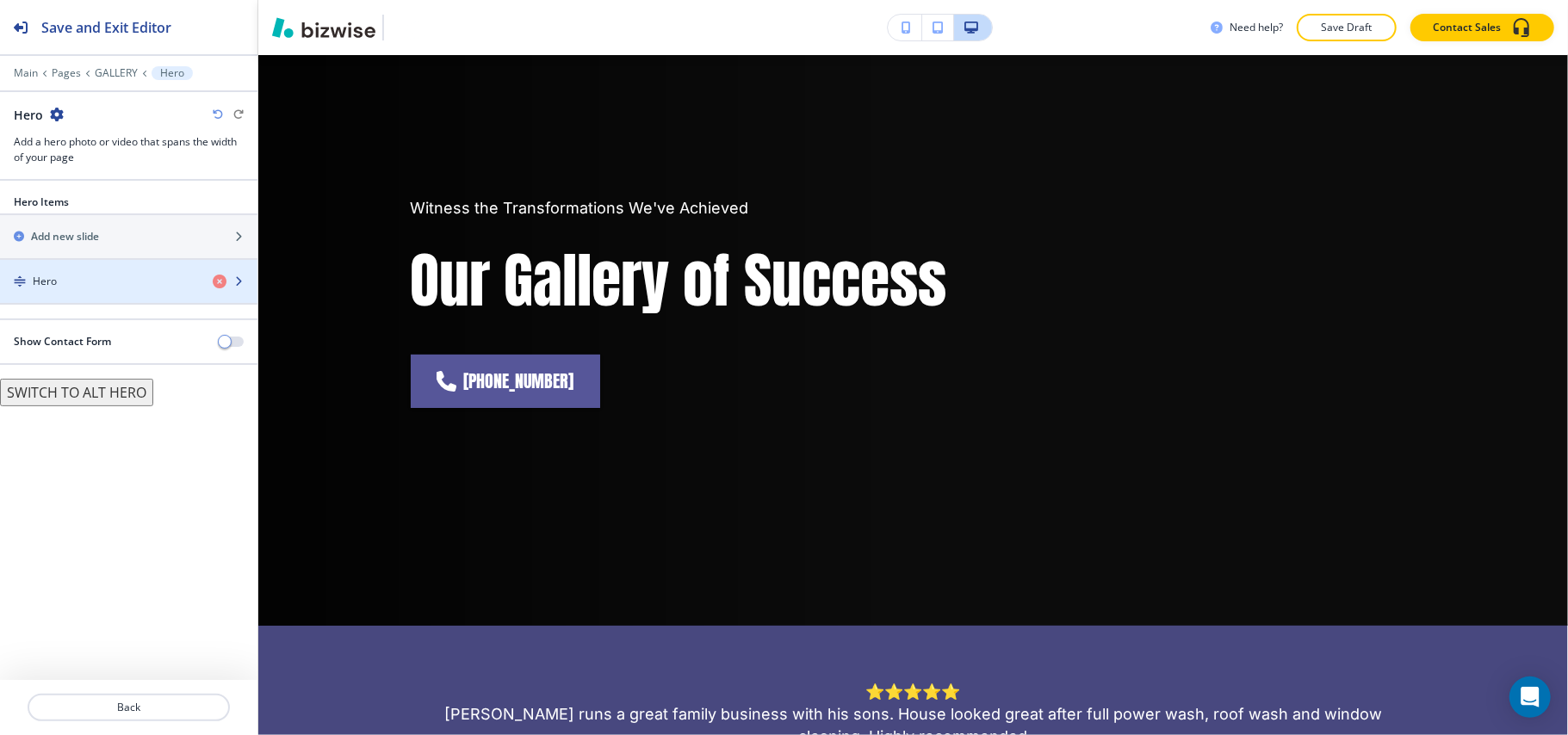
click at [98, 290] on div "Hero" at bounding box center [99, 281] width 199 height 15
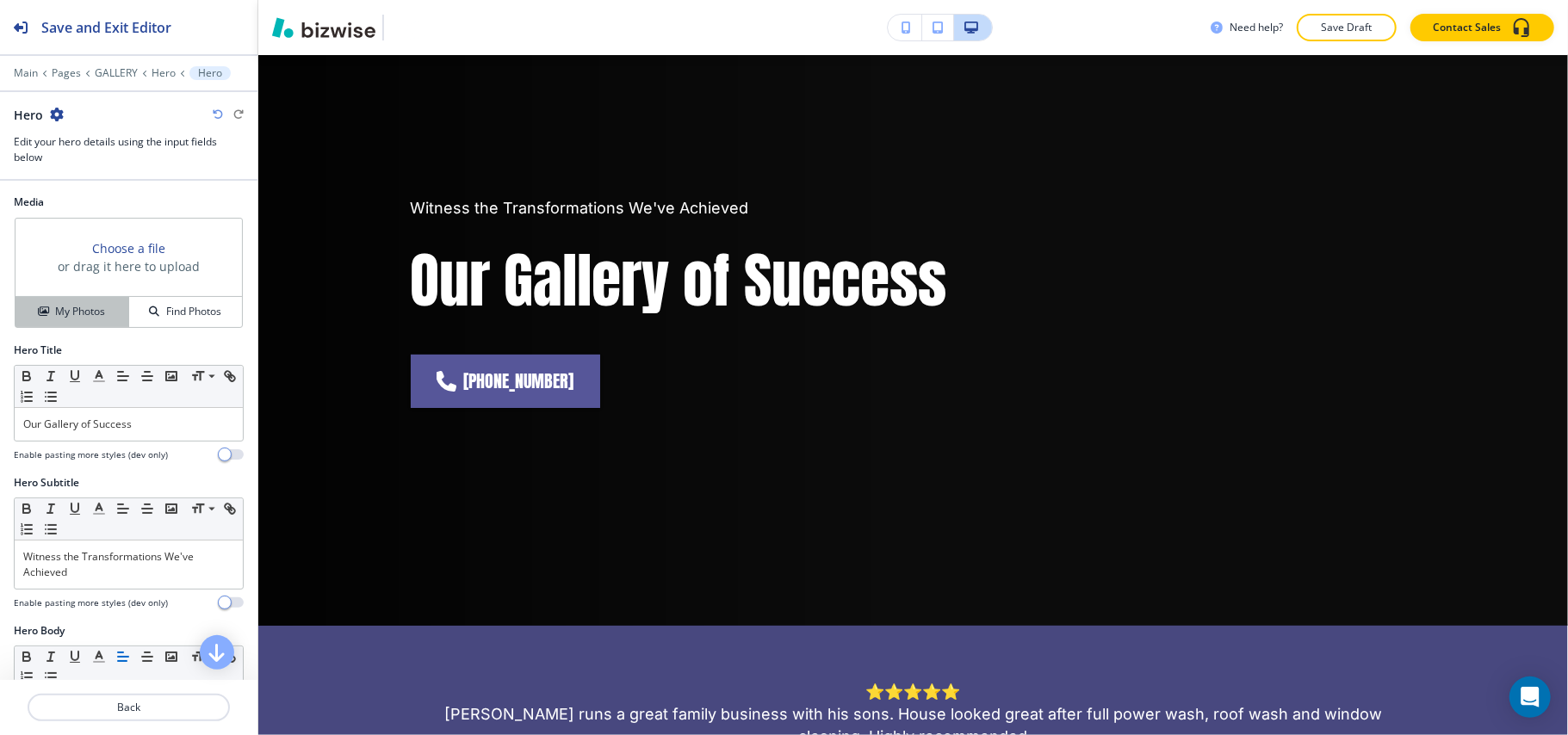
click at [90, 314] on h4 "My Photos" at bounding box center [80, 311] width 50 height 15
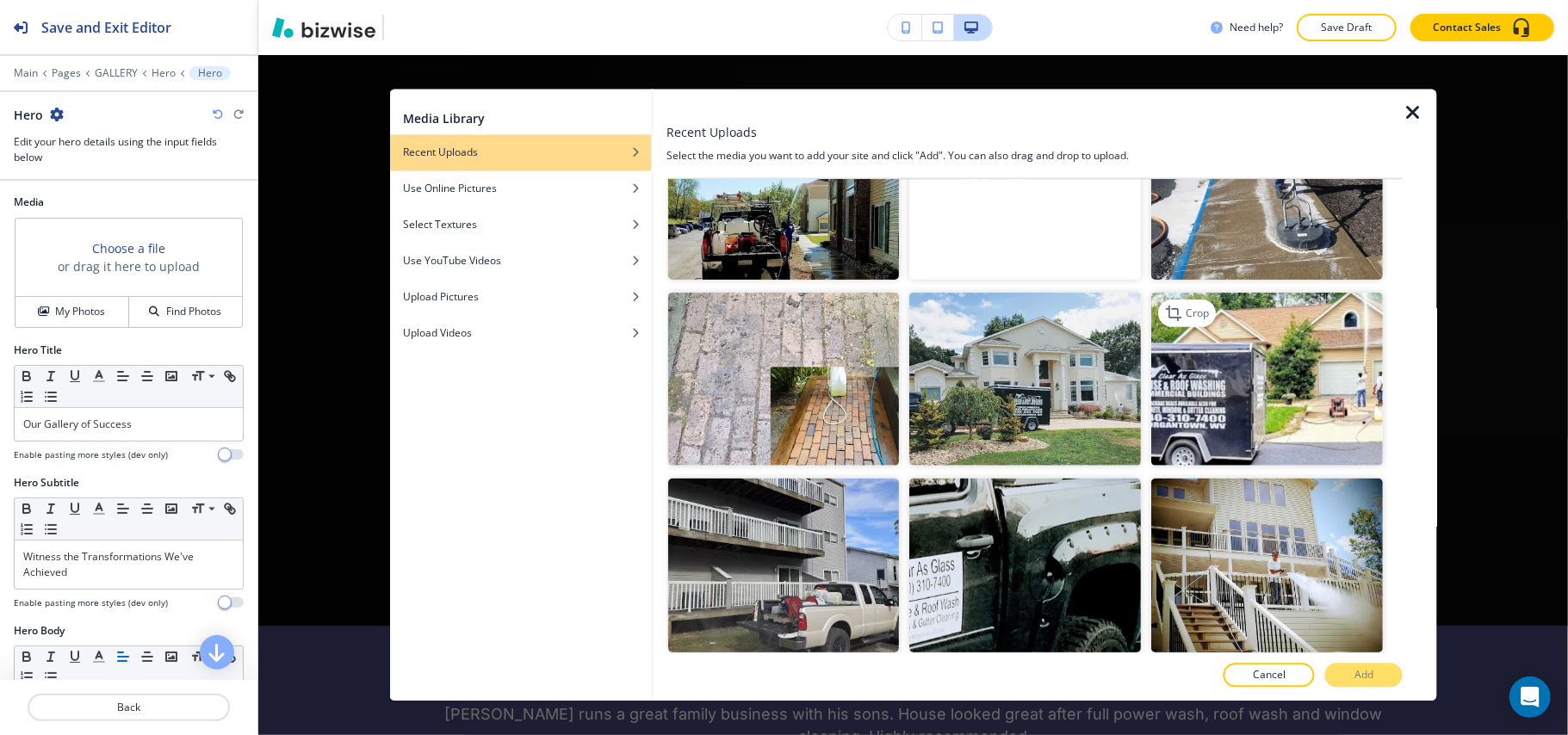
scroll to position [345, 0]
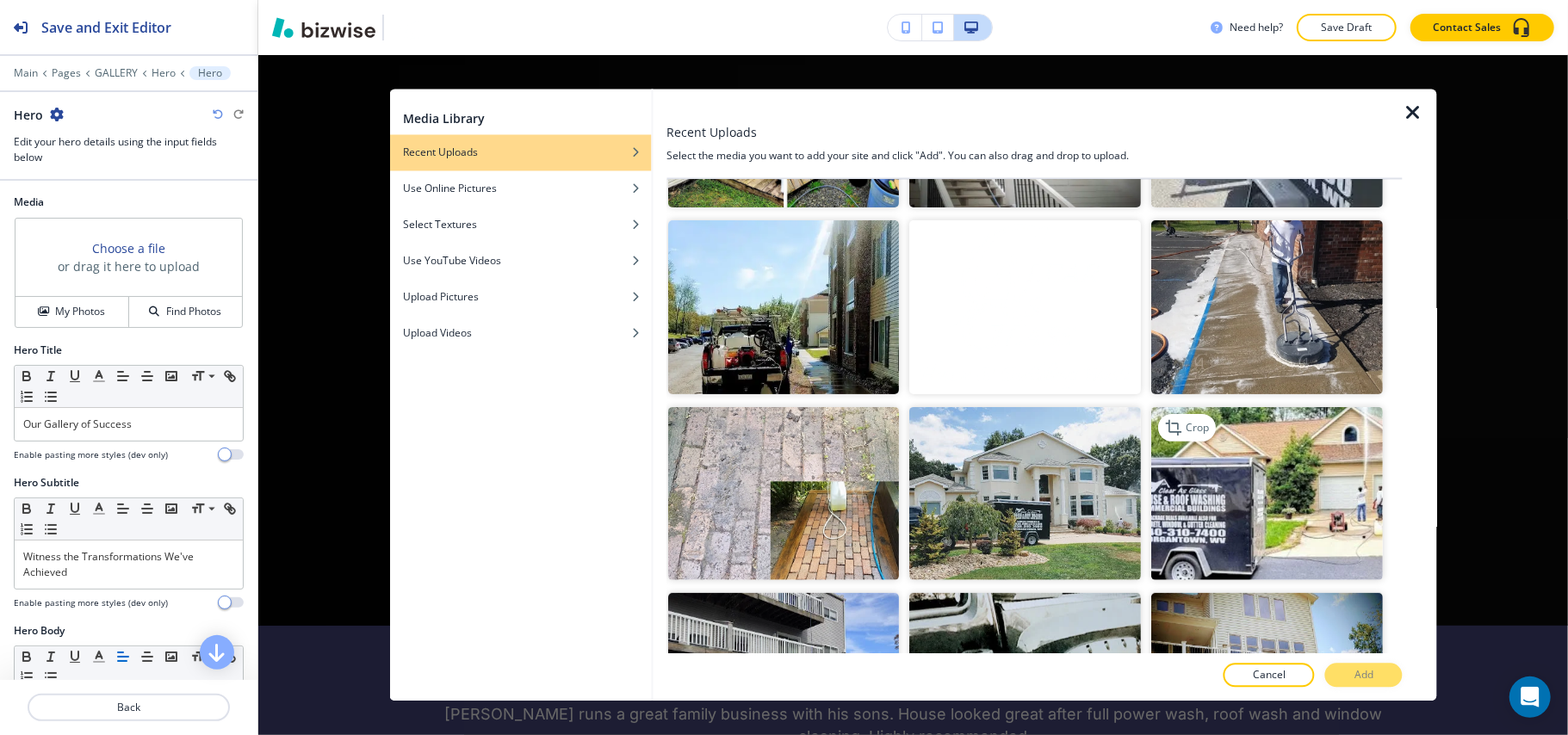
click at [1270, 452] on img "button" at bounding box center [1268, 493] width 232 height 174
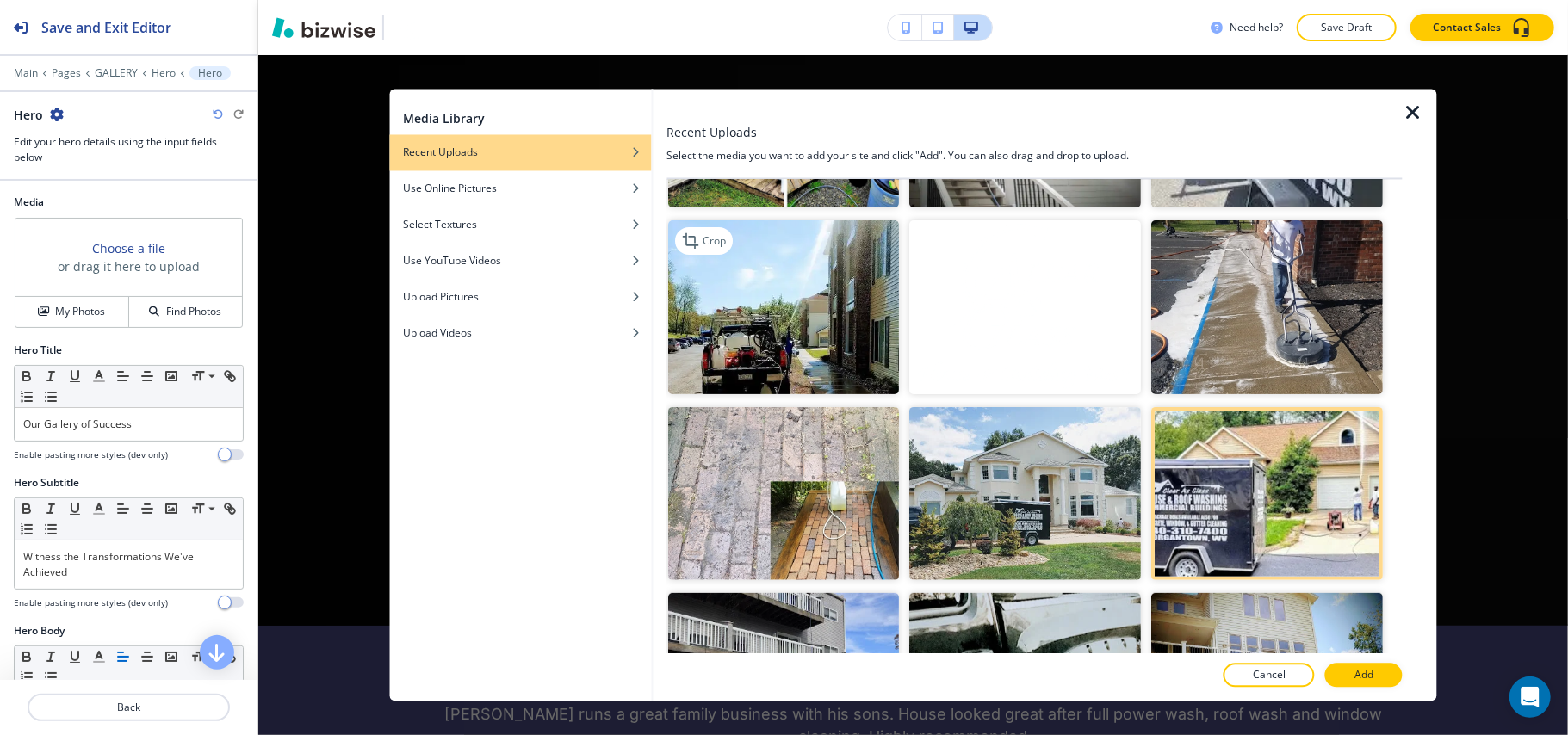
click at [763, 343] on img "button" at bounding box center [784, 306] width 232 height 174
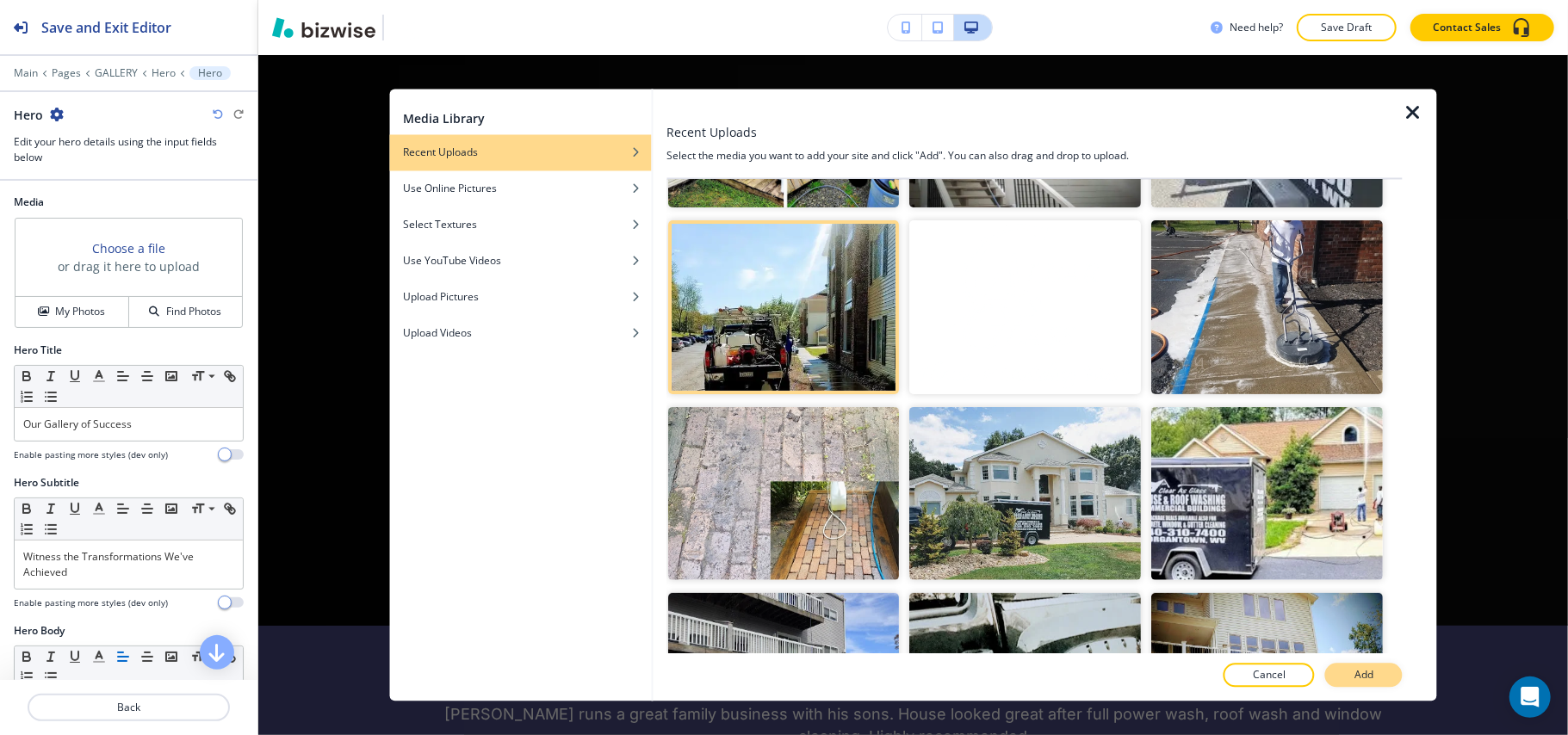
click at [1358, 672] on p "Add" at bounding box center [1363, 675] width 19 height 15
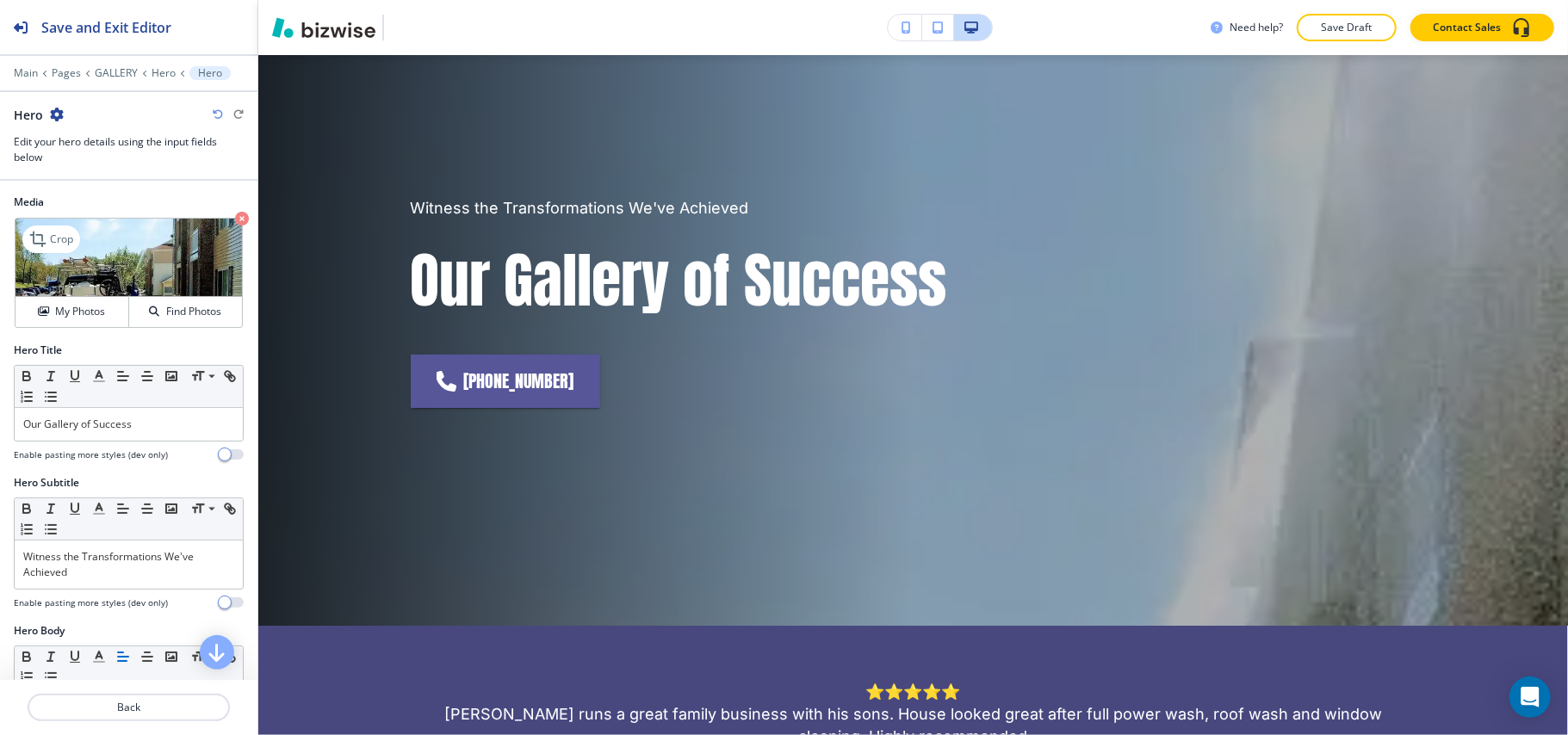
click at [235, 215] on icon "button" at bounding box center [241, 218] width 13 height 13
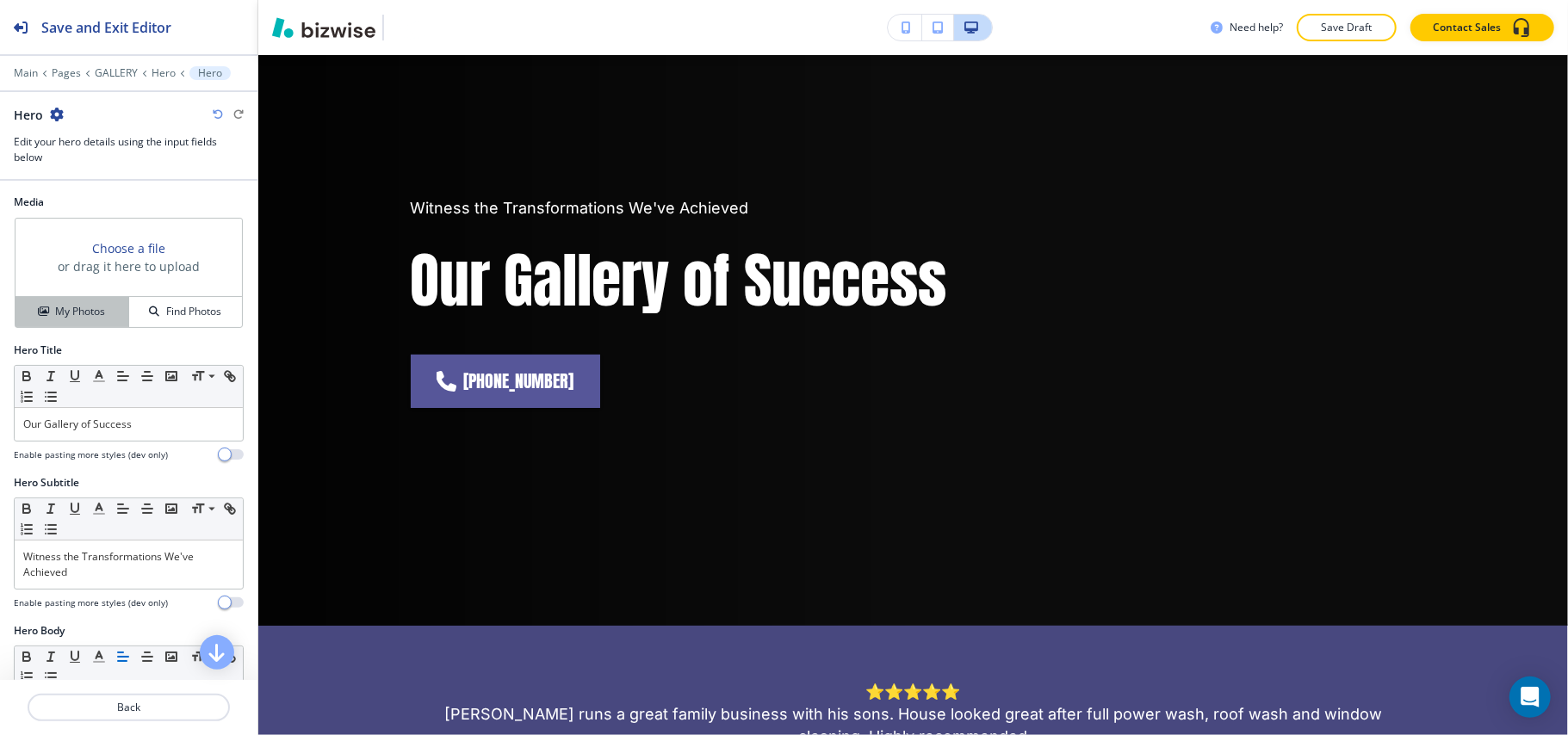
click at [85, 312] on h4 "My Photos" at bounding box center [80, 311] width 50 height 15
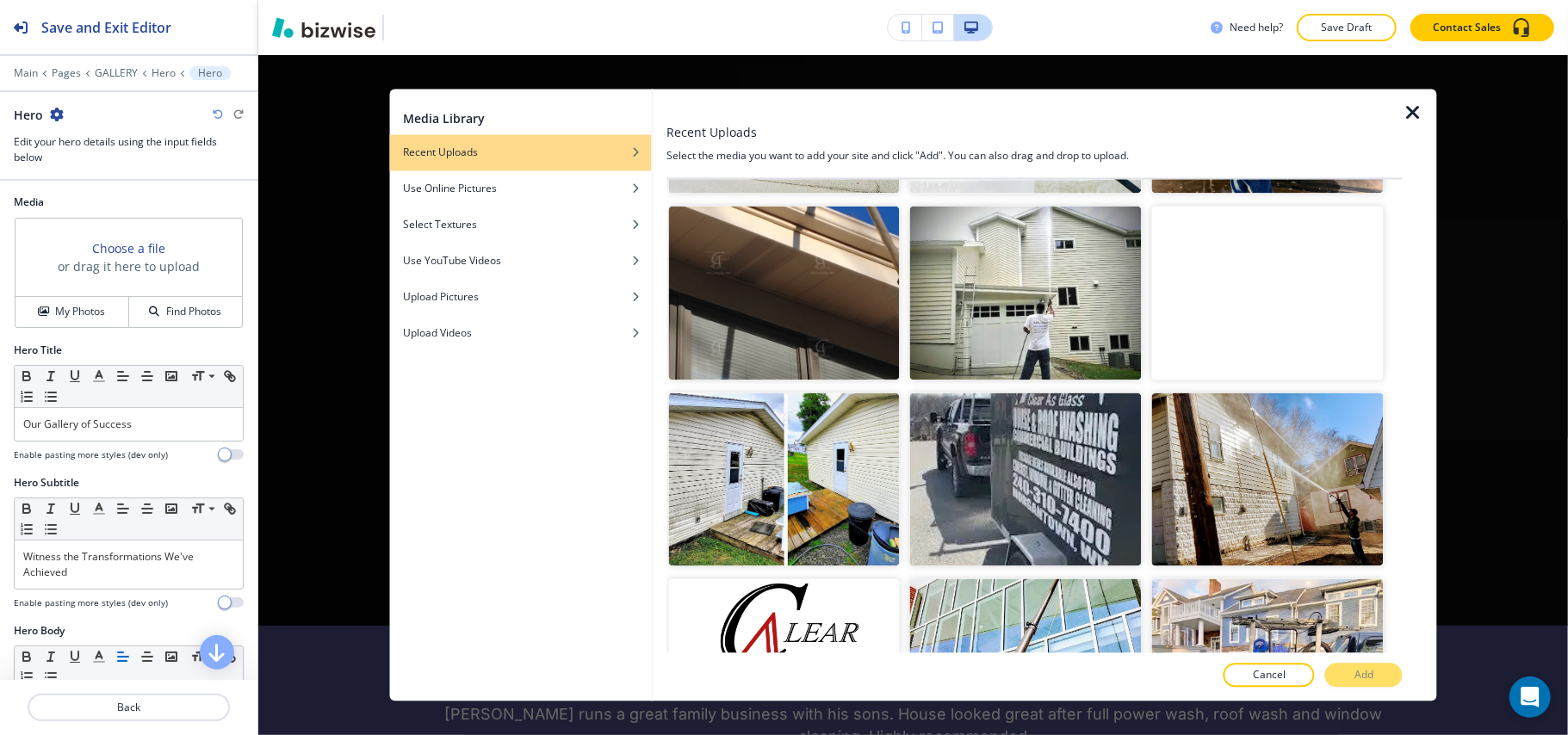
scroll to position [3726, 0]
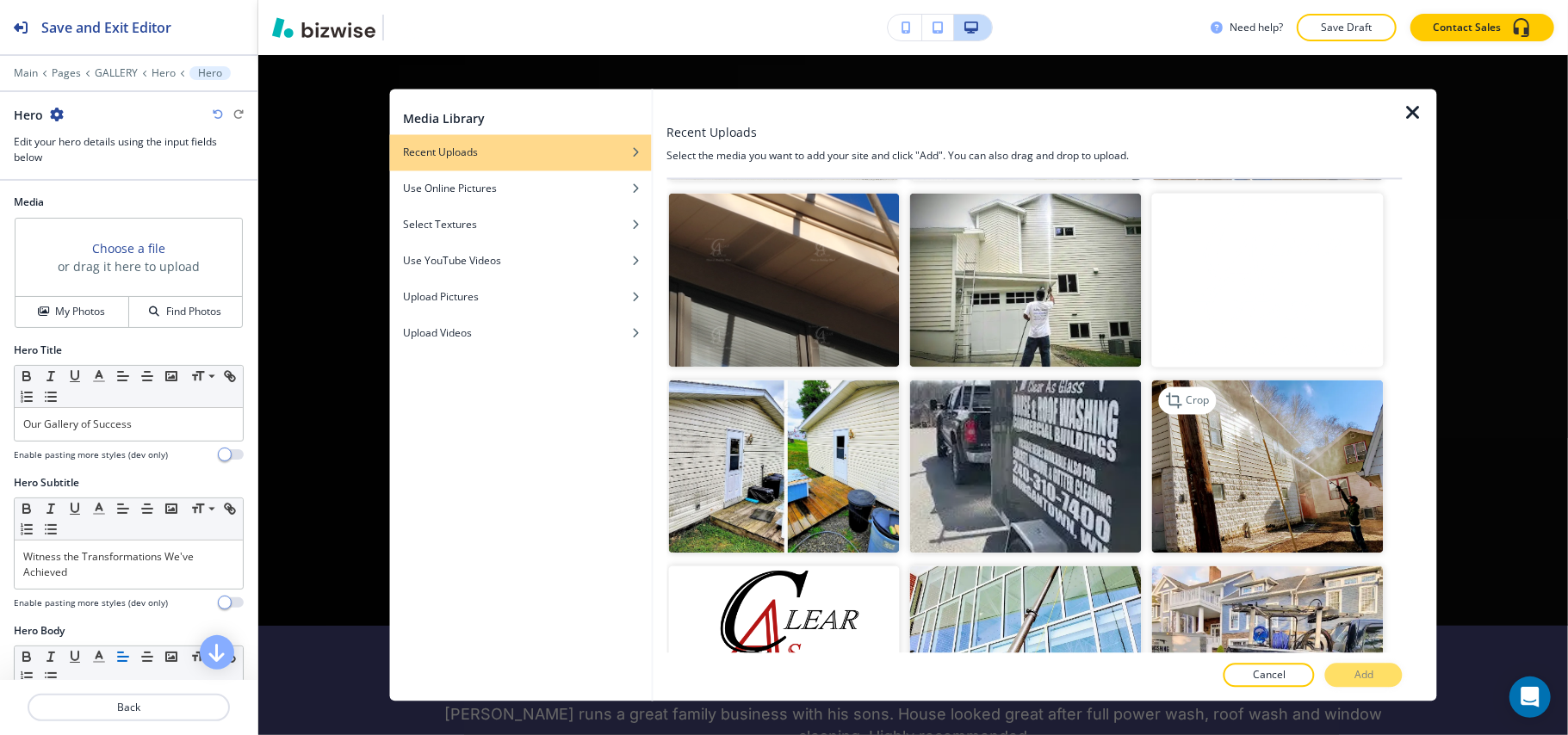
click at [1252, 396] on img "button" at bounding box center [1268, 466] width 232 height 174
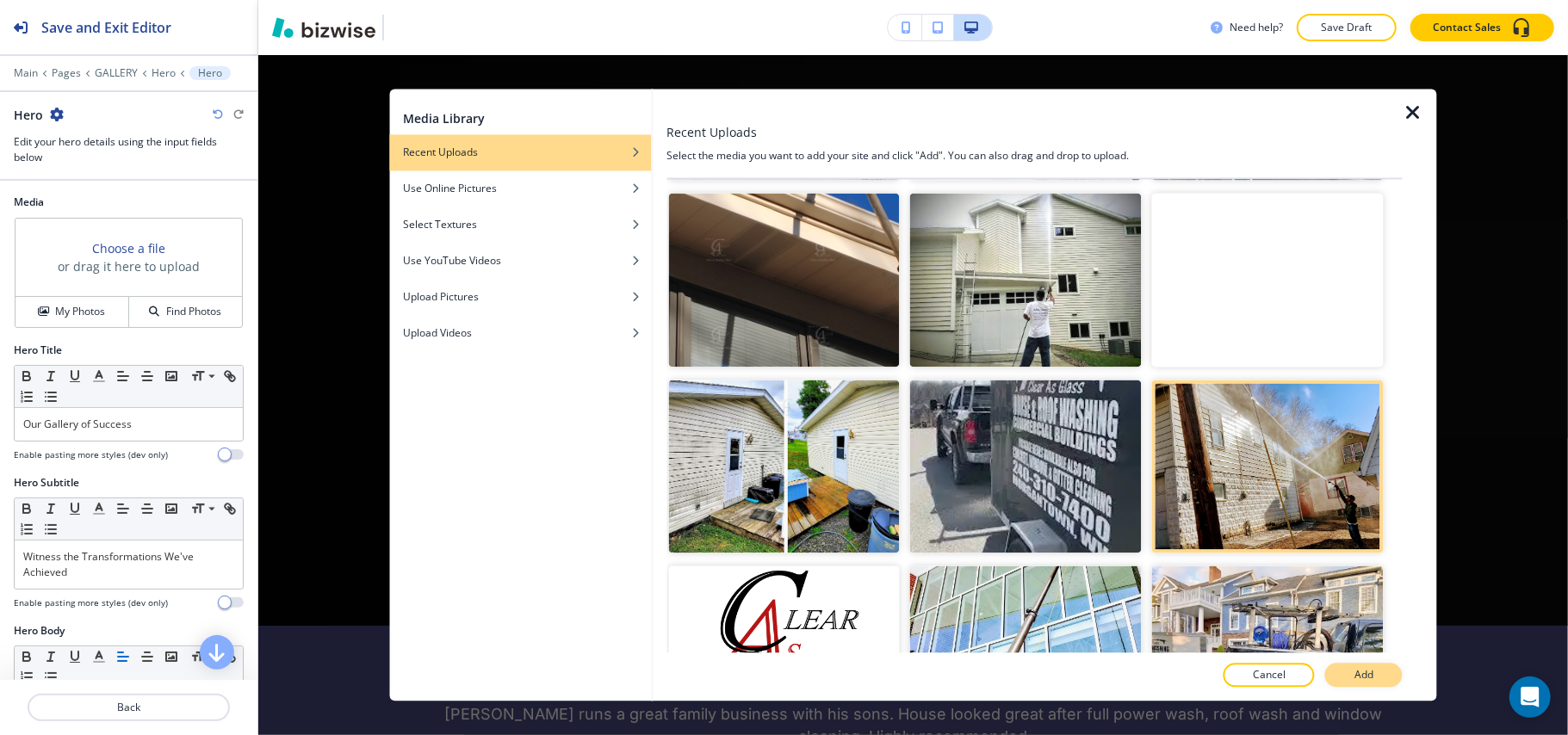
click at [1371, 672] on p "Add" at bounding box center [1363, 675] width 19 height 15
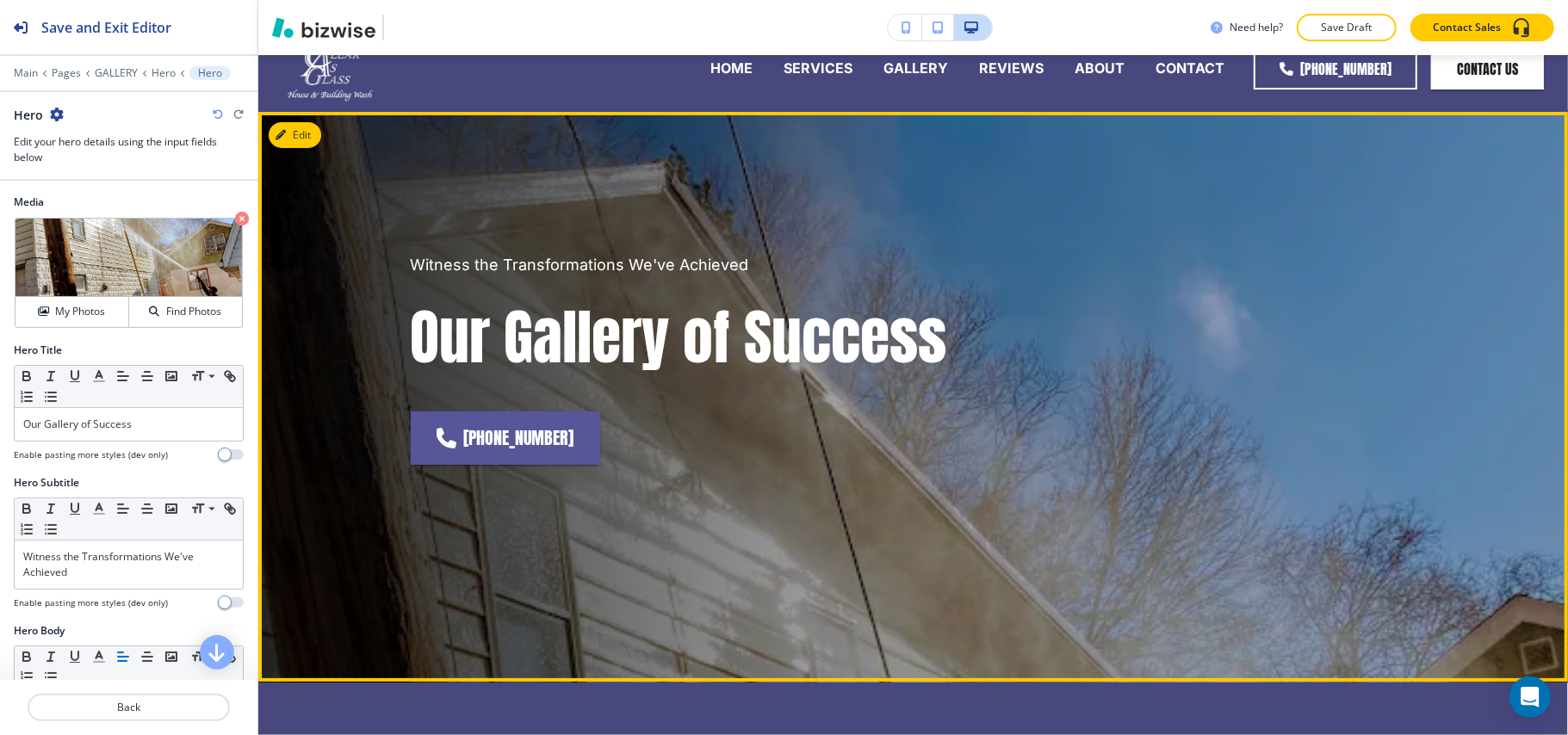
scroll to position [0, 0]
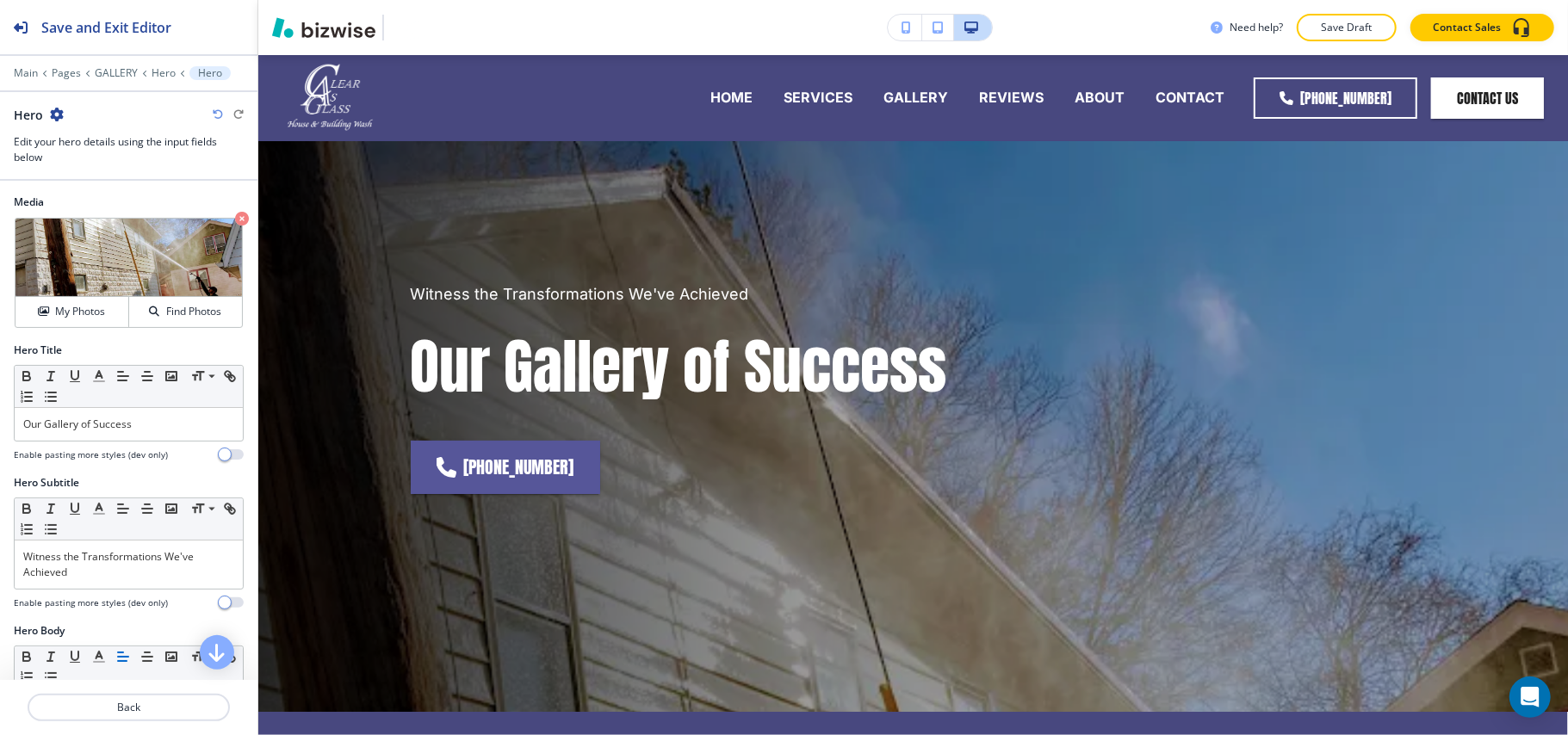
click at [235, 217] on icon "button" at bounding box center [241, 218] width 13 height 13
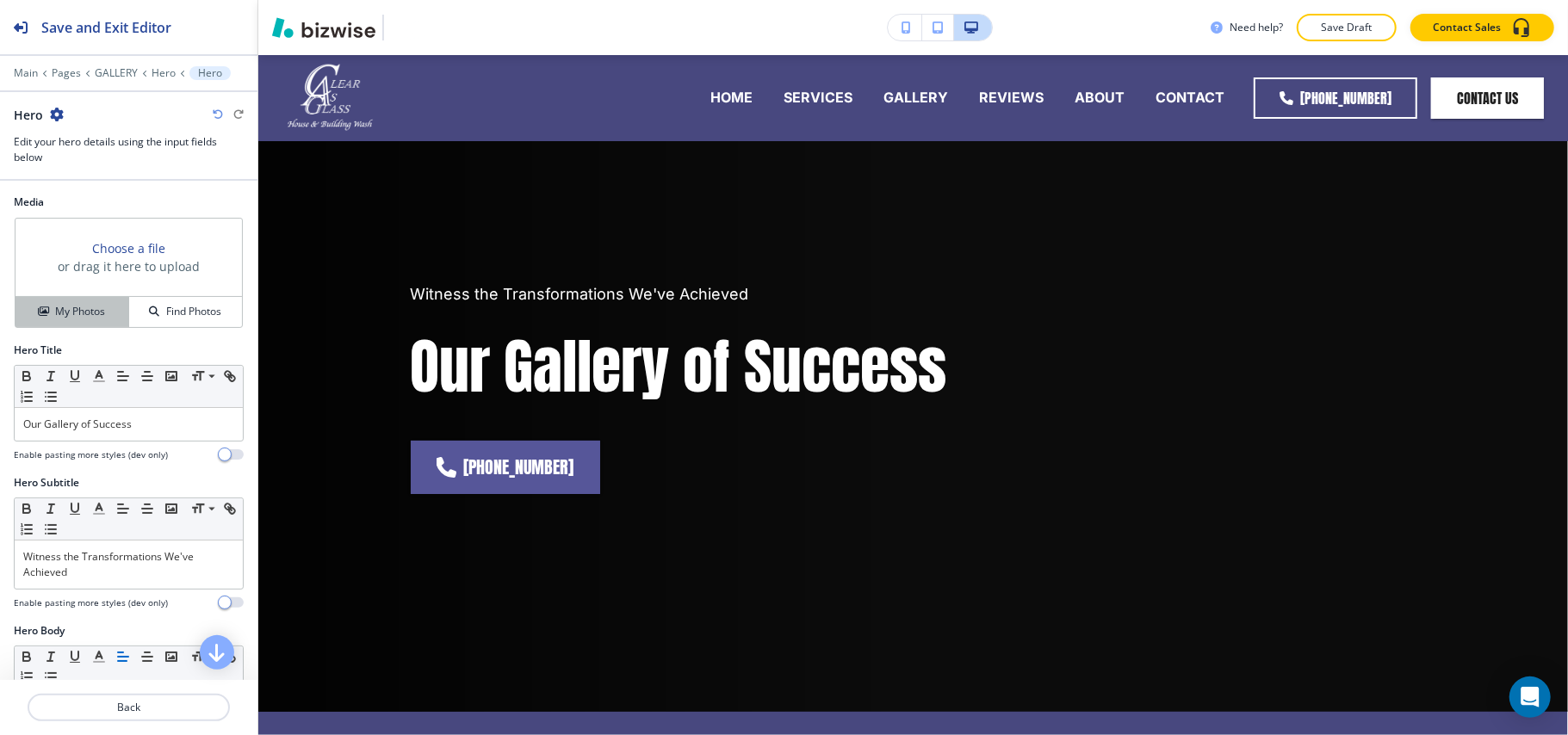
click at [77, 301] on button "My Photos" at bounding box center [72, 312] width 114 height 30
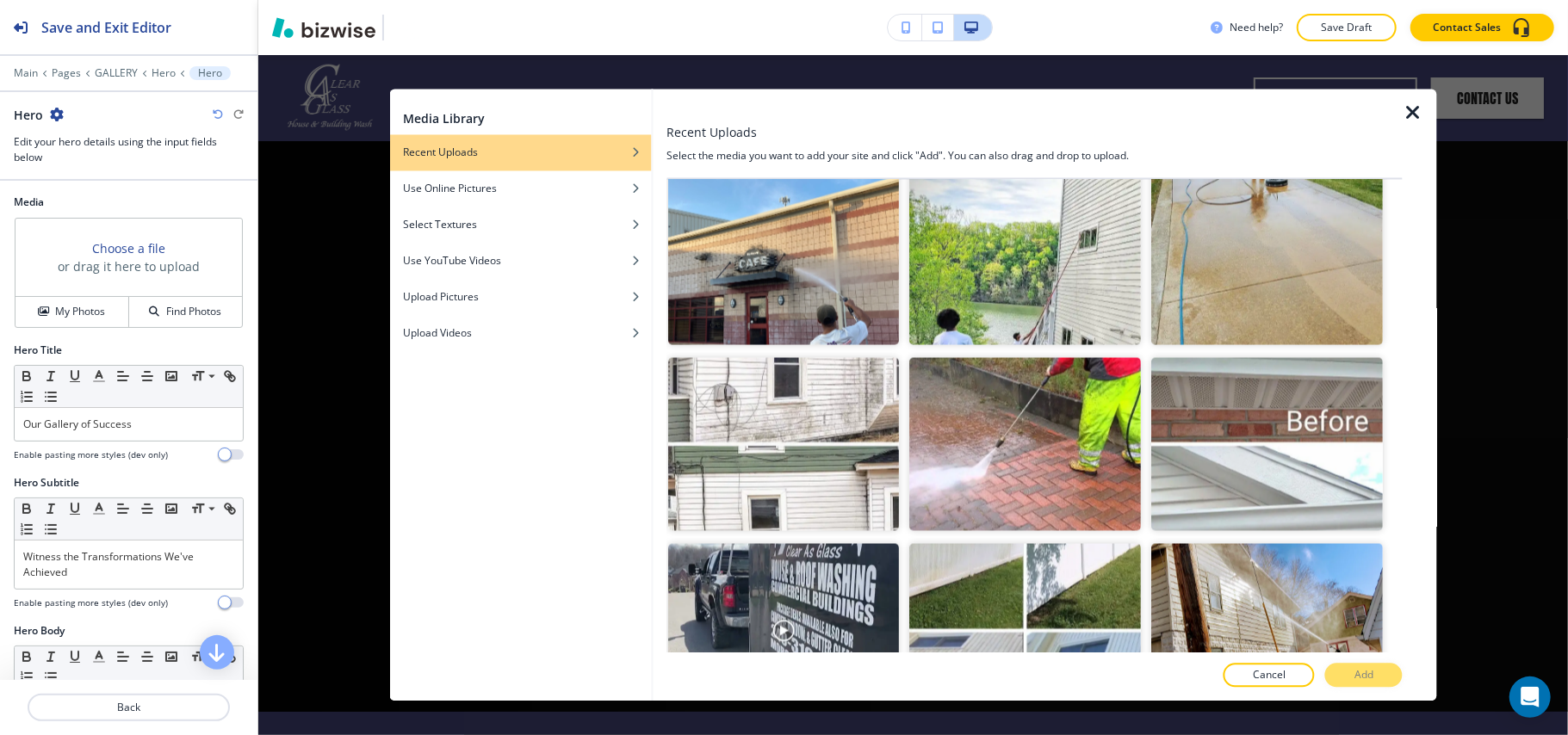
scroll to position [2901, 0]
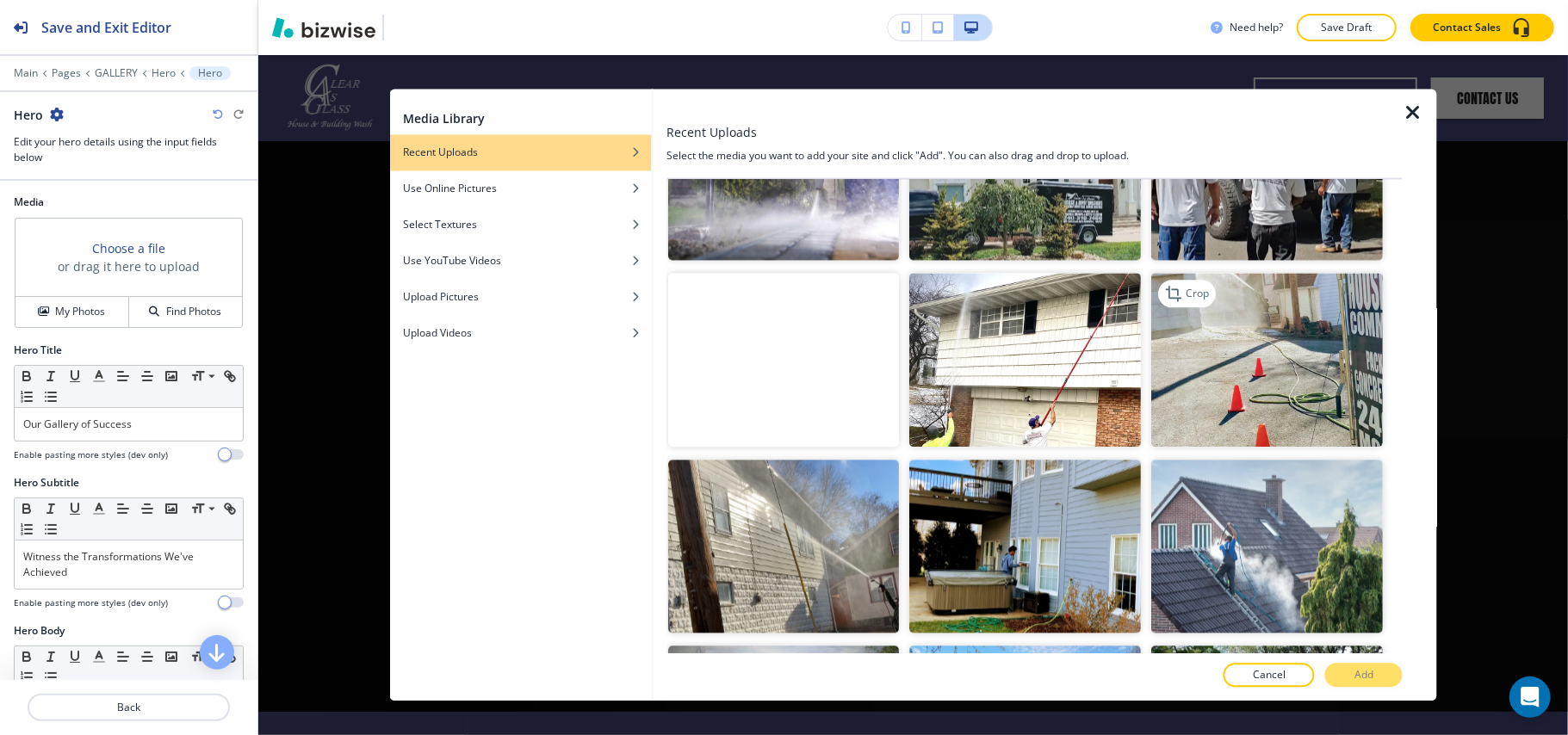
click at [1259, 331] on img "button" at bounding box center [1268, 360] width 232 height 174
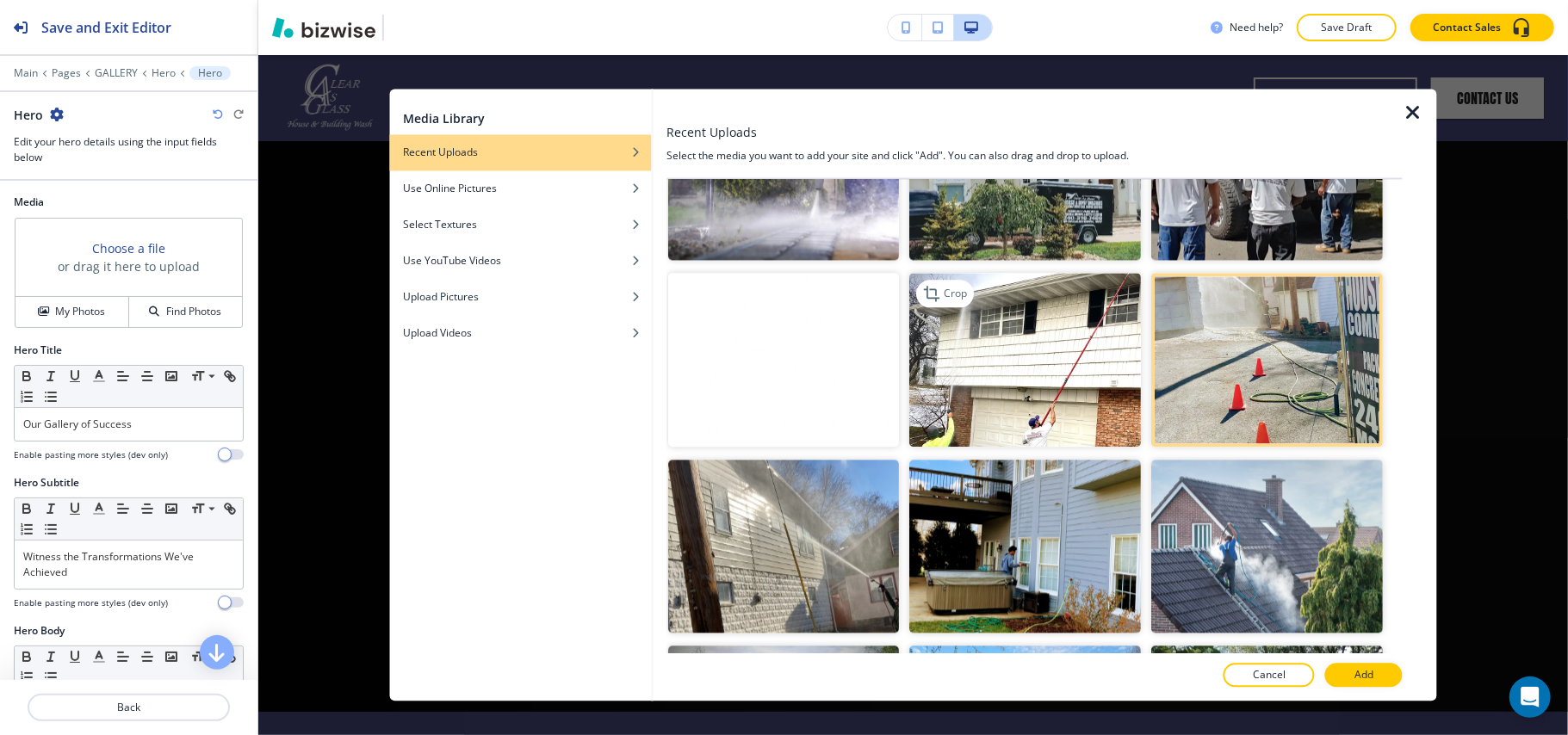
click at [1021, 293] on img "button" at bounding box center [1025, 360] width 232 height 174
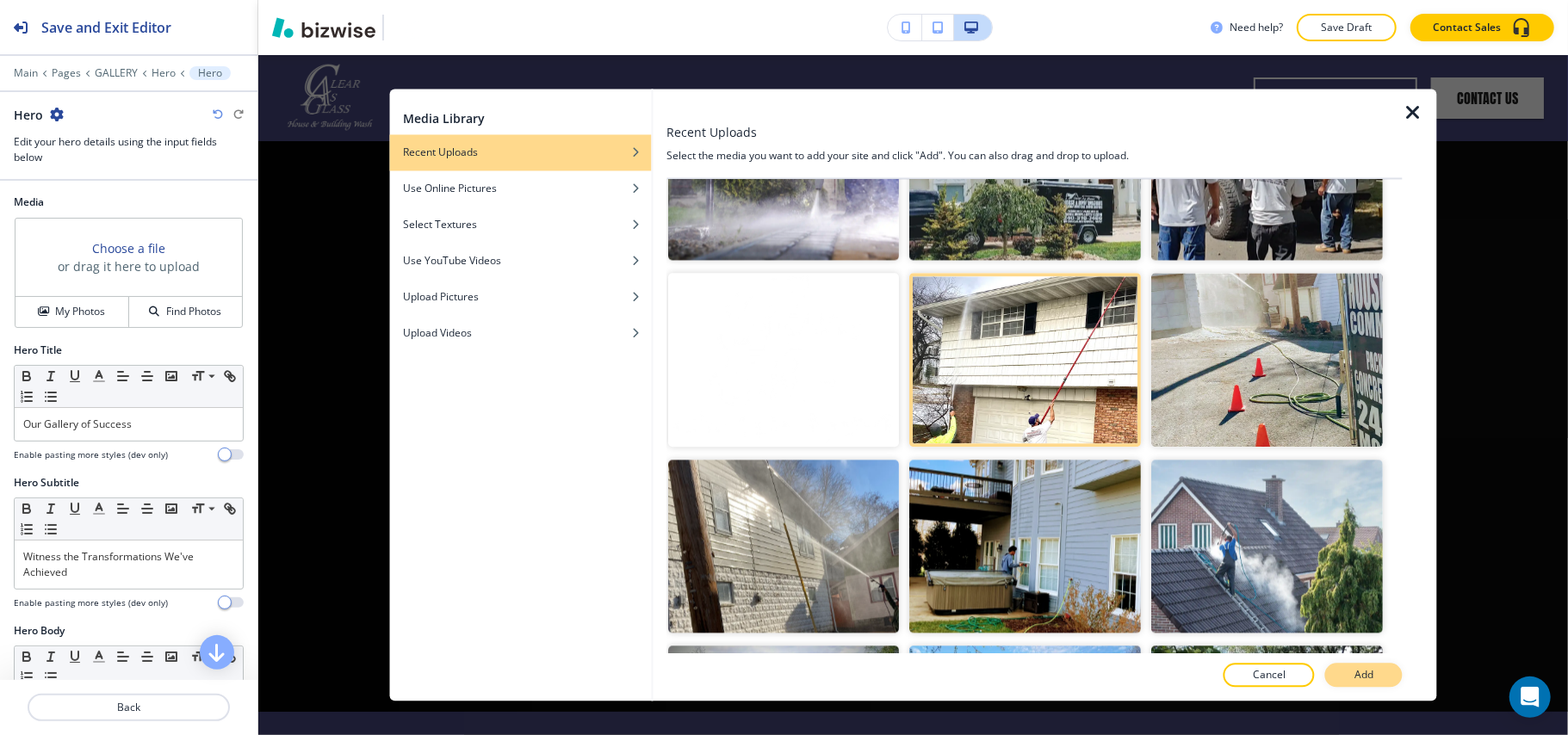
click at [1347, 673] on button "Add" at bounding box center [1363, 675] width 78 height 24
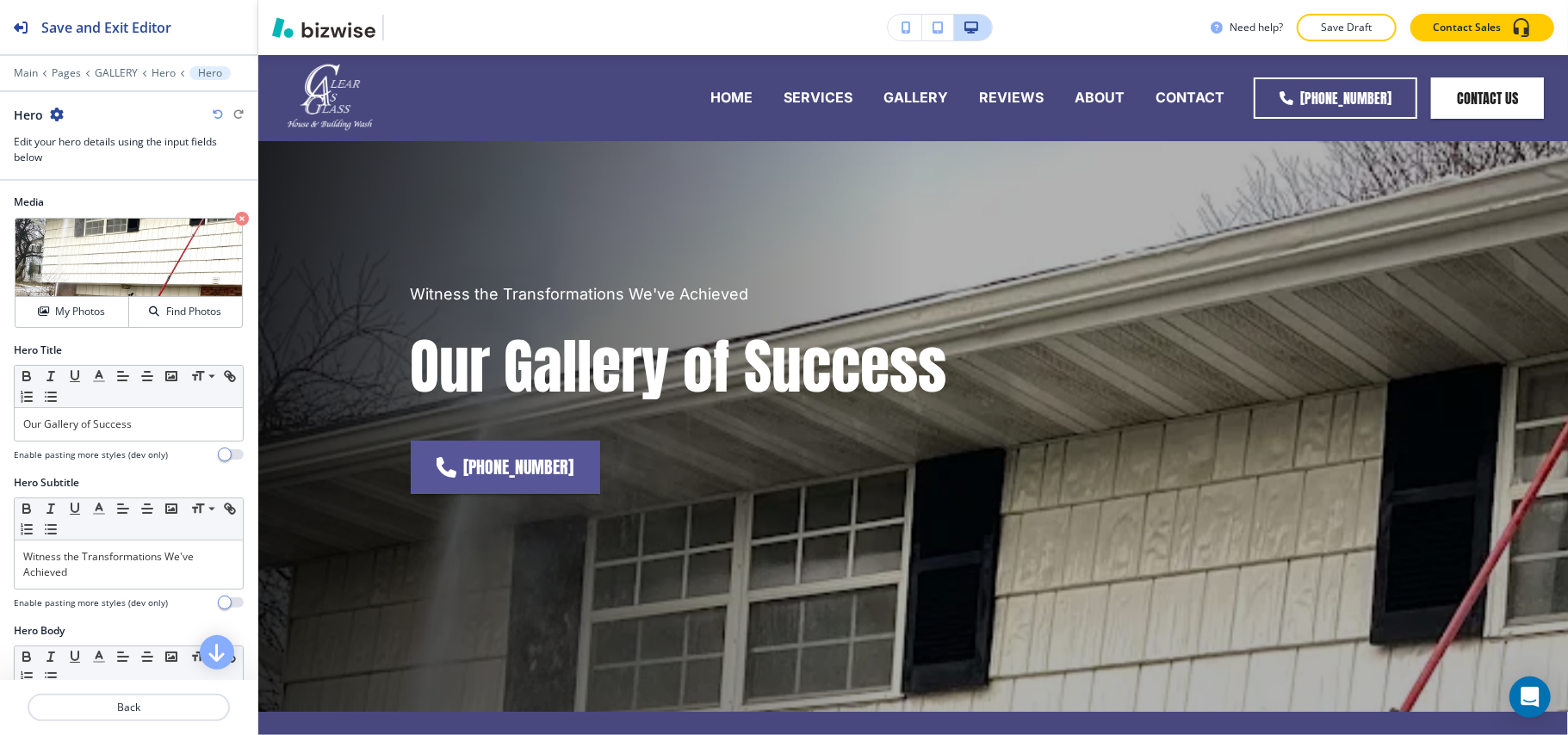
click at [235, 221] on icon "button" at bounding box center [241, 218] width 13 height 13
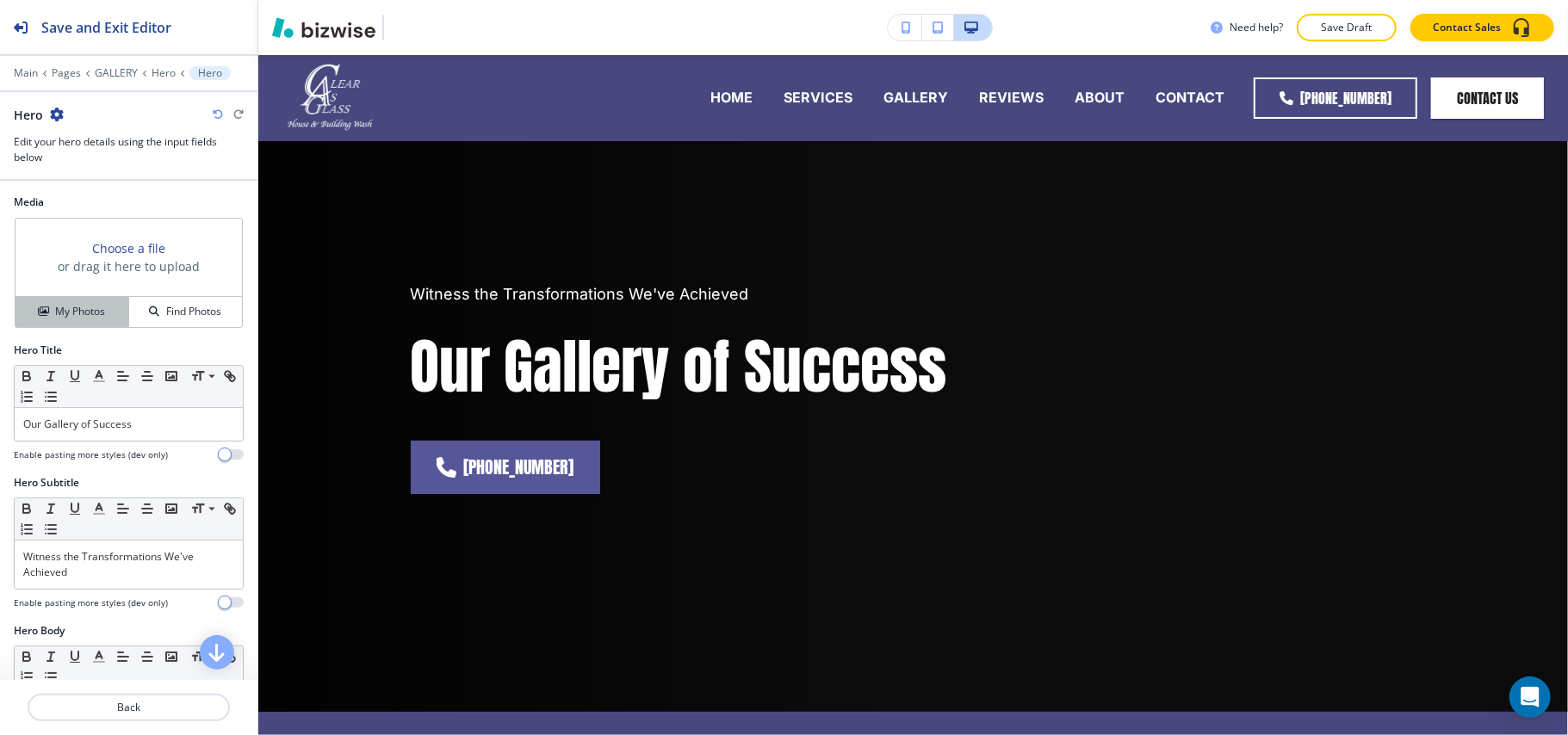
click at [94, 299] on button "My Photos" at bounding box center [72, 312] width 114 height 30
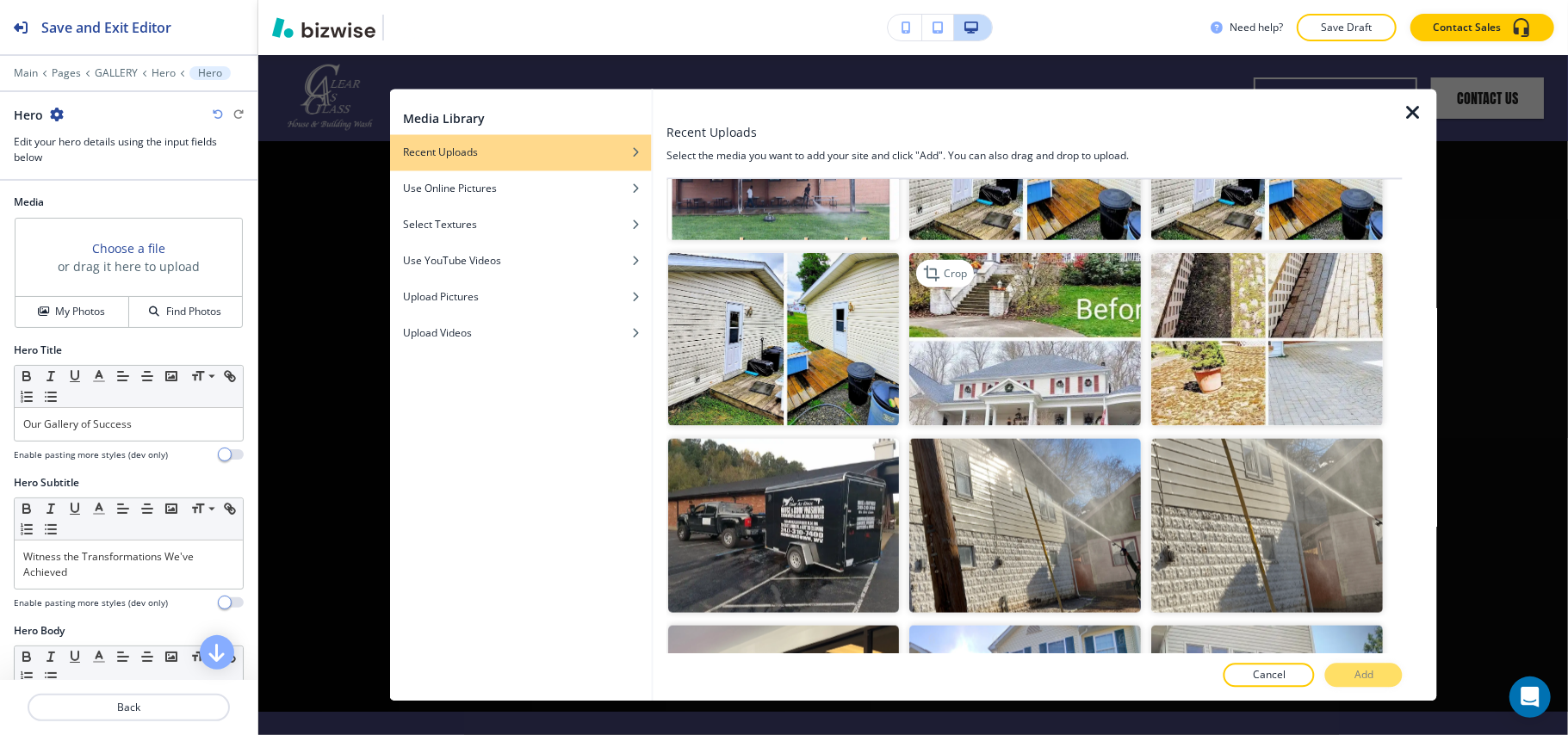
scroll to position [1951, 0]
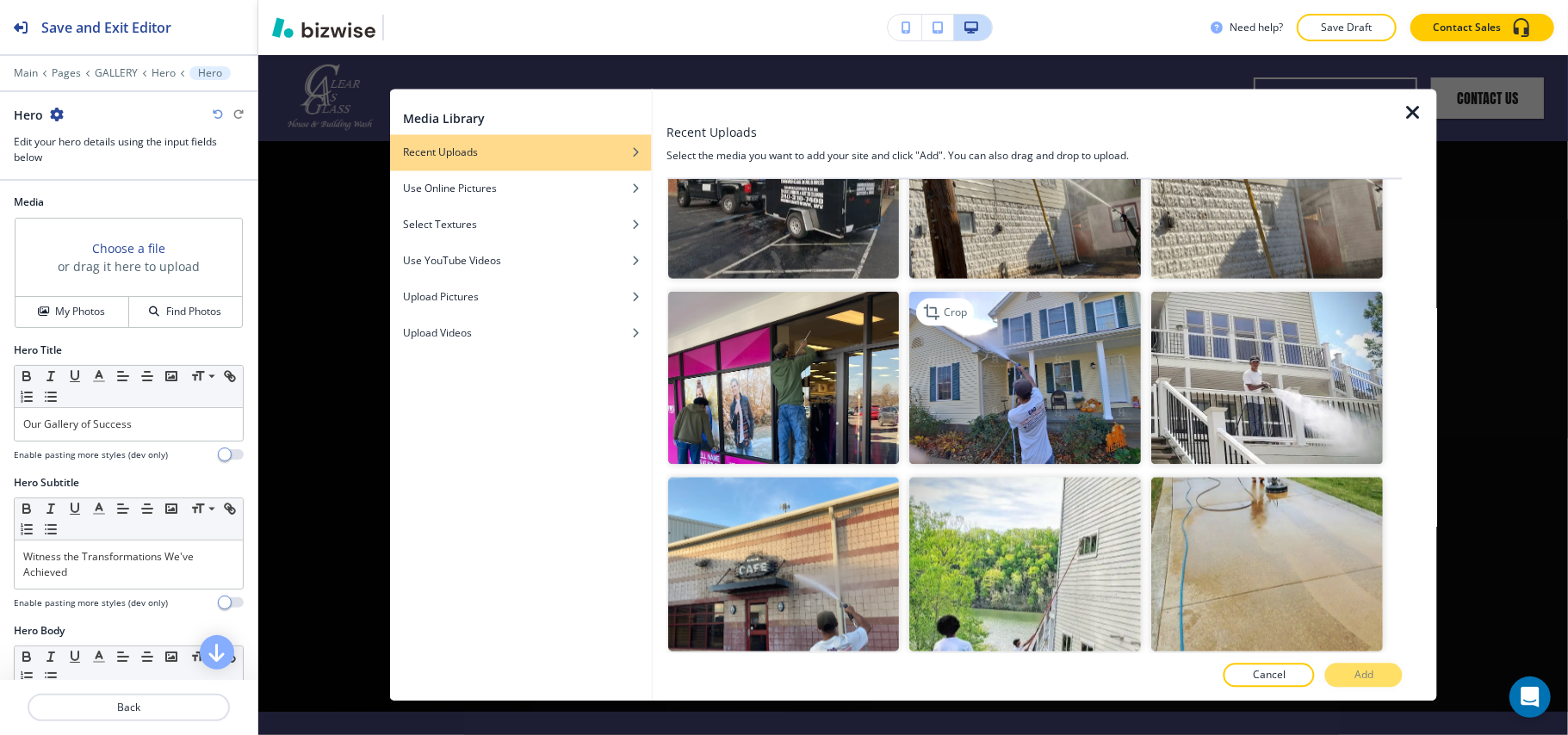
click at [964, 336] on img "button" at bounding box center [1025, 378] width 232 height 174
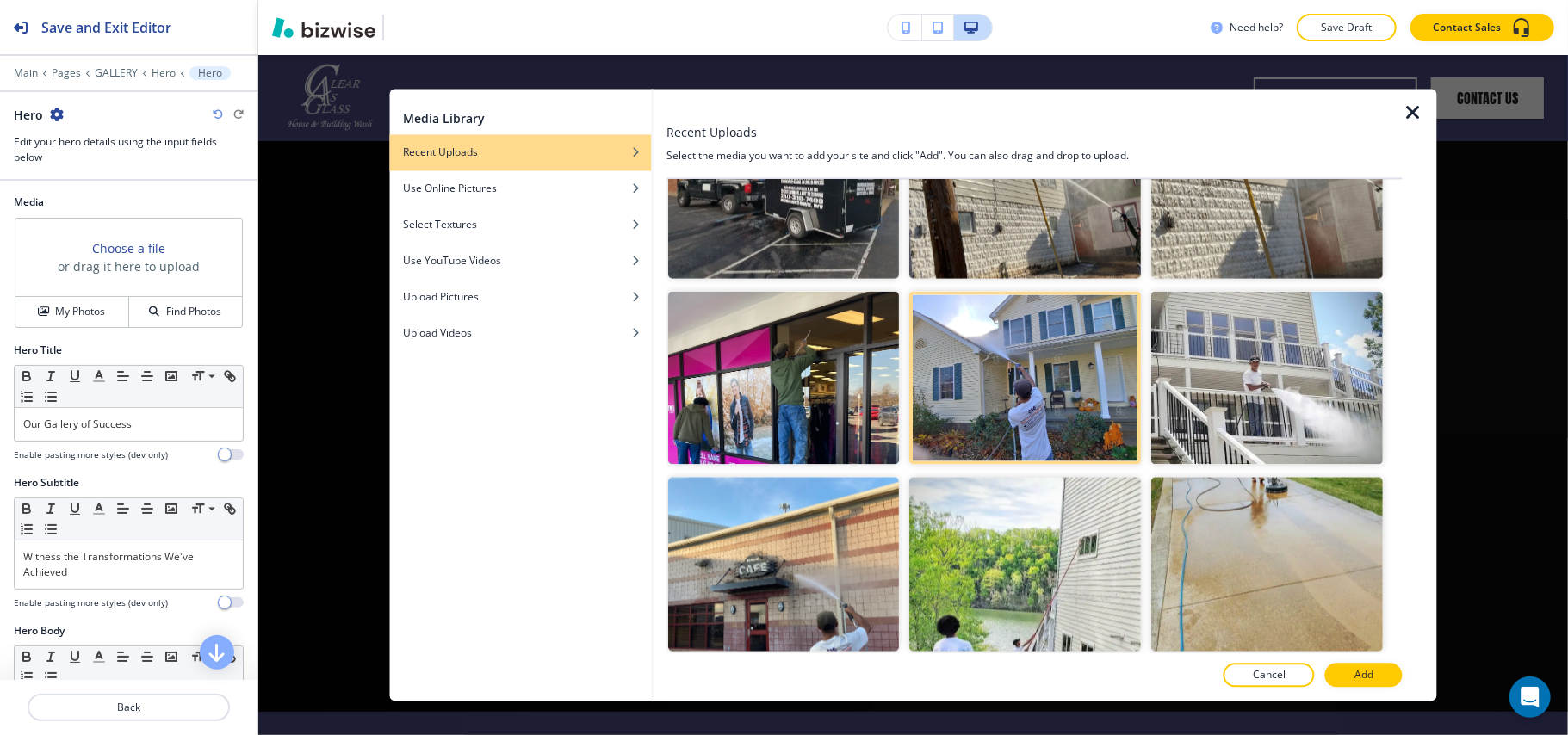
drag, startPoint x: 1360, startPoint y: 685, endPoint x: 1361, endPoint y: 676, distance: 9.1
click at [1360, 682] on button "Add" at bounding box center [1363, 675] width 78 height 24
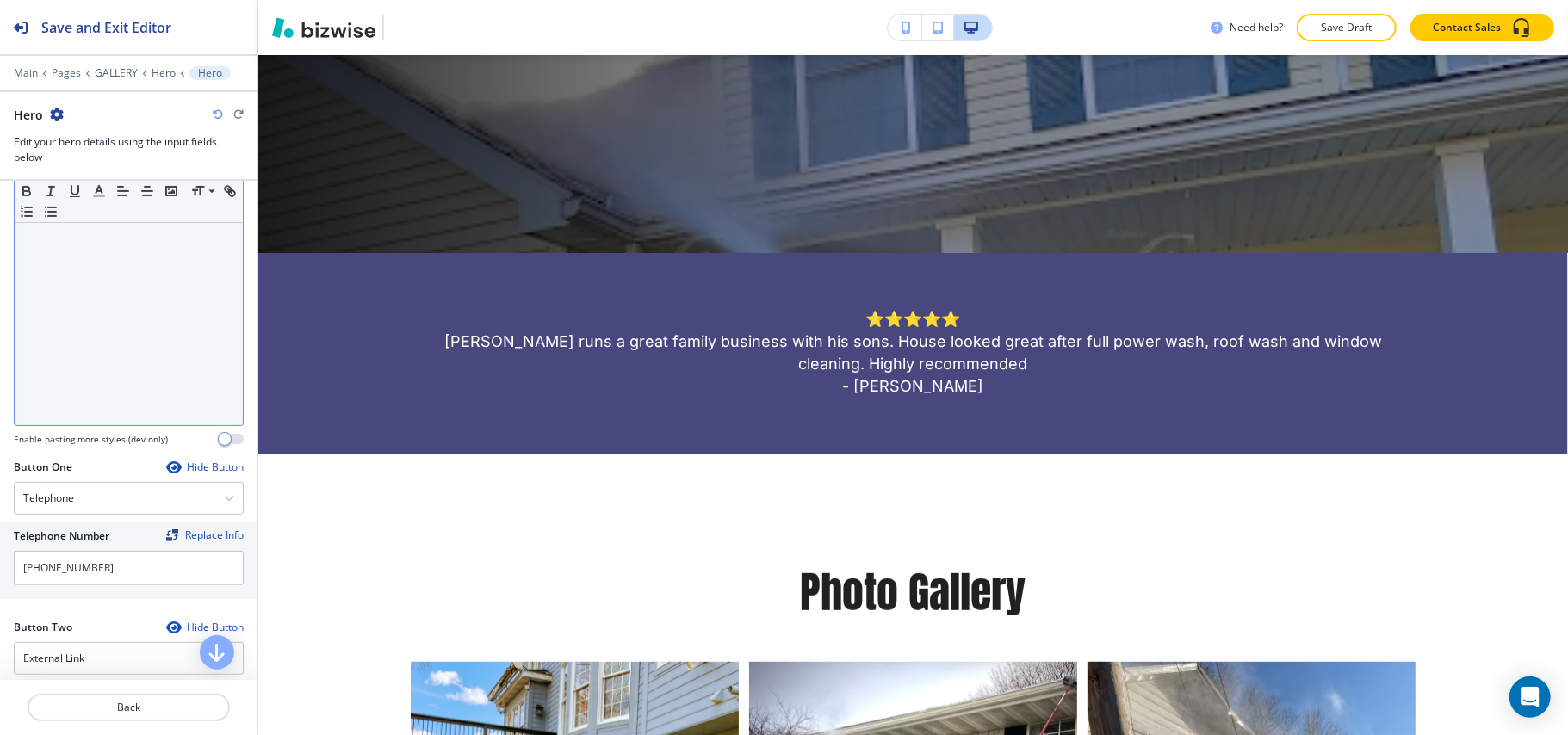
scroll to position [689, 0]
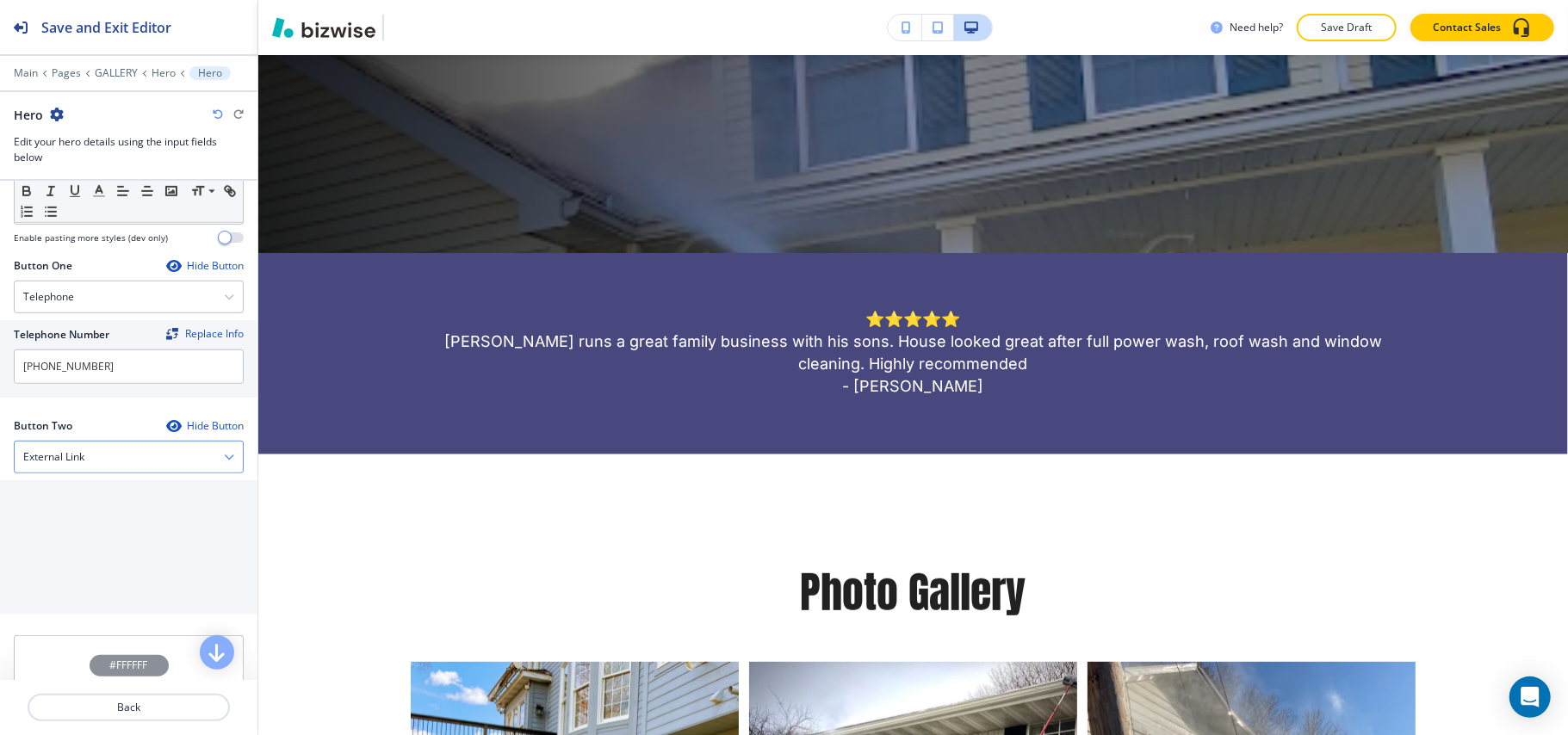
click at [60, 473] on div "External Link" at bounding box center [128, 457] width 228 height 31
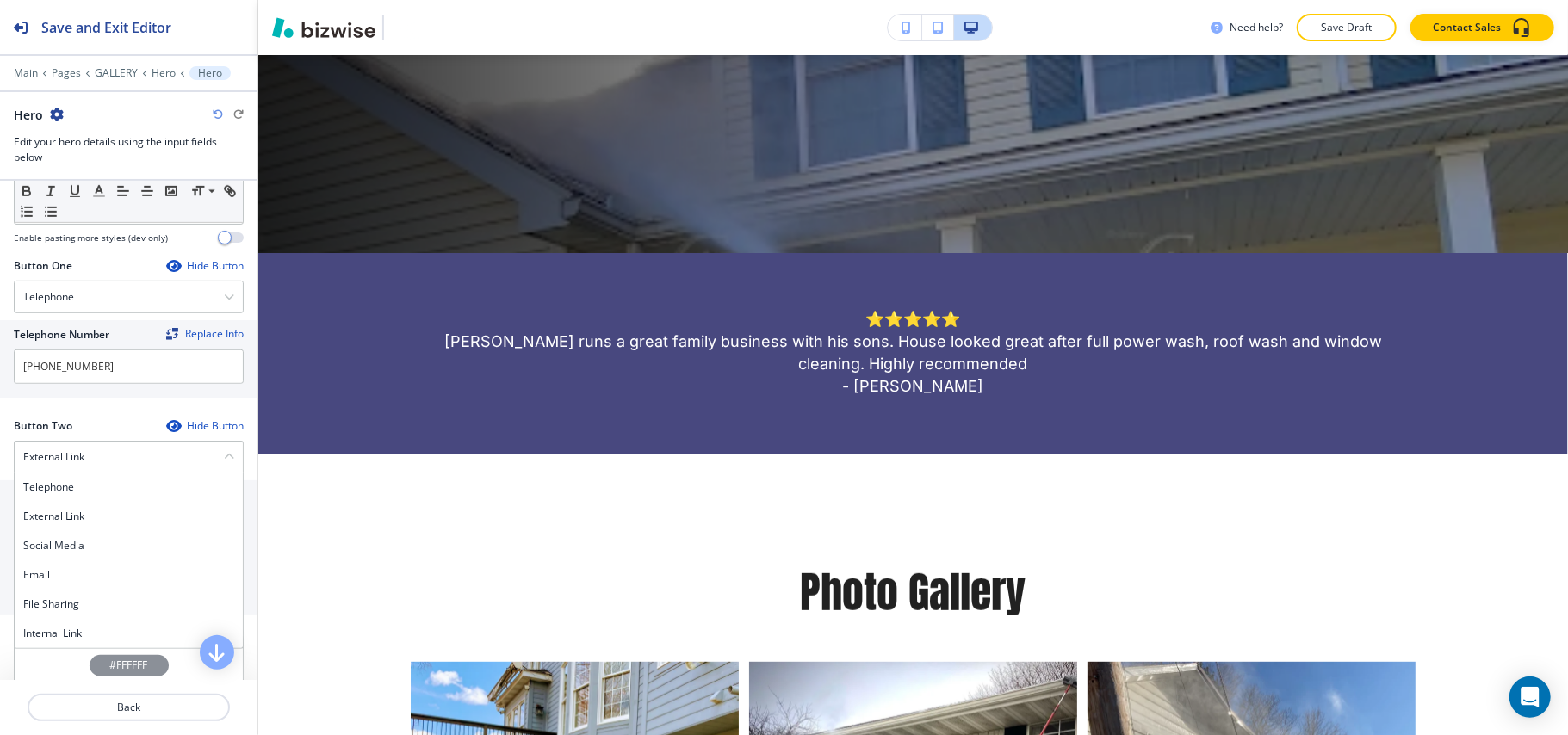
click at [56, 631] on div "Internal Link" at bounding box center [128, 633] width 228 height 29
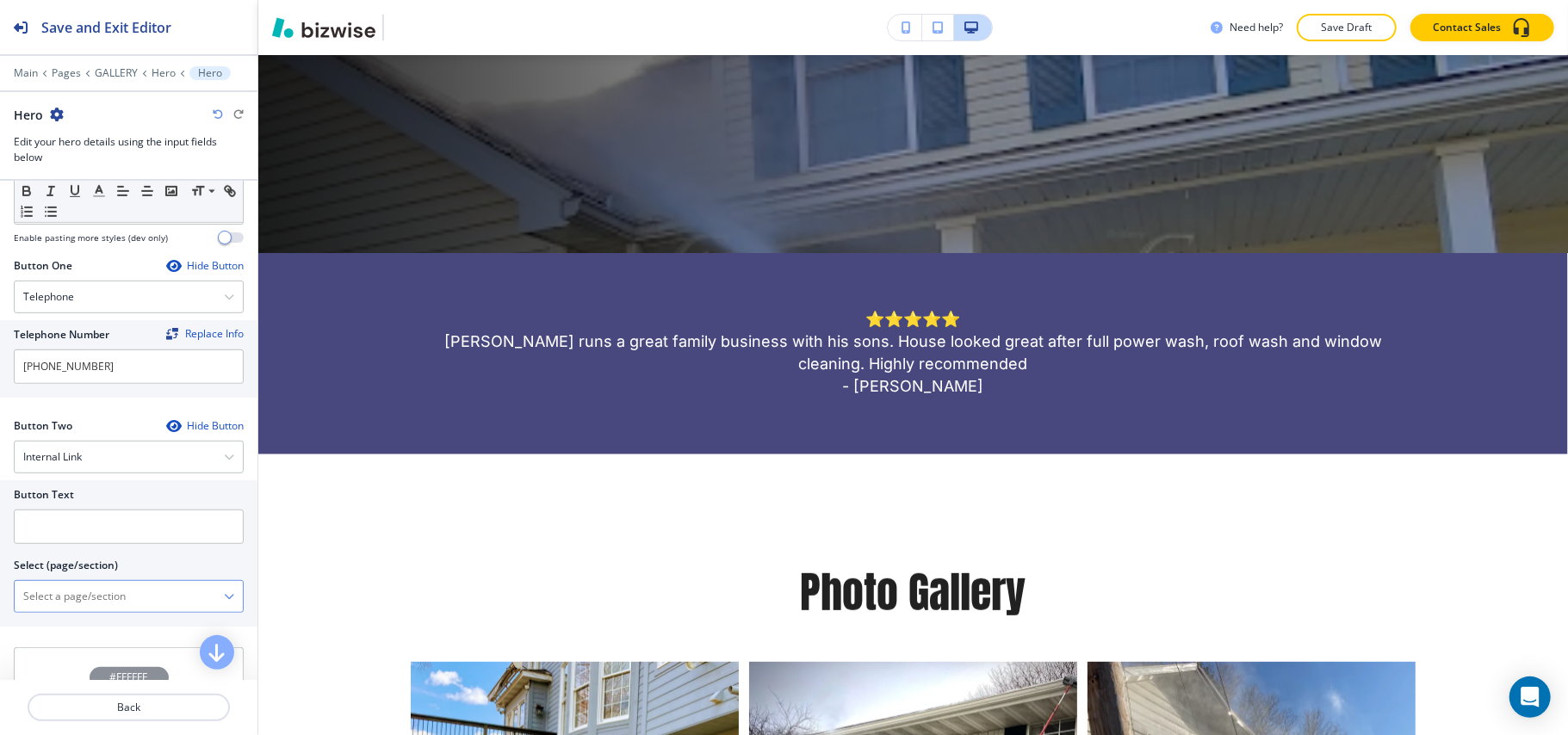
click at [100, 600] on \(page\/section\) "Manual Input" at bounding box center [118, 596] width 209 height 29
click at [76, 634] on h4 "CONTACT" at bounding box center [128, 626] width 211 height 15
type \(page\/section\) "CONTACT"
click at [104, 517] on input "text" at bounding box center [128, 527] width 230 height 35
paste input "CONTACT US"
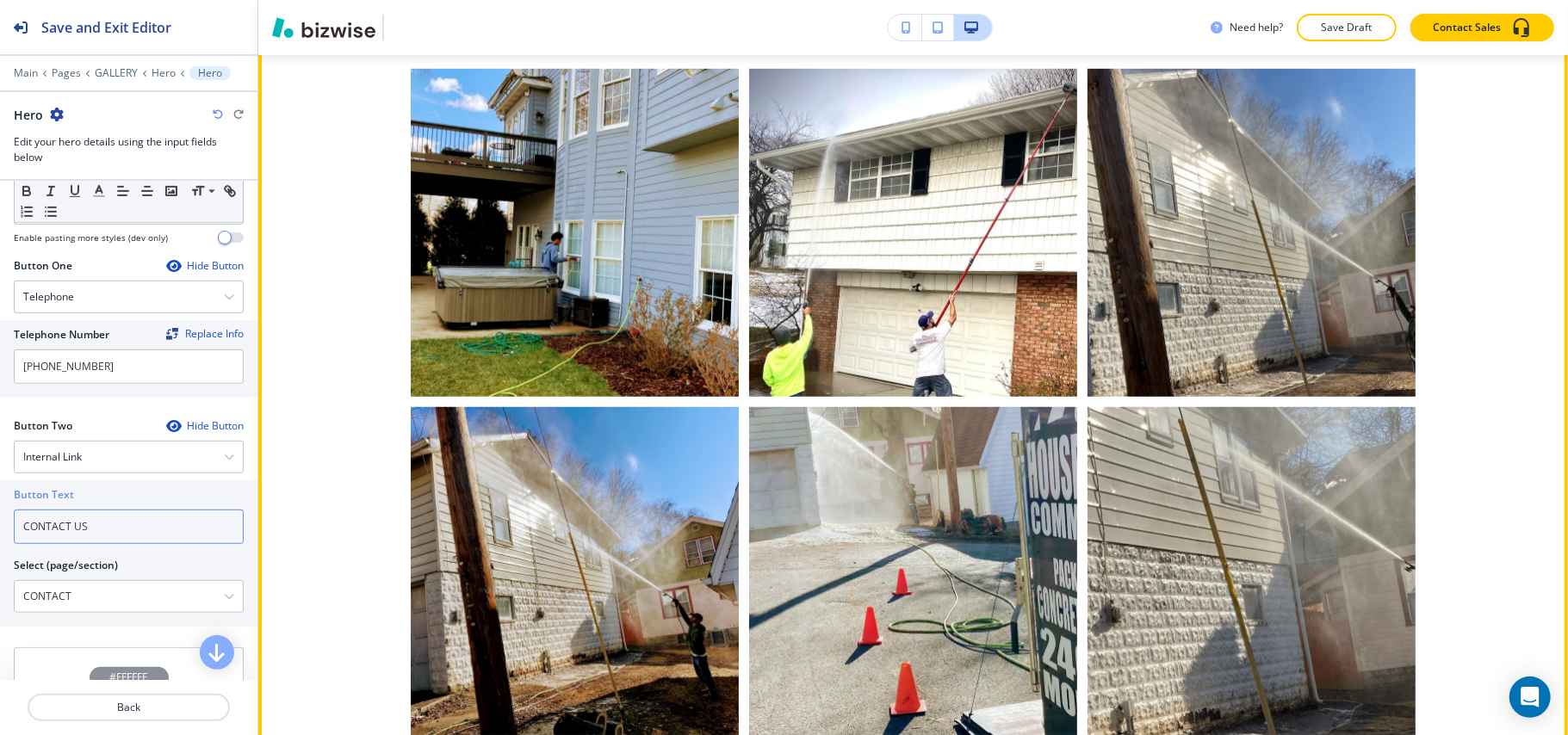
scroll to position [1033, 0]
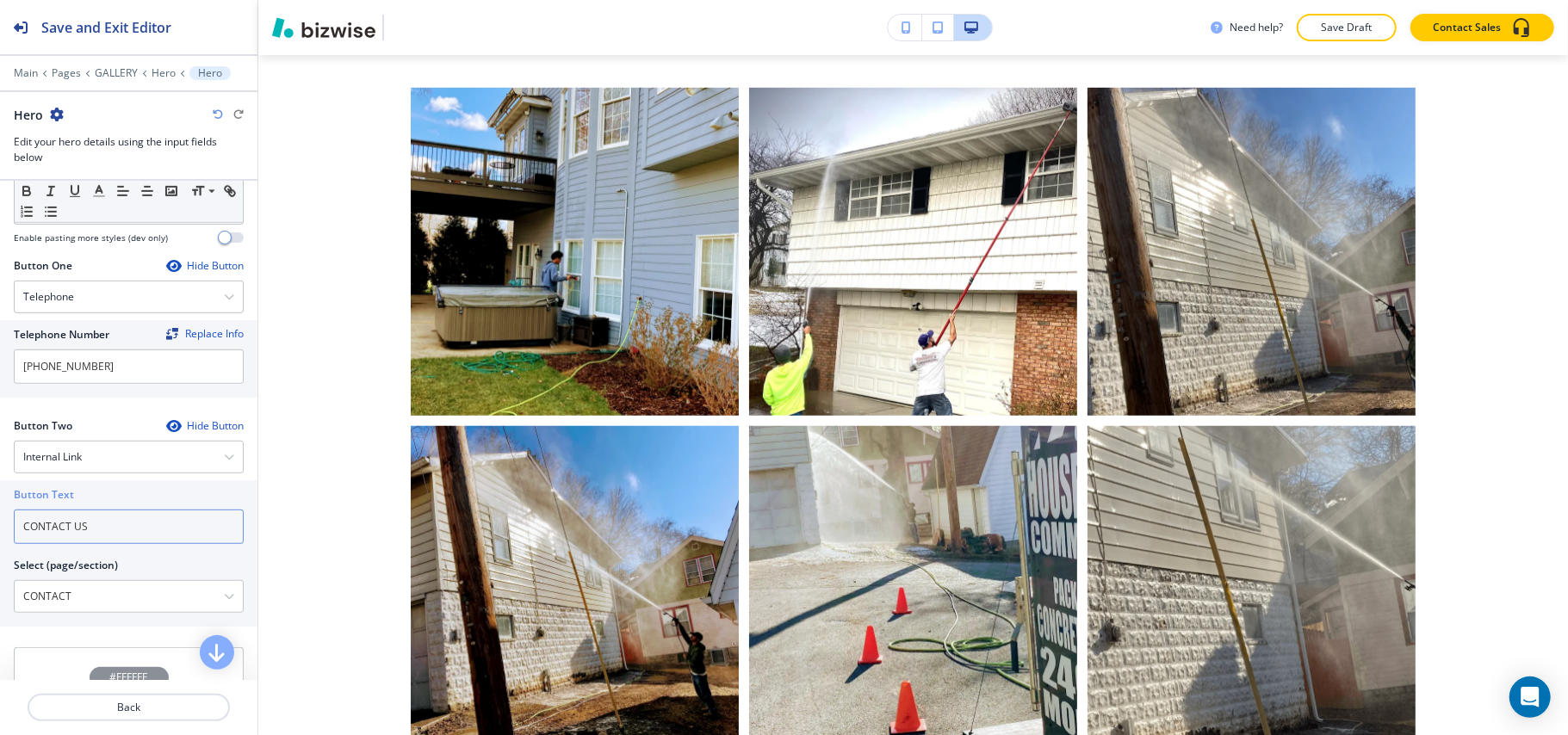
type input "CONTACT US"
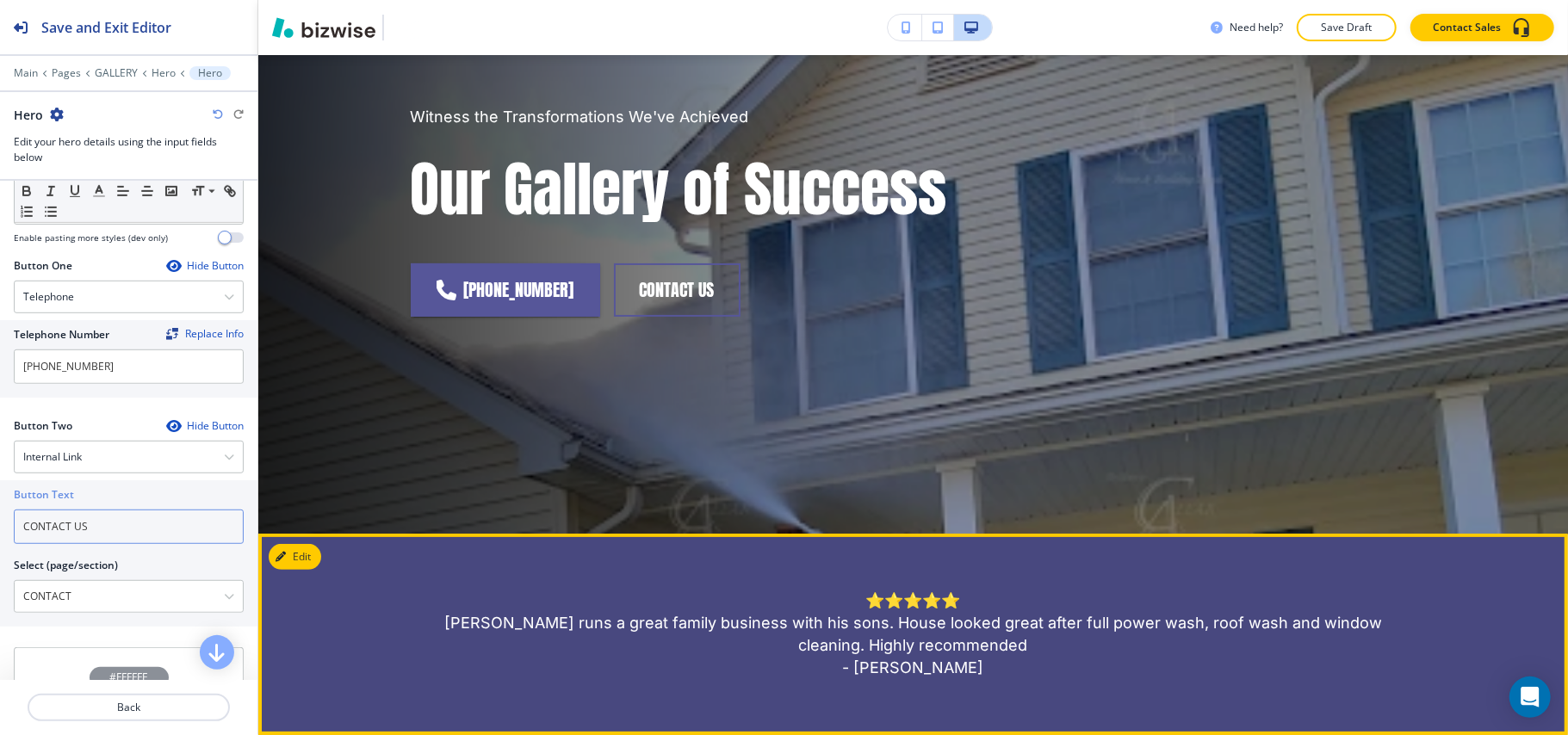
scroll to position [0, 0]
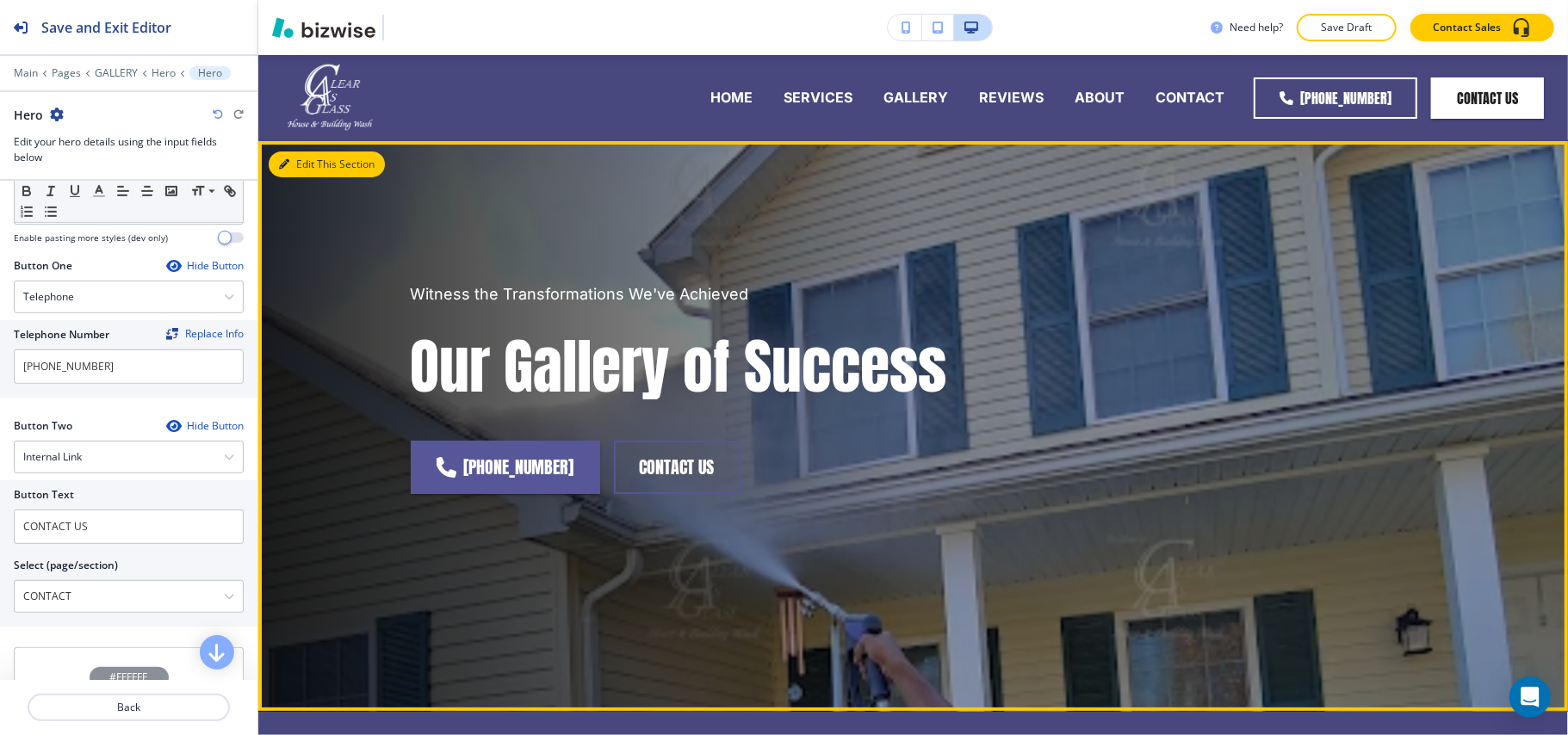
click at [288, 153] on button "Edit This Section" at bounding box center [326, 164] width 116 height 26
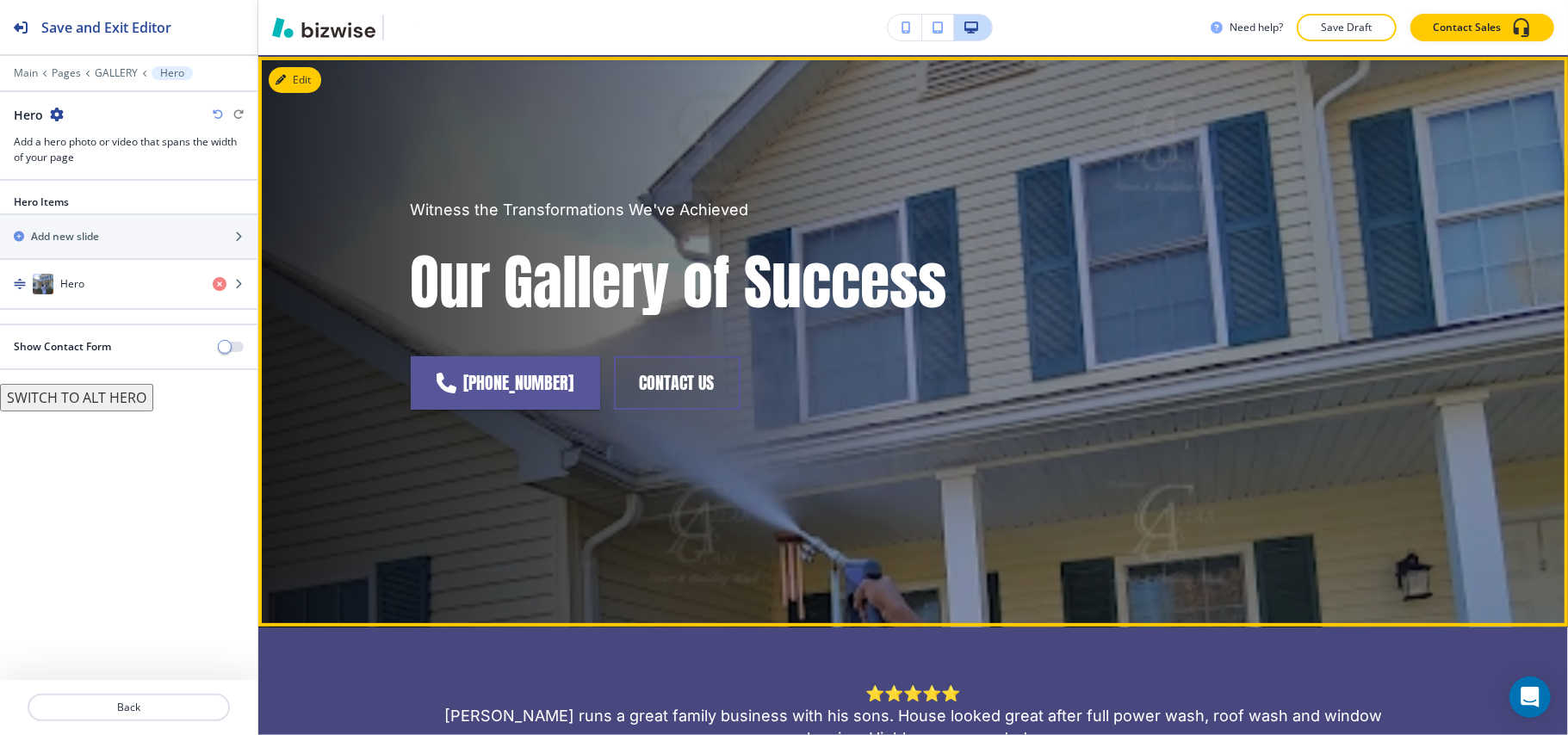
scroll to position [86, 0]
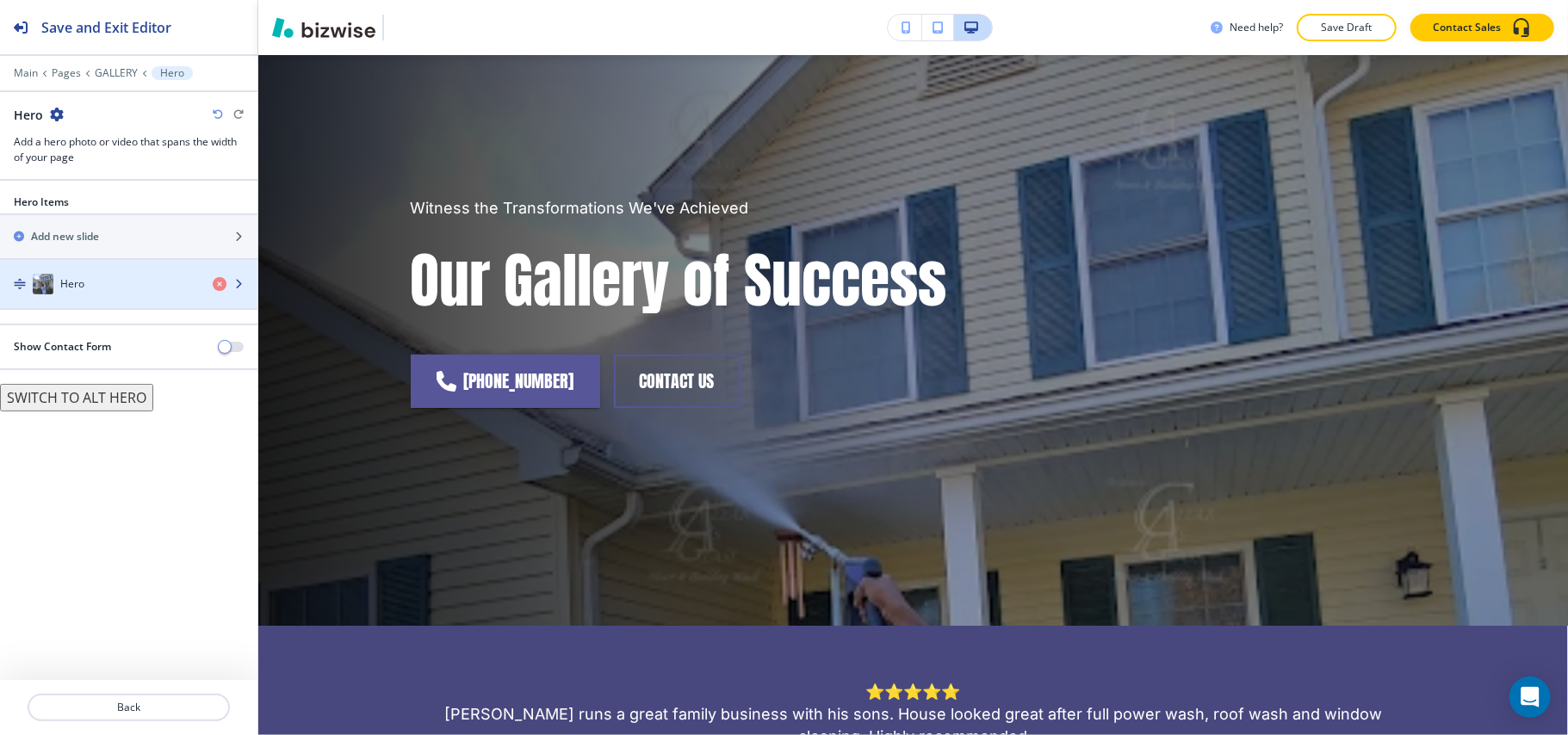
click at [96, 294] on div "Hero" at bounding box center [99, 283] width 199 height 20
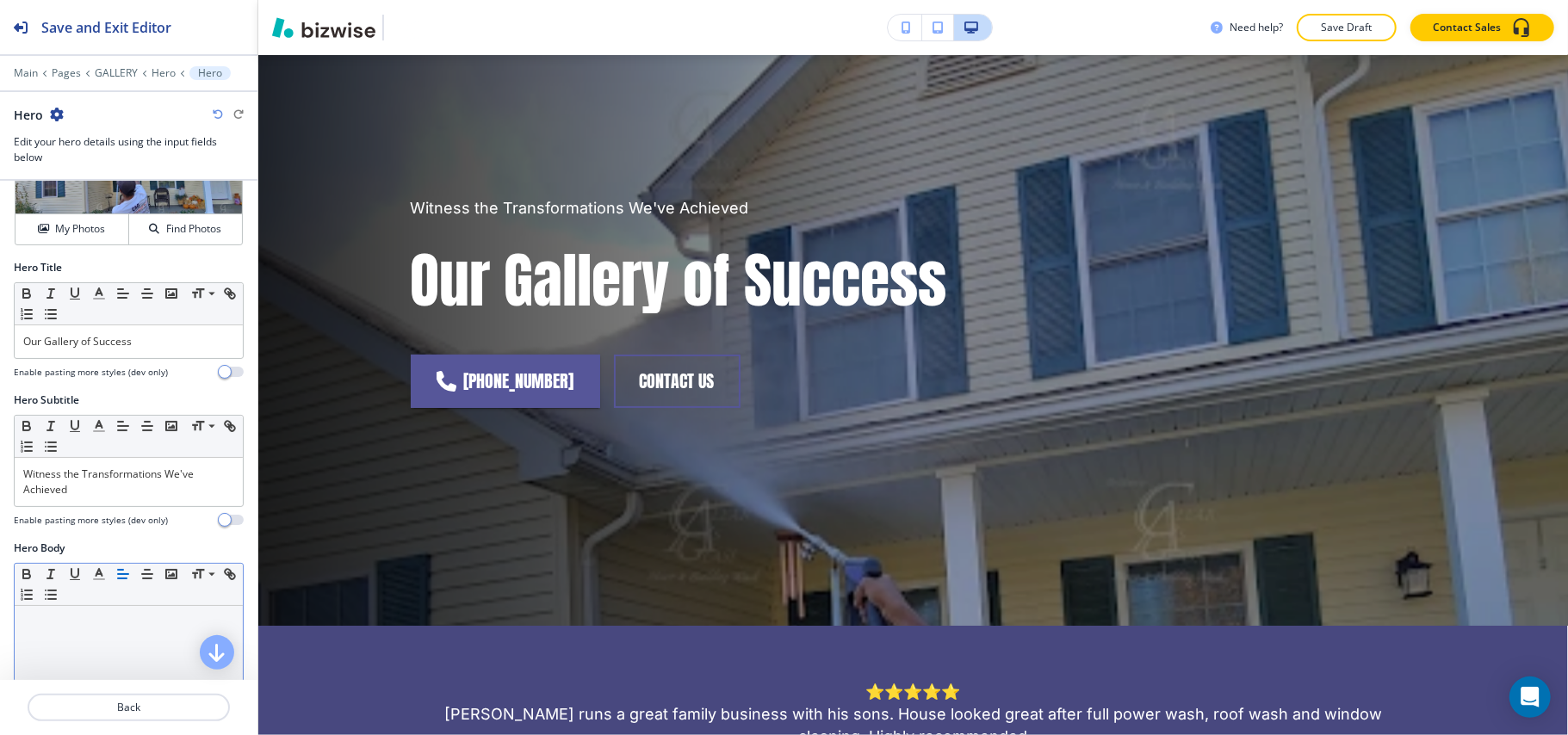
scroll to position [229, 0]
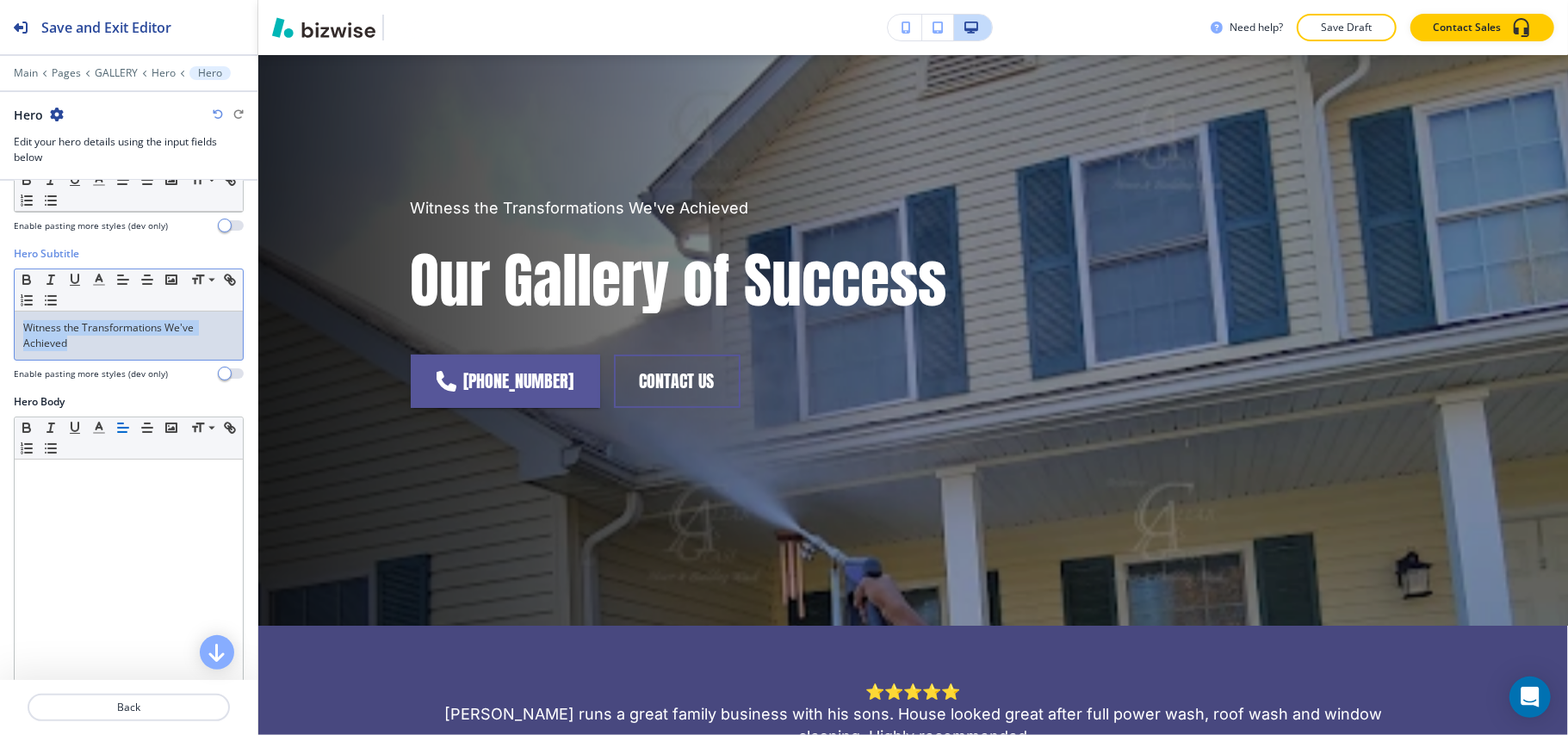
drag, startPoint x: 81, startPoint y: 342, endPoint x: 0, endPoint y: 317, distance: 84.8
click at [0, 317] on div "Hero Subtitle Small Normal Large Huge Witness the Transformations We've Achieve…" at bounding box center [128, 320] width 257 height 148
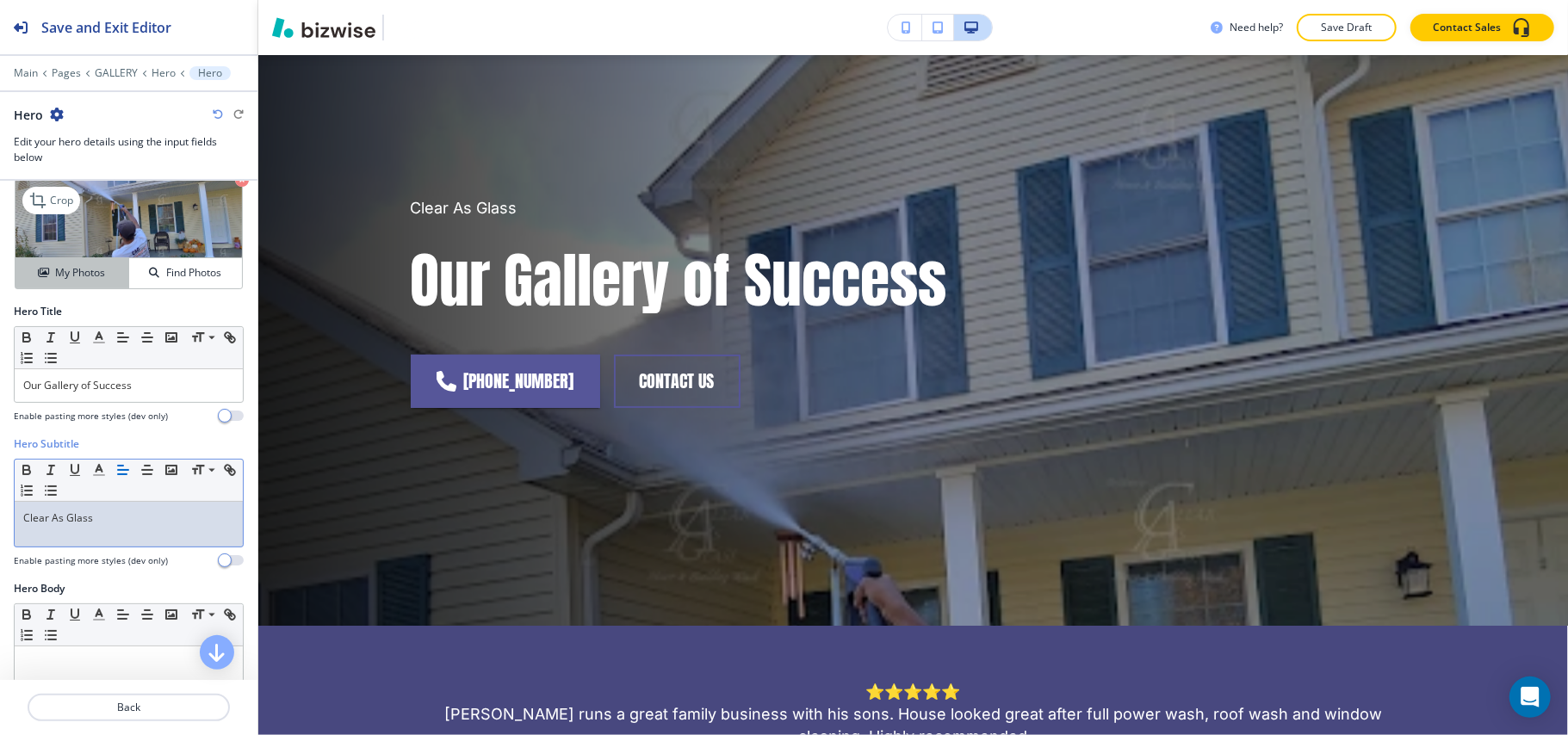
scroll to position [0, 0]
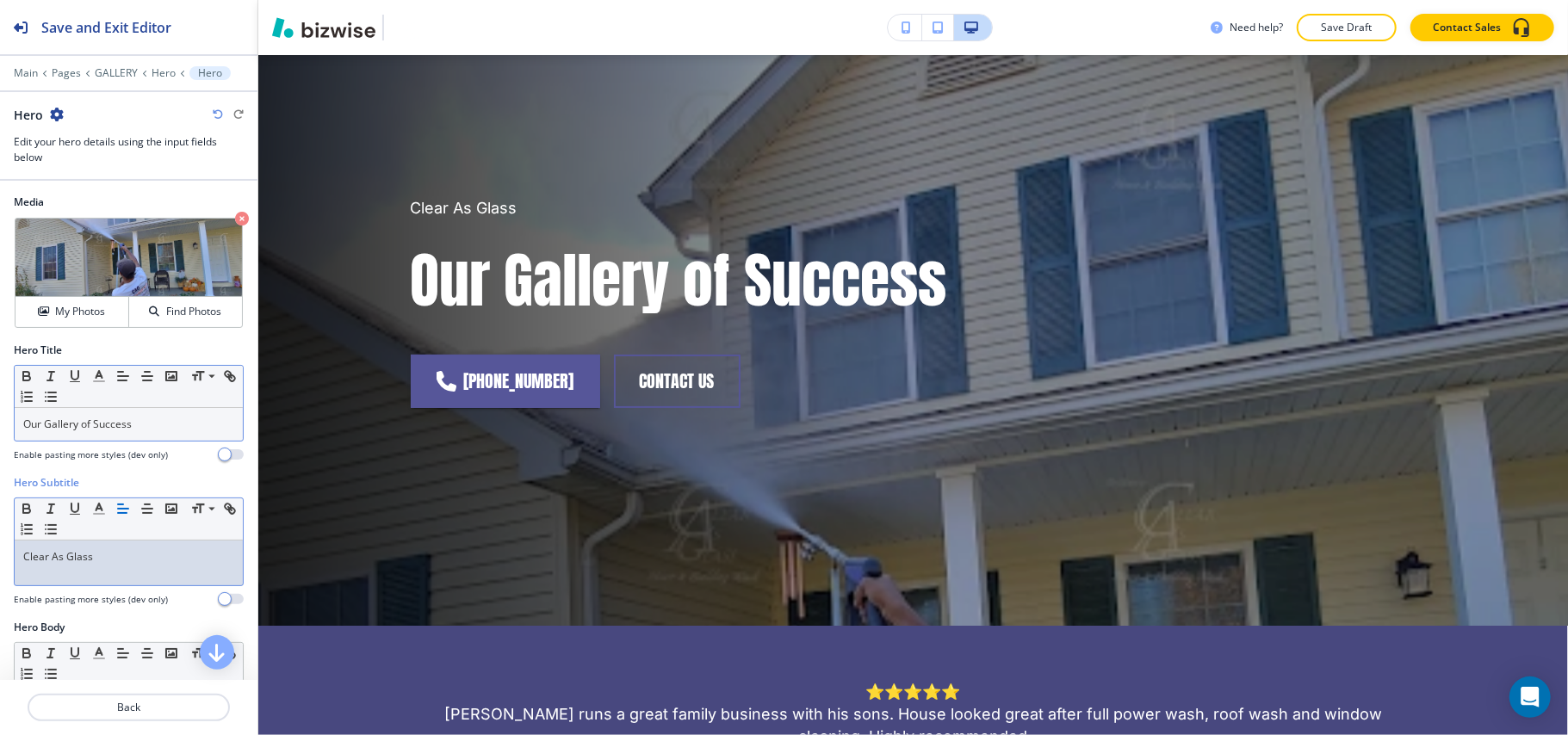
click at [142, 428] on p "Our Gallery of Success" at bounding box center [128, 424] width 211 height 15
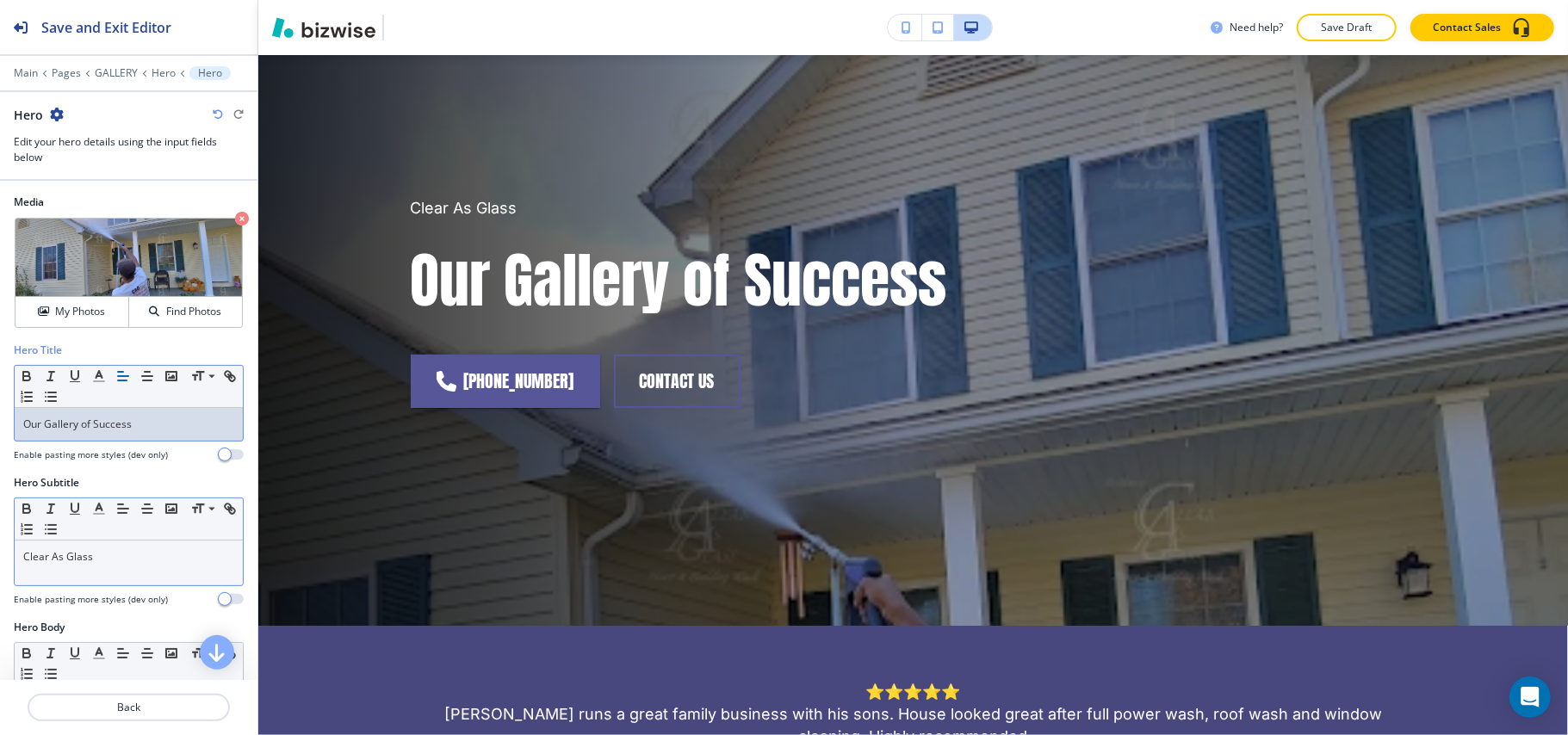
click at [142, 428] on p "Our Gallery of Success" at bounding box center [128, 424] width 211 height 15
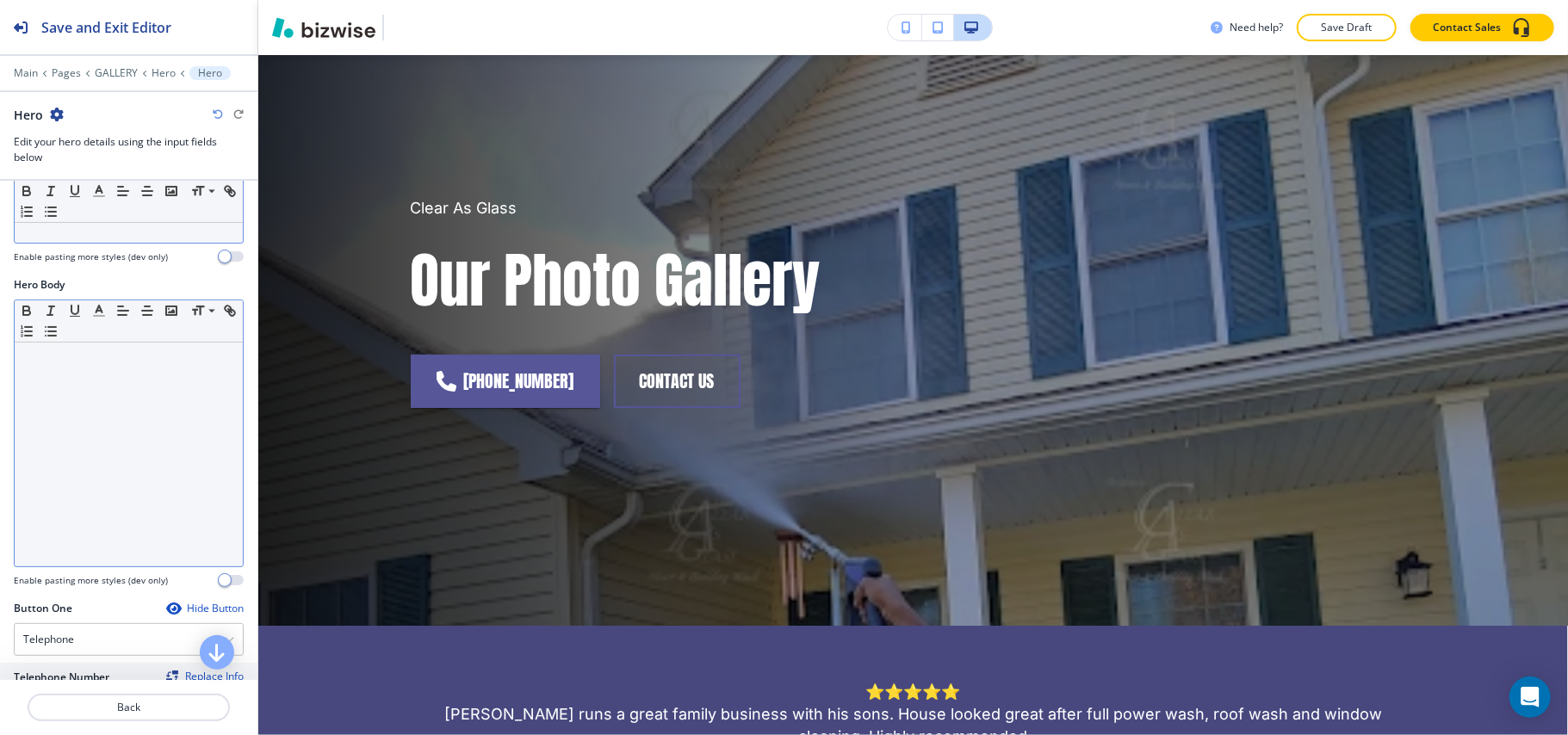
scroll to position [345, 0]
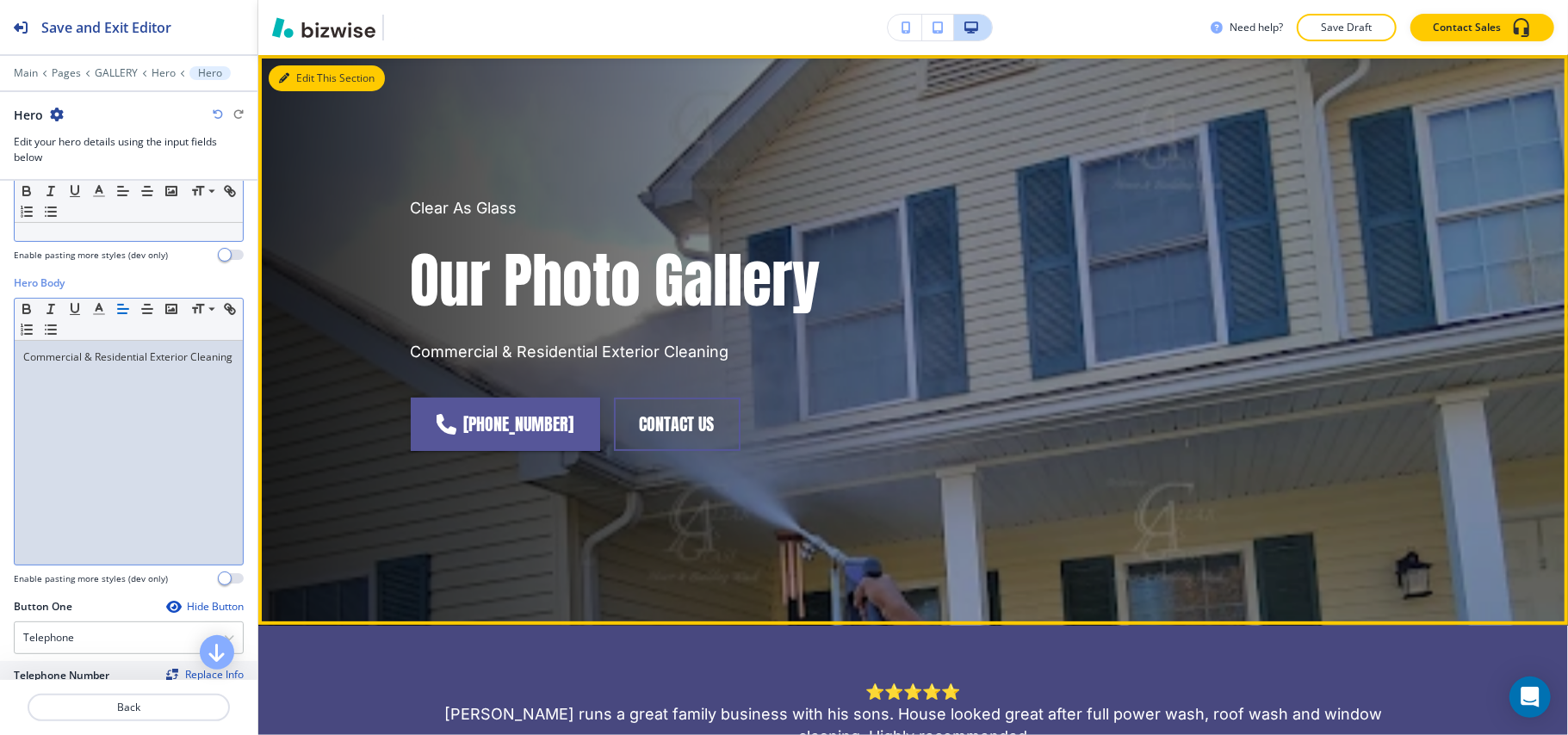
click at [310, 74] on button "Edit This Section" at bounding box center [326, 78] width 116 height 26
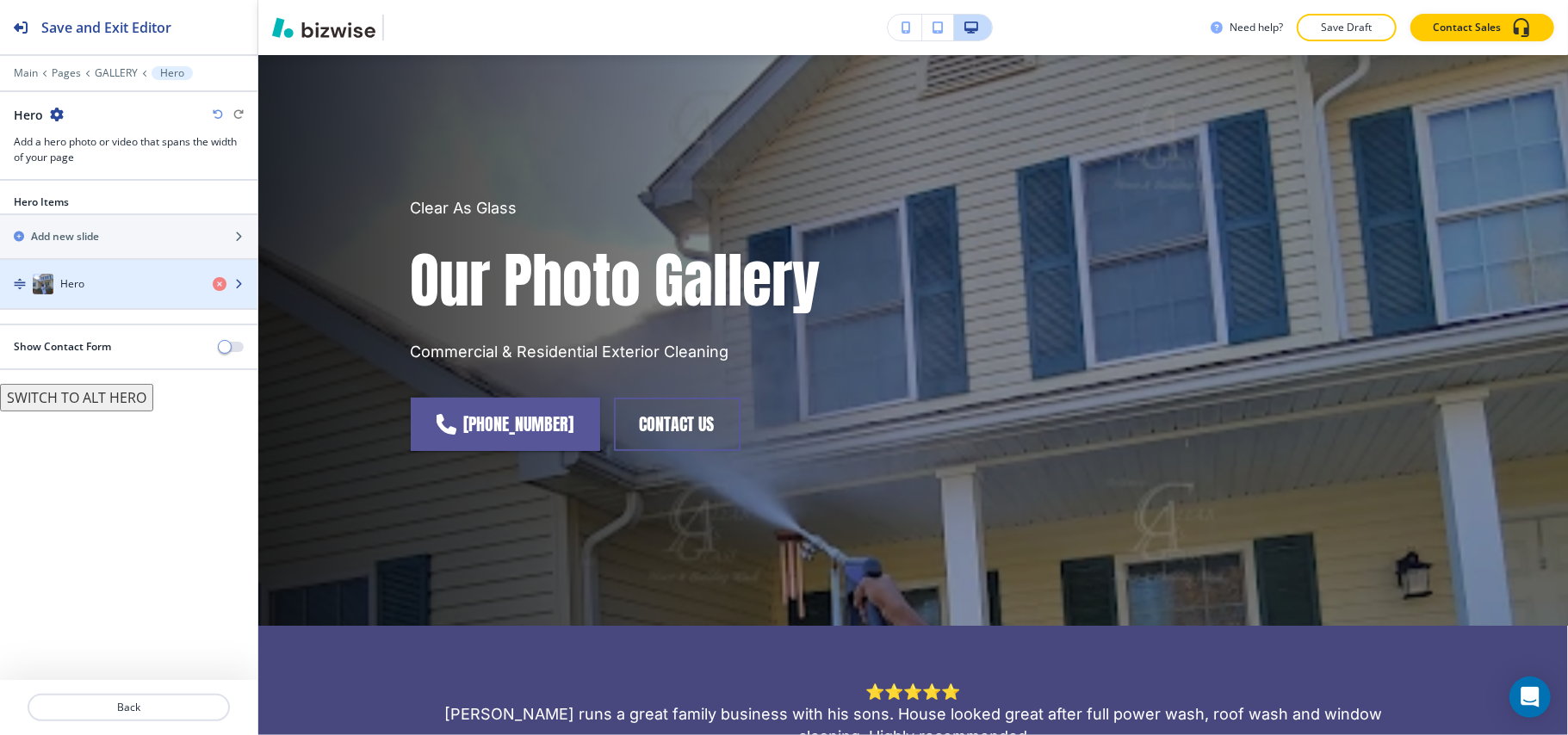
click at [107, 308] on div "button" at bounding box center [128, 300] width 257 height 13
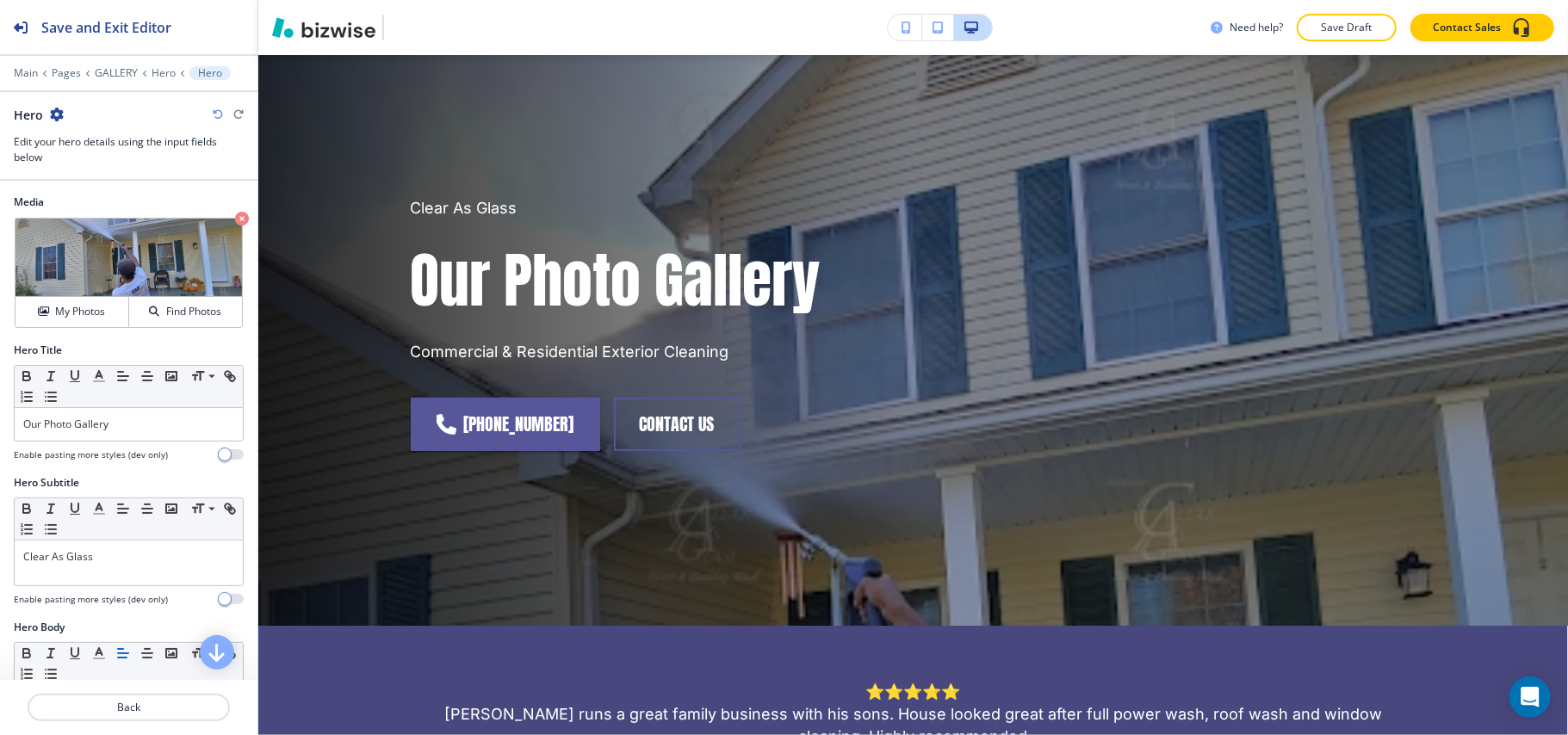
click at [231, 216] on div "Media Crop My Photos Find Photos" at bounding box center [128, 268] width 257 height 148
click at [235, 222] on icon "button" at bounding box center [241, 218] width 13 height 13
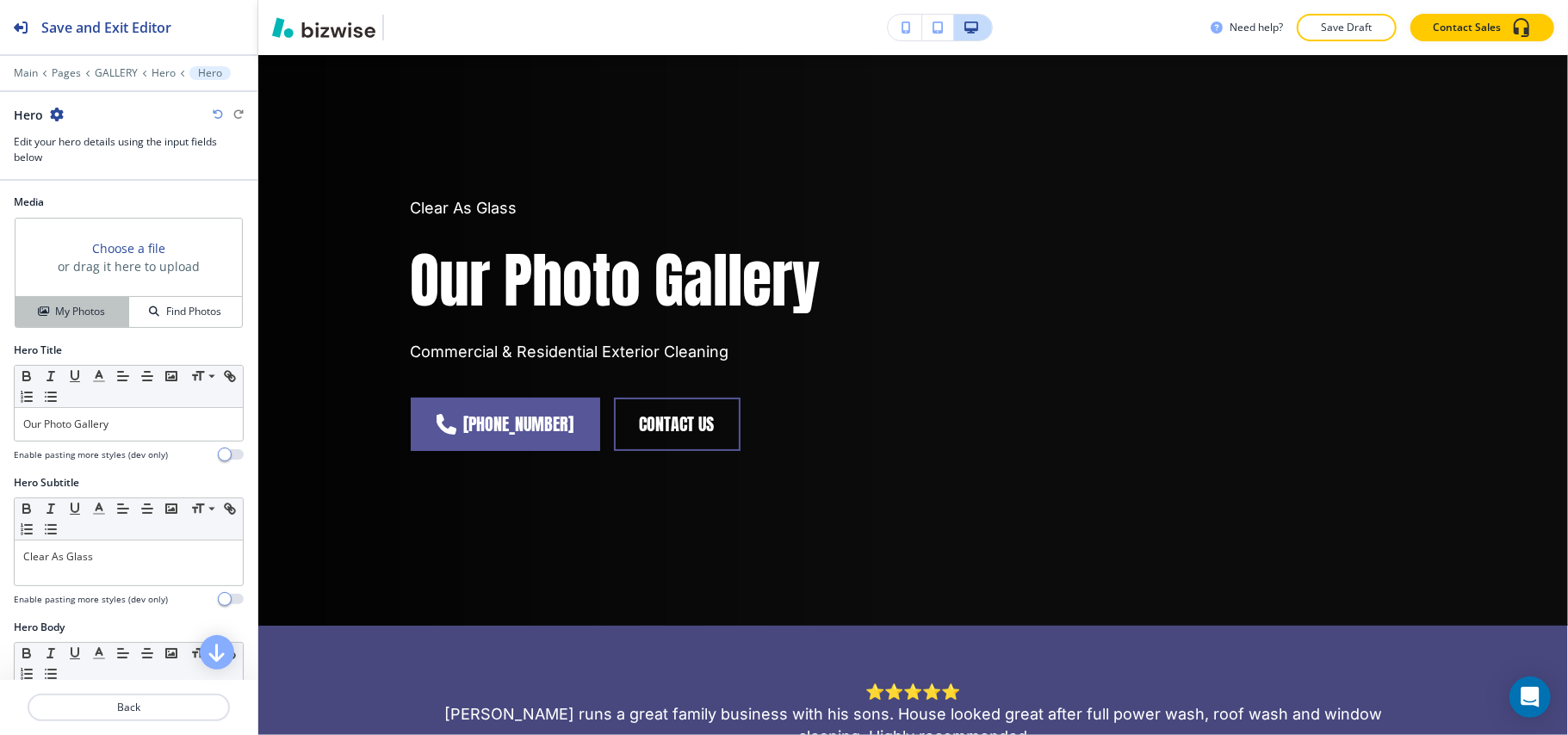
click at [85, 312] on h4 "My Photos" at bounding box center [80, 311] width 50 height 15
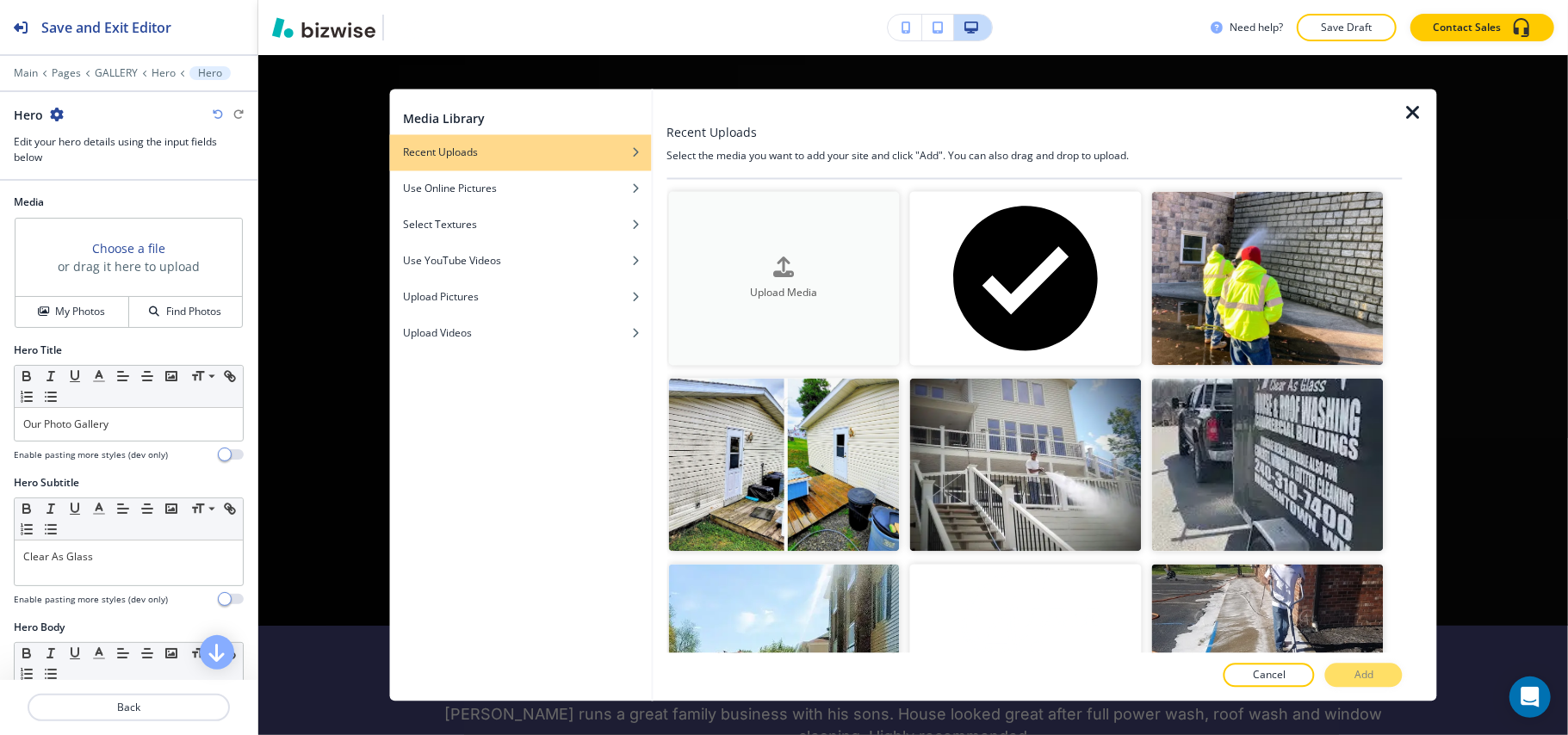
click at [733, 287] on h4 "Upload Media" at bounding box center [784, 292] width 232 height 15
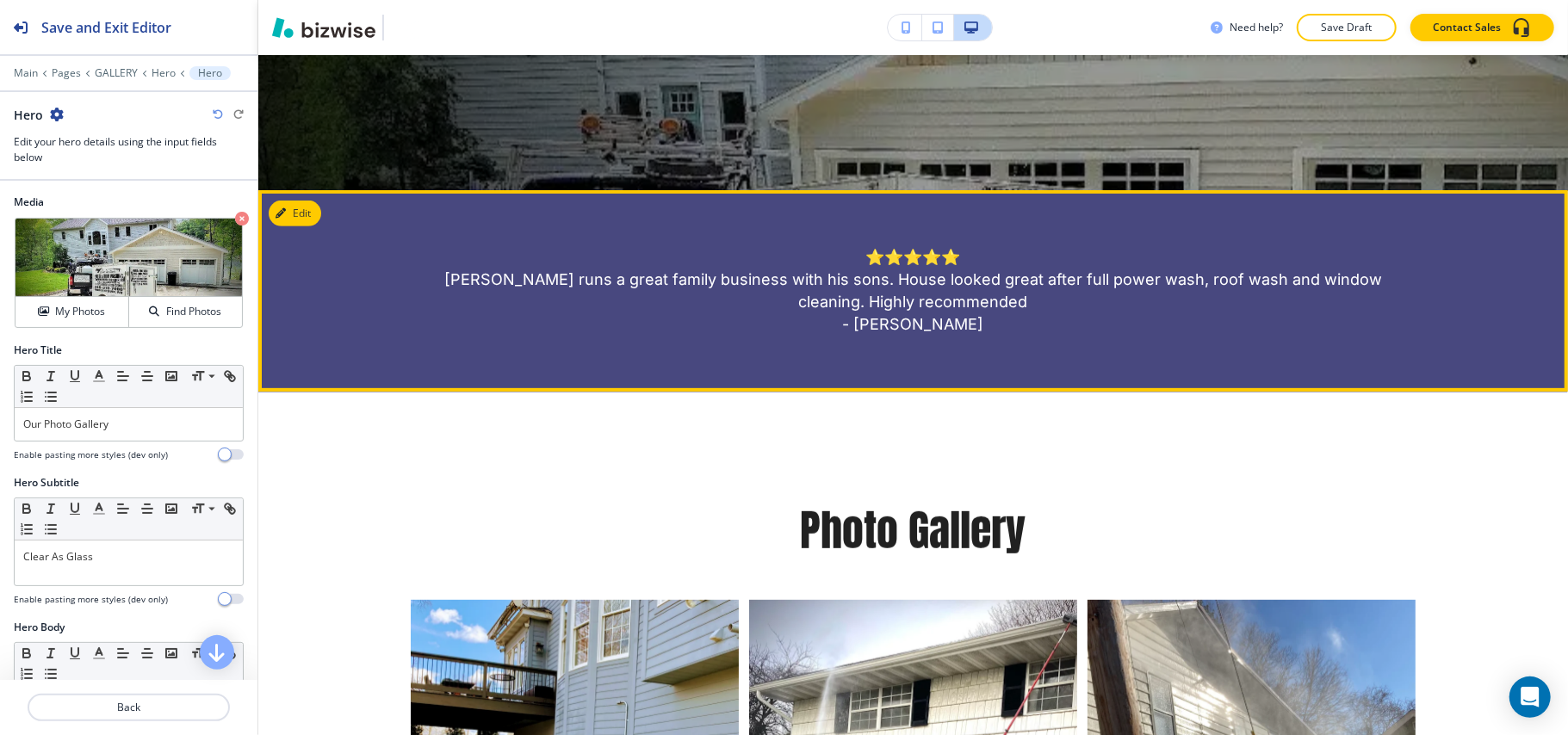
scroll to position [654, 0]
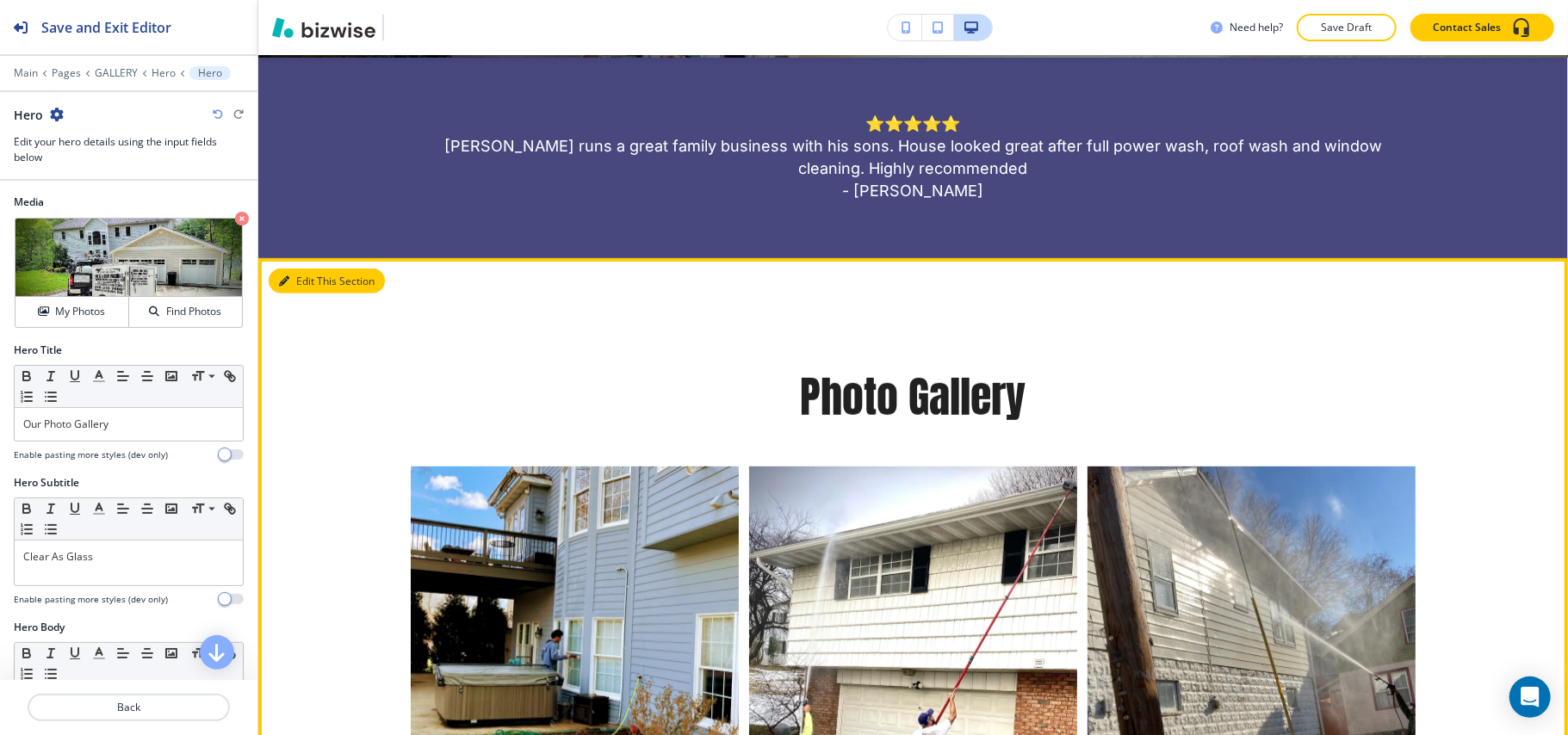
click at [298, 279] on button "Edit This Section" at bounding box center [326, 281] width 116 height 26
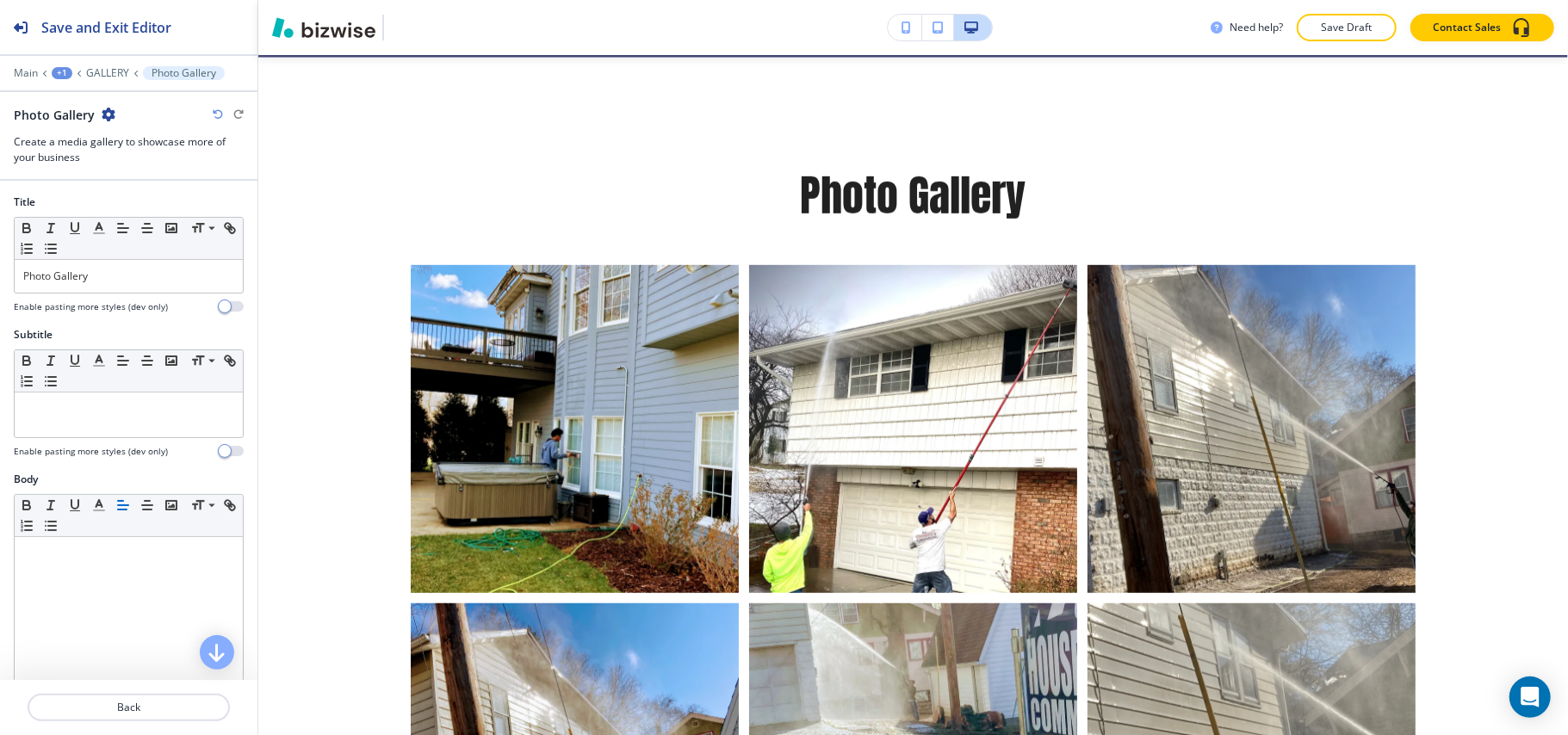
scroll to position [857, 0]
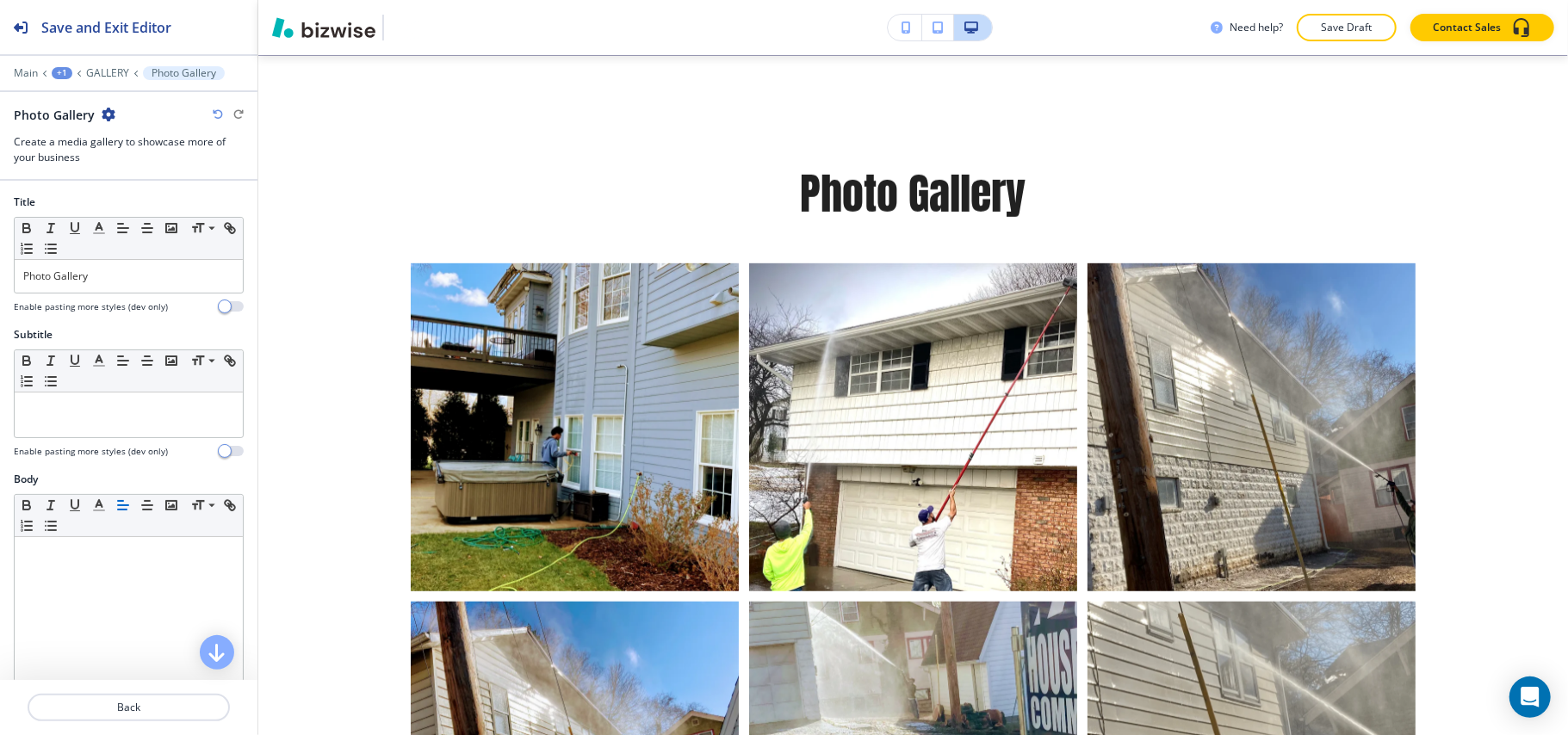
click at [102, 112] on icon "button" at bounding box center [108, 114] width 13 height 13
click at [138, 196] on button "Delete Section" at bounding box center [155, 206] width 110 height 31
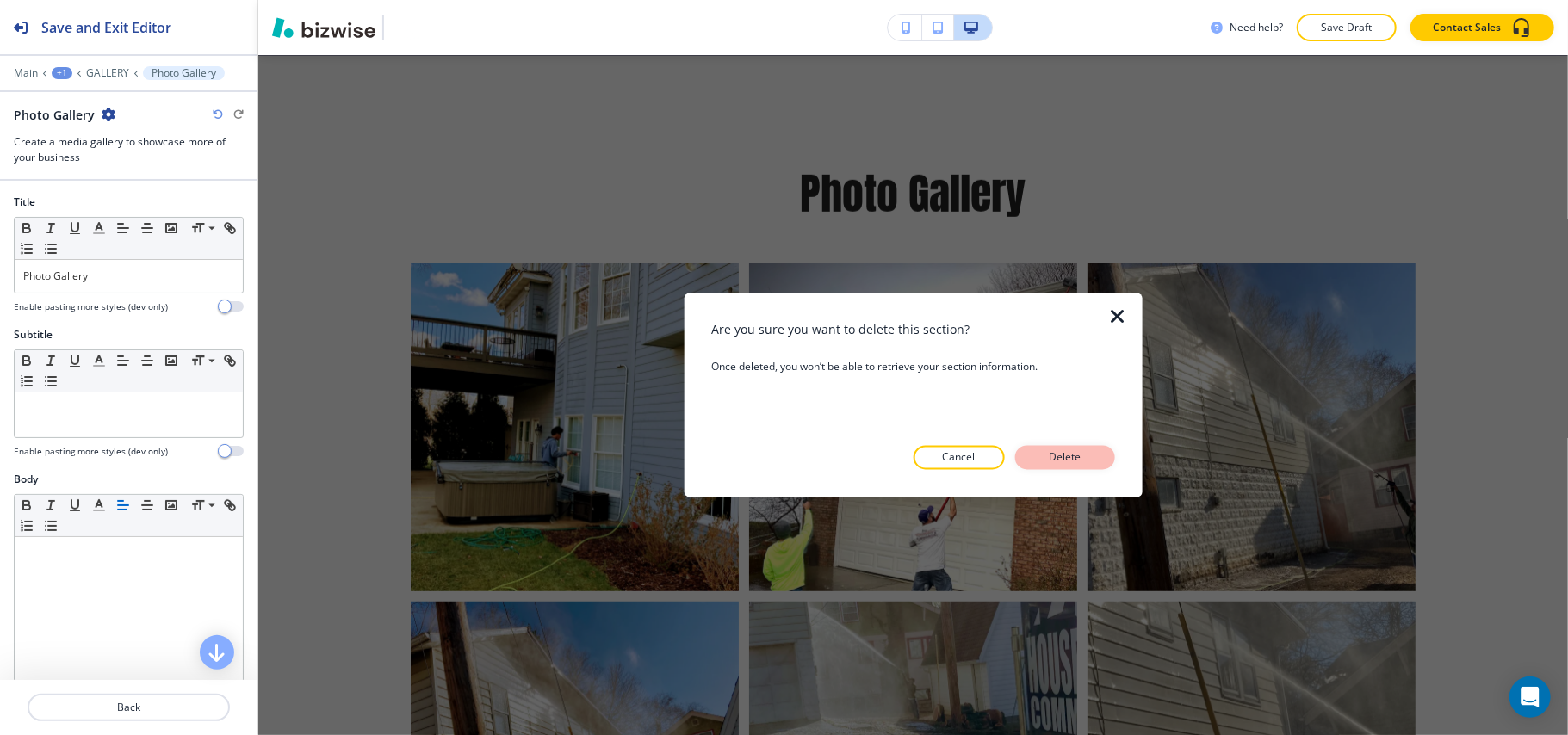
click at [1067, 455] on p "Delete" at bounding box center [1065, 457] width 41 height 15
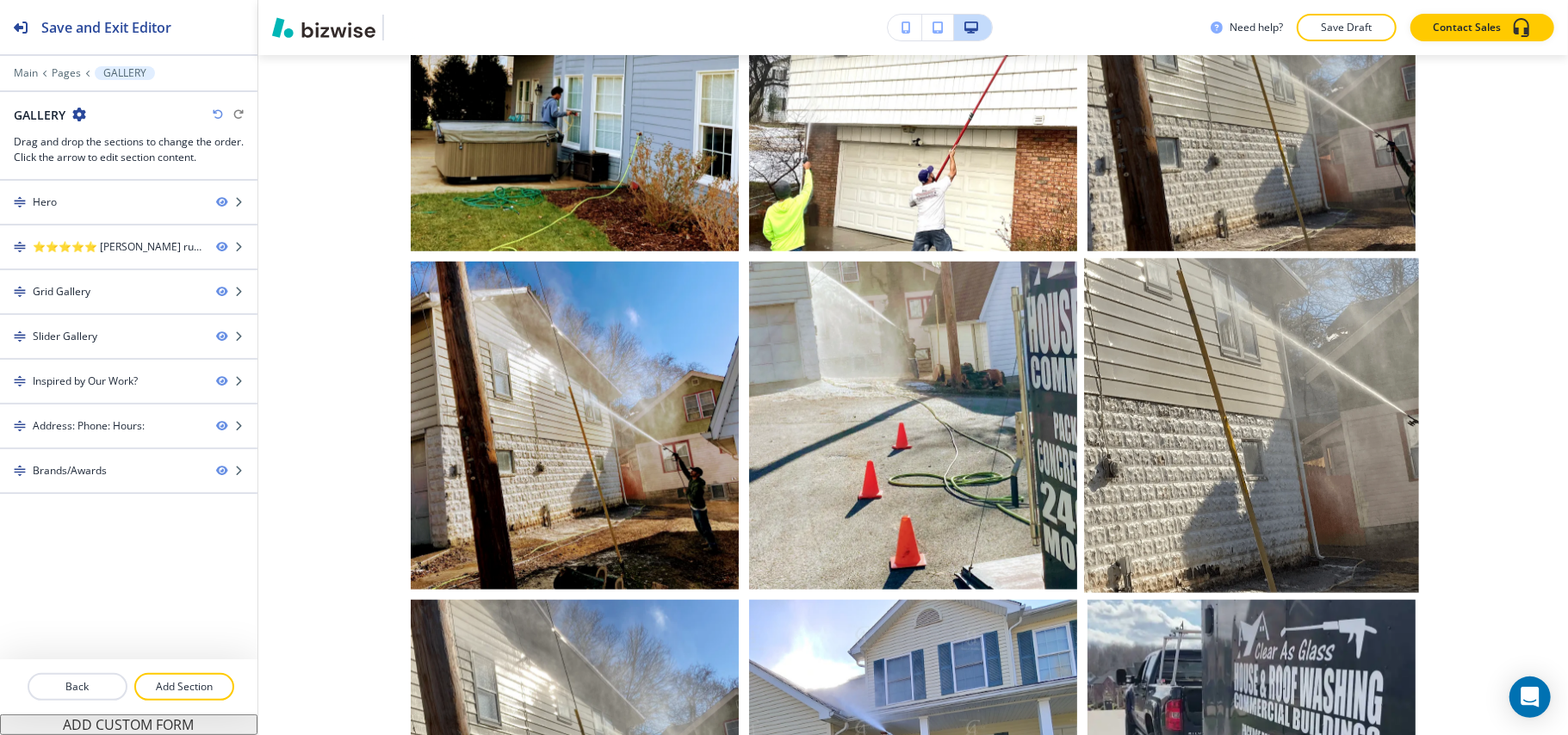
scroll to position [1317, 0]
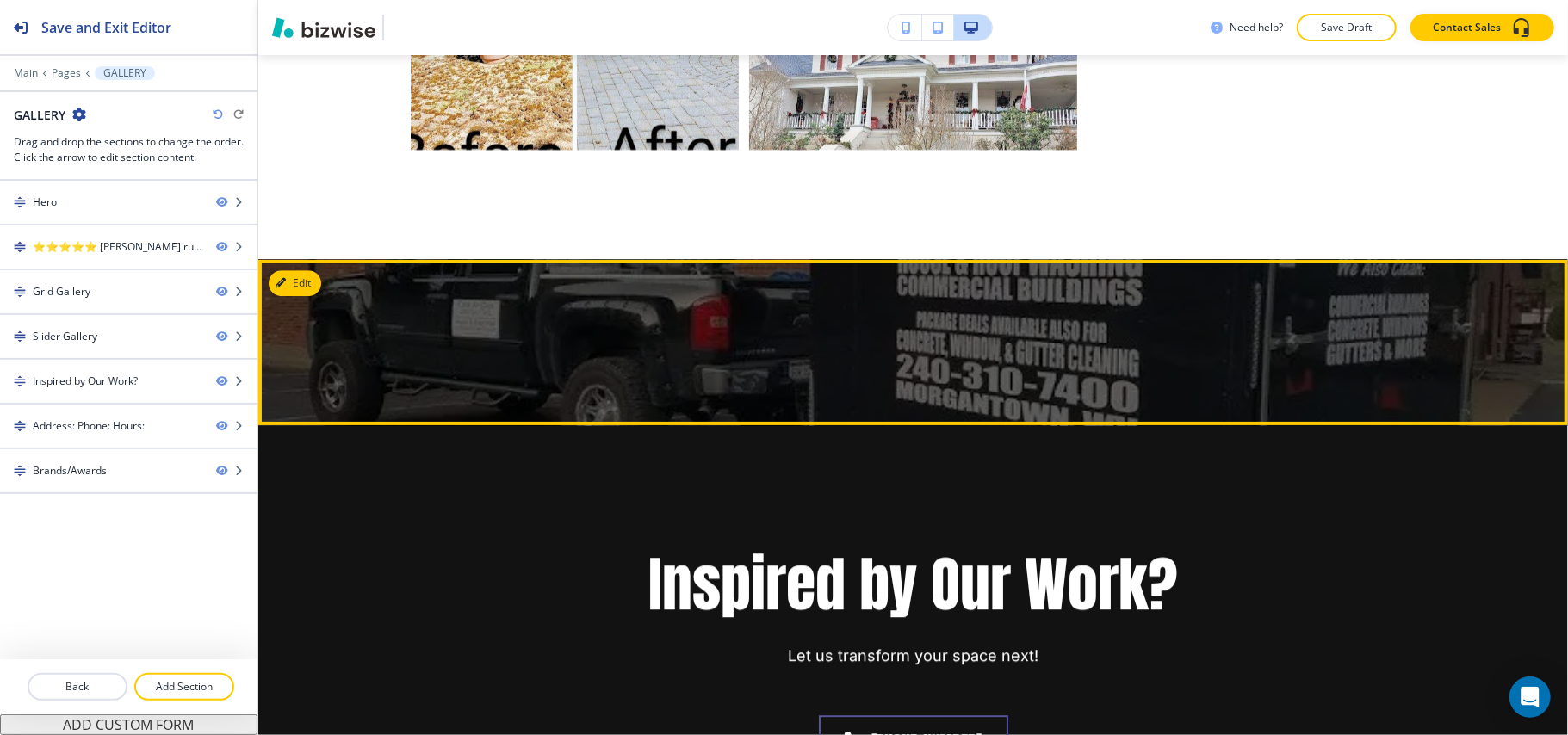
click at [311, 281] on button "Edit" at bounding box center [294, 282] width 53 height 26
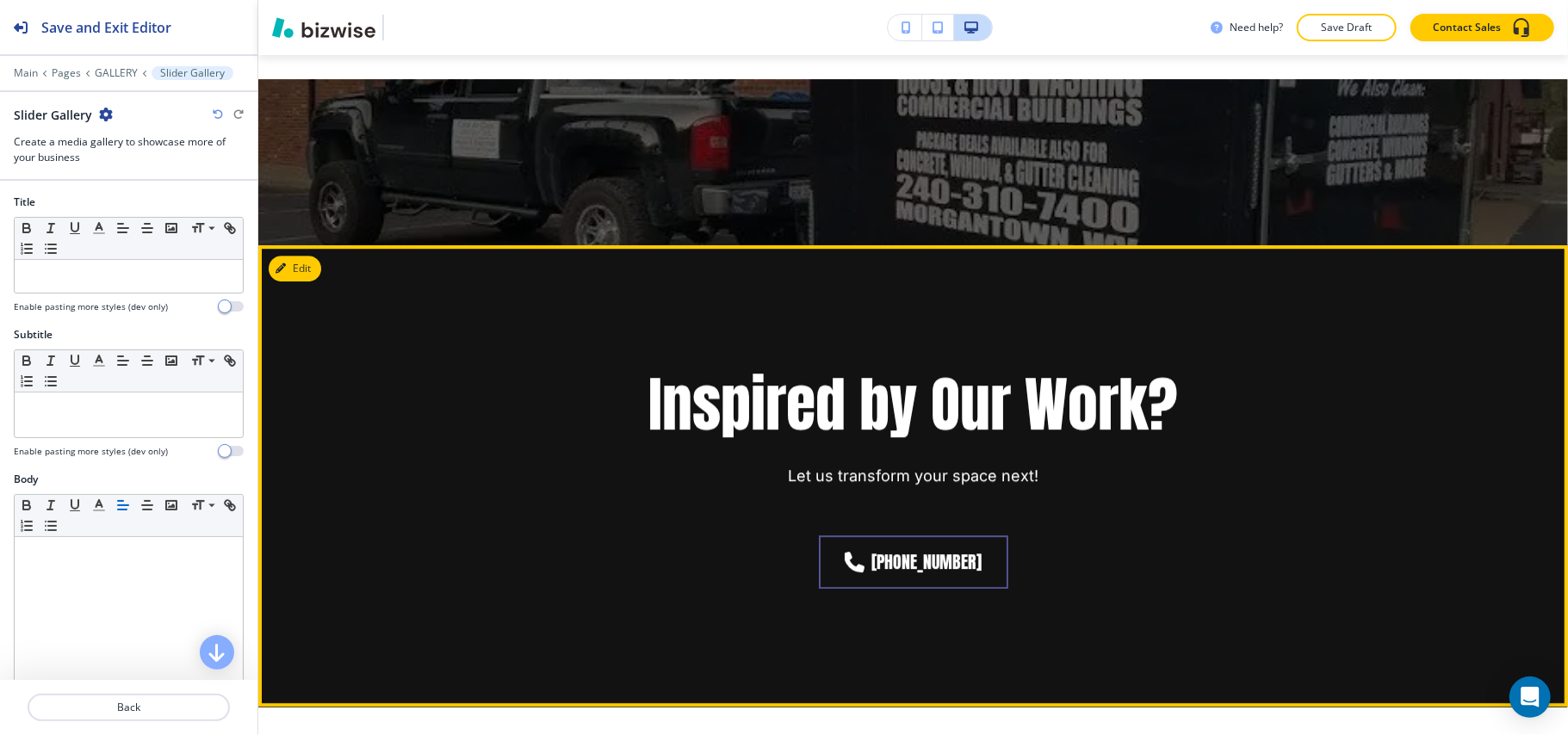
scroll to position [3818, 0]
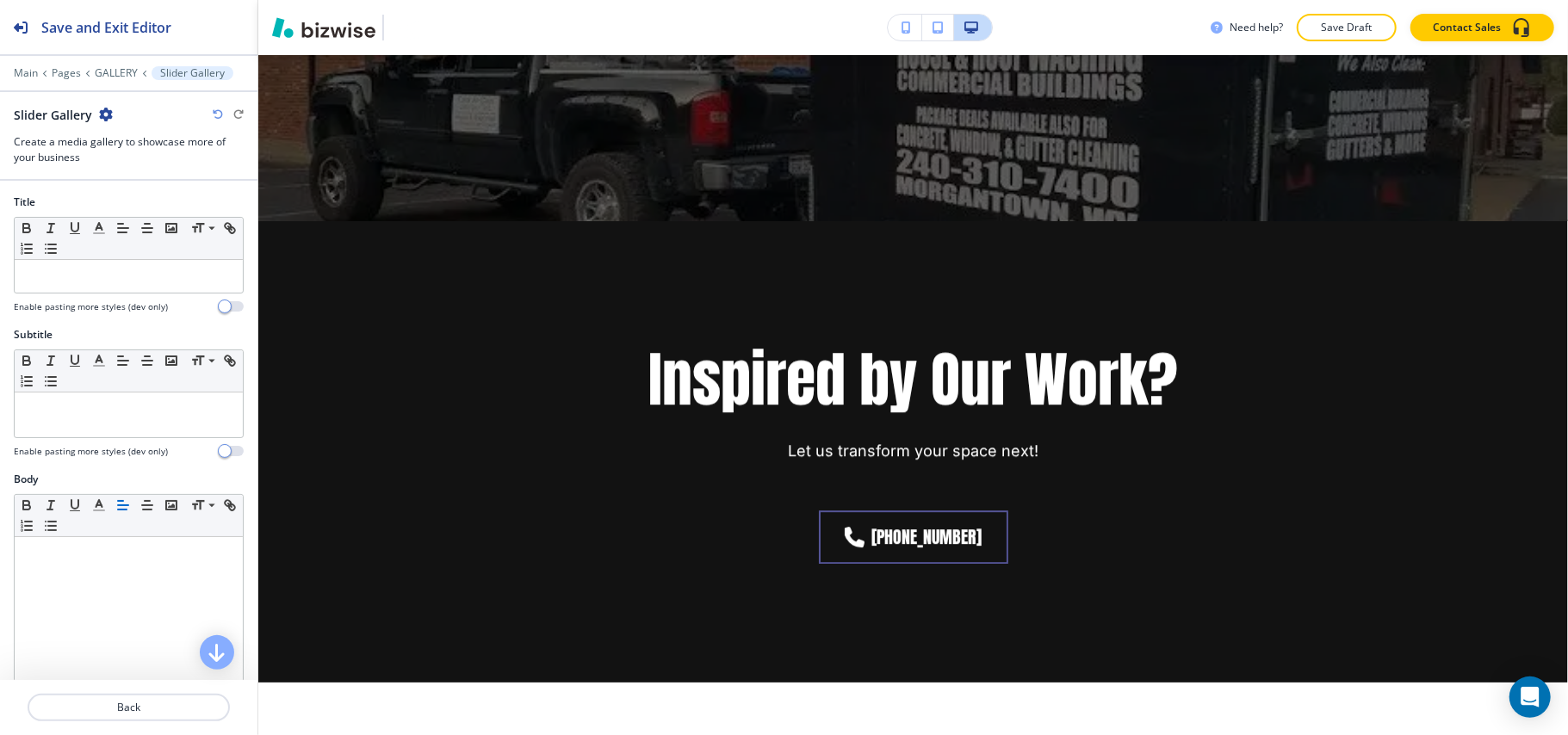
click at [104, 111] on icon "button" at bounding box center [105, 114] width 13 height 13
click at [128, 200] on p "Delete Section" at bounding box center [152, 205] width 88 height 15
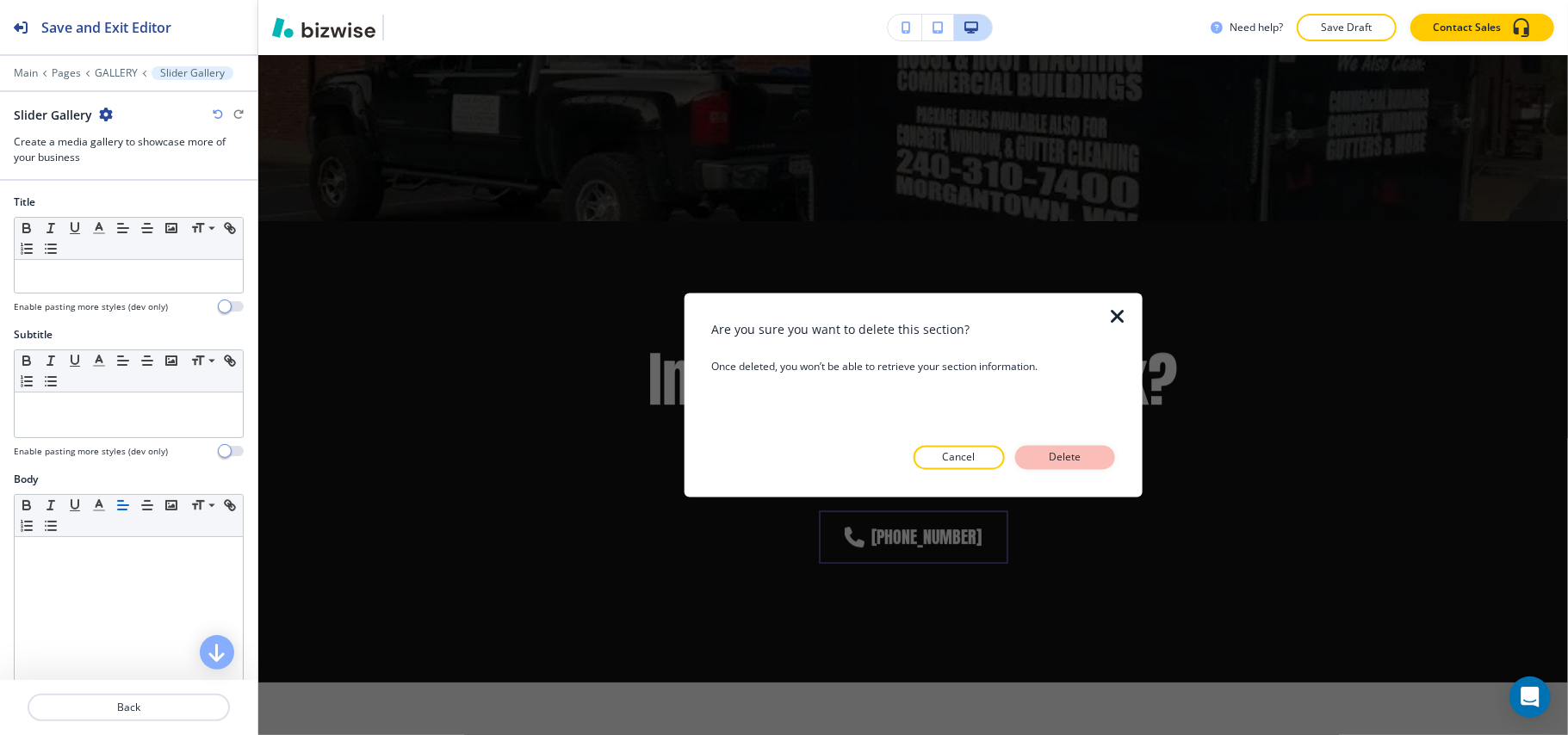
click at [1113, 453] on button "Delete" at bounding box center [1065, 458] width 100 height 24
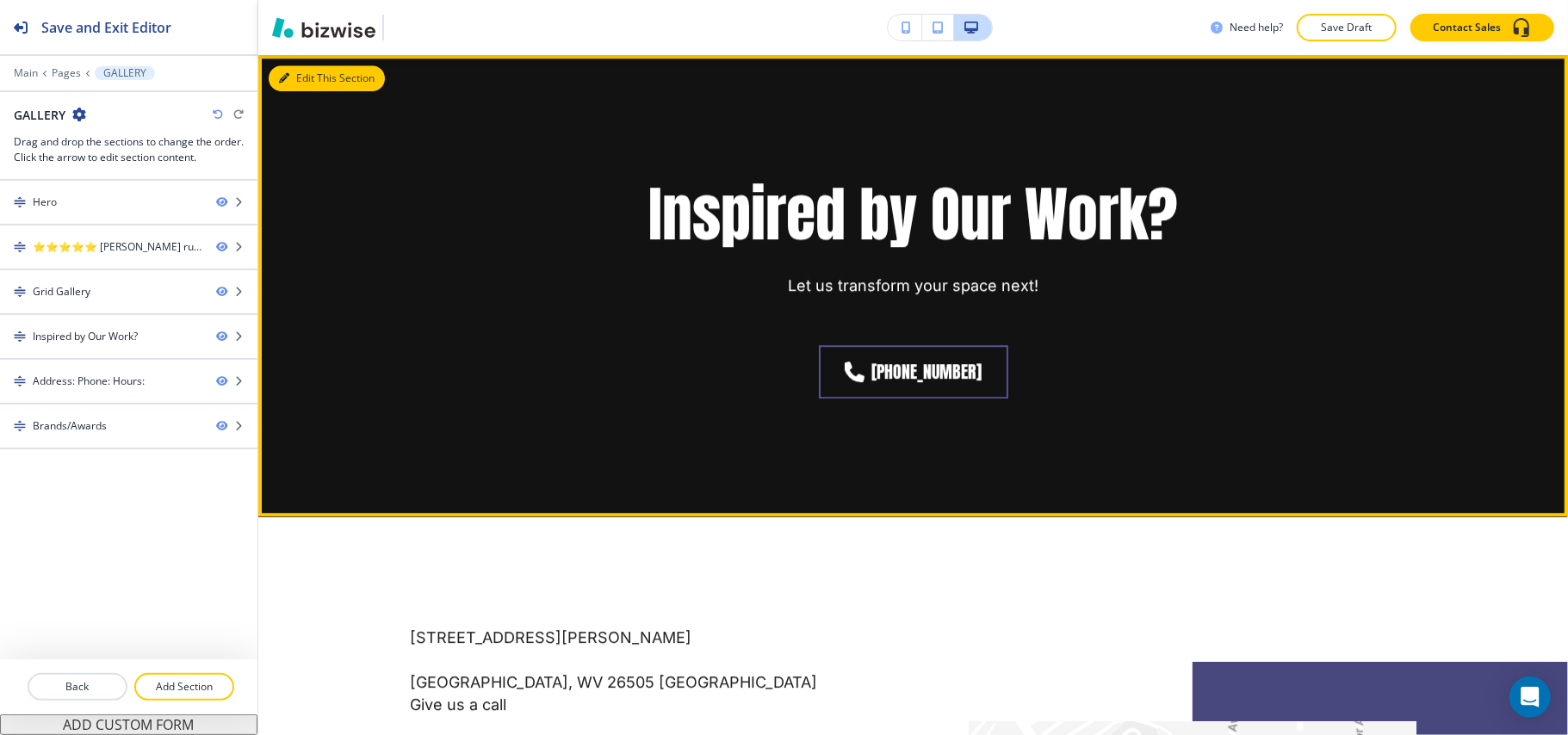
click at [303, 80] on button "Edit This Section" at bounding box center [326, 78] width 116 height 26
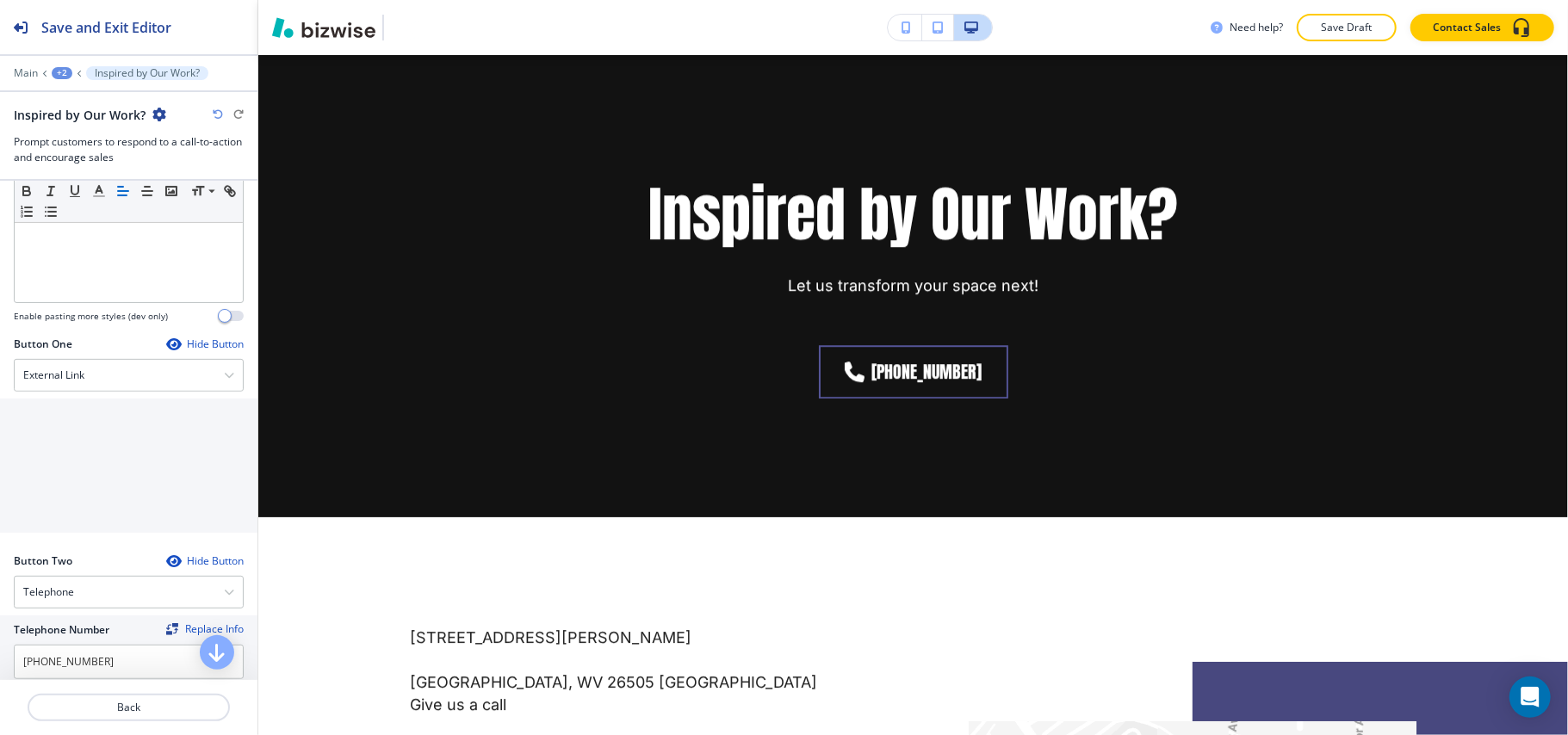
scroll to position [865, 0]
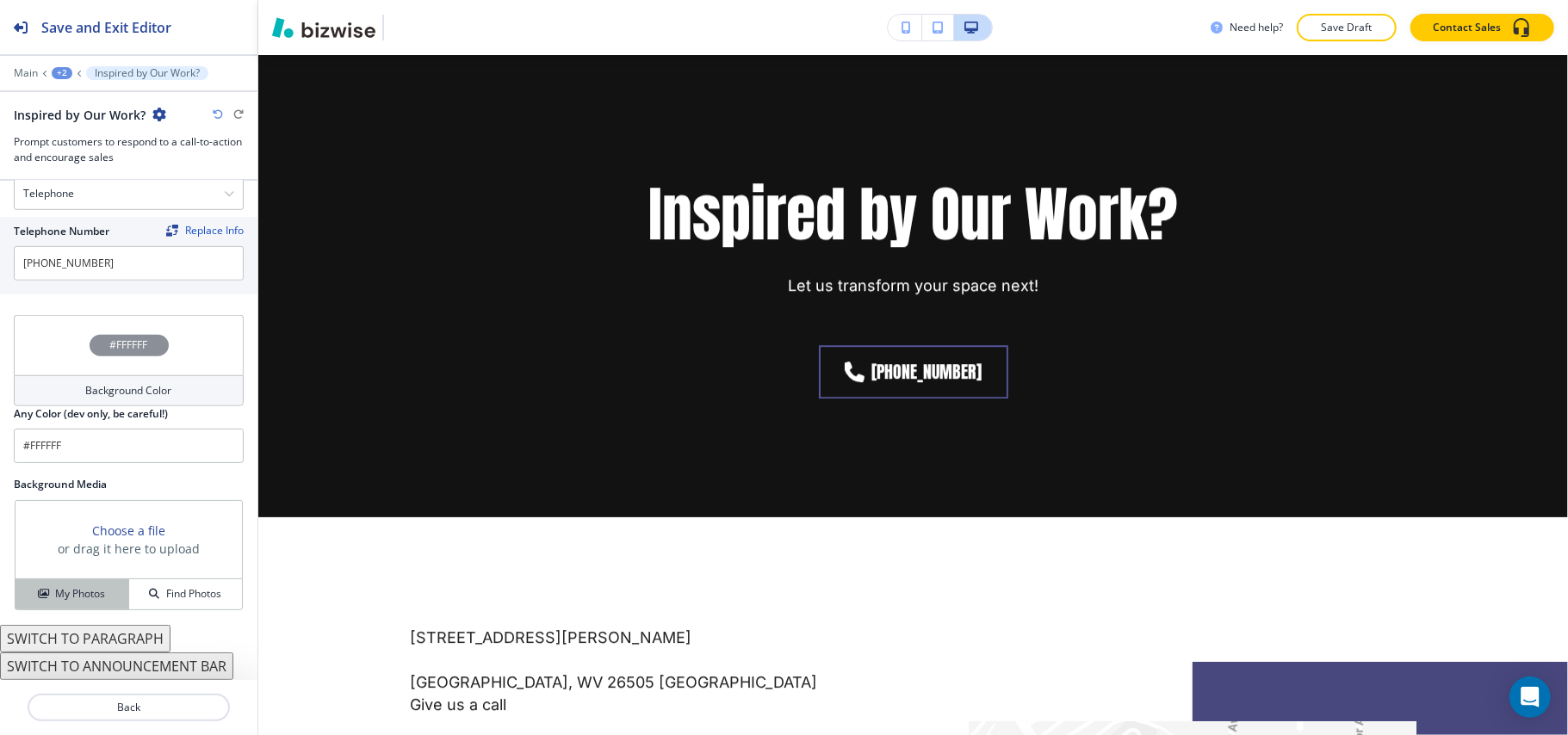
click at [97, 592] on h4 "My Photos" at bounding box center [80, 593] width 50 height 15
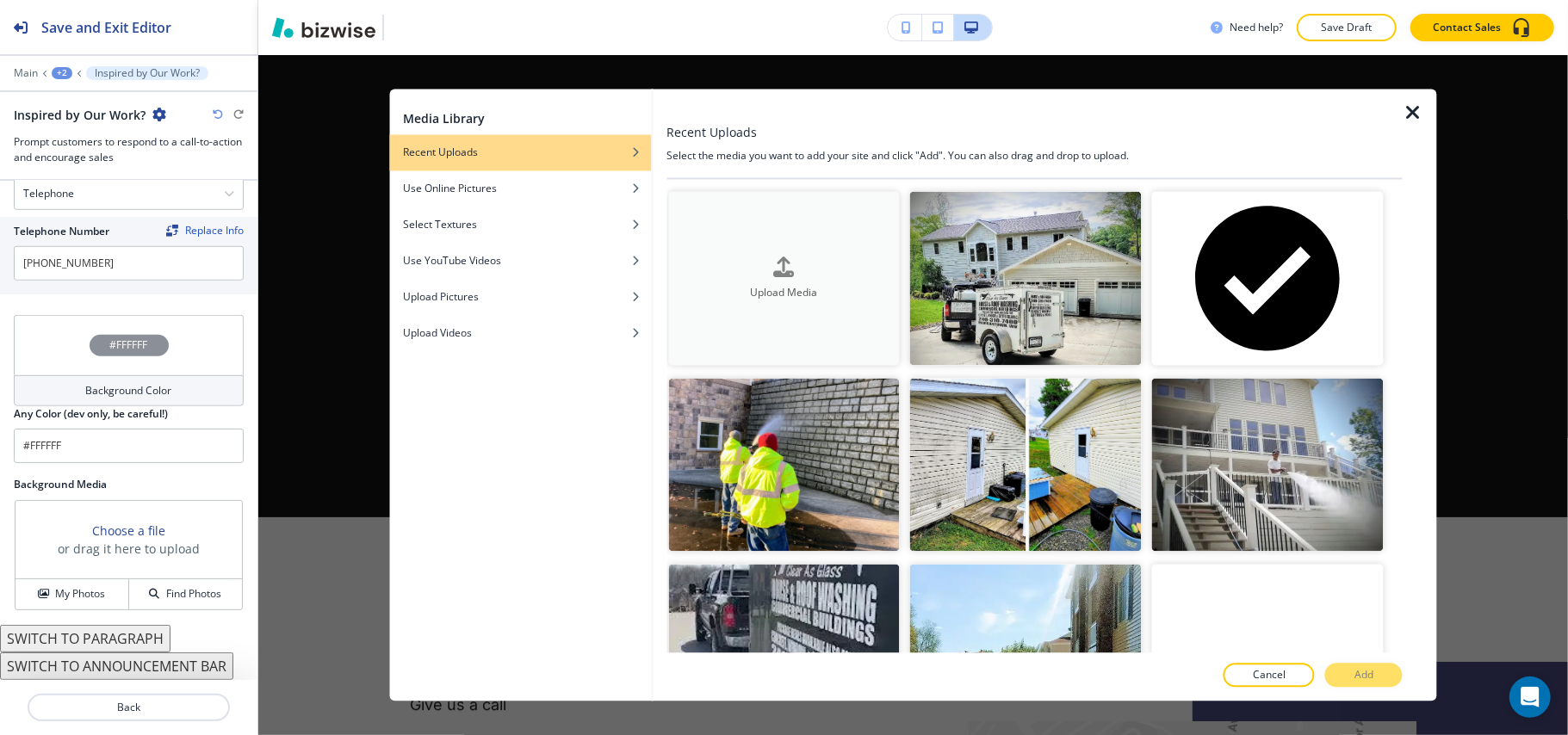
click at [774, 257] on icon "button" at bounding box center [784, 266] width 20 height 20
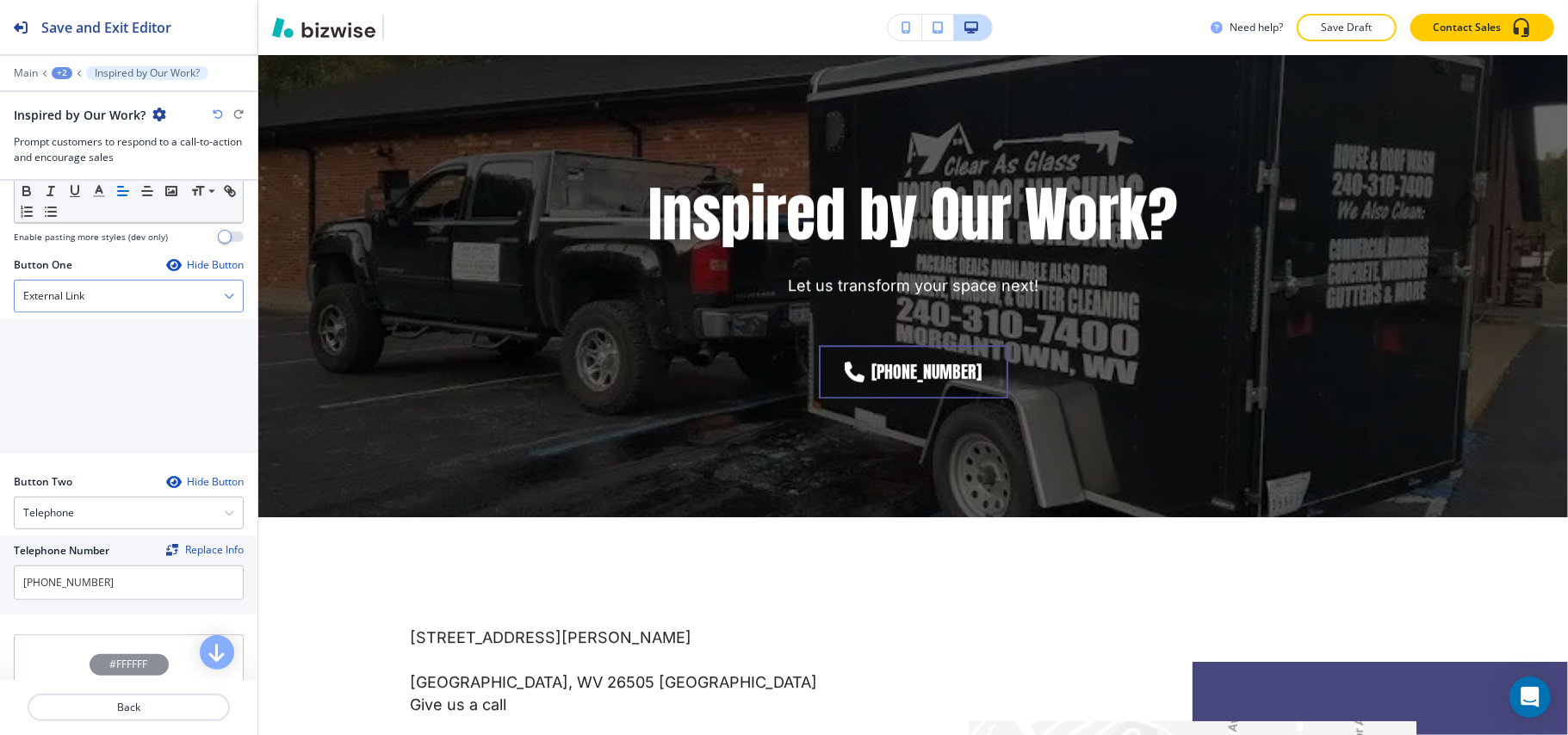
scroll to position [521, 0]
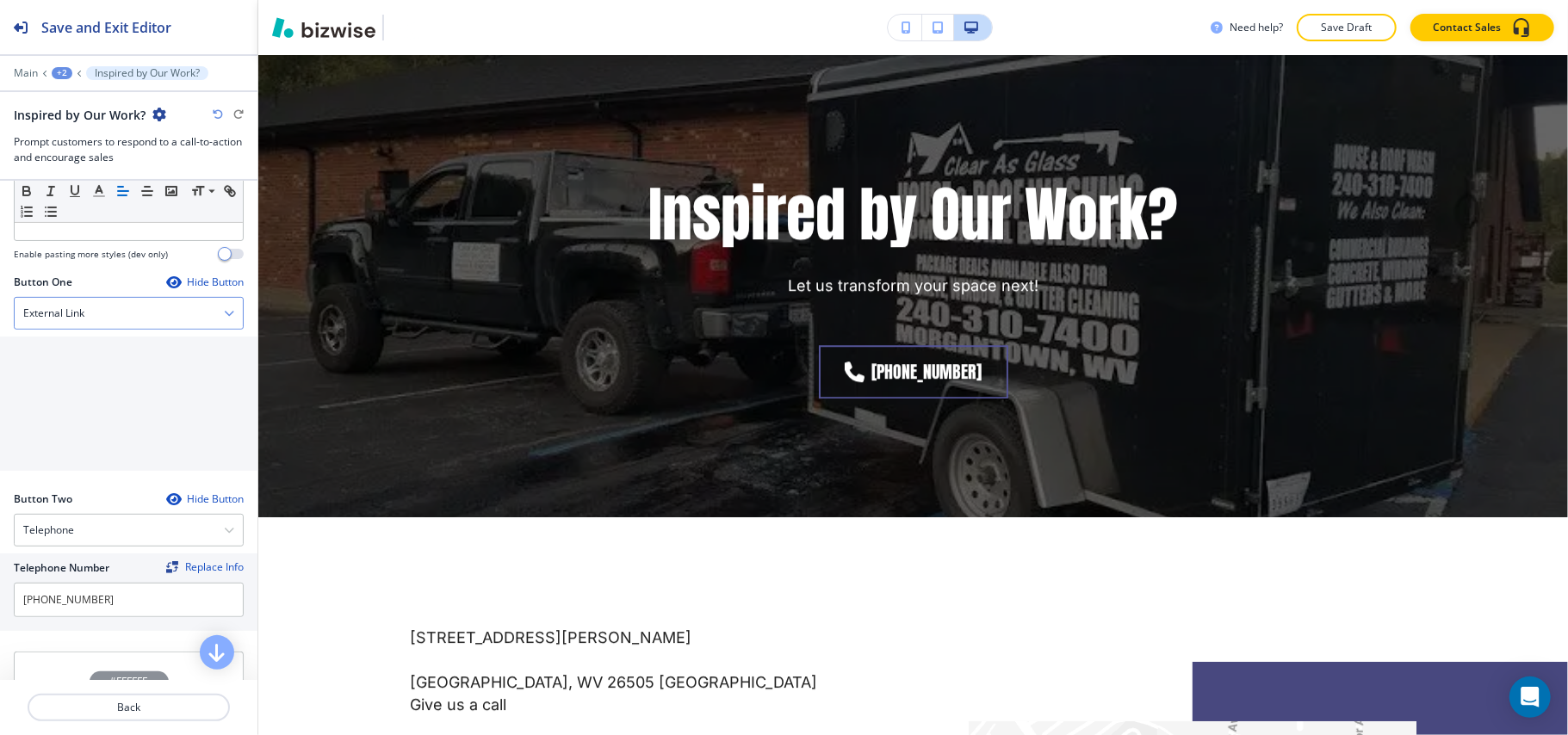
click at [108, 315] on div "External Link" at bounding box center [128, 313] width 228 height 31
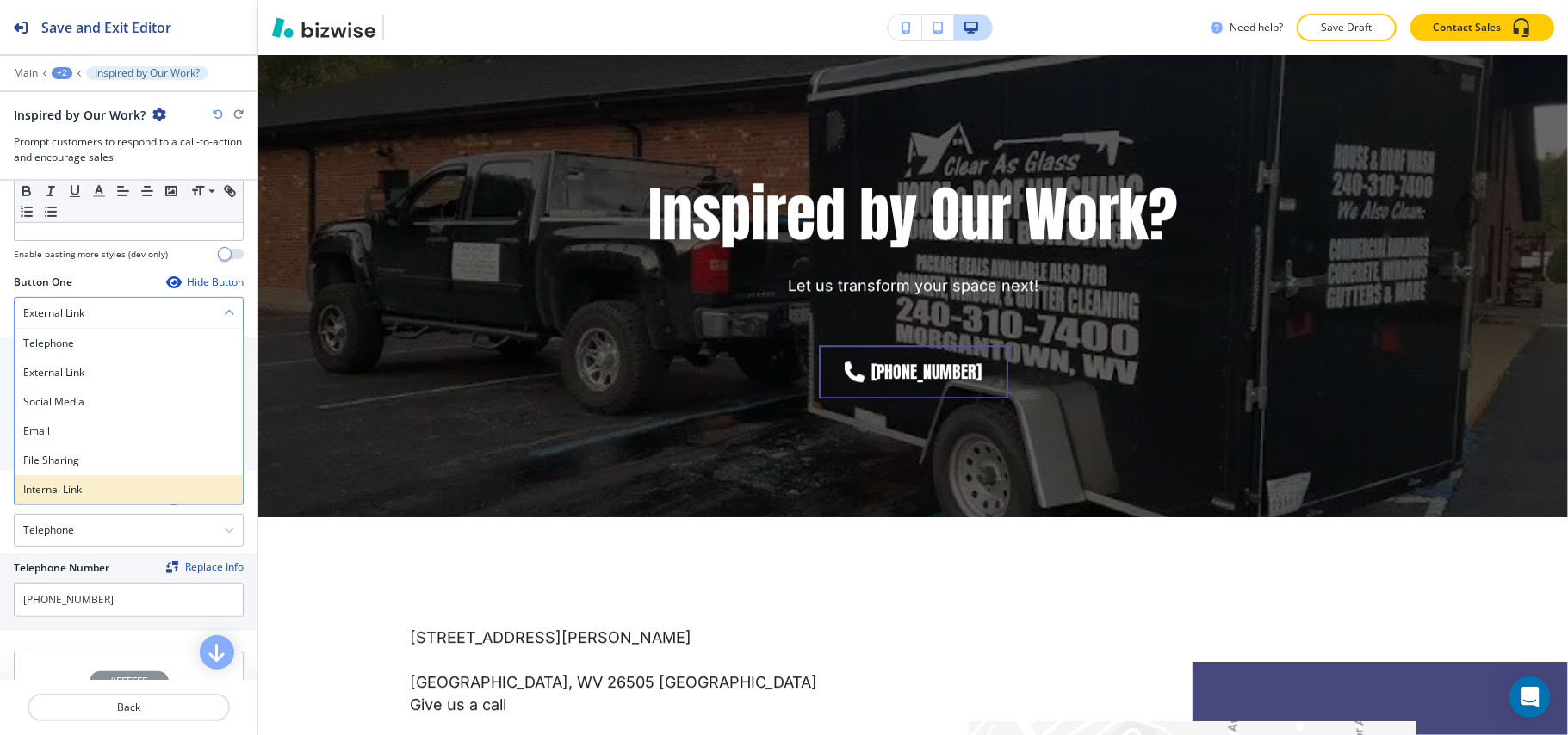
click at [76, 493] on h4 "Internal Link" at bounding box center [128, 489] width 211 height 15
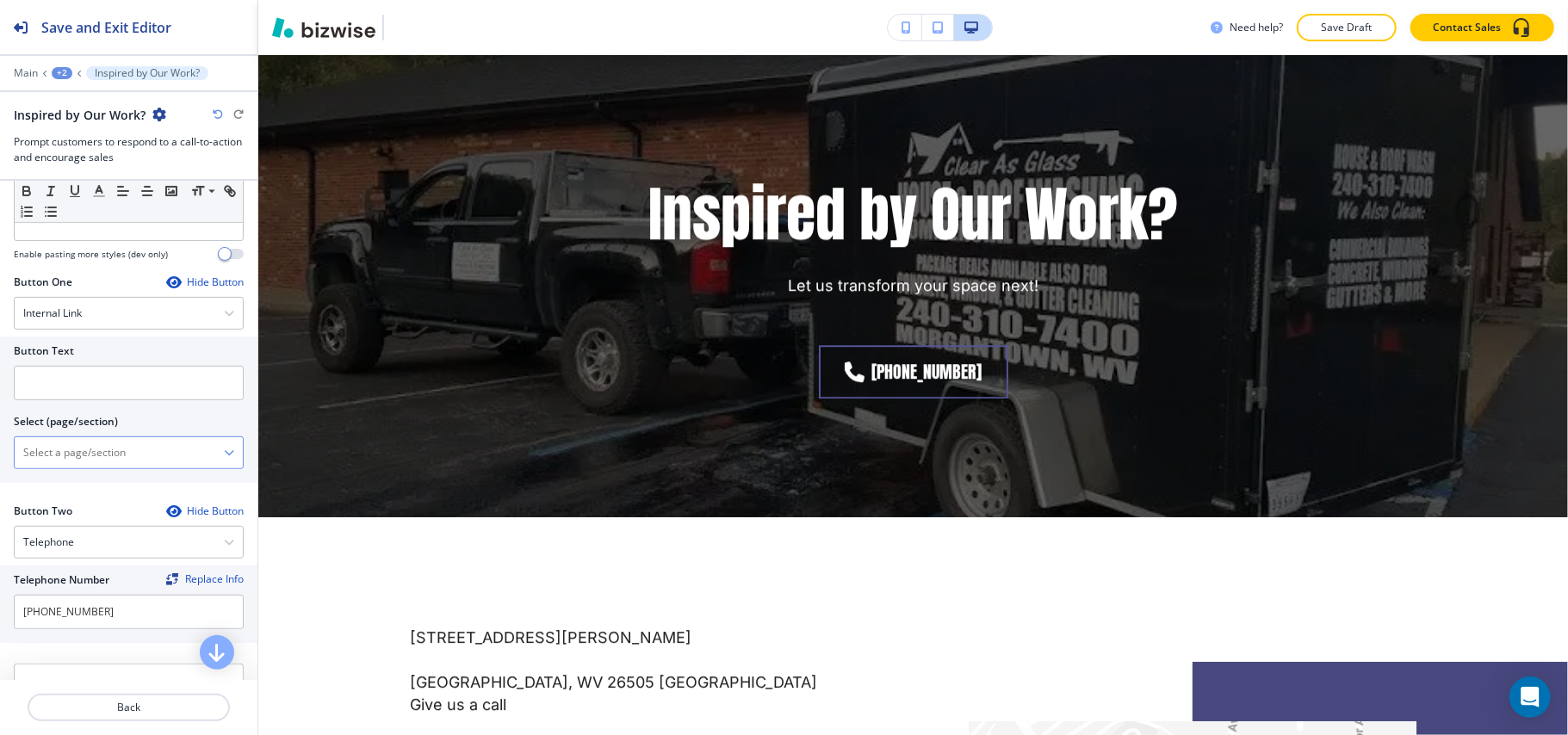
drag, startPoint x: 86, startPoint y: 484, endPoint x: 100, endPoint y: 455, distance: 32.2
click at [100, 455] on \(page\/section\) "Manual Input" at bounding box center [118, 453] width 209 height 29
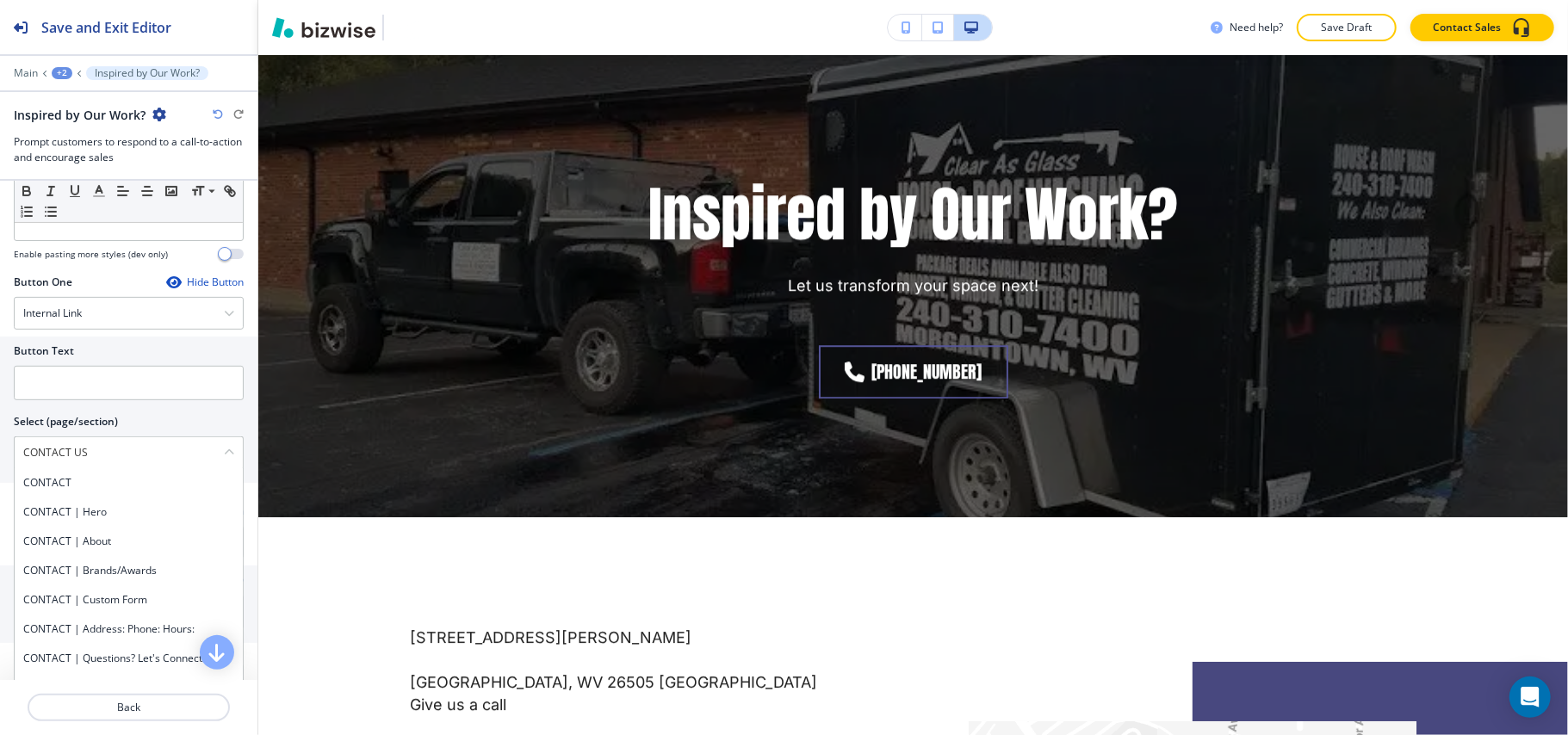
drag, startPoint x: 39, startPoint y: 459, endPoint x: 8, endPoint y: 454, distance: 31.4
click at [0, 456] on div "Button Text Select (page/section) CONTACT US CONTACT CONTACT | Hero CONTACT | A…" at bounding box center [128, 410] width 257 height 146
click at [55, 502] on div "CONTACT | Hero" at bounding box center [128, 512] width 228 height 29
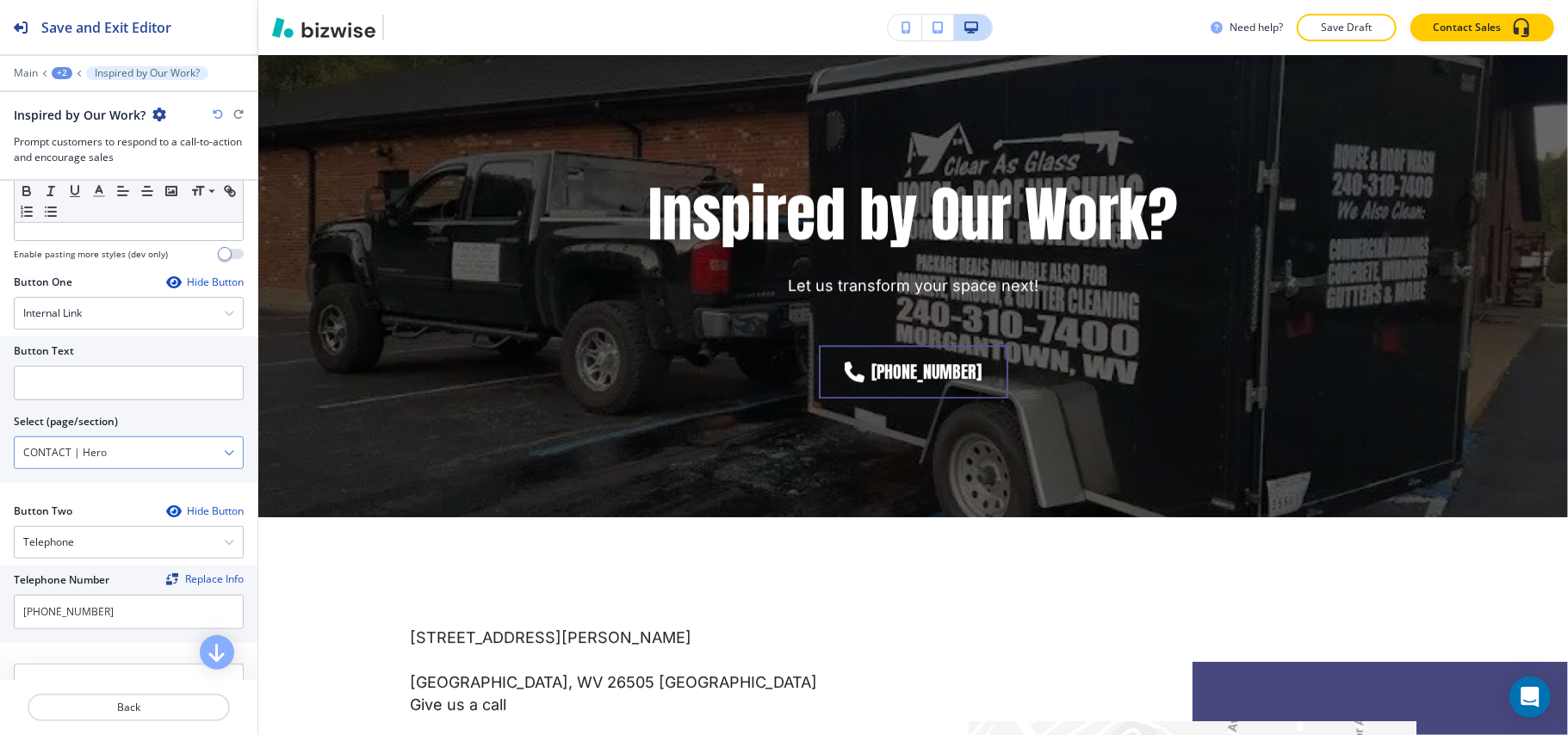
drag, startPoint x: 121, startPoint y: 453, endPoint x: 94, endPoint y: 458, distance: 27.5
click at [97, 458] on \(page\/section\) "CONTACT | Hero" at bounding box center [118, 453] width 209 height 29
drag, startPoint x: 72, startPoint y: 459, endPoint x: 191, endPoint y: 445, distance: 119.8
click at [177, 462] on \(page\/section\) "CONTACT | Hero" at bounding box center [118, 453] width 209 height 29
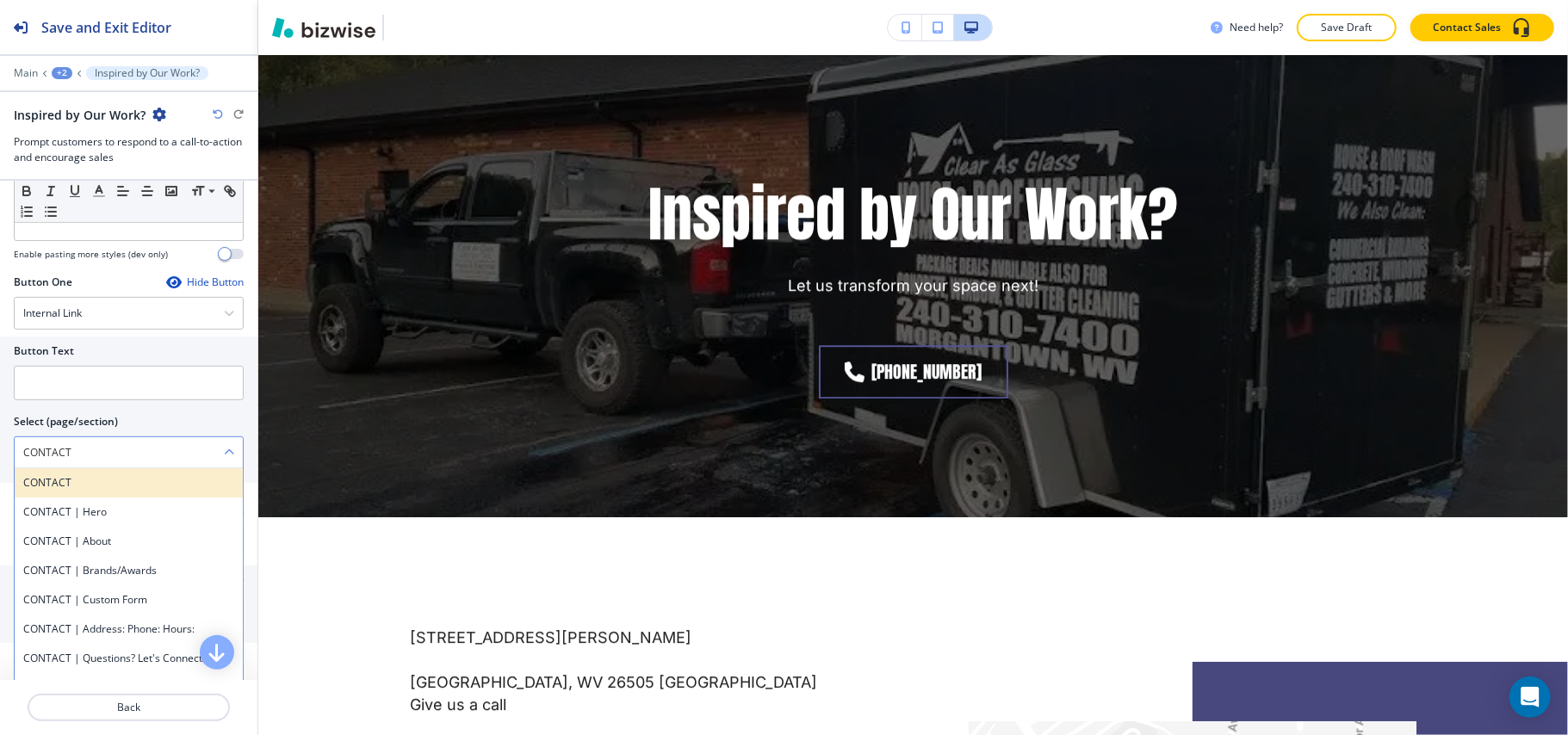
type \(page\/section\) "CONTACT"
click at [38, 483] on h4 "CONTACT" at bounding box center [128, 482] width 211 height 15
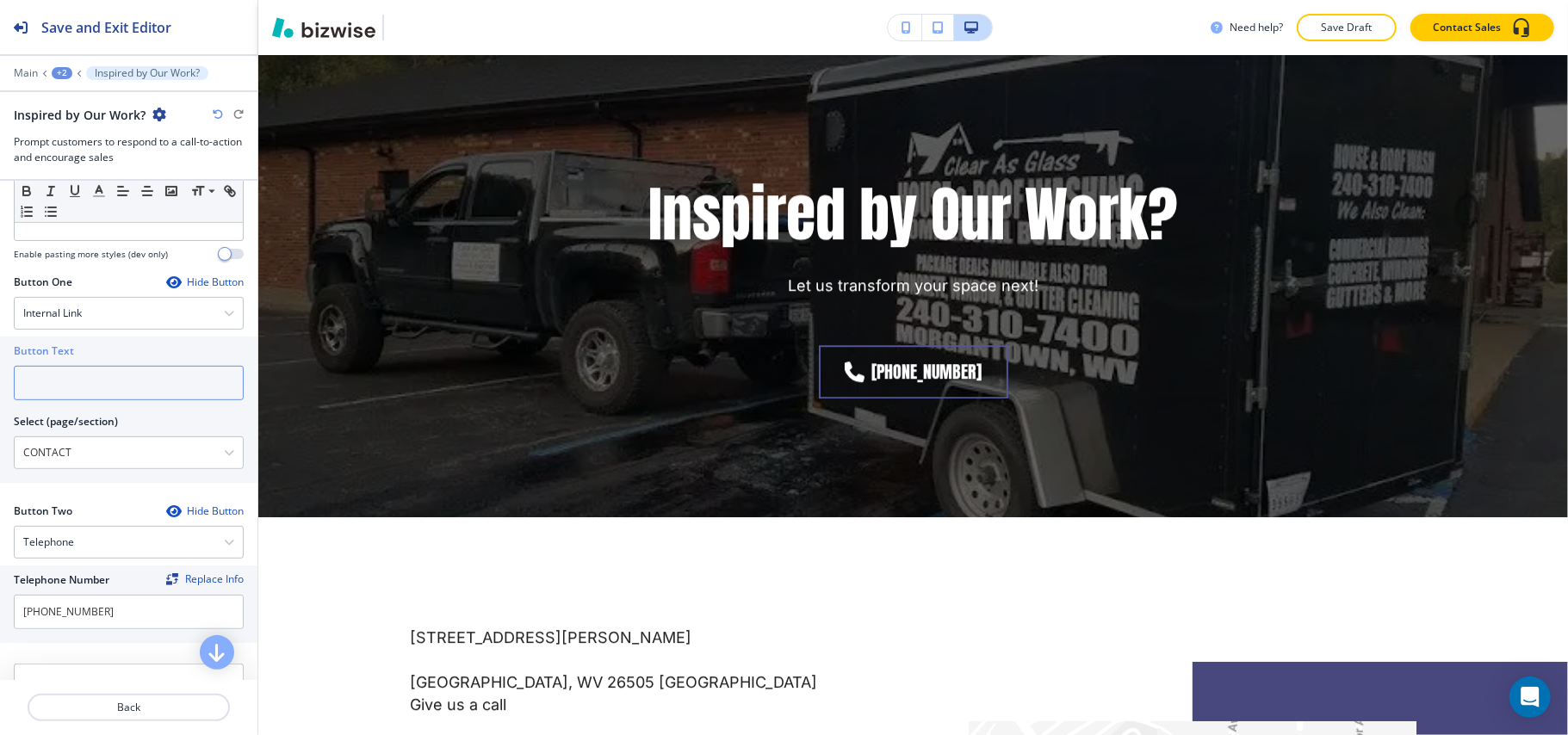
paste input "CONTACT US"
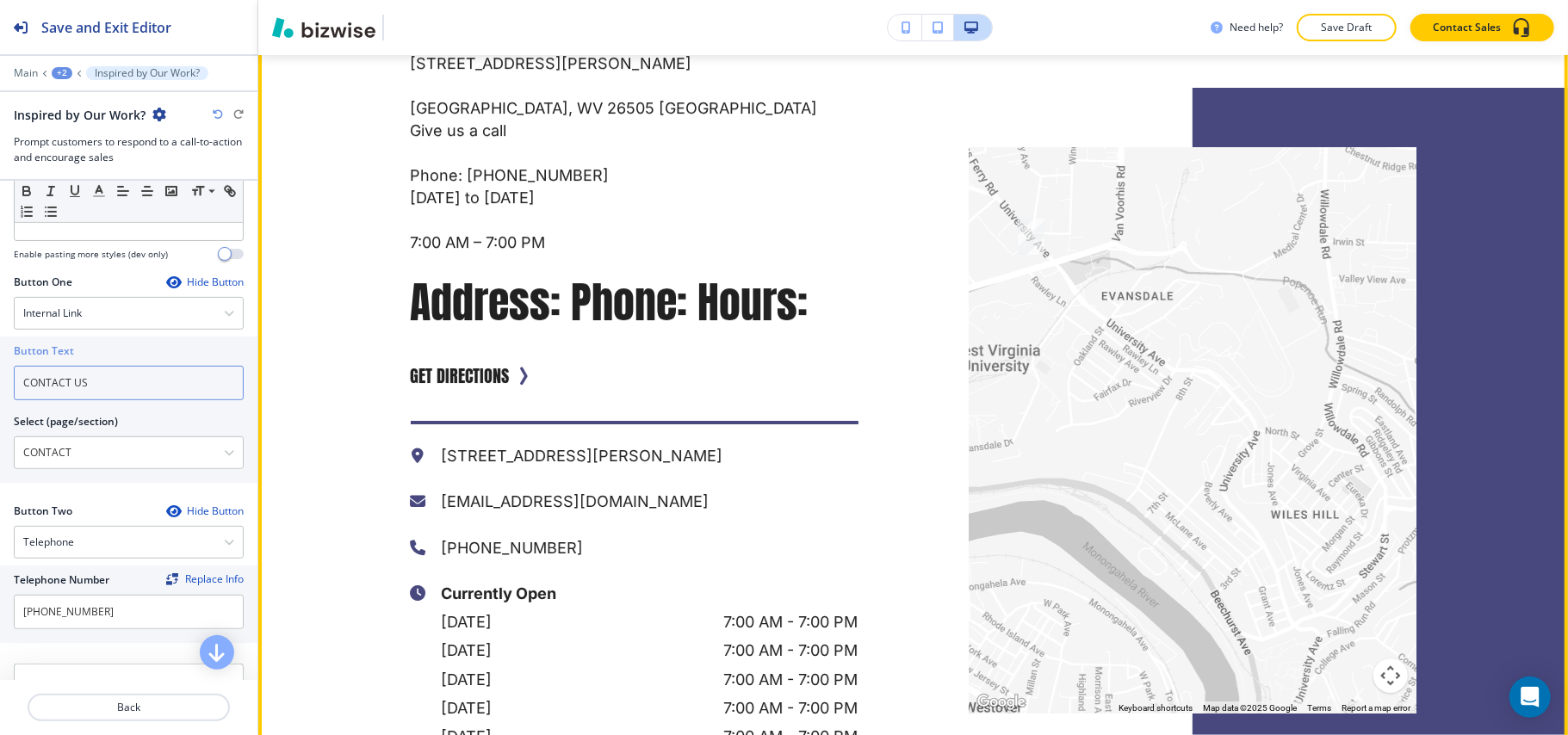
scroll to position [4047, 0]
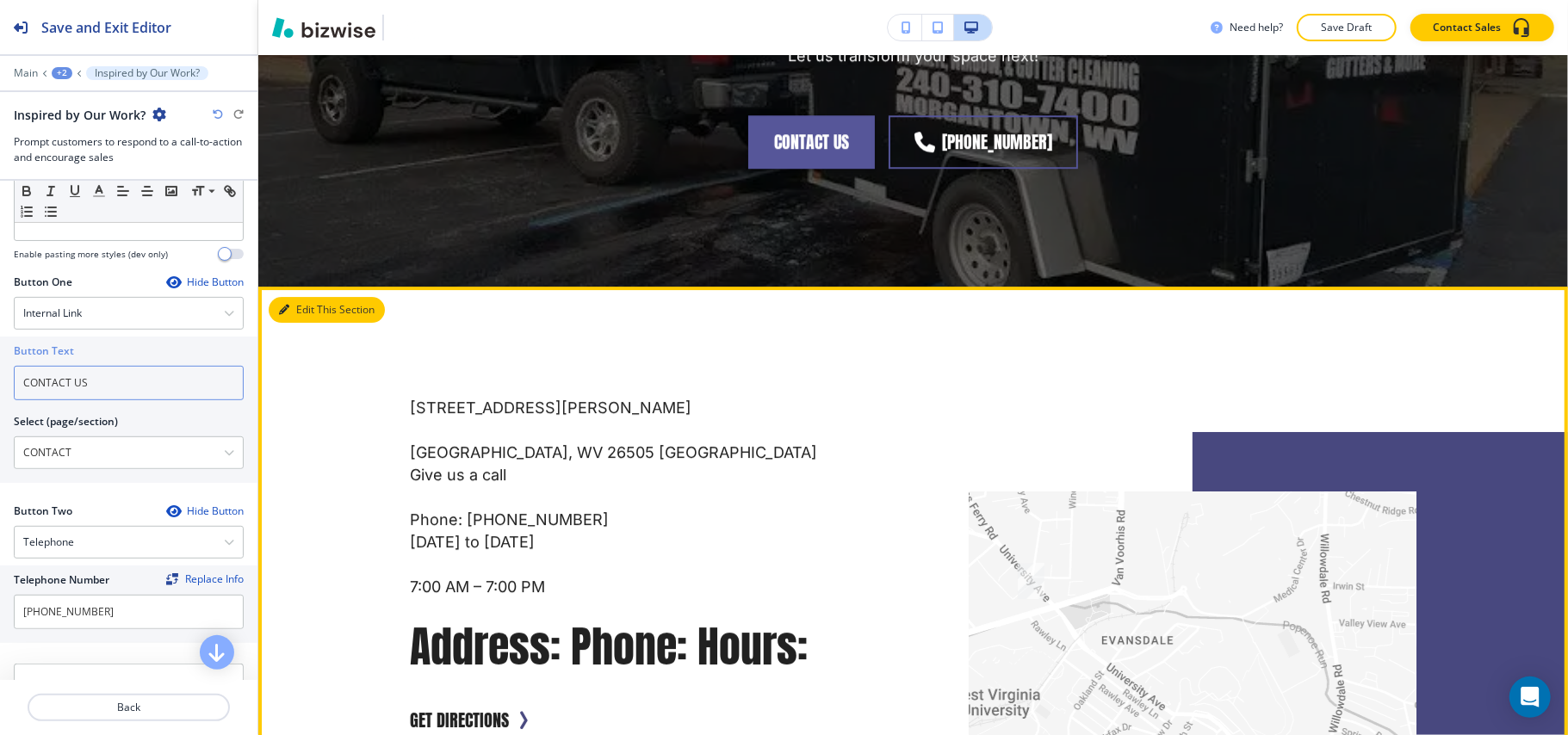
type input "CONTACT US"
click at [323, 315] on button "Edit This Section" at bounding box center [326, 309] width 116 height 26
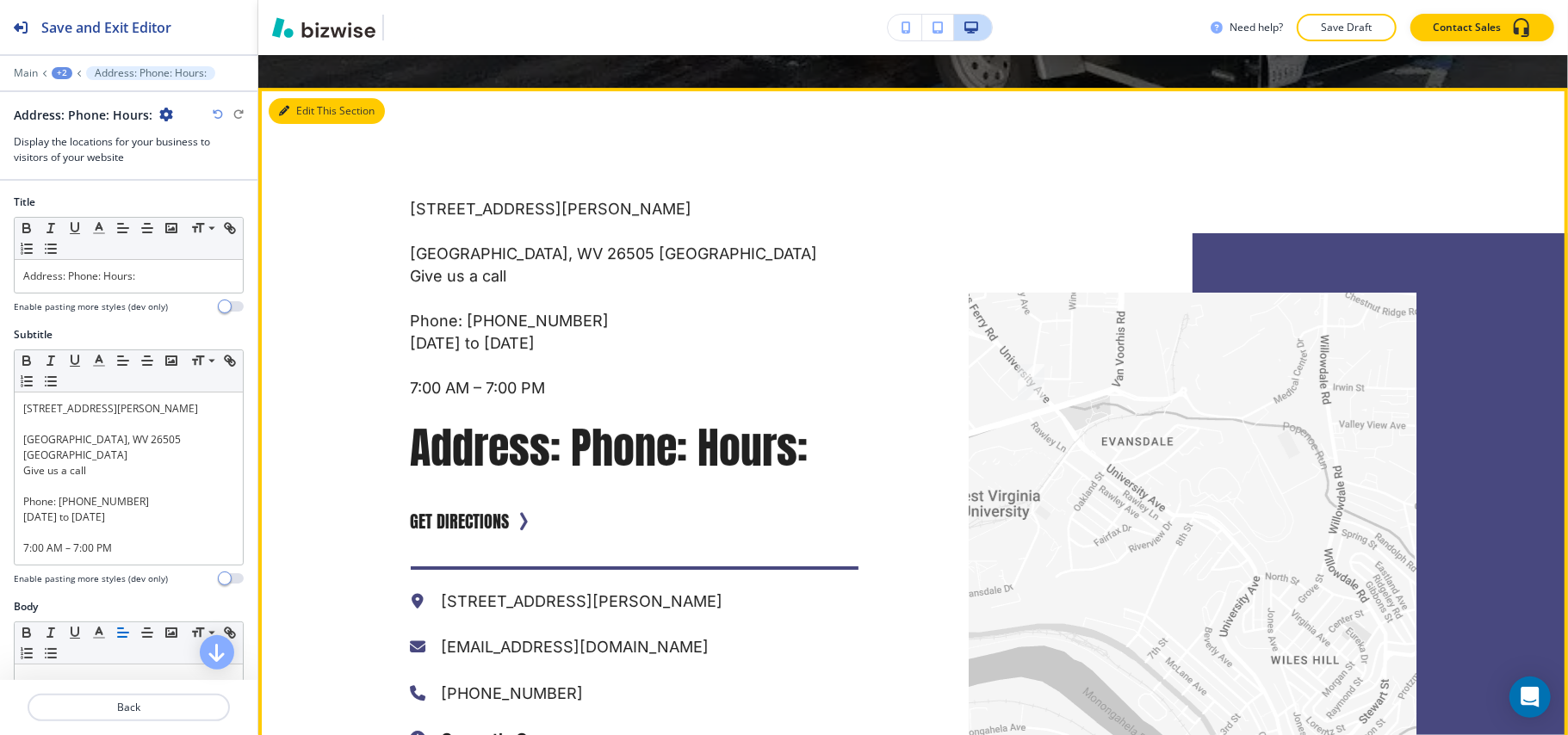
scroll to position [4279, 0]
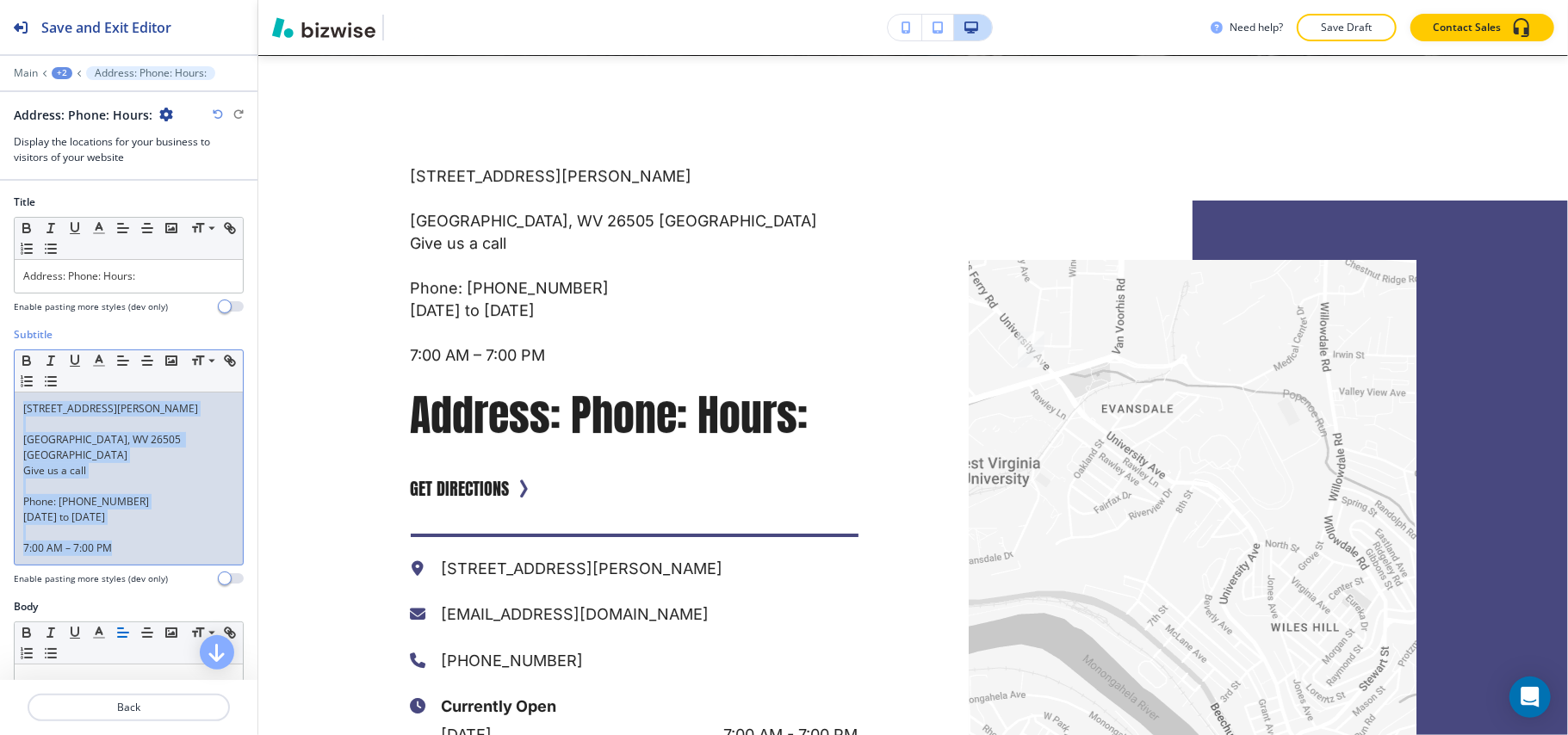
drag, startPoint x: 142, startPoint y: 528, endPoint x: 0, endPoint y: 352, distance: 226.1
click at [0, 352] on div "Subtitle Small Normal Large Huge 364 Patteson Drive #232 Morgantown, WV 26505 U…" at bounding box center [128, 462] width 257 height 272
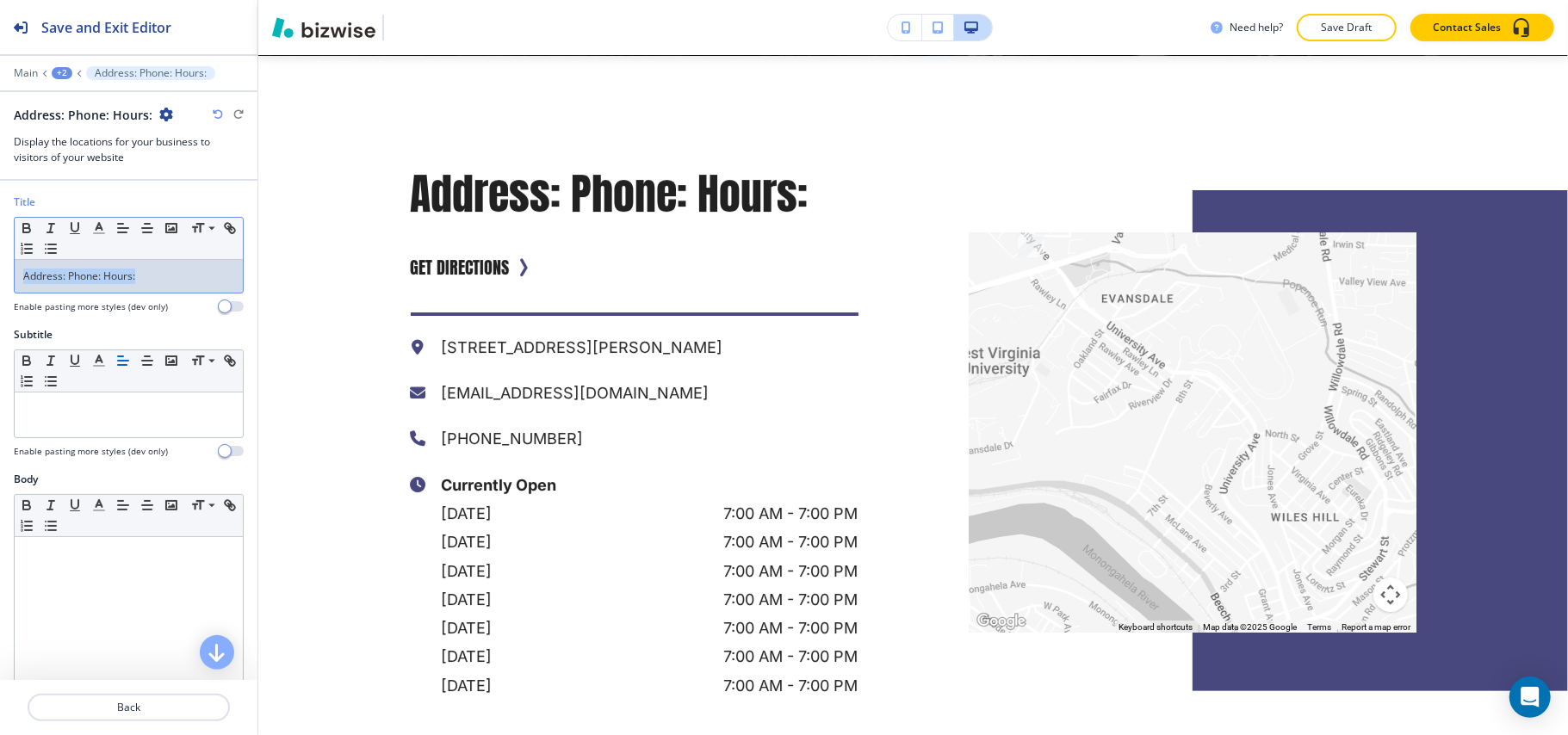
drag, startPoint x: 187, startPoint y: 273, endPoint x: 0, endPoint y: 262, distance: 187.3
click at [0, 262] on div "Title Small Normal Large Huge Address: Phone: Hours: Enable pasting more styles…" at bounding box center [128, 260] width 257 height 133
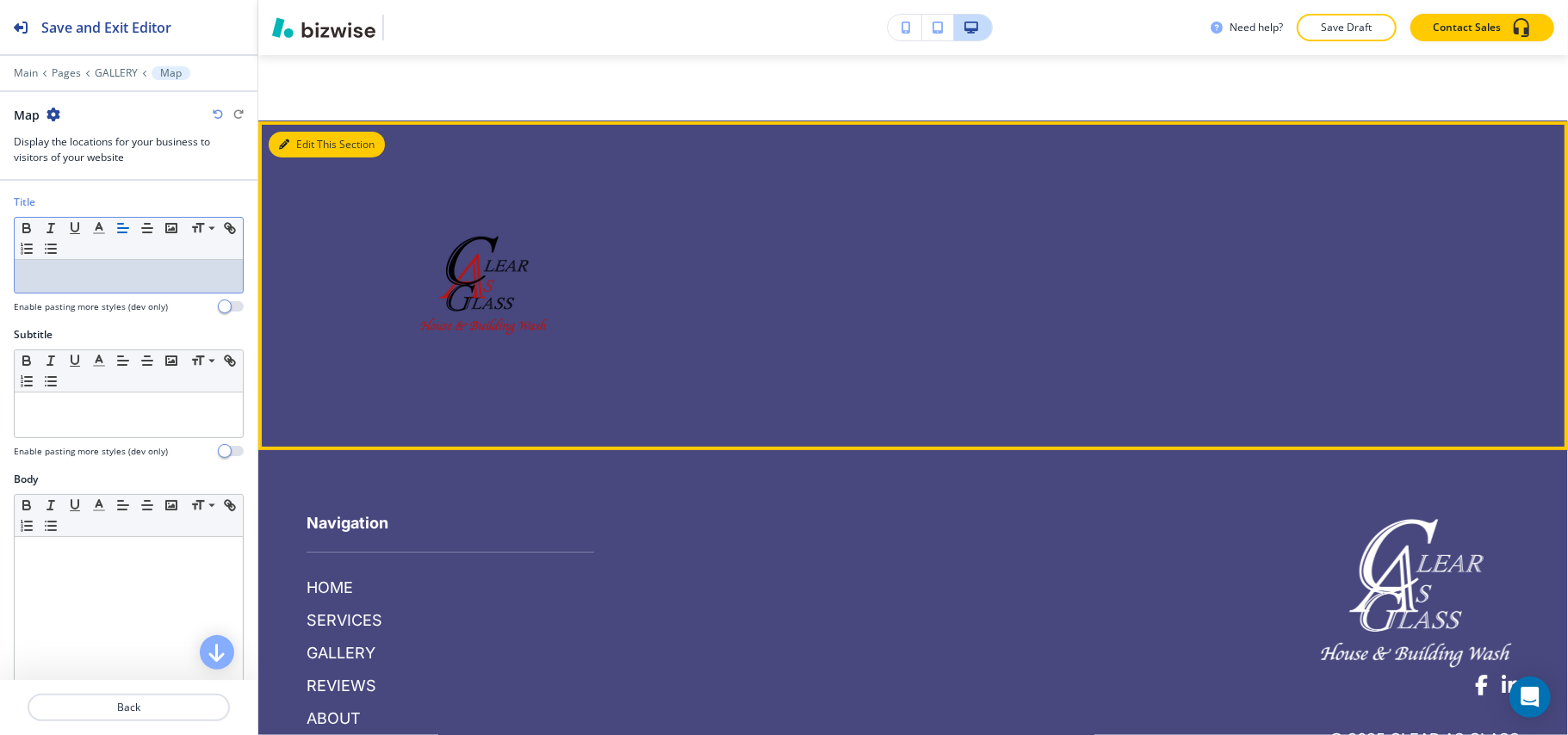
click at [286, 140] on icon "button" at bounding box center [284, 145] width 11 height 11
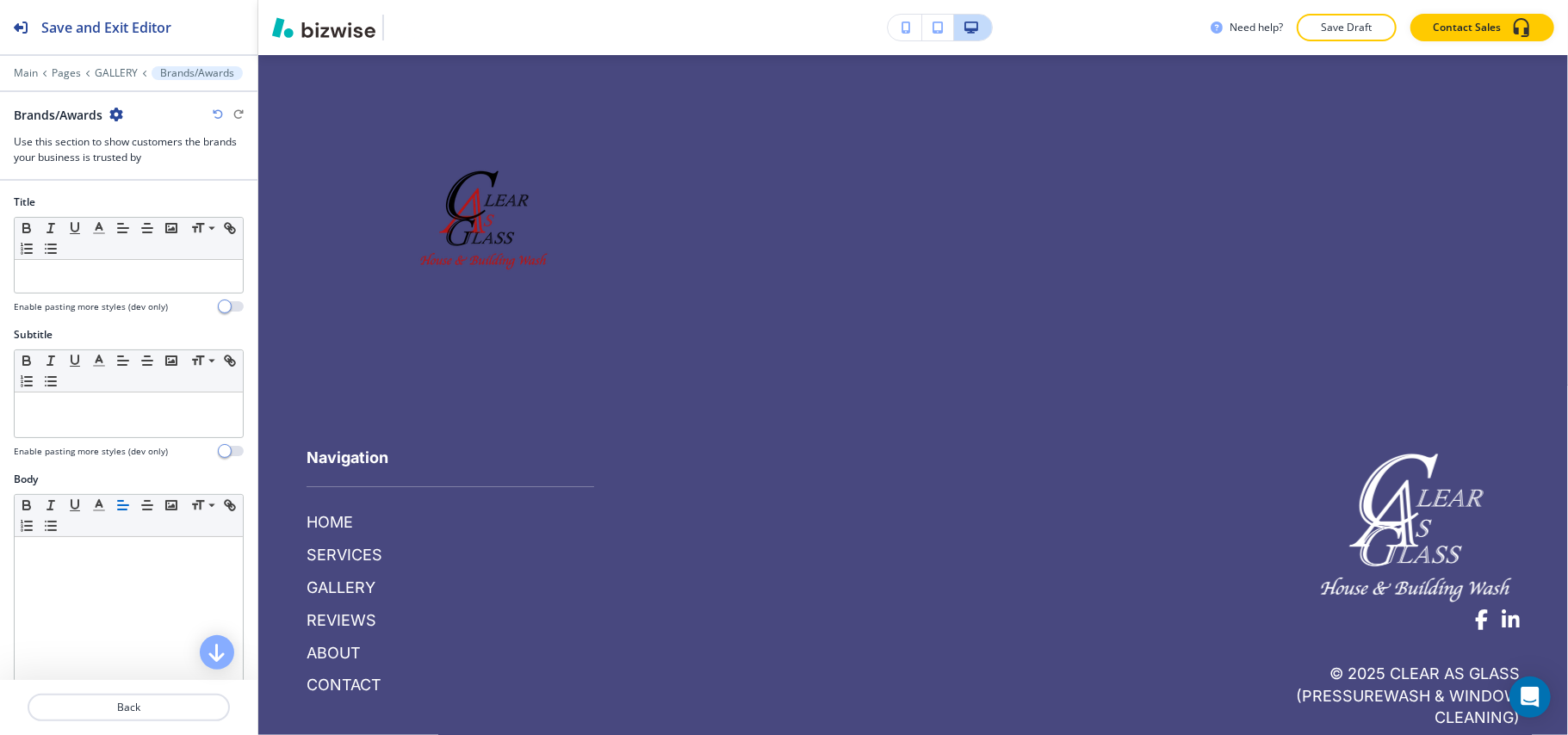
click at [117, 114] on icon "button" at bounding box center [116, 114] width 13 height 13
click at [150, 205] on p "Delete Section" at bounding box center [165, 205] width 88 height 15
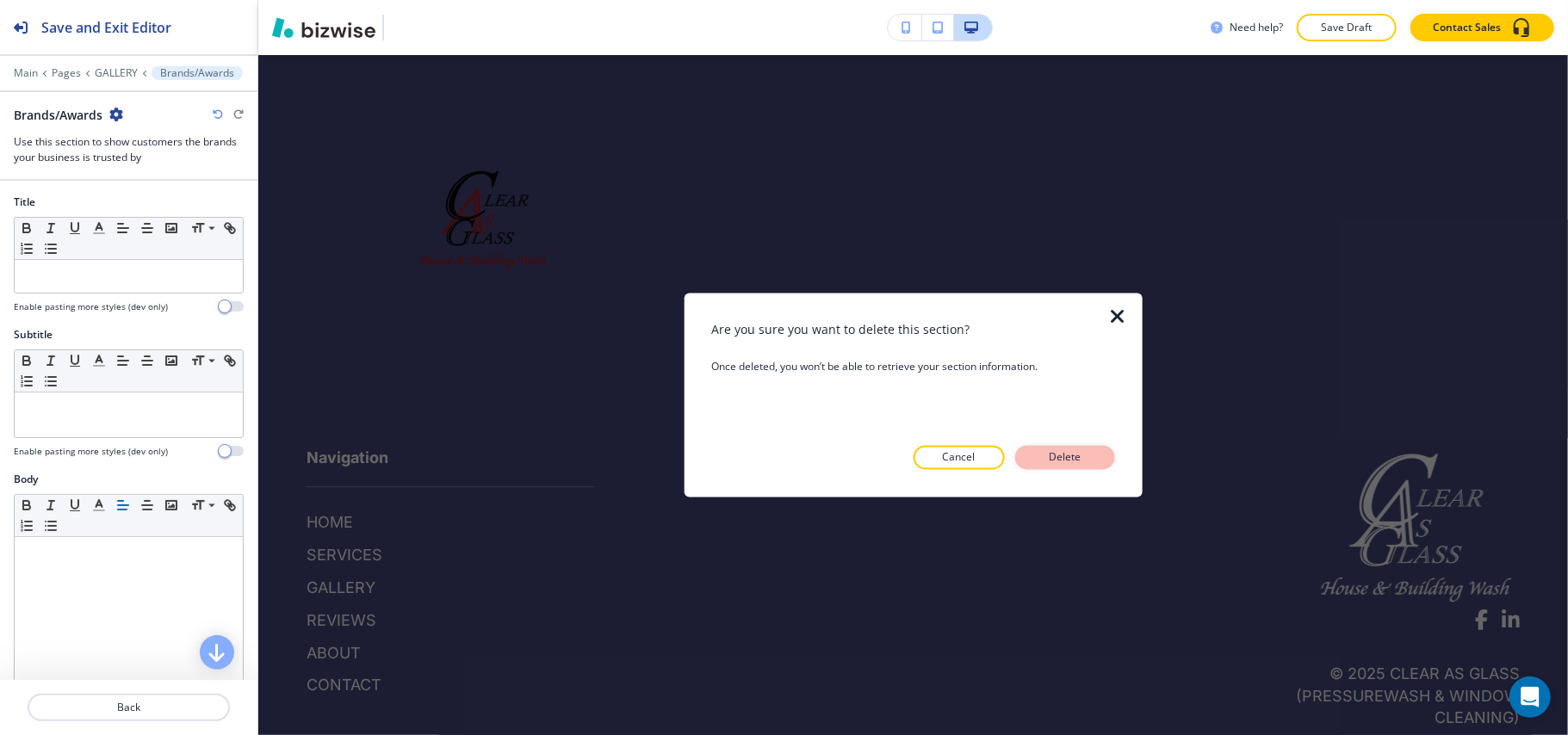
click at [1058, 460] on p "Delete" at bounding box center [1065, 457] width 41 height 15
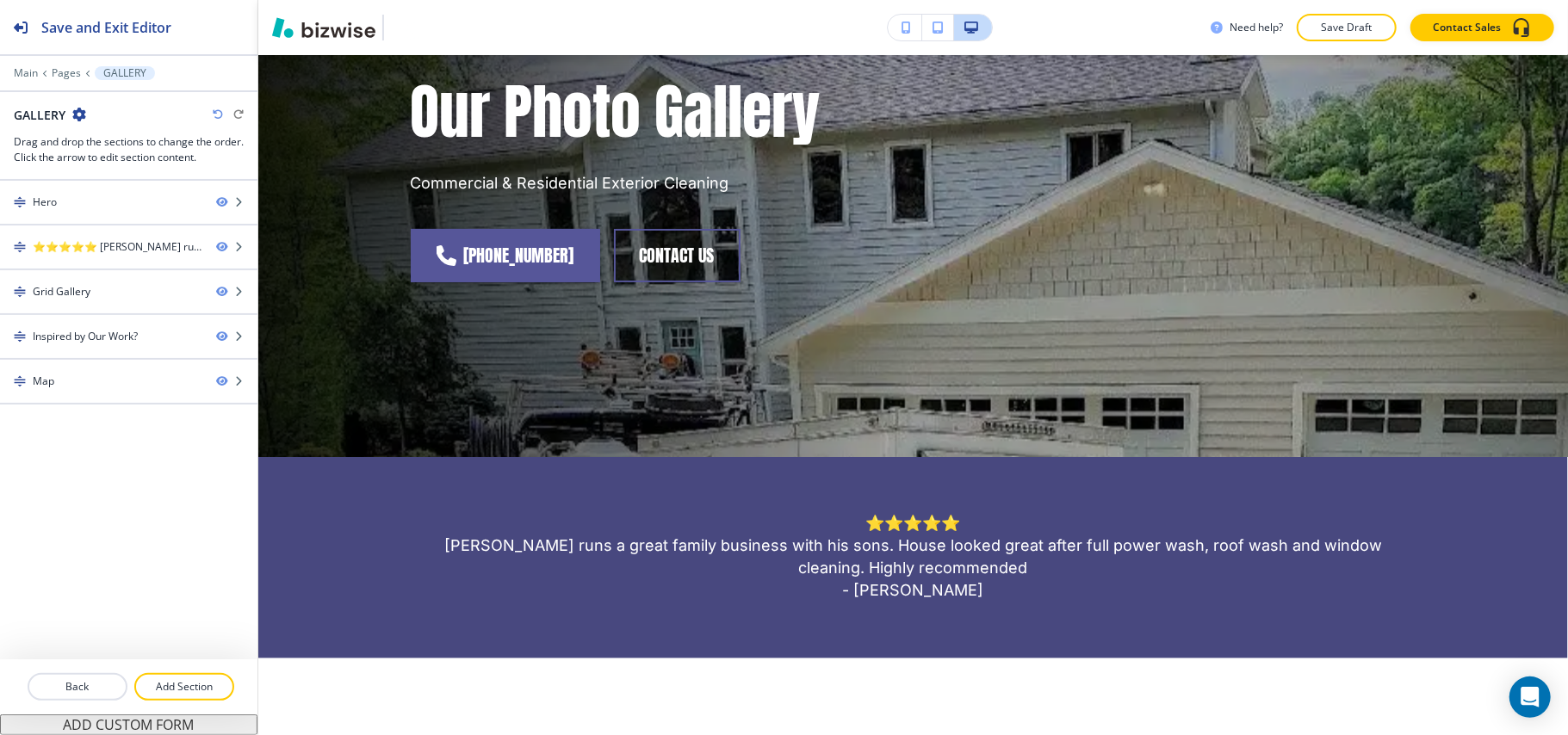
scroll to position [0, 0]
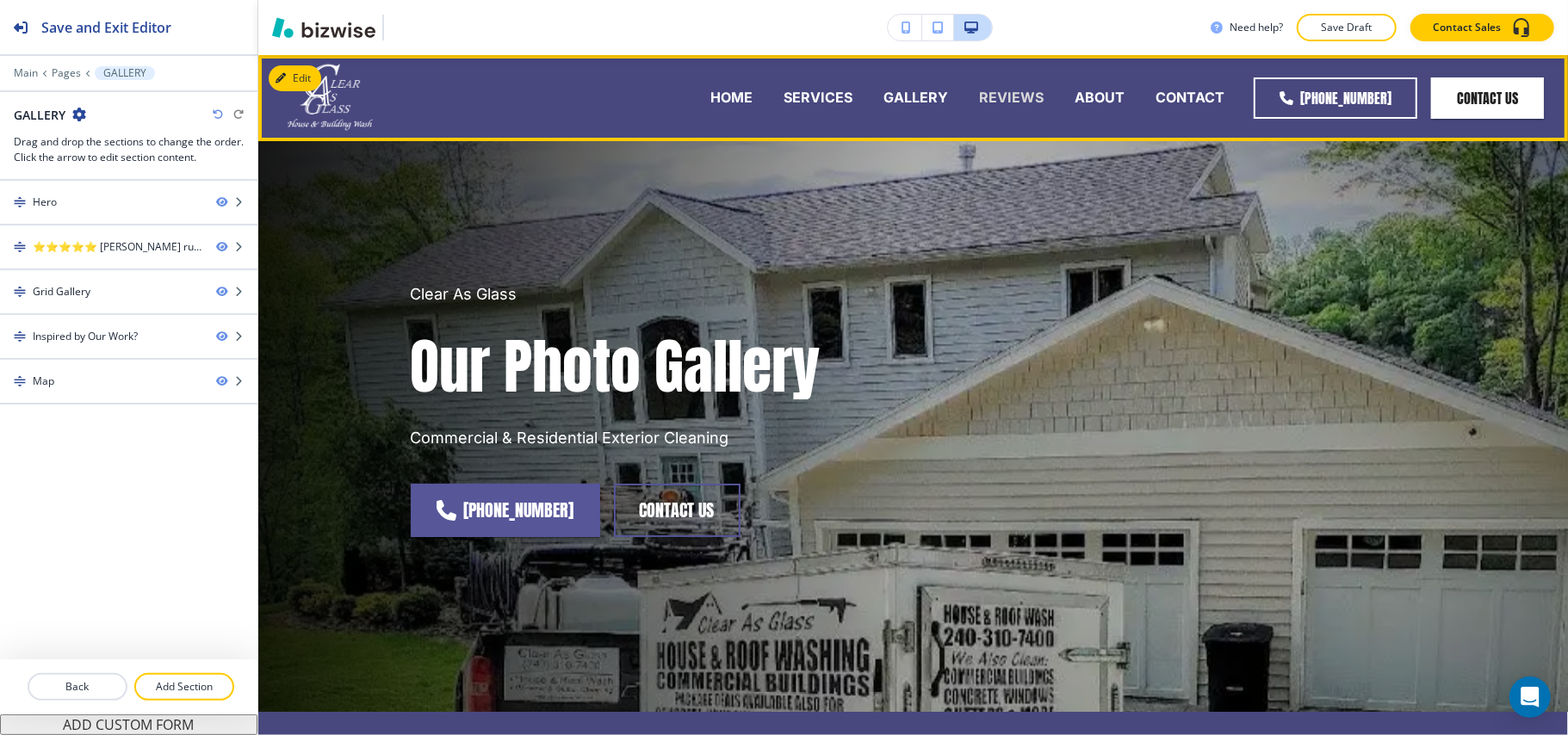
click at [1016, 94] on p "REVIEWS" at bounding box center [1011, 98] width 64 height 20
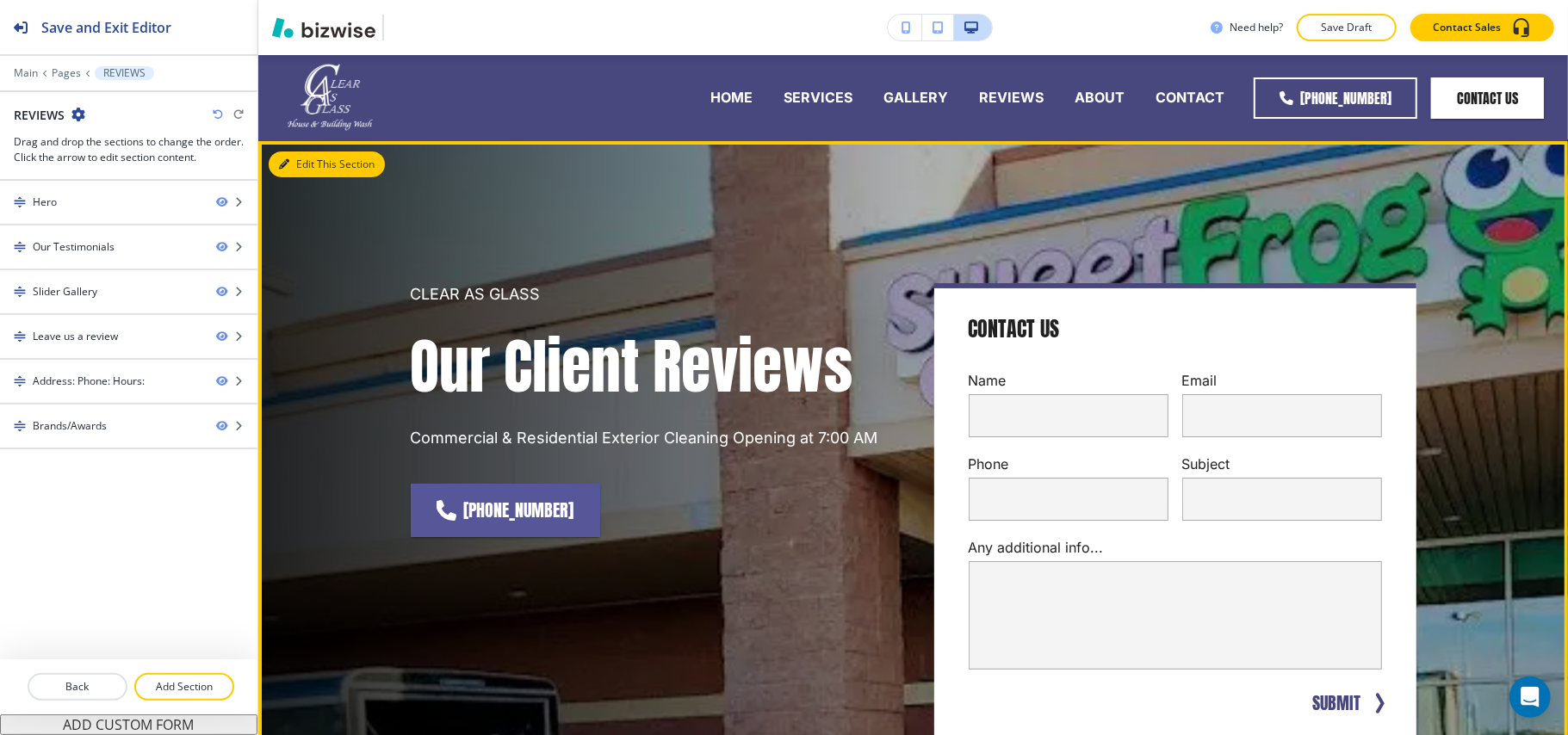
click at [281, 159] on icon "button" at bounding box center [284, 165] width 11 height 11
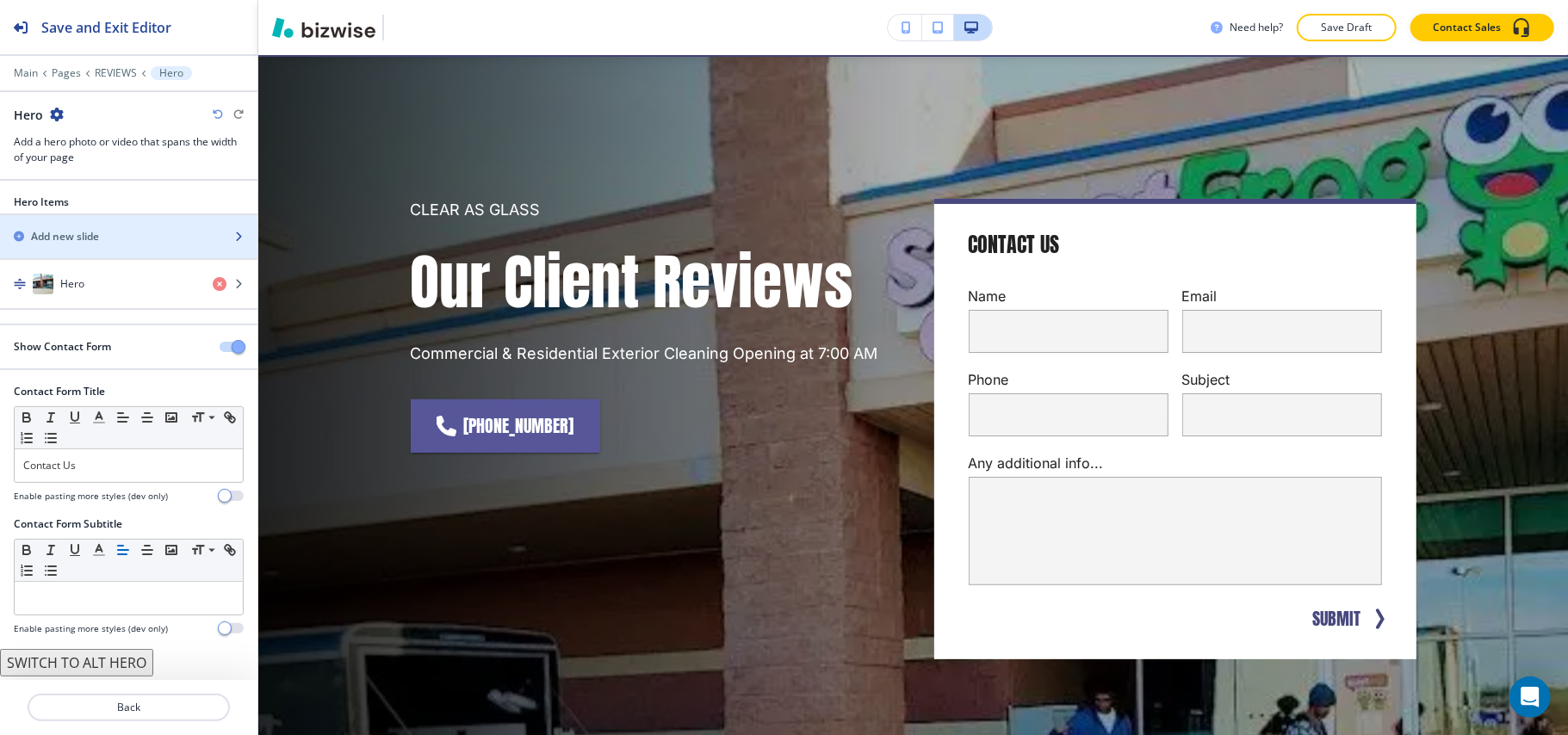
scroll to position [86, 0]
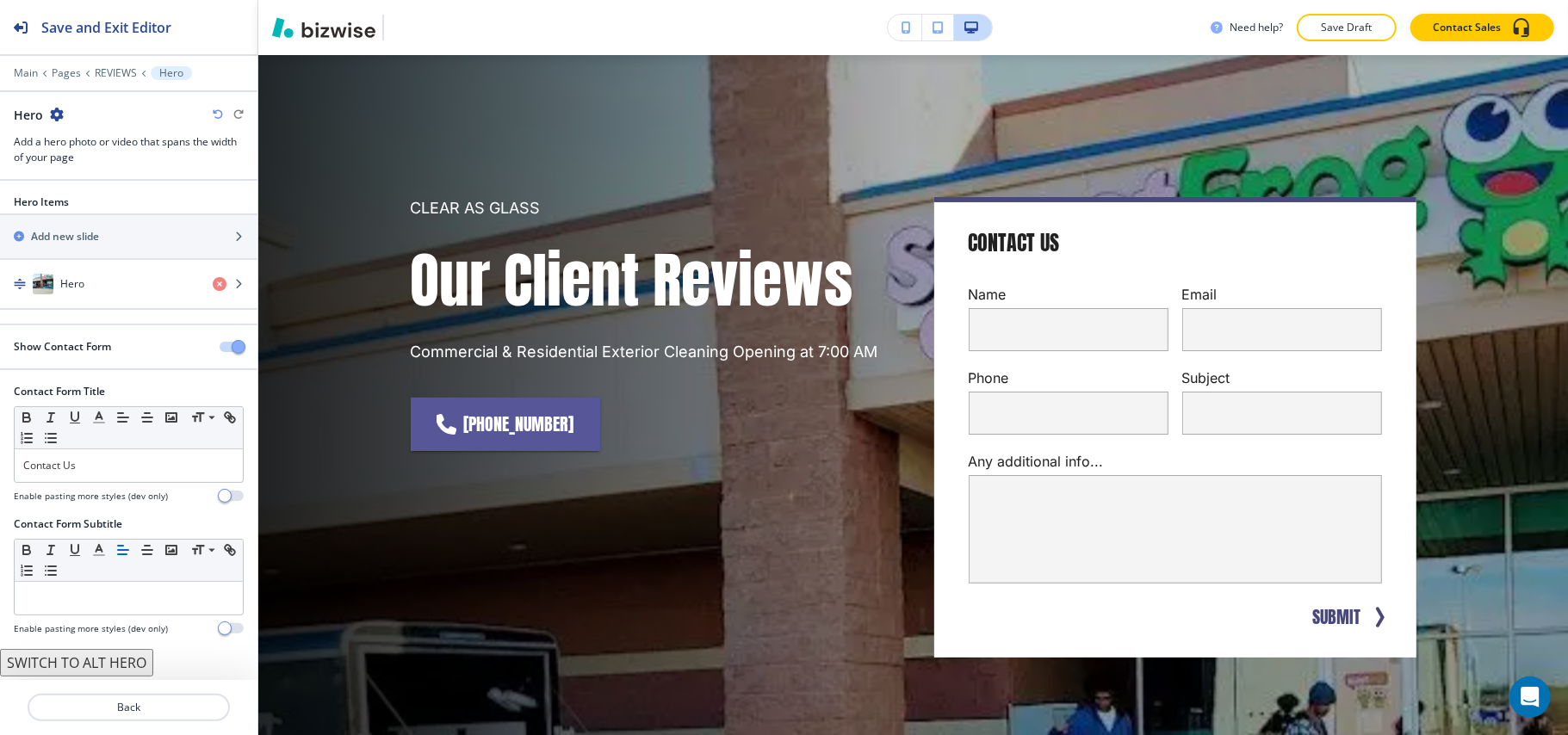
click at [219, 349] on button "button" at bounding box center [231, 347] width 24 height 11
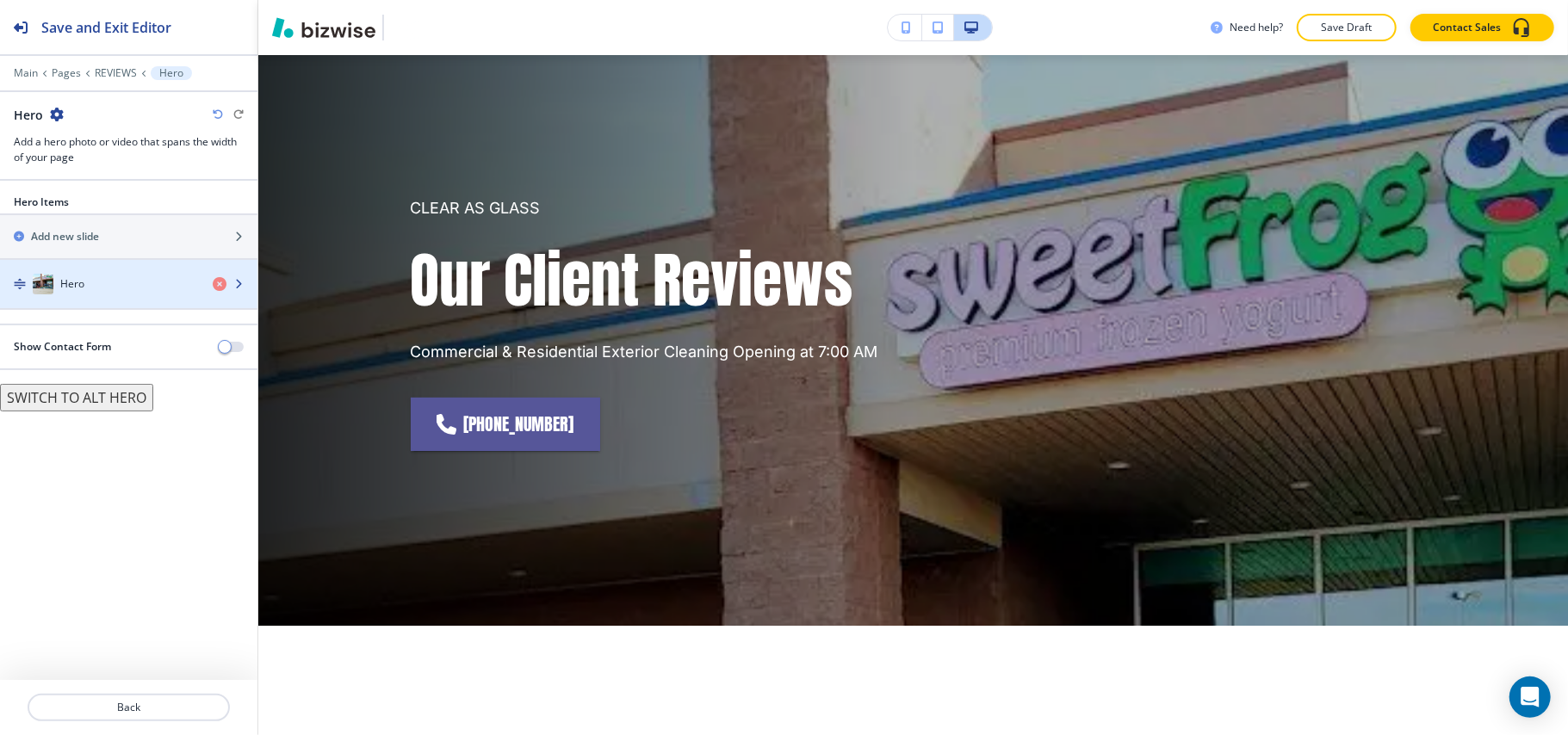
click at [124, 290] on div "Hero" at bounding box center [99, 283] width 199 height 20
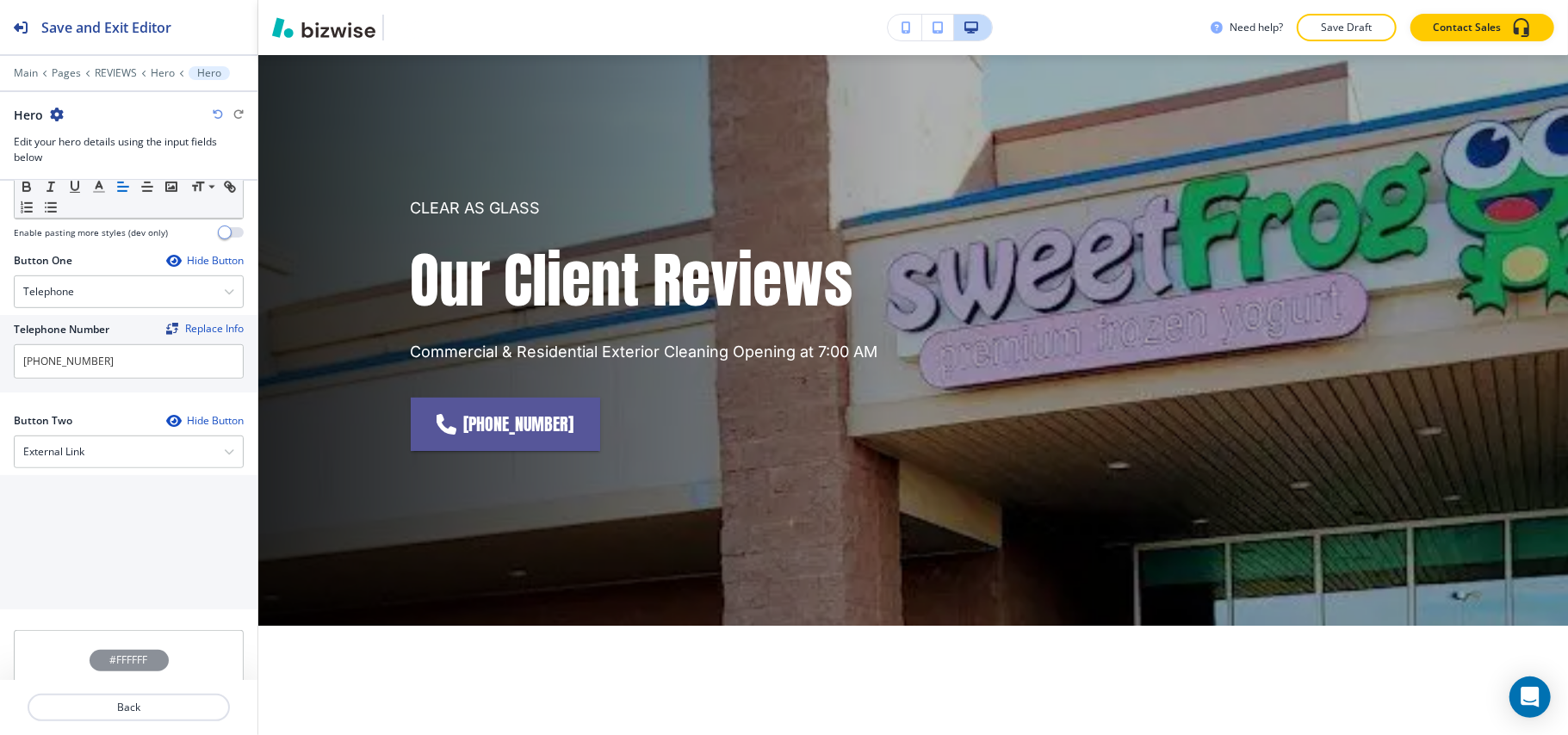
scroll to position [804, 0]
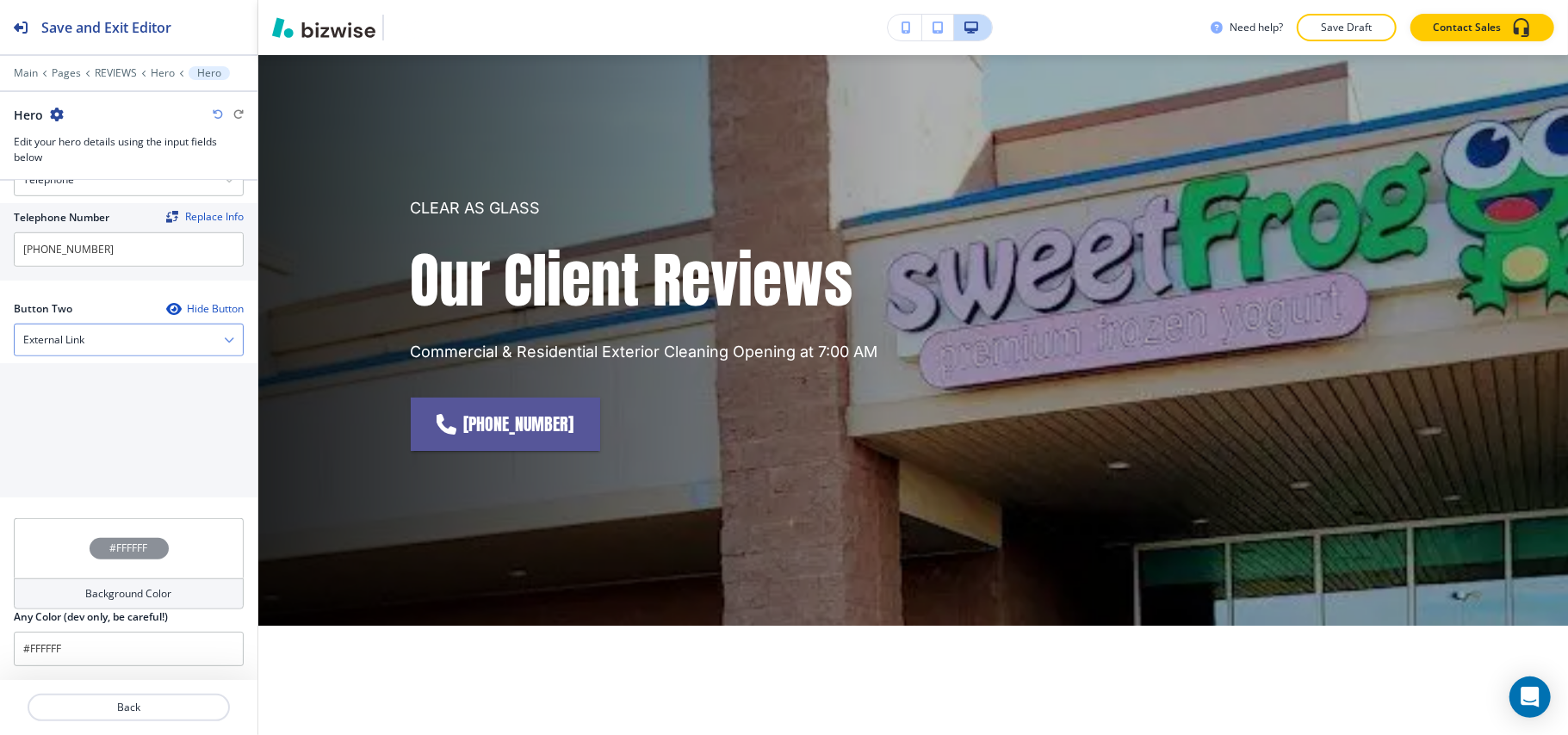
click at [94, 338] on div "External Link" at bounding box center [128, 339] width 228 height 31
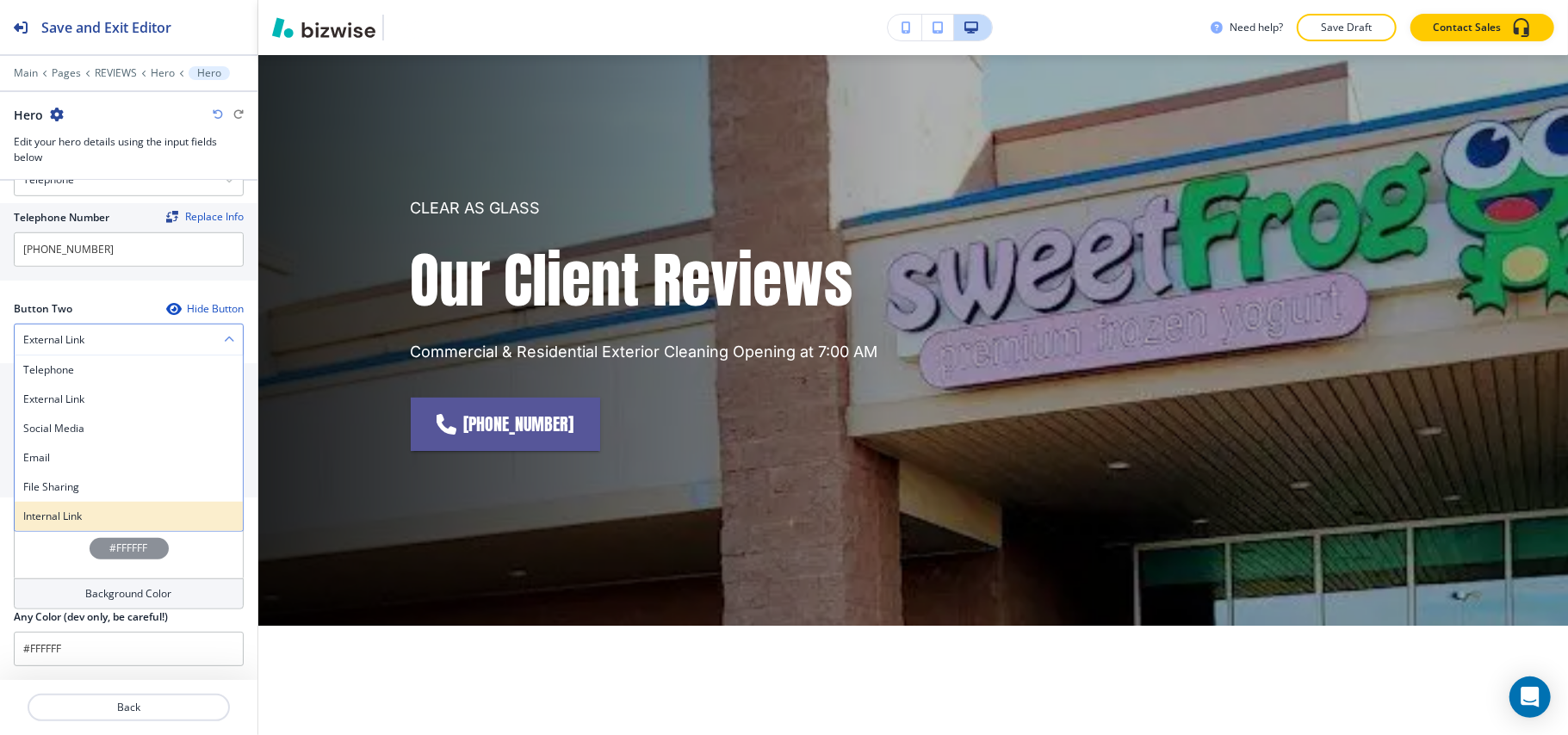
click at [73, 519] on h4 "Internal Link" at bounding box center [128, 516] width 211 height 15
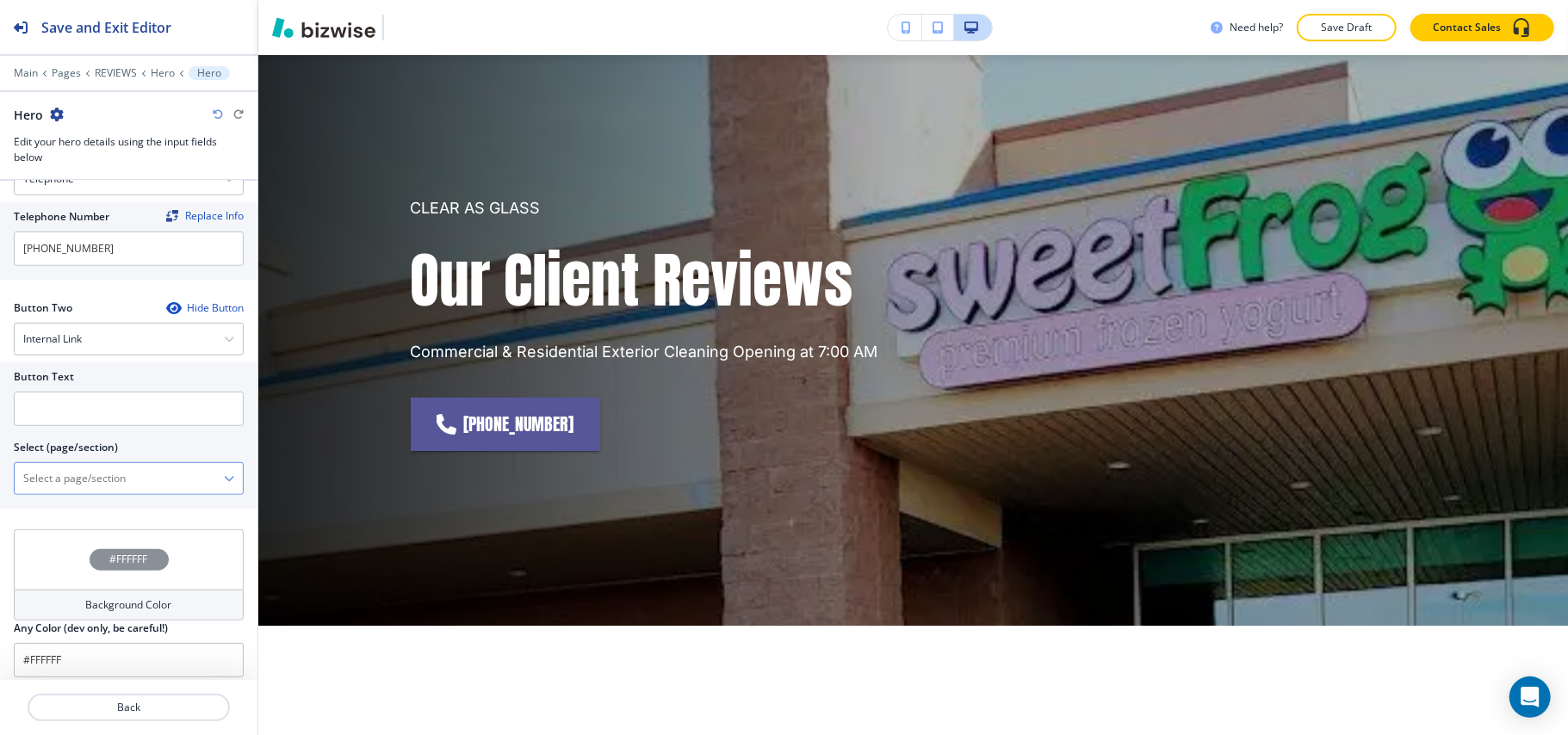
click at [107, 480] on \(page\/section\) "Manual Input" at bounding box center [118, 478] width 209 height 29
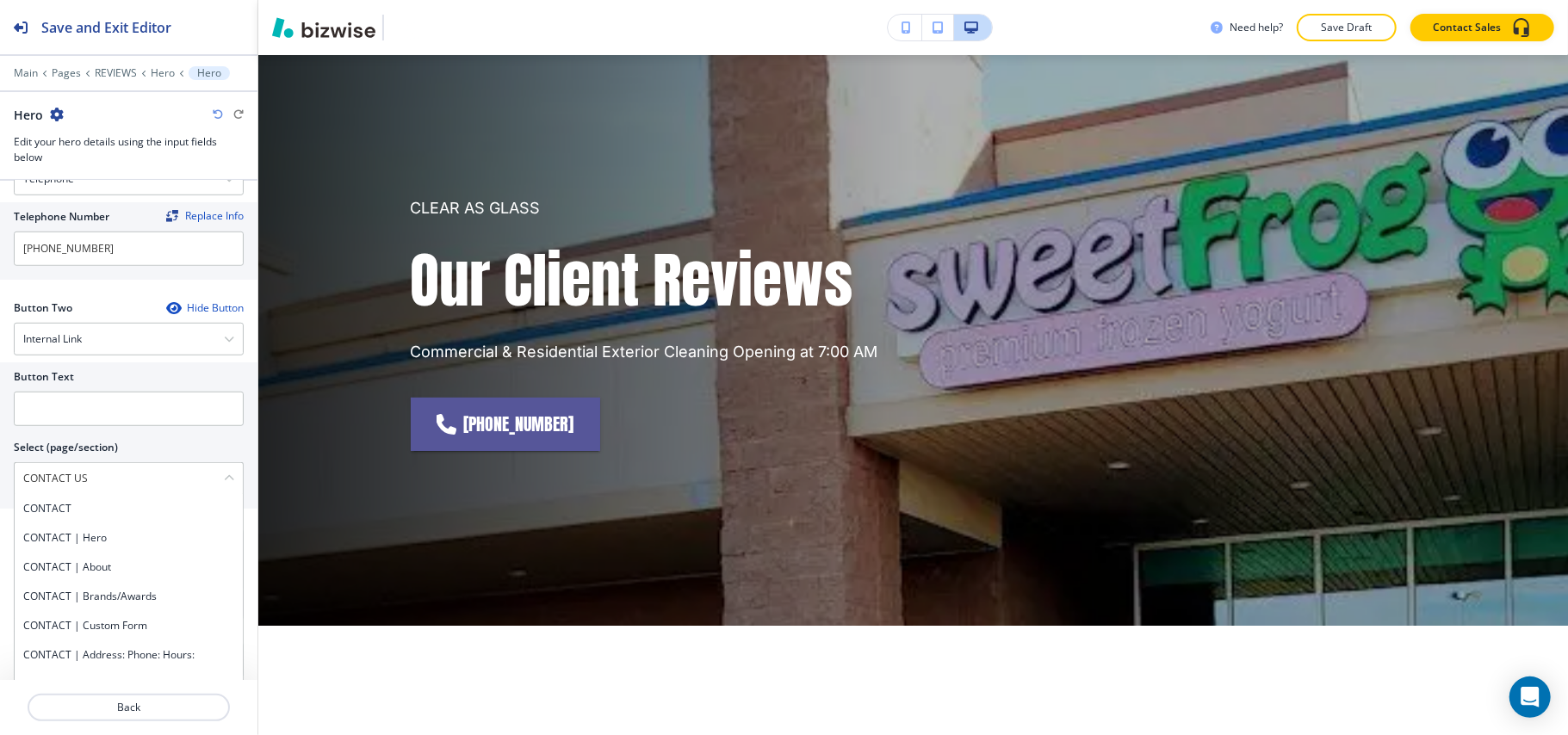
drag, startPoint x: 50, startPoint y: 483, endPoint x: 0, endPoint y: 483, distance: 50.0
click at [0, 483] on div "Button Text Select (page/section) CONTACT US CONTACT CONTACT | Hero CONTACT | A…" at bounding box center [128, 436] width 257 height 146
click at [62, 517] on h4 "CONTACT" at bounding box center [128, 508] width 211 height 15
type \(page\/section\) "CONTACT"
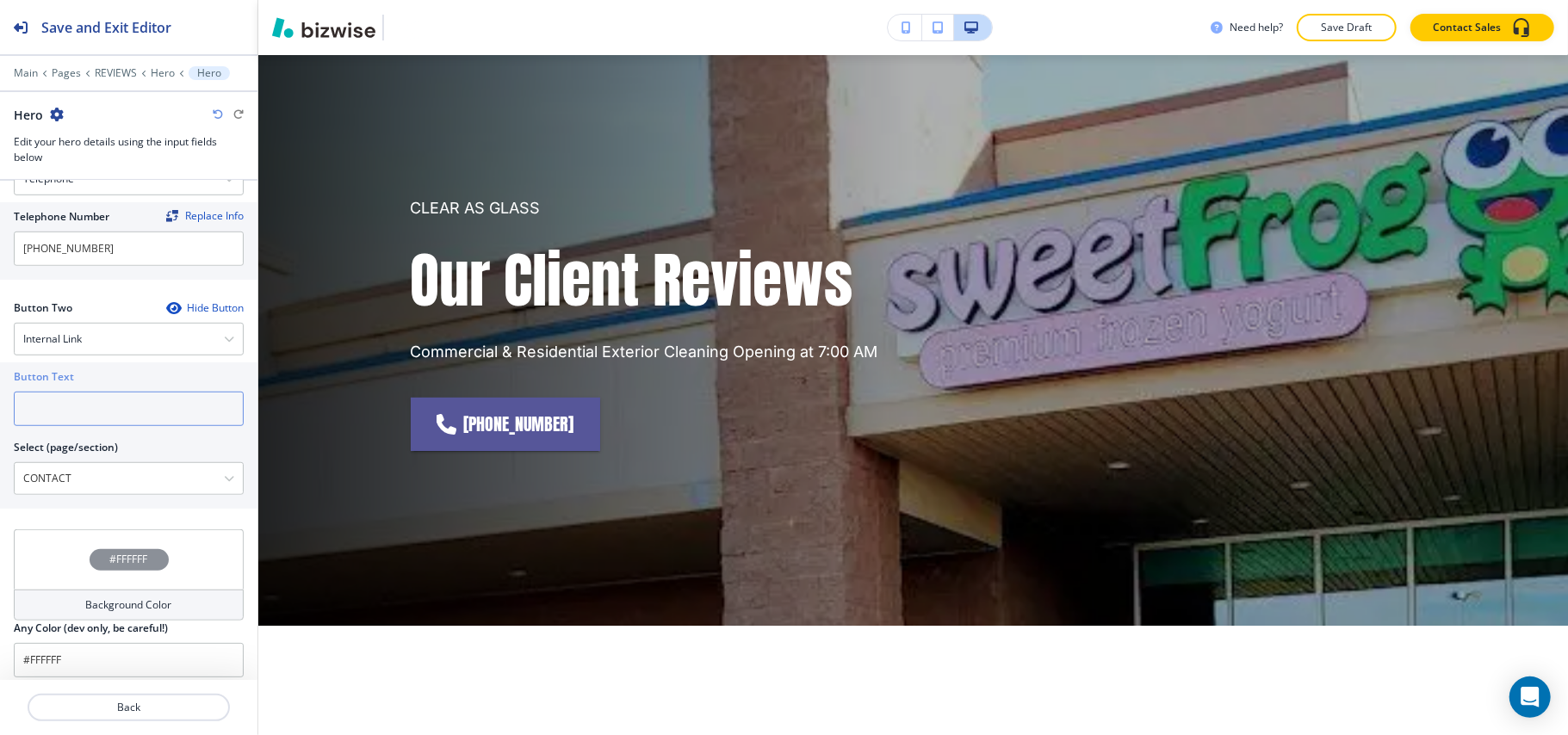
paste input "CONTACT US"
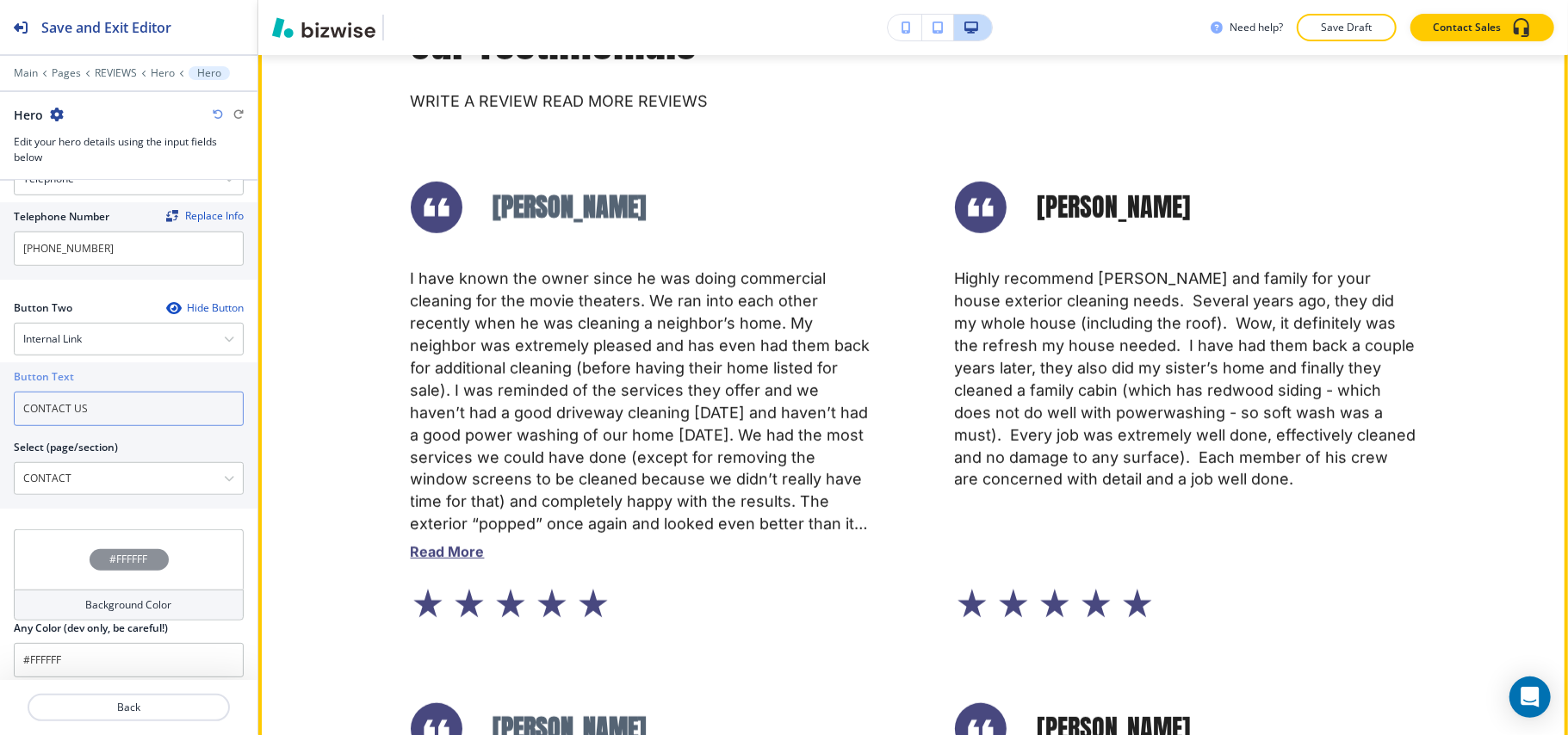
scroll to position [1004, 0]
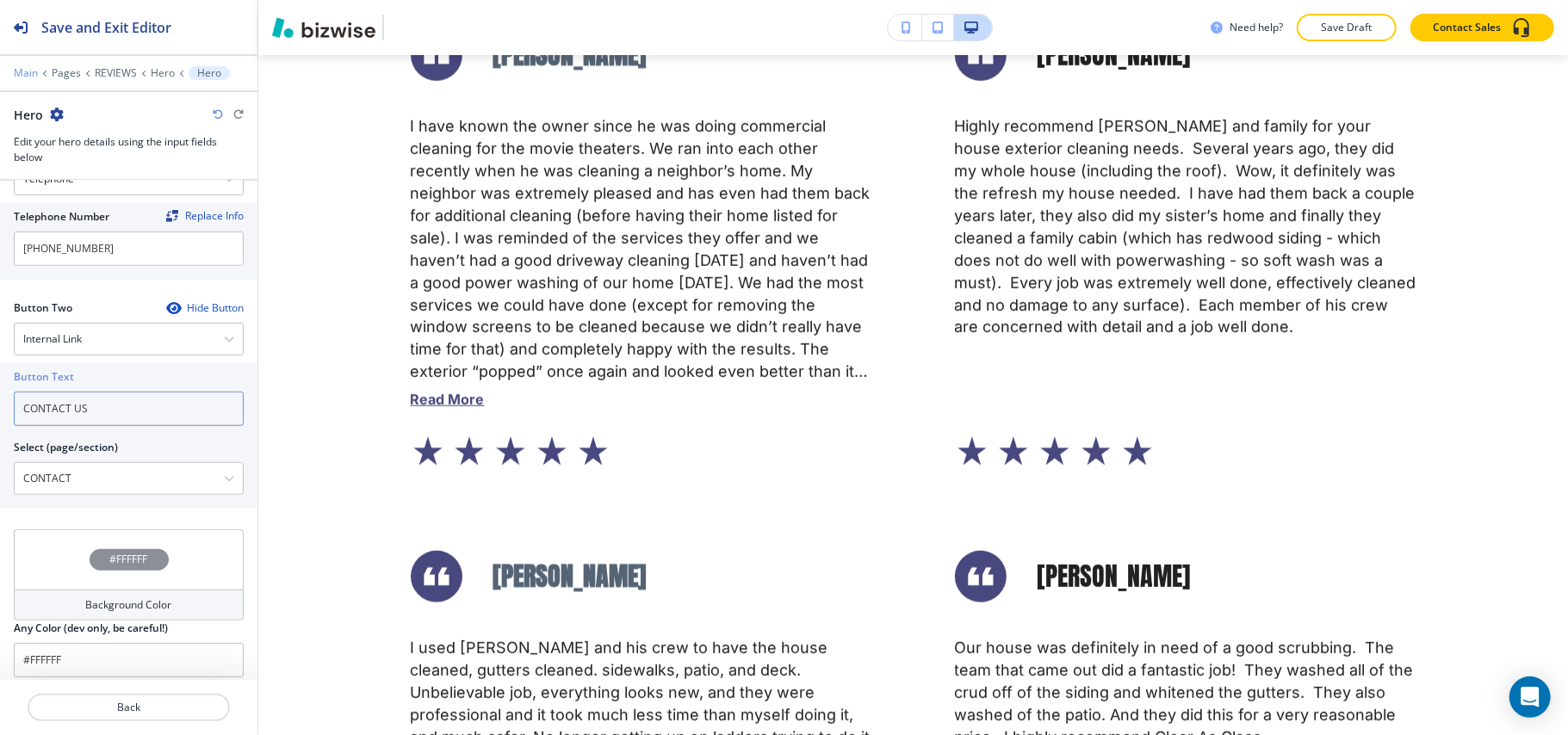
type input "CONTACT US"
click at [25, 69] on p "Main" at bounding box center [25, 73] width 24 height 12
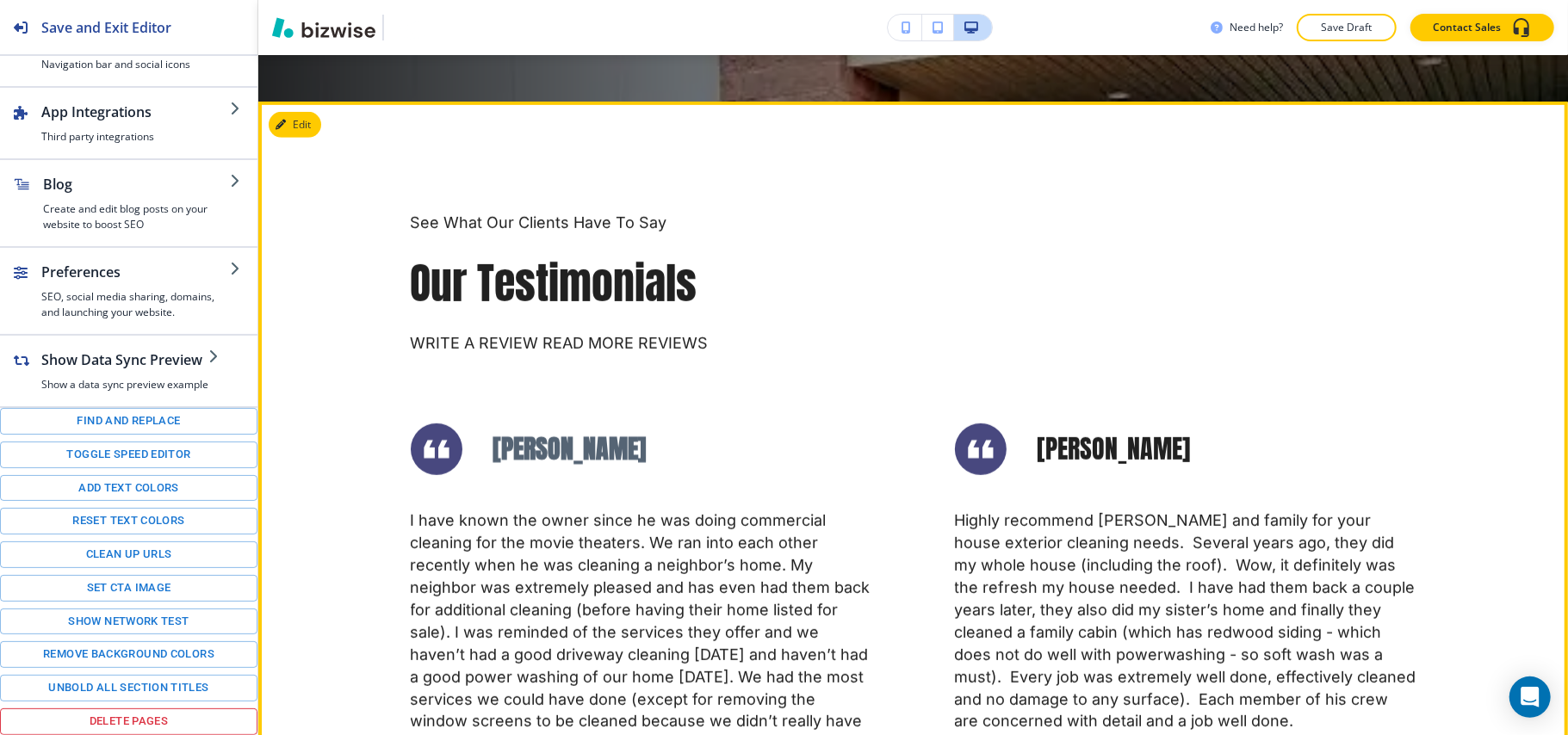
scroll to position [574, 0]
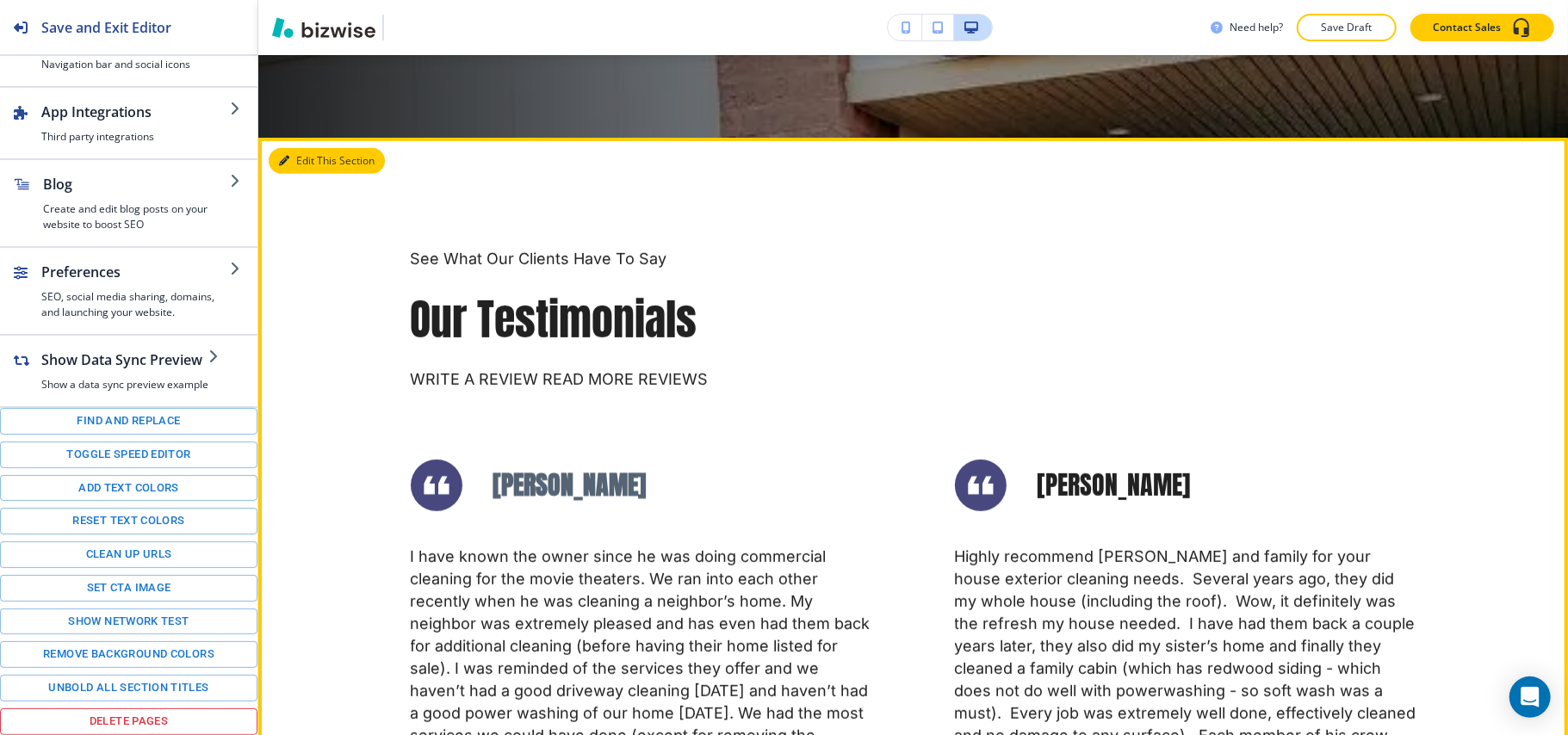
click at [306, 159] on button "Edit This Section" at bounding box center [326, 160] width 116 height 26
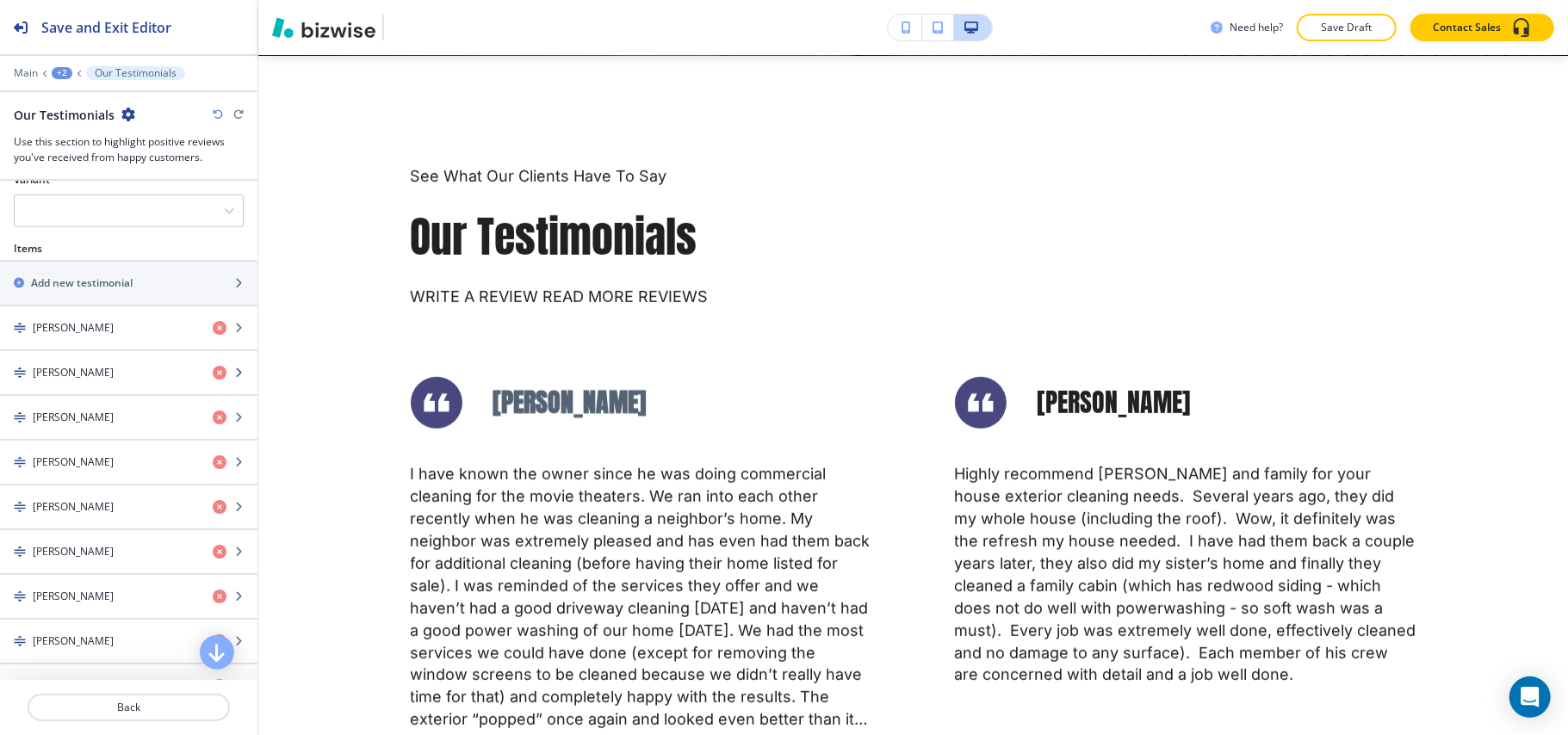
scroll to position [804, 0]
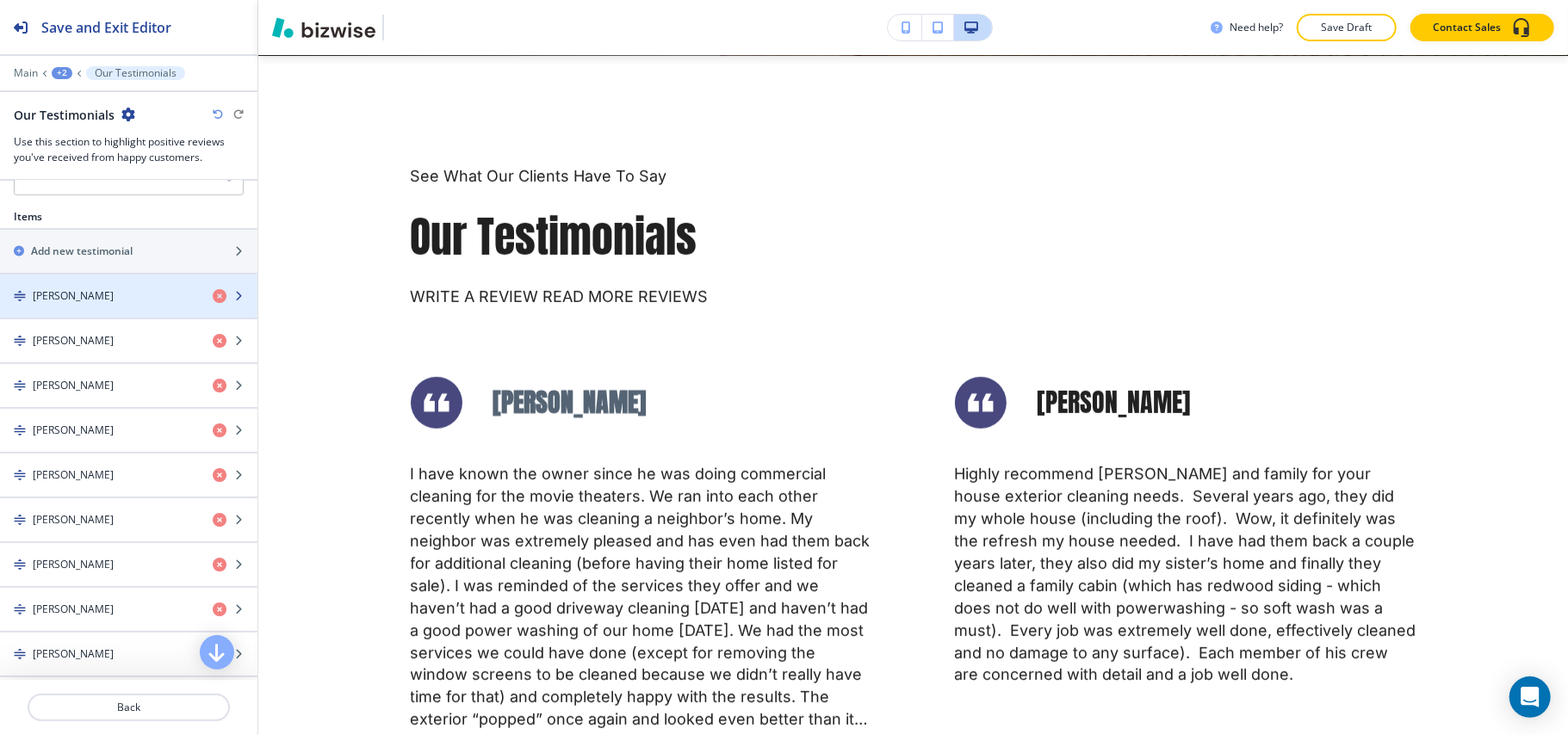
click at [94, 310] on div "button" at bounding box center [128, 310] width 257 height 13
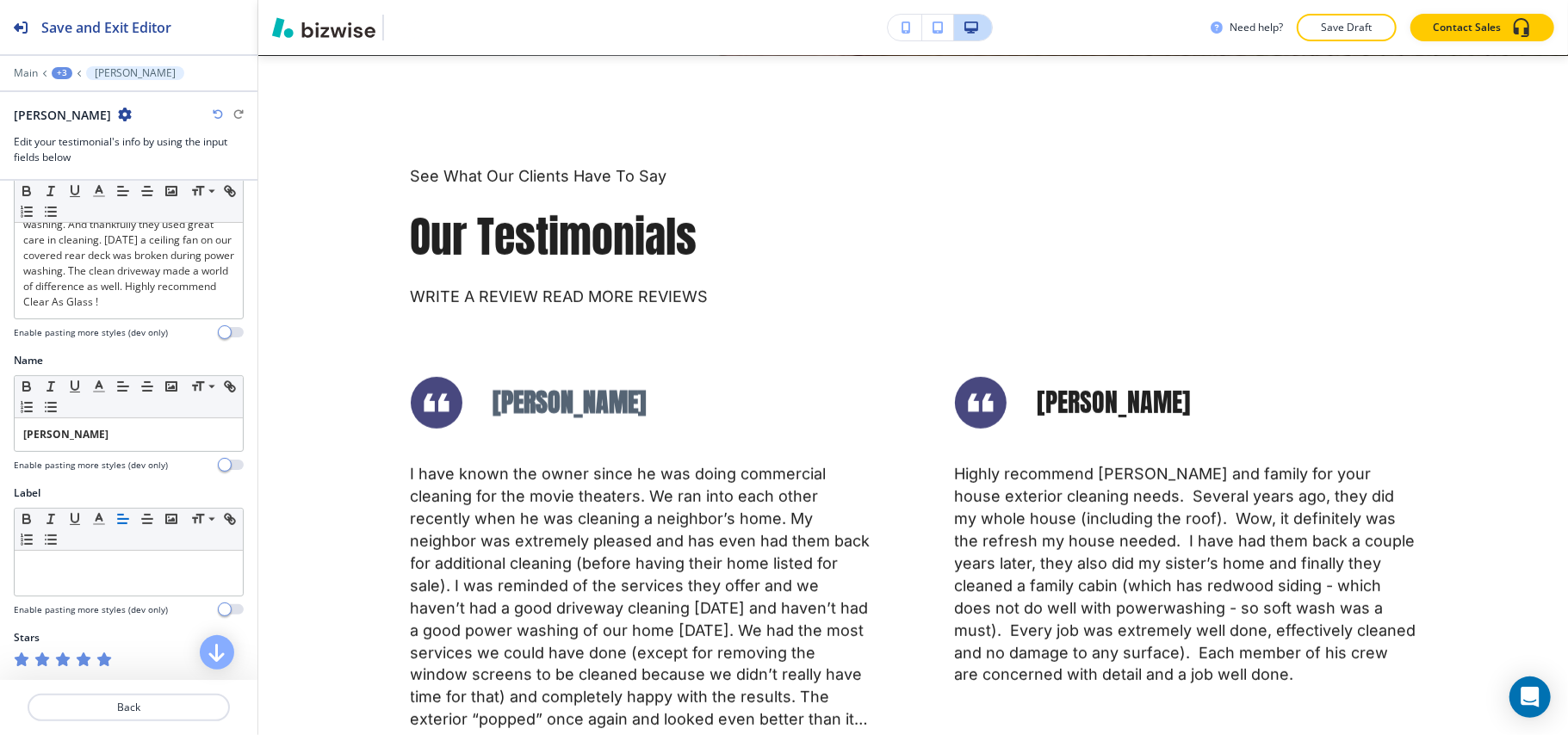
scroll to position [380, 0]
drag, startPoint x: 53, startPoint y: 434, endPoint x: 1, endPoint y: 421, distance: 53.6
click at [0, 425] on div "Name Small Normal Large Huge Don C. Enable pasting more styles (dev only)" at bounding box center [128, 419] width 257 height 133
click at [24, 382] on icon "button" at bounding box center [26, 384] width 6 height 4
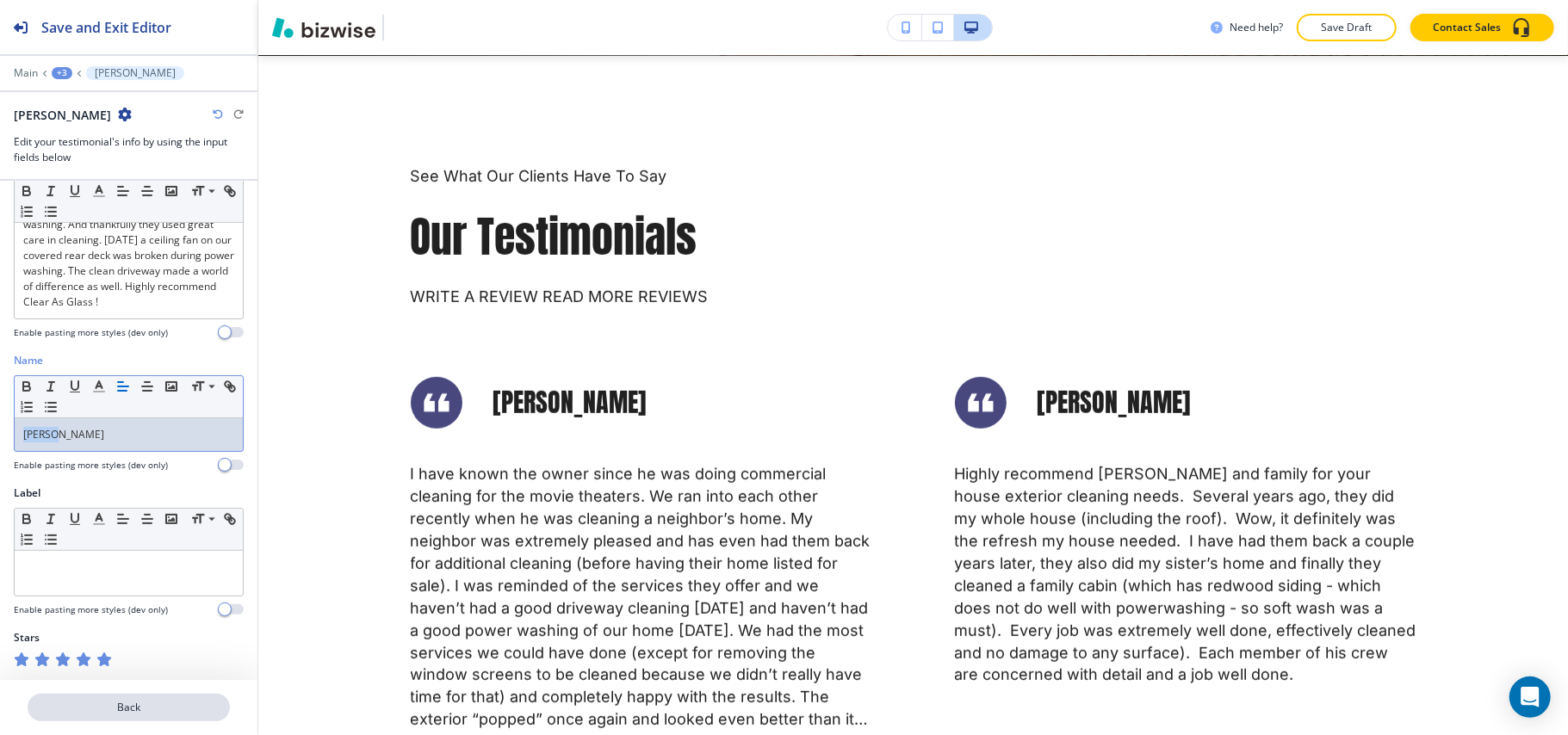
click at [122, 711] on p "Back" at bounding box center [128, 707] width 199 height 15
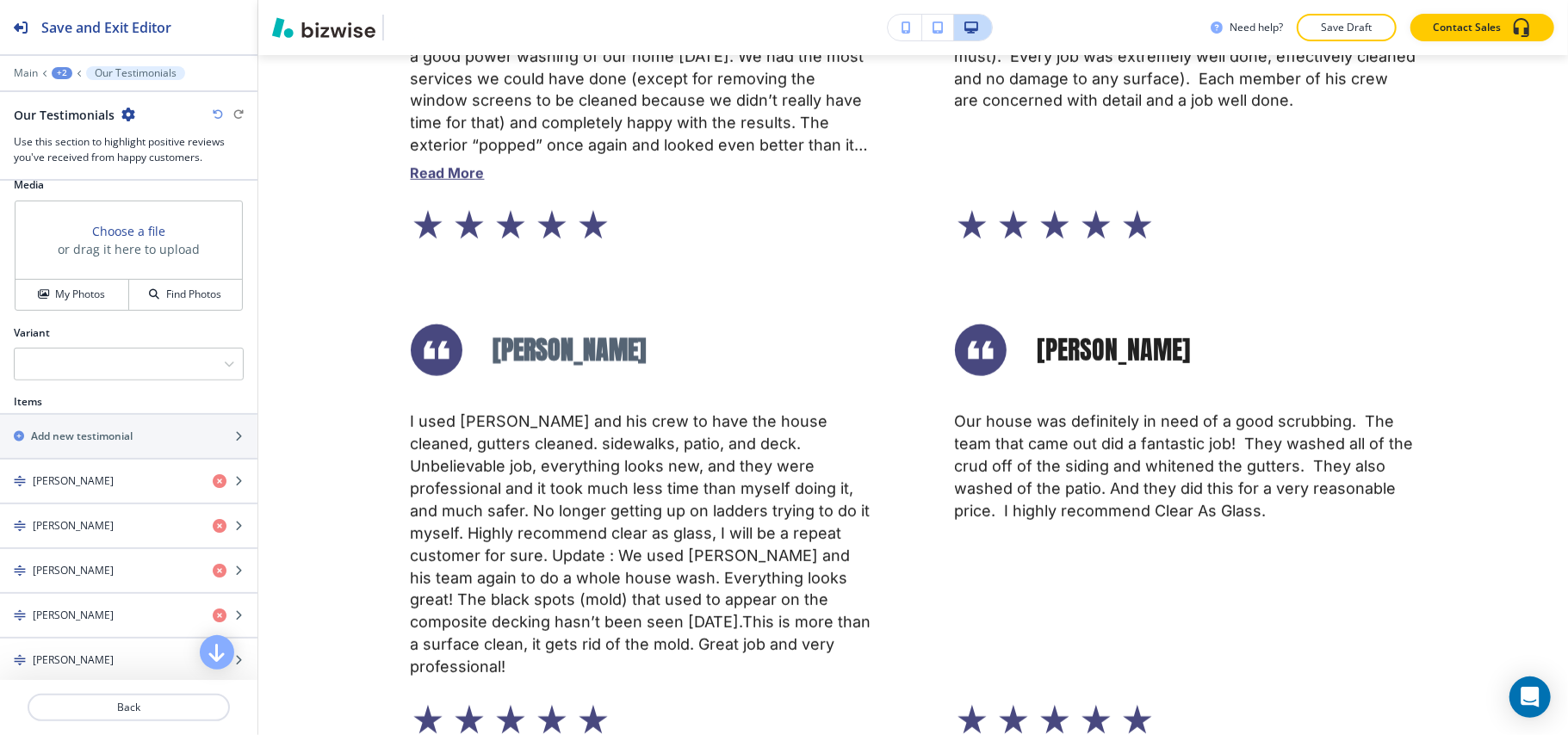
scroll to position [804, 0]
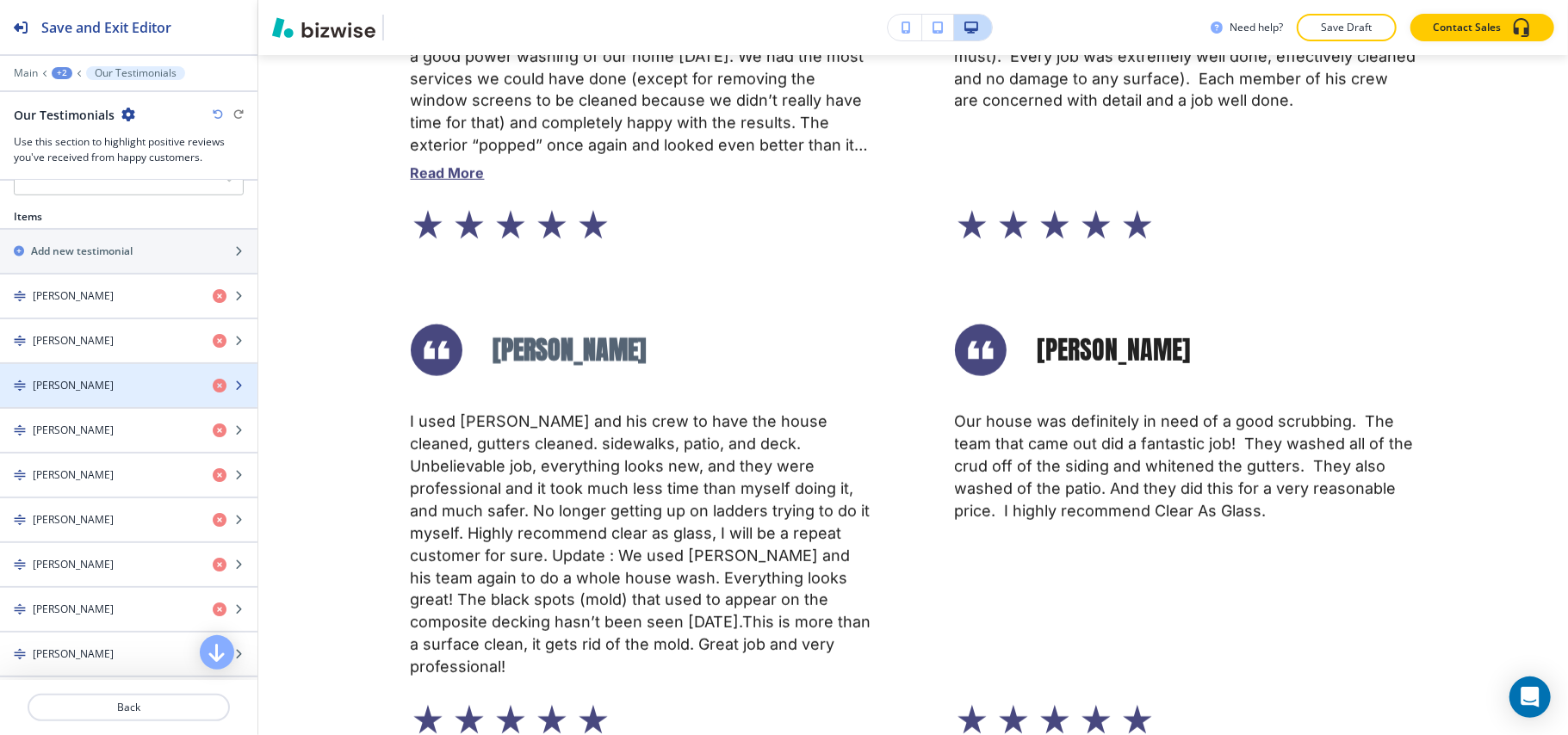
click at [86, 407] on div "button" at bounding box center [128, 400] width 257 height 13
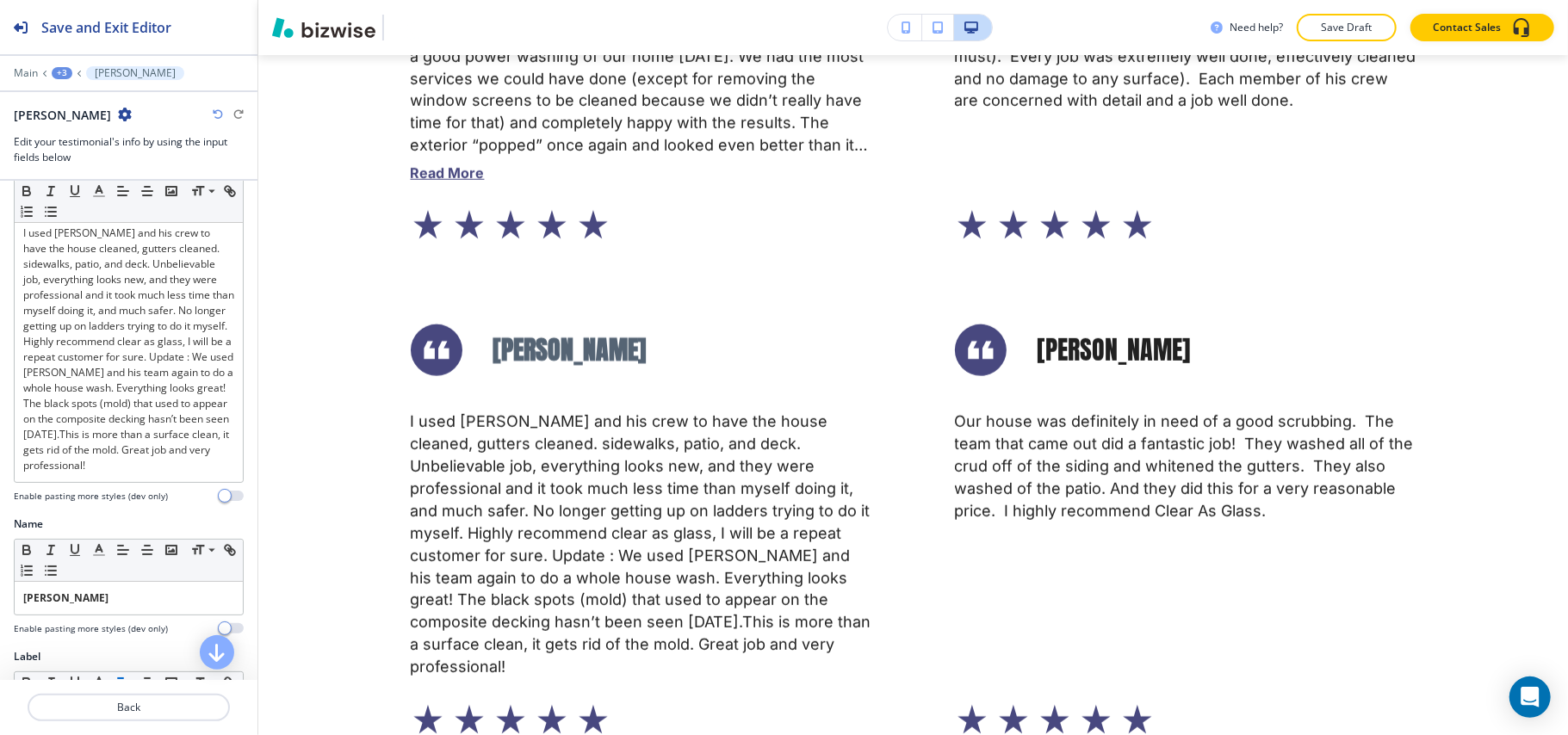
scroll to position [115, 0]
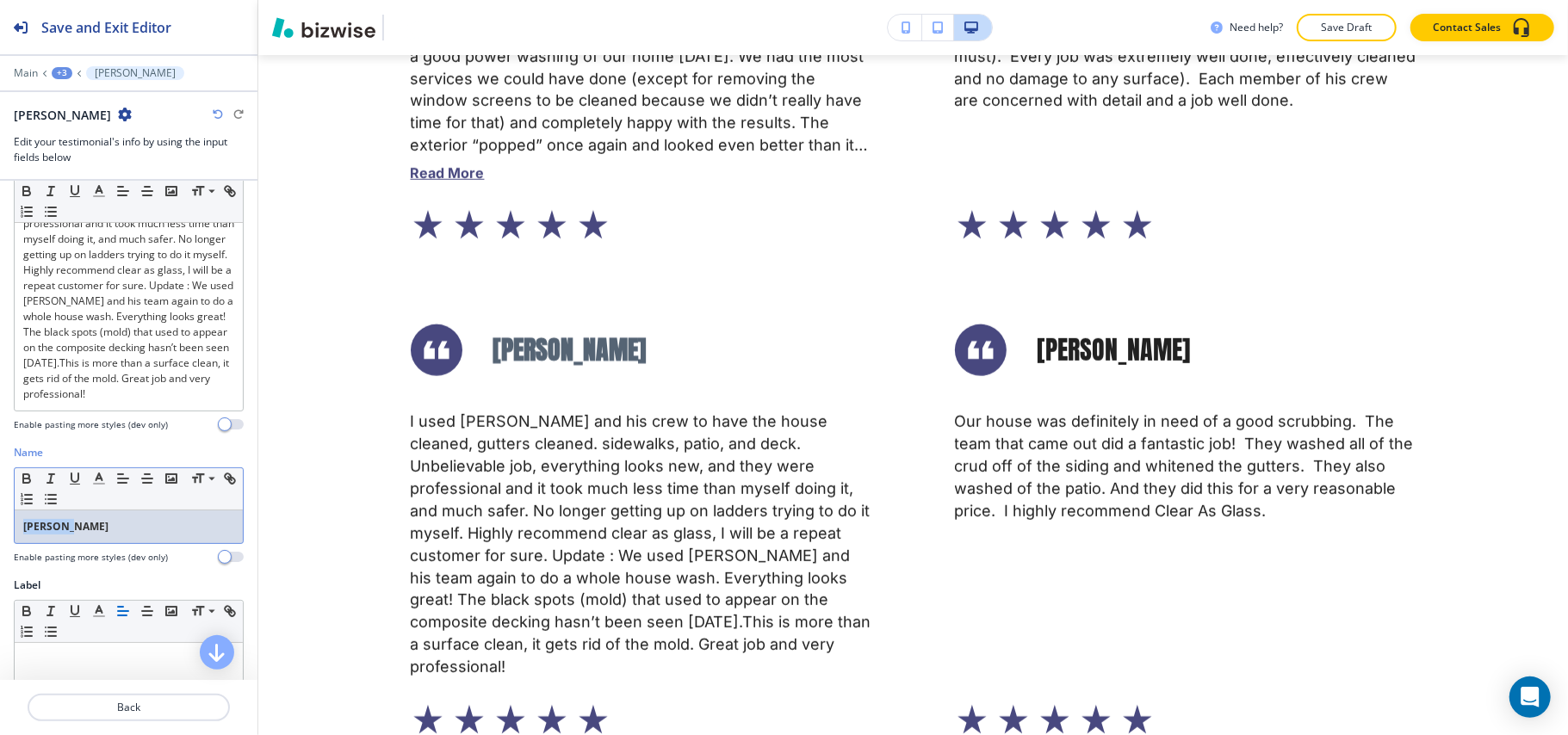
drag, startPoint x: 94, startPoint y: 562, endPoint x: 0, endPoint y: 525, distance: 101.0
click at [0, 535] on div "Name Small Normal Large Huge David H. Enable pasting more styles (dev only)" at bounding box center [128, 511] width 257 height 133
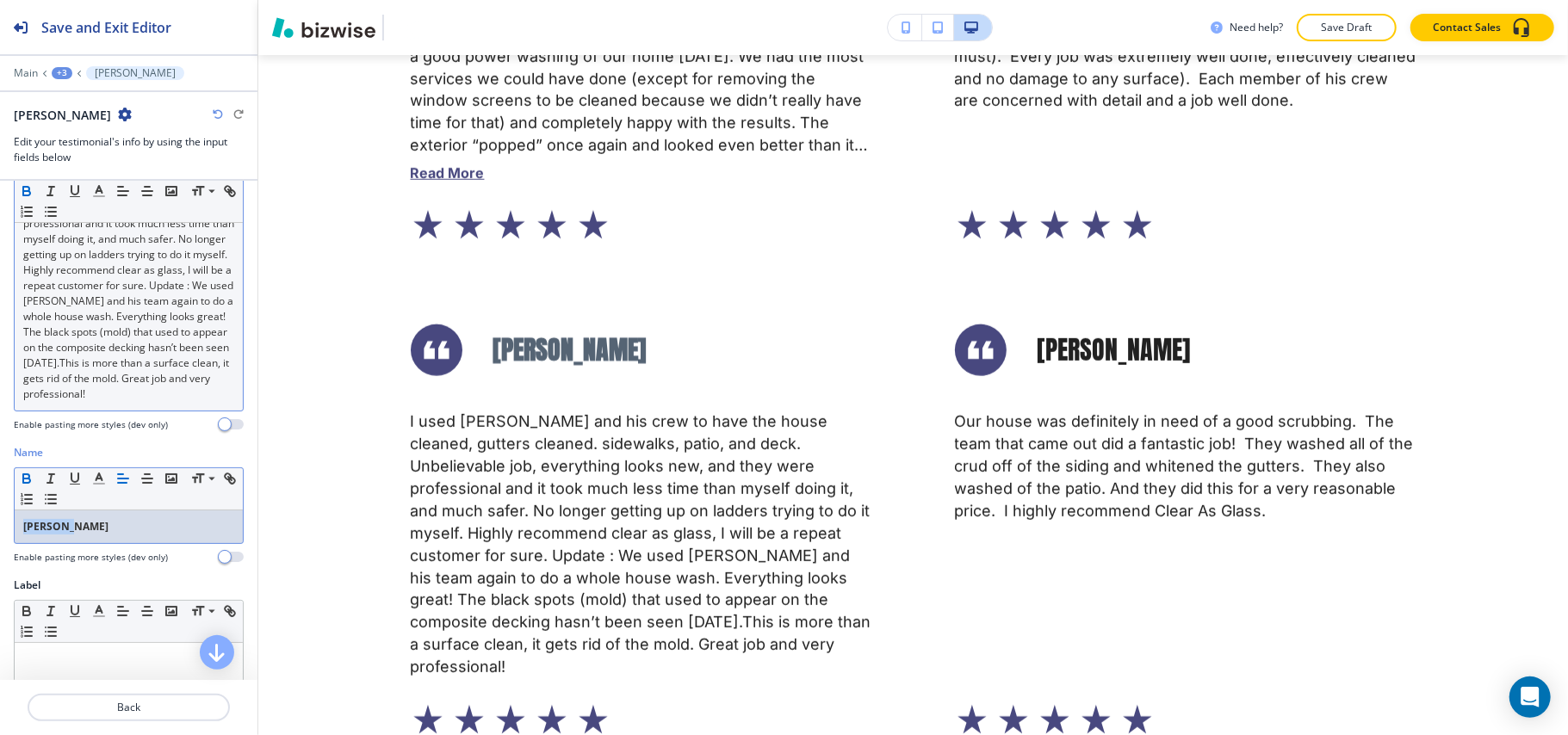
click at [28, 193] on icon "button" at bounding box center [26, 191] width 15 height 15
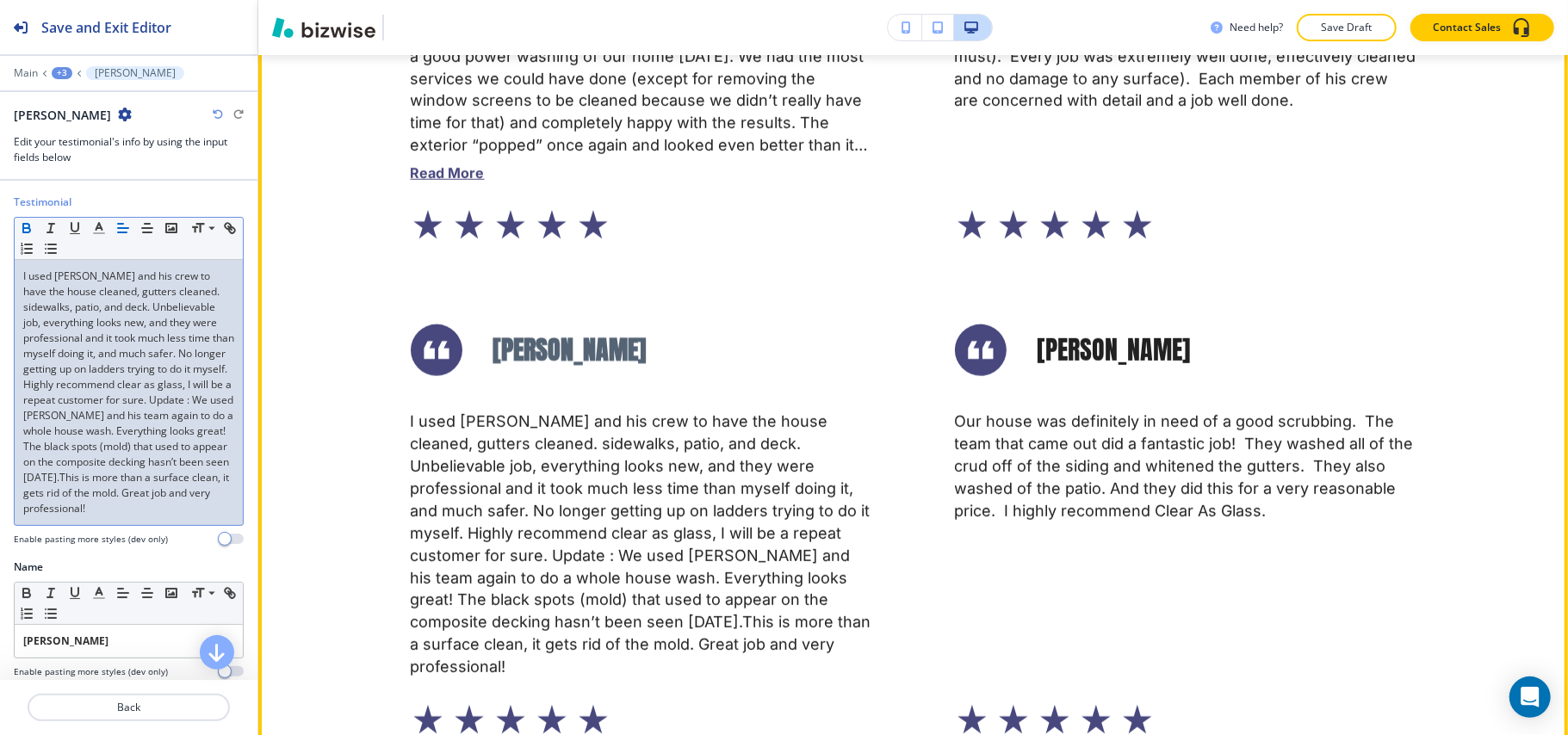
scroll to position [1689, 0]
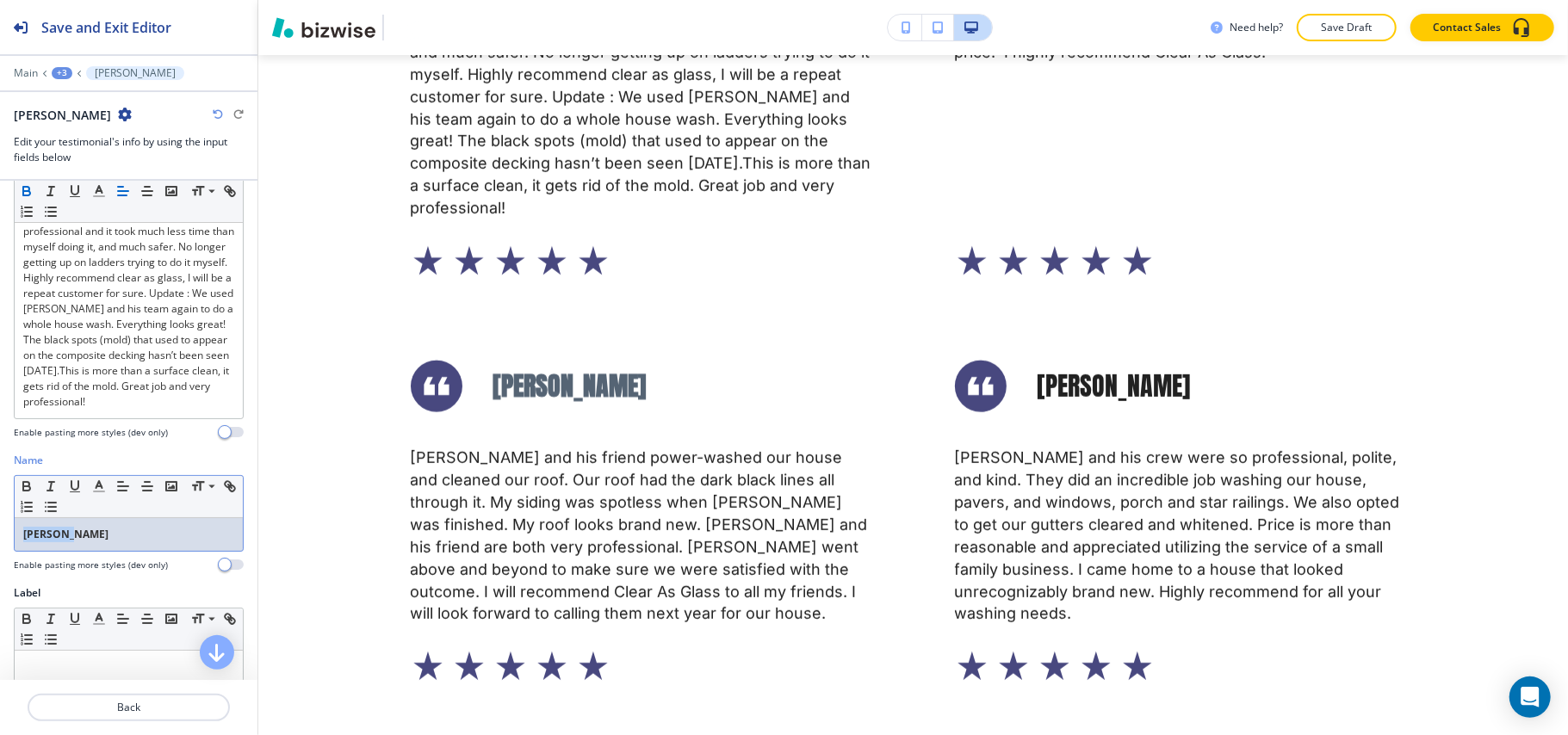
drag, startPoint x: 72, startPoint y: 674, endPoint x: 0, endPoint y: 670, distance: 72.1
click at [0, 670] on div "Testimonial Small Normal Large Huge ﻿ I used Todd and his crew to have the hous…" at bounding box center [128, 430] width 257 height 499
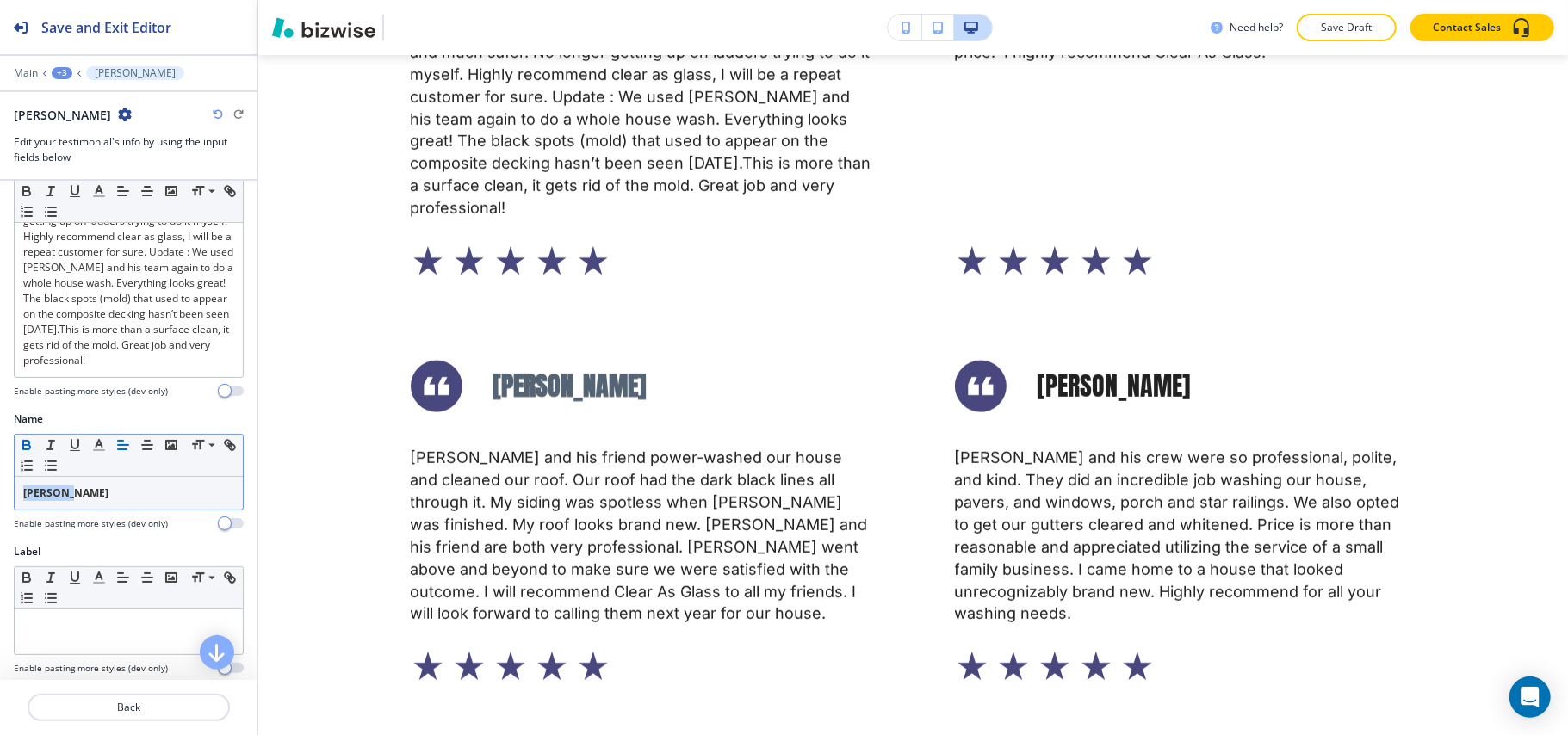
click at [28, 445] on icon "button" at bounding box center [26, 443] width 6 height 4
click at [142, 706] on p "Back" at bounding box center [128, 707] width 199 height 15
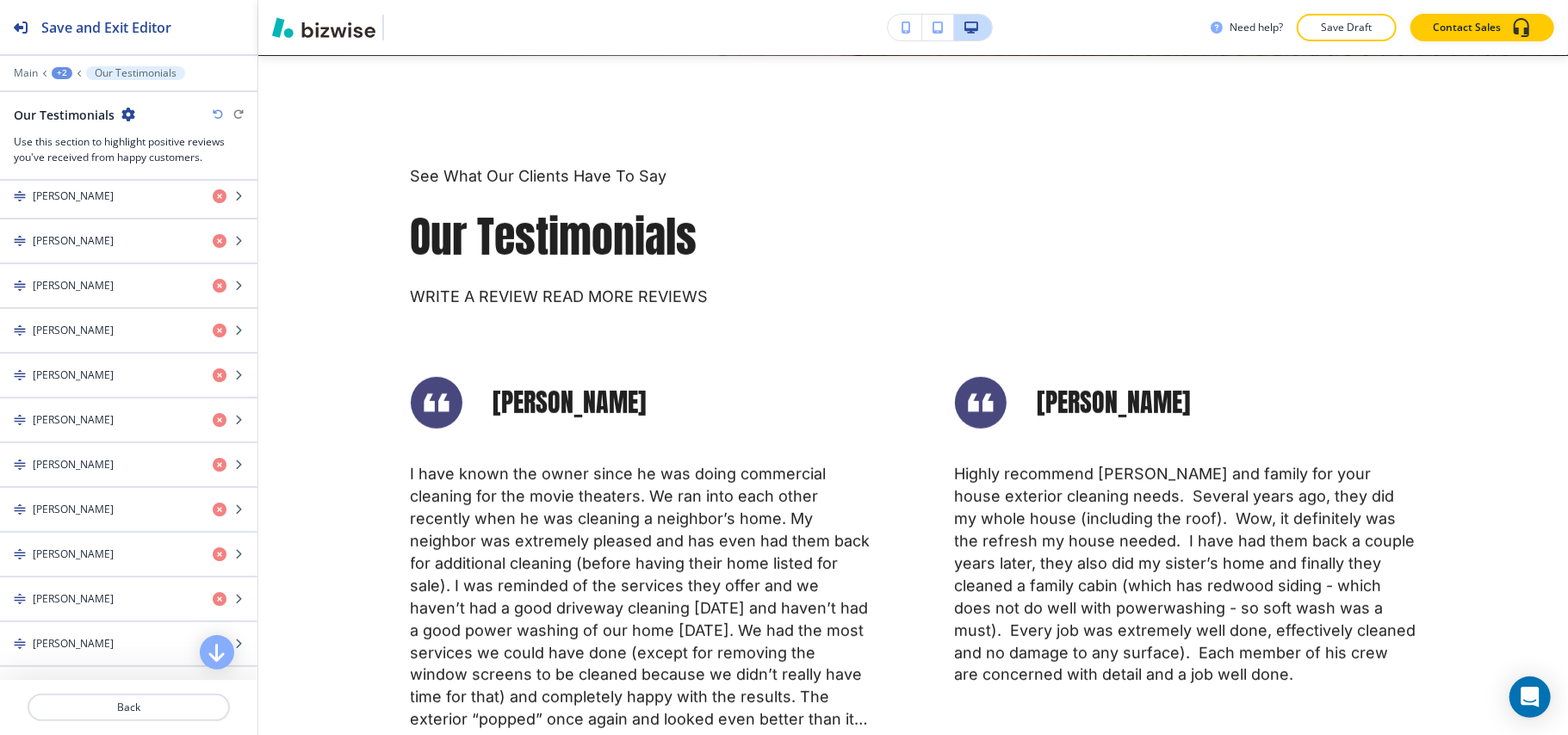
scroll to position [1033, 0]
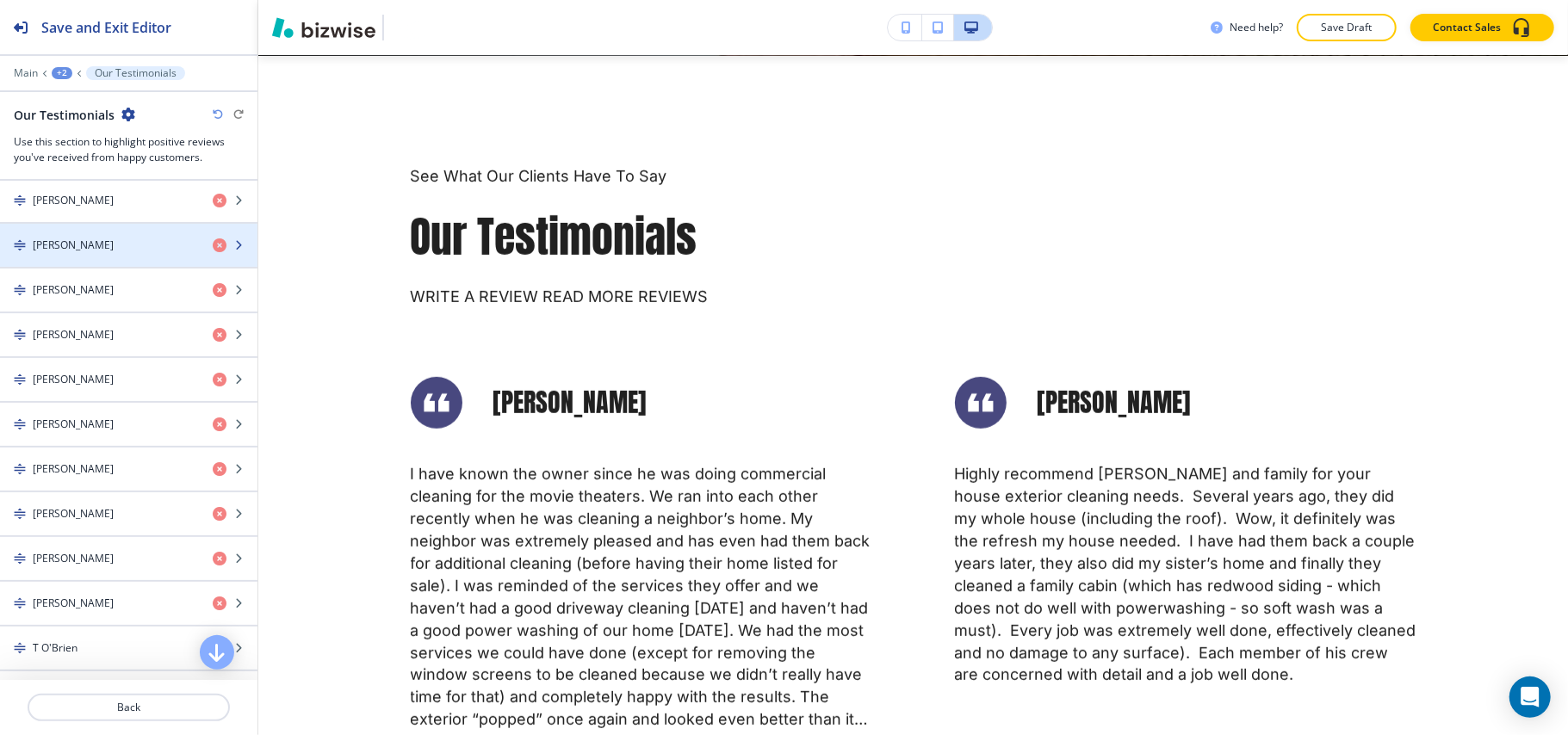
click at [109, 253] on div "Jane M." at bounding box center [99, 245] width 199 height 15
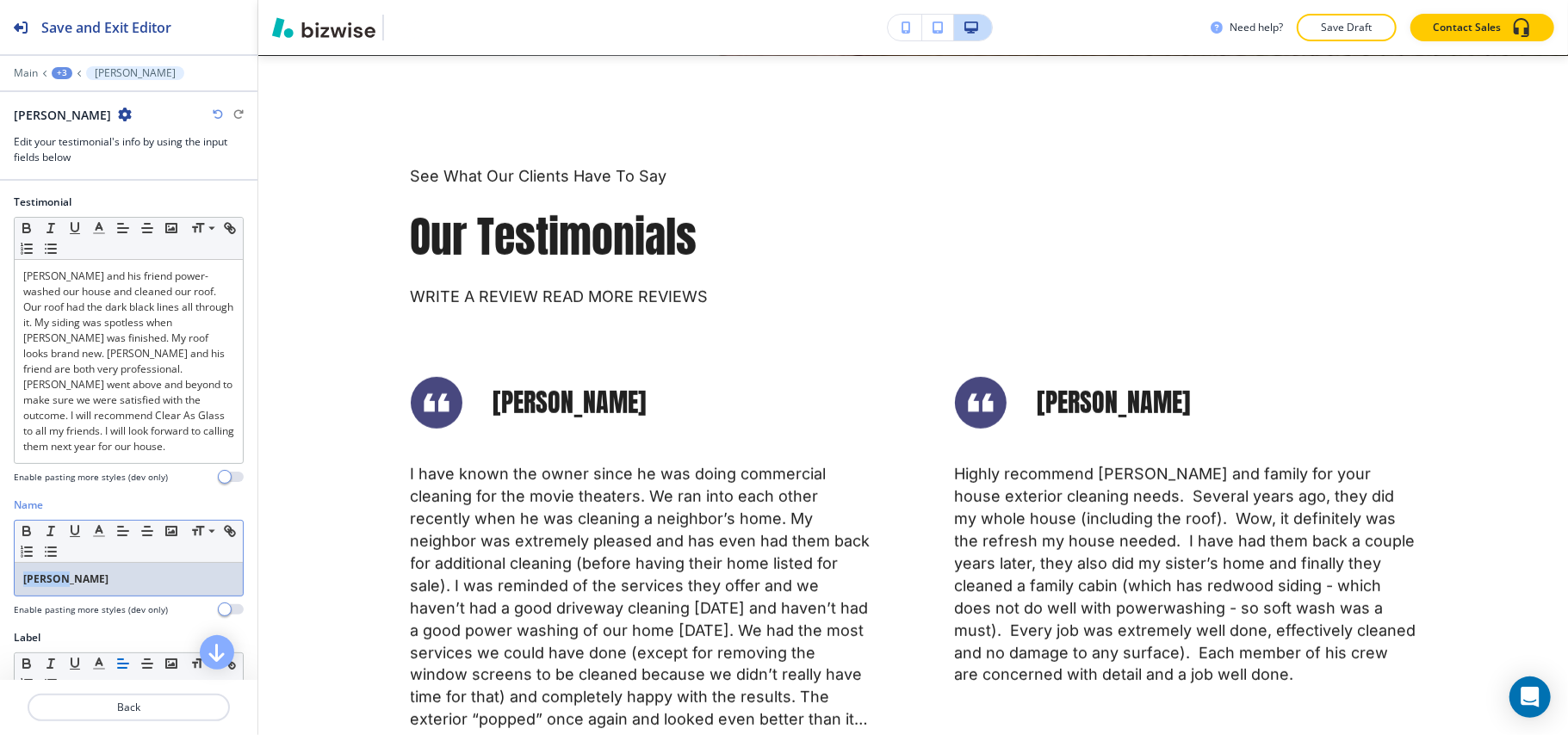
drag, startPoint x: 86, startPoint y: 591, endPoint x: 0, endPoint y: 579, distance: 86.8
click at [0, 580] on div "Name Small Normal Large Huge Jane M. Enable pasting more styles (dev only)" at bounding box center [128, 564] width 257 height 133
click at [28, 527] on icon "button" at bounding box center [26, 531] width 15 height 15
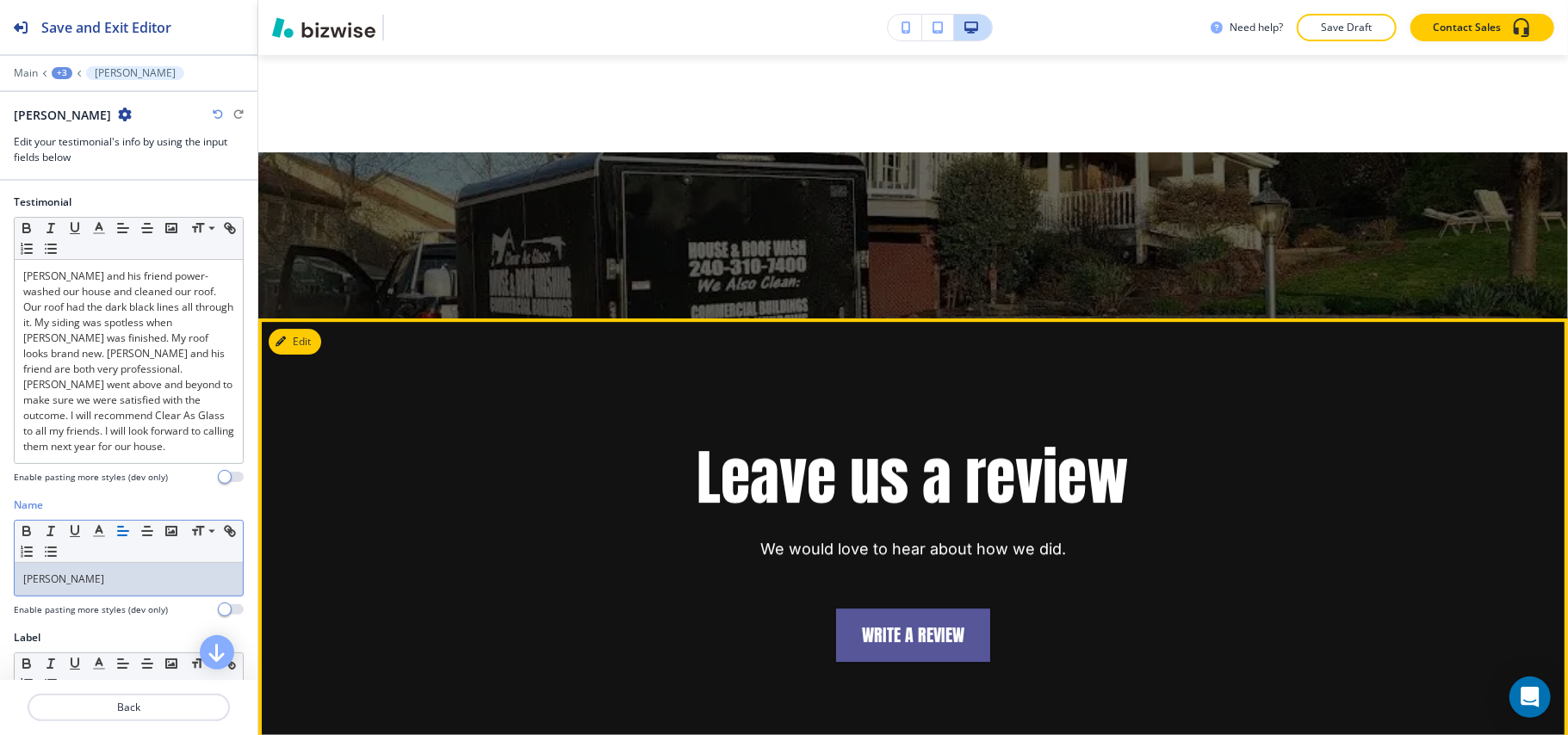
scroll to position [3985, 0]
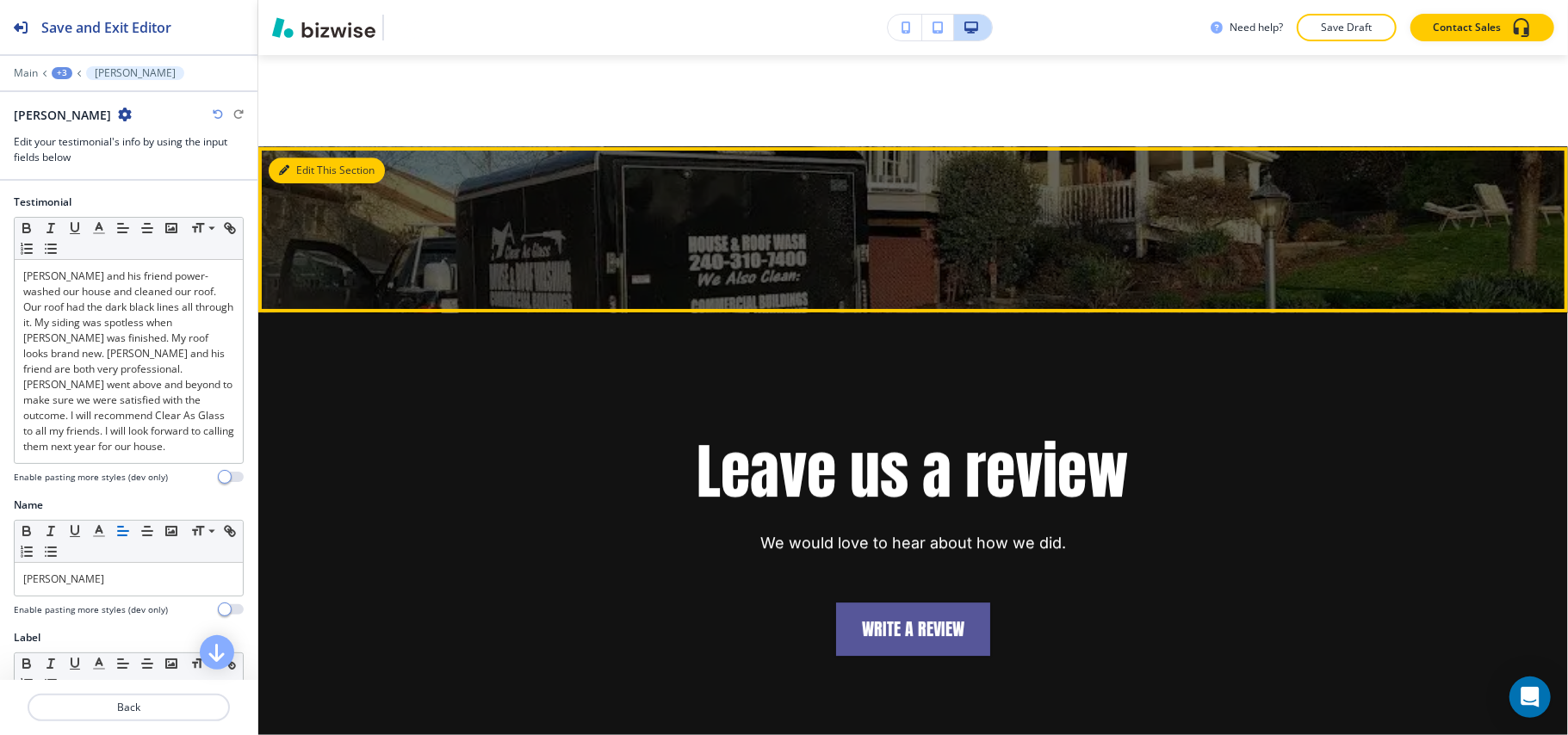
click at [312, 158] on button "Edit This Section" at bounding box center [326, 170] width 116 height 26
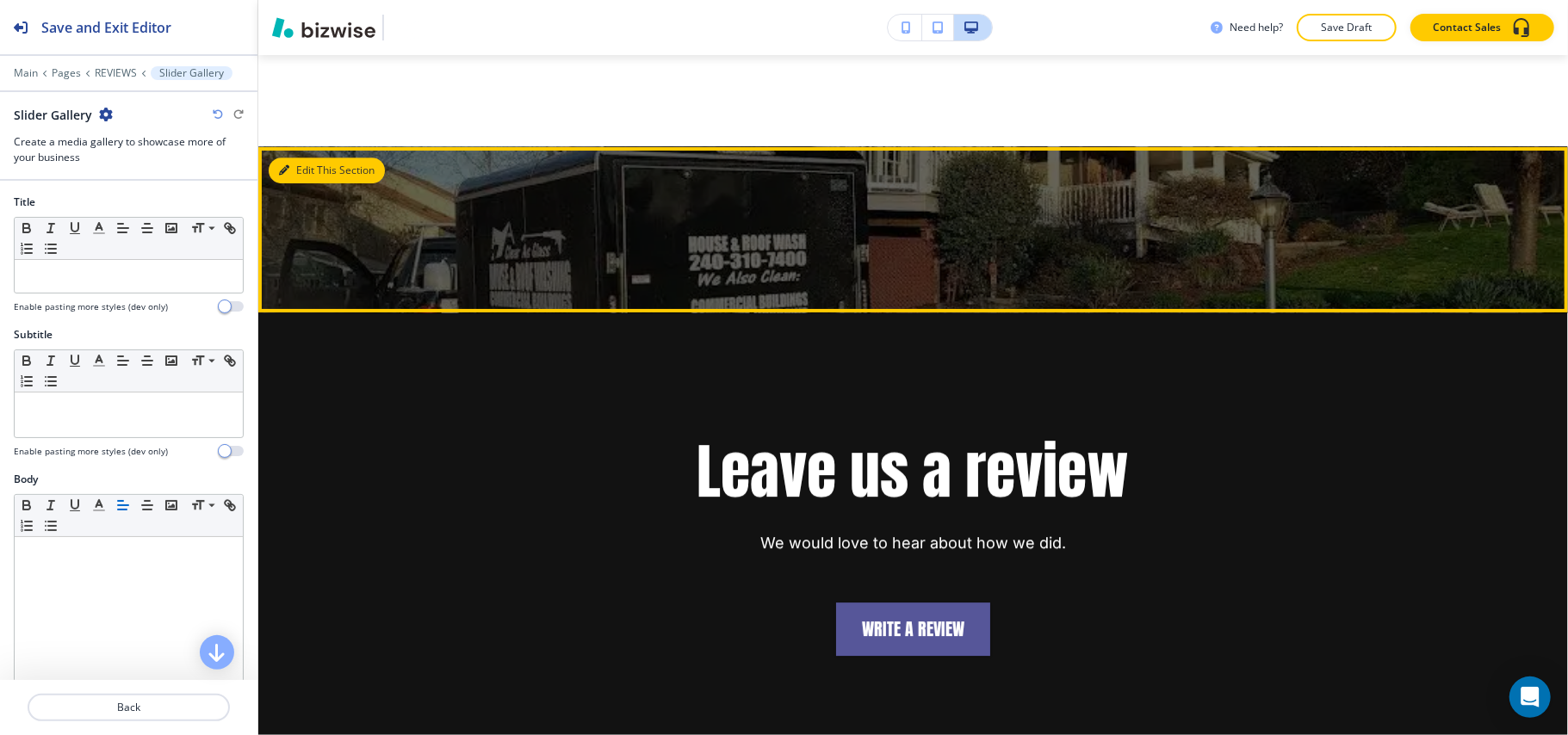
scroll to position [4055, 0]
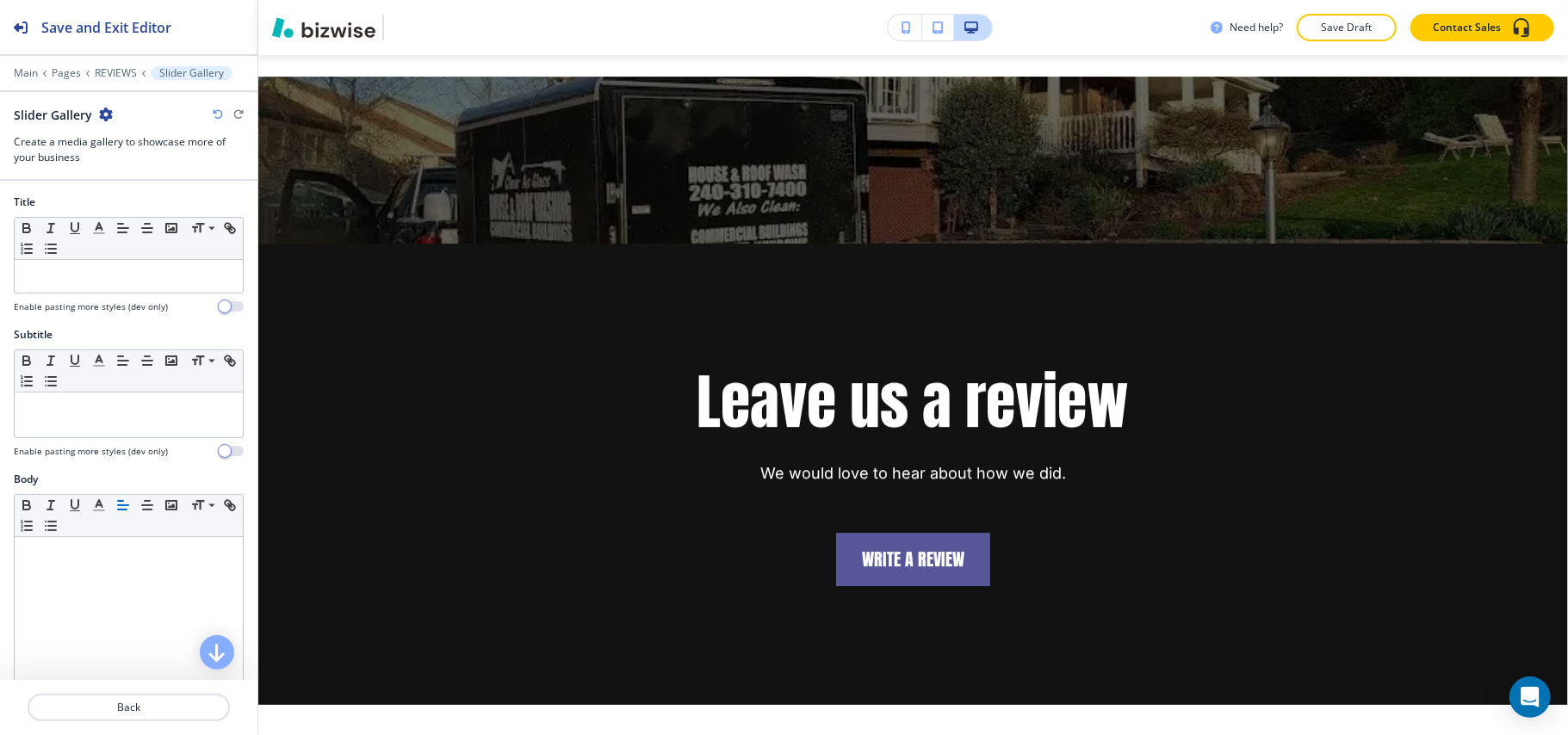
click at [103, 112] on icon "button" at bounding box center [105, 114] width 13 height 13
click at [129, 216] on button "Delete Section" at bounding box center [152, 206] width 110 height 31
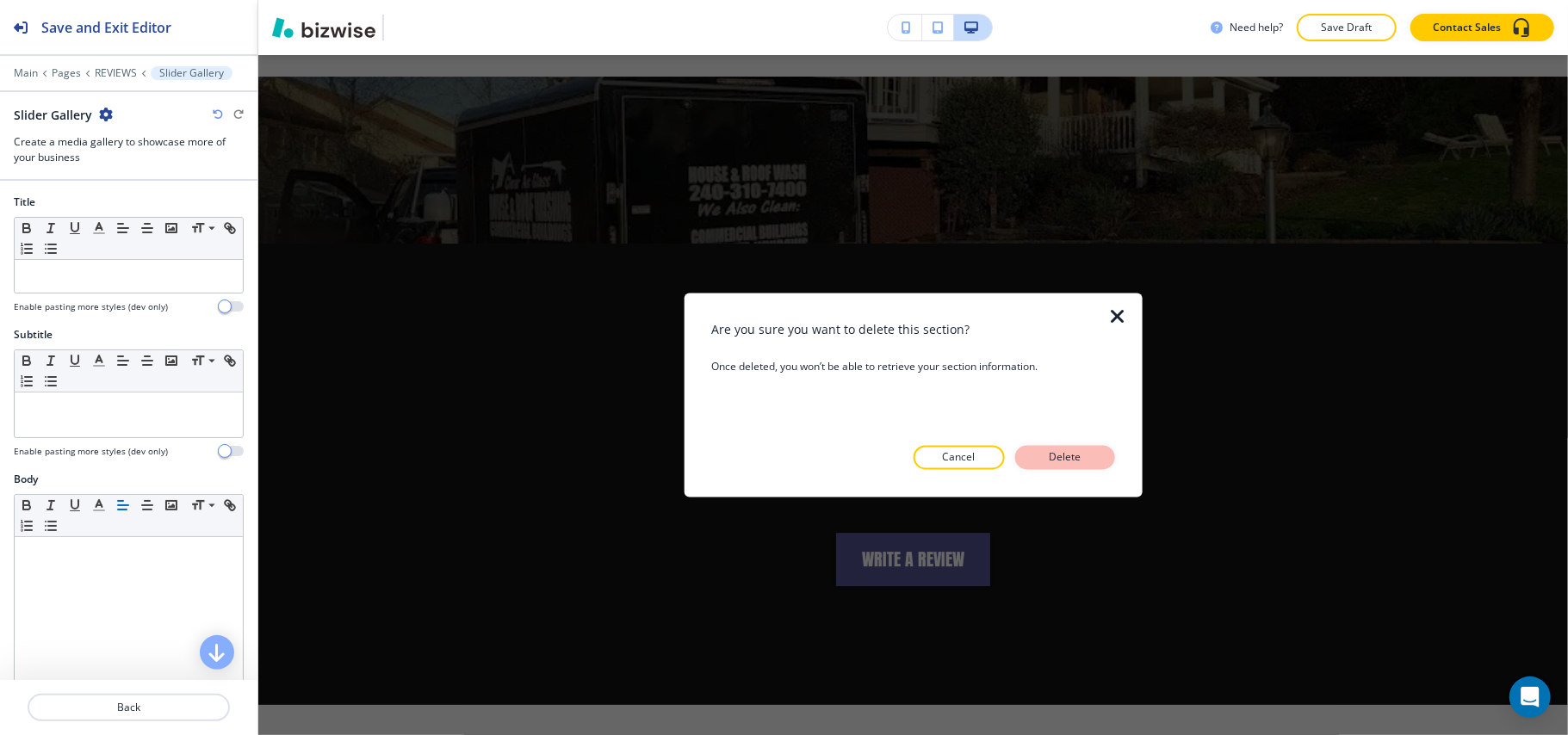
click at [1082, 450] on p "Delete" at bounding box center [1065, 457] width 41 height 15
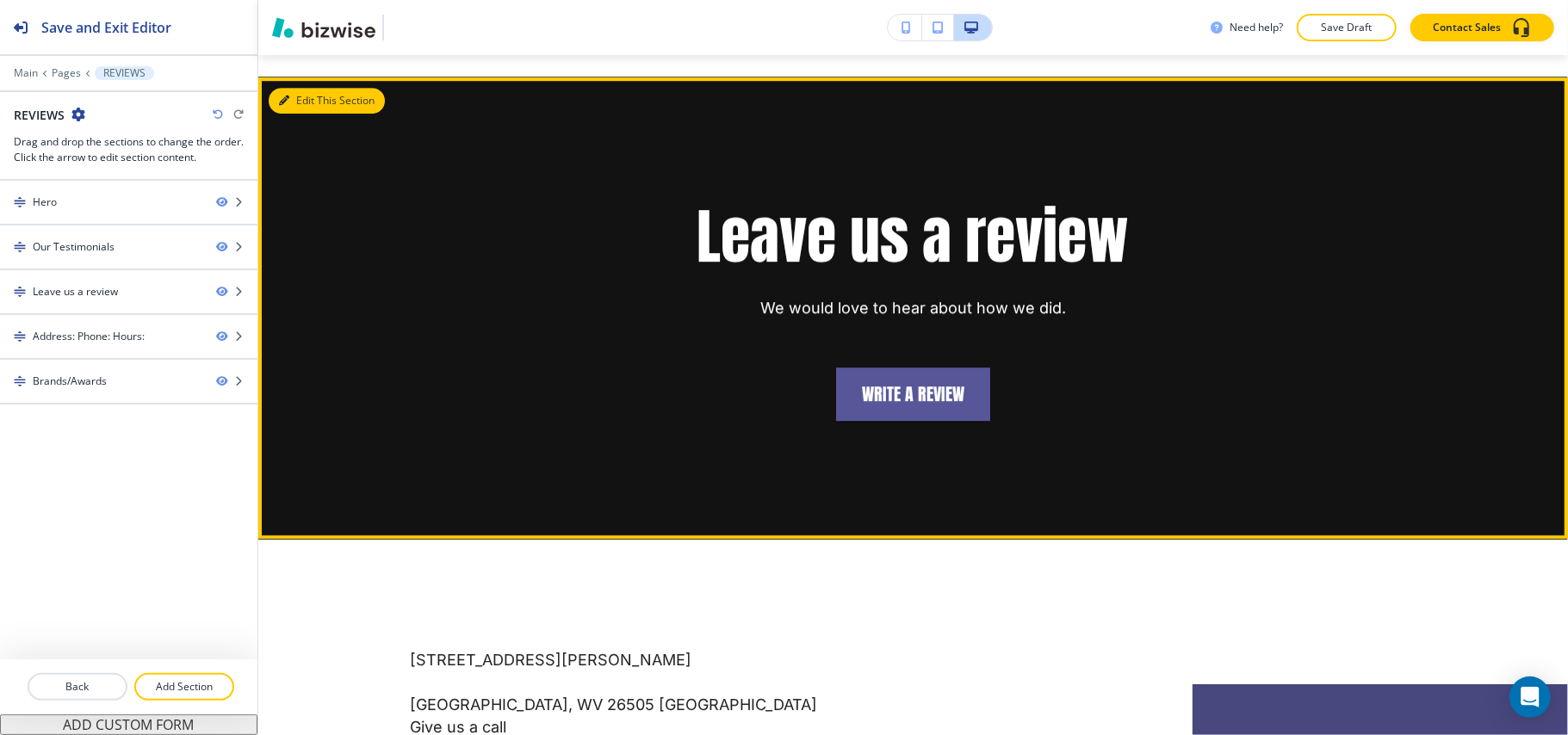
click at [300, 88] on button "Edit This Section" at bounding box center [326, 101] width 116 height 26
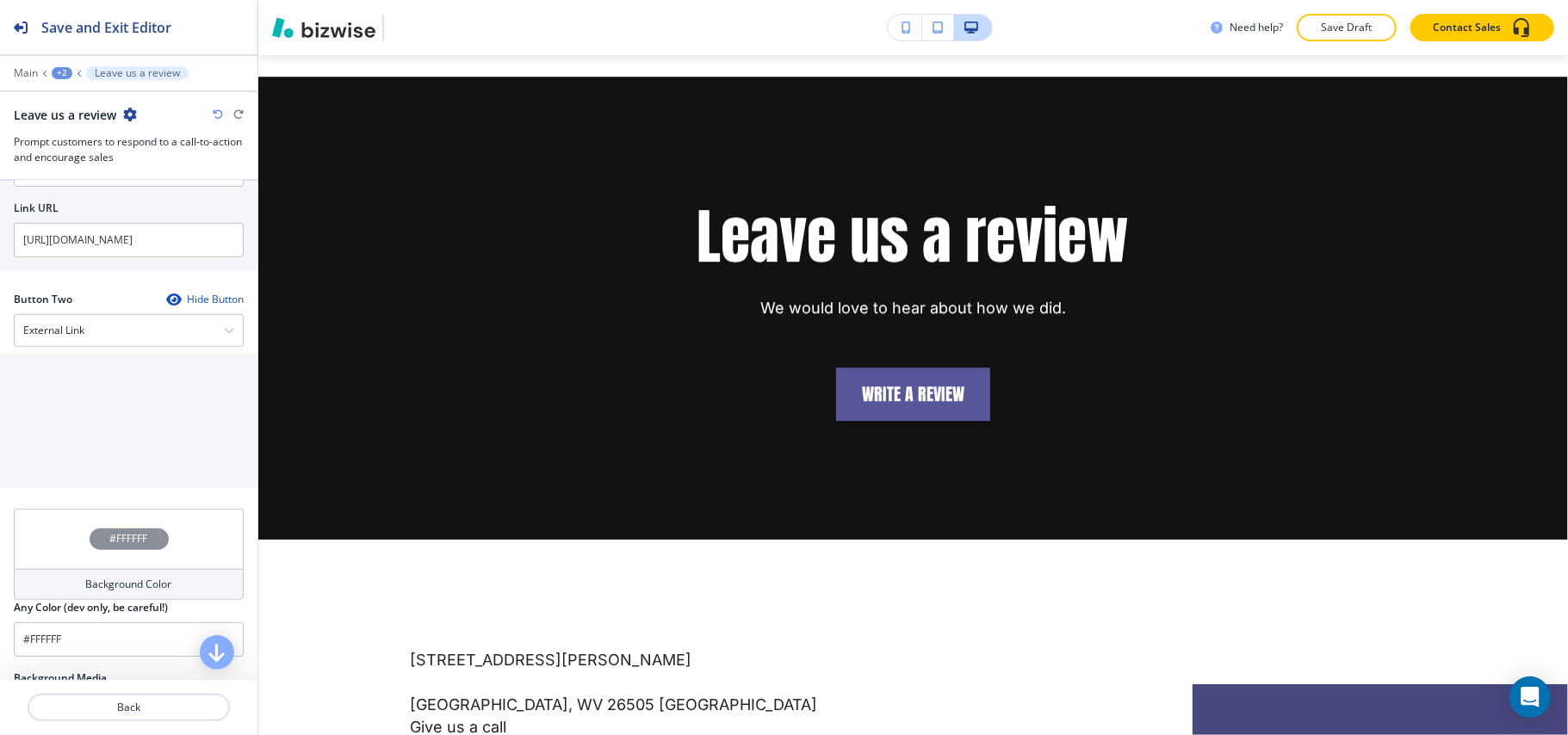
scroll to position [936, 0]
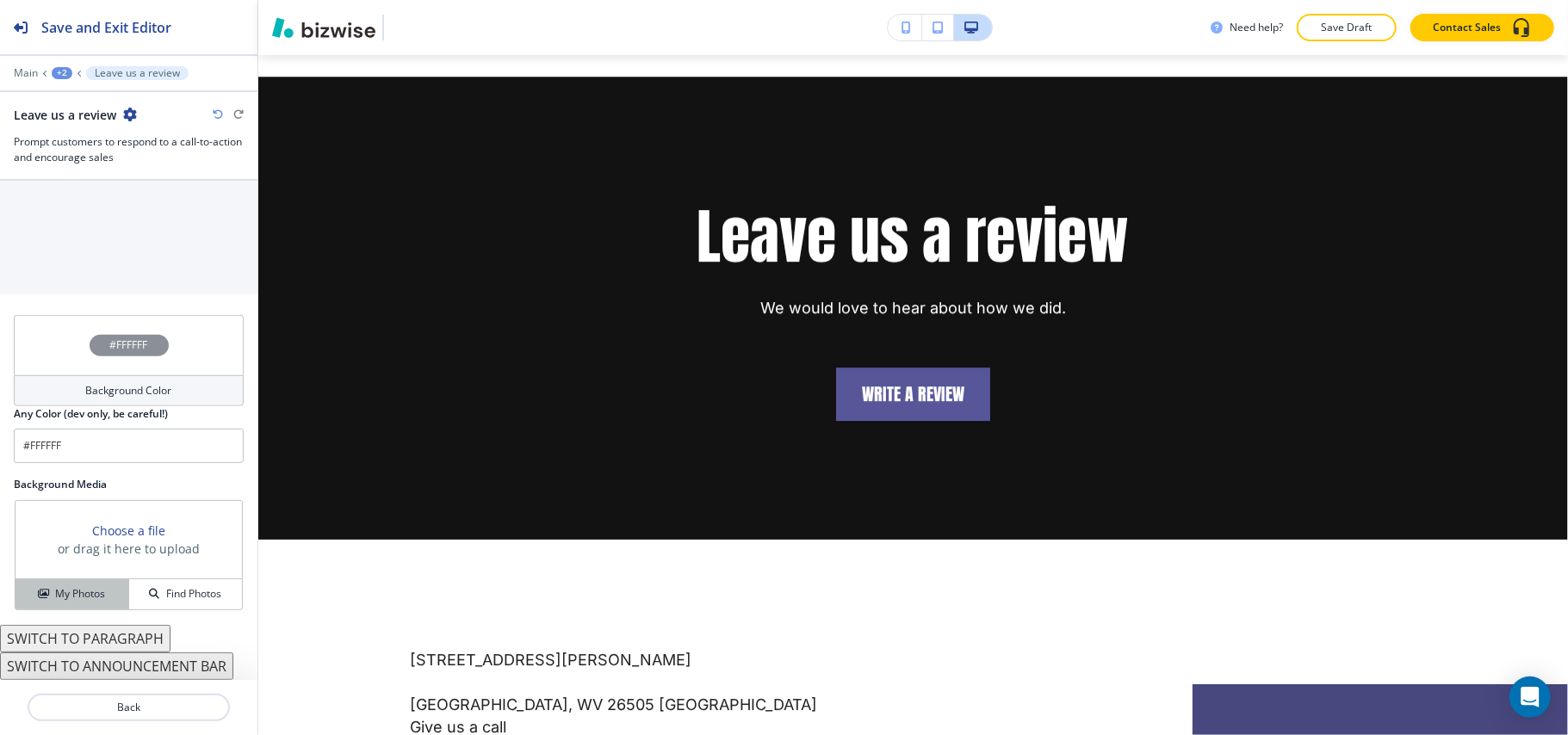
click at [90, 597] on h4 "My Photos" at bounding box center [80, 593] width 50 height 15
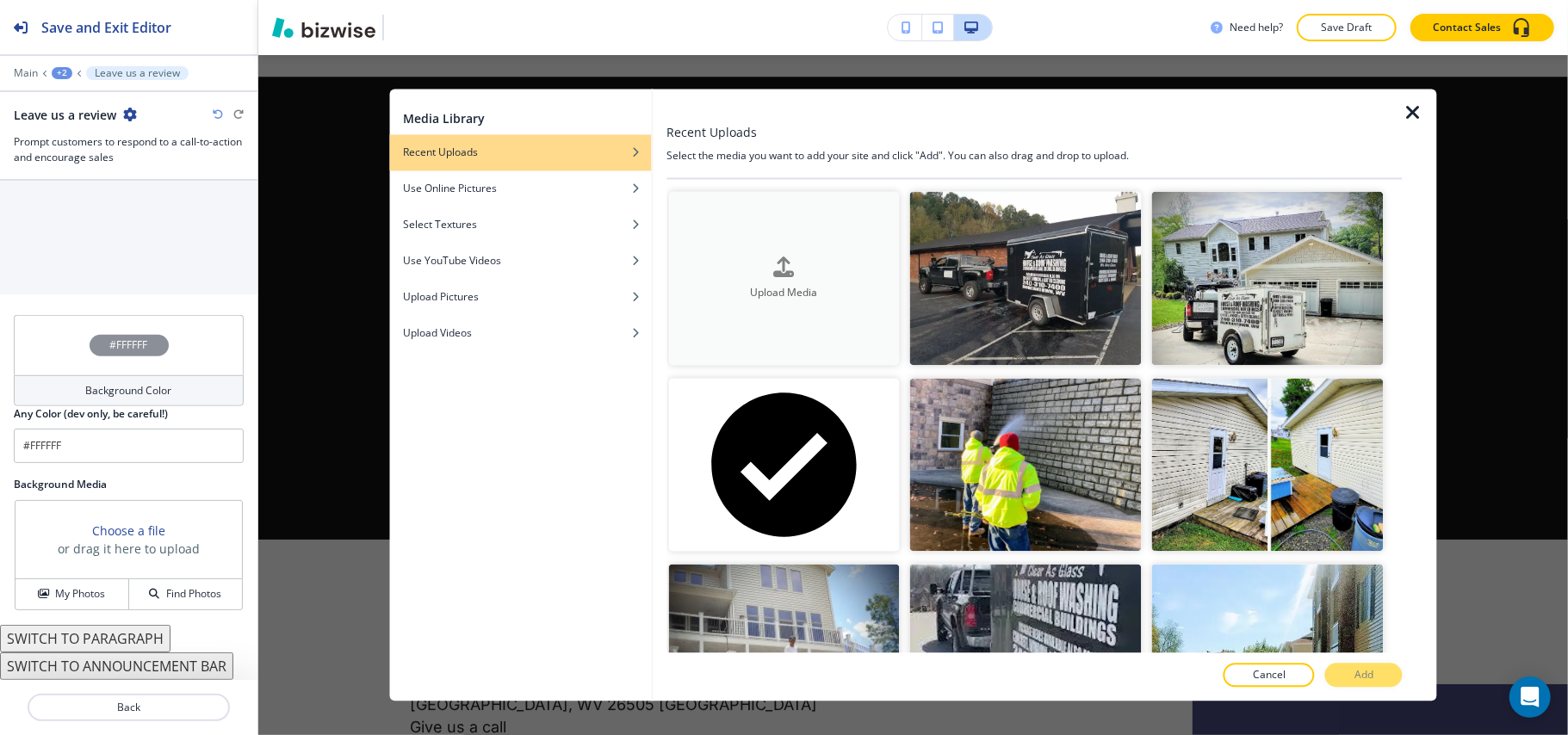
click at [787, 280] on div "button" at bounding box center [784, 282] width 232 height 7
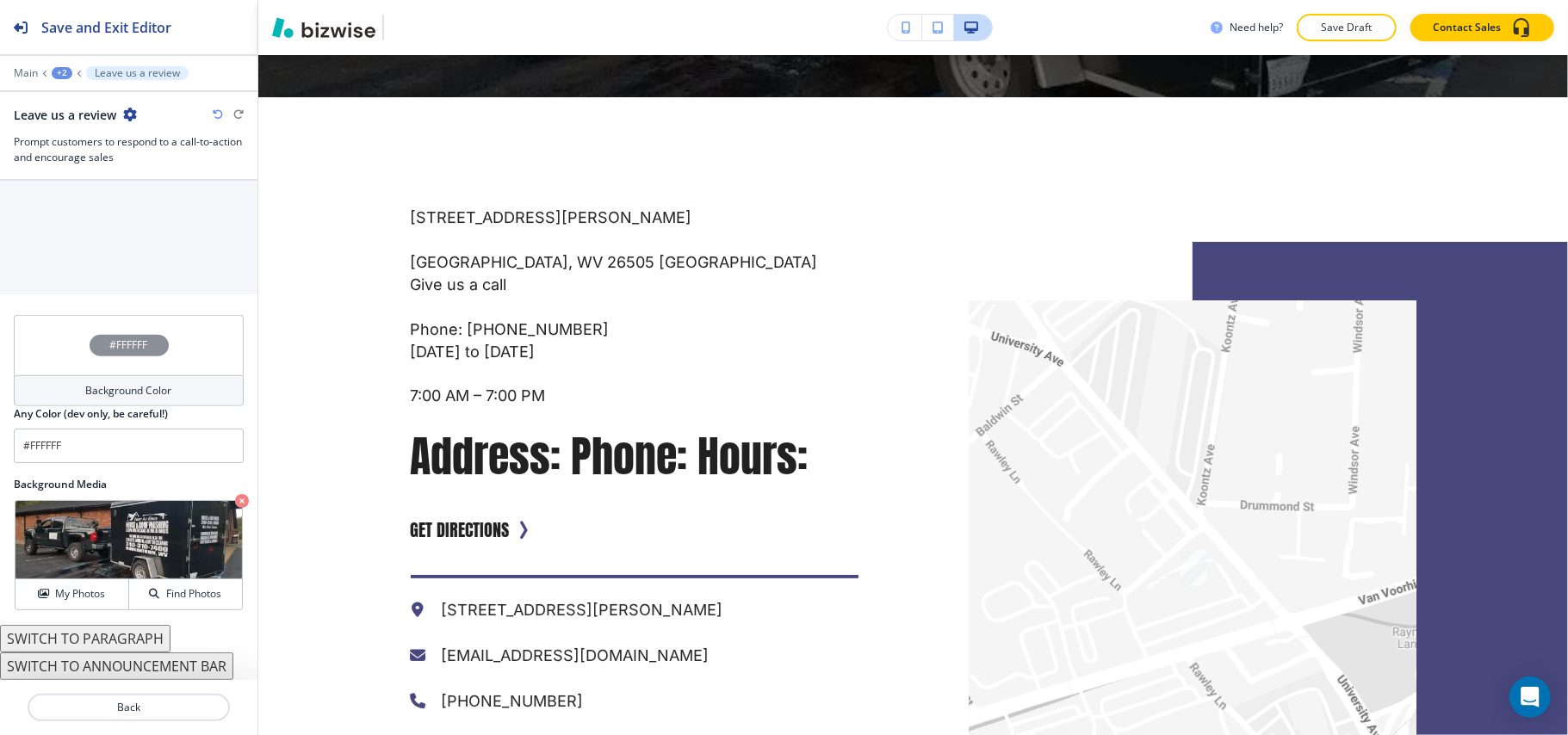
scroll to position [4453, 0]
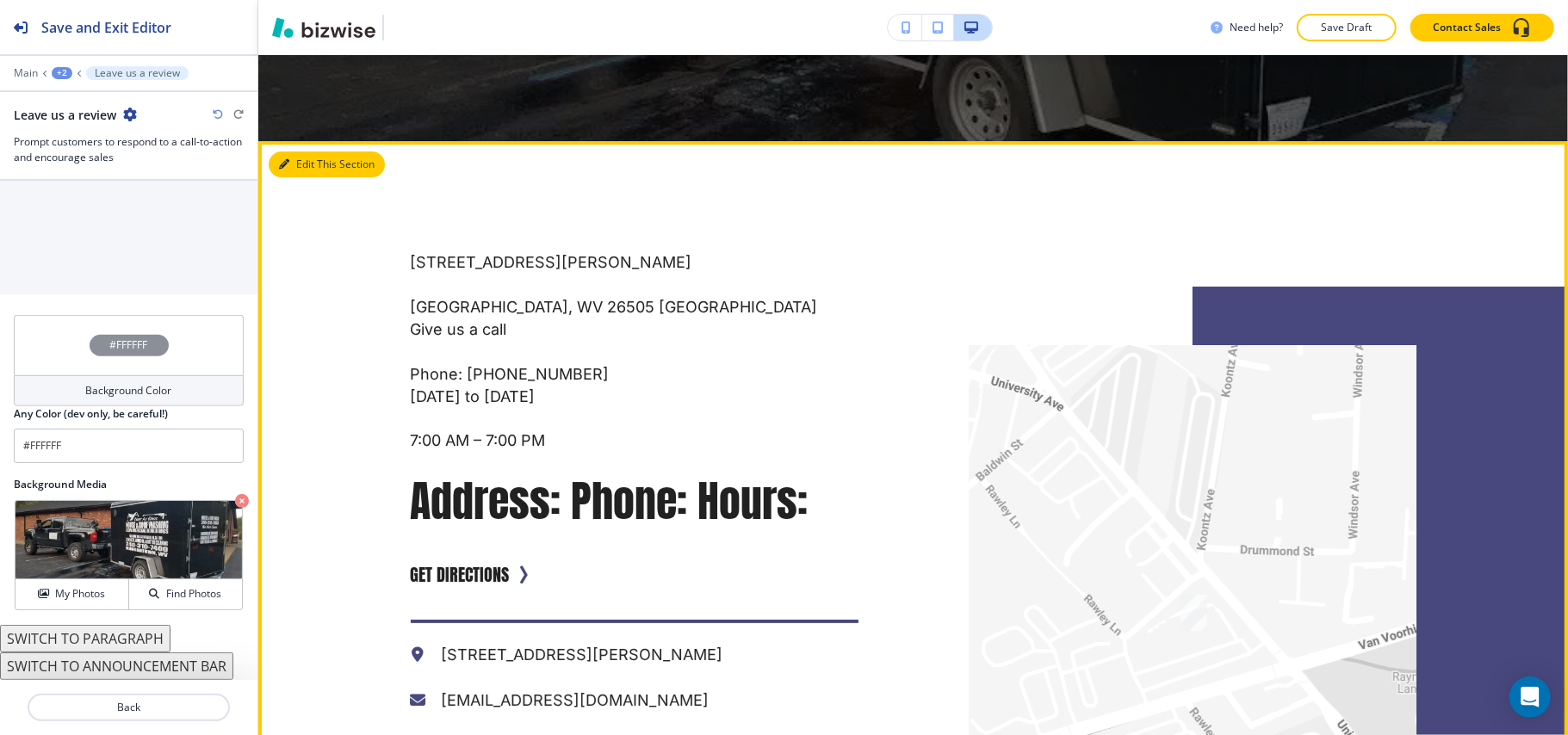
click at [306, 151] on button "Edit This Section" at bounding box center [326, 164] width 116 height 26
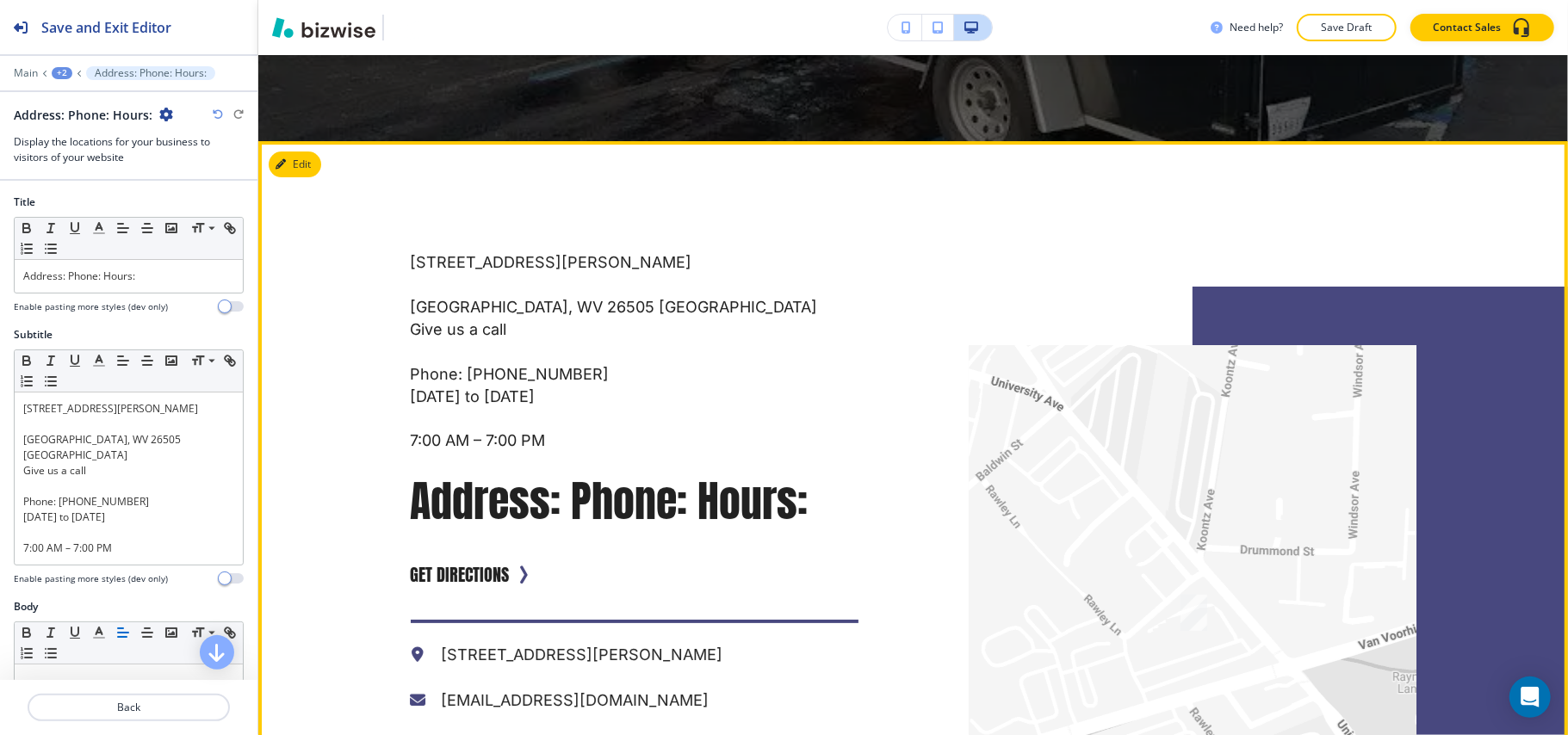
scroll to position [4516, 0]
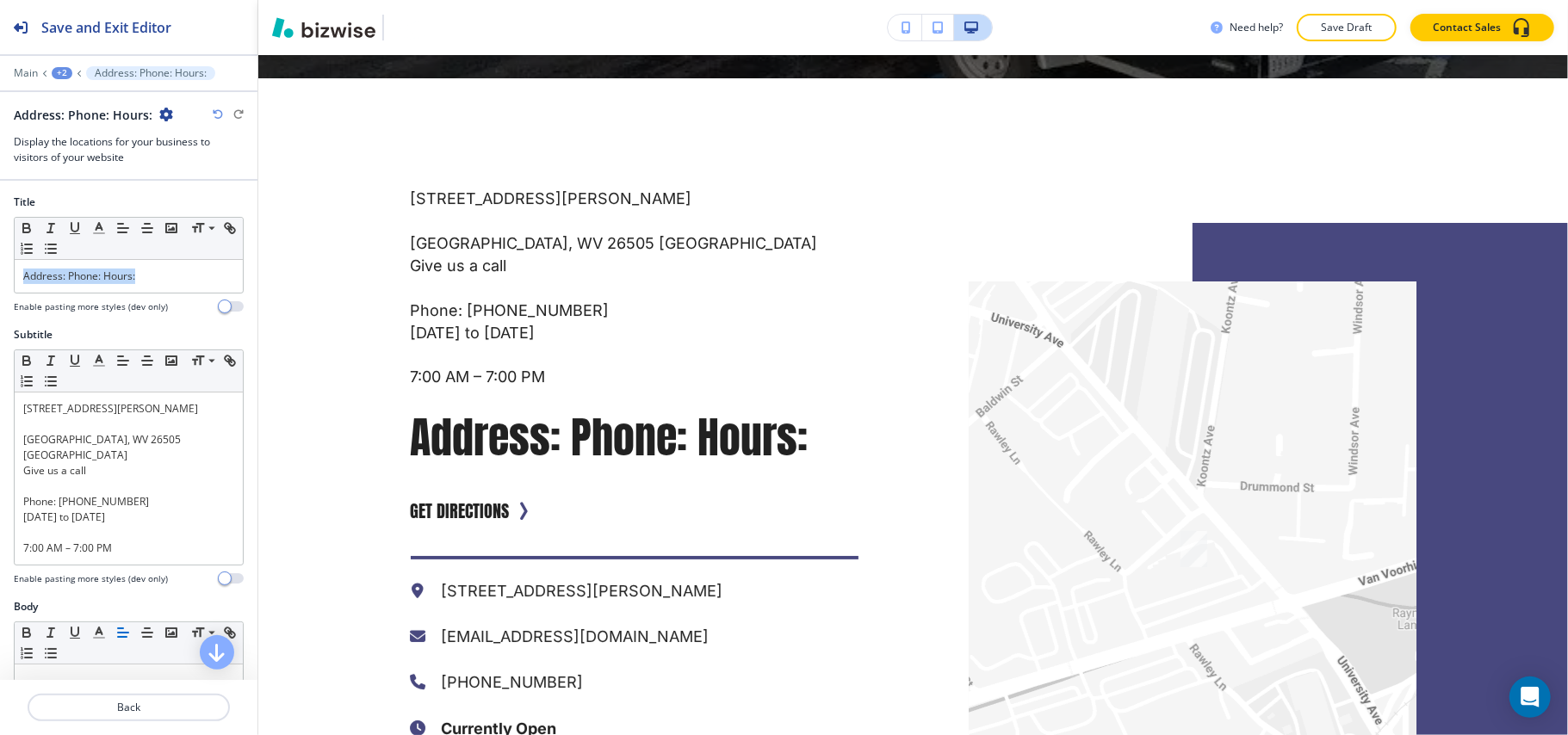
drag, startPoint x: 167, startPoint y: 280, endPoint x: 0, endPoint y: 280, distance: 167.0
click at [0, 280] on div "Title Small Normal Large Huge Address: Phone: Hours: Enable pasting more styles…" at bounding box center [128, 260] width 257 height 133
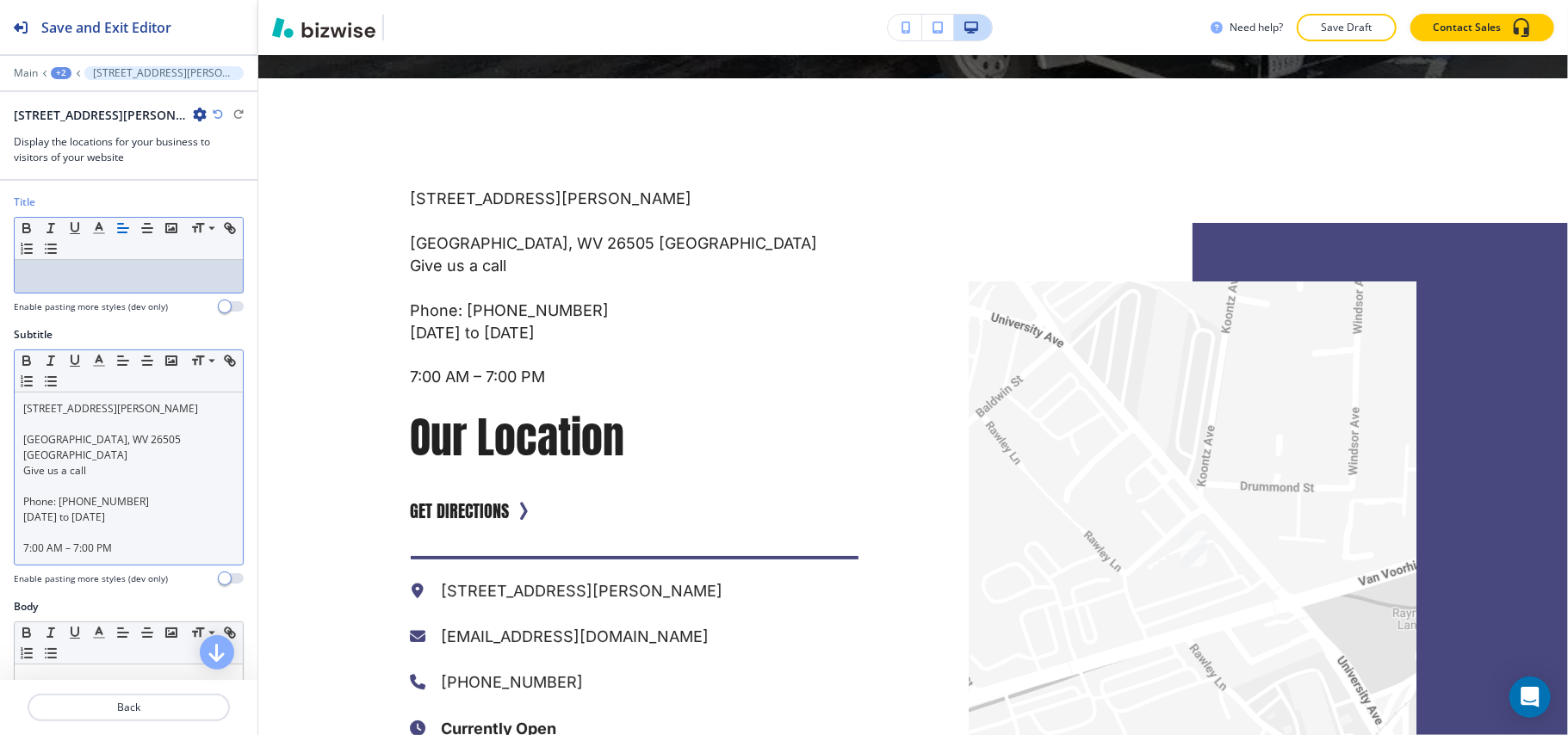
click at [94, 525] on p at bounding box center [128, 532] width 211 height 15
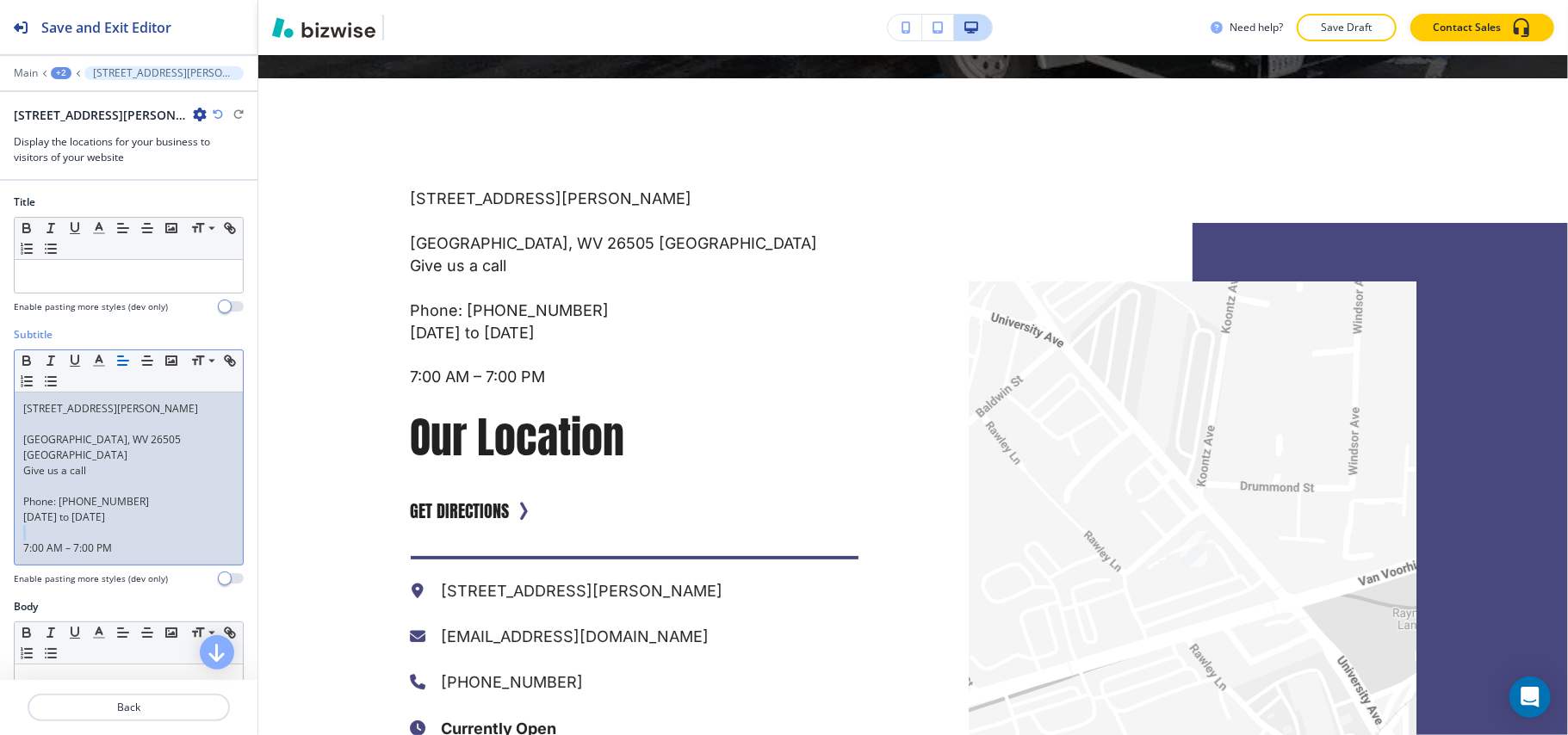
click at [94, 525] on p at bounding box center [128, 532] width 211 height 15
click at [132, 541] on p "7:00 AM – 7:00 PM" at bounding box center [128, 548] width 211 height 15
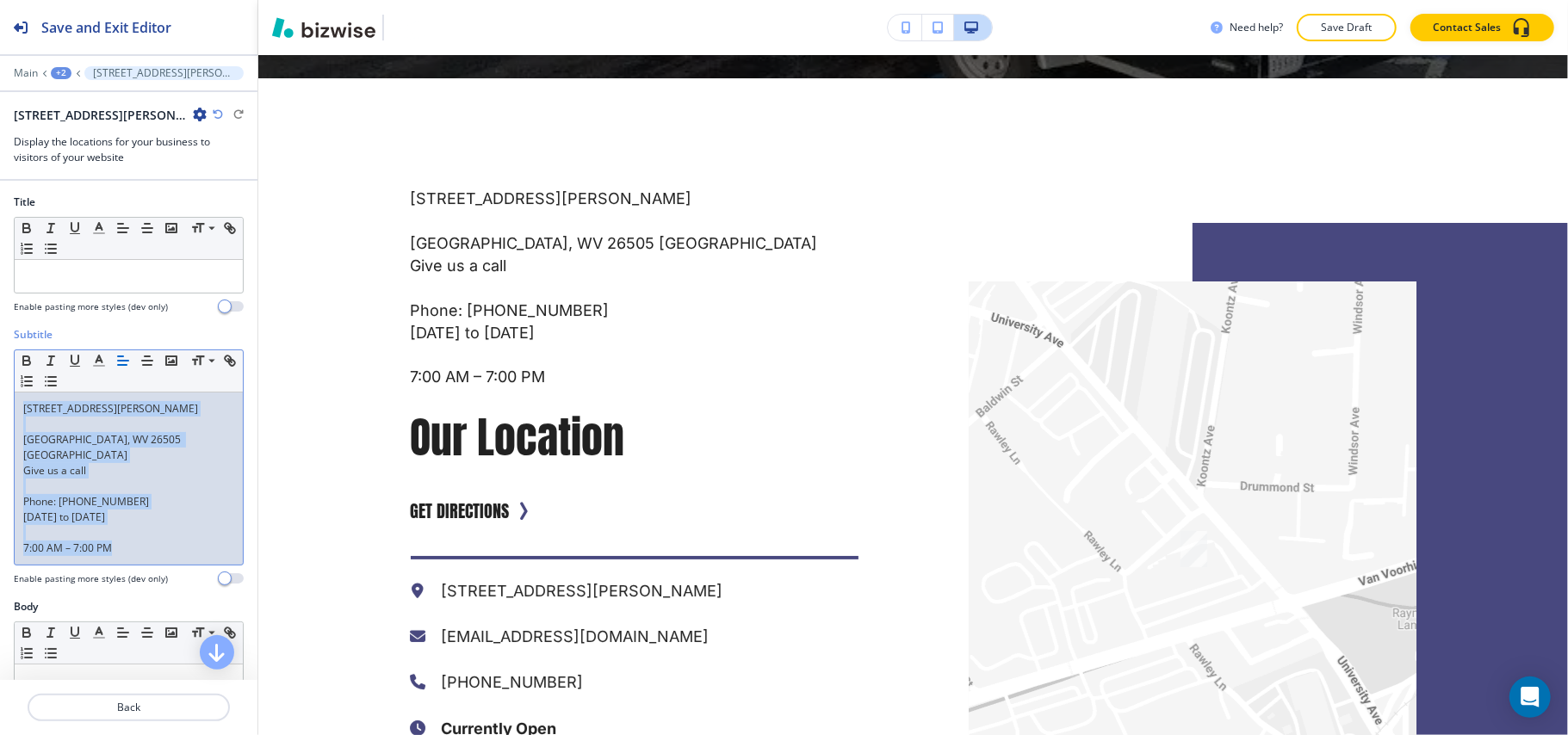
drag, startPoint x: 117, startPoint y: 521, endPoint x: 0, endPoint y: 298, distance: 251.8
click at [0, 373] on div "Subtitle Small Normal Large Huge 364 Patteson Drive #232 Morgantown, WV 26505 U…" at bounding box center [128, 462] width 257 height 272
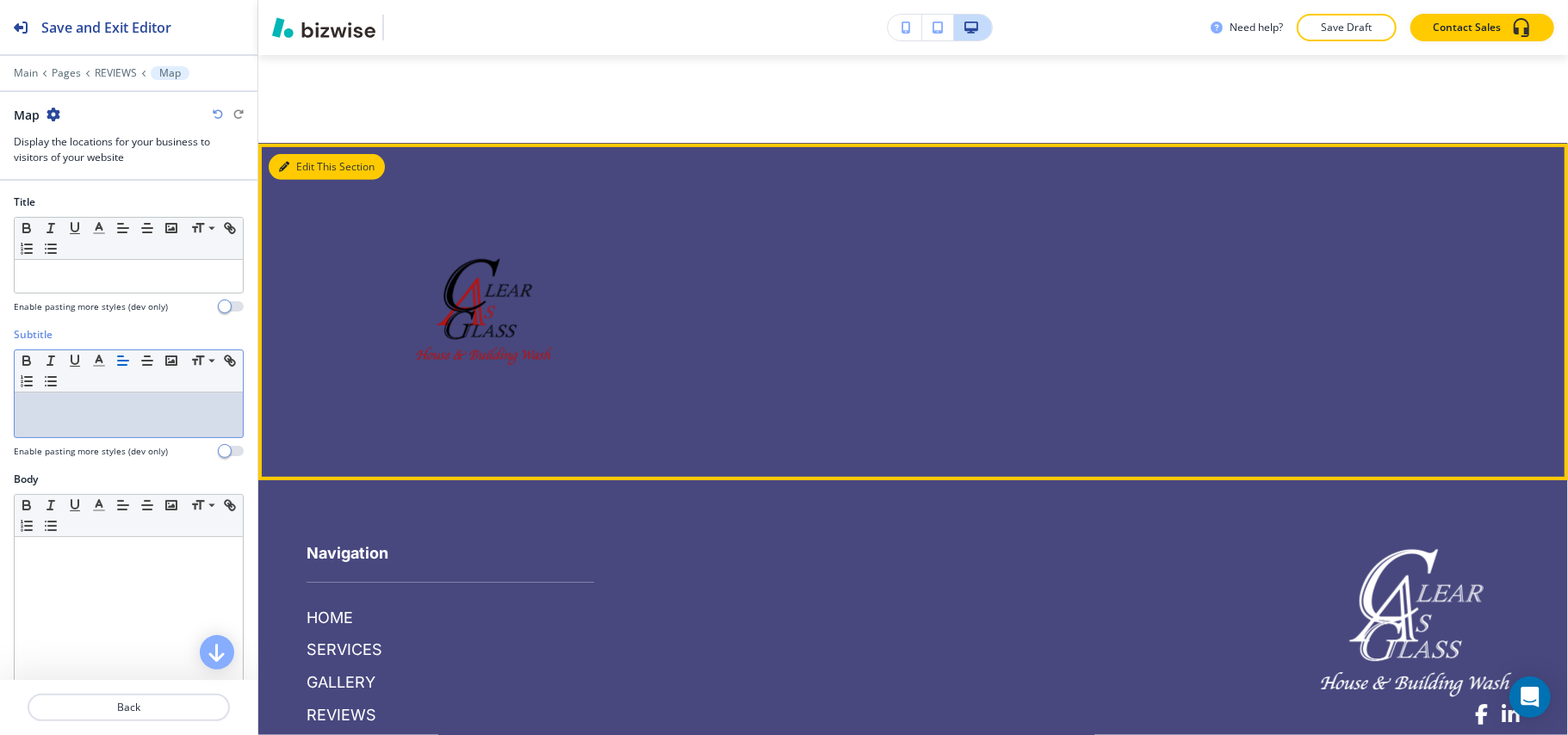
click at [312, 154] on button "Edit This Section" at bounding box center [326, 167] width 116 height 26
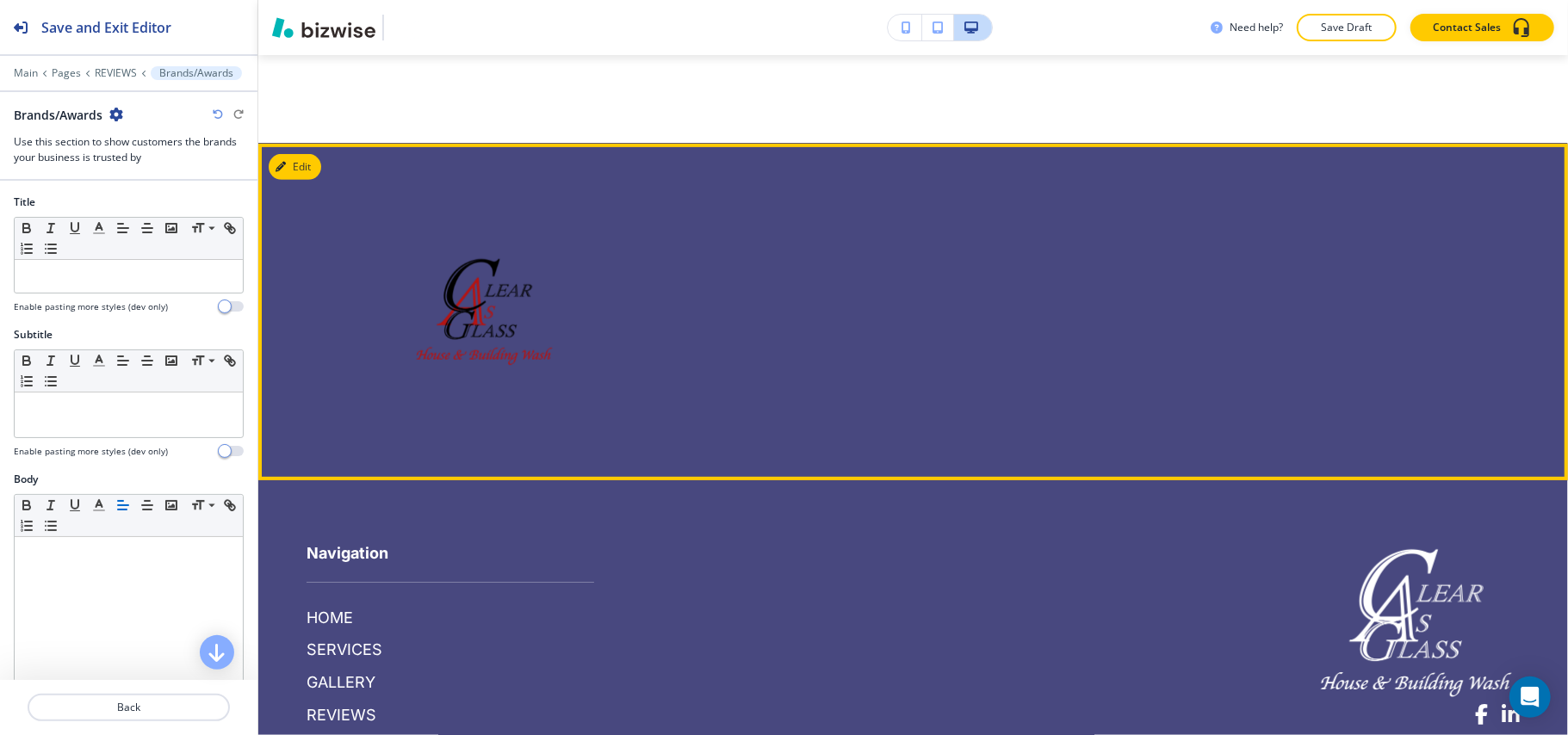
scroll to position [5272, 0]
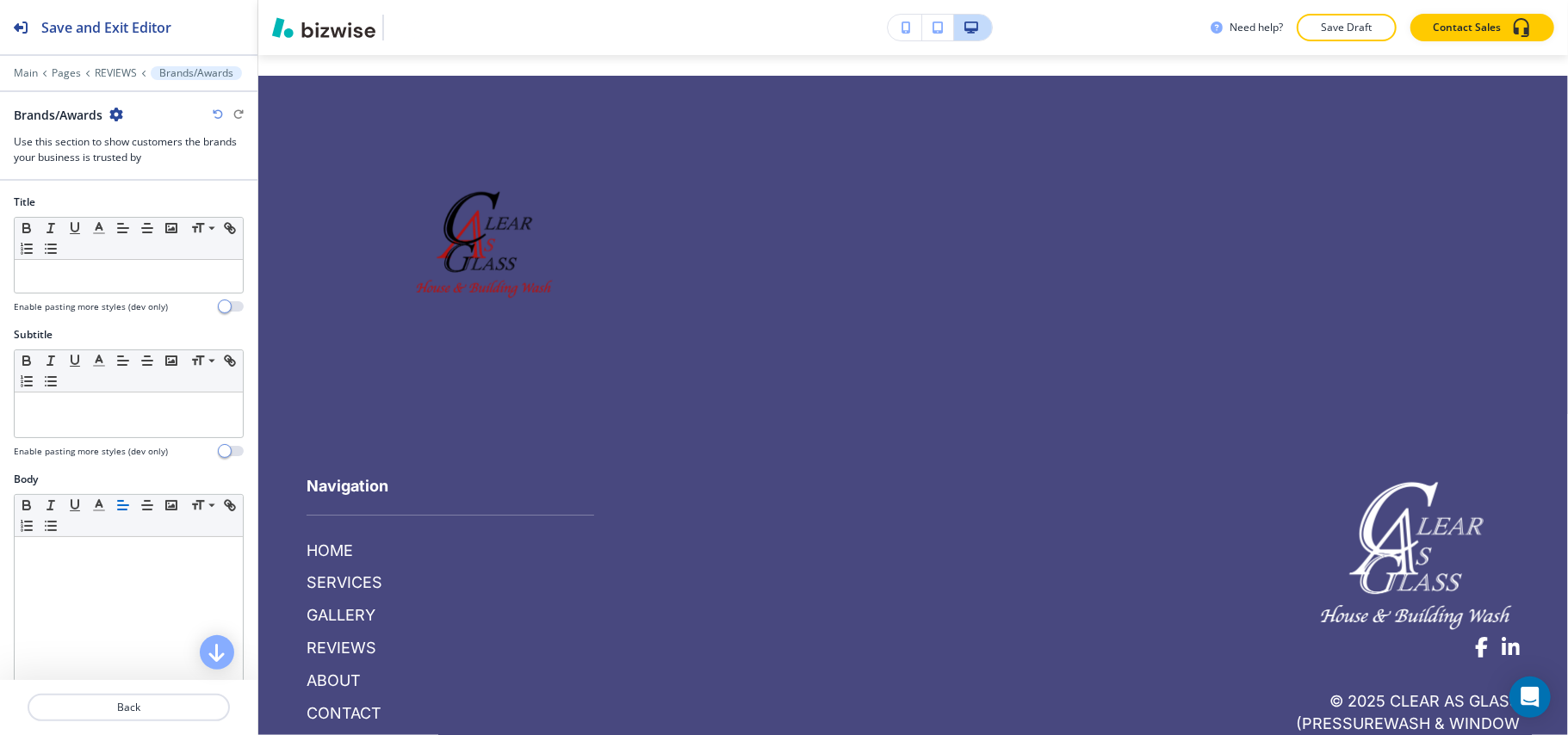
click at [114, 110] on icon "button" at bounding box center [116, 114] width 13 height 13
click at [135, 201] on p "Delete Section" at bounding box center [165, 205] width 88 height 15
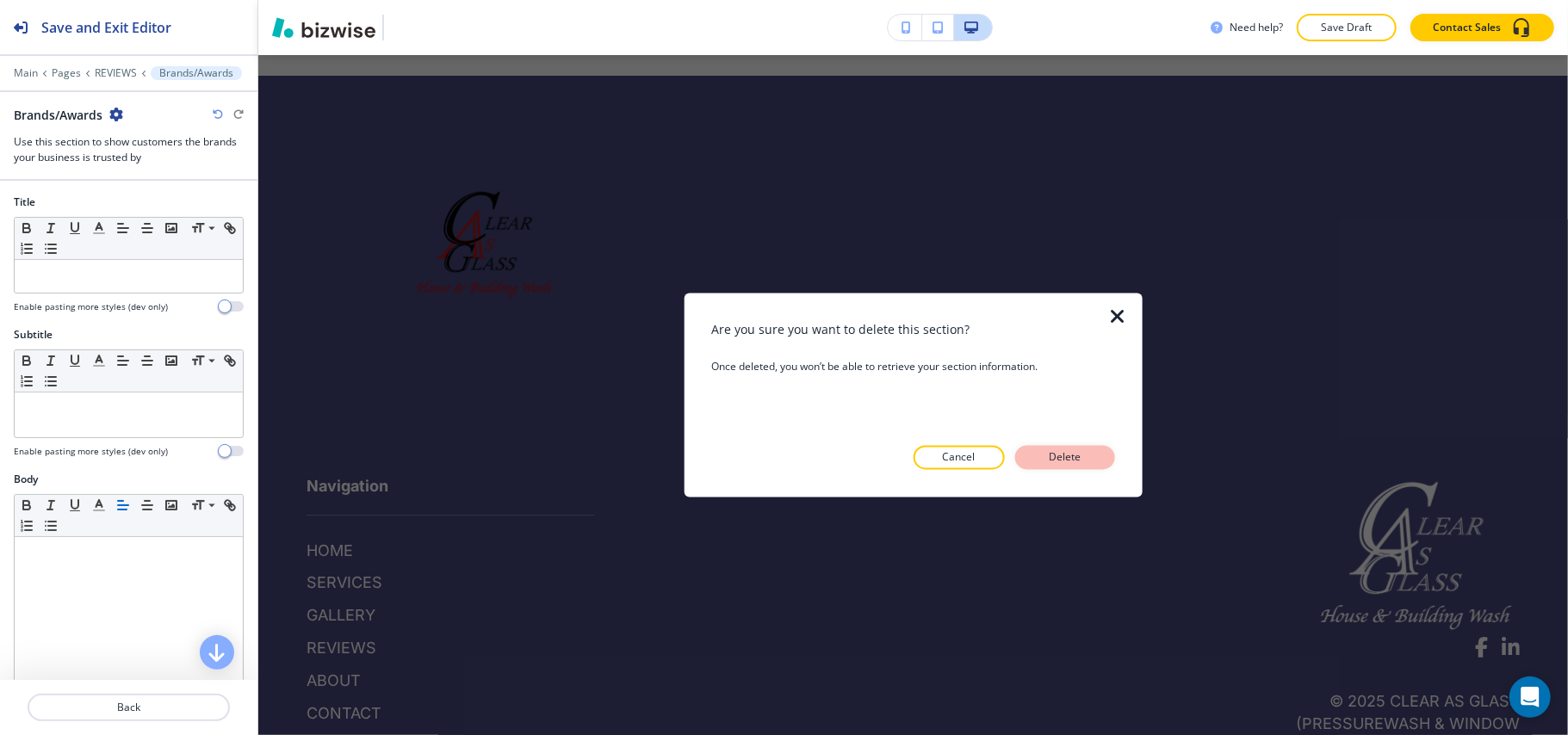
click at [1072, 462] on p "Delete" at bounding box center [1065, 457] width 41 height 15
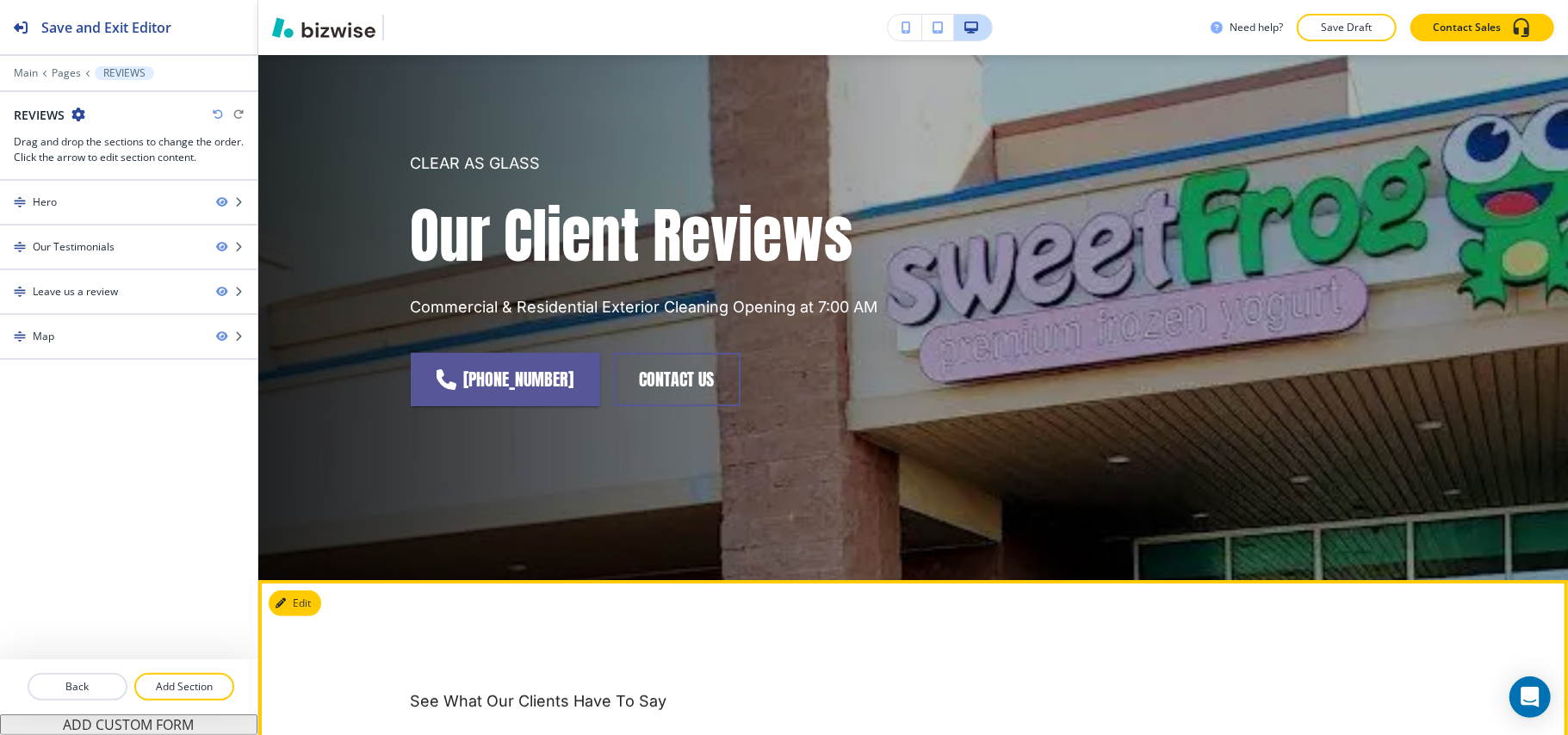
scroll to position [0, 0]
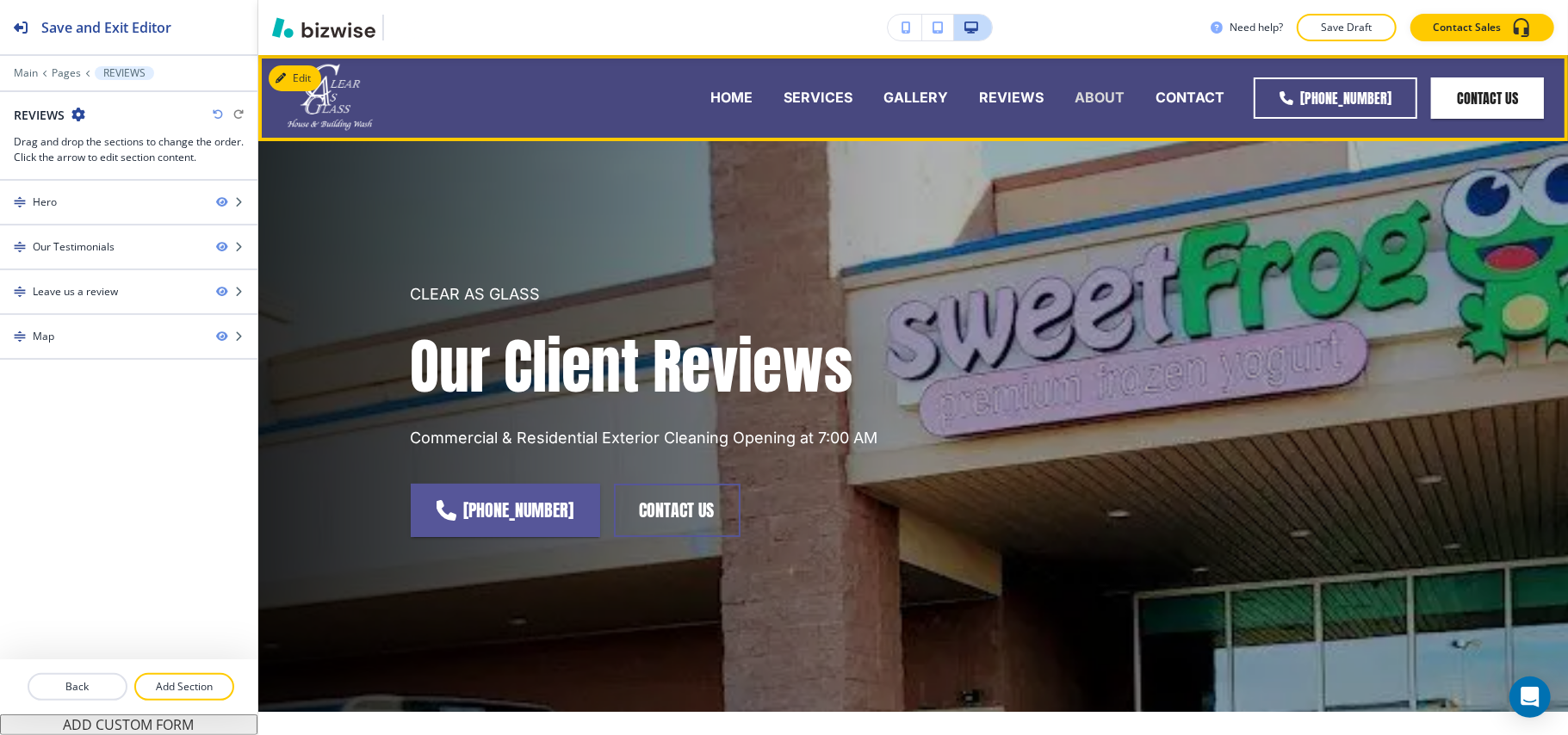
click at [1082, 89] on p "ABOUT" at bounding box center [1099, 98] width 50 height 20
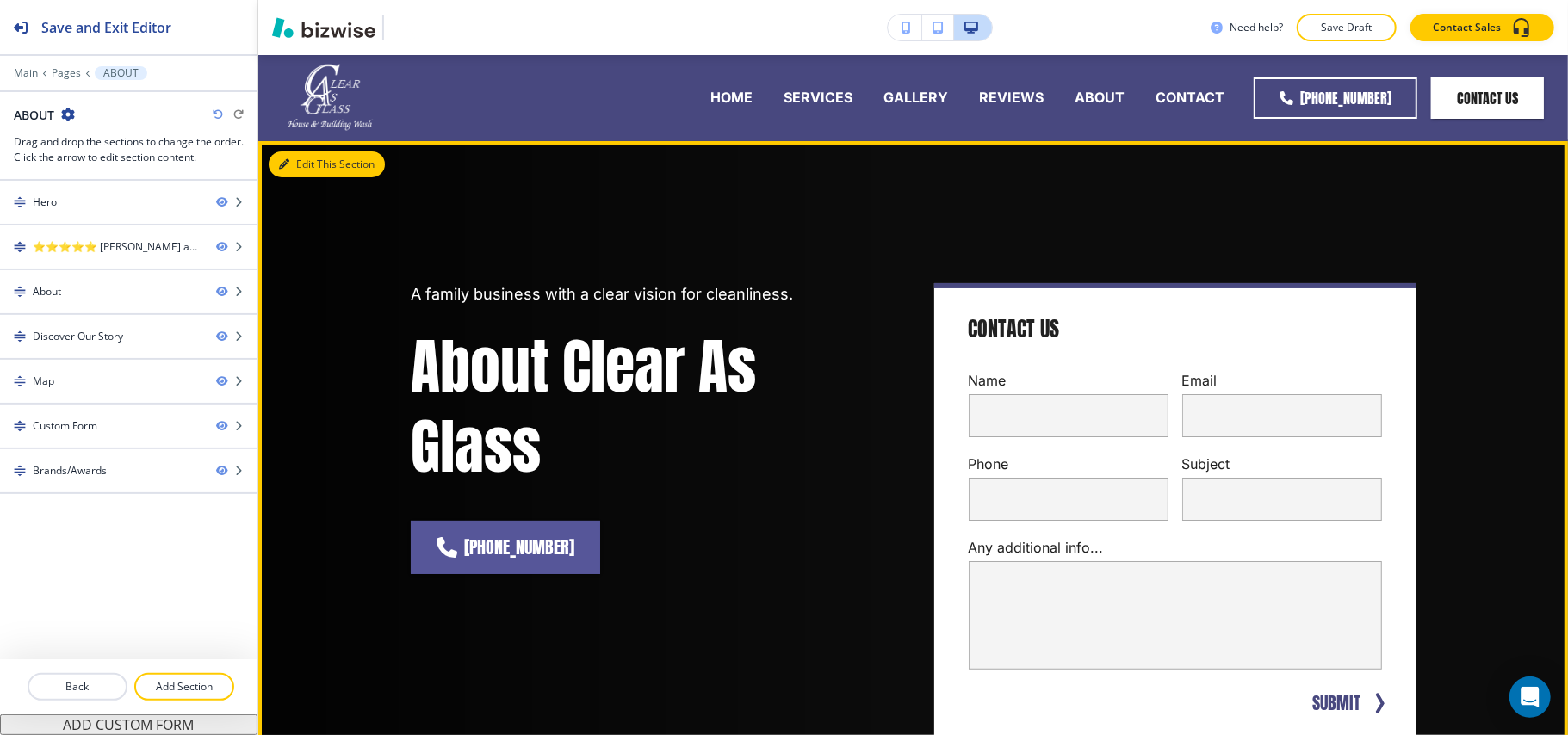
click at [284, 157] on button "Edit This Section" at bounding box center [326, 164] width 116 height 26
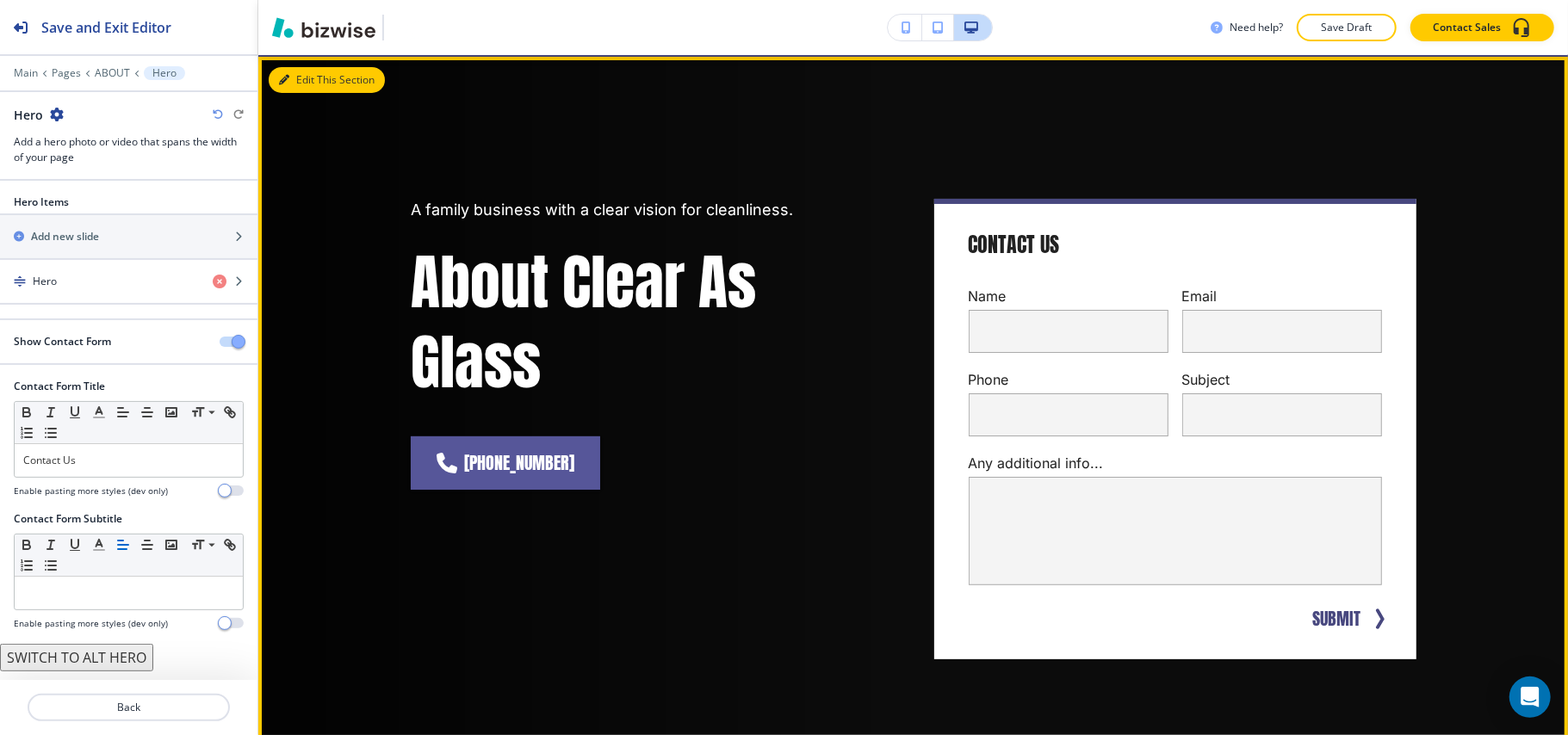
scroll to position [86, 0]
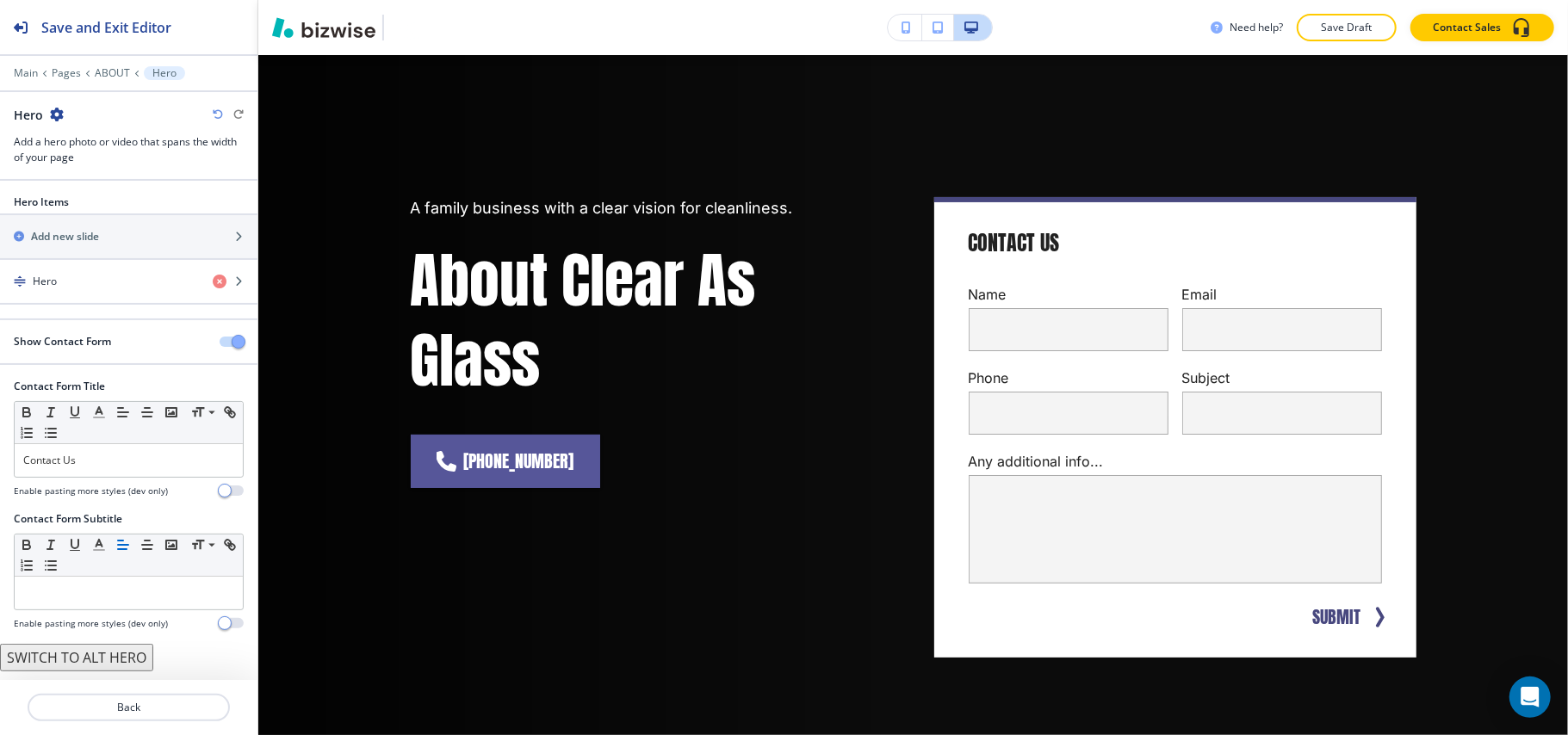
click at [221, 346] on button "button" at bounding box center [231, 342] width 24 height 11
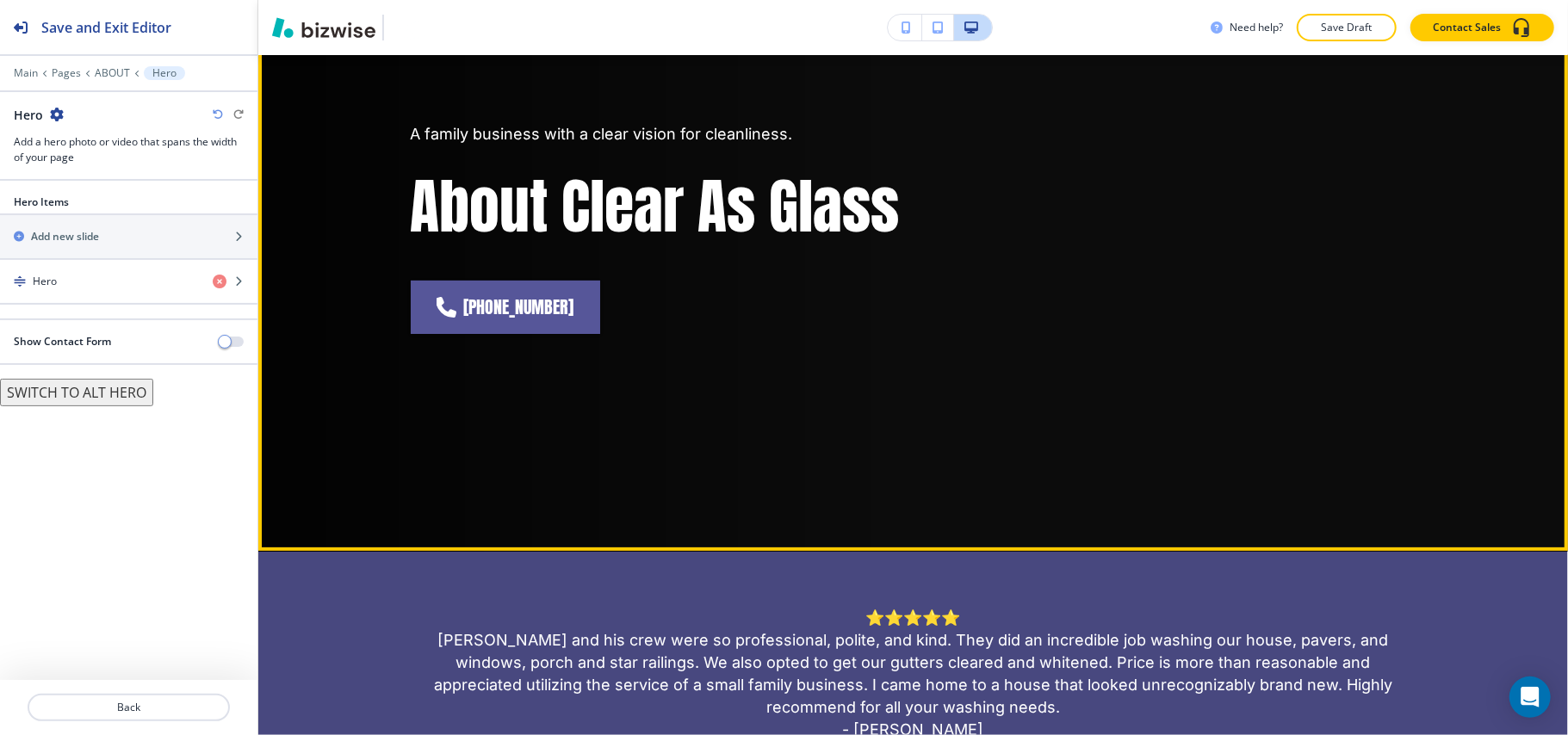
scroll to position [315, 0]
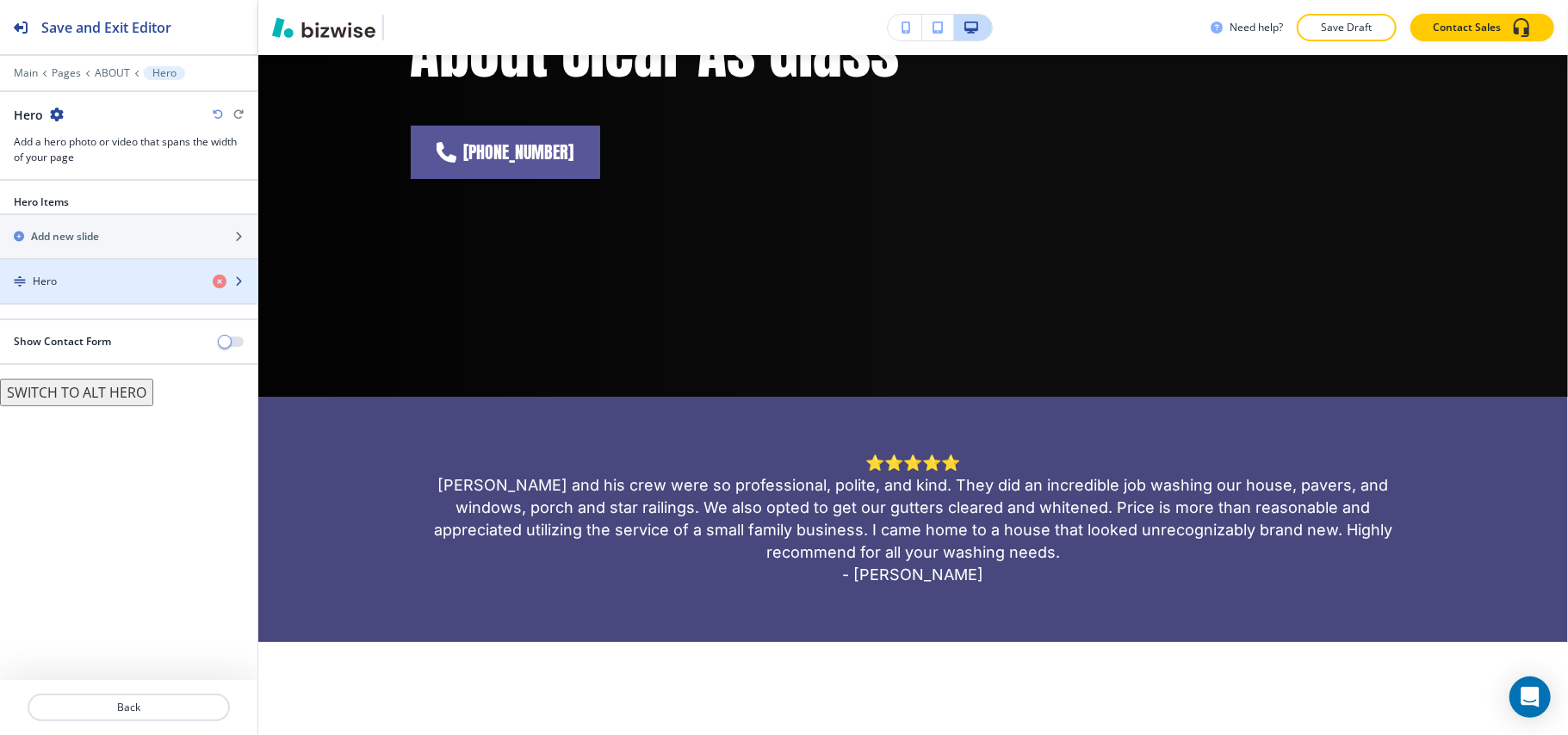
click at [77, 283] on div "Hero" at bounding box center [99, 281] width 199 height 15
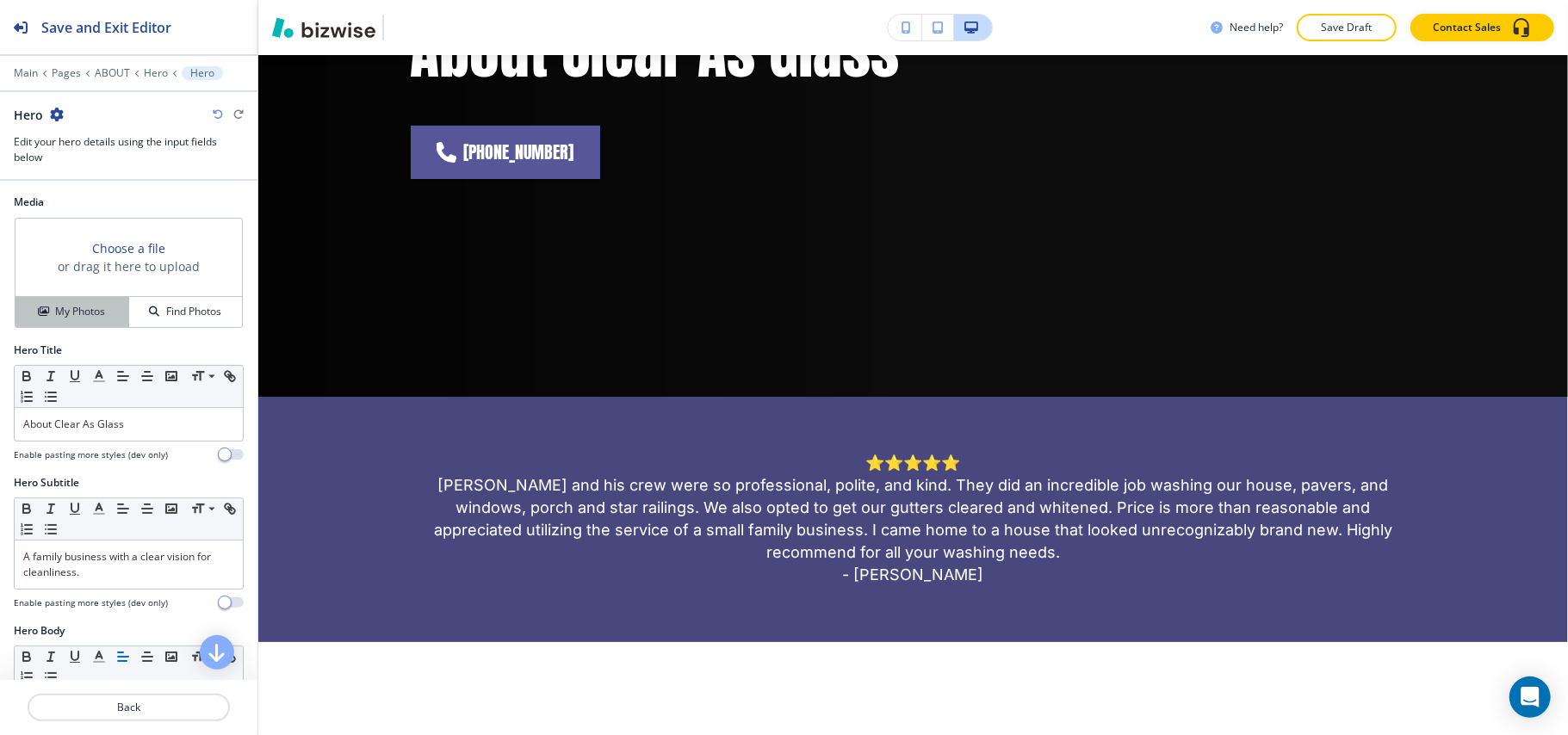
click at [79, 312] on h4 "My Photos" at bounding box center [80, 311] width 50 height 15
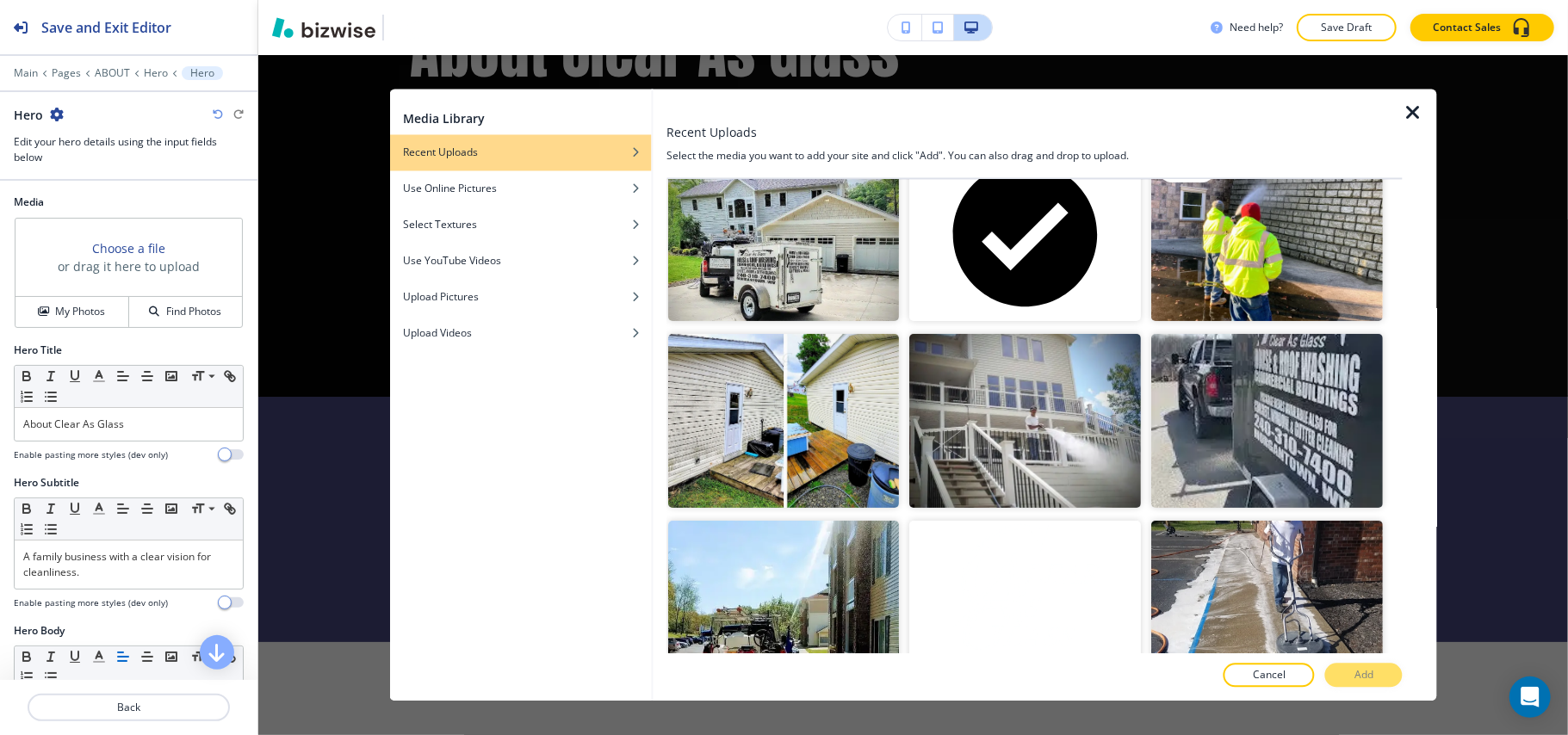
scroll to position [345, 0]
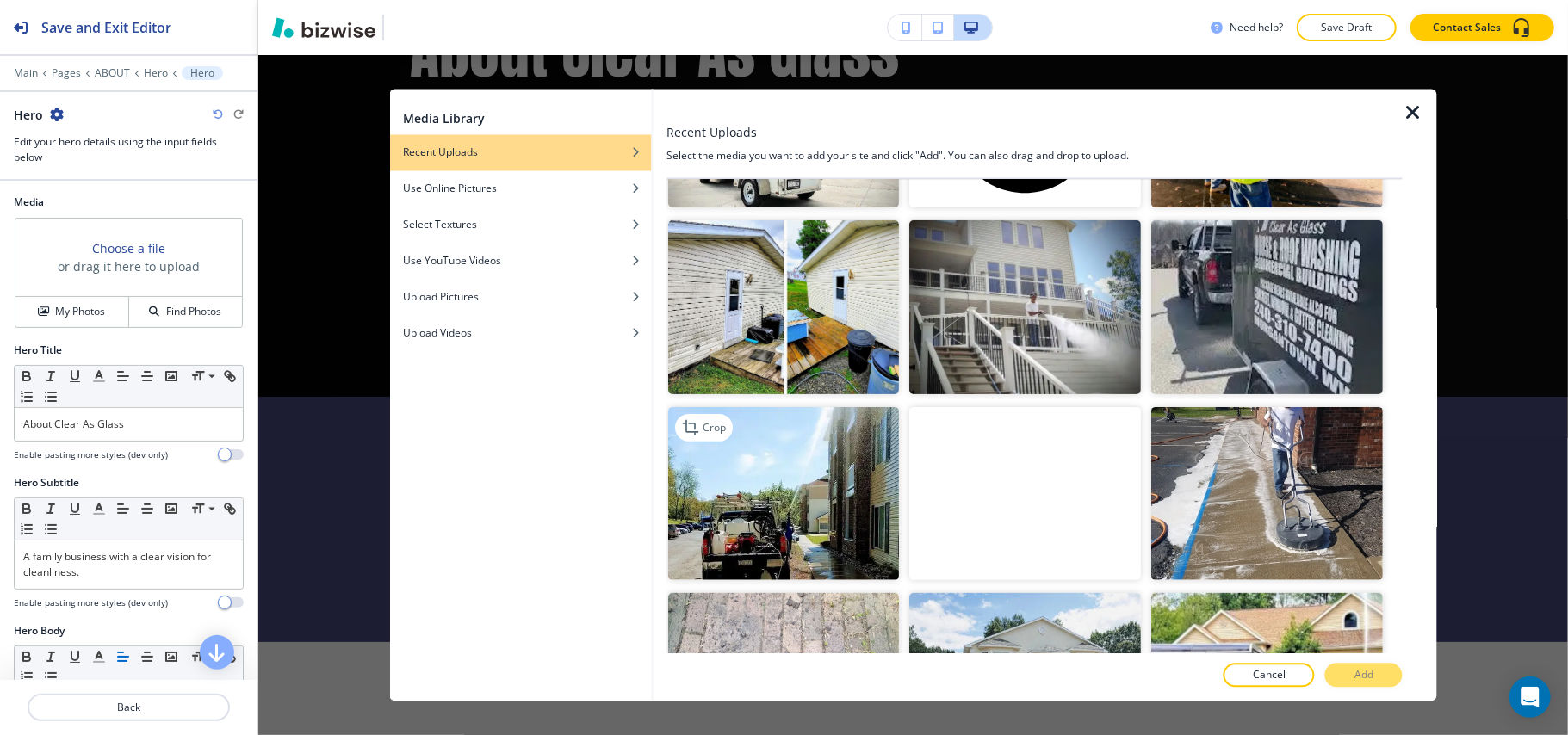
click at [761, 454] on img "button" at bounding box center [784, 493] width 232 height 174
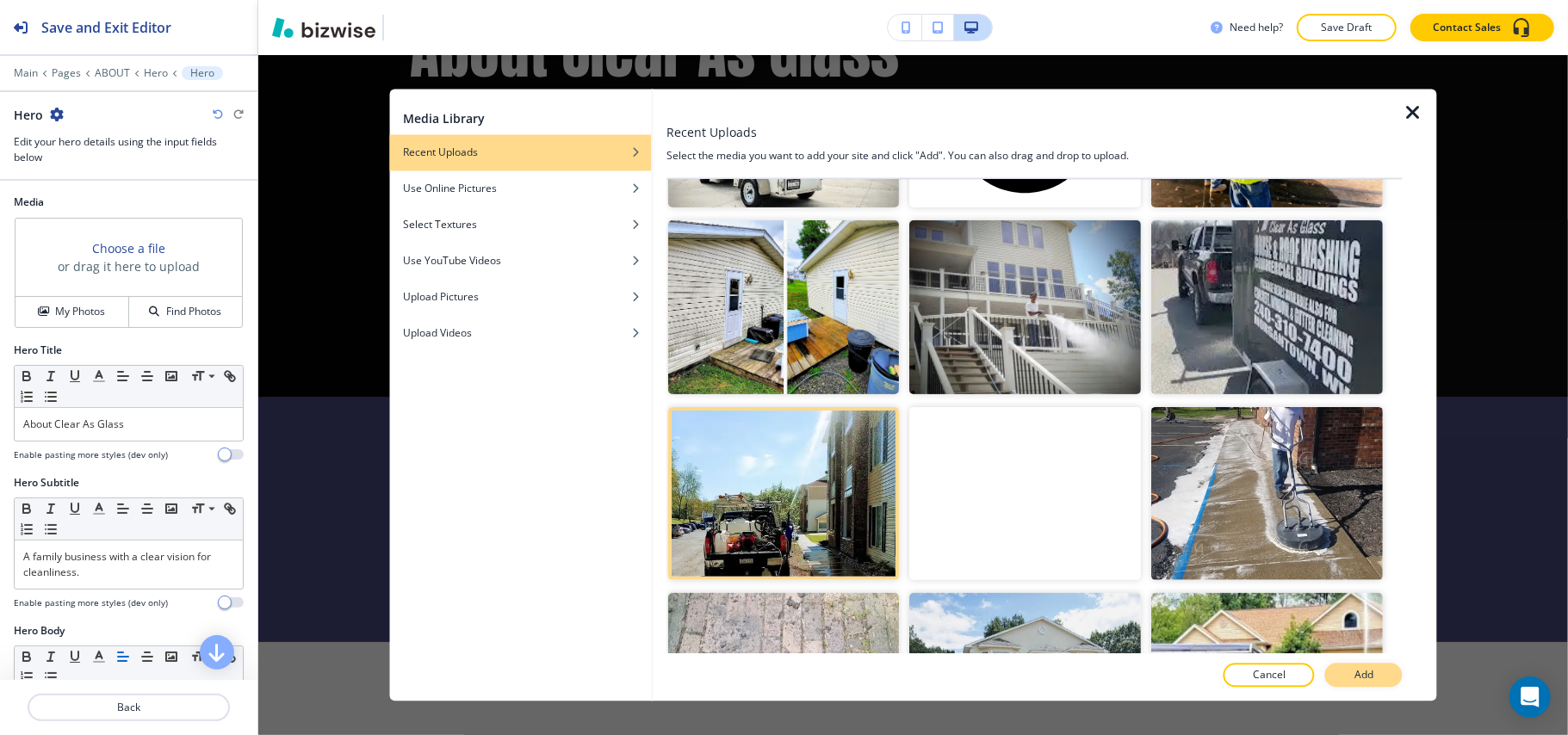
click at [1374, 665] on button "Add" at bounding box center [1363, 675] width 78 height 24
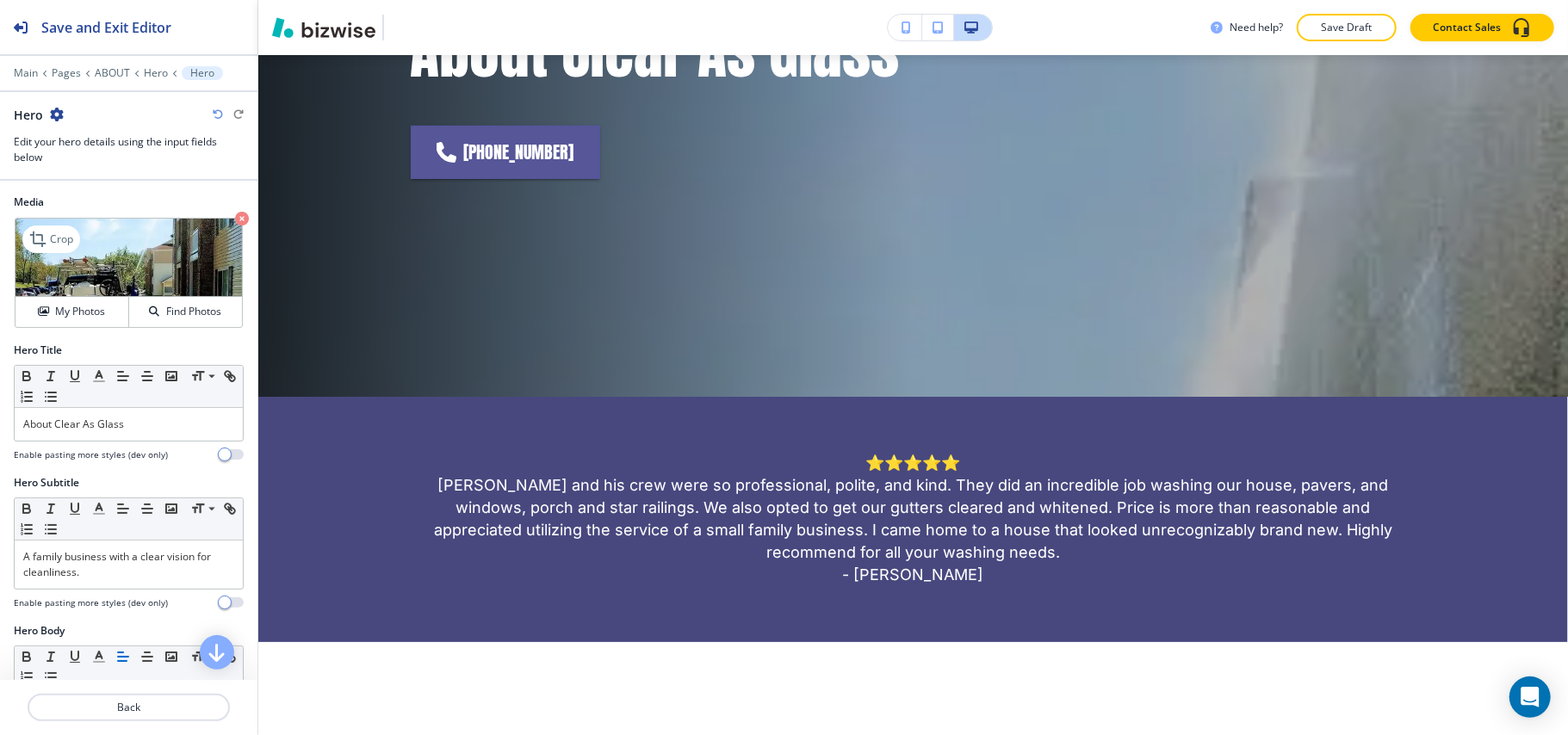
click at [235, 217] on icon "button" at bounding box center [241, 218] width 13 height 13
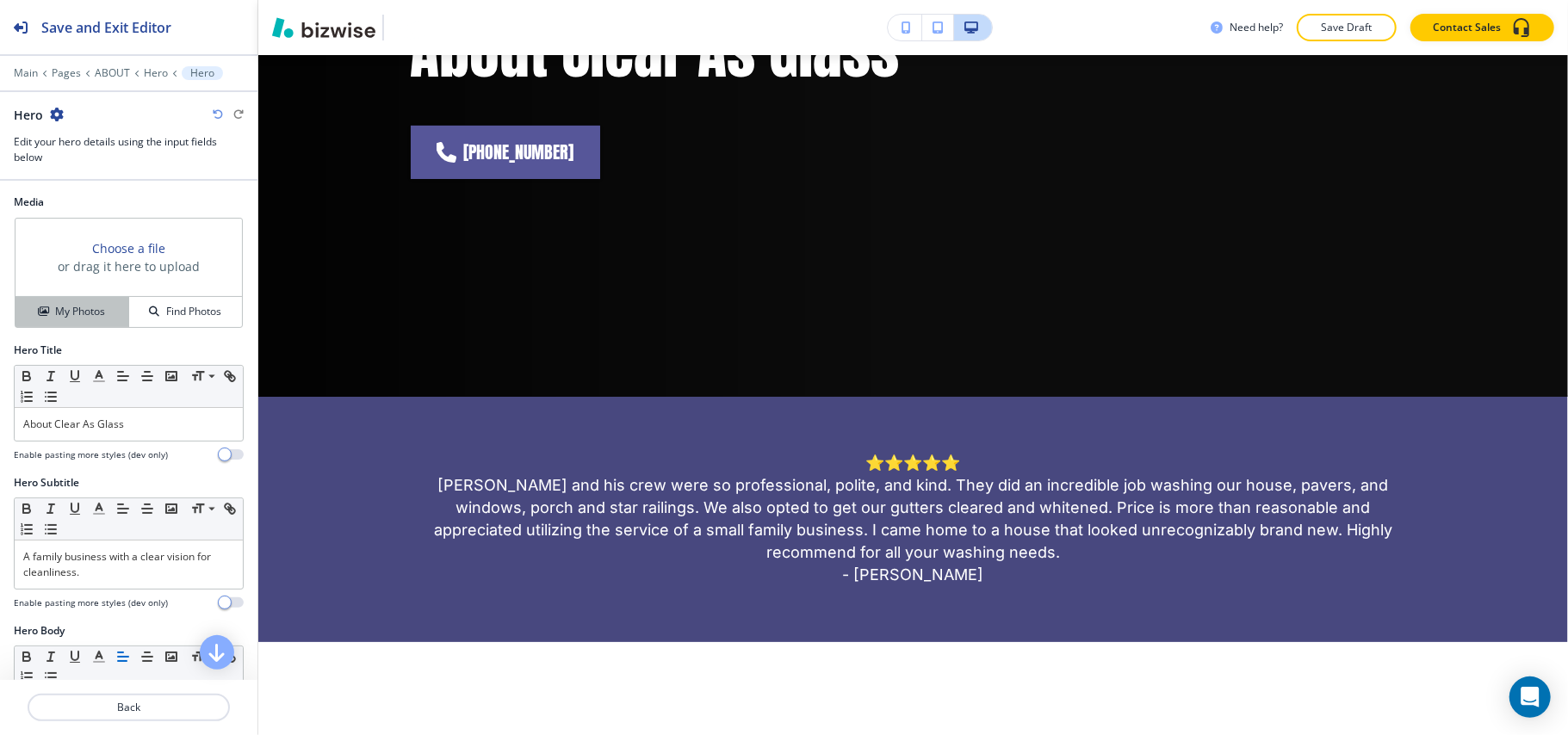
click at [109, 299] on button "My Photos" at bounding box center [72, 312] width 114 height 30
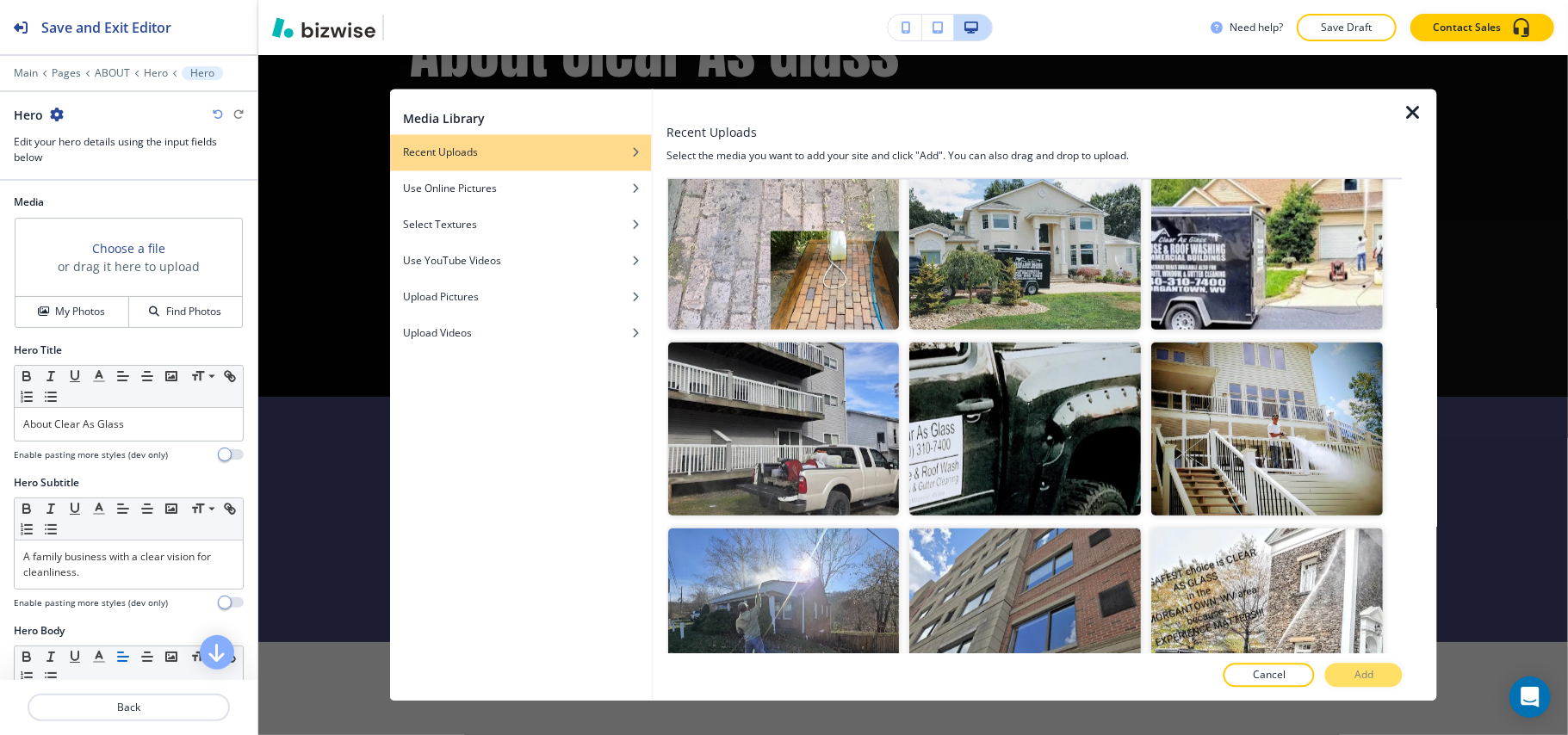
scroll to position [2343, 0]
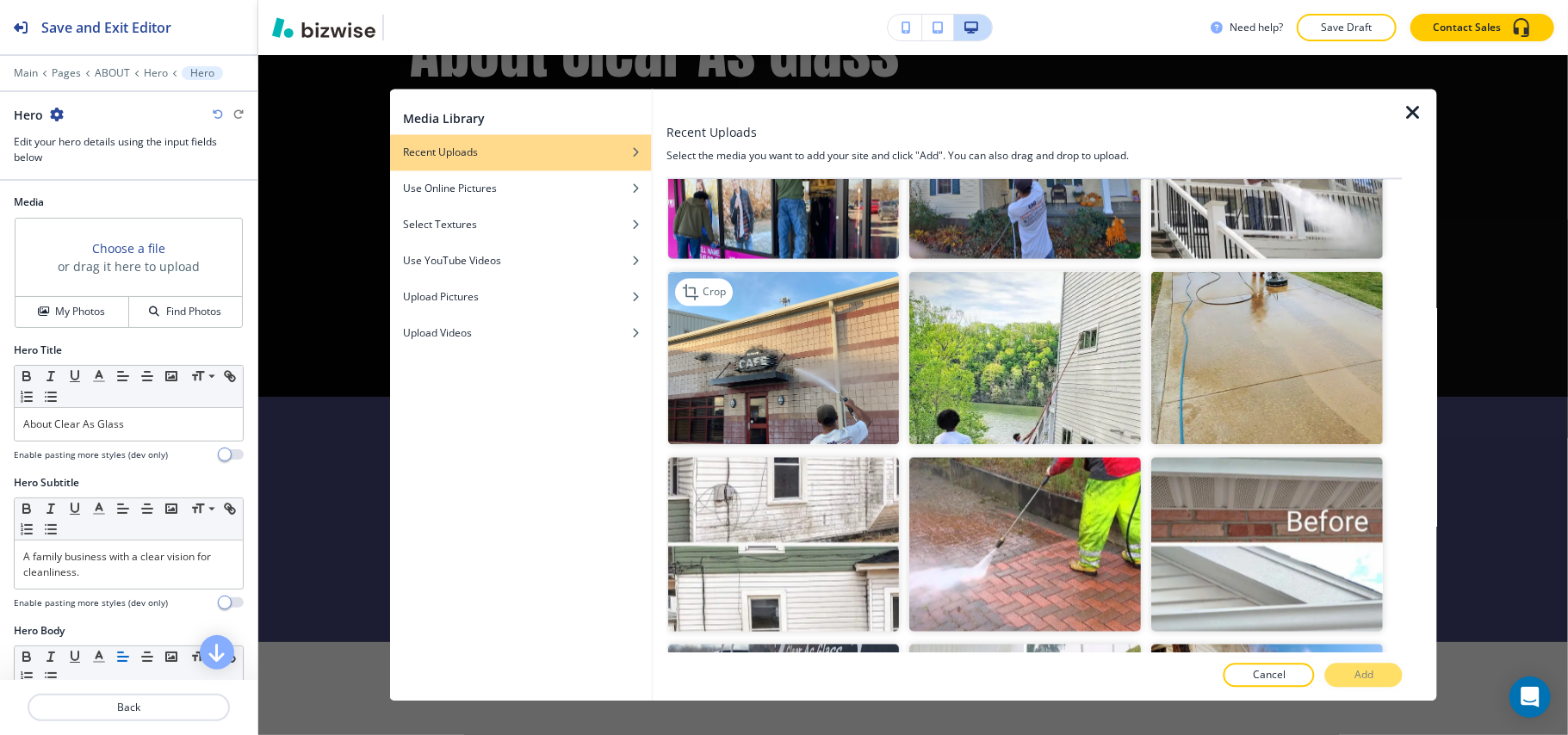
click at [704, 327] on img "button" at bounding box center [784, 357] width 232 height 174
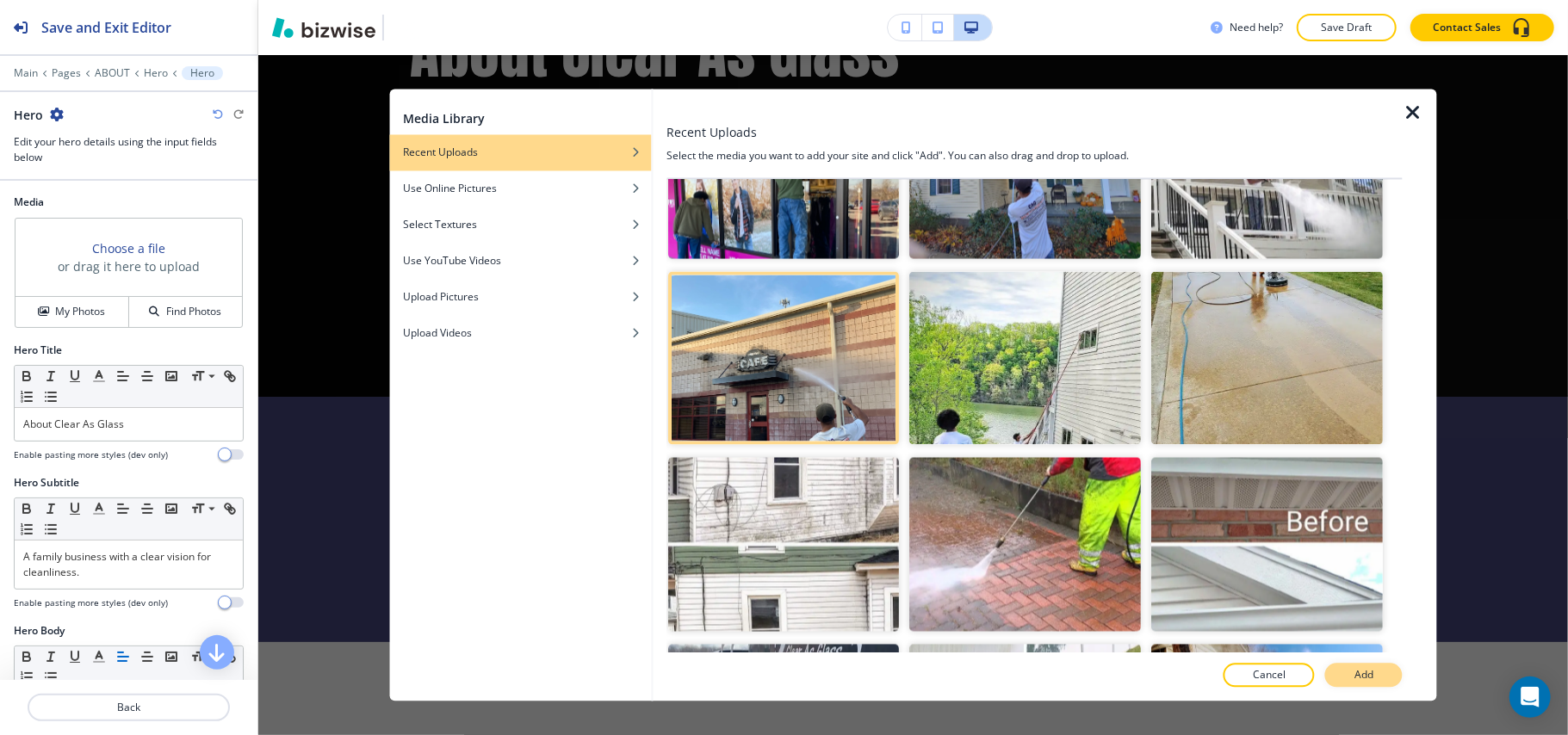
click at [1378, 668] on button "Add" at bounding box center [1363, 675] width 78 height 24
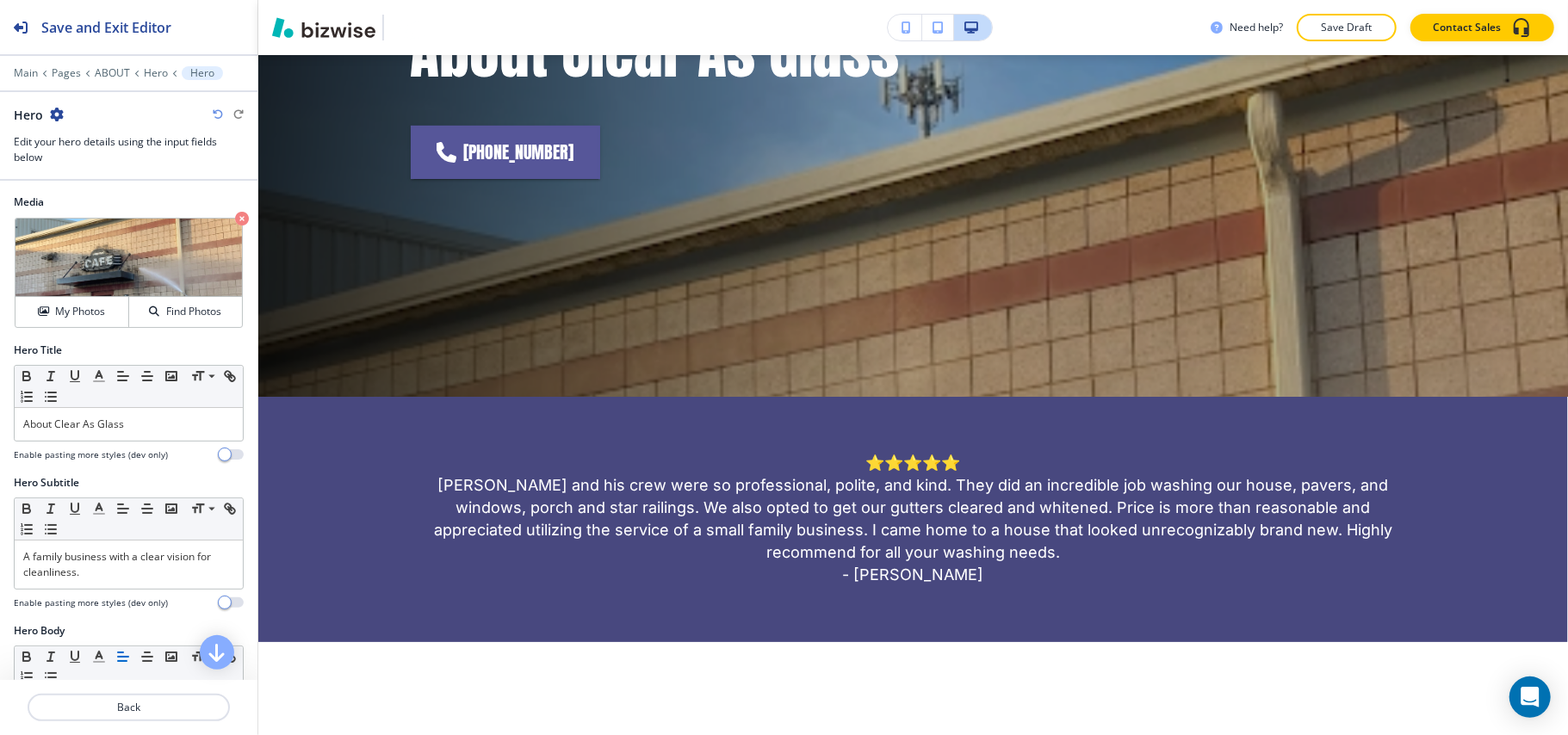
click at [220, 211] on div at bounding box center [128, 214] width 230 height 7
click at [235, 220] on icon "button" at bounding box center [241, 218] width 13 height 13
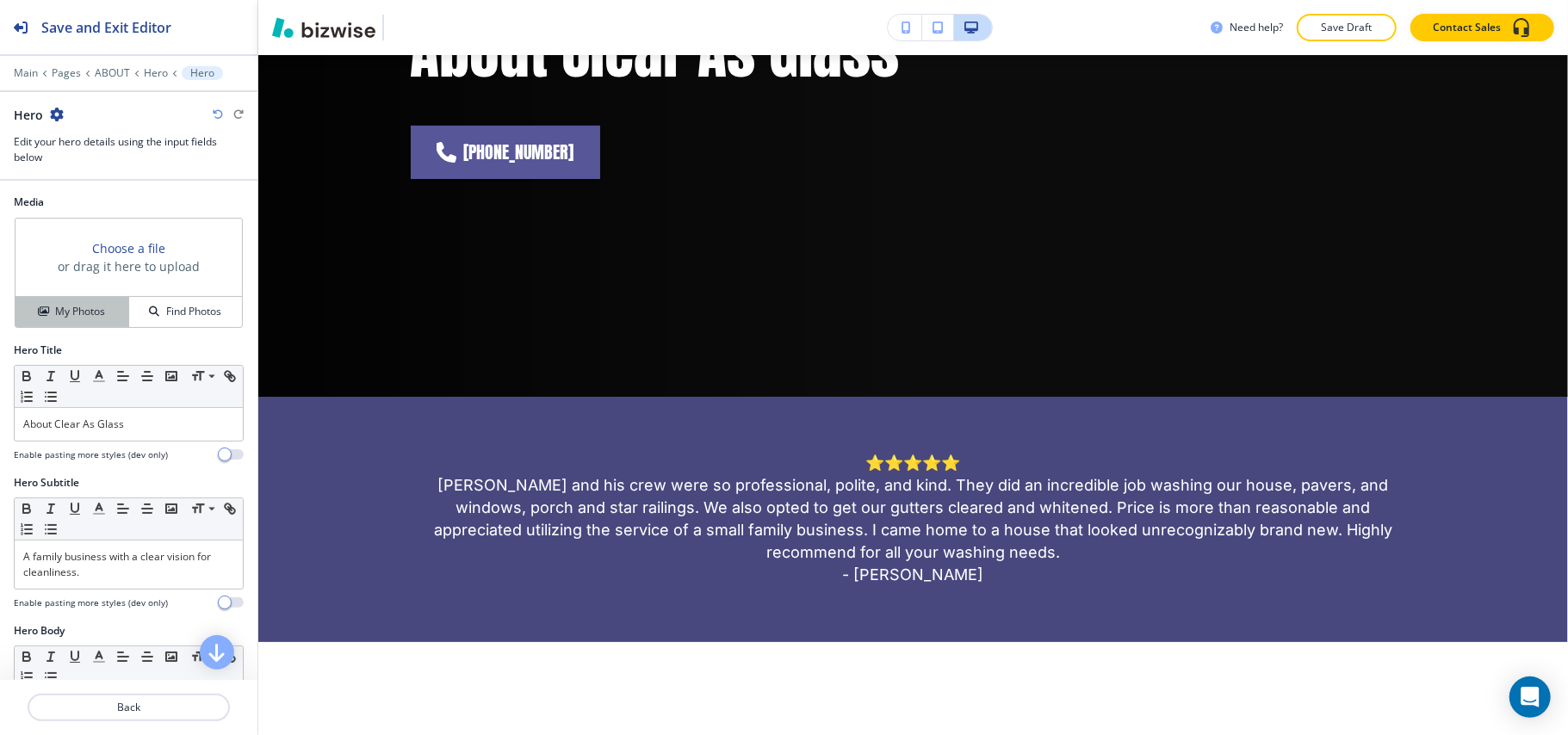
click at [77, 310] on h4 "My Photos" at bounding box center [80, 311] width 50 height 15
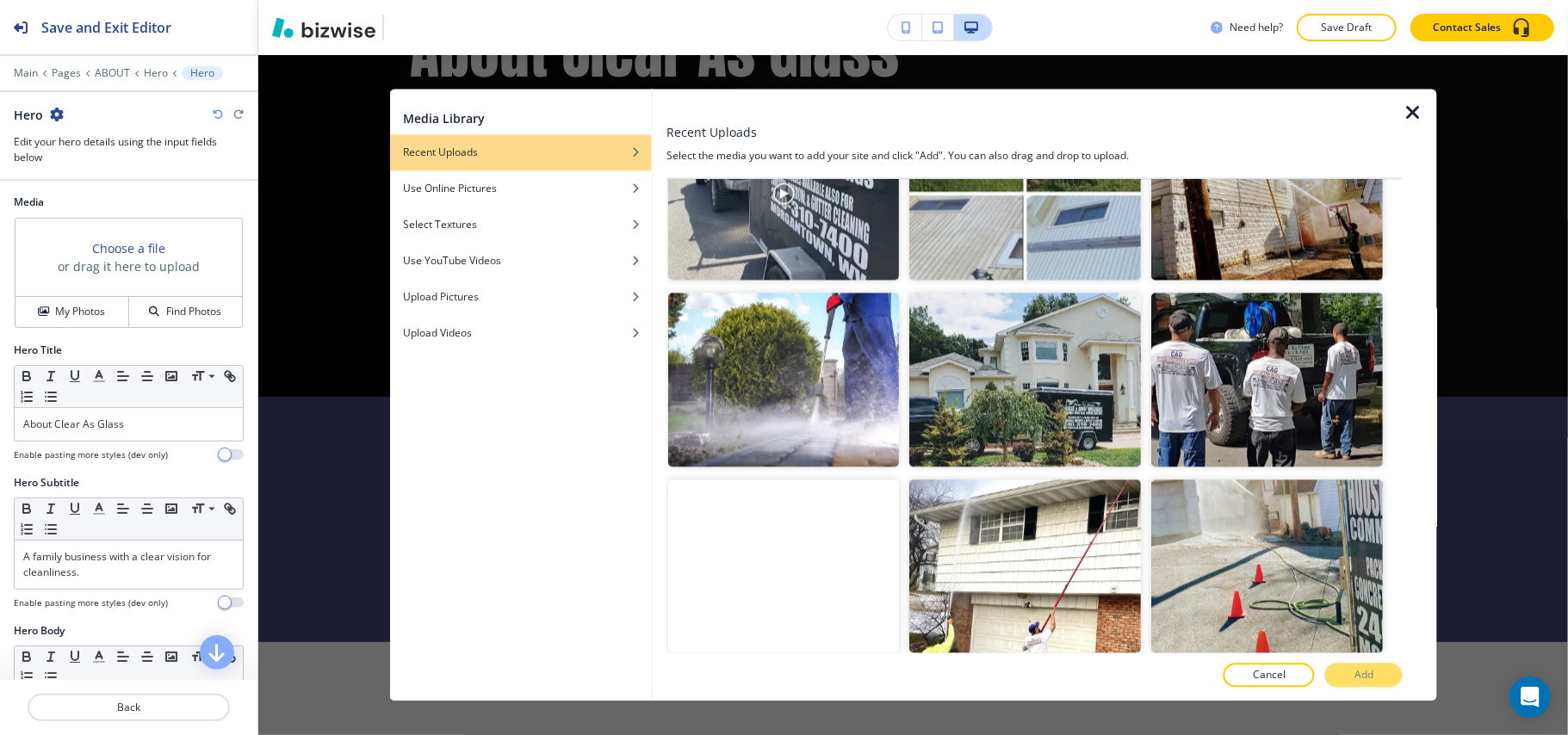
scroll to position [2884, 0]
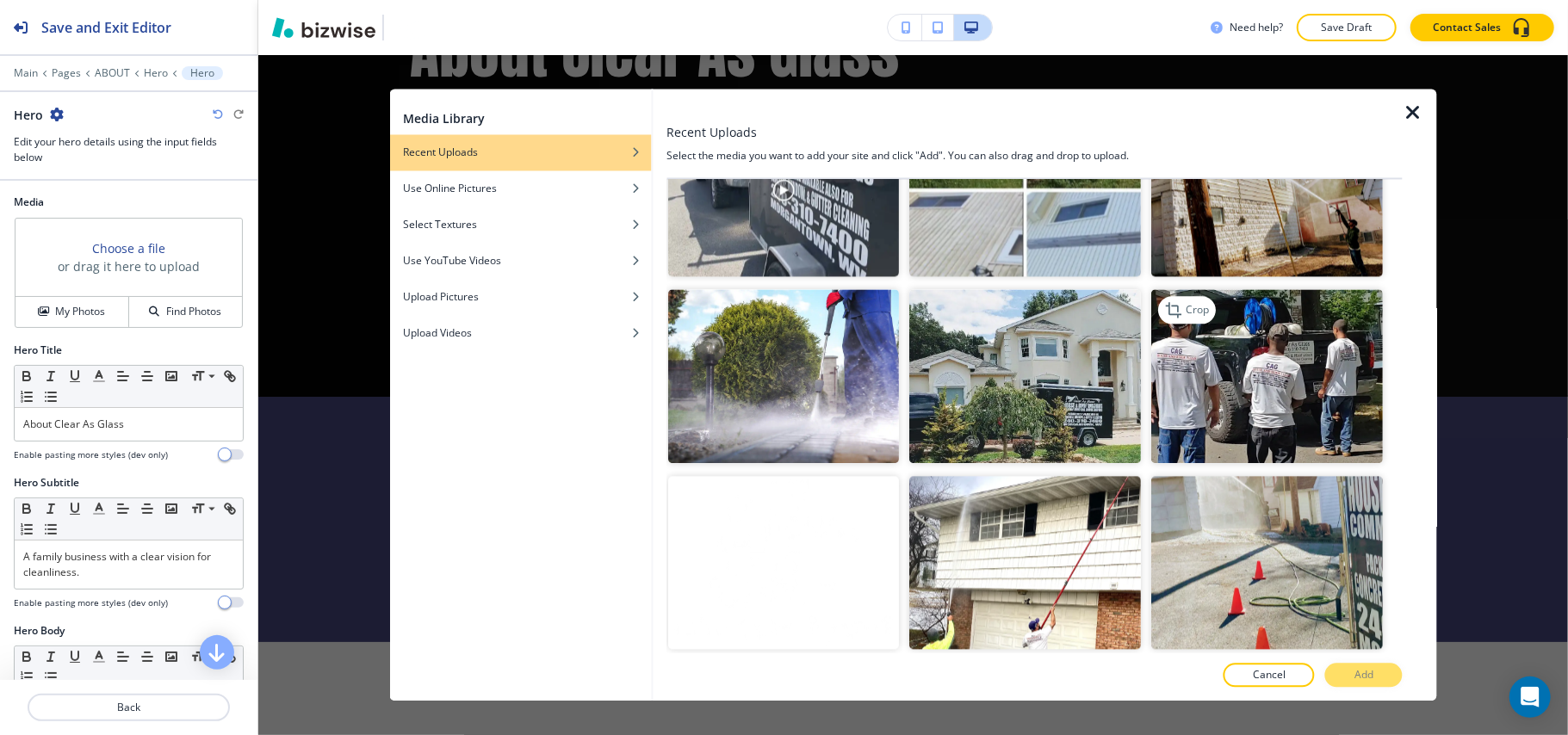
click at [1270, 320] on img "button" at bounding box center [1268, 377] width 232 height 174
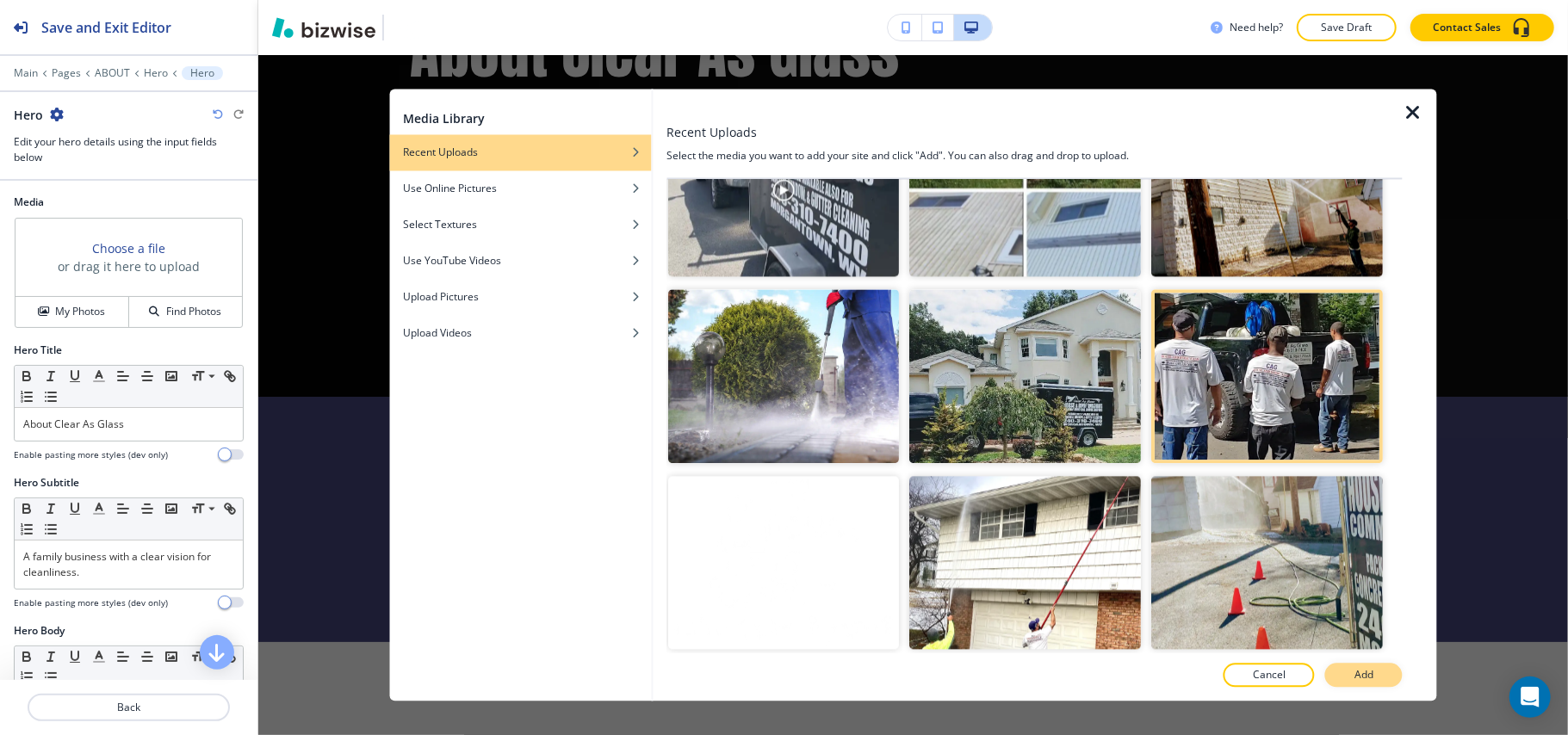
click at [1368, 676] on p "Add" at bounding box center [1363, 675] width 19 height 15
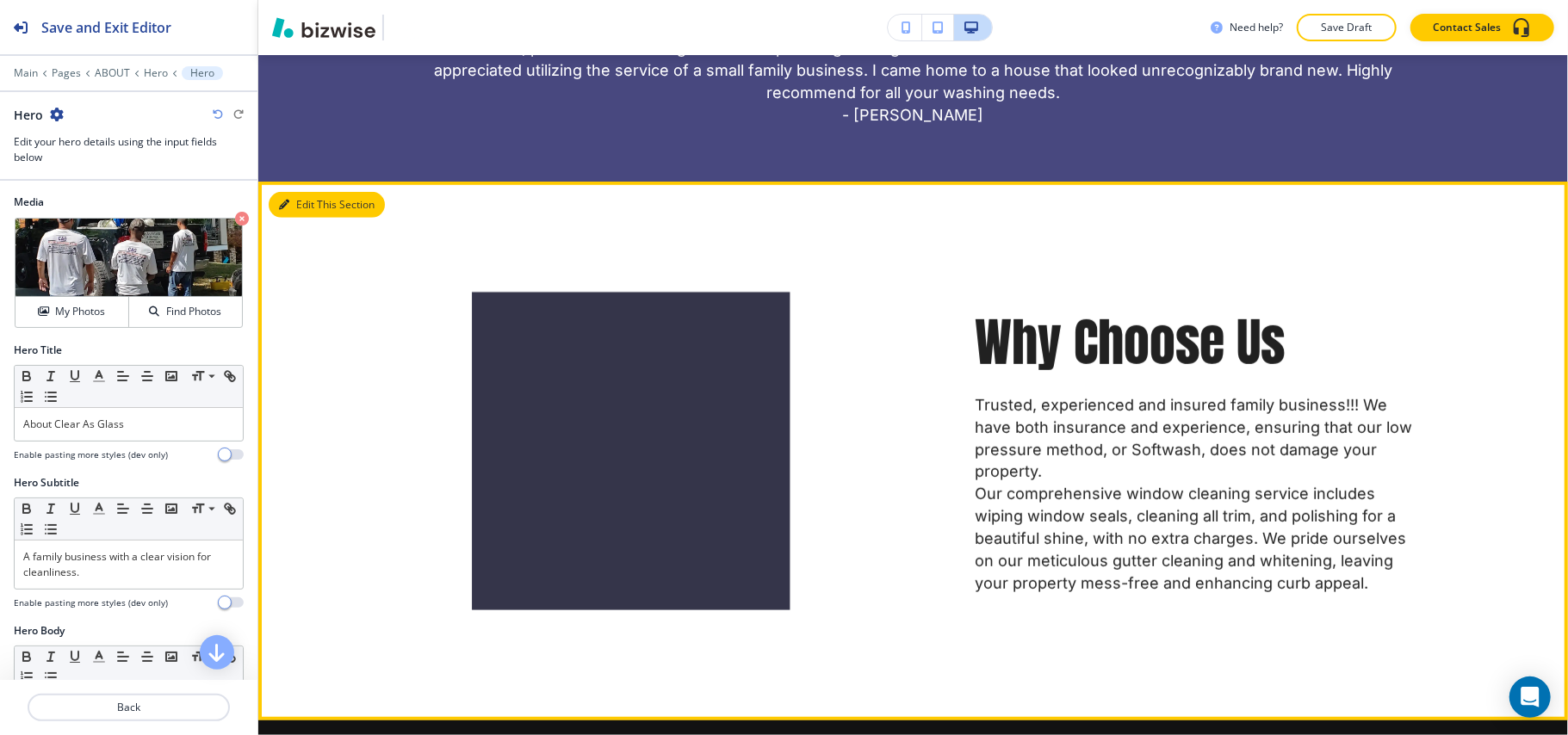
click at [291, 192] on button "Edit This Section" at bounding box center [326, 204] width 116 height 26
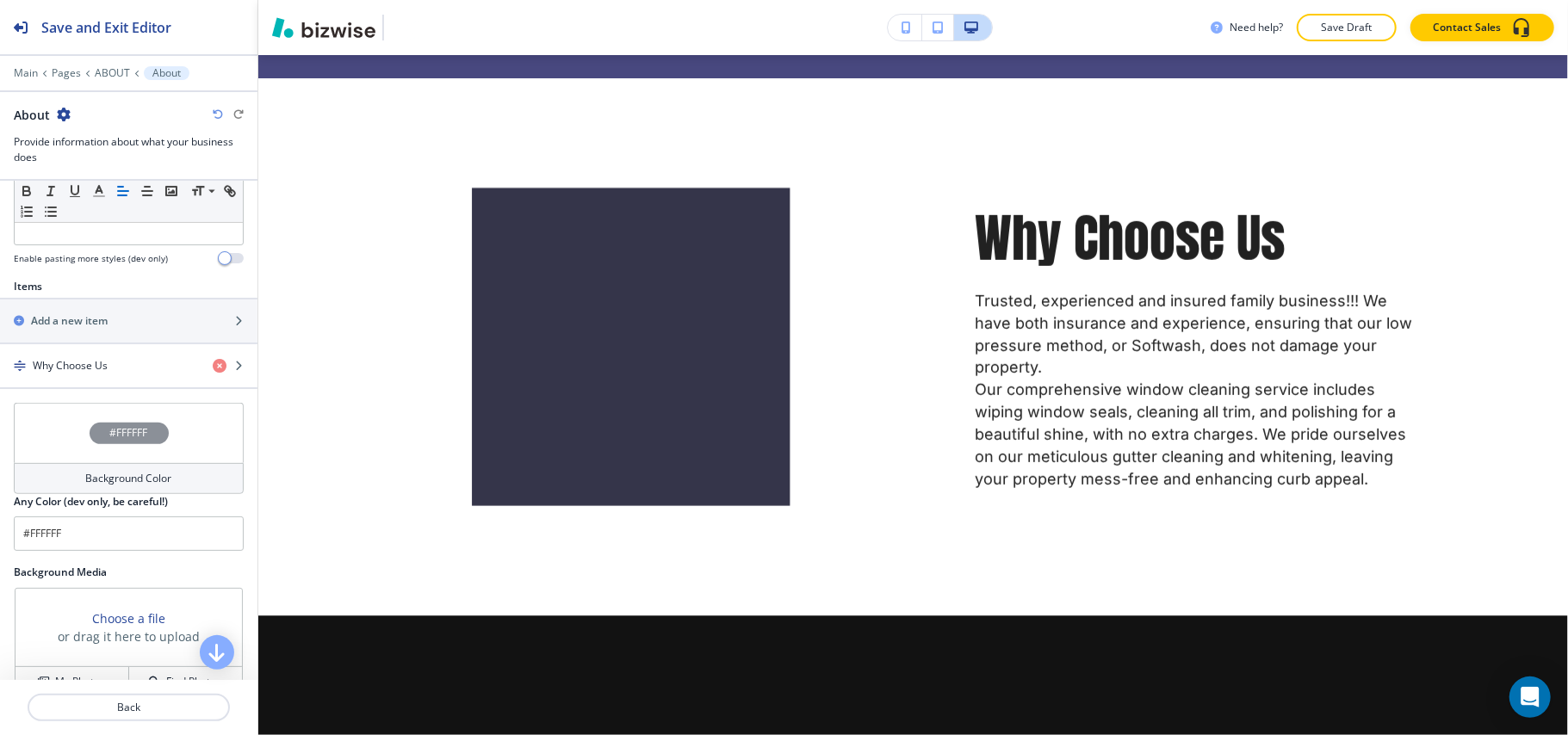
scroll to position [674, 0]
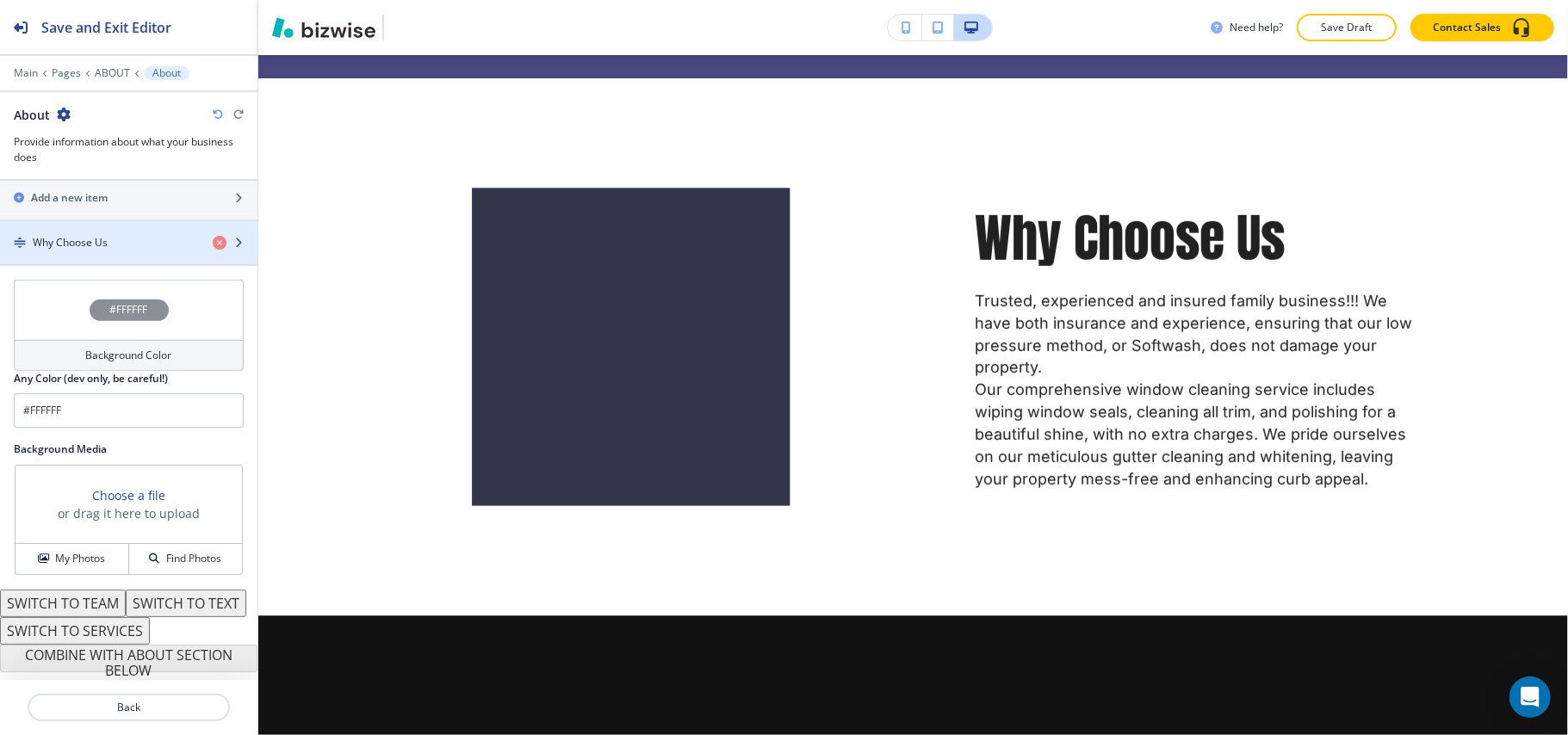
click at [76, 235] on h4 "Why Choose Us" at bounding box center [70, 242] width 75 height 15
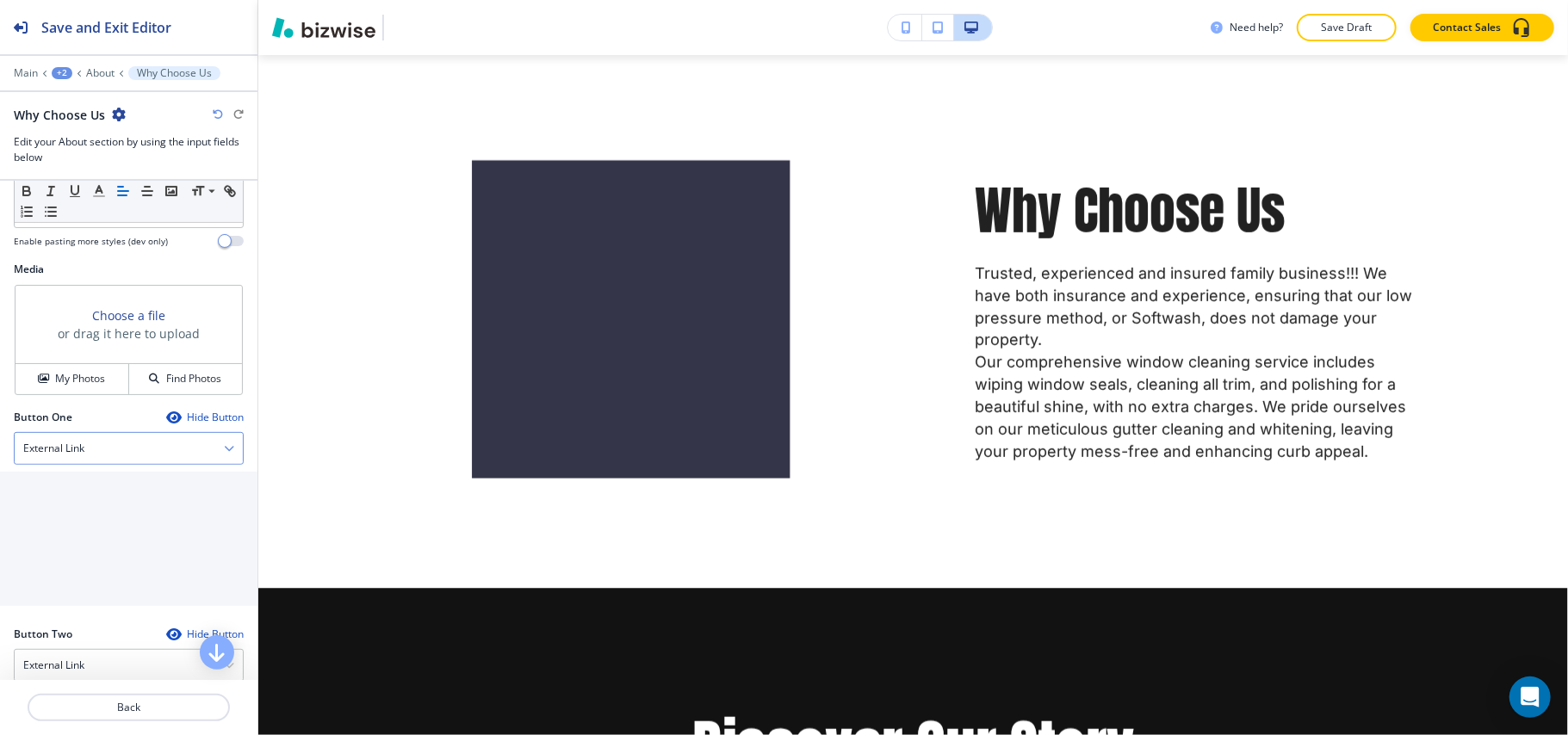
scroll to position [574, 0]
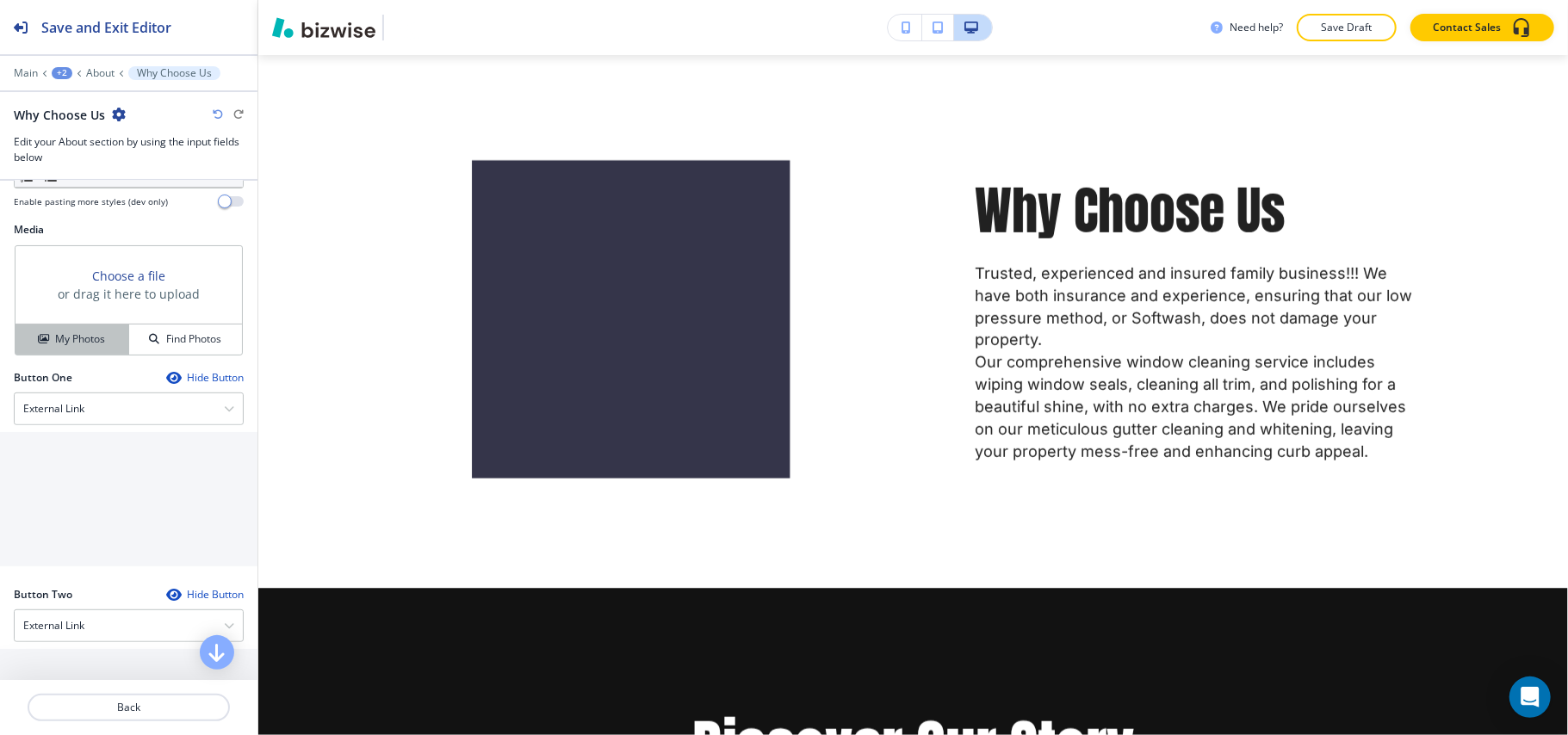
click at [77, 346] on h4 "My Photos" at bounding box center [80, 339] width 50 height 15
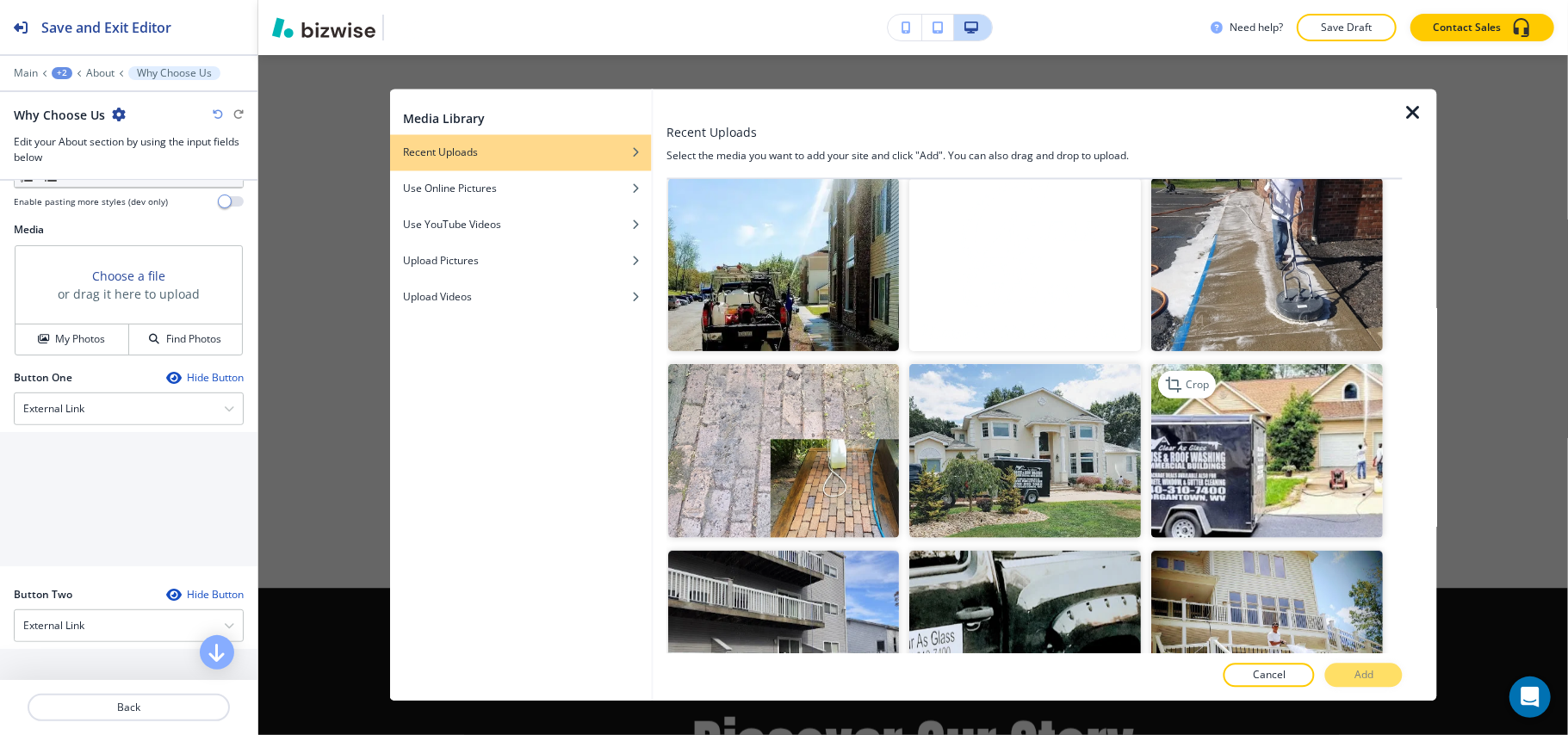
scroll to position [804, 0]
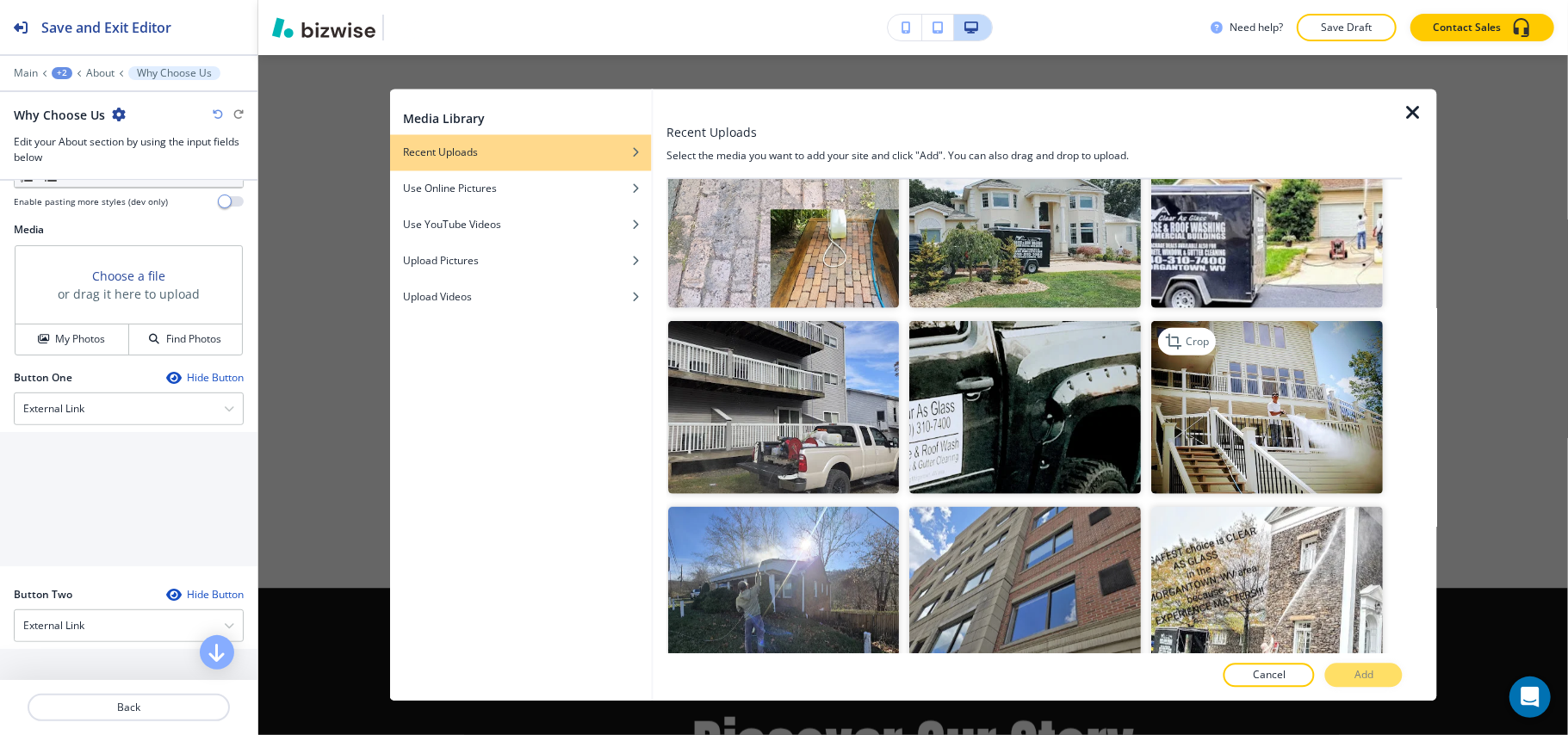
click at [1248, 404] on img "button" at bounding box center [1268, 406] width 232 height 174
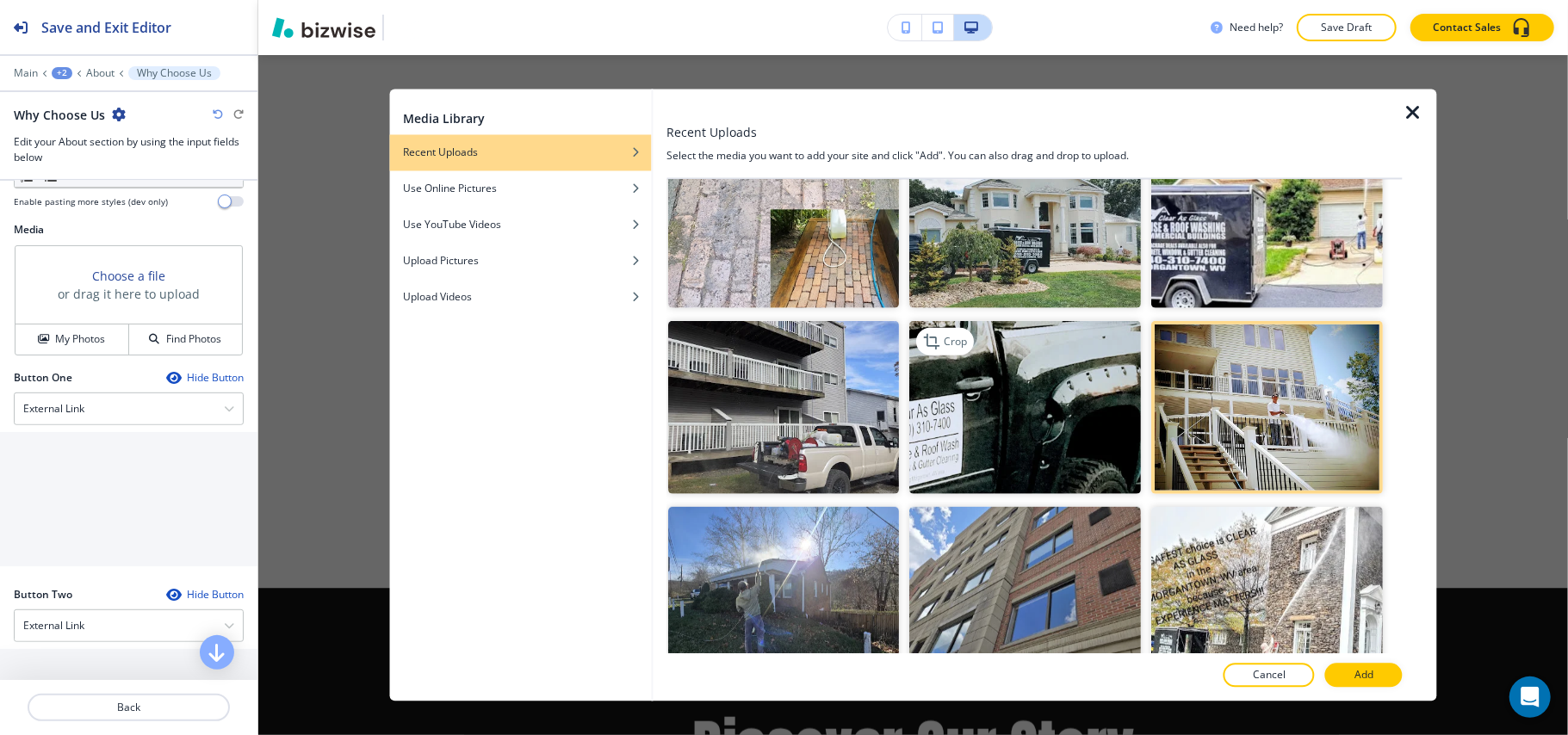
scroll to position [574, 0]
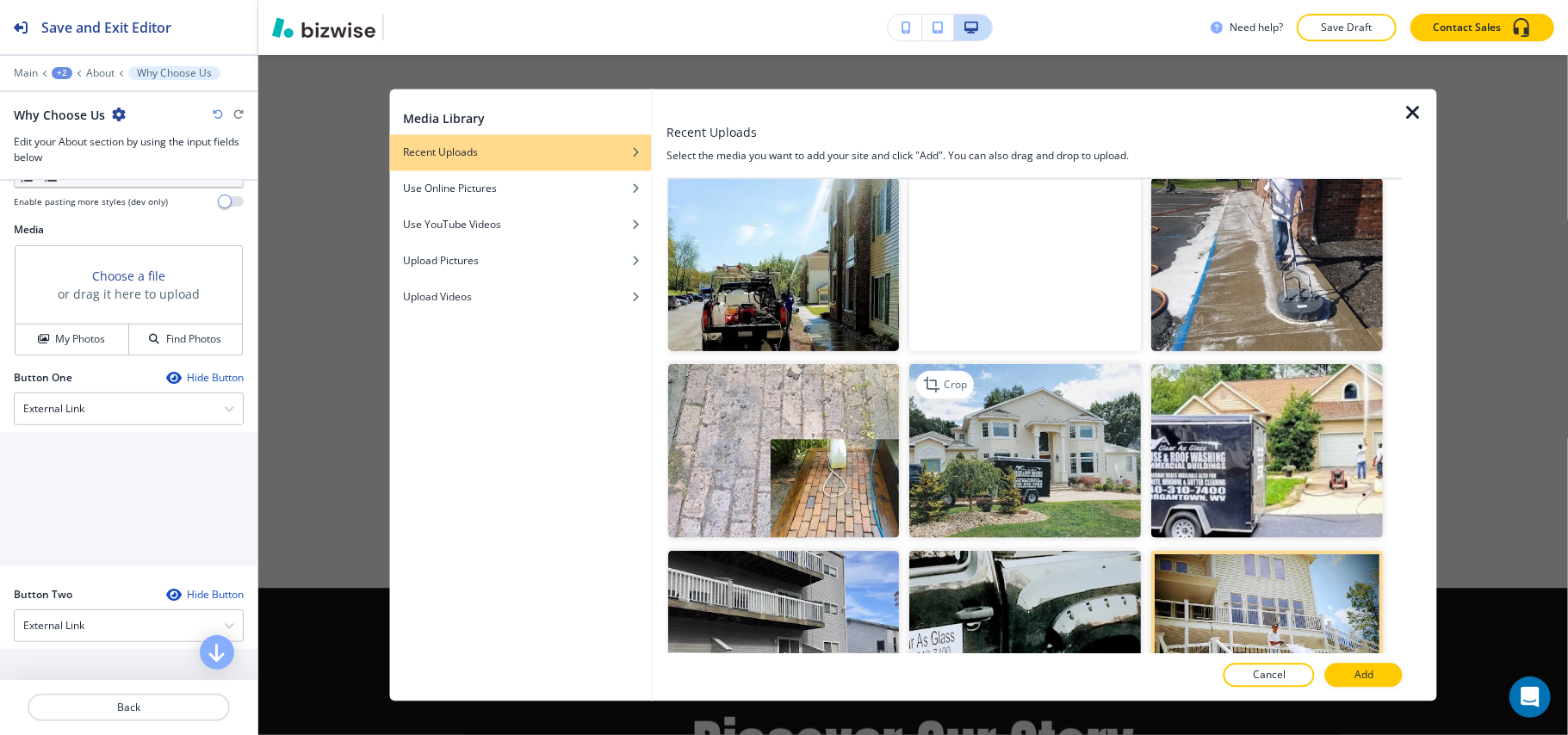
click at [1041, 429] on img "button" at bounding box center [1025, 451] width 232 height 174
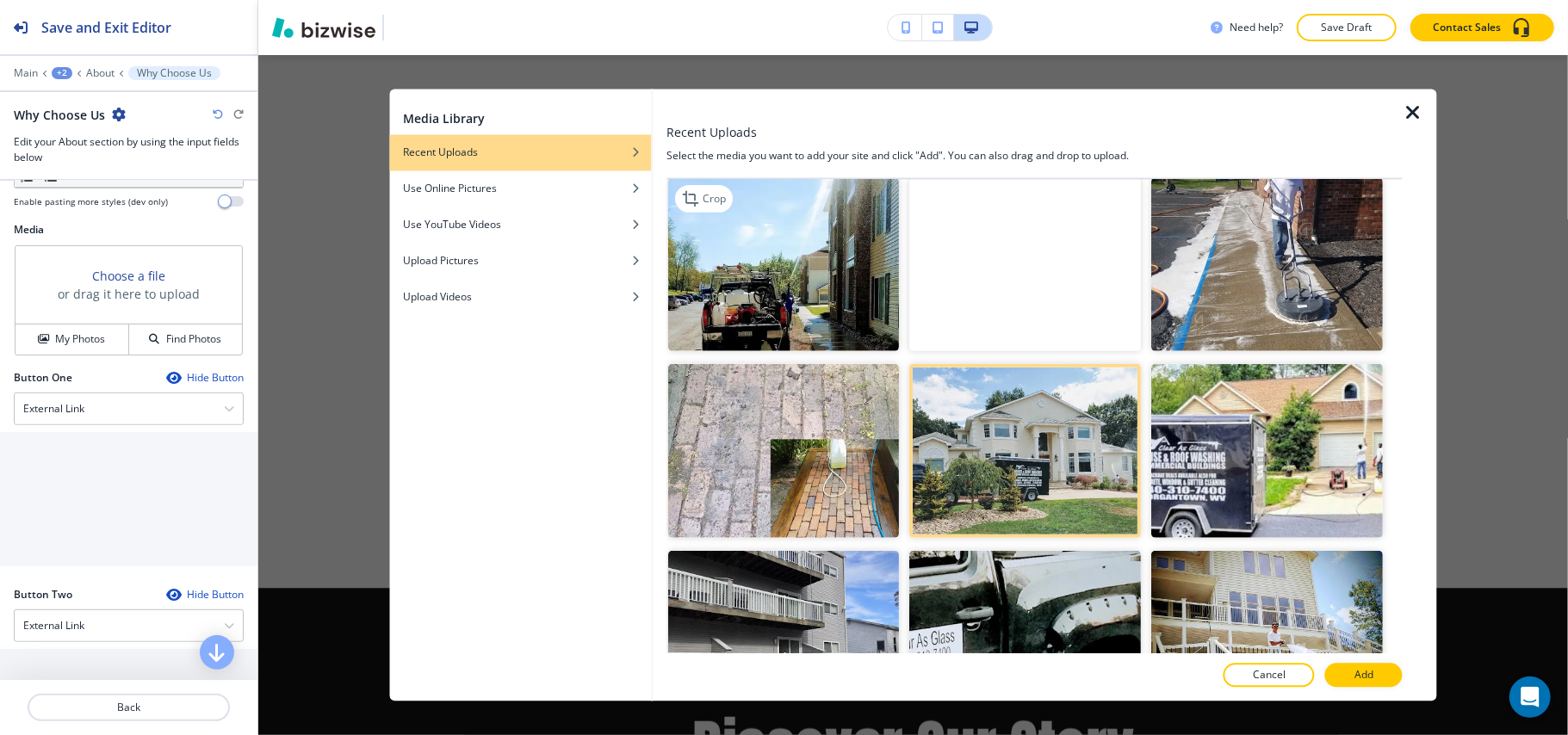
click at [764, 274] on img "button" at bounding box center [784, 264] width 232 height 174
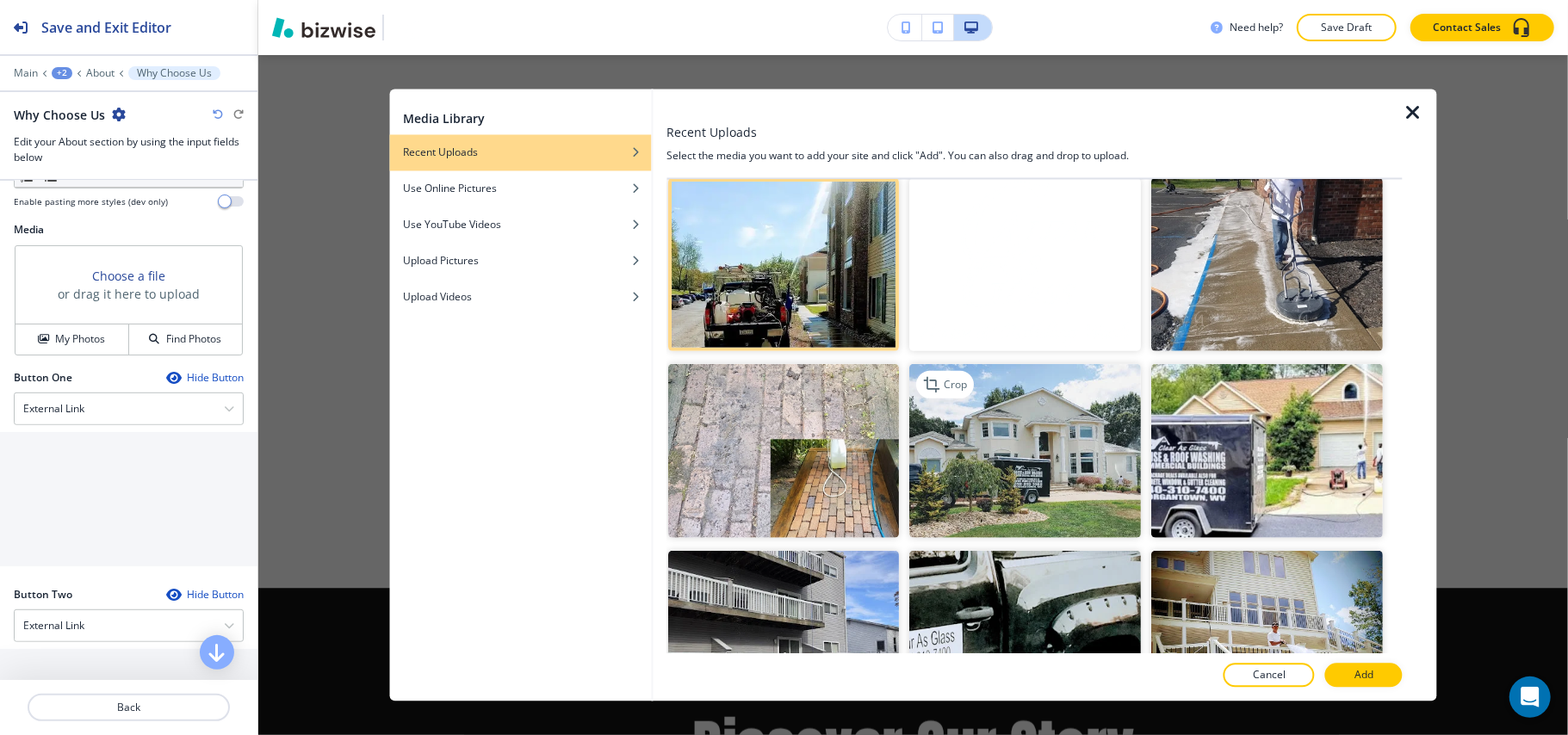
click at [1020, 413] on img "button" at bounding box center [1025, 451] width 232 height 174
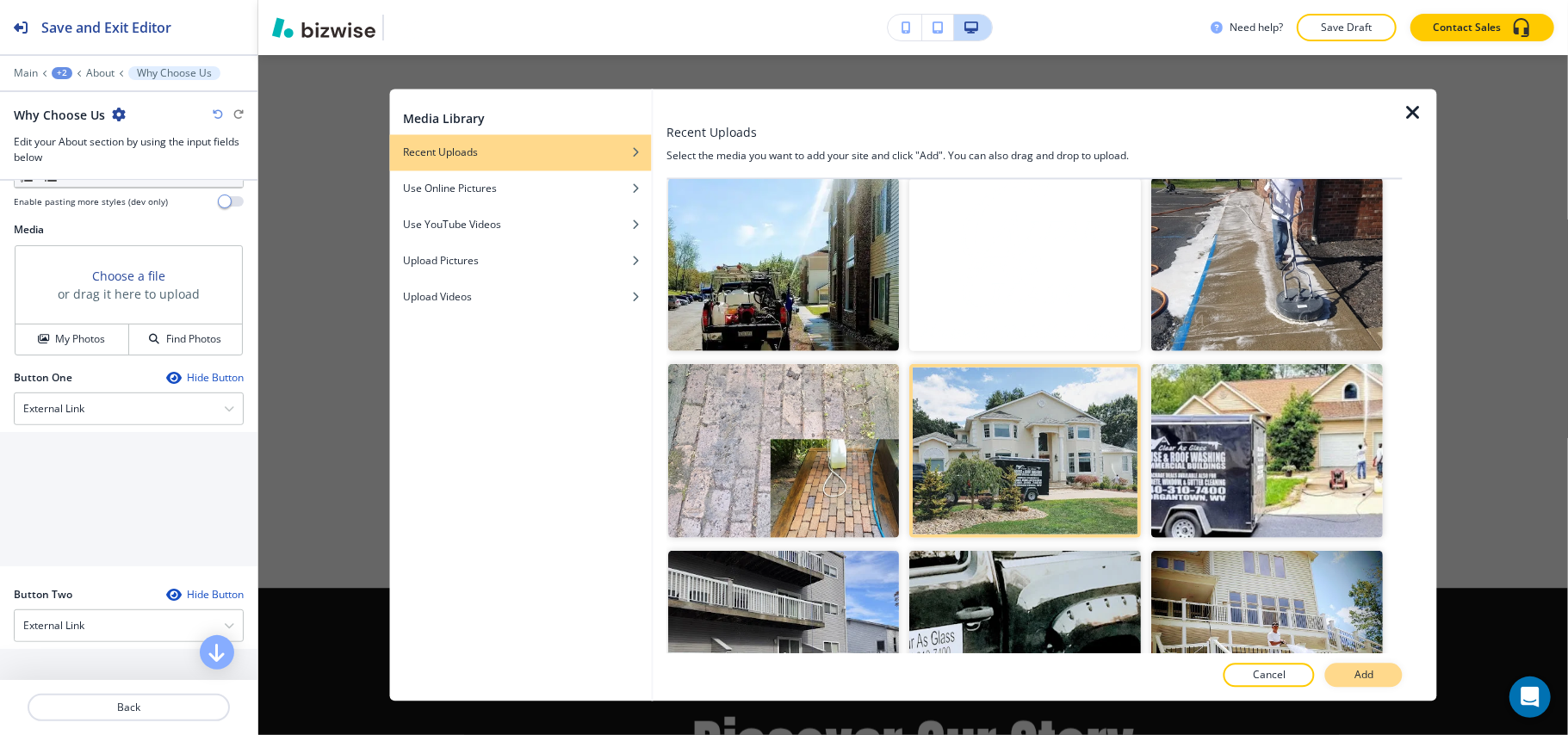
click at [1373, 679] on p "Add" at bounding box center [1363, 675] width 19 height 15
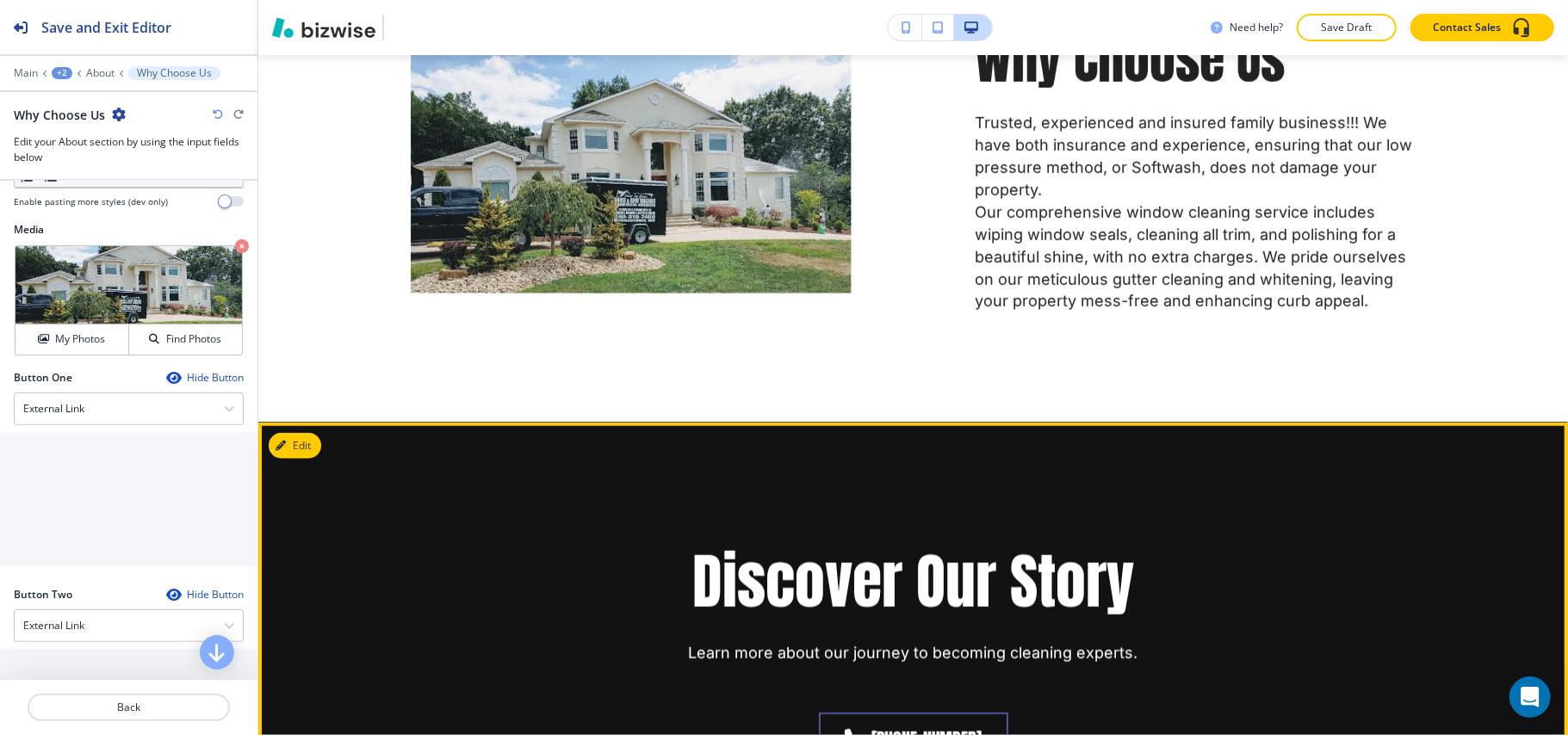
scroll to position [1251, 0]
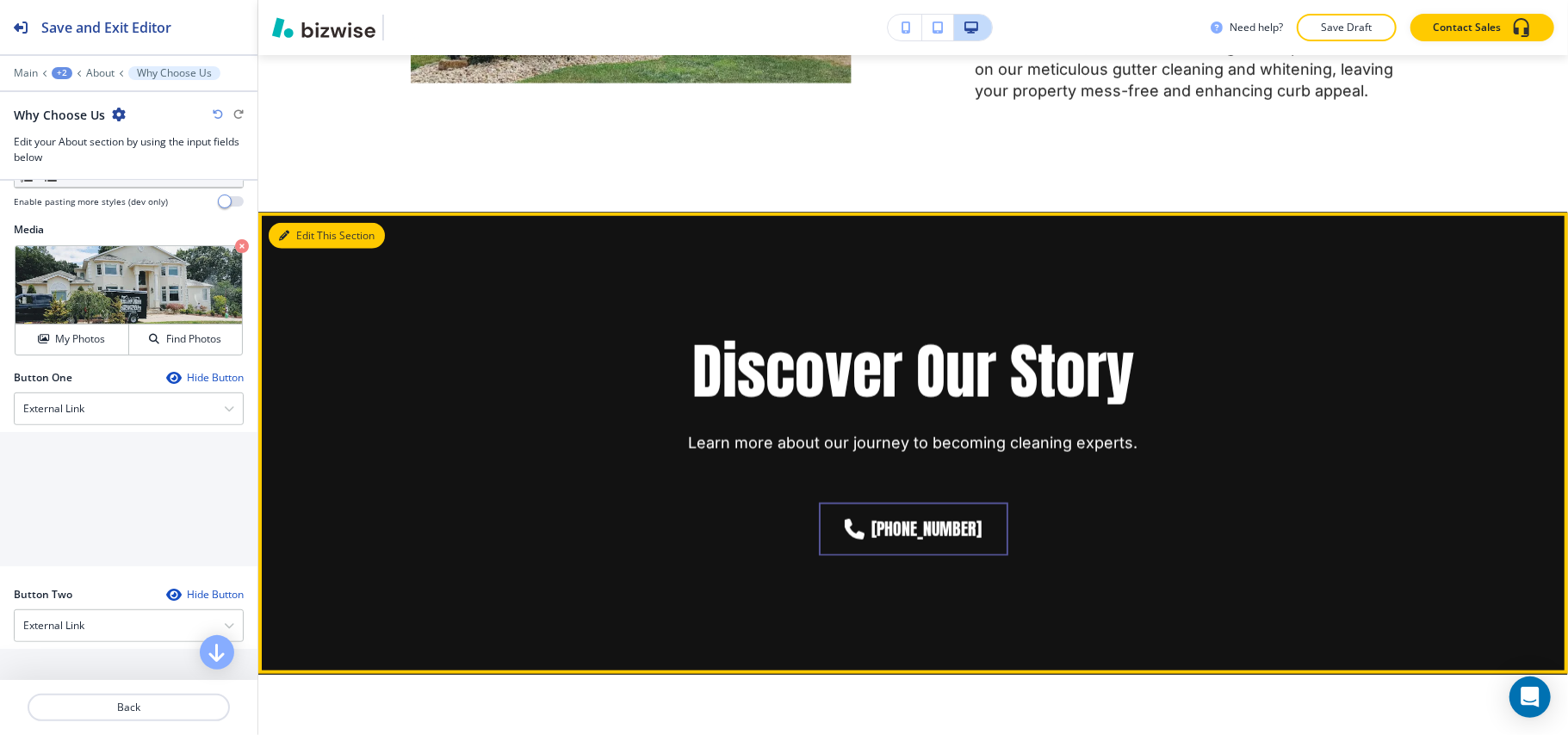
click at [294, 223] on button "Edit This Section" at bounding box center [326, 235] width 116 height 26
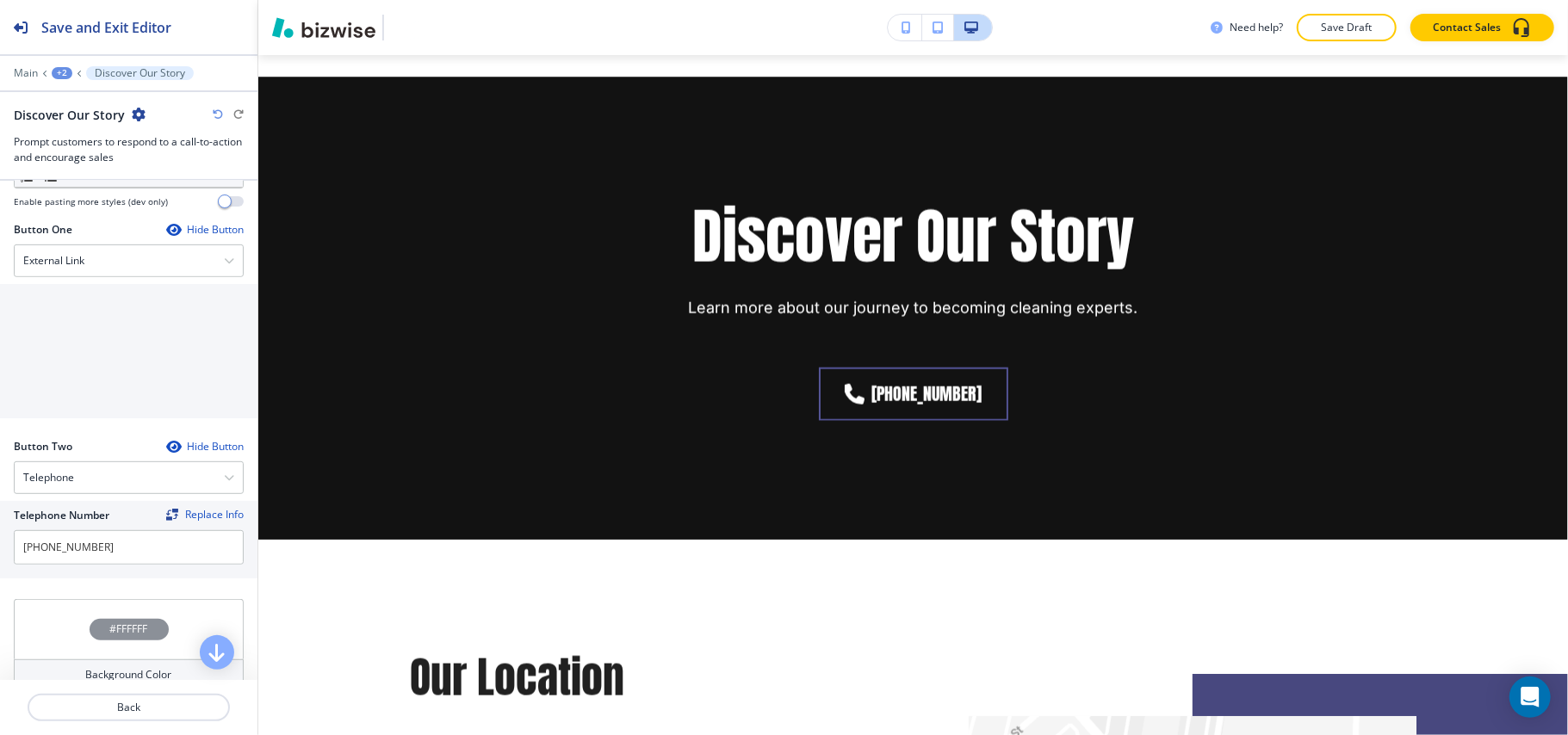
scroll to position [459, 0]
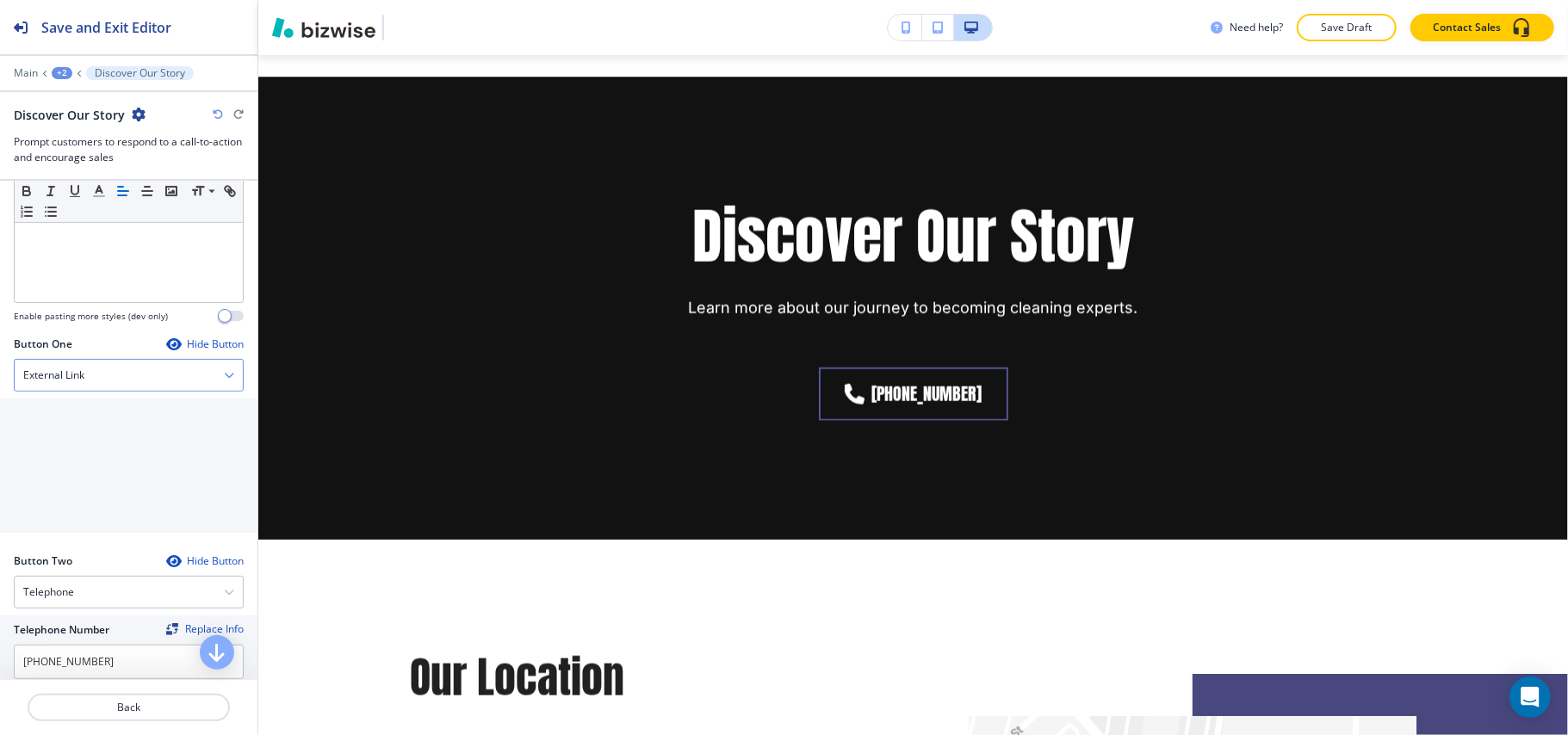
click at [98, 380] on div "External Link" at bounding box center [128, 375] width 228 height 31
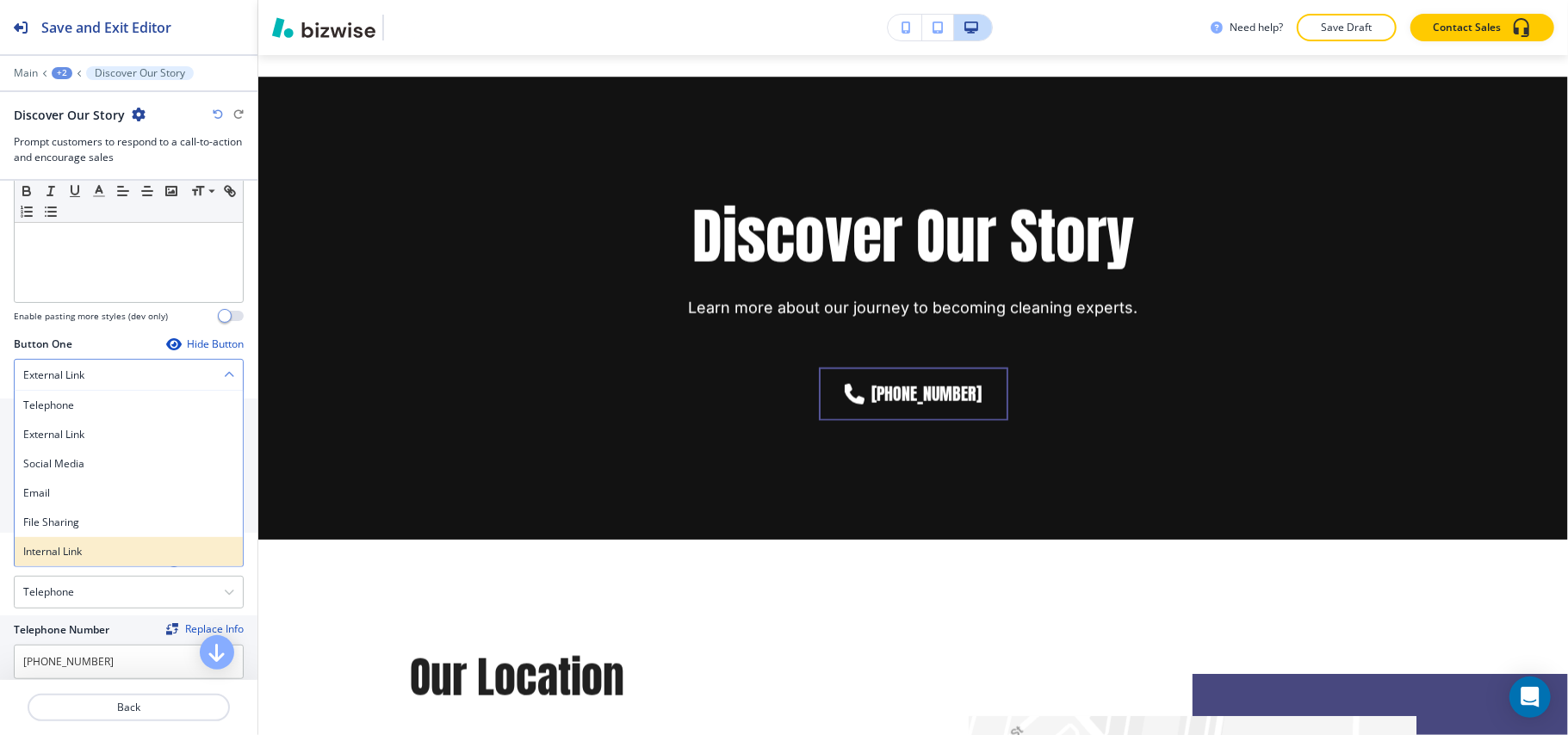
click at [74, 559] on h4 "Internal Link" at bounding box center [128, 551] width 211 height 15
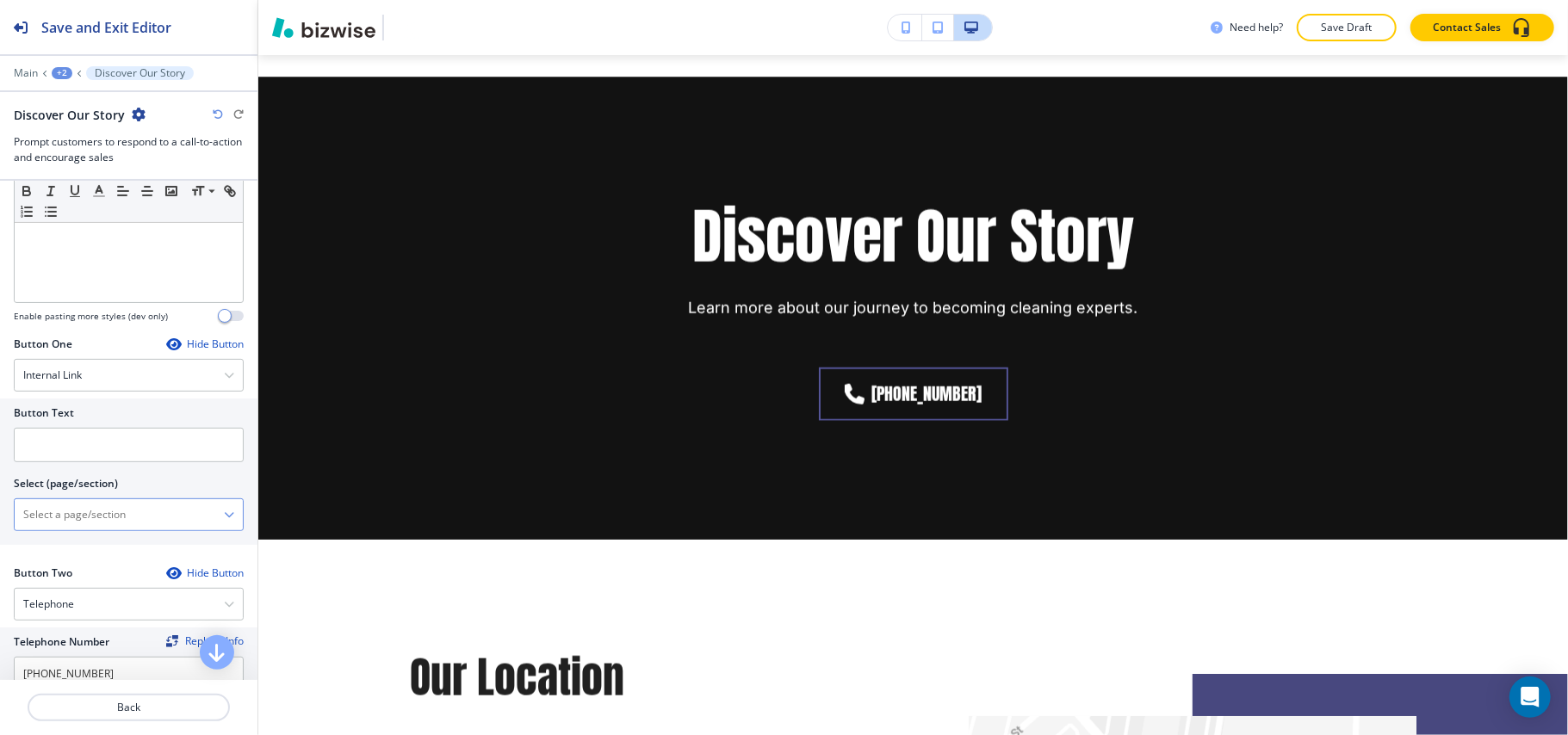
click at [107, 520] on \(page\/section\) "Manual Input" at bounding box center [118, 514] width 209 height 29
drag, startPoint x: 100, startPoint y: 527, endPoint x: 0, endPoint y: 510, distance: 101.4
click at [0, 510] on div "Button Text Select (page/section) CONTACT US CONTACT CONTACT | Hero CONTACT | A…" at bounding box center [128, 471] width 257 height 146
click at [67, 551] on h4 "CONTACT" at bounding box center [128, 544] width 211 height 15
type \(page\/section\) "CONTACT"
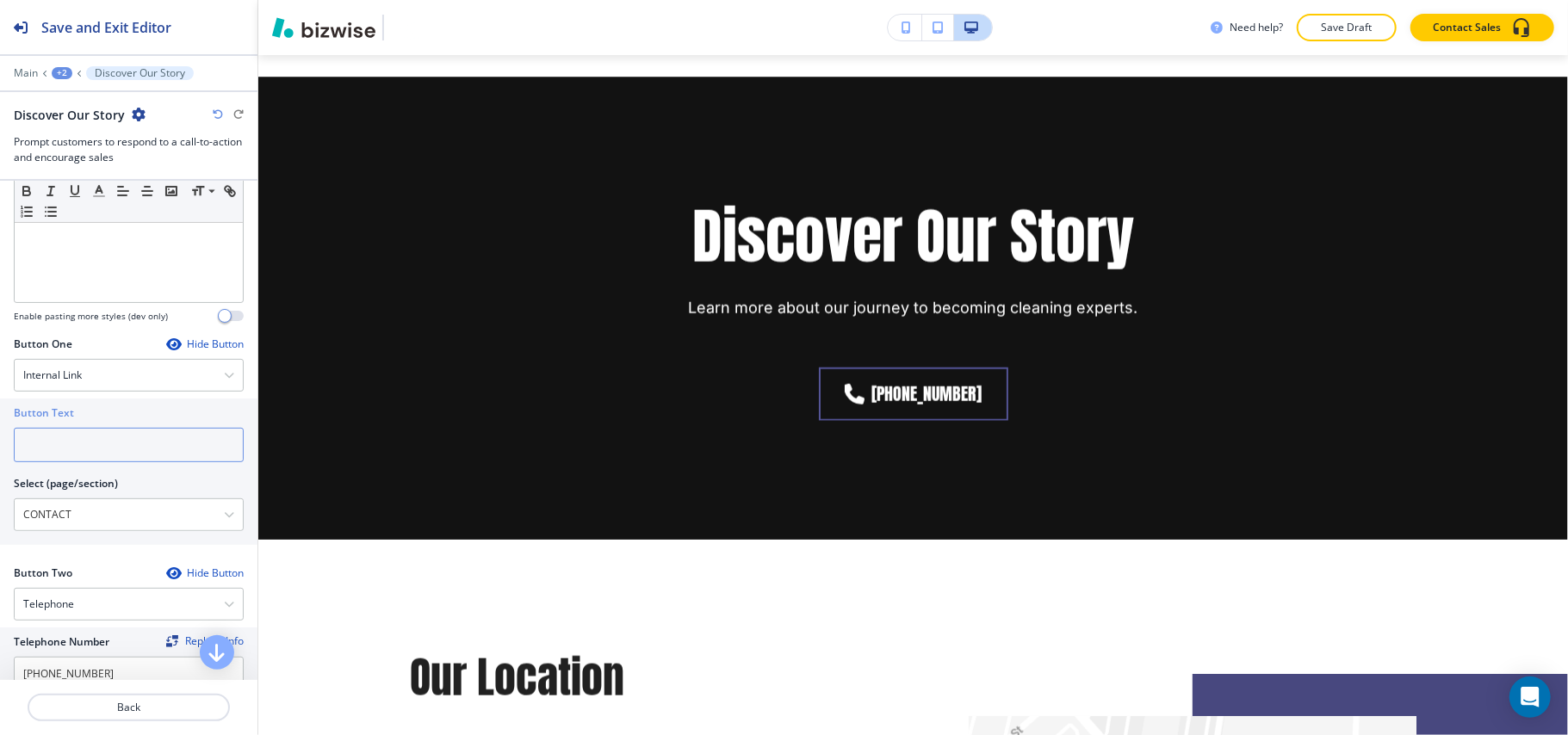
paste input "CONTACT US"
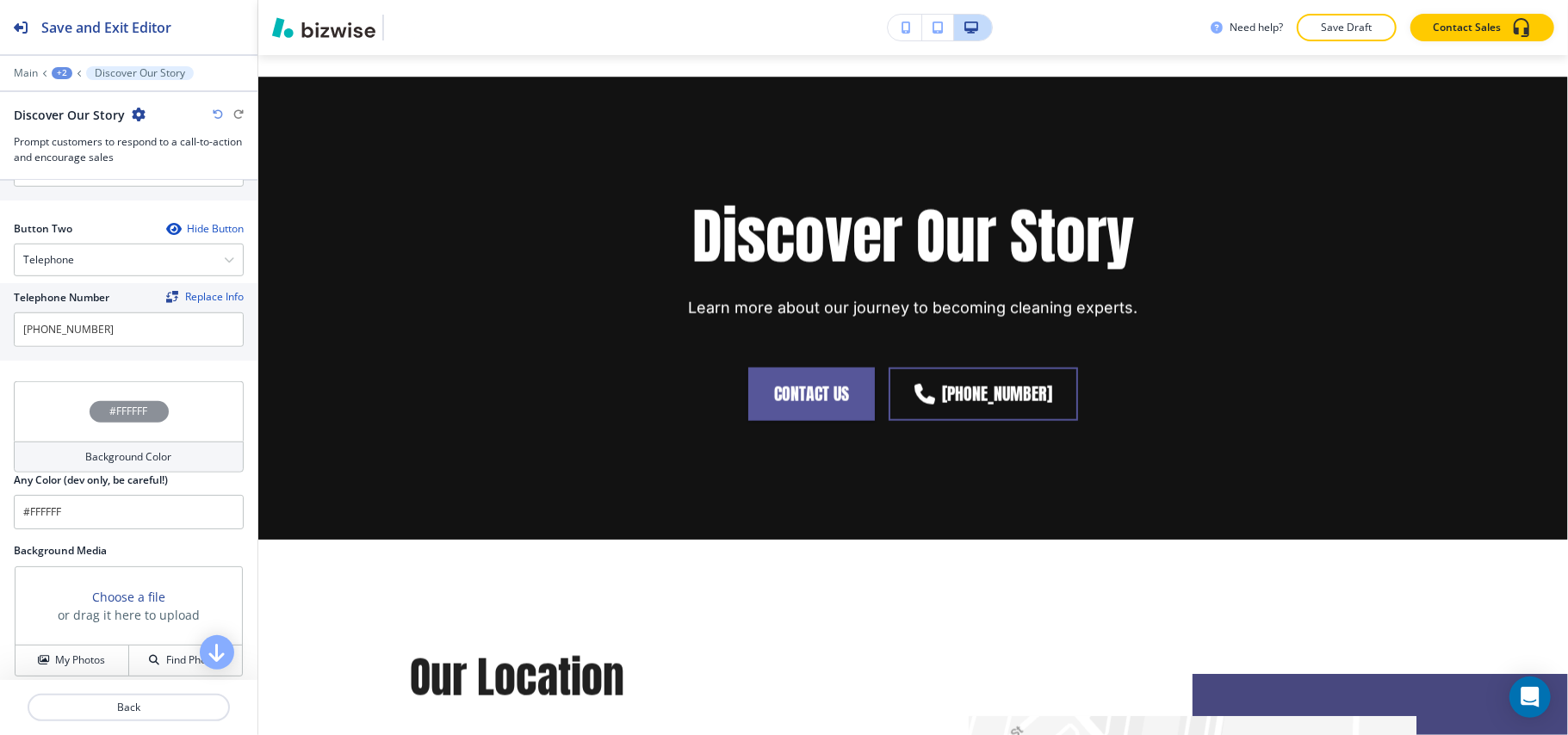
scroll to position [877, 0]
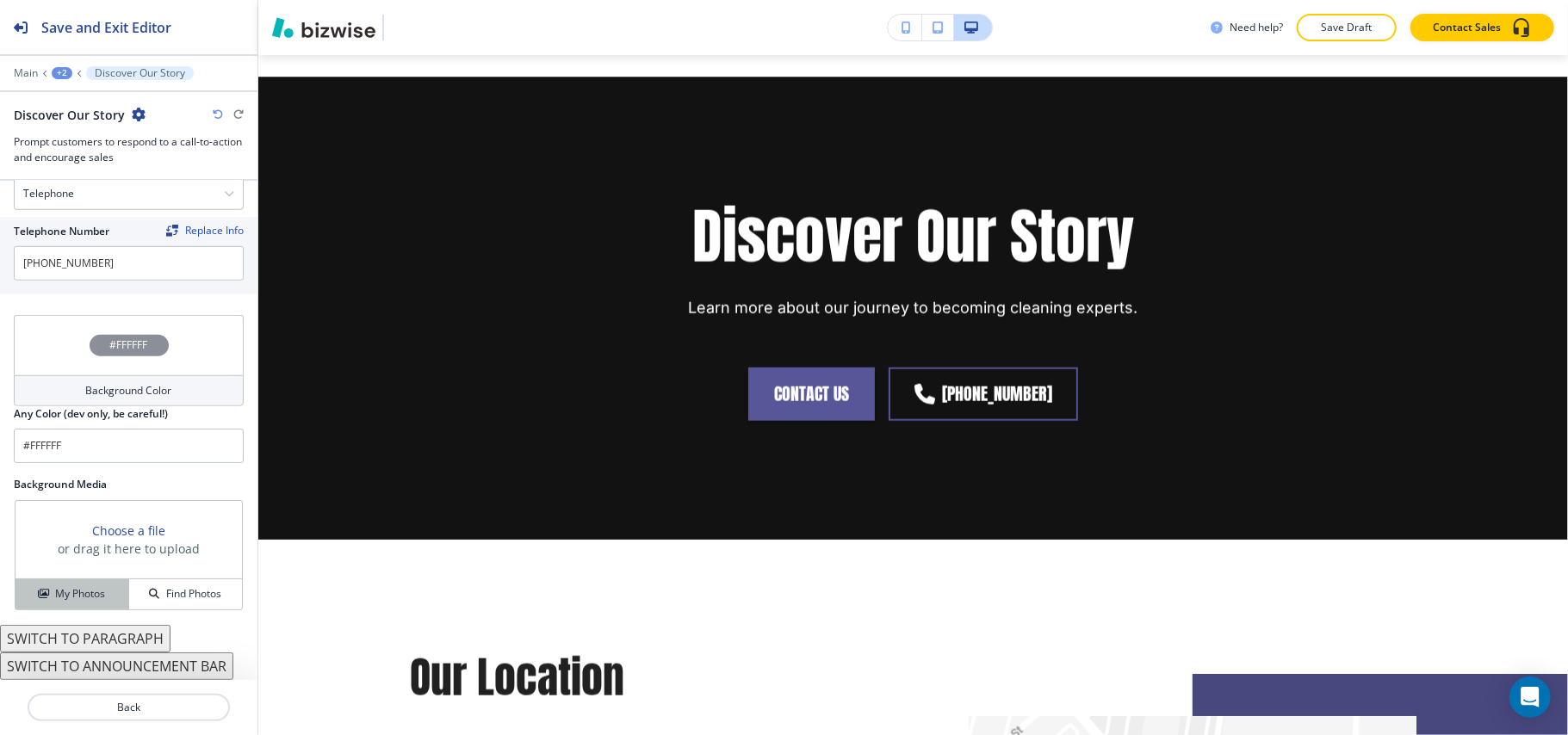
type input "CONTACT US"
click at [56, 579] on button "My Photos" at bounding box center [72, 594] width 114 height 30
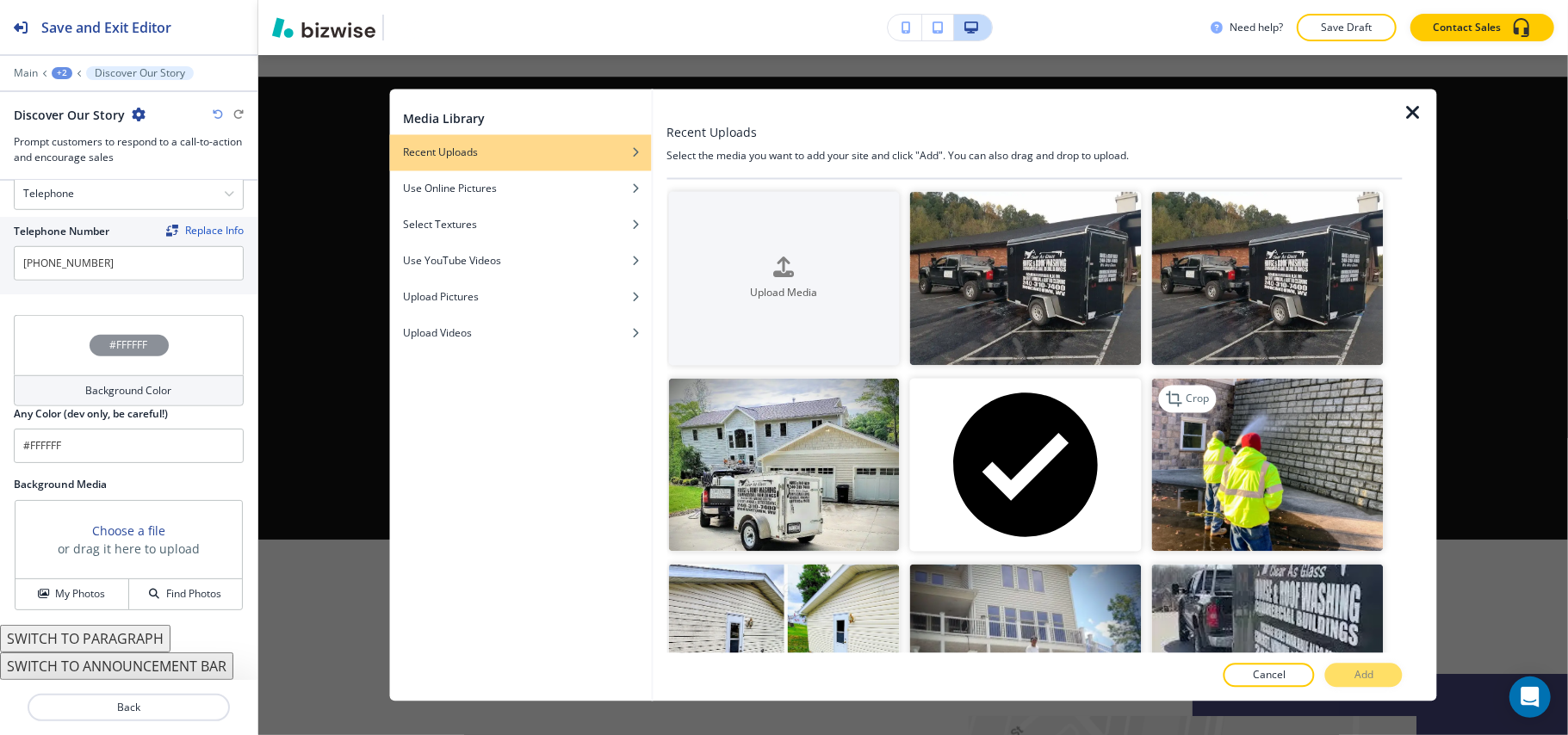
click at [1329, 453] on img "button" at bounding box center [1268, 464] width 232 height 174
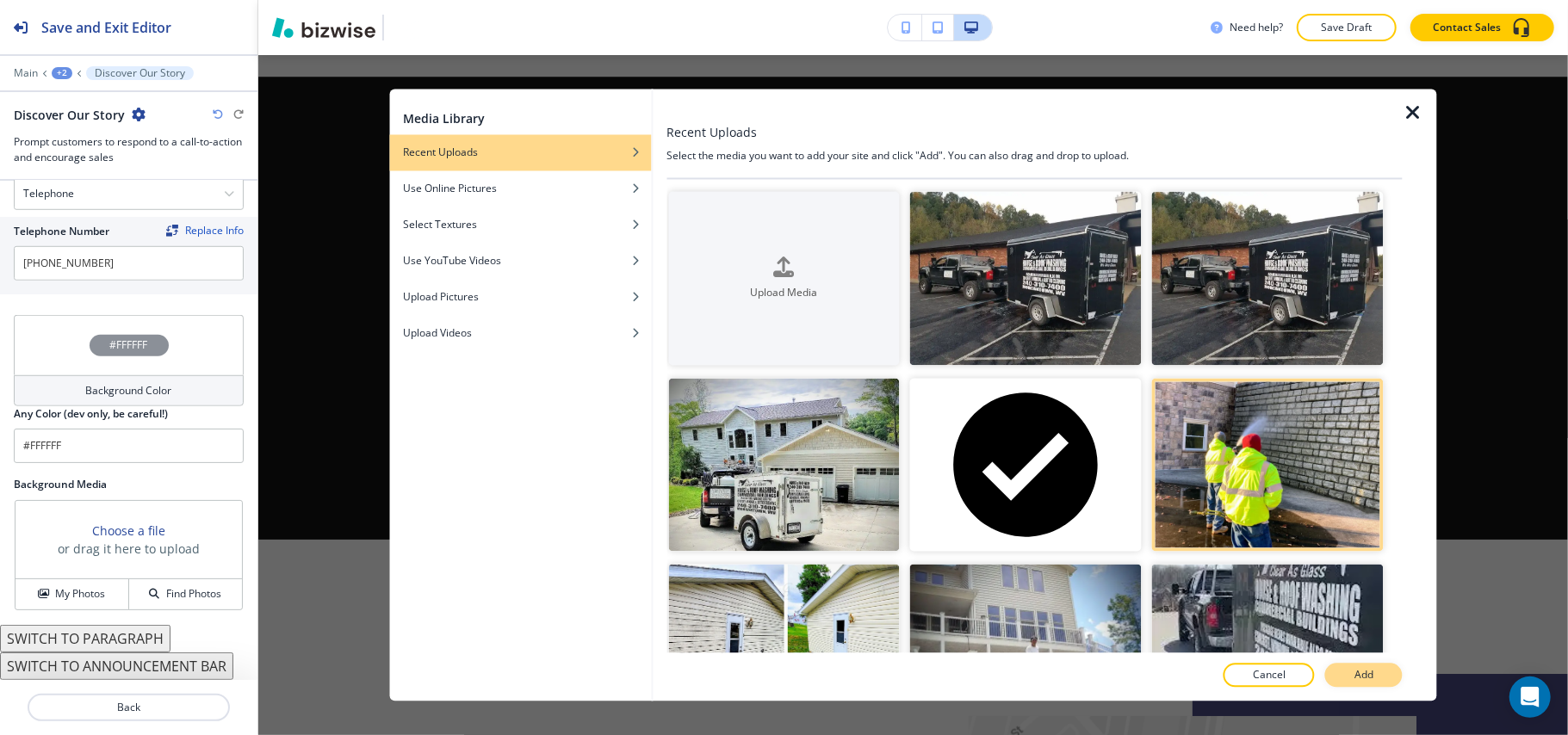
click at [1359, 673] on p "Add" at bounding box center [1363, 675] width 19 height 15
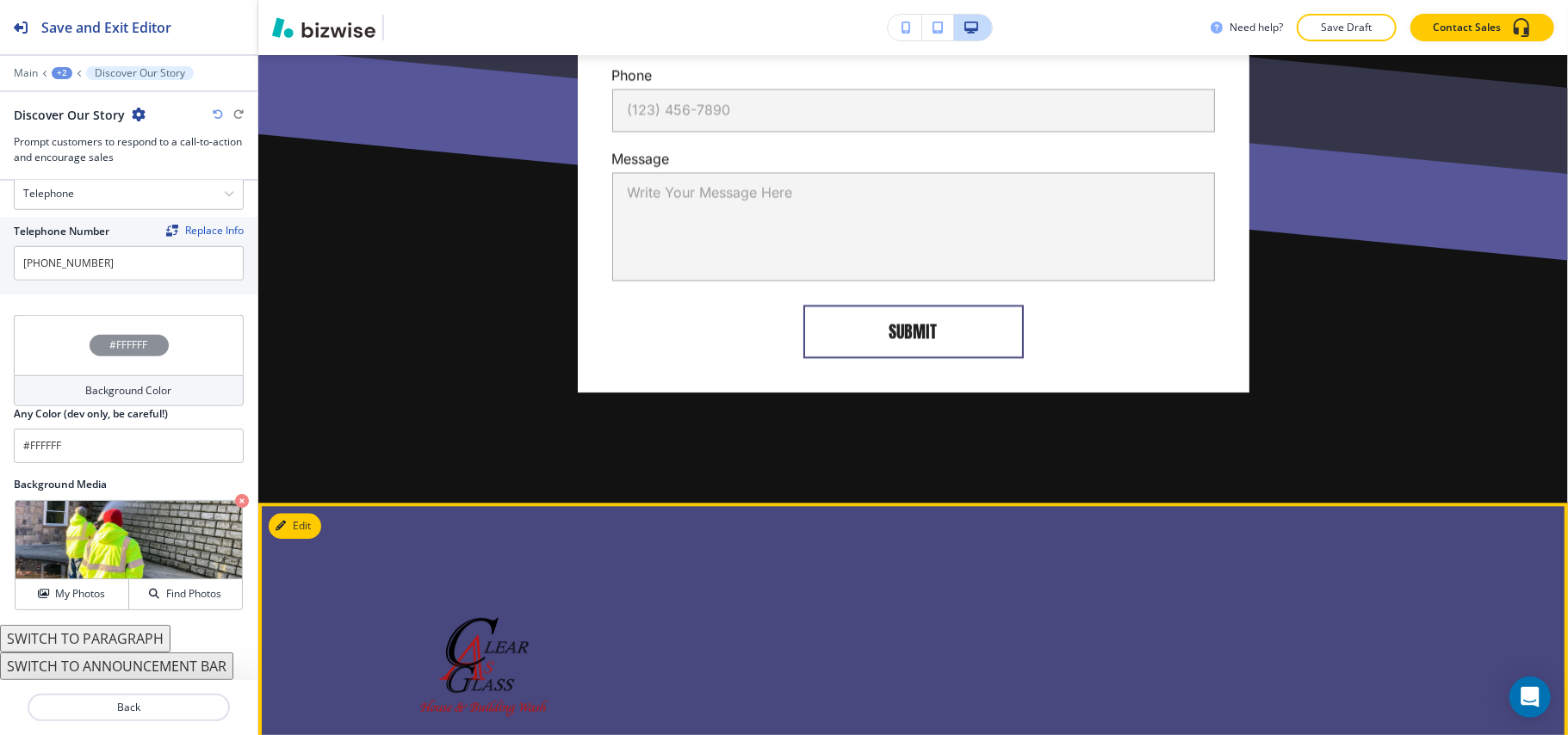
scroll to position [3223, 0]
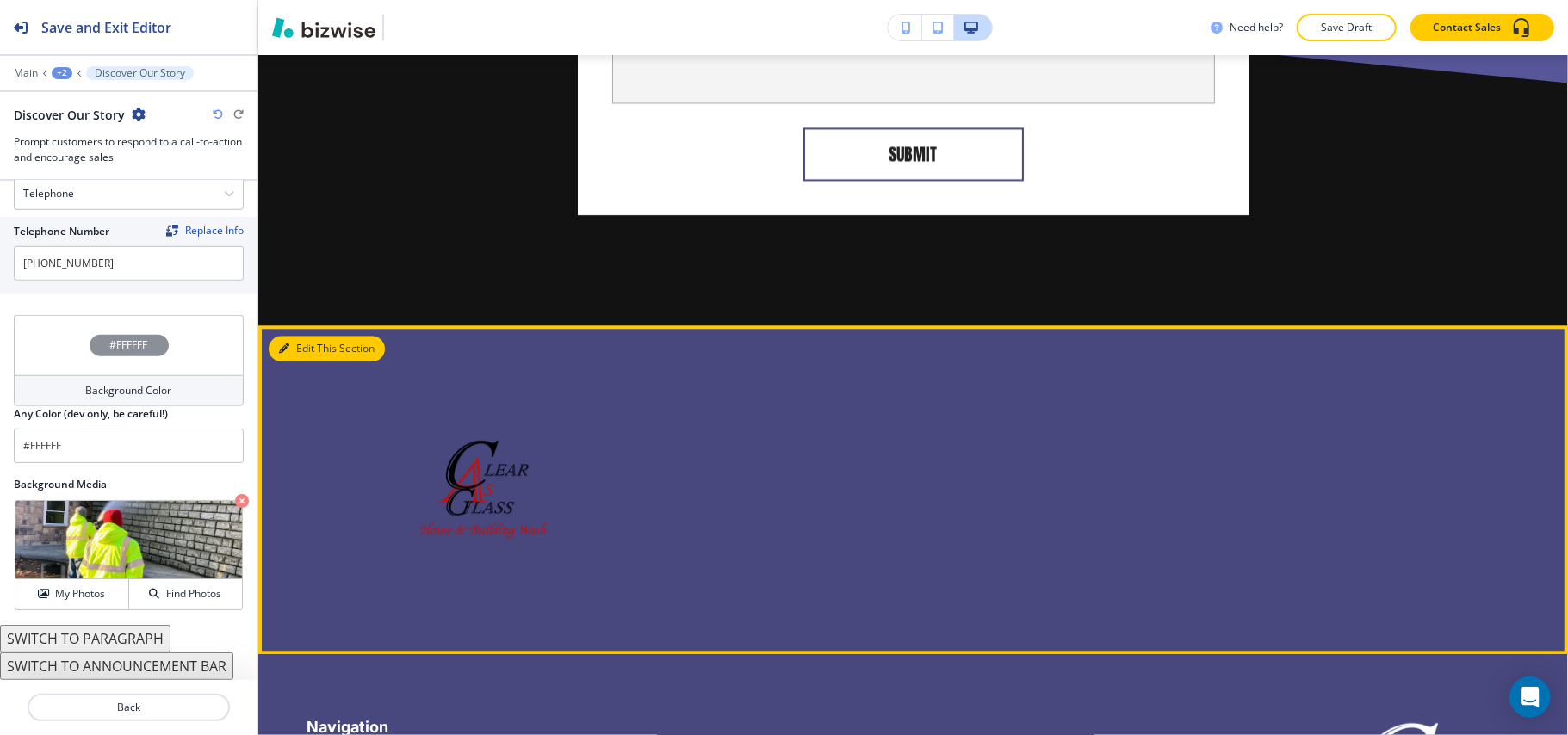
click at [310, 336] on button "Edit This Section" at bounding box center [326, 348] width 116 height 26
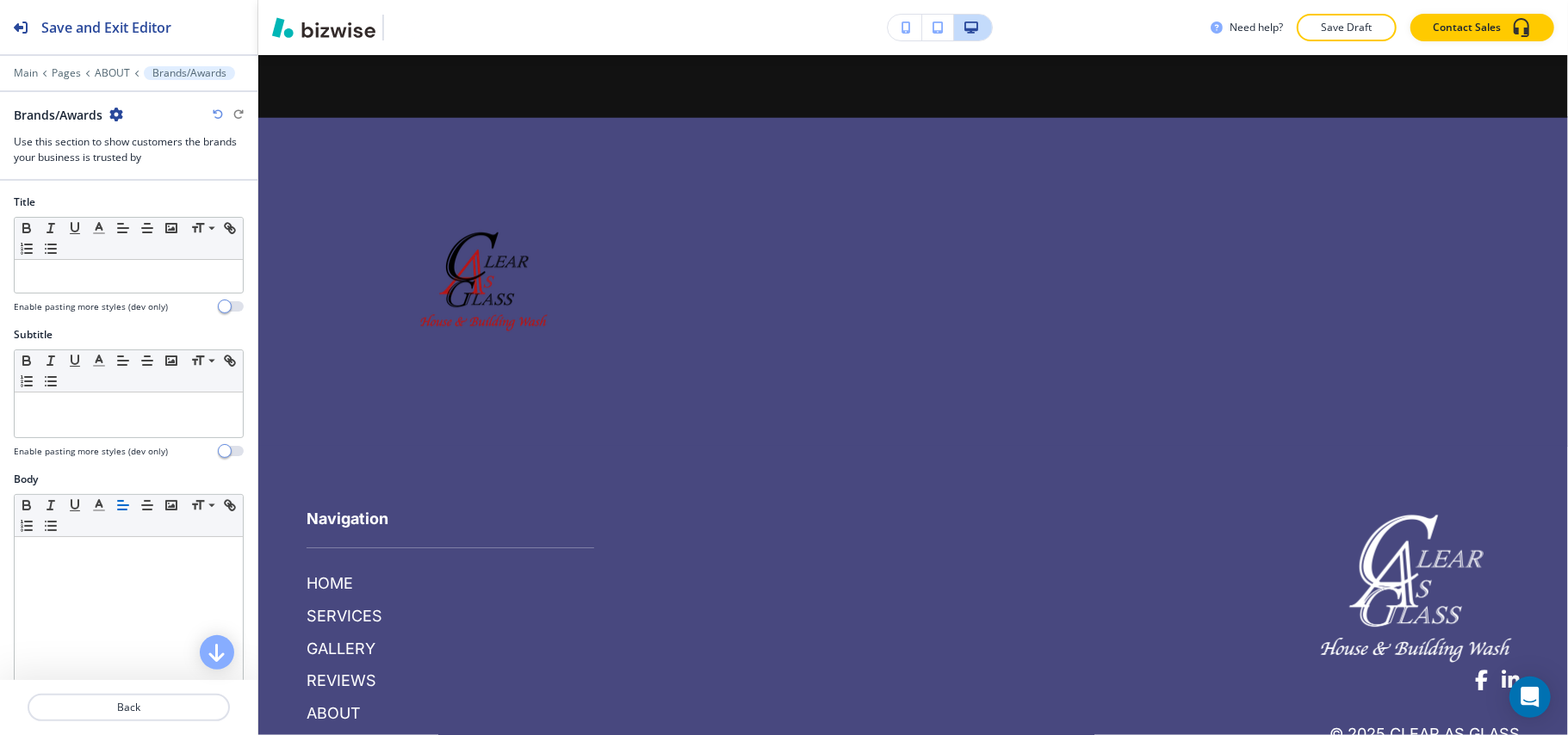
scroll to position [3469, 0]
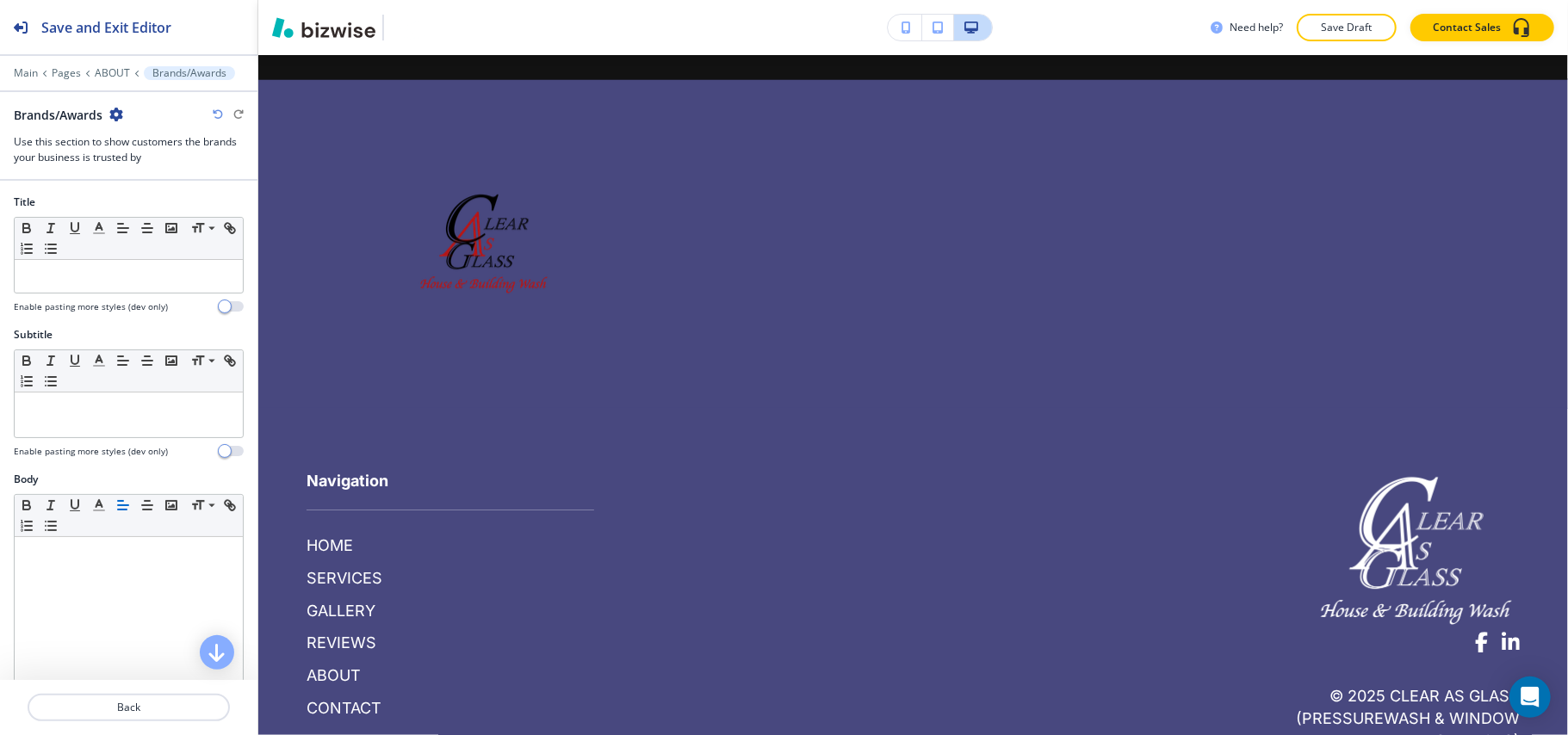
click at [111, 117] on icon "button" at bounding box center [116, 114] width 13 height 13
click at [157, 200] on p "Delete Section" at bounding box center [165, 205] width 88 height 15
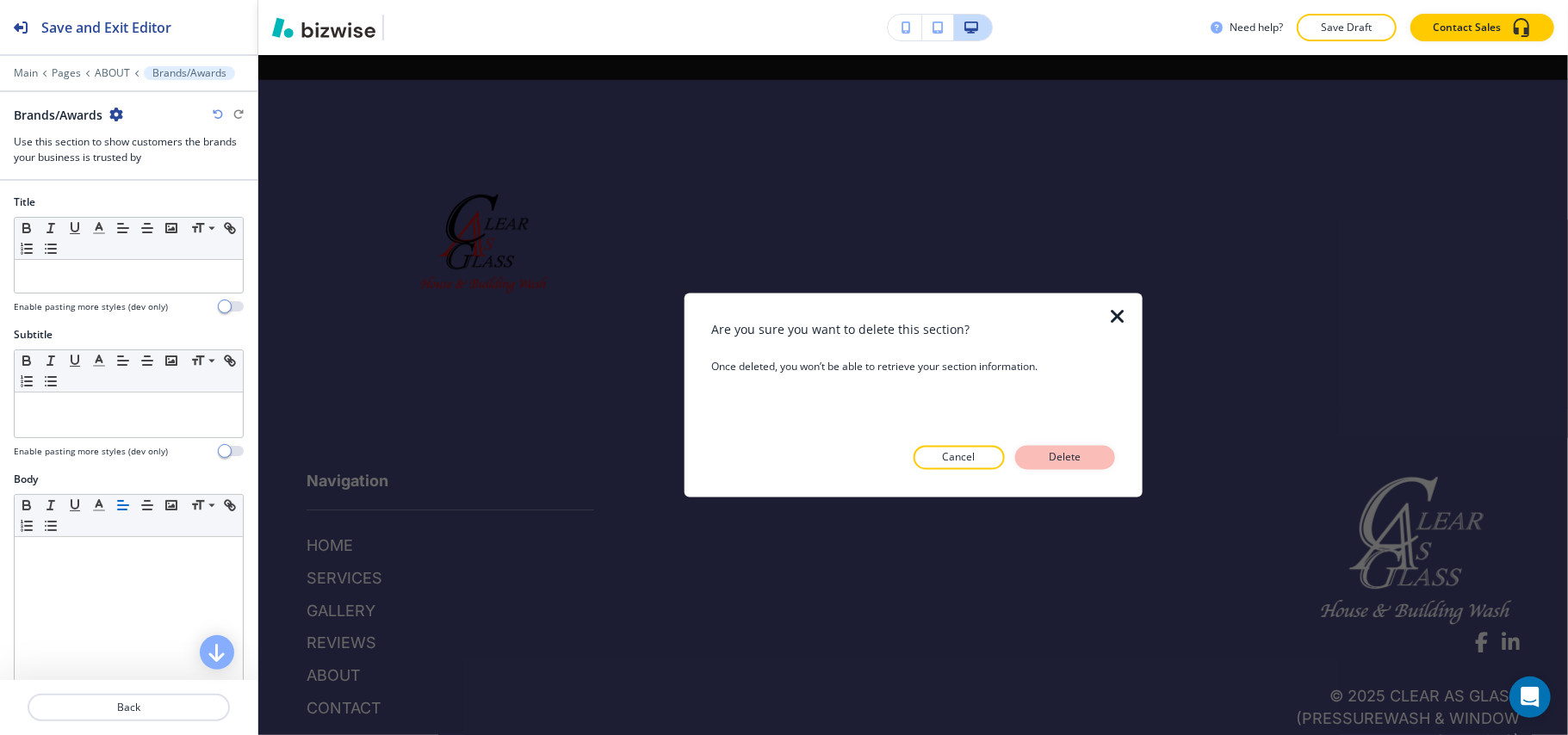
click at [1064, 460] on p "Delete" at bounding box center [1065, 457] width 41 height 15
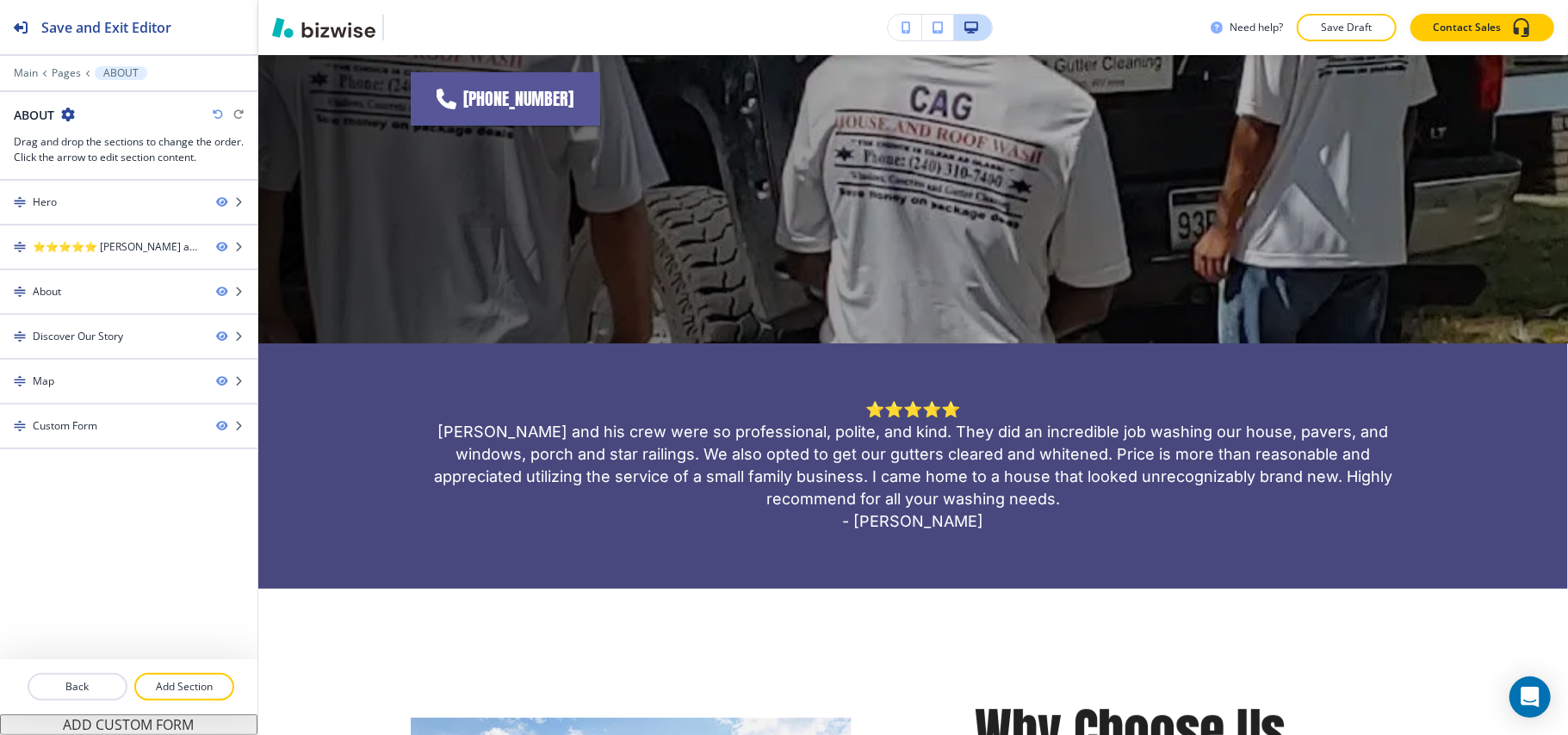
scroll to position [0, 0]
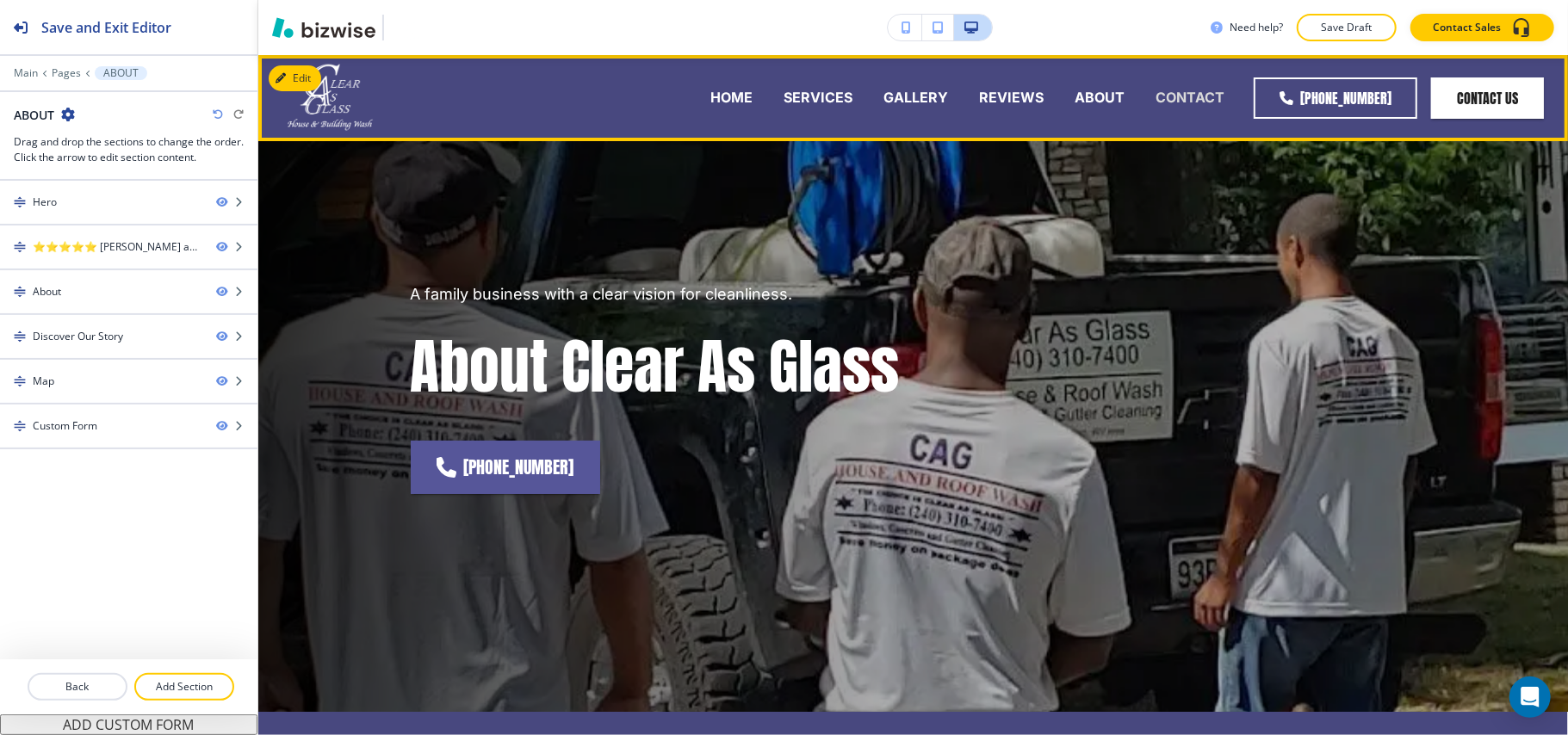
click at [1195, 90] on p "CONTACT" at bounding box center [1189, 98] width 69 height 20
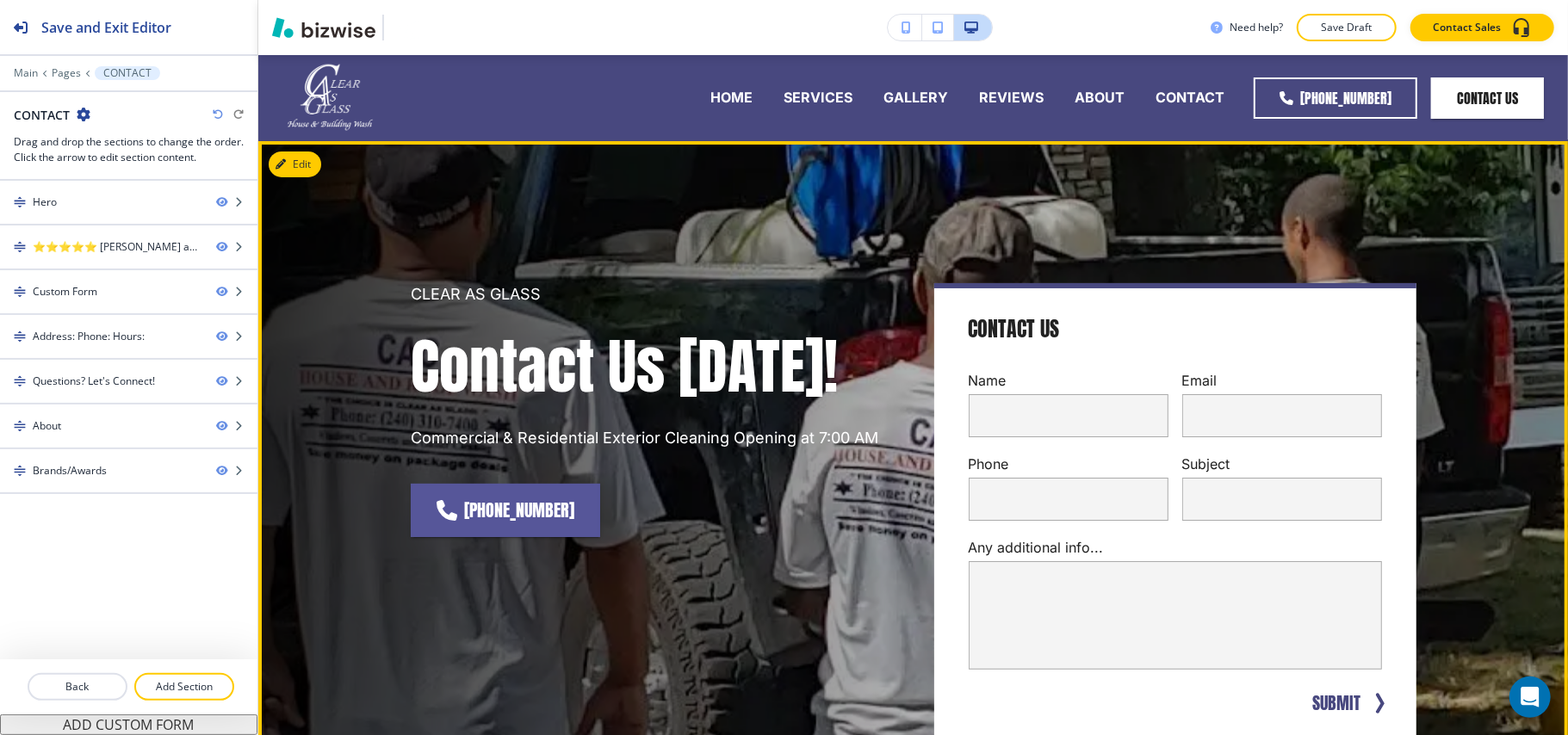
click at [306, 163] on button "Edit" at bounding box center [294, 164] width 53 height 26
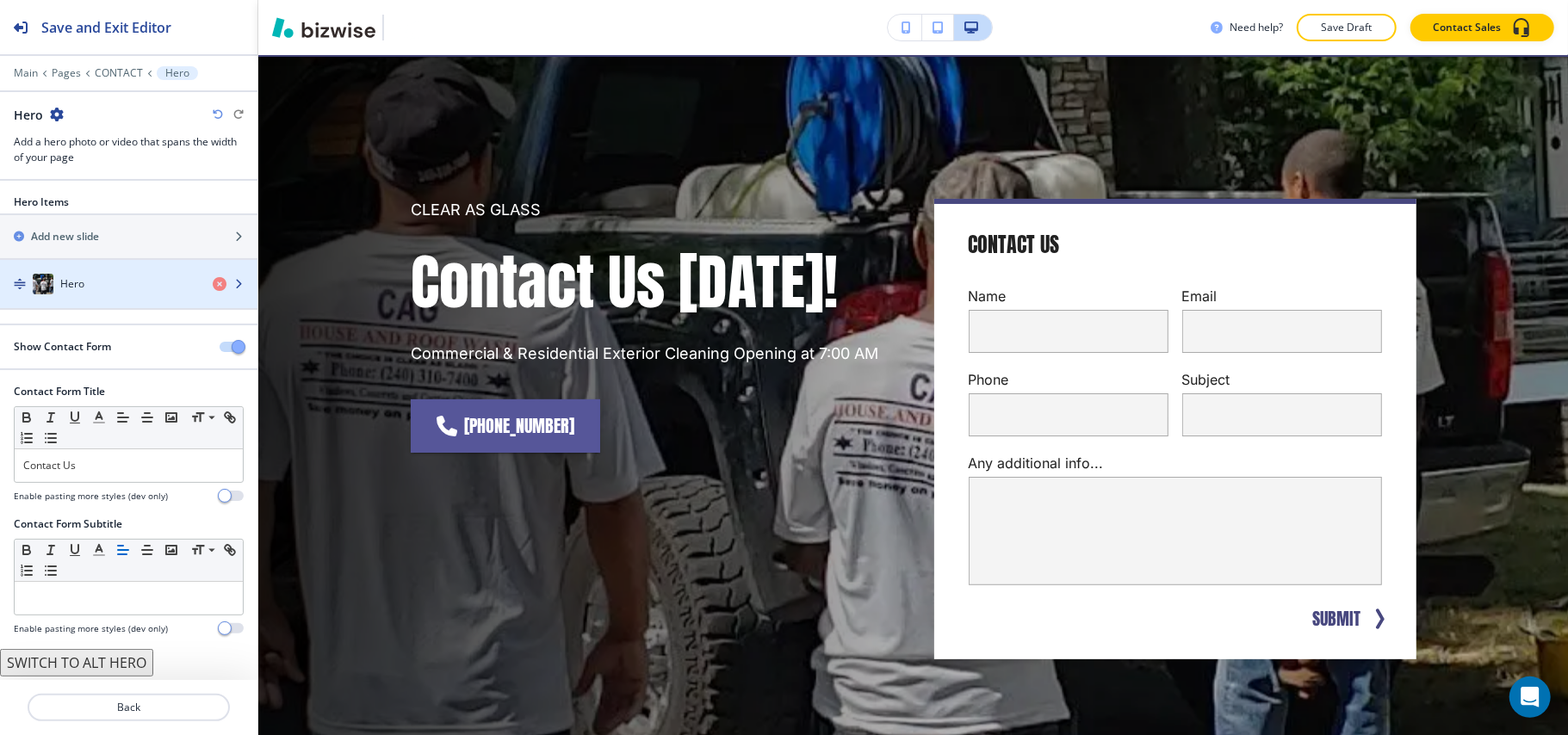
scroll to position [86, 0]
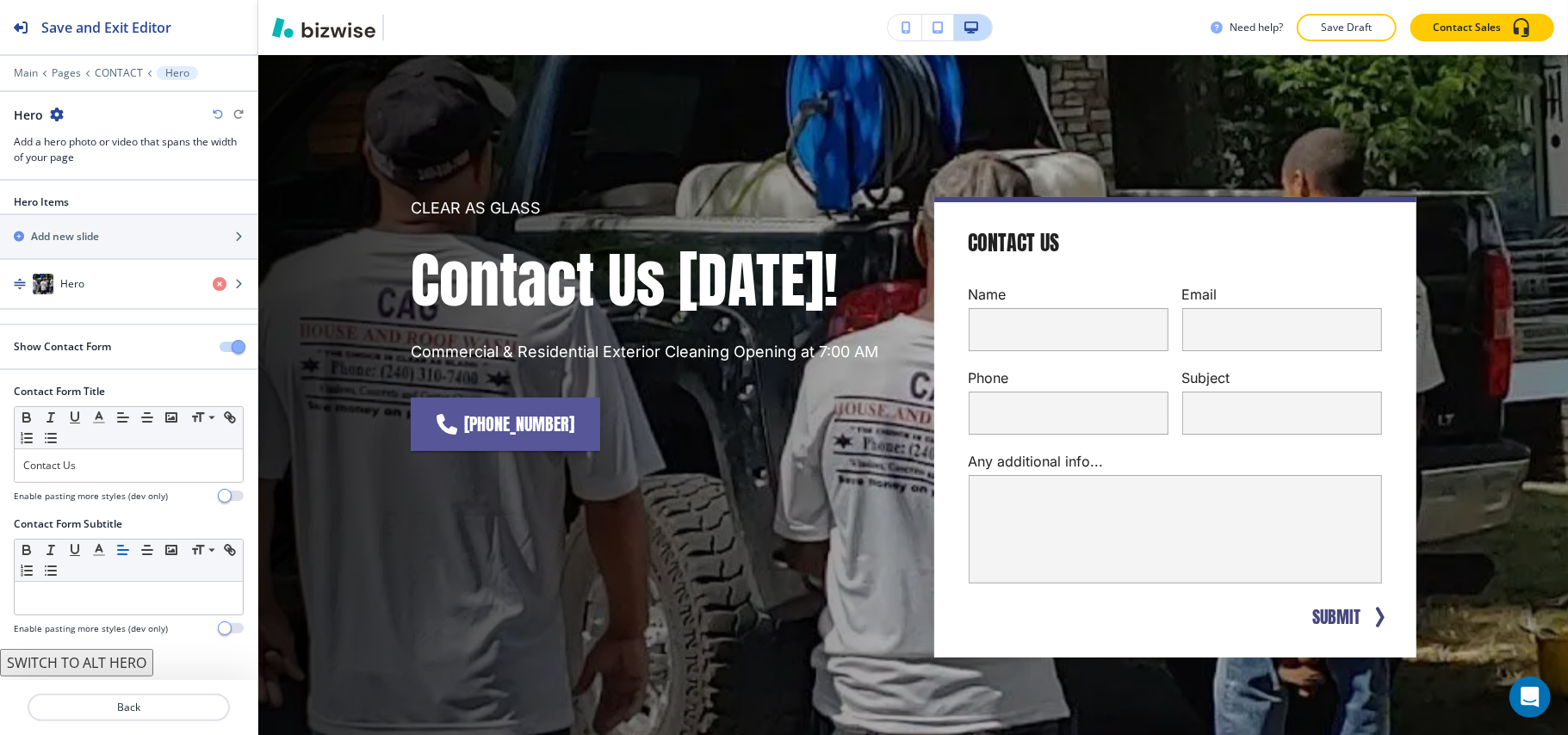
click at [219, 347] on button "button" at bounding box center [231, 347] width 24 height 11
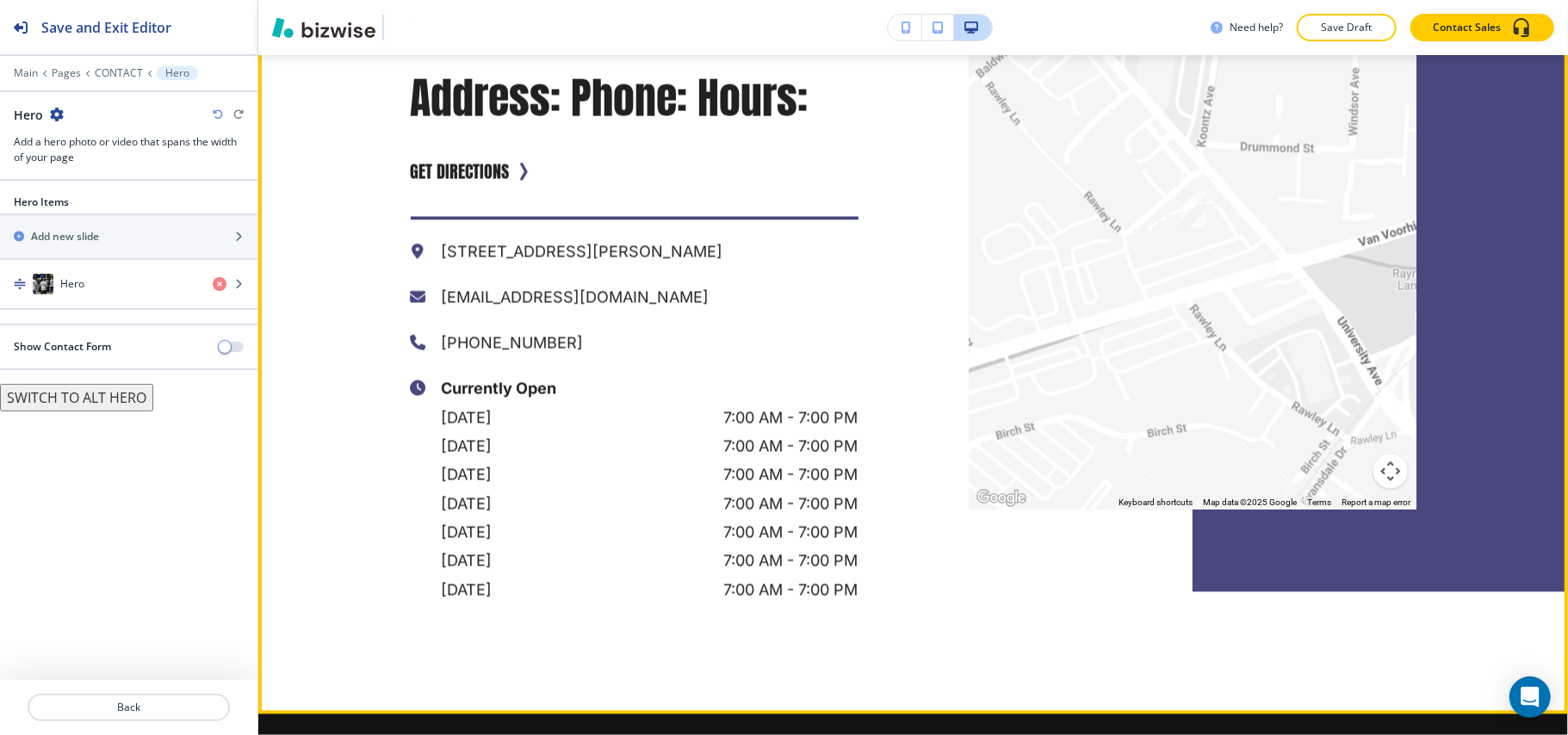
scroll to position [1808, 0]
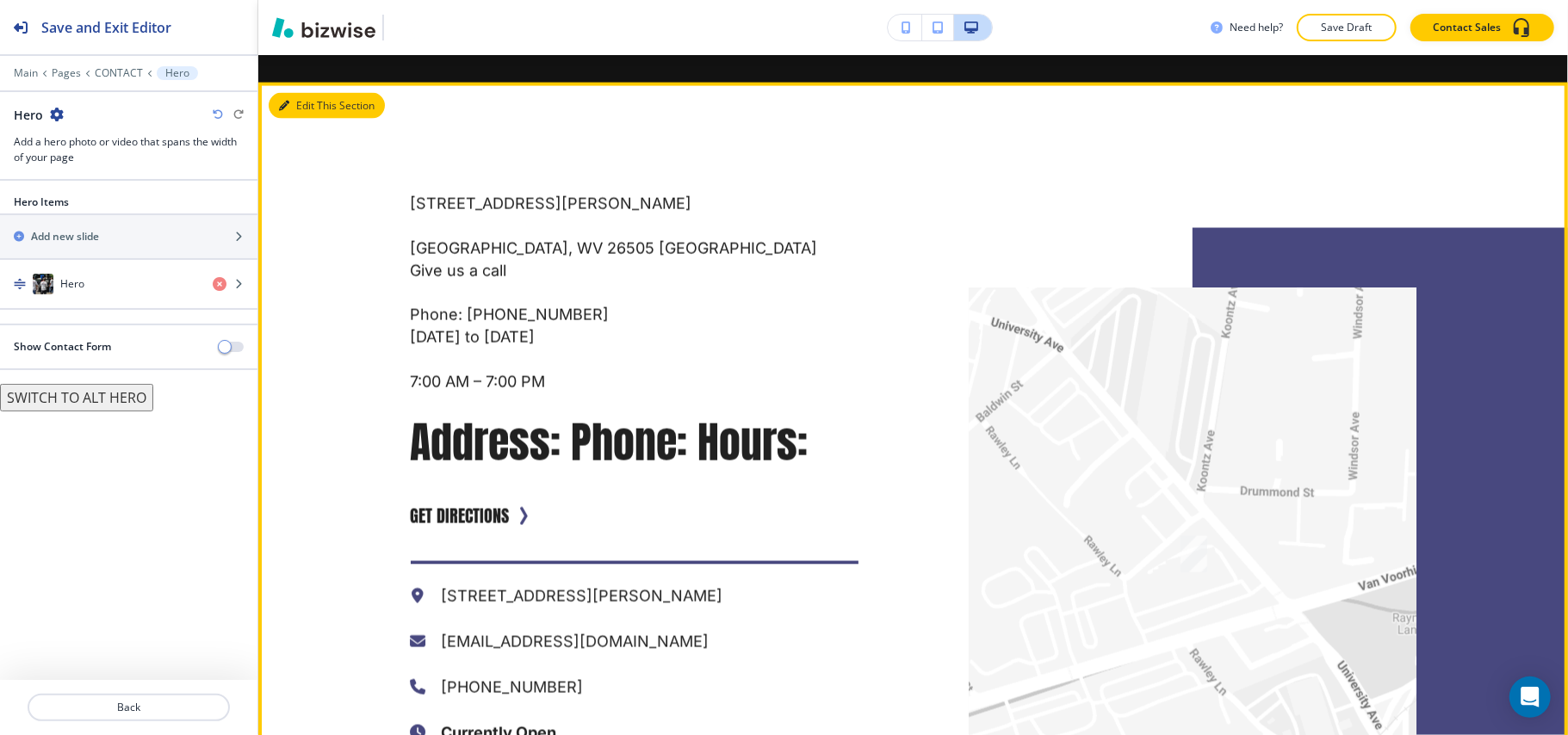
click at [310, 100] on button "Edit This Section" at bounding box center [326, 105] width 116 height 26
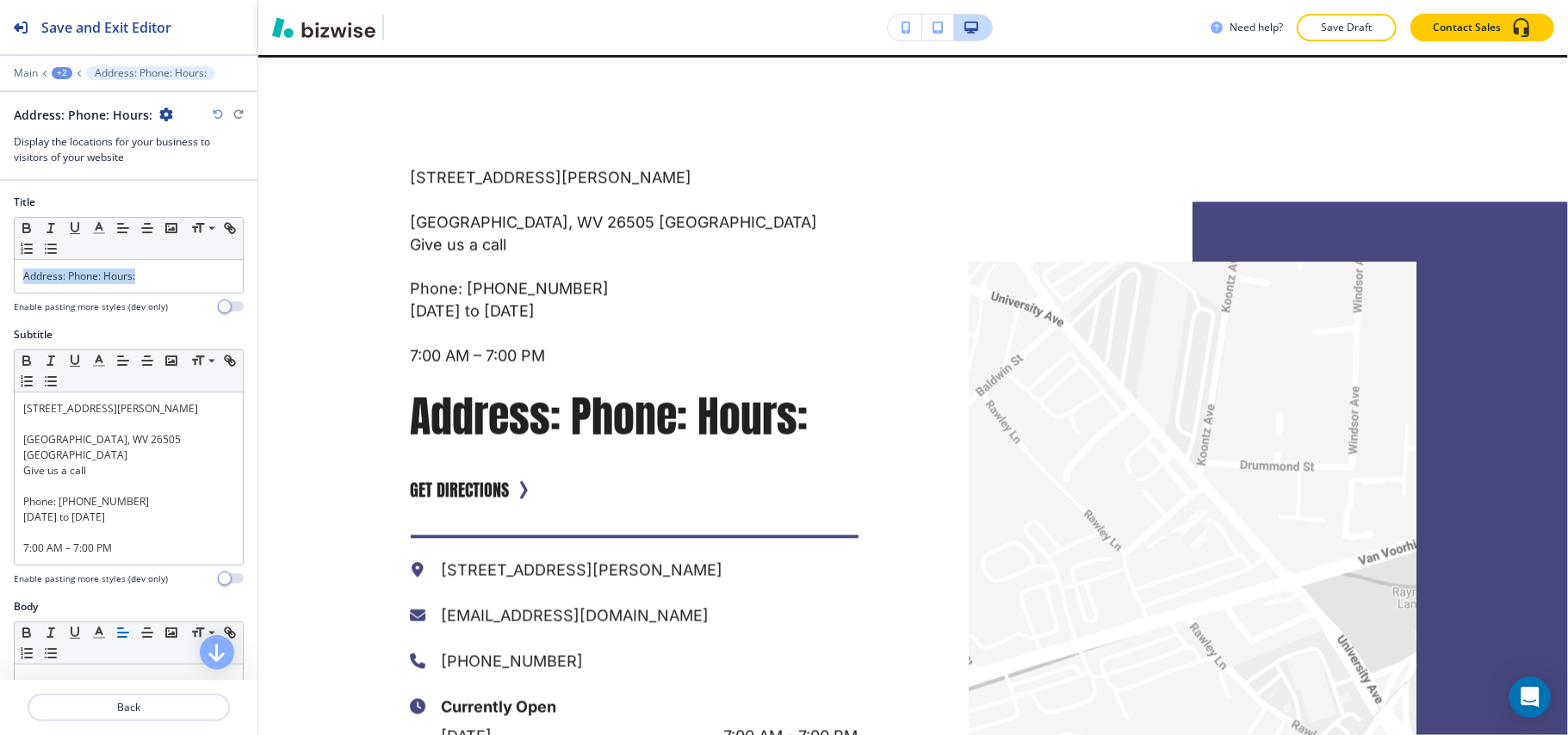
drag, startPoint x: 160, startPoint y: 287, endPoint x: 0, endPoint y: 277, distance: 160.3
click at [0, 277] on div "Title Small Normal Large Huge Address: Phone: Hours: Enable pasting more styles…" at bounding box center [128, 260] width 257 height 133
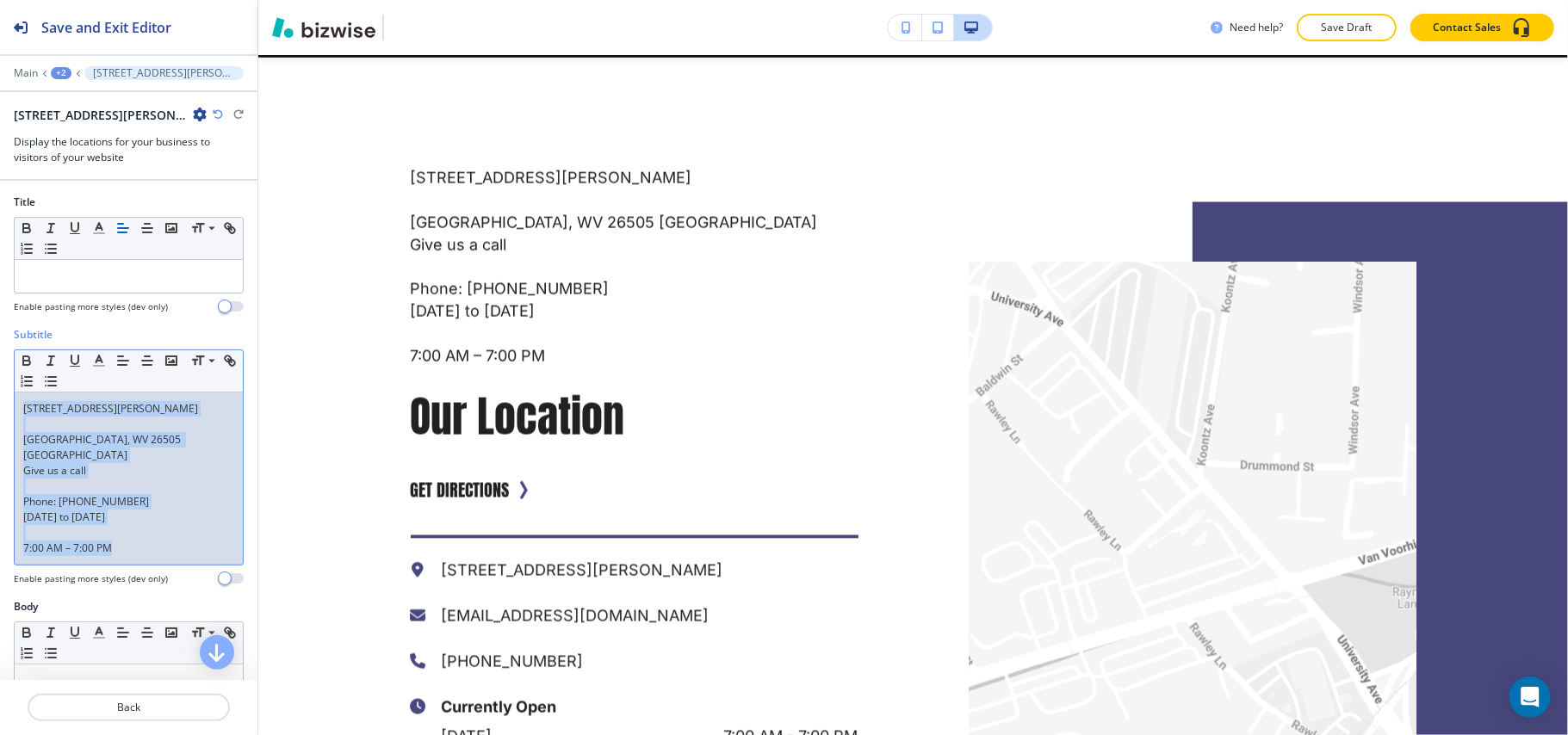
drag, startPoint x: 139, startPoint y: 538, endPoint x: 0, endPoint y: 400, distance: 195.9
click at [0, 400] on div "Subtitle Small Normal Large Huge 364 Patteson Drive #232 Morgantown, WV 26505 U…" at bounding box center [128, 462] width 257 height 272
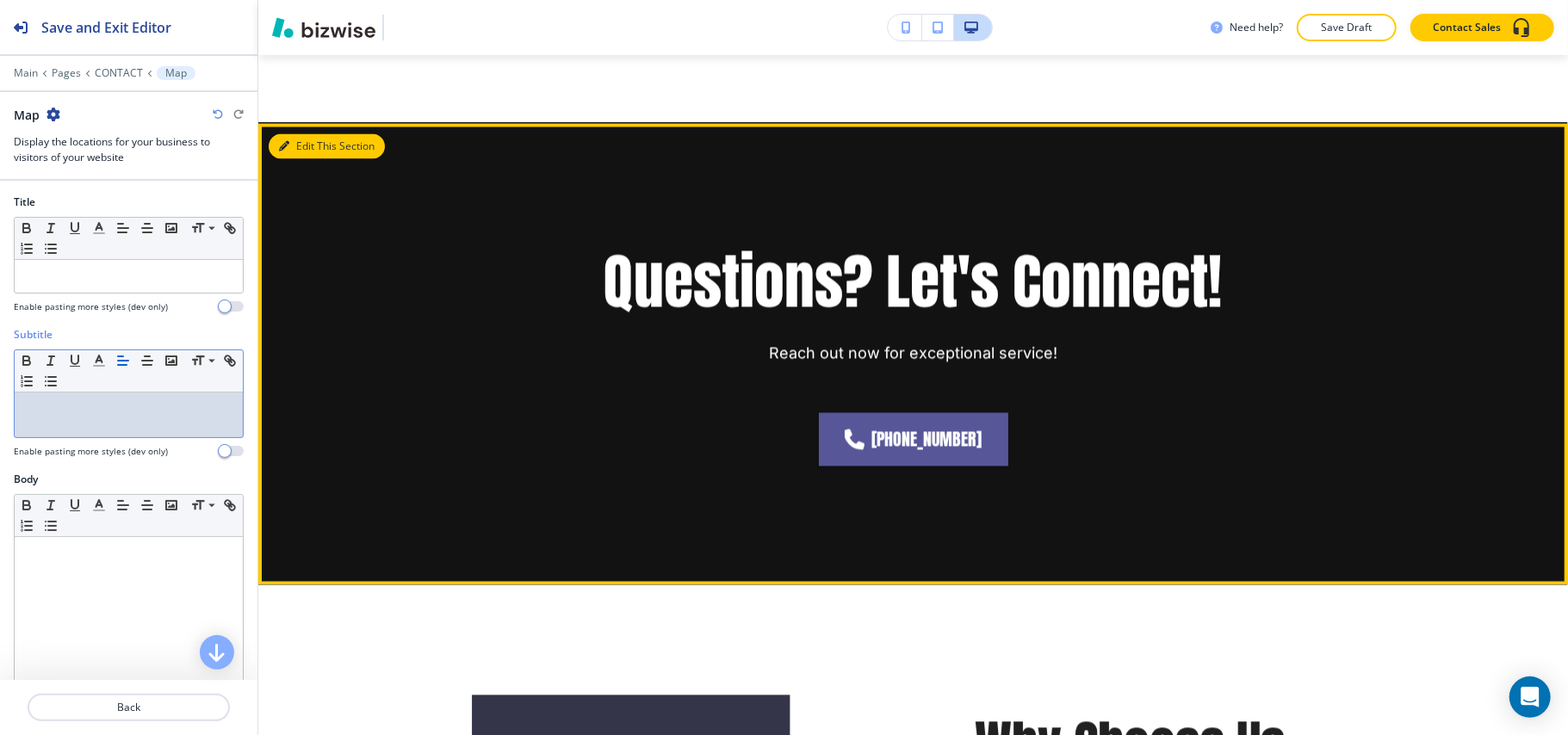
click at [314, 149] on button "Edit This Section" at bounding box center [326, 146] width 116 height 26
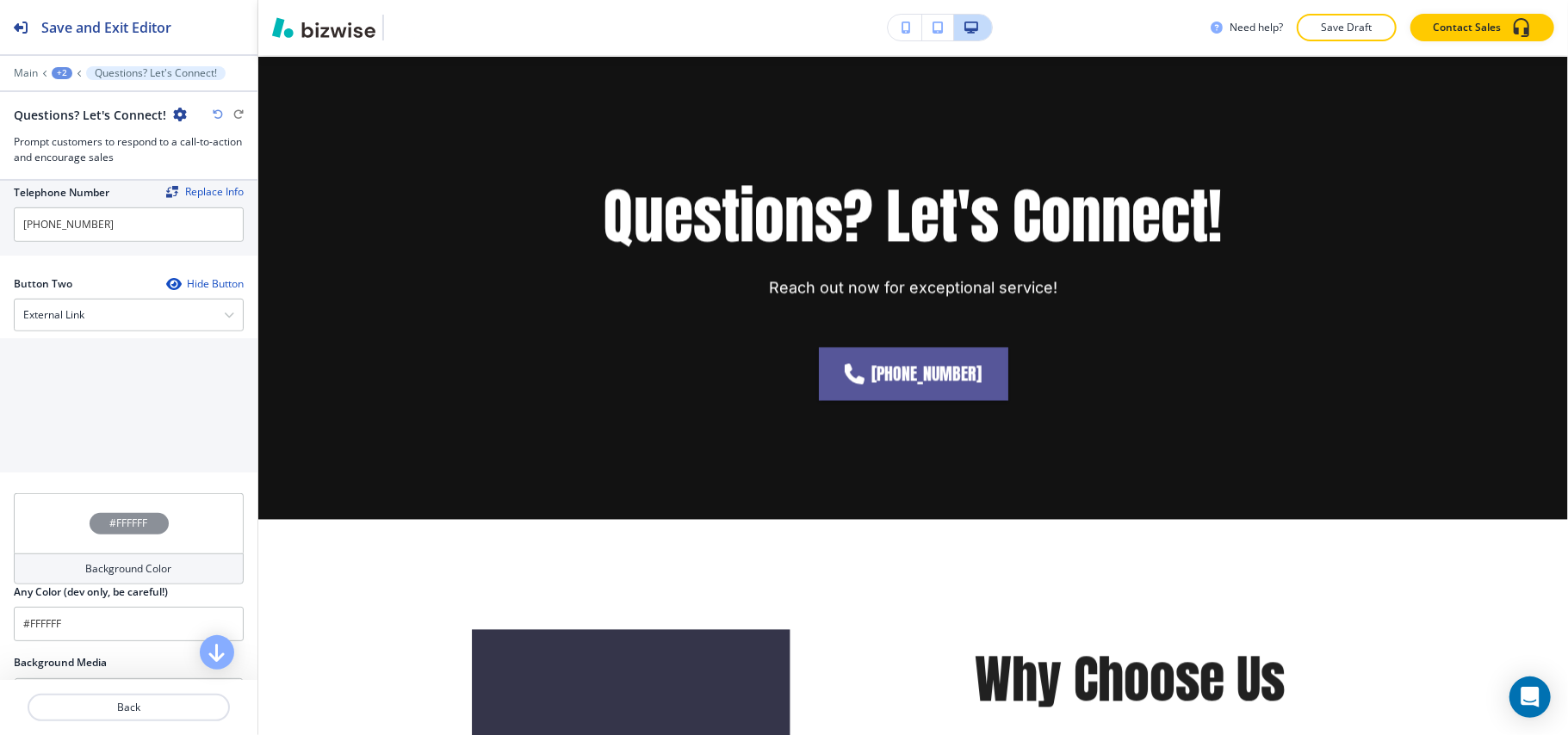
scroll to position [689, 0]
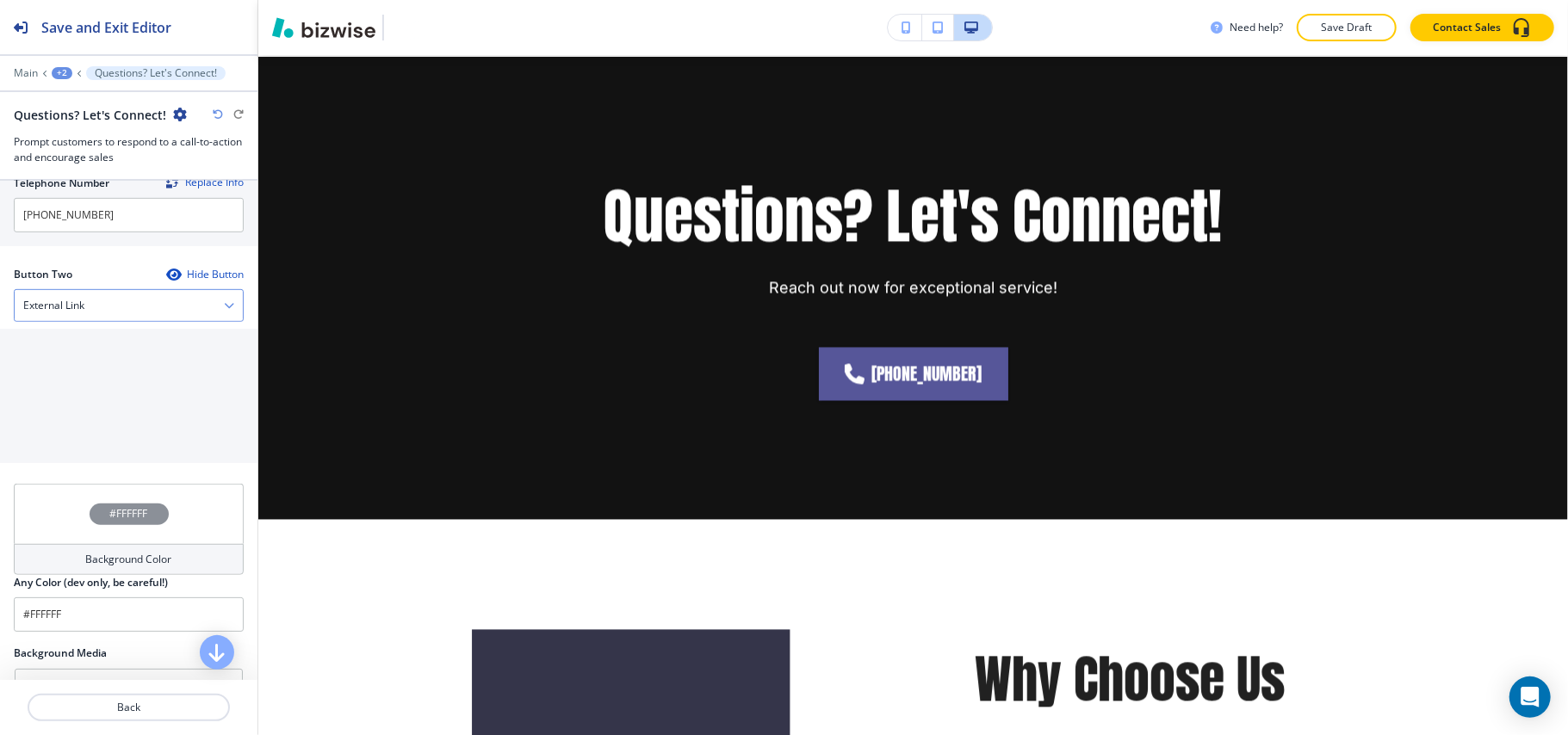
click at [72, 310] on h4 "External Link" at bounding box center [53, 305] width 61 height 15
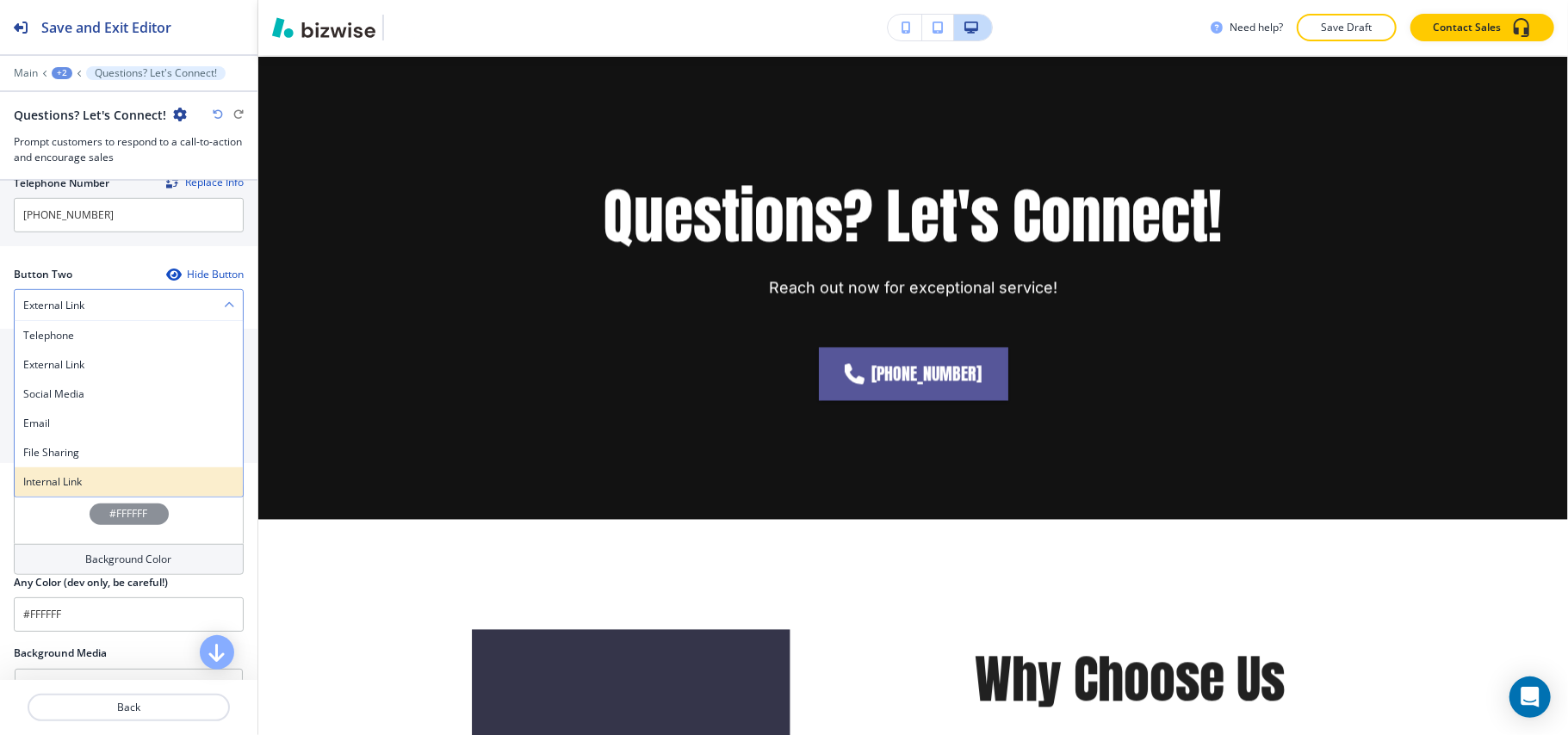
click at [73, 483] on h4 "Internal Link" at bounding box center [128, 481] width 211 height 15
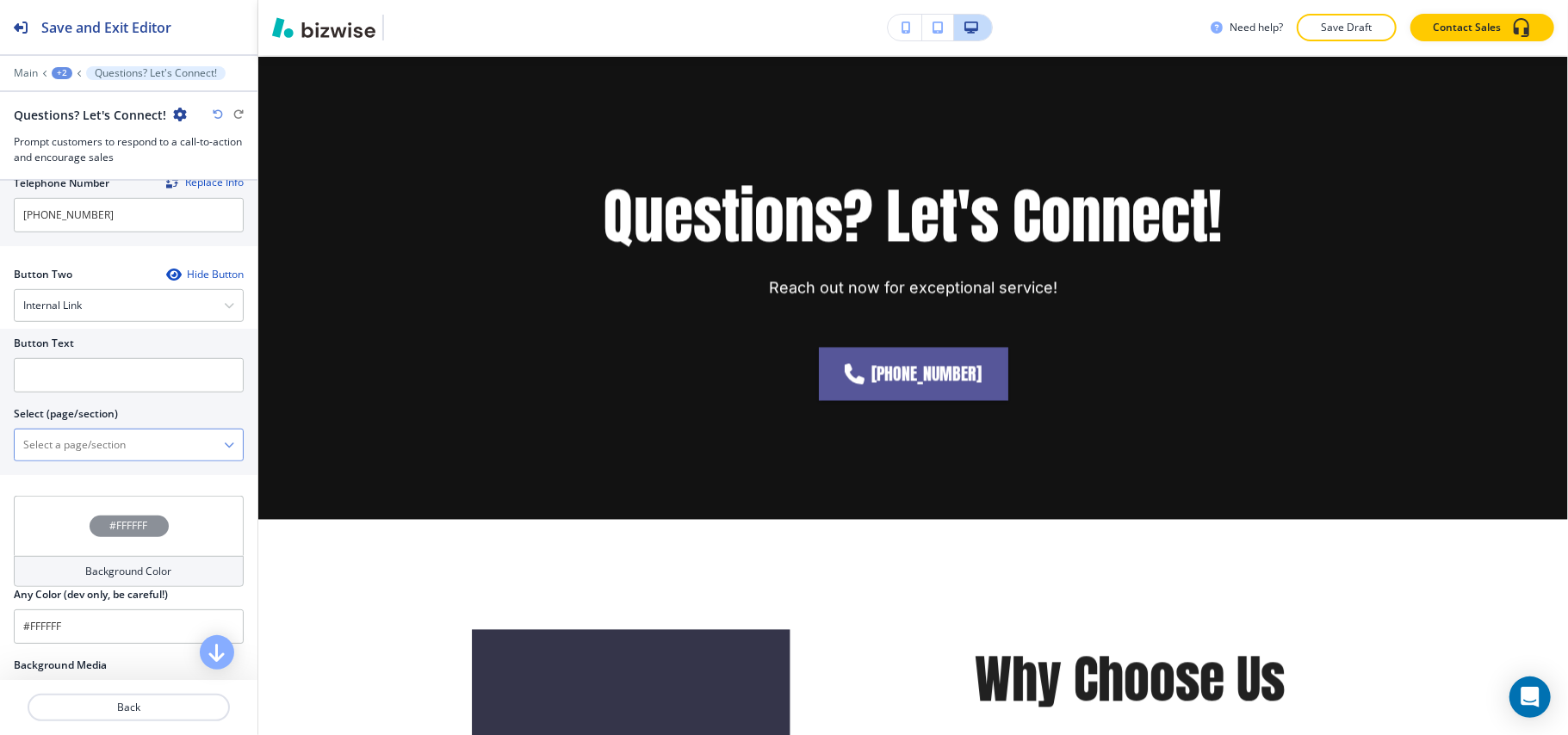
click at [90, 458] on \(page\/section\) "Manual Input" at bounding box center [118, 445] width 209 height 29
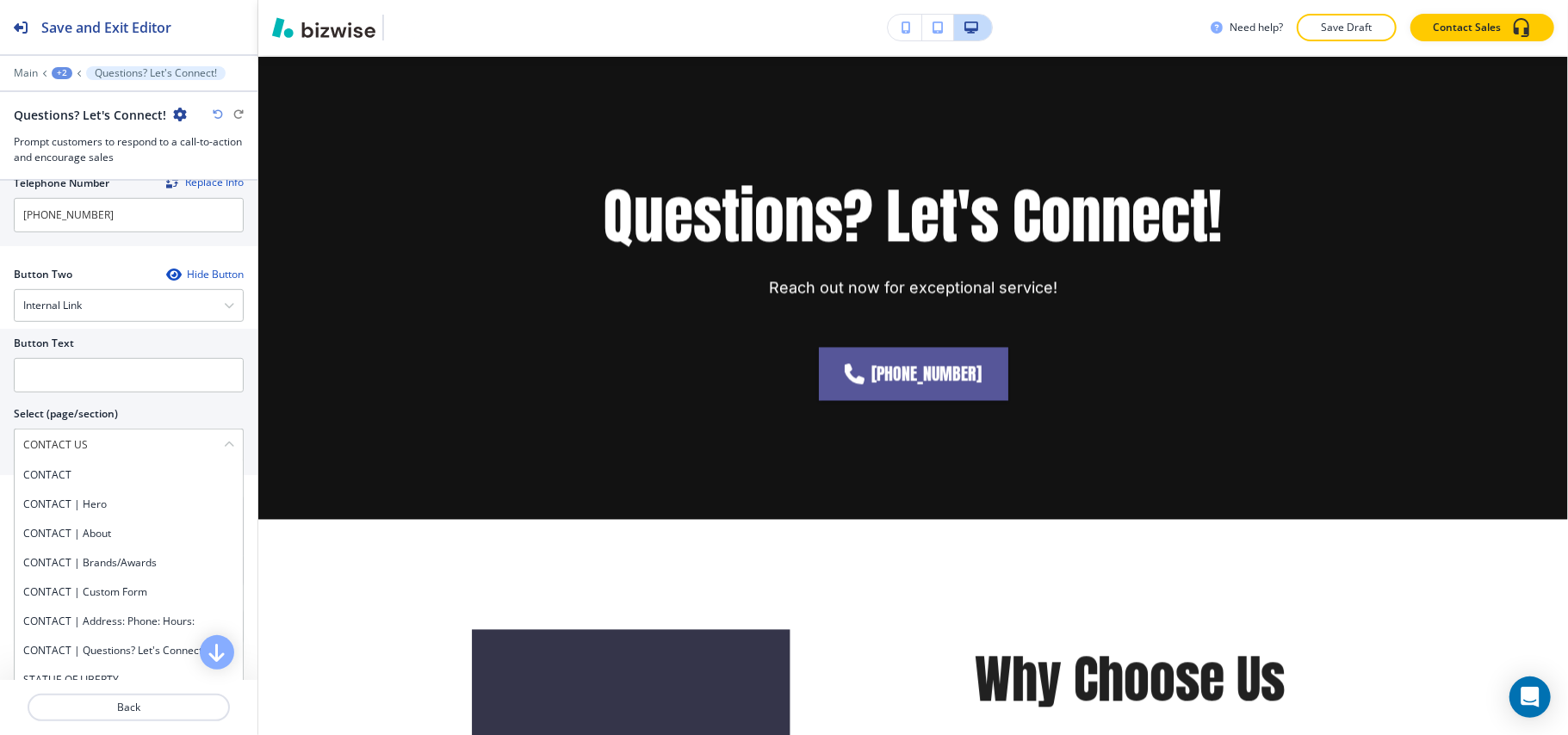
drag, startPoint x: 98, startPoint y: 452, endPoint x: 0, endPoint y: 437, distance: 99.1
click at [0, 437] on div "Button Text Select (page/section) CONTACT US CONTACT CONTACT | Hero CONTACT | A…" at bounding box center [128, 402] width 257 height 146
click at [74, 483] on h4 "CONTACT" at bounding box center [128, 475] width 211 height 15
type \(page\/section\) "CONTACT"
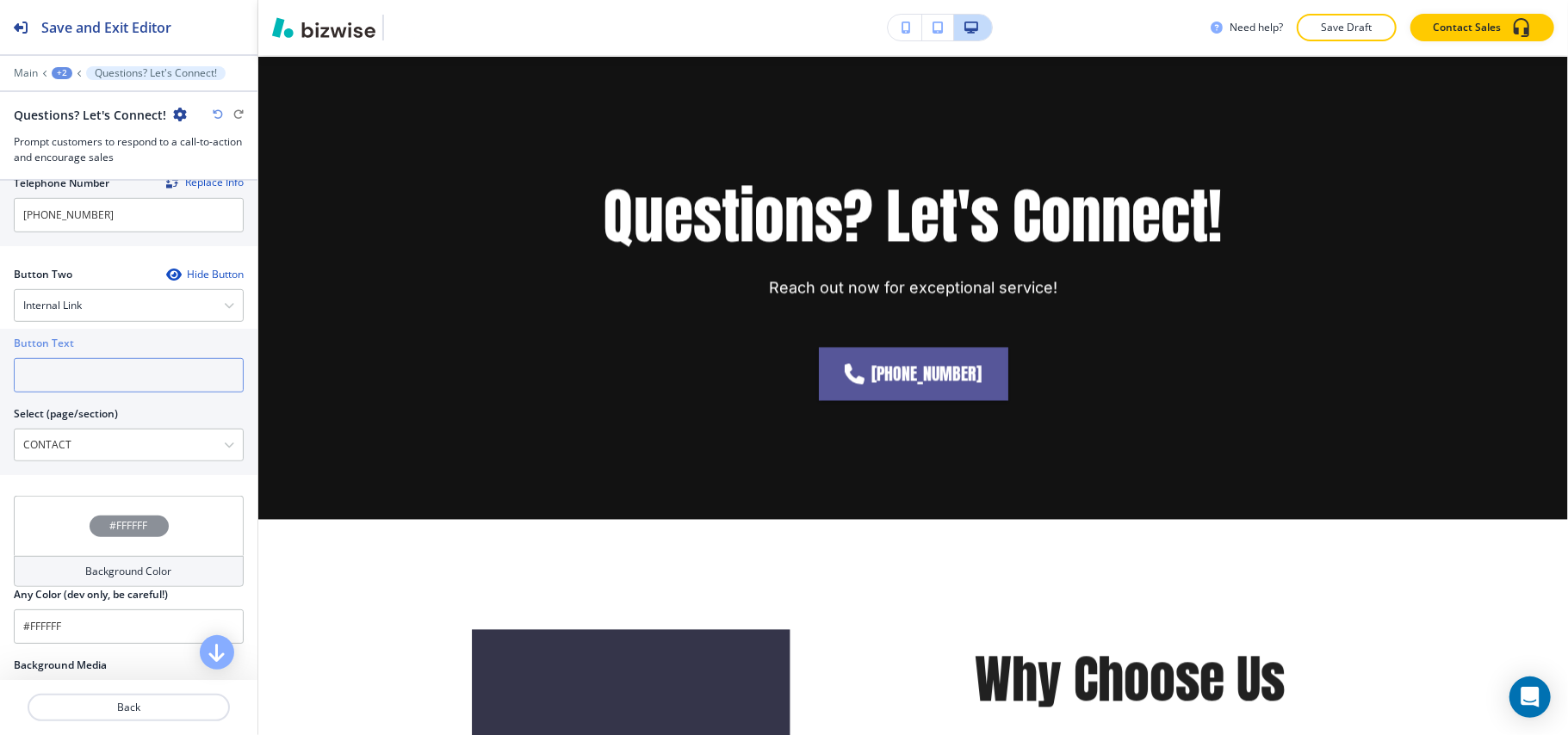
paste input "CONTACT US"
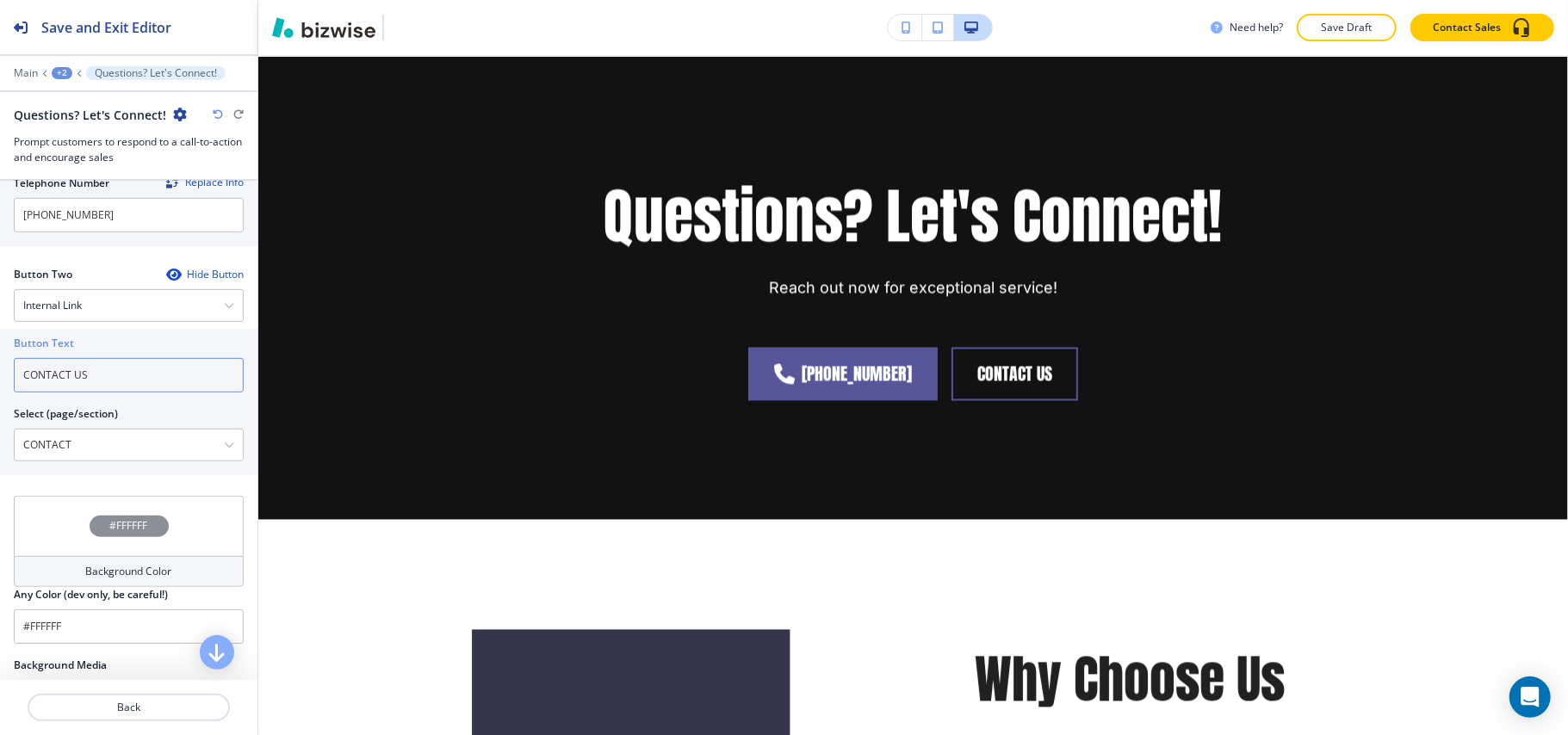
scroll to position [877, 0]
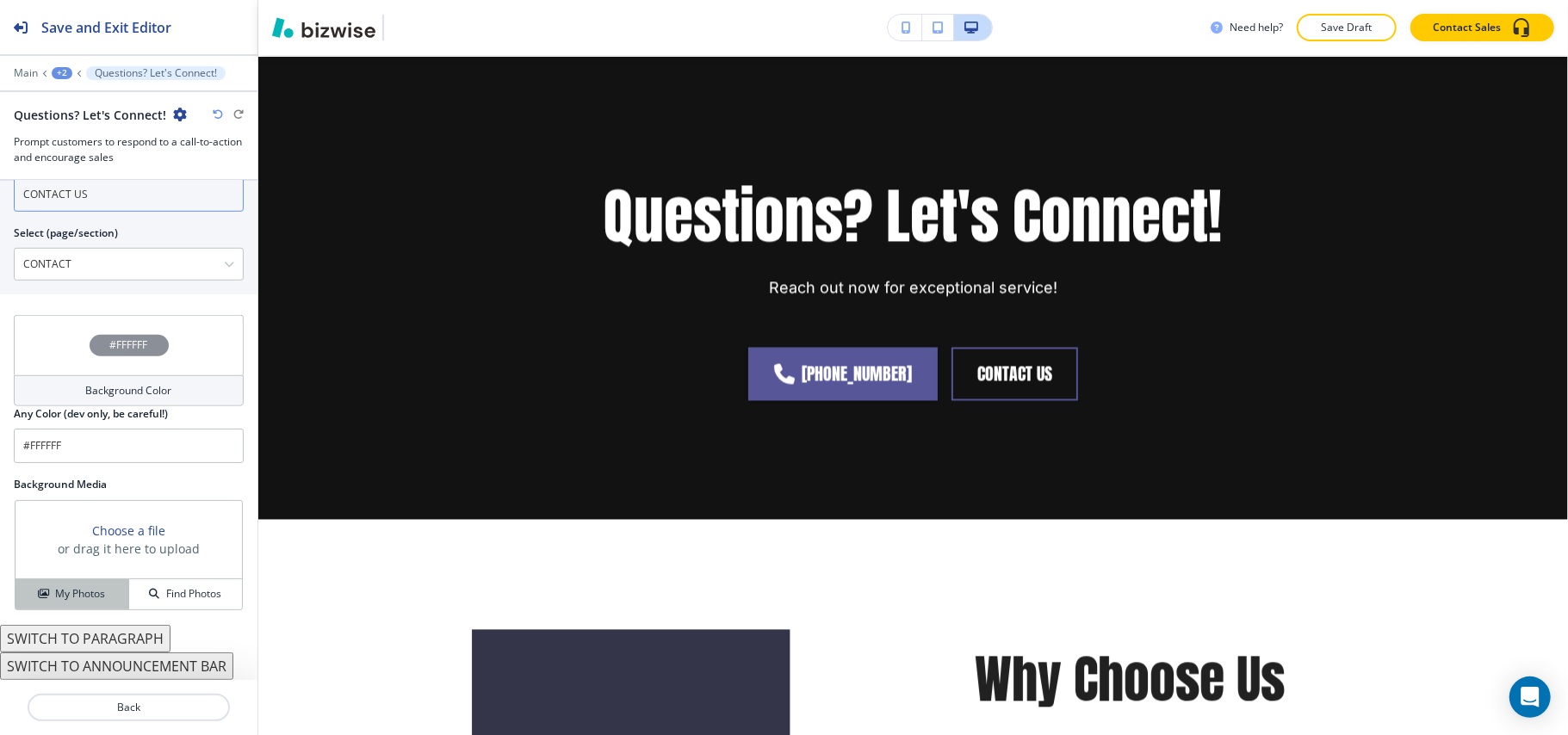
type input "CONTACT US"
click at [76, 600] on h4 "My Photos" at bounding box center [80, 593] width 50 height 15
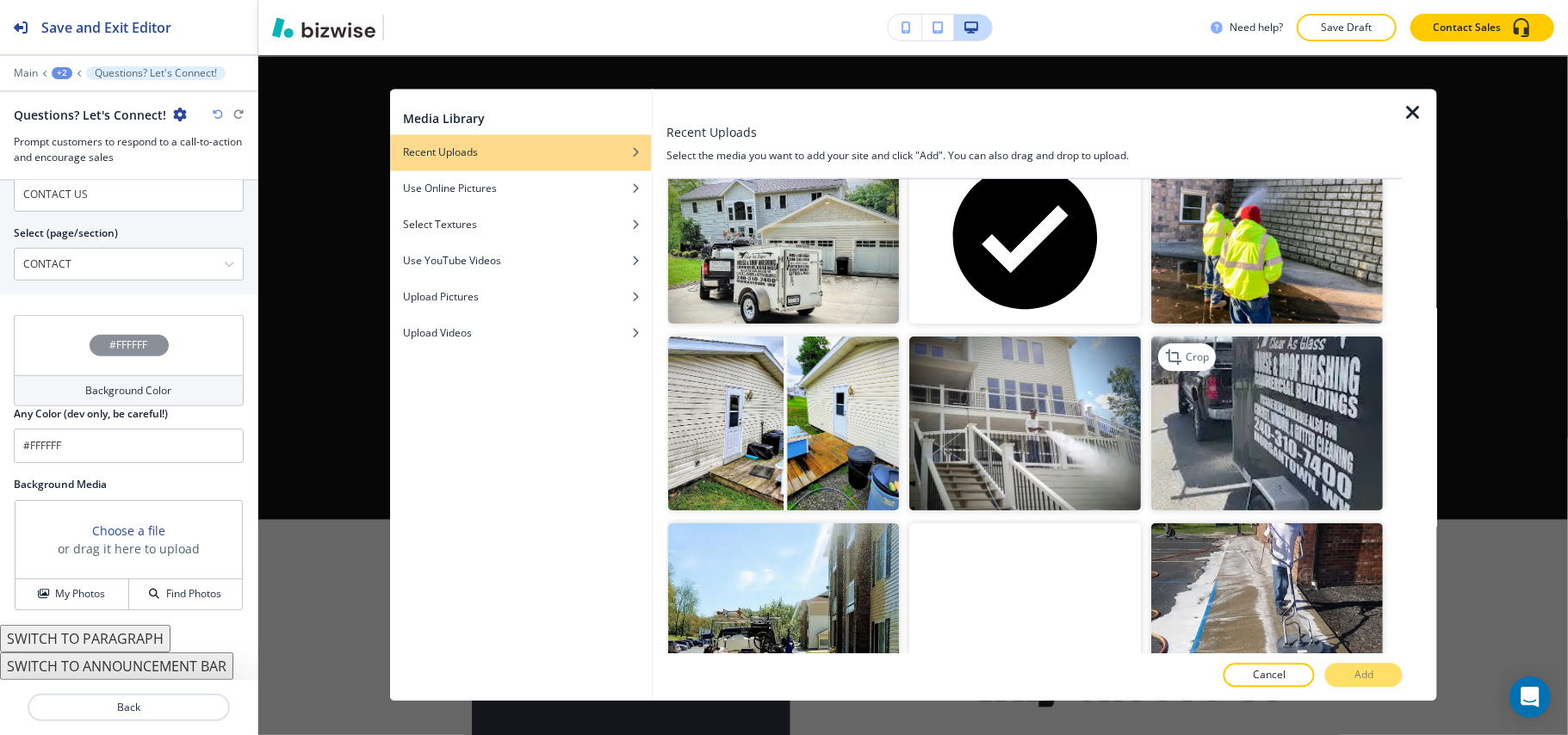
scroll to position [229, 0]
click at [995, 423] on img "button" at bounding box center [1025, 422] width 232 height 174
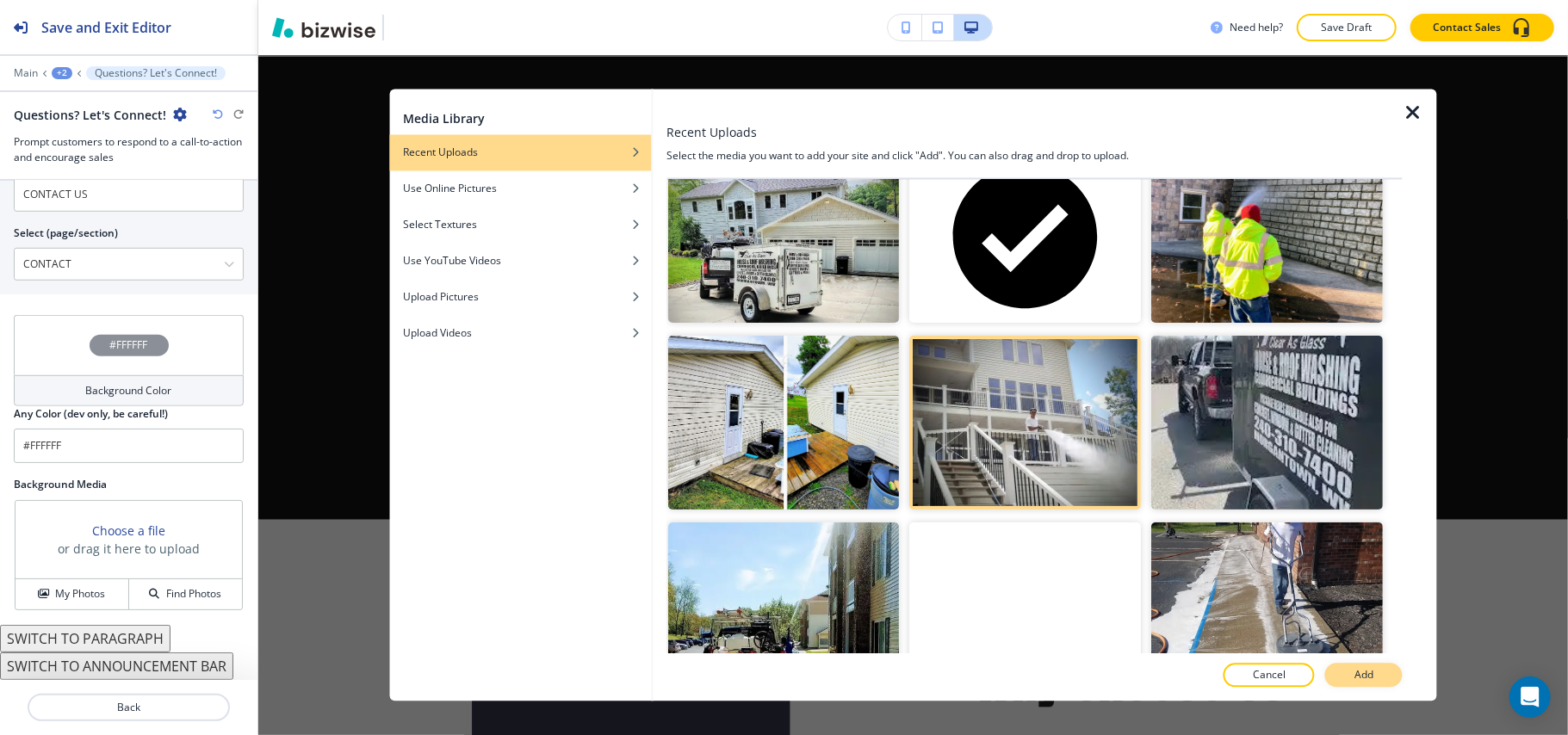
click at [1362, 674] on p "Add" at bounding box center [1363, 675] width 19 height 15
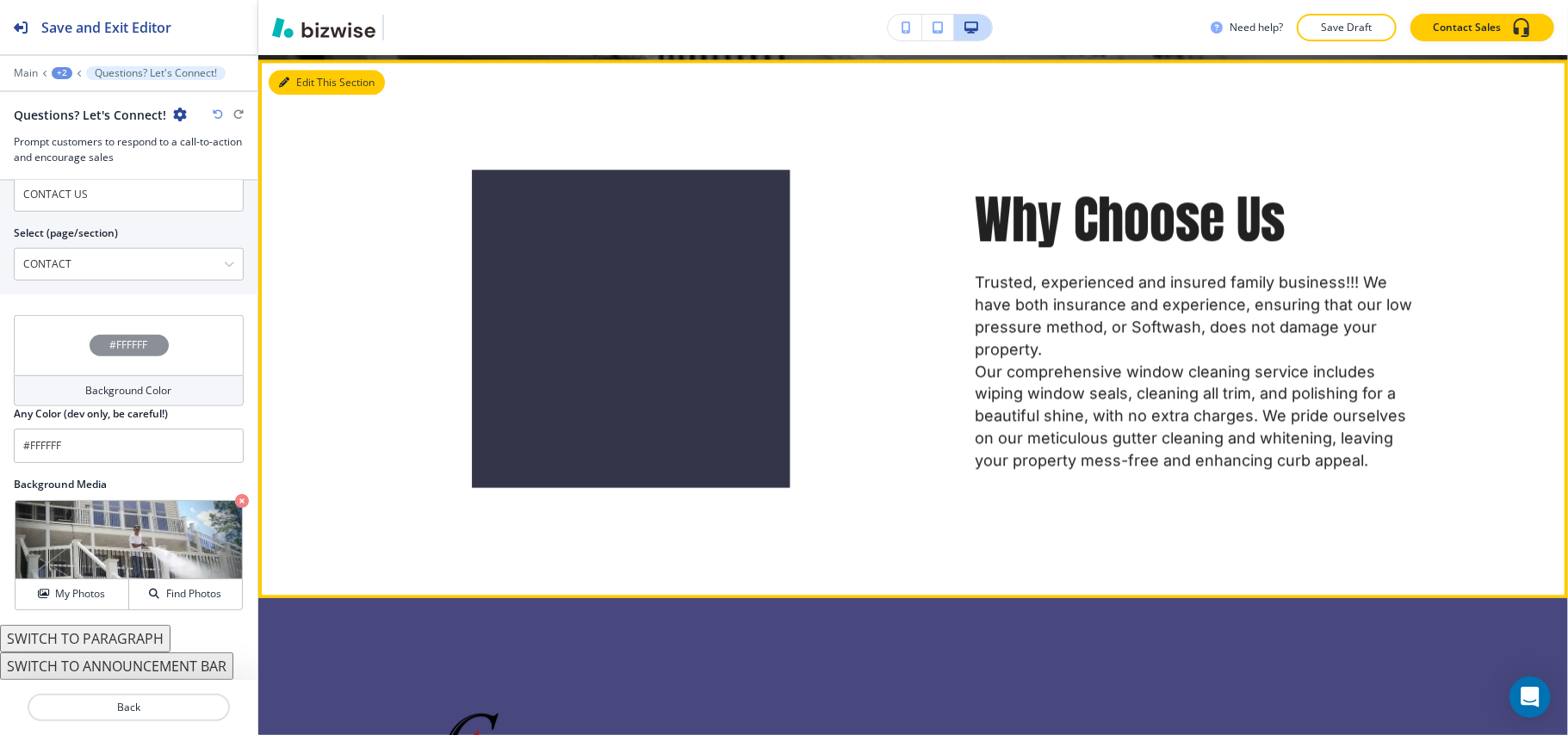
click at [312, 79] on button "Edit This Section" at bounding box center [326, 82] width 116 height 26
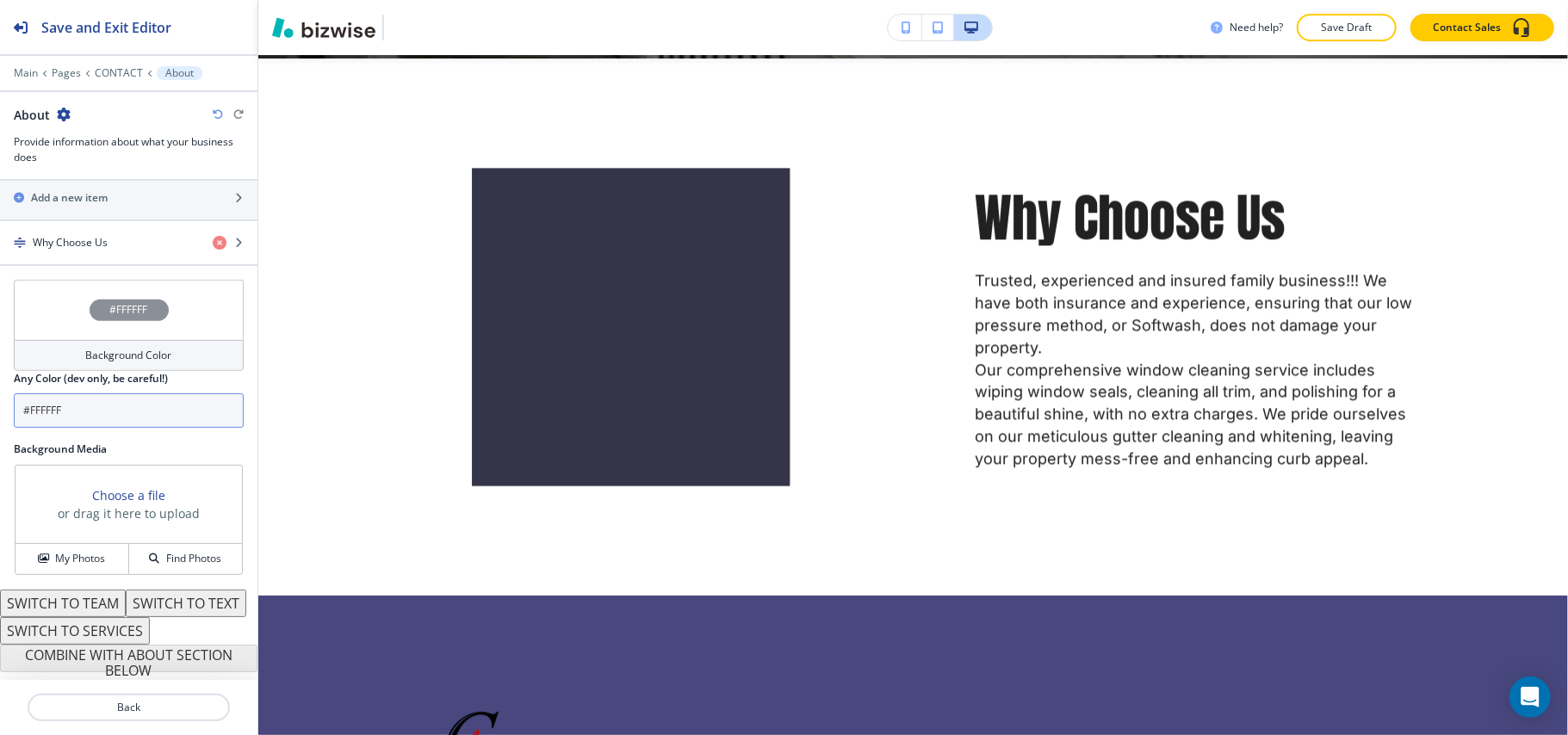
scroll to position [674, 0]
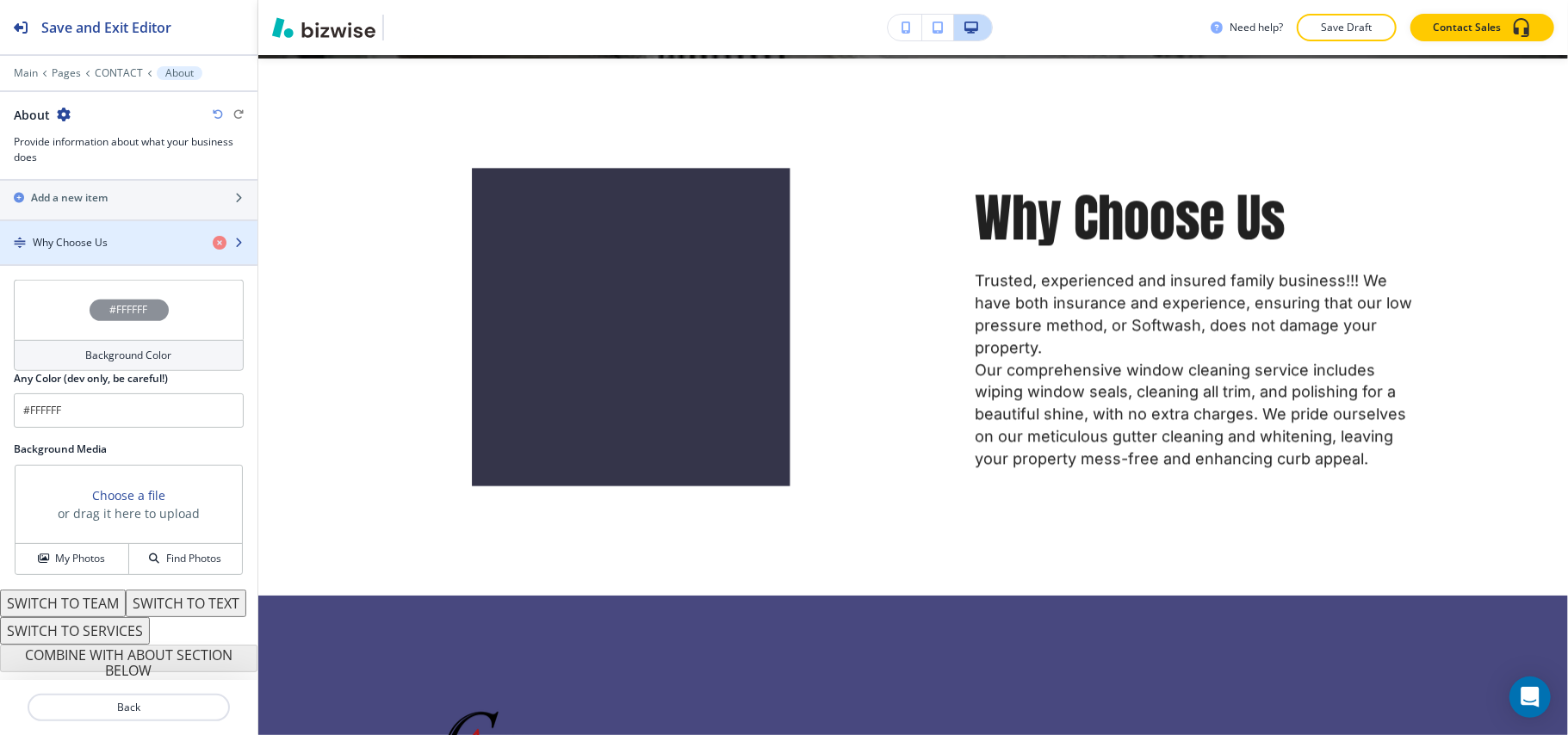
click at [98, 250] on div "button" at bounding box center [128, 257] width 257 height 13
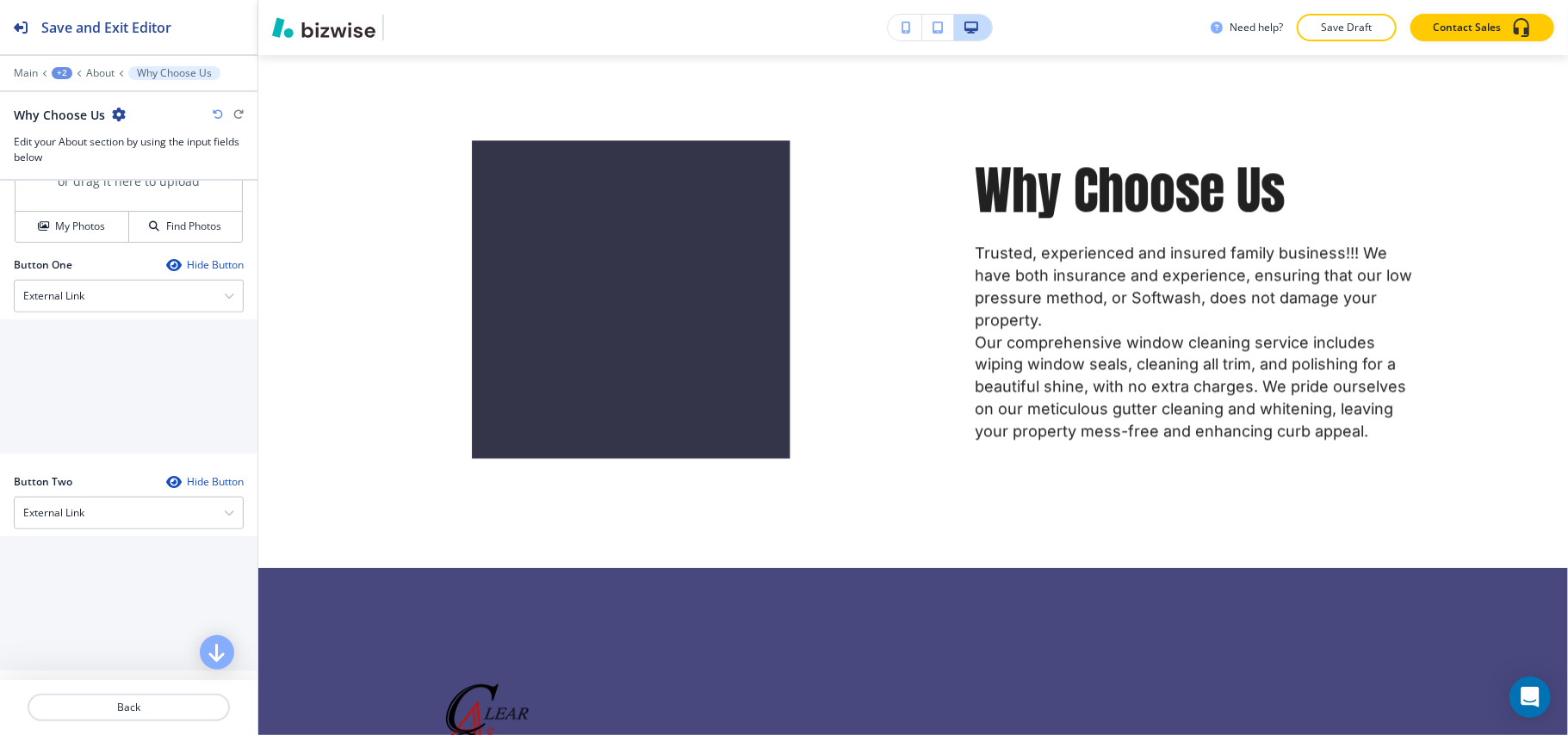
scroll to position [689, 0]
click at [62, 241] on div "Choose a file or drag it here to upload My Photos Find Photos" at bounding box center [128, 185] width 230 height 112
click at [81, 232] on h4 "My Photos" at bounding box center [80, 224] width 50 height 15
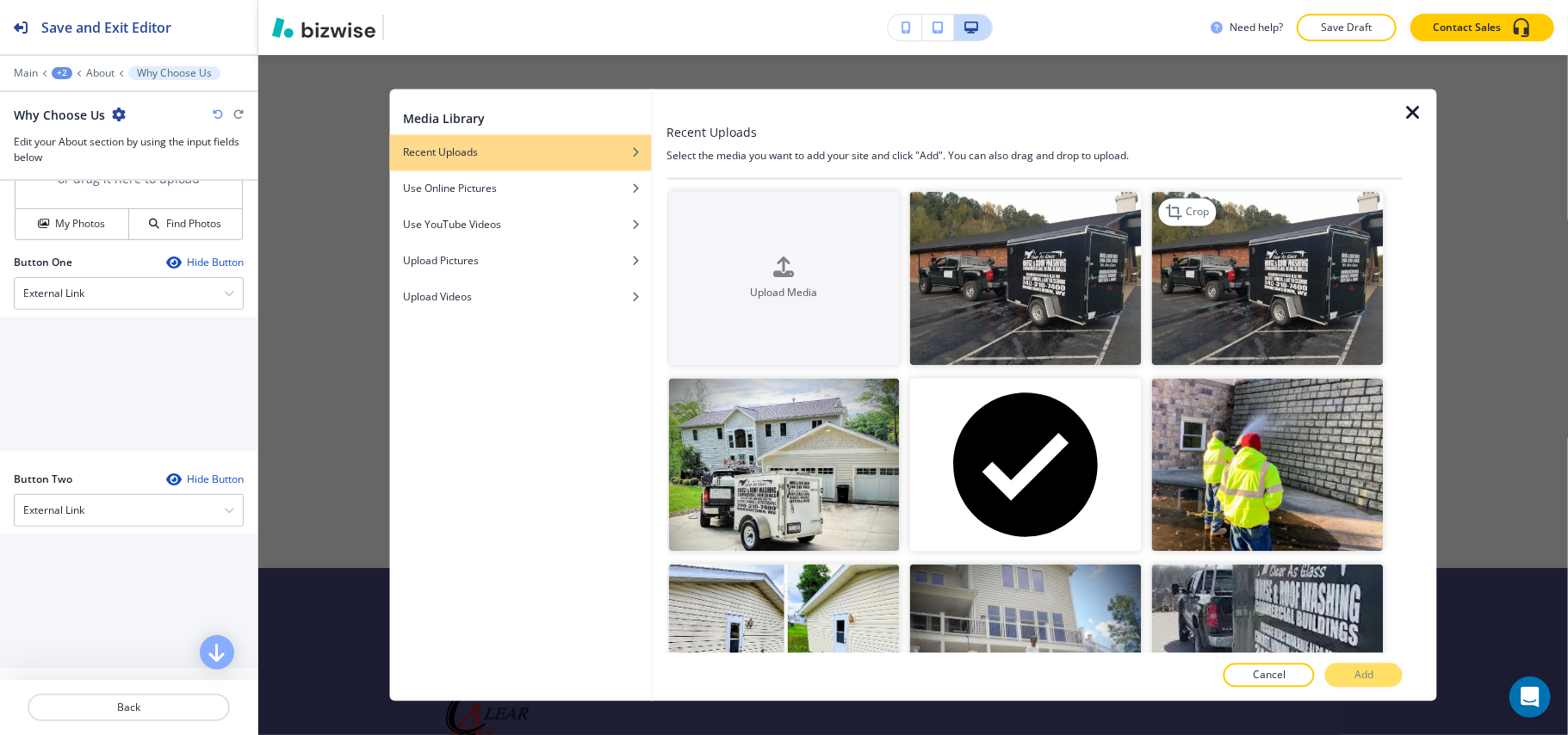
click at [1278, 334] on img "button" at bounding box center [1268, 278] width 232 height 174
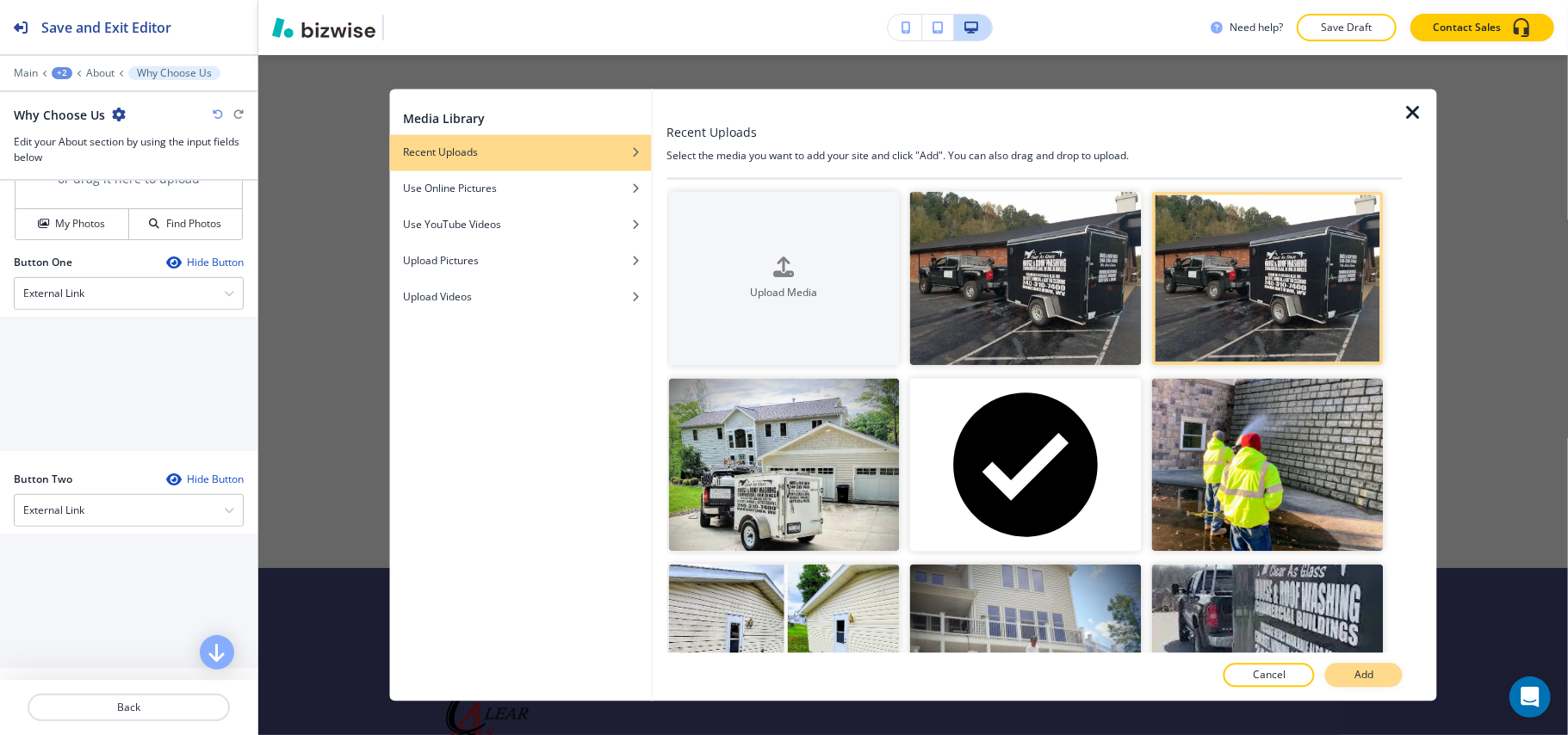
click at [1353, 672] on button "Add" at bounding box center [1363, 675] width 78 height 24
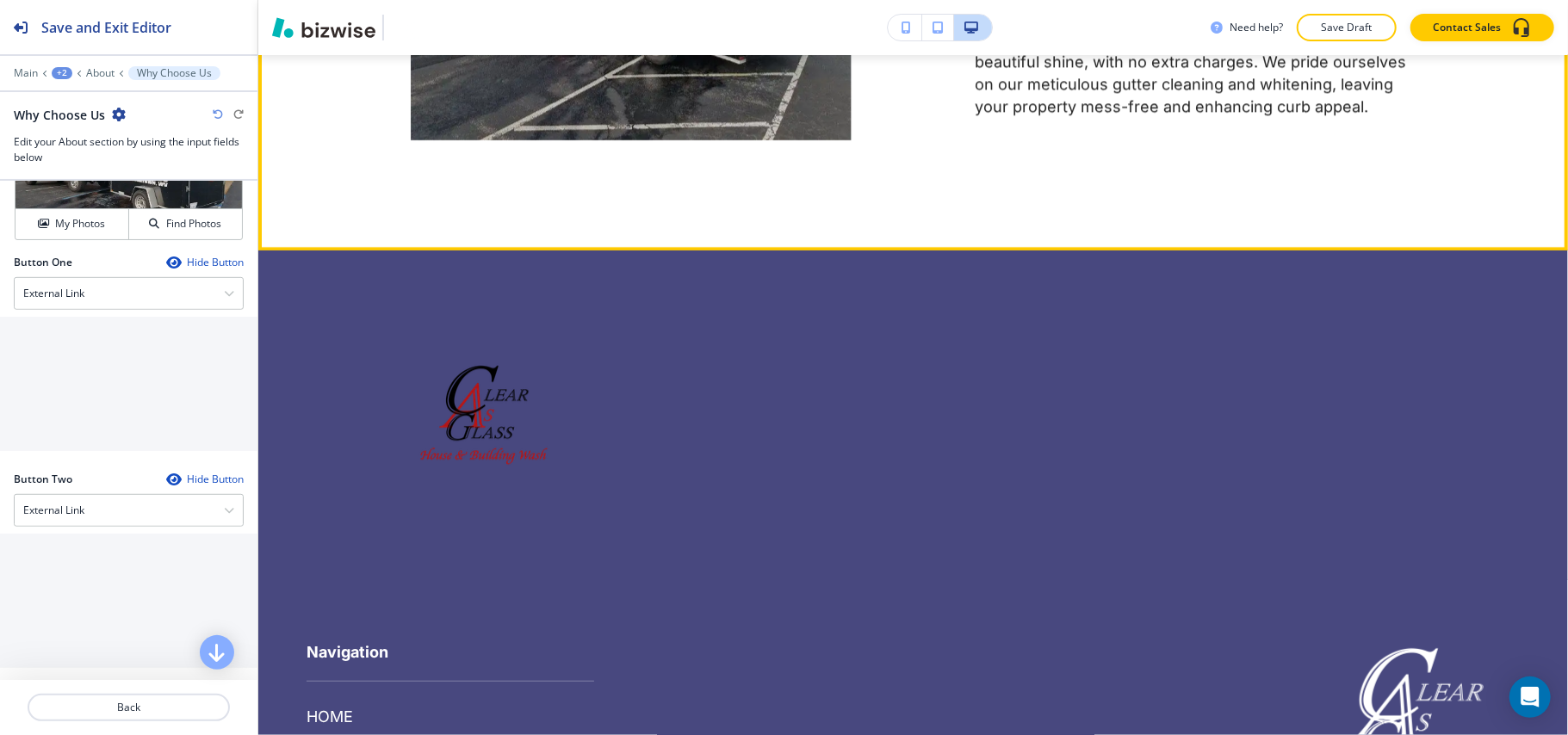
scroll to position [3421, 0]
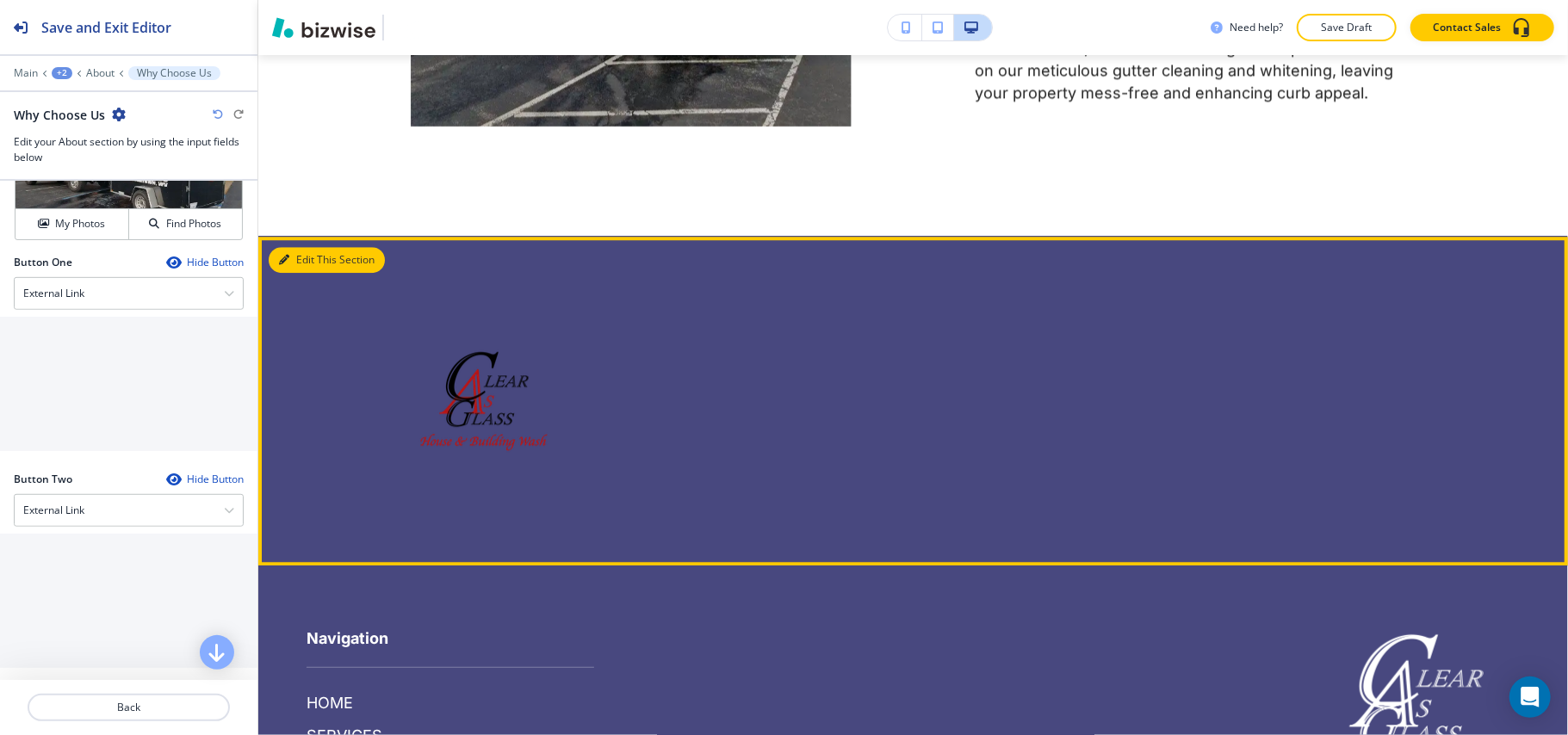
click at [315, 255] on button "Edit This Section" at bounding box center [326, 259] width 116 height 26
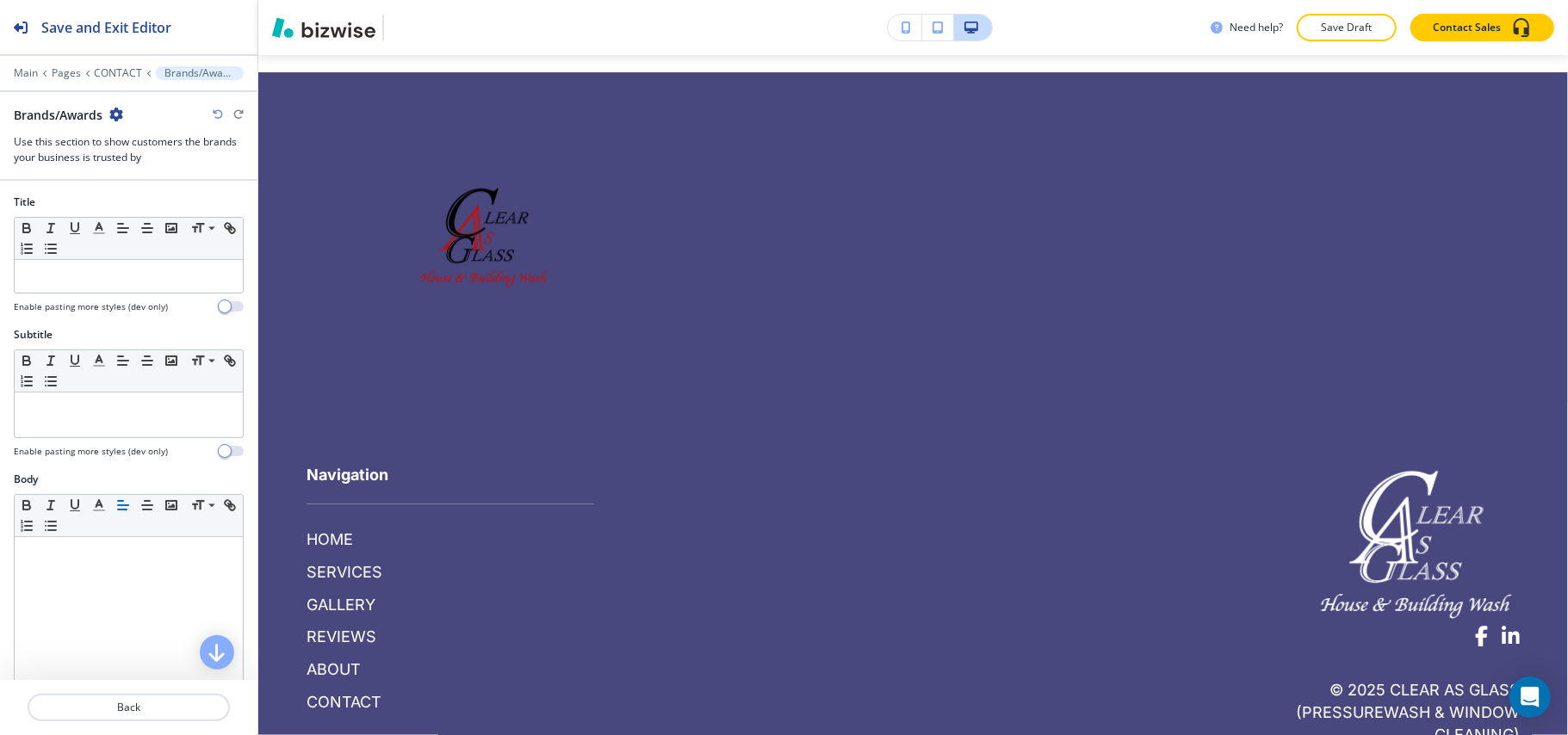
scroll to position [3602, 0]
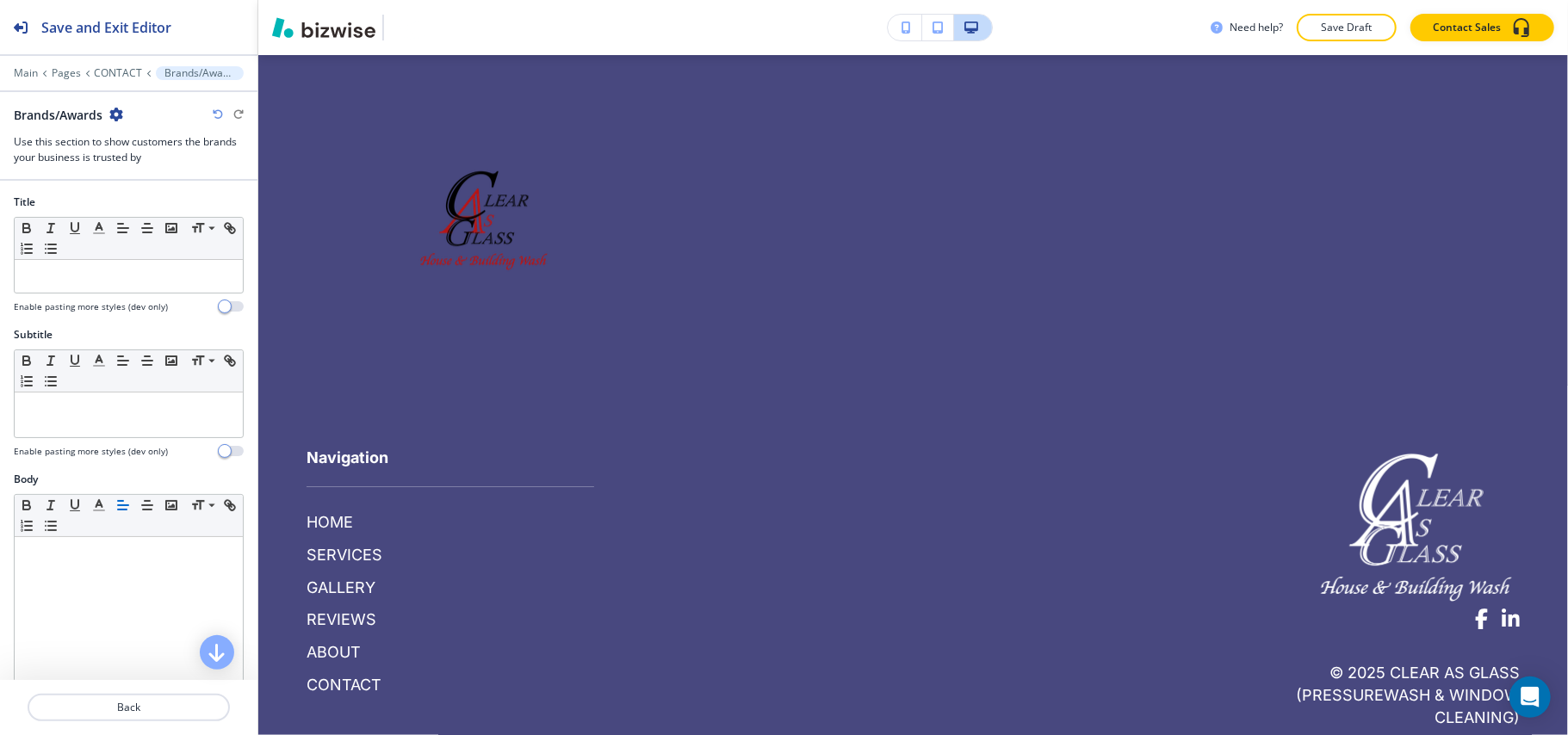
click at [120, 121] on icon "button" at bounding box center [116, 114] width 13 height 13
click at [149, 200] on p "Delete Section" at bounding box center [165, 205] width 88 height 15
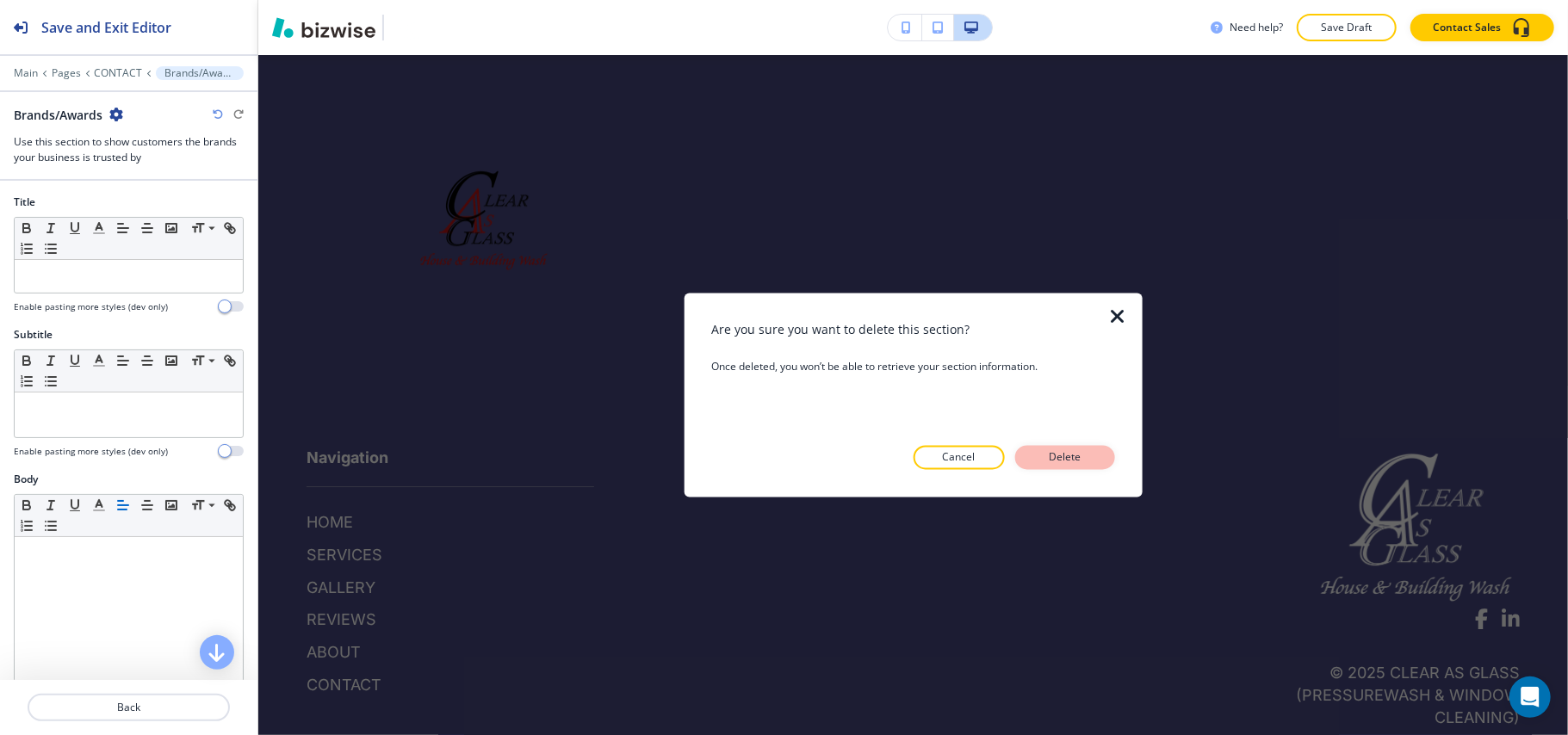
click at [1100, 458] on button "Delete" at bounding box center [1065, 458] width 100 height 24
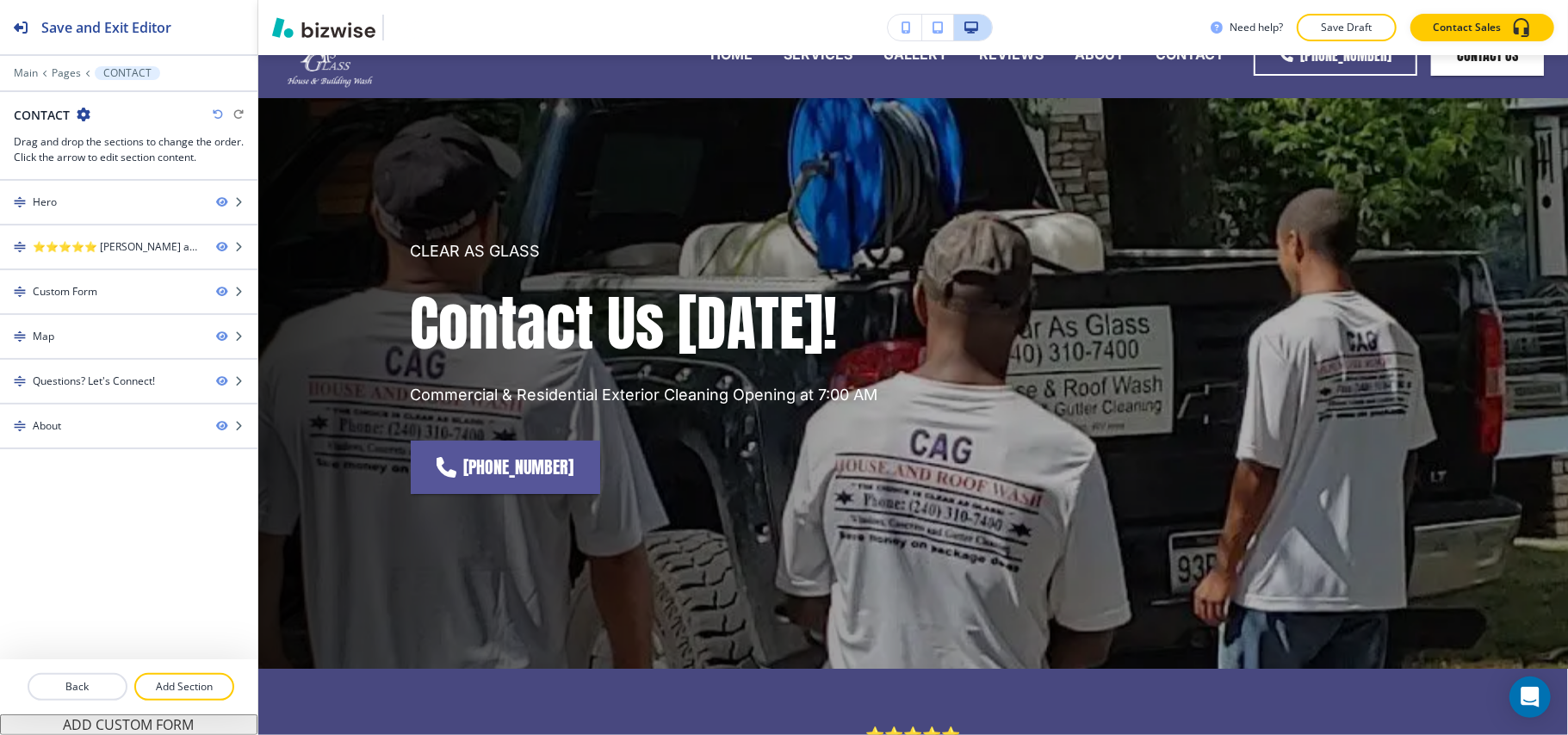
scroll to position [0, 0]
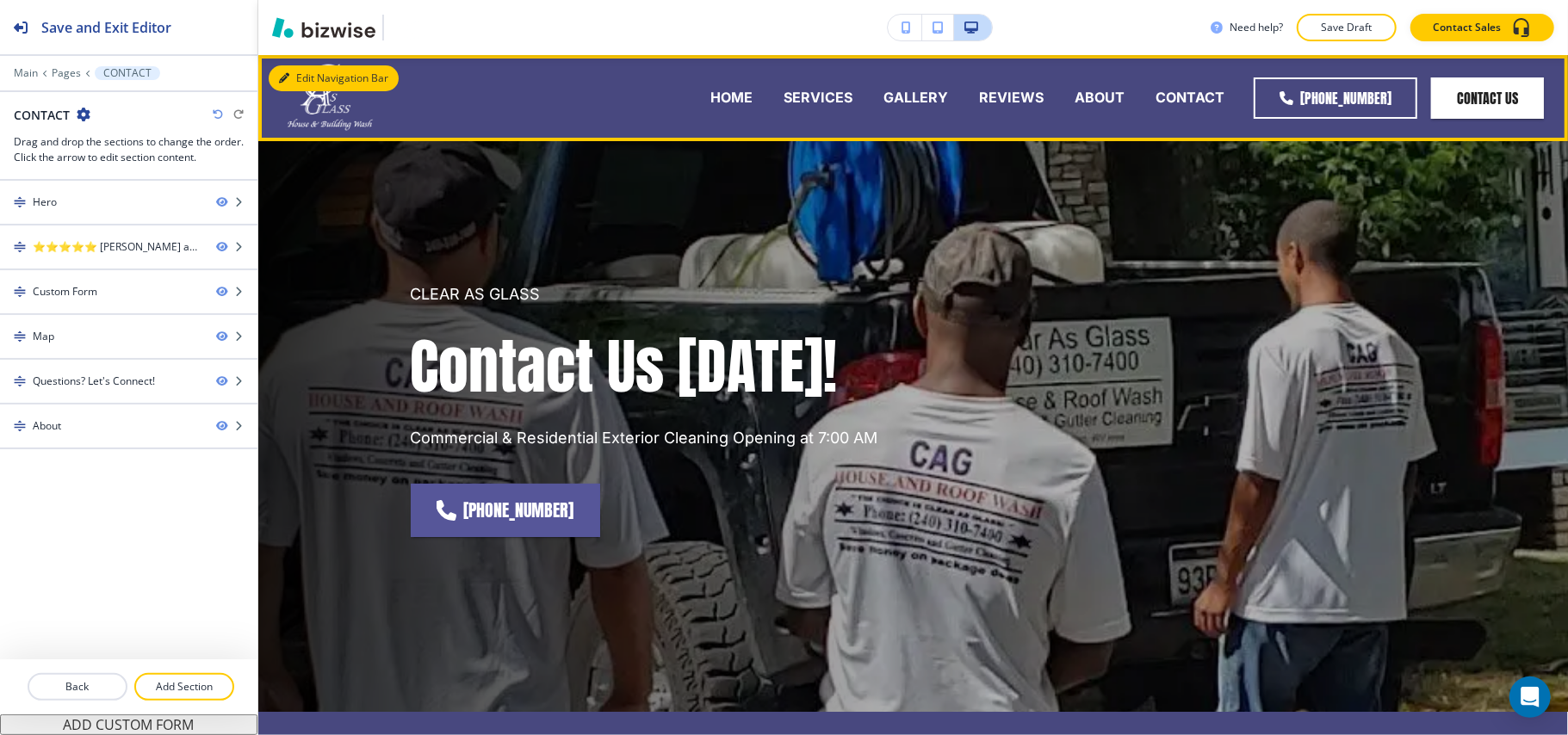
click at [287, 67] on button "Edit Navigation Bar" at bounding box center [333, 78] width 130 height 26
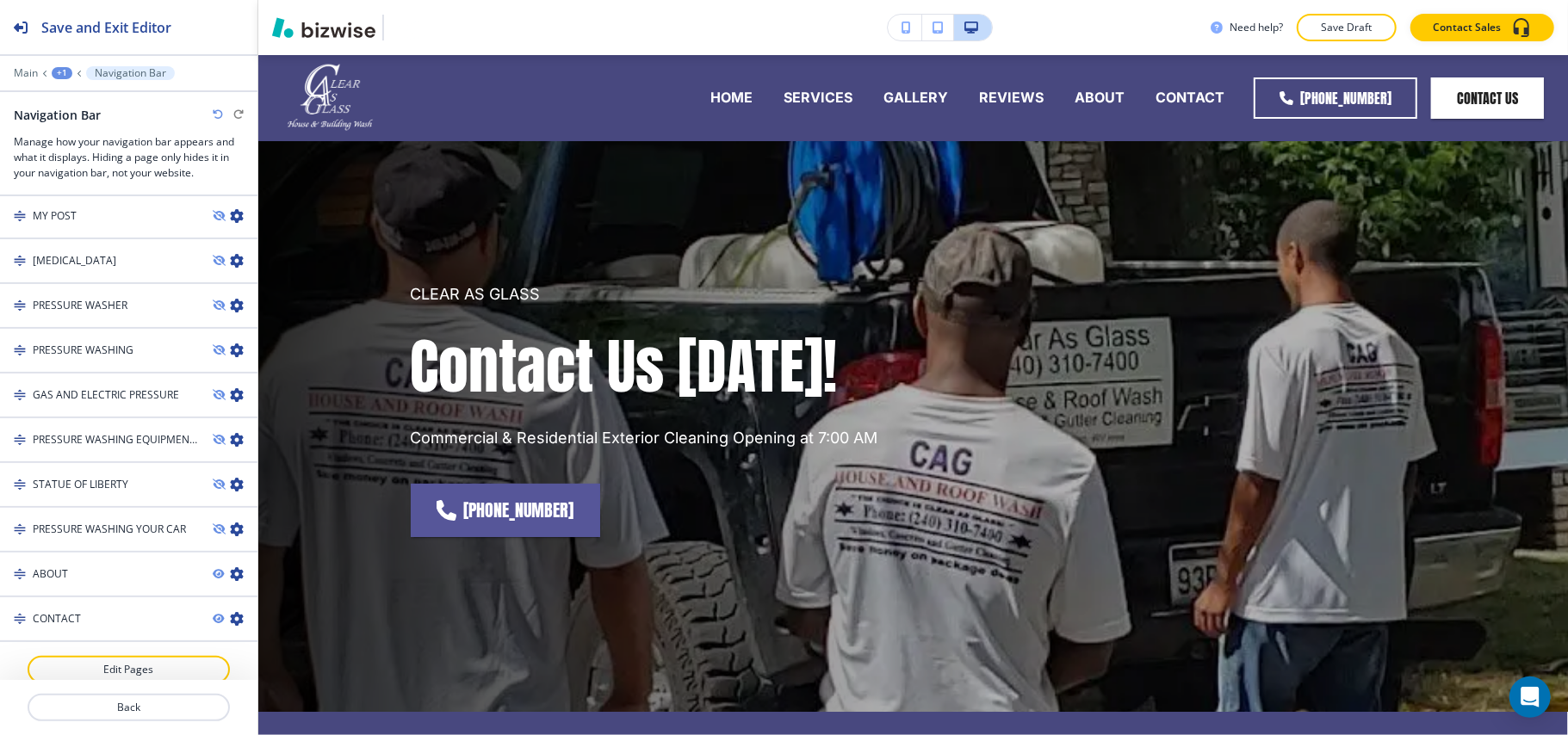
scroll to position [1384, 0]
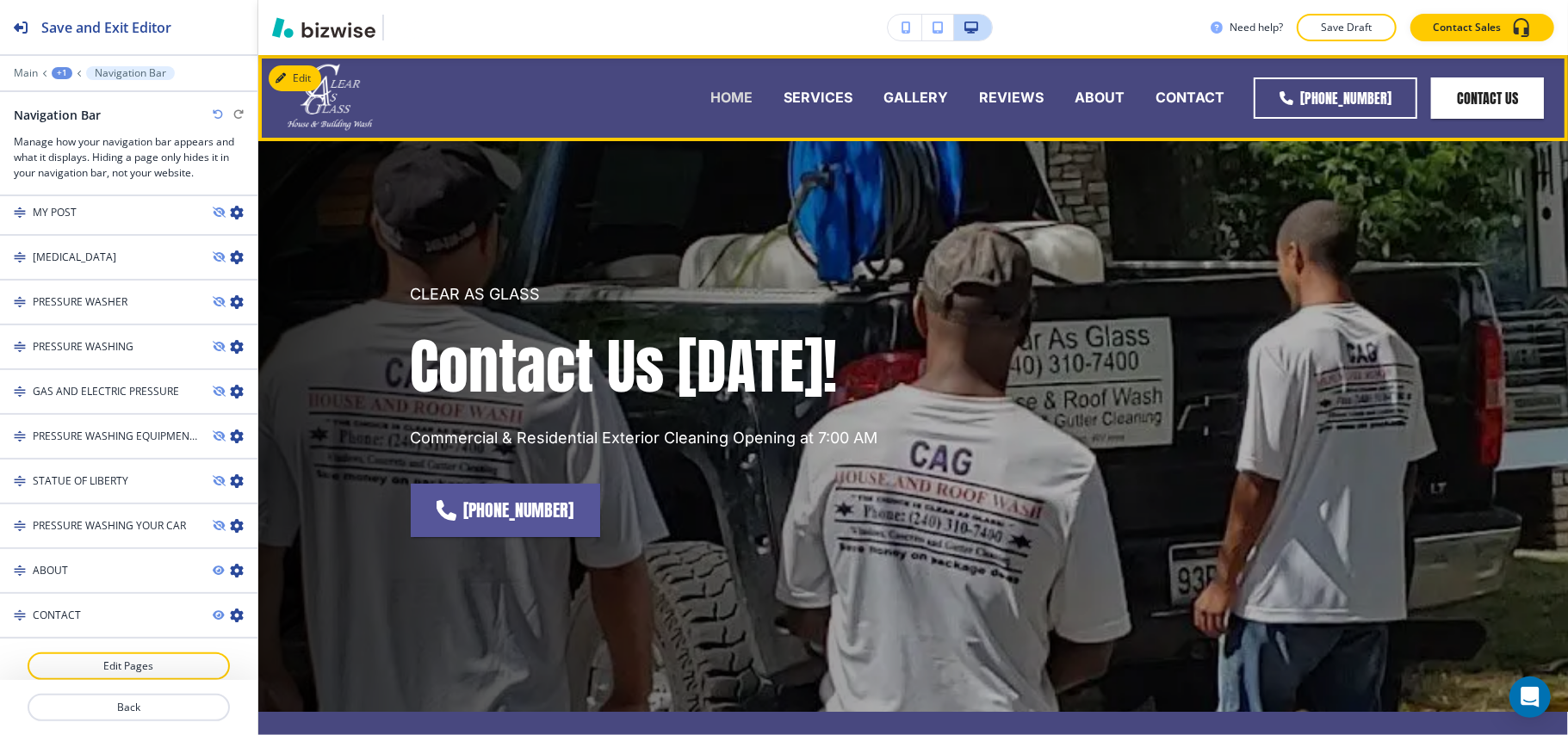
click at [746, 94] on p "HOME" at bounding box center [731, 98] width 42 height 20
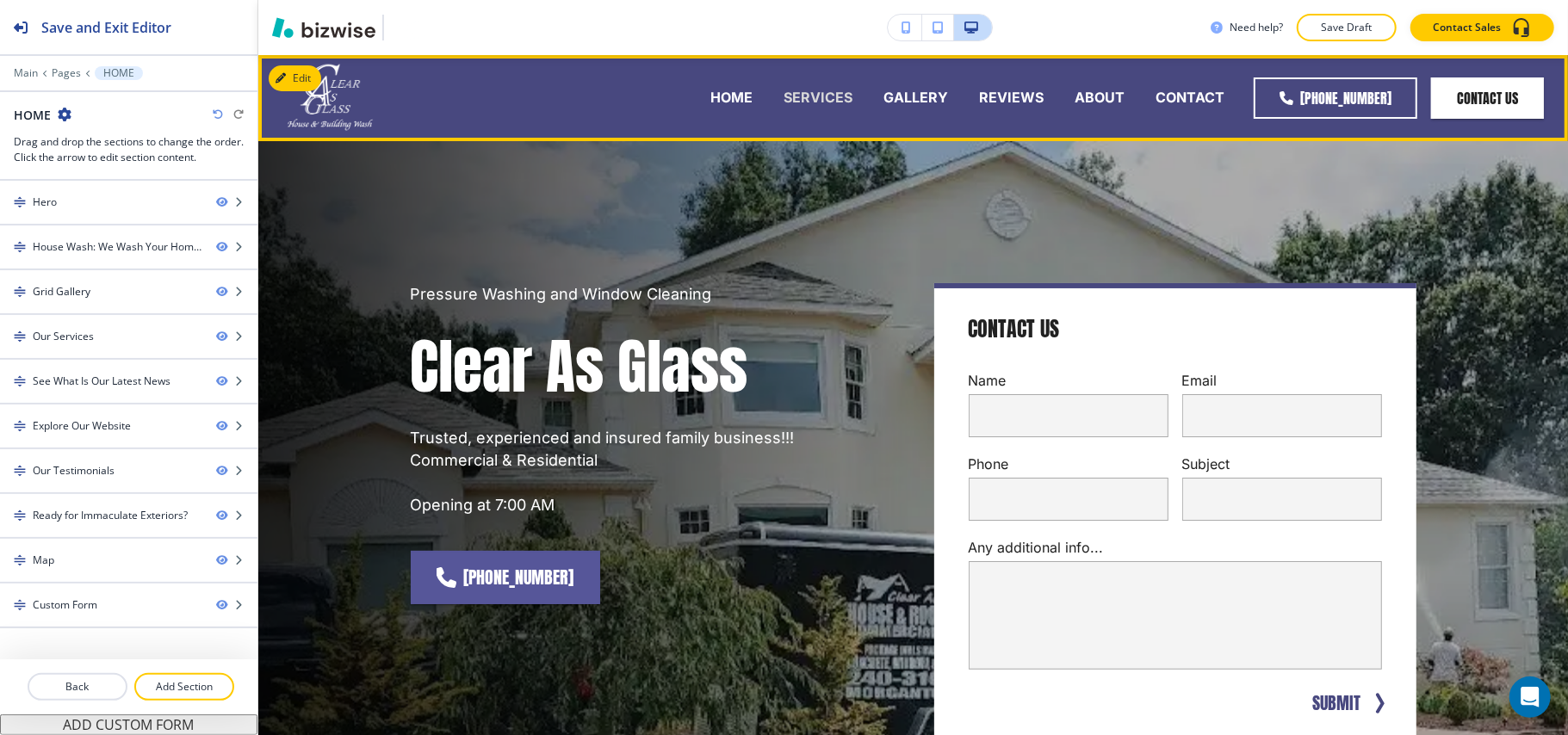
click at [842, 96] on p "SERVICES" at bounding box center [817, 98] width 69 height 20
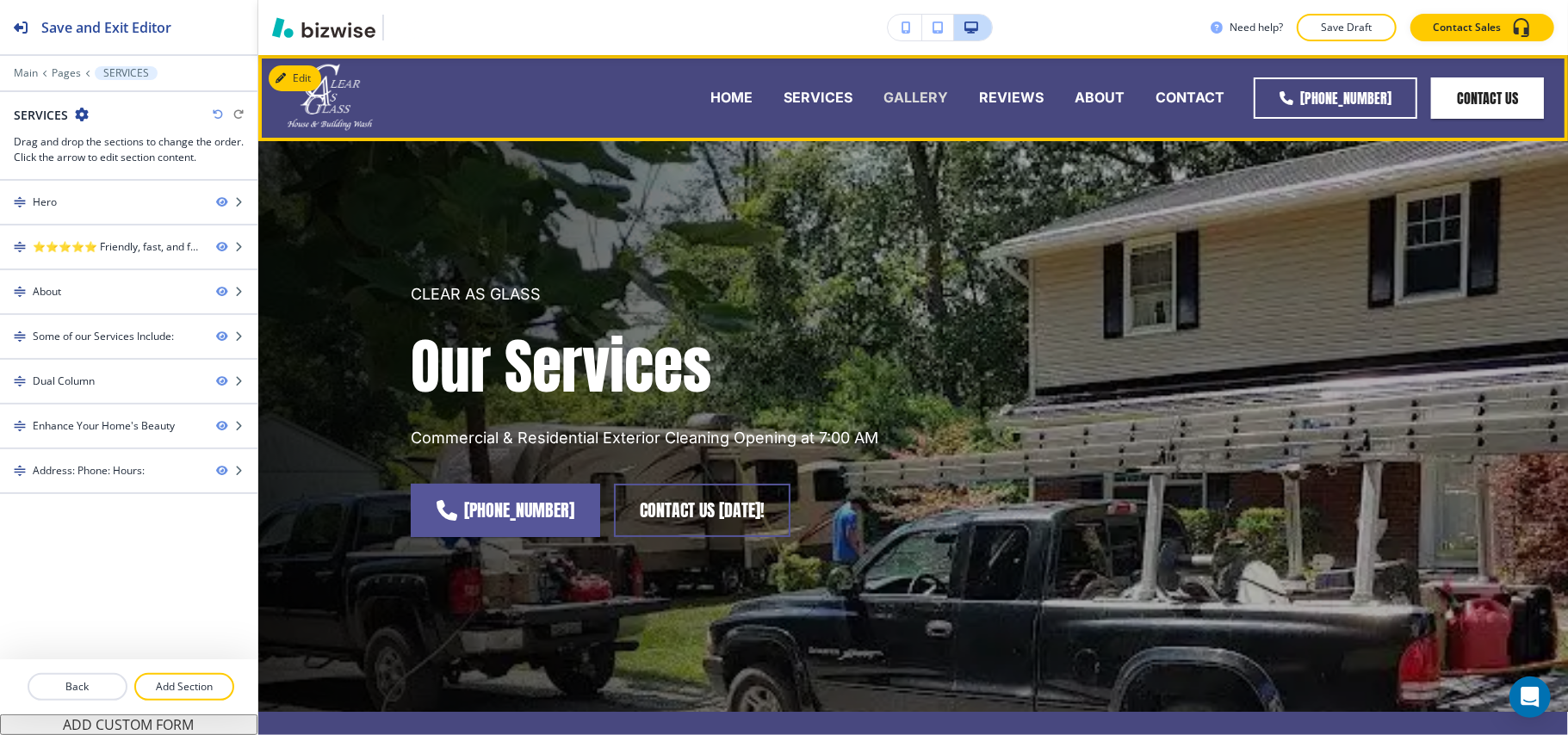
click at [943, 108] on p "GALLERY" at bounding box center [915, 98] width 64 height 20
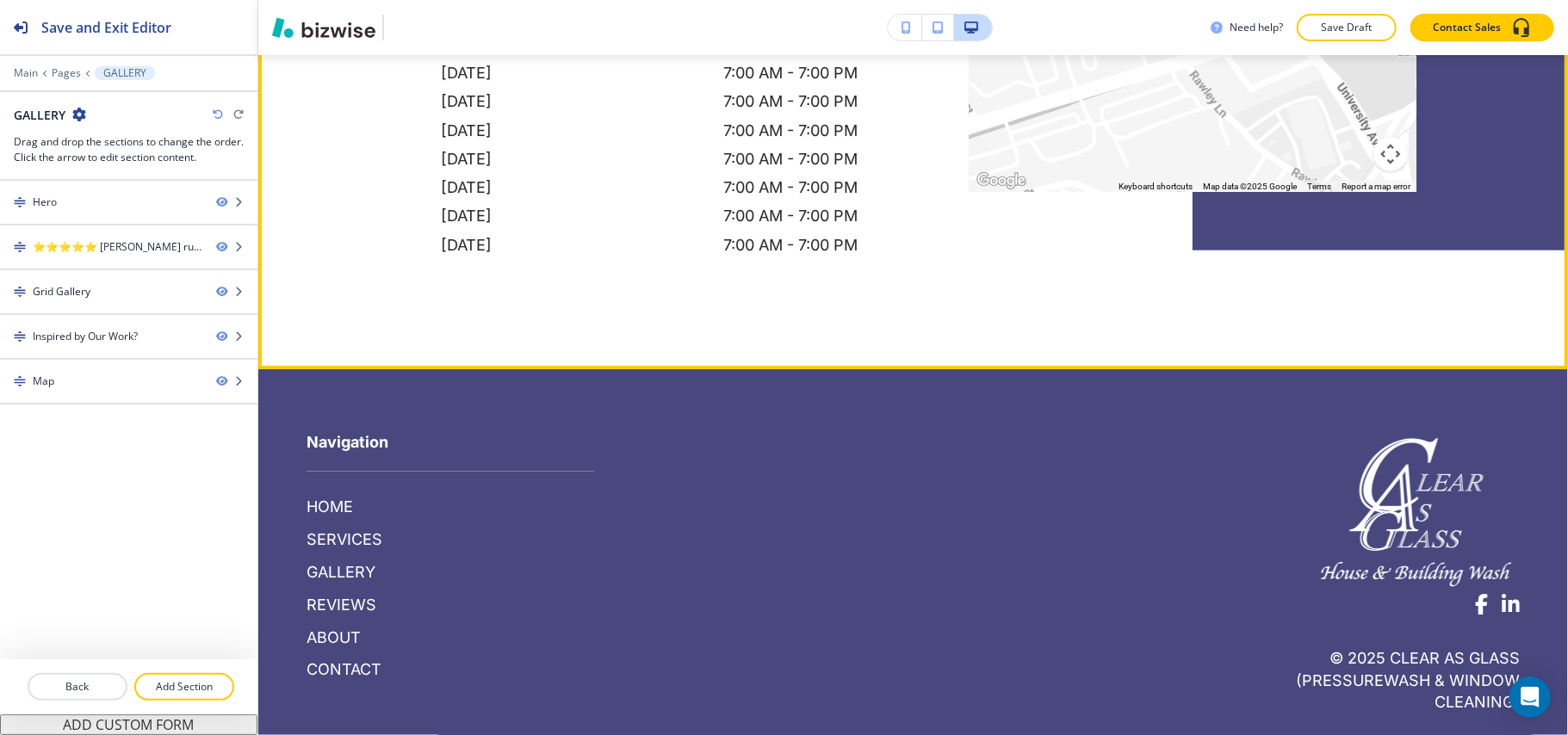
scroll to position [4759, 0]
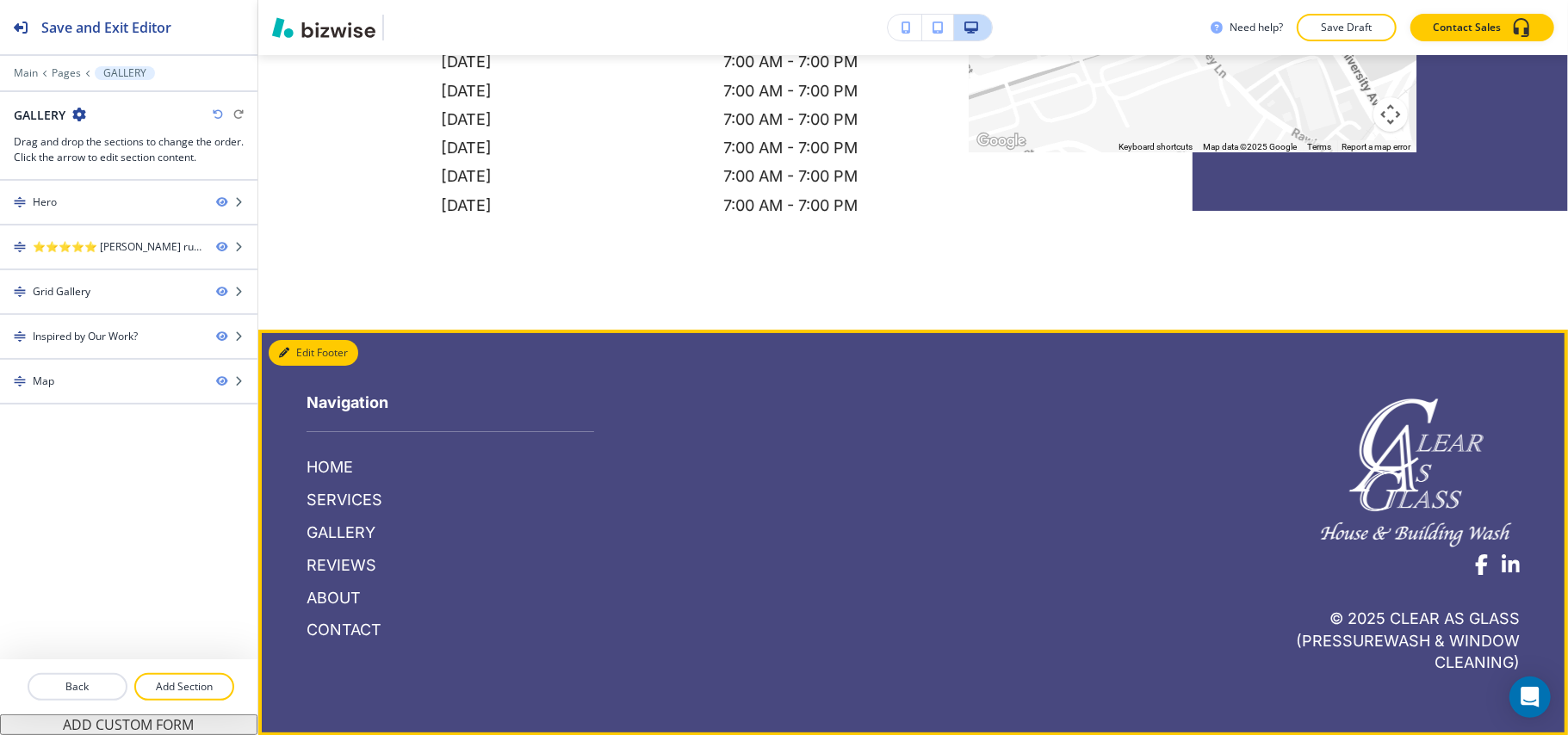
click at [312, 353] on button "Edit Footer" at bounding box center [313, 353] width 89 height 26
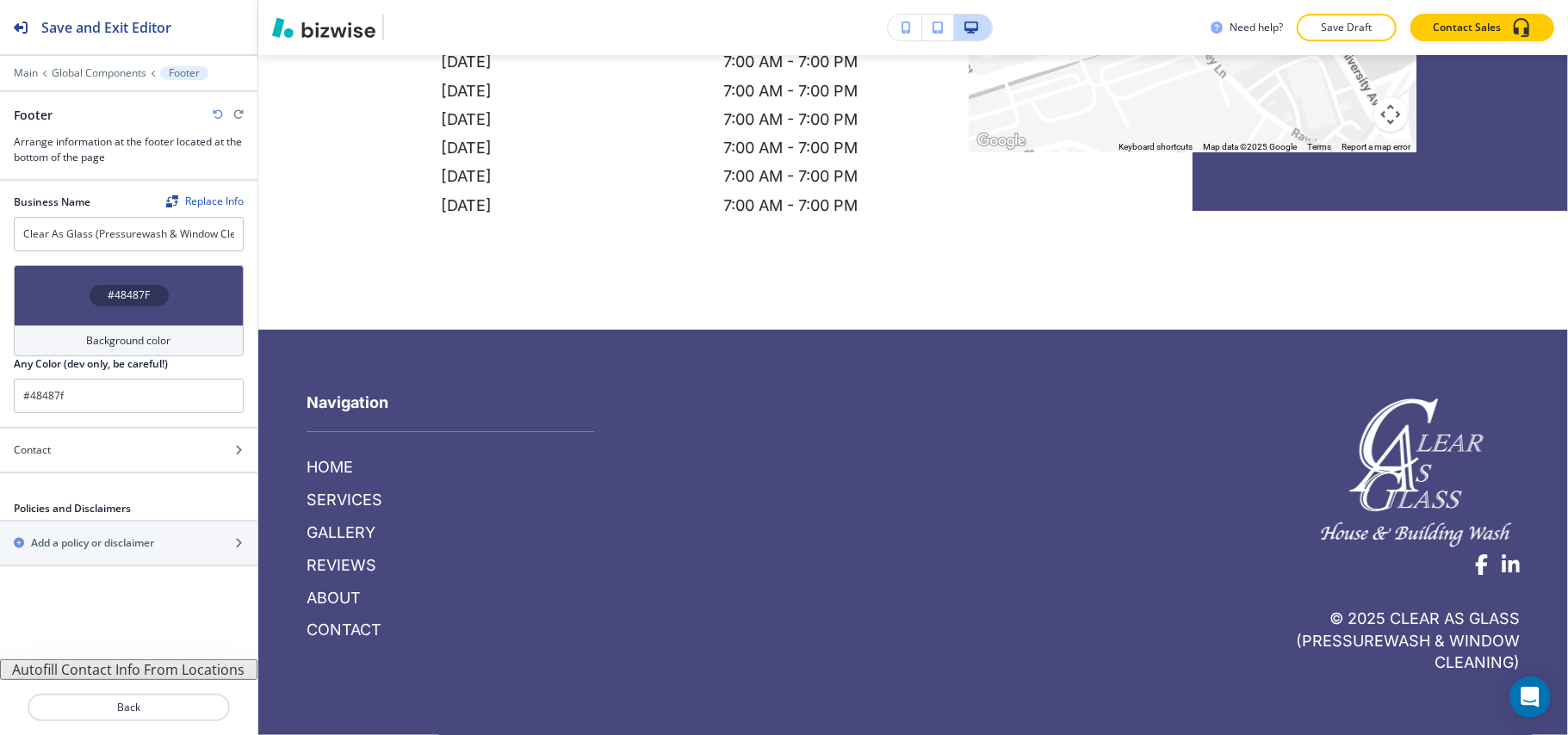
click at [120, 669] on button "Autofill Contact Info From Locations" at bounding box center [128, 669] width 257 height 20
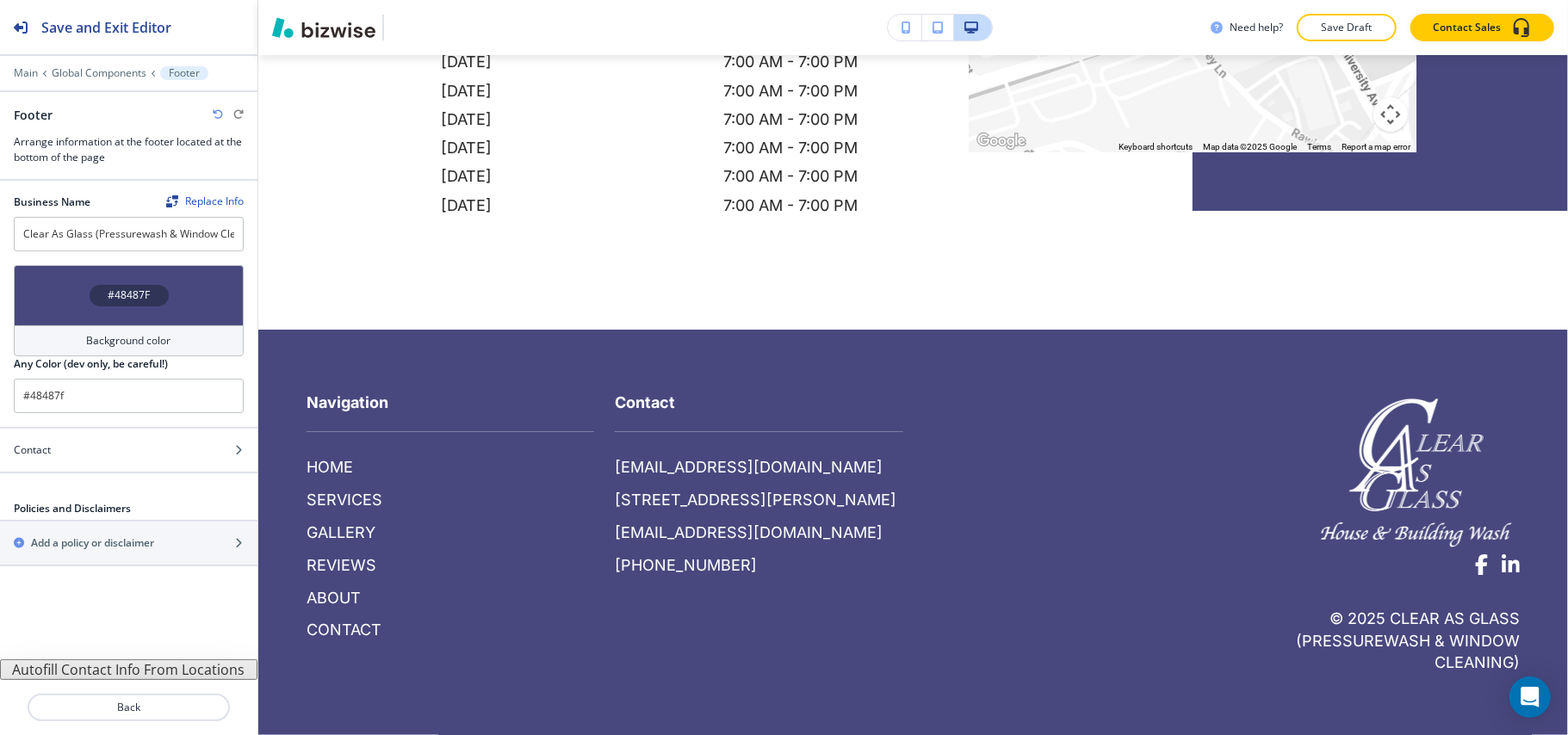
drag, startPoint x: 81, startPoint y: 546, endPoint x: 83, endPoint y: 490, distance: 56.0
click at [83, 491] on div "Business Name Replace Info Clear As Glass (Pressurewash & Window Cleaning) #484…" at bounding box center [128, 420] width 257 height 478
click at [69, 454] on div "Contact" at bounding box center [110, 450] width 219 height 15
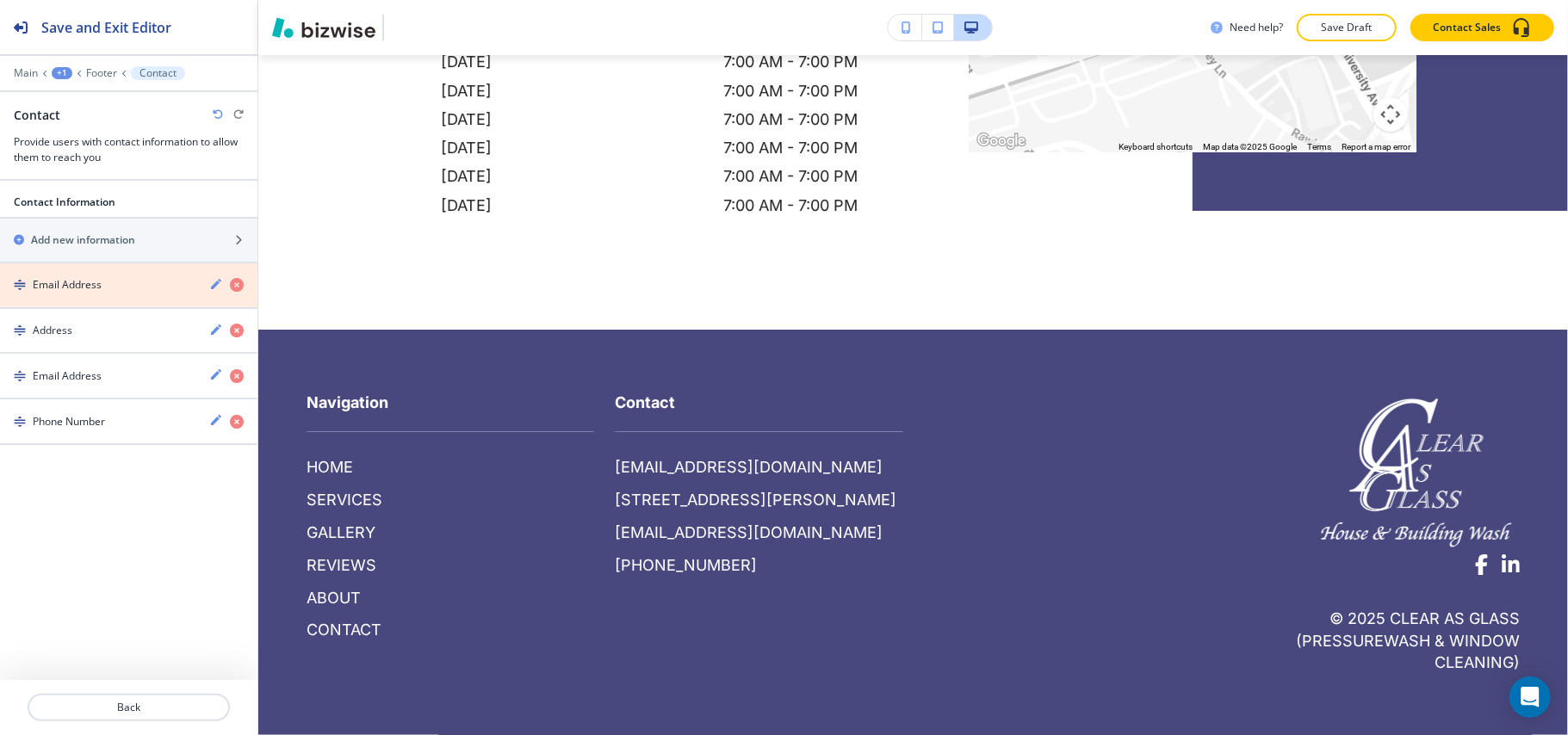
click at [238, 282] on icon "button" at bounding box center [236, 284] width 13 height 13
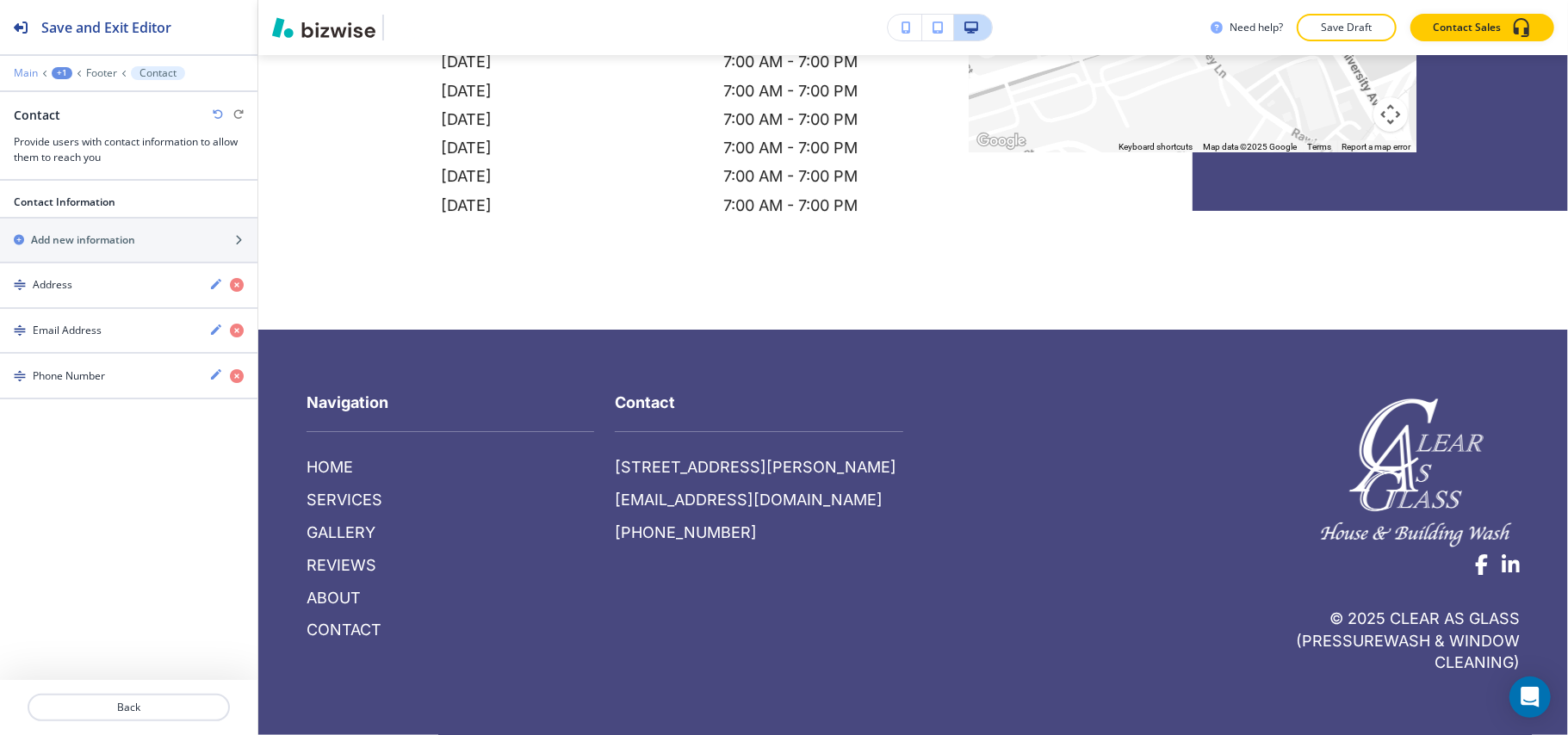
click at [25, 74] on p "Main" at bounding box center [25, 73] width 24 height 12
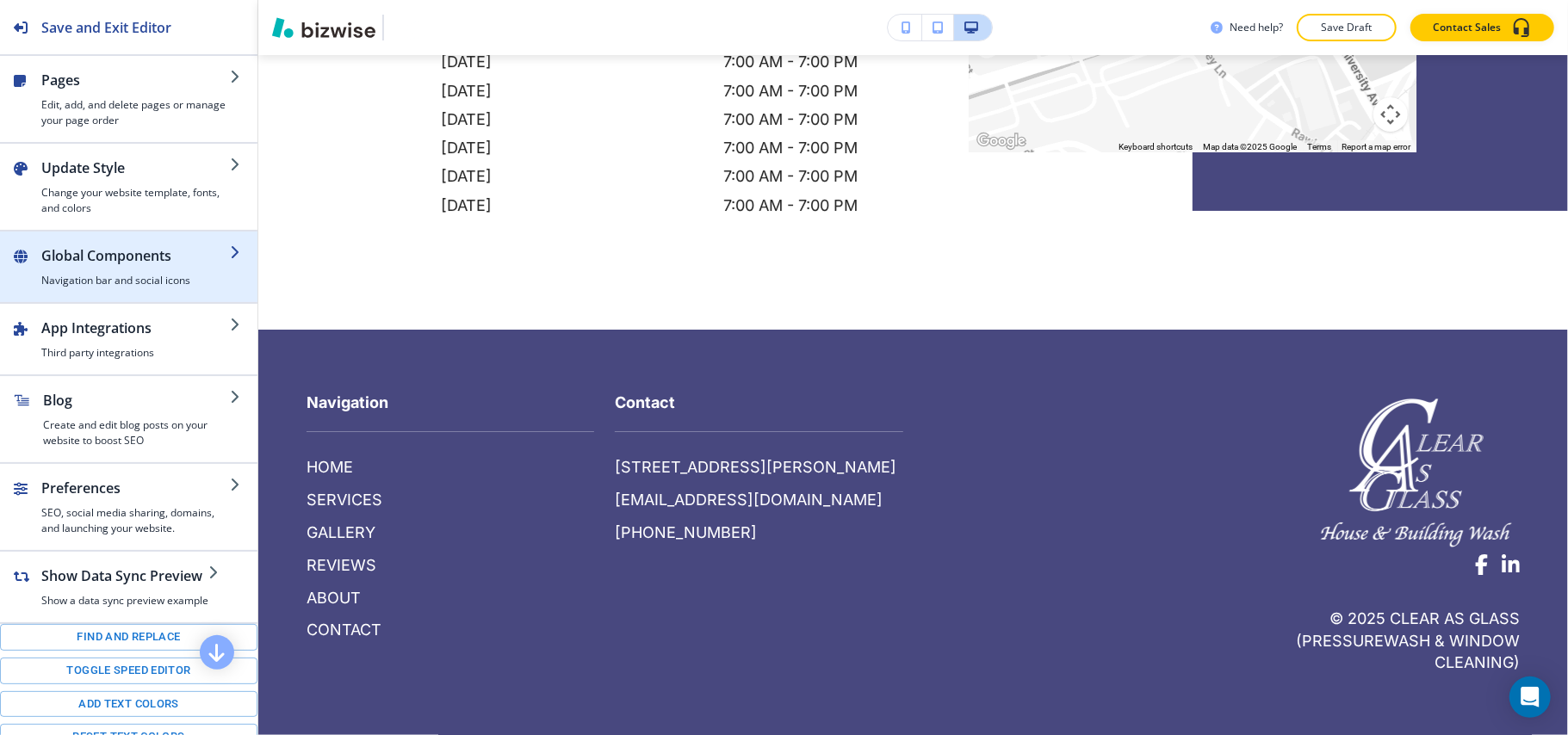
click at [96, 255] on h2 "Global Components" at bounding box center [135, 255] width 189 height 20
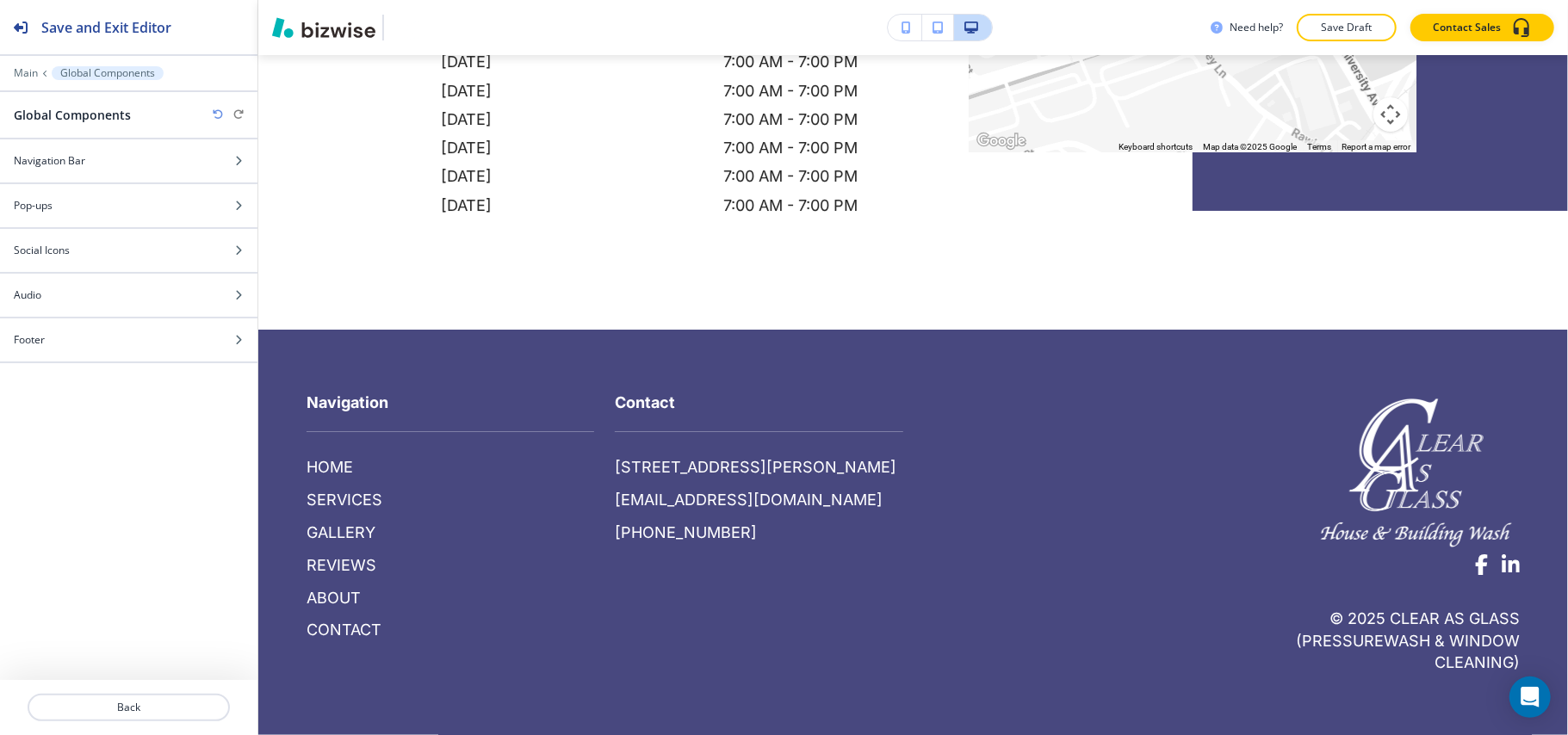
click at [96, 246] on div "Social Icons" at bounding box center [110, 250] width 219 height 15
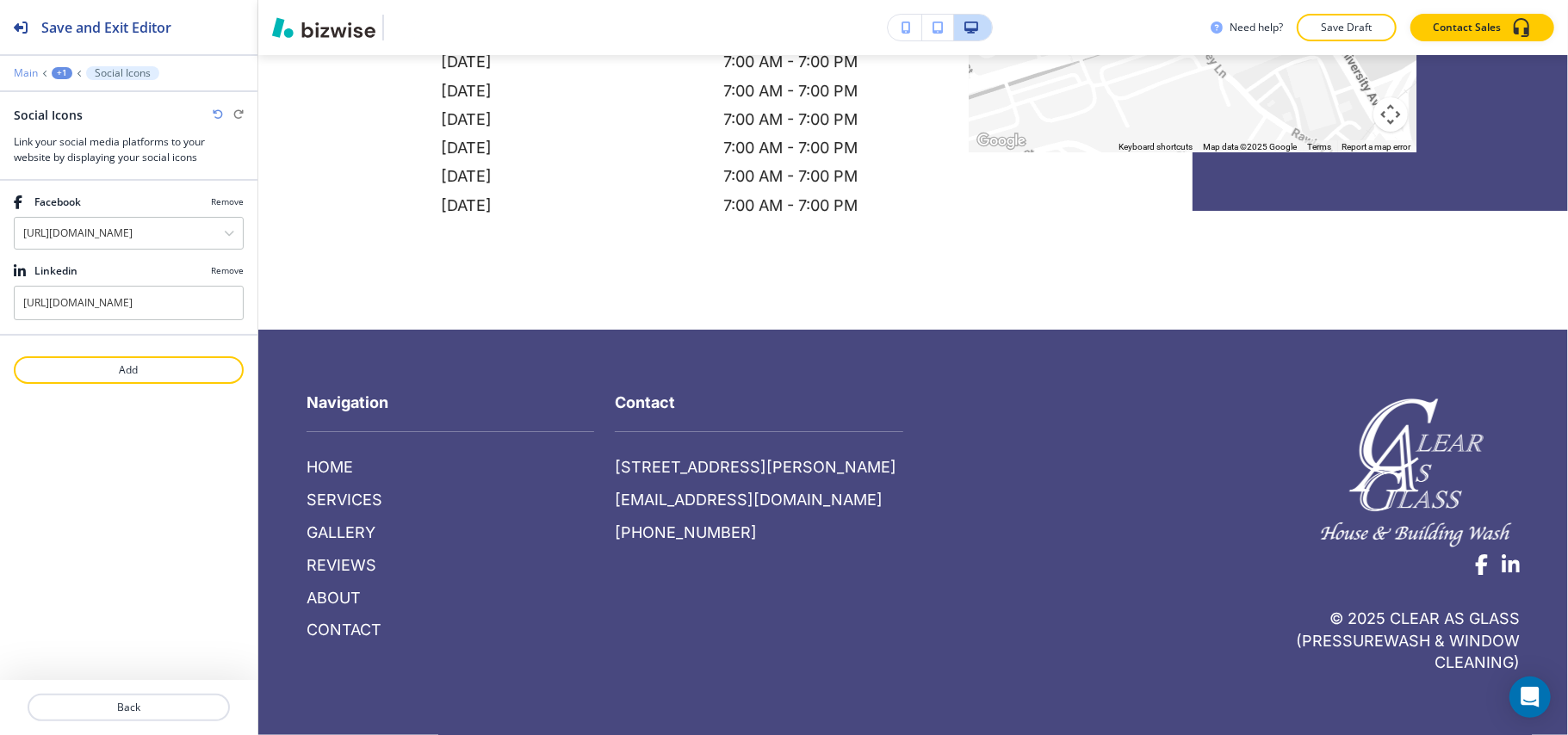
click at [21, 70] on p "Main" at bounding box center [25, 73] width 24 height 12
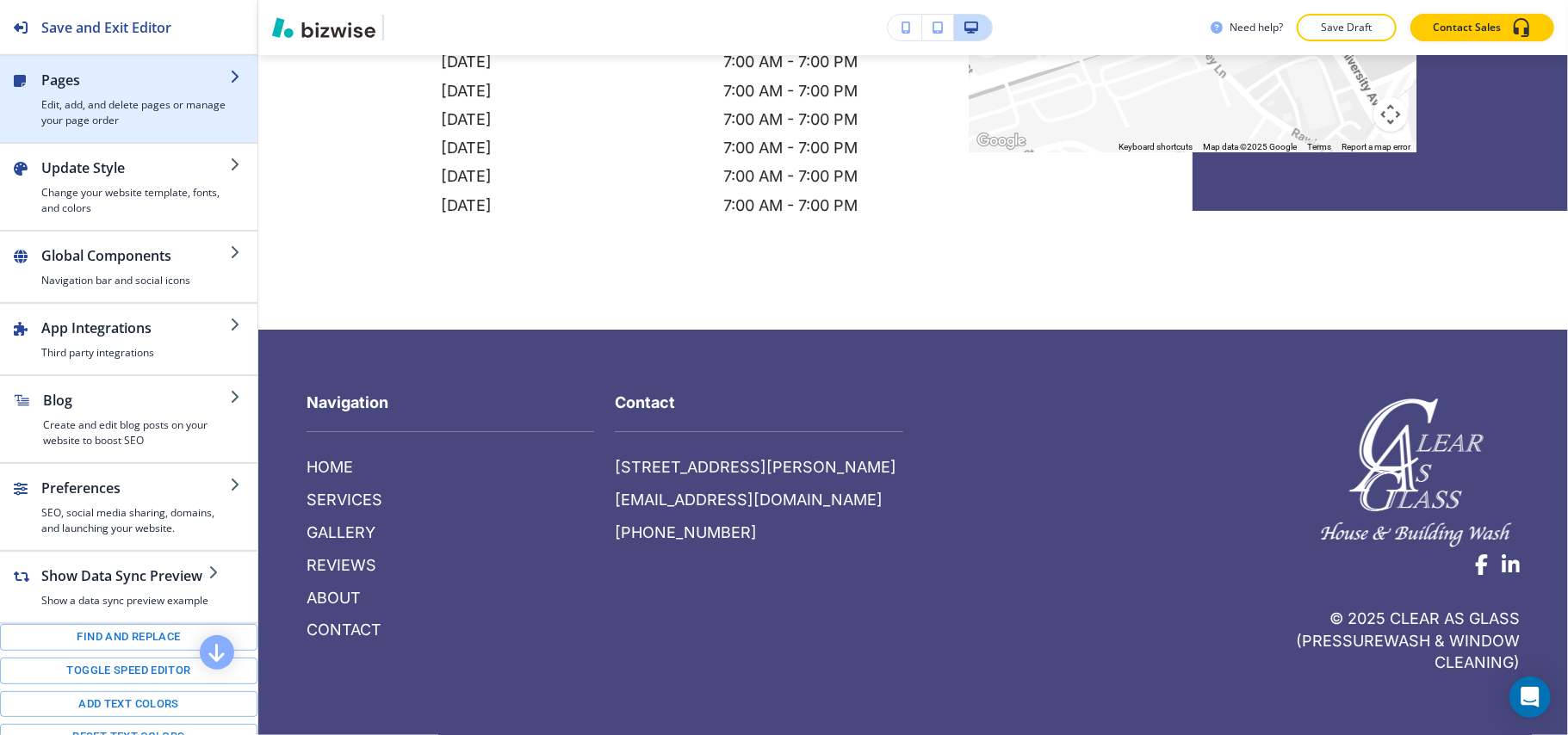
click at [124, 94] on div "button" at bounding box center [135, 94] width 189 height 7
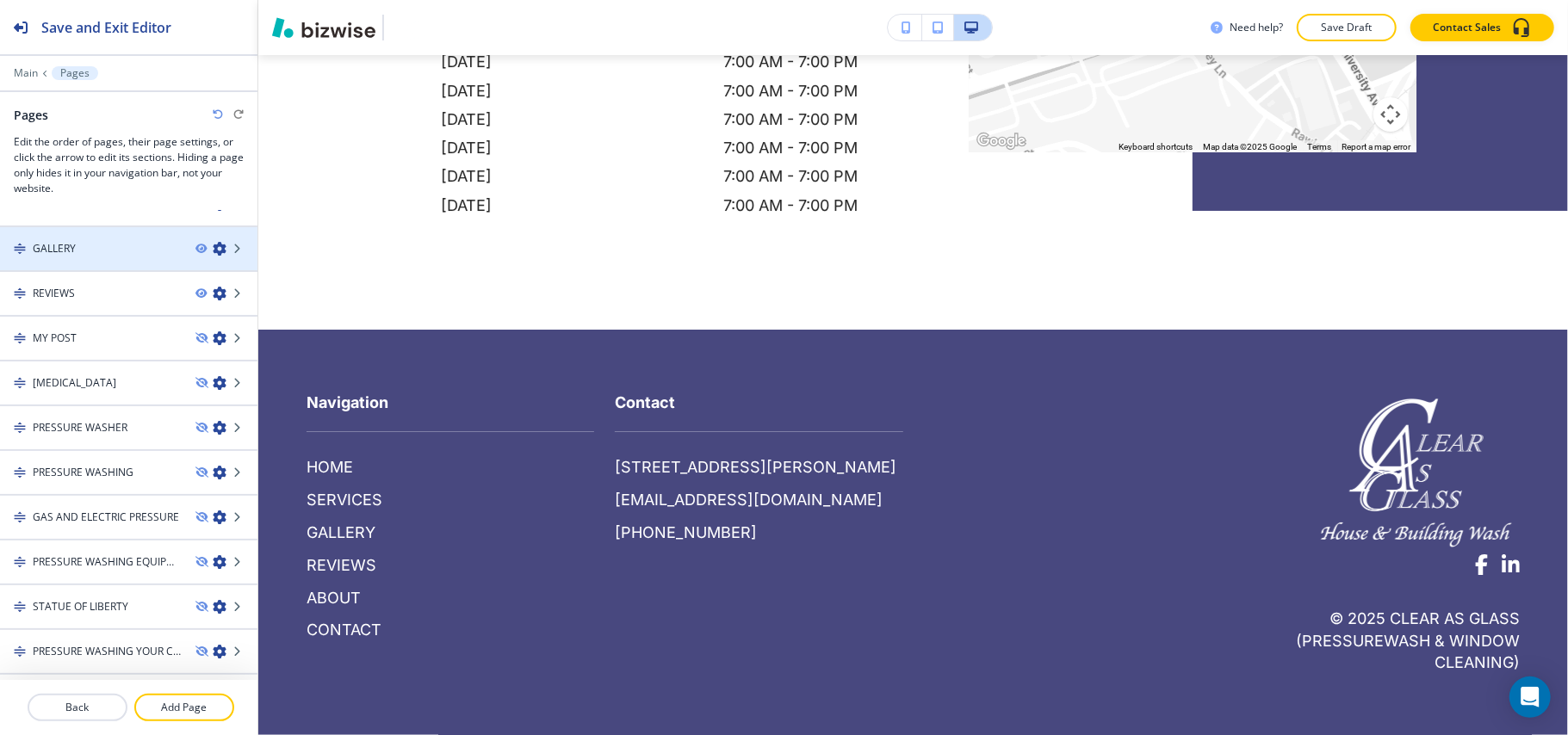
scroll to position [151, 0]
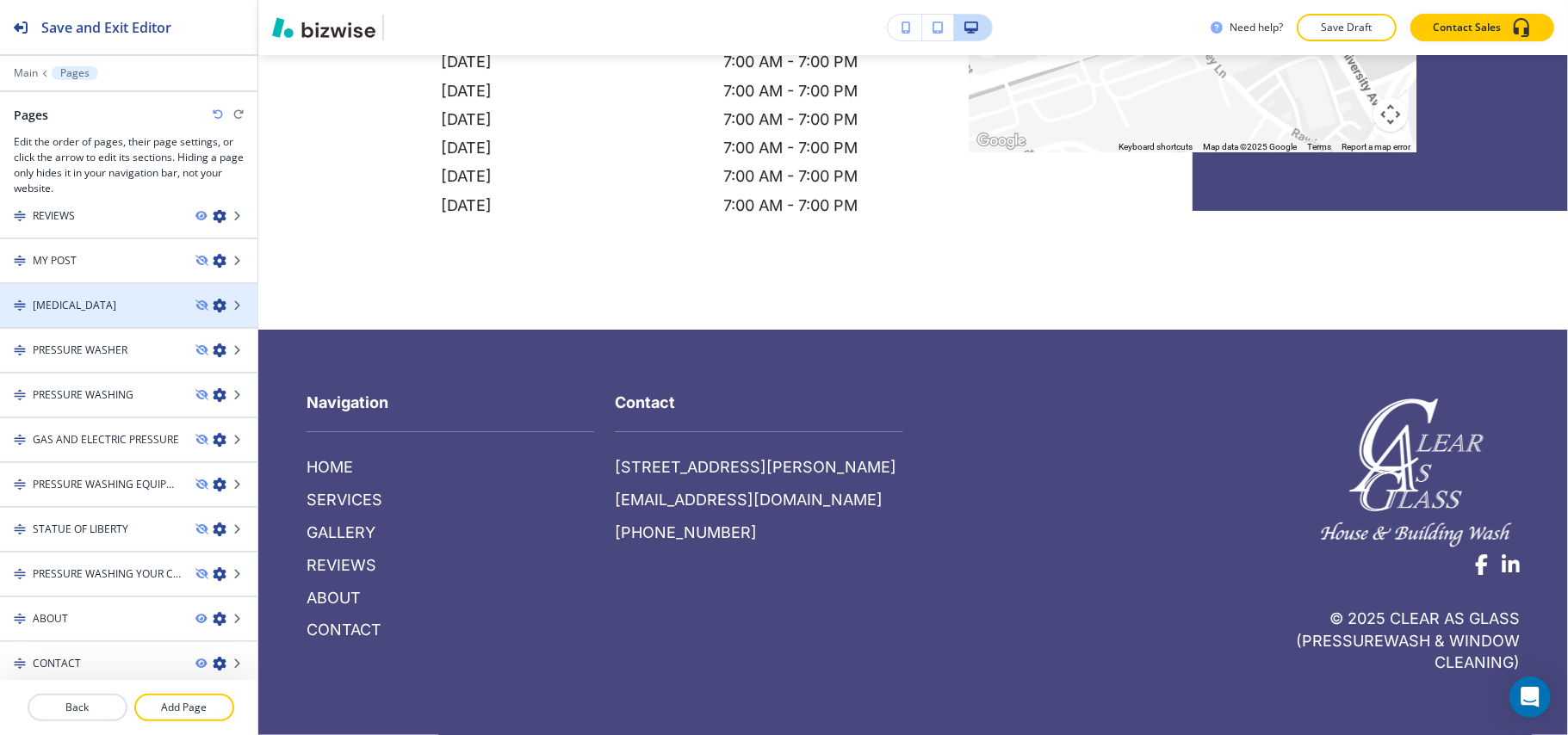
click at [100, 298] on h4 "SODIUM BICARBONATE" at bounding box center [75, 305] width 84 height 15
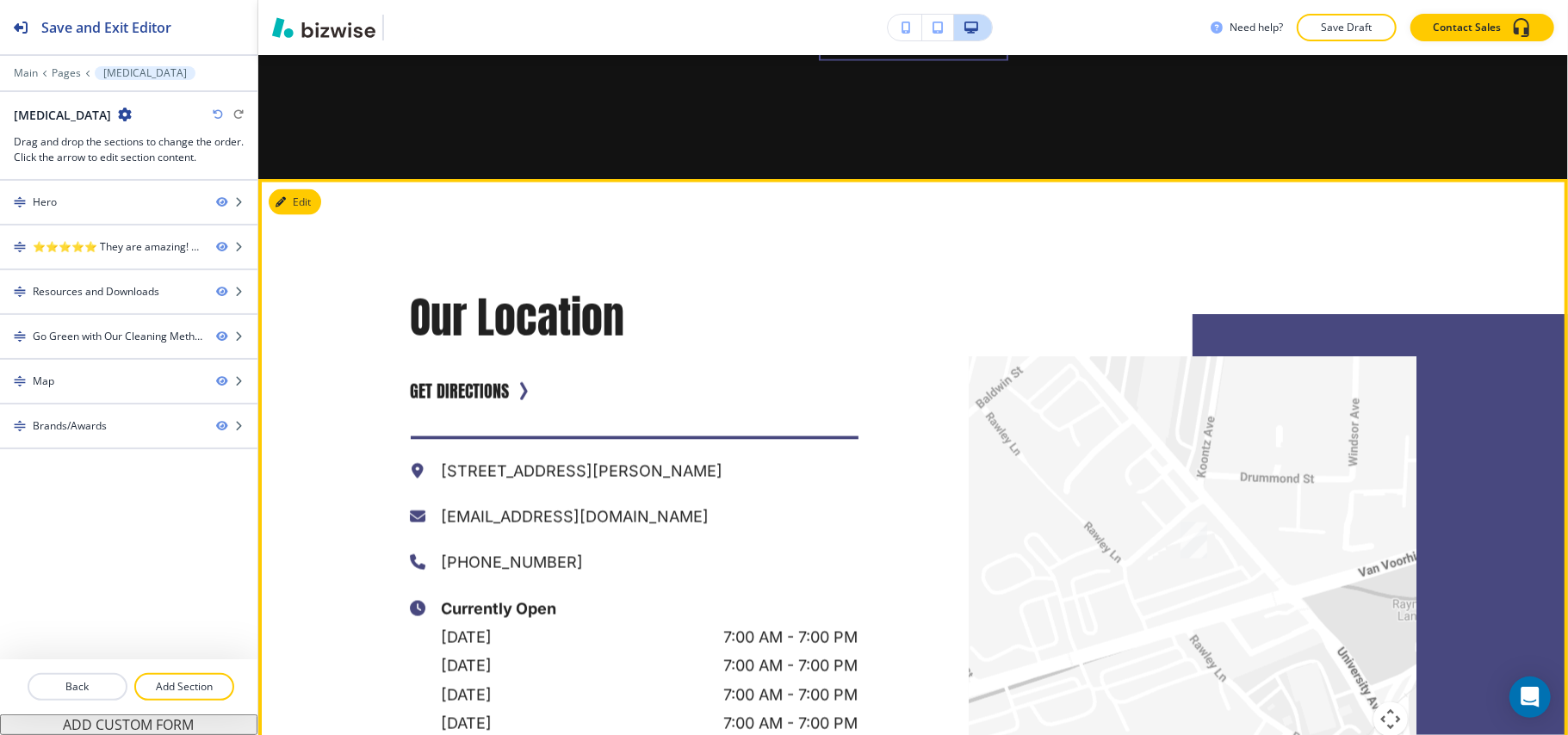
scroll to position [1377, 0]
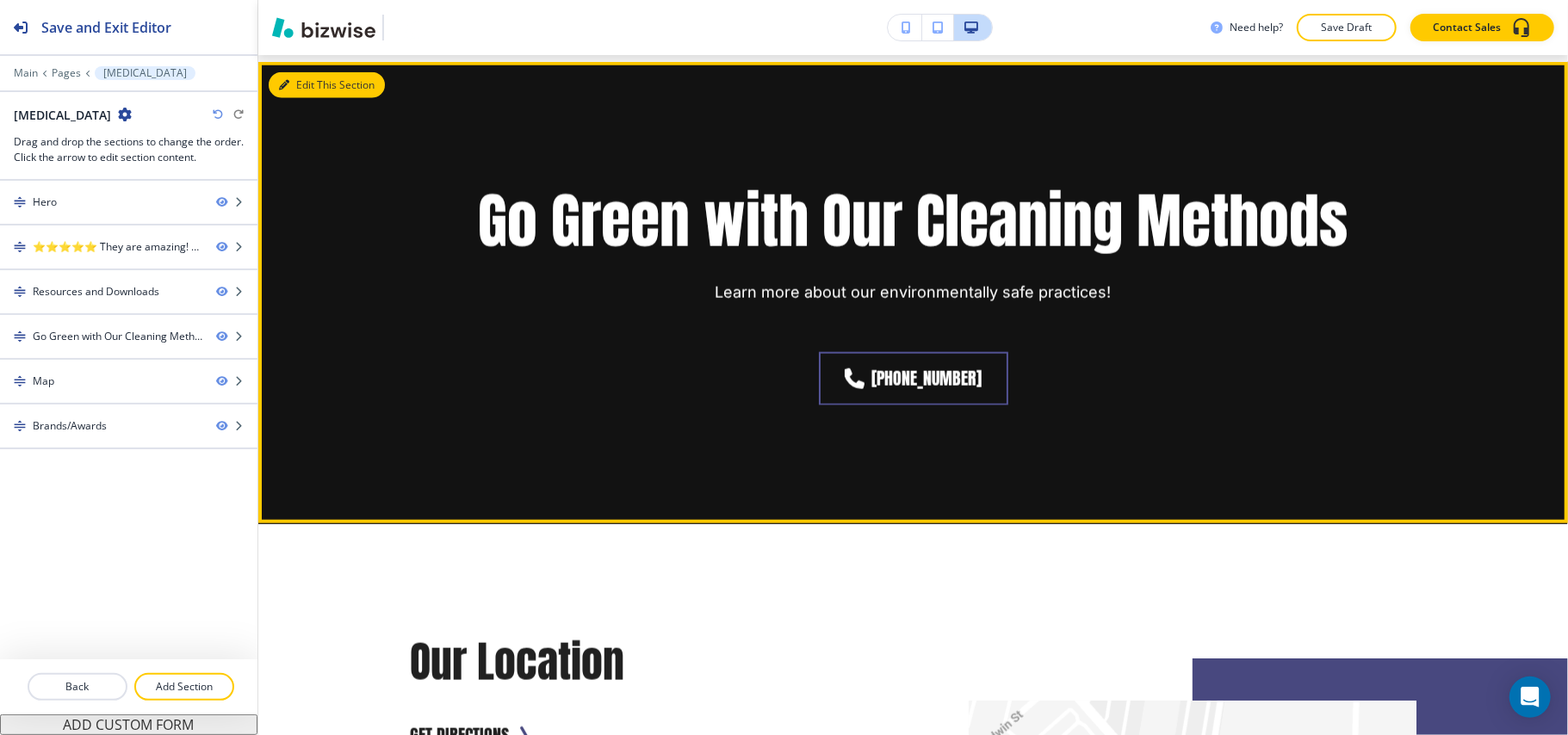
click at [283, 86] on icon "button" at bounding box center [284, 86] width 11 height 11
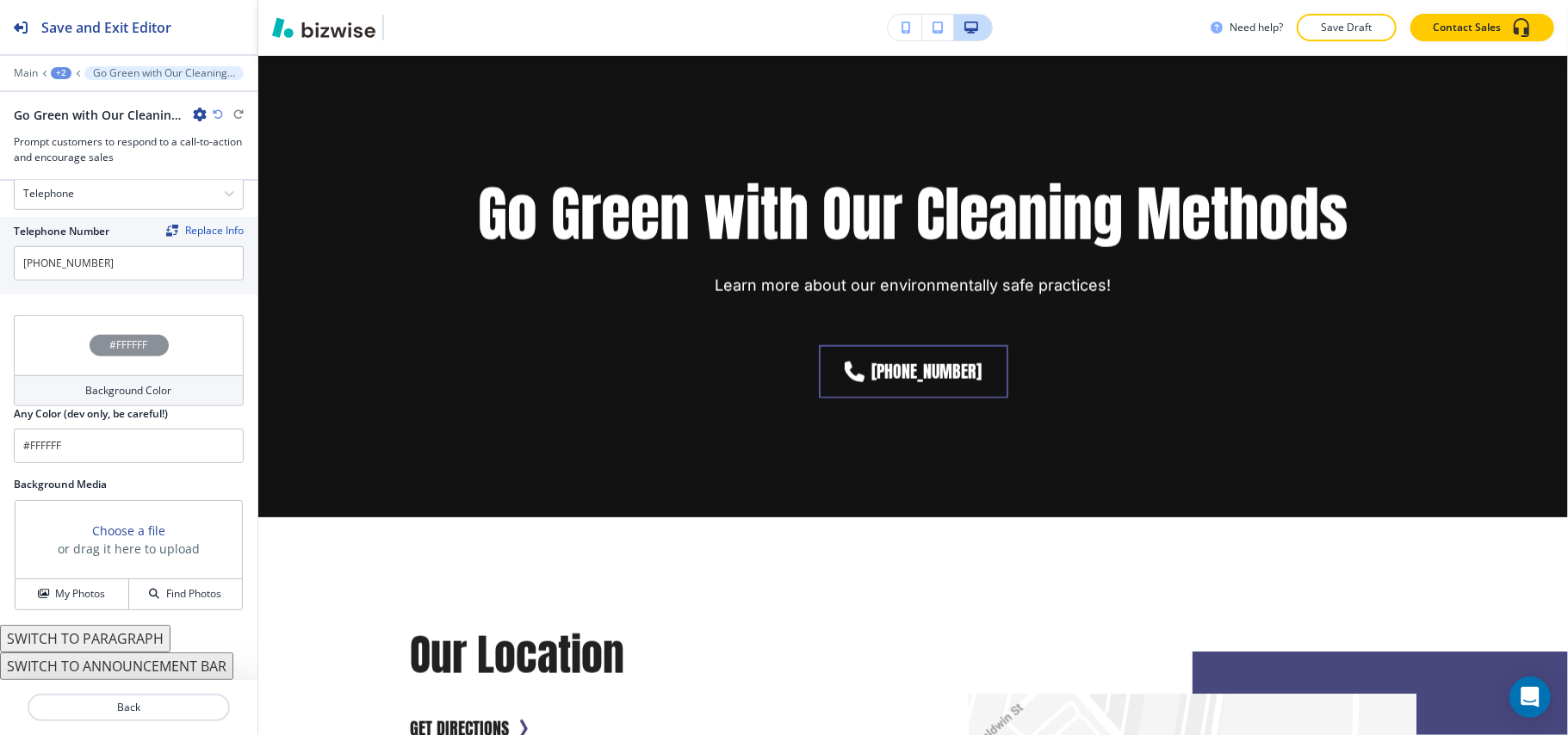
scroll to position [865, 0]
click at [63, 594] on h4 "My Photos" at bounding box center [80, 593] width 50 height 15
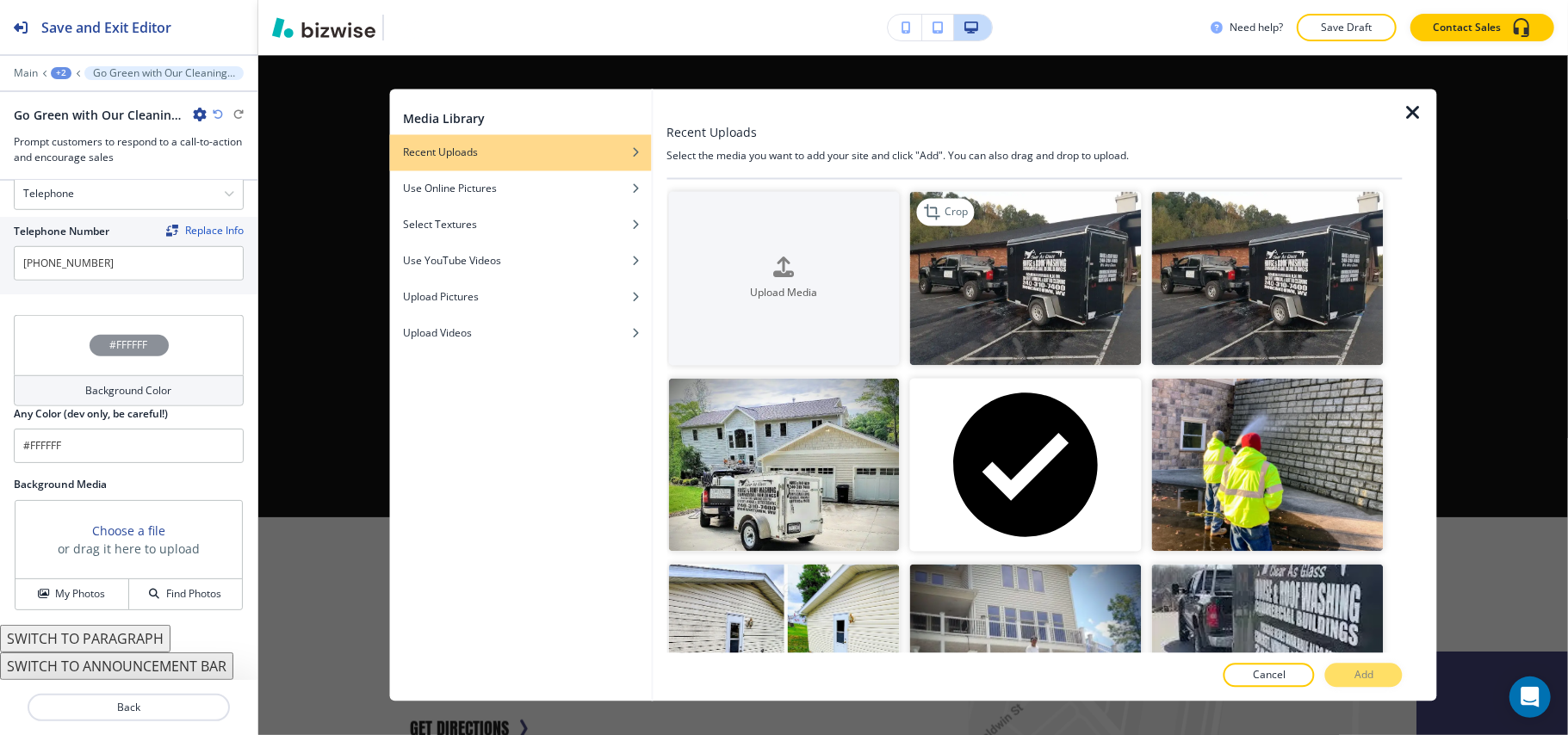
click at [1072, 320] on img "button" at bounding box center [1025, 278] width 232 height 174
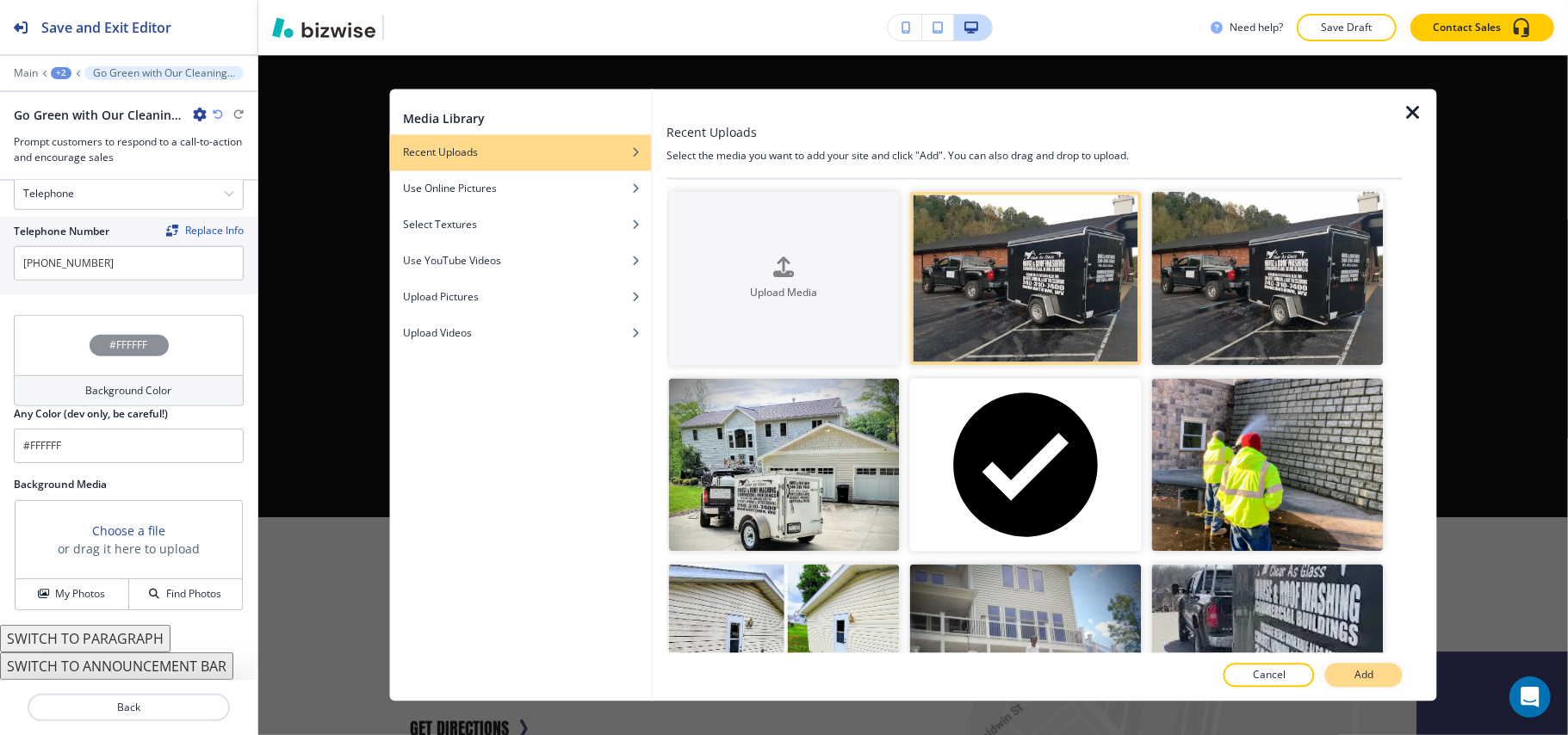
click at [1364, 672] on p "Add" at bounding box center [1363, 675] width 19 height 15
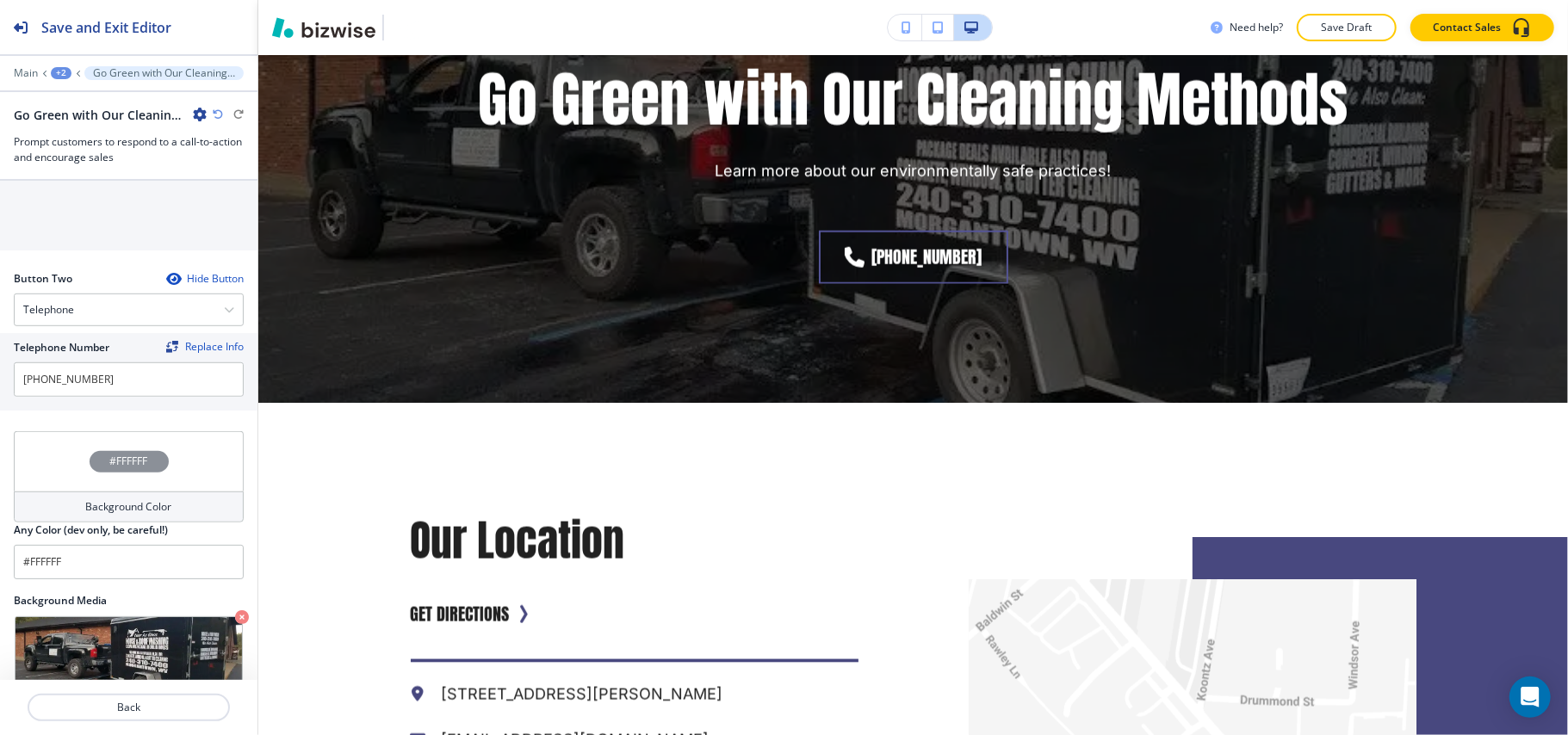
scroll to position [521, 0]
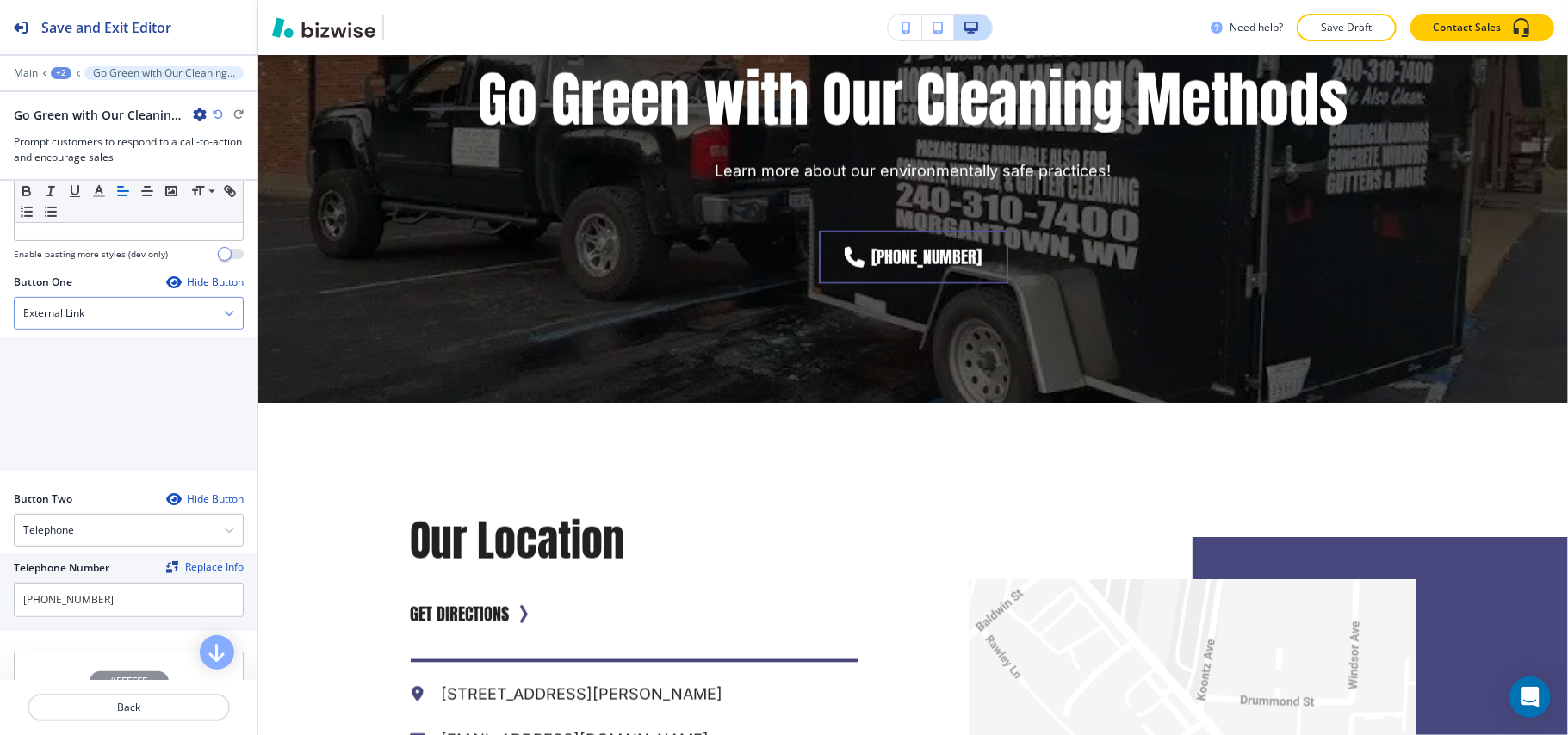
click at [81, 319] on h4 "External Link" at bounding box center [53, 313] width 61 height 15
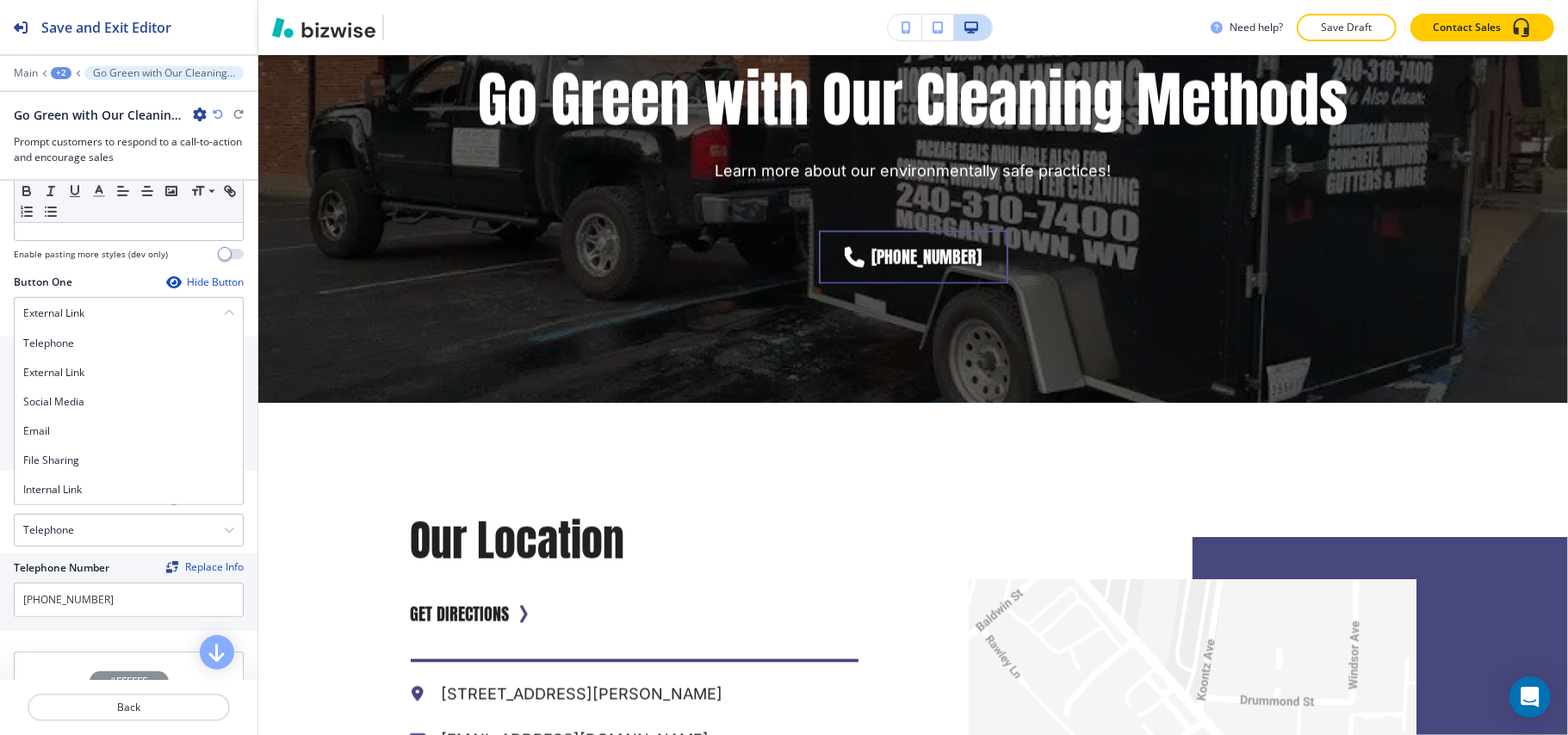
click at [80, 487] on h4 "Internal Link" at bounding box center [128, 489] width 211 height 15
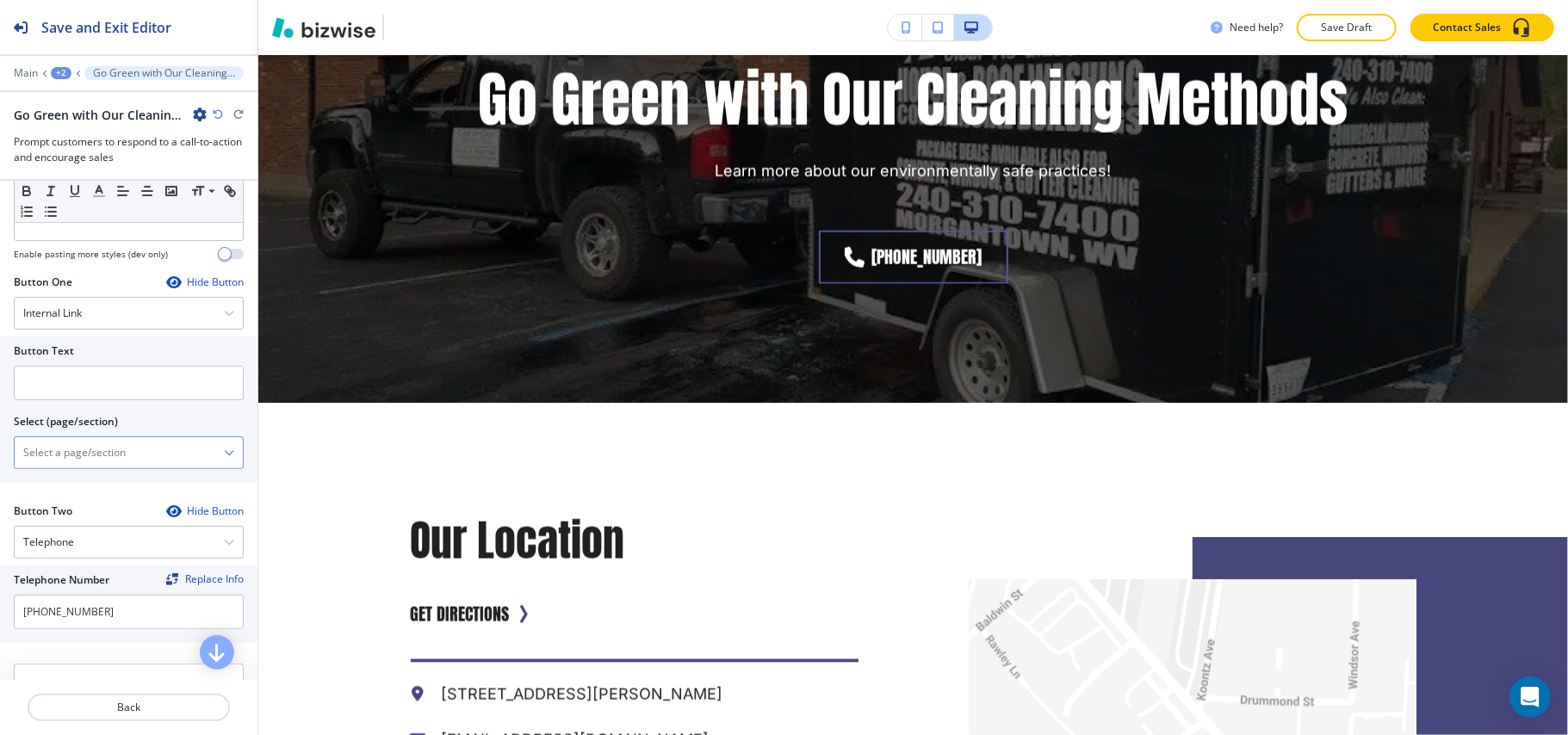
click at [114, 455] on \(page\/section\) "Manual Input" at bounding box center [118, 453] width 209 height 29
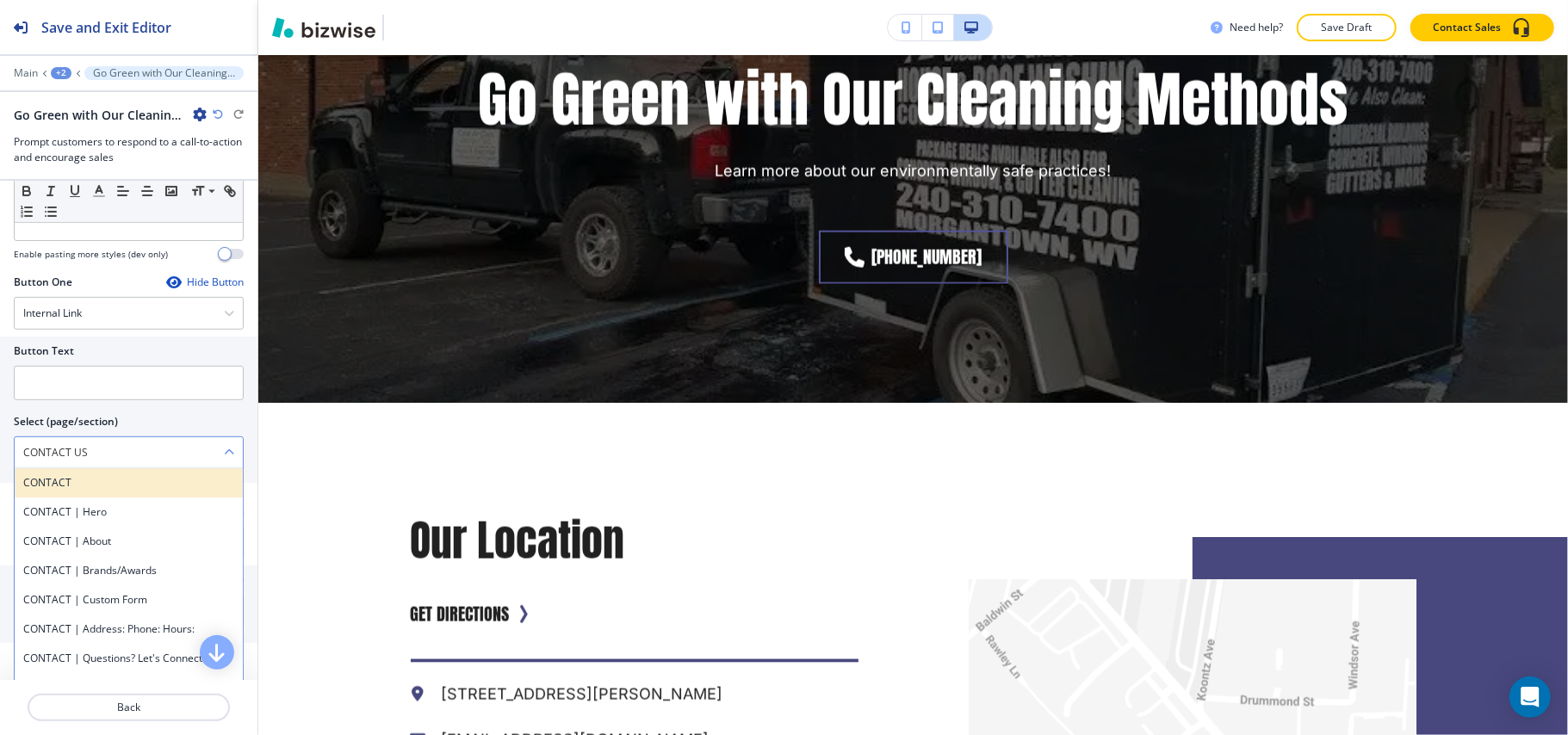
click at [93, 491] on h4 "CONTACT" at bounding box center [128, 482] width 211 height 15
type \(page\/section\) "CONTACT"
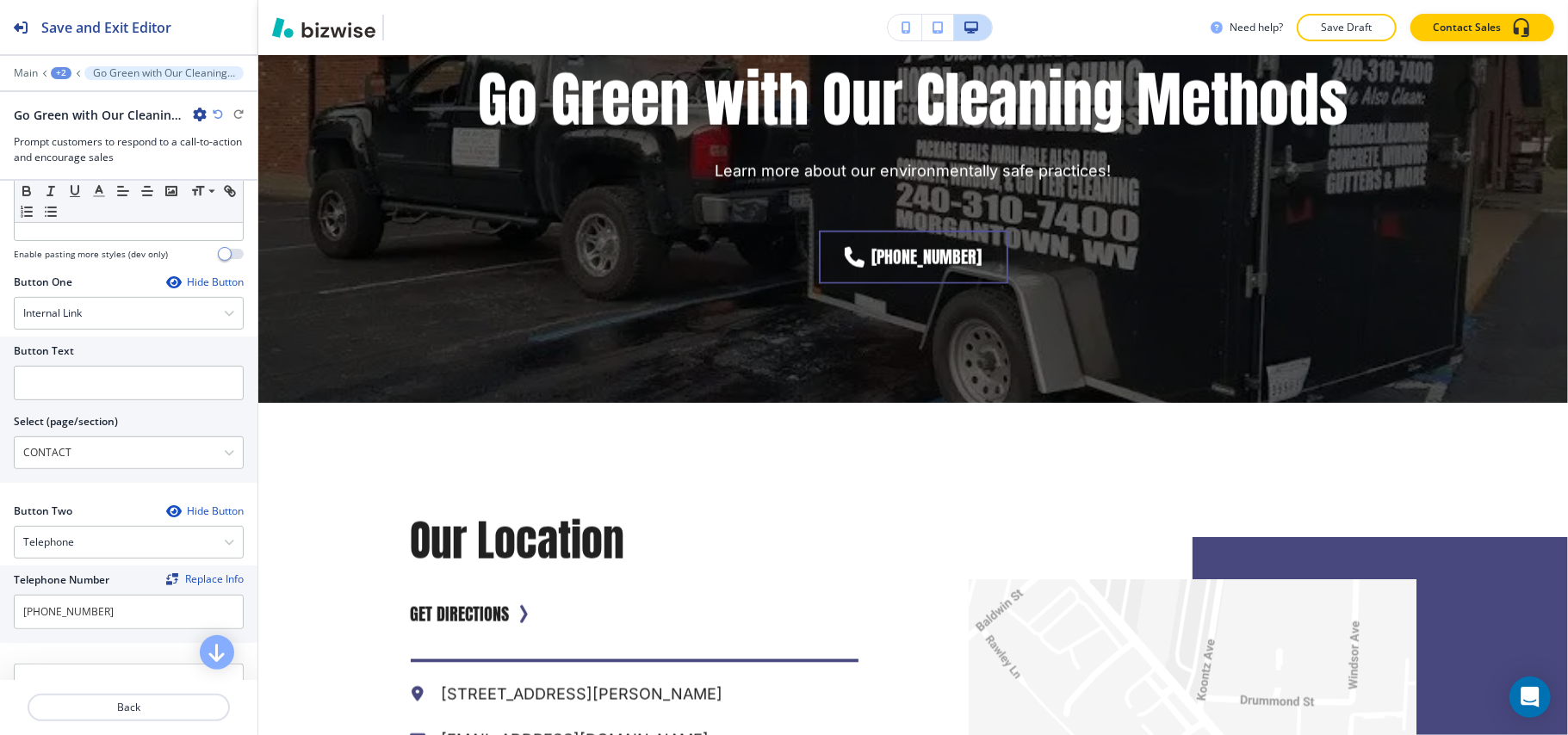
click at [87, 408] on div at bounding box center [128, 406] width 230 height 13
click at [94, 399] on input "text" at bounding box center [128, 383] width 230 height 35
paste input "CONTACT US"
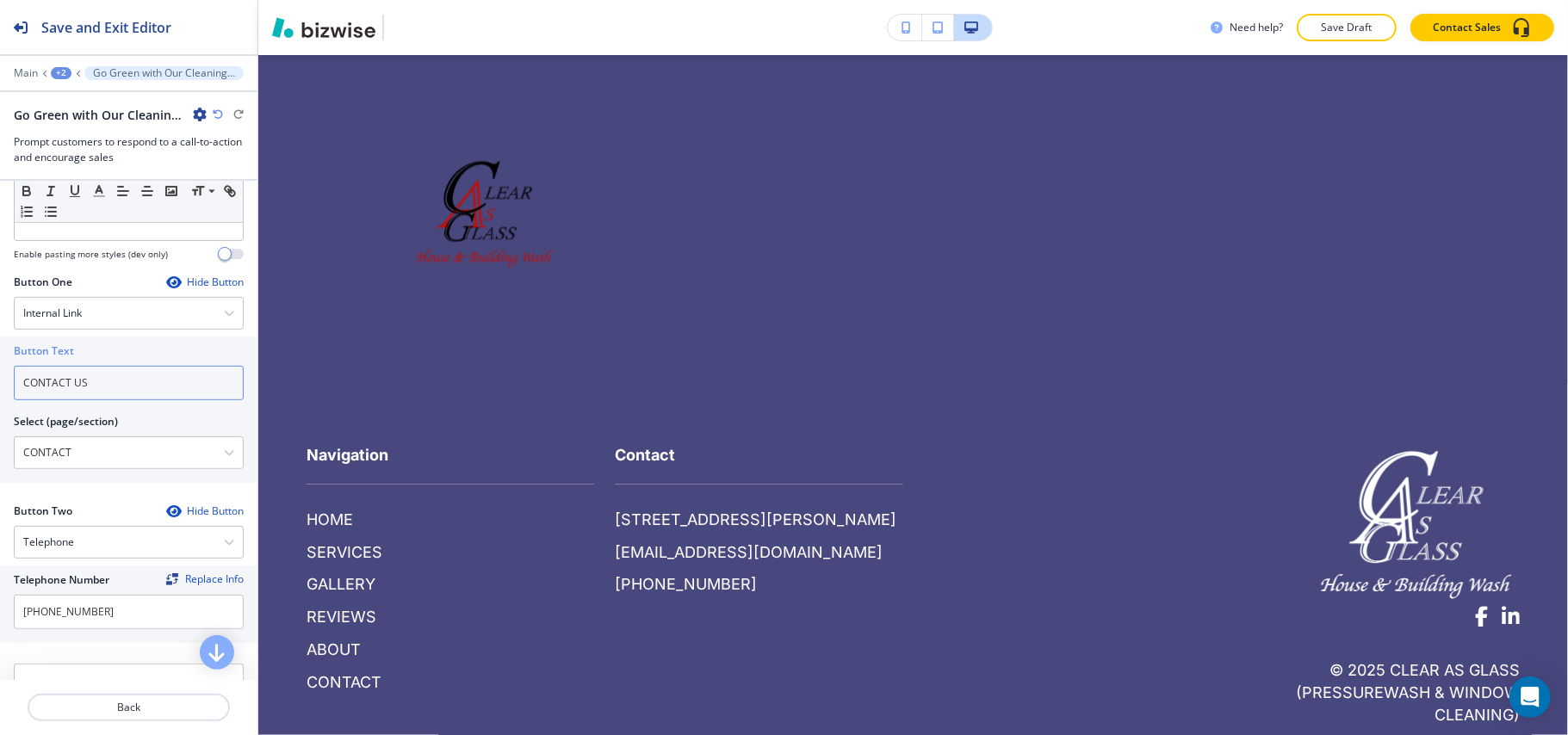
scroll to position [2647, 0]
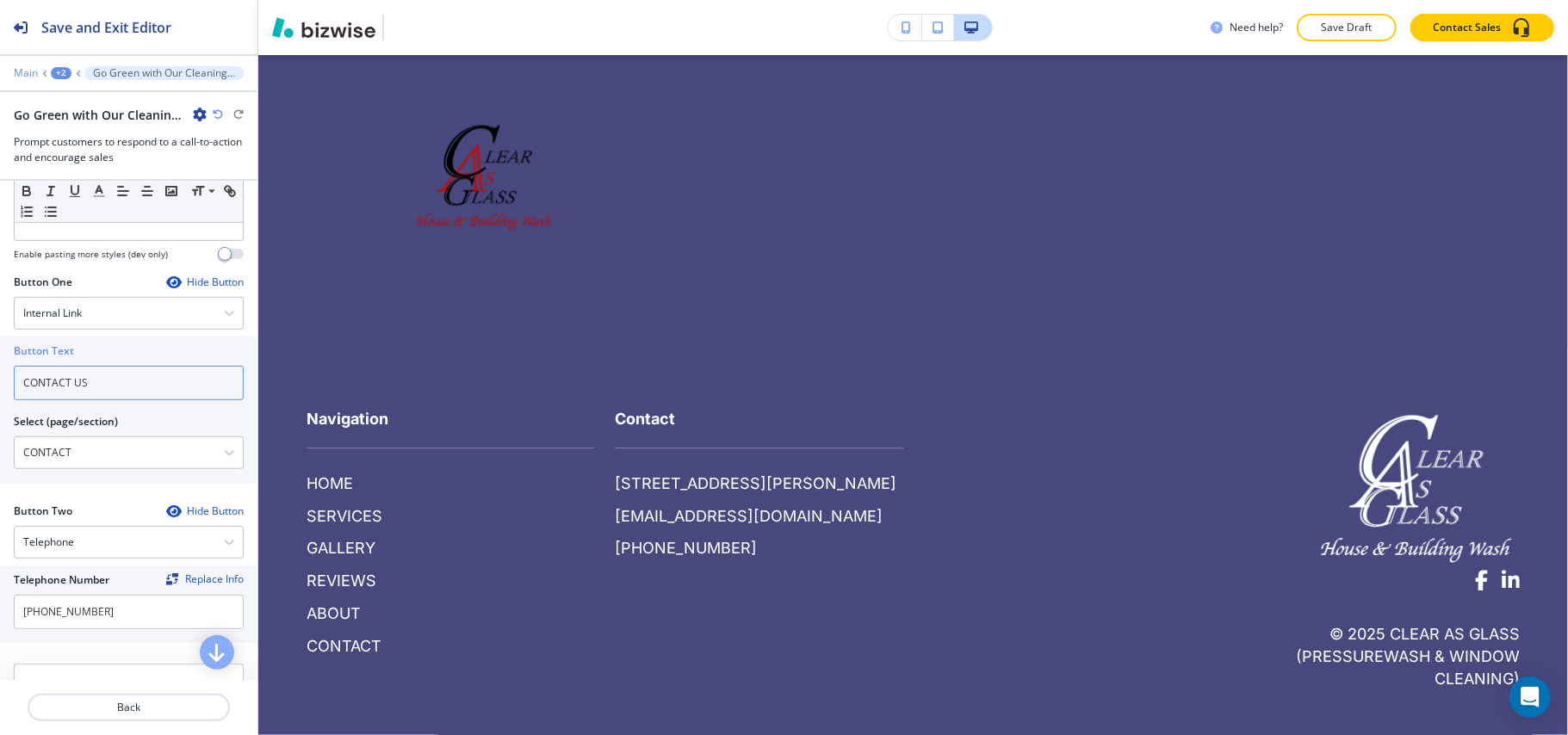
type input "CONTACT US"
click at [32, 72] on p "Main" at bounding box center [25, 73] width 24 height 12
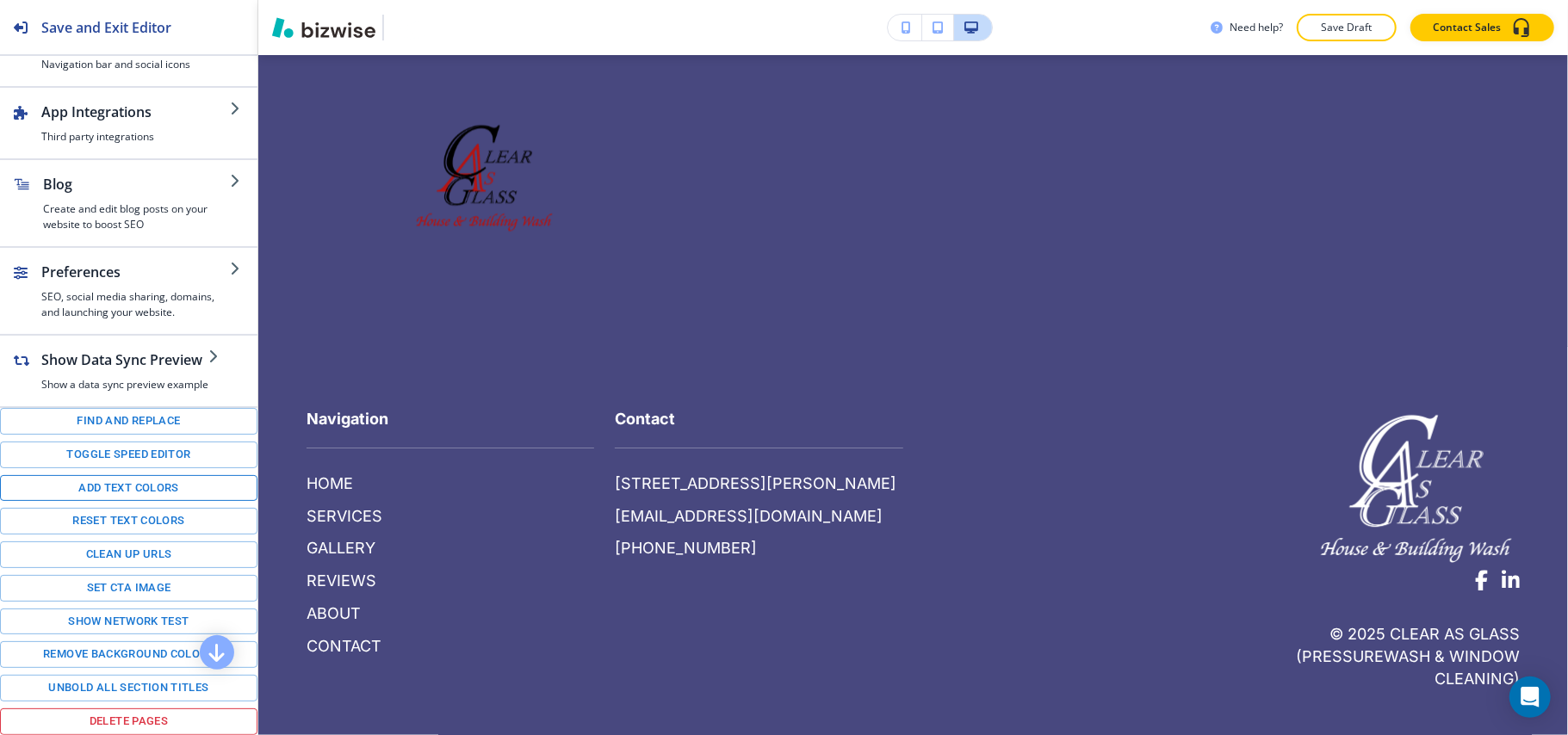
scroll to position [241, 0]
click at [121, 446] on button "Toggle speed editor" at bounding box center [128, 455] width 257 height 27
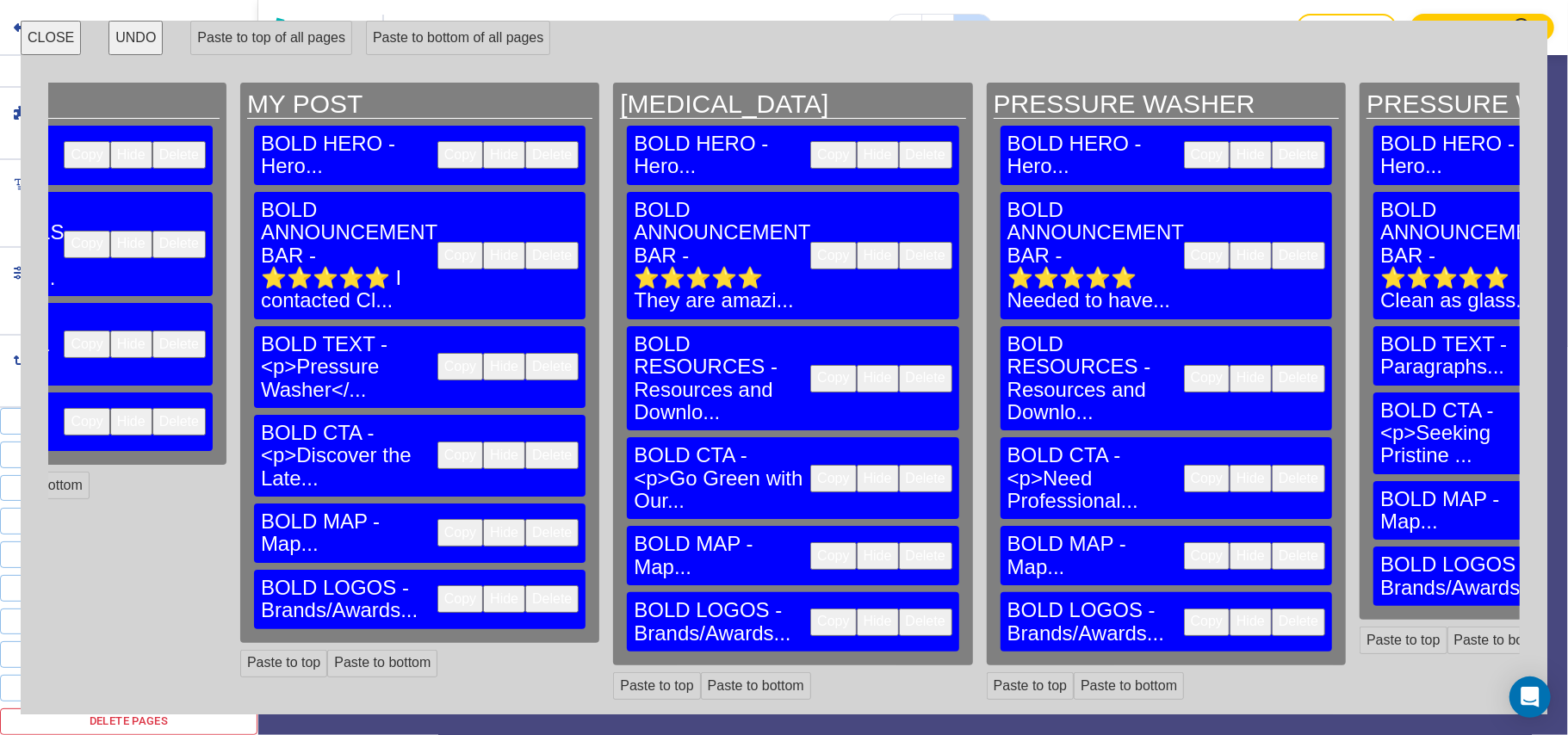
scroll to position [0, 1115]
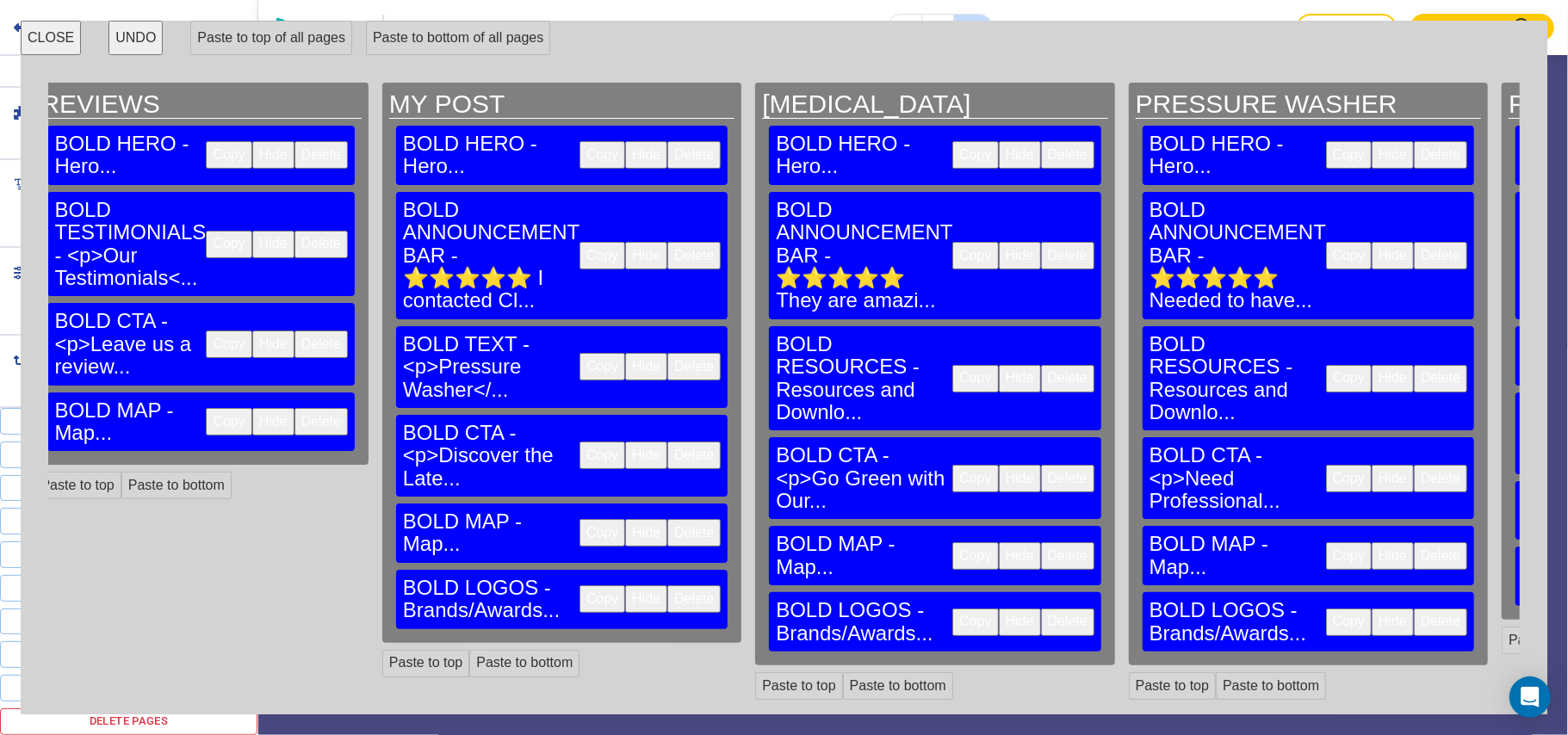
click at [667, 585] on button "Delete" at bounding box center [694, 599] width 53 height 28
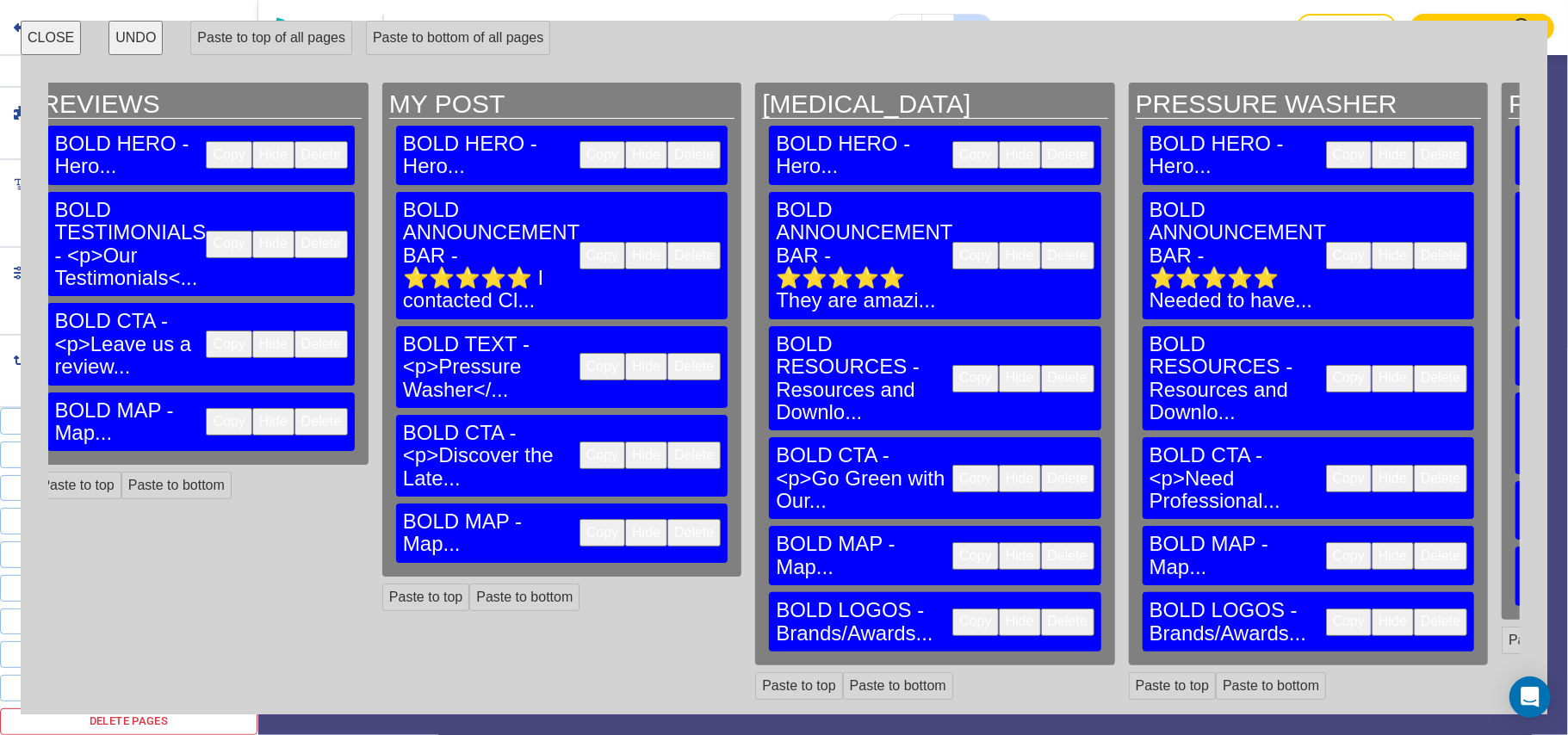
click at [1041, 608] on button "Delete" at bounding box center [1067, 622] width 53 height 28
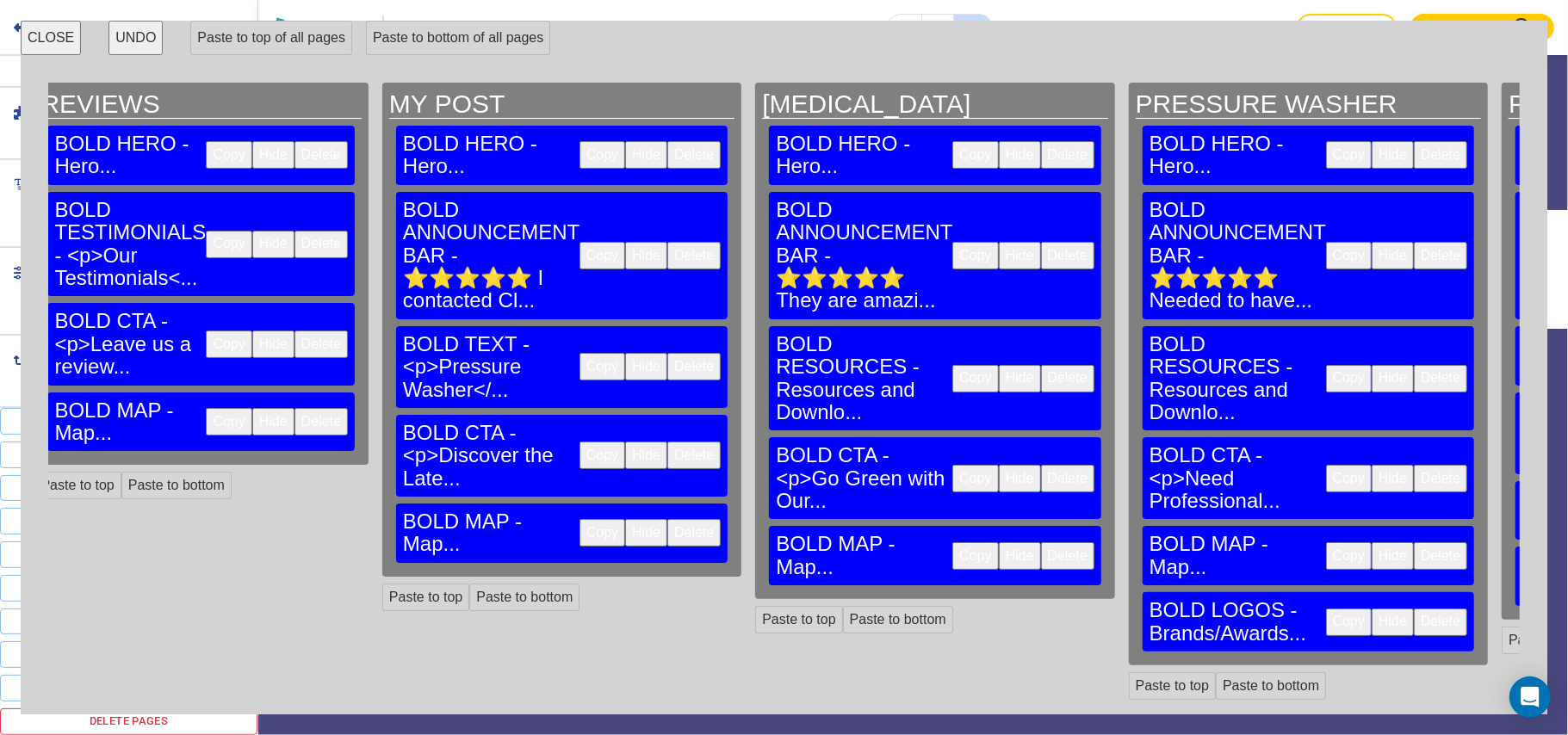
scroll to position [2325, 0]
click at [1414, 608] on button "Delete" at bounding box center [1441, 622] width 53 height 28
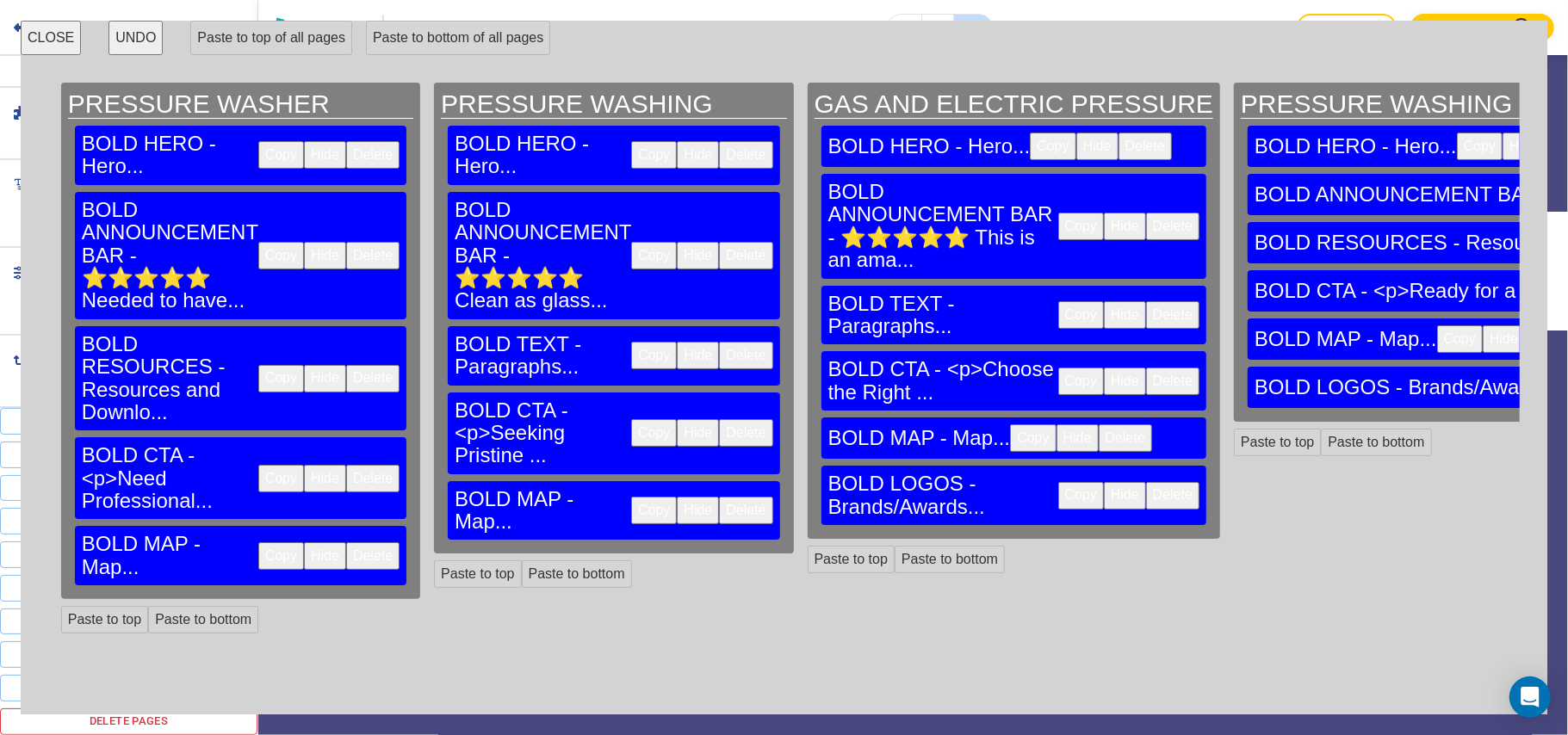
scroll to position [0, 2187]
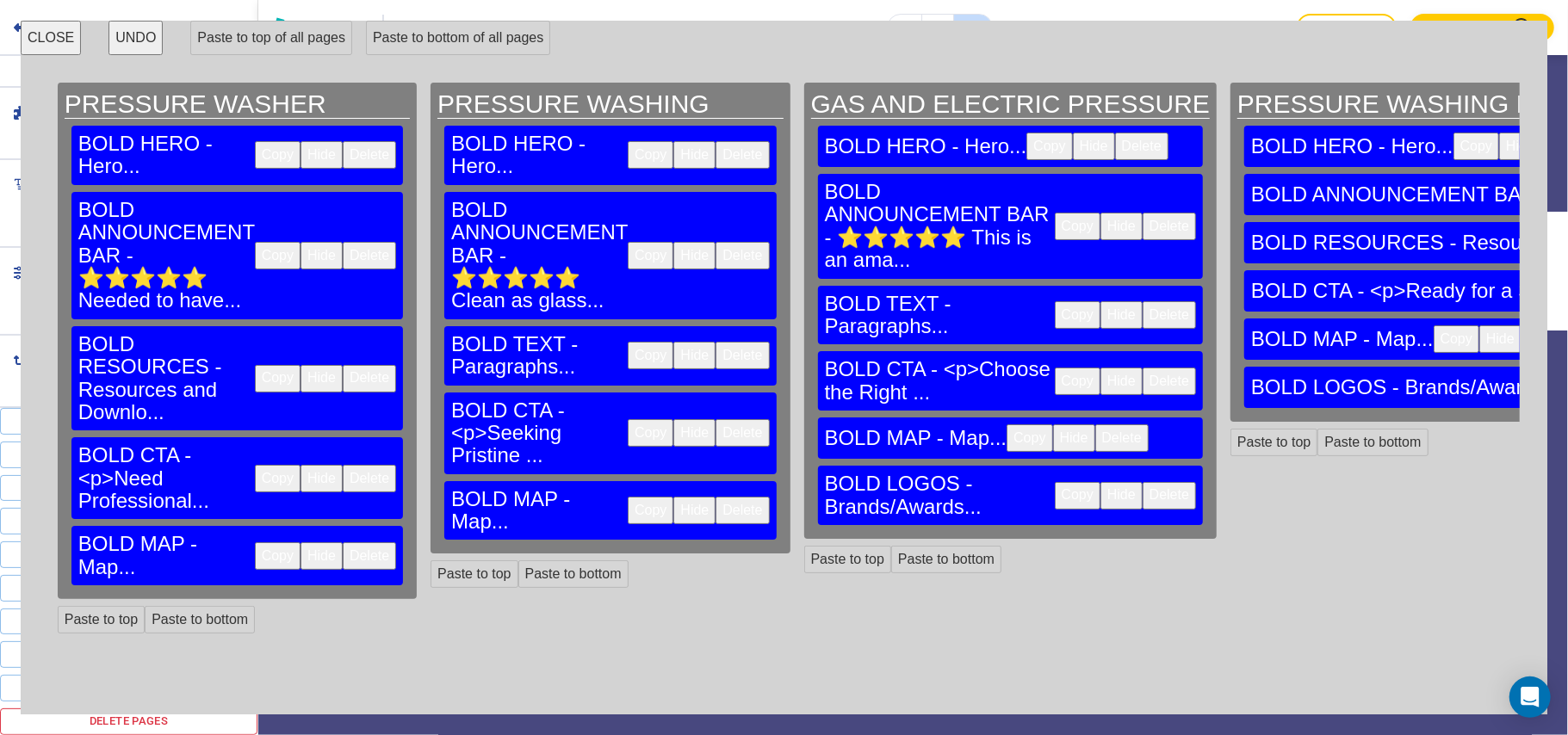
click at [1142, 482] on button "Delete" at bounding box center [1169, 495] width 53 height 28
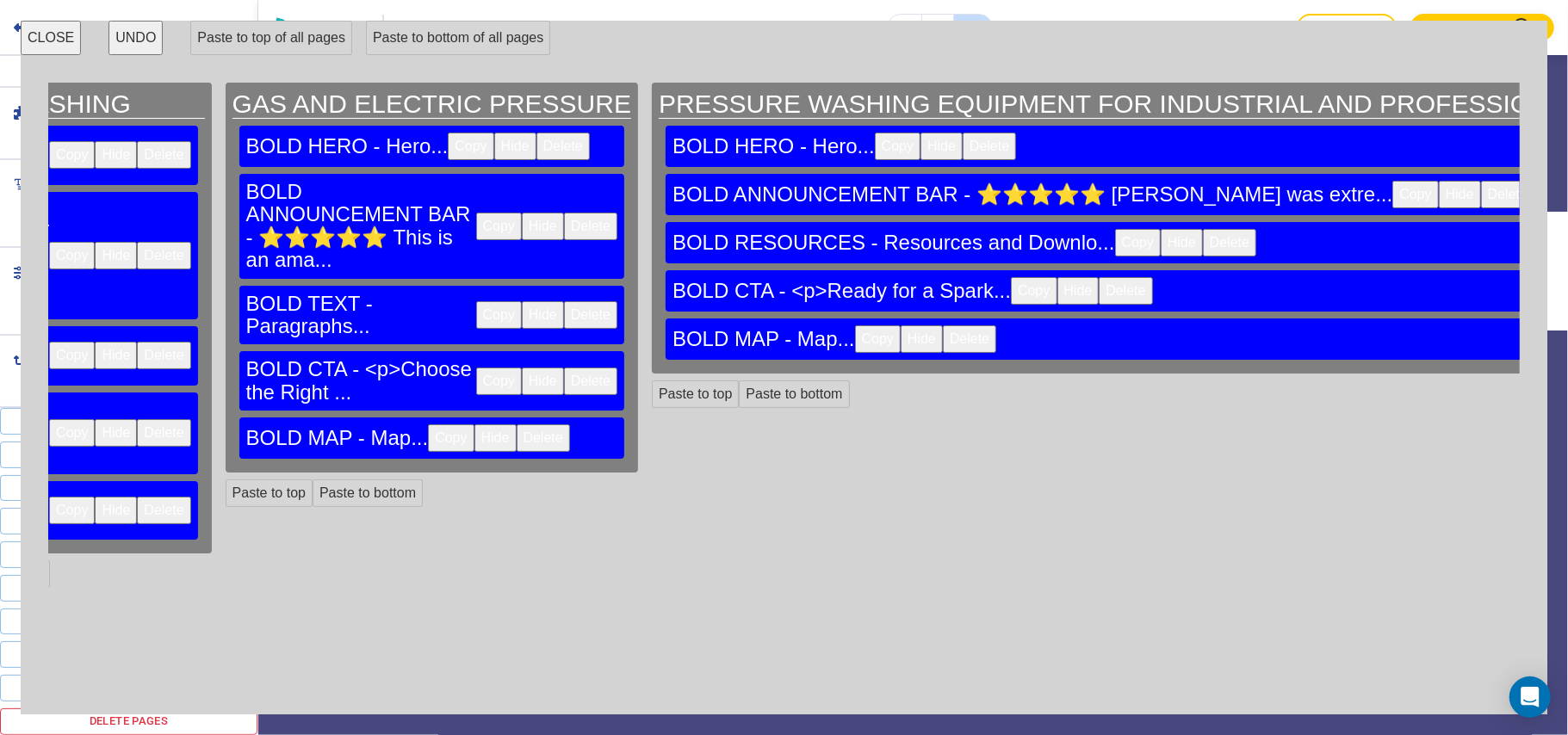
scroll to position [0, 2818]
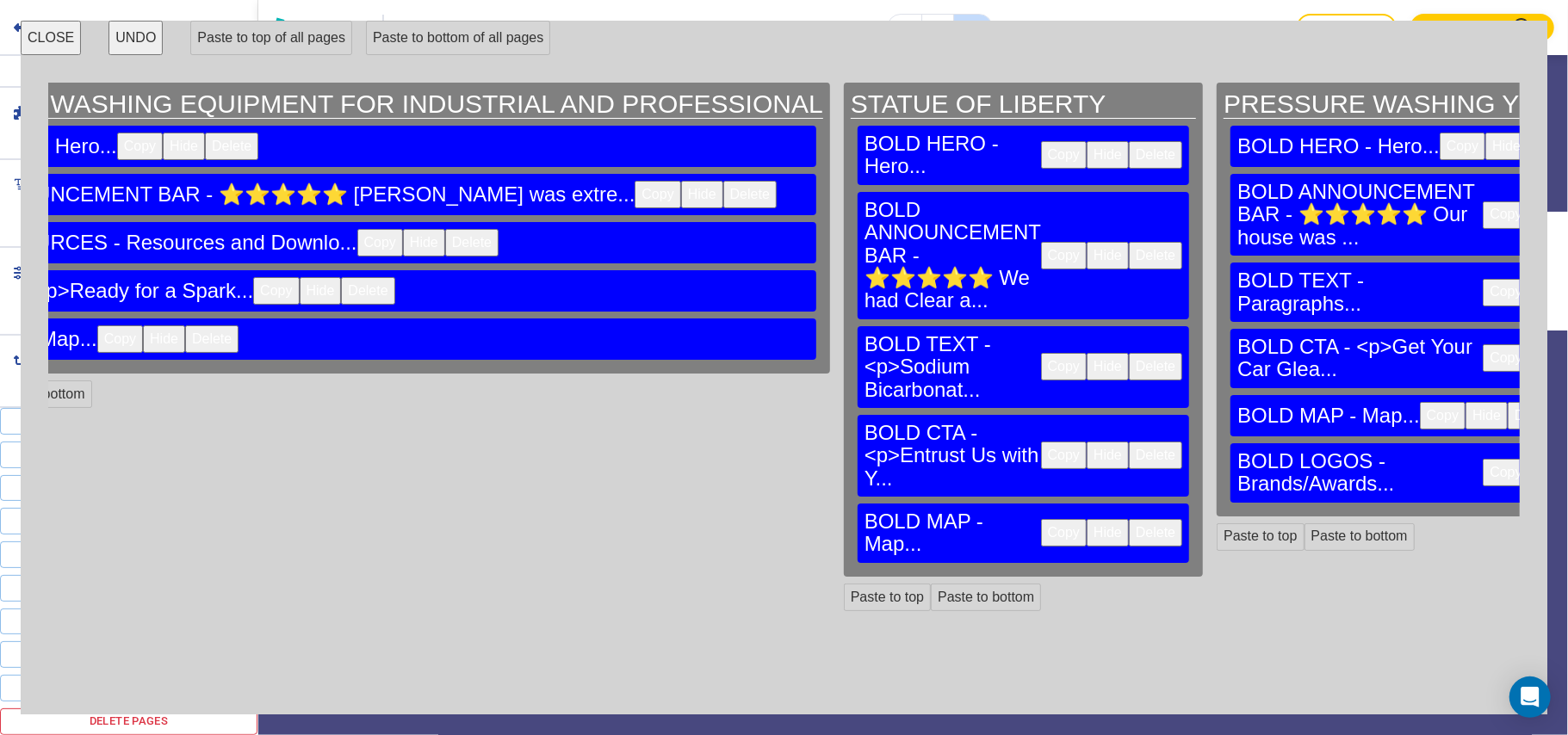
scroll to position [0, 3527]
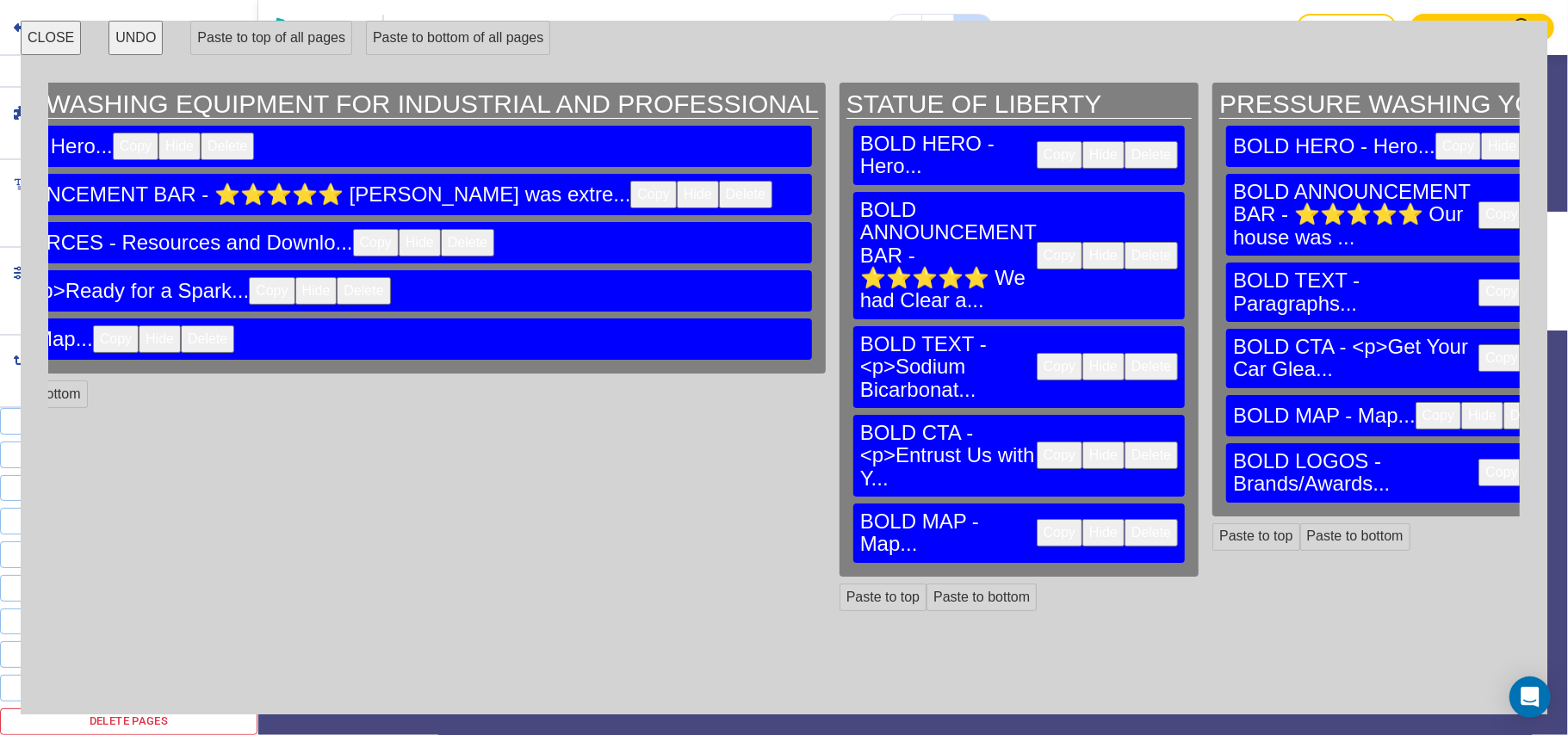
click at [1567, 459] on button "Delete" at bounding box center [1594, 472] width 53 height 28
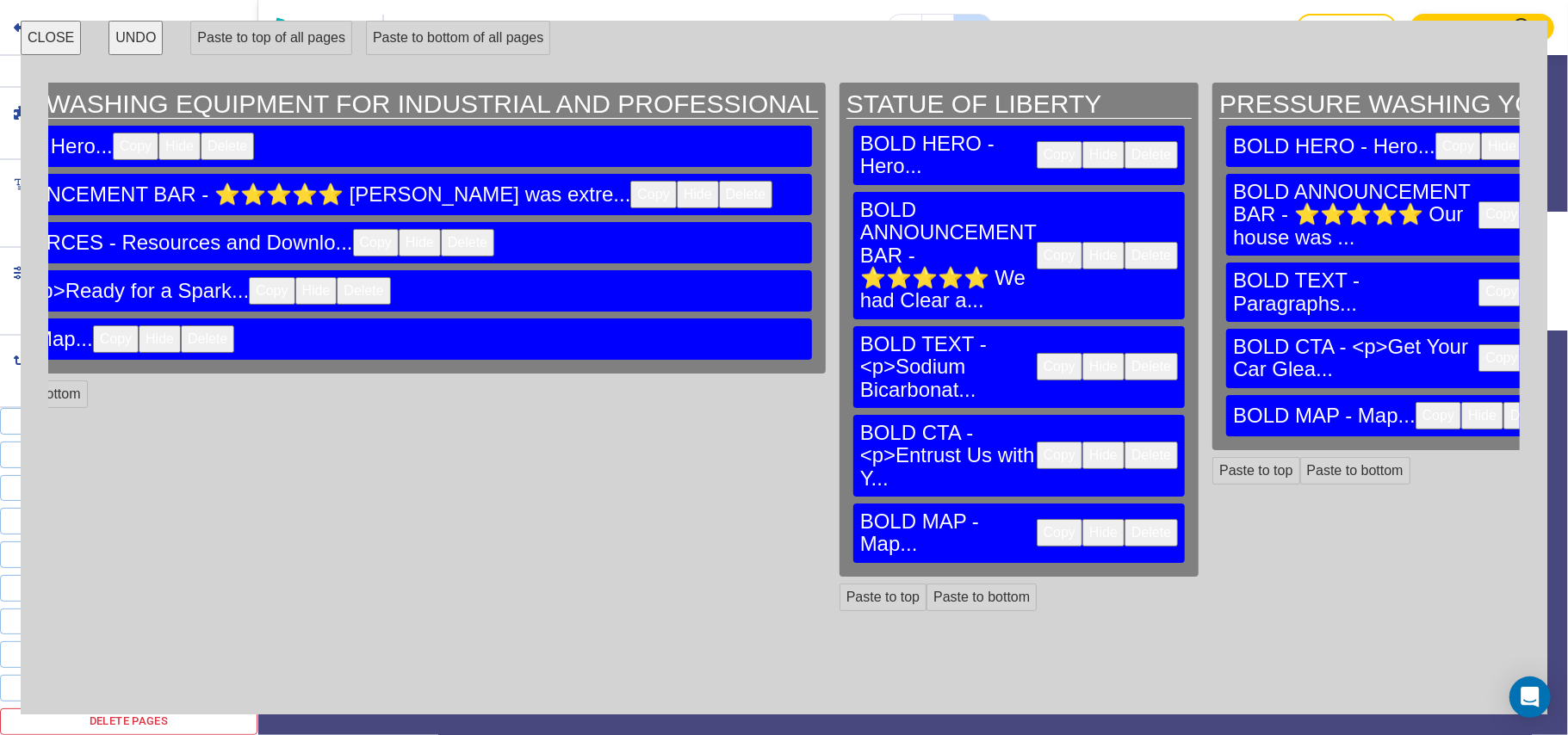
click at [66, 35] on button "CLOSE" at bounding box center [51, 37] width 61 height 35
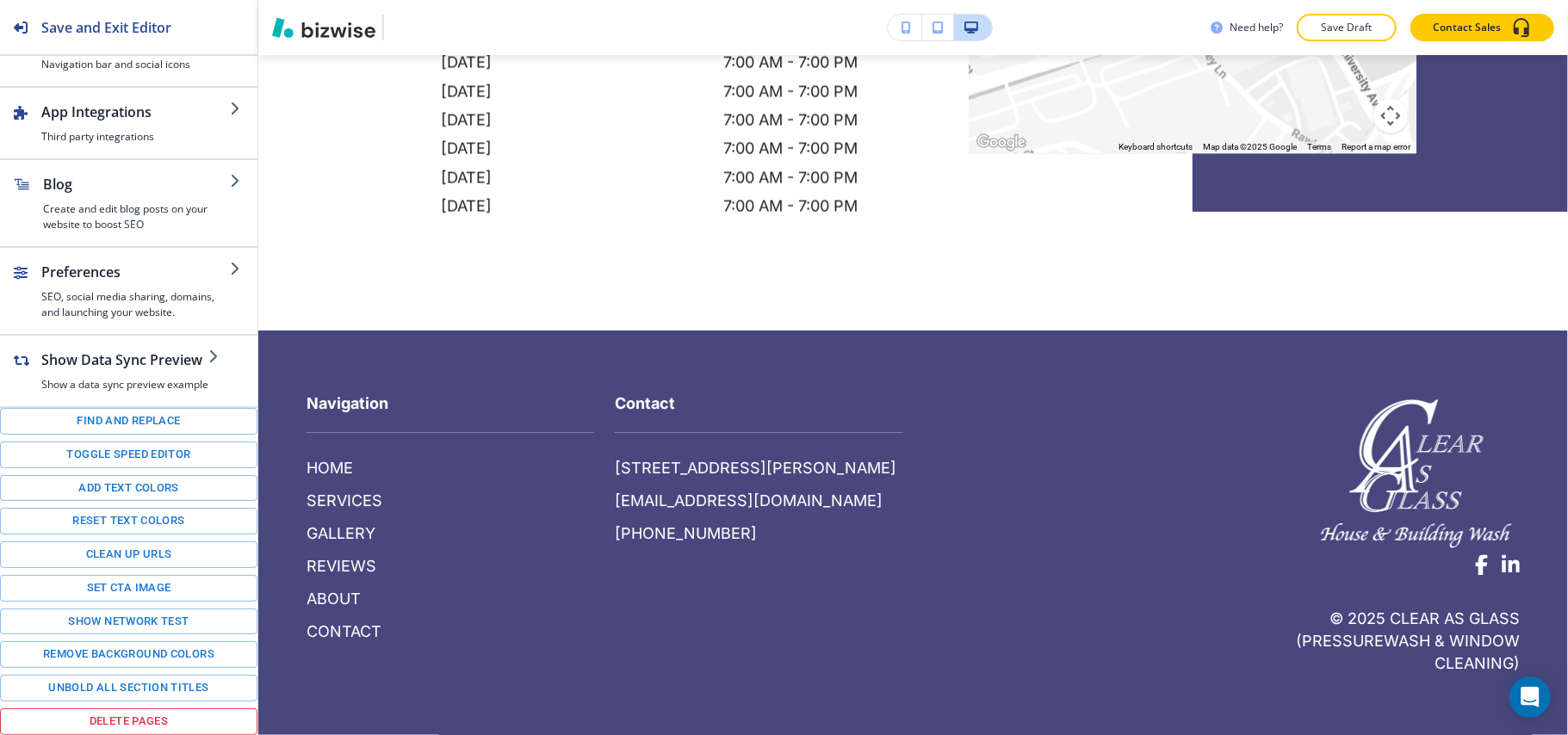
scroll to position [1730, 0]
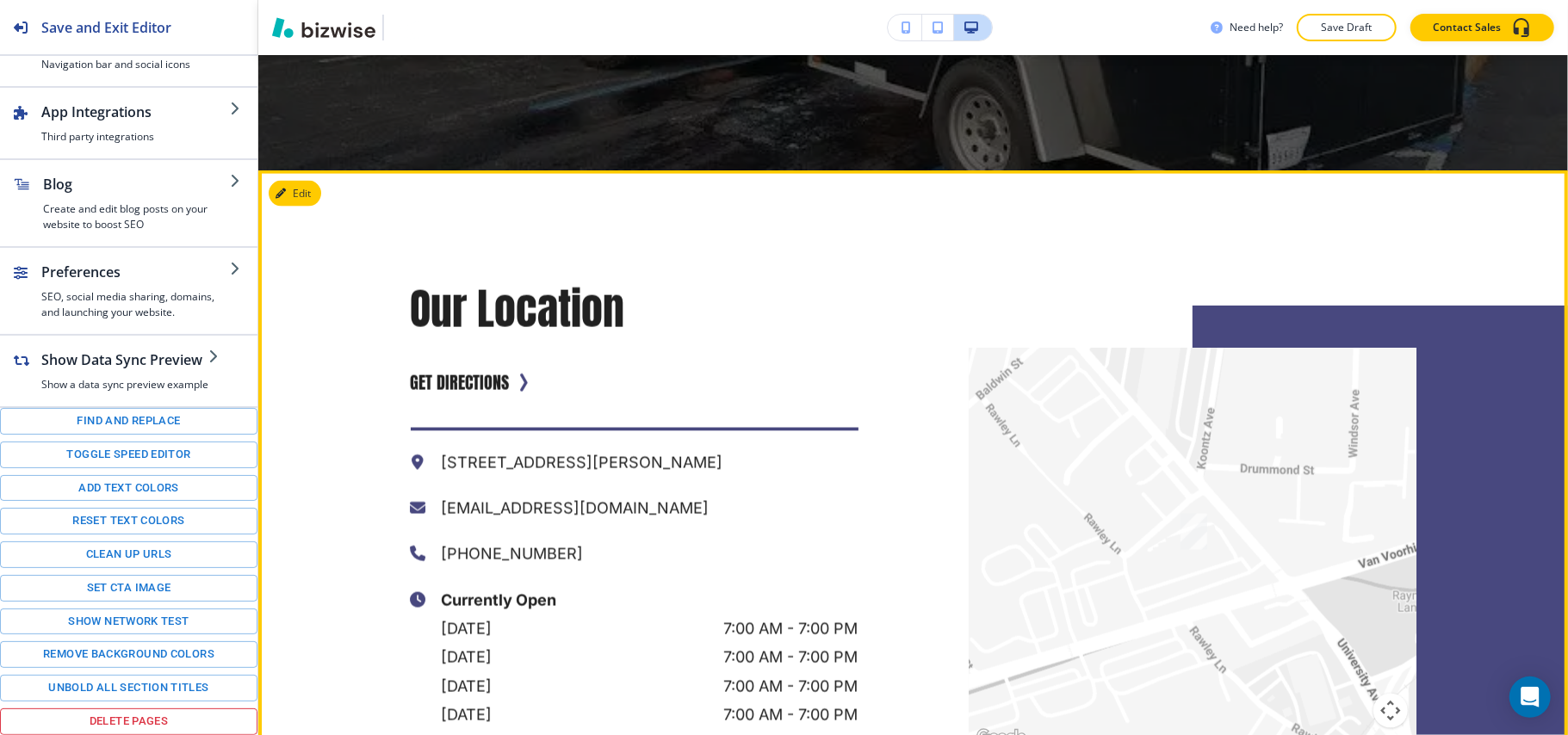
drag, startPoint x: 1548, startPoint y: 508, endPoint x: 1553, endPoint y: 497, distance: 12.1
click at [1548, 499] on div at bounding box center [1383, 556] width 382 height 501
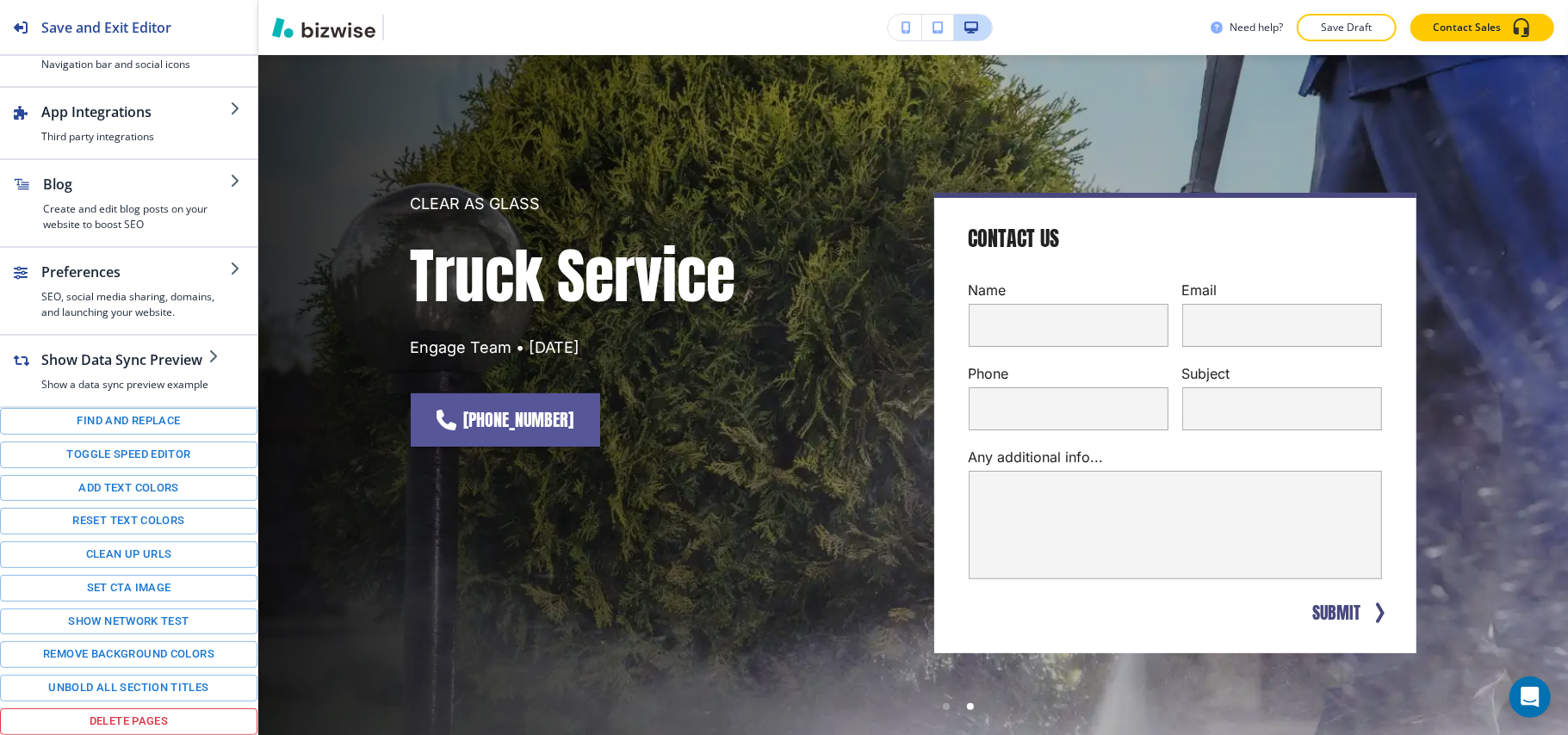
scroll to position [63, 0]
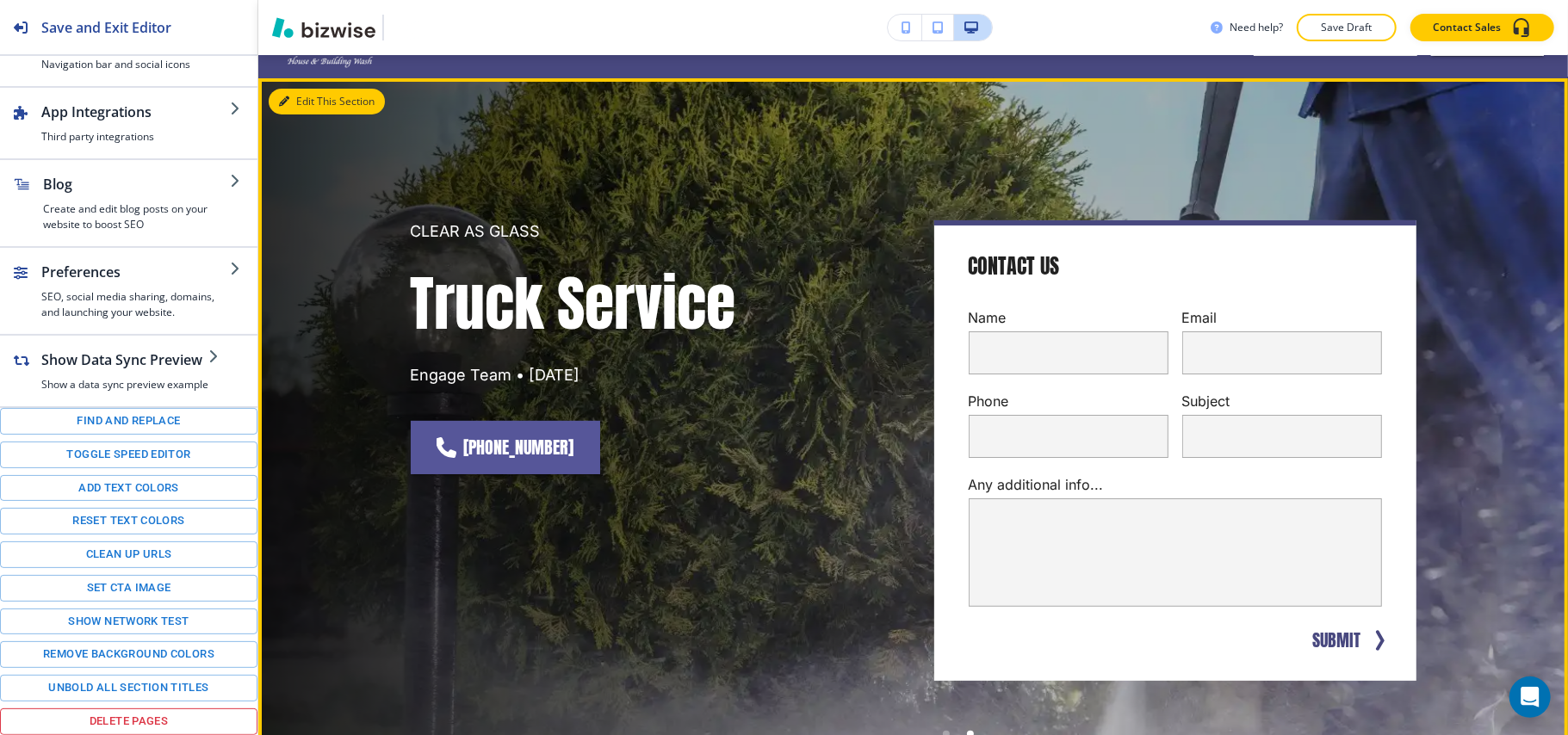
click at [300, 104] on button "Edit This Section" at bounding box center [326, 102] width 116 height 26
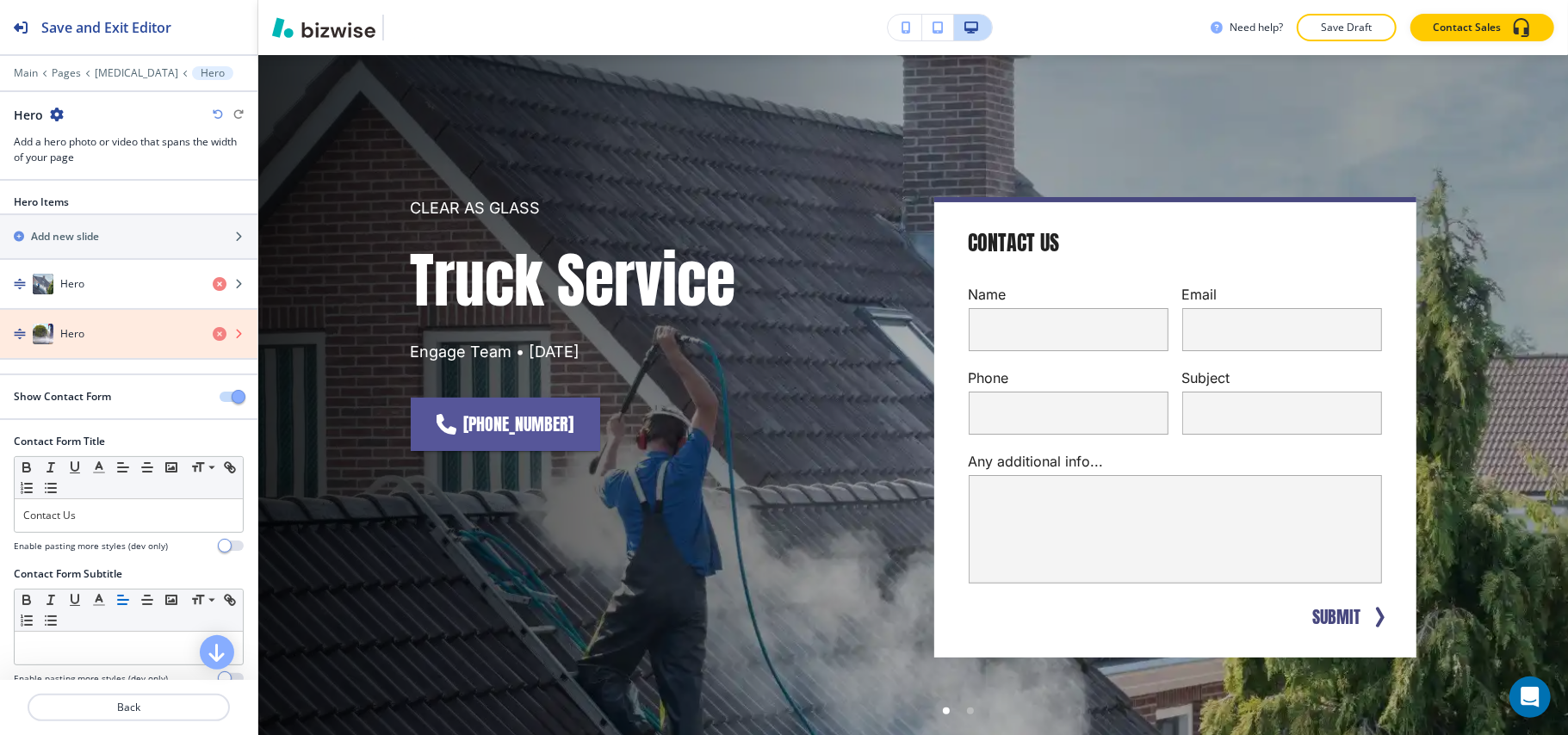
click at [213, 335] on icon "button" at bounding box center [219, 333] width 13 height 13
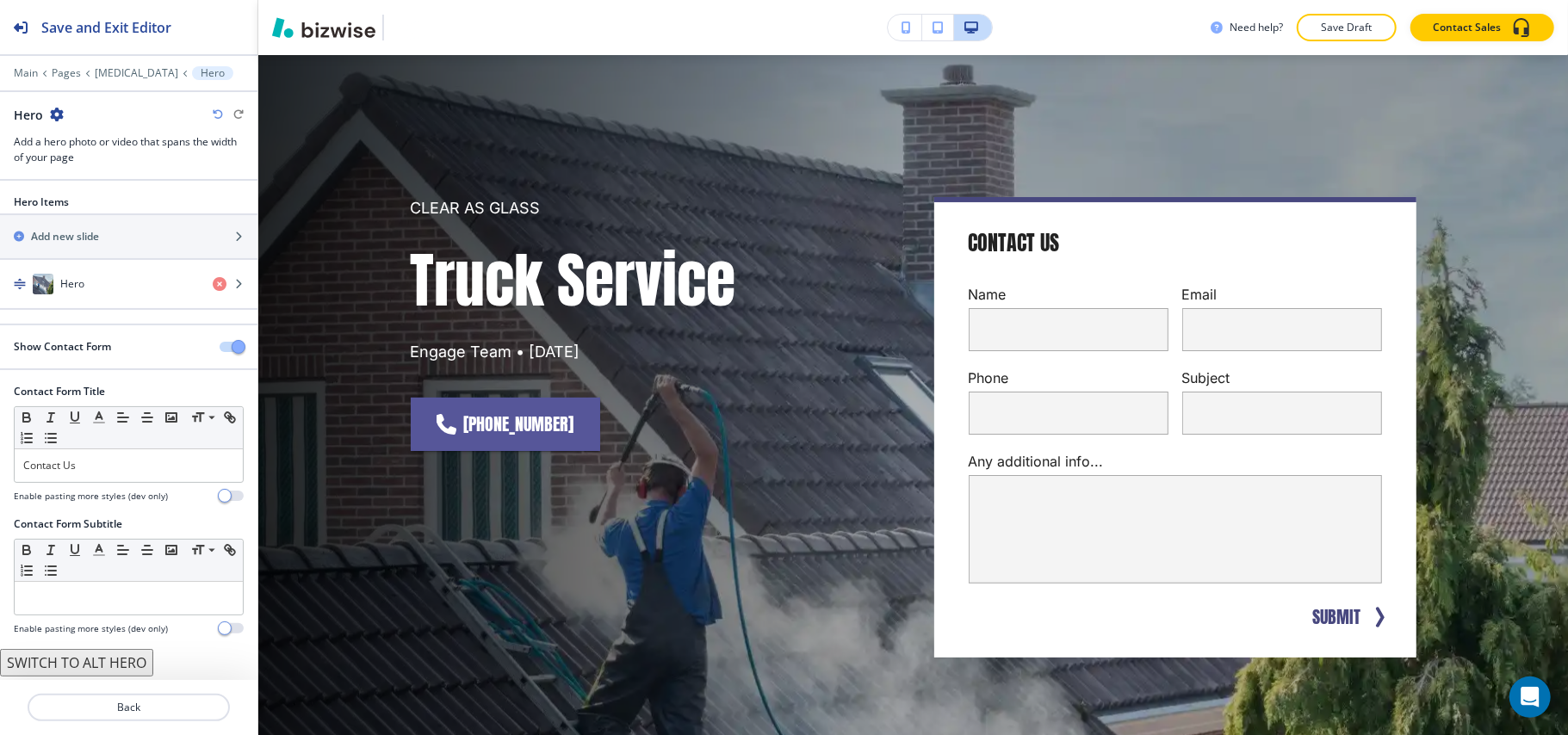
click at [215, 114] on icon "button" at bounding box center [218, 115] width 11 height 11
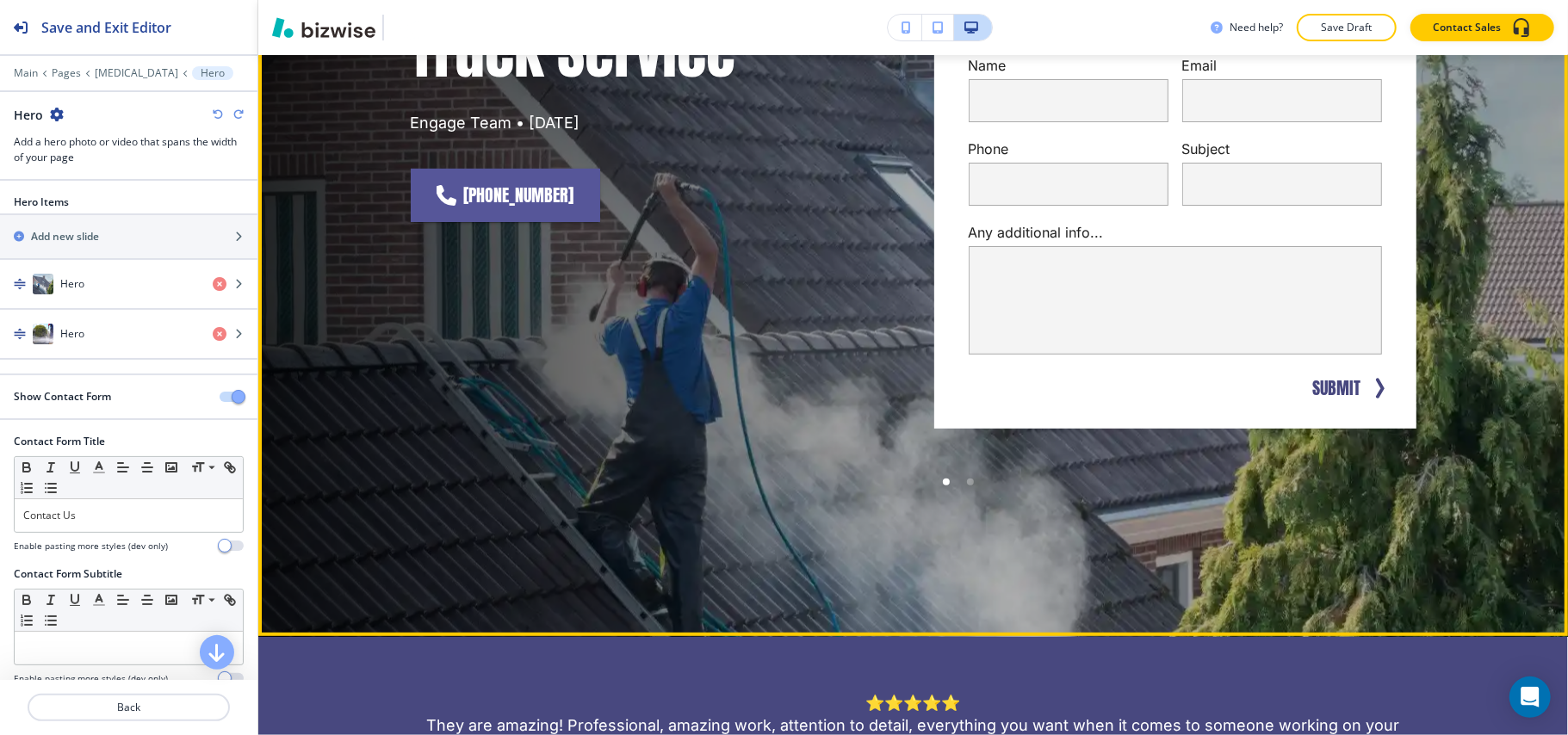
scroll to position [200, 0]
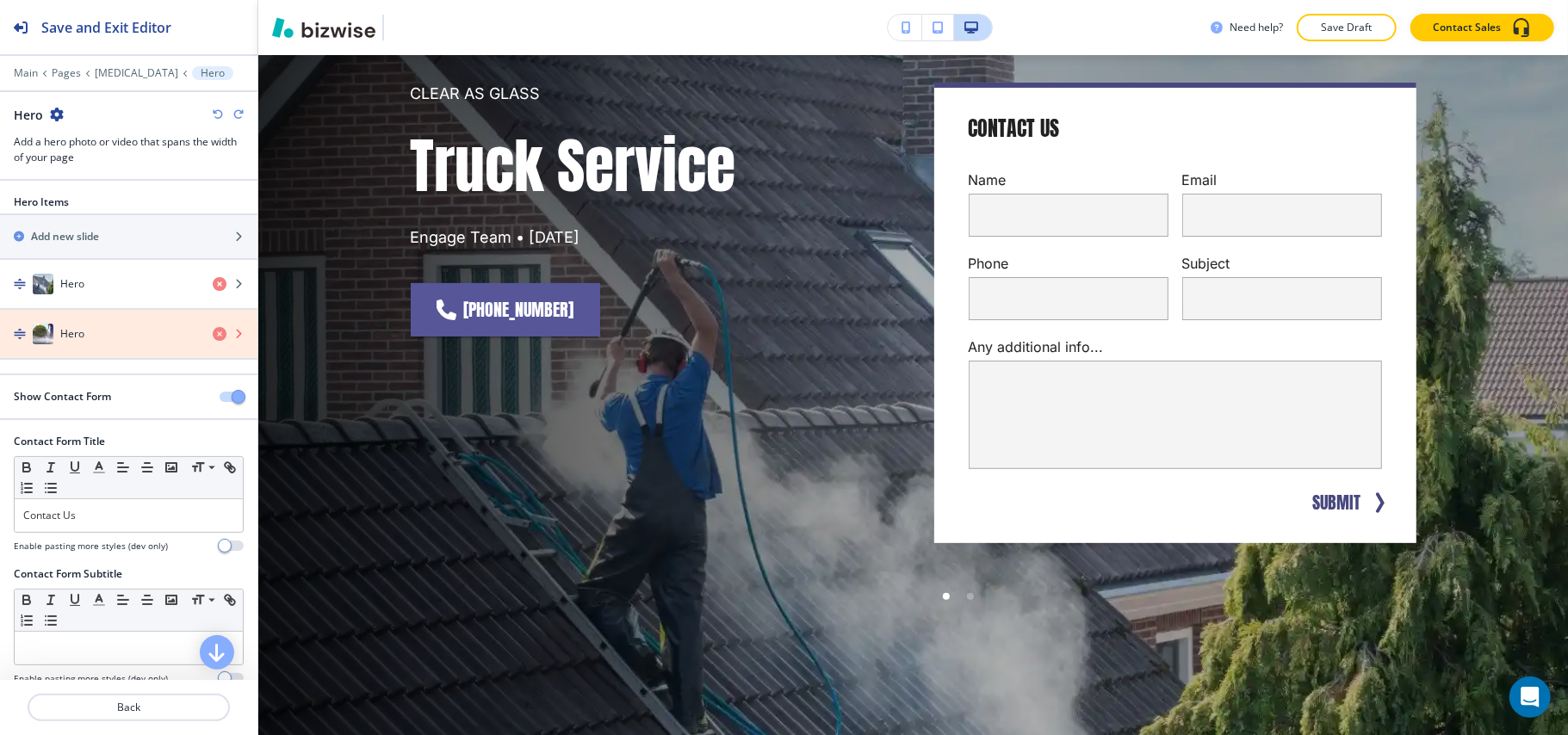
click at [213, 334] on icon "button" at bounding box center [219, 333] width 13 height 13
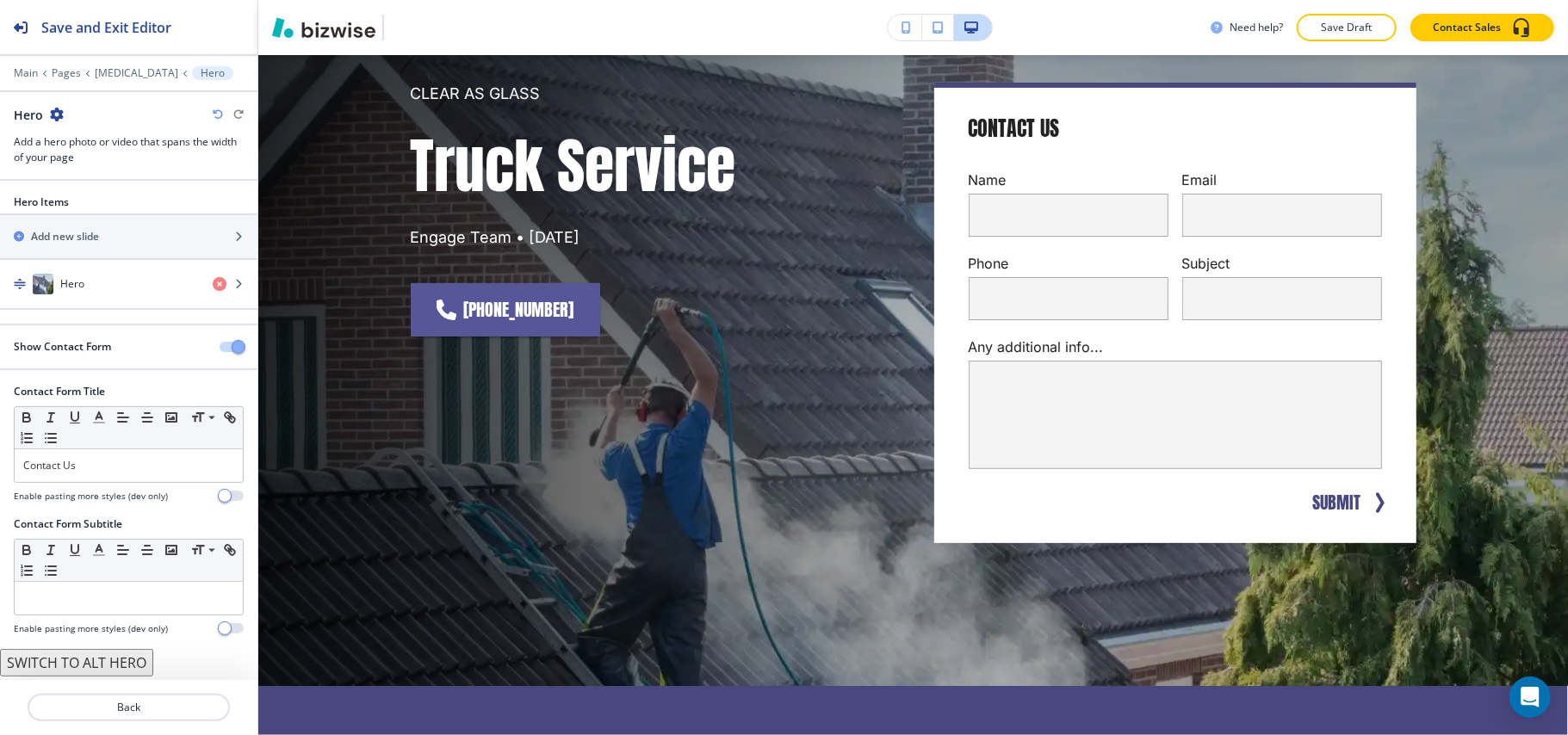
click at [216, 122] on div "Hero" at bounding box center [128, 115] width 230 height 18
click at [217, 117] on icon "button" at bounding box center [218, 115] width 11 height 11
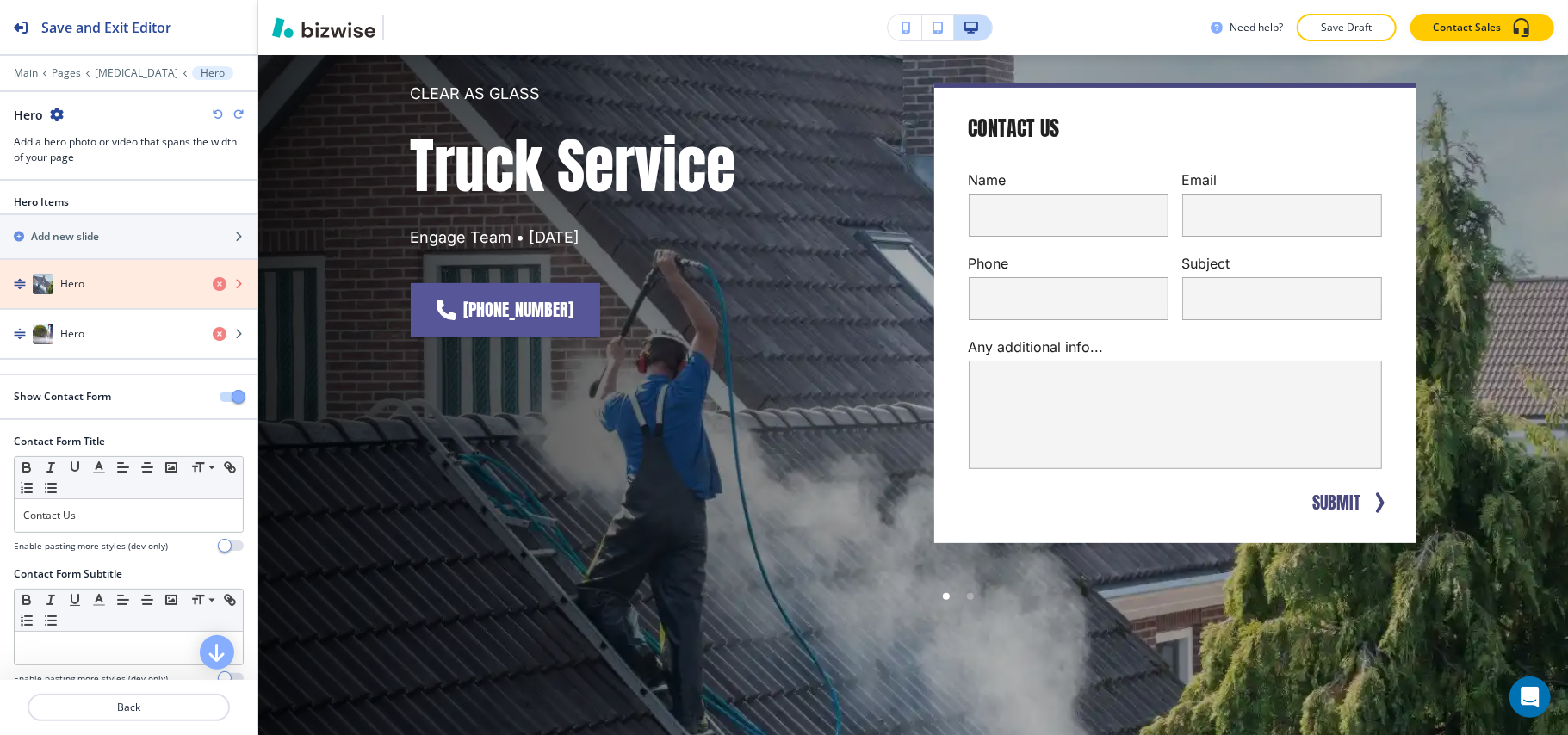
click at [213, 290] on icon "button" at bounding box center [219, 283] width 13 height 13
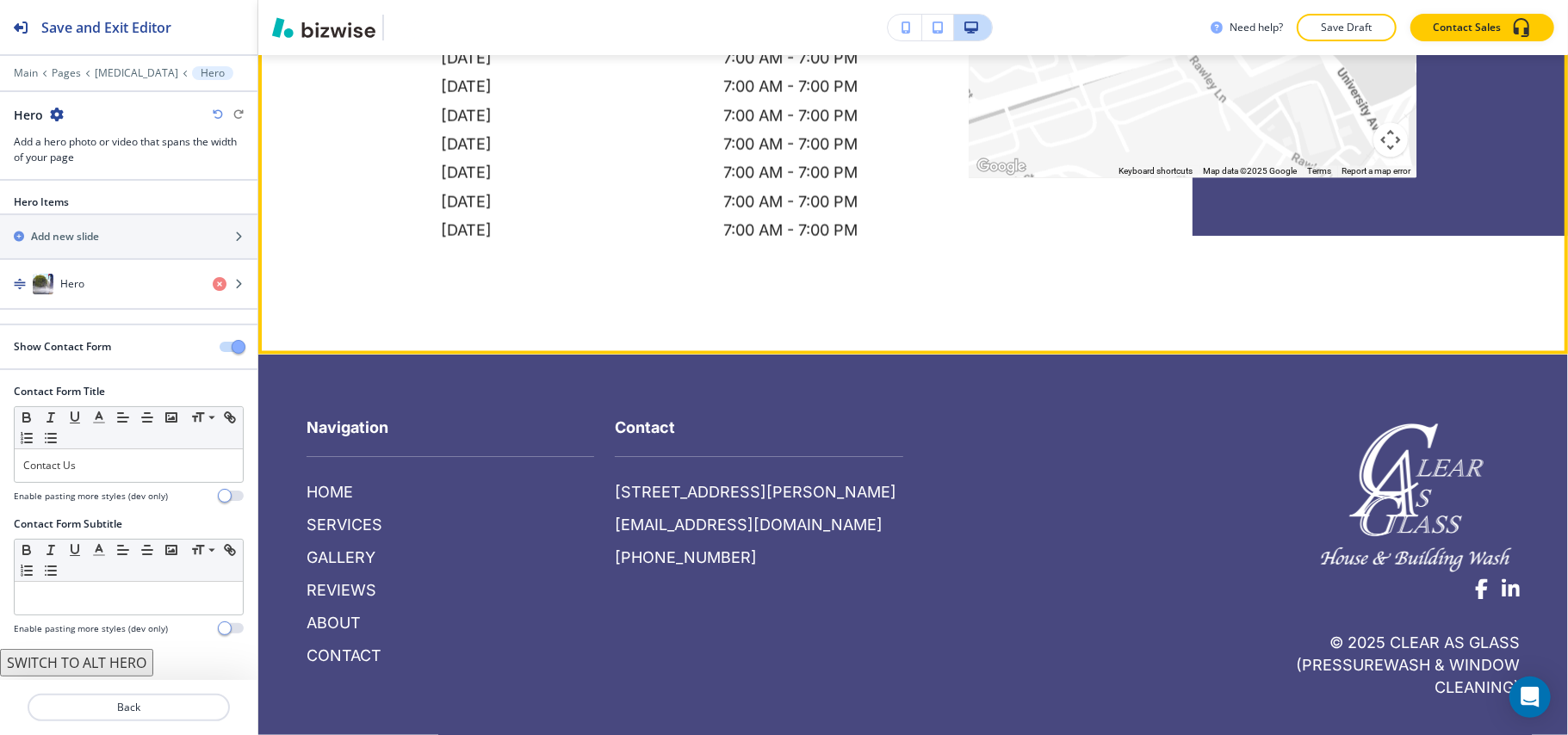
scroll to position [2260, 0]
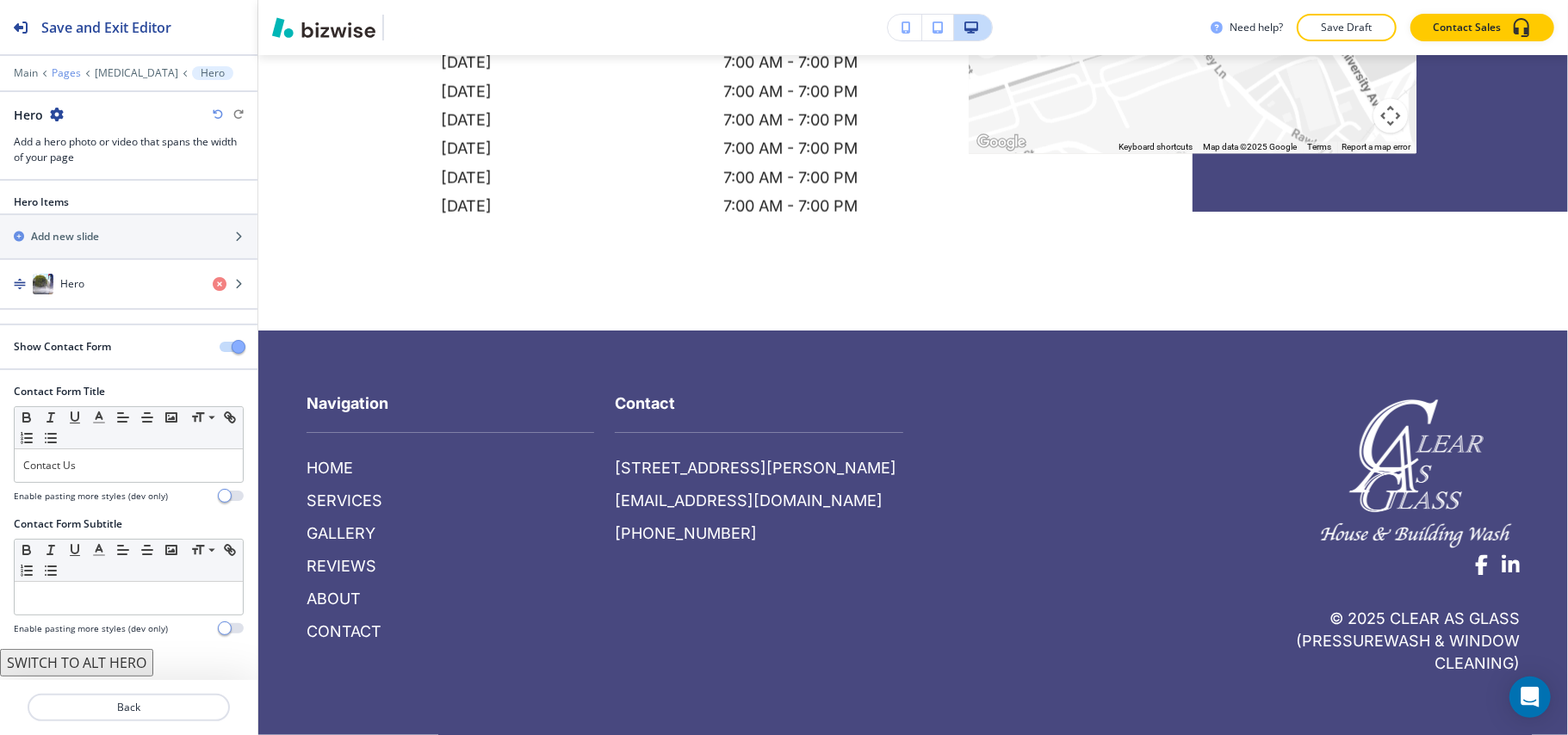
click at [53, 69] on p "Pages" at bounding box center [66, 73] width 29 height 12
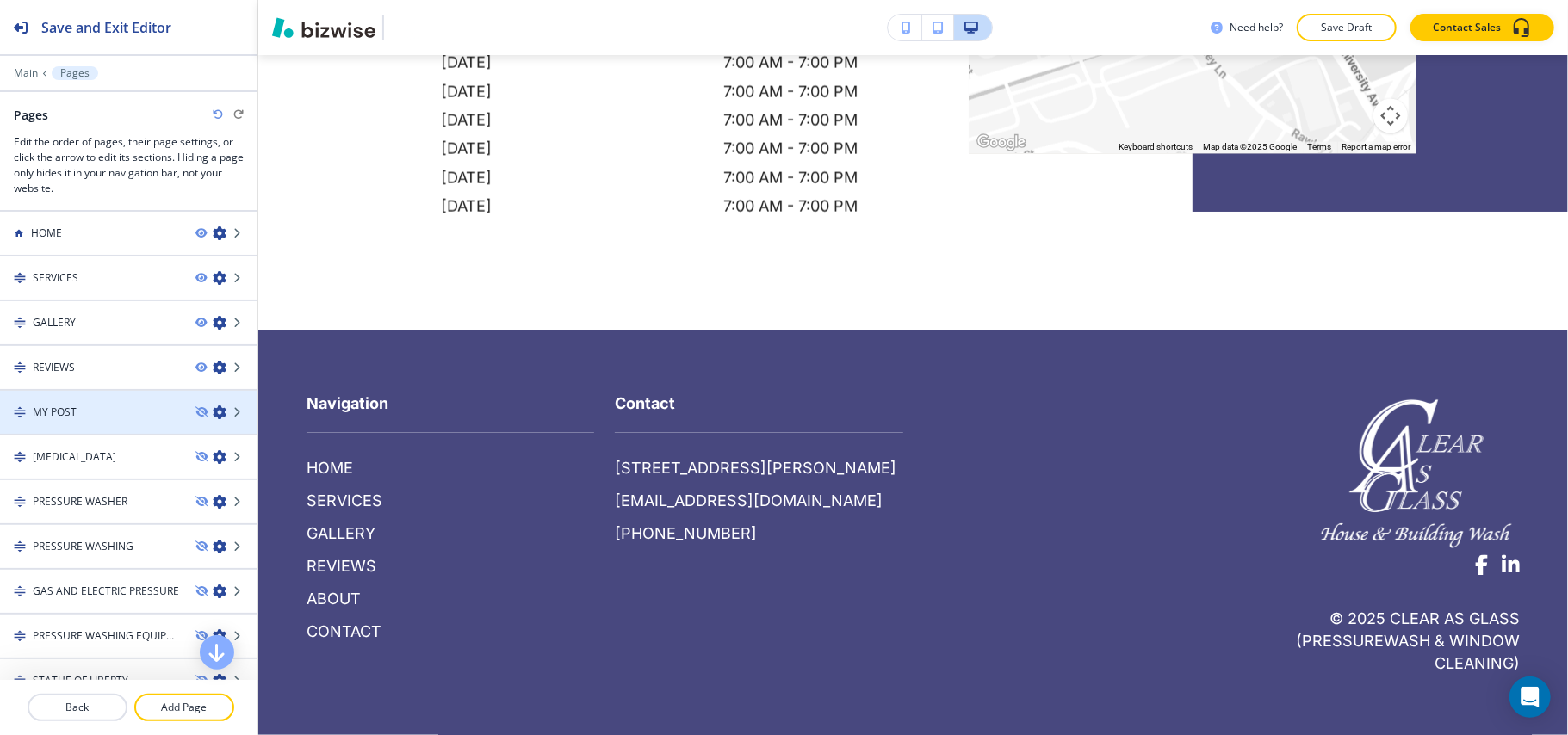
scroll to position [151, 0]
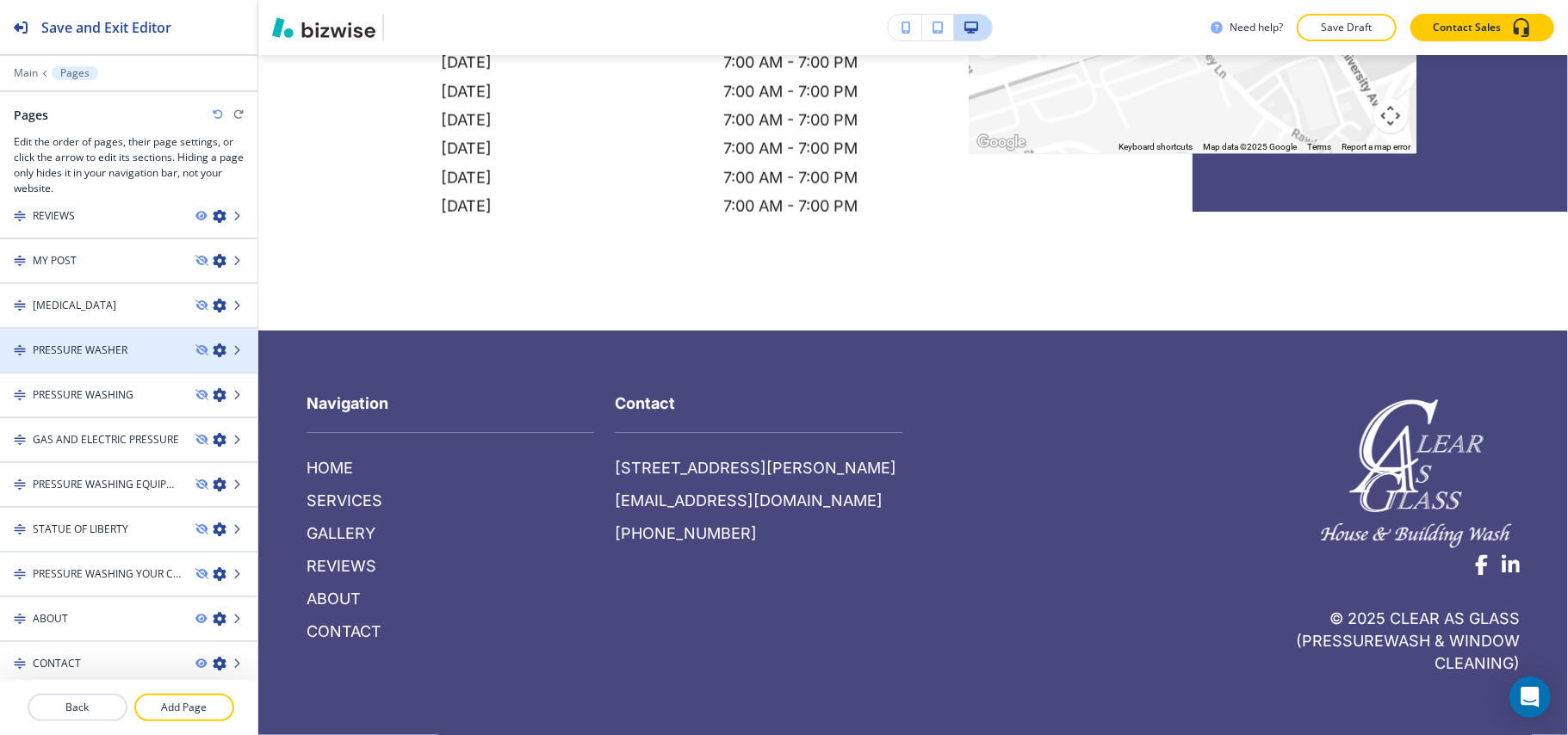
click at [78, 360] on div at bounding box center [128, 364] width 257 height 13
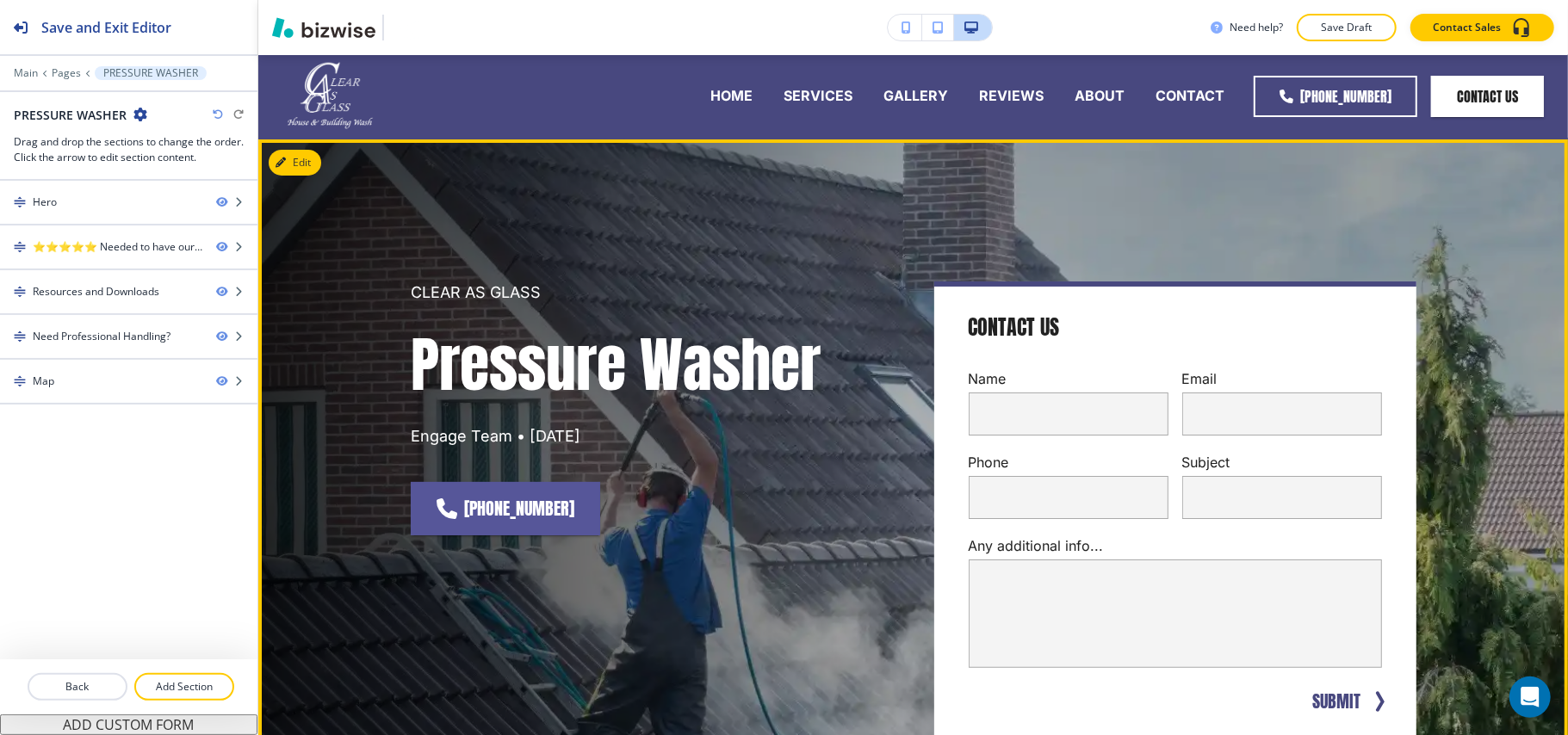
scroll to position [0, 0]
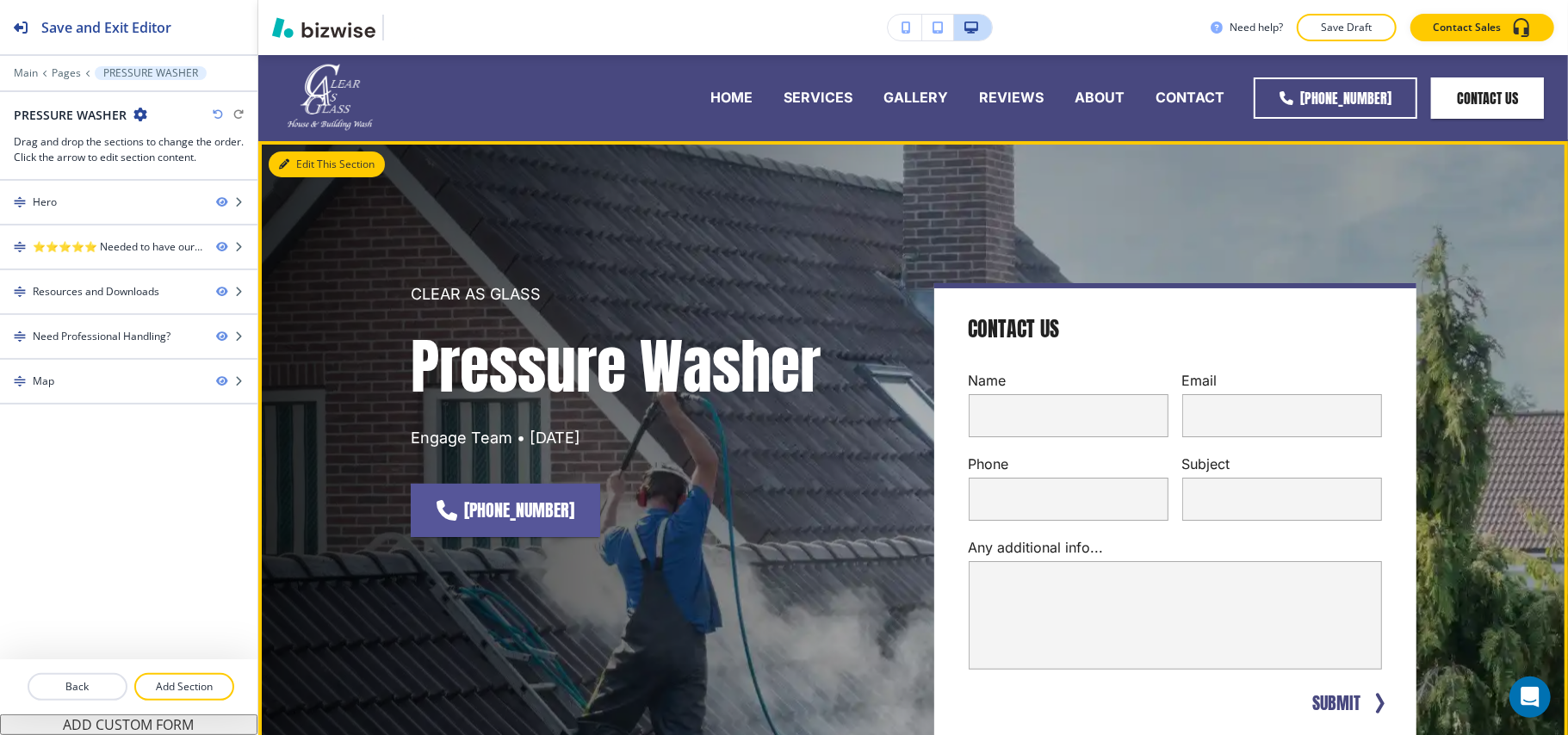
click at [287, 155] on button "Edit This Section" at bounding box center [326, 164] width 116 height 26
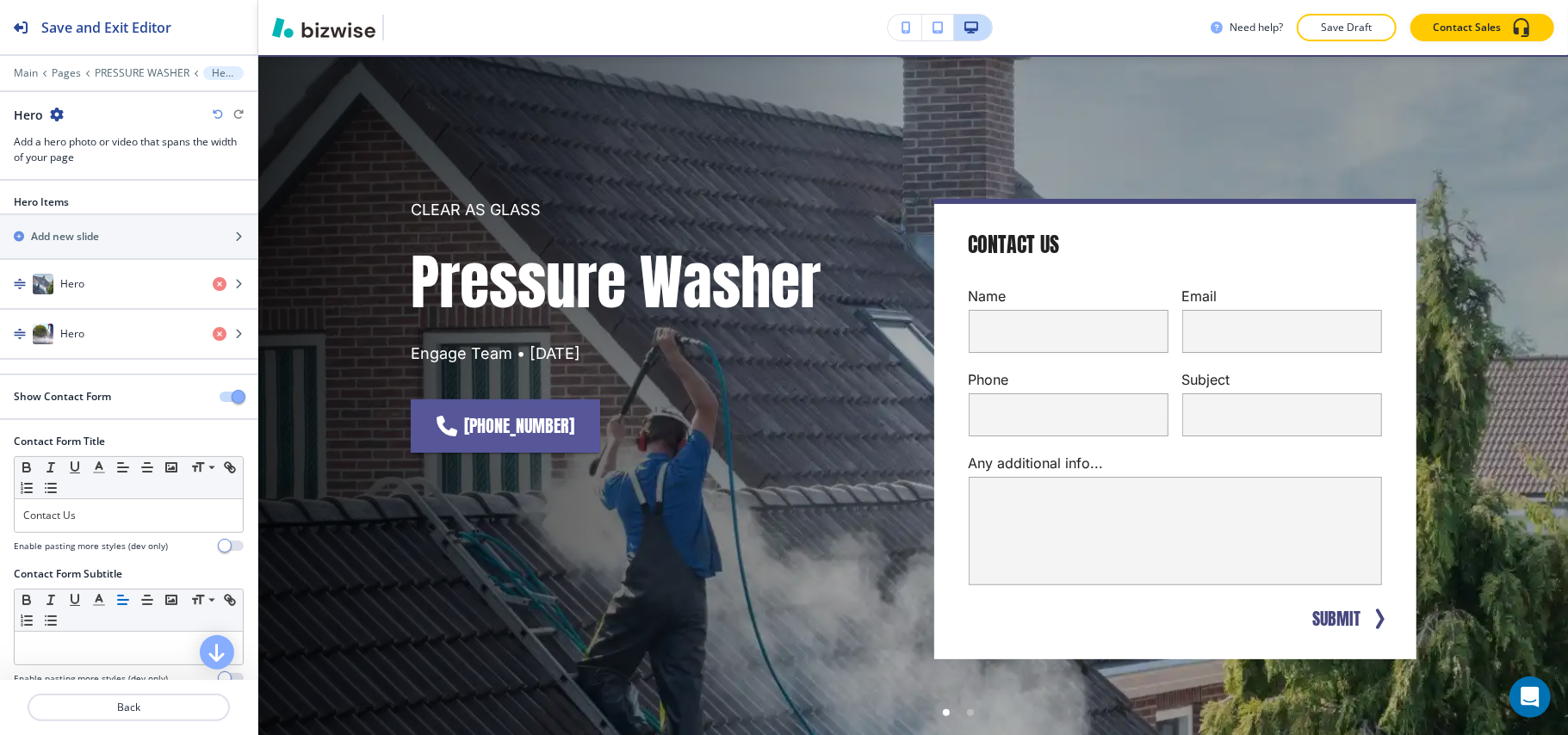
scroll to position [86, 0]
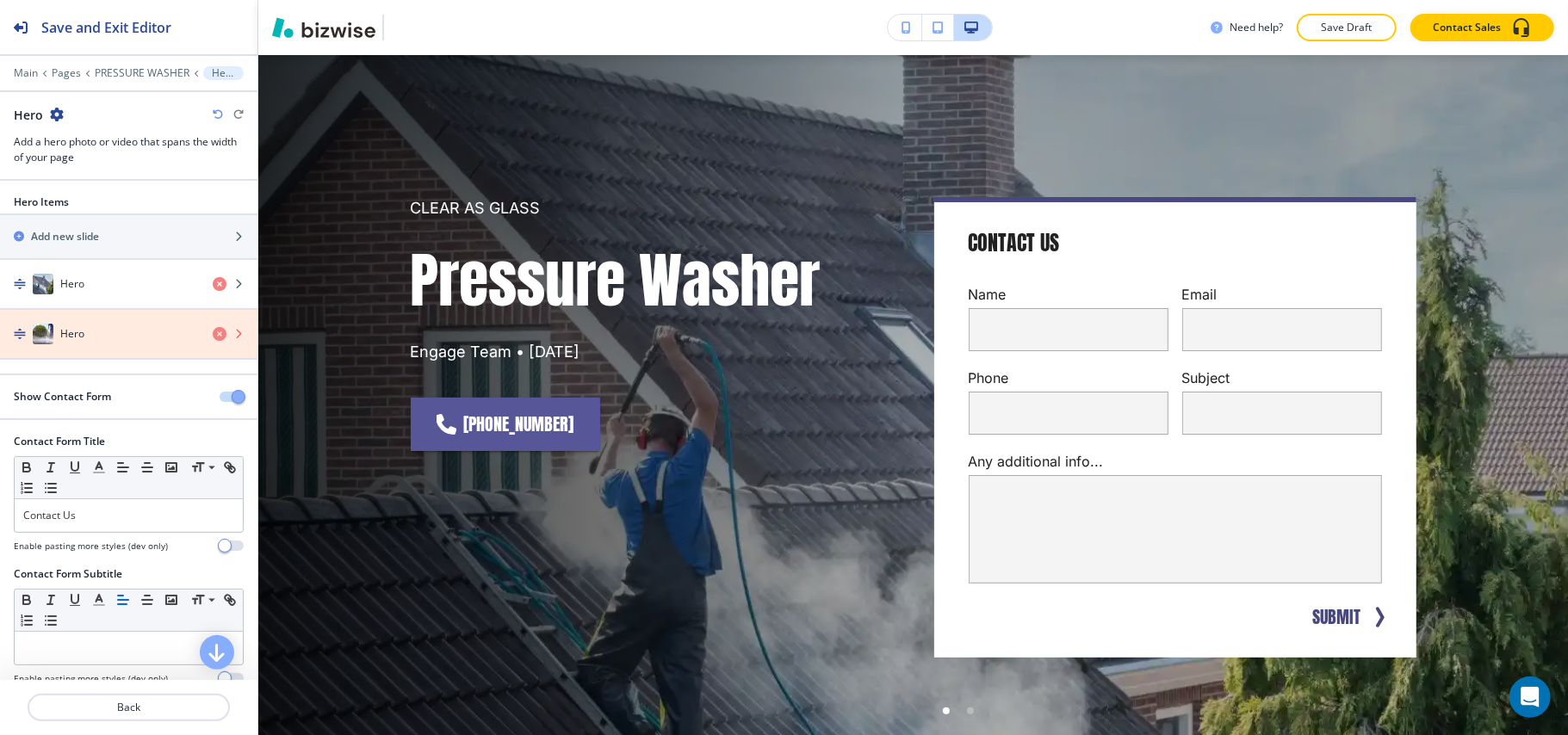
click at [213, 334] on icon "button" at bounding box center [219, 333] width 13 height 13
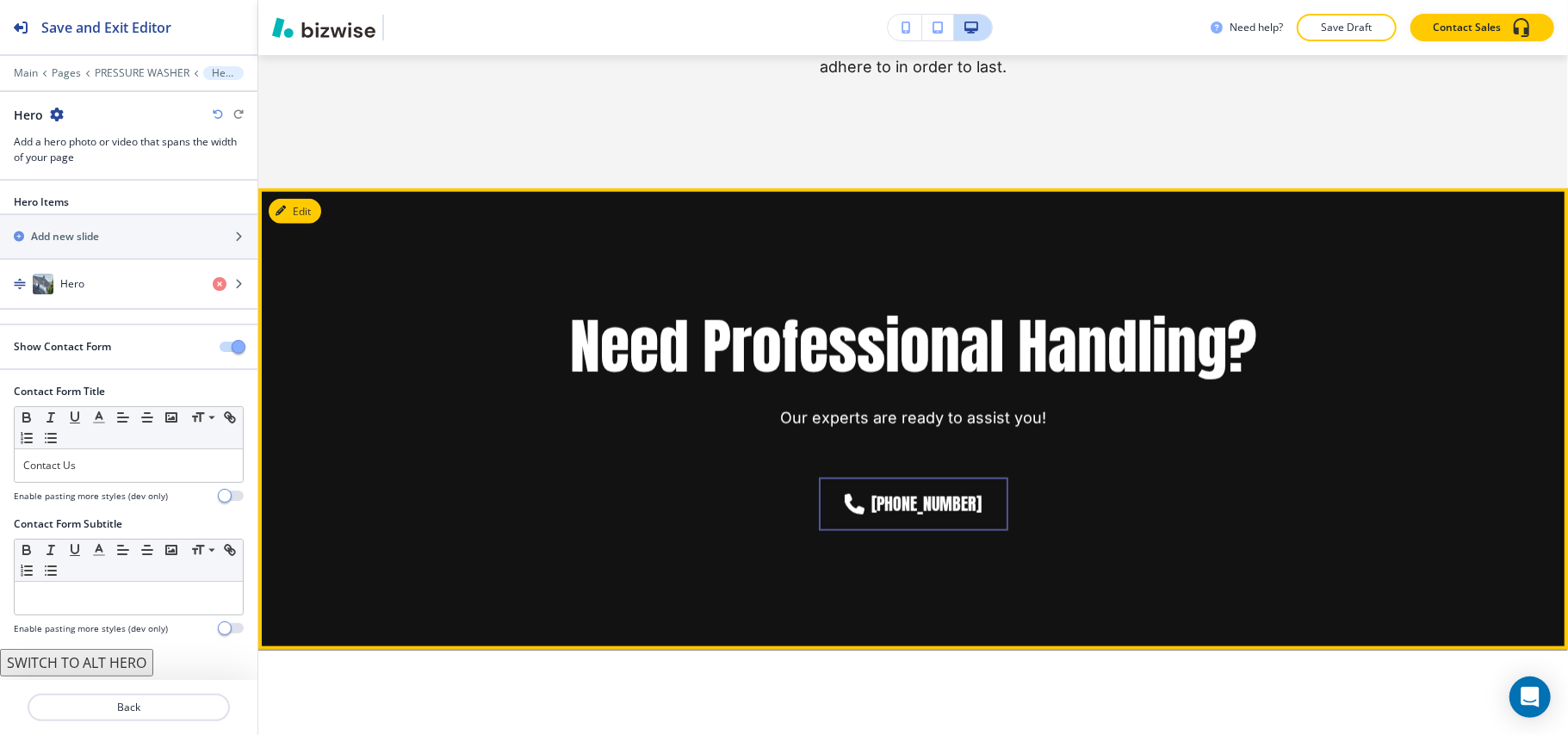
scroll to position [1348, 0]
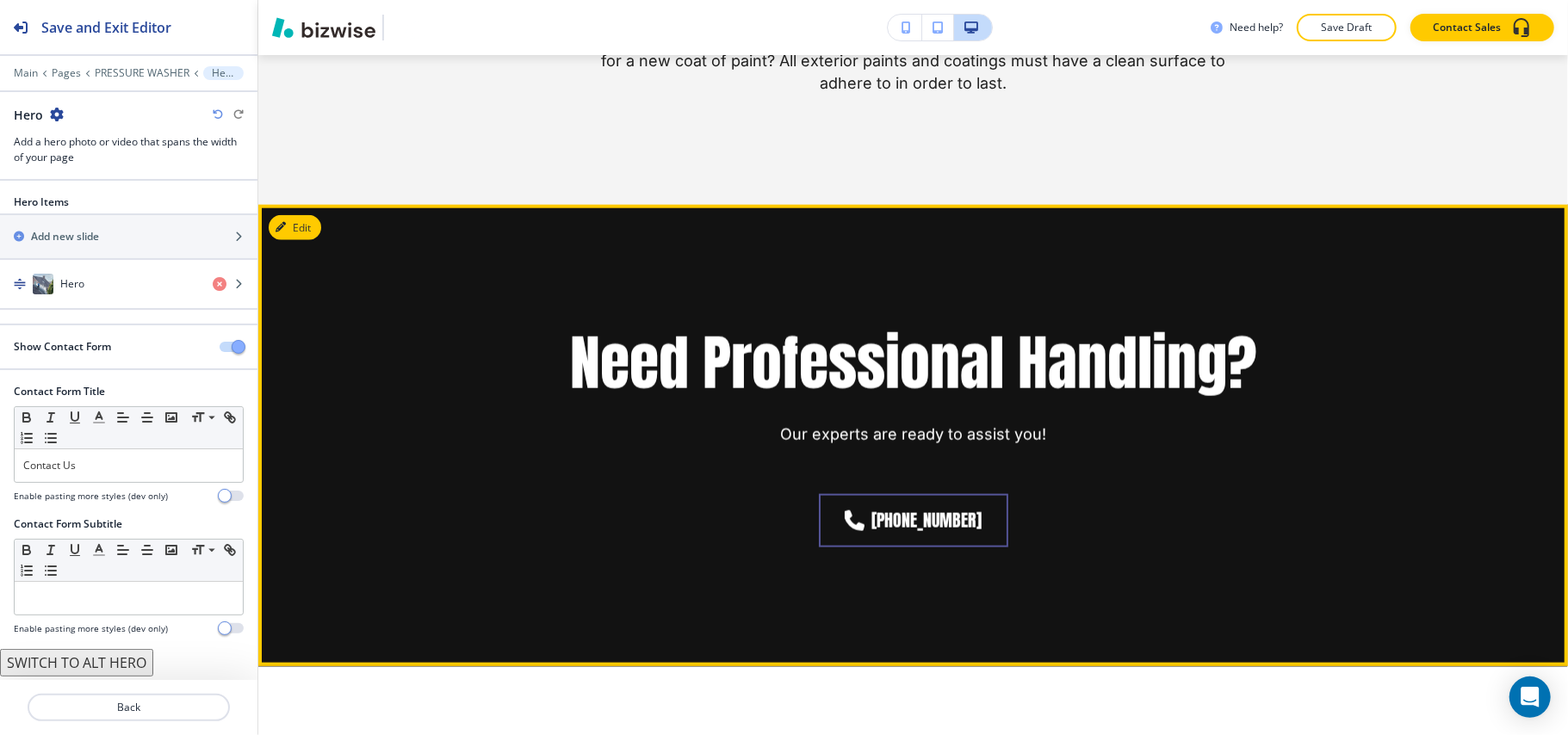
click at [322, 233] on div "Need Professional Handling? Our experts are ready to assist you! (240) 310-7400" at bounding box center [913, 436] width 1310 height 461
click at [303, 227] on button "Edit This Section" at bounding box center [326, 228] width 116 height 26
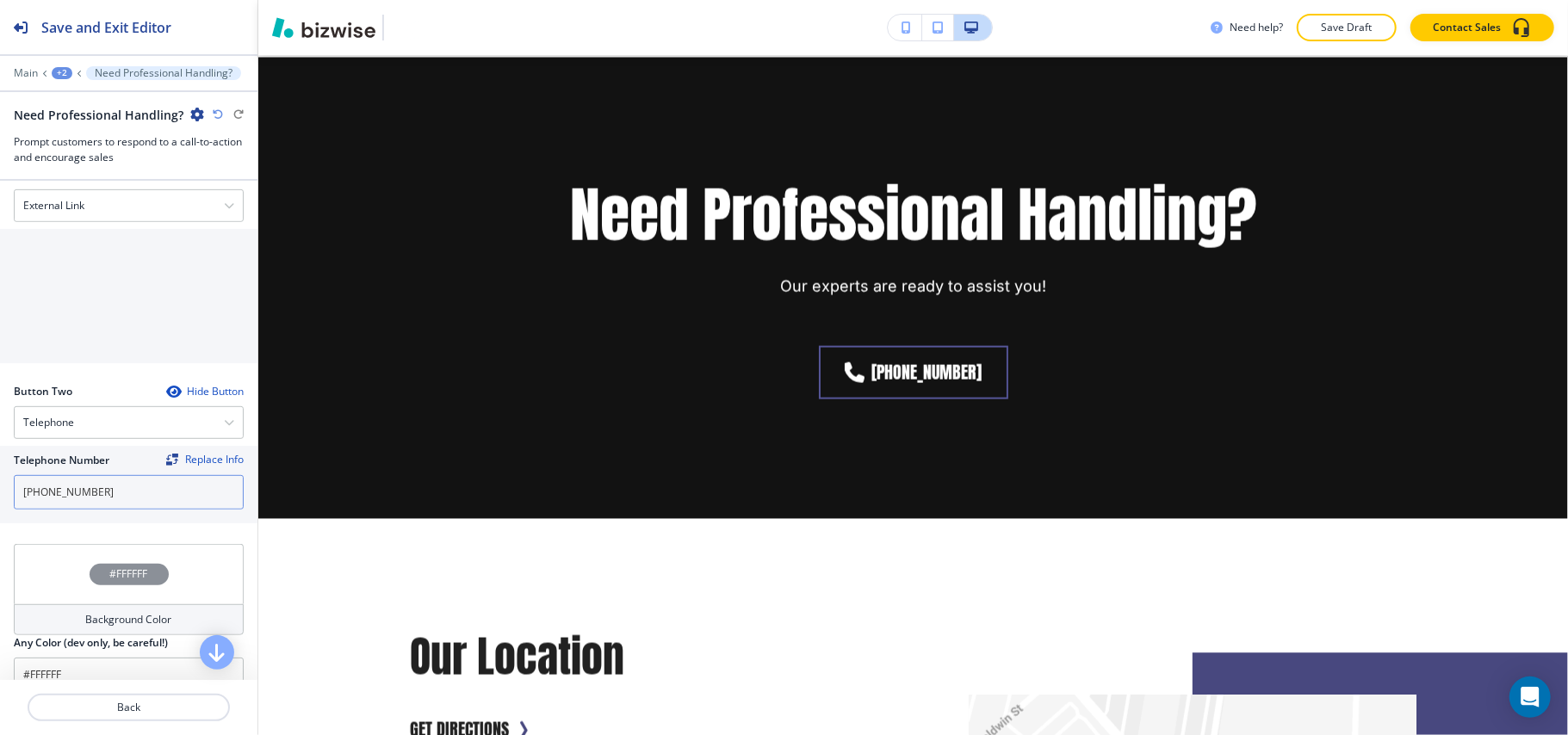
scroll to position [574, 0]
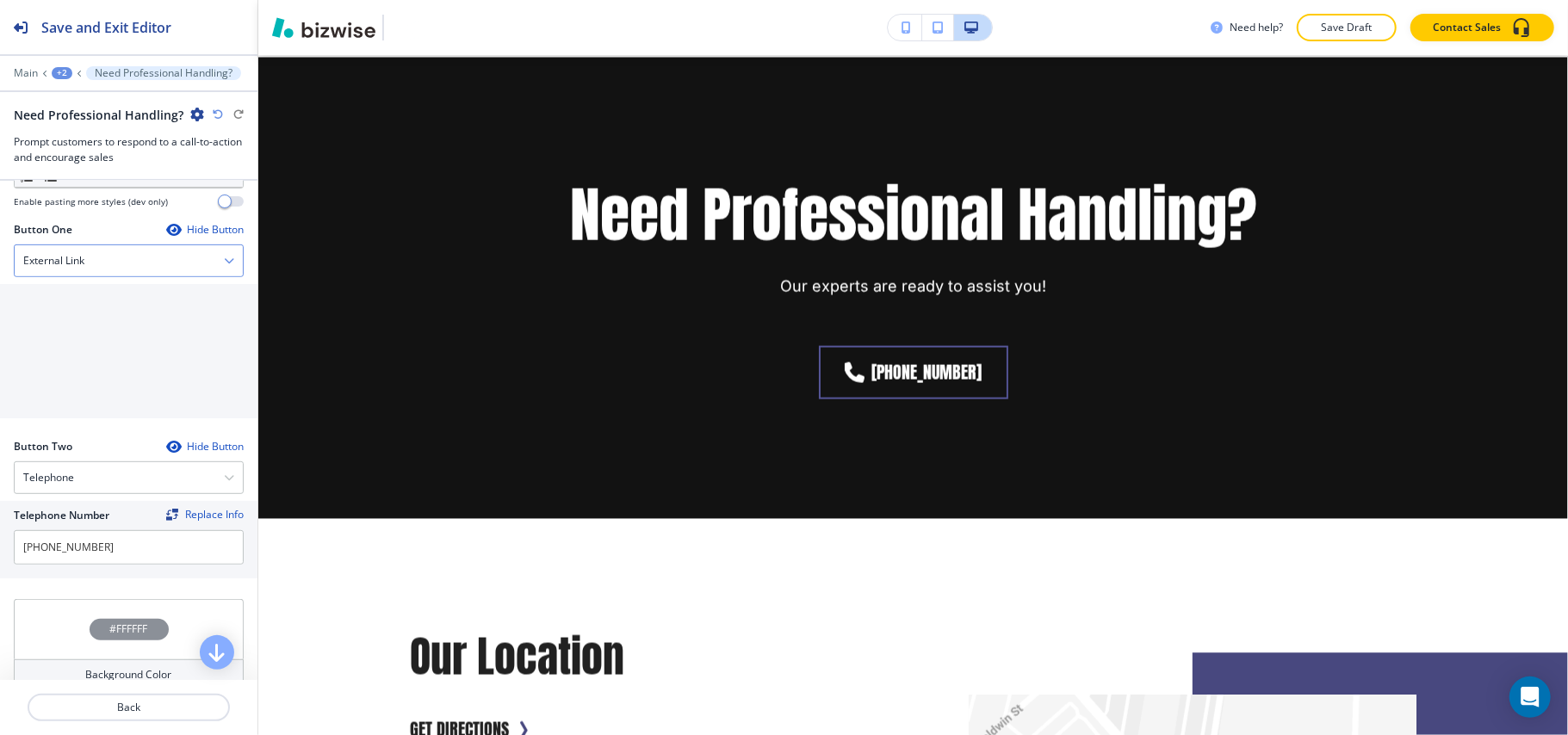
click at [103, 260] on div "External Link" at bounding box center [128, 260] width 228 height 31
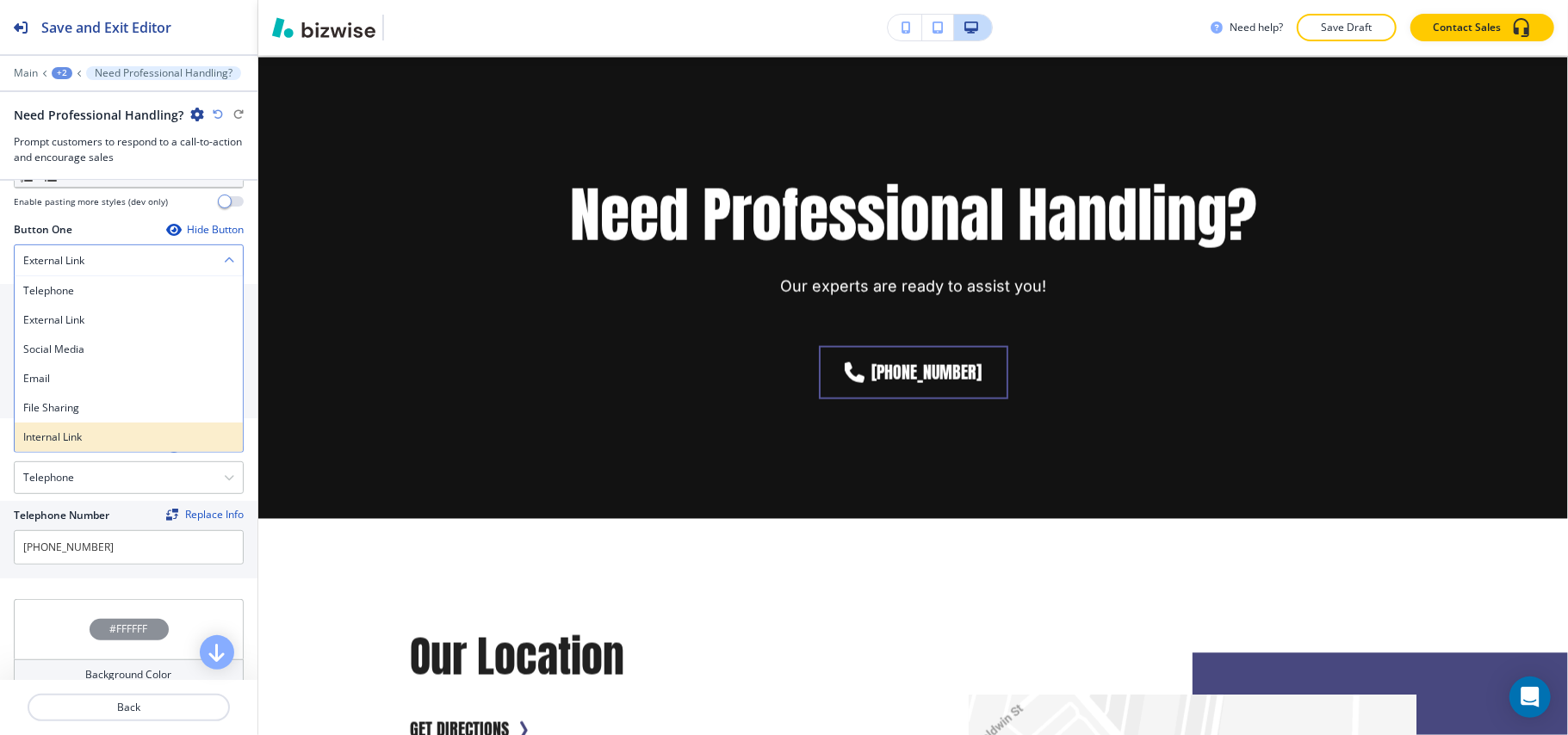
click at [73, 441] on h4 "Internal Link" at bounding box center [128, 437] width 211 height 15
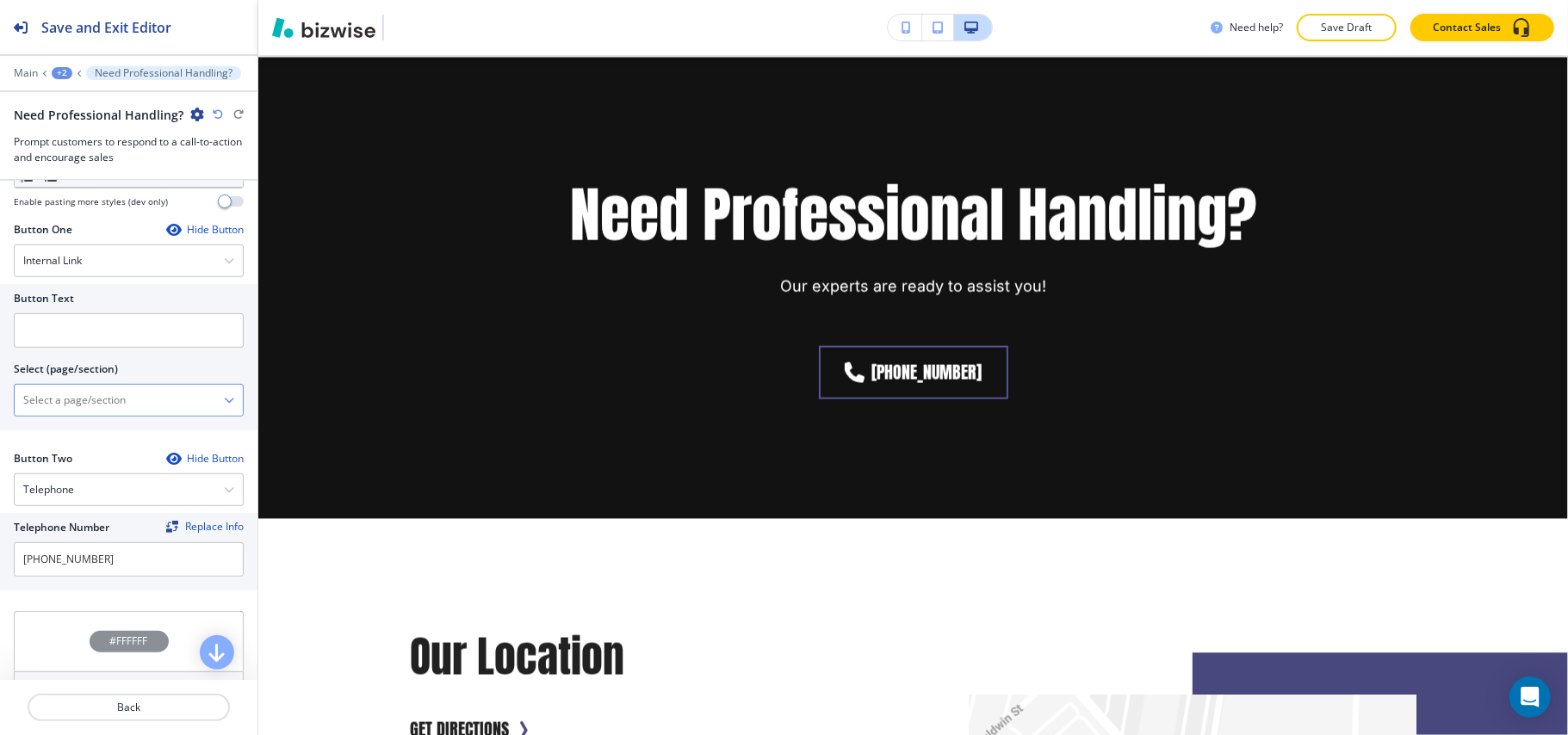
click at [121, 404] on \(page\/section\) "Manual Input" at bounding box center [118, 400] width 209 height 29
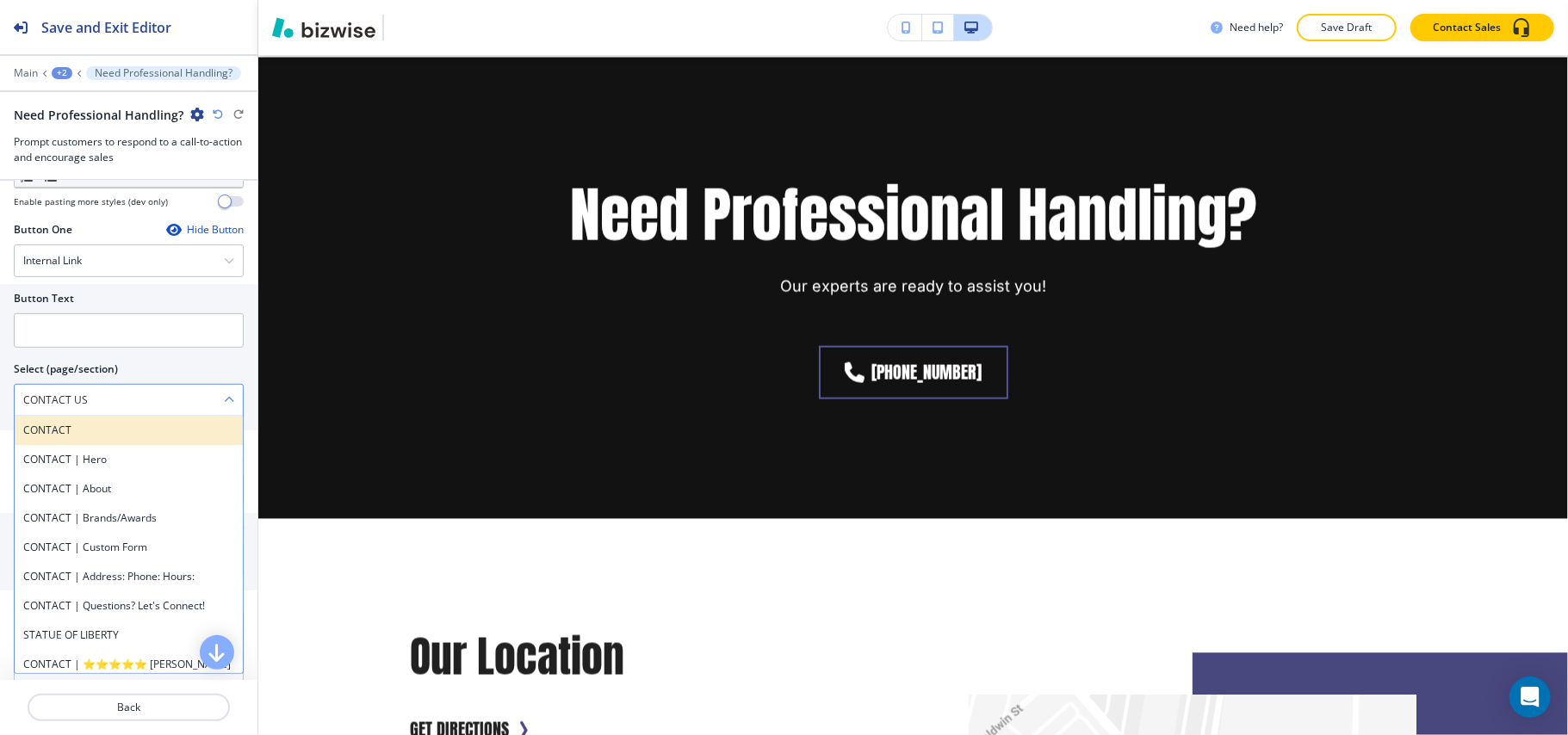
click at [89, 436] on h4 "CONTACT" at bounding box center [128, 429] width 211 height 15
type \(page\/section\) "CONTACT"
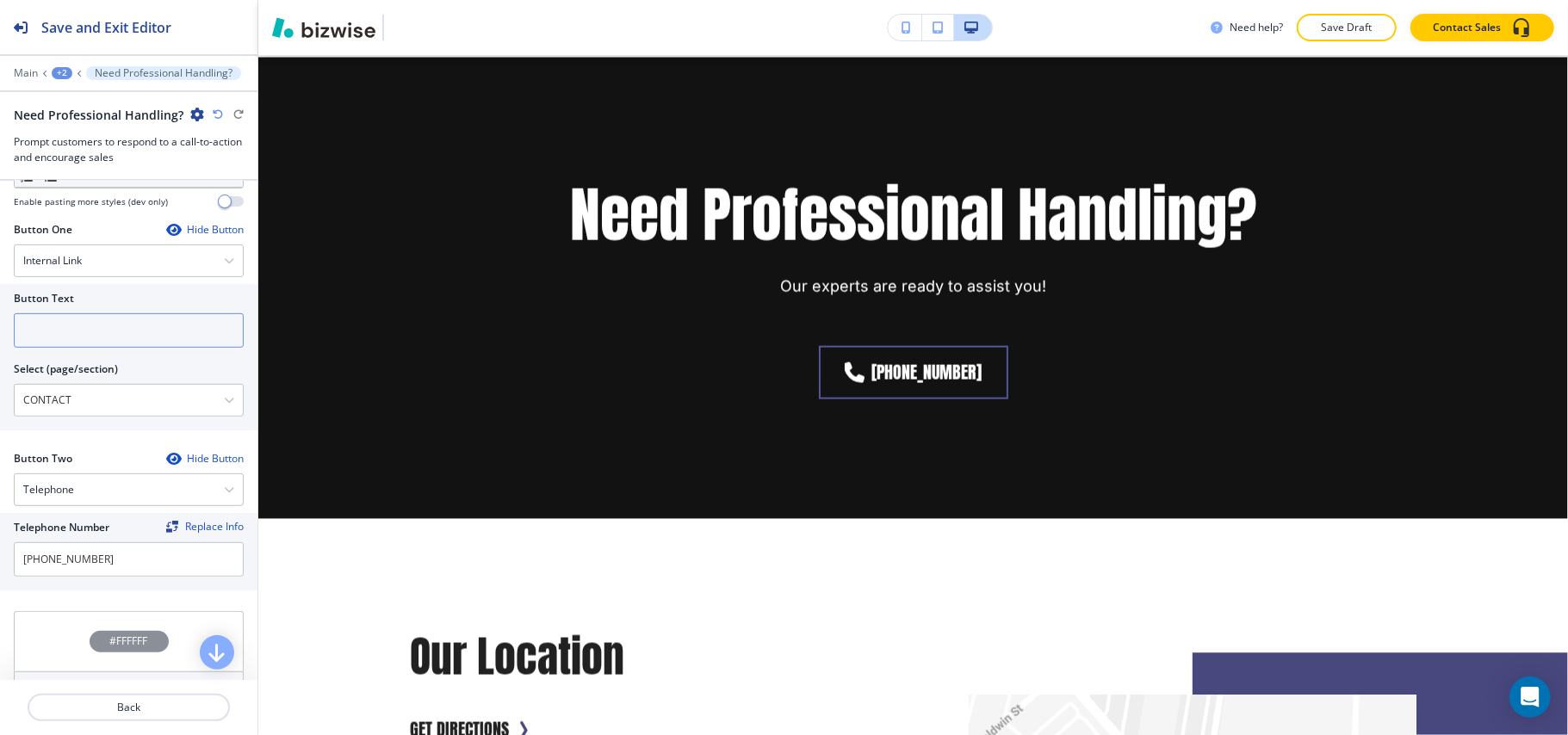
click at [115, 339] on input "text" at bounding box center [128, 331] width 230 height 35
paste input "CONTACT US"
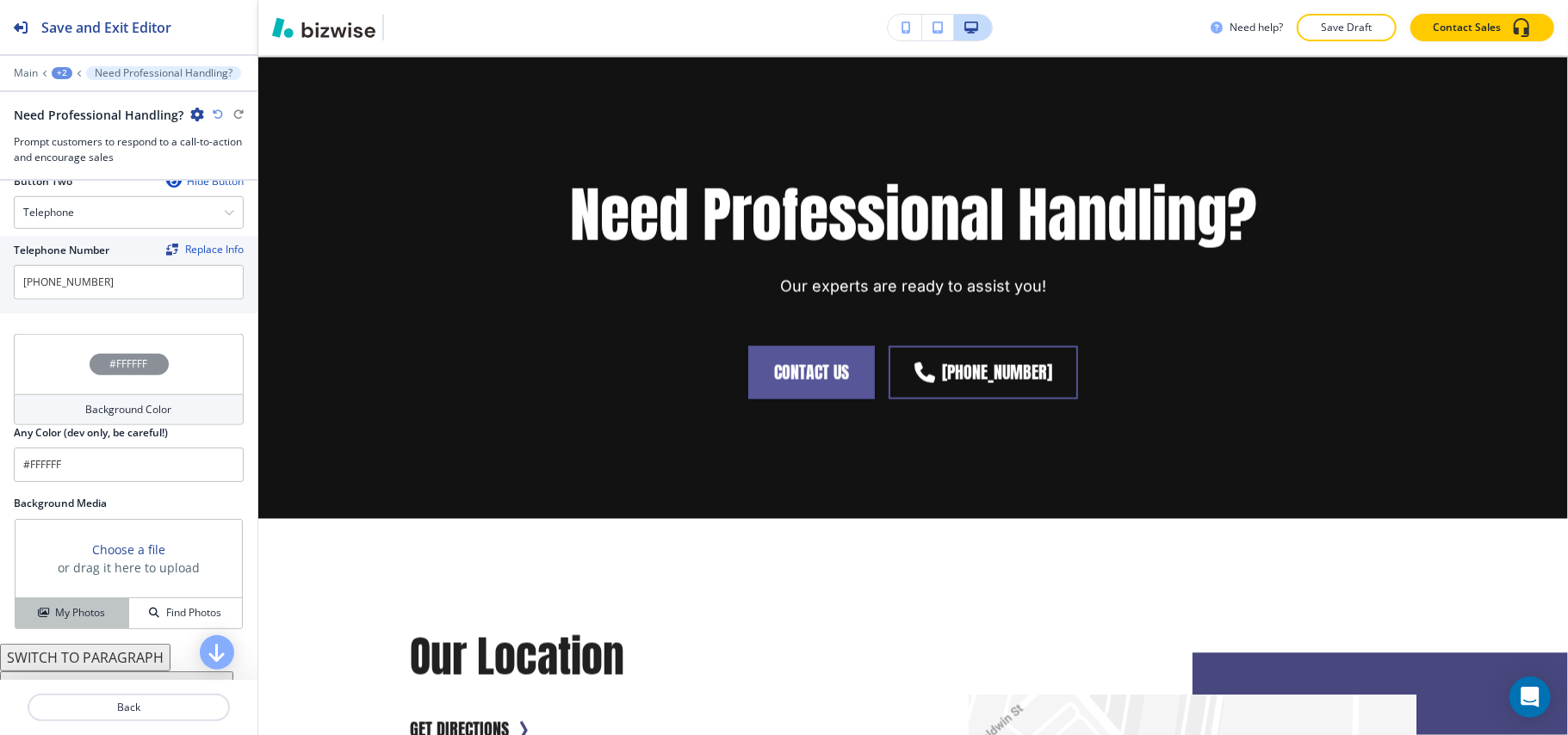
scroll to position [877, 0]
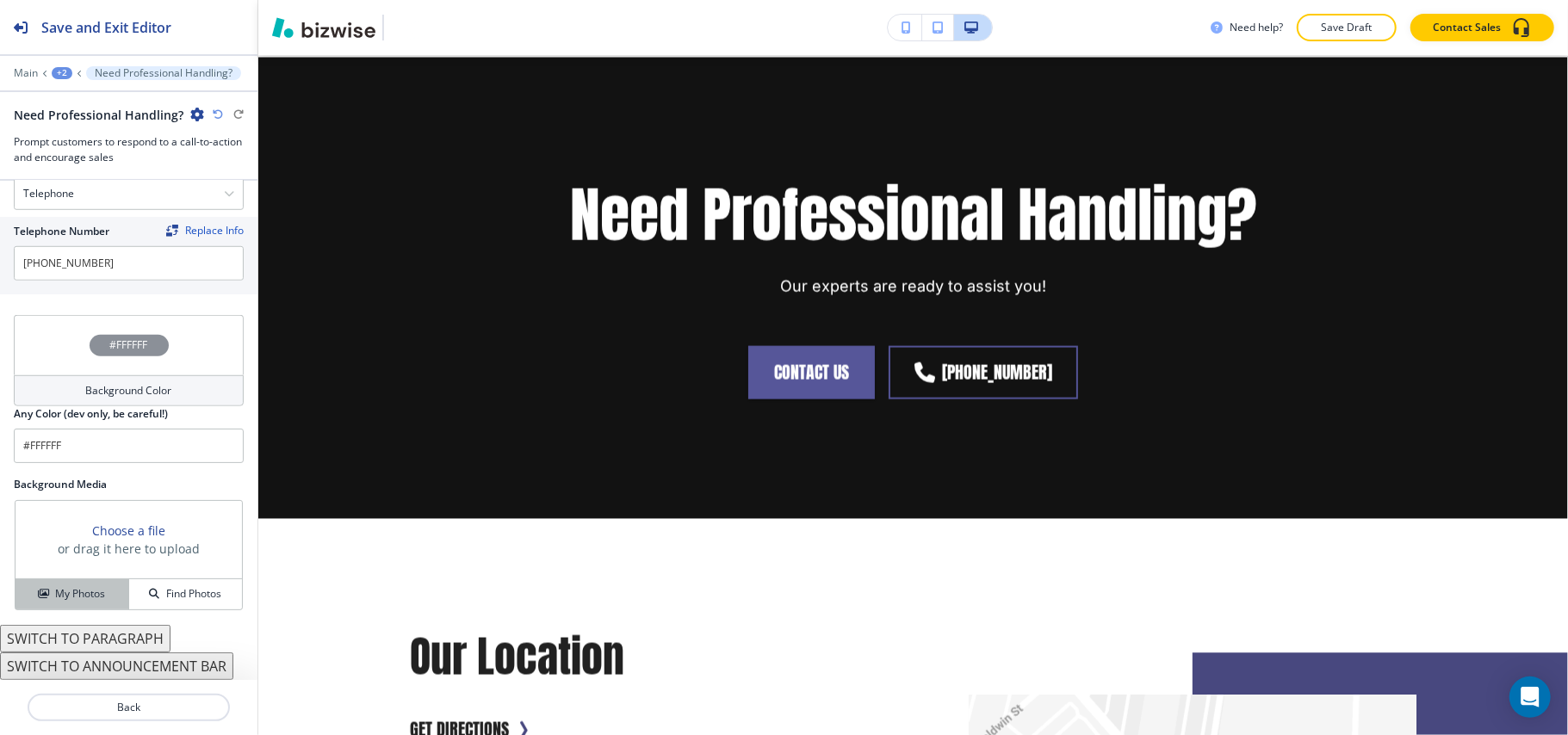
type input "CONTACT US"
click at [62, 601] on h4 "My Photos" at bounding box center [80, 593] width 50 height 15
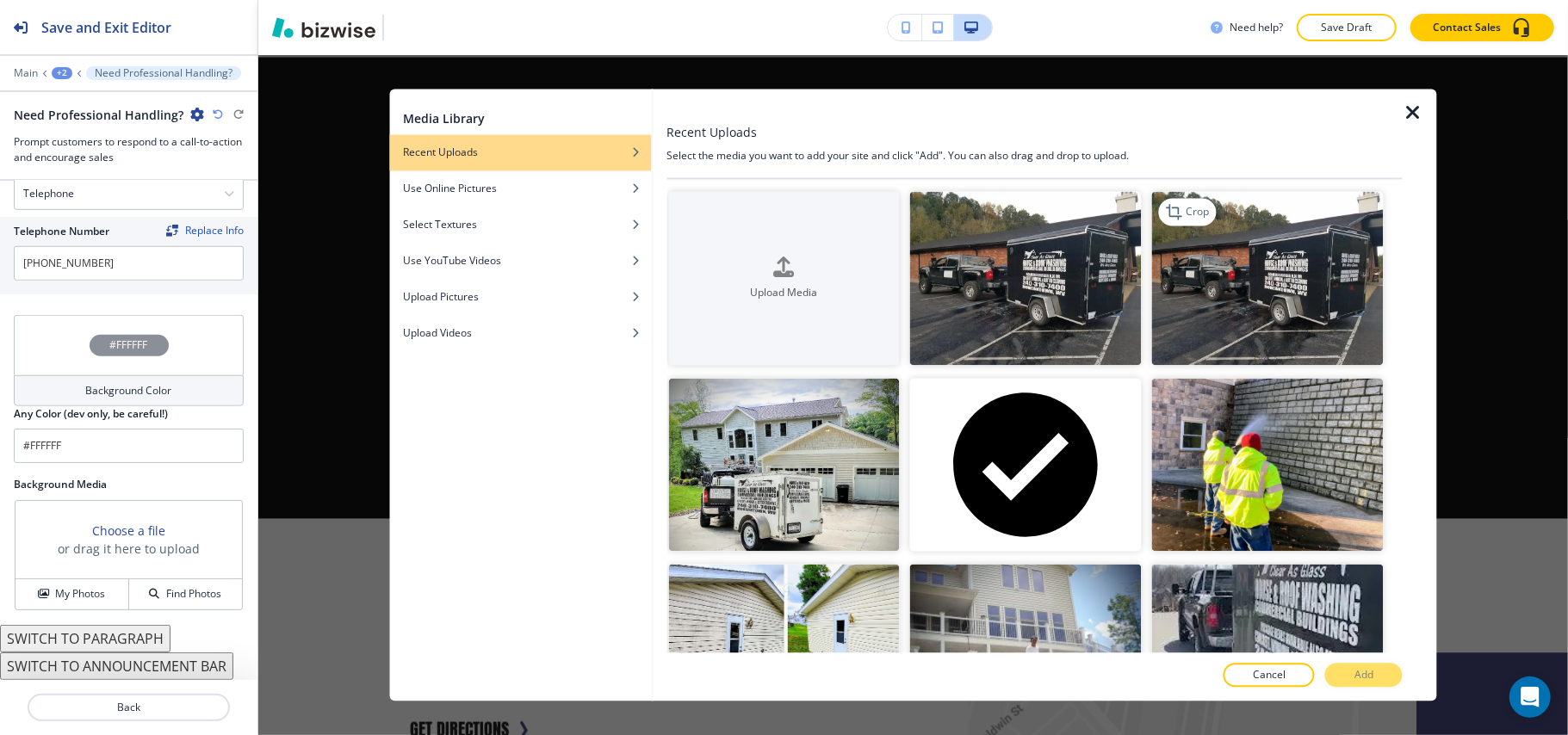
click at [1243, 308] on img "button" at bounding box center [1268, 278] width 232 height 174
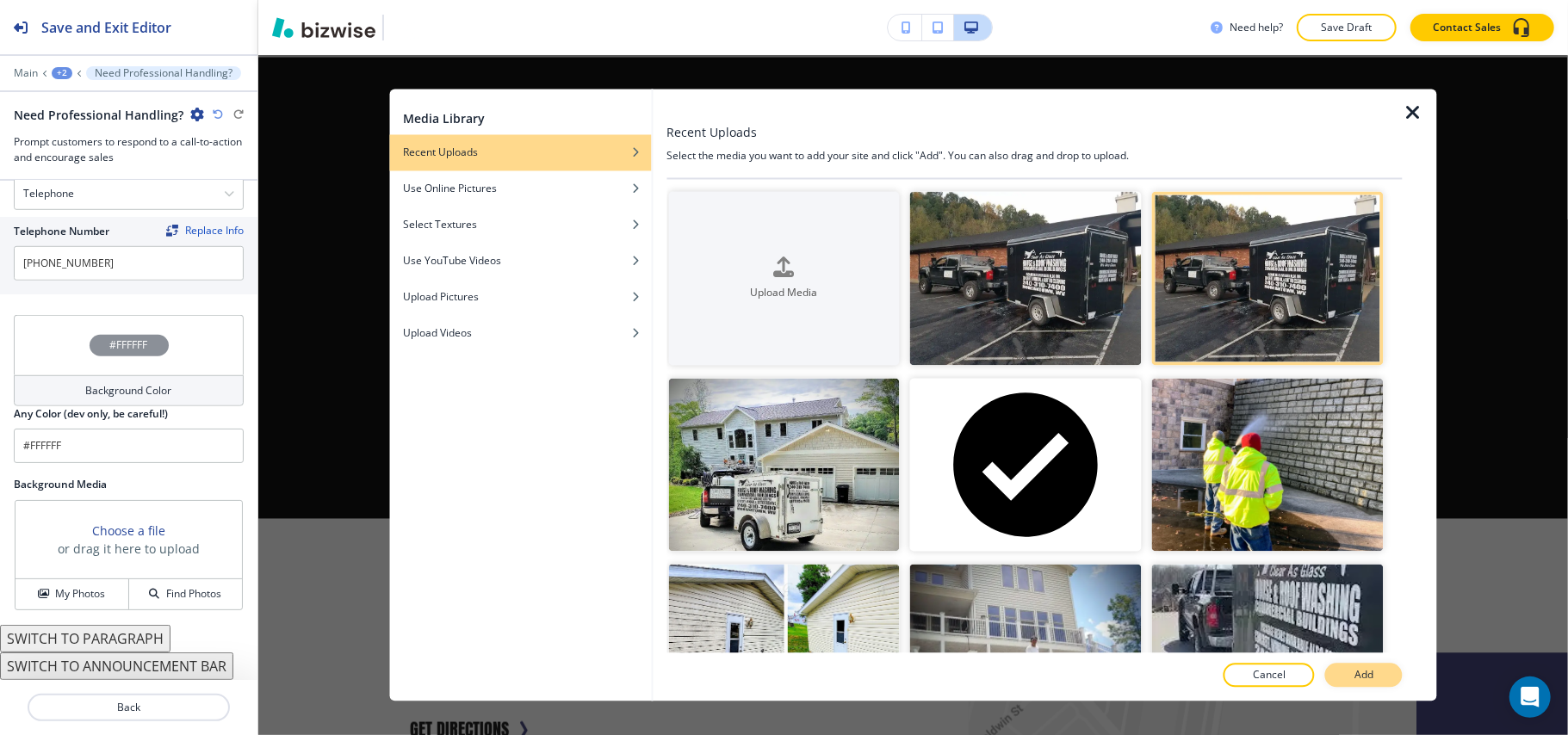
click at [1379, 675] on button "Add" at bounding box center [1363, 675] width 78 height 24
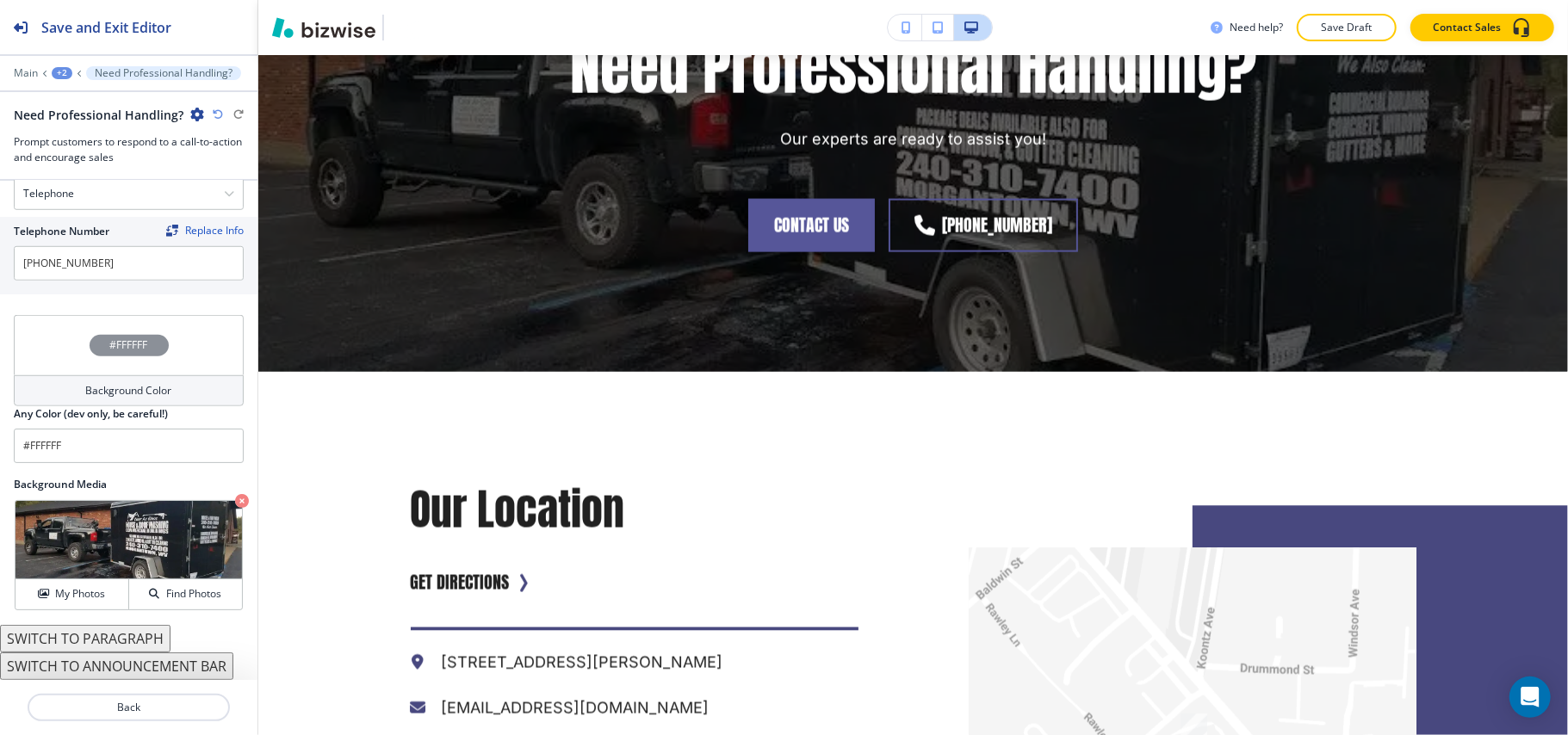
scroll to position [1636, 0]
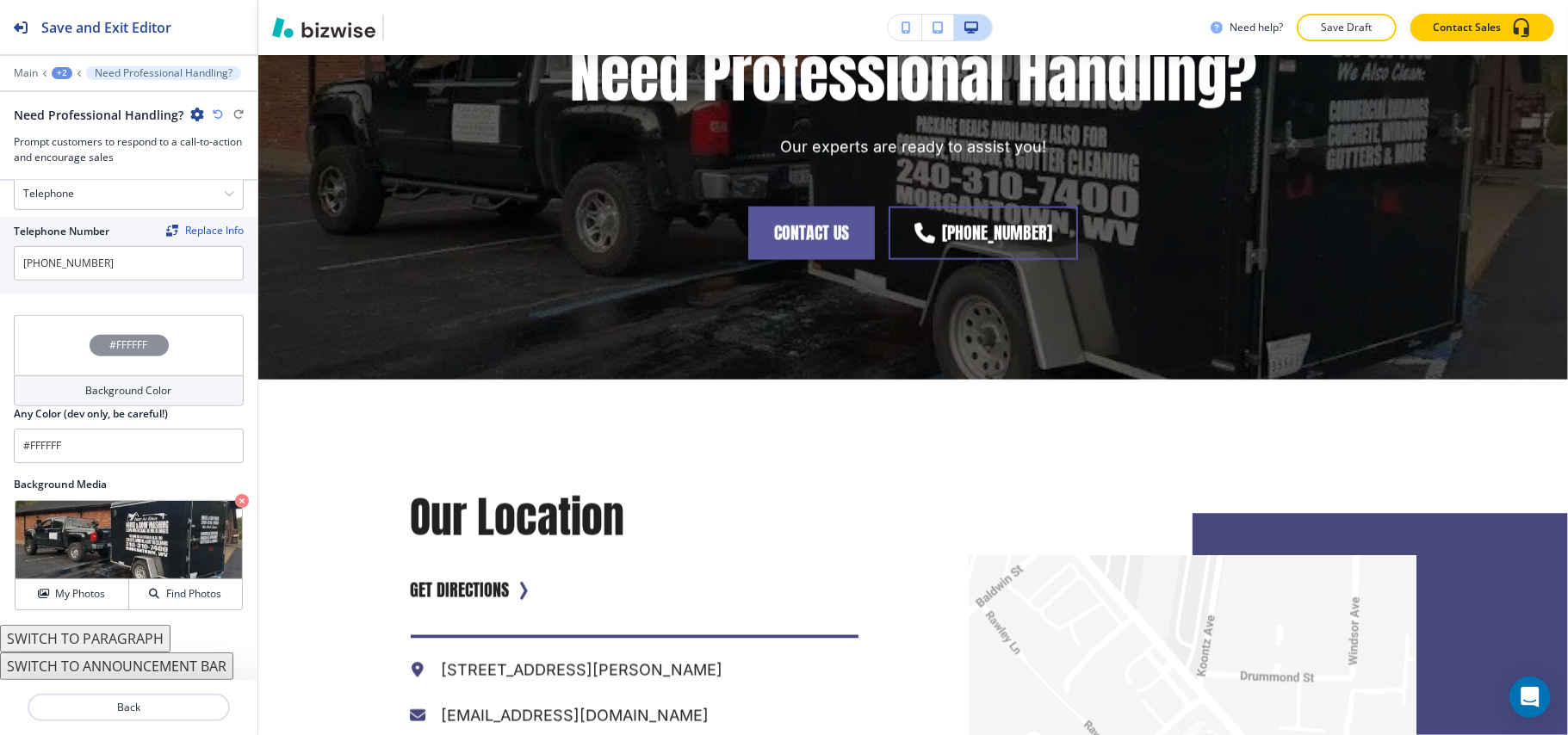
click at [72, 74] on div "Main +2 Need Professional Handling?" at bounding box center [128, 72] width 230 height 13
click at [65, 73] on div "+2" at bounding box center [61, 73] width 20 height 12
click at [77, 96] on p "Pages" at bounding box center [107, 101] width 88 height 15
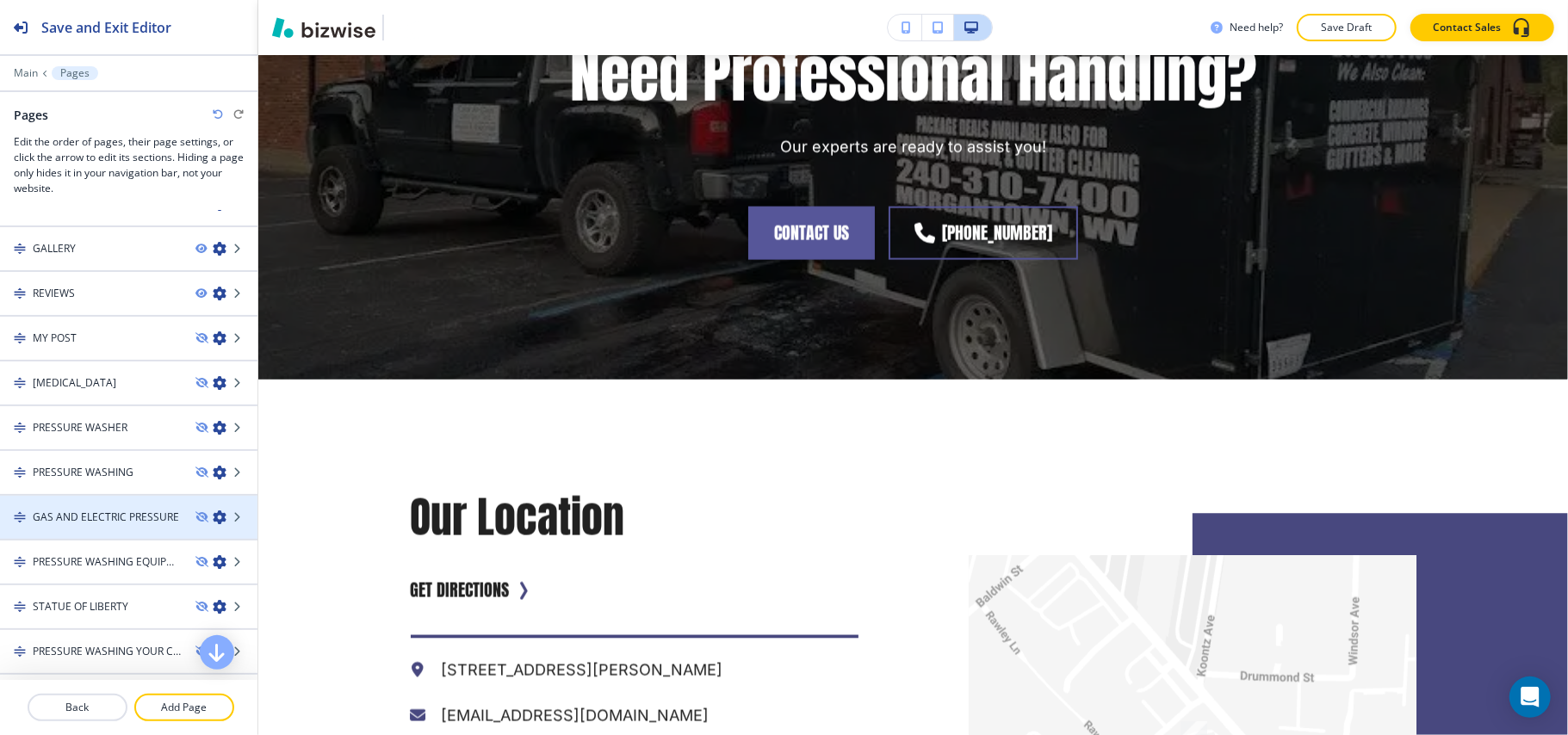
scroll to position [115, 0]
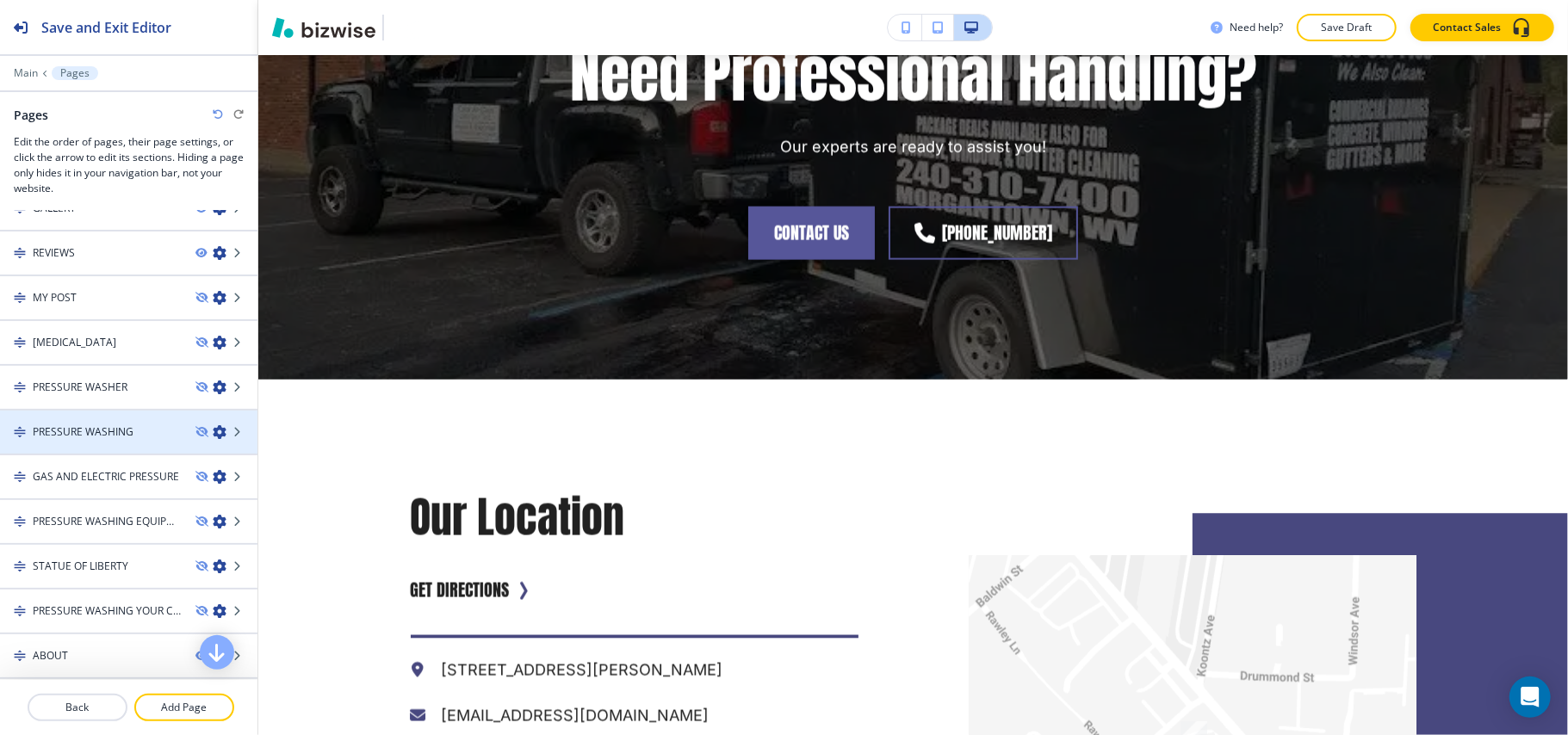
click at [102, 434] on h4 "PRESSURE WASHING" at bounding box center [83, 431] width 101 height 15
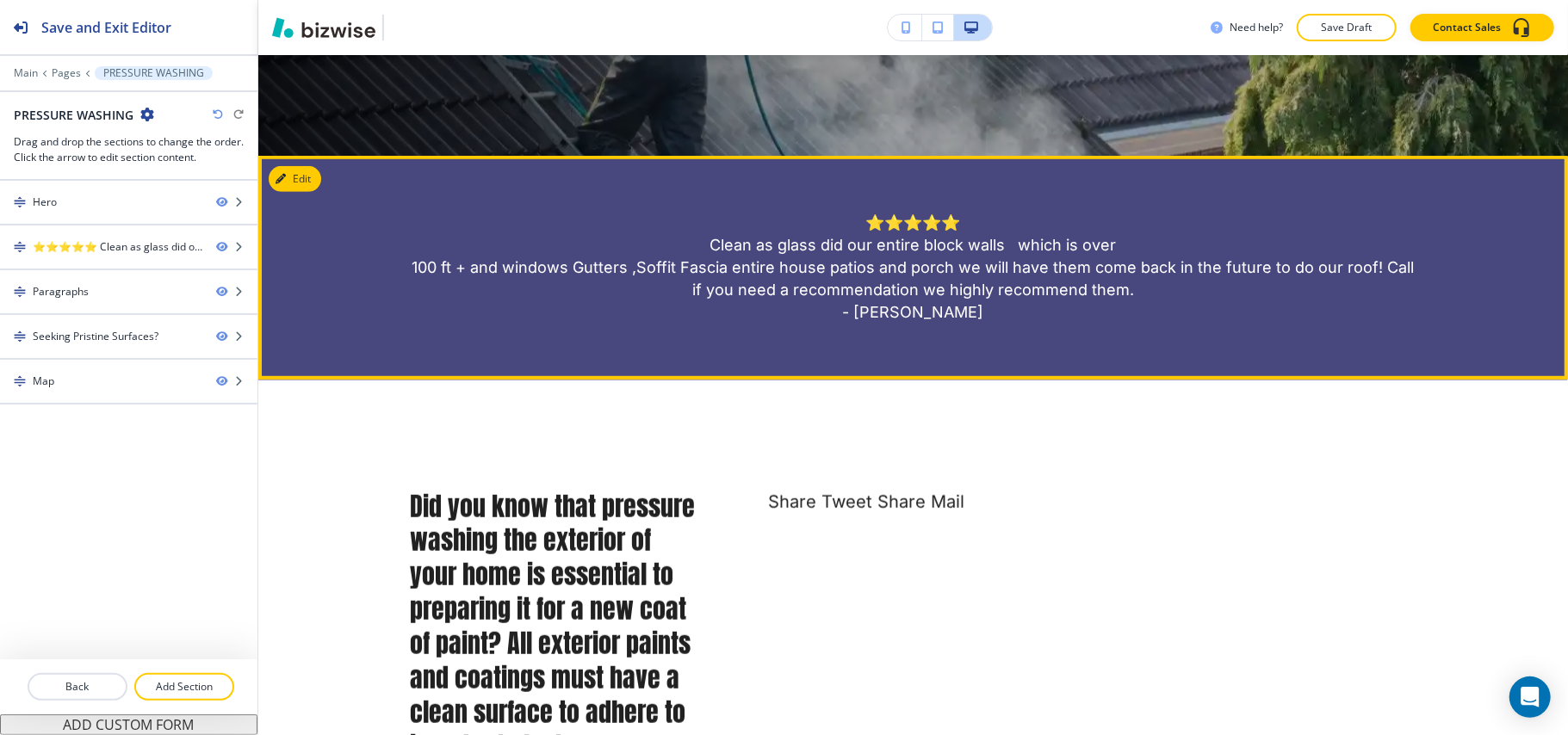
scroll to position [574, 0]
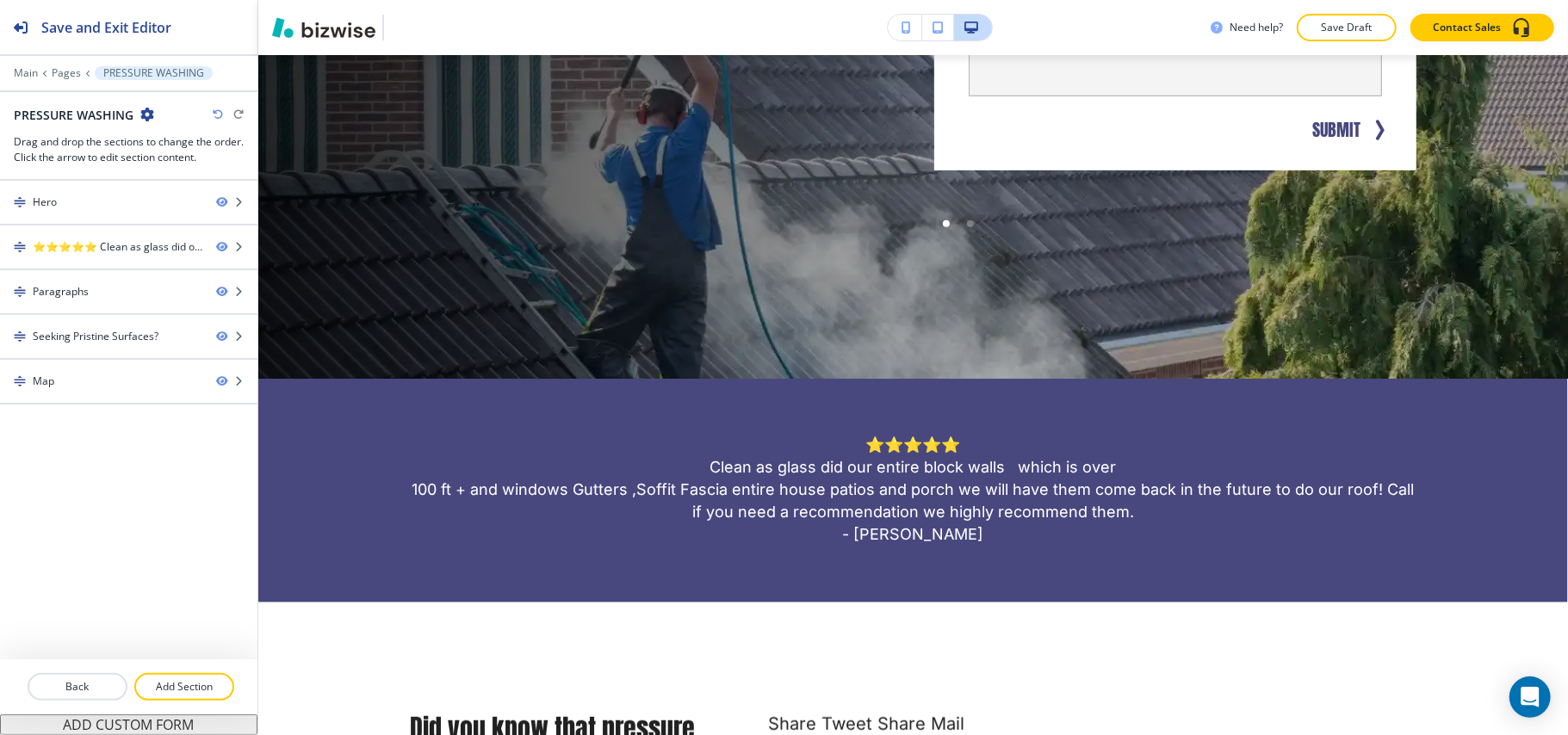
click at [141, 112] on icon "button" at bounding box center [147, 114] width 13 height 13
drag, startPoint x: 149, startPoint y: 139, endPoint x: 186, endPoint y: 149, distance: 38.3
click at [150, 140] on button "Edit Page Settings" at bounding box center [194, 145] width 110 height 31
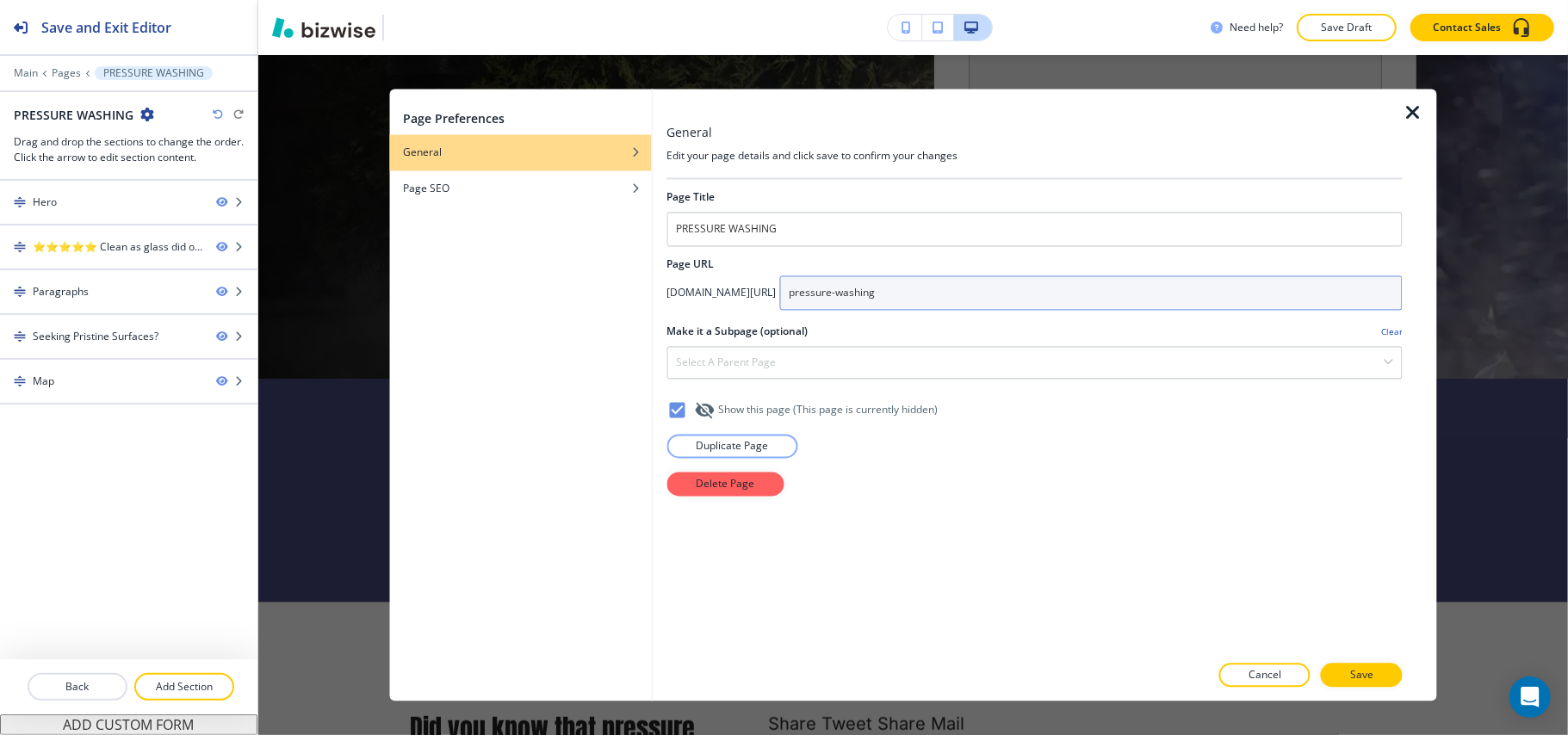
drag, startPoint x: 1006, startPoint y: 301, endPoint x: 699, endPoint y: 294, distance: 307.1
click at [699, 294] on div "app.bizwise.com/preview?id=6w5n92njgy3l/ pressure-washing" at bounding box center [1034, 293] width 736 height 35
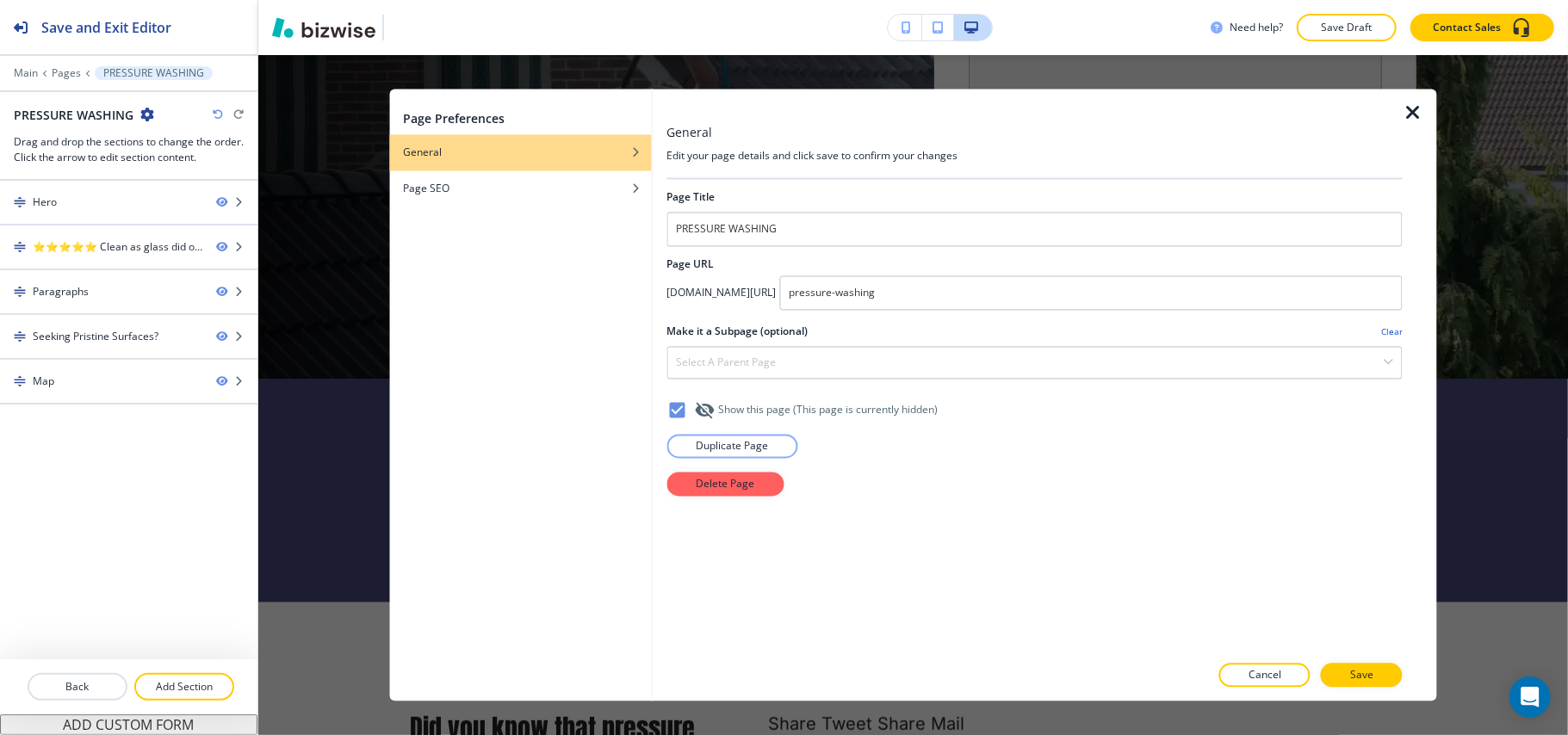
click at [1409, 112] on icon "button" at bounding box center [1412, 113] width 20 height 20
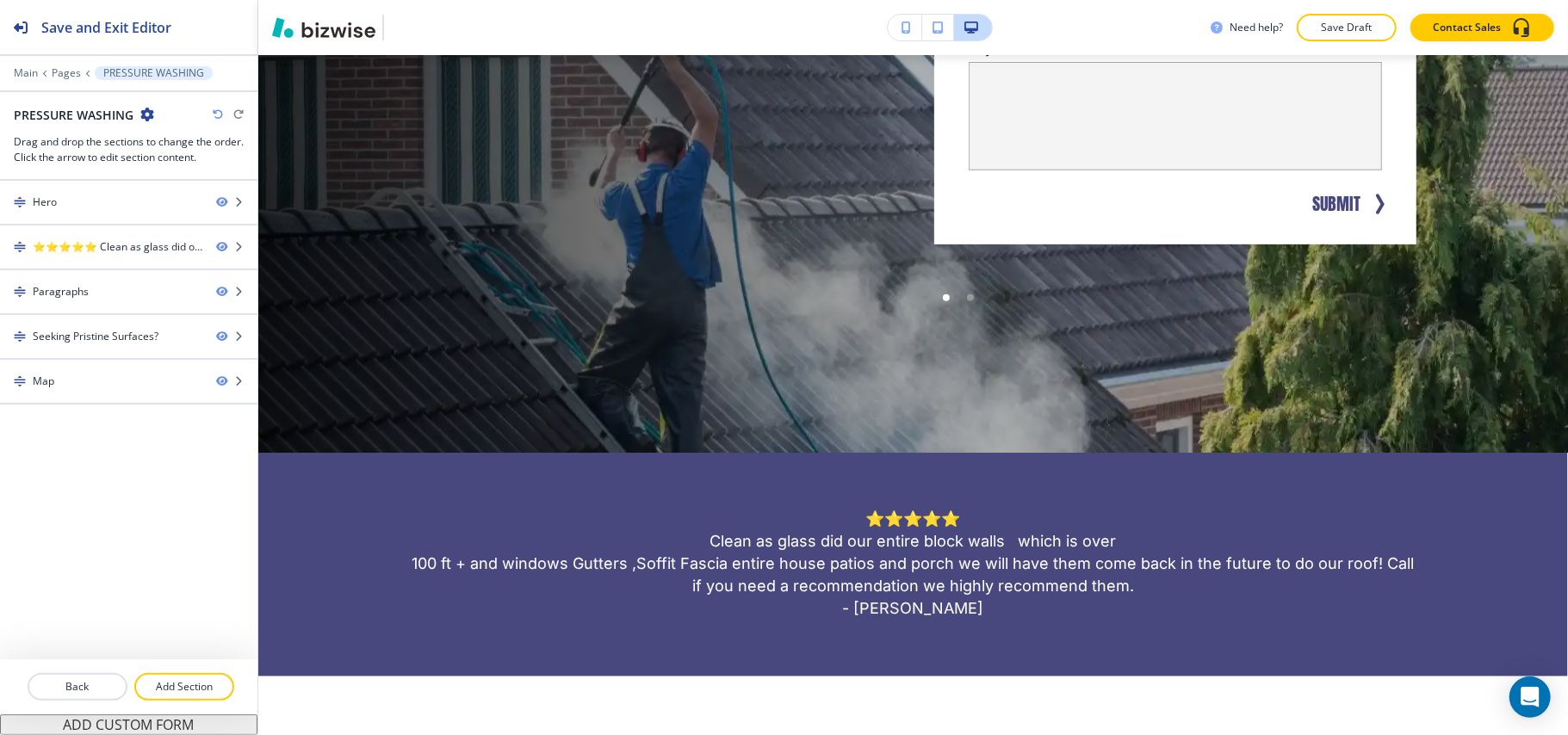
scroll to position [459, 0]
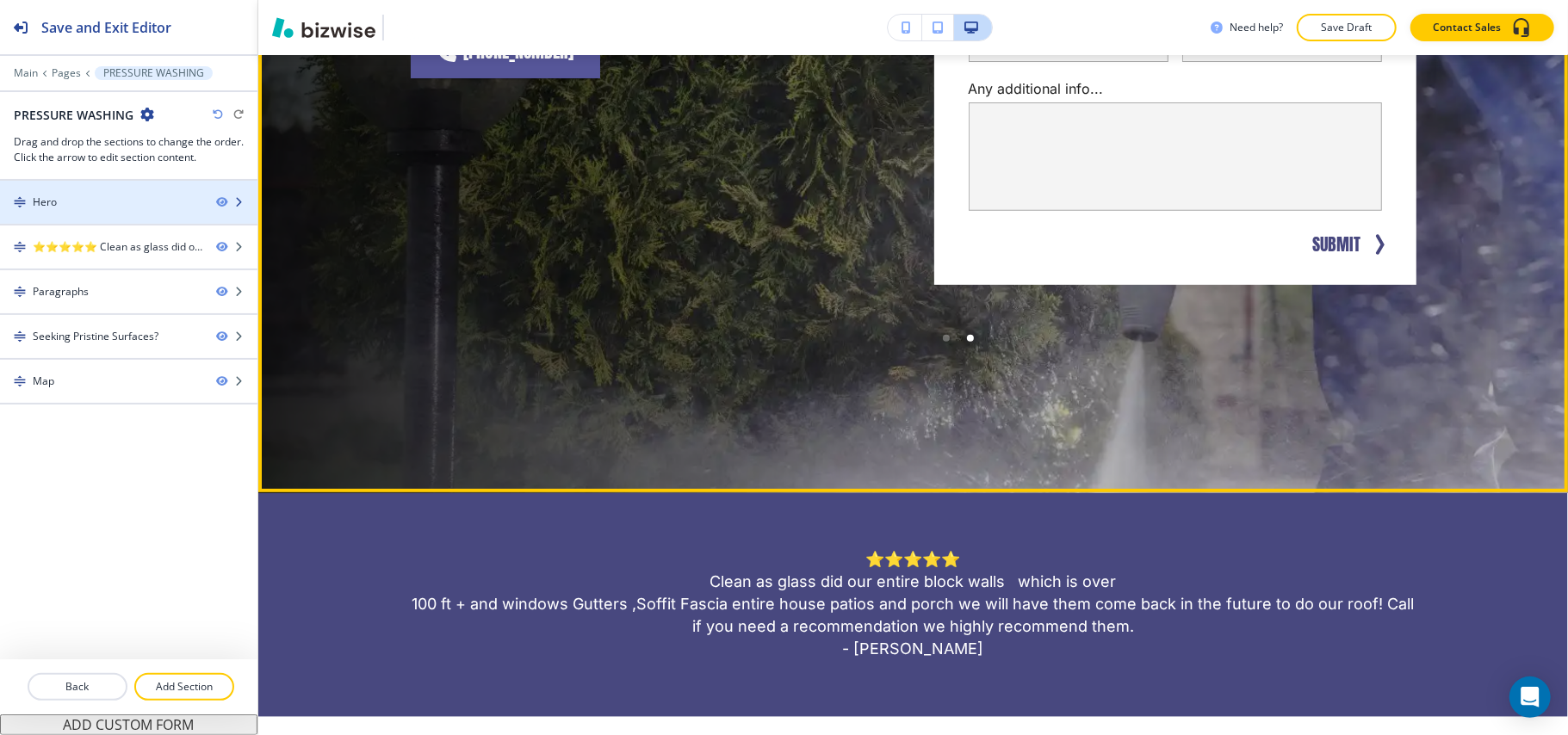
click at [152, 201] on div "Hero" at bounding box center [101, 201] width 202 height 15
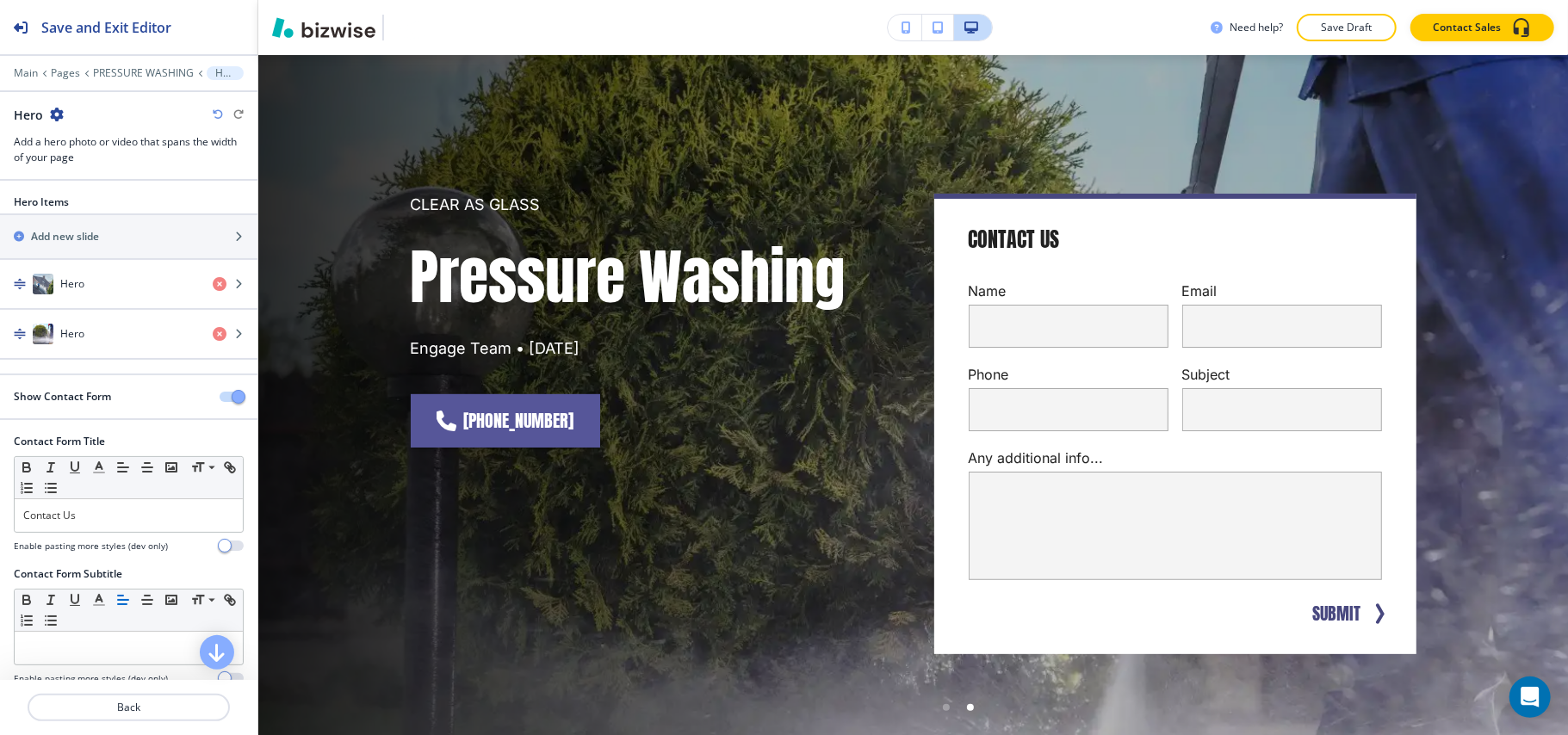
scroll to position [86, 0]
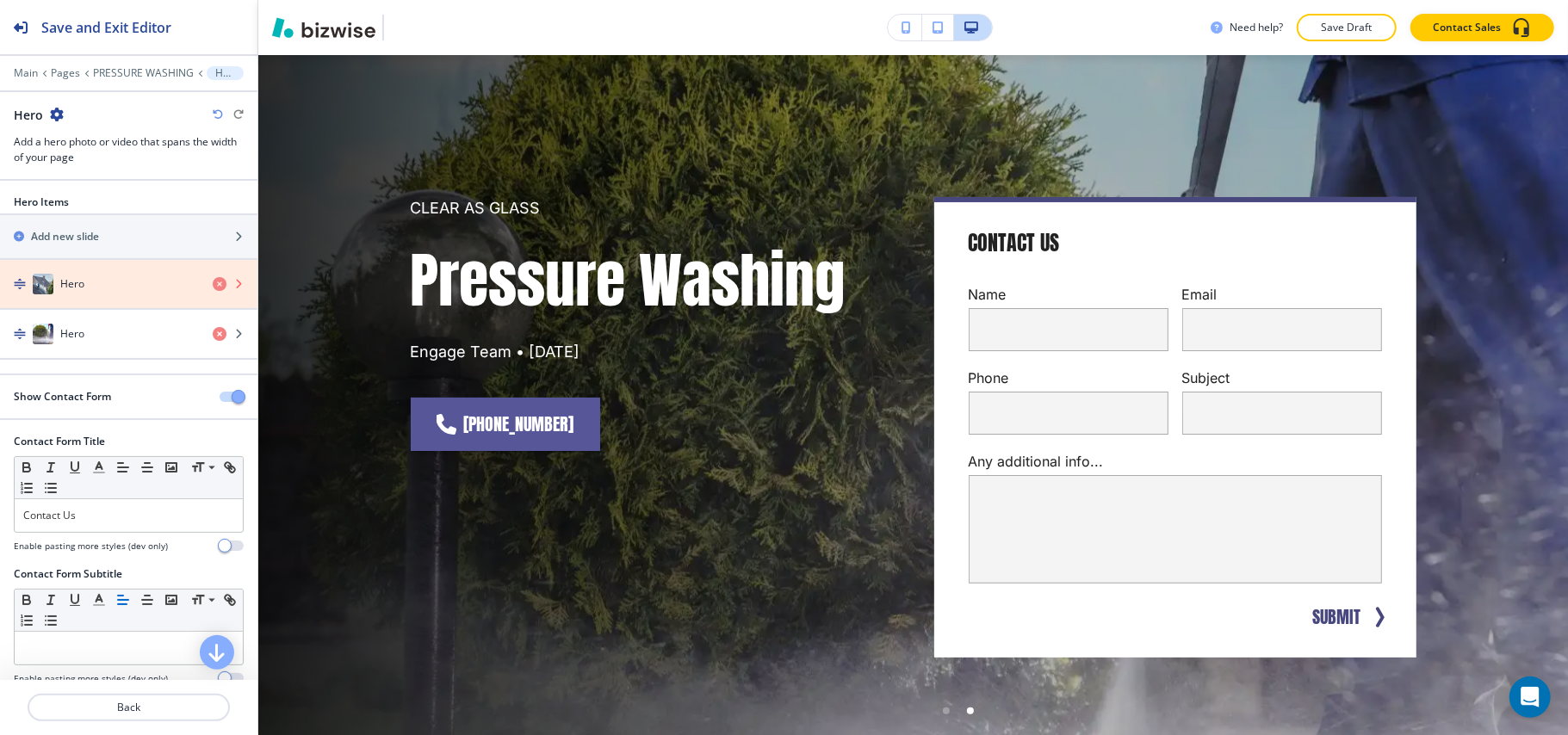
click at [213, 284] on icon "button" at bounding box center [219, 283] width 13 height 13
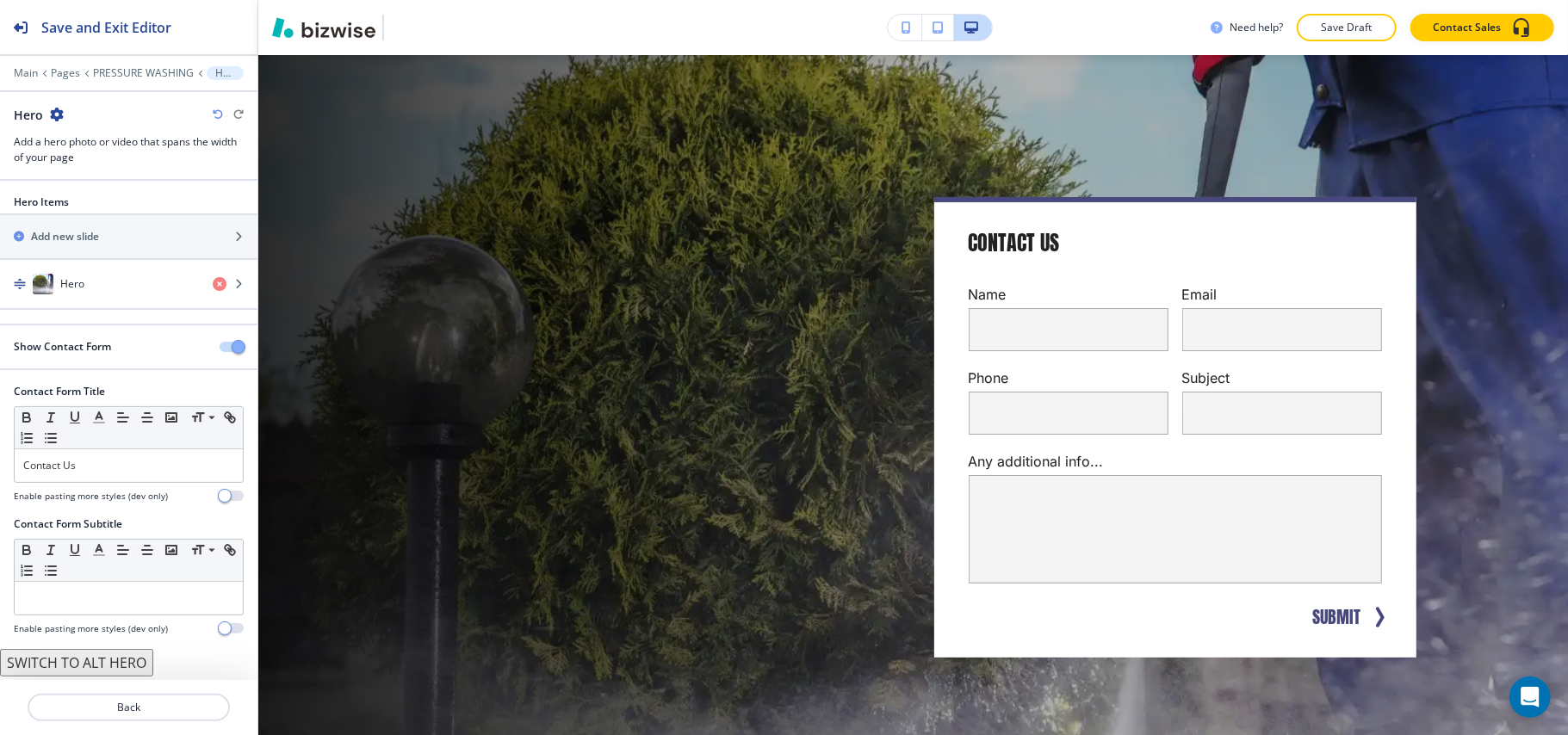
click at [219, 349] on button "button" at bounding box center [231, 347] width 24 height 11
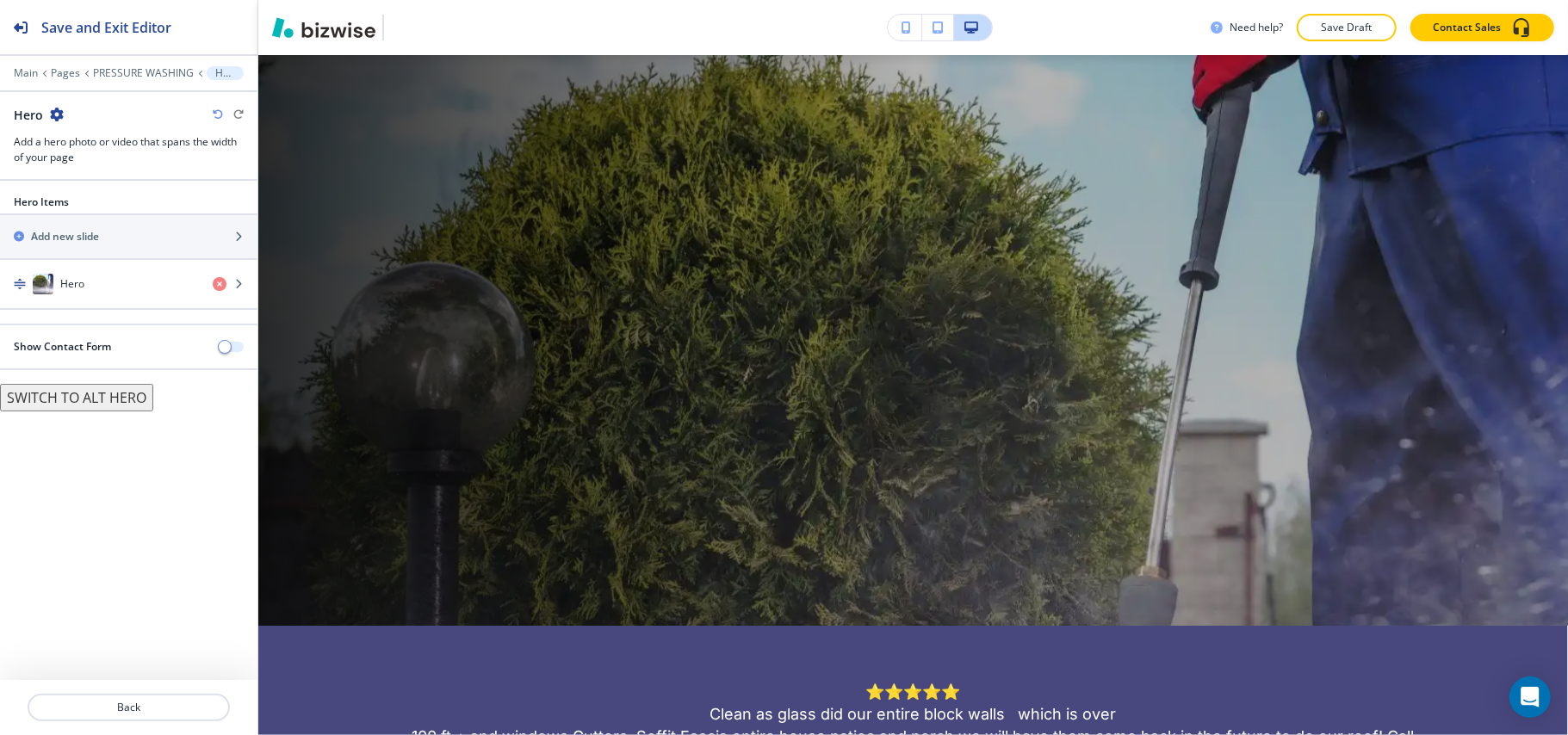
click at [233, 348] on button "button" at bounding box center [231, 347] width 24 height 11
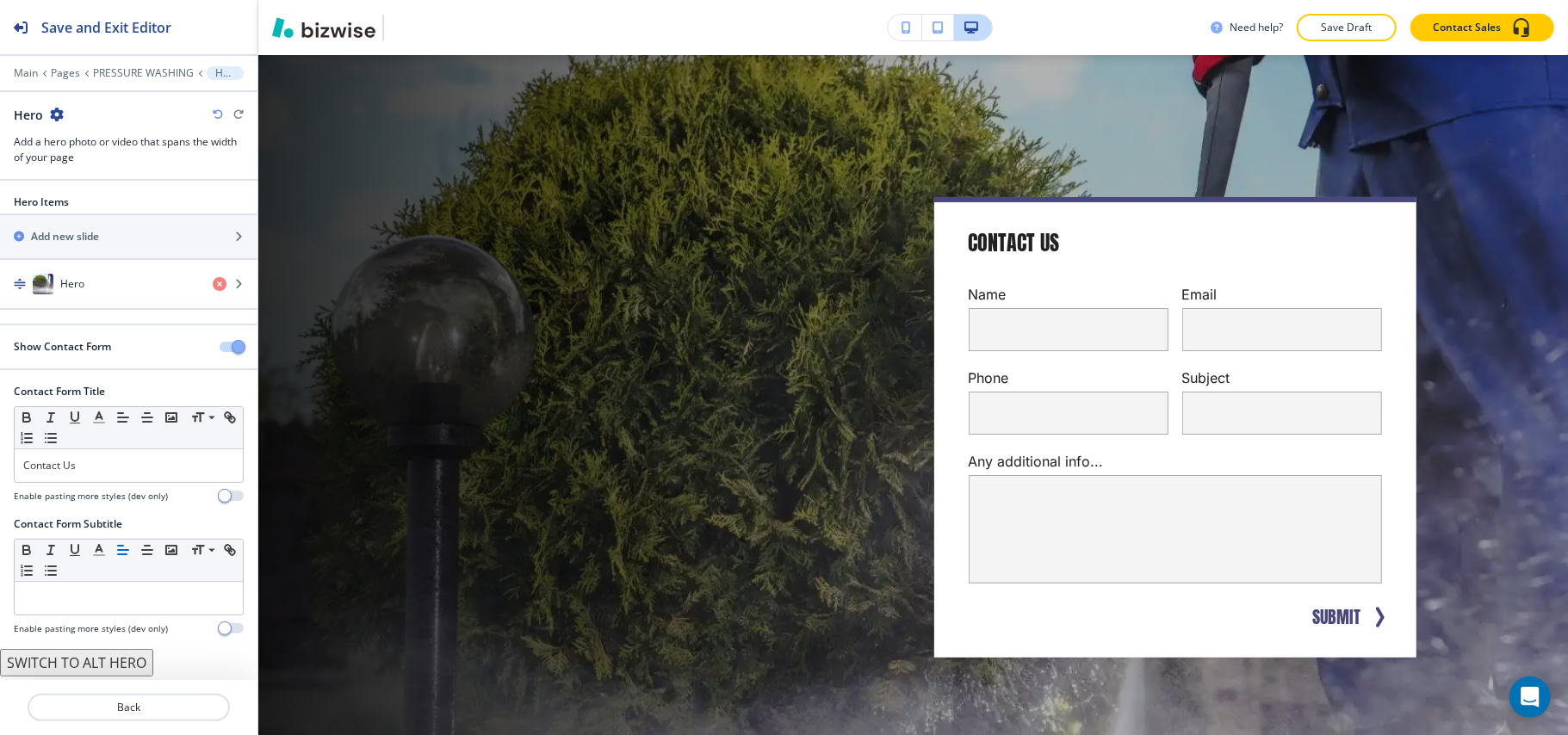
click at [219, 346] on button "button" at bounding box center [231, 347] width 24 height 11
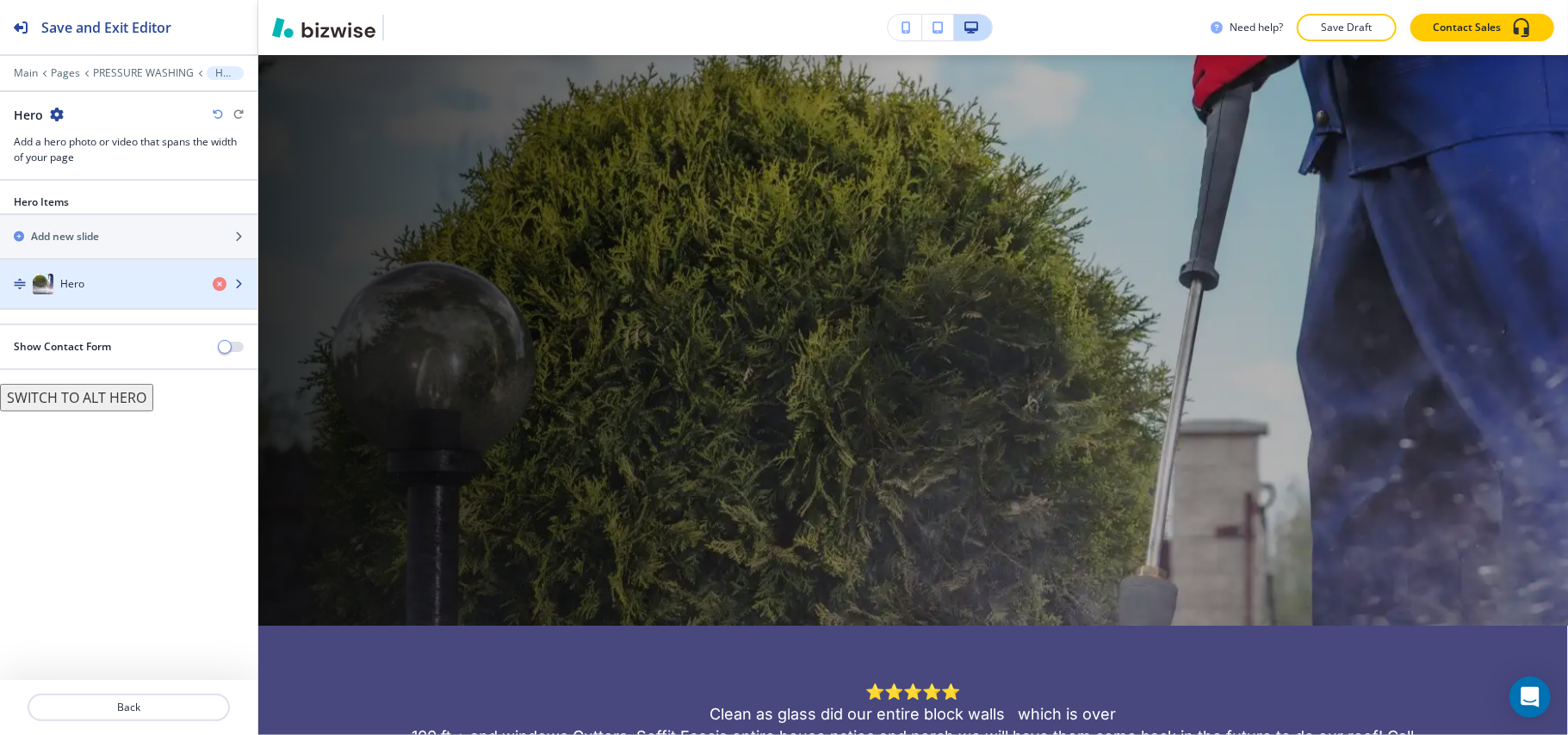
click at [98, 288] on div "Hero" at bounding box center [99, 283] width 199 height 20
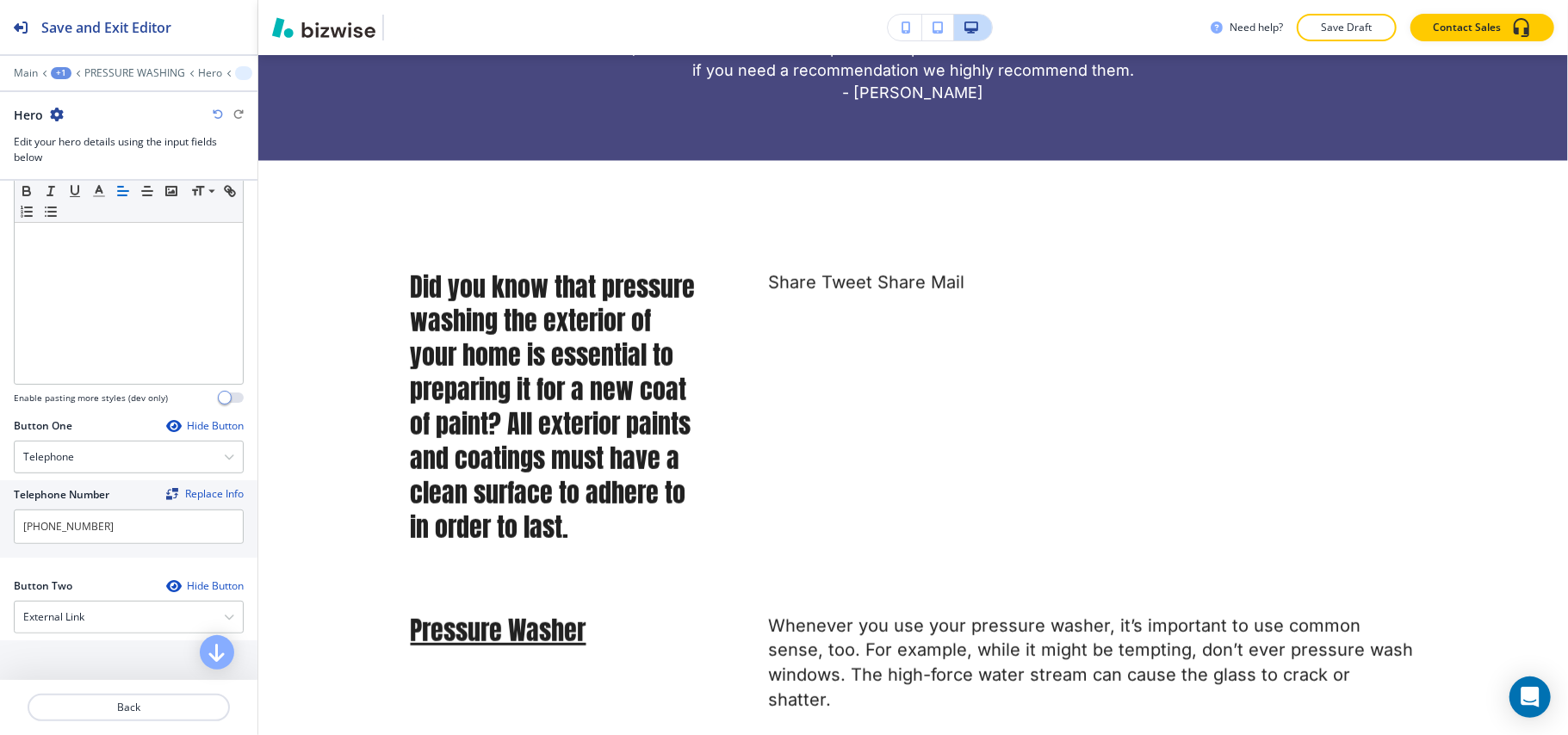
scroll to position [689, 0]
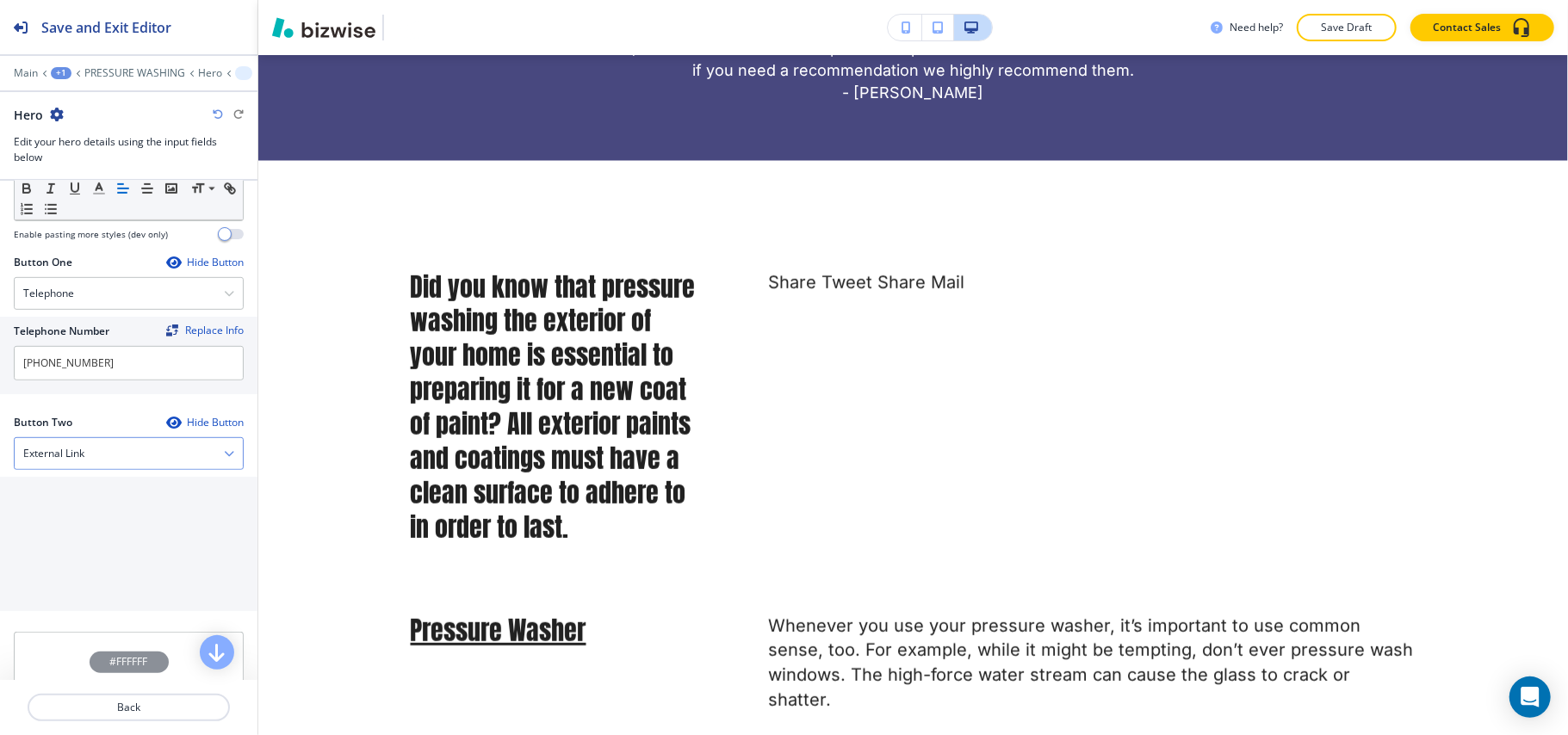
click at [117, 460] on div "External Link" at bounding box center [128, 453] width 228 height 31
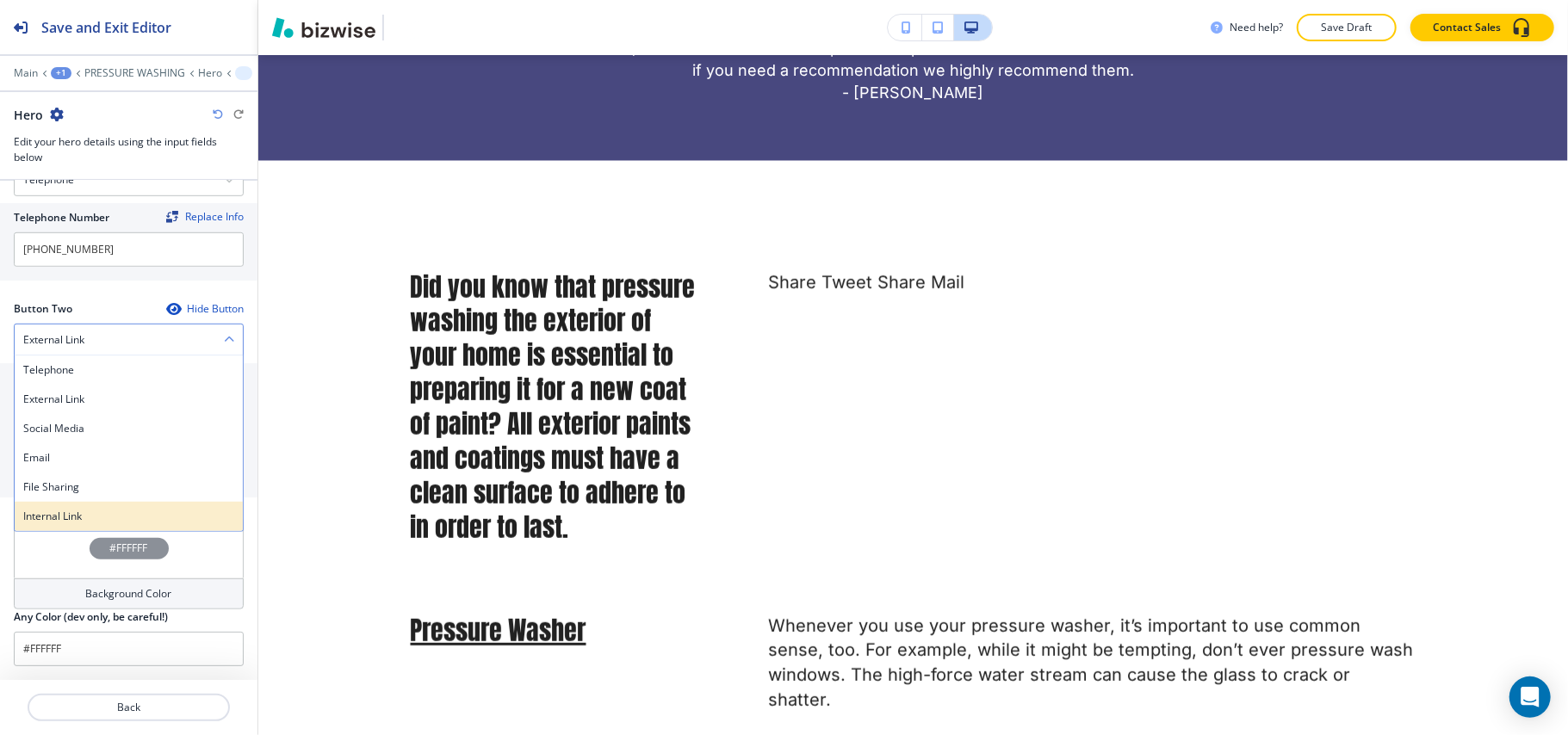
click at [87, 519] on h4 "Internal Link" at bounding box center [128, 516] width 211 height 15
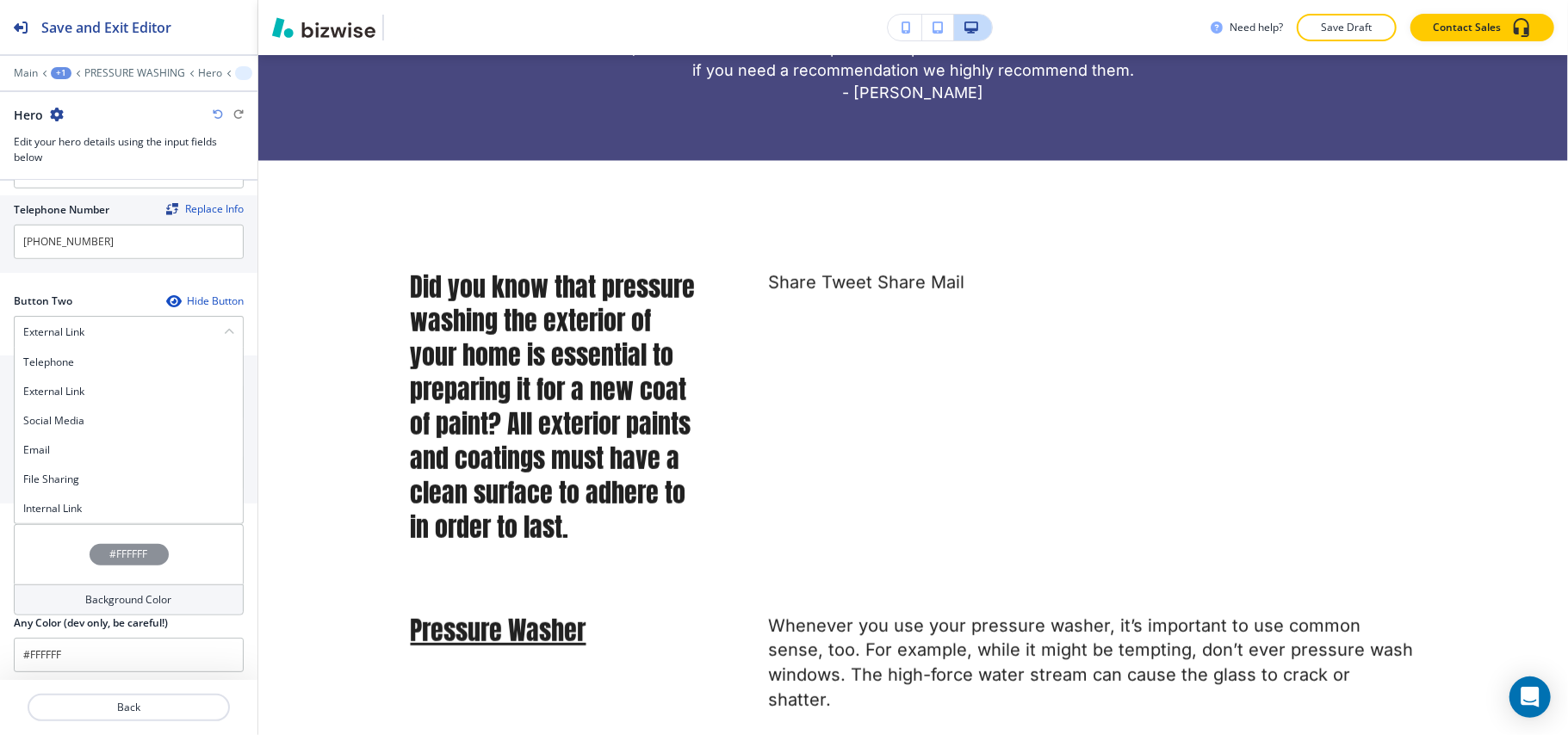
scroll to position [810, 0]
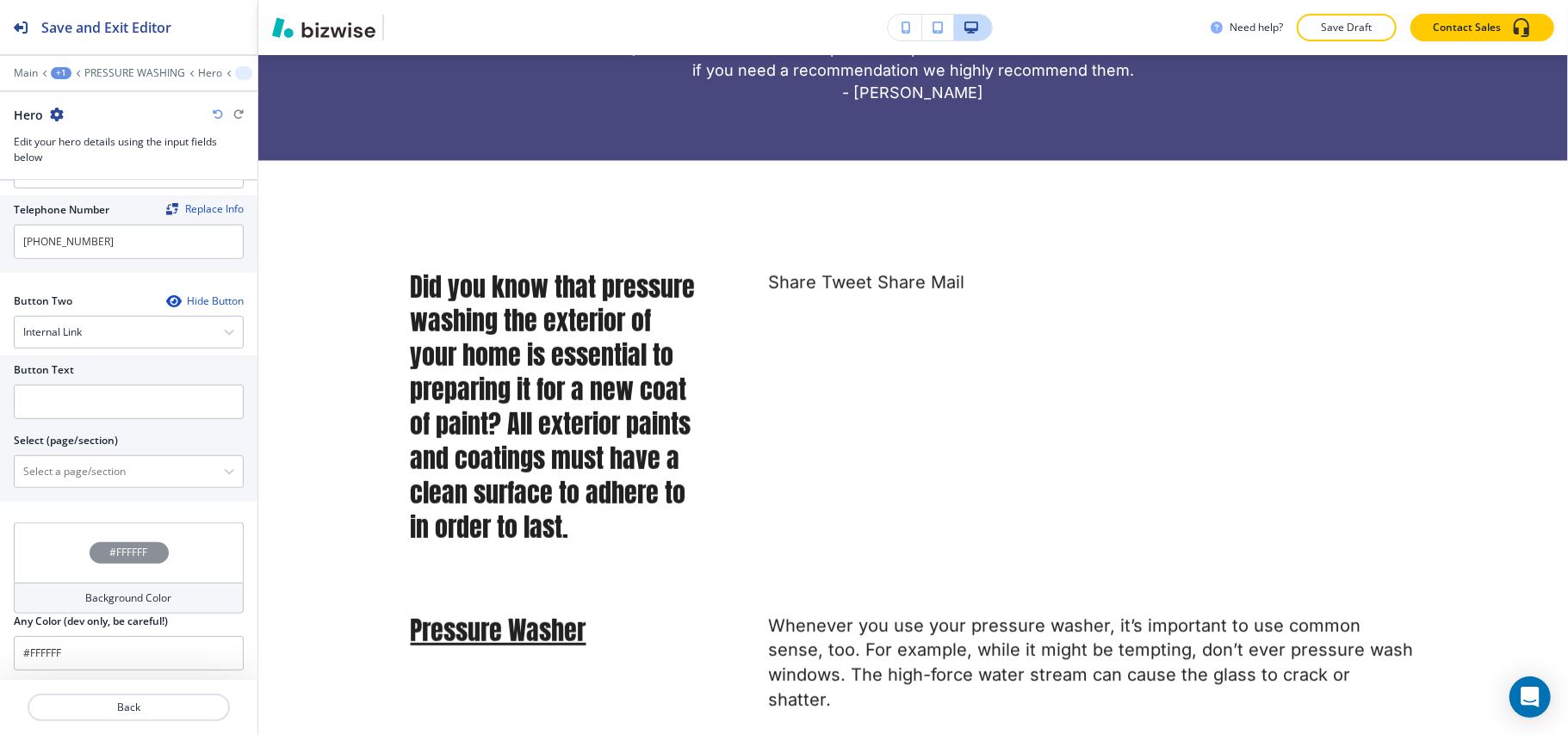
click at [98, 499] on div "Button Text Select (page/section) HOME HOME | Hero HOME | House Wash: We Wash Y…" at bounding box center [128, 429] width 257 height 146
click at [100, 486] on \(page\/section\) "Manual Input" at bounding box center [118, 471] width 209 height 29
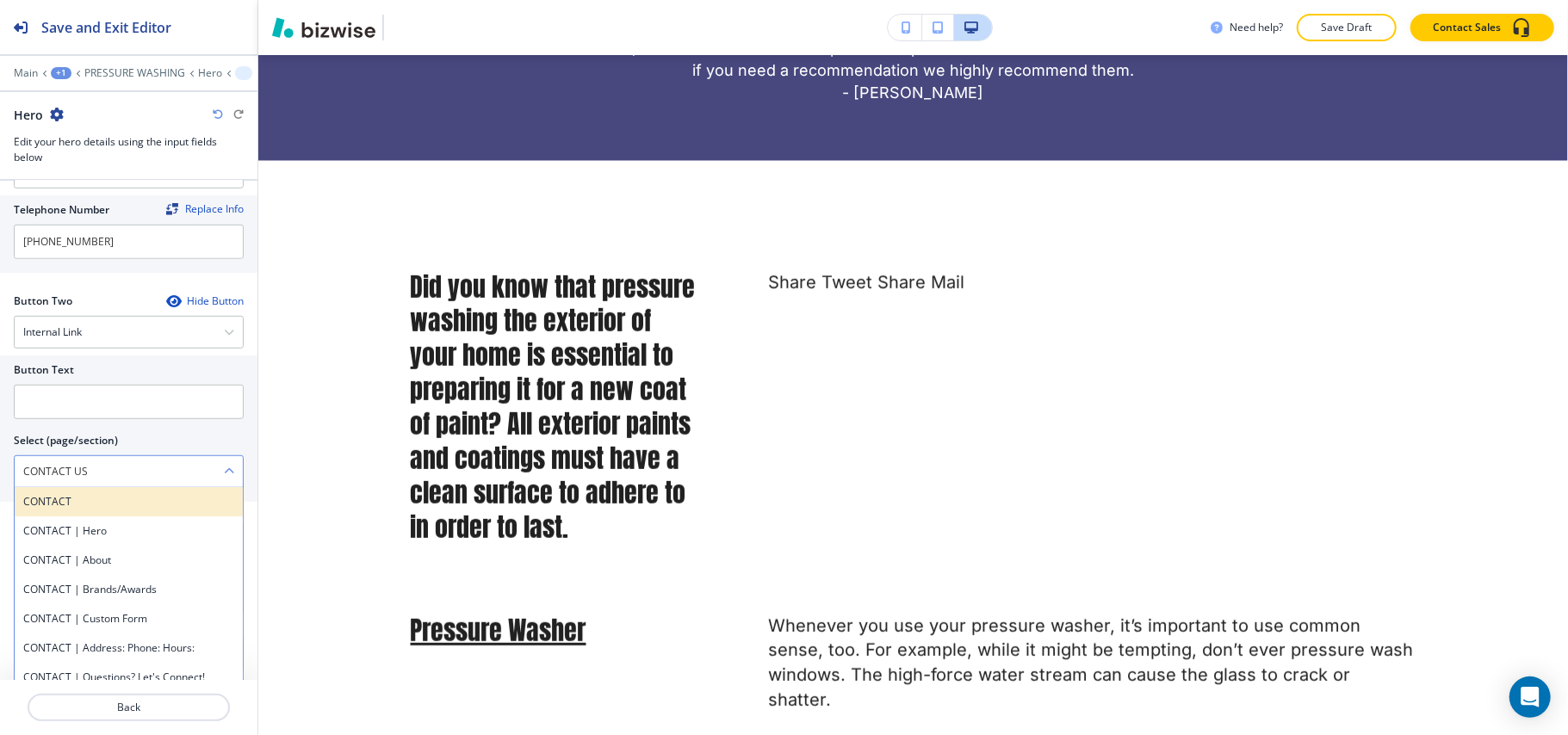
click at [69, 510] on h4 "CONTACT" at bounding box center [128, 502] width 211 height 15
type \(page\/section\) "CONTACT"
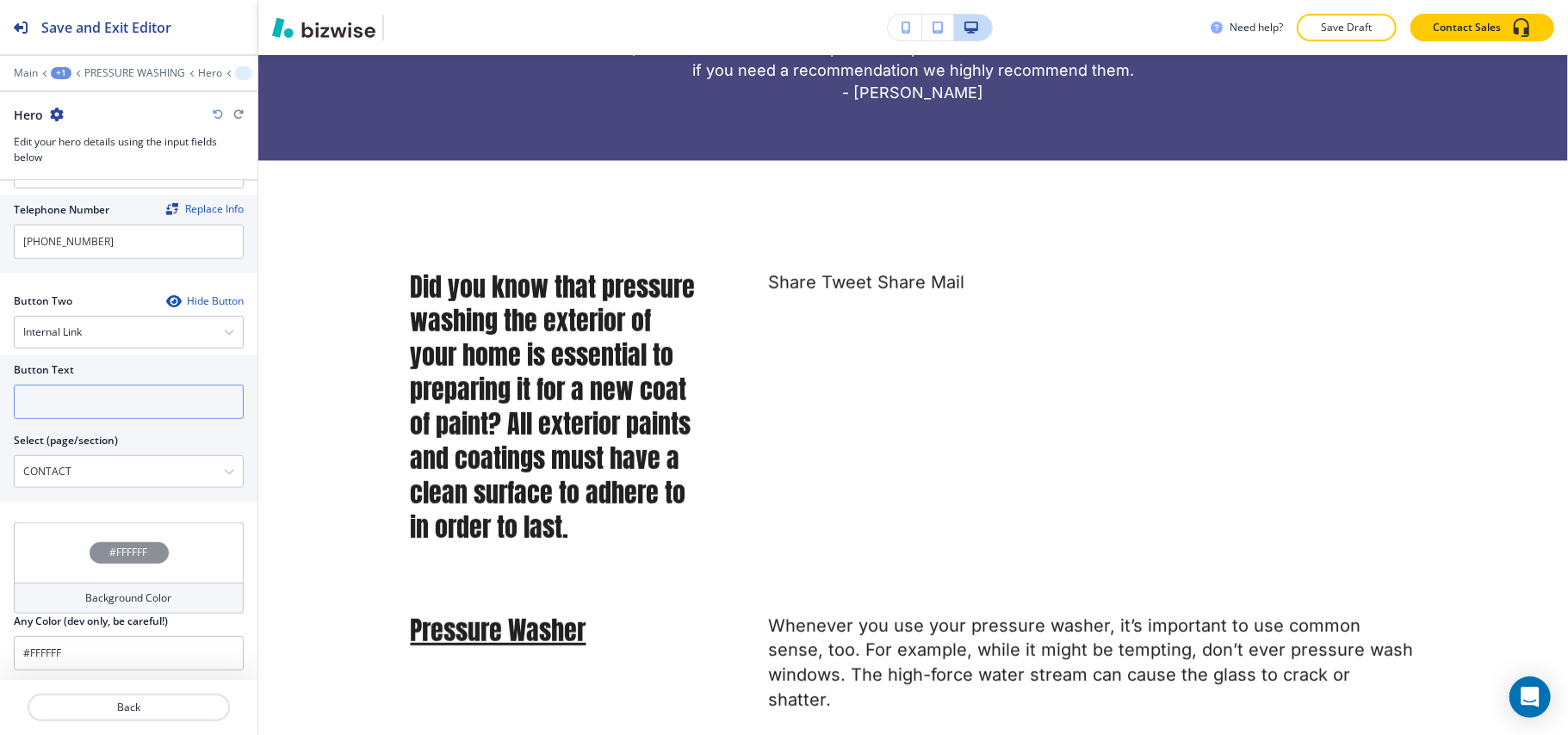
click at [79, 415] on input "text" at bounding box center [128, 402] width 230 height 35
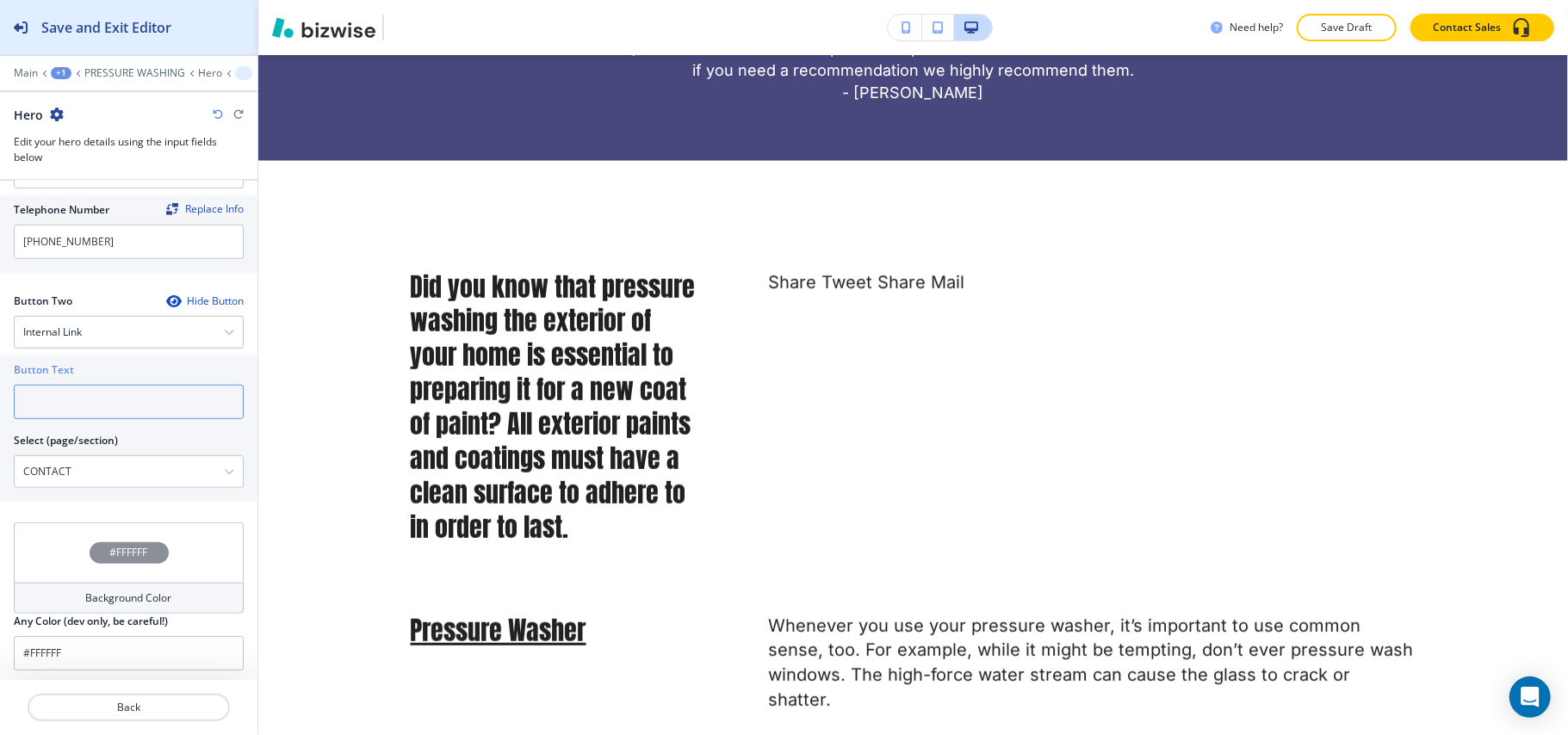
paste input "CONTACT US"
type input "CONTACT US"
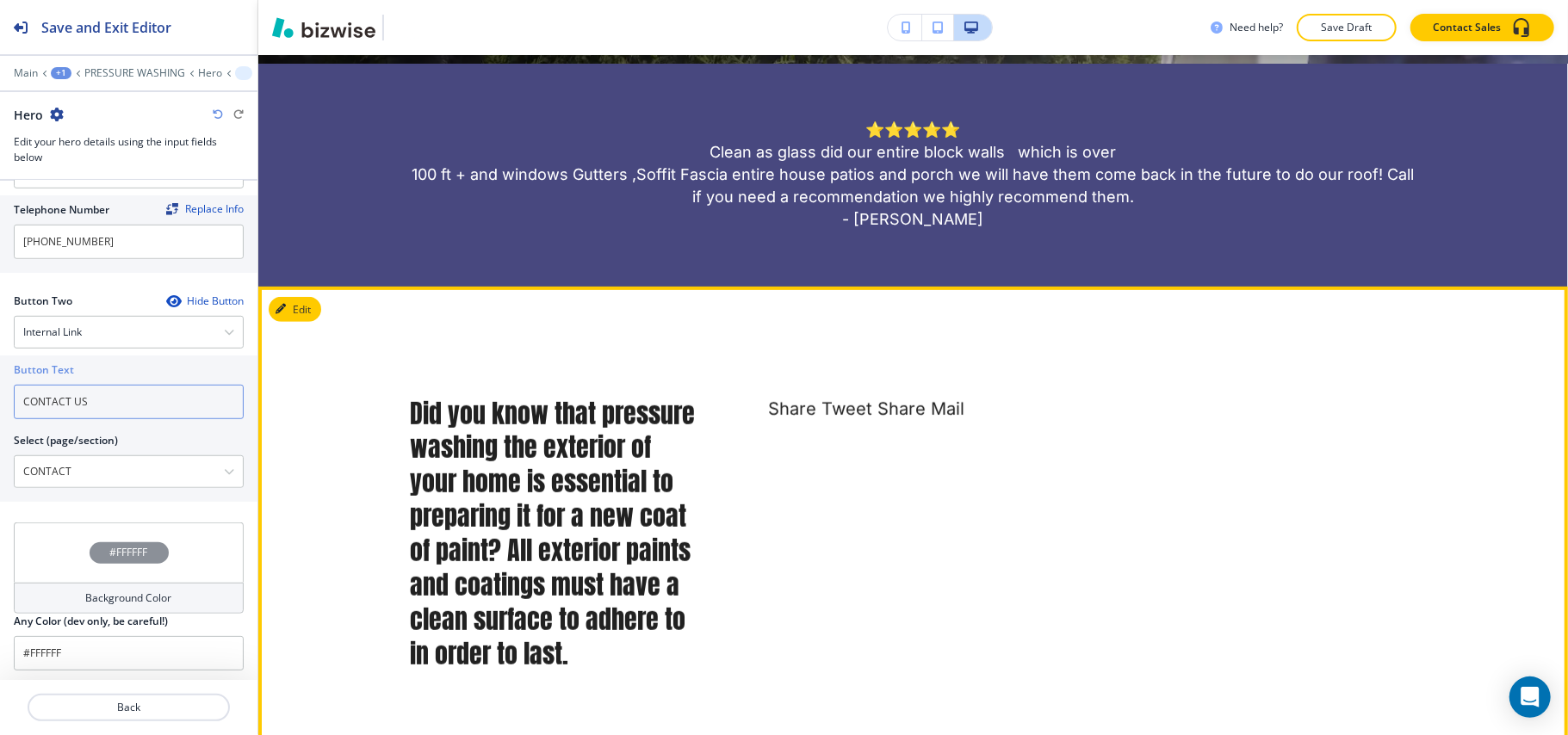
scroll to position [419, 0]
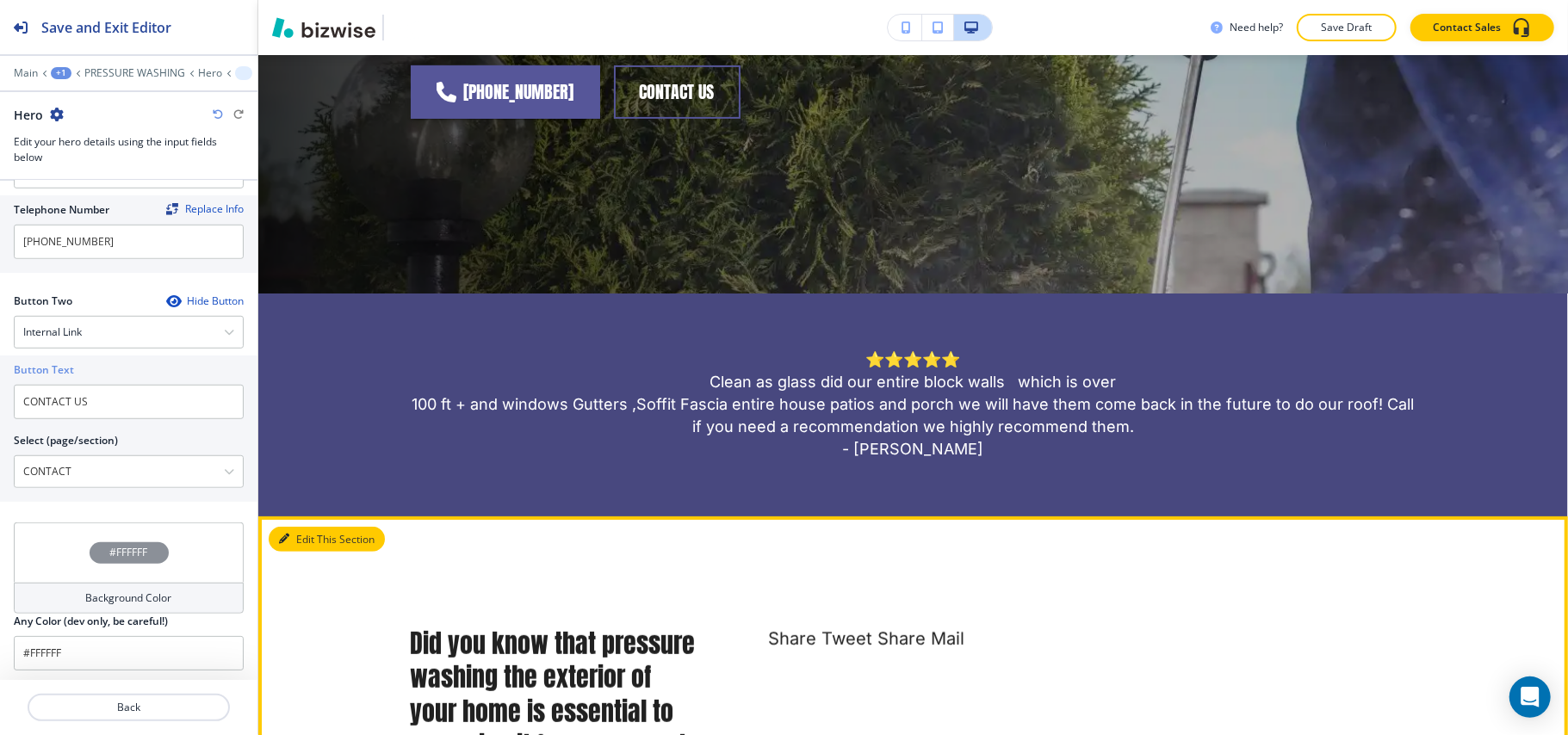
click at [306, 532] on button "Edit This Section" at bounding box center [326, 539] width 116 height 26
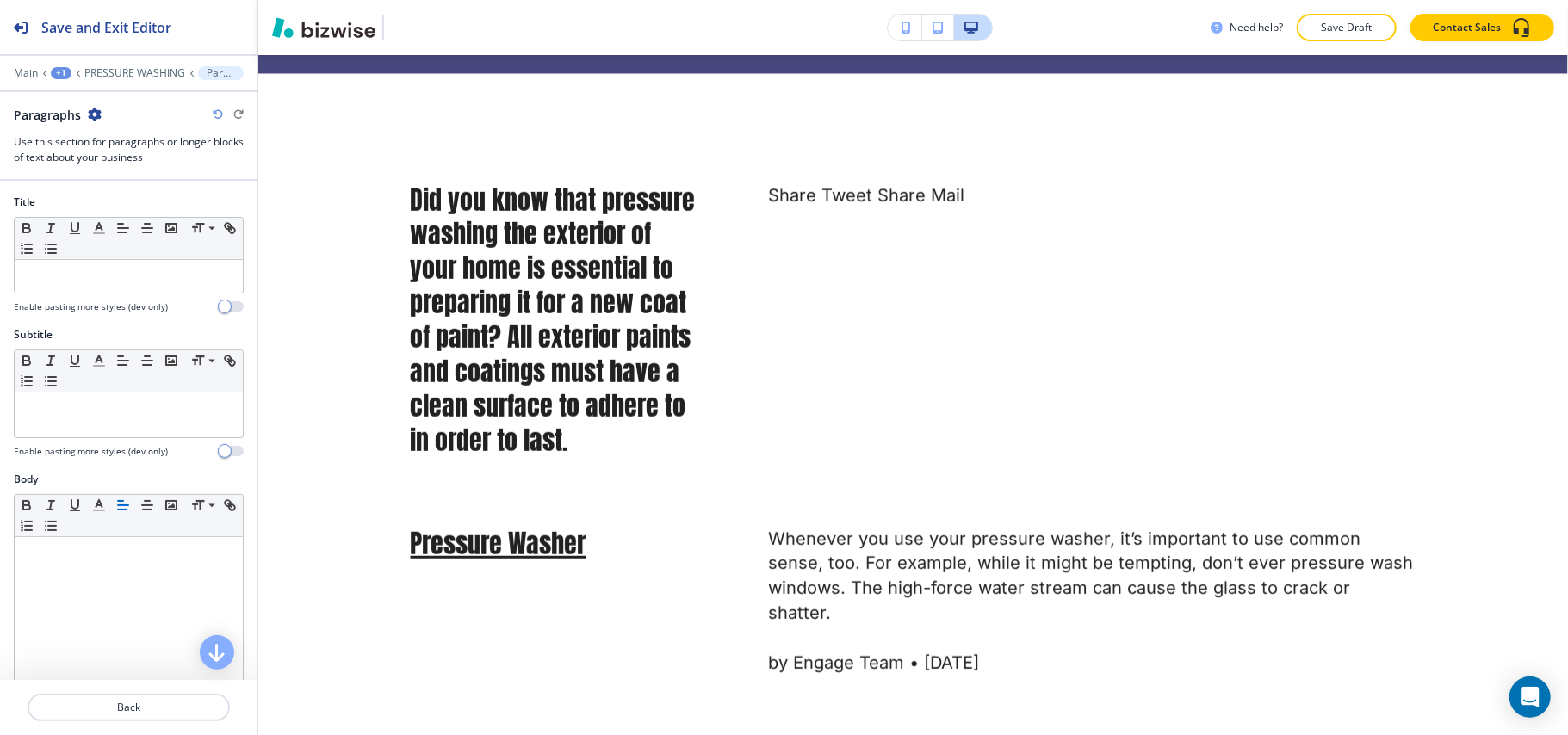
scroll to position [879, 0]
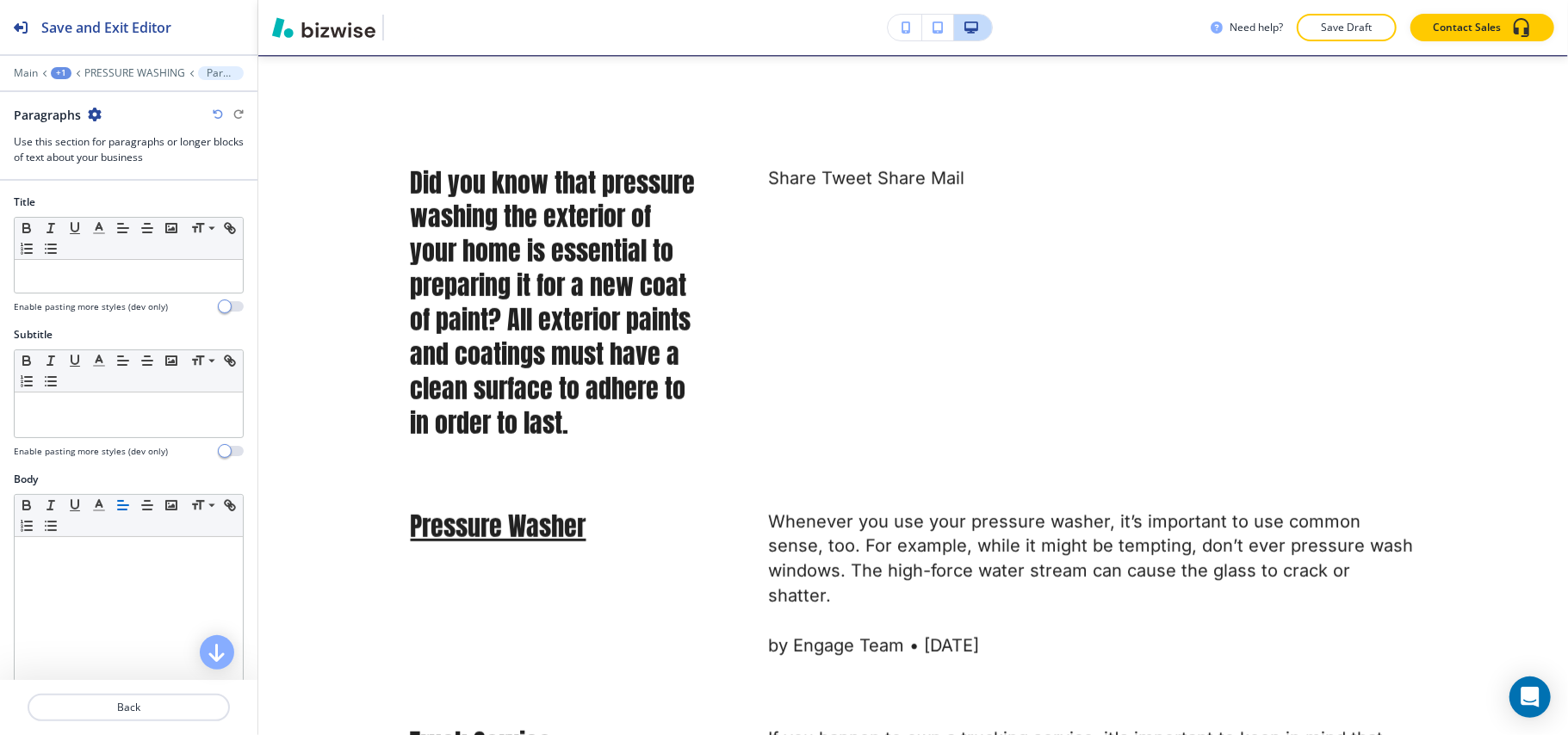
click at [90, 110] on icon "button" at bounding box center [94, 114] width 13 height 13
click at [115, 211] on p "Delete Section" at bounding box center [142, 205] width 88 height 15
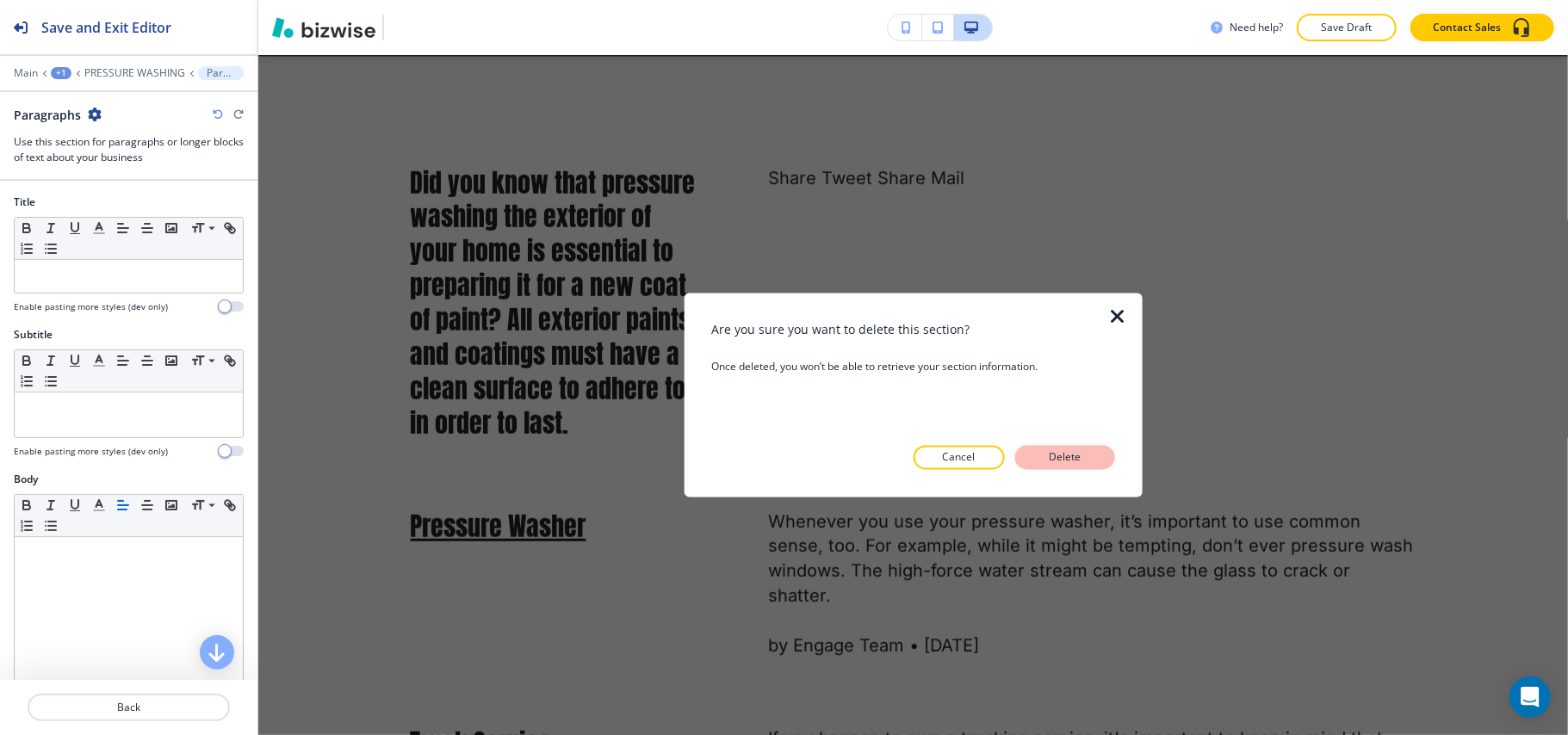
click at [1091, 446] on button "Delete" at bounding box center [1065, 458] width 100 height 24
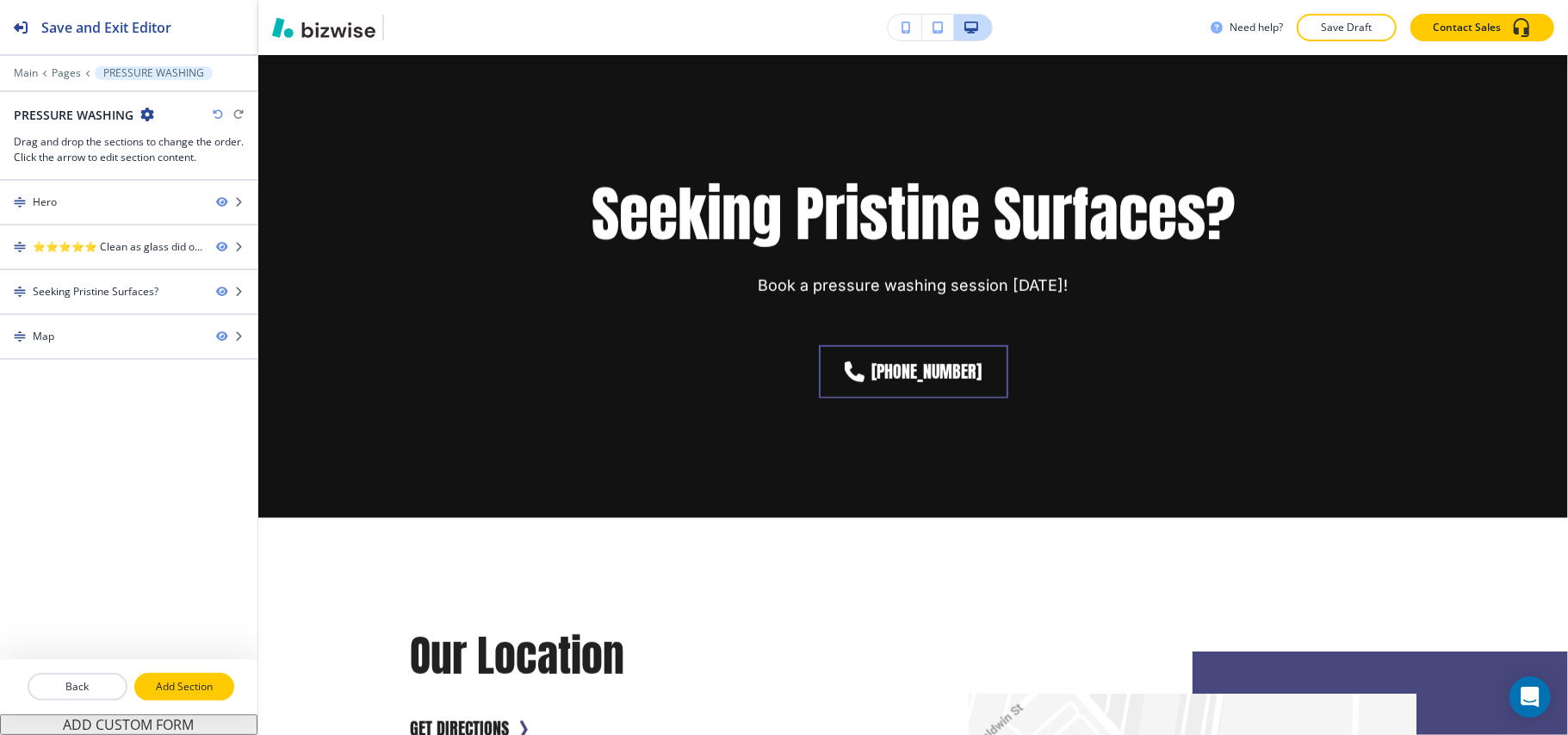
click at [174, 690] on p "Add Section" at bounding box center [184, 686] width 96 height 15
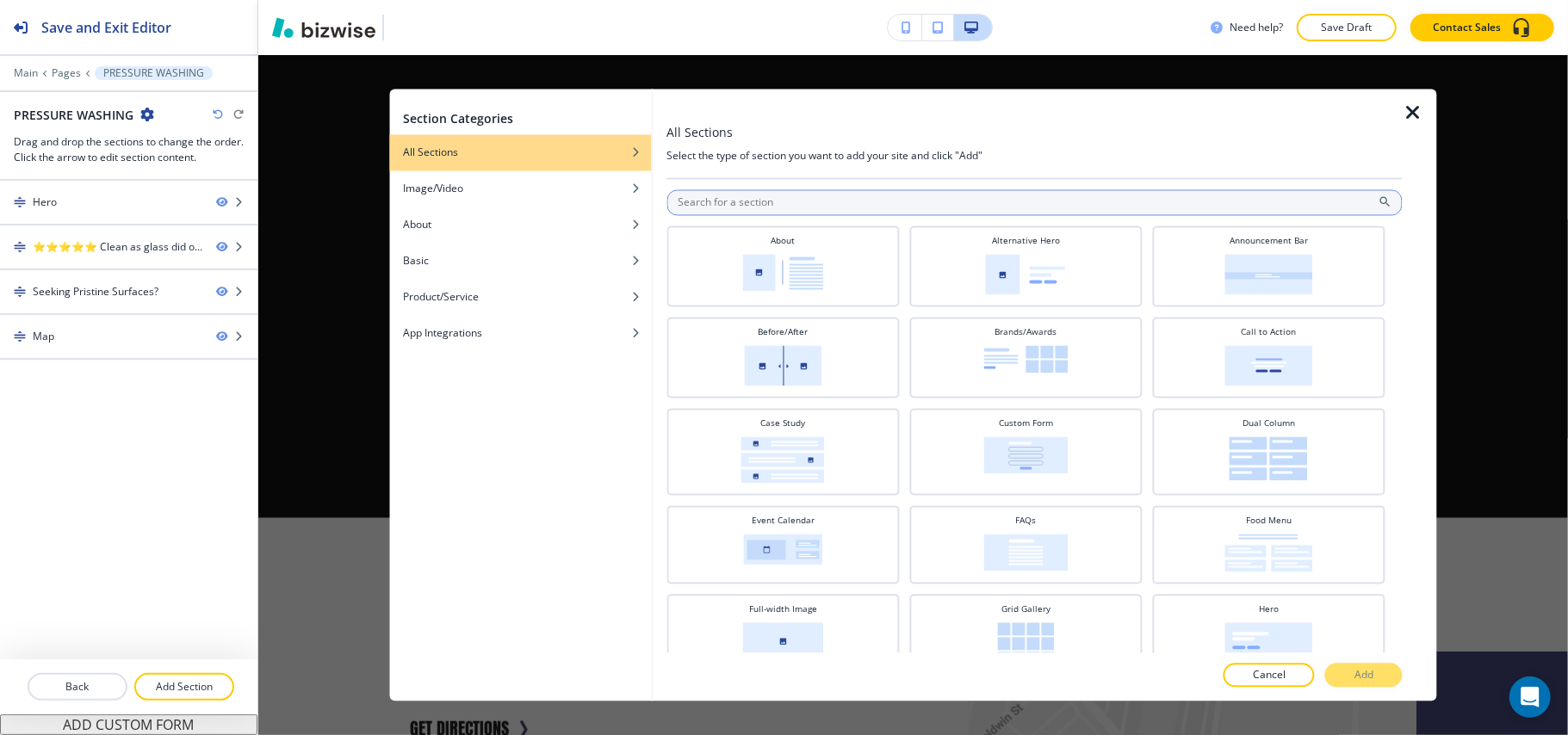
click at [738, 201] on input "text" at bounding box center [1034, 203] width 736 height 26
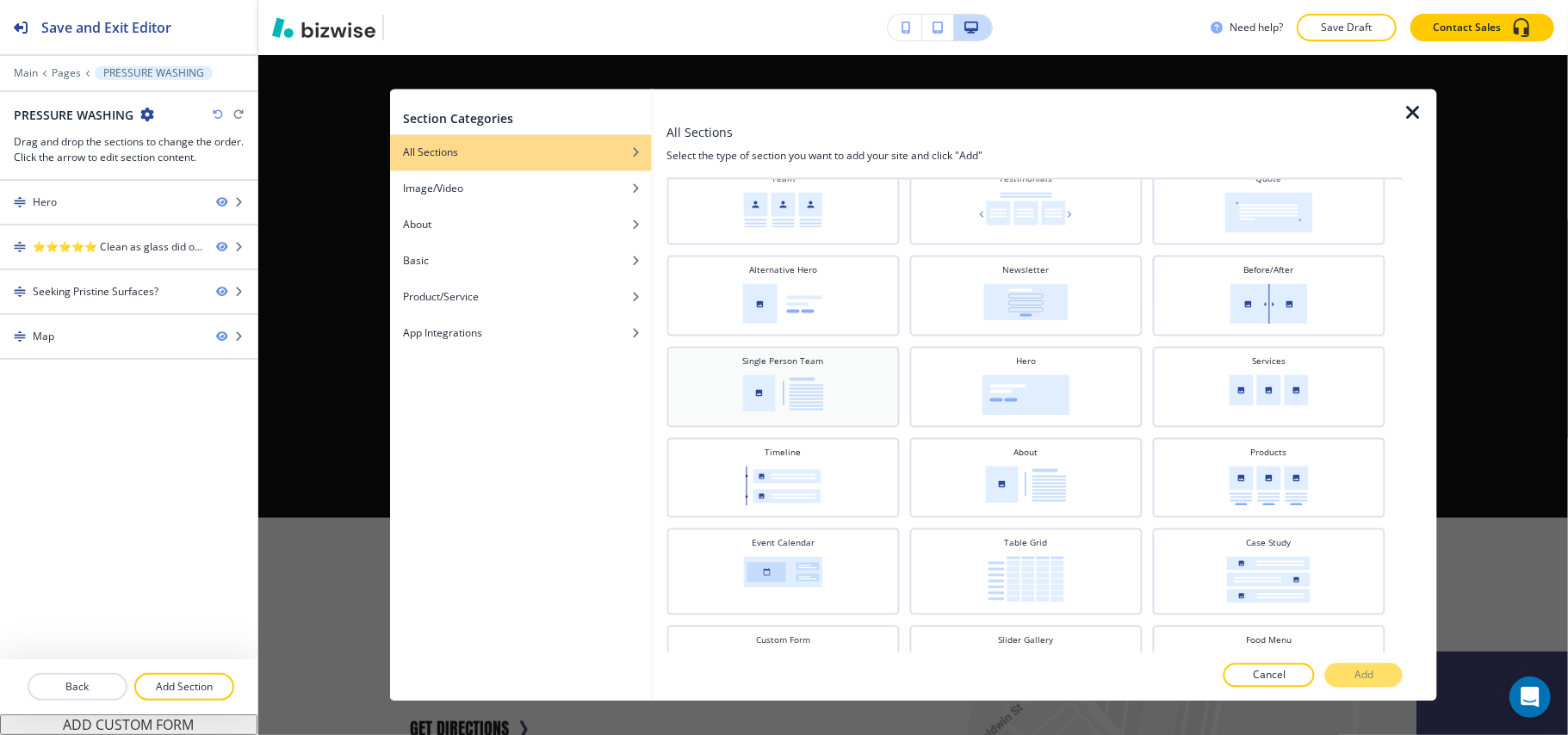
scroll to position [0, 0]
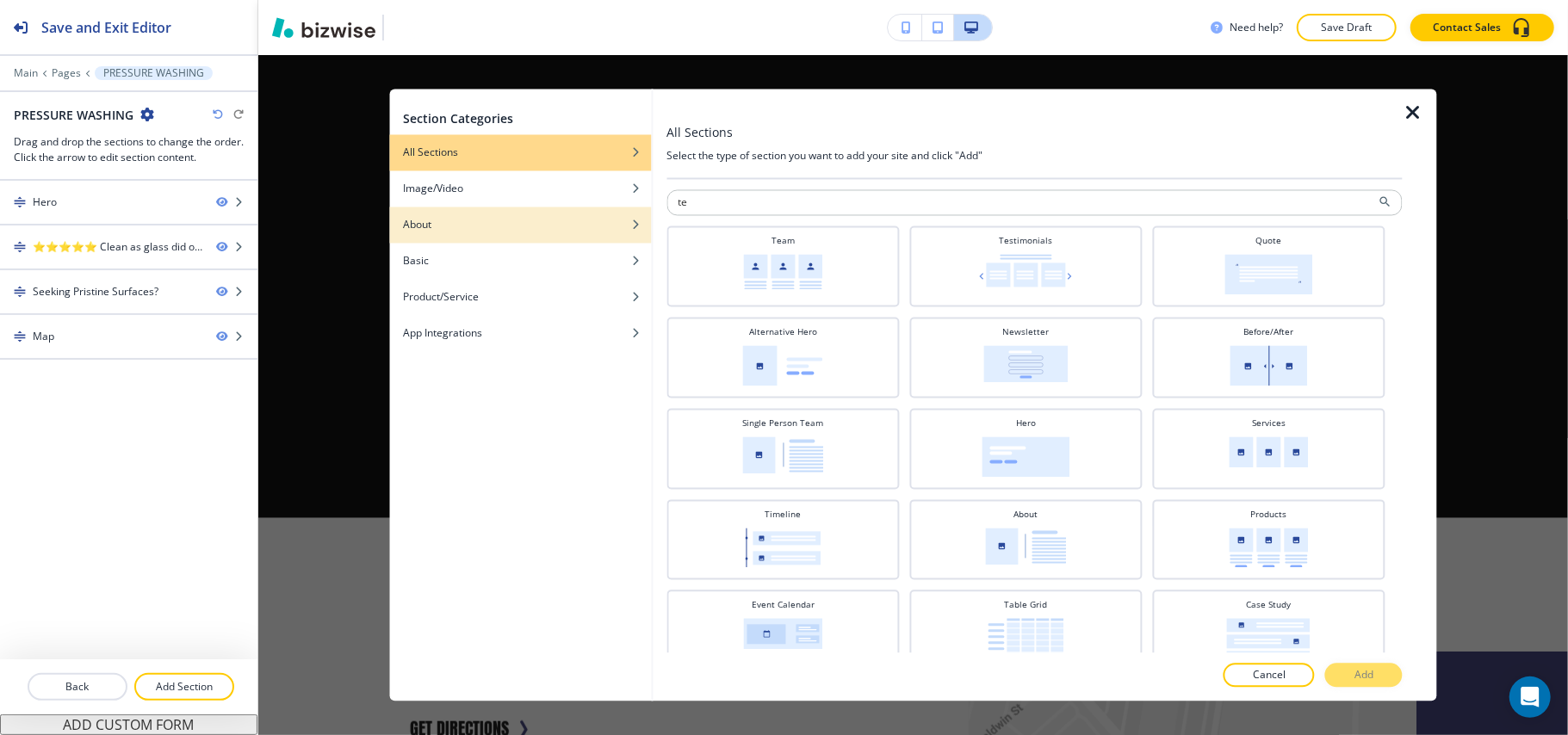
drag, startPoint x: 722, startPoint y: 208, endPoint x: 591, endPoint y: 208, distance: 131.0
click at [591, 208] on div "Section Categories All Sections Image/Video About Basic Product/Service App Int…" at bounding box center [913, 395] width 1048 height 612
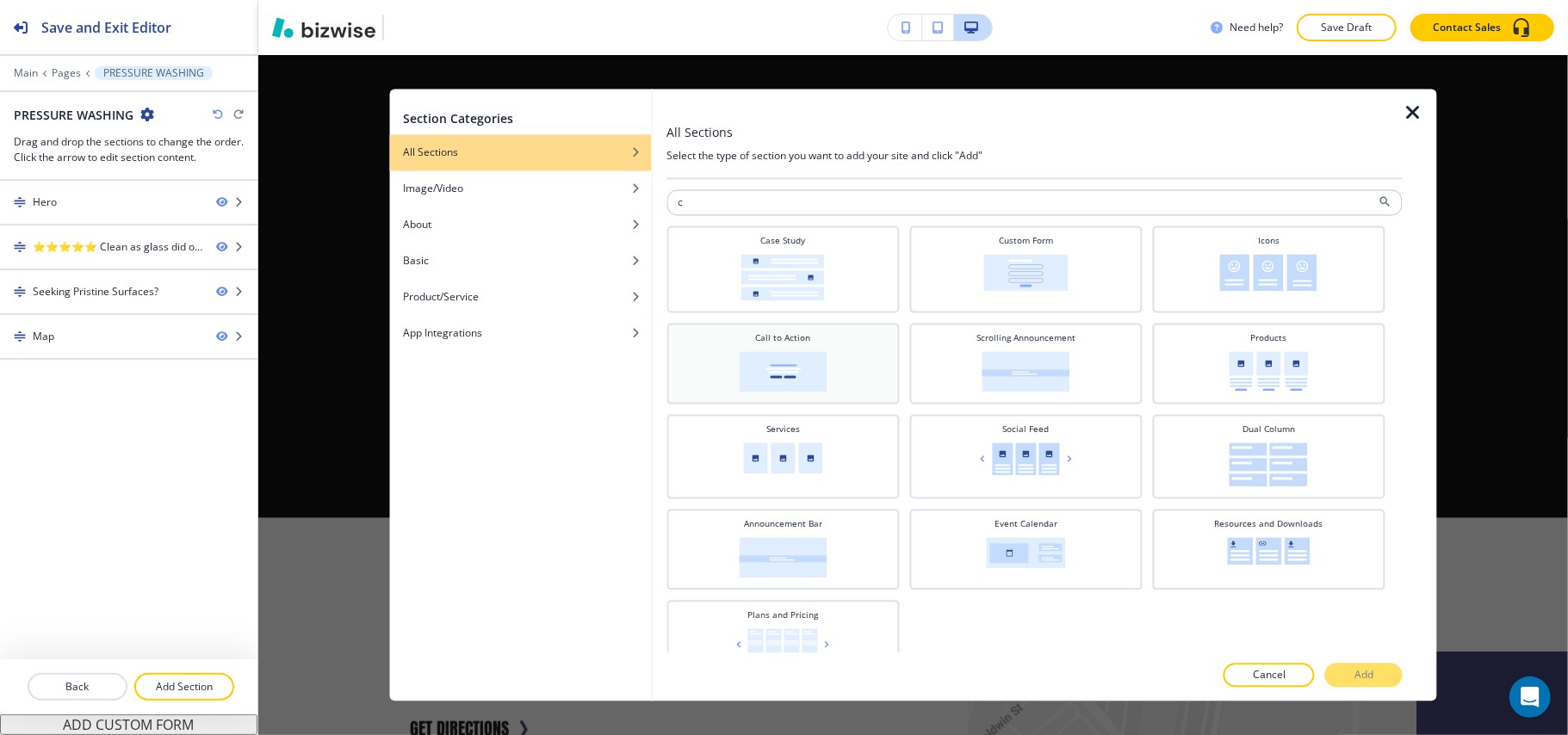
type input "c"
click at [805, 371] on img at bounding box center [782, 372] width 88 height 40
click at [1376, 676] on button "Add" at bounding box center [1363, 675] width 78 height 24
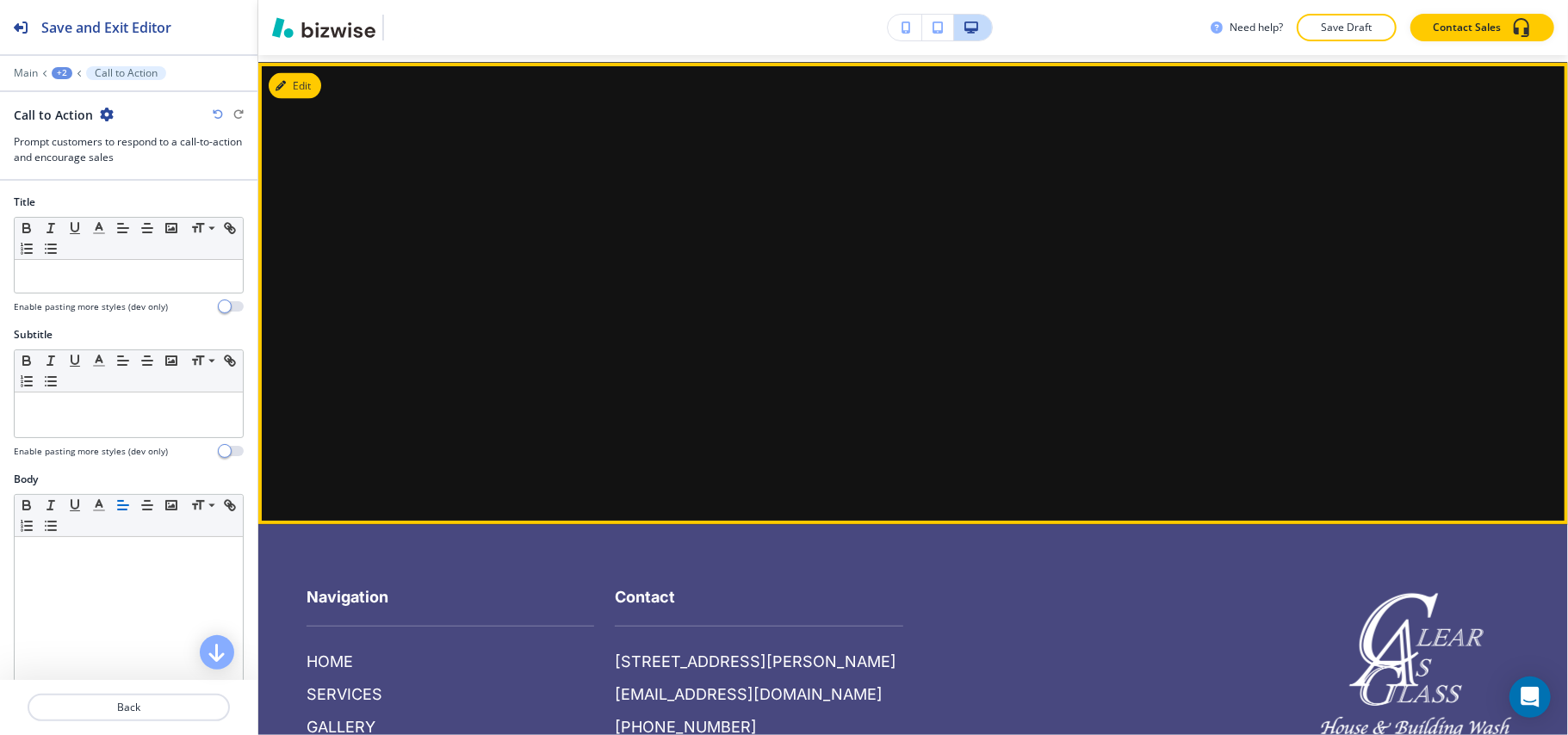
scroll to position [2095, 0]
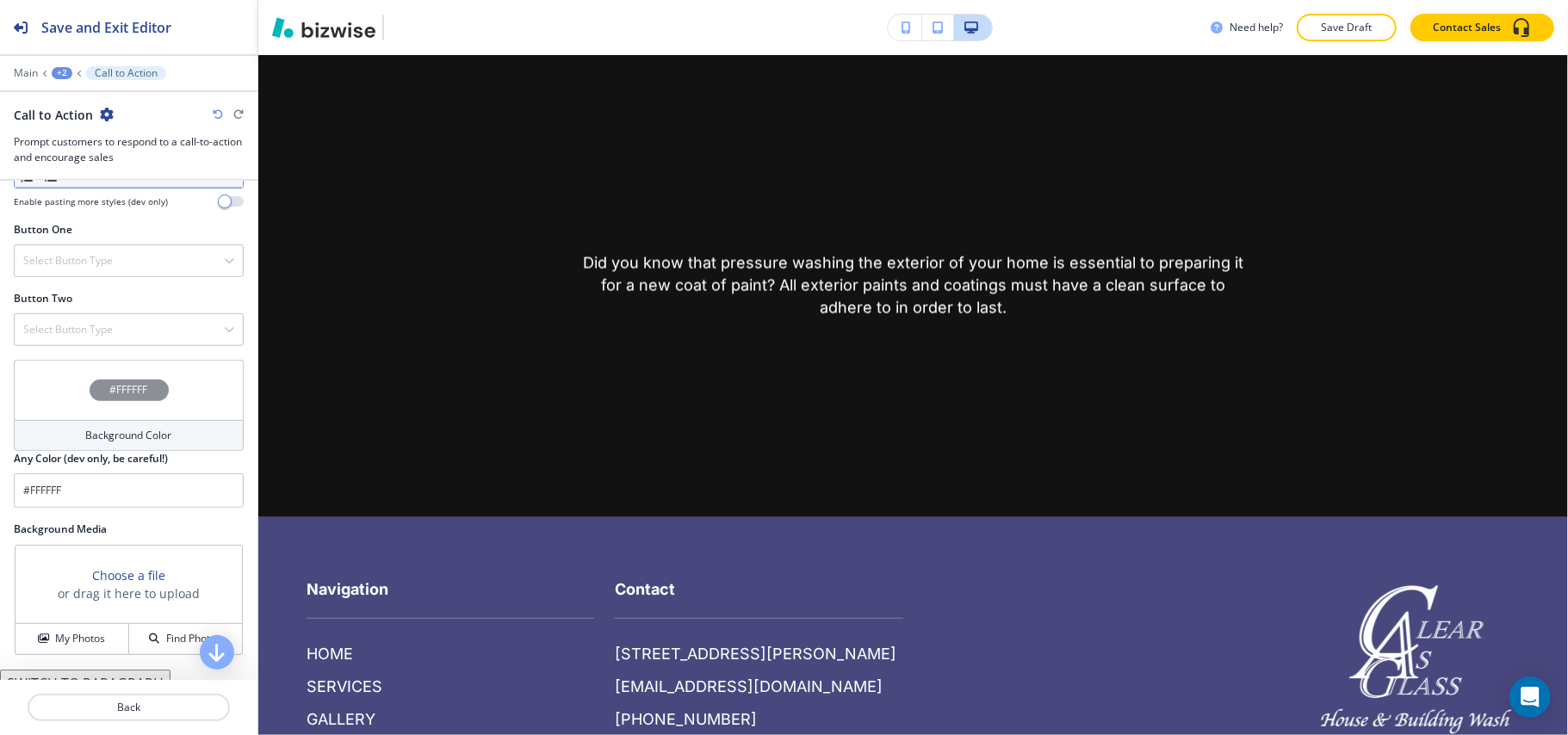
click at [61, 413] on div "#FFFFFF" at bounding box center [128, 390] width 230 height 61
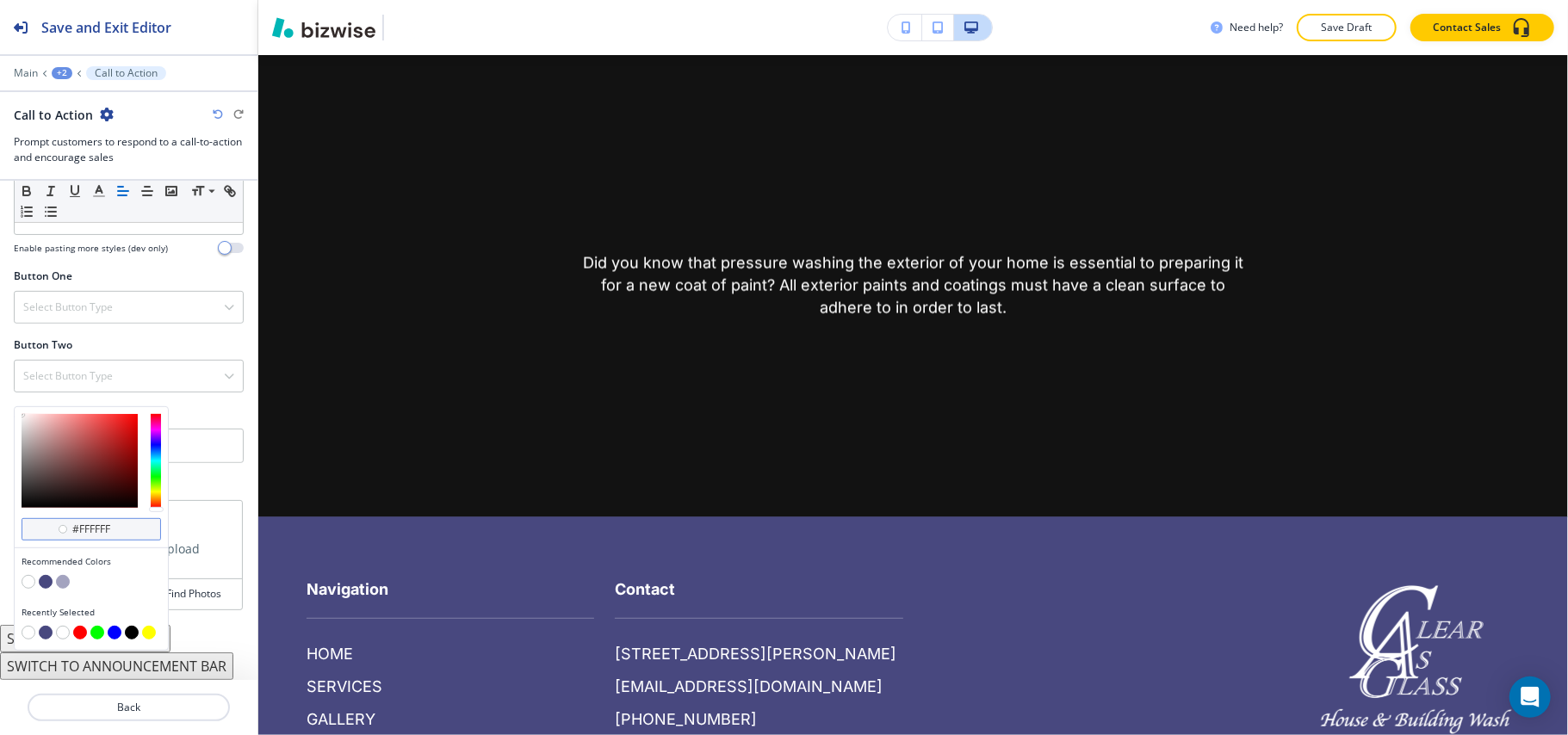
scroll to position [532, 0]
click at [31, 583] on button "button" at bounding box center [28, 582] width 13 height 13
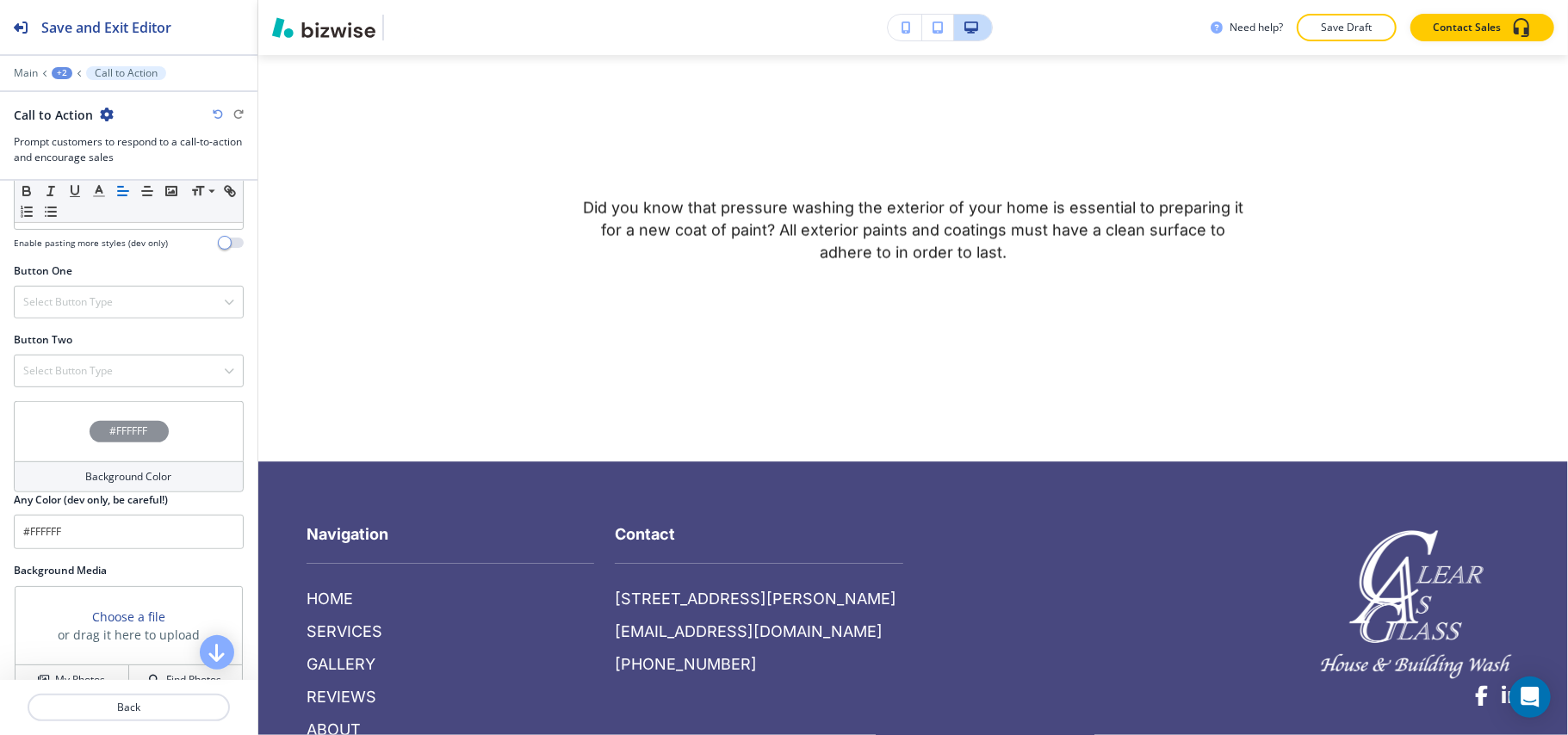
click at [66, 69] on div "+2" at bounding box center [61, 73] width 20 height 12
click at [85, 120] on button "PRESSURE WASHING" at bounding box center [107, 131] width 110 height 31
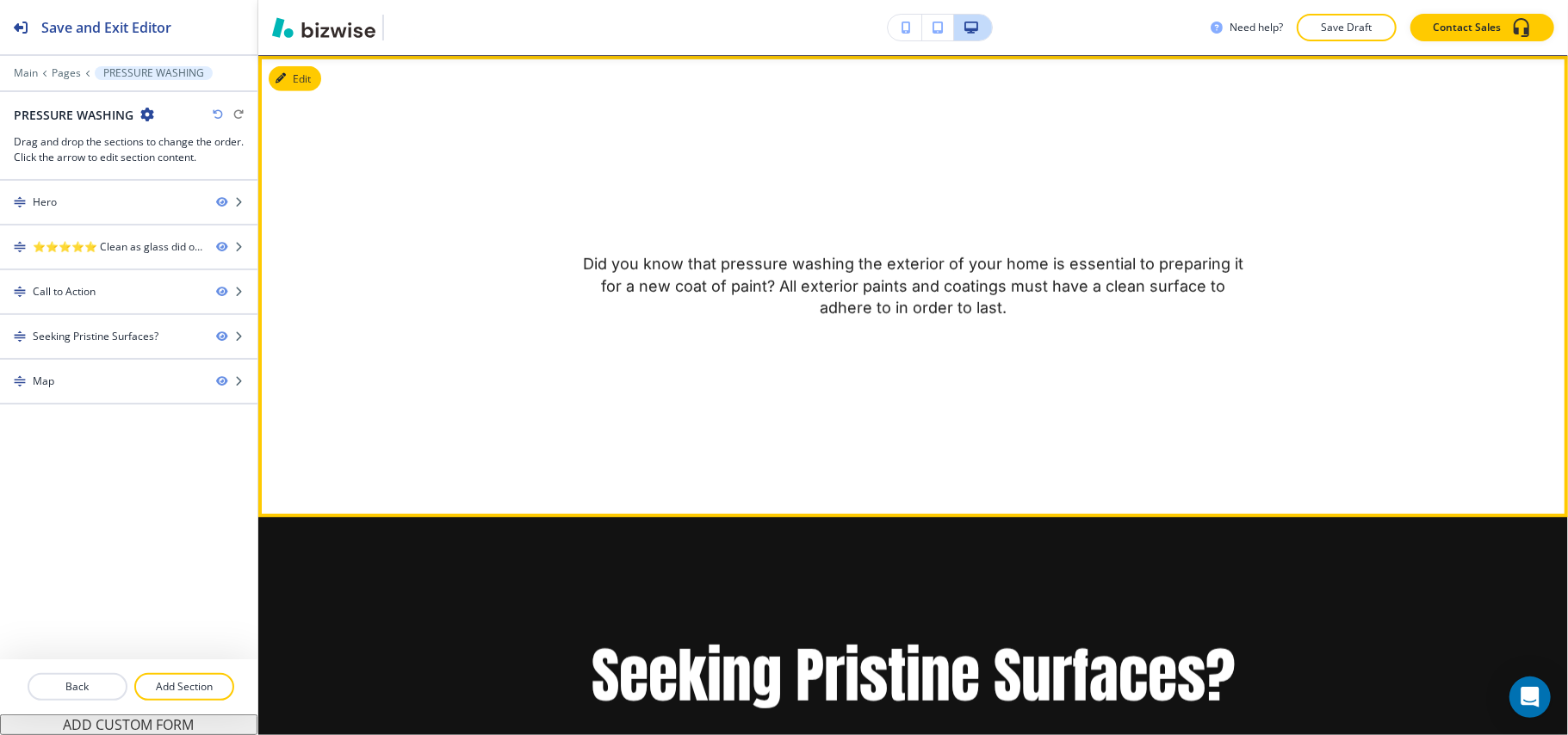
scroll to position [1338, 0]
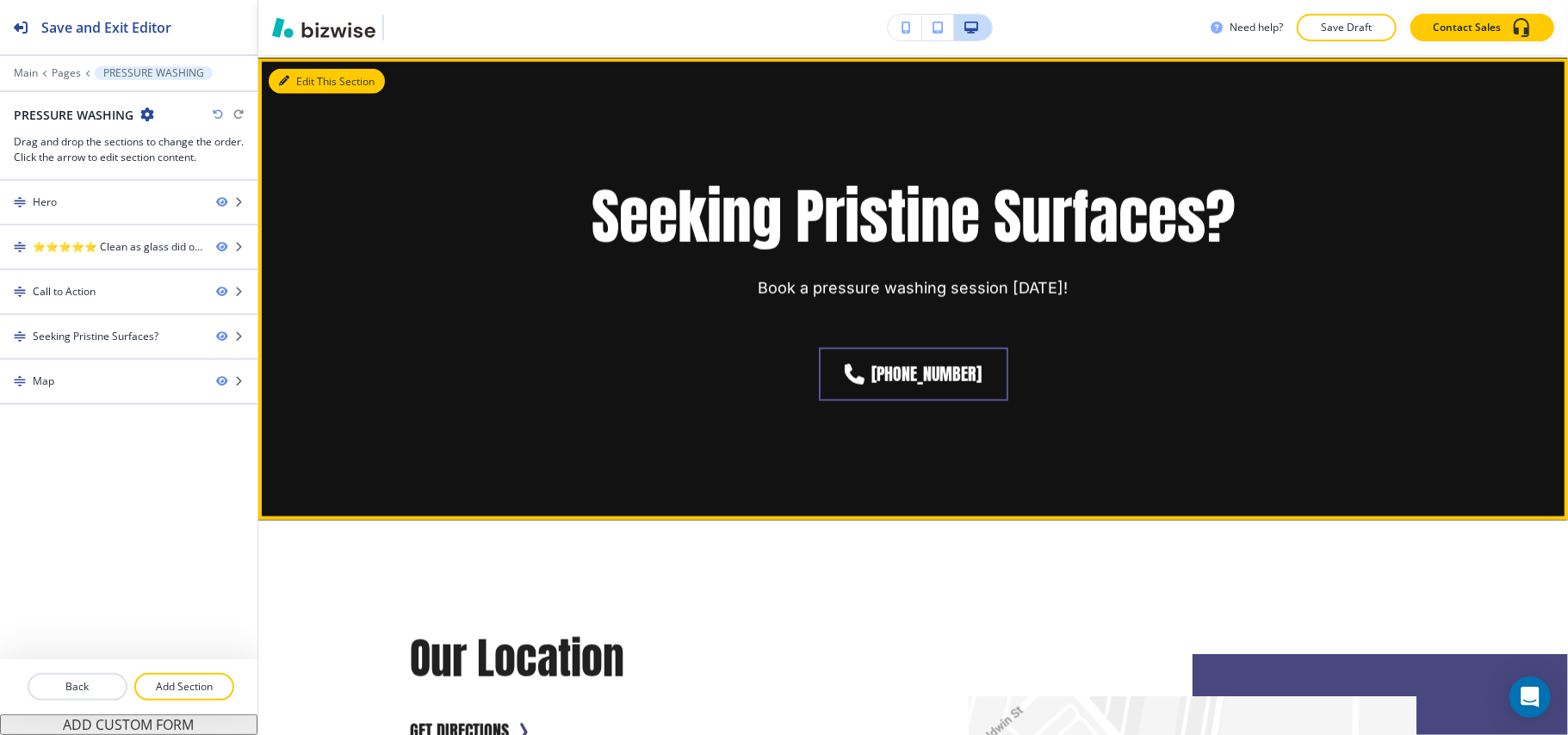
click at [305, 78] on button "Edit This Section" at bounding box center [326, 81] width 116 height 26
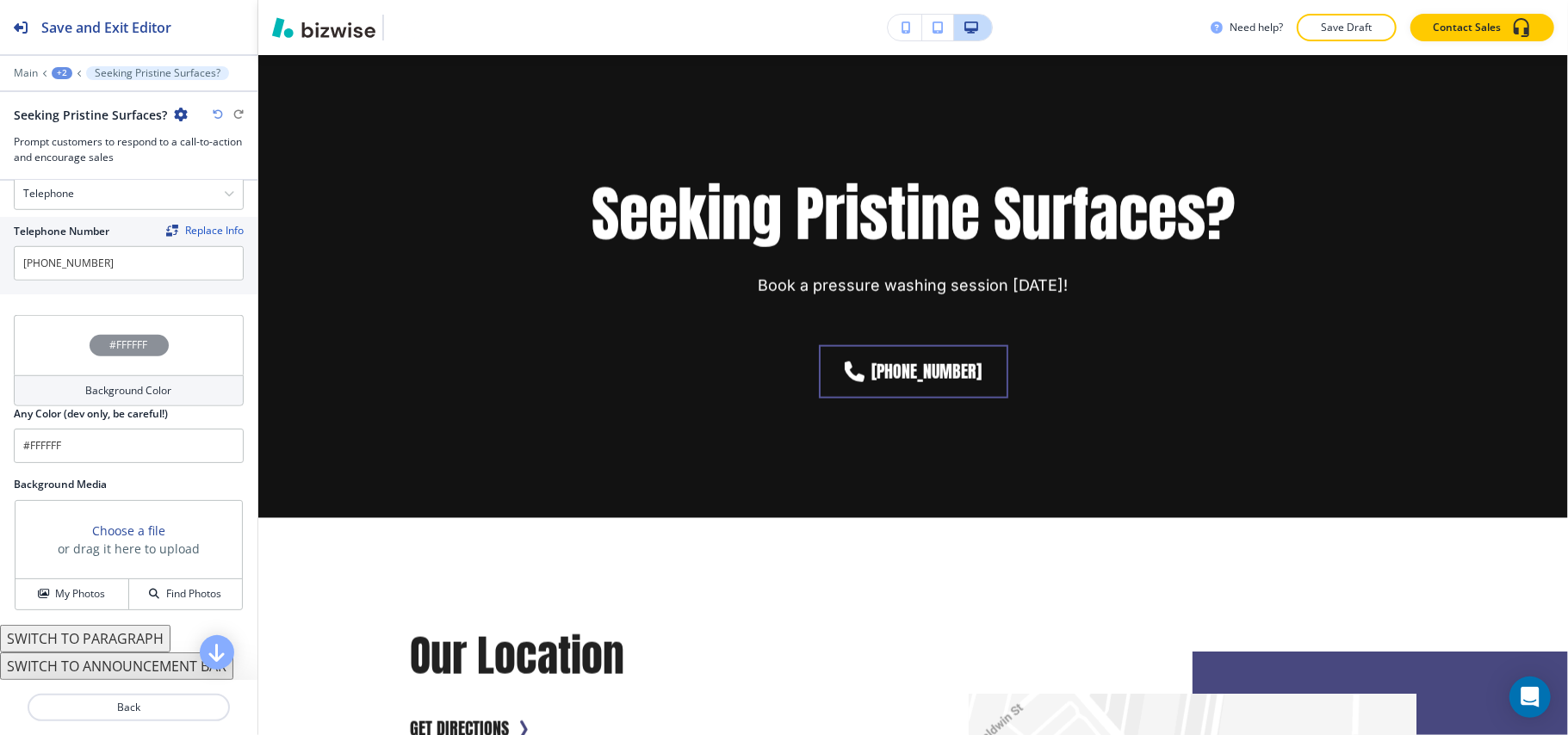
scroll to position [865, 0]
click at [79, 601] on h4 "My Photos" at bounding box center [80, 593] width 50 height 15
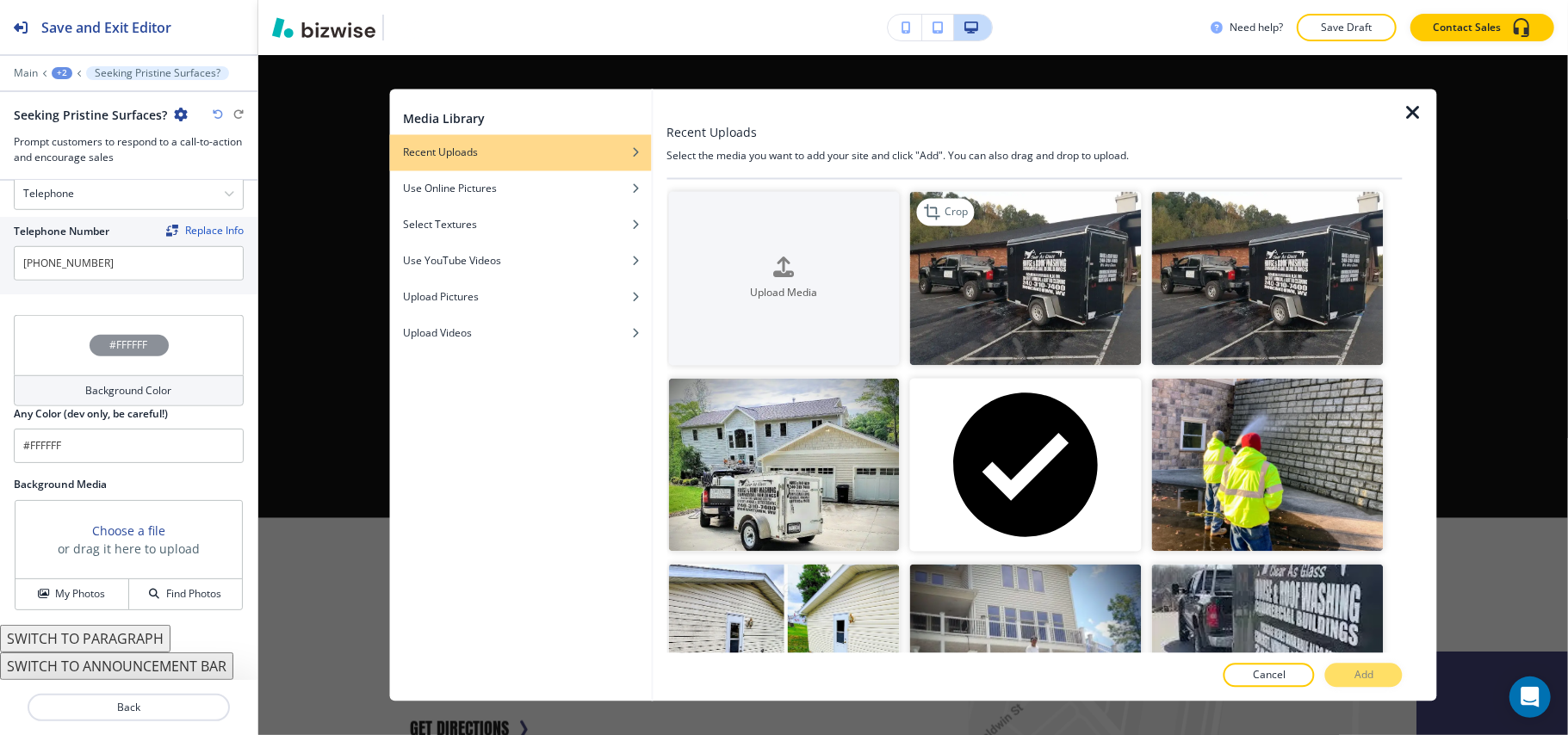
click at [1089, 314] on img "button" at bounding box center [1025, 278] width 232 height 174
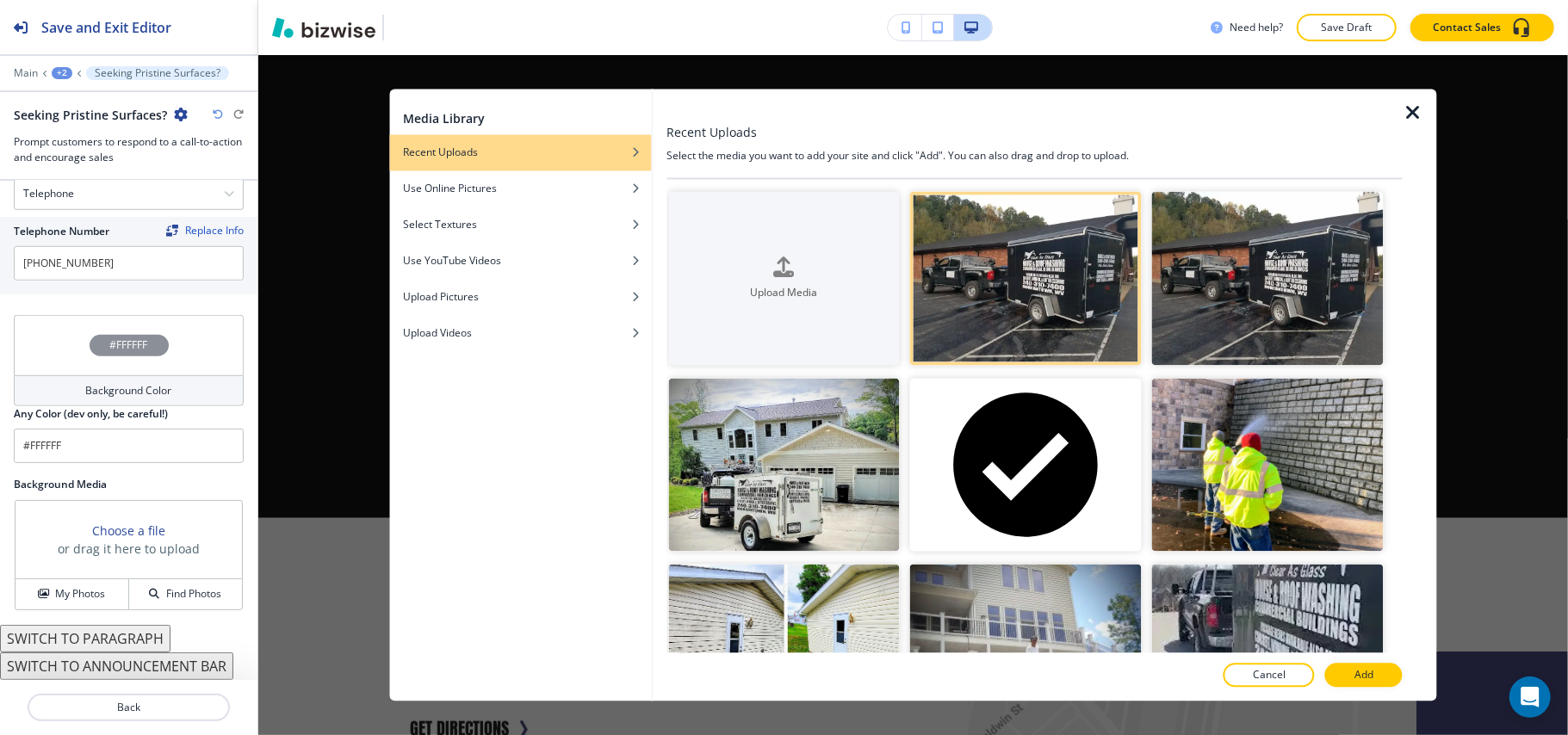
drag, startPoint x: 1355, startPoint y: 672, endPoint x: 1361, endPoint y: 663, distance: 10.8
click at [1355, 673] on p "Add" at bounding box center [1363, 675] width 19 height 15
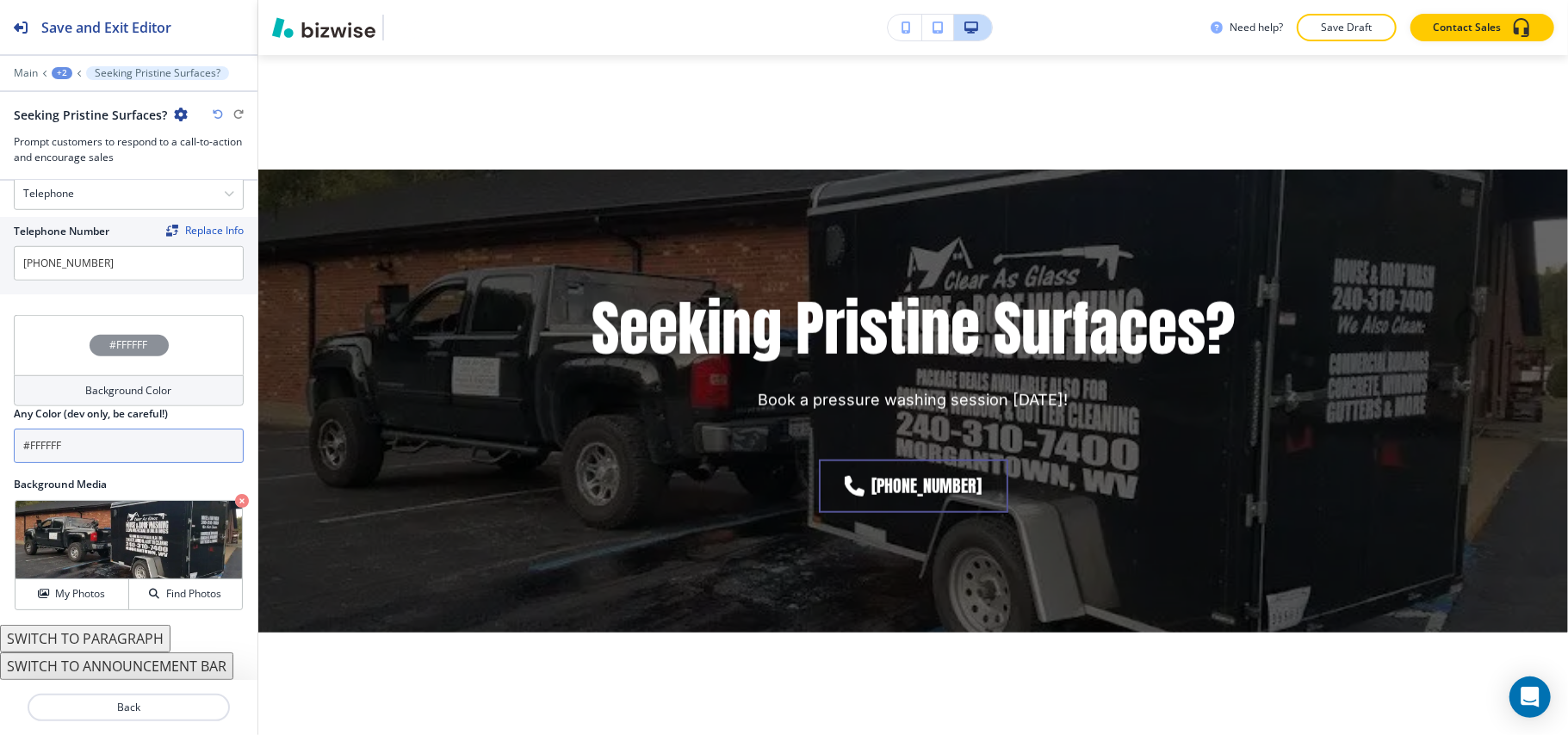
scroll to position [635, 0]
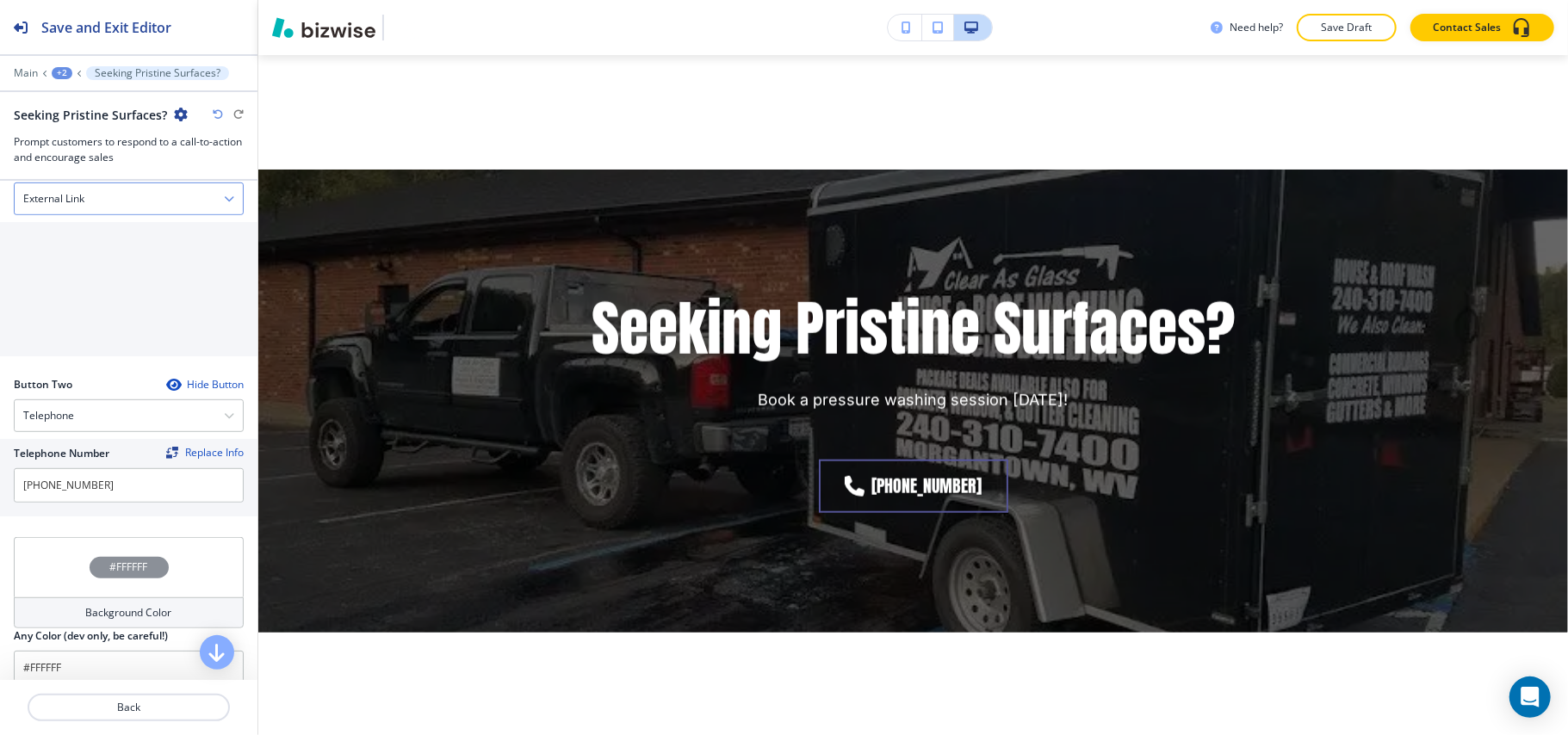
click at [94, 211] on div "External Link" at bounding box center [128, 199] width 228 height 31
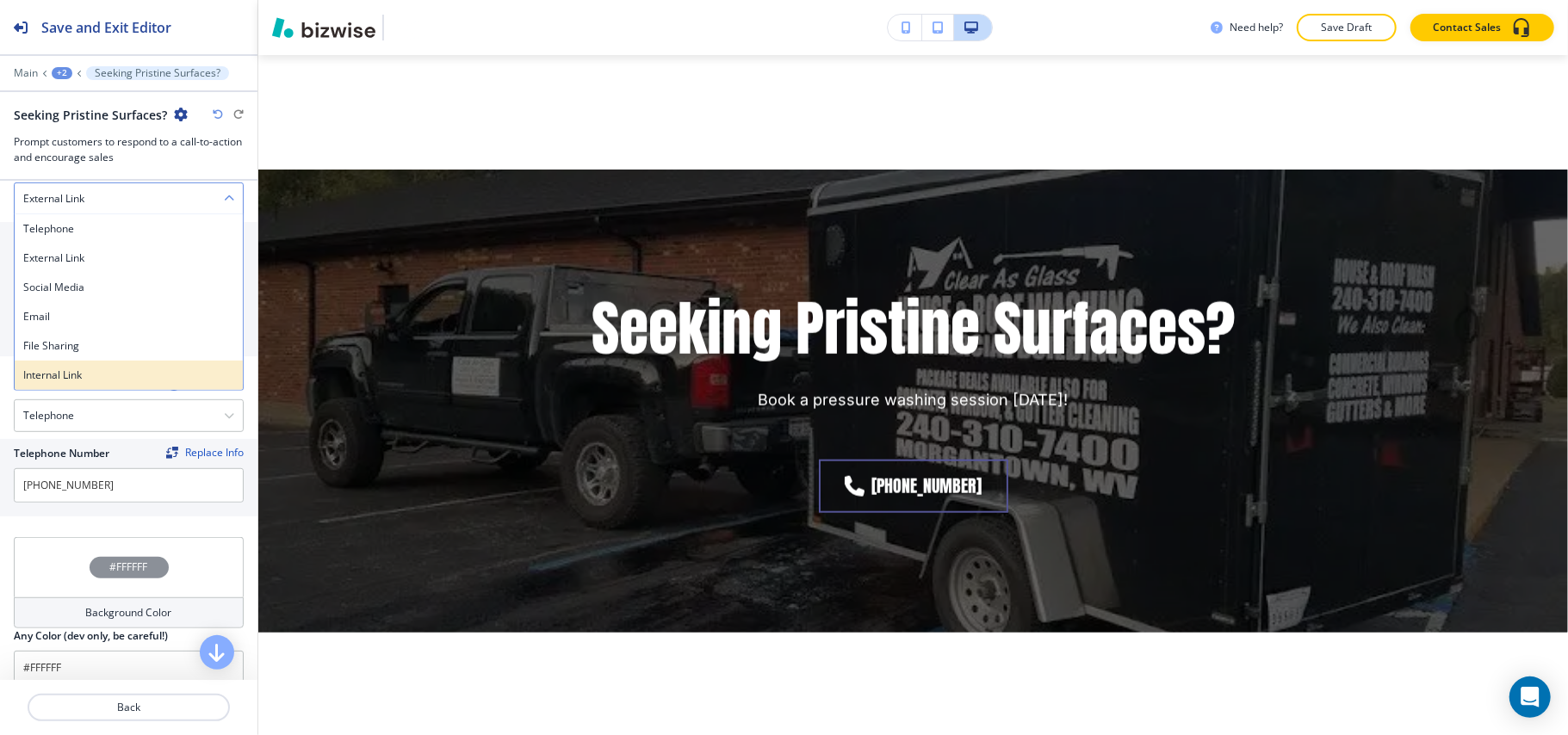
click at [77, 379] on h4 "Internal Link" at bounding box center [128, 375] width 211 height 15
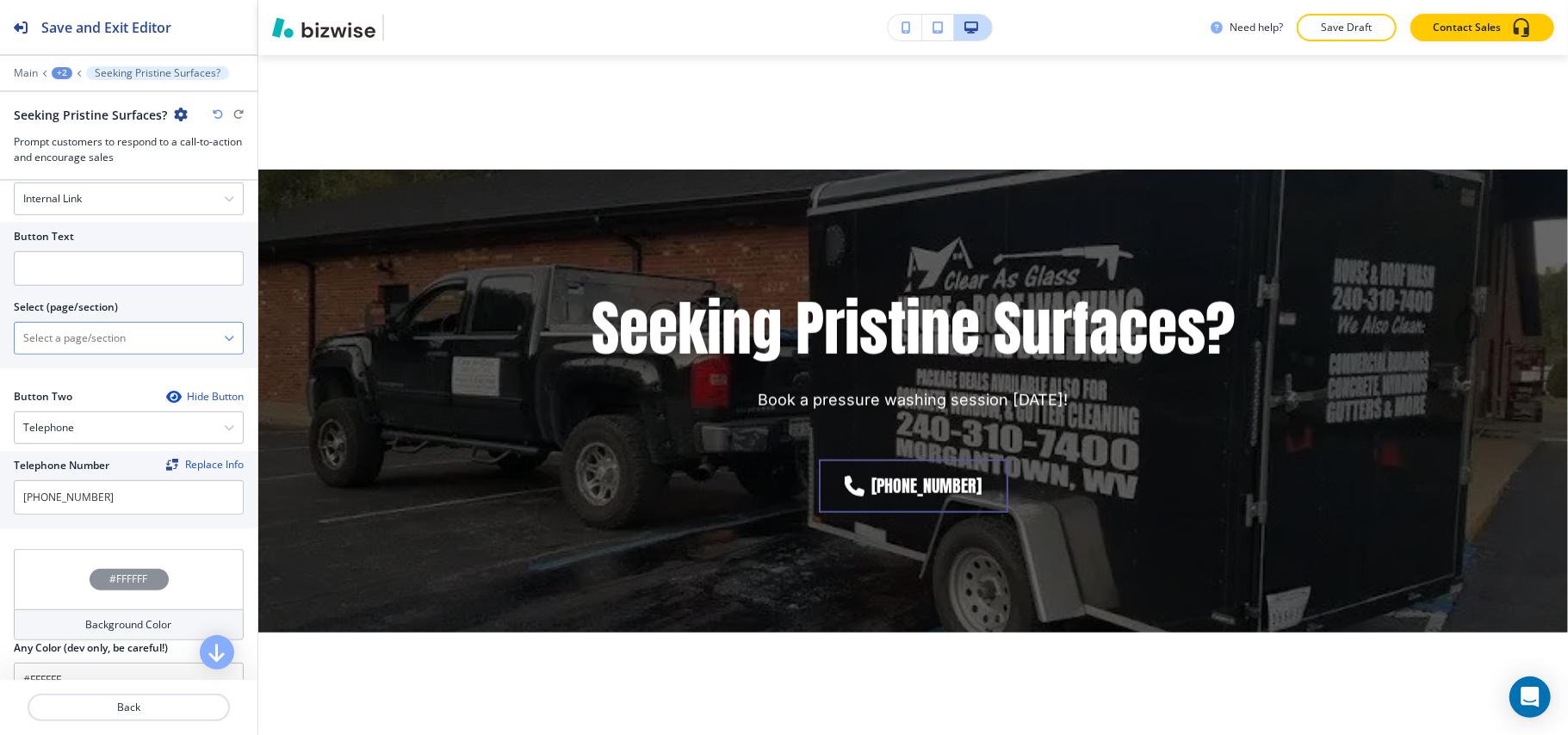
click at [118, 346] on \(page\/section\) "Manual Input" at bounding box center [118, 338] width 209 height 29
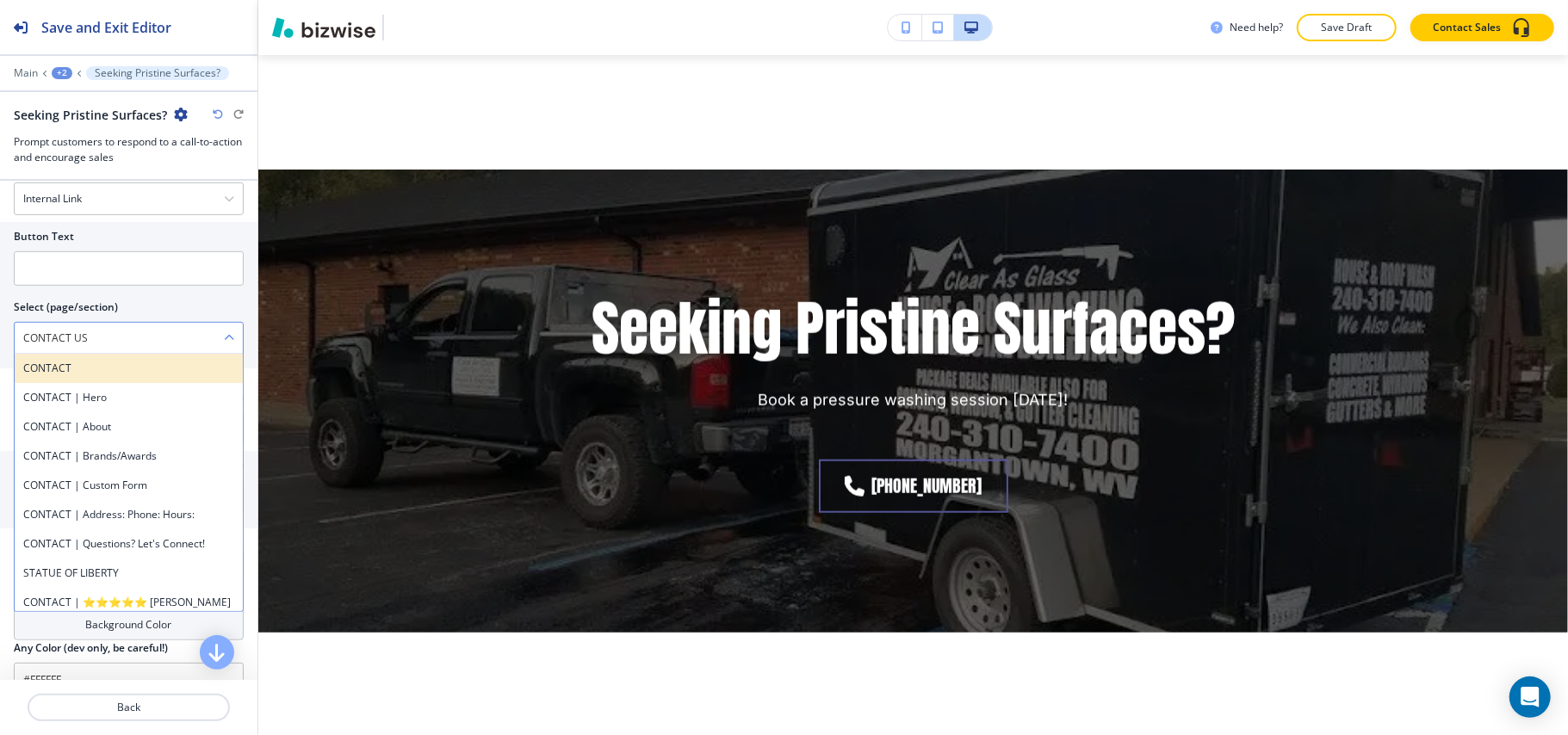
click at [90, 376] on h4 "CONTACT" at bounding box center [128, 368] width 211 height 15
type \(page\/section\) "CONTACT"
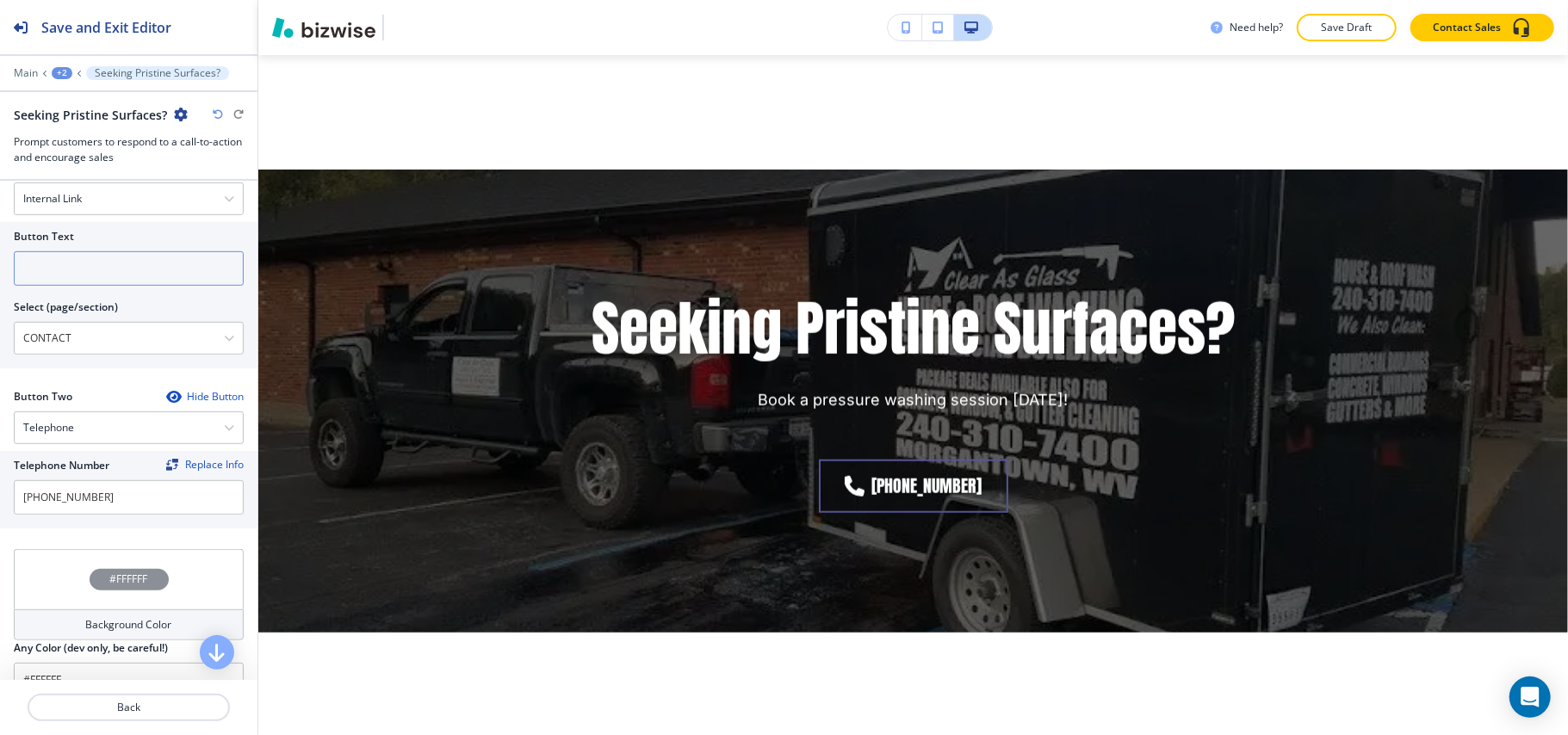
click at [85, 267] on input "text" at bounding box center [128, 268] width 230 height 35
paste input "CONTACT US"
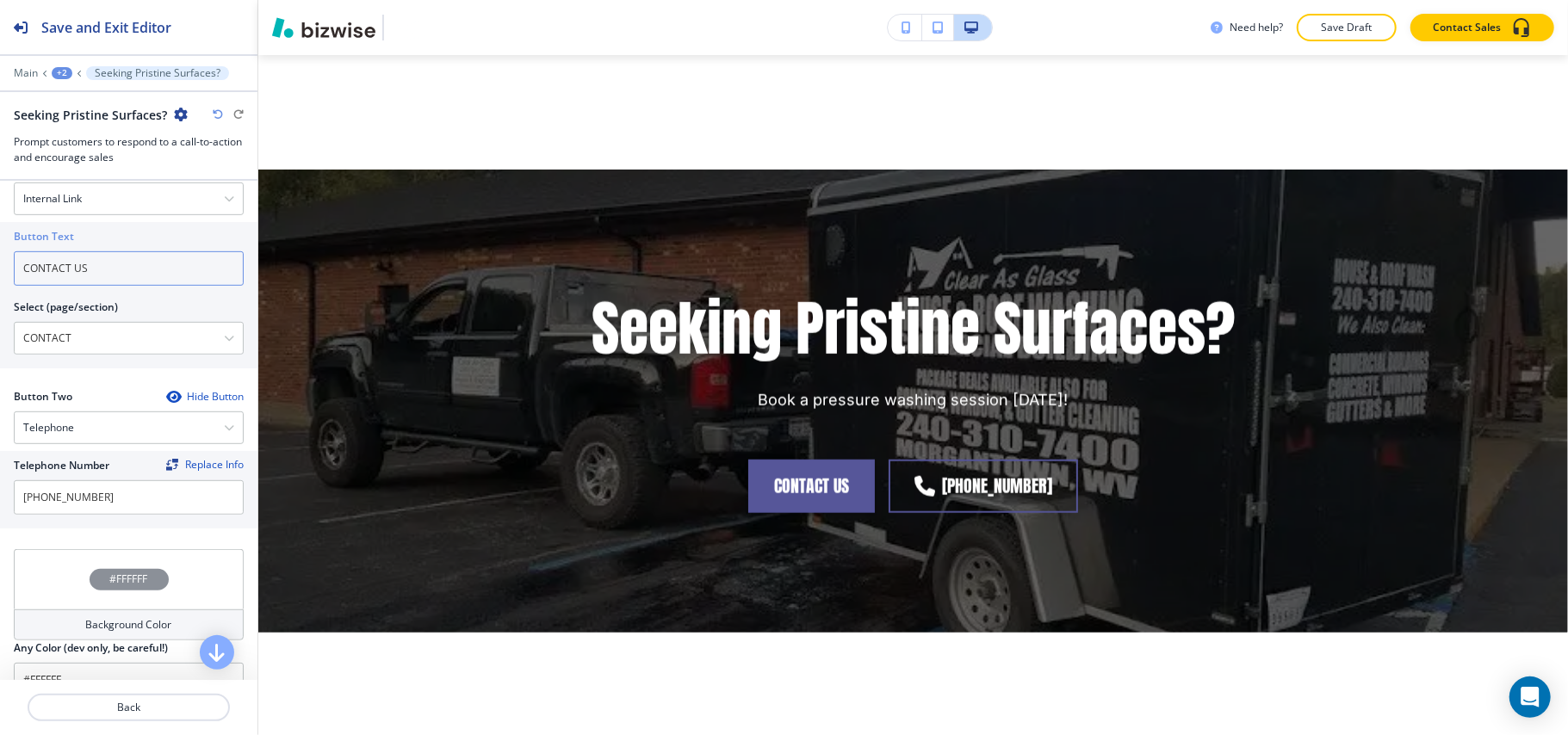
type input "CONTACT US"
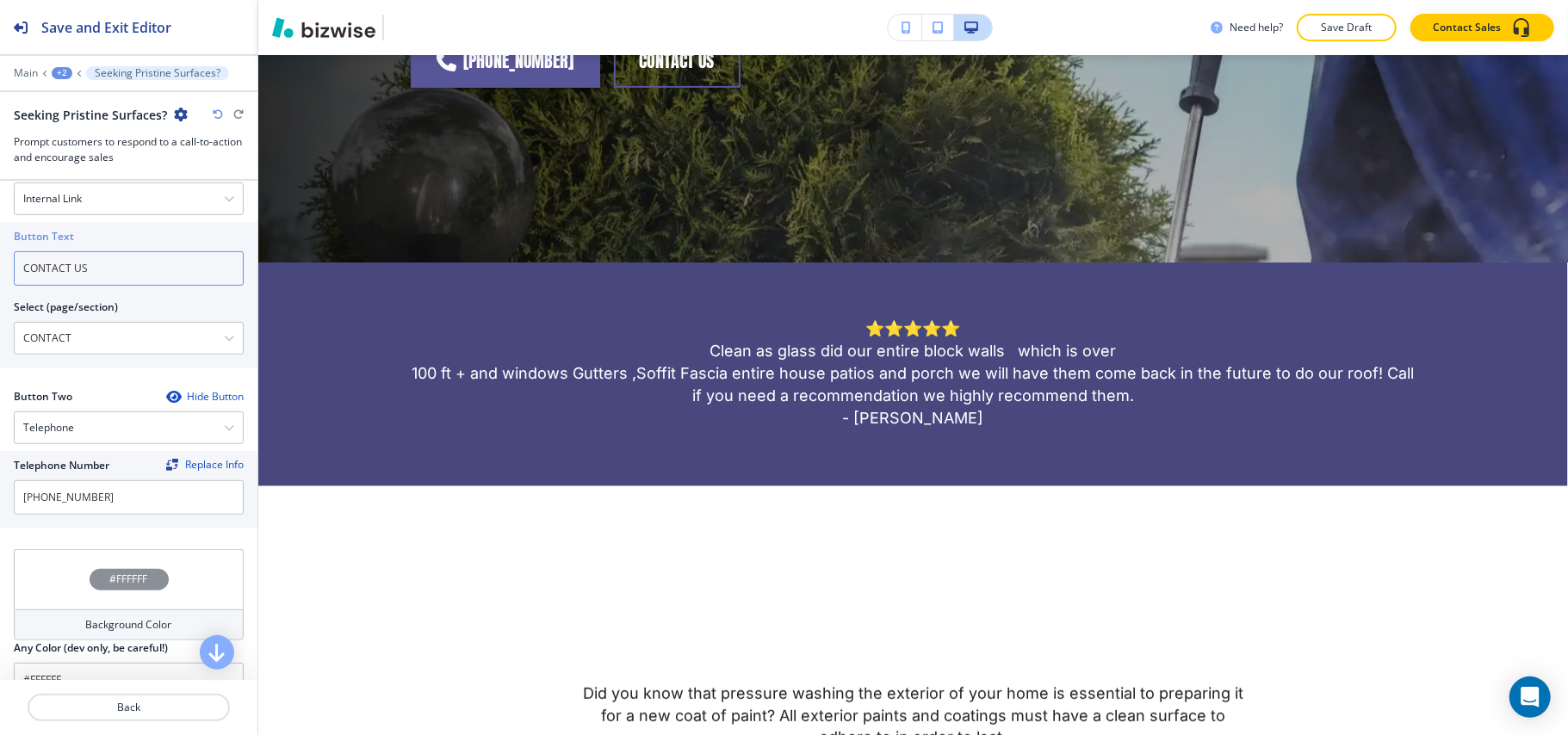
scroll to position [217, 0]
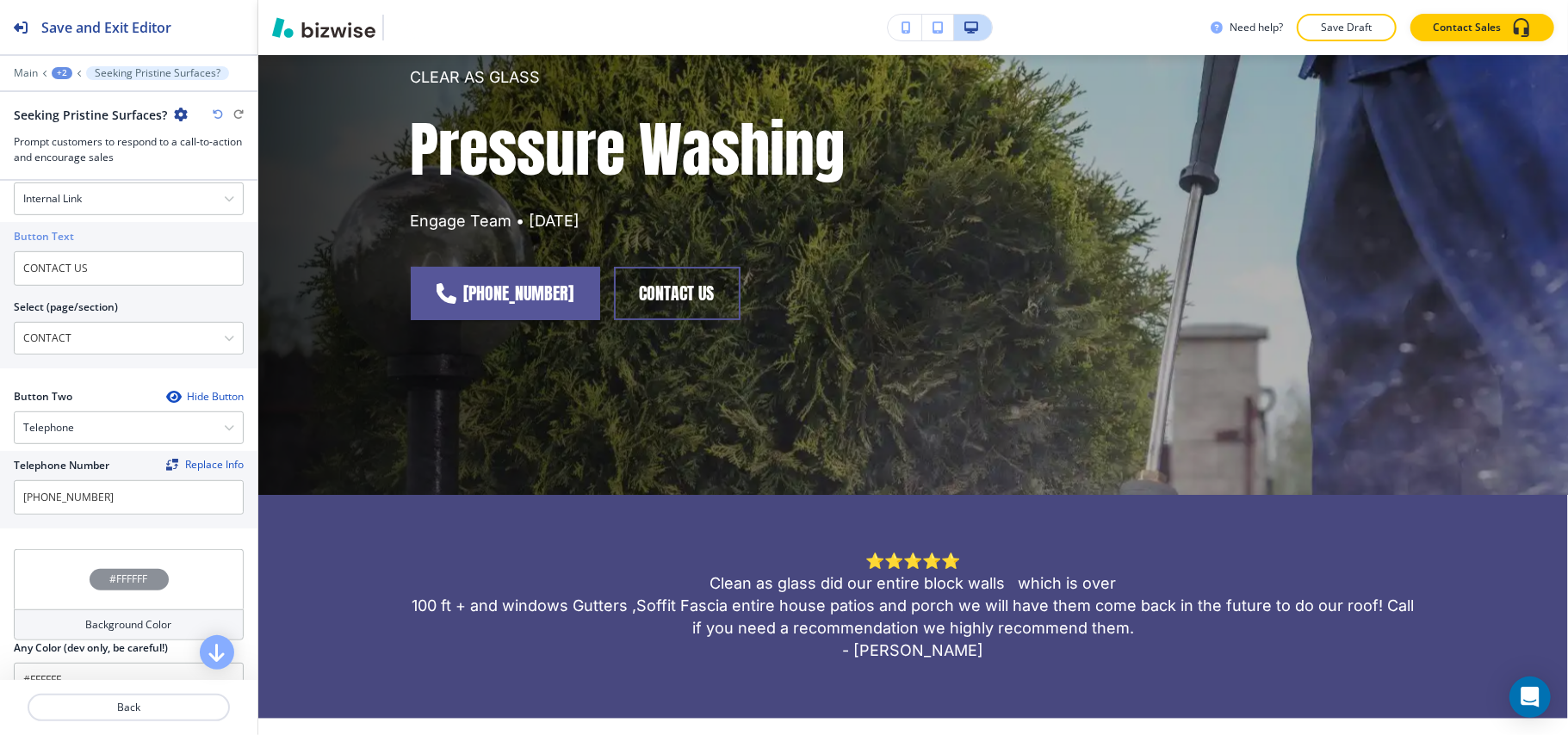
click at [61, 74] on div "+2" at bounding box center [61, 73] width 20 height 12
click at [70, 107] on p "Pages" at bounding box center [107, 101] width 88 height 15
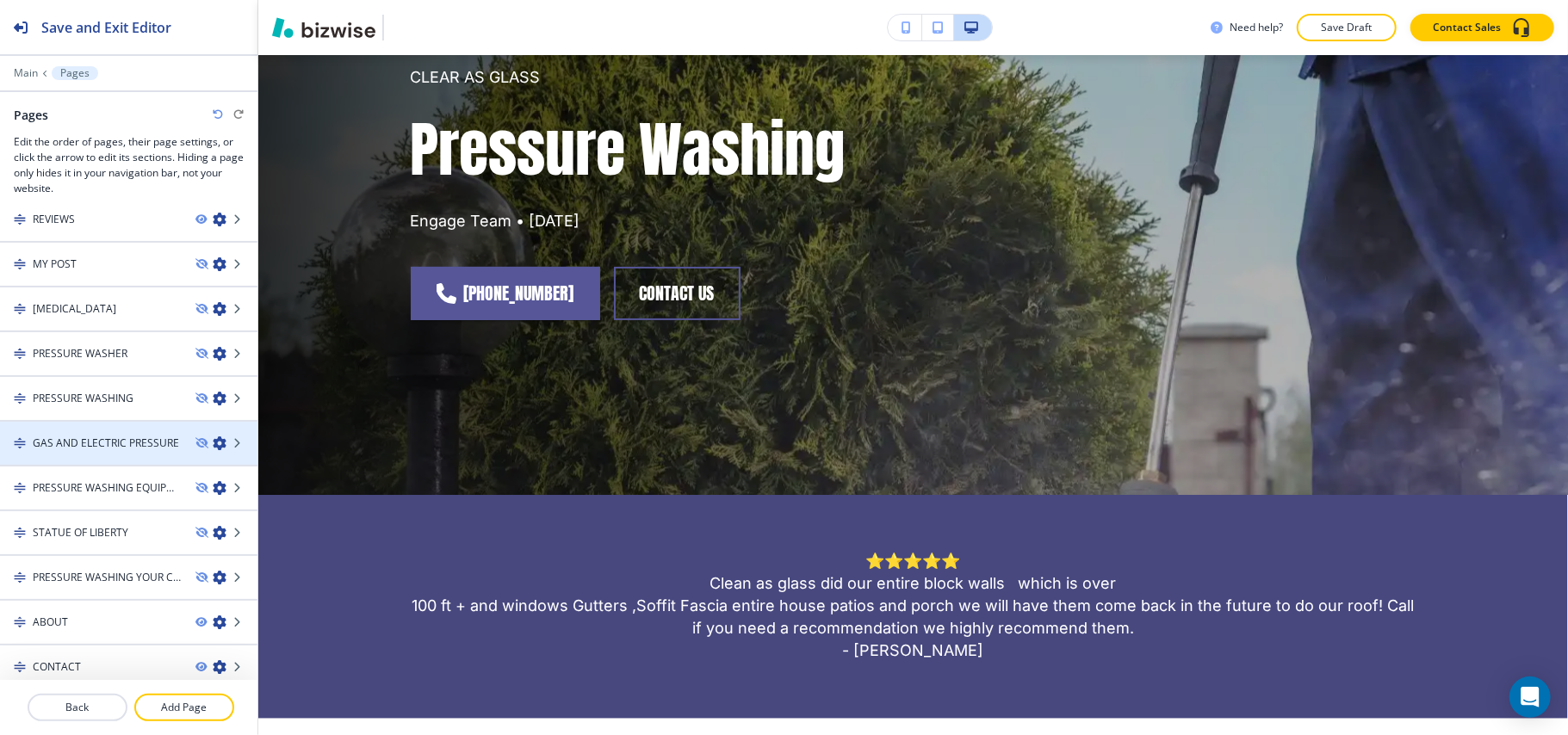
scroll to position [151, 0]
click at [81, 432] on h4 "GAS AND ELECTRIC PRESSURE" at bounding box center [106, 439] width 146 height 15
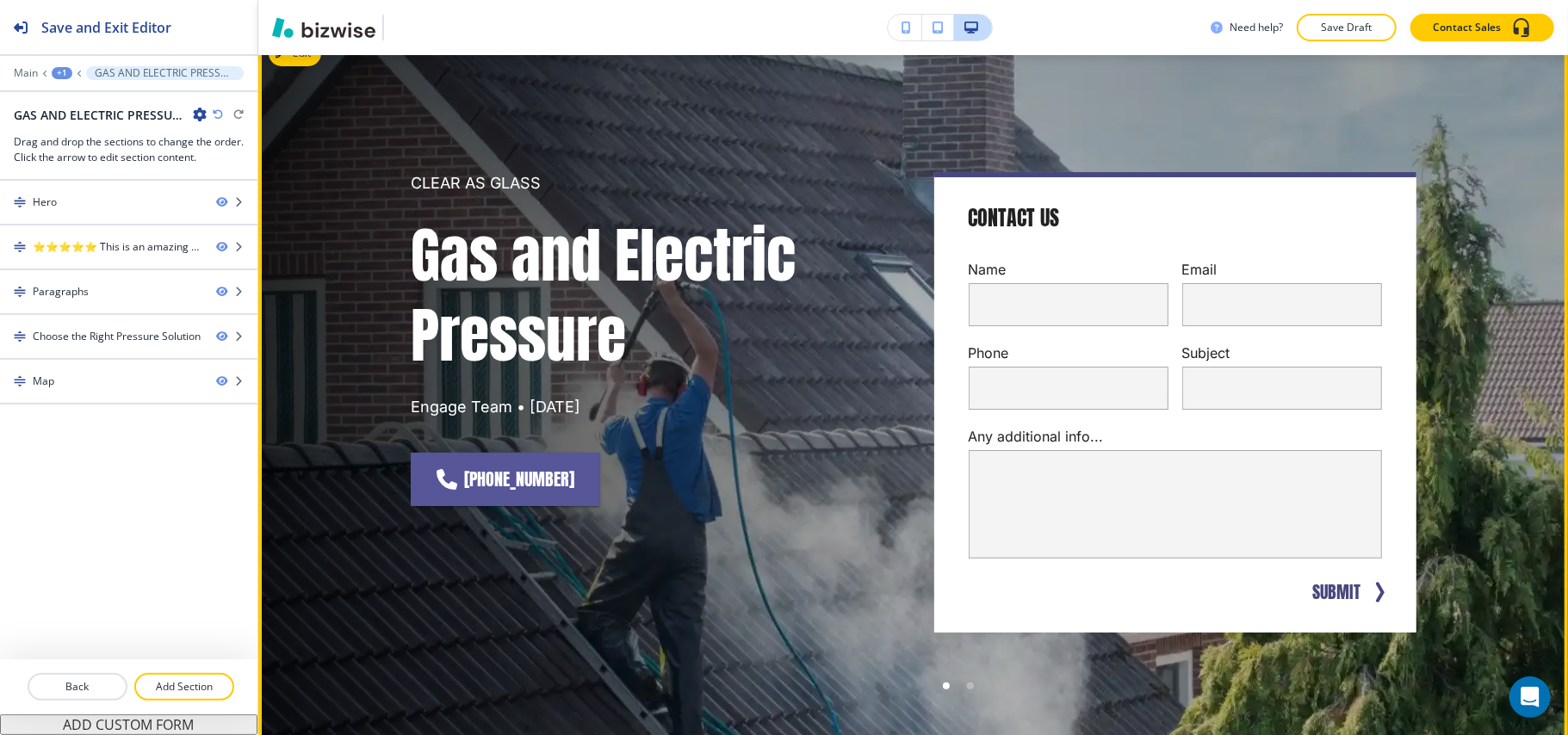
scroll to position [0, 0]
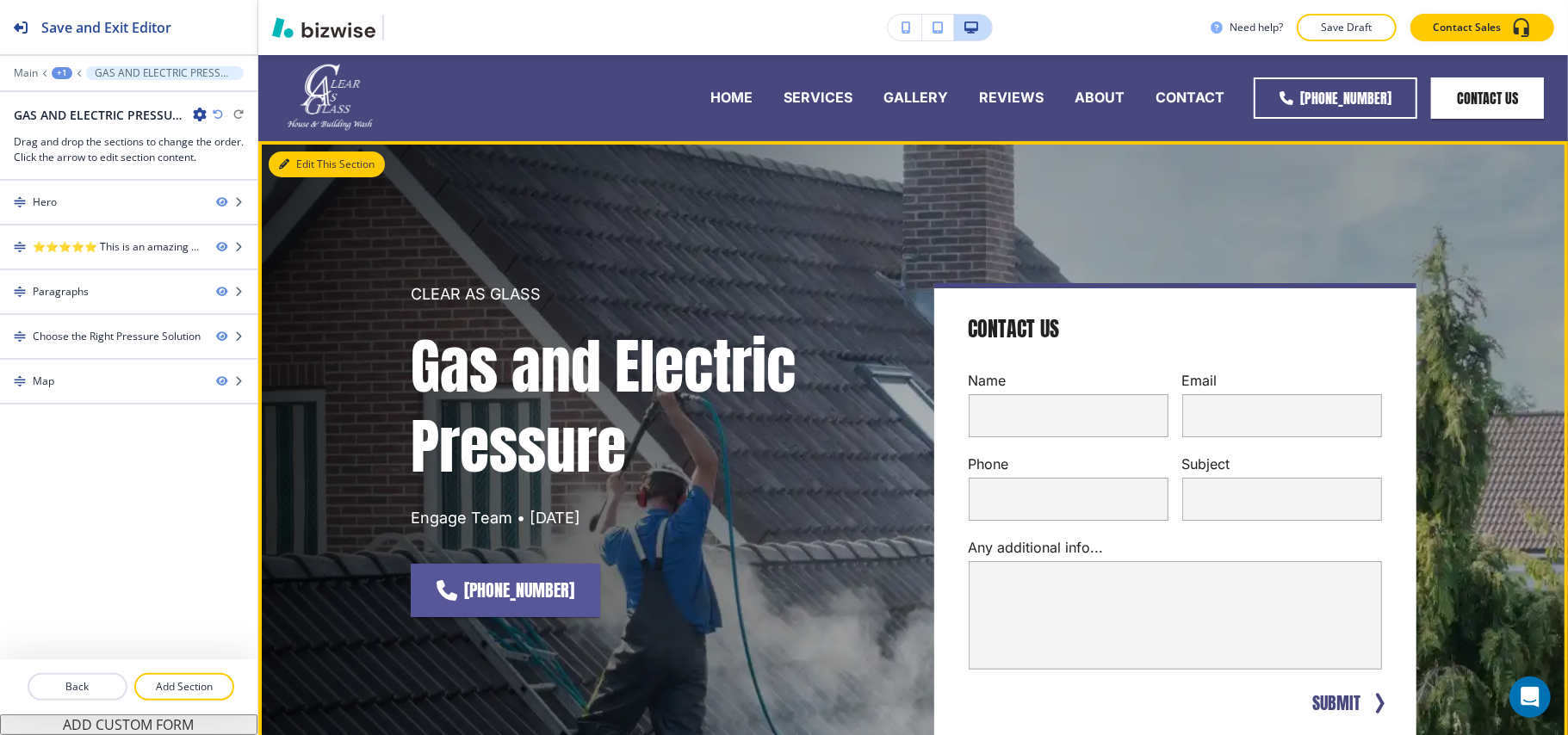
click at [290, 156] on button "Edit This Section" at bounding box center [326, 164] width 116 height 26
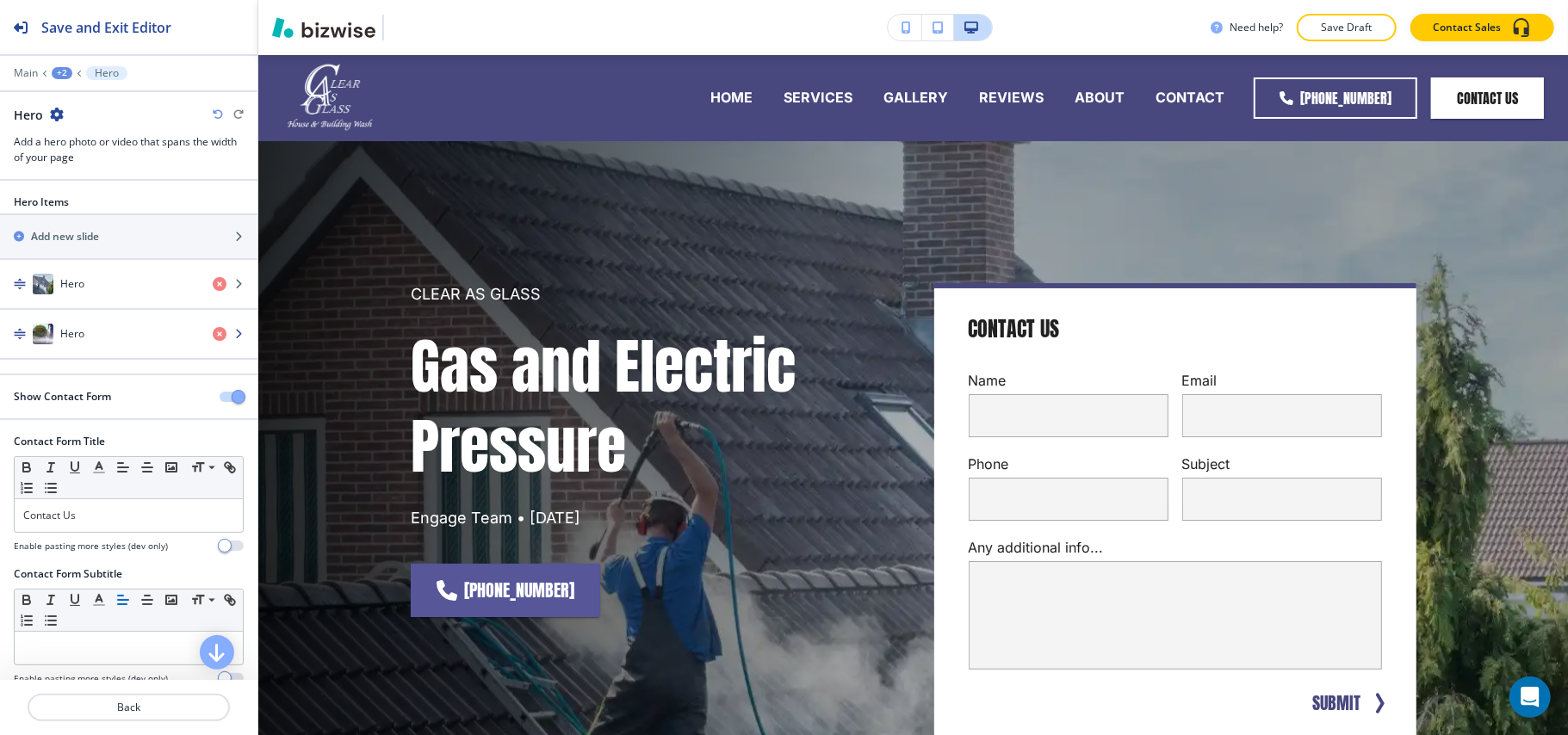
scroll to position [86, 0]
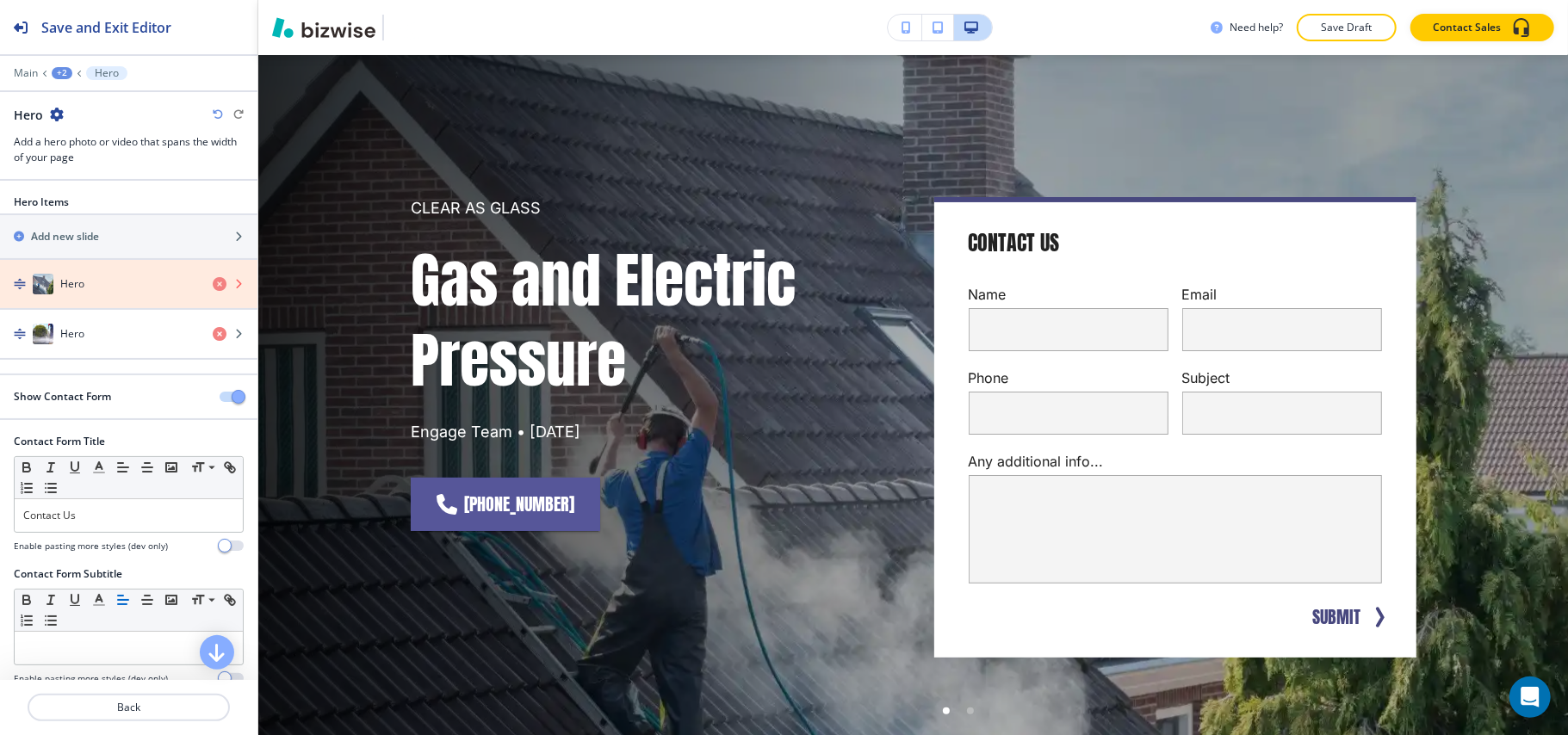
click at [213, 286] on icon "button" at bounding box center [219, 283] width 13 height 13
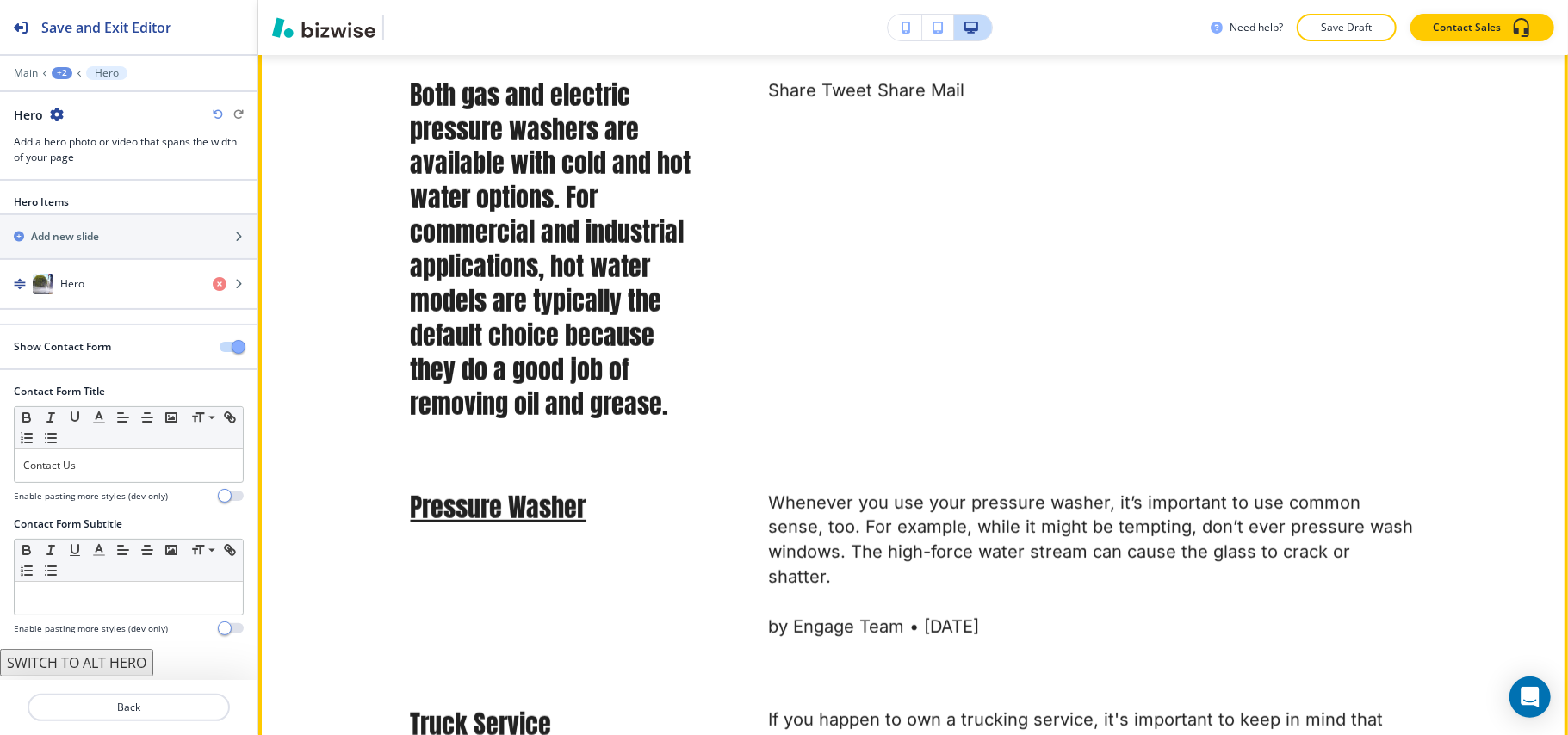
scroll to position [1004, 0]
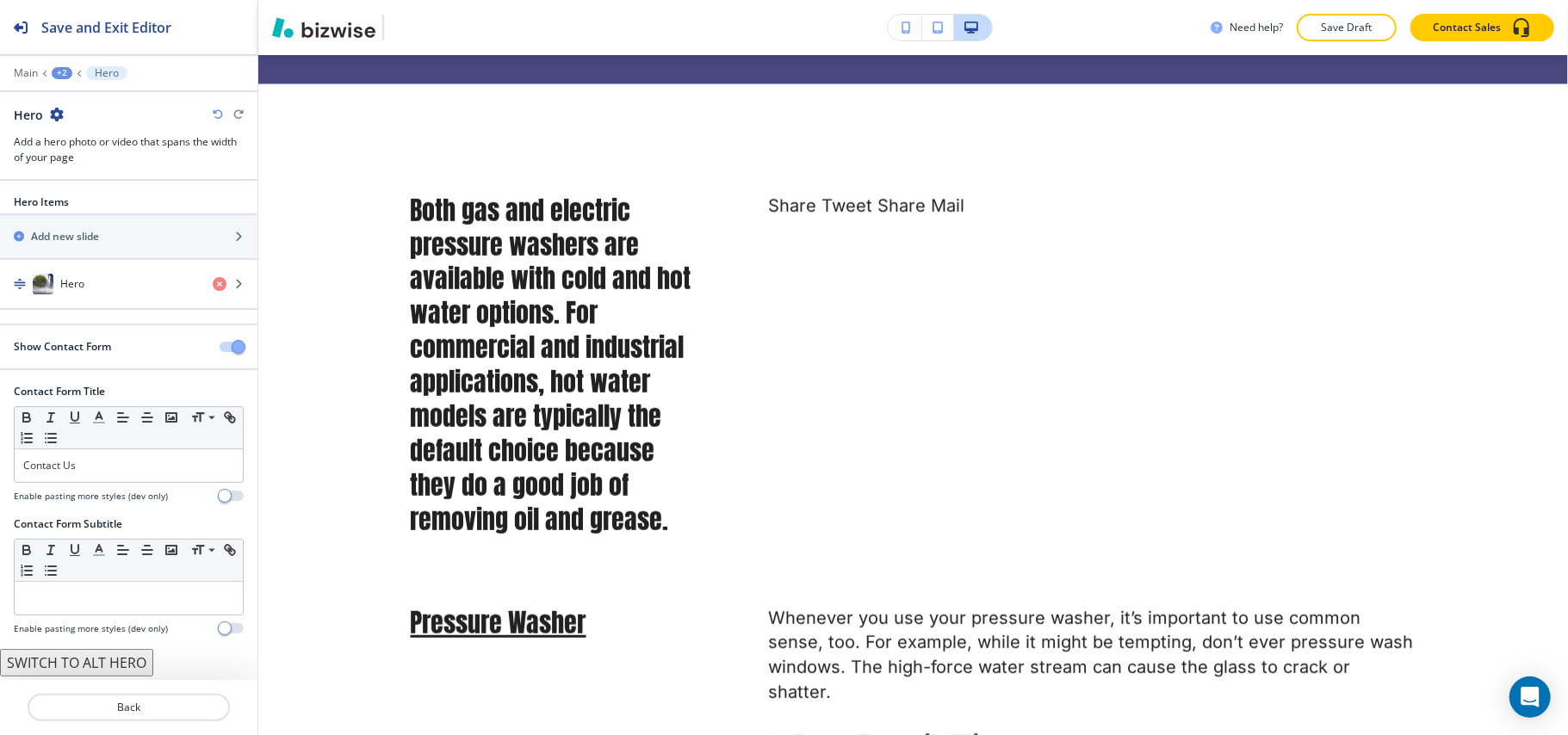
click at [56, 67] on div "+2" at bounding box center [61, 73] width 20 height 12
click at [89, 124] on p "GAS AND ELECTRIC PRESSURE" at bounding box center [107, 131] width 88 height 15
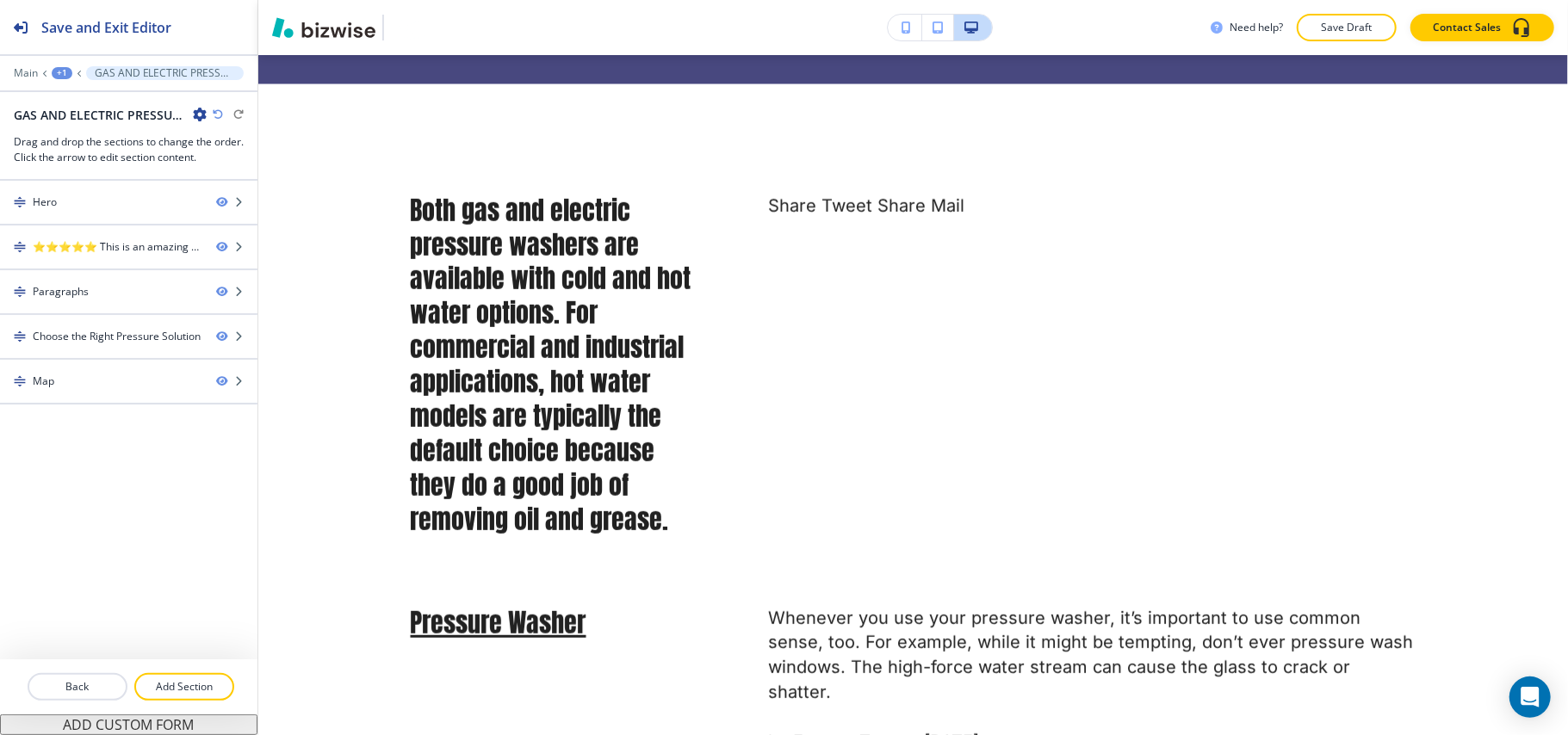
click at [201, 115] on icon "button" at bounding box center [199, 114] width 13 height 13
click at [225, 148] on p "Edit Page Settings" at bounding box center [247, 145] width 88 height 15
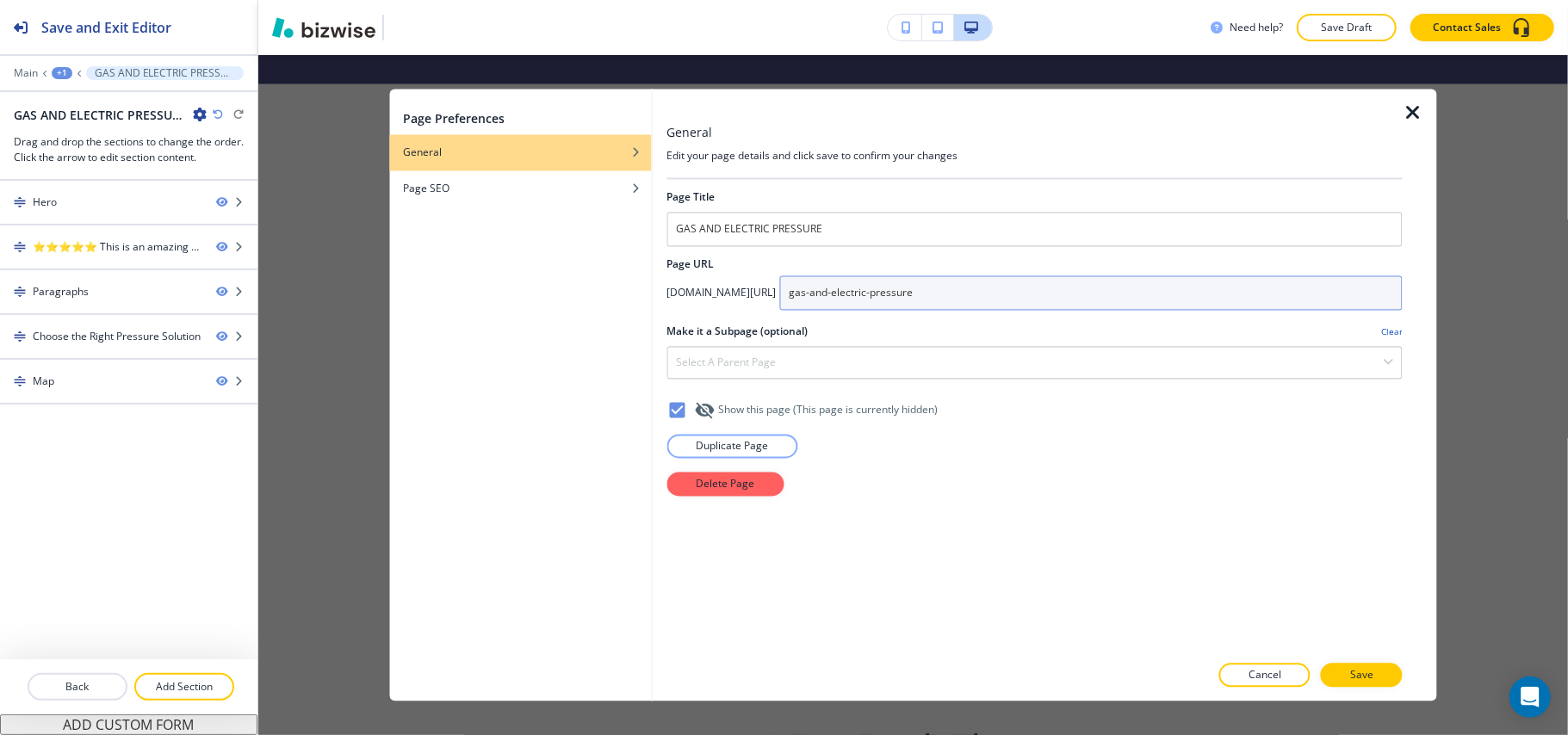
drag, startPoint x: 1102, startPoint y: 293, endPoint x: 742, endPoint y: 293, distance: 360.0
click at [742, 293] on div "app.bizwise.com/preview?id=6w5n92njgy3l/ gas-and-electric-pressure" at bounding box center [1034, 293] width 736 height 35
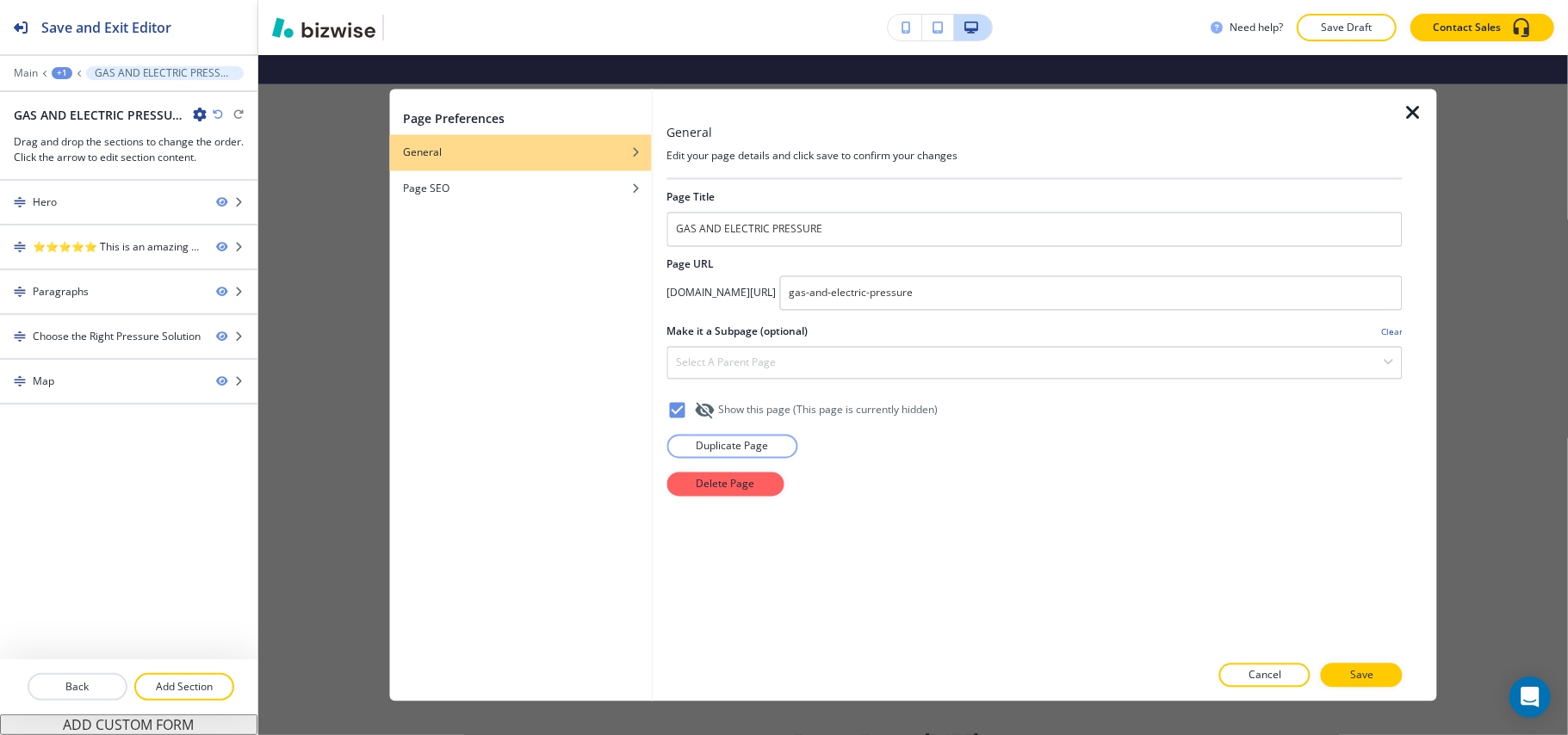
click at [1416, 105] on icon "button" at bounding box center [1412, 113] width 20 height 20
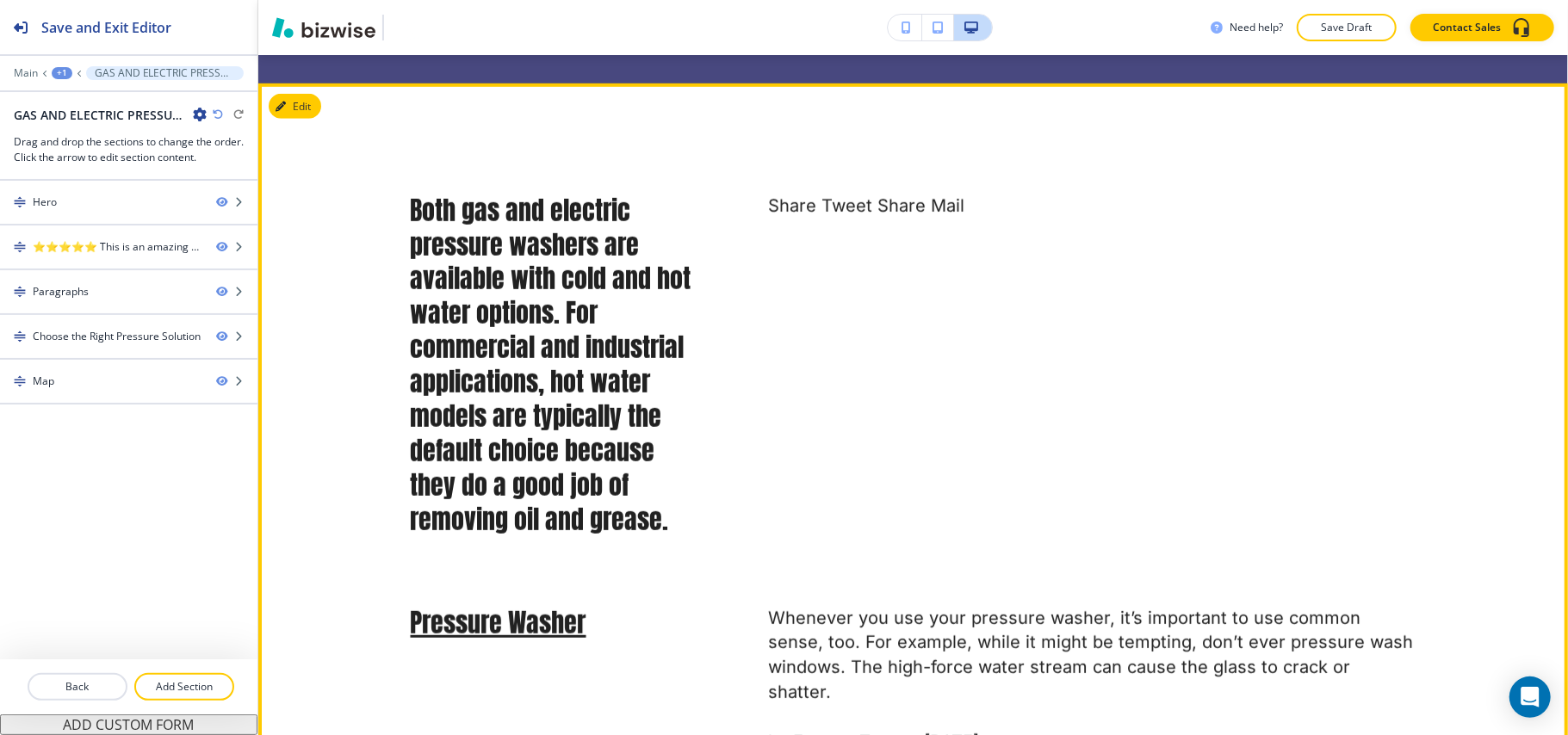
click at [314, 105] on button "Edit" at bounding box center [294, 106] width 53 height 26
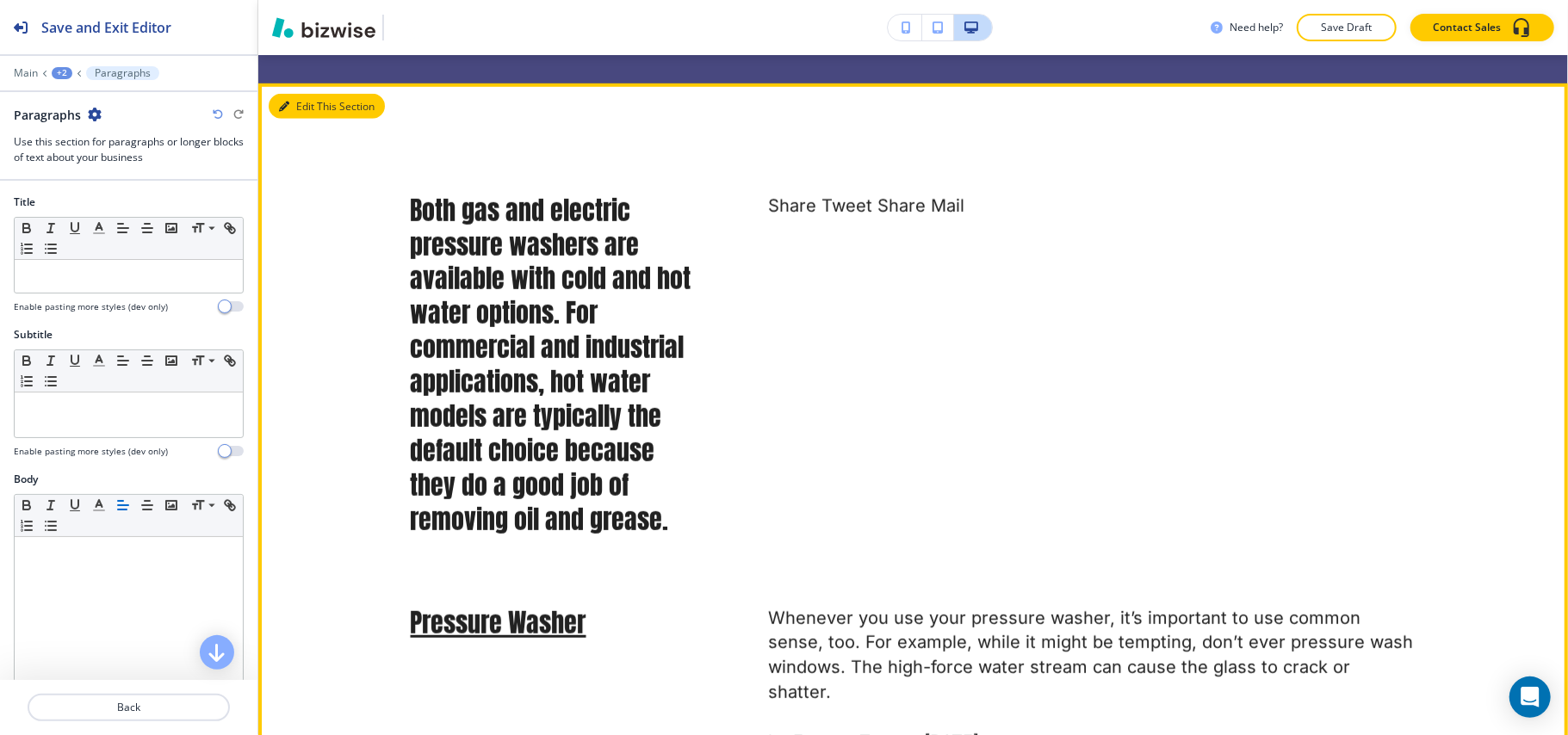
scroll to position [1031, 0]
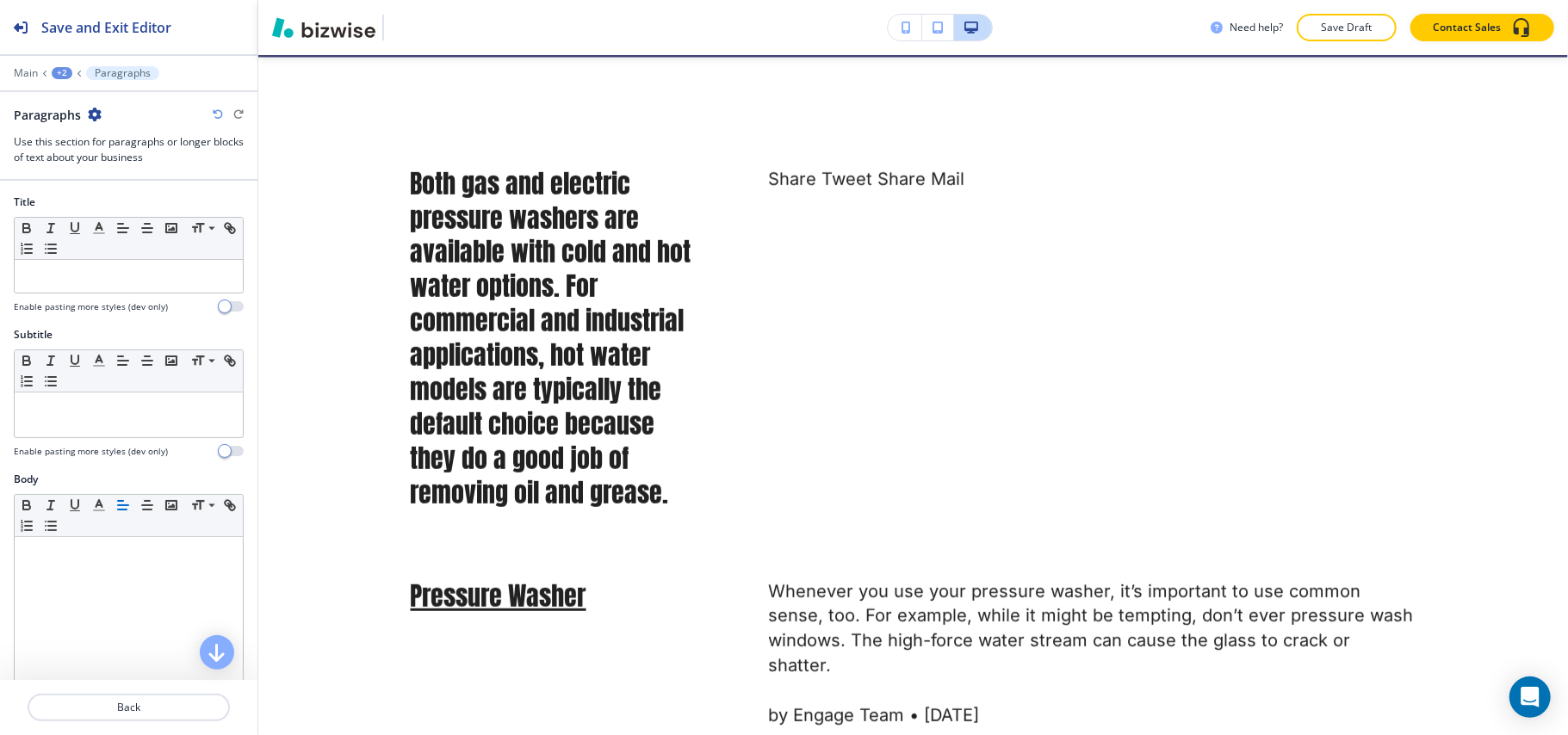
click at [90, 117] on icon "button" at bounding box center [94, 114] width 13 height 13
click at [126, 200] on p "Delete Section" at bounding box center [142, 205] width 88 height 15
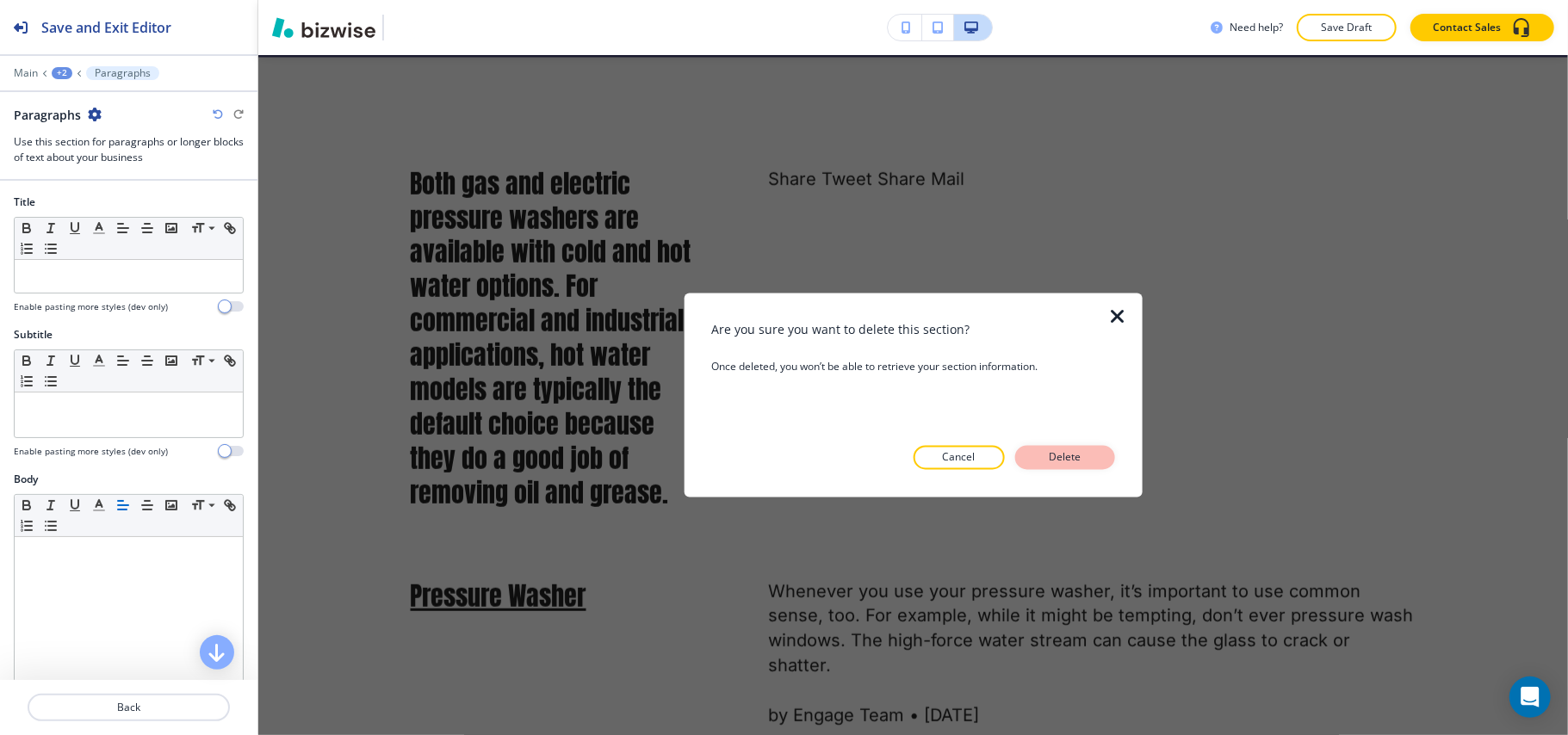
click at [1061, 455] on p "Delete" at bounding box center [1065, 457] width 41 height 15
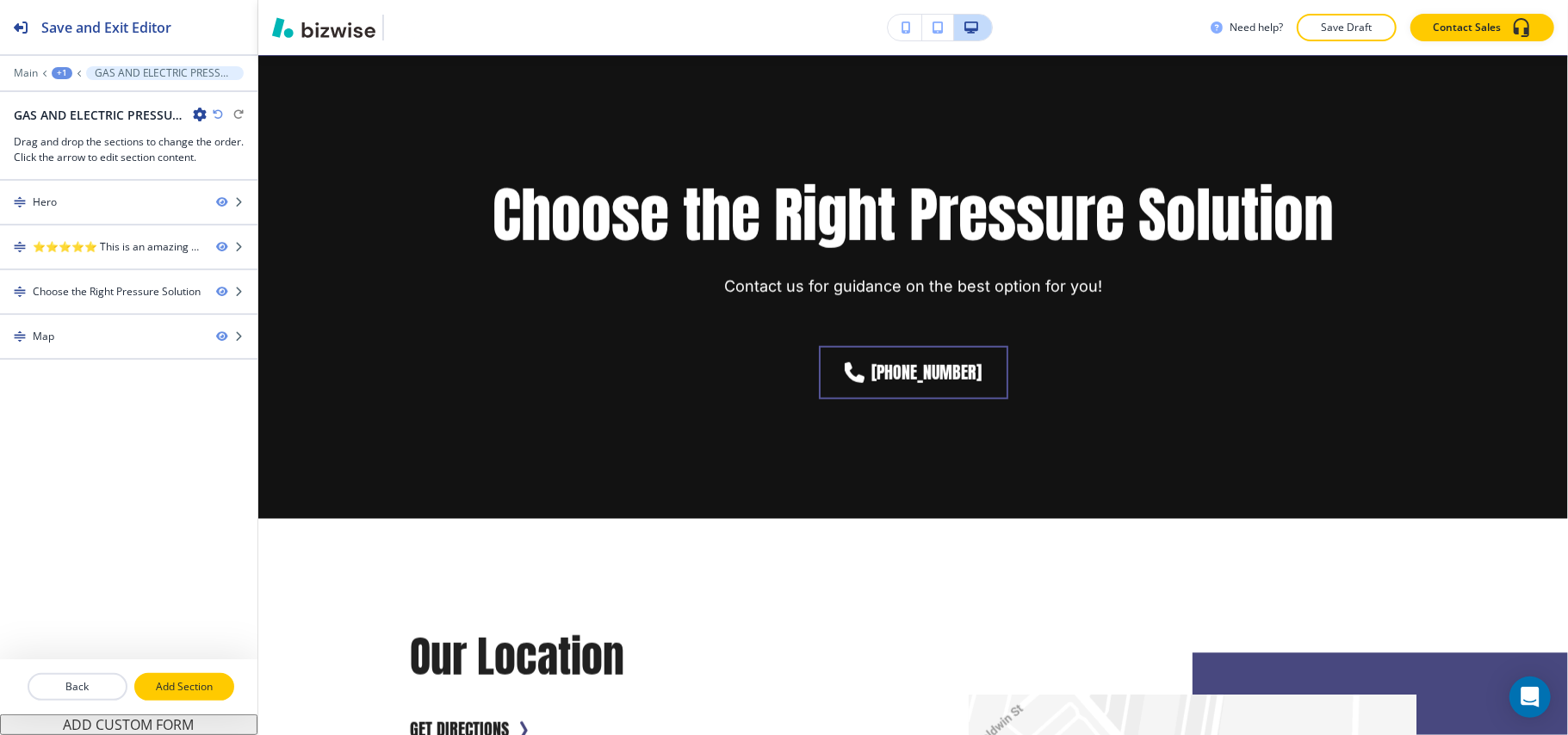
click at [176, 693] on p "Add Section" at bounding box center [184, 686] width 96 height 15
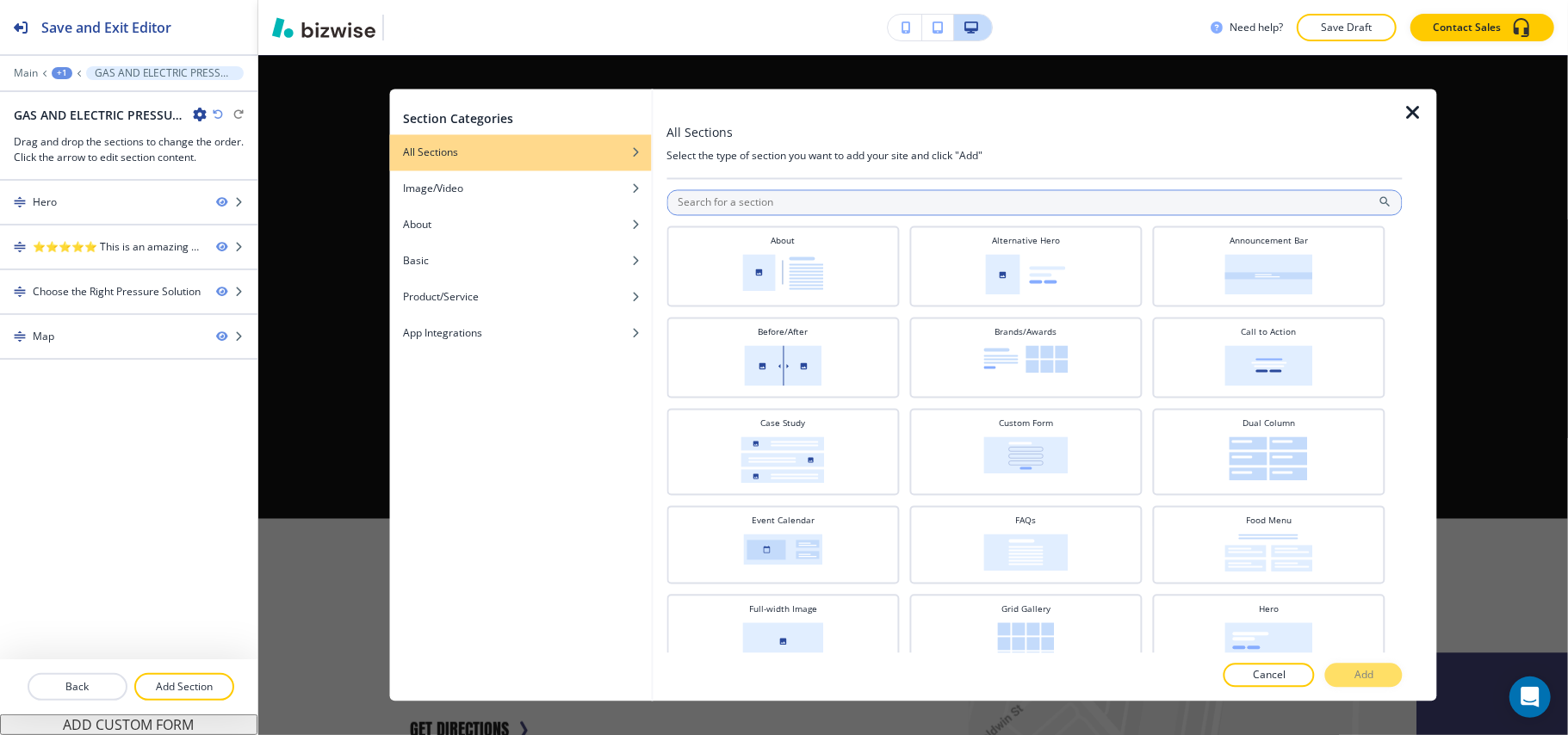
click at [780, 204] on input "text" at bounding box center [1034, 203] width 736 height 26
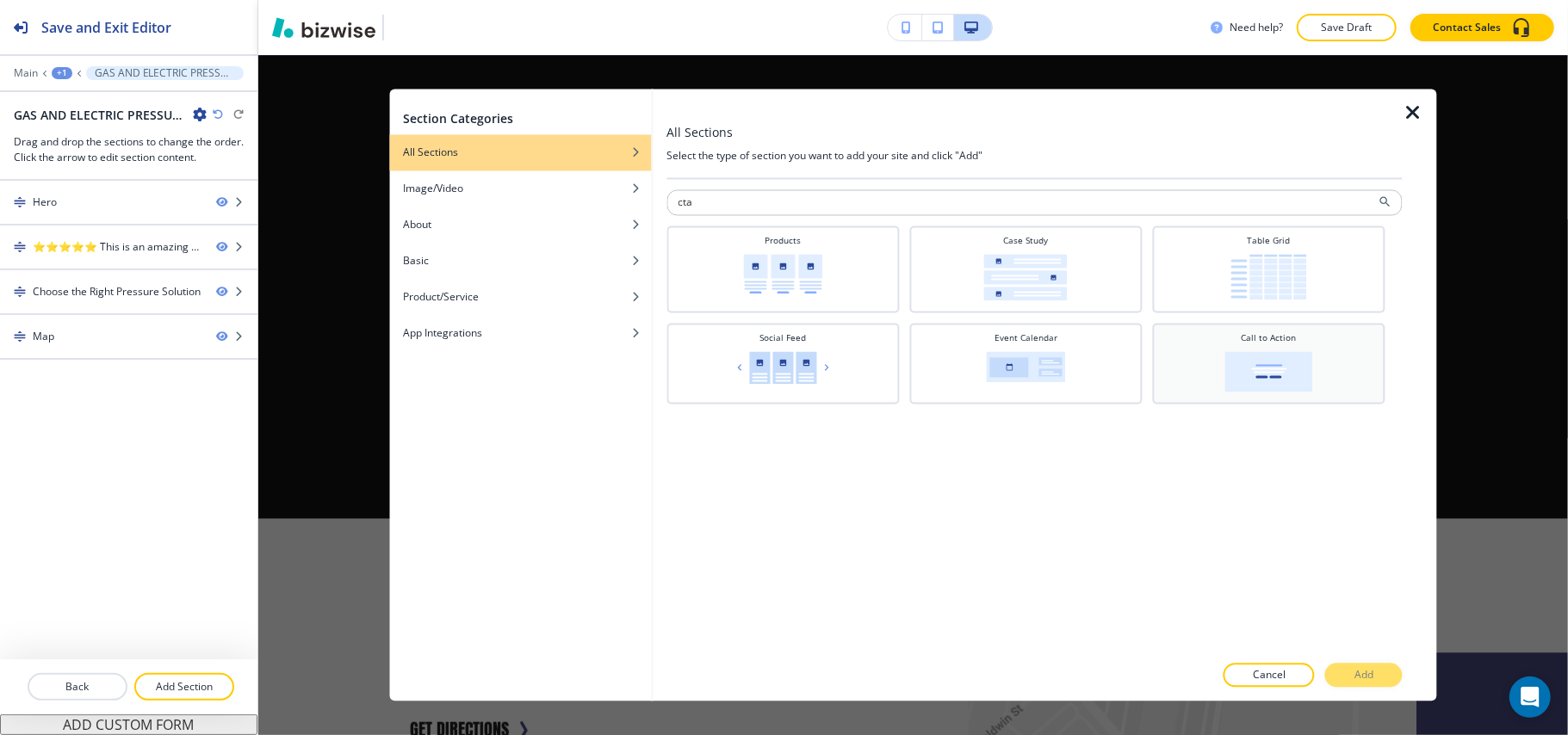
type input "cta"
click at [1312, 370] on img at bounding box center [1268, 372] width 88 height 40
click at [1364, 683] on button "Add" at bounding box center [1363, 675] width 78 height 24
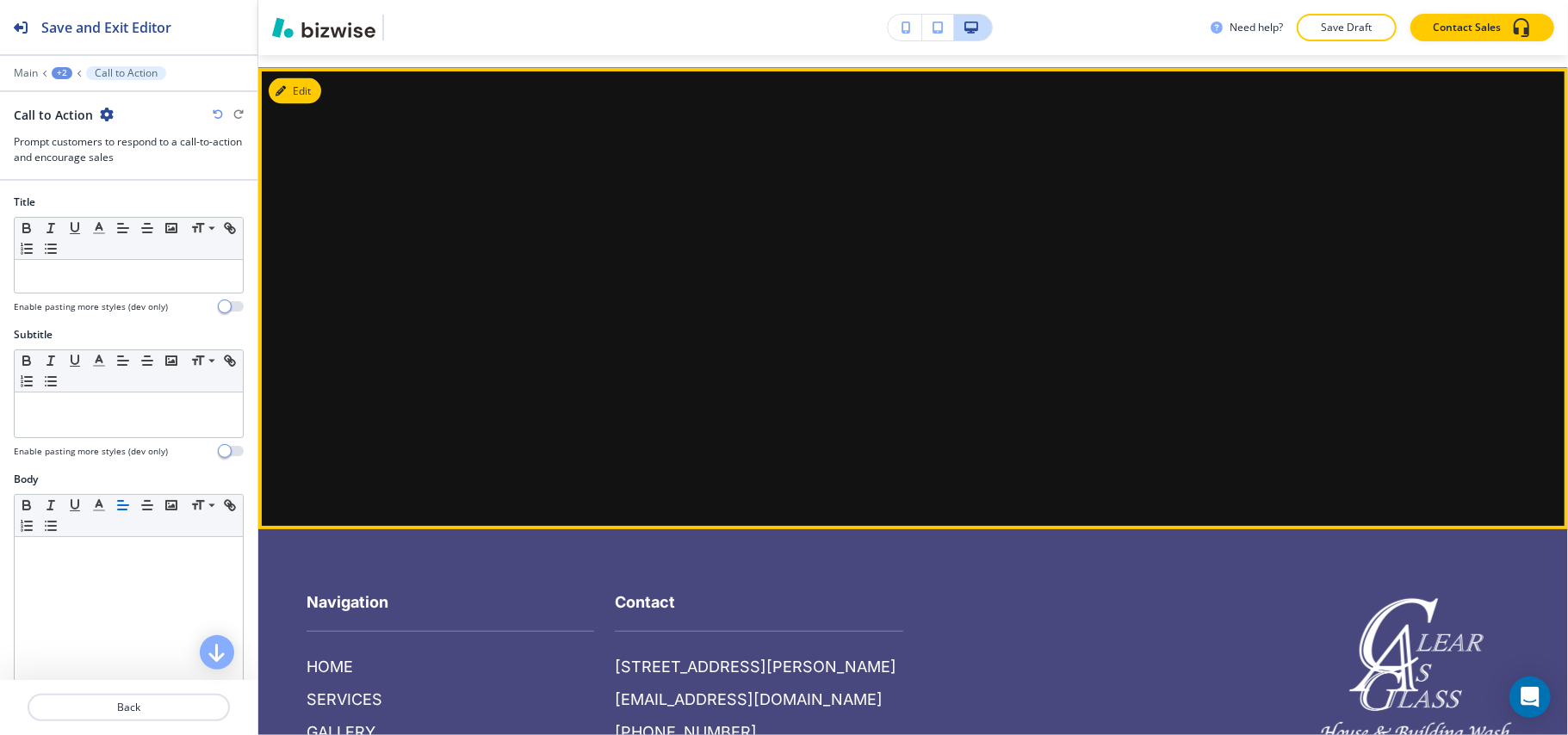
scroll to position [2247, 0]
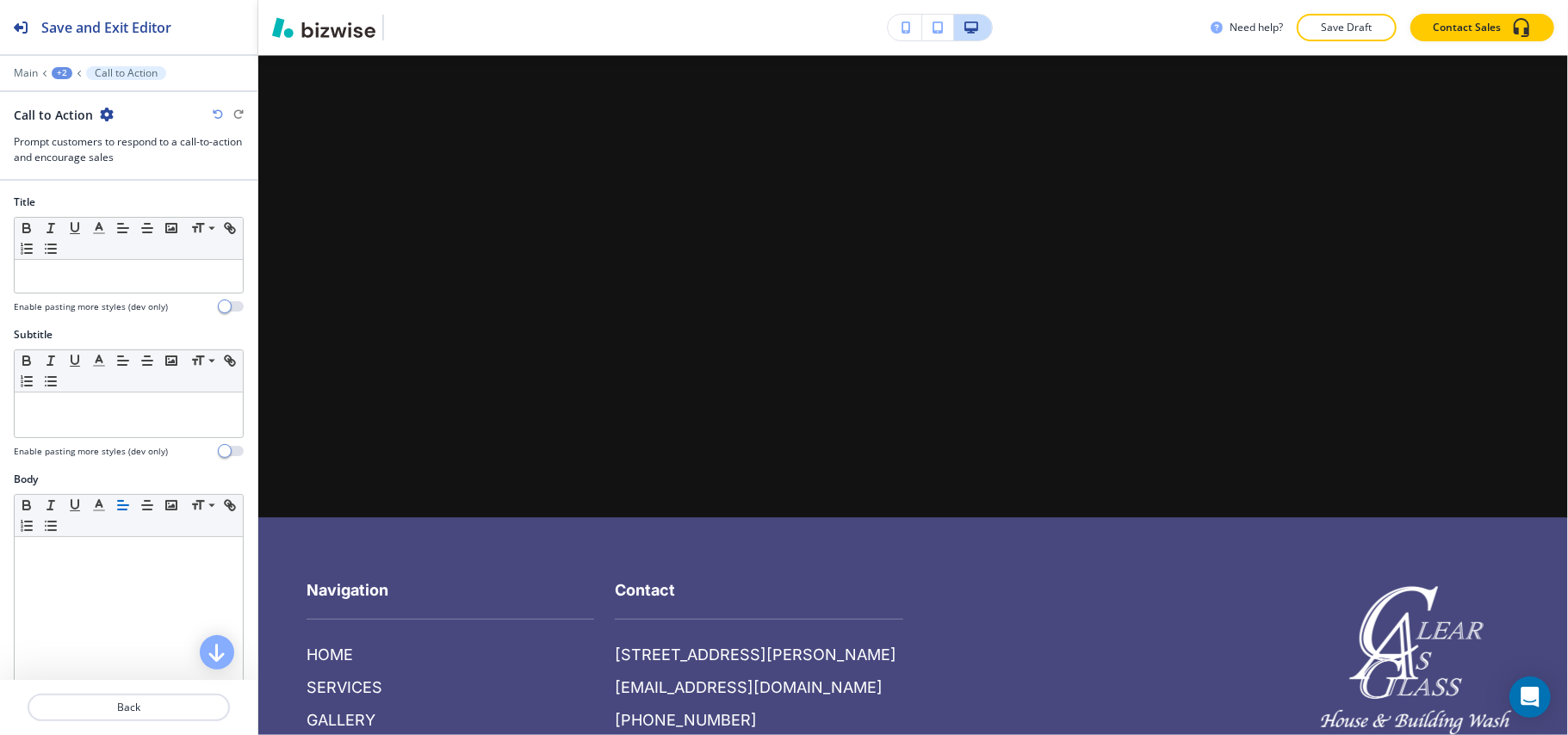
click at [53, 69] on div "+2" at bounding box center [61, 73] width 20 height 12
click at [97, 128] on p "GAS AND ELECTRIC PRESSURE" at bounding box center [107, 131] width 88 height 15
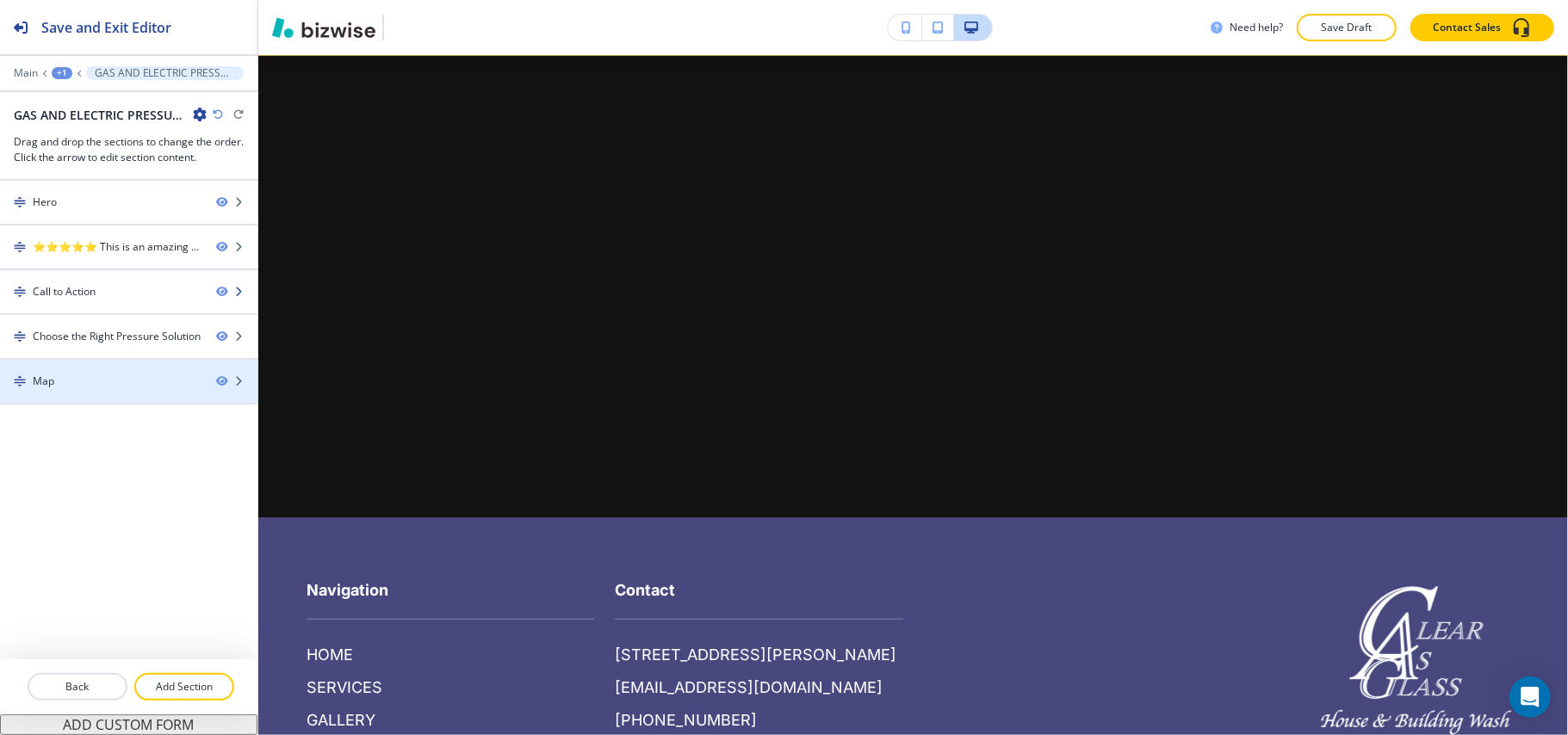
scroll to position [1031, 0]
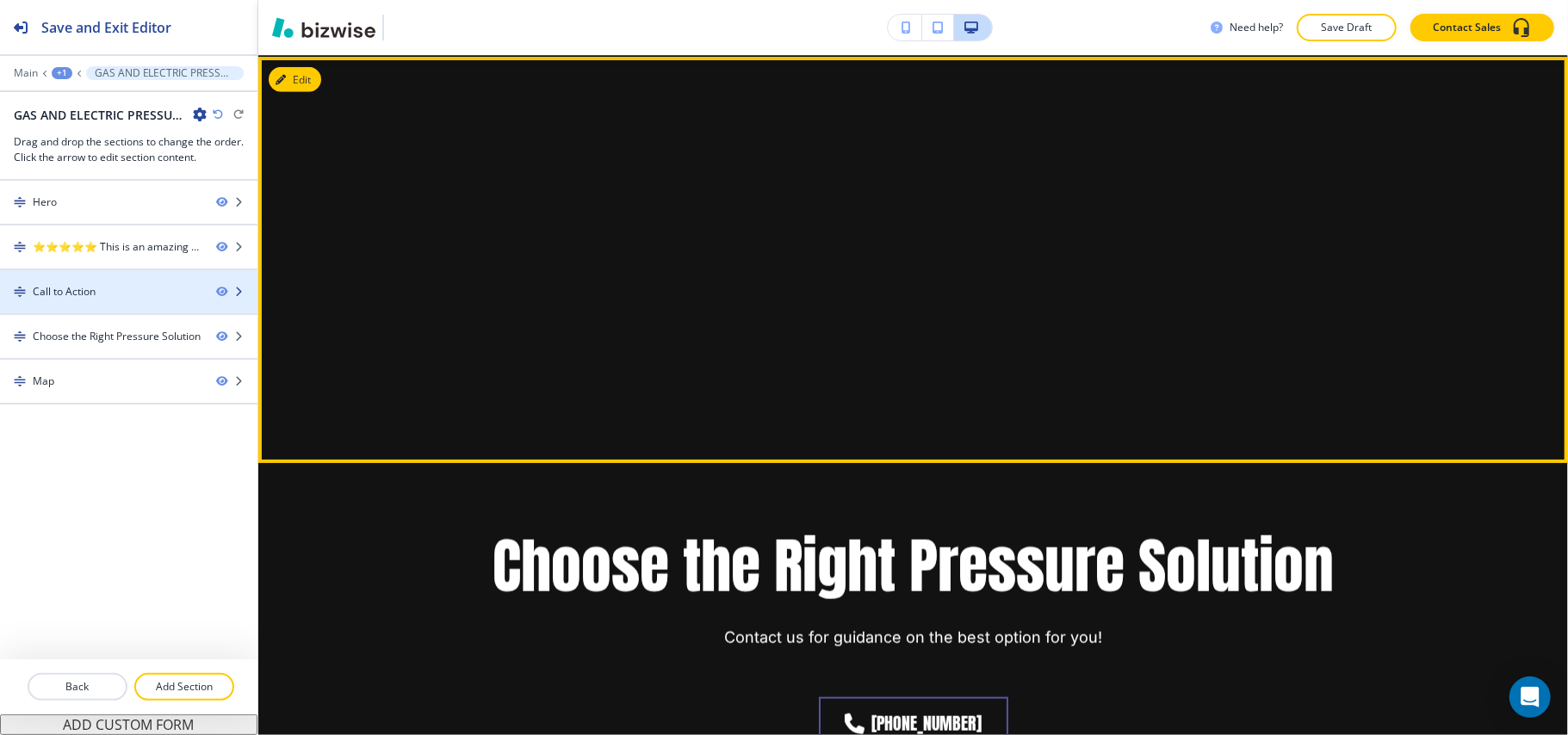
click at [118, 296] on div "Call to Action" at bounding box center [101, 291] width 202 height 15
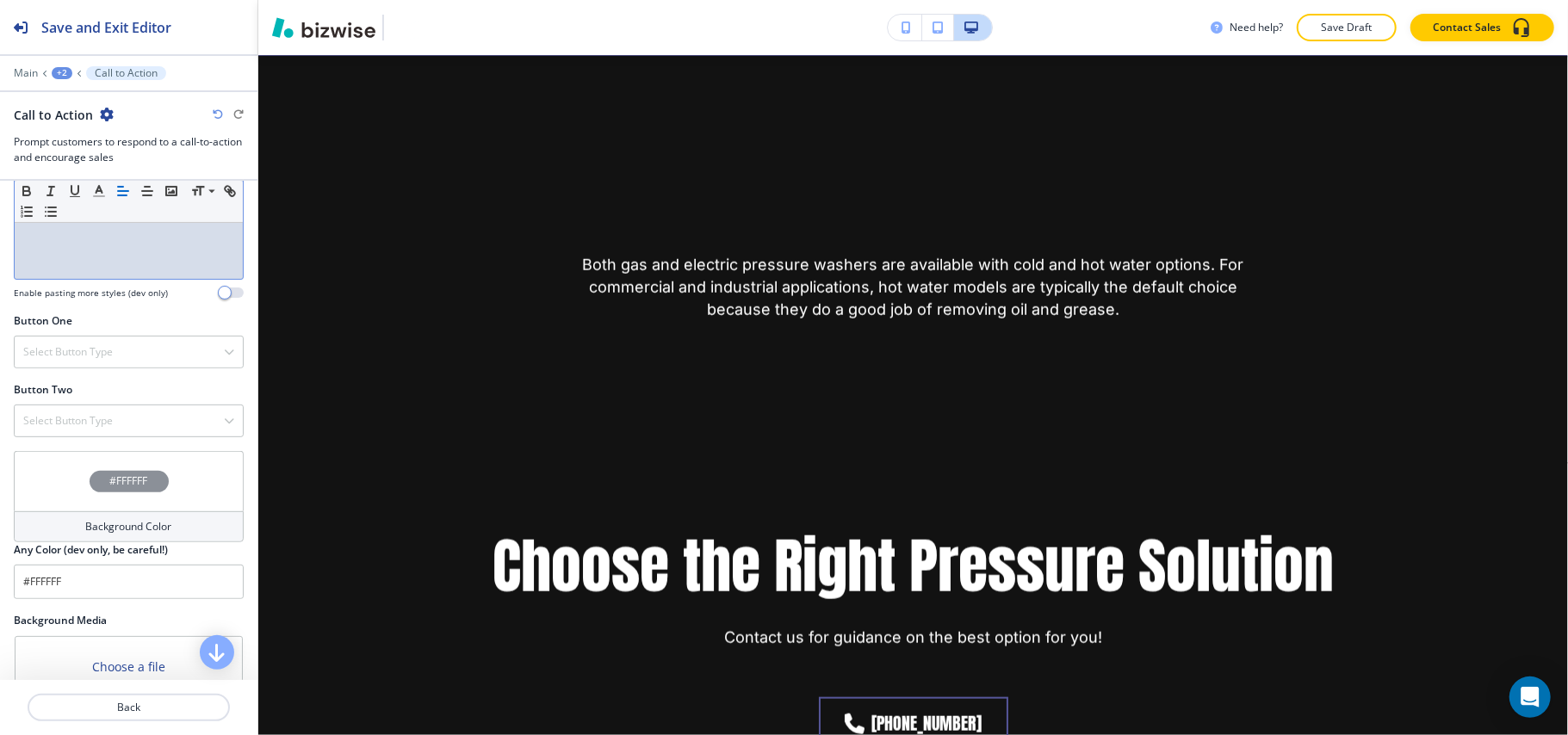
scroll to position [625, 0]
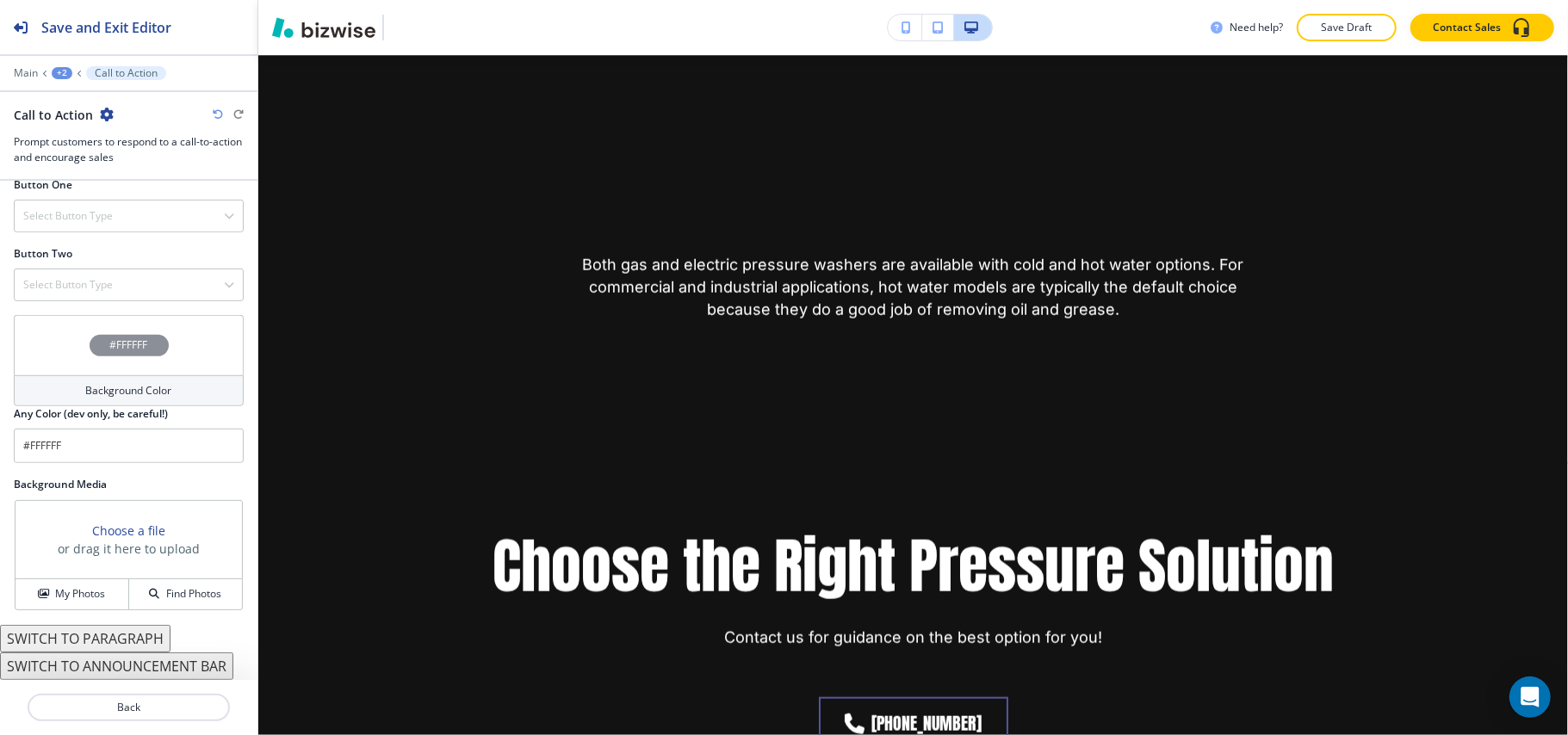
click at [49, 325] on div "#FFFFFF" at bounding box center [128, 346] width 230 height 61
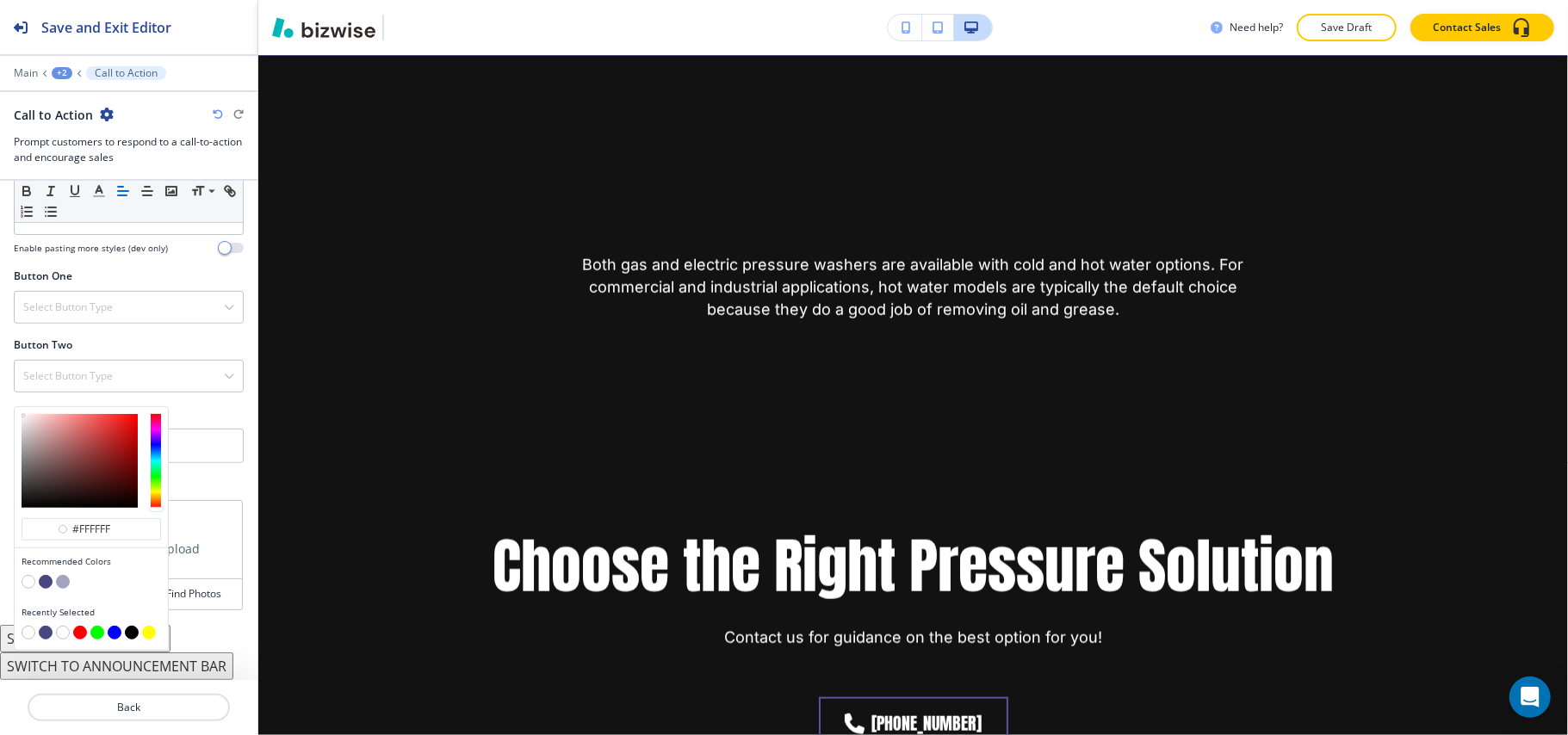
click at [20, 576] on div "Recommended Colors" at bounding box center [91, 574] width 153 height 51
click at [31, 579] on button "button" at bounding box center [28, 582] width 13 height 13
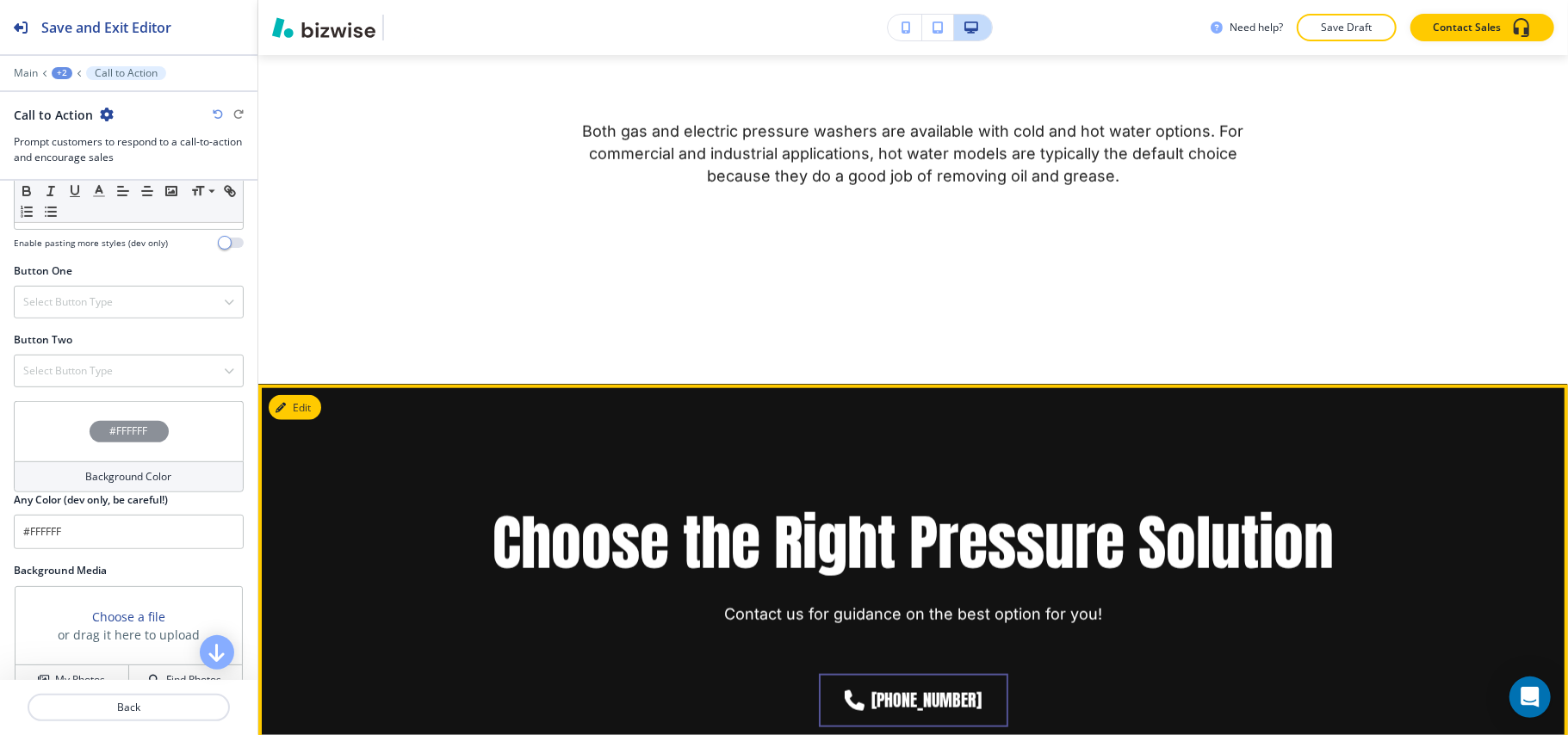
scroll to position [1375, 0]
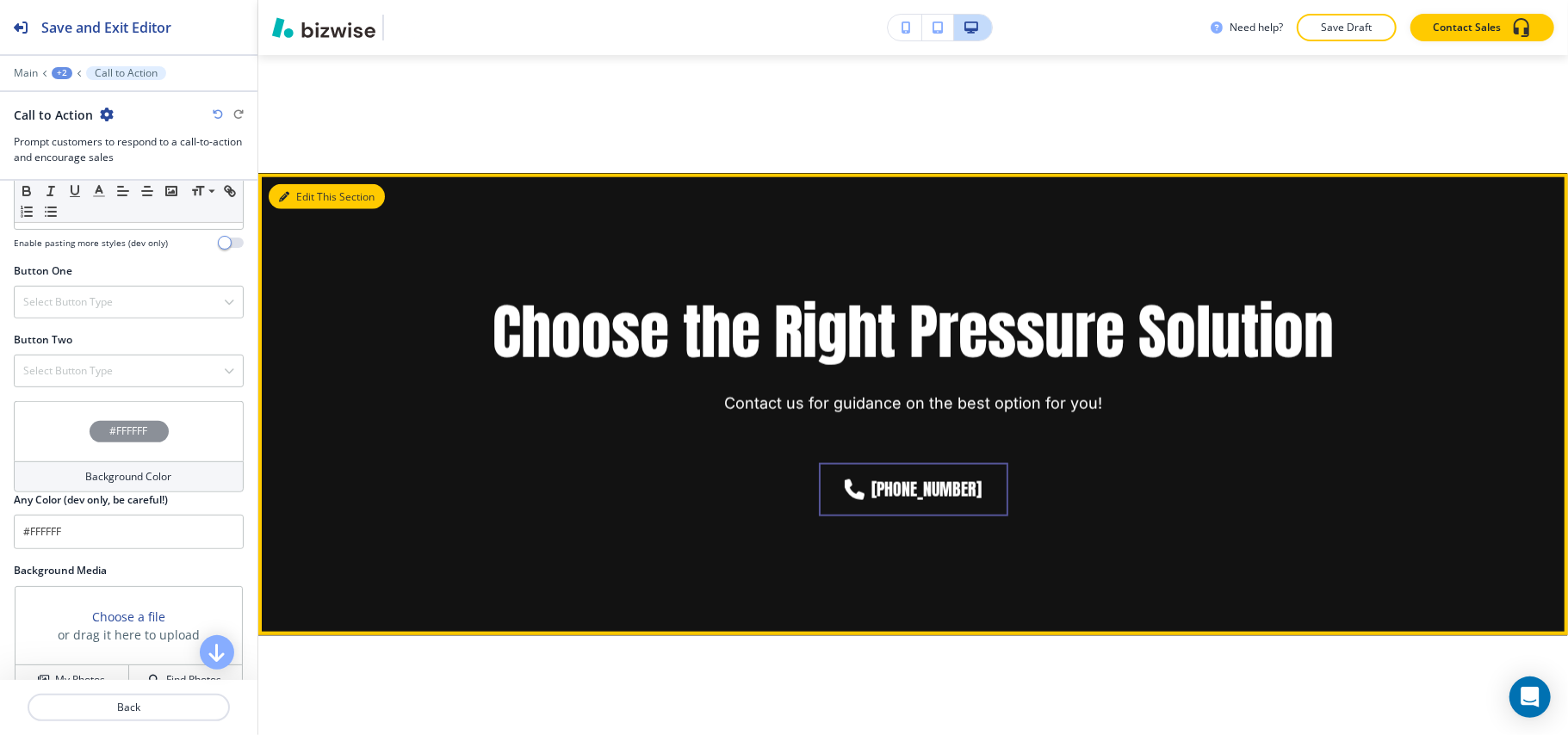
click at [293, 184] on button "Edit This Section" at bounding box center [326, 197] width 116 height 26
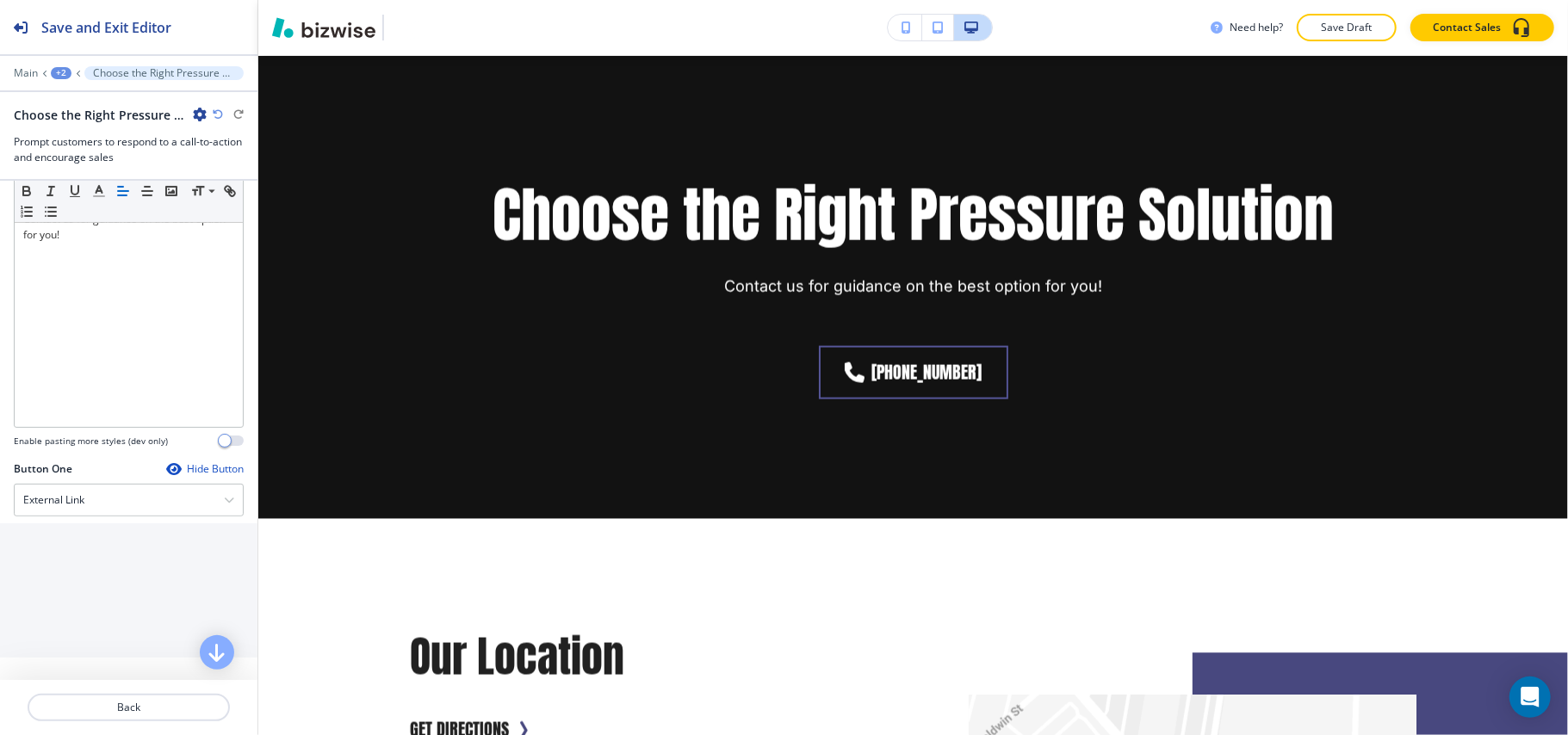
scroll to position [345, 0]
click at [90, 494] on div "External Link" at bounding box center [128, 489] width 228 height 31
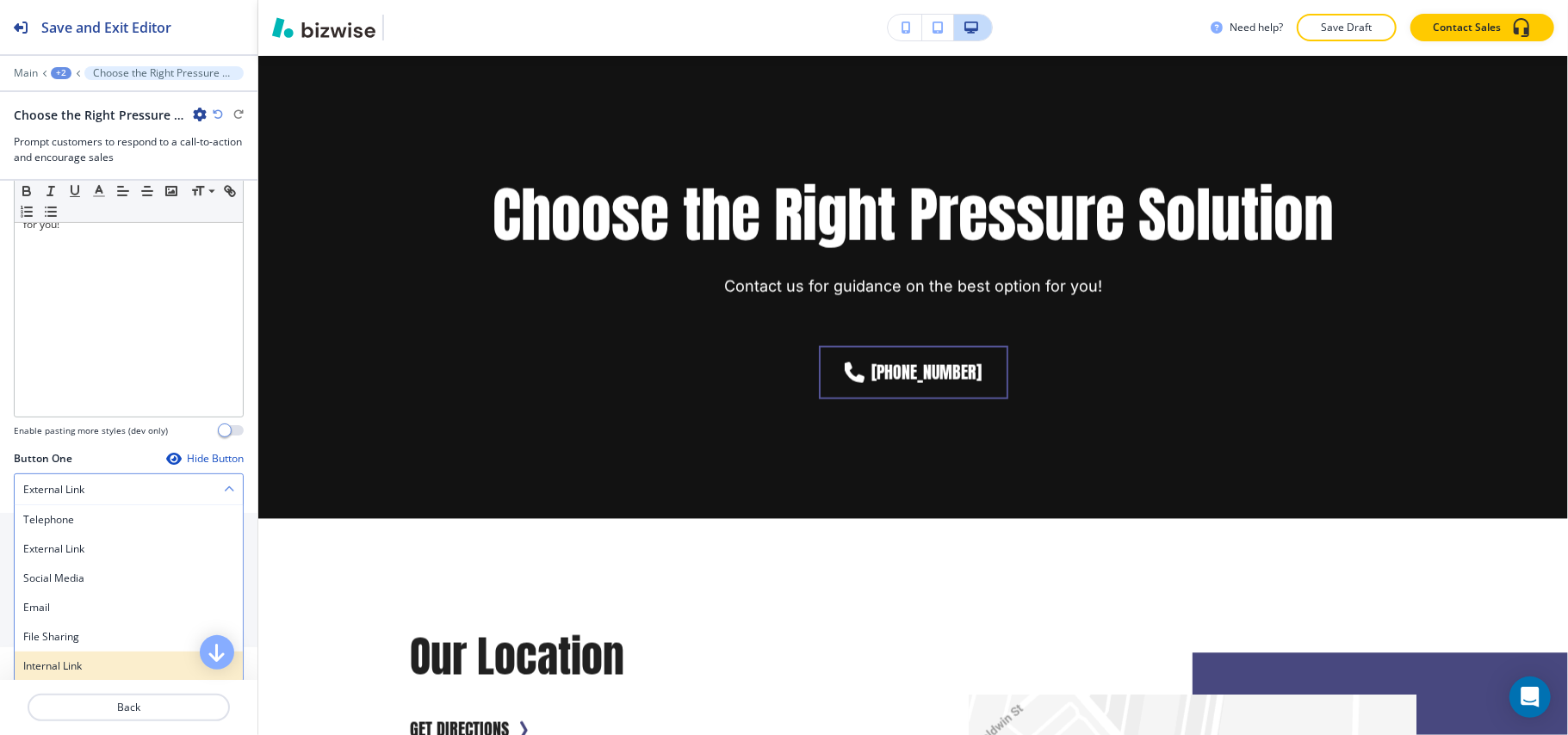
click at [79, 669] on h4 "Internal Link" at bounding box center [128, 666] width 211 height 15
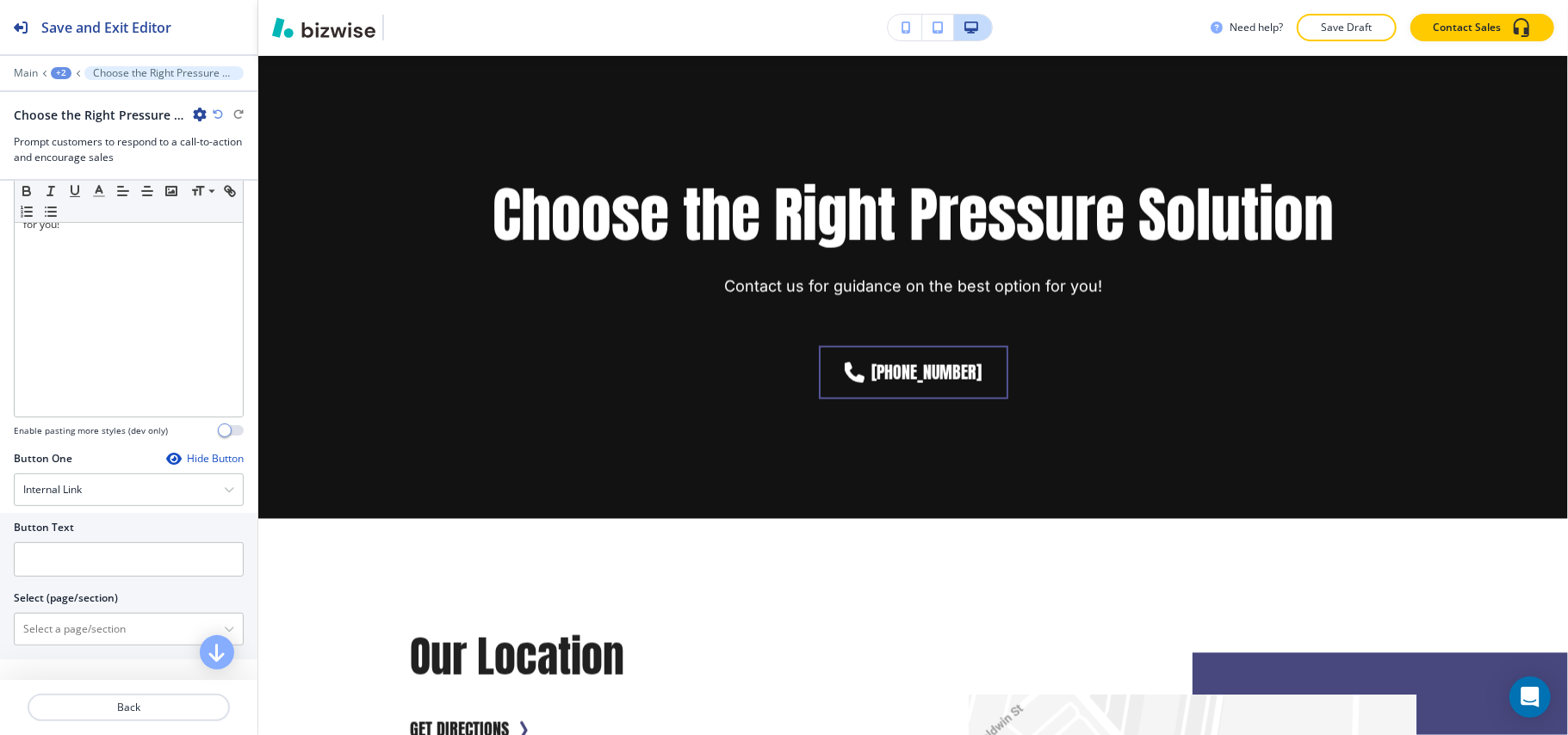
scroll to position [574, 0]
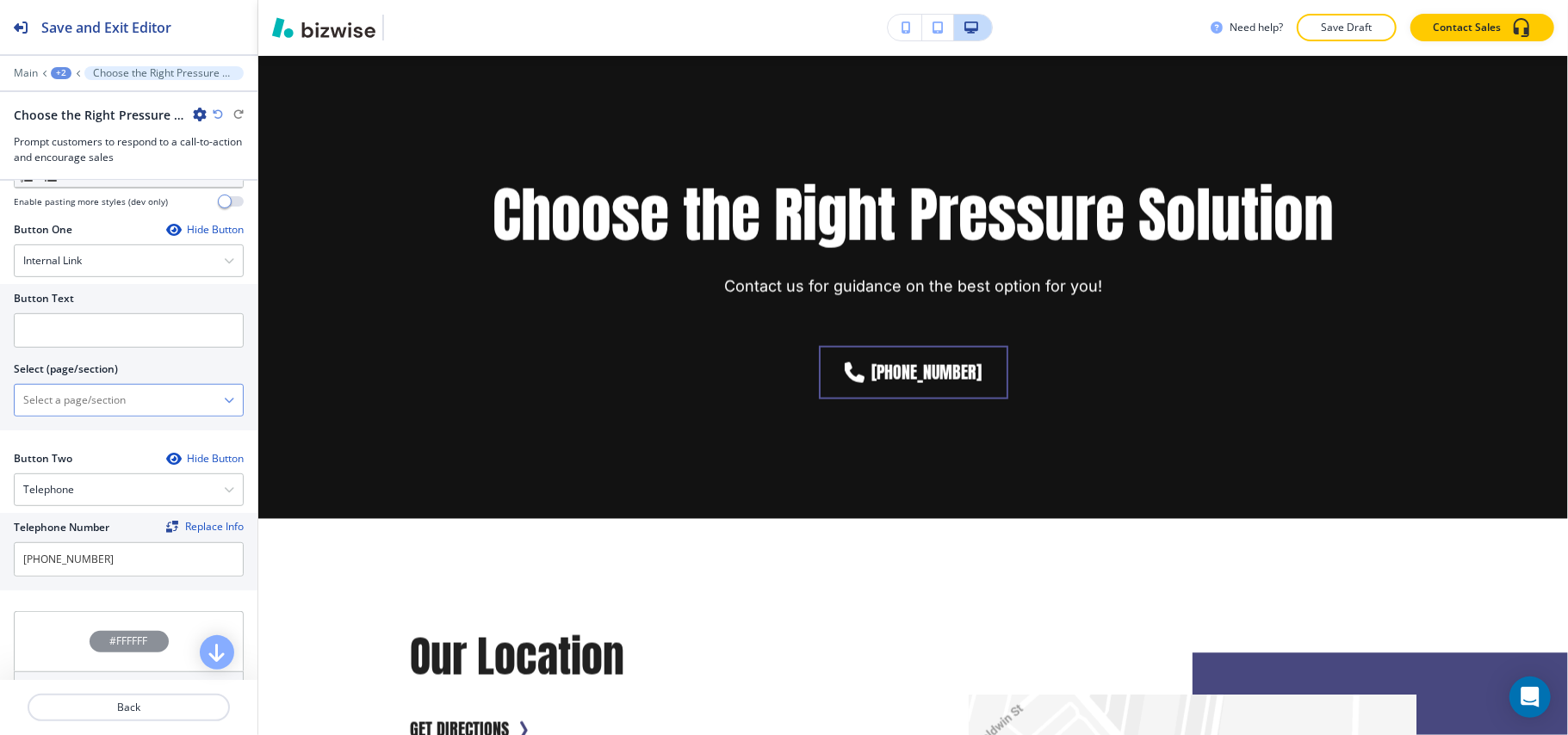
click at [117, 414] on \(page\/section\) "Manual Input" at bounding box center [118, 400] width 209 height 29
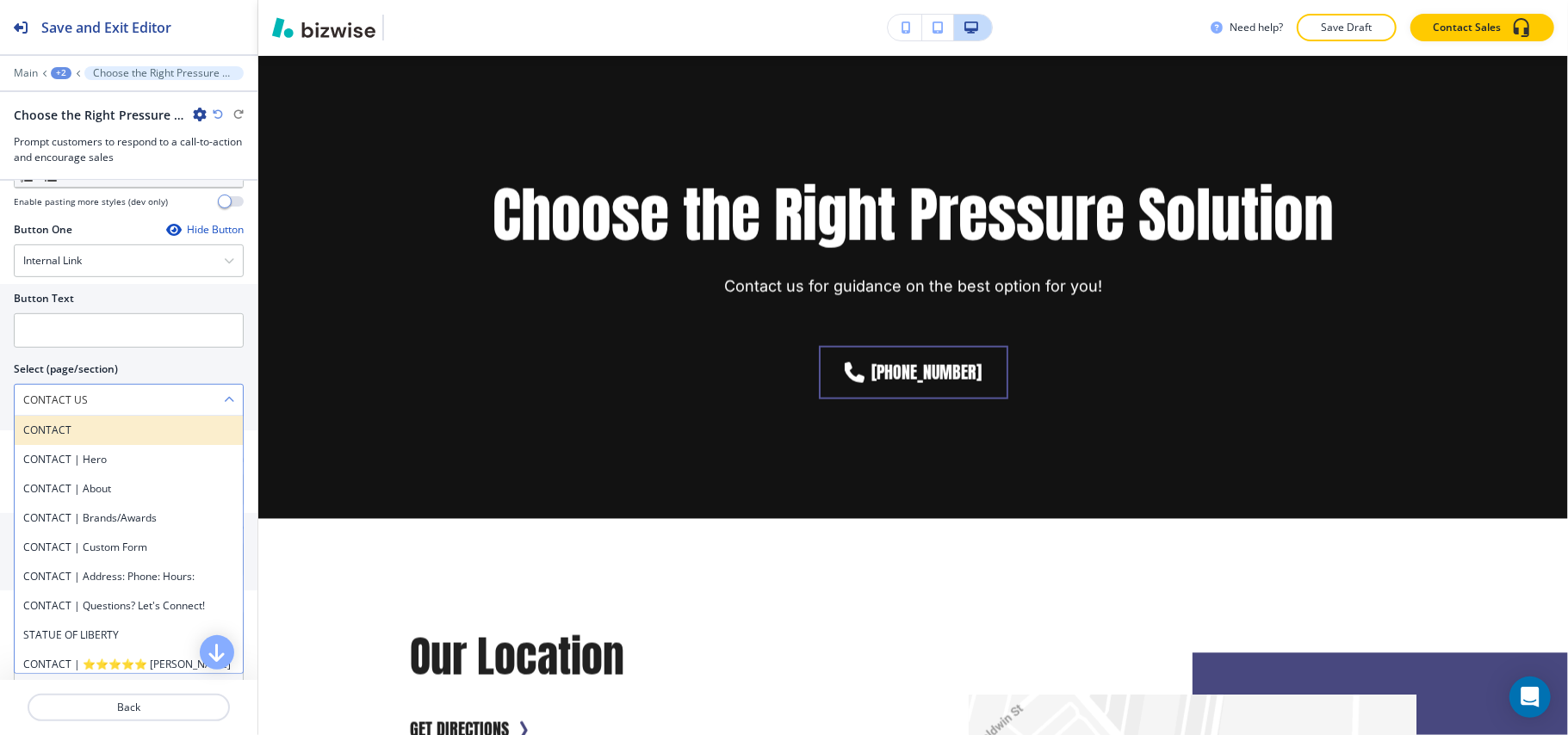
click at [96, 430] on h4 "CONTACT" at bounding box center [128, 429] width 211 height 15
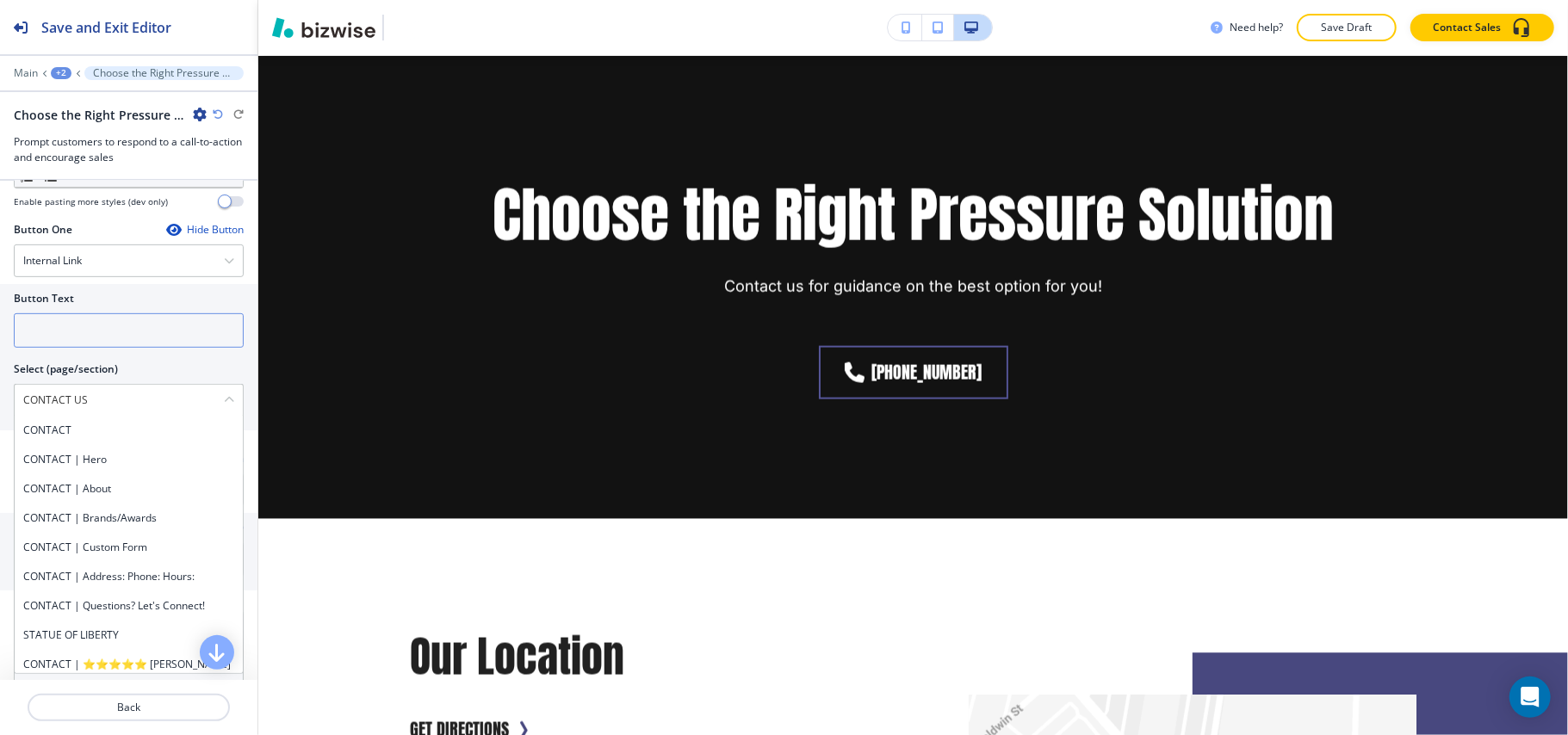
type \(page\/section\) "CONTACT"
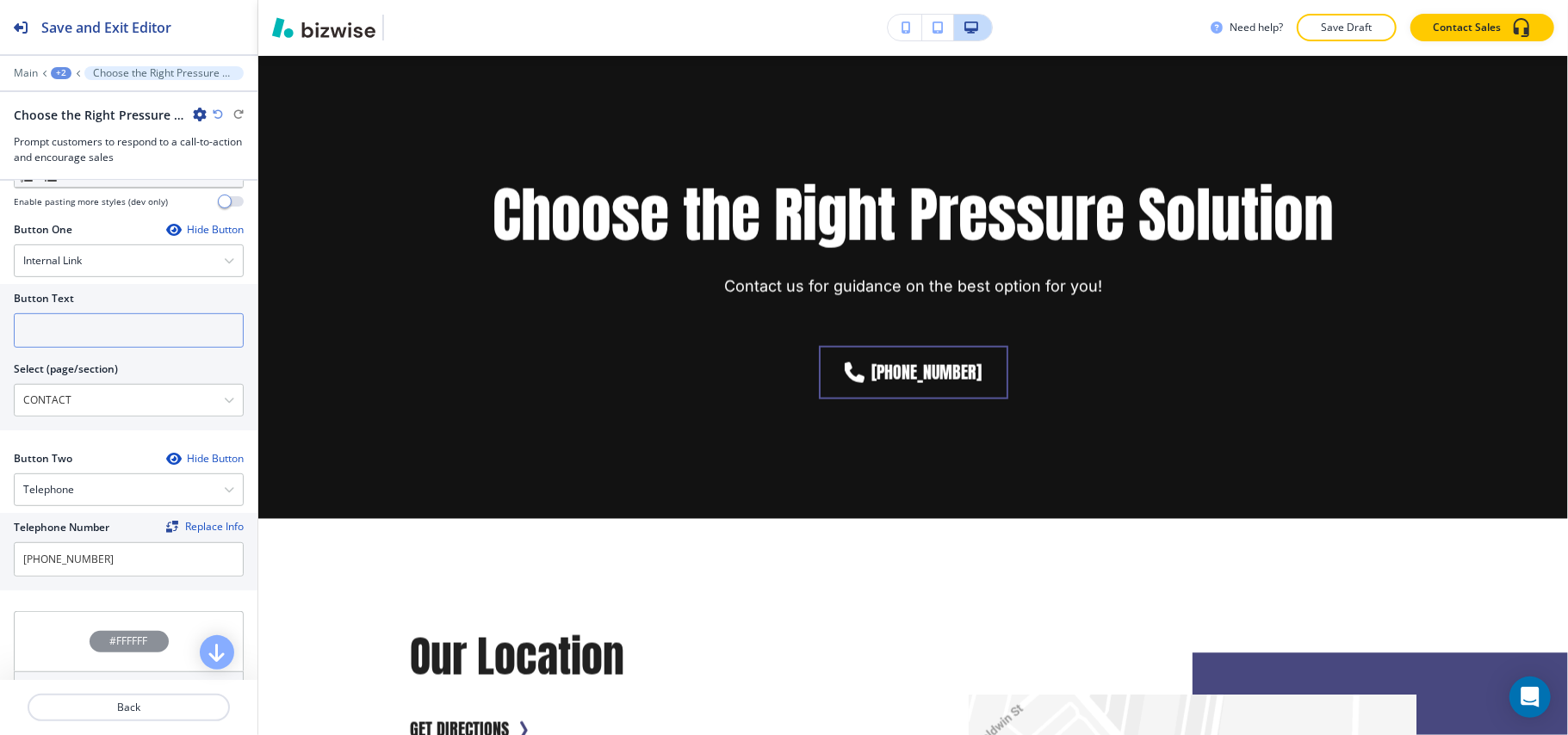
click at [104, 331] on input "text" at bounding box center [128, 331] width 230 height 35
paste input "CONTACT US"
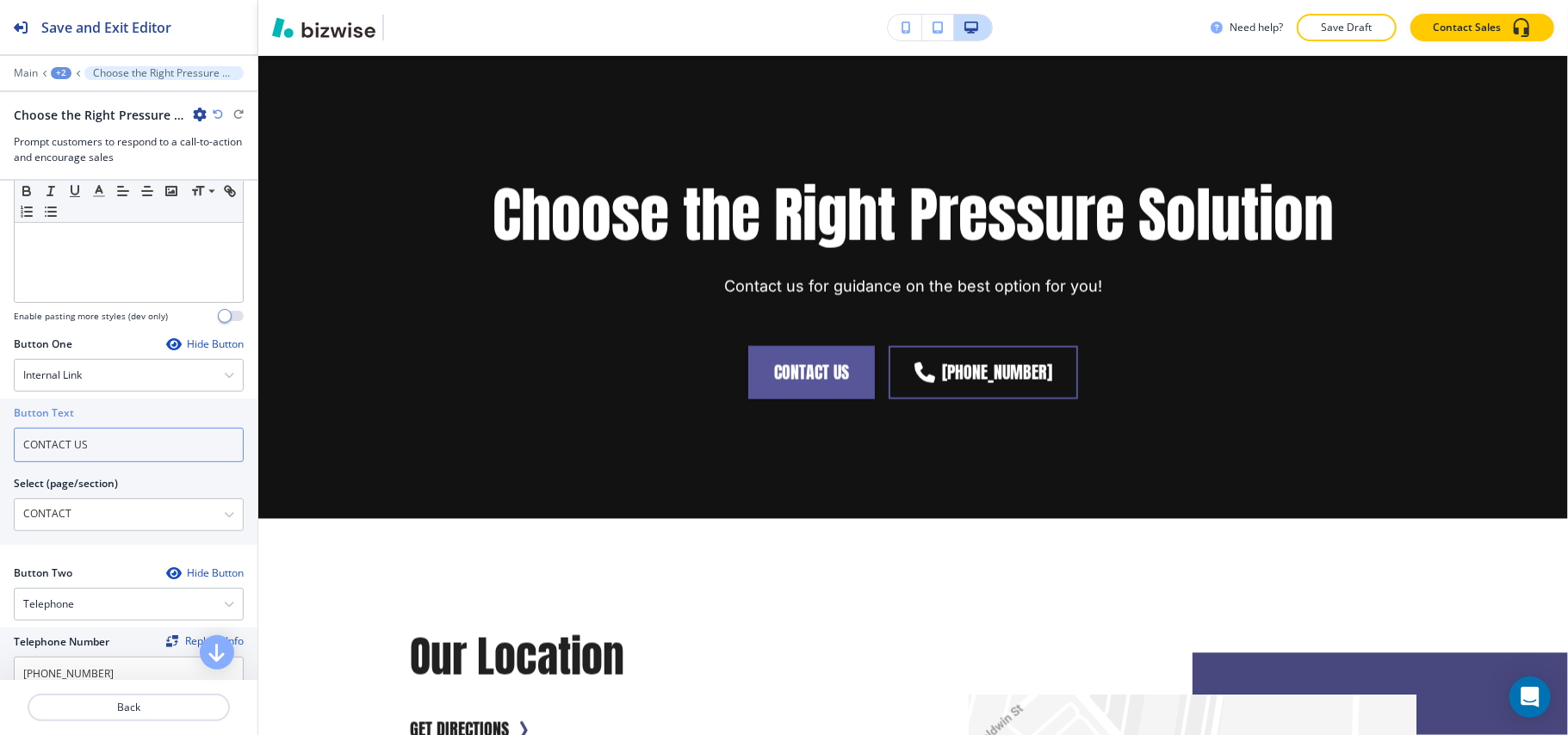
scroll to position [877, 0]
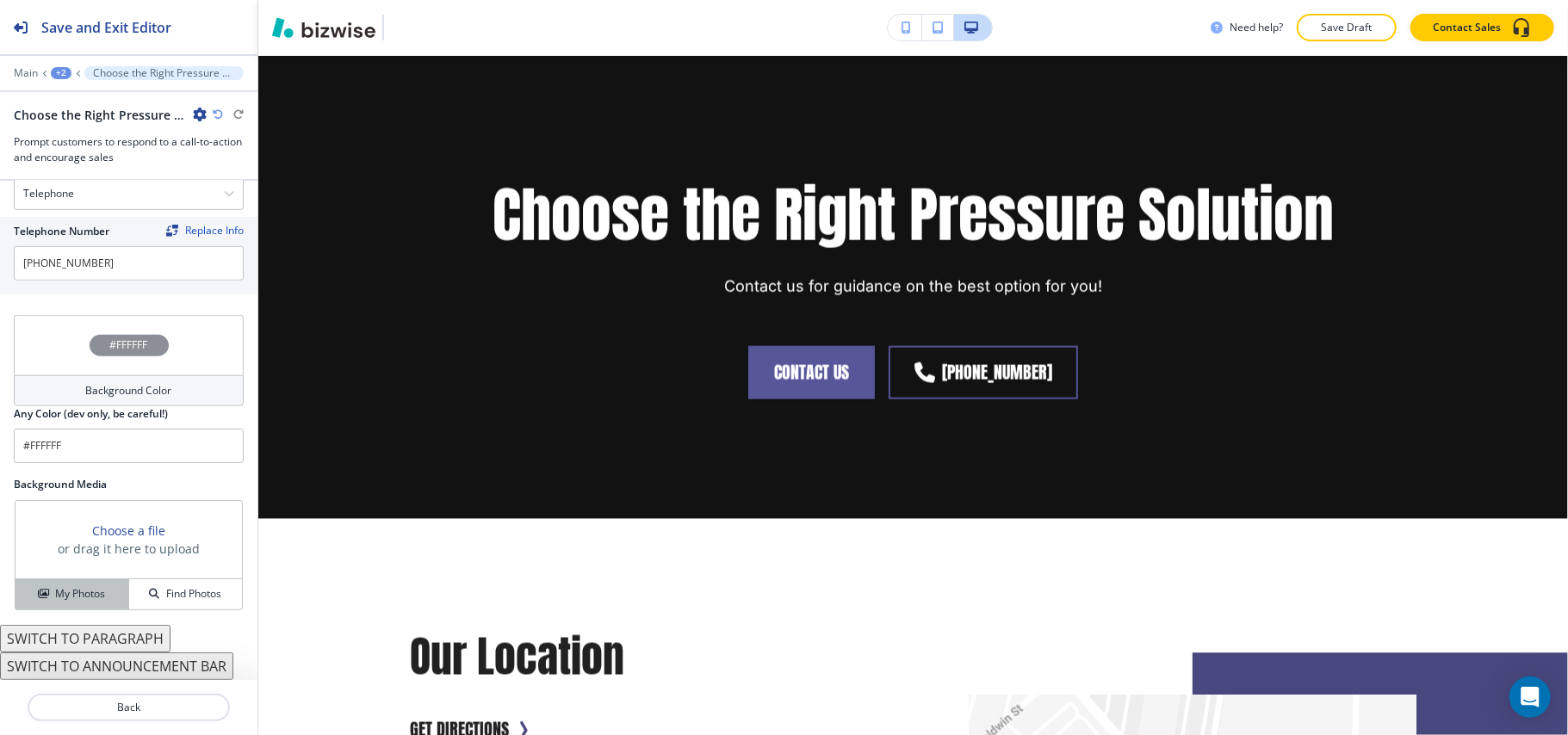
type input "CONTACT US"
click at [66, 594] on h4 "My Photos" at bounding box center [80, 593] width 50 height 15
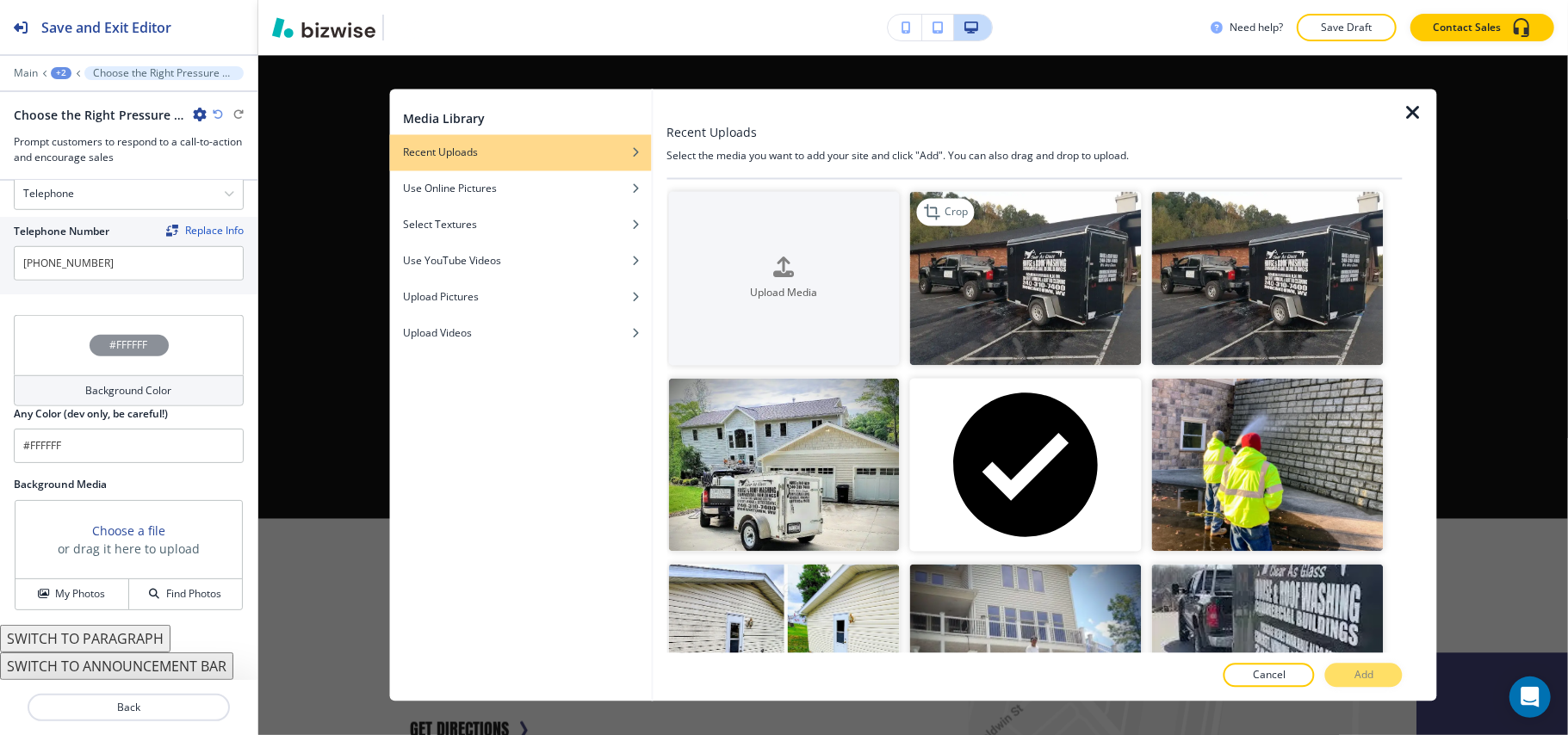
click at [1031, 301] on img "button" at bounding box center [1025, 278] width 232 height 174
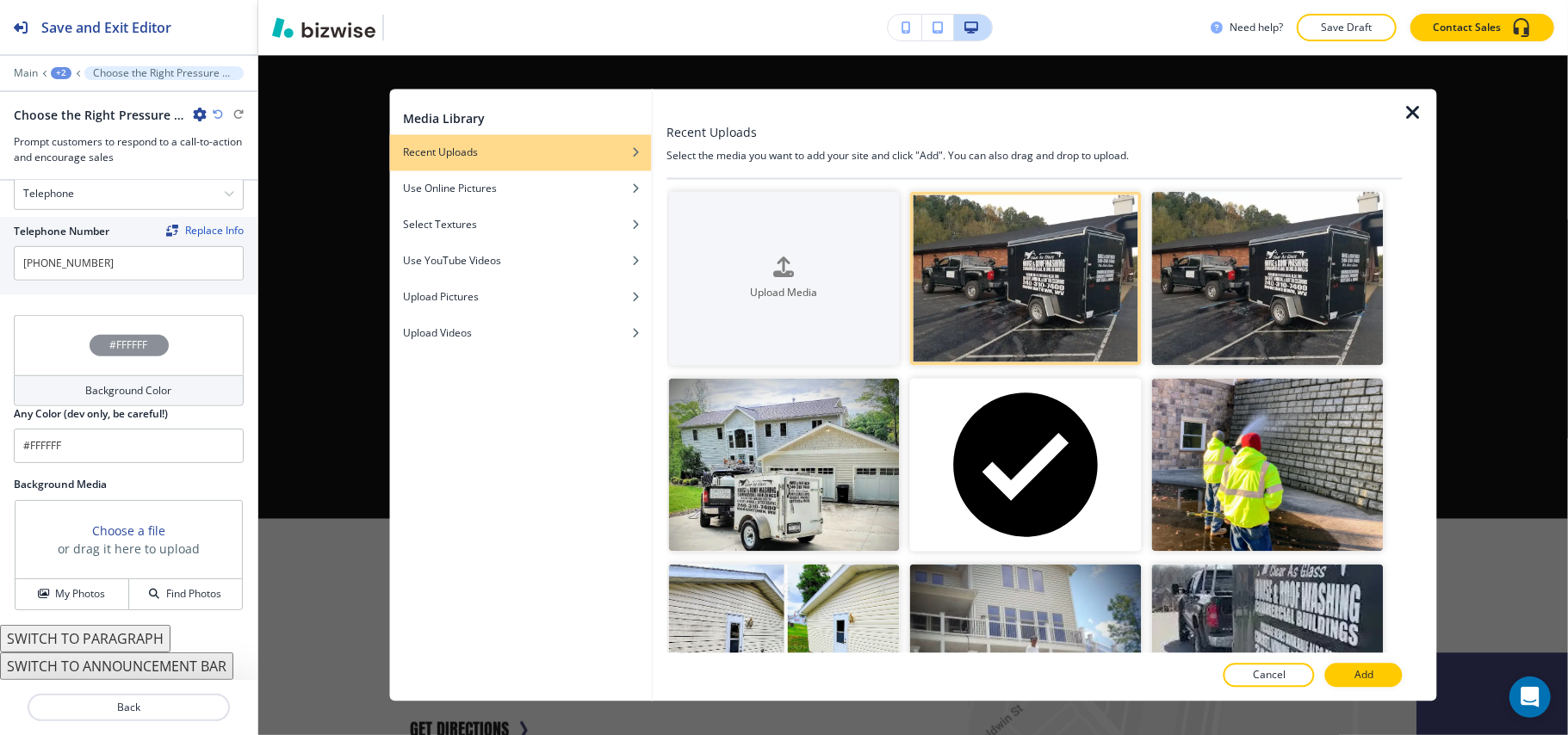
click at [1357, 678] on p "Add" at bounding box center [1363, 675] width 19 height 15
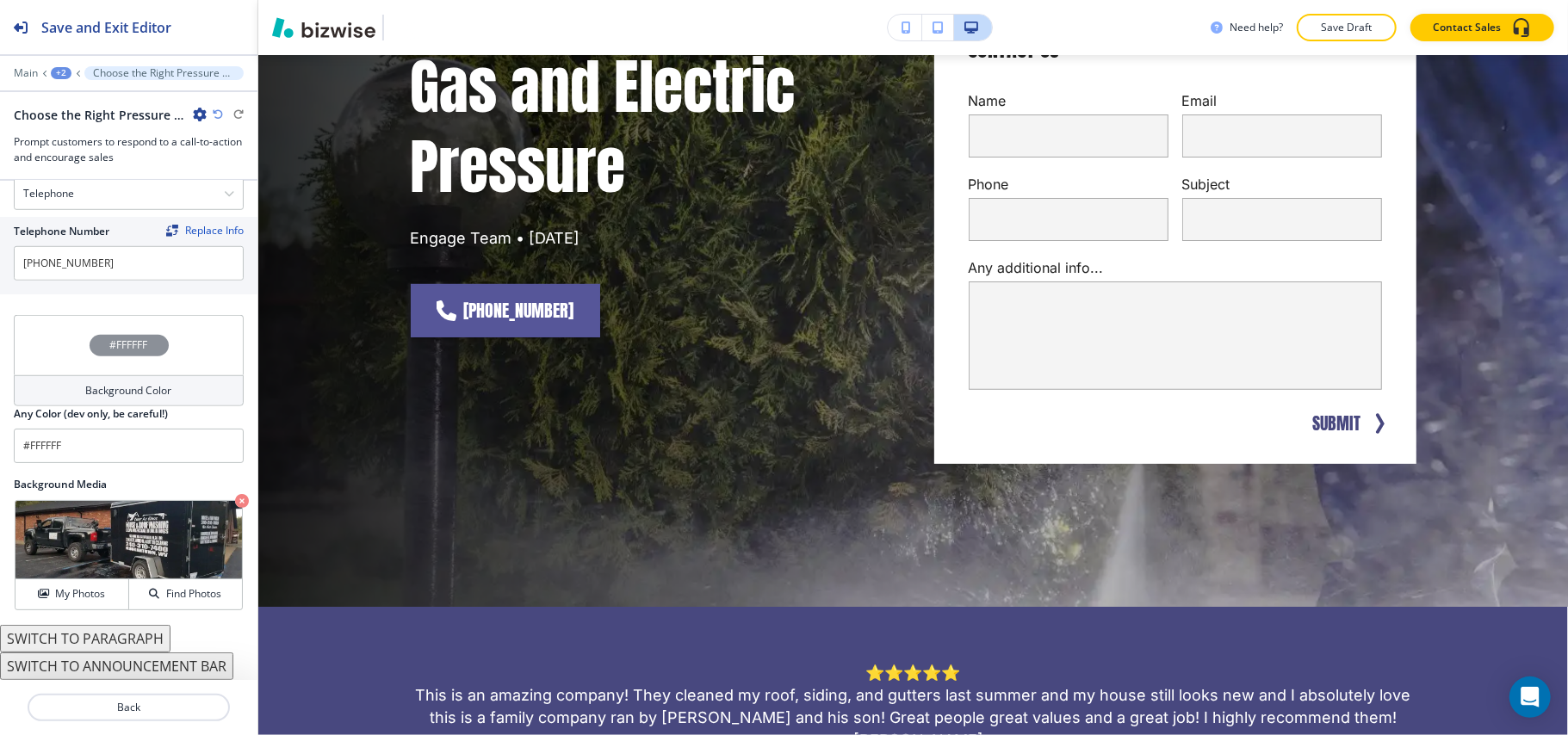
scroll to position [0, 0]
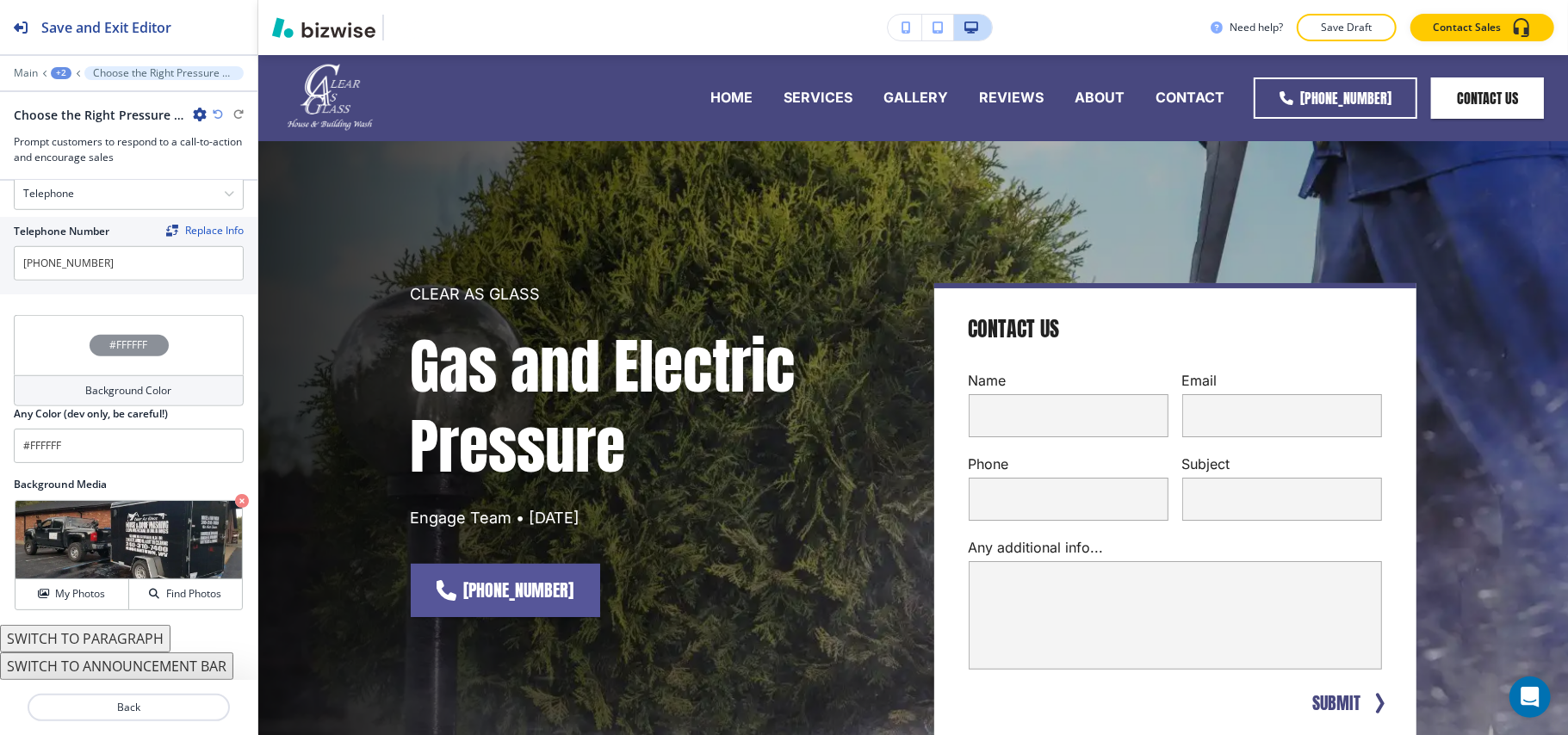
click at [59, 72] on div "+2" at bounding box center [61, 73] width 20 height 12
click at [72, 98] on p "Pages" at bounding box center [106, 101] width 88 height 15
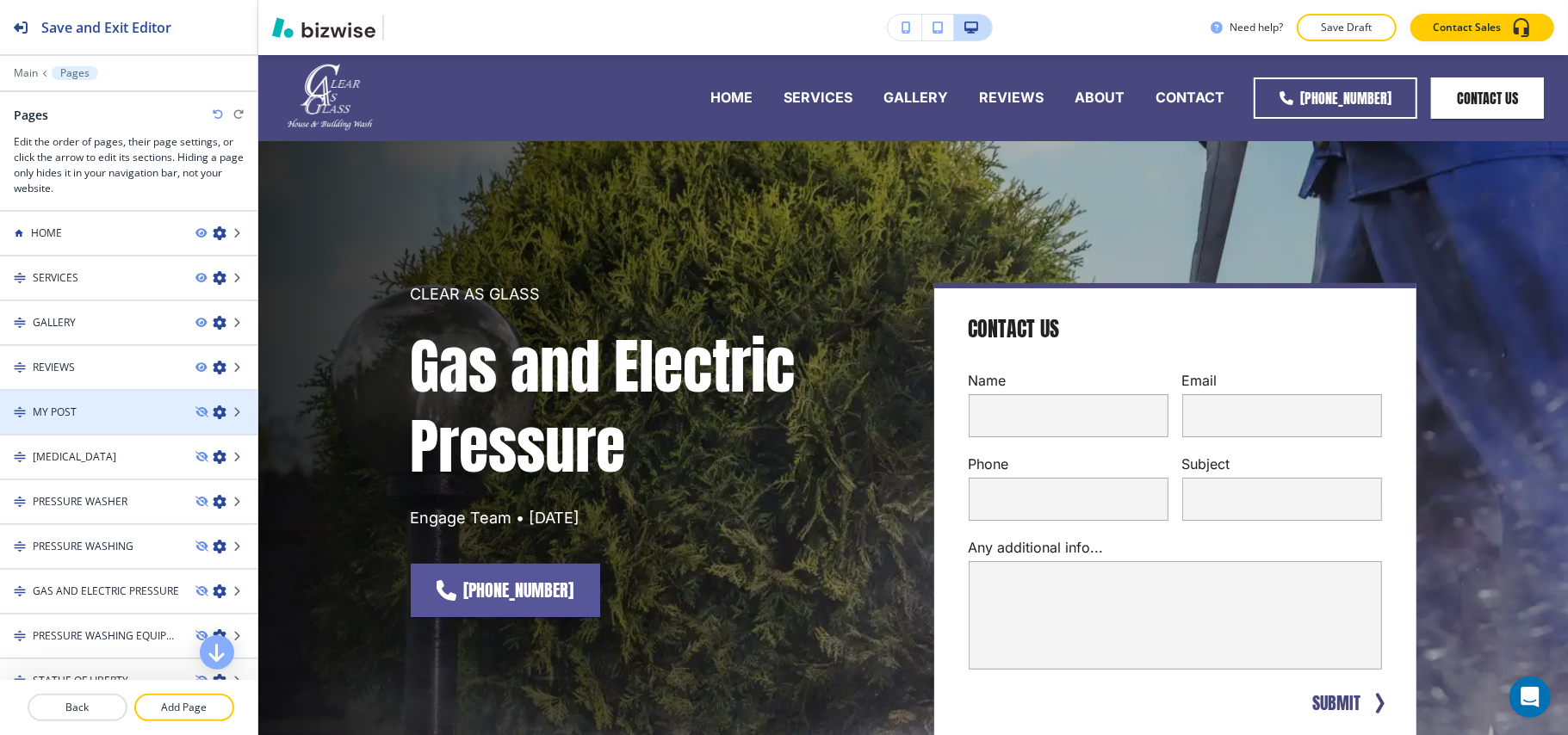
scroll to position [151, 0]
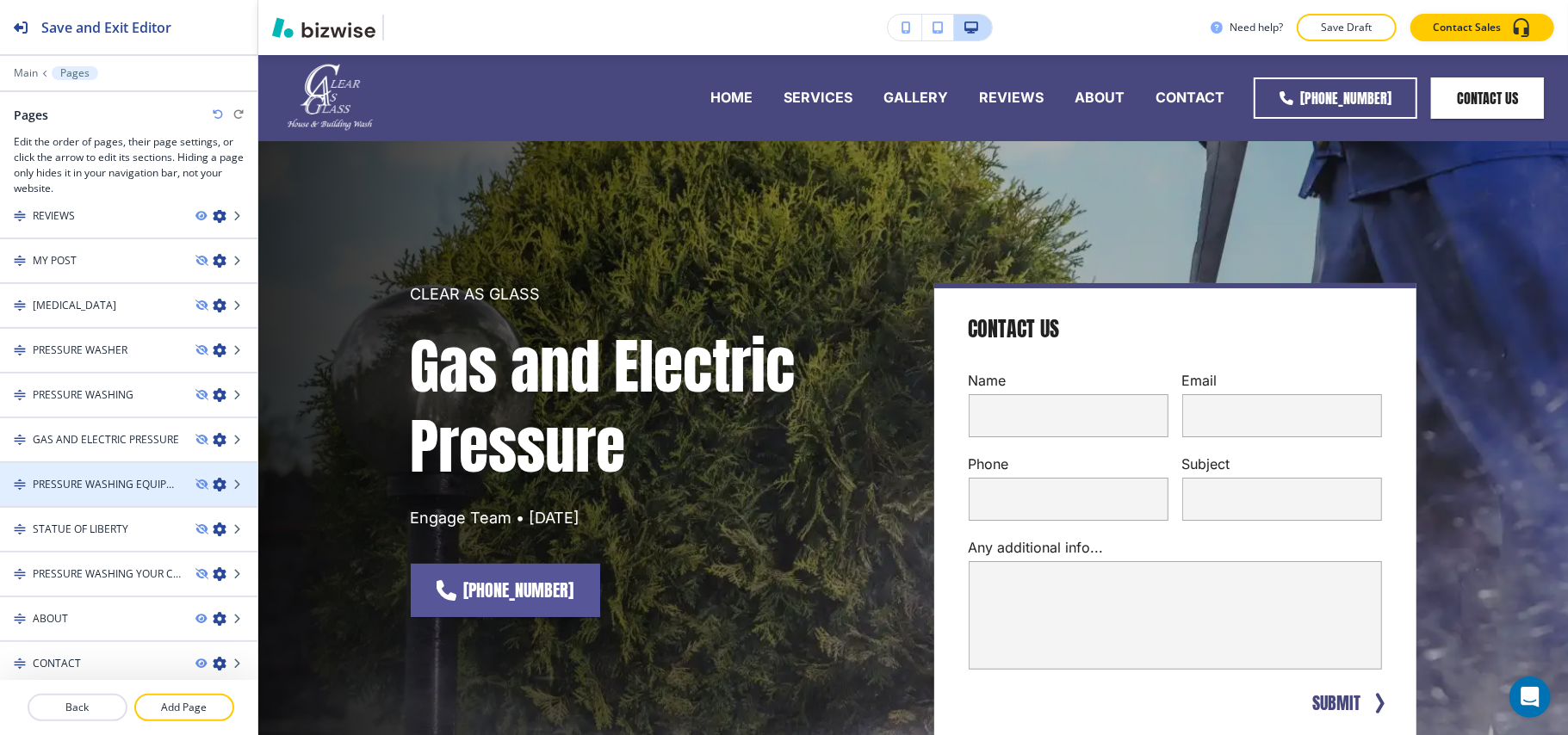
click at [74, 477] on h4 "PRESSURE WASHING EQUIPMENT FOR INDUSTRIAL AND PROFESSIONAL" at bounding box center [107, 484] width 149 height 15
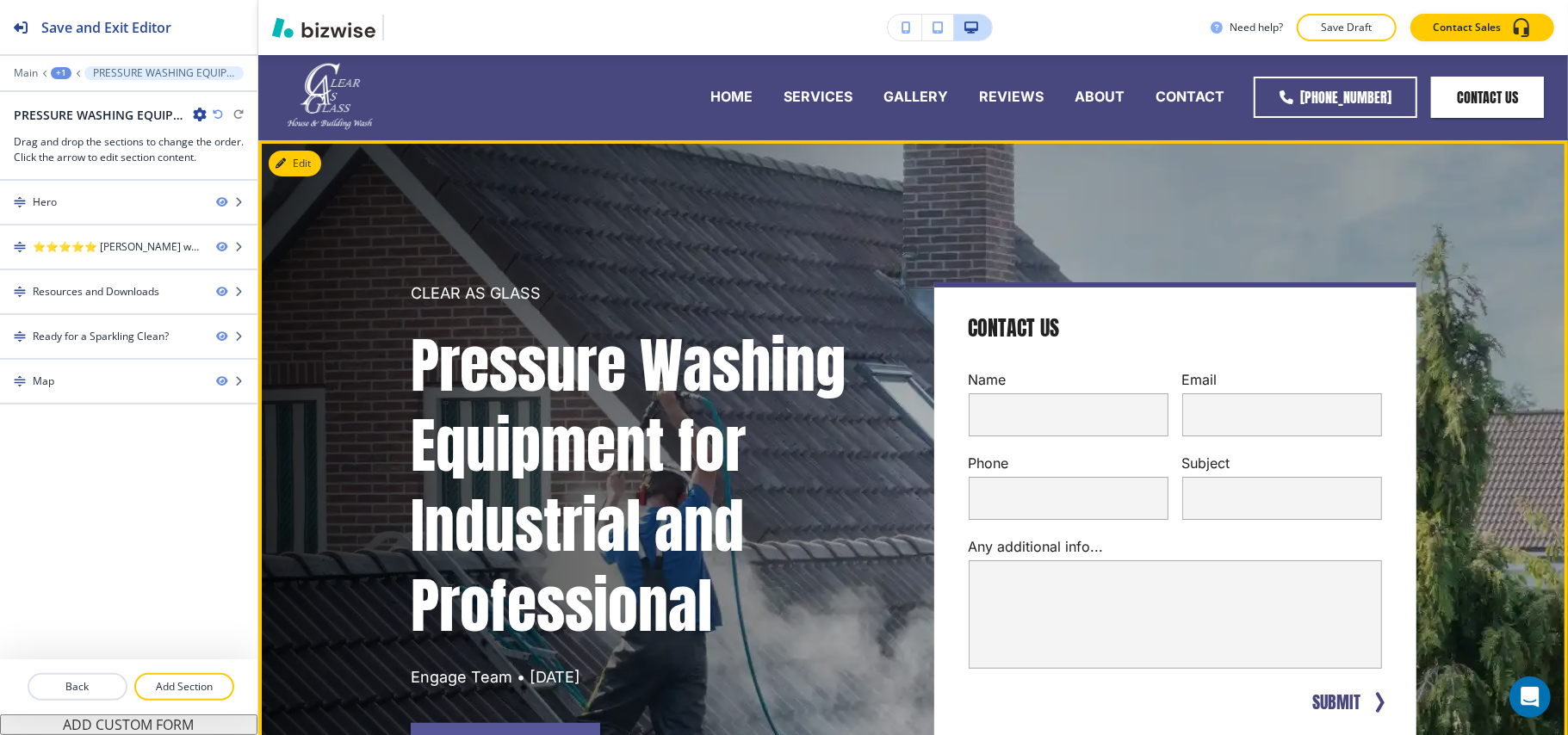
scroll to position [0, 0]
click at [318, 159] on button "Edit This Section" at bounding box center [326, 164] width 116 height 26
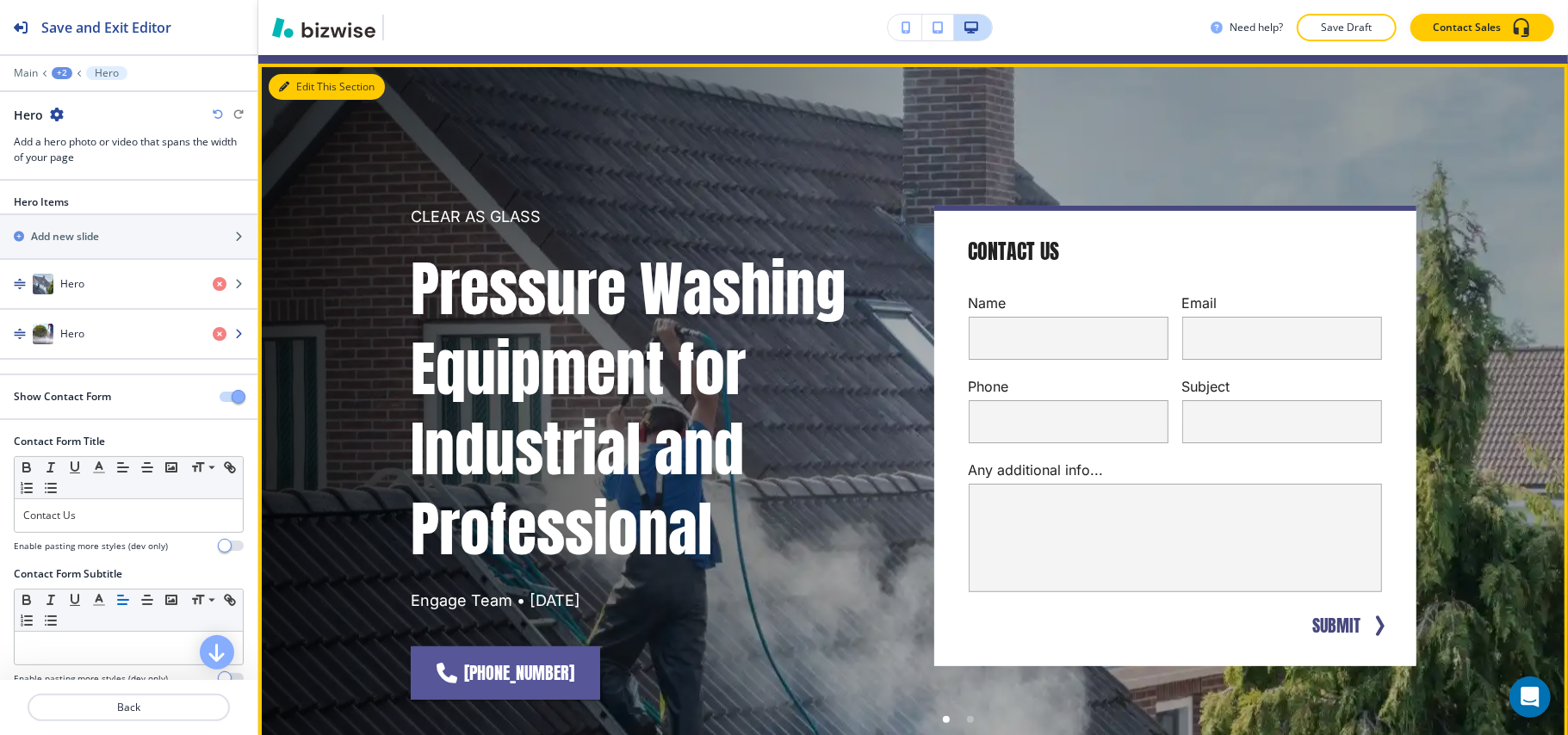
scroll to position [86, 0]
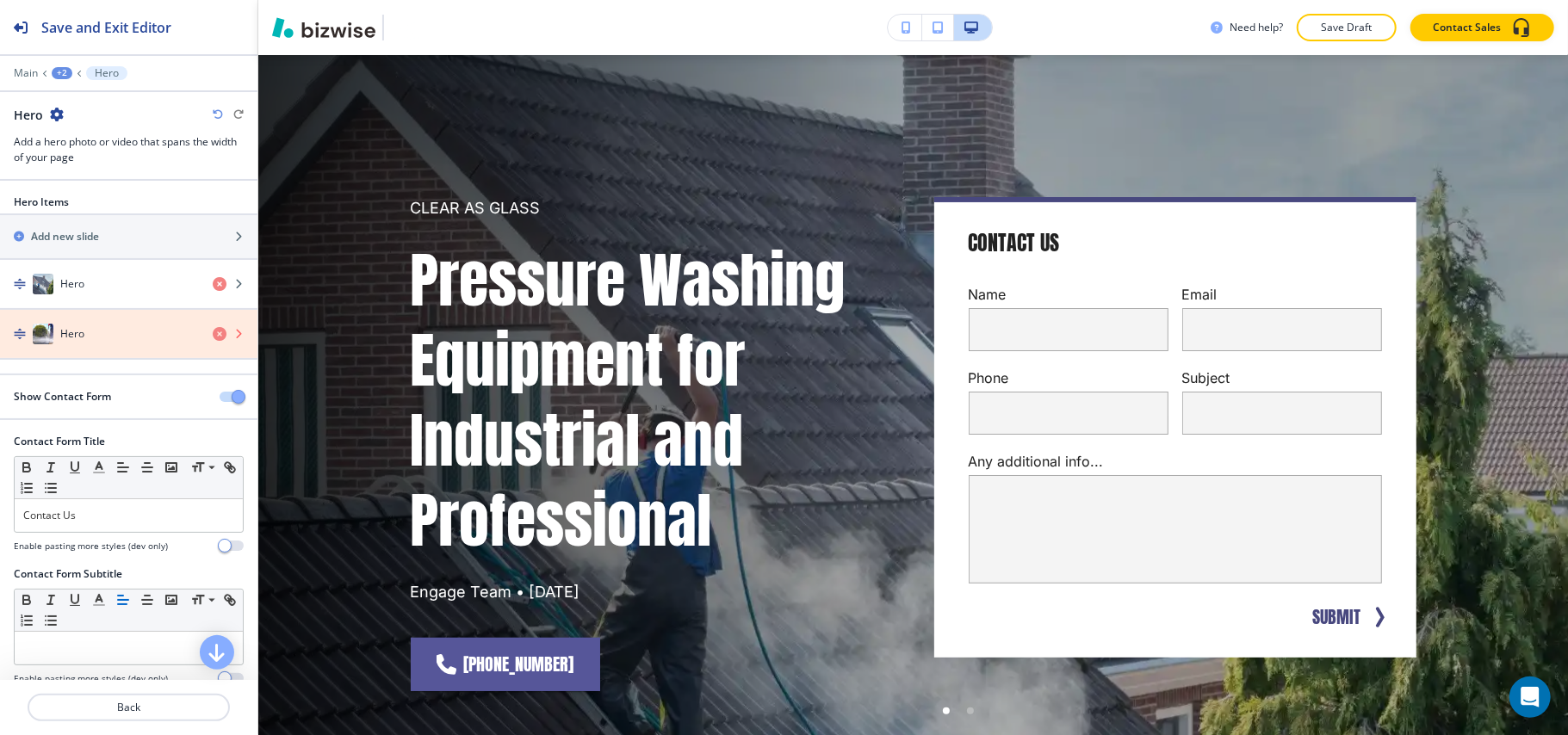
click at [213, 335] on icon "button" at bounding box center [219, 333] width 13 height 13
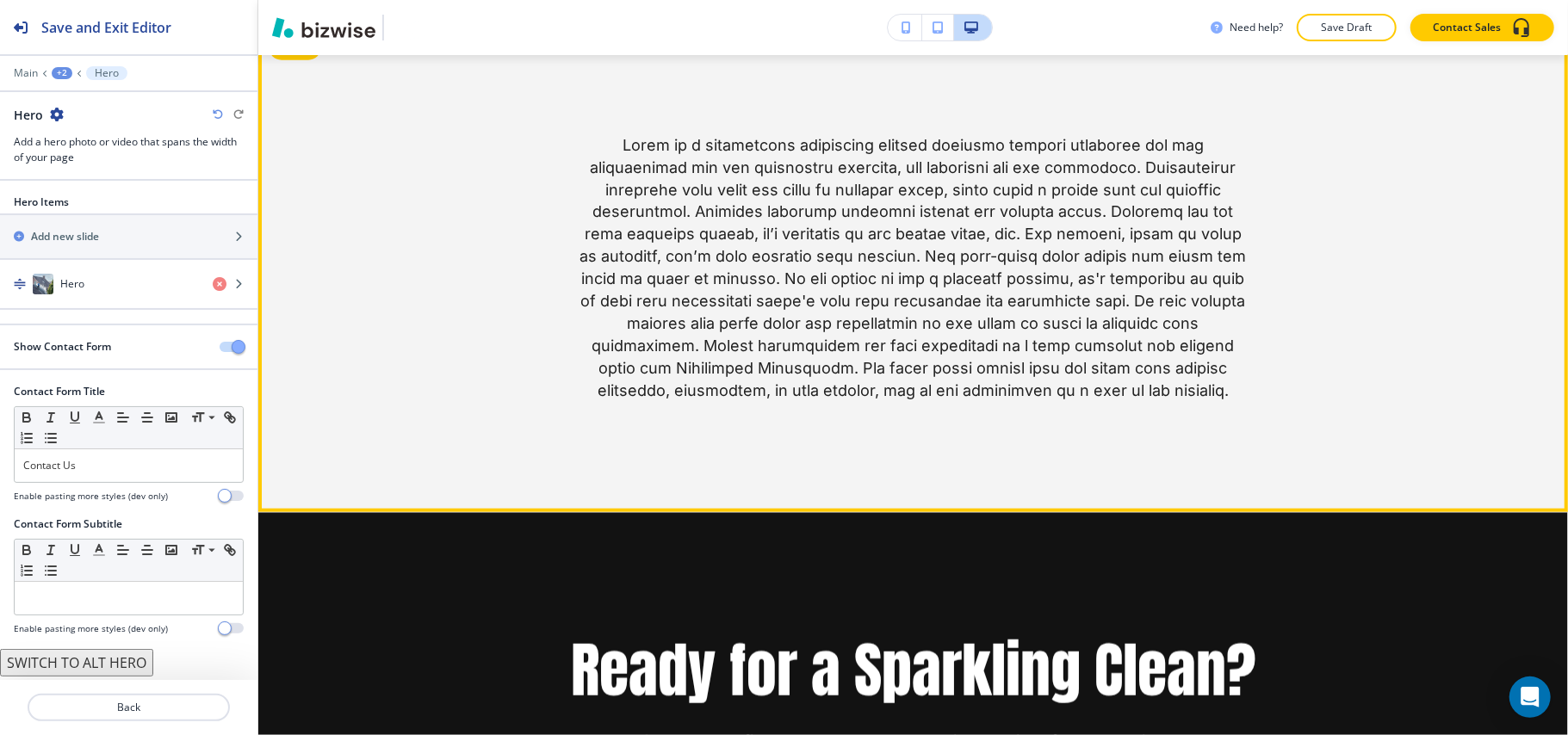
scroll to position [1464, 0]
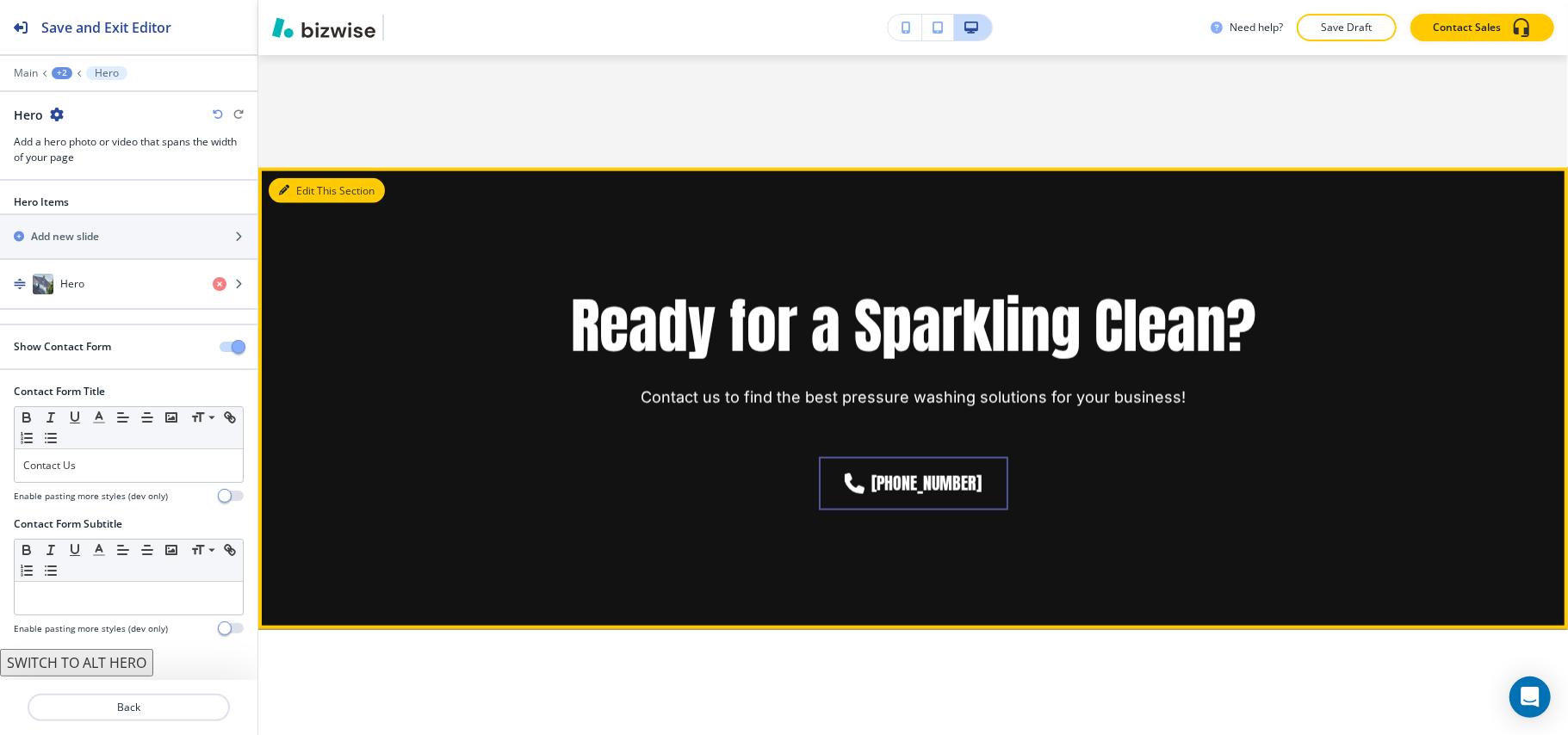
click at [308, 178] on button "Edit This Section" at bounding box center [326, 191] width 116 height 26
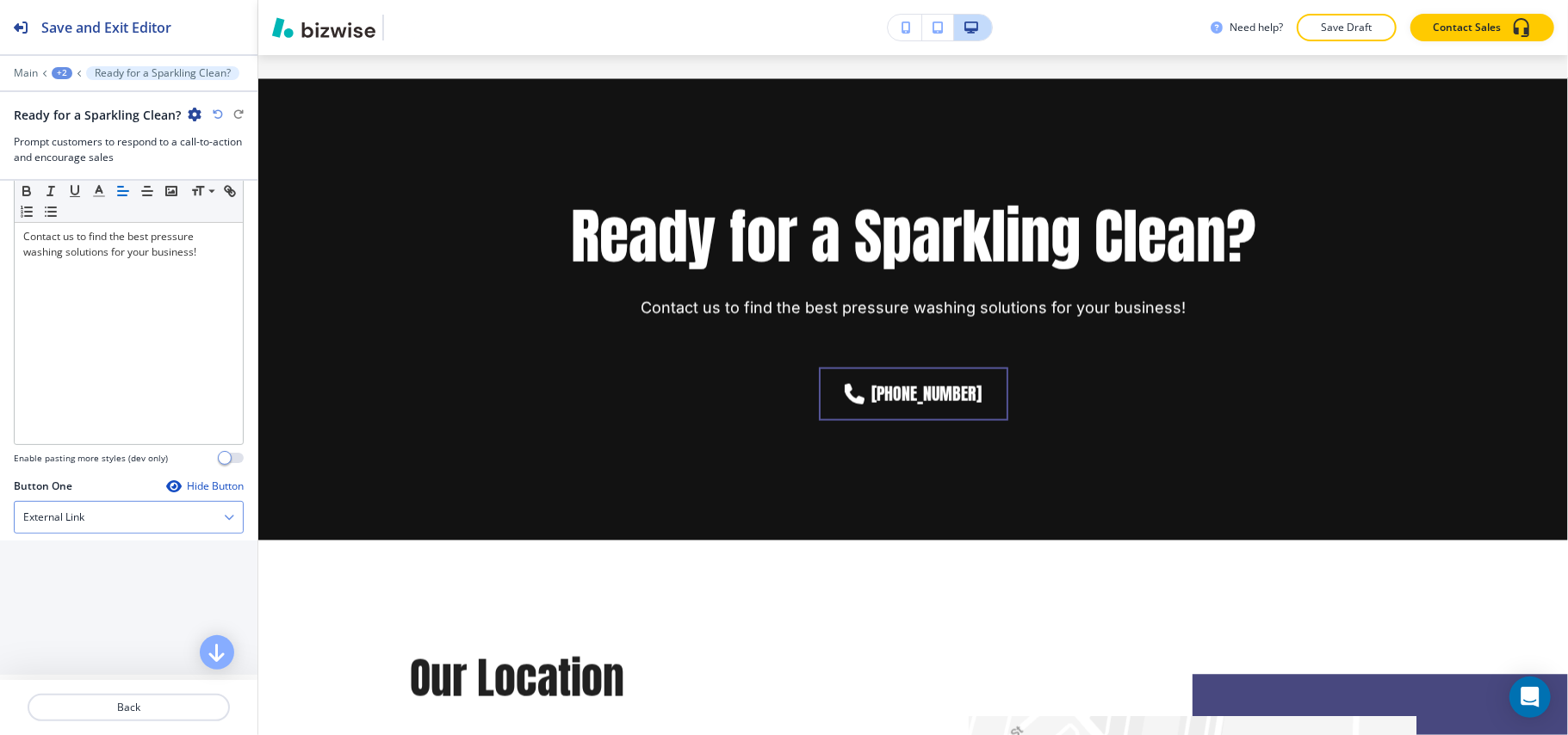
scroll to position [345, 0]
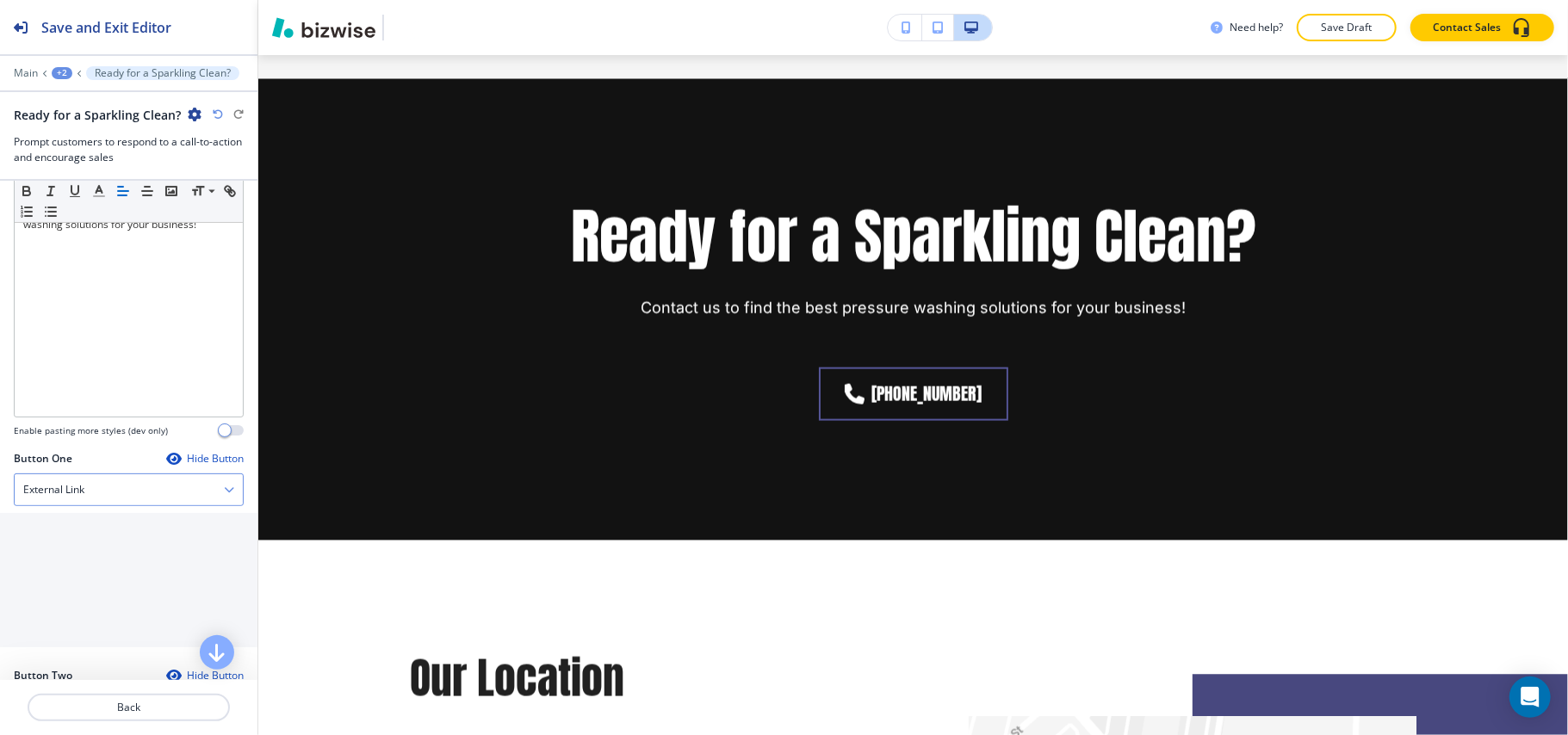
click at [124, 497] on div "External Link" at bounding box center [128, 489] width 228 height 31
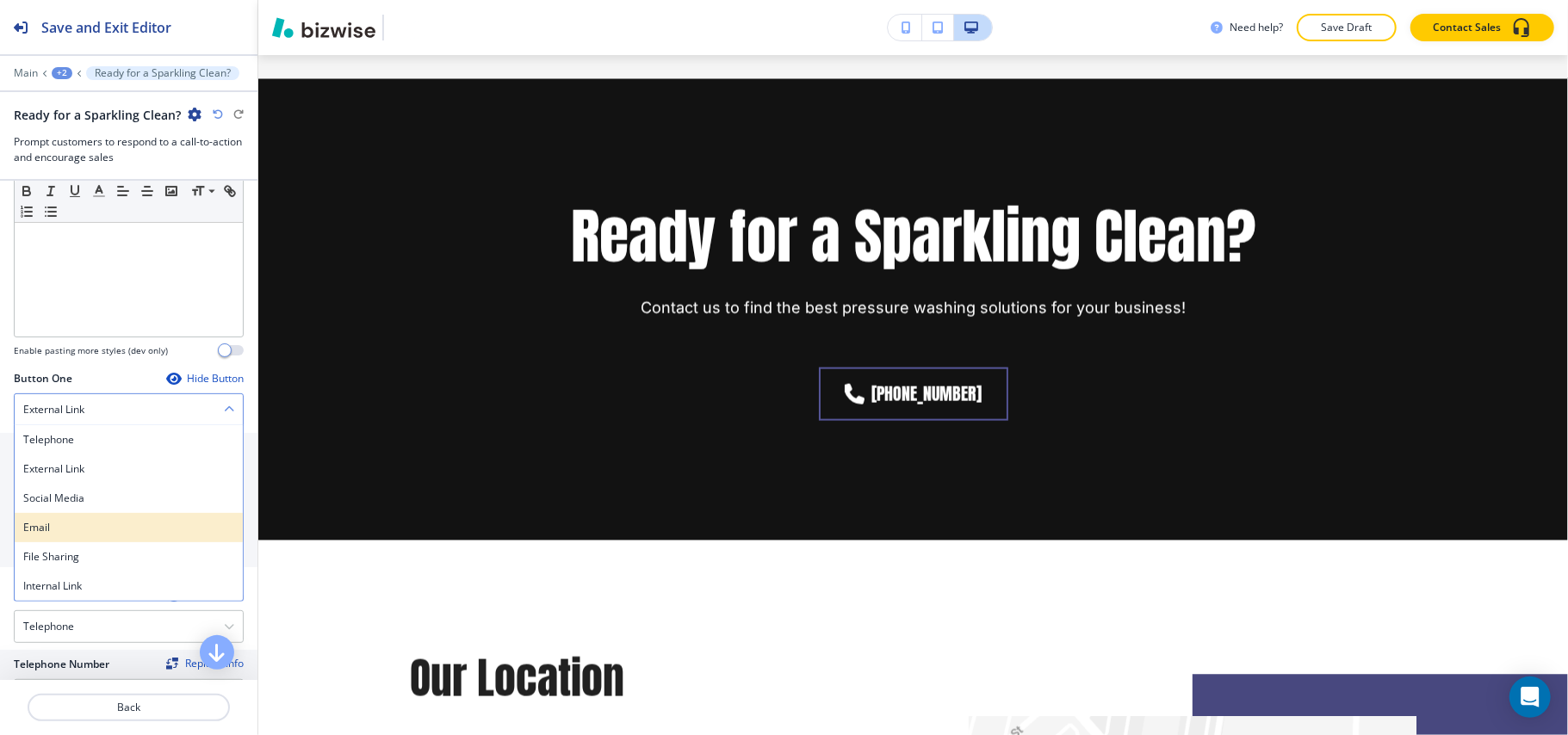
scroll to position [459, 0]
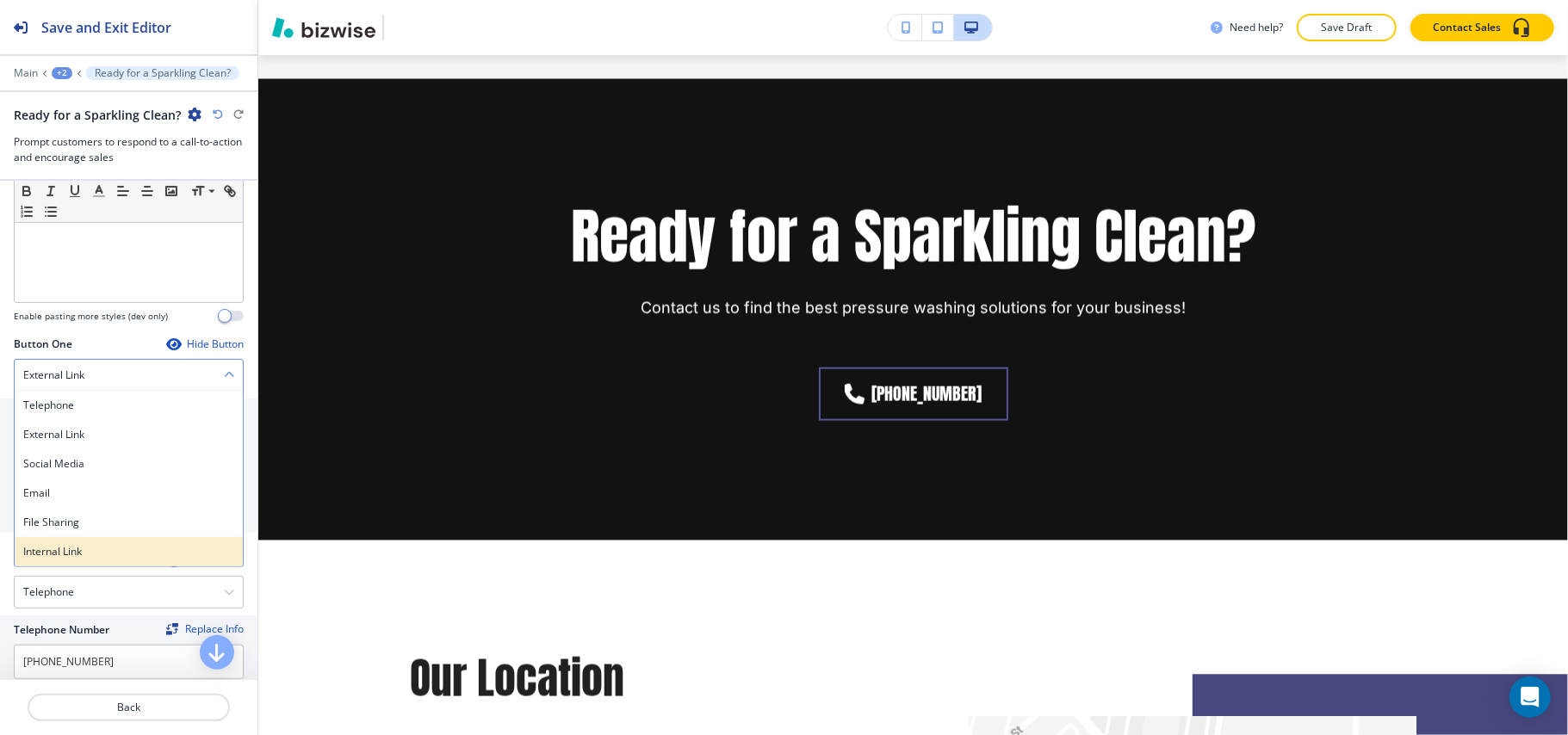
click at [94, 551] on h4 "Internal Link" at bounding box center [128, 551] width 211 height 15
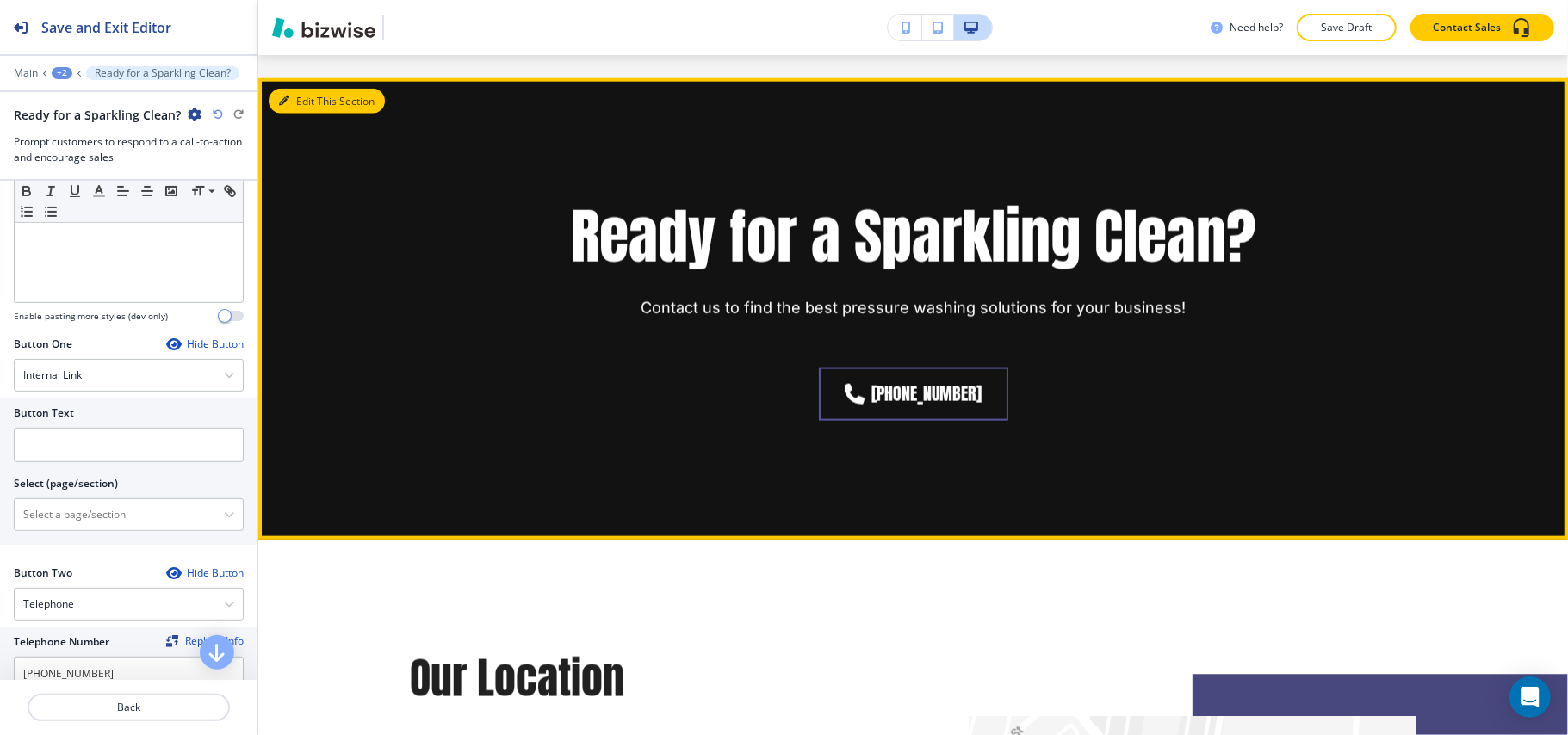
click at [314, 89] on button "Edit This Section" at bounding box center [326, 102] width 116 height 26
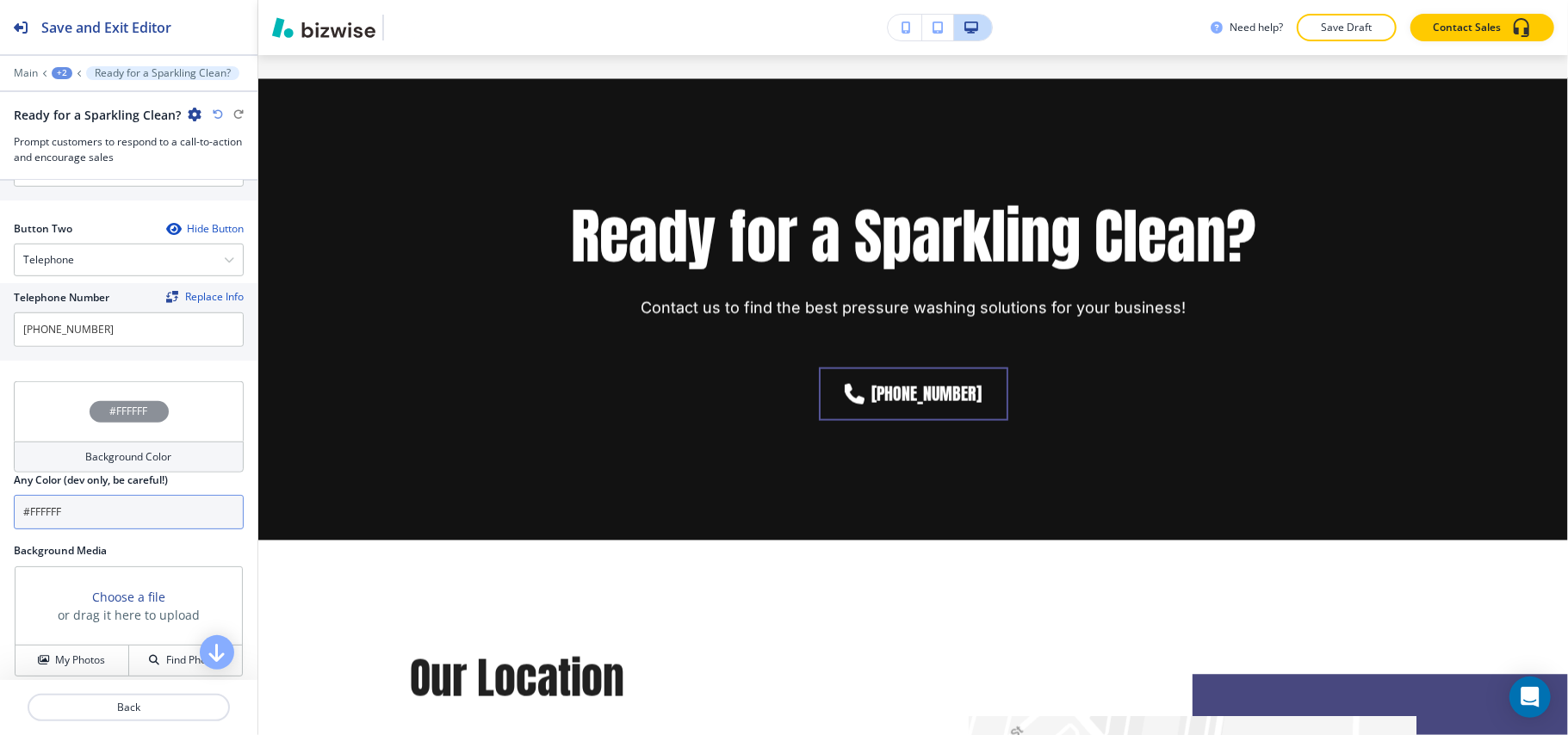
scroll to position [877, 0]
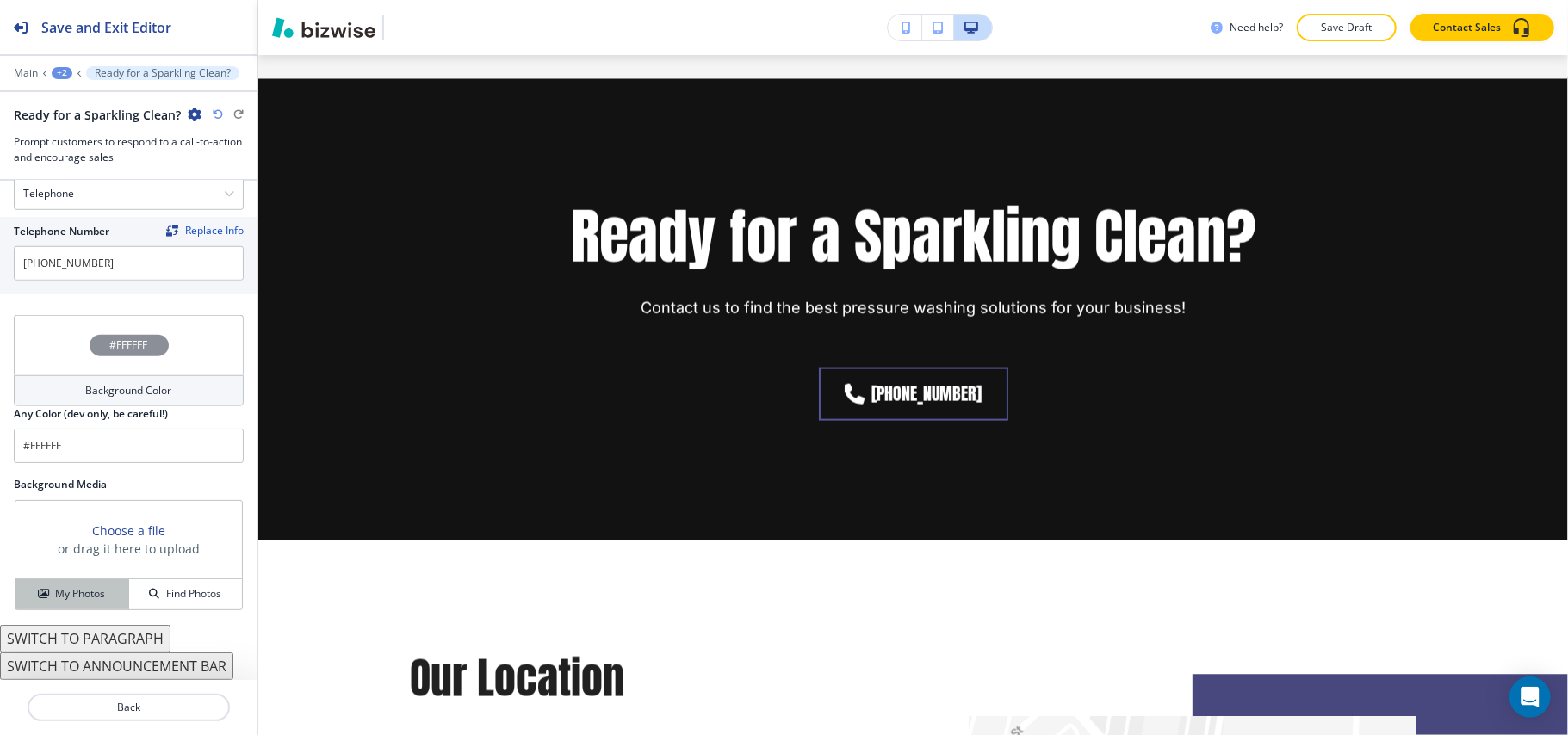
click at [74, 584] on button "My Photos" at bounding box center [72, 594] width 114 height 30
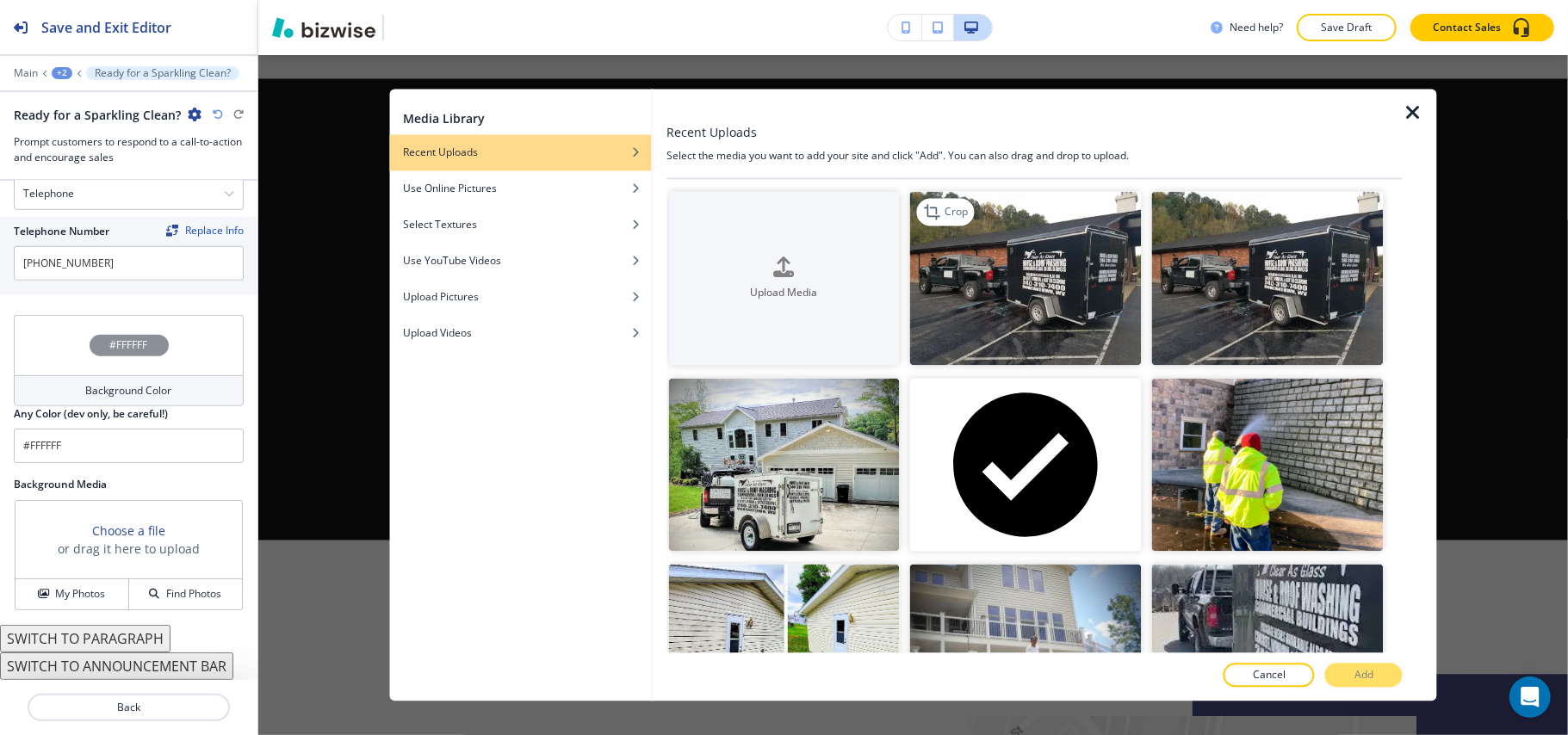
click at [1078, 303] on img "button" at bounding box center [1025, 278] width 232 height 174
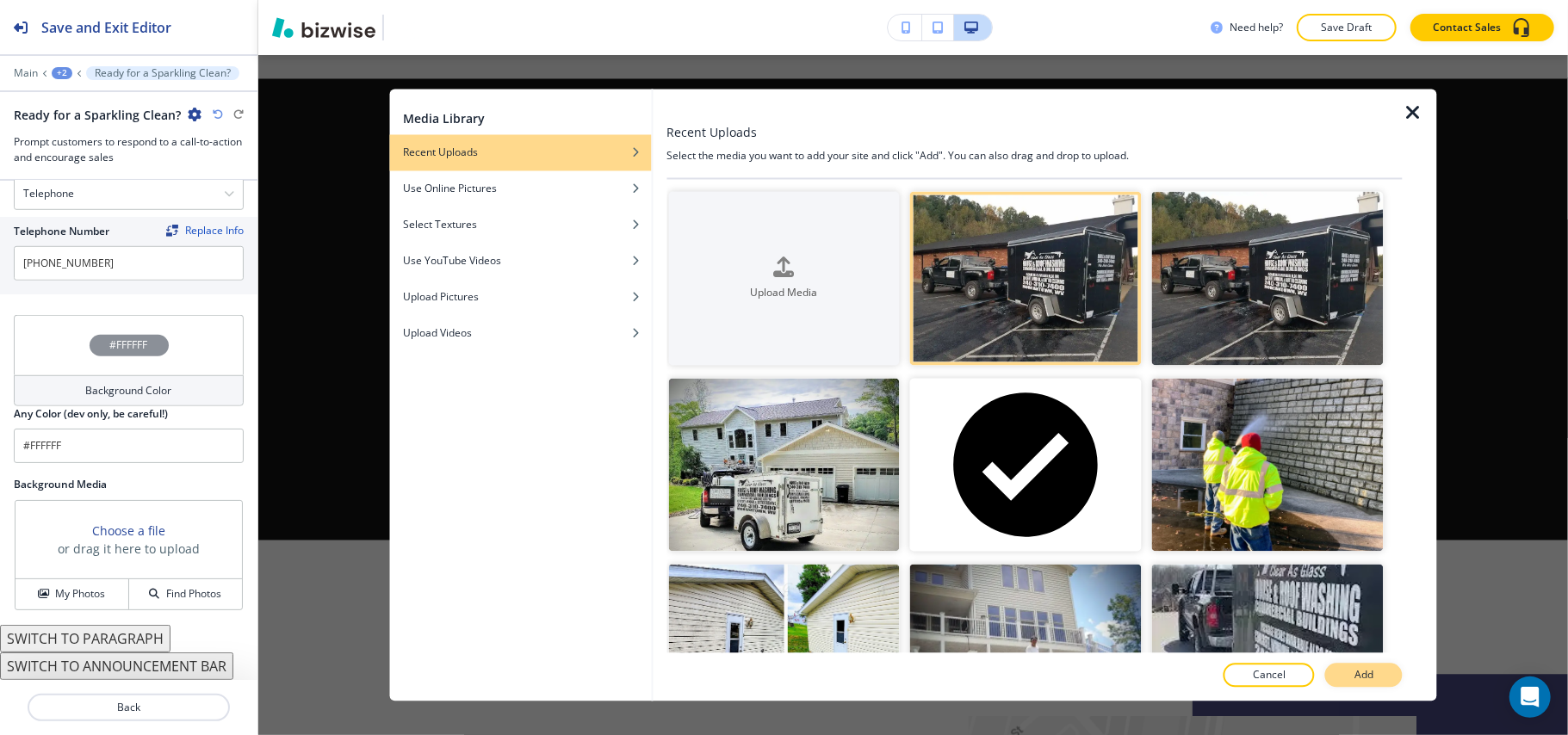
click at [1357, 683] on button "Add" at bounding box center [1363, 675] width 78 height 24
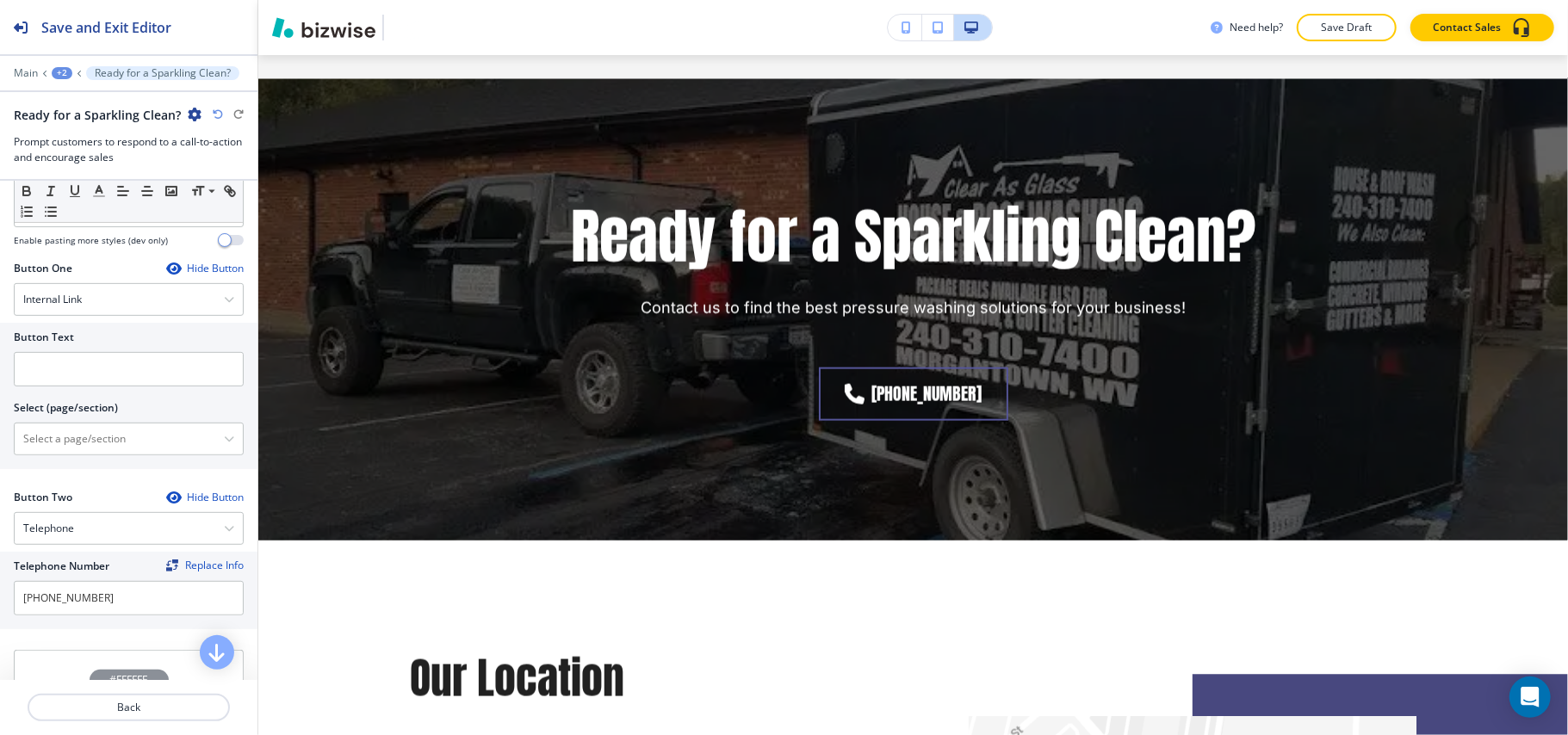
scroll to position [532, 0]
click at [86, 373] on input "text" at bounding box center [128, 372] width 230 height 35
click at [69, 452] on \(page\/section\) "Manual Input" at bounding box center [118, 441] width 209 height 29
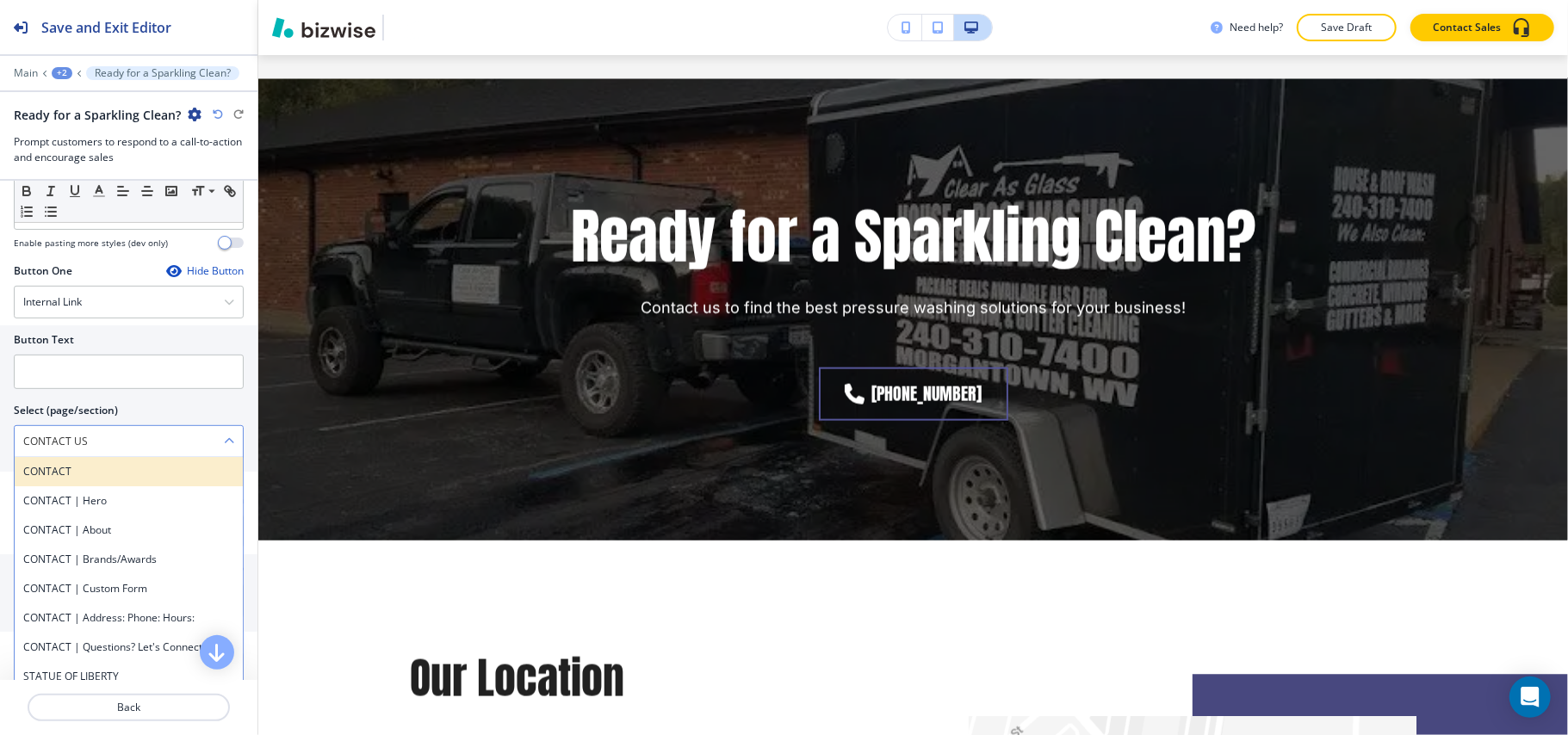
click at [63, 466] on div "CONTACT" at bounding box center [128, 471] width 228 height 29
type \(page\/section\) "CONTACT"
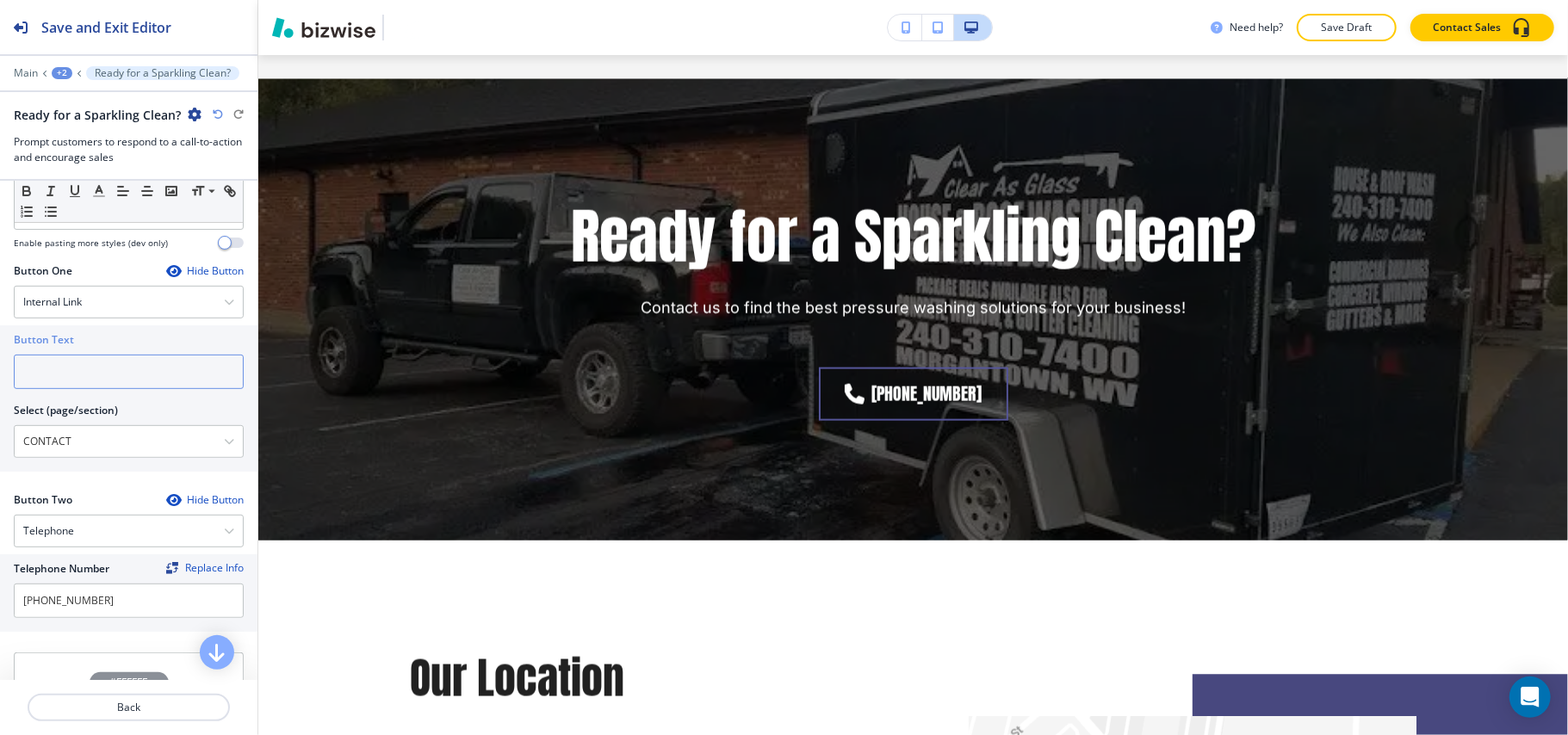
click at [74, 389] on input "text" at bounding box center [128, 372] width 230 height 35
paste input "CONTACT US"
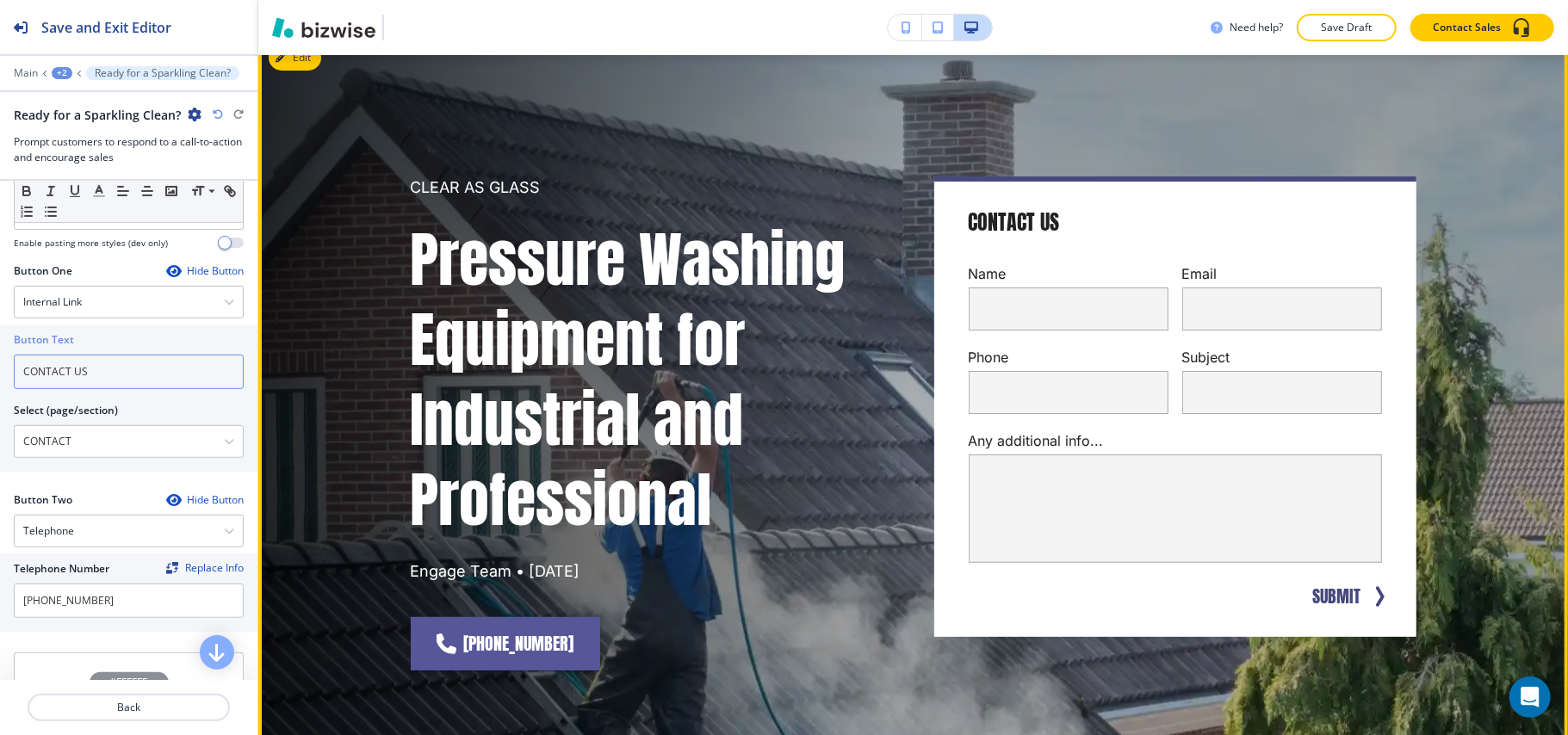
scroll to position [0, 0]
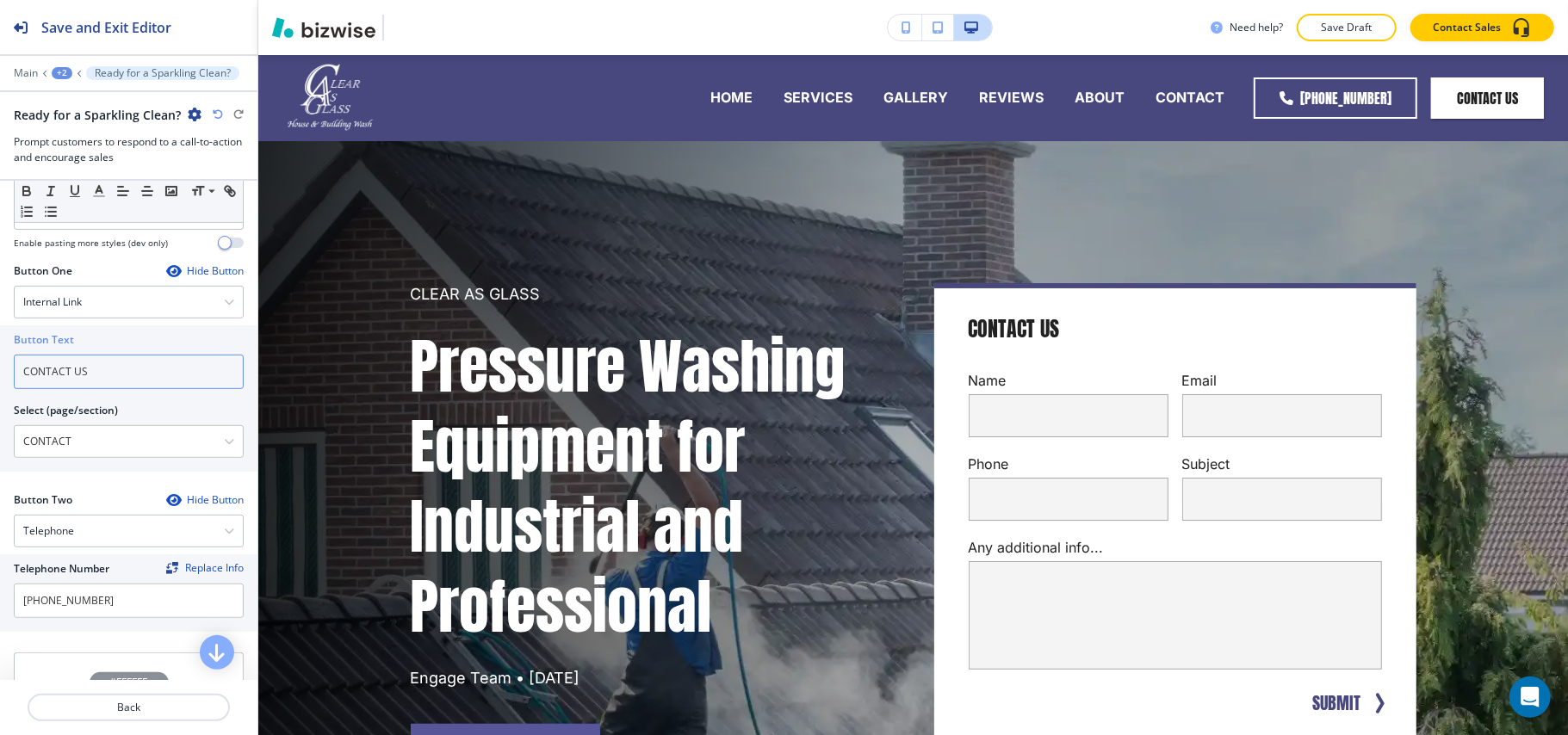
type input "CONTACT US"
click at [69, 72] on div "+2" at bounding box center [61, 73] width 20 height 12
click at [86, 109] on p "Pages" at bounding box center [107, 101] width 88 height 15
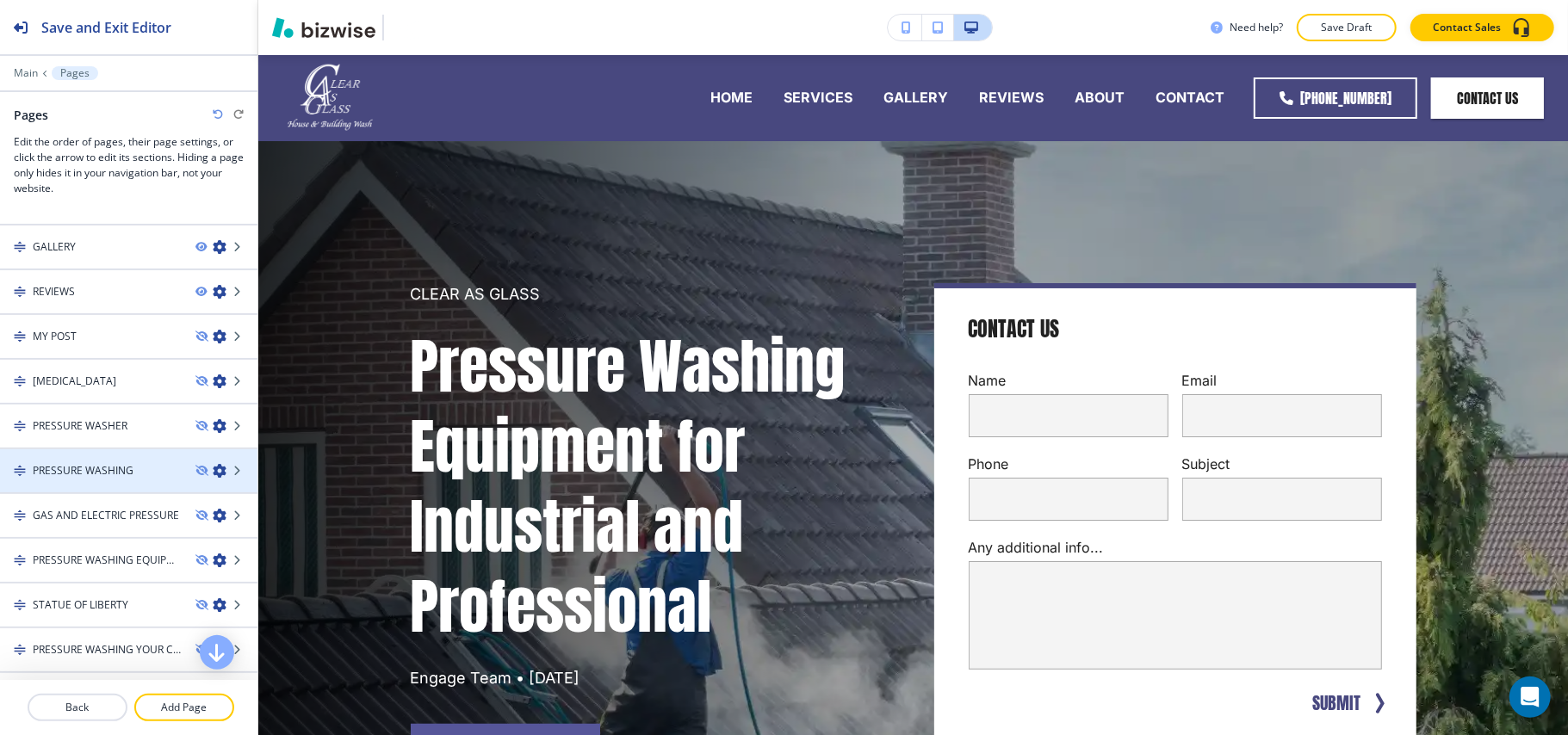
scroll to position [151, 0]
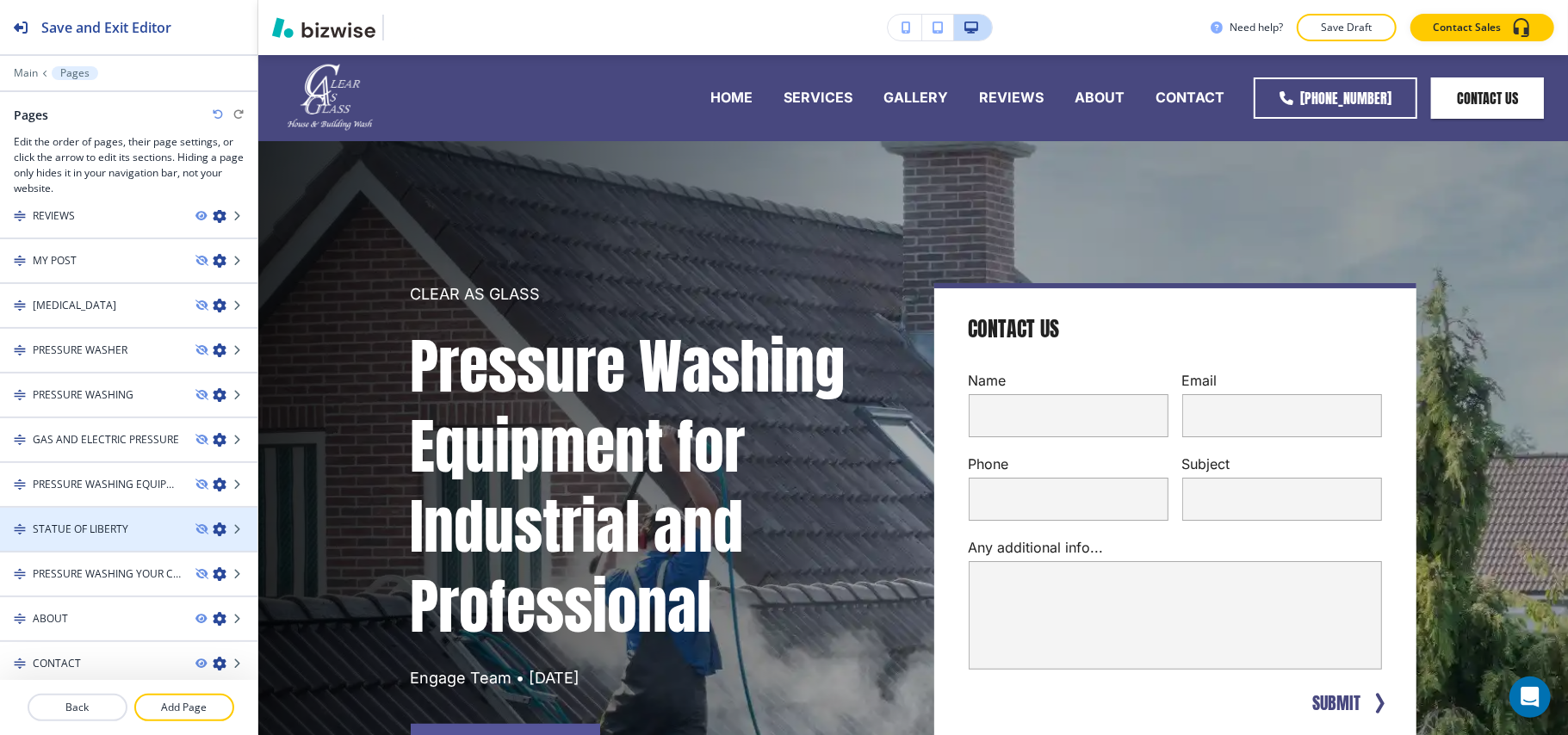
click at [67, 525] on h4 "STATUE OF LIBERTY" at bounding box center [80, 529] width 95 height 15
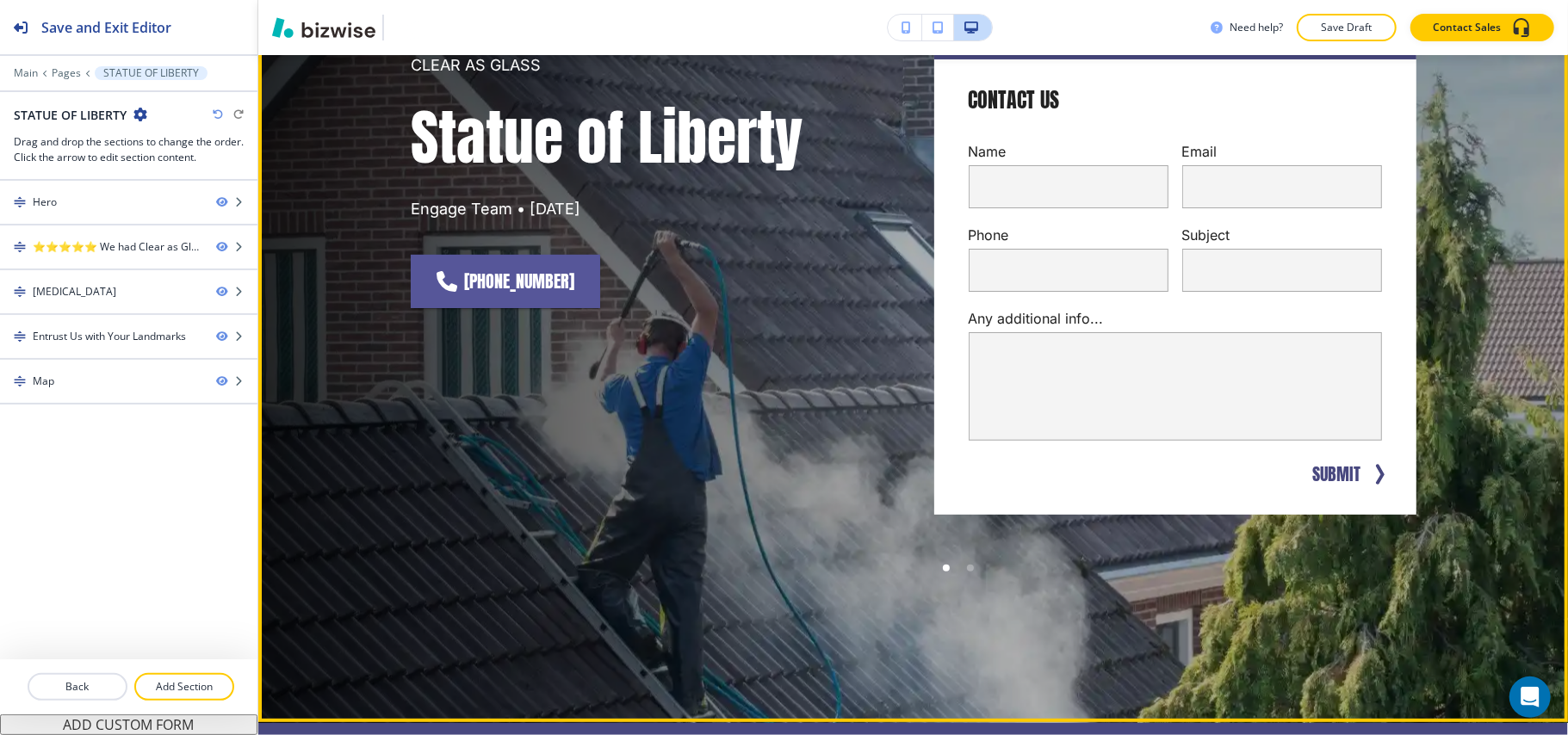
scroll to position [0, 0]
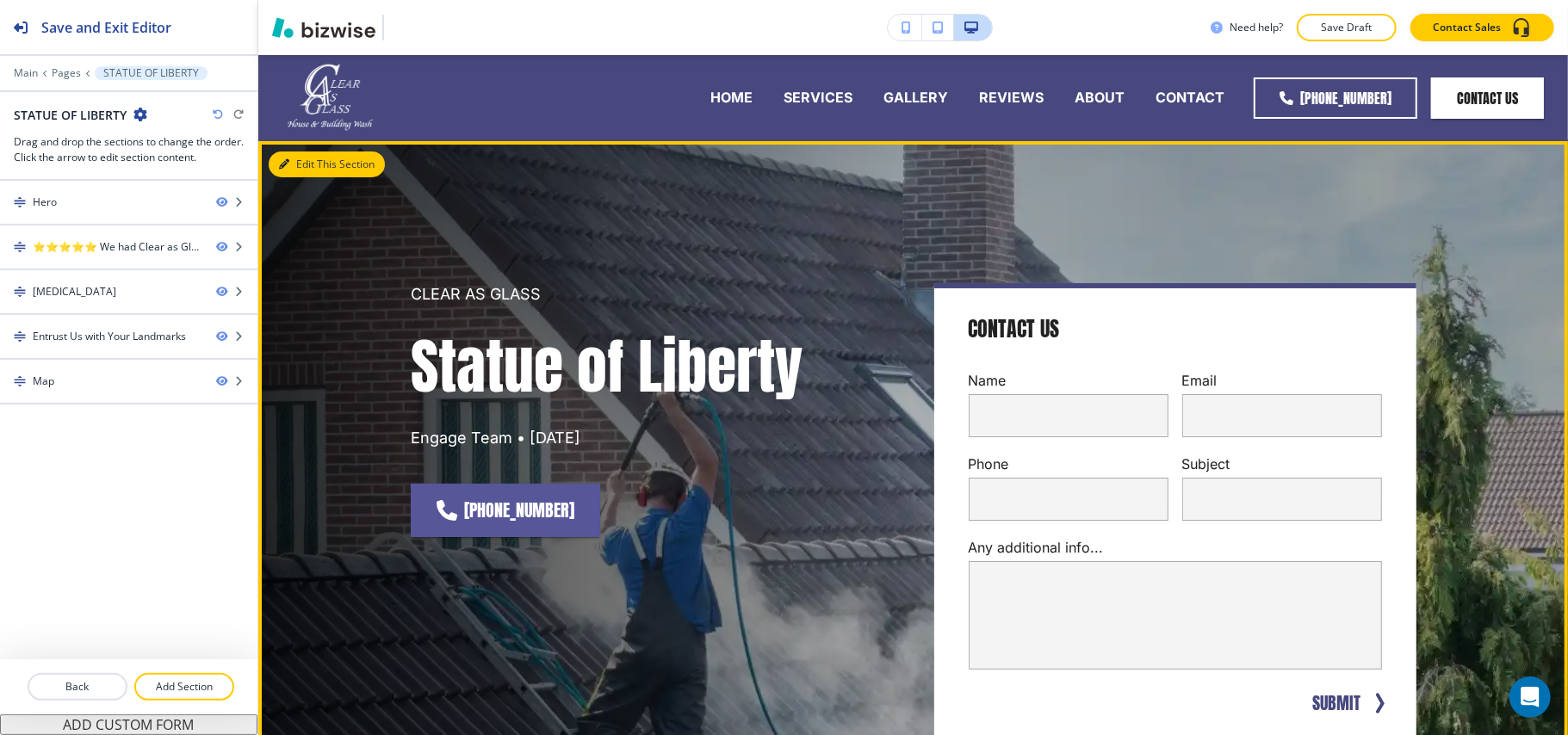
click at [307, 170] on button "Edit This Section" at bounding box center [326, 164] width 116 height 26
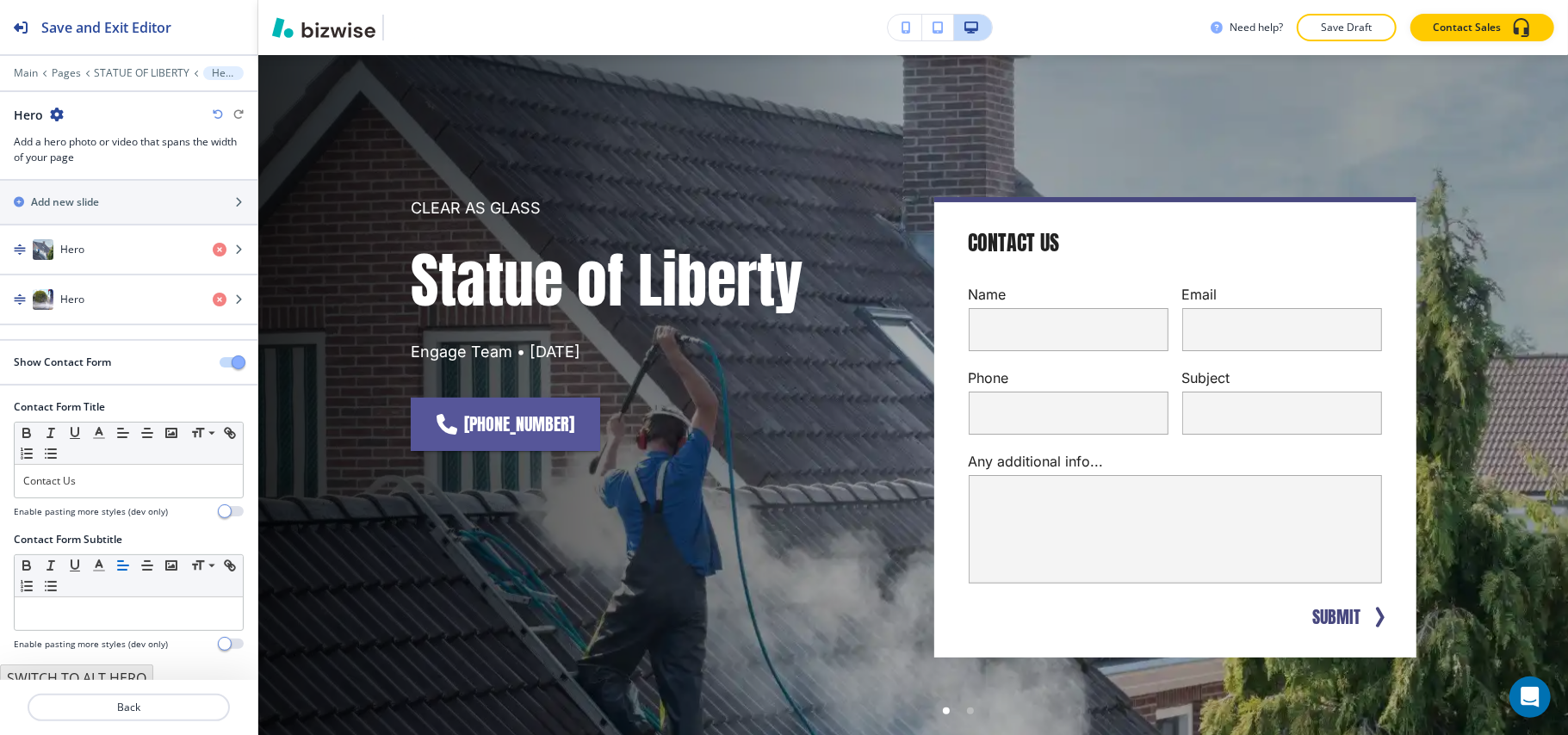
scroll to position [53, 0]
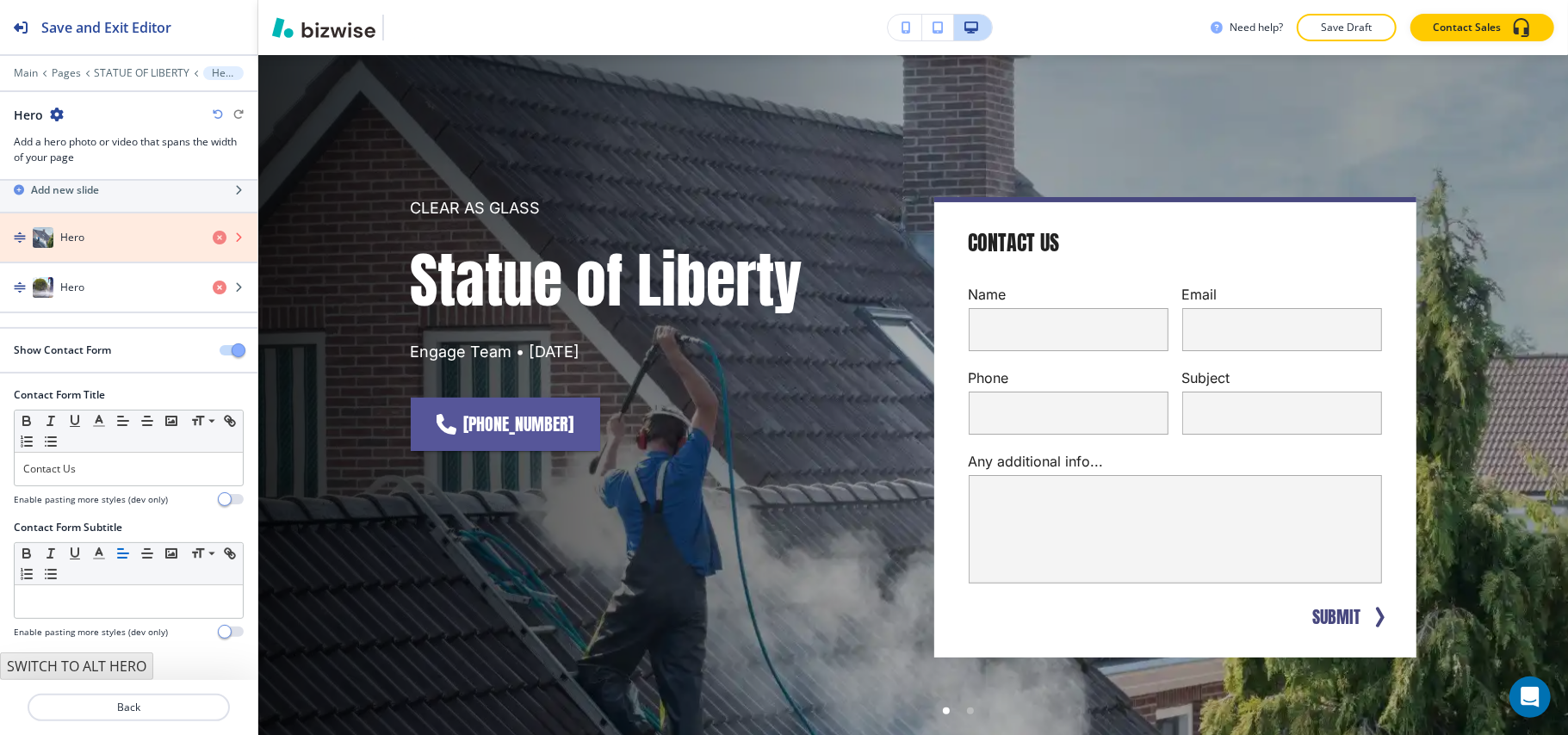
click at [213, 238] on icon "button" at bounding box center [219, 237] width 13 height 13
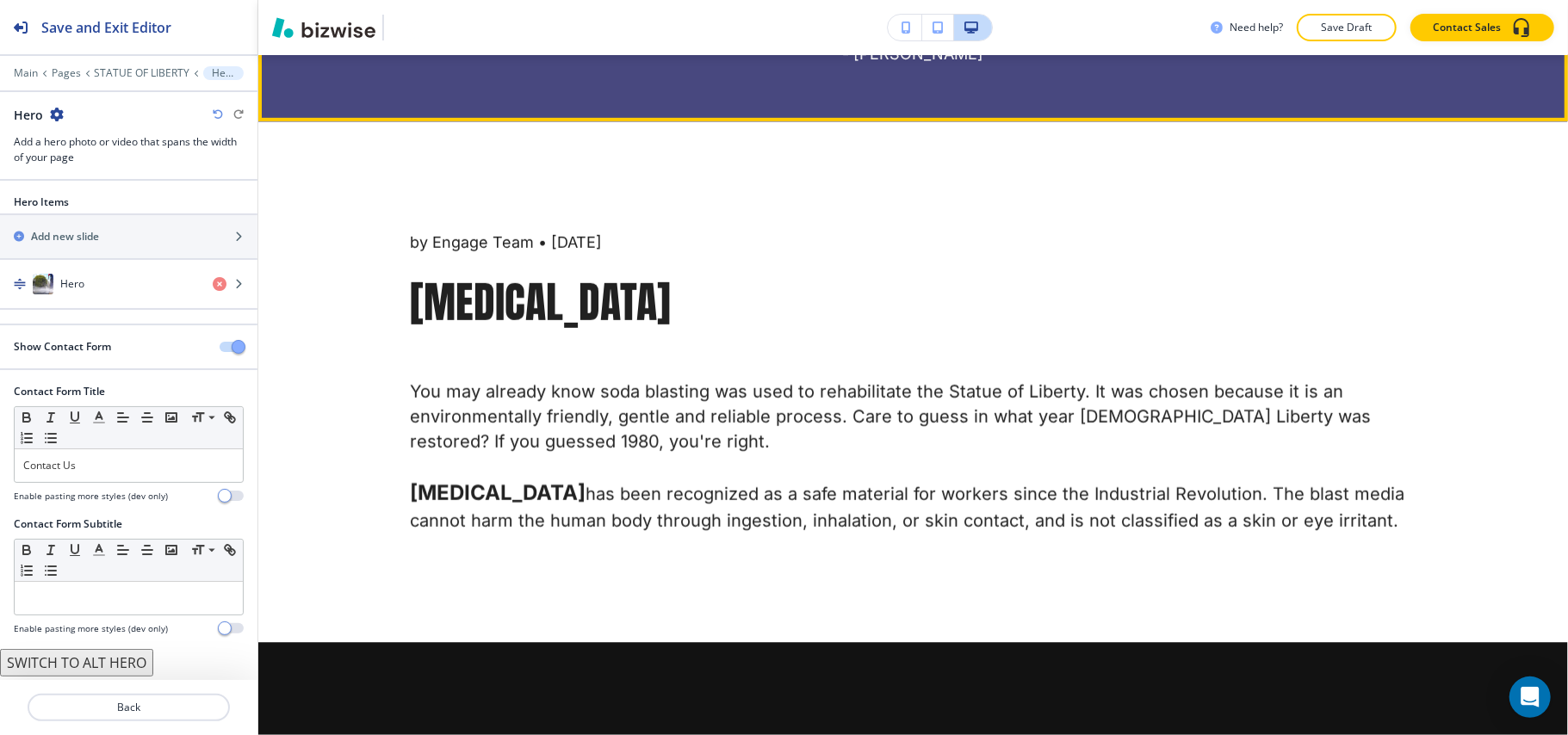
scroll to position [1004, 0]
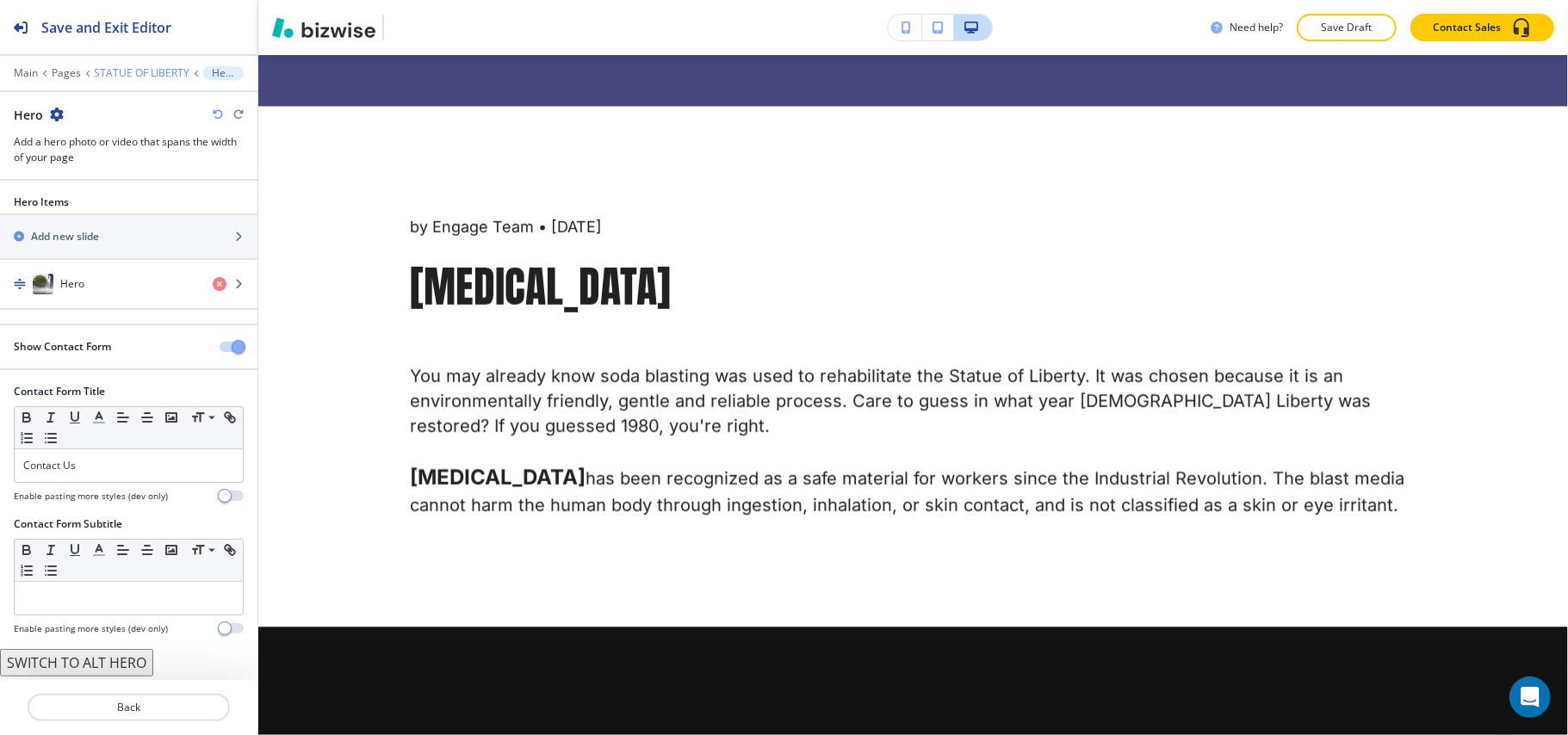
click at [127, 67] on p "STATUE OF LIBERTY" at bounding box center [141, 73] width 95 height 12
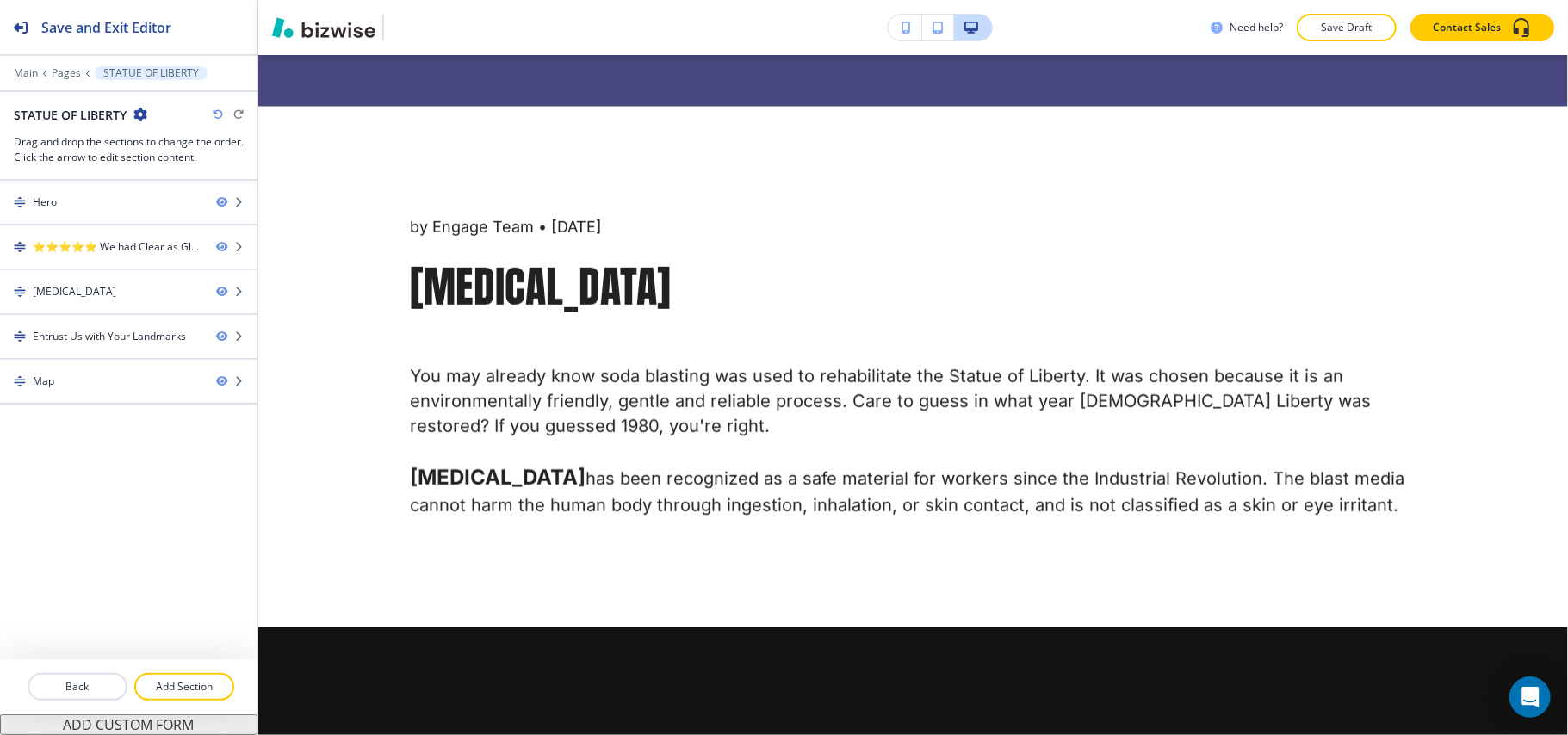
click at [140, 117] on icon "button" at bounding box center [140, 114] width 13 height 13
click at [157, 145] on p "Edit Page Settings" at bounding box center [188, 145] width 88 height 15
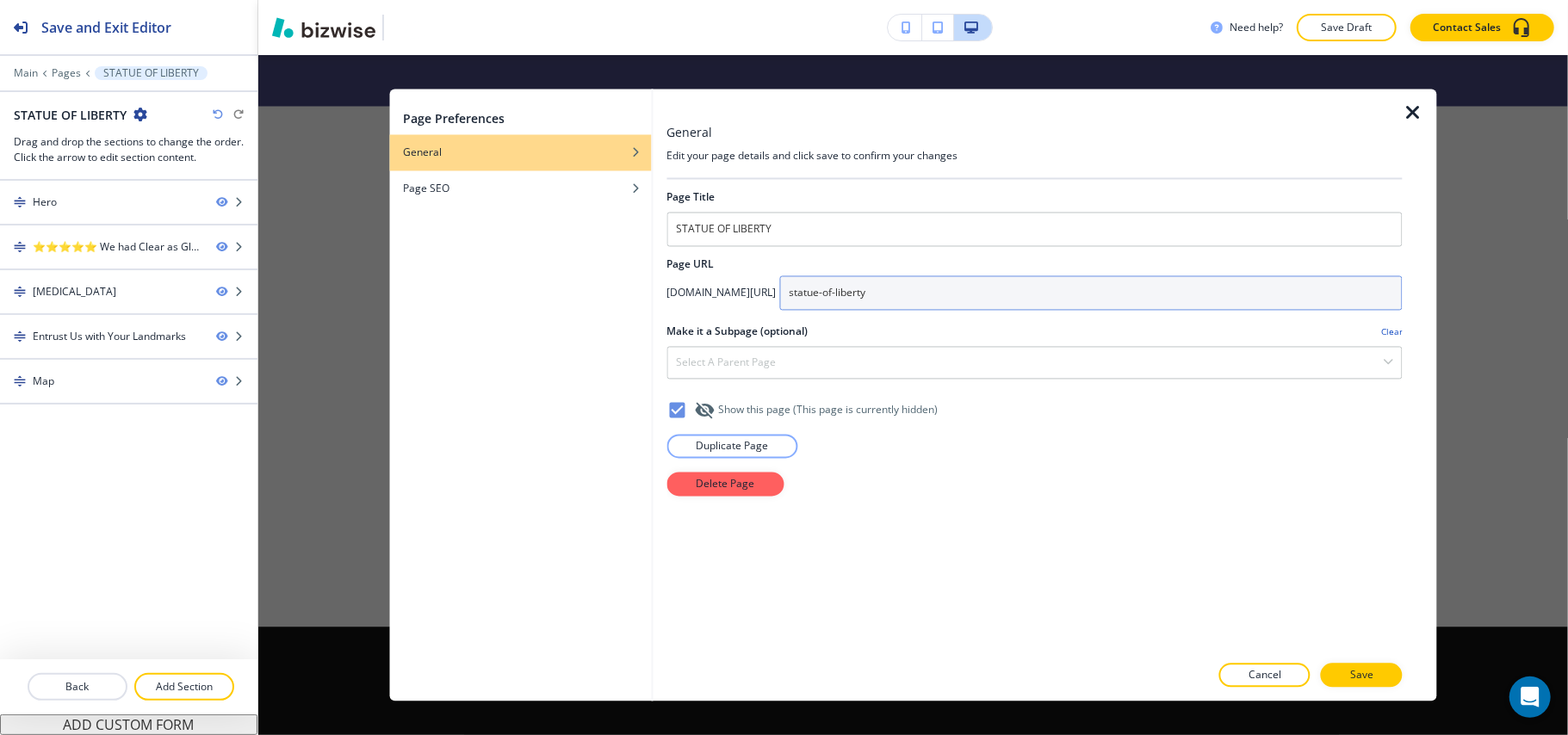
drag, startPoint x: 1002, startPoint y: 283, endPoint x: 753, endPoint y: 287, distance: 249.0
click at [753, 287] on div "app.bizwise.com/preview?id=6w5n92njgy3l/ statue-of-liberty" at bounding box center [1034, 293] width 736 height 35
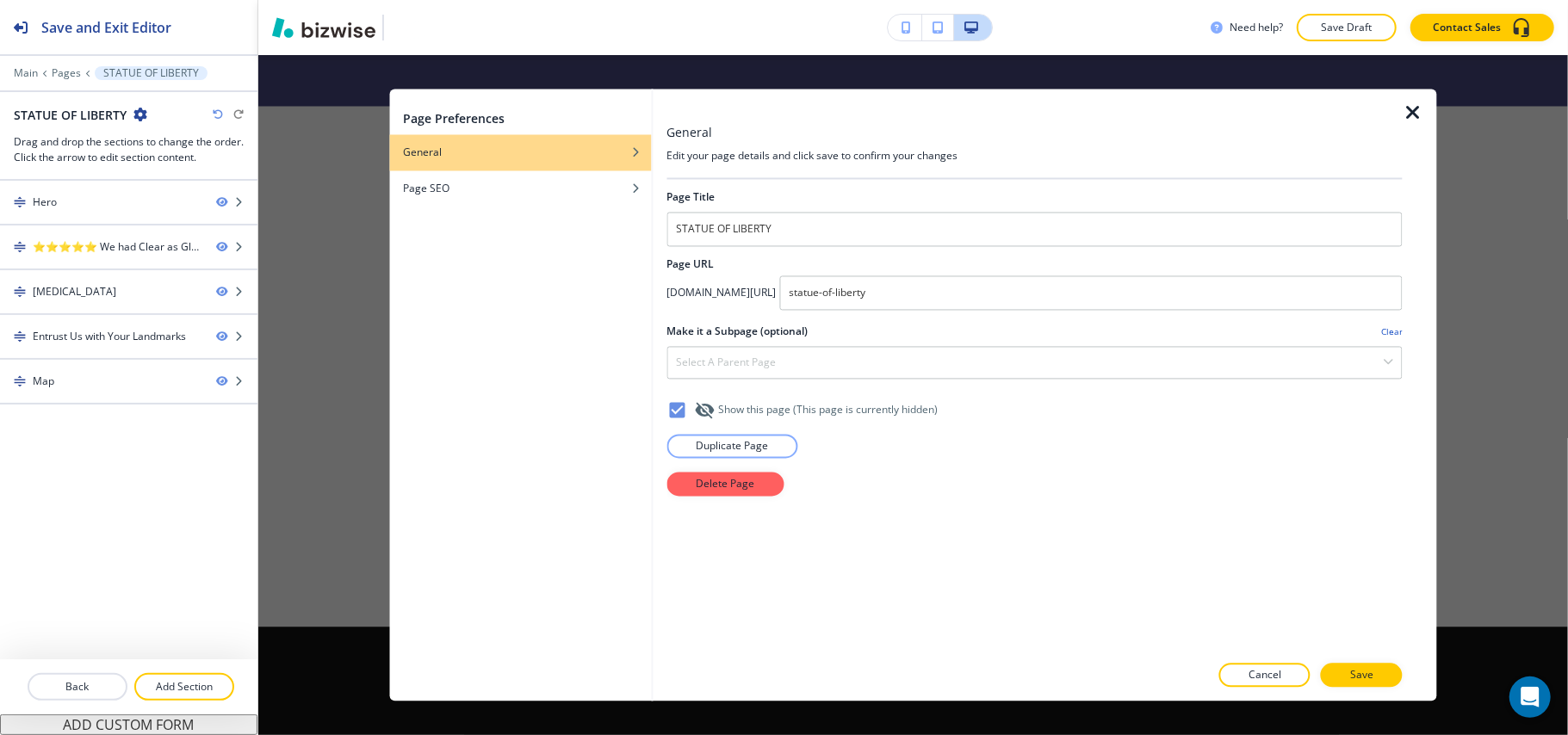
click at [1417, 107] on icon "button" at bounding box center [1412, 113] width 20 height 20
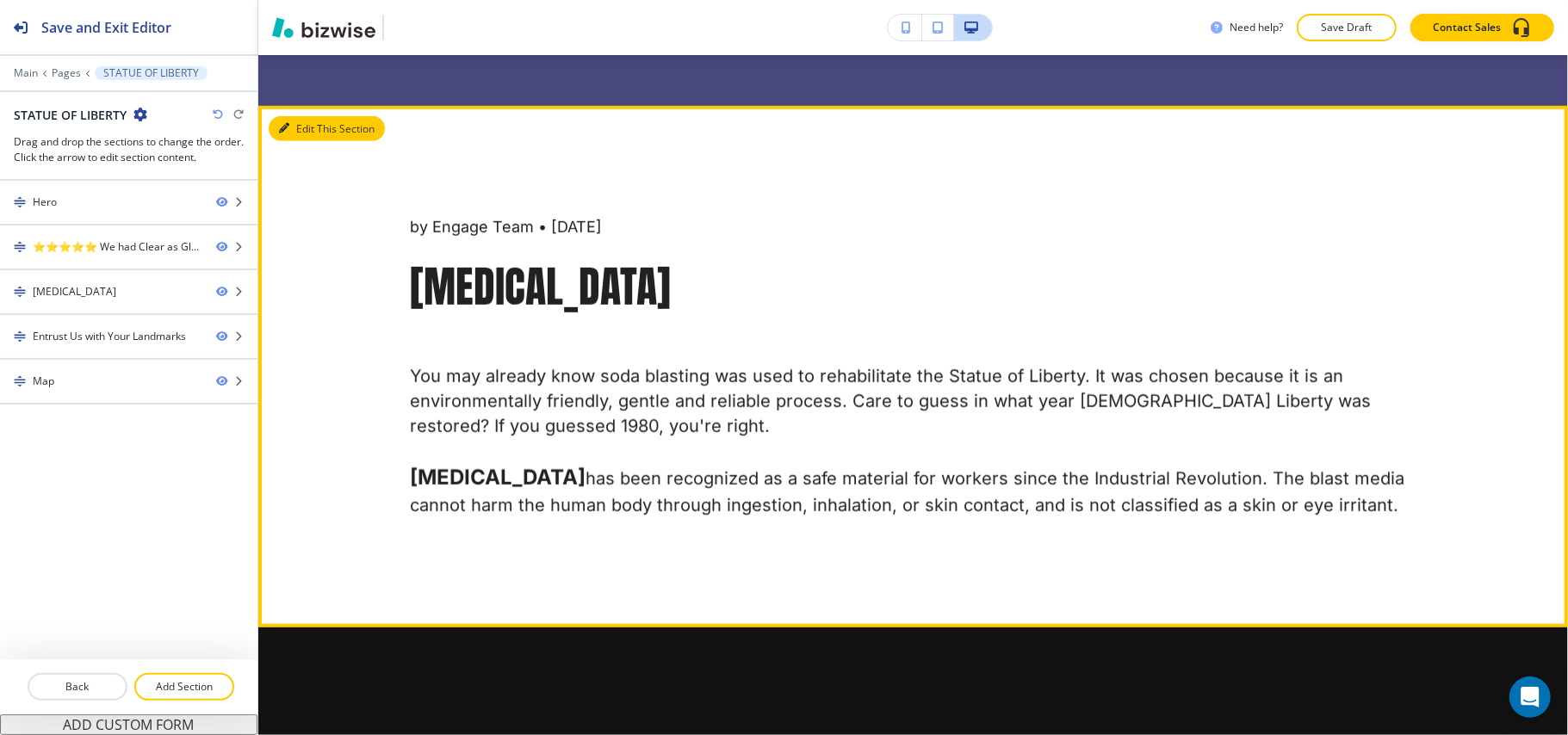
click at [290, 125] on button "Edit This Section" at bounding box center [326, 128] width 116 height 26
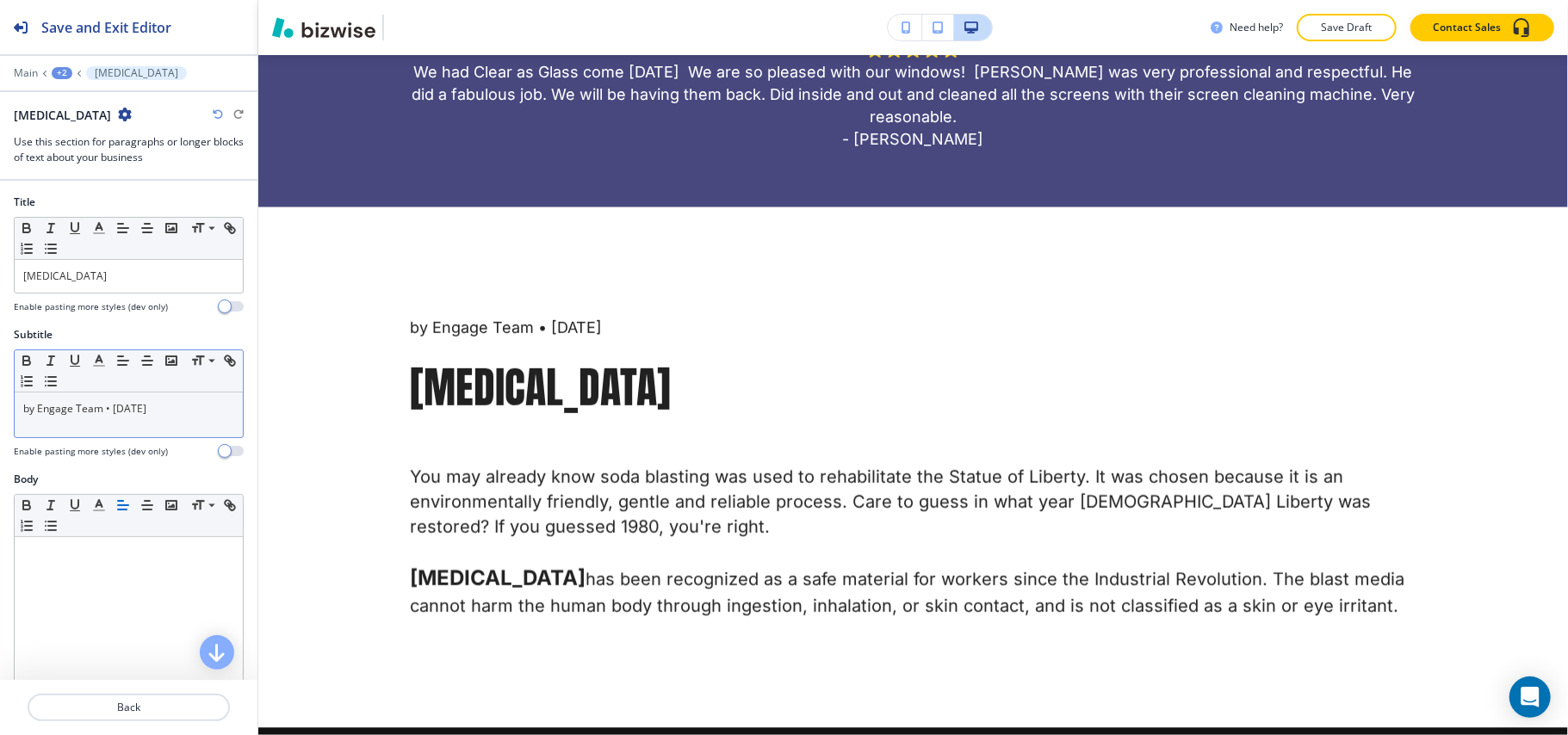
scroll to position [938, 0]
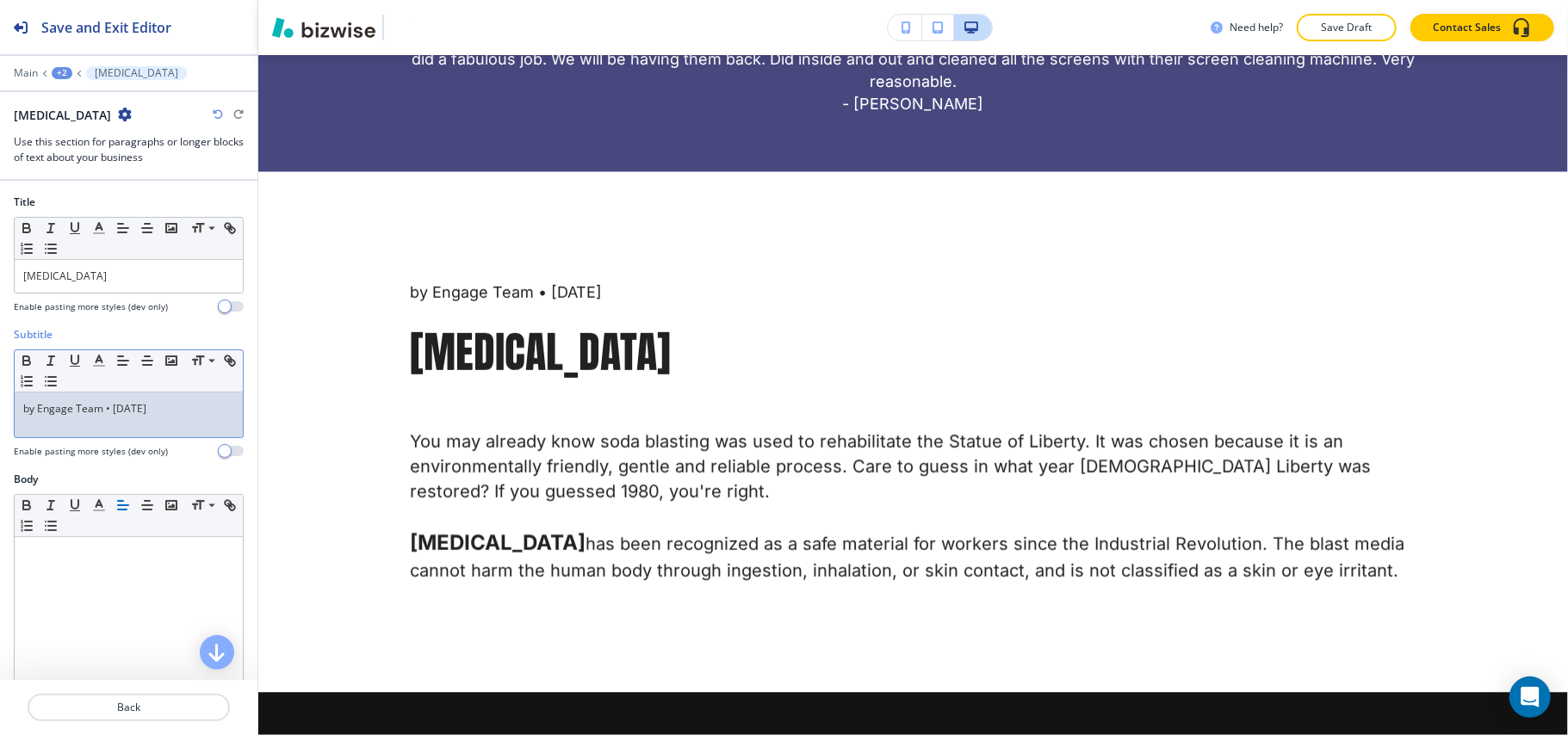
drag, startPoint x: 193, startPoint y: 412, endPoint x: 0, endPoint y: 403, distance: 193.2
click at [0, 403] on div "Subtitle Small Normal Large Huge by Engage Team • 23 June 2022 Enable pasting m…" at bounding box center [128, 399] width 257 height 144
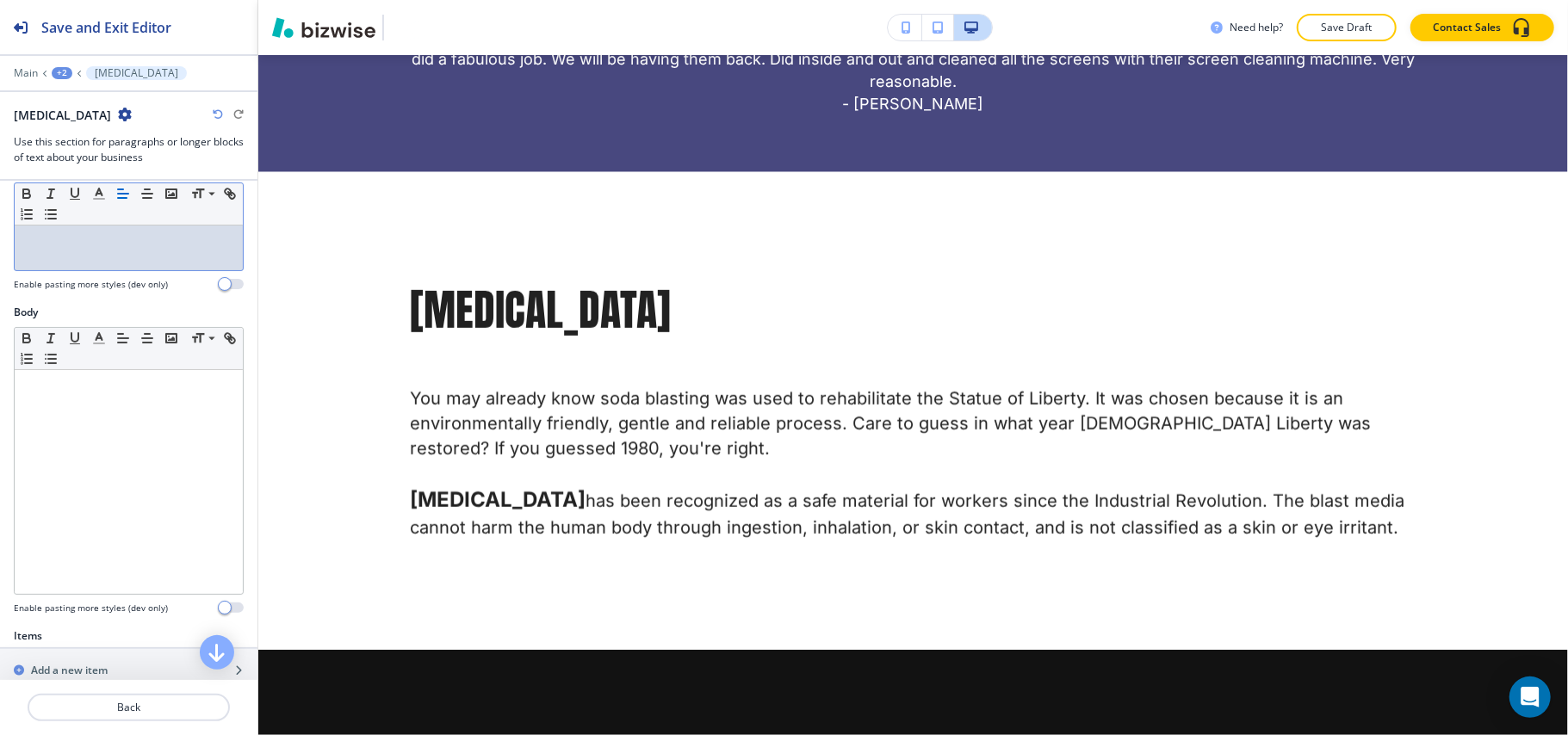
scroll to position [345, 0]
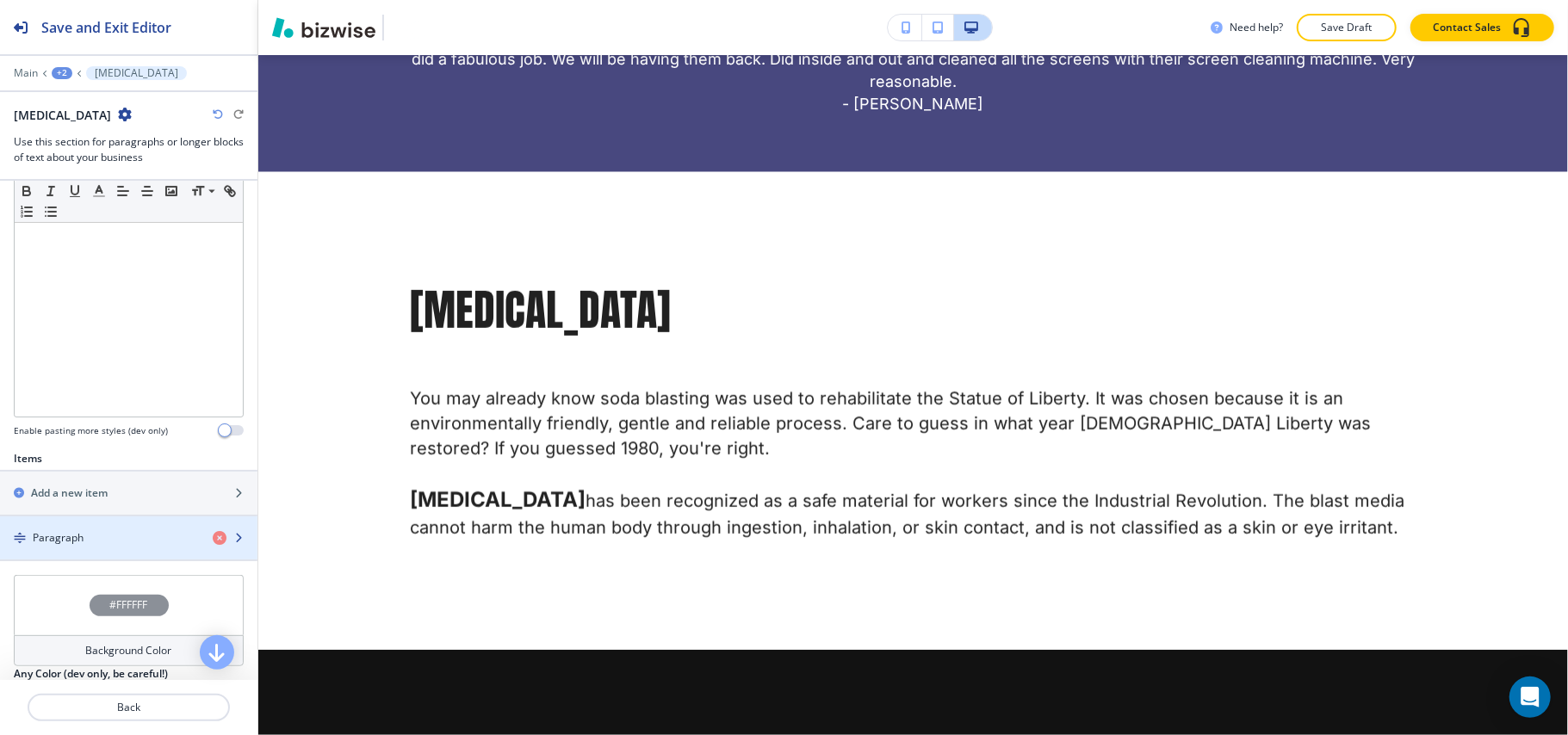
click at [110, 537] on div "Paragraph" at bounding box center [99, 537] width 199 height 15
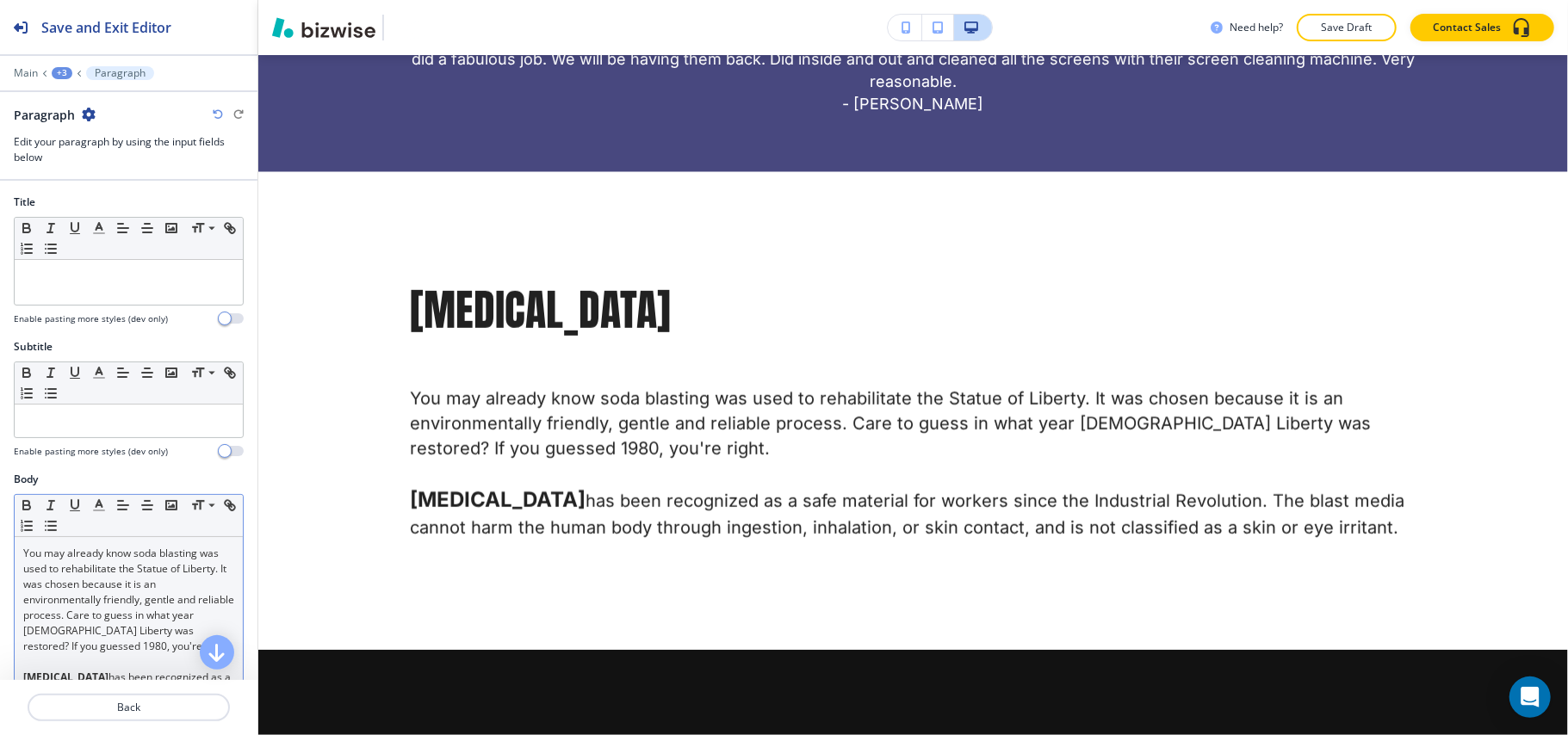
click at [96, 559] on p "You may already know soda blasting was used to rehabilitate the Statue of Liber…" at bounding box center [128, 600] width 211 height 109
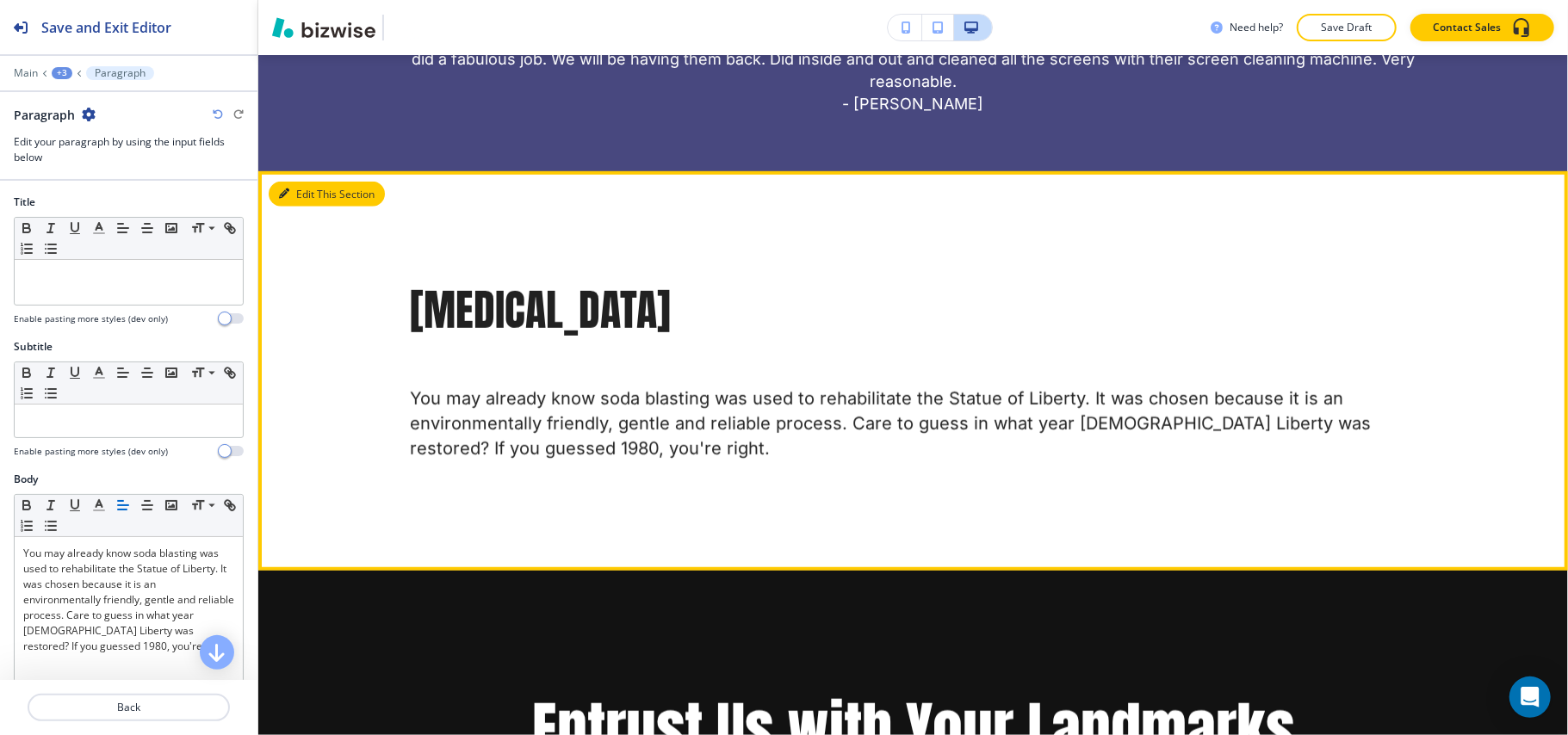
click at [312, 184] on button "Edit This Section" at bounding box center [326, 194] width 116 height 26
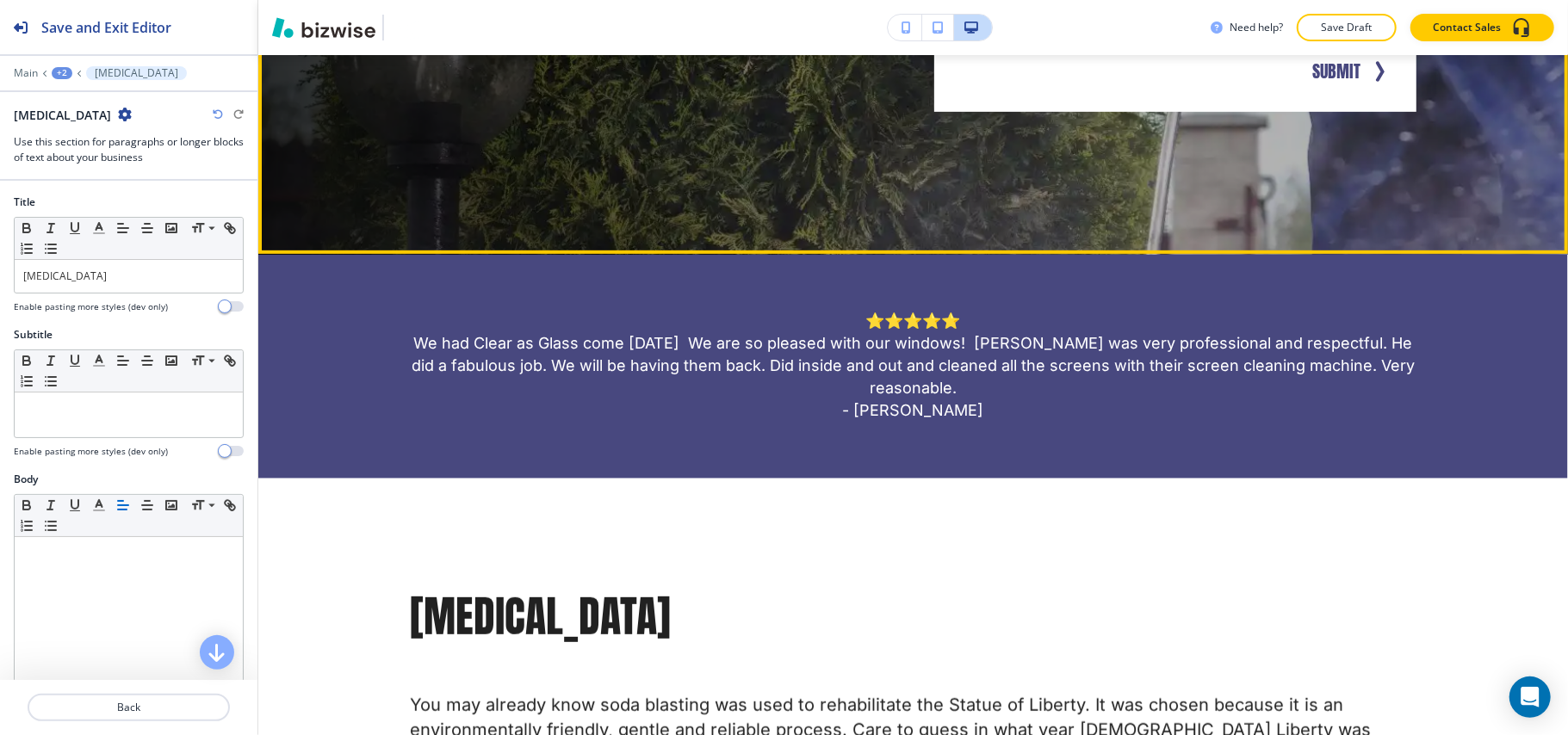
scroll to position [938, 0]
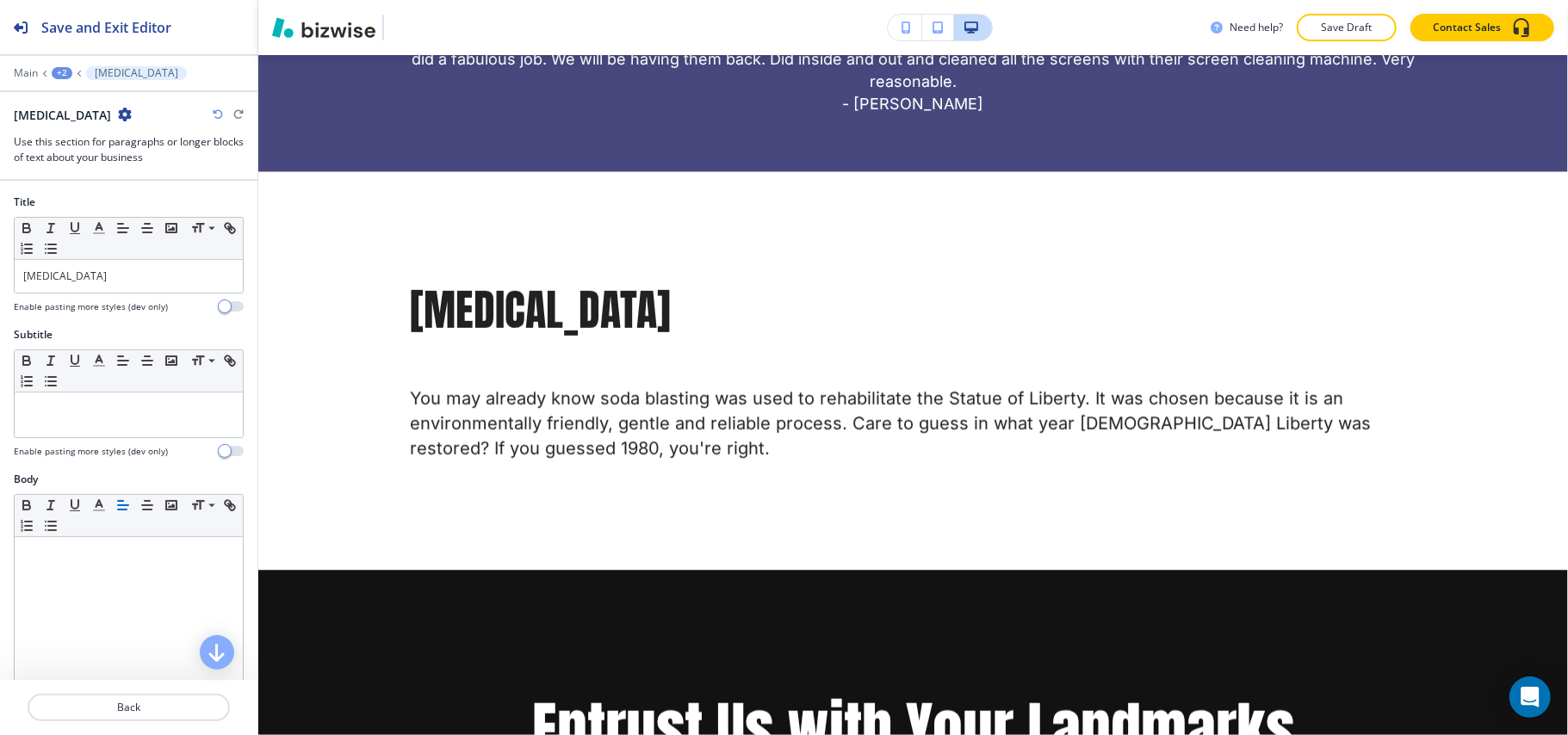
click at [65, 73] on div "+2" at bounding box center [61, 73] width 20 height 12
click at [69, 101] on p "Pages" at bounding box center [107, 101] width 88 height 15
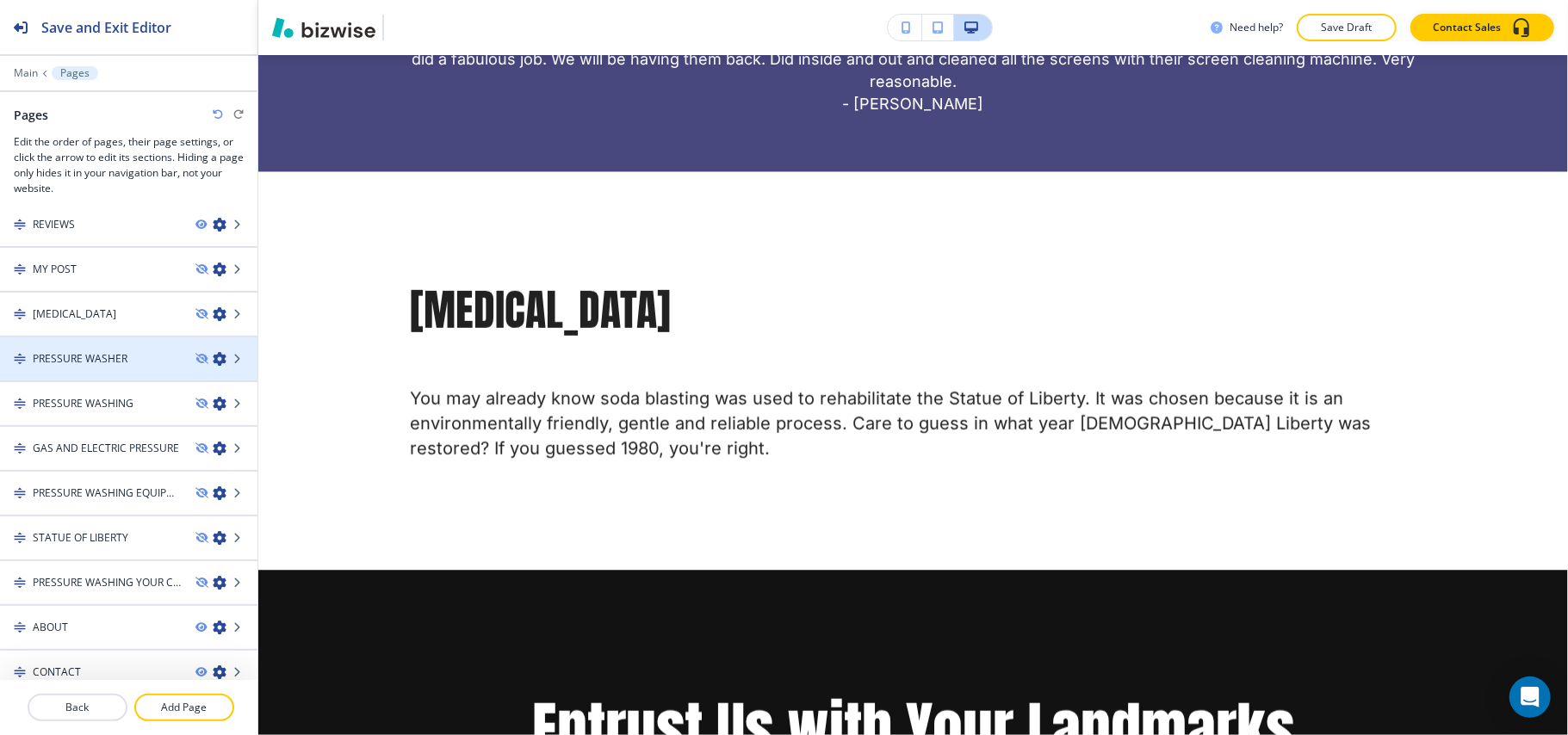
scroll to position [151, 0]
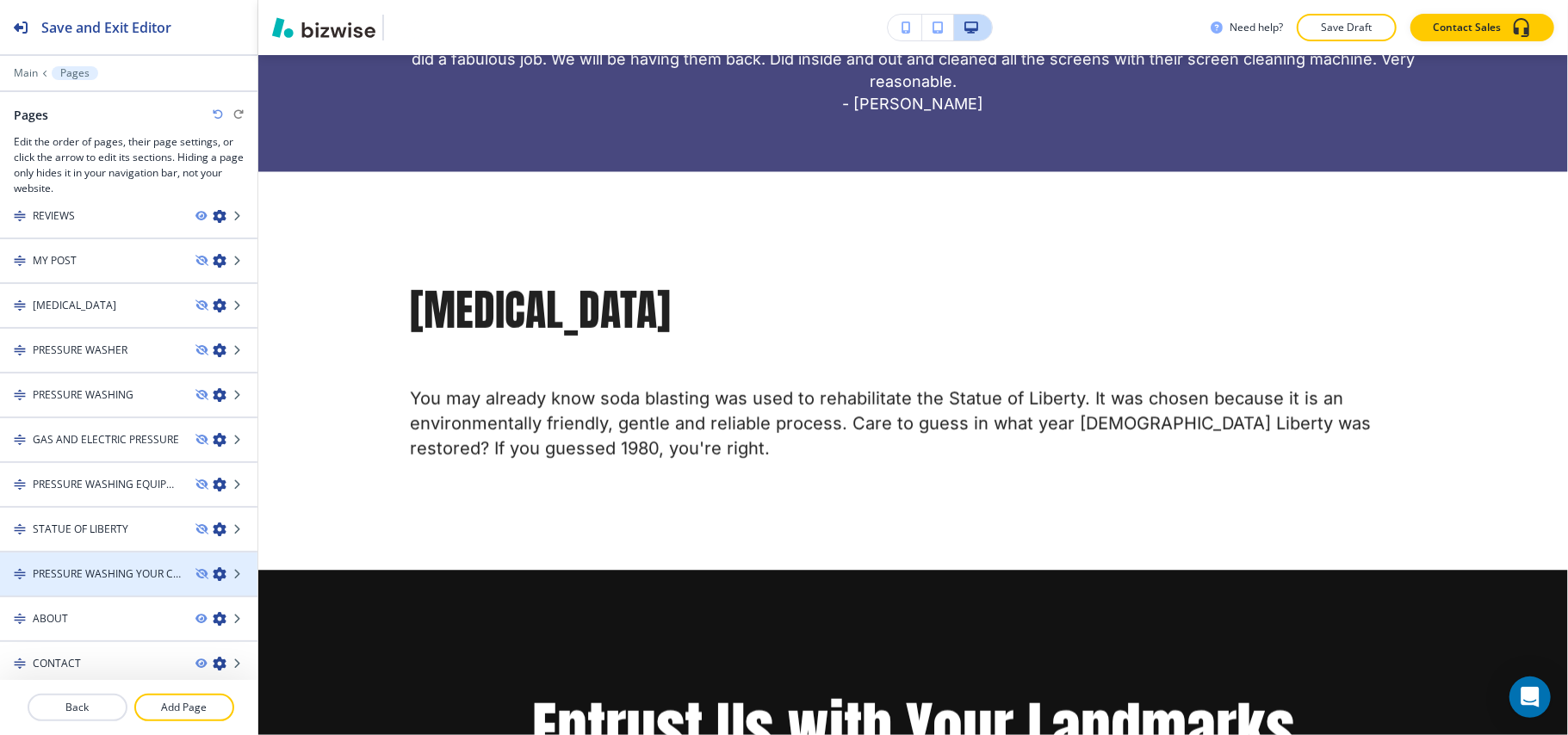
click at [77, 554] on div at bounding box center [128, 559] width 257 height 13
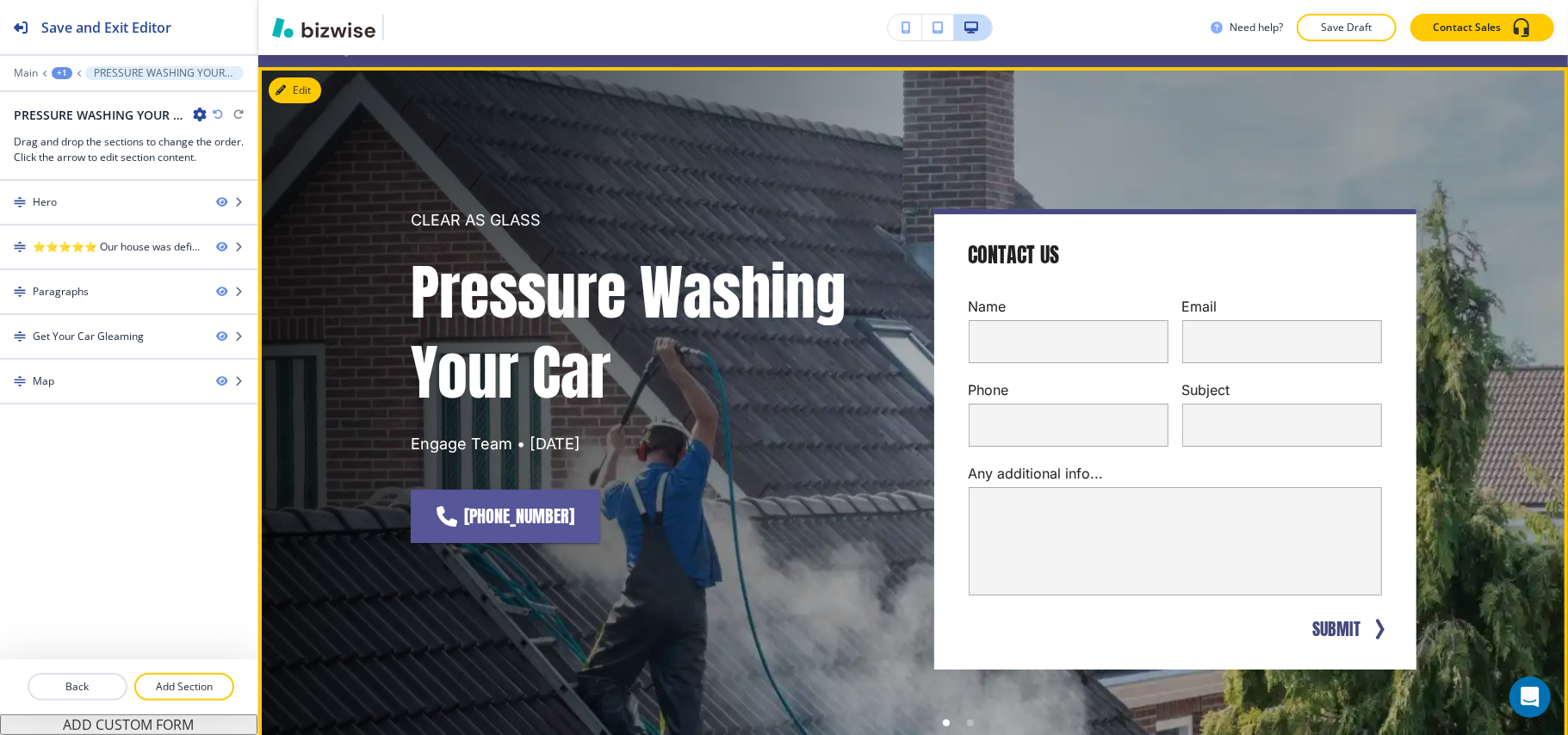
scroll to position [115, 0]
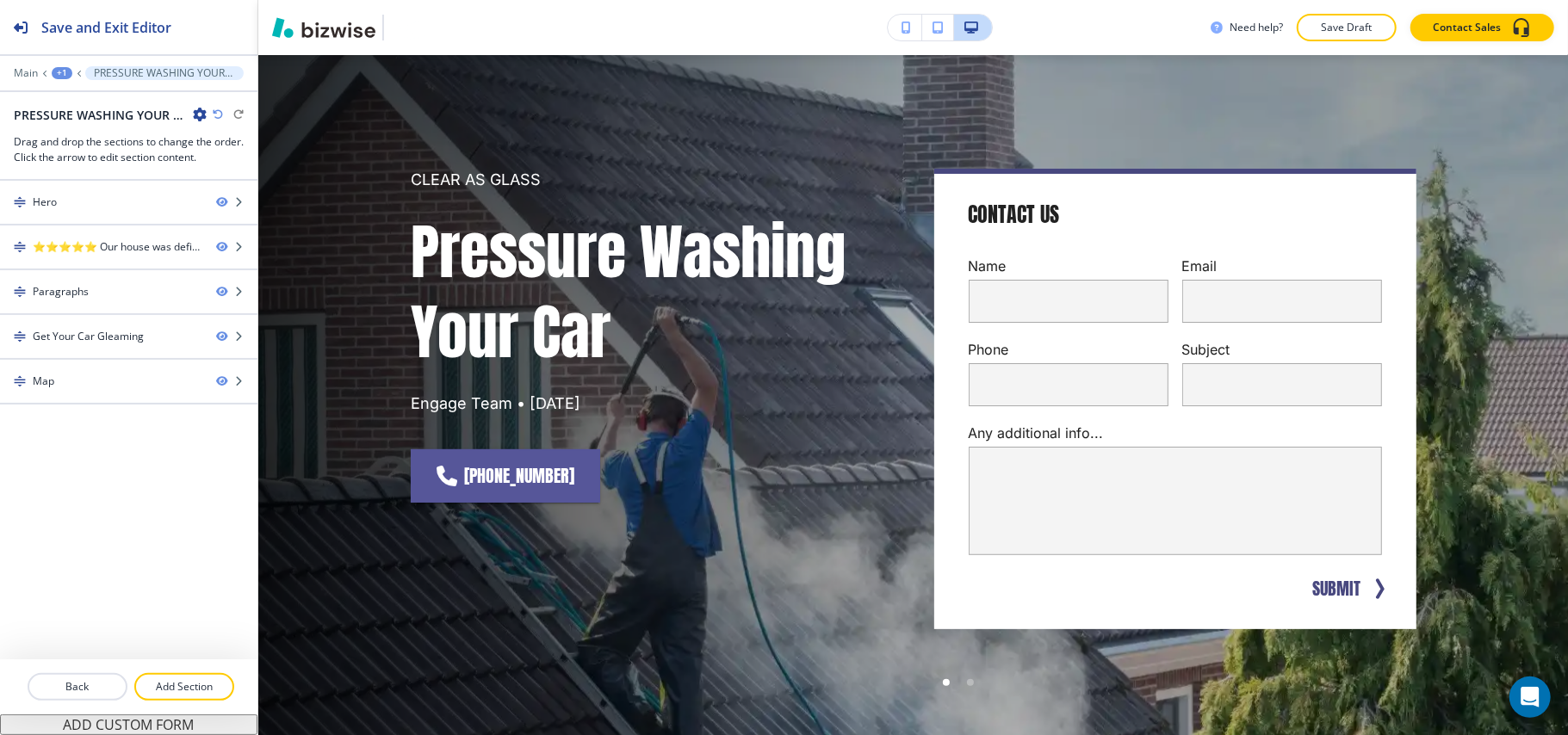
click at [298, 53] on div "Need help? Save Draft Contact Sales" at bounding box center [913, 28] width 1310 height 55
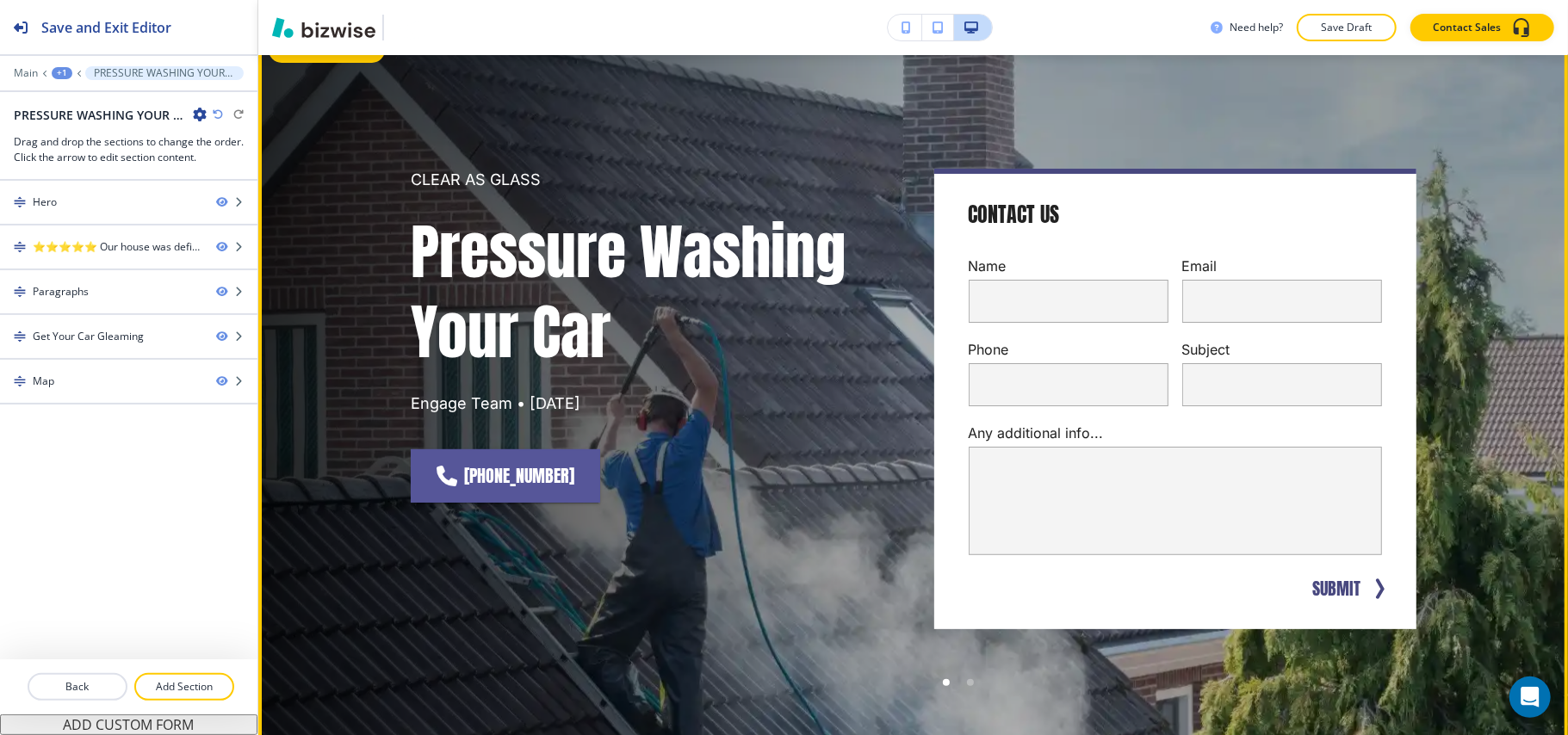
click at [300, 56] on button "Edit This Section" at bounding box center [326, 50] width 116 height 26
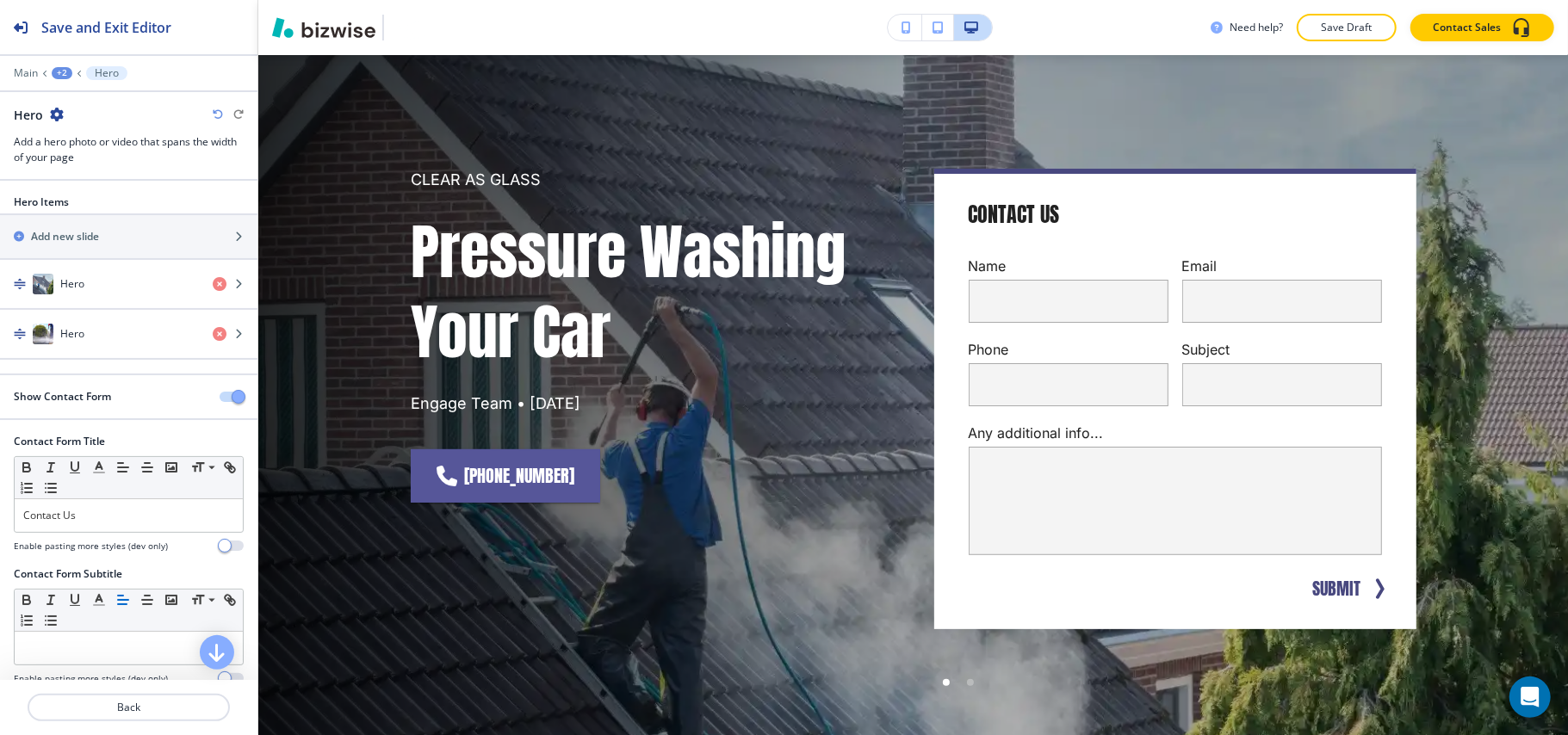
scroll to position [86, 0]
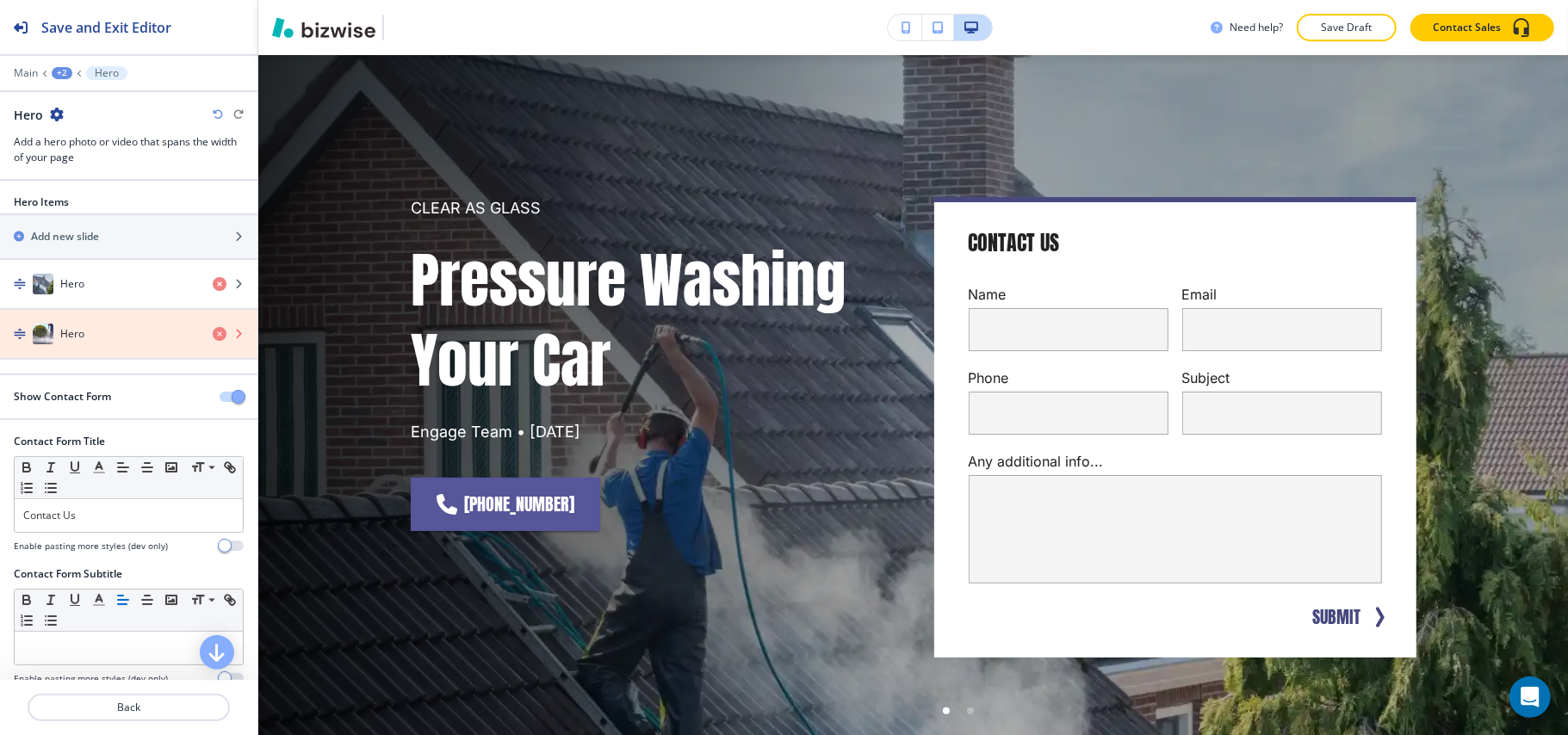
click at [213, 329] on icon "button" at bounding box center [219, 333] width 13 height 13
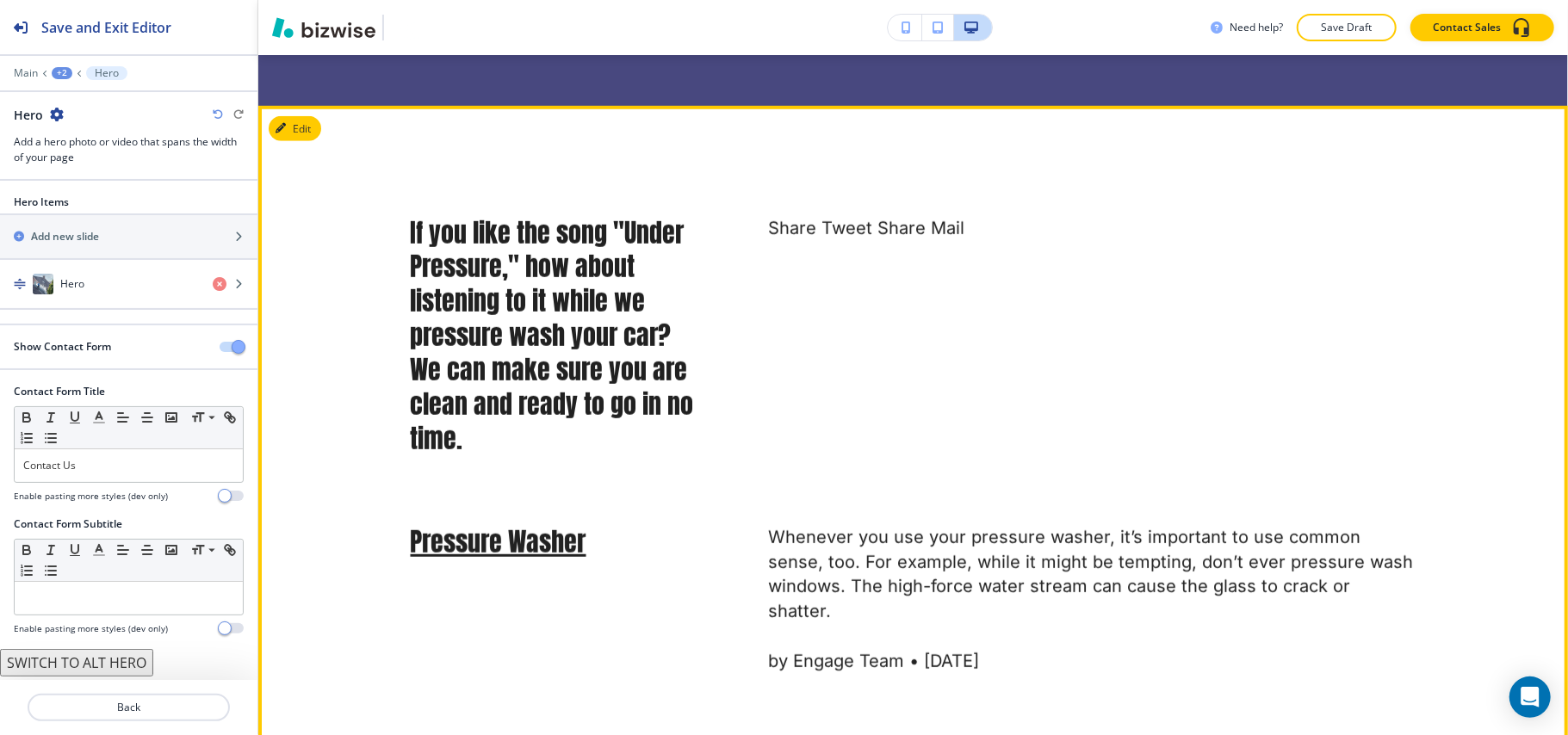
scroll to position [1119, 0]
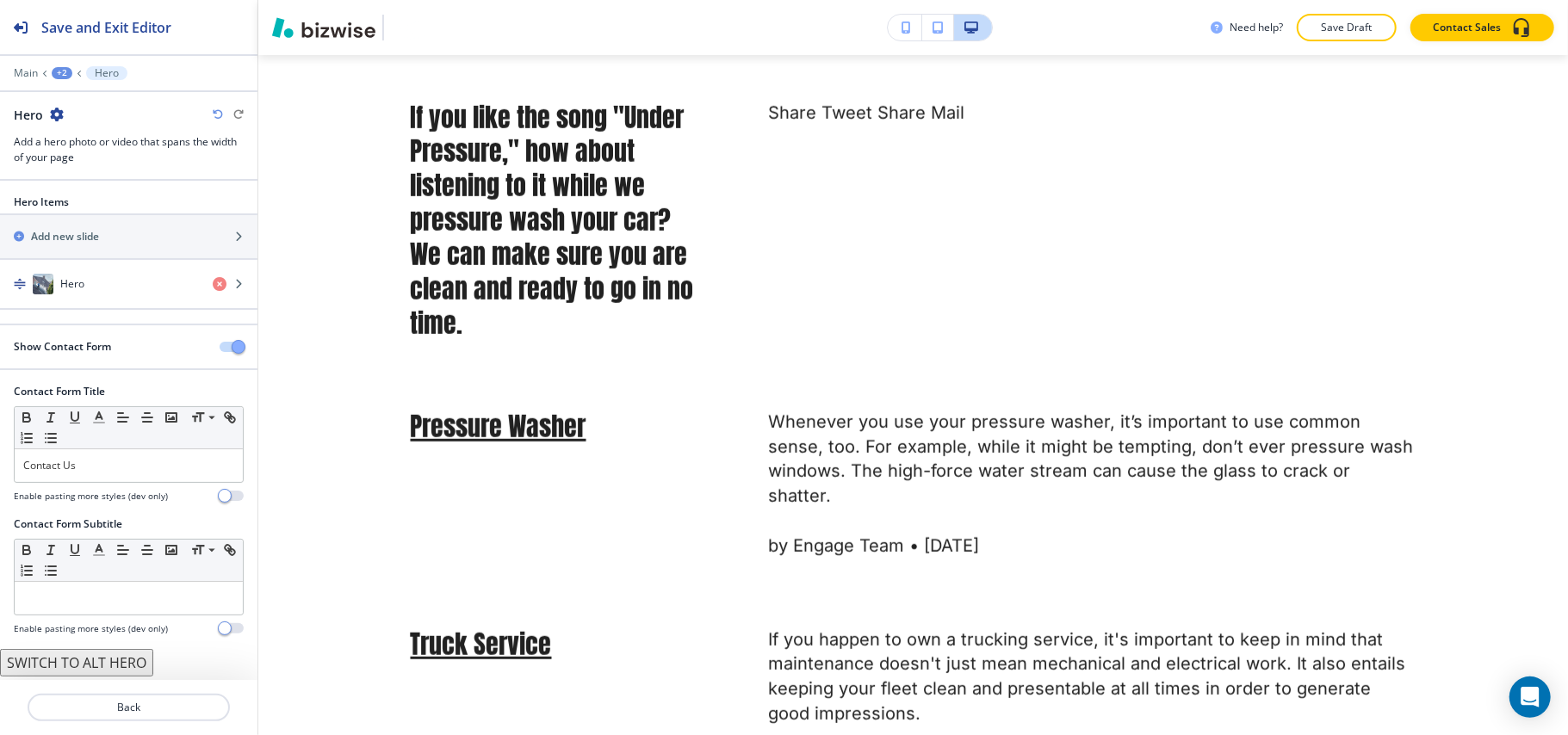
click at [57, 72] on div "+2" at bounding box center [61, 73] width 20 height 12
click at [73, 125] on p "PRESSURE WASHING YOUR CAR" at bounding box center [107, 131] width 88 height 15
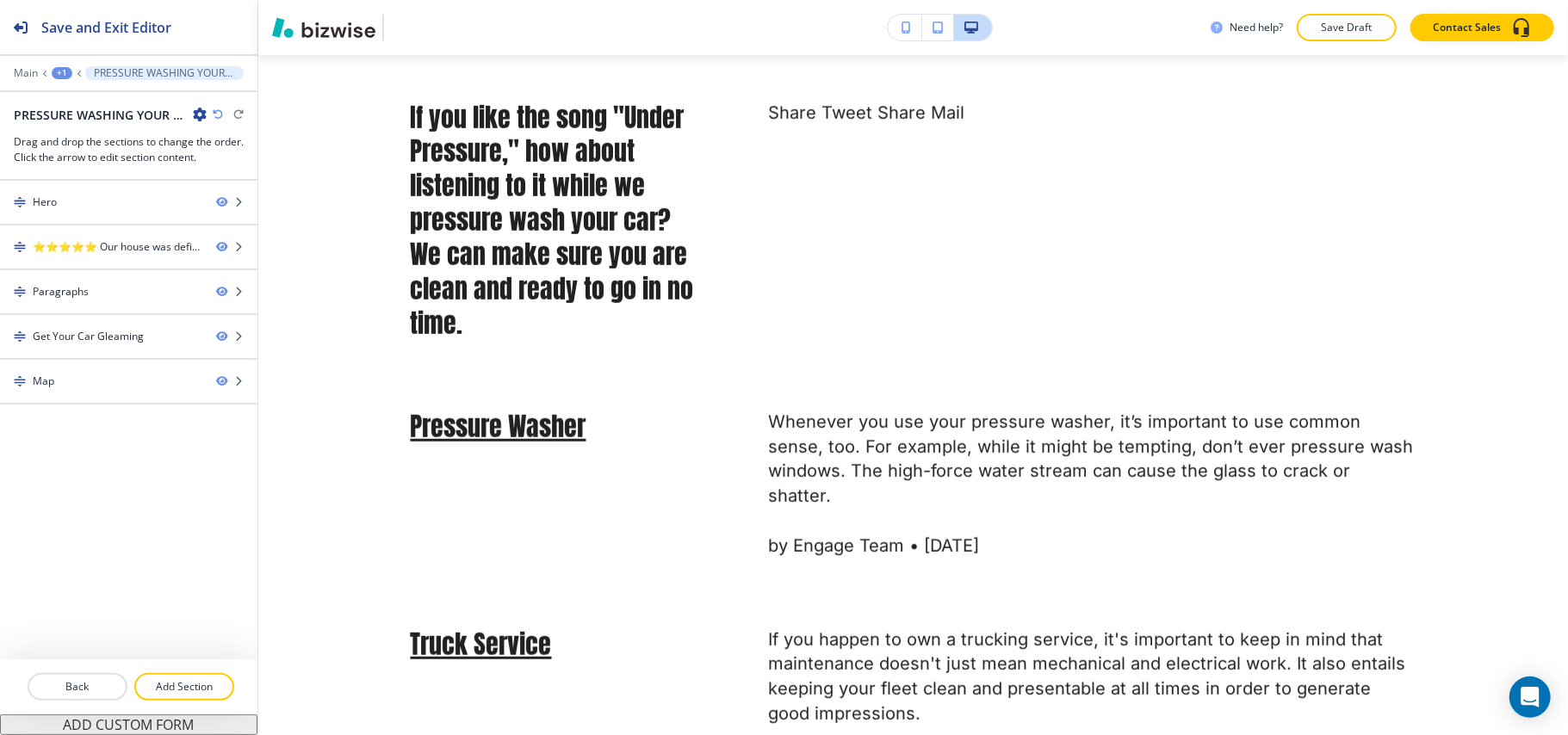
click at [201, 110] on icon "button" at bounding box center [199, 114] width 13 height 13
click at [215, 138] on p "Edit Page Settings" at bounding box center [248, 145] width 88 height 15
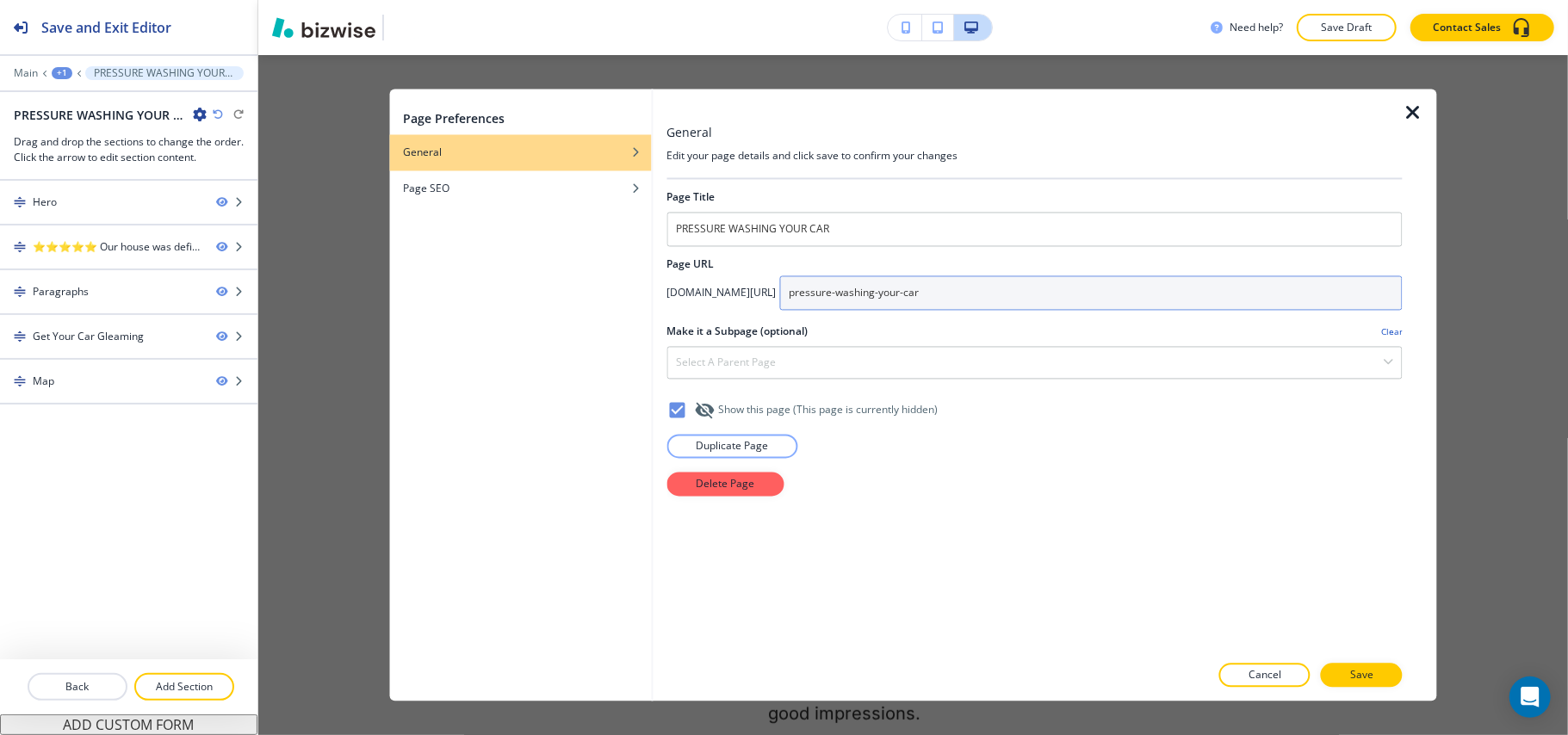
drag, startPoint x: 1050, startPoint y: 286, endPoint x: 785, endPoint y: 287, distance: 265.0
click at [785, 287] on div "app.bizwise.com/preview?id=6w5n92njgy3l/ pressure-washing-your-car" at bounding box center [1034, 293] width 736 height 35
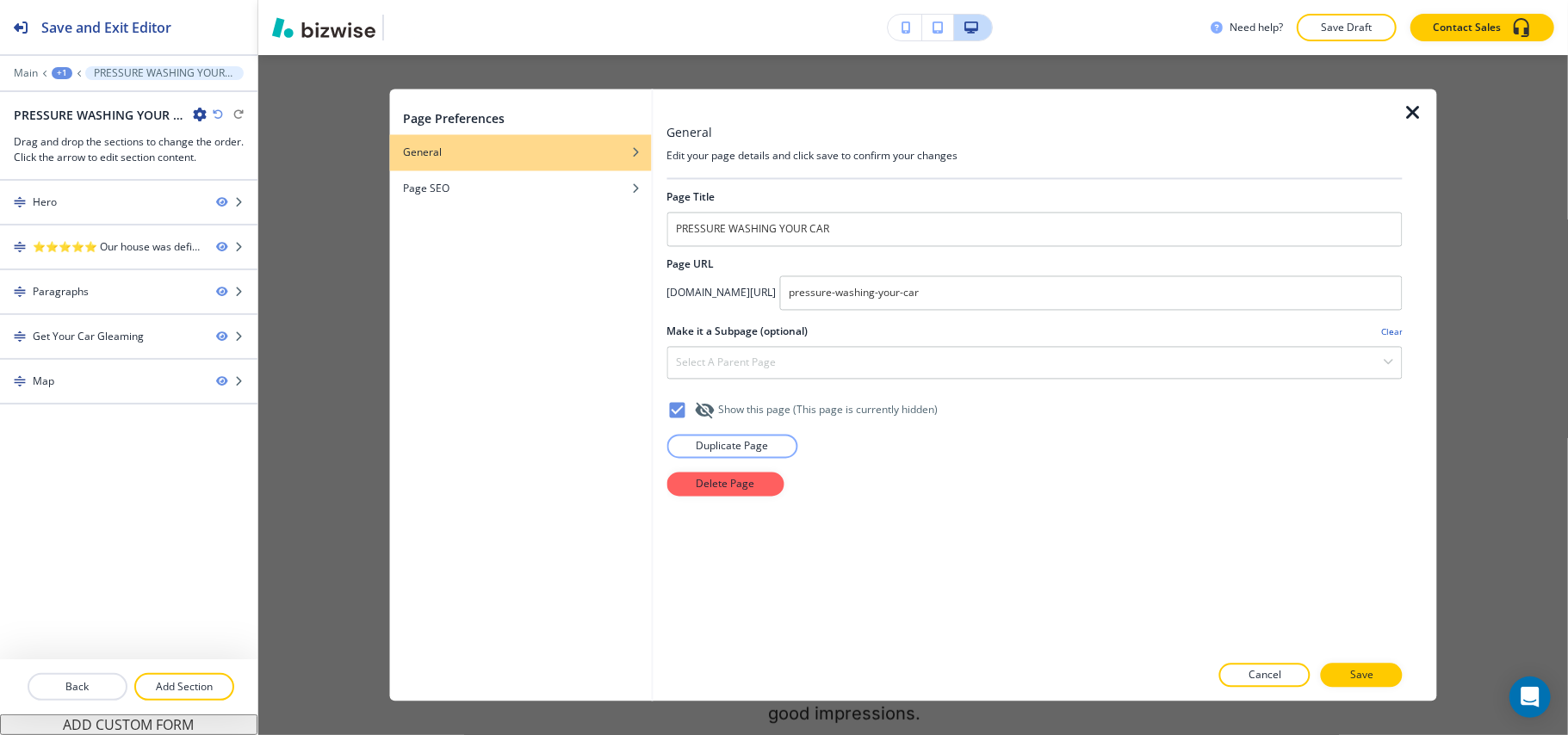
click at [1422, 110] on icon "button" at bounding box center [1412, 113] width 20 height 20
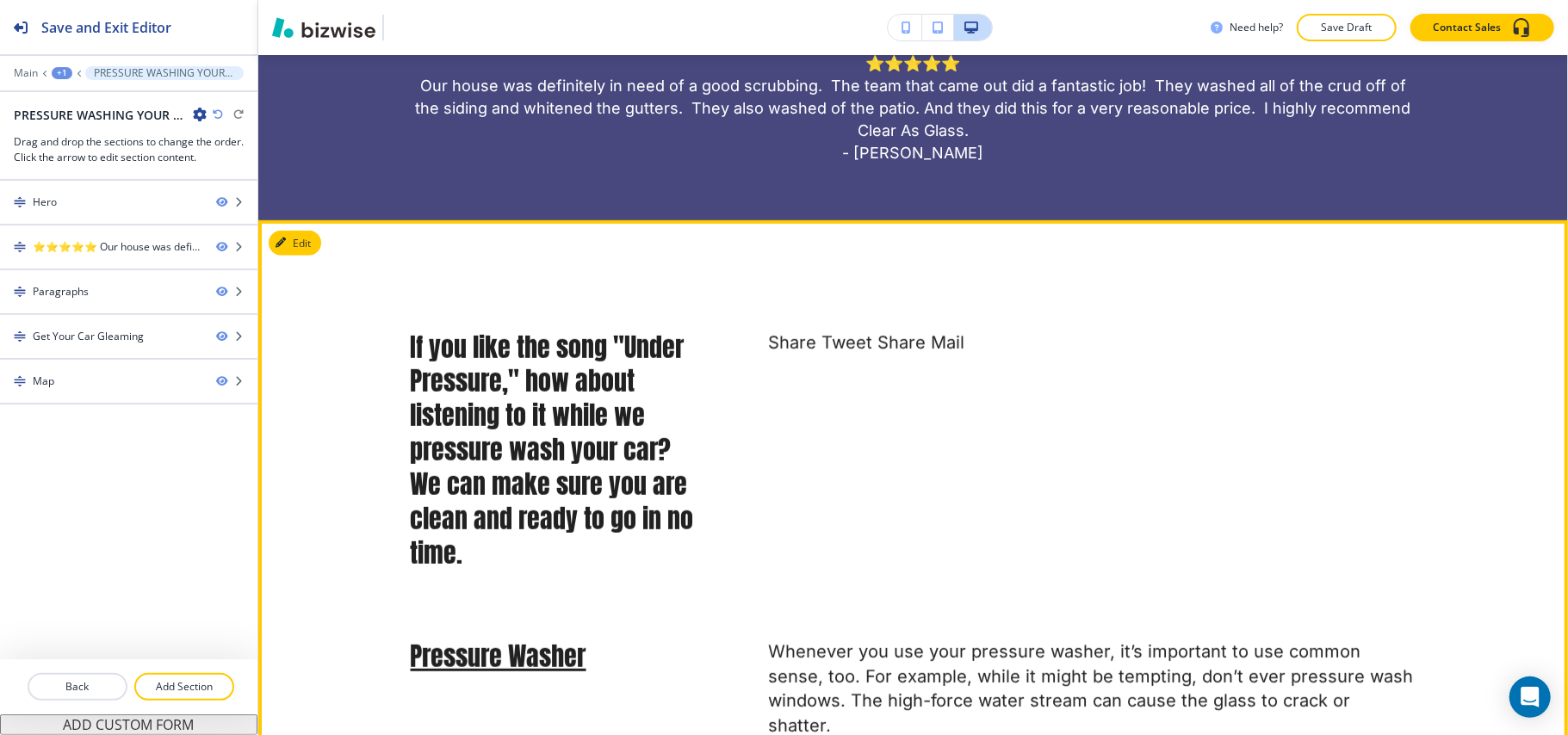
click at [314, 243] on button "Edit" at bounding box center [294, 243] width 53 height 26
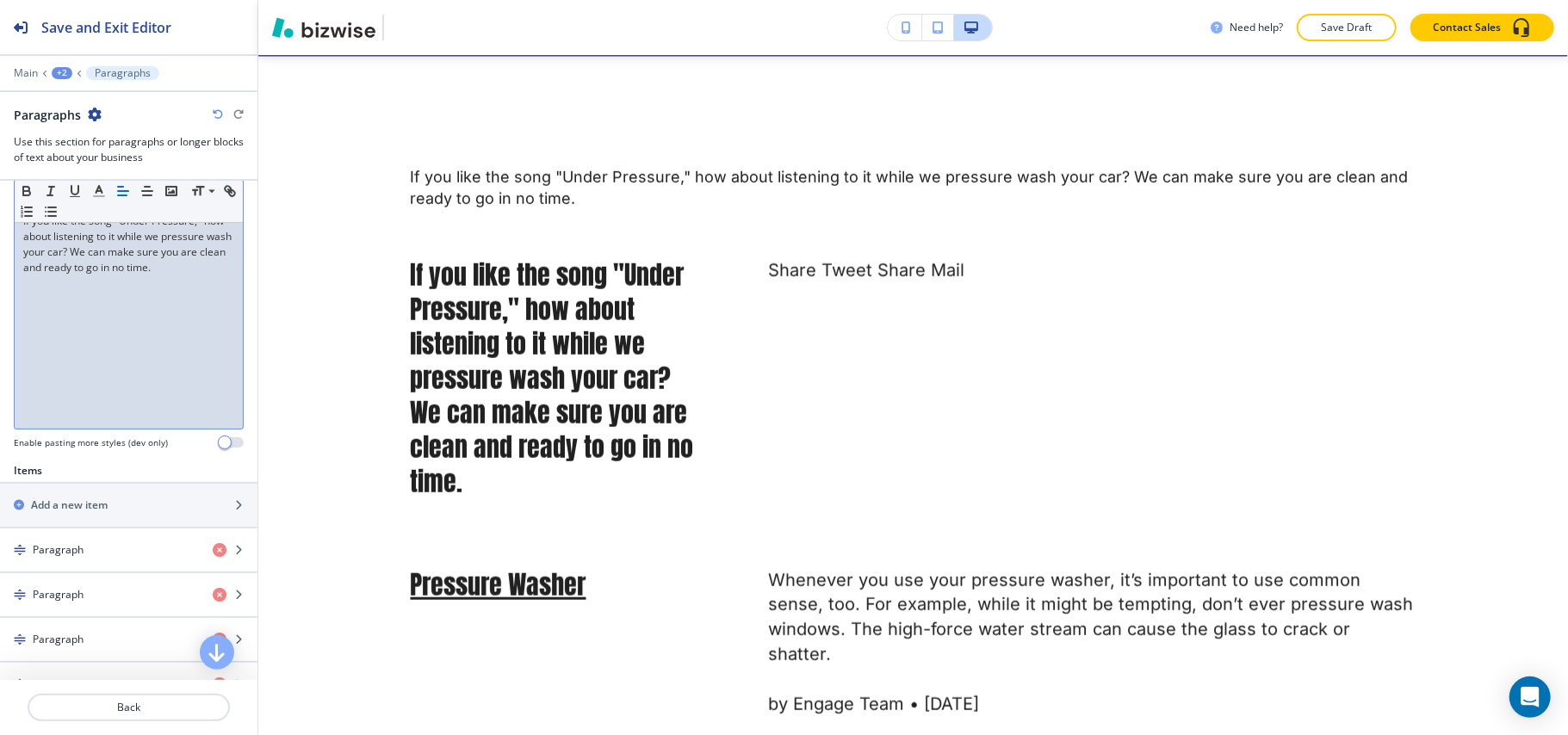
scroll to position [345, 0]
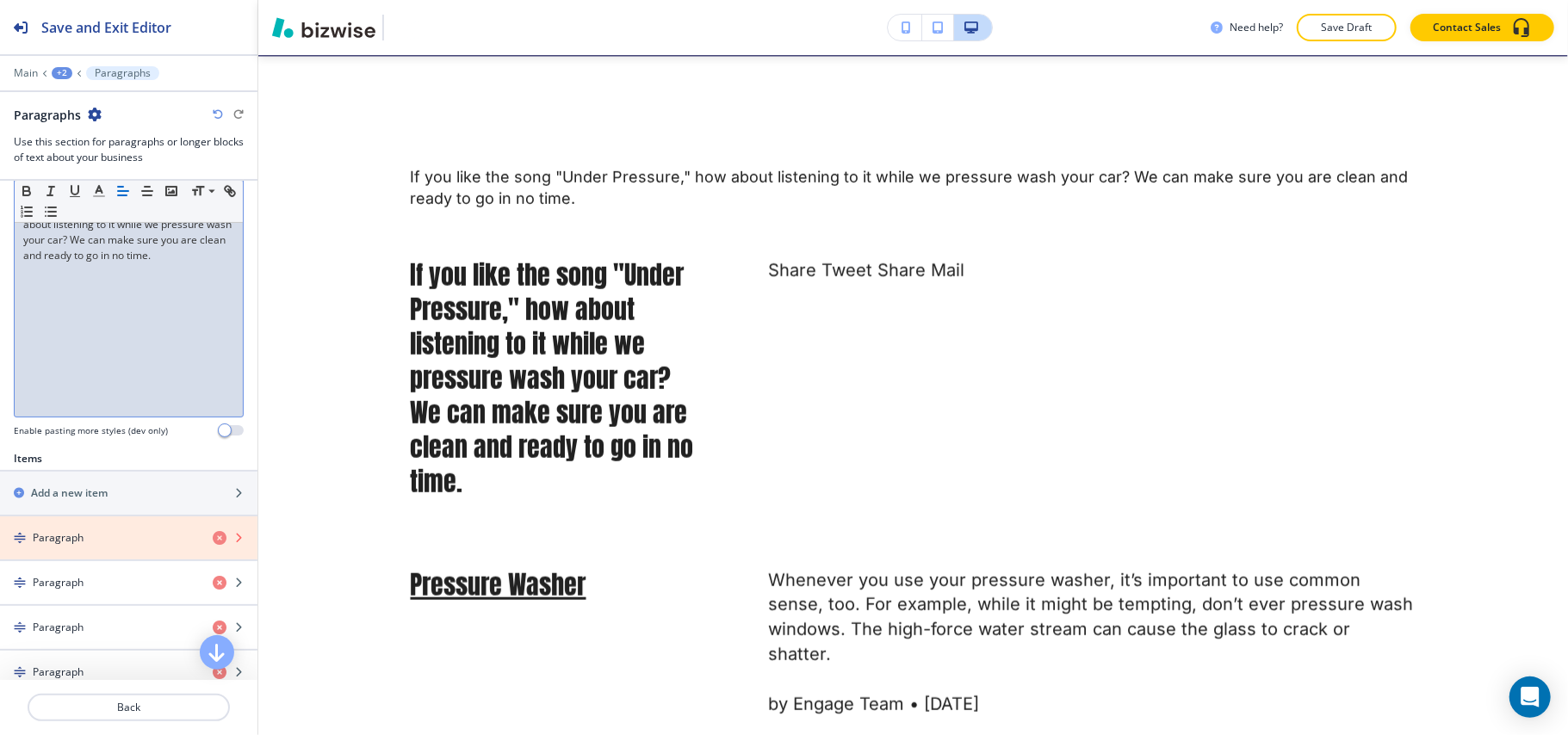
click at [213, 542] on icon "button" at bounding box center [219, 537] width 13 height 13
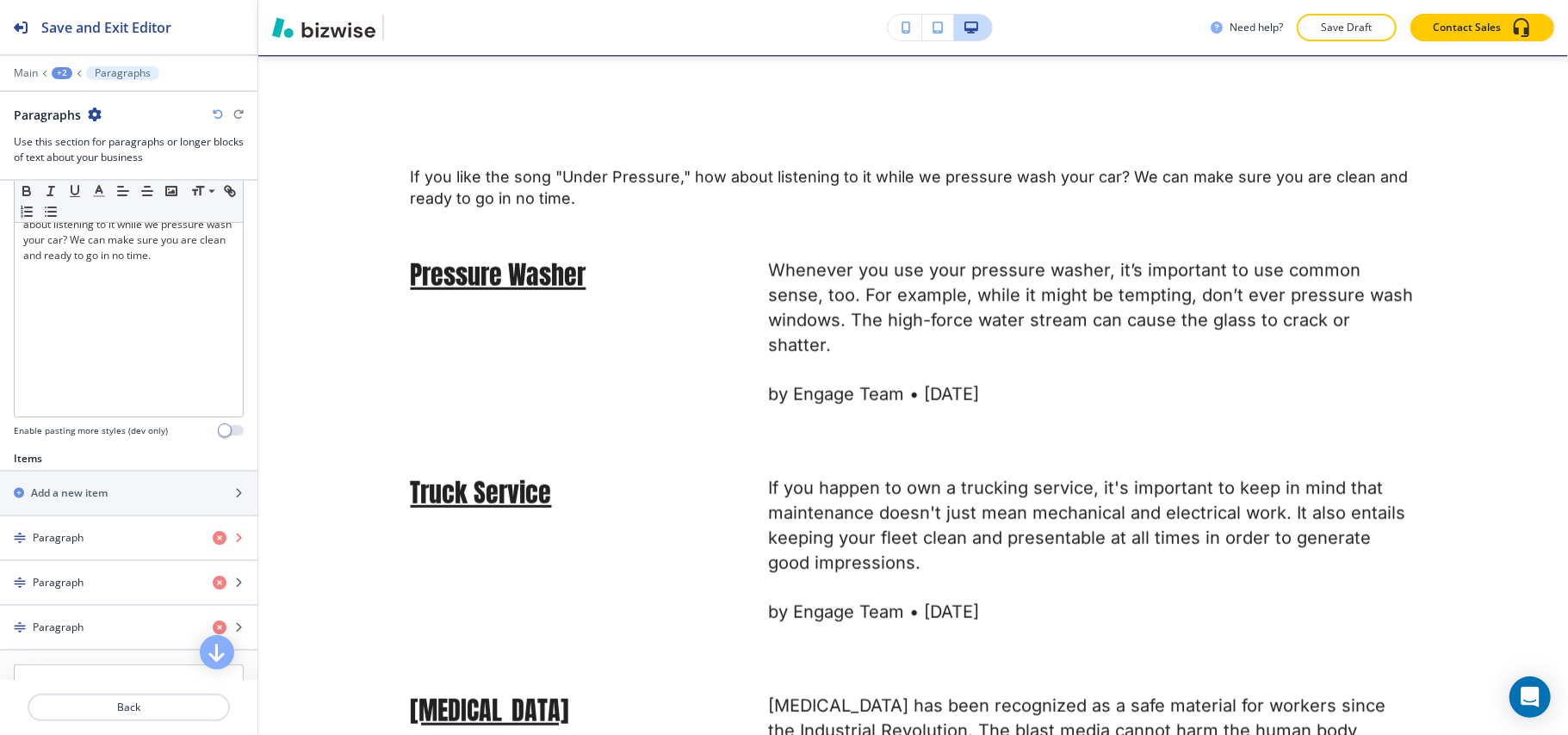
click at [213, 541] on icon "button" at bounding box center [219, 537] width 13 height 13
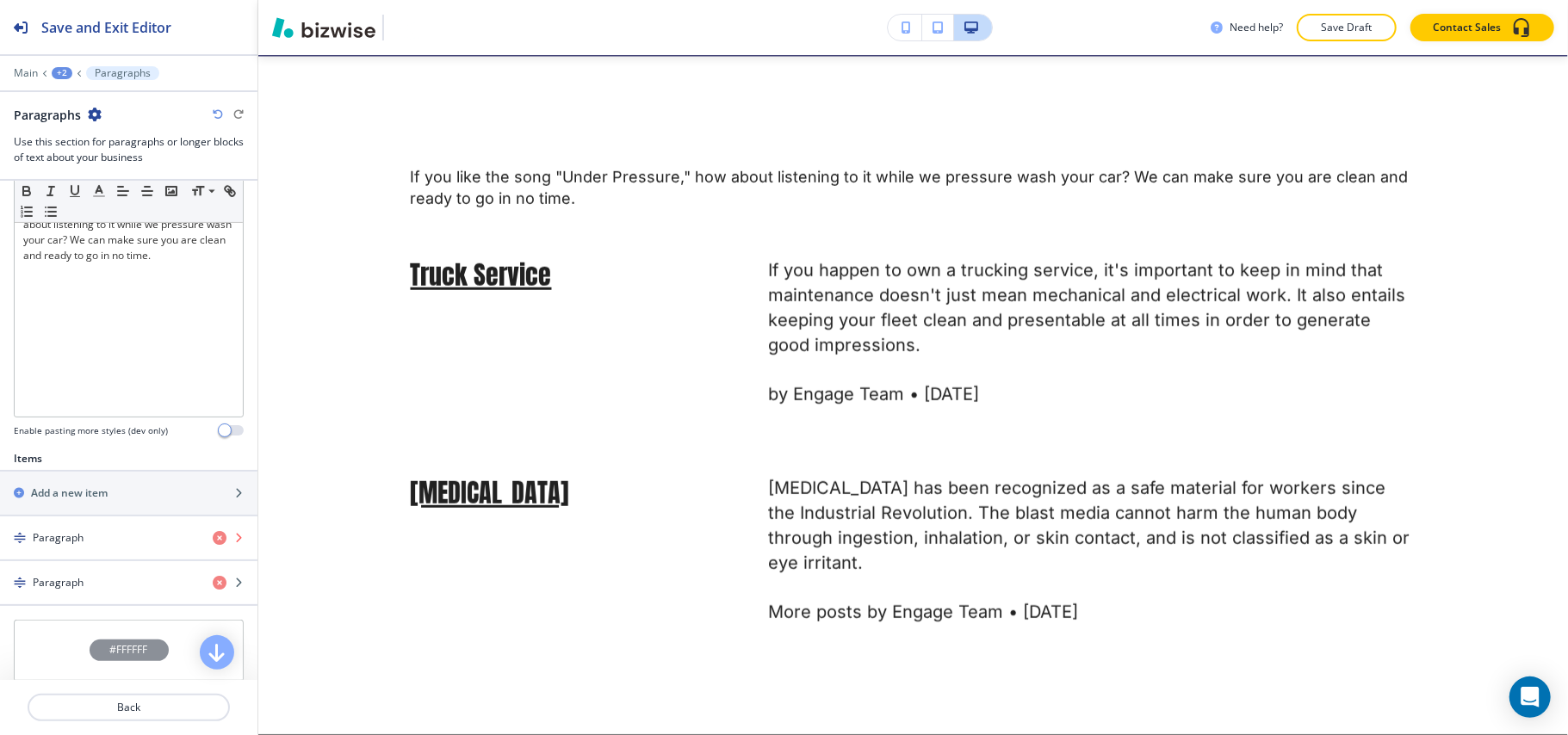
click at [213, 542] on icon "button" at bounding box center [219, 537] width 13 height 13
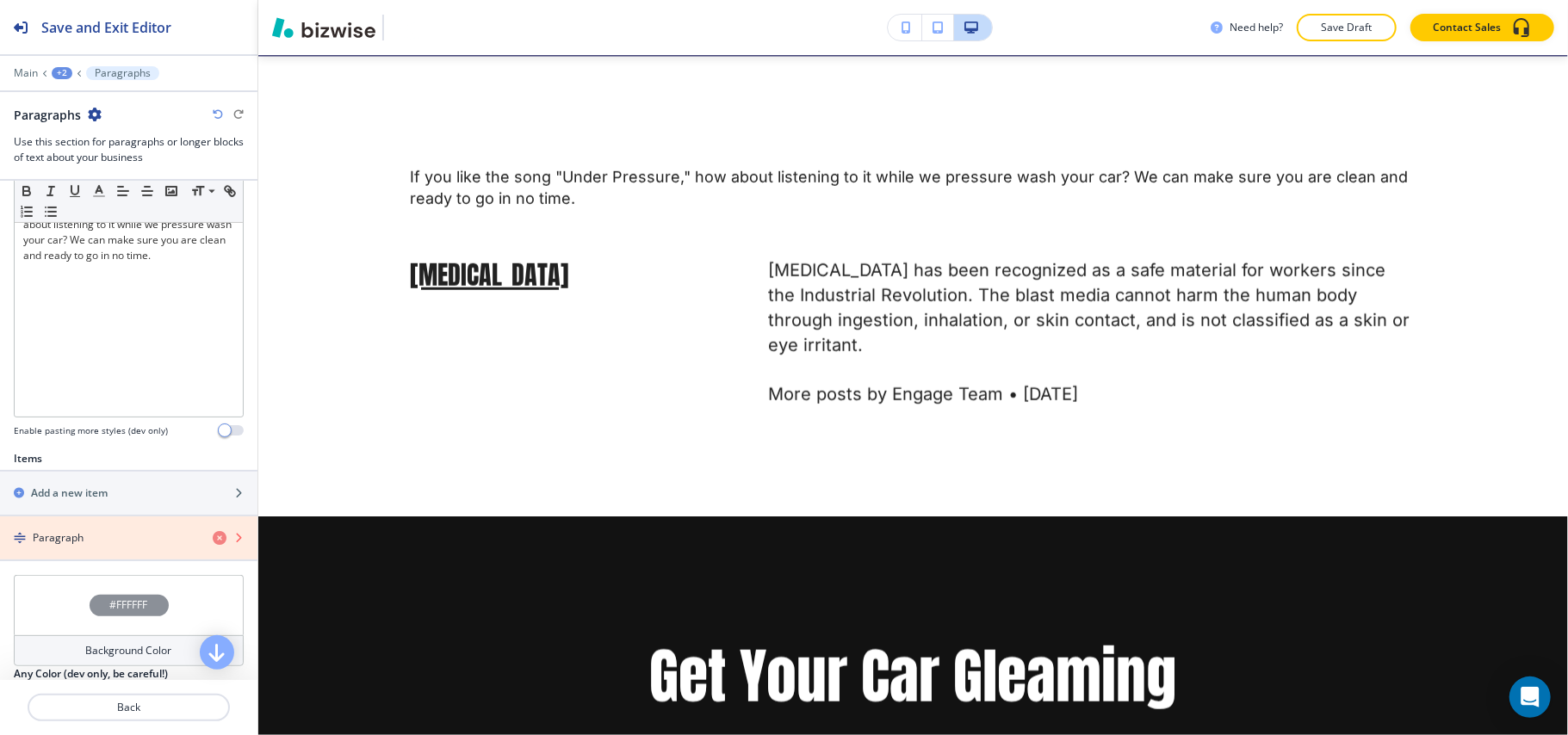
click at [213, 543] on icon "button" at bounding box center [219, 537] width 13 height 13
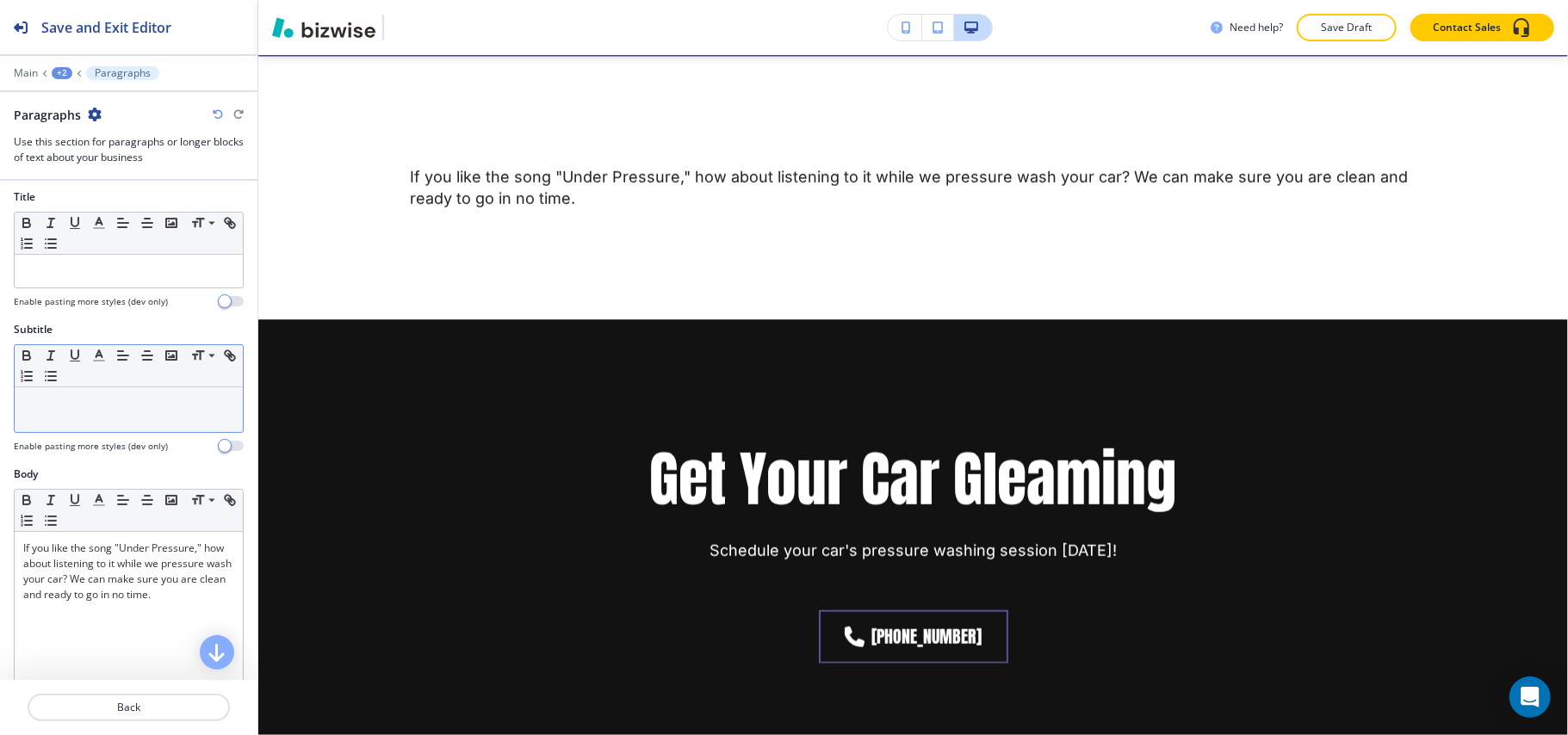
scroll to position [0, 0]
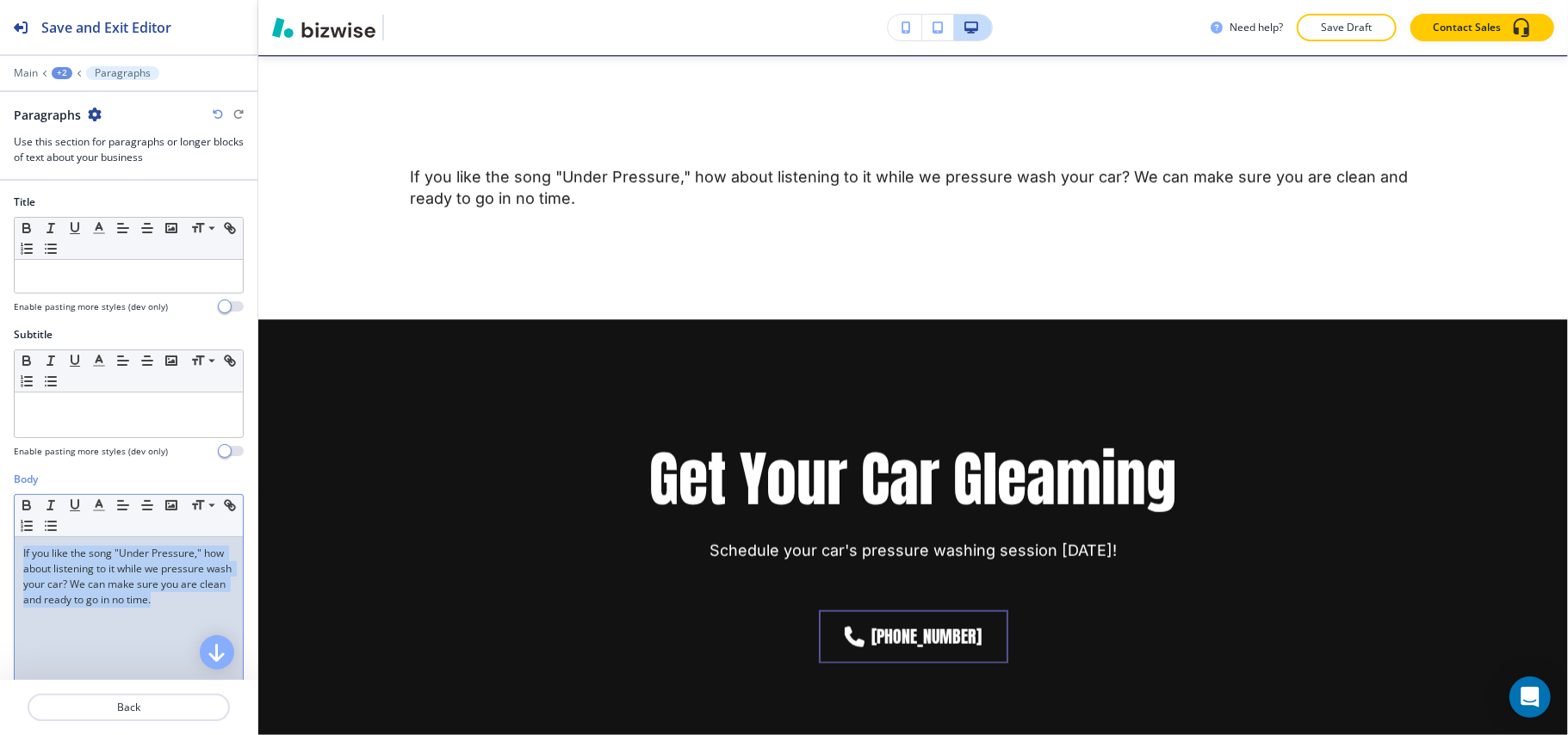
drag, startPoint x: 115, startPoint y: 668, endPoint x: 0, endPoint y: 504, distance: 200.3
click at [0, 504] on div "Body Small Normal Large Huge If you like the song "Under Pressure," how about l…" at bounding box center [128, 633] width 257 height 323
click at [151, 510] on icon "button" at bounding box center [147, 505] width 15 height 15
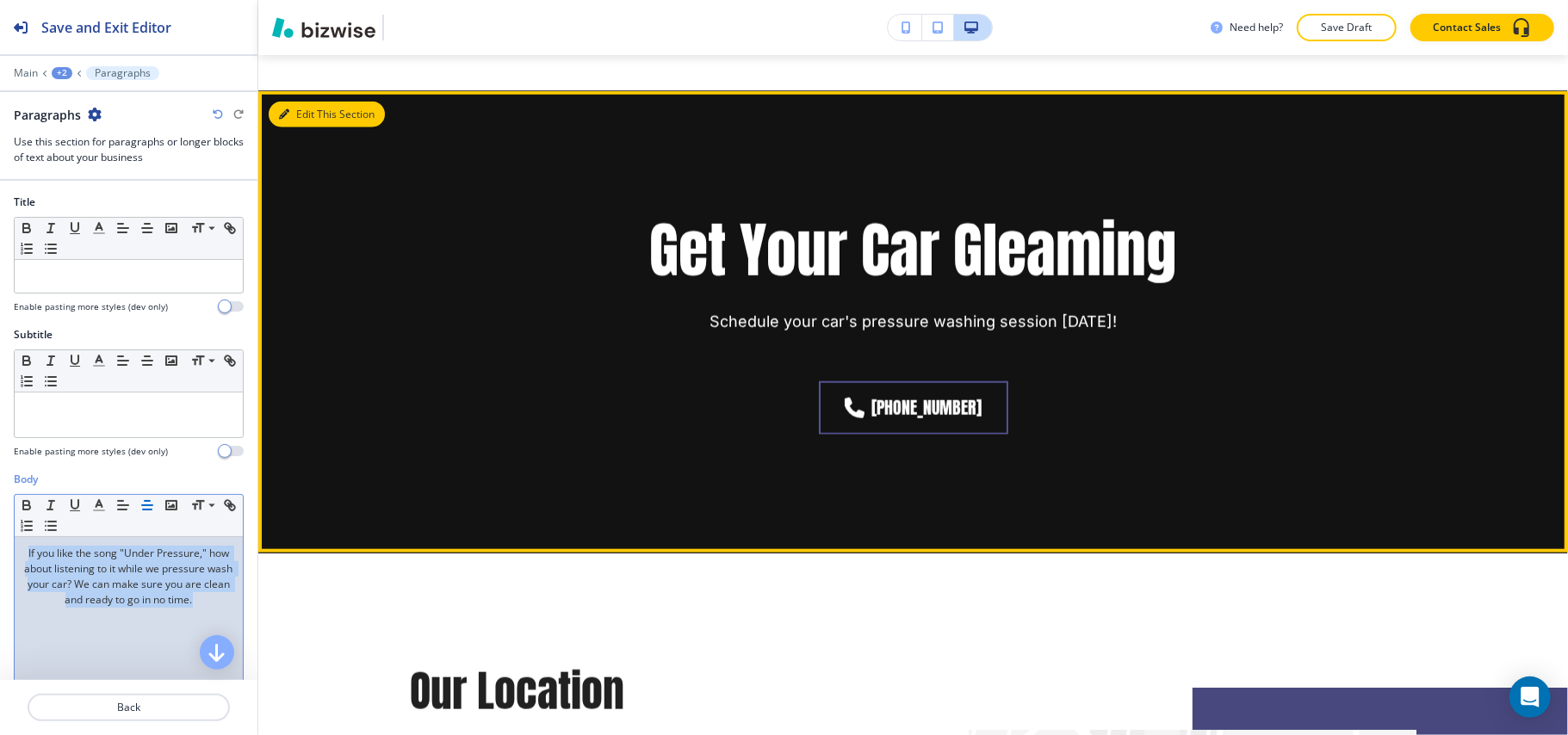
click at [299, 105] on button "Edit This Section" at bounding box center [326, 114] width 116 height 26
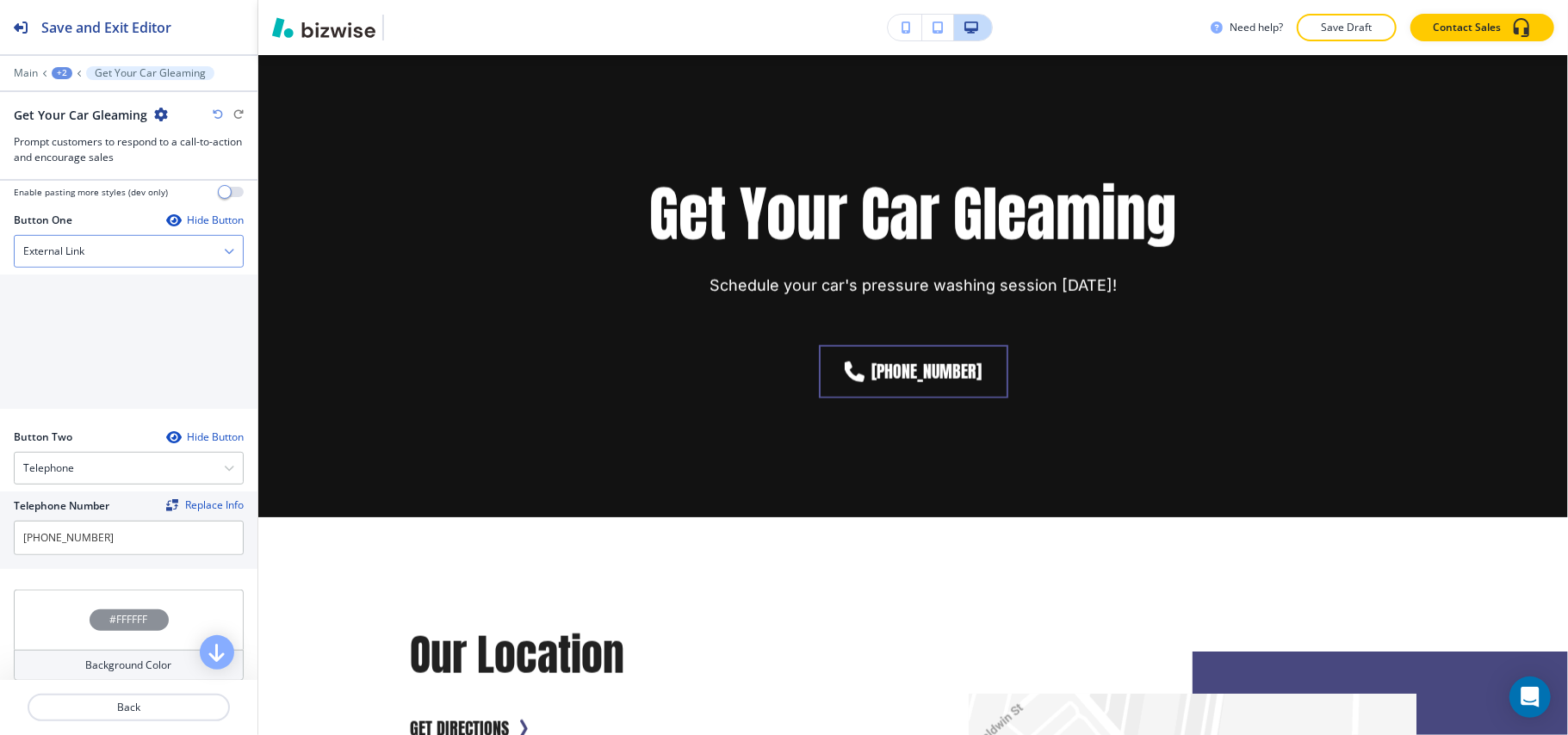
scroll to position [459, 0]
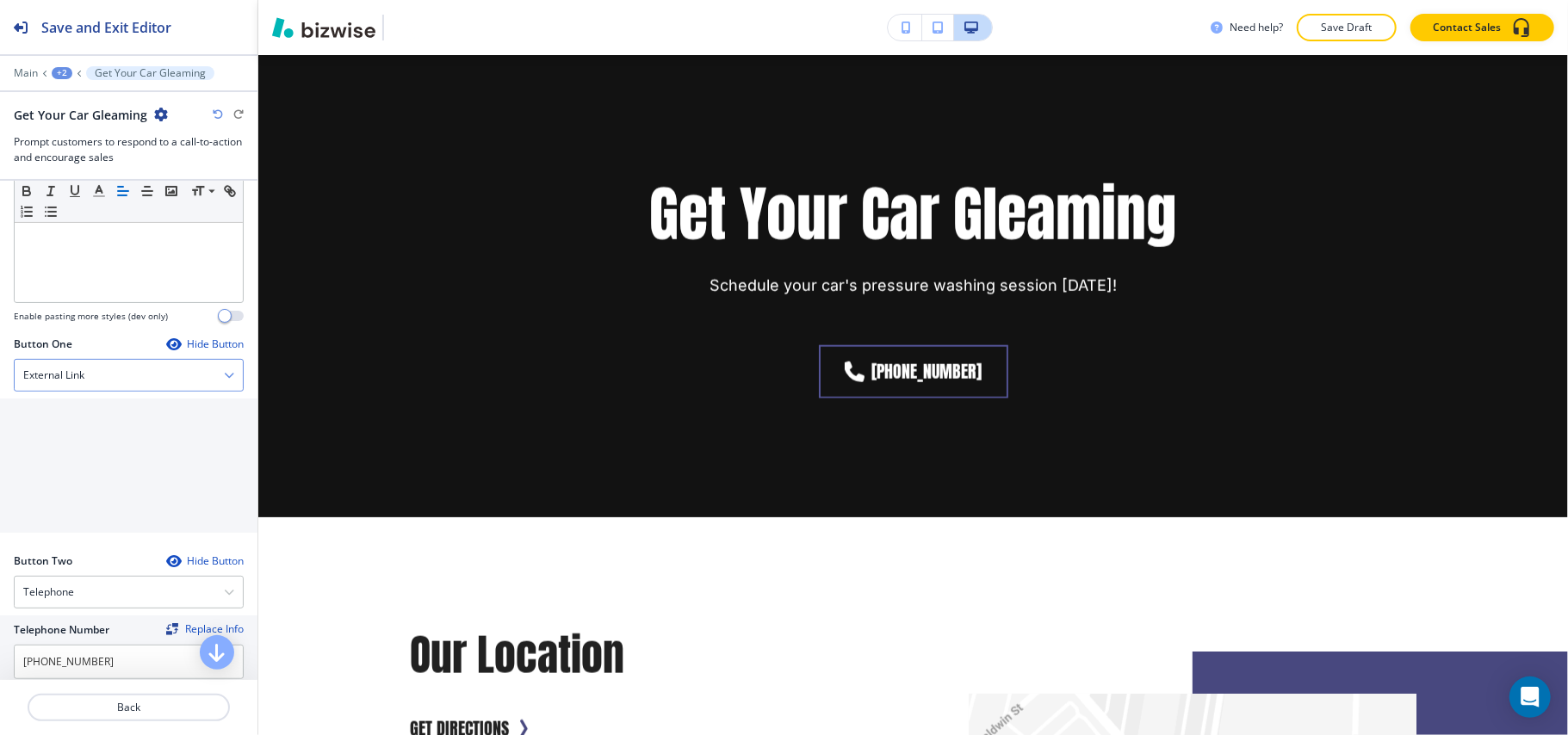
click at [90, 380] on div "External Link" at bounding box center [128, 375] width 228 height 31
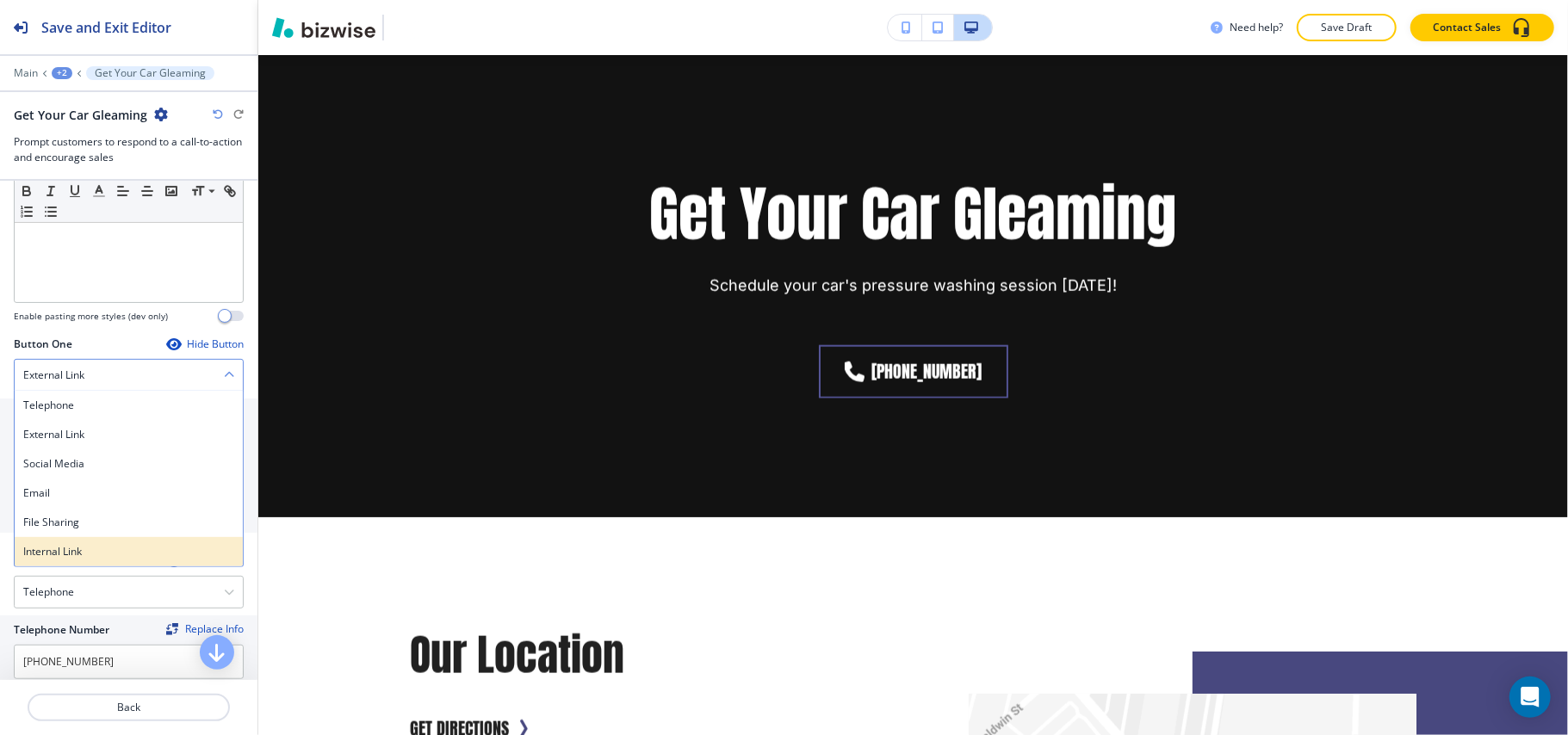
click at [72, 555] on h4 "Internal Link" at bounding box center [128, 551] width 211 height 15
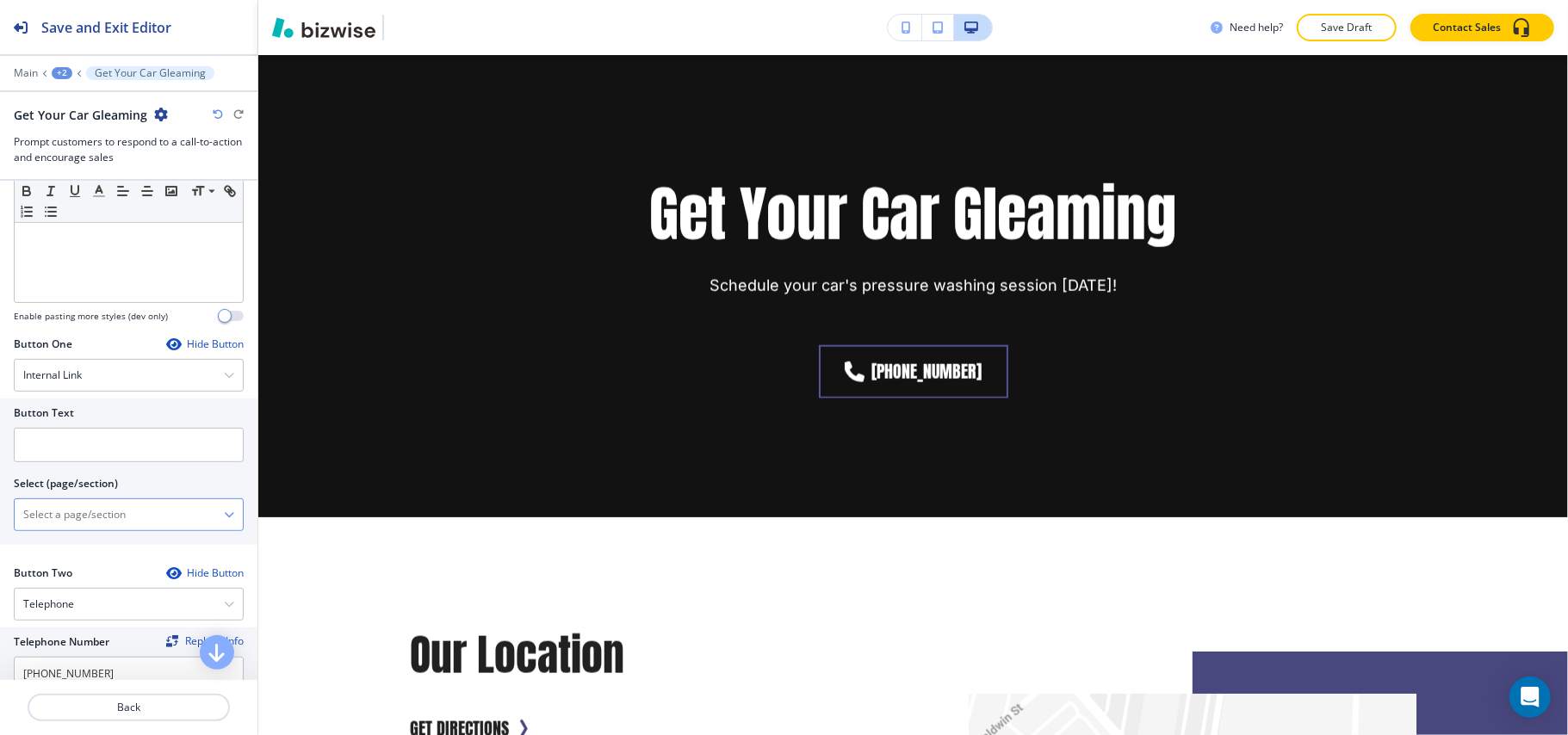
click at [121, 513] on \(page\/section\) "Manual Input" at bounding box center [118, 514] width 209 height 29
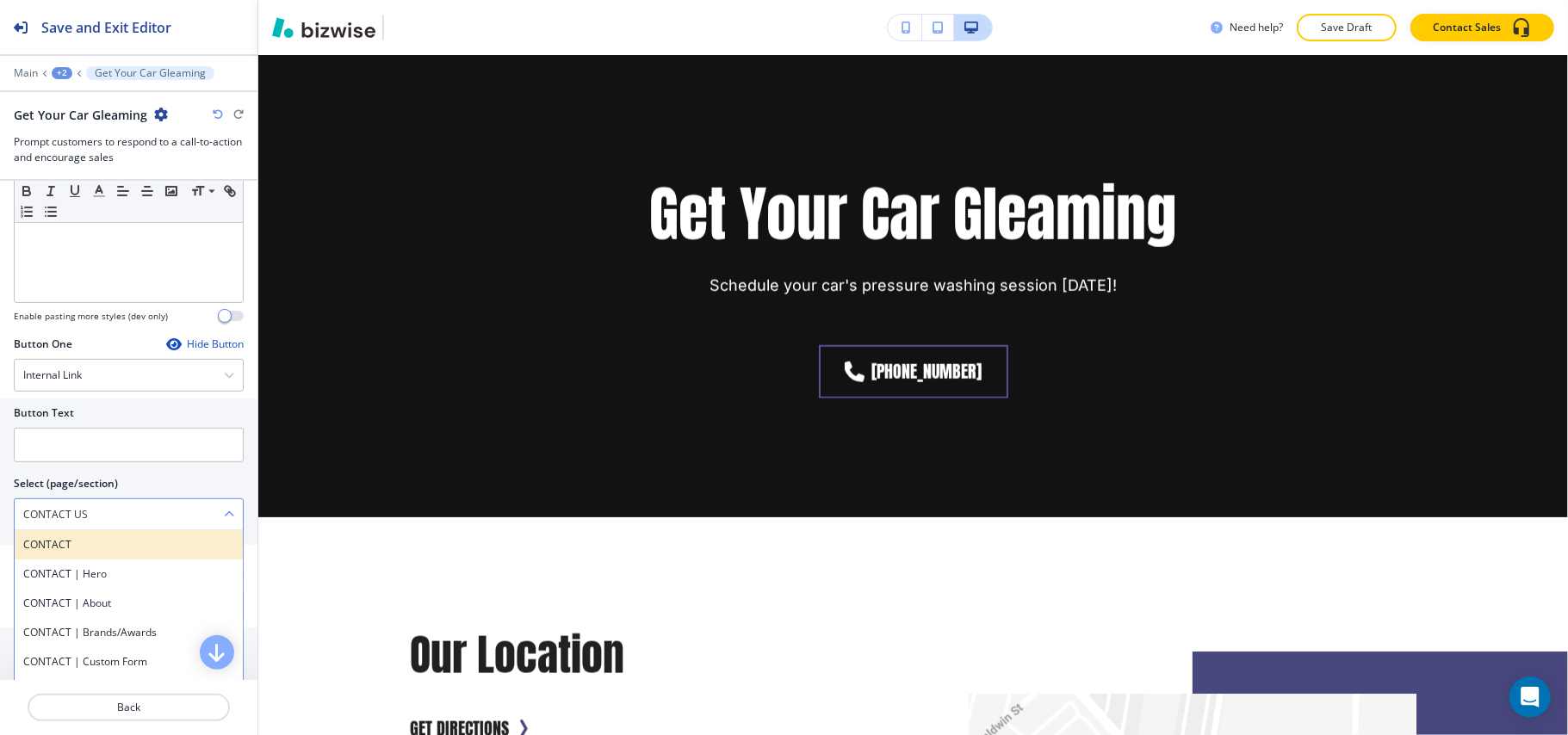
click at [85, 552] on h4 "CONTACT" at bounding box center [128, 544] width 211 height 15
type \(page\/section\) "CONTACT"
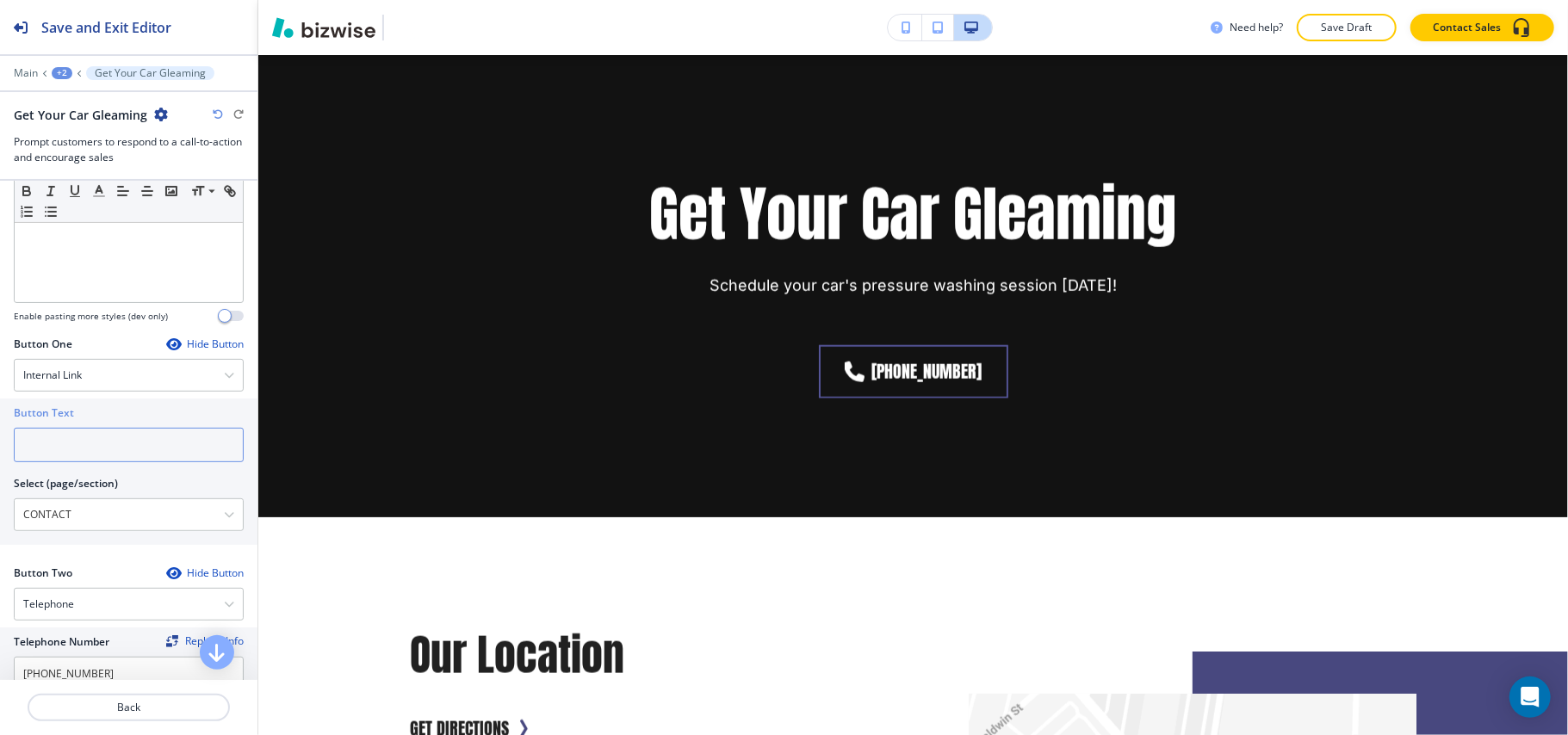
click at [87, 461] on input "text" at bounding box center [128, 445] width 230 height 35
paste input "CONTACT US"
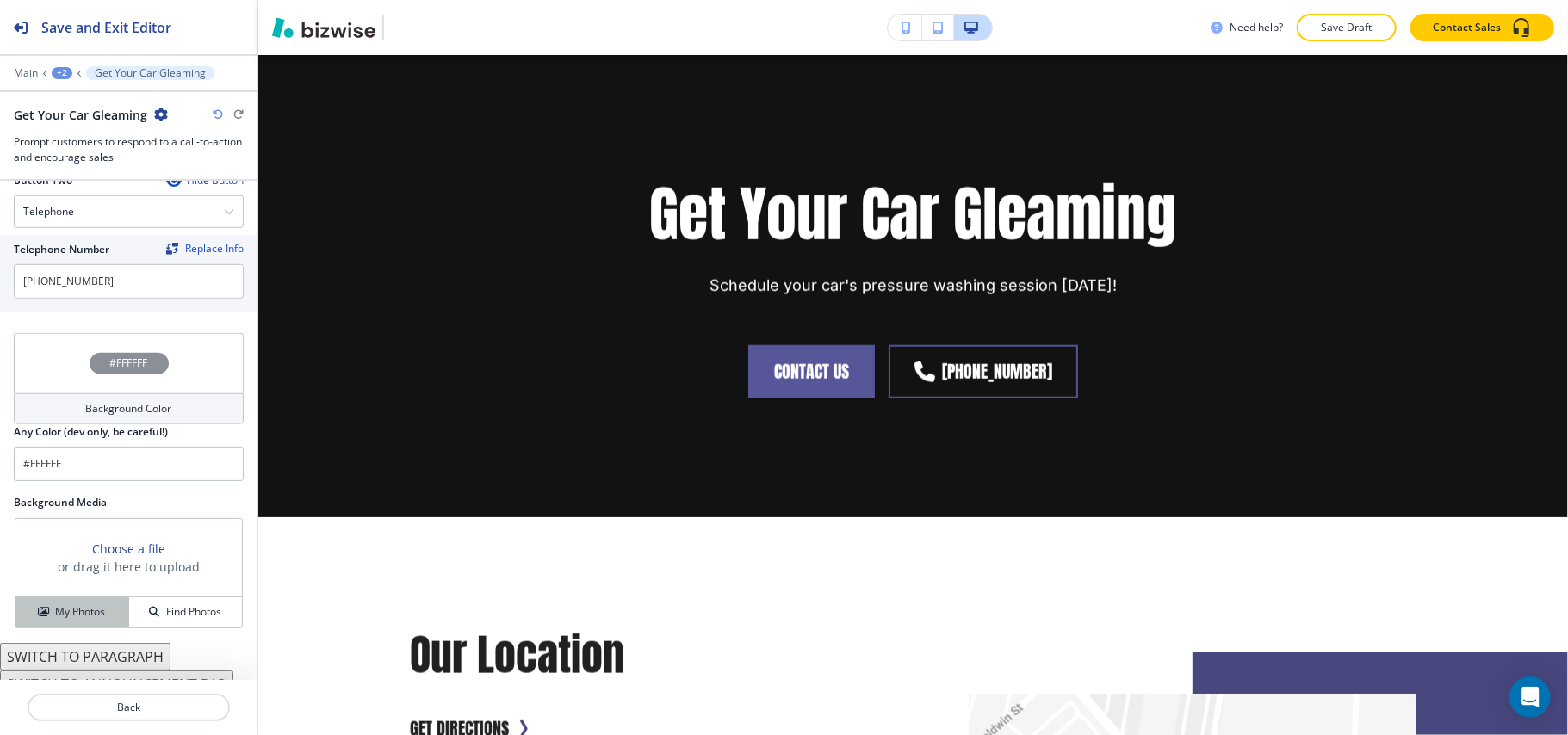
scroll to position [877, 0]
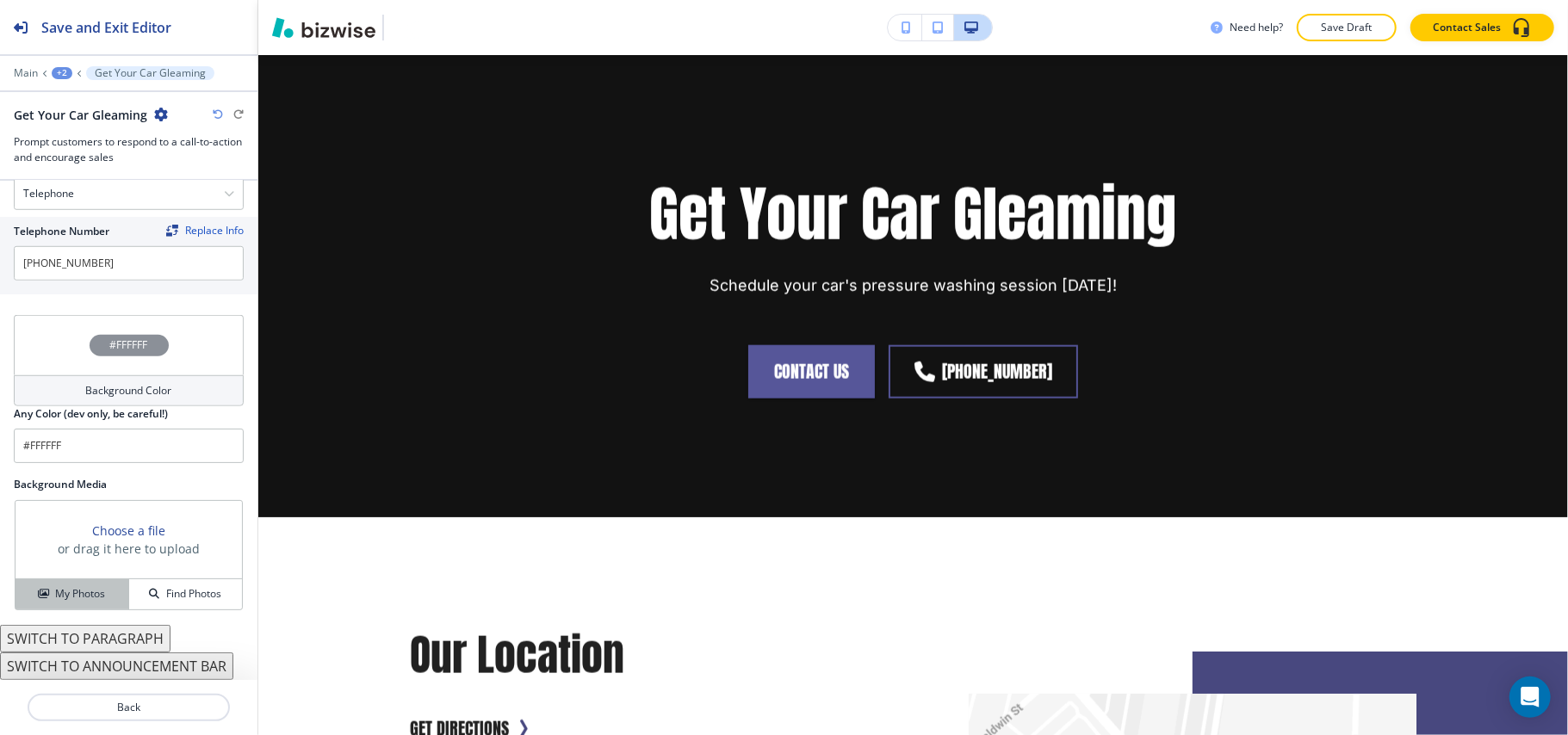
type input "CONTACT US"
click at [90, 598] on h4 "My Photos" at bounding box center [80, 593] width 50 height 15
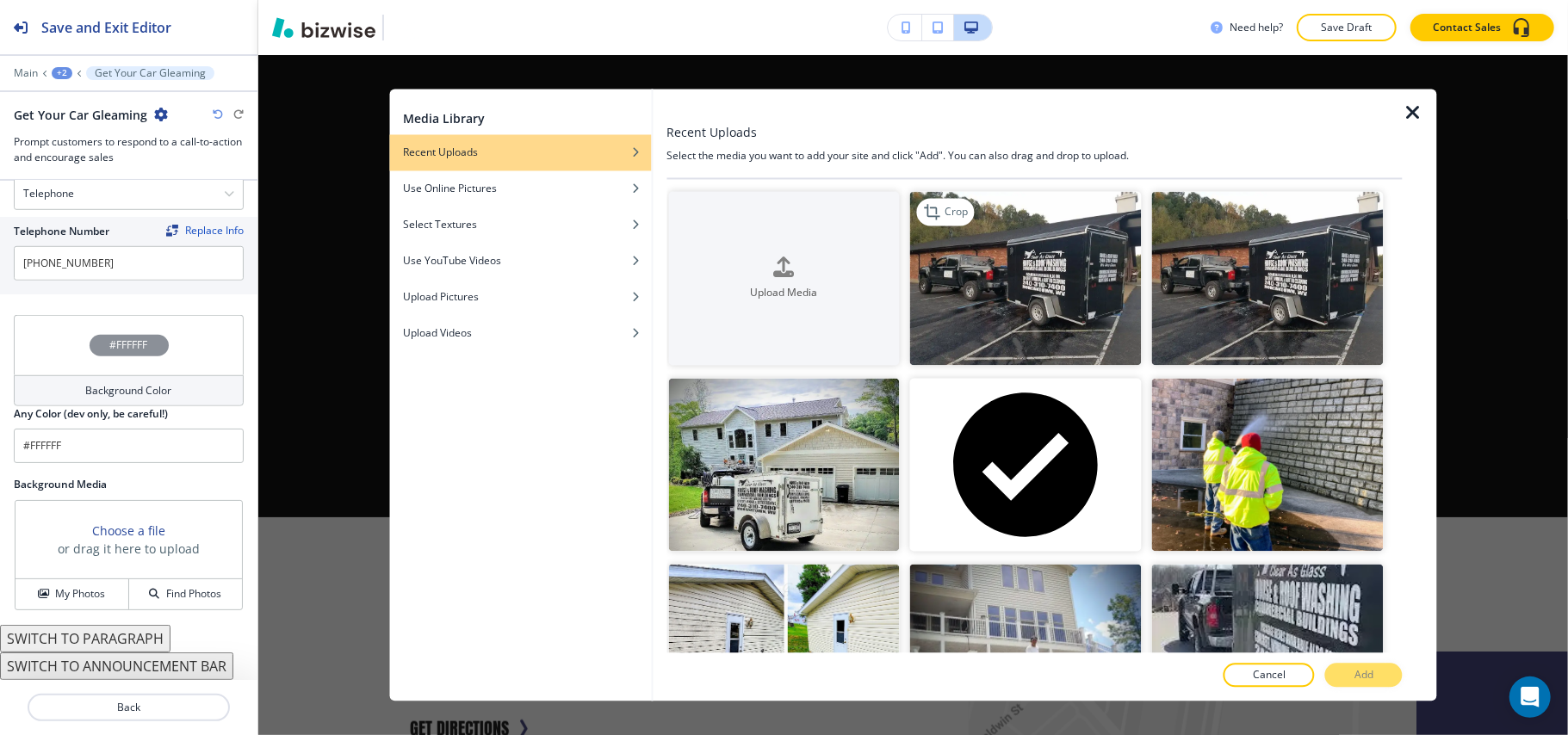
click at [1023, 303] on img "button" at bounding box center [1025, 278] width 232 height 174
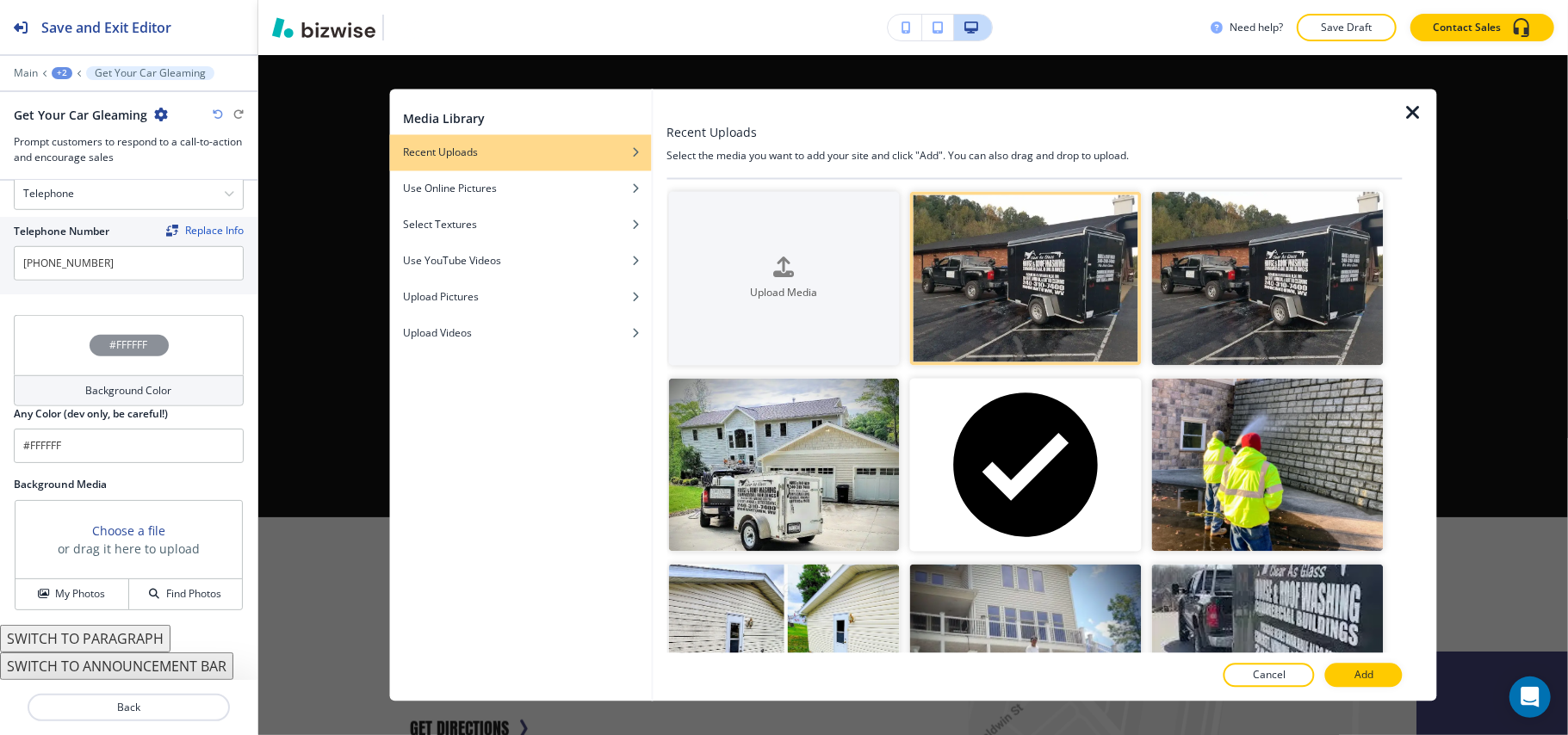
drag, startPoint x: 1364, startPoint y: 673, endPoint x: 1341, endPoint y: 638, distance: 41.9
click at [1364, 674] on p "Add" at bounding box center [1363, 675] width 19 height 15
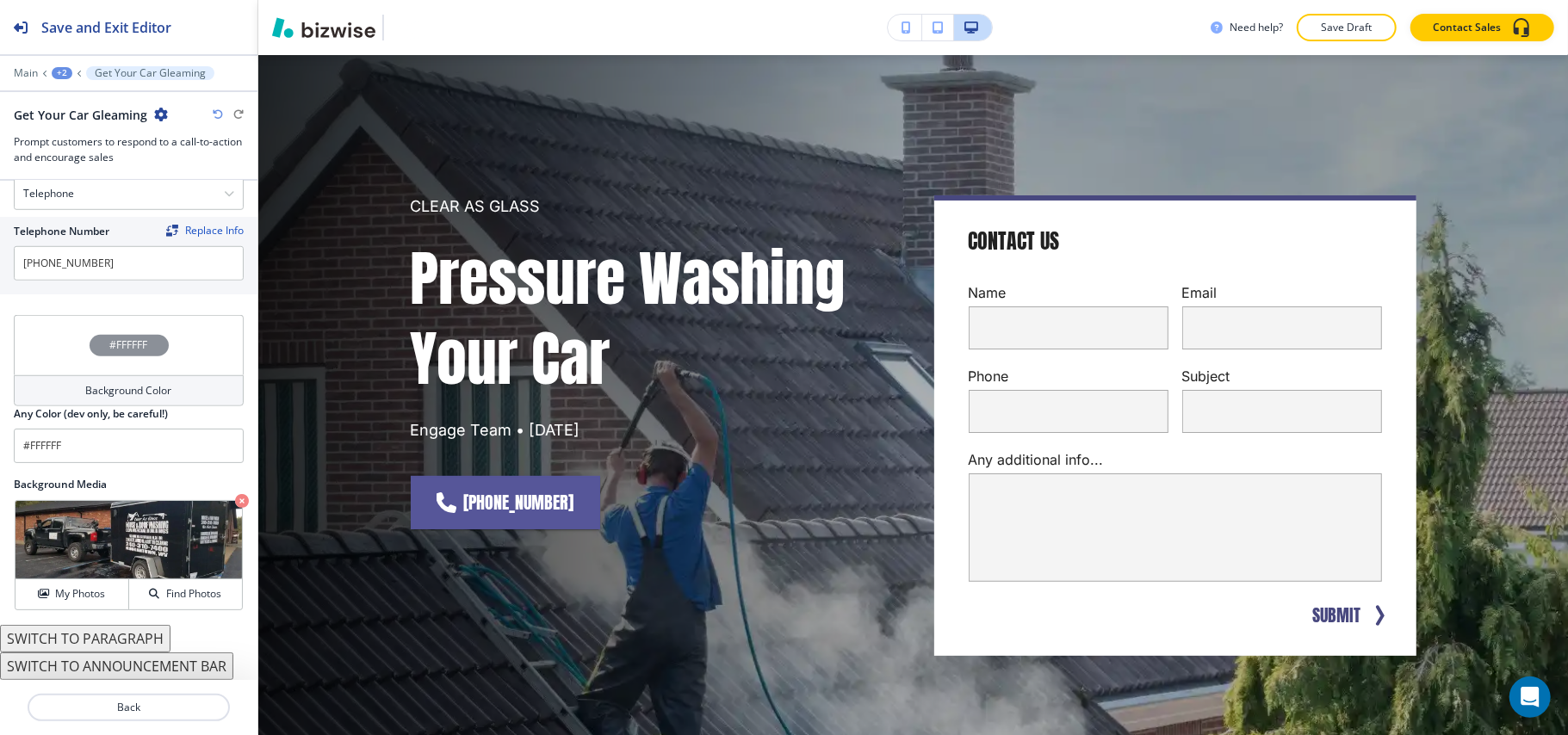
scroll to position [50, 0]
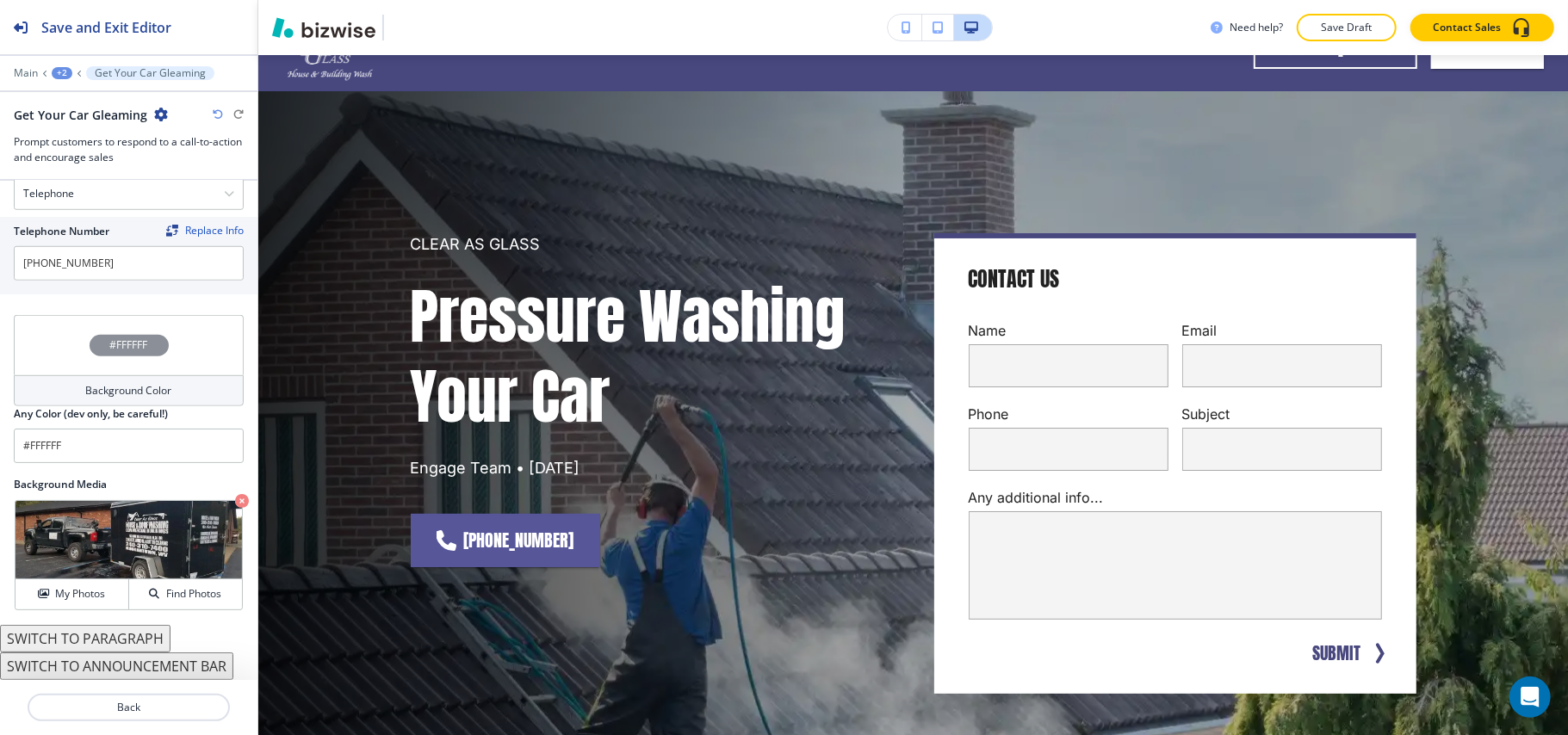
click at [76, 72] on icon at bounding box center [79, 73] width 7 height 7
click at [56, 72] on div "+2" at bounding box center [61, 73] width 20 height 12
click at [87, 94] on p "Pages" at bounding box center [107, 101] width 88 height 15
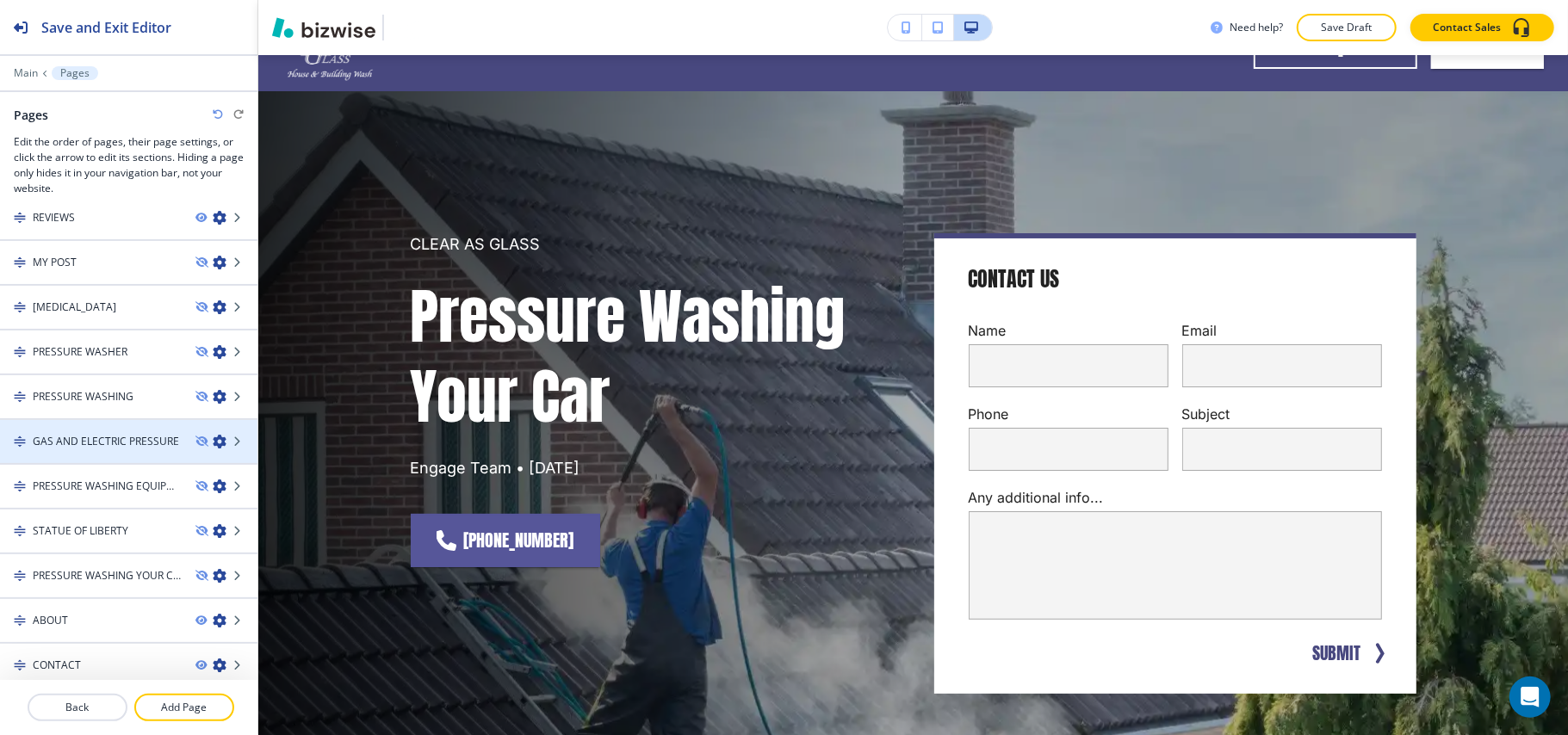
scroll to position [151, 0]
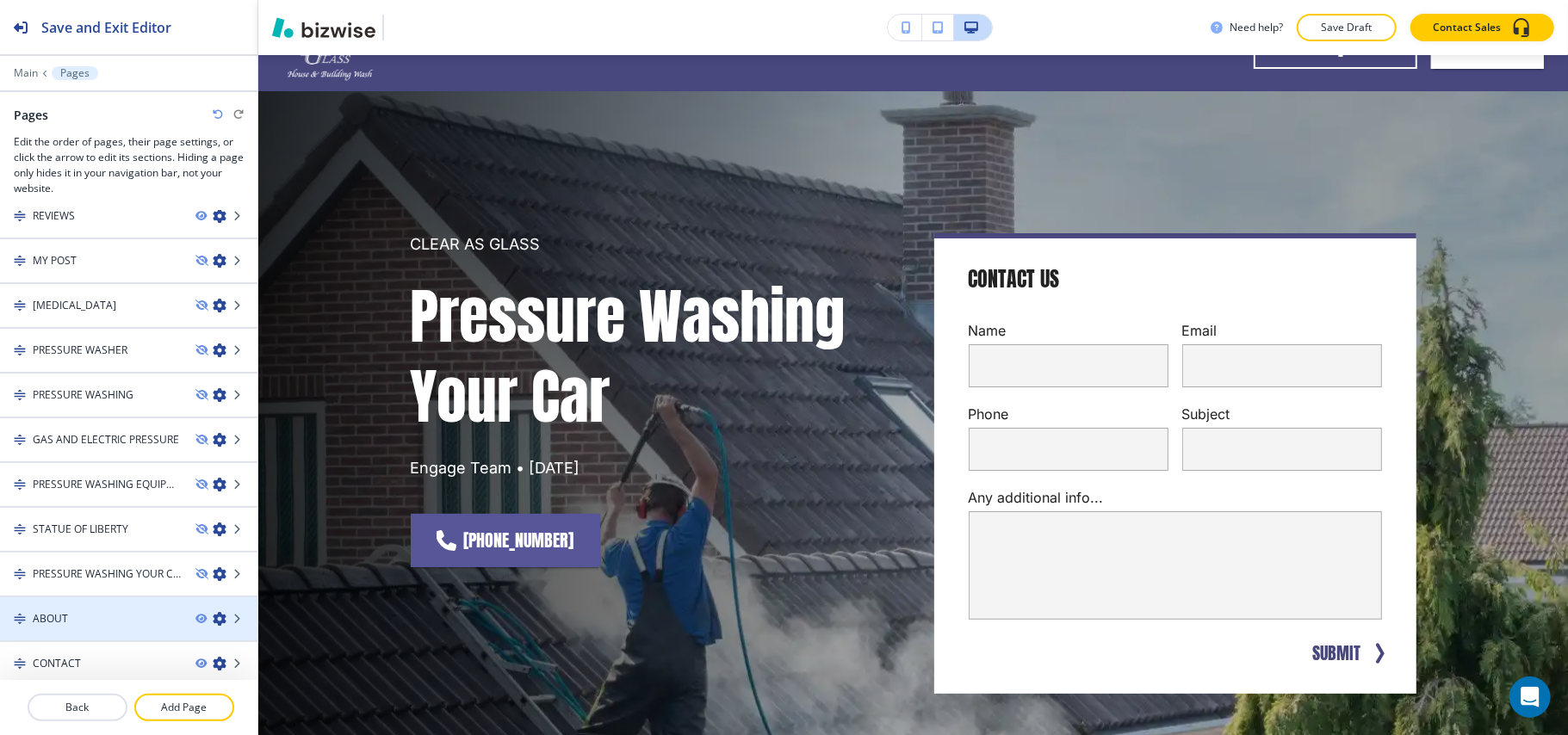
click at [94, 617] on div "ABOUT" at bounding box center [91, 618] width 182 height 15
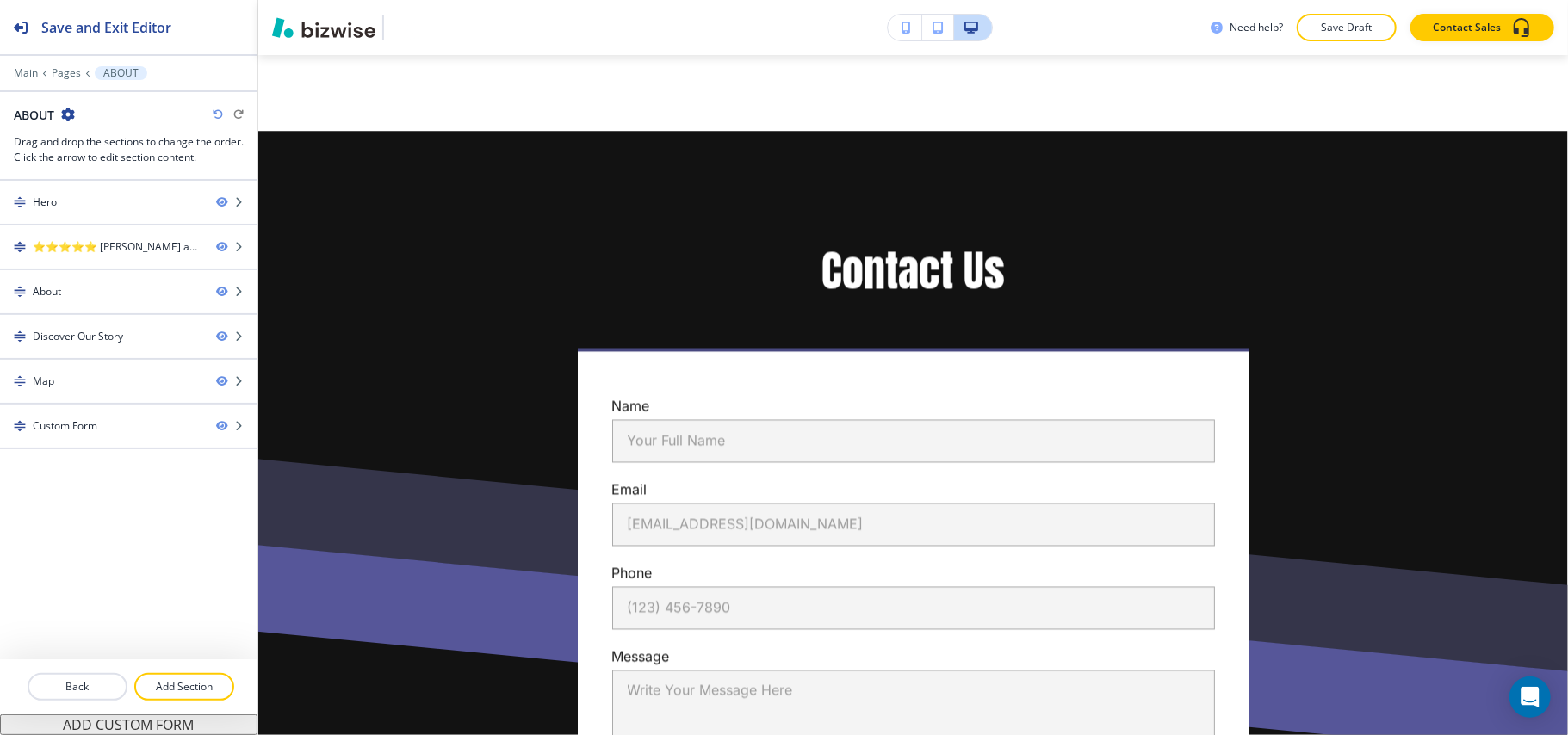
scroll to position [2401, 0]
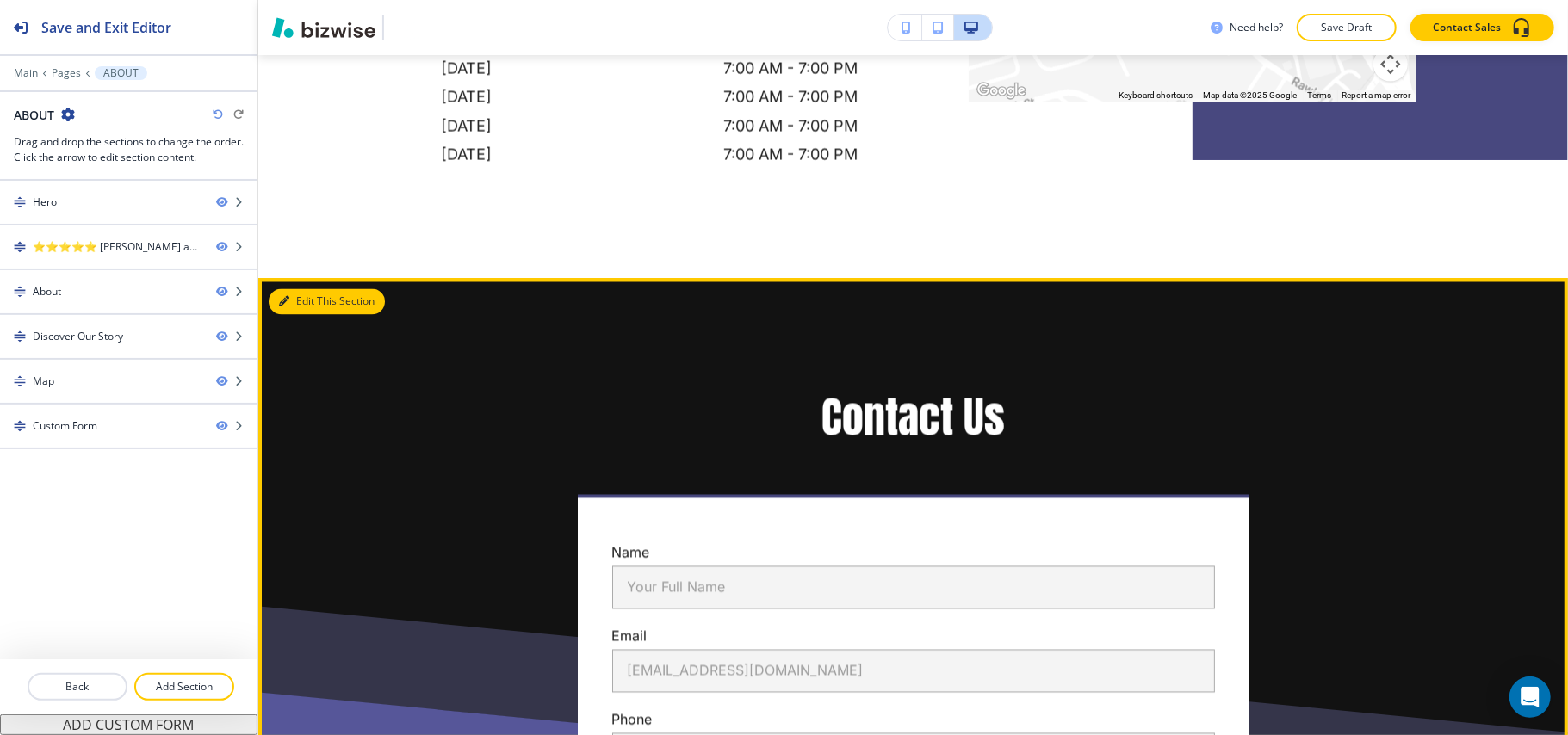
click at [311, 290] on button "Edit This Section" at bounding box center [326, 302] width 116 height 26
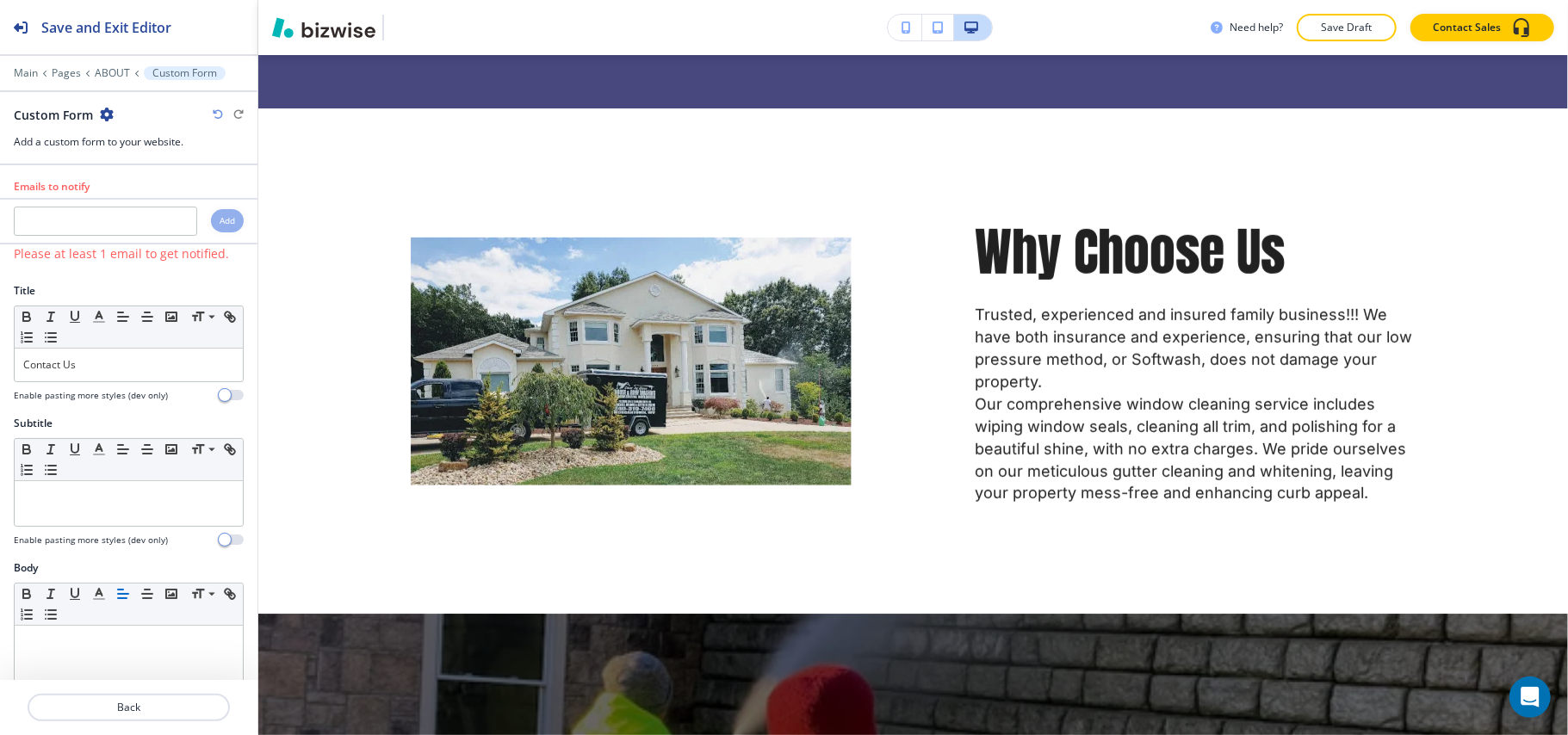
scroll to position [0, 0]
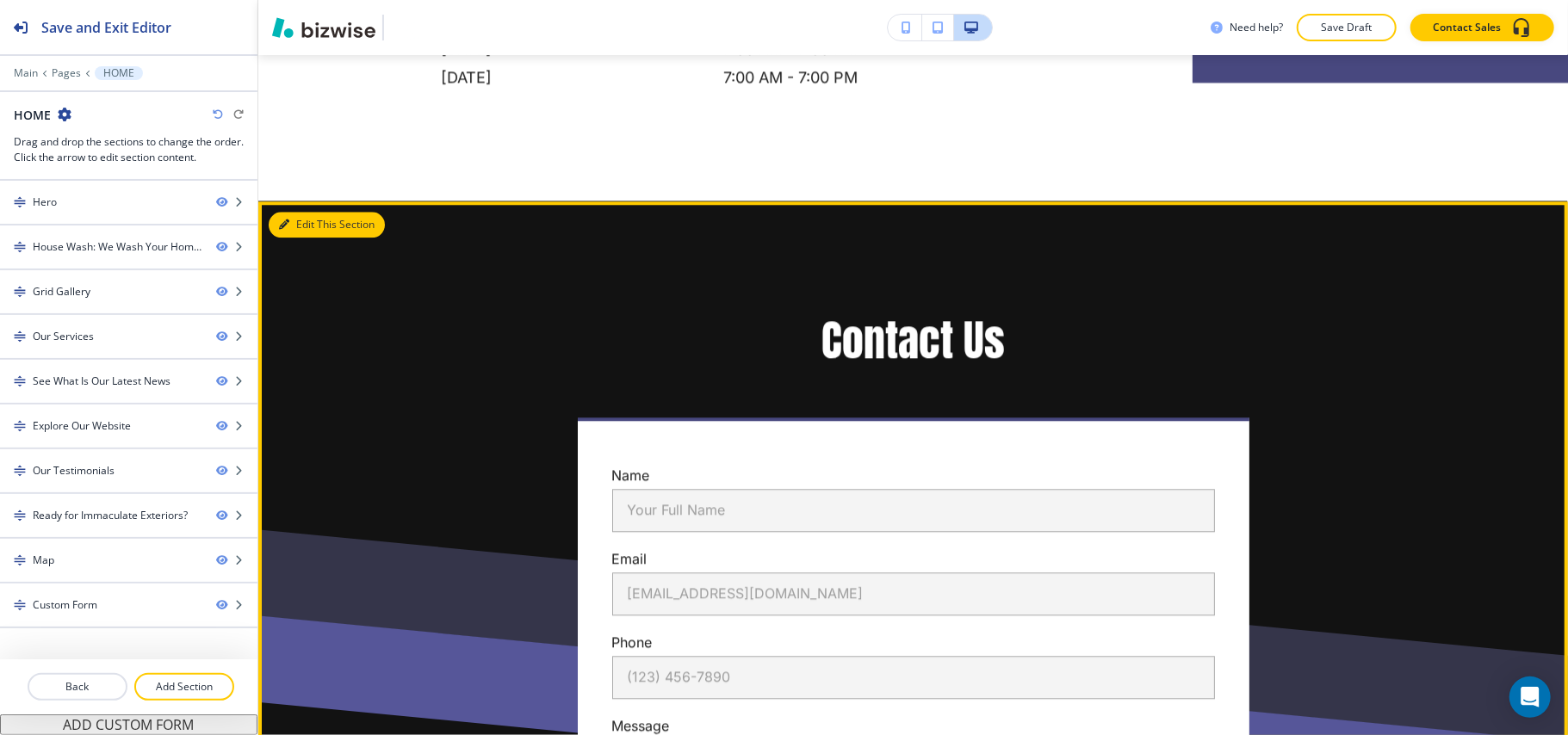
click at [305, 238] on button "Edit This Section" at bounding box center [326, 225] width 116 height 26
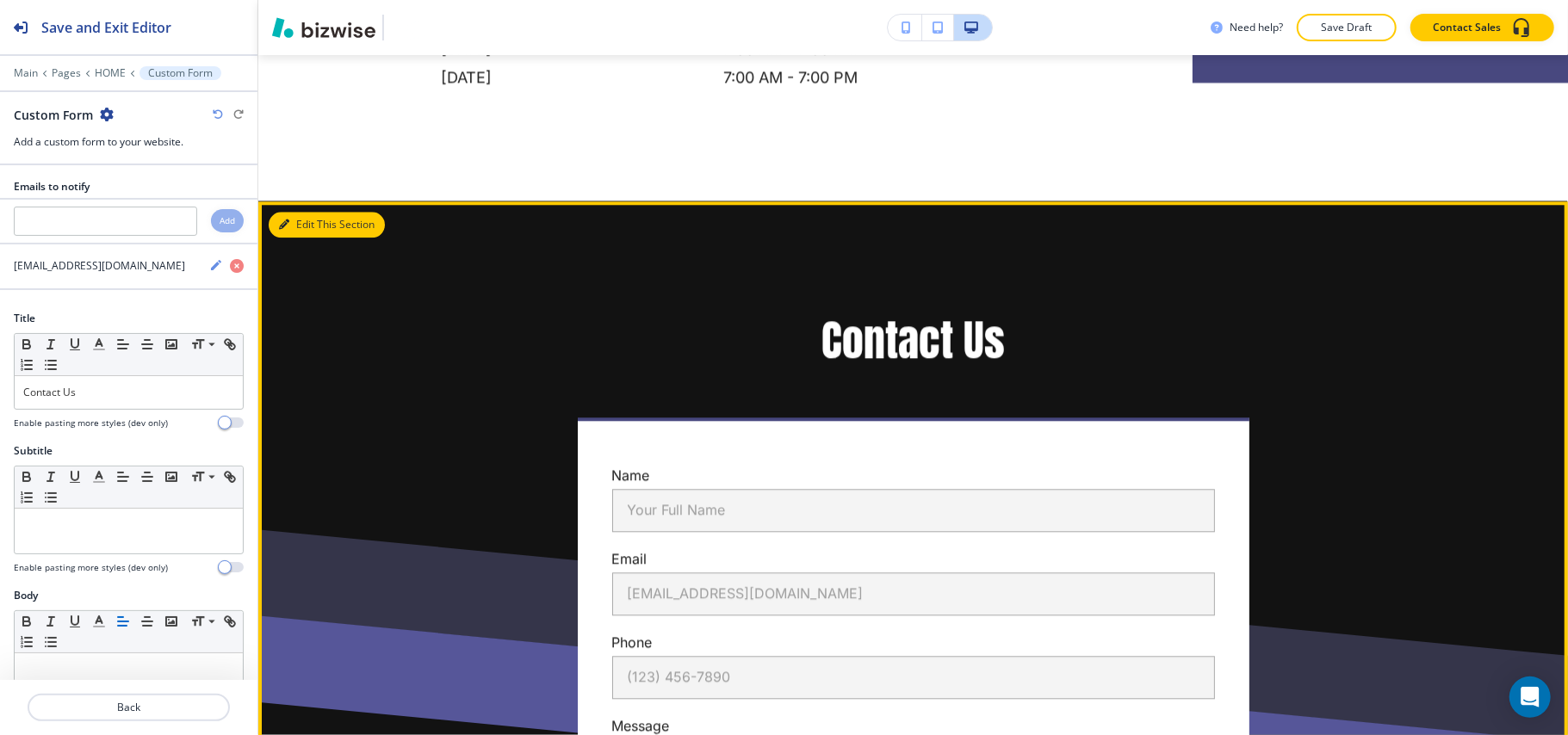
scroll to position [8071, 0]
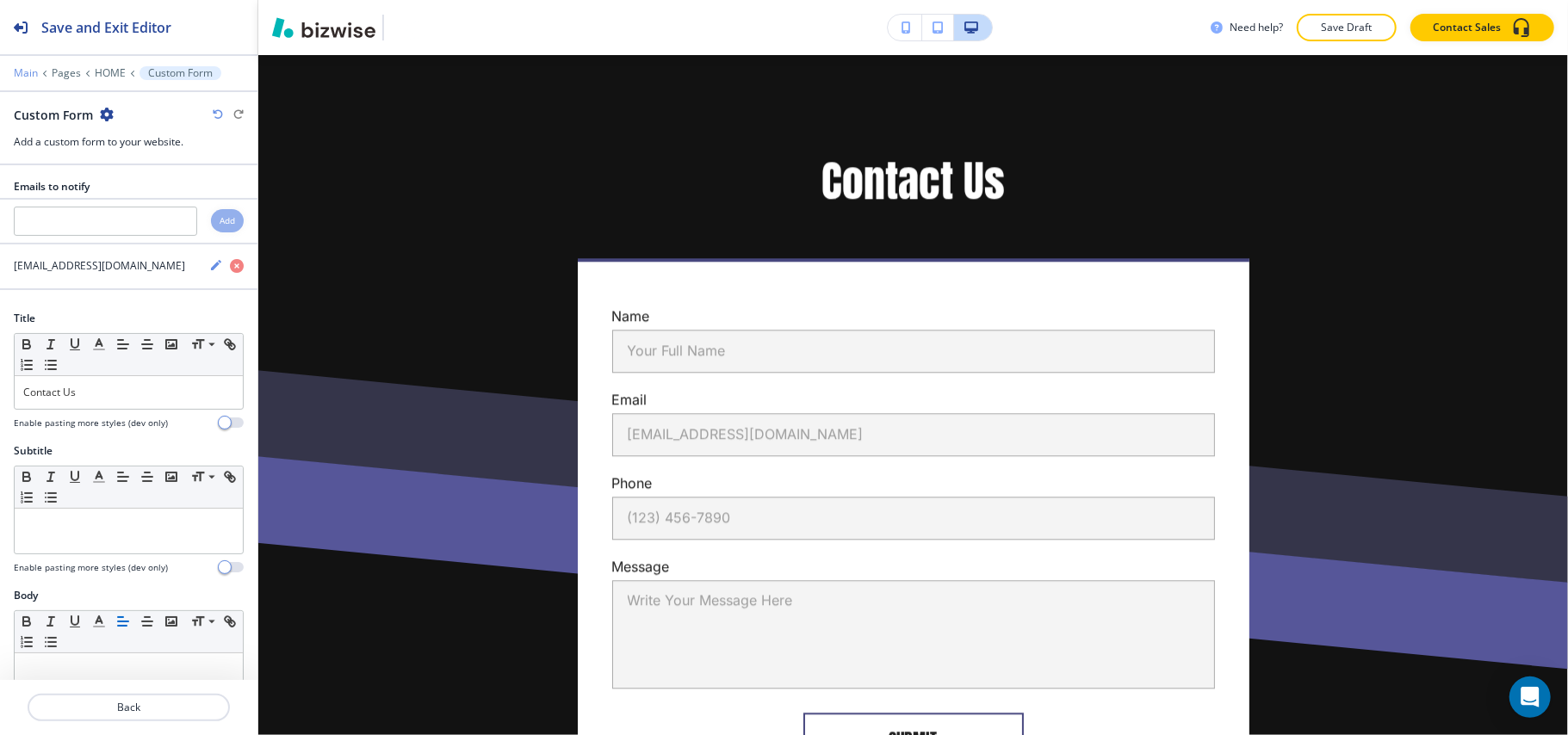
click at [24, 72] on p "Main" at bounding box center [25, 73] width 24 height 12
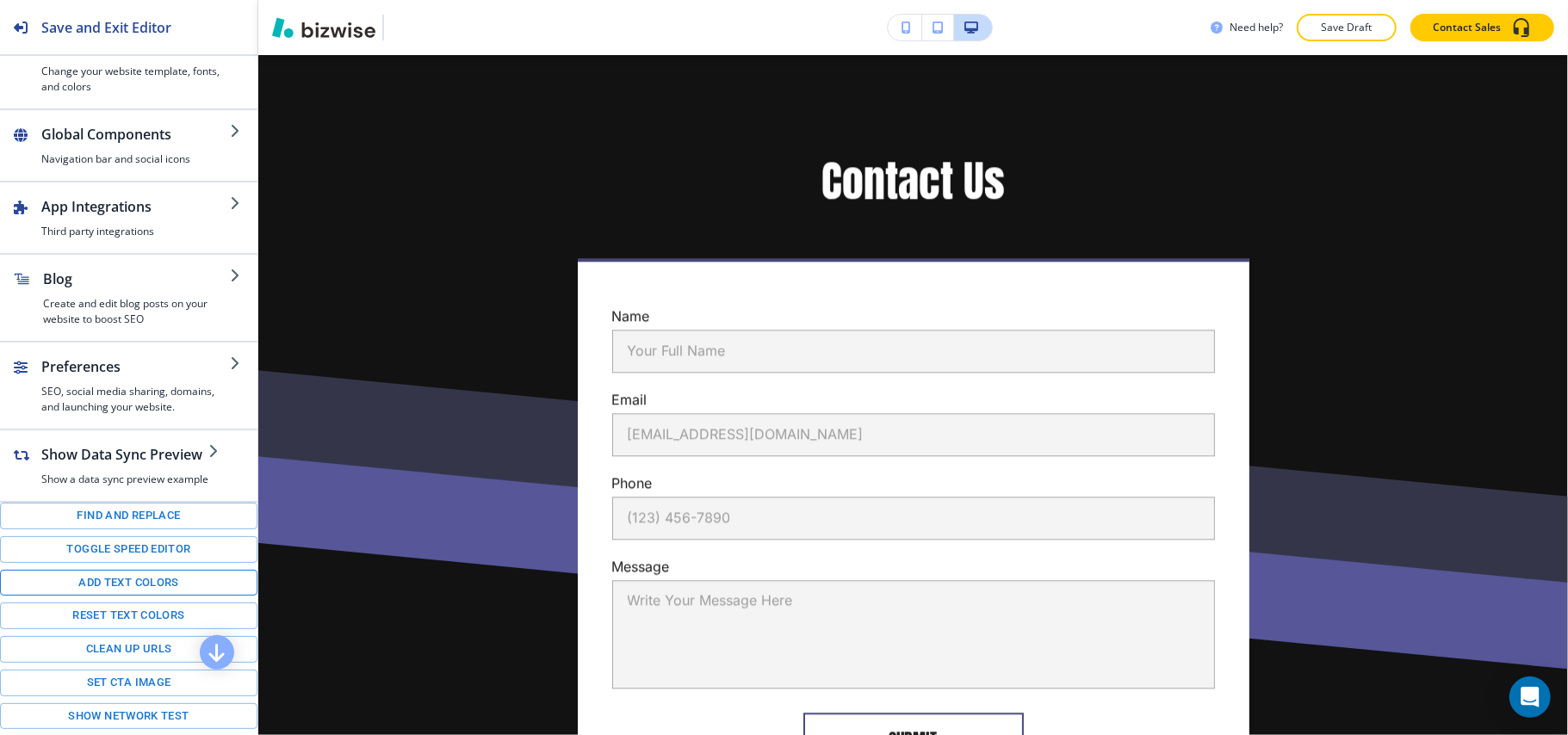
scroll to position [241, 0]
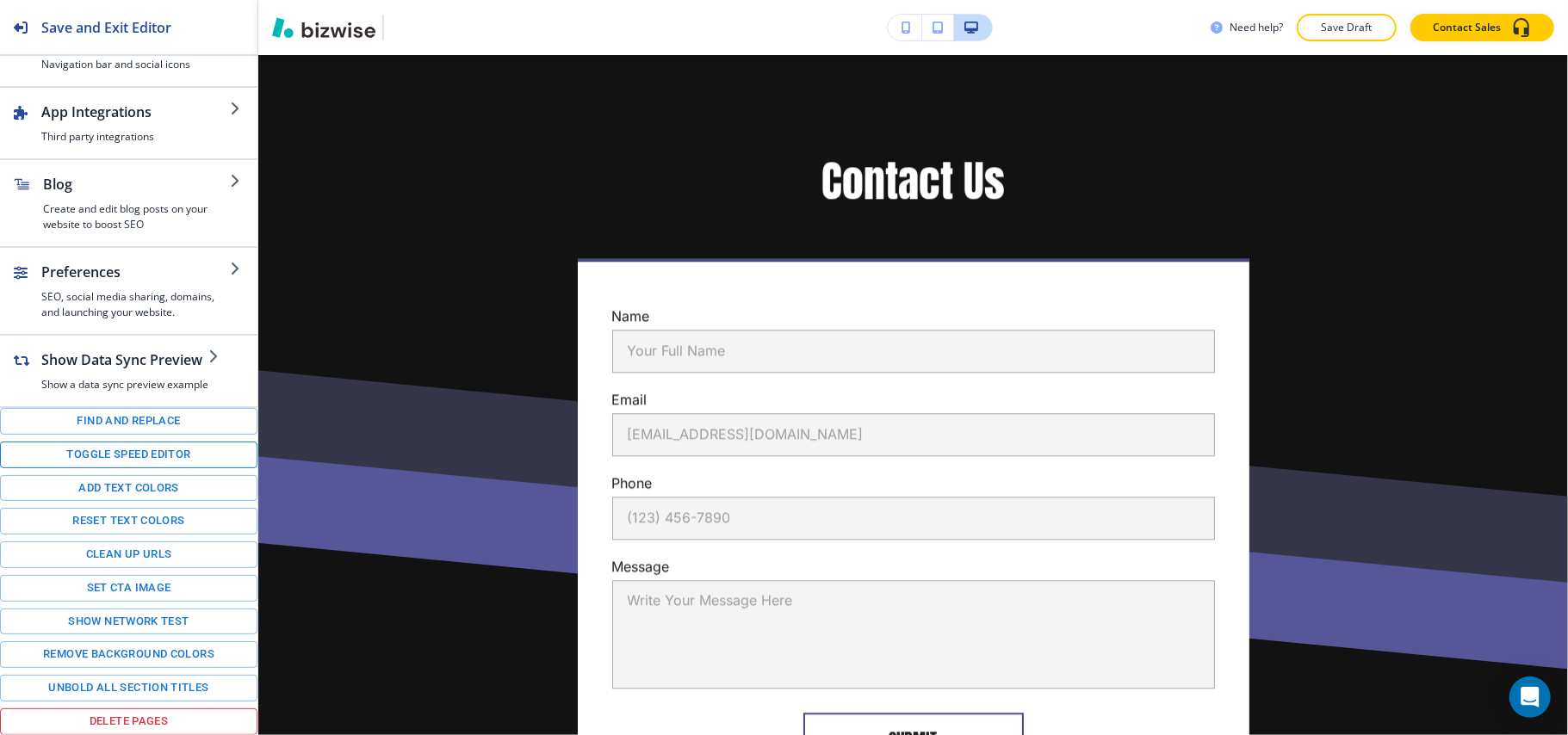
click at [118, 452] on button "Toggle speed editor" at bounding box center [128, 455] width 257 height 27
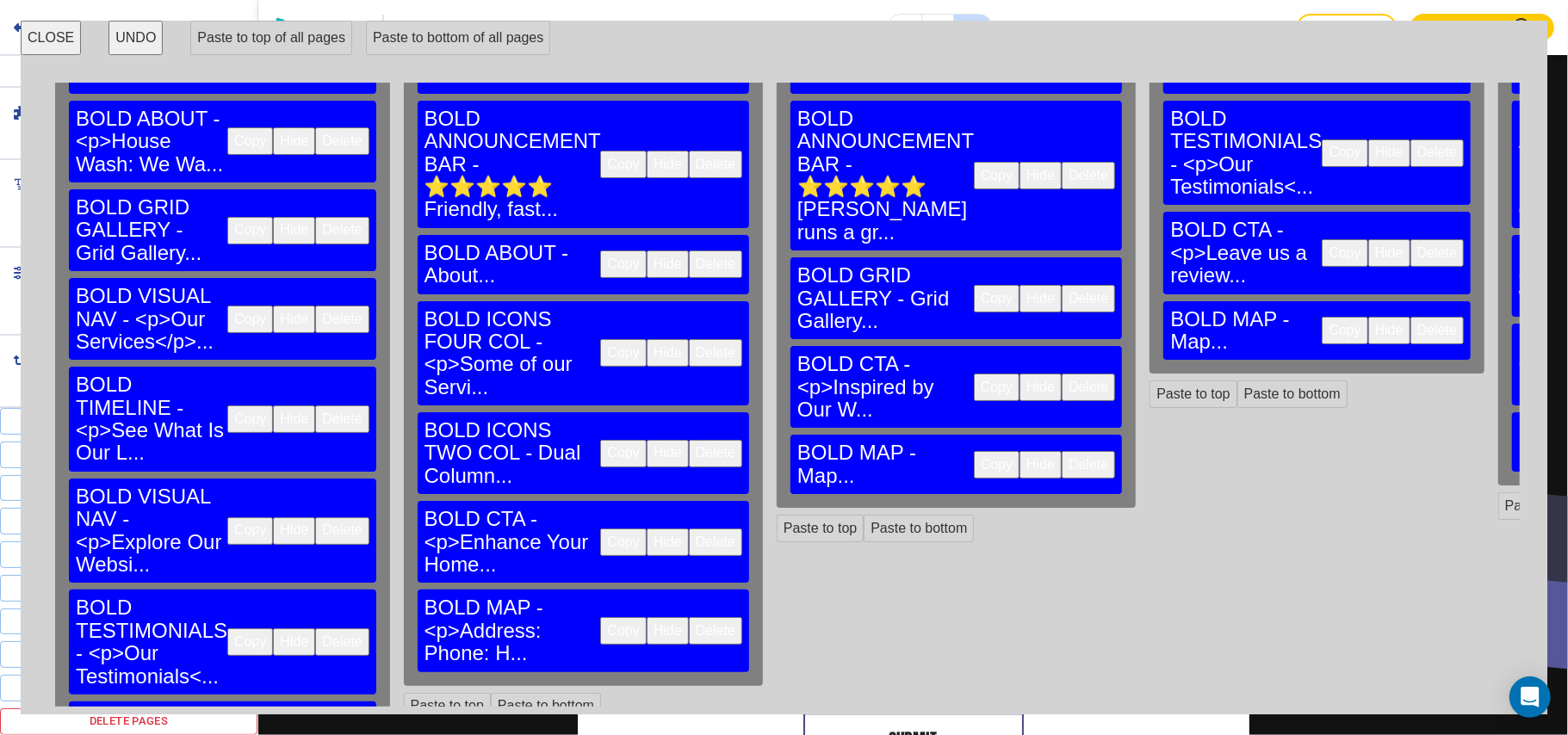
scroll to position [174, 0]
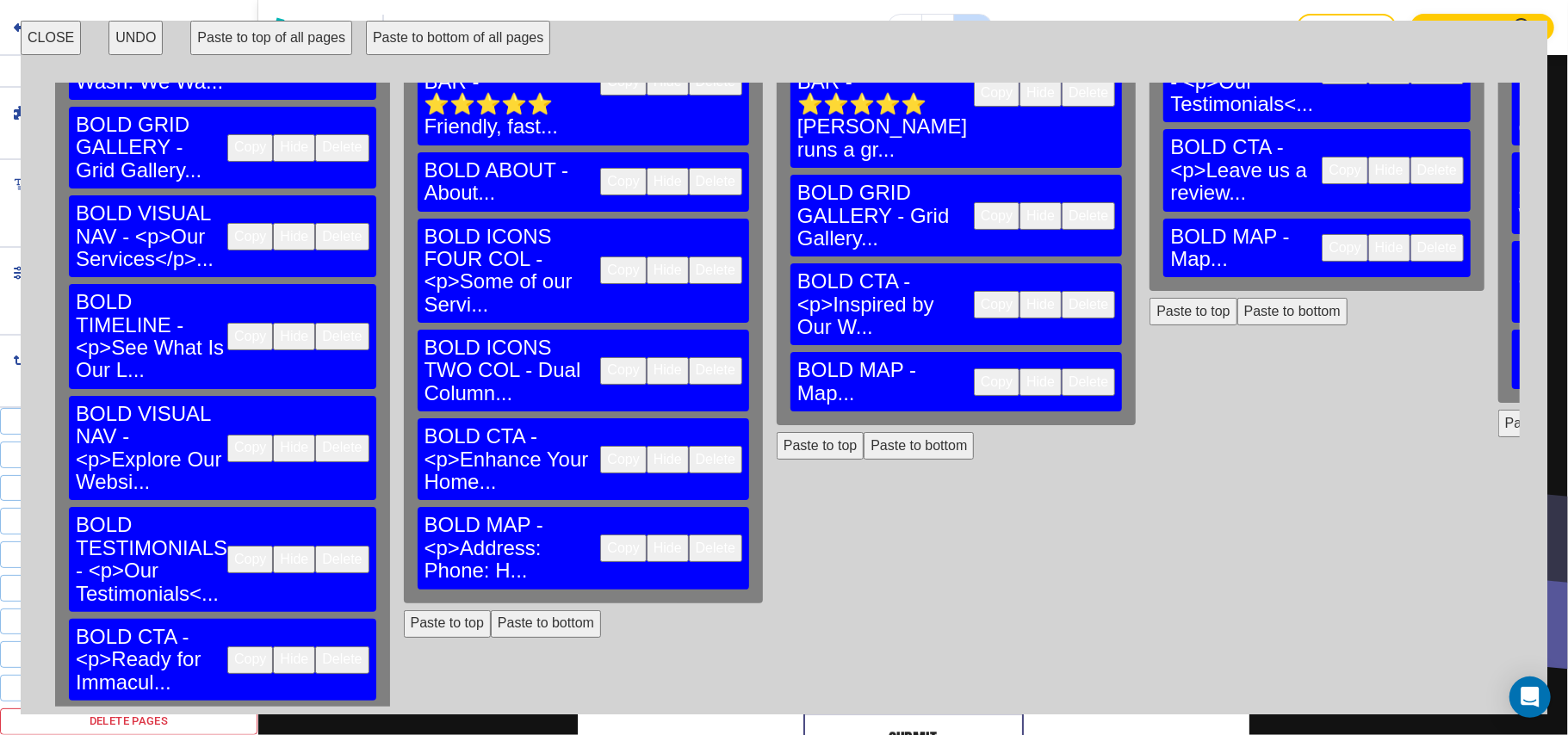
click at [494, 610] on button "Paste to bottom" at bounding box center [546, 624] width 110 height 28
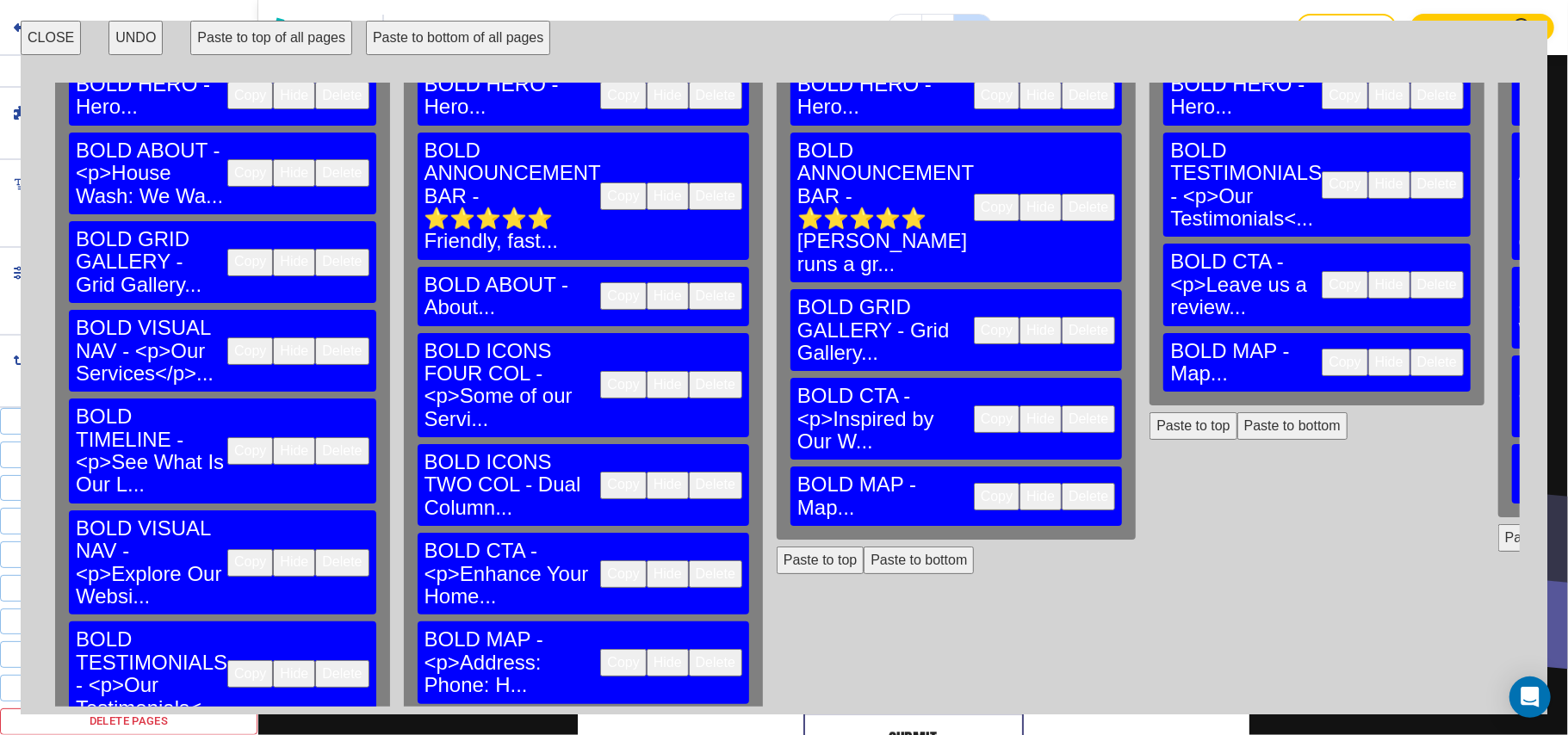
scroll to position [0, 0]
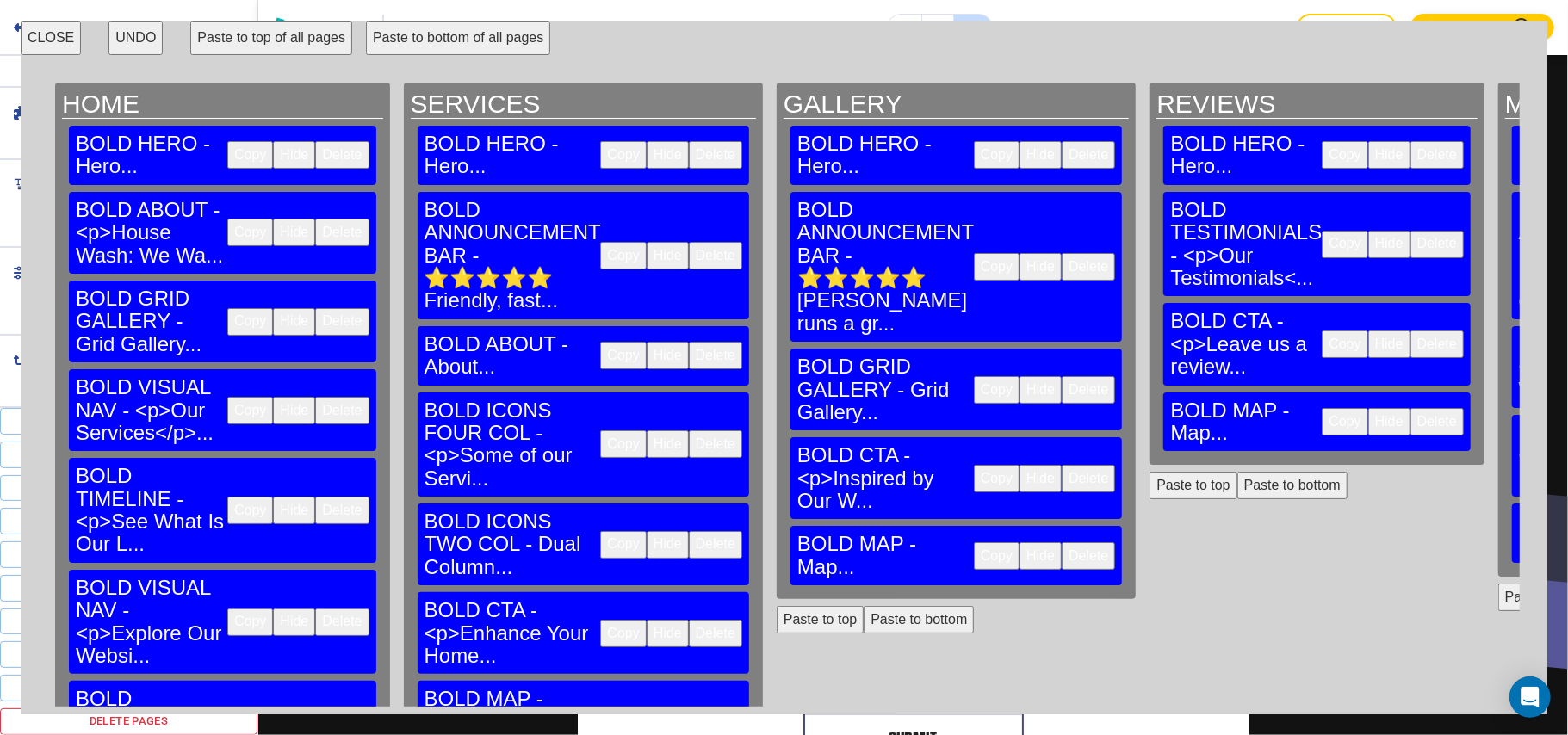
click at [863, 606] on button "Paste to bottom" at bounding box center [919, 619] width 110 height 28
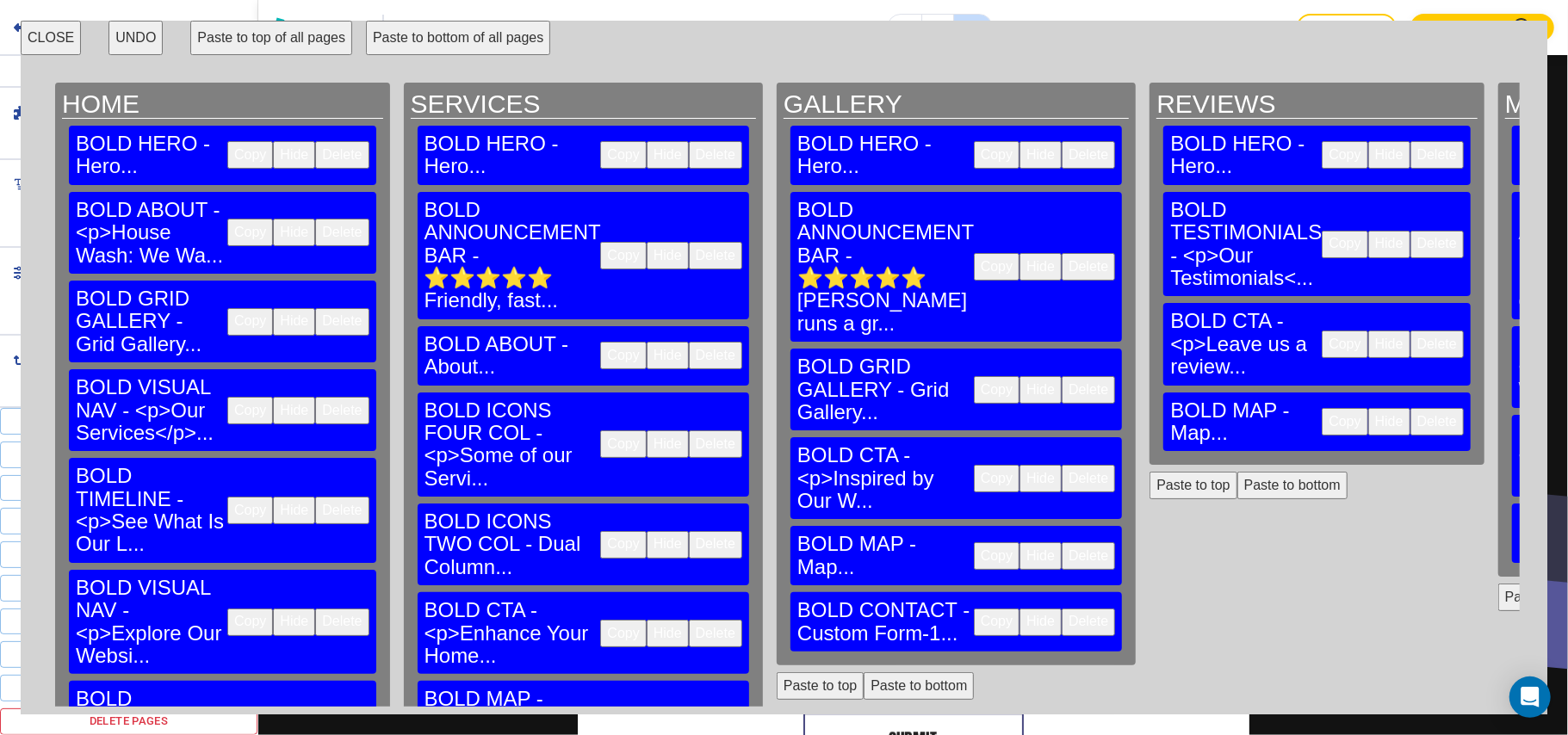
click at [1237, 472] on button "Paste to bottom" at bounding box center [1293, 486] width 110 height 28
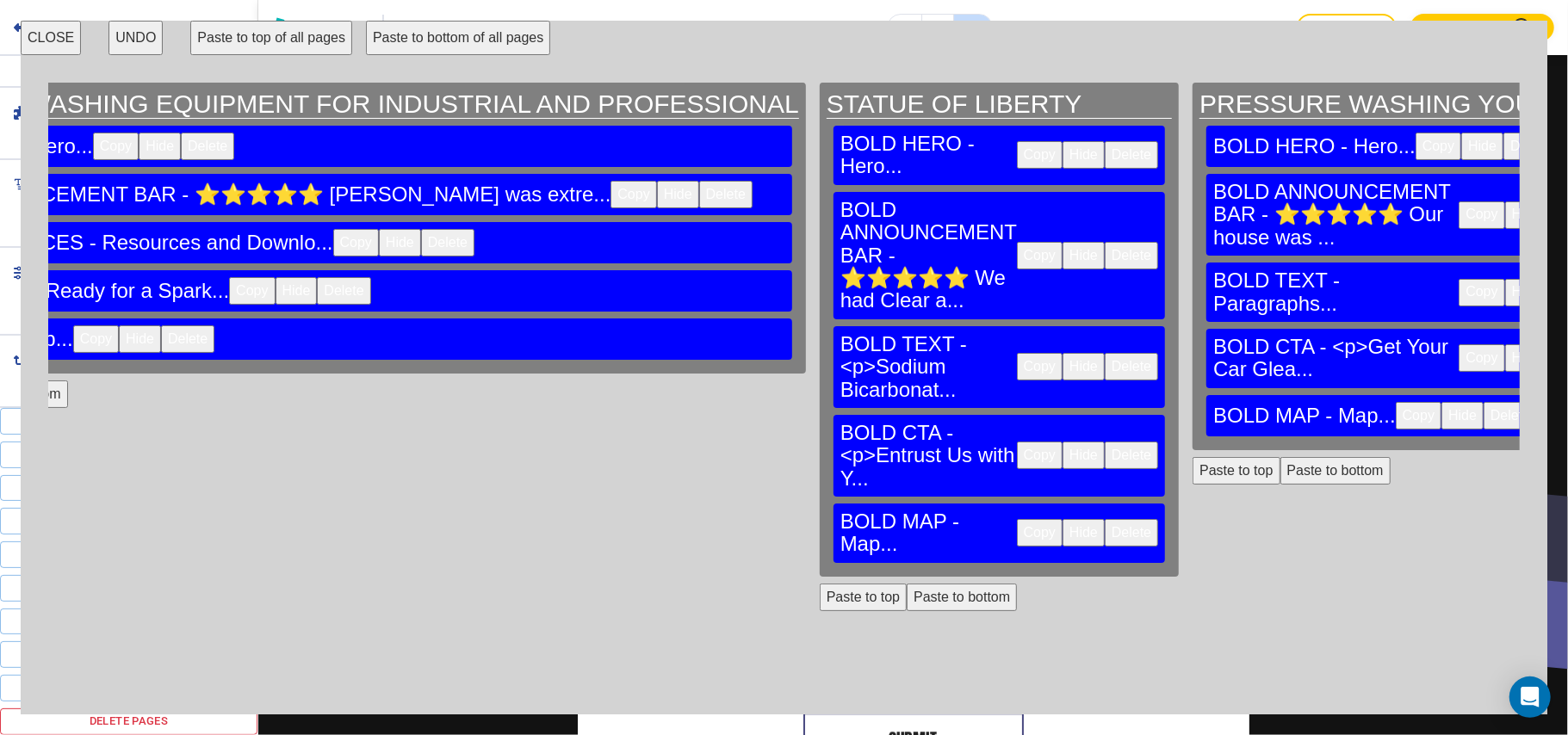
scroll to position [0, 3559]
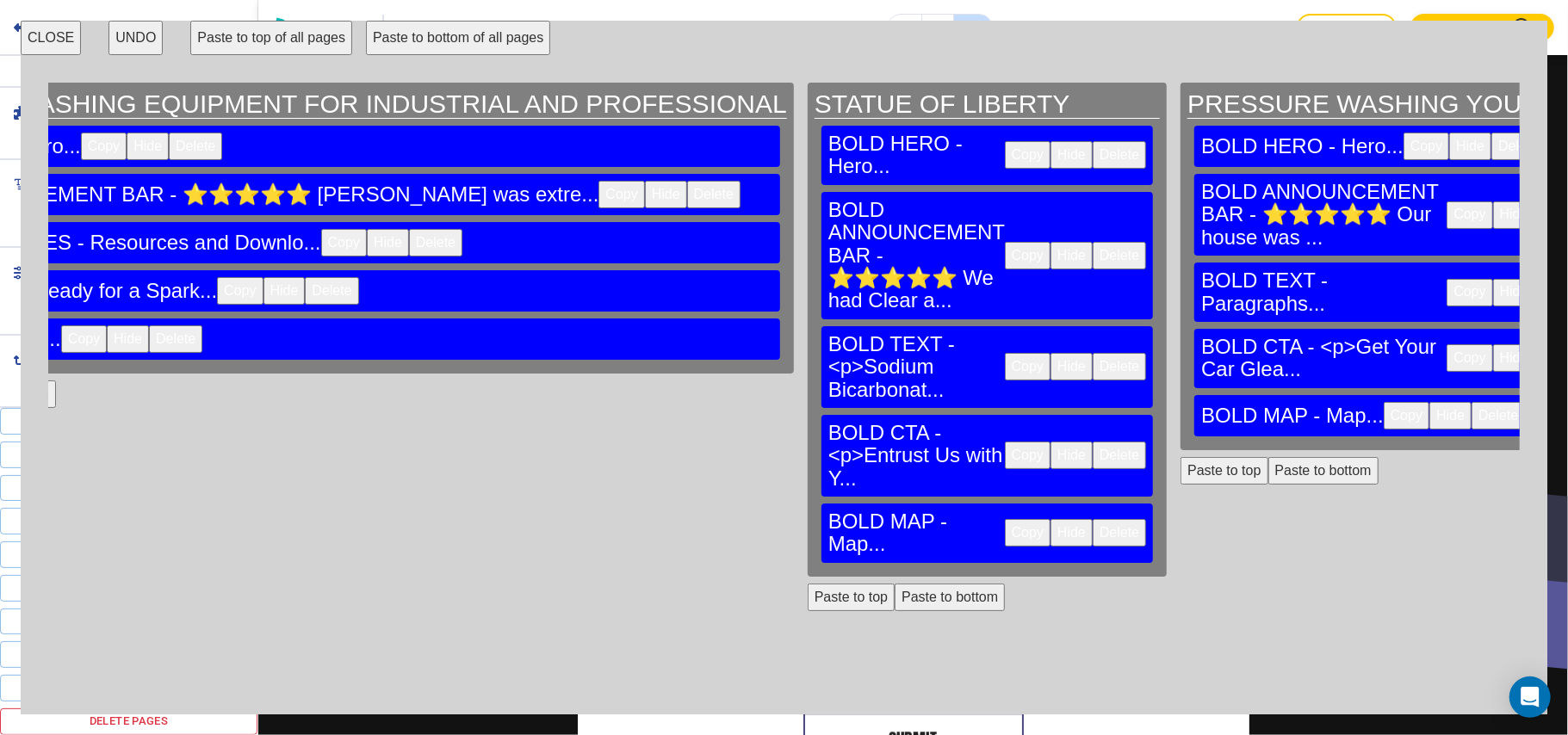
click at [61, 25] on button "CLOSE" at bounding box center [51, 37] width 61 height 35
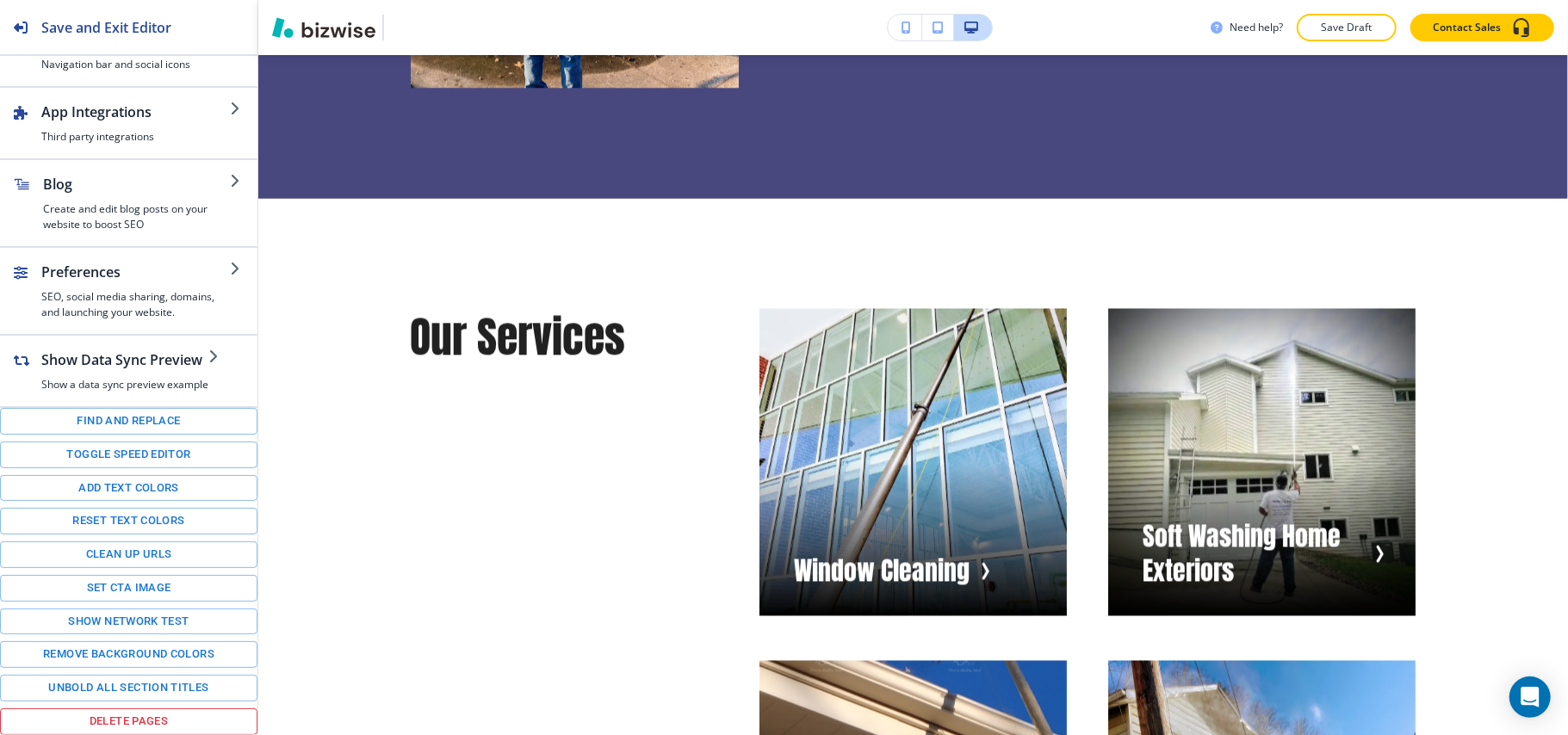
scroll to position [0, 0]
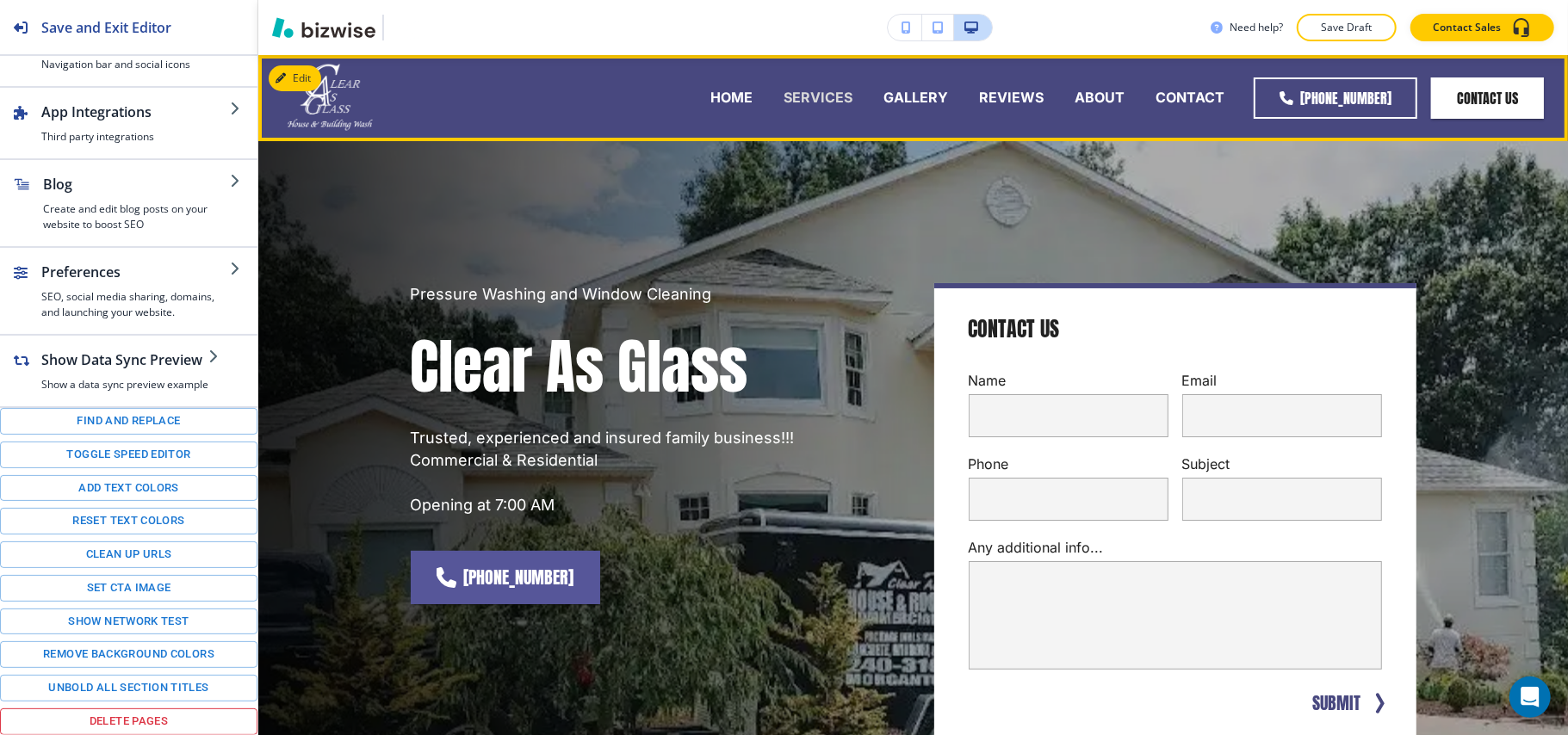
click at [814, 94] on p "SERVICES" at bounding box center [817, 98] width 69 height 20
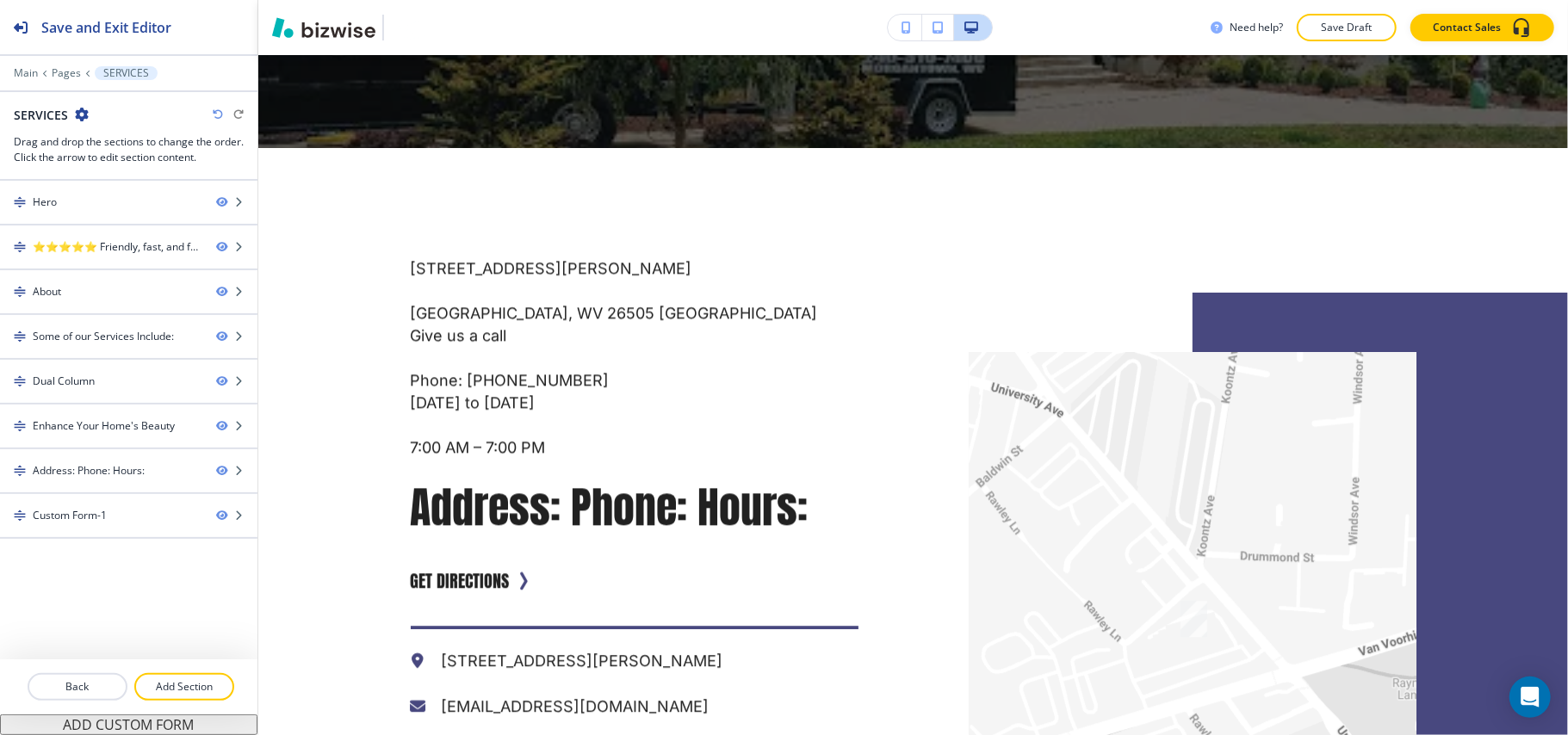
scroll to position [2996, 0]
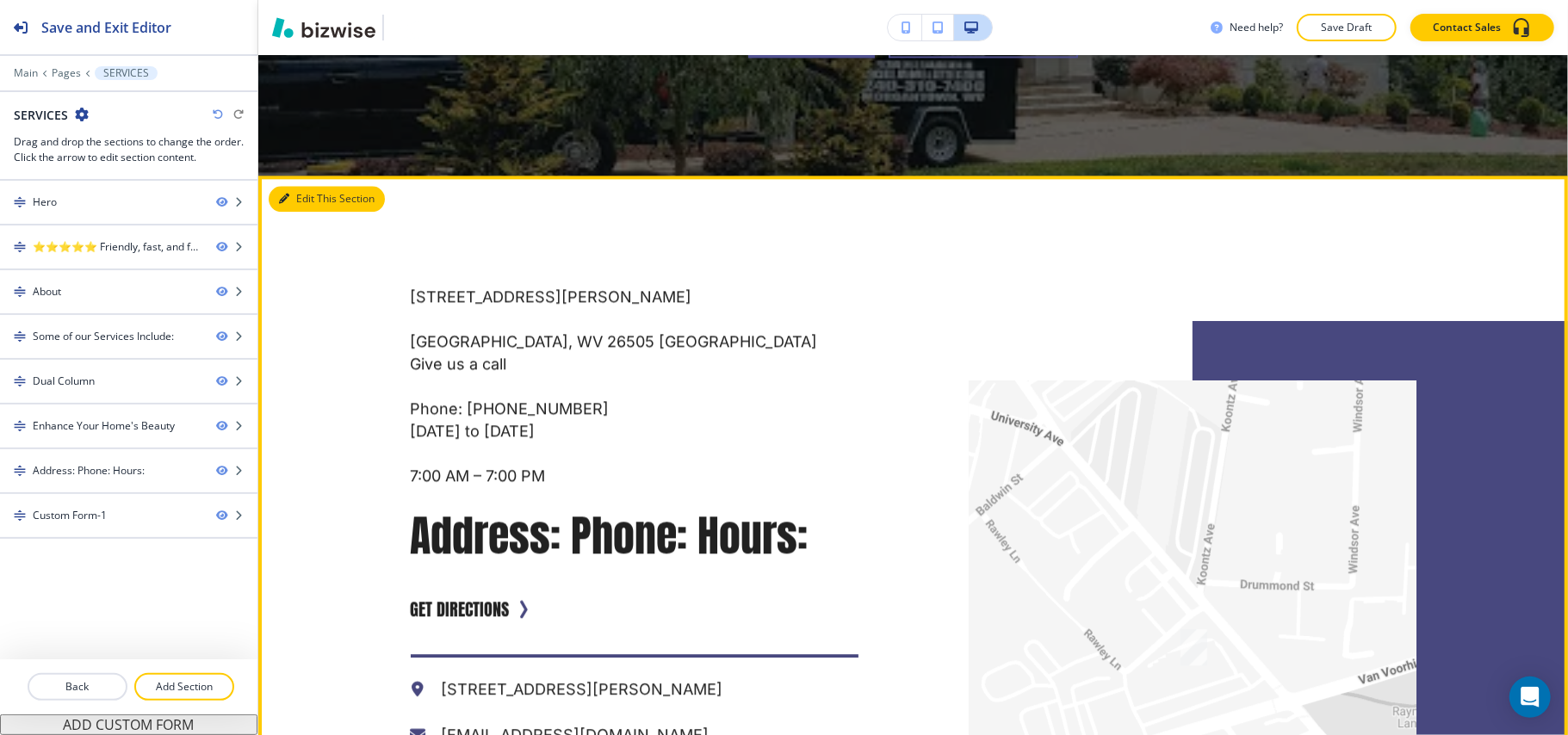
click at [284, 188] on button "Edit This Section" at bounding box center [326, 199] width 116 height 26
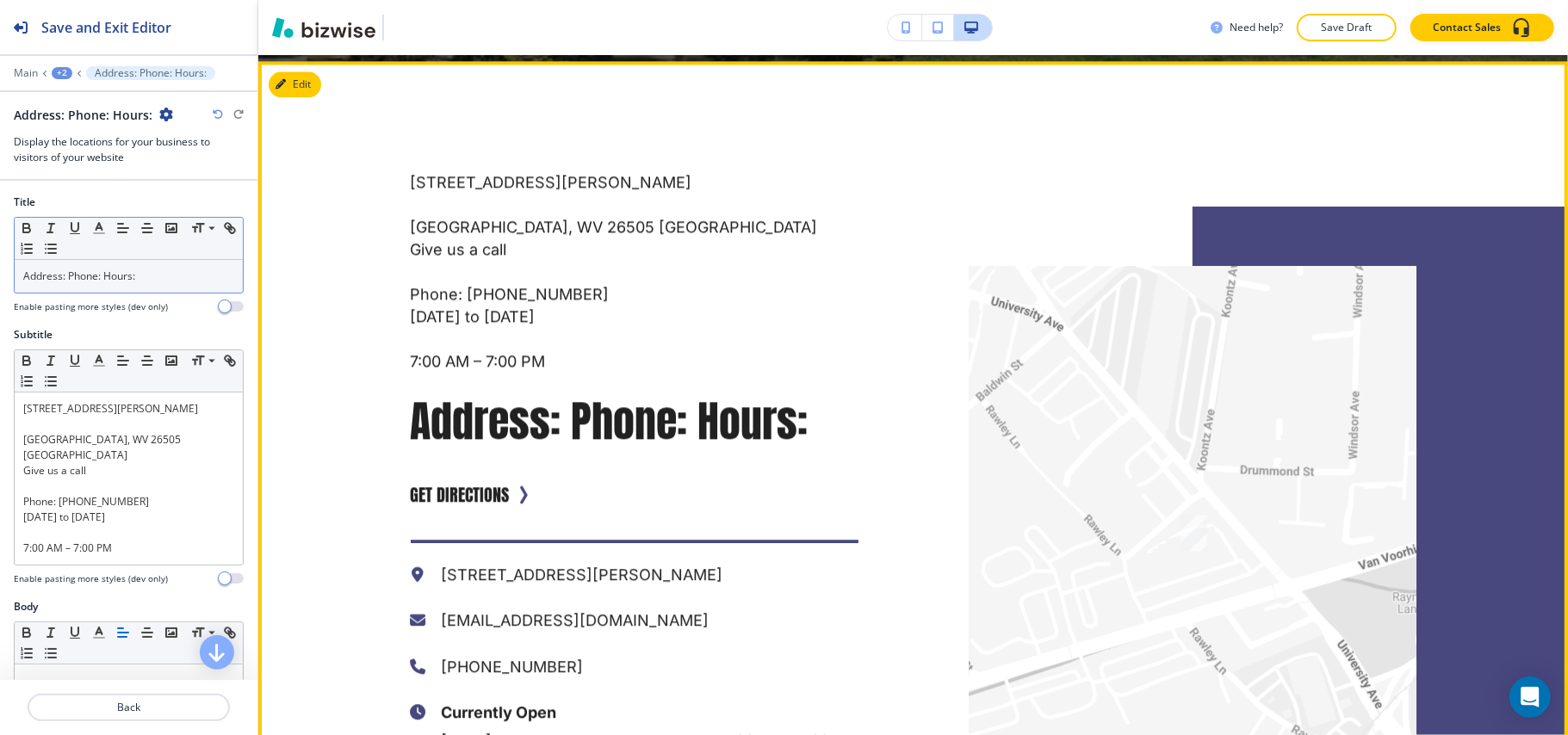
scroll to position [3116, 0]
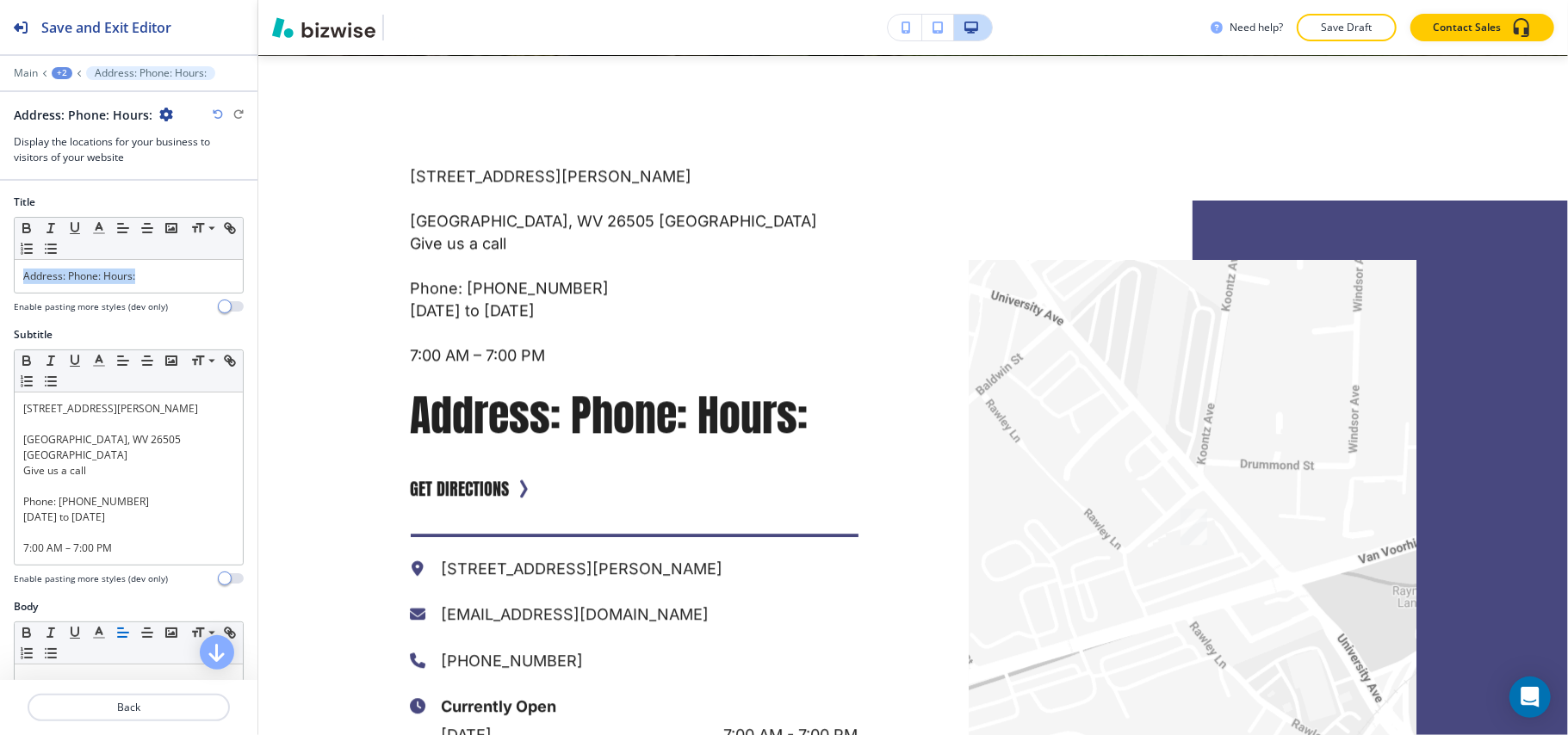
drag, startPoint x: 172, startPoint y: 276, endPoint x: 0, endPoint y: 282, distance: 172.1
click at [0, 282] on div "Title Small Normal Large Huge Address: Phone: Hours: Enable pasting more styles…" at bounding box center [128, 260] width 257 height 133
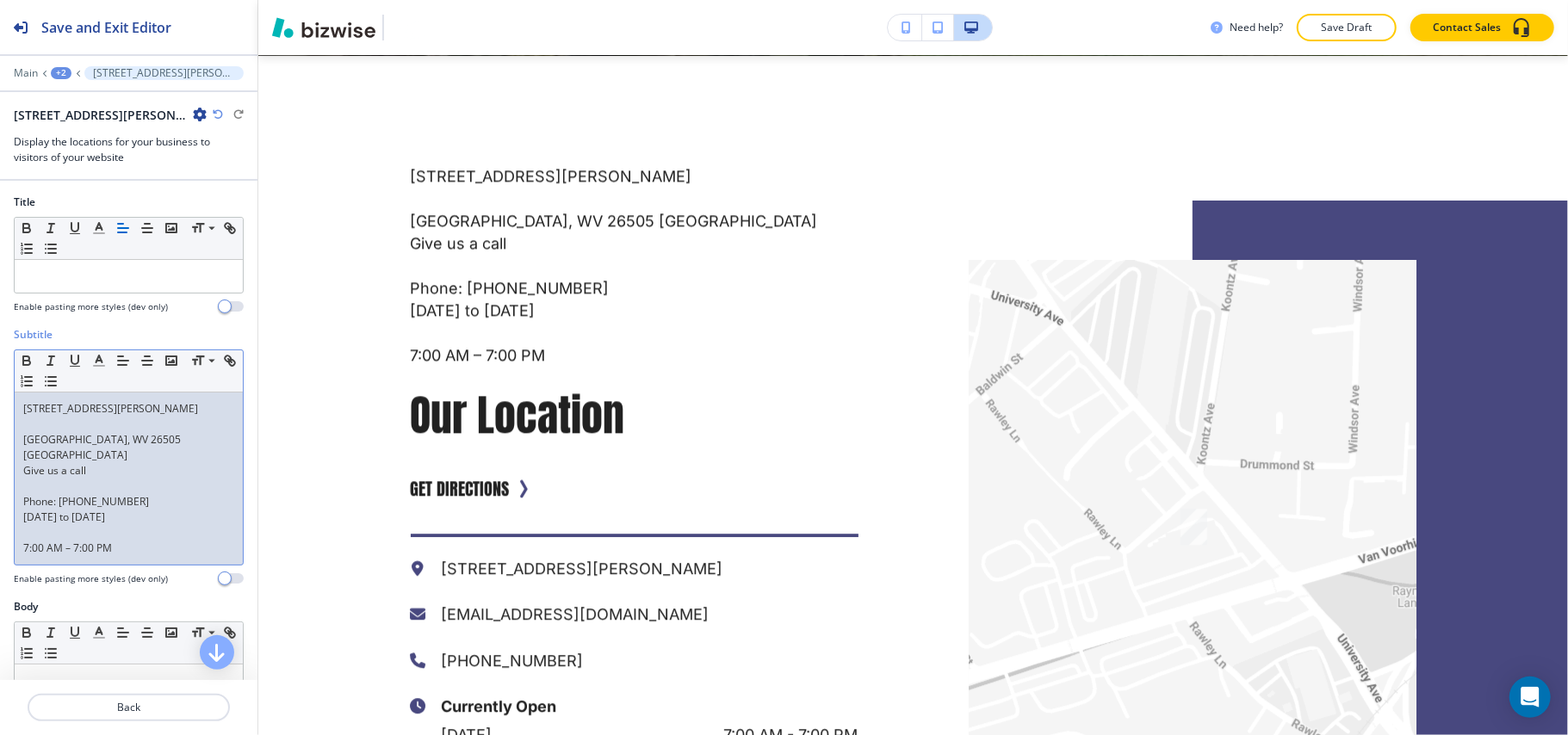
click at [55, 510] on p "Monday to Sunday" at bounding box center [128, 517] width 211 height 15
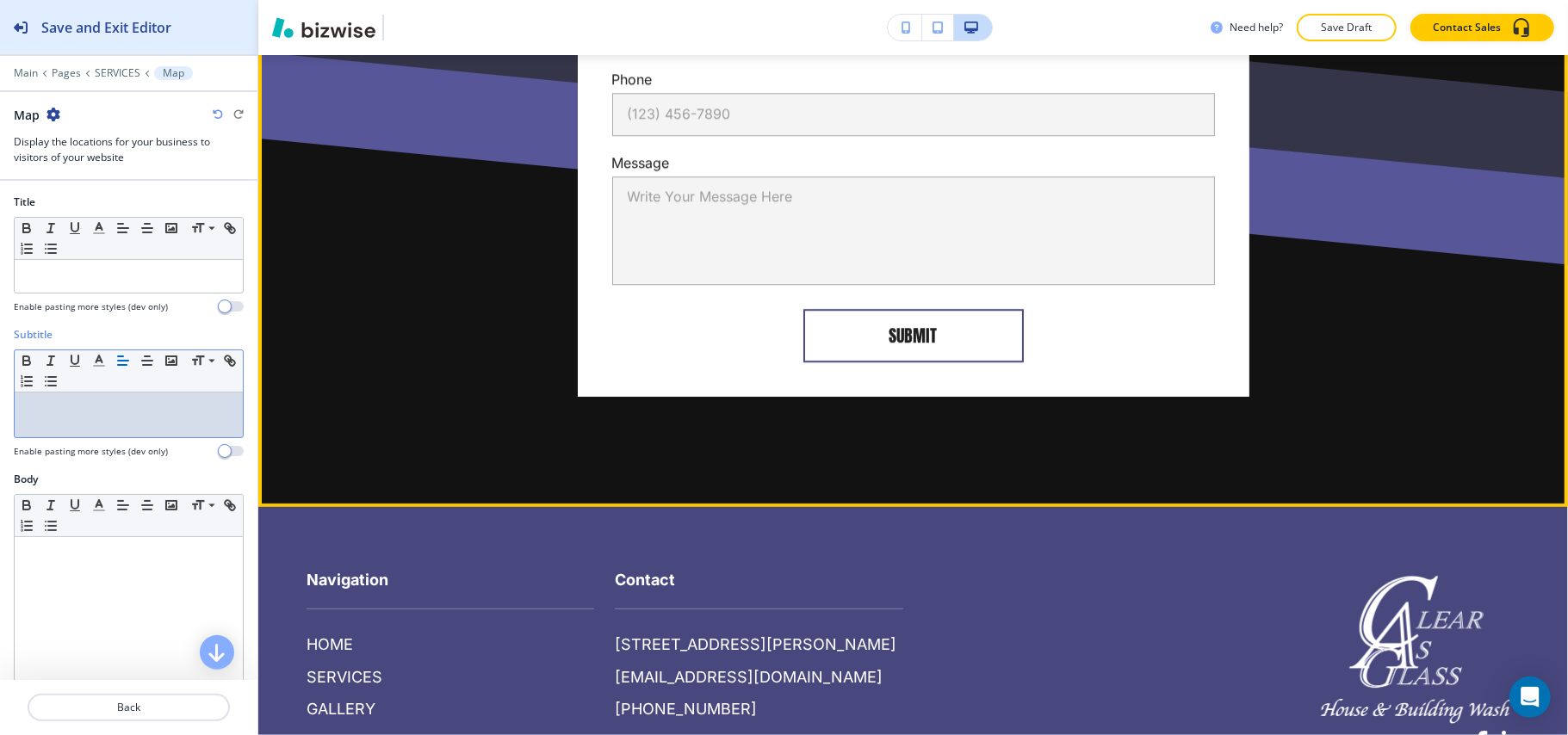
scroll to position [4379, 0]
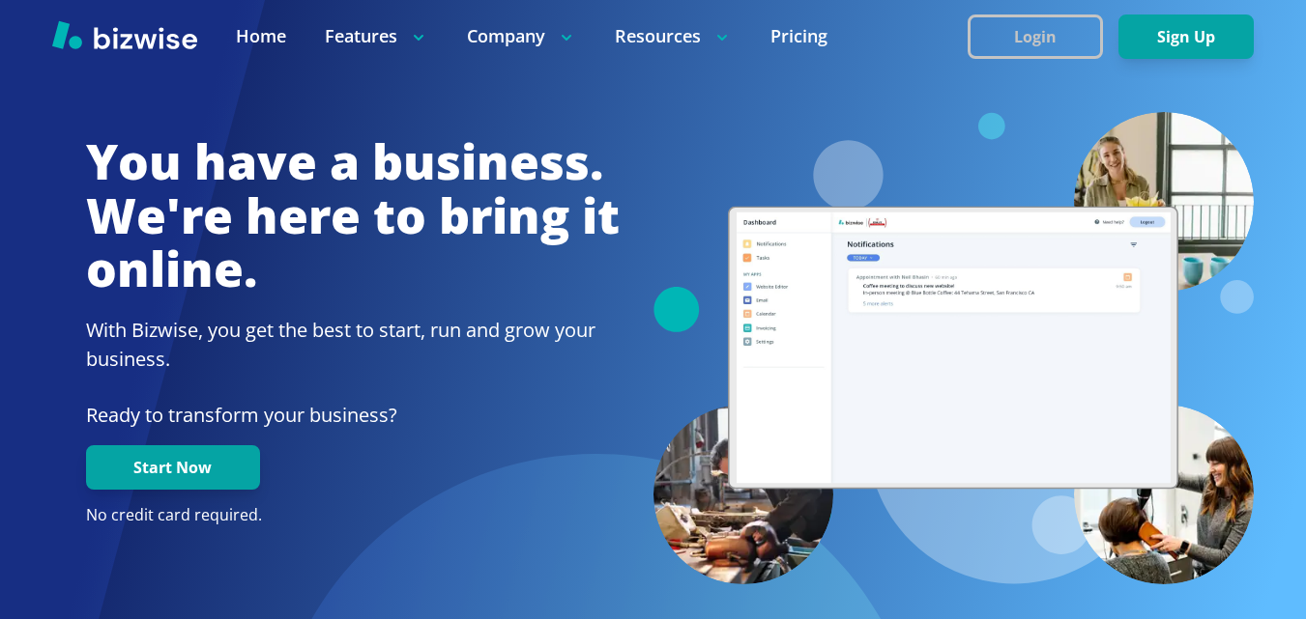
click at [1037, 20] on button "Login" at bounding box center [1034, 36] width 135 height 44
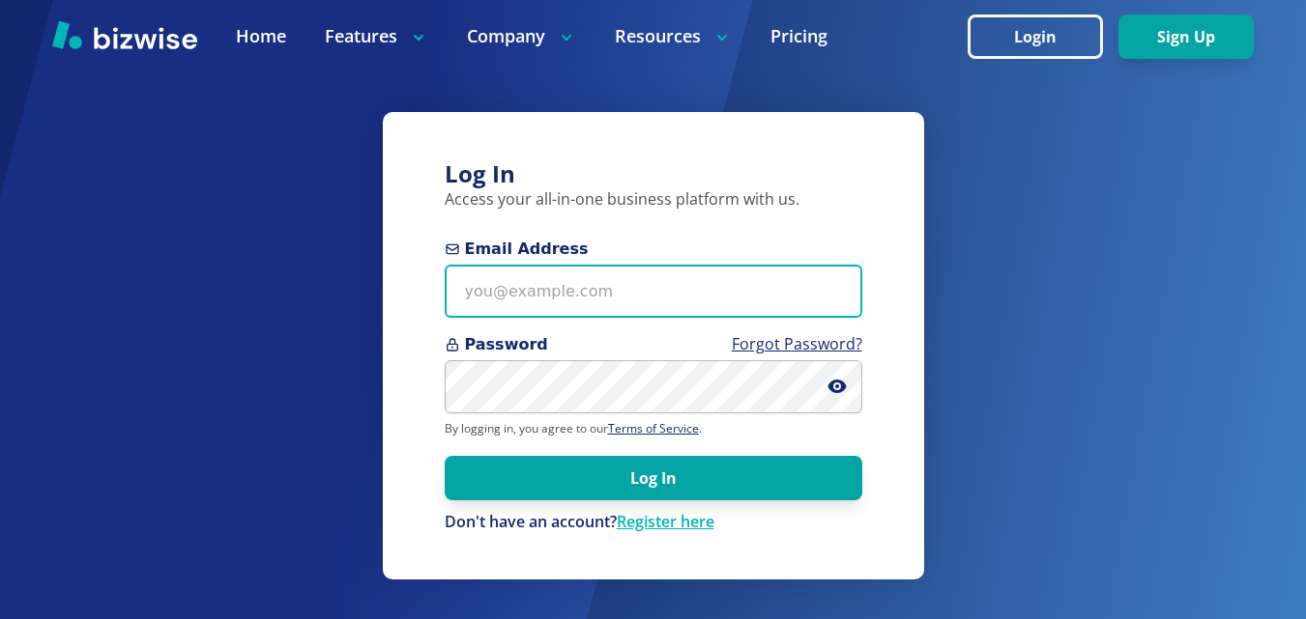
click at [580, 301] on input "Email Address" at bounding box center [653, 291] width 417 height 53
paste input "kelseyurek@gmail.com"
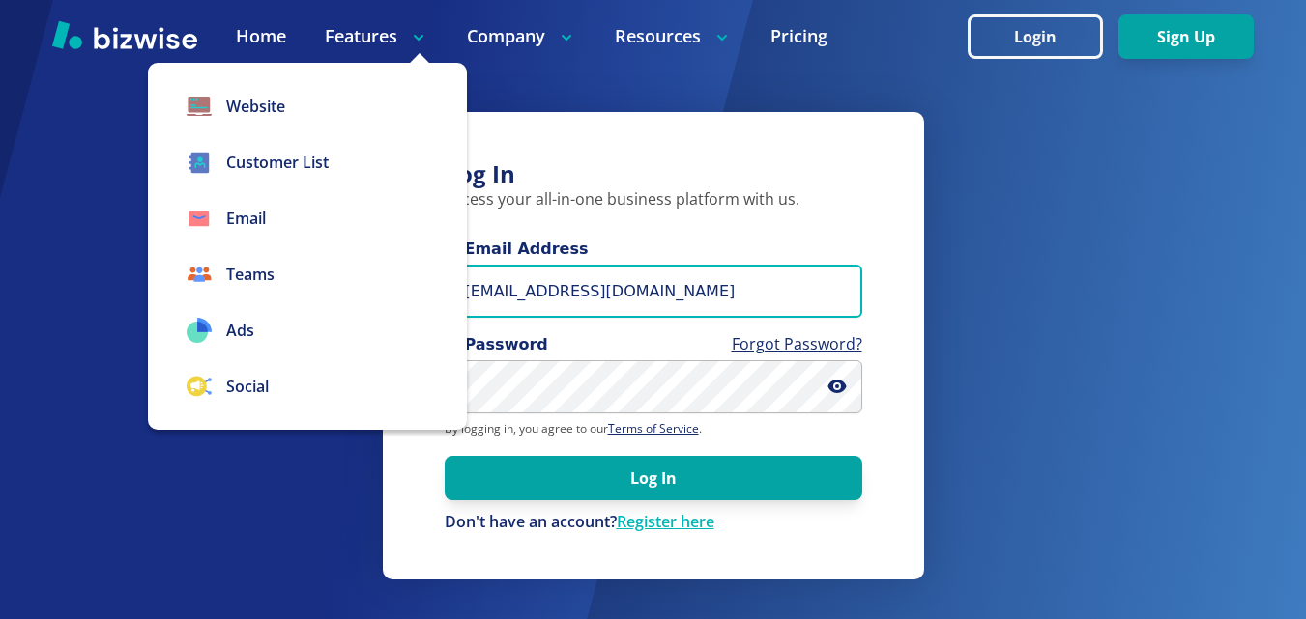
type input "kelseyurek@gmail.com"
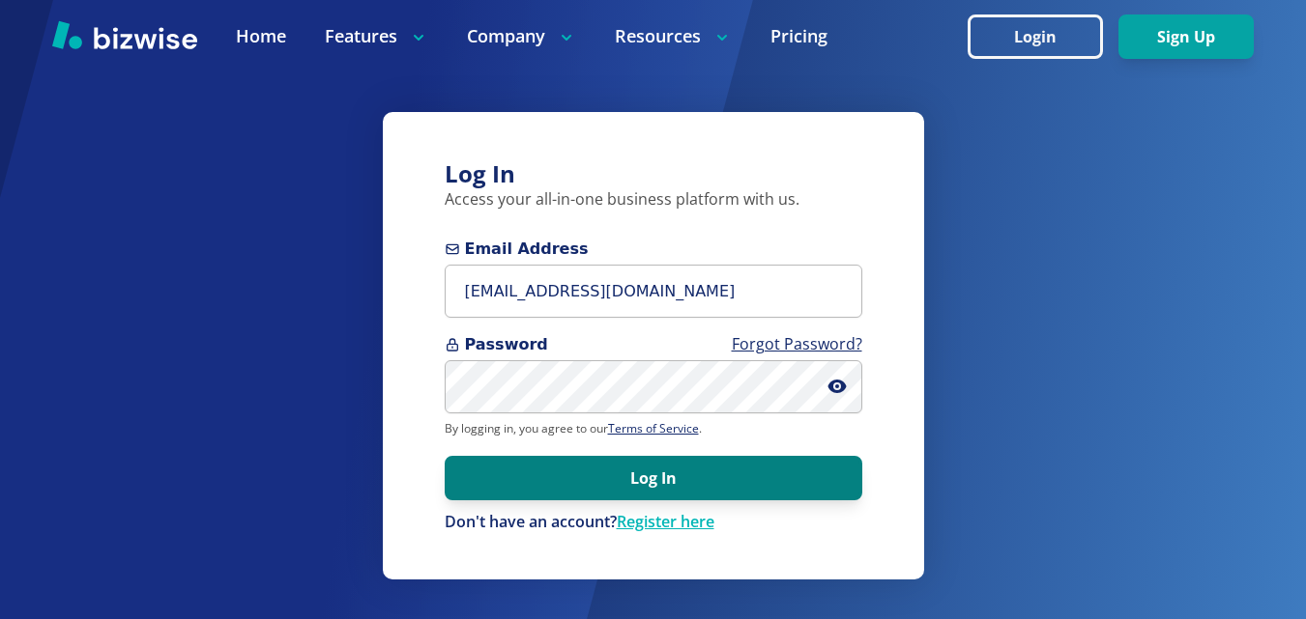
click at [653, 484] on button "Log In" at bounding box center [653, 478] width 417 height 44
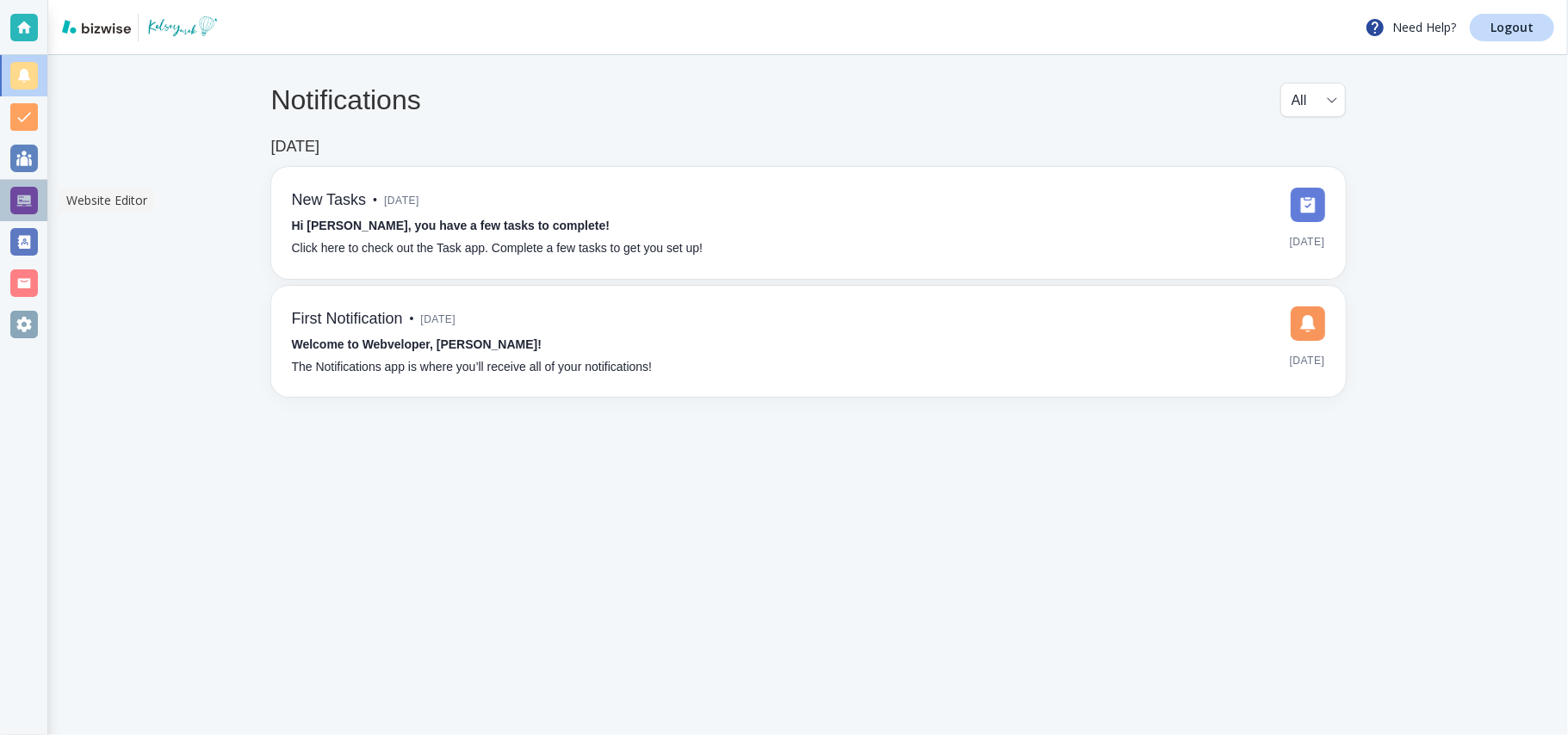
click at [19, 198] on div at bounding box center [24, 200] width 28 height 28
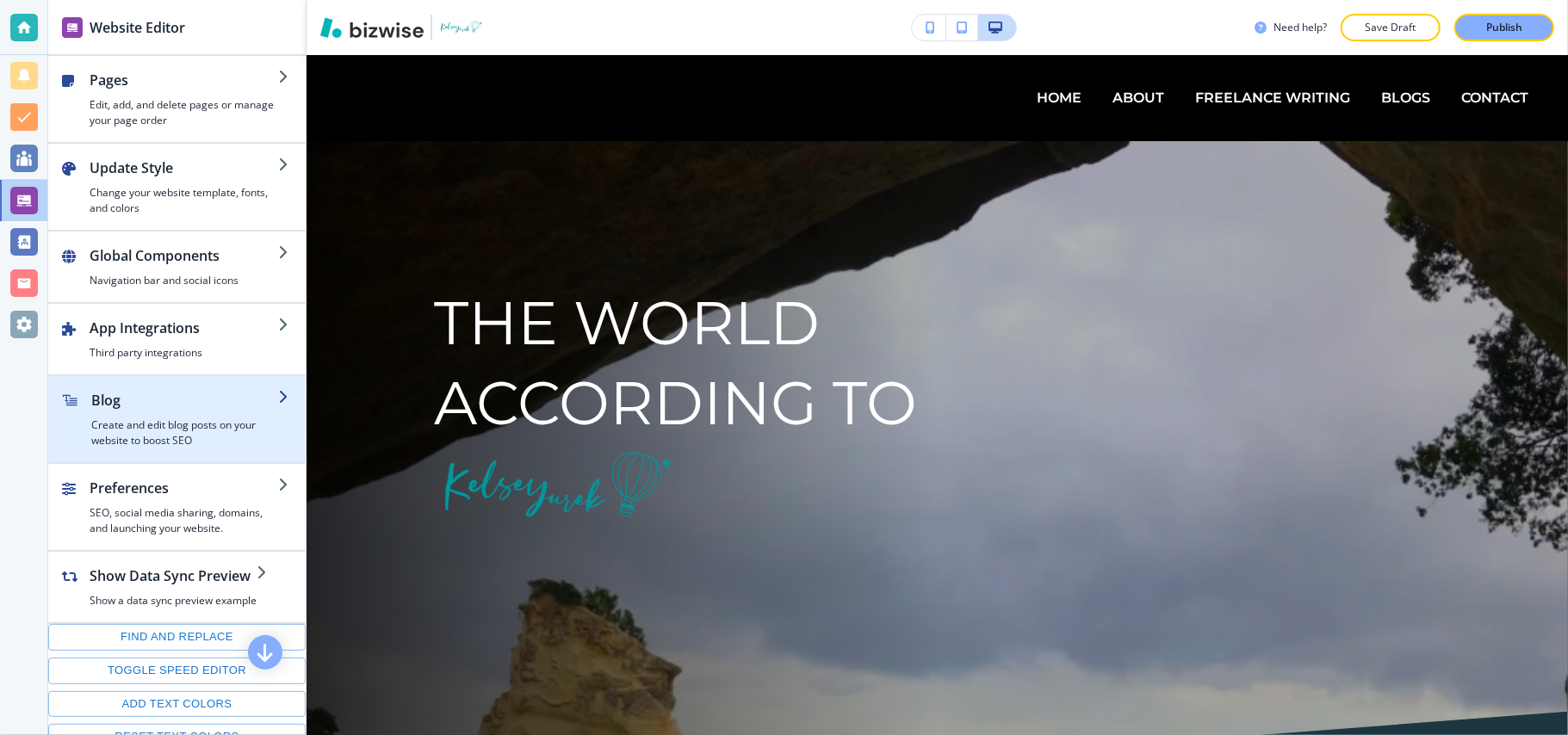
click at [159, 421] on h4 "Create and edit blog posts on your website to boost SEO" at bounding box center [184, 433] width 187 height 31
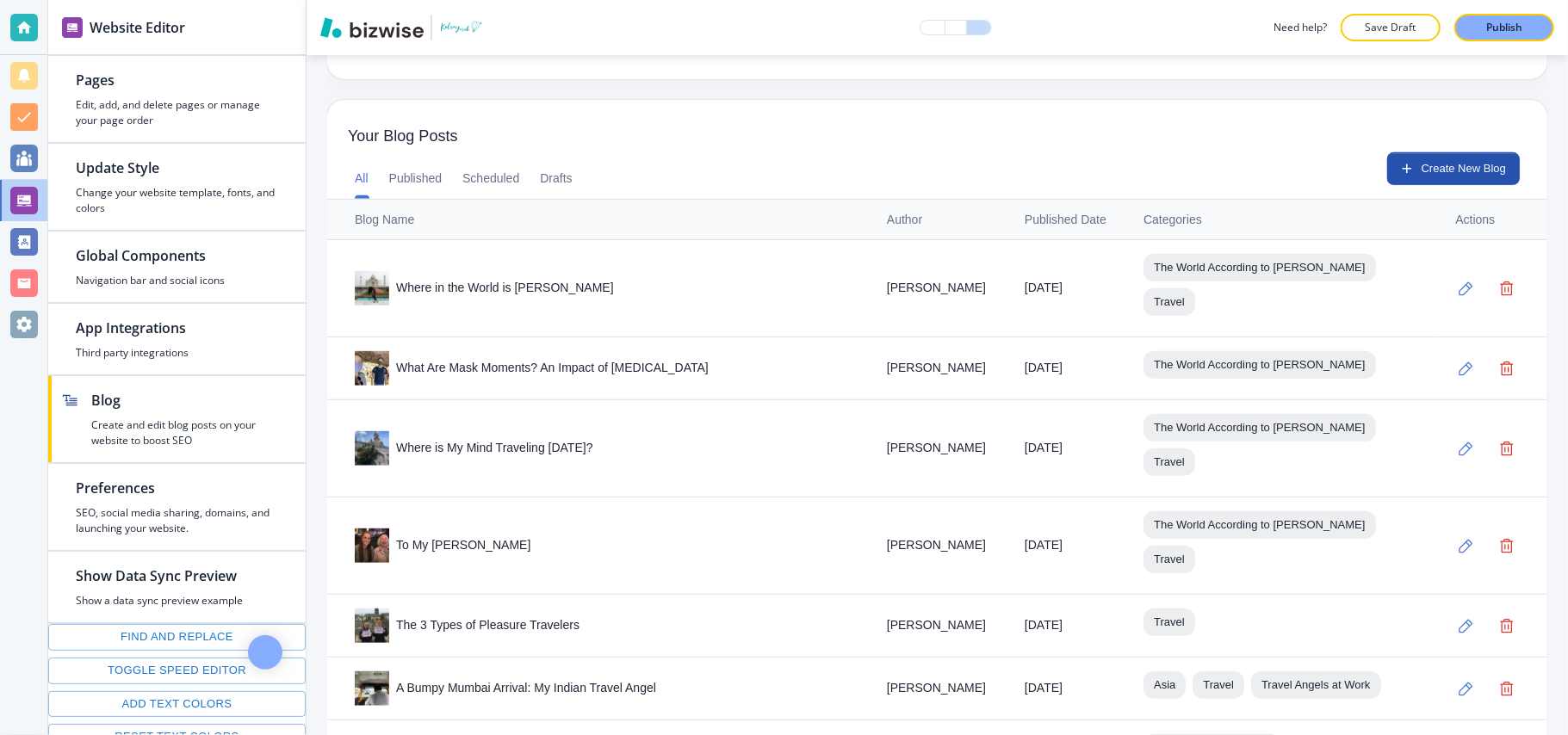
scroll to position [345, 0]
